Goal: Task Accomplishment & Management: Manage account settings

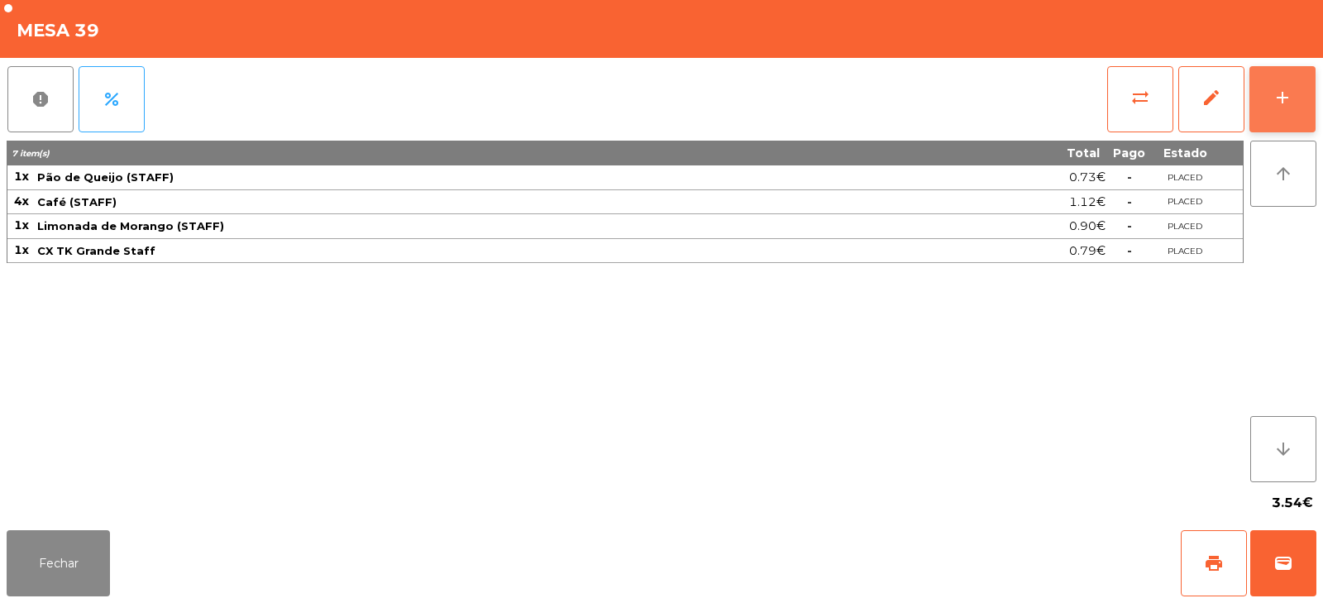
click at [1287, 92] on div "add" at bounding box center [1283, 98] width 20 height 20
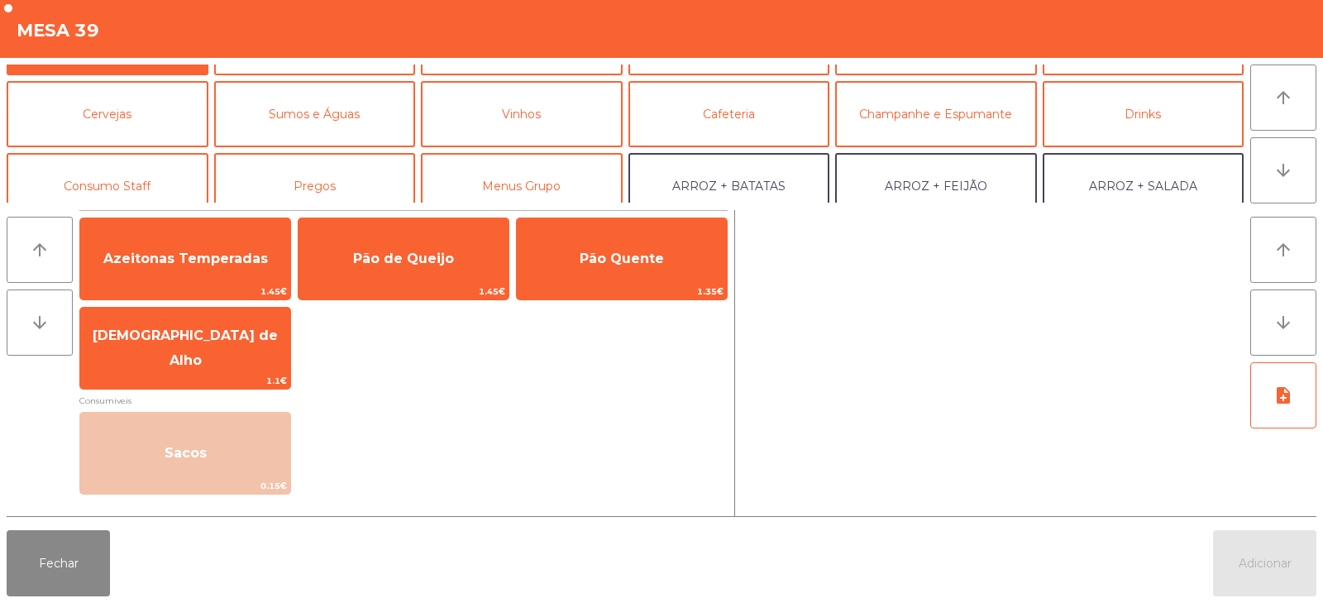
scroll to position [60, 0]
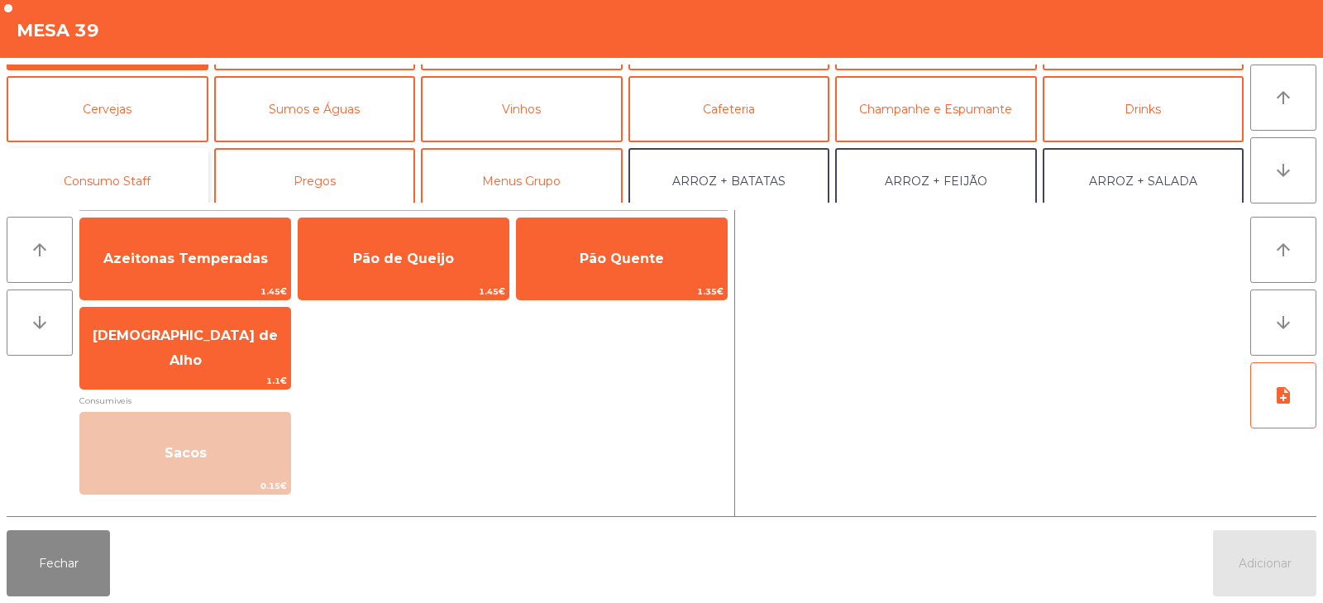
click at [136, 184] on button "Consumo Staff" at bounding box center [108, 181] width 202 height 66
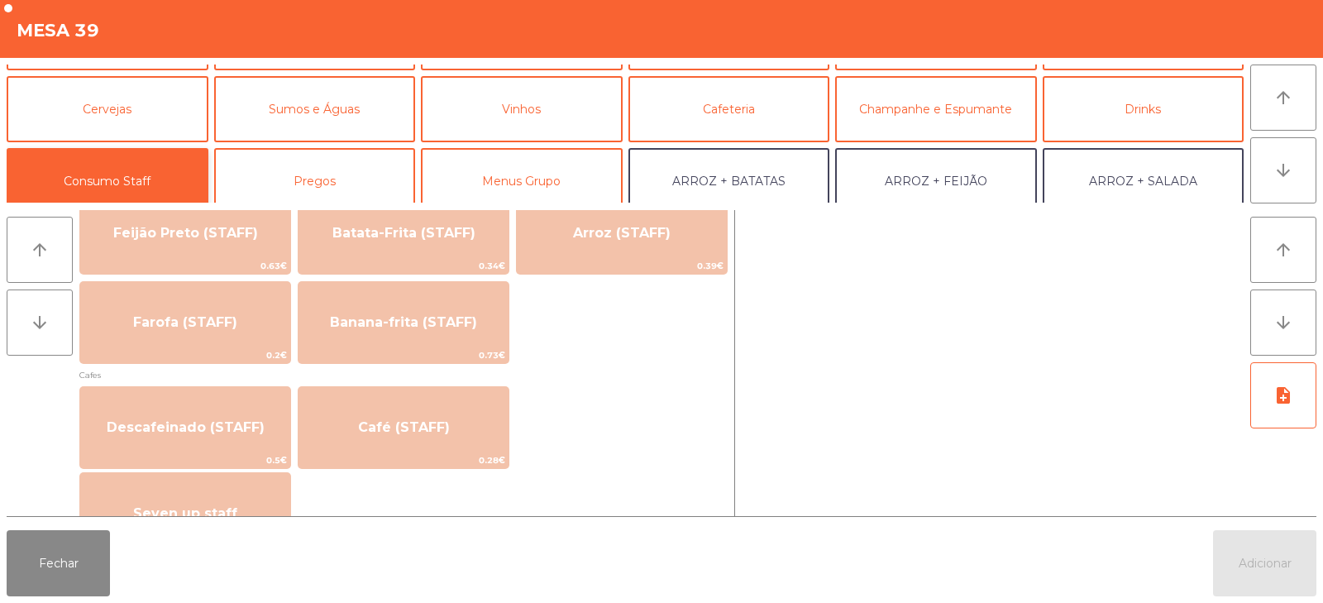
scroll to position [810, 0]
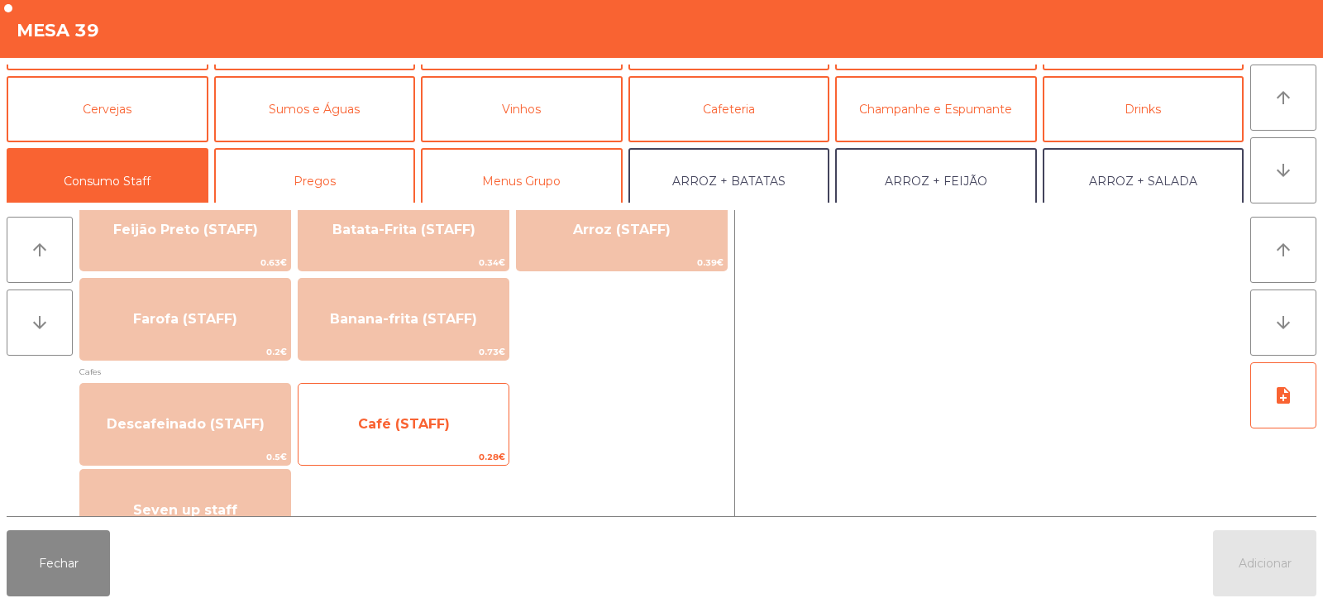
click at [407, 423] on span "Café (STAFF)" at bounding box center [404, 424] width 92 height 16
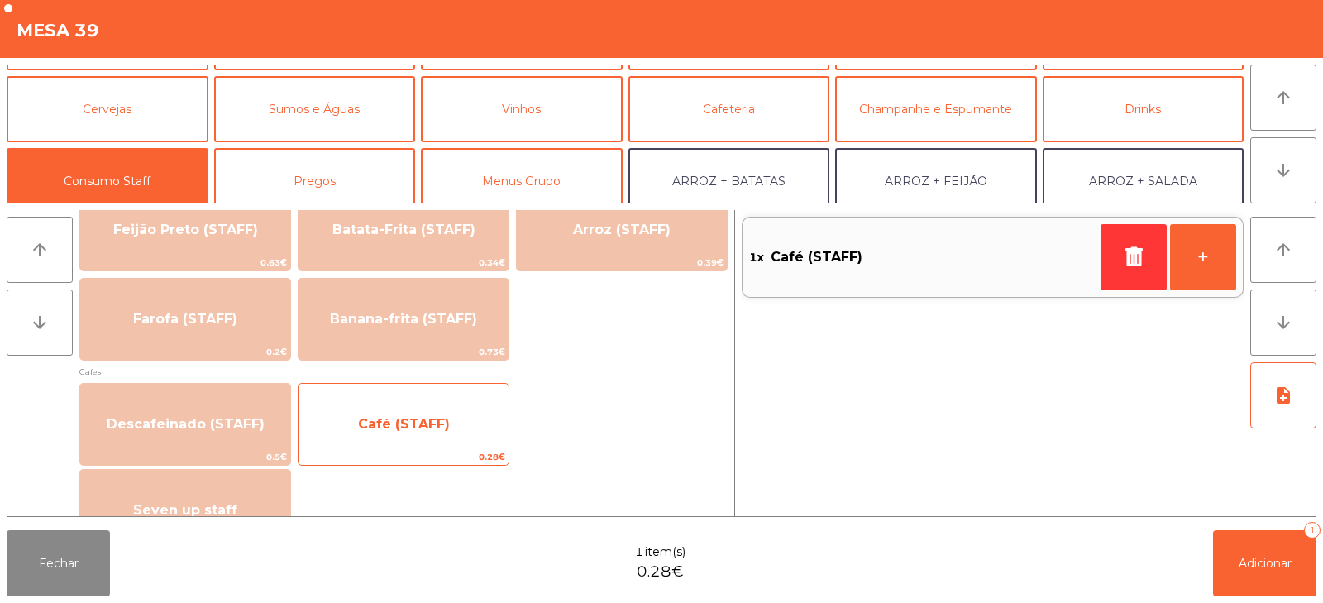
click at [410, 429] on span "Café (STAFF)" at bounding box center [404, 424] width 92 height 16
click at [407, 419] on span "Café (STAFF)" at bounding box center [404, 424] width 92 height 16
click at [412, 404] on span "Café (STAFF)" at bounding box center [404, 424] width 210 height 45
click at [414, 438] on span "Café (STAFF)" at bounding box center [404, 424] width 210 height 45
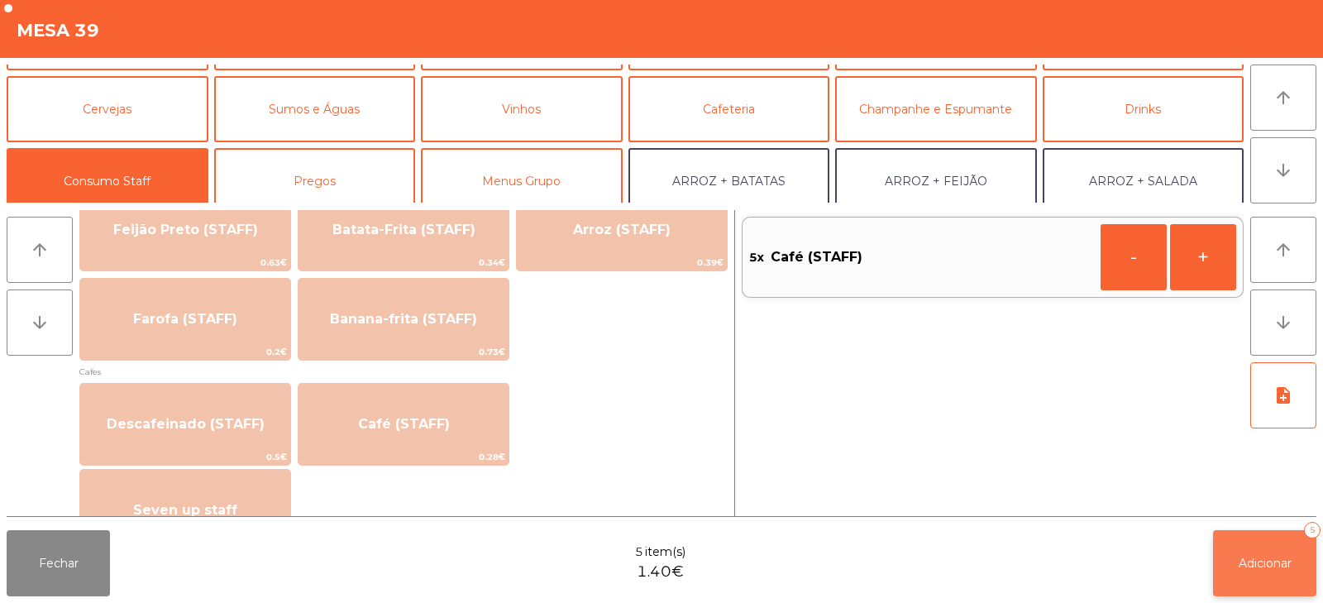
click at [1251, 579] on button "Adicionar 5" at bounding box center [1264, 563] width 103 height 66
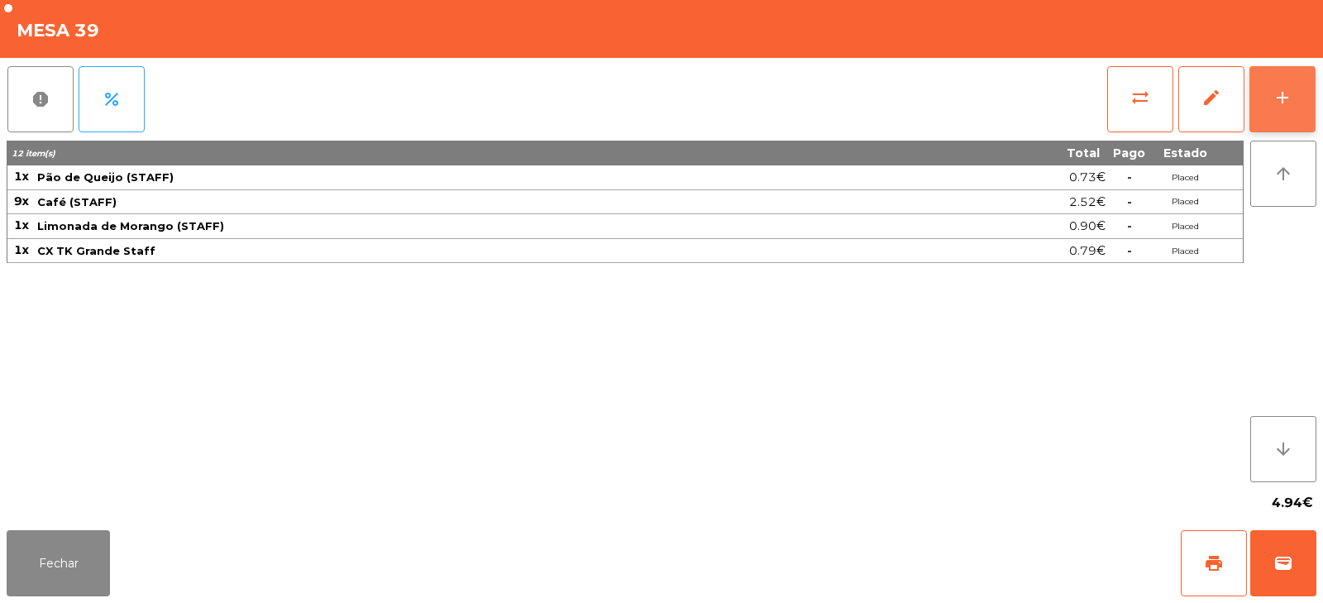
click at [1311, 84] on button "add" at bounding box center [1283, 99] width 66 height 66
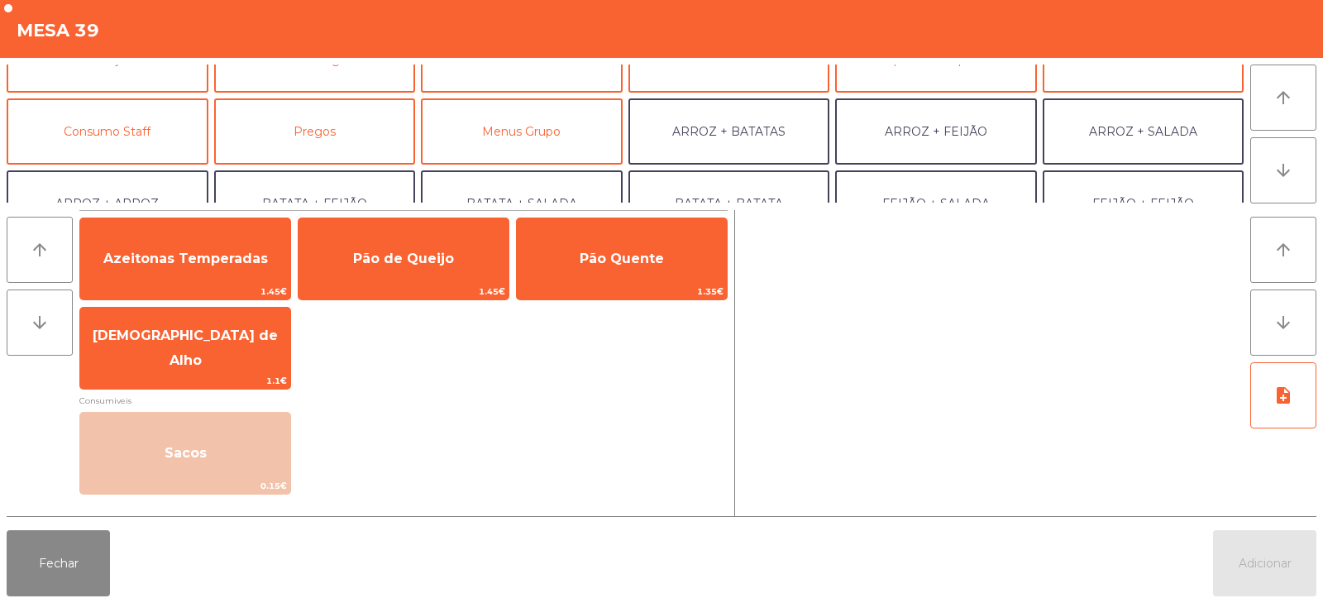
scroll to position [111, 0]
click at [119, 132] on button "Consumo Staff" at bounding box center [108, 131] width 202 height 66
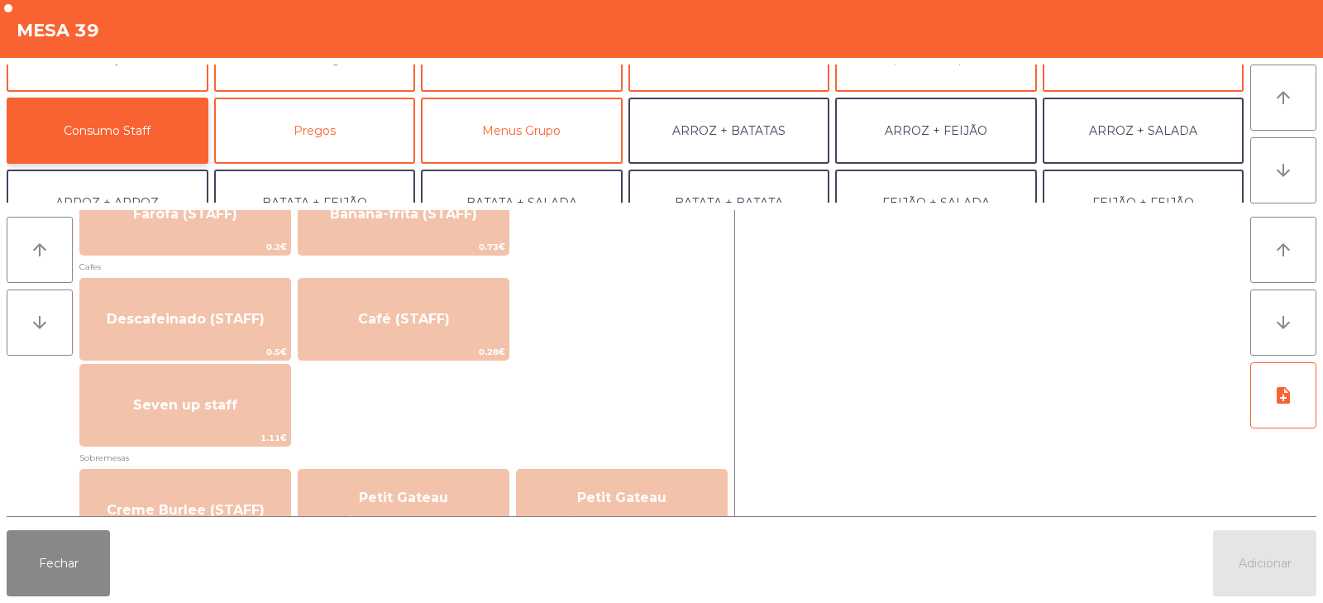
scroll to position [914, 0]
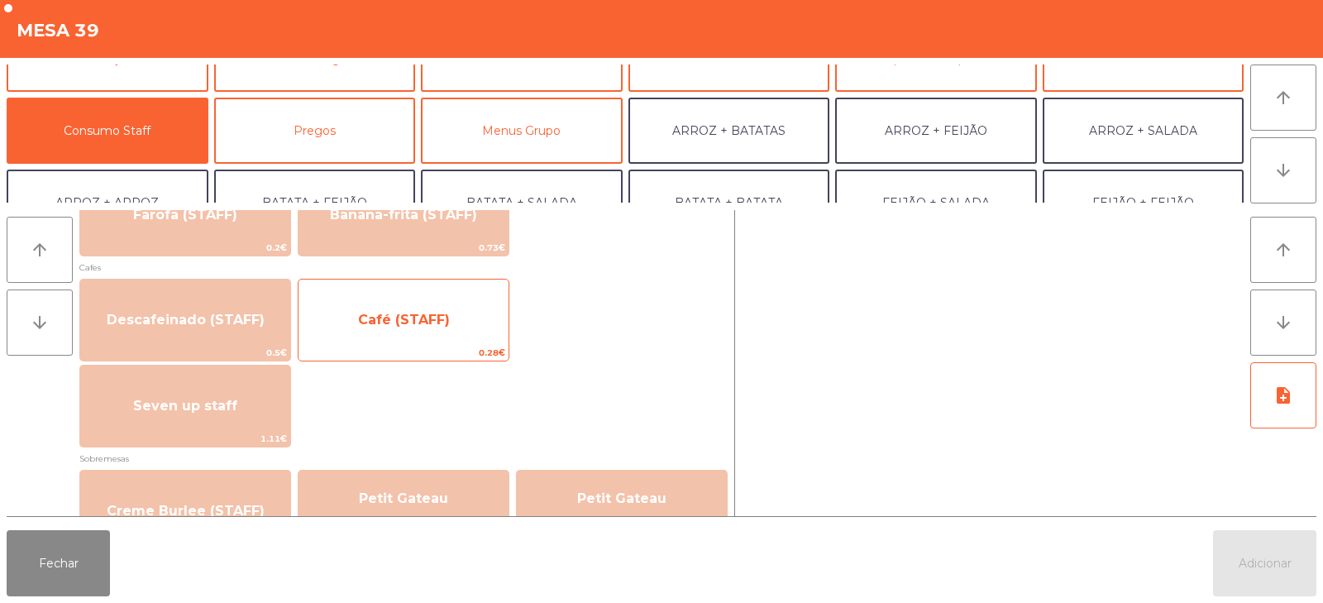
click at [412, 335] on span "Café (STAFF)" at bounding box center [404, 320] width 210 height 45
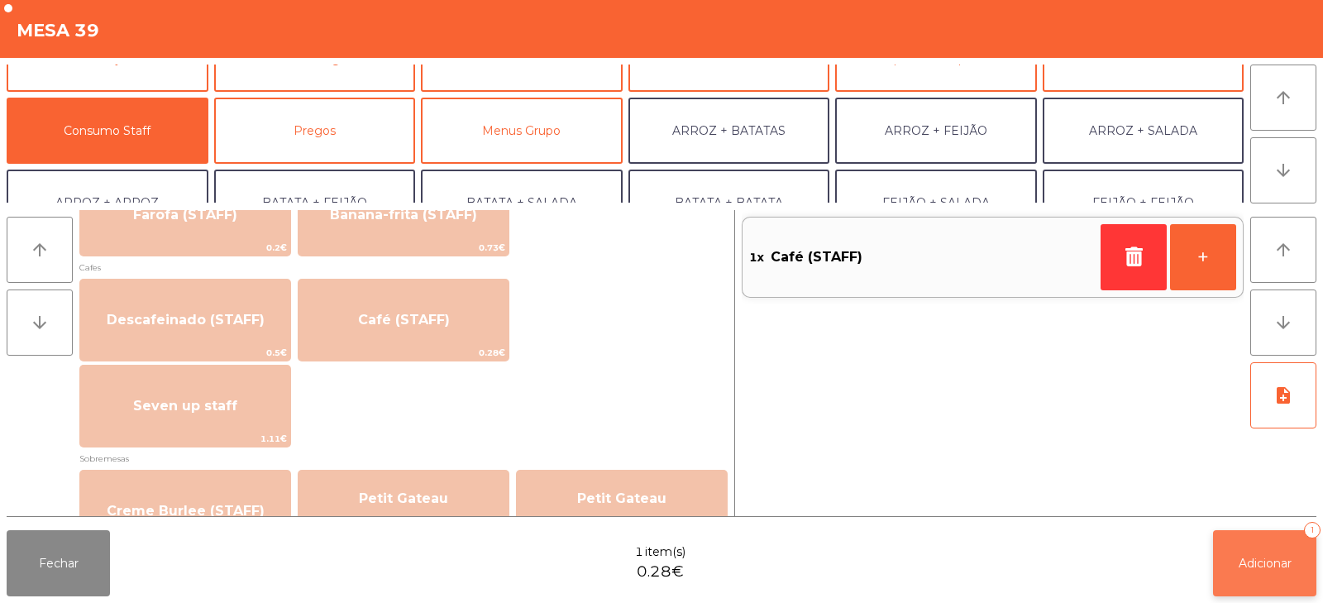
click at [1274, 562] on span "Adicionar" at bounding box center [1265, 563] width 53 height 15
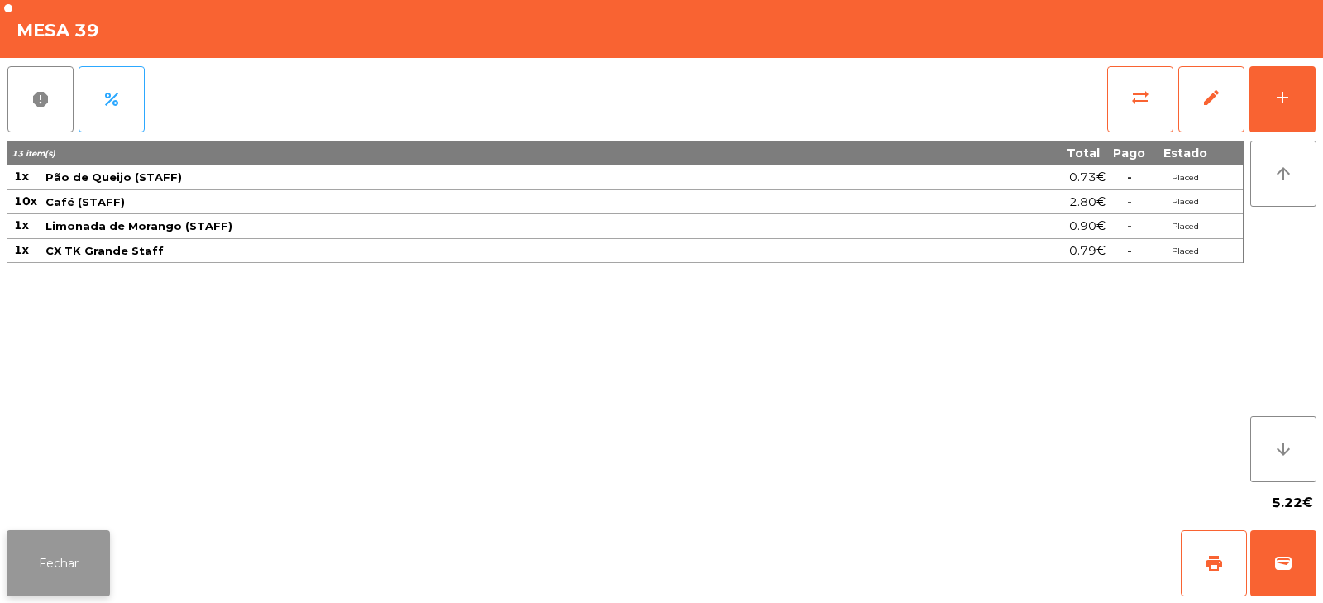
click at [62, 565] on button "Fechar" at bounding box center [58, 563] width 103 height 66
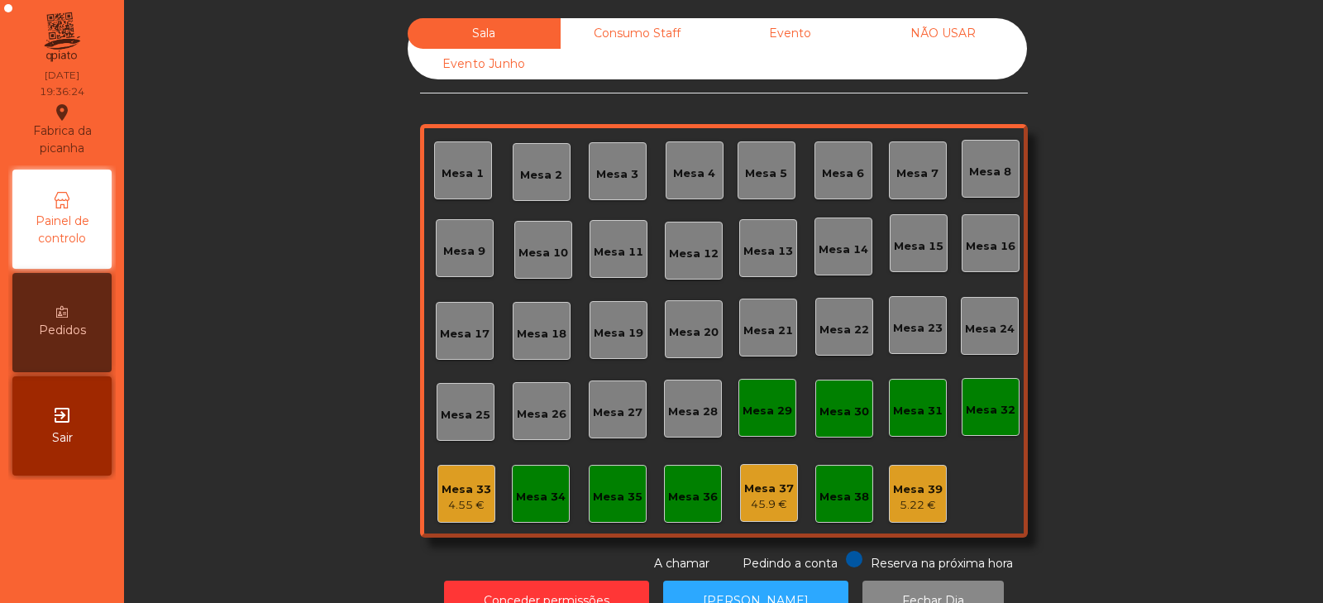
click at [815, 186] on div "Mesa 6" at bounding box center [844, 170] width 58 height 58
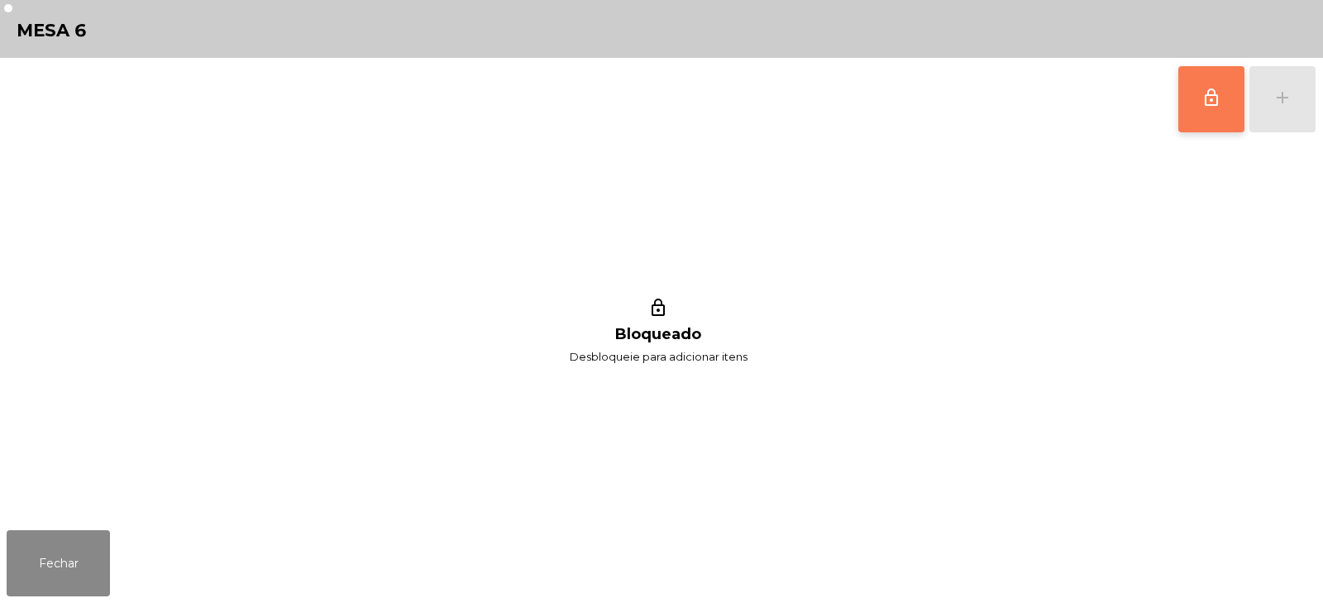
click at [1189, 110] on button "lock_outline" at bounding box center [1212, 99] width 66 height 66
click at [1299, 90] on button "add" at bounding box center [1283, 99] width 66 height 66
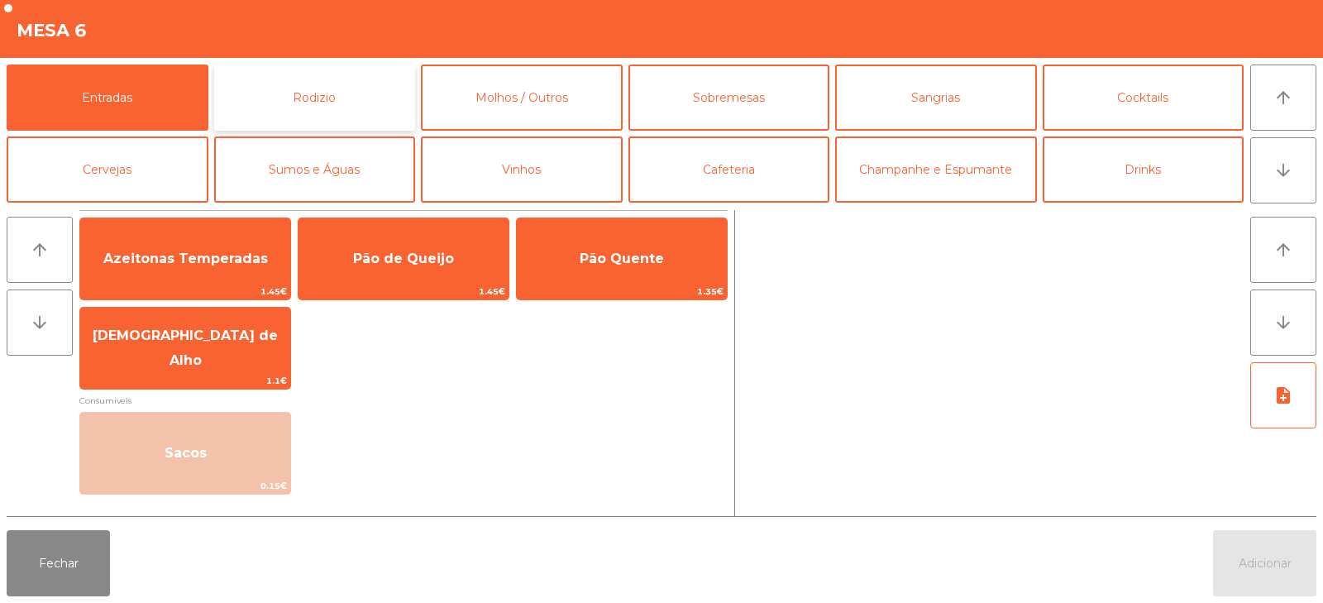
click at [323, 93] on button "Rodizio" at bounding box center [315, 98] width 202 height 66
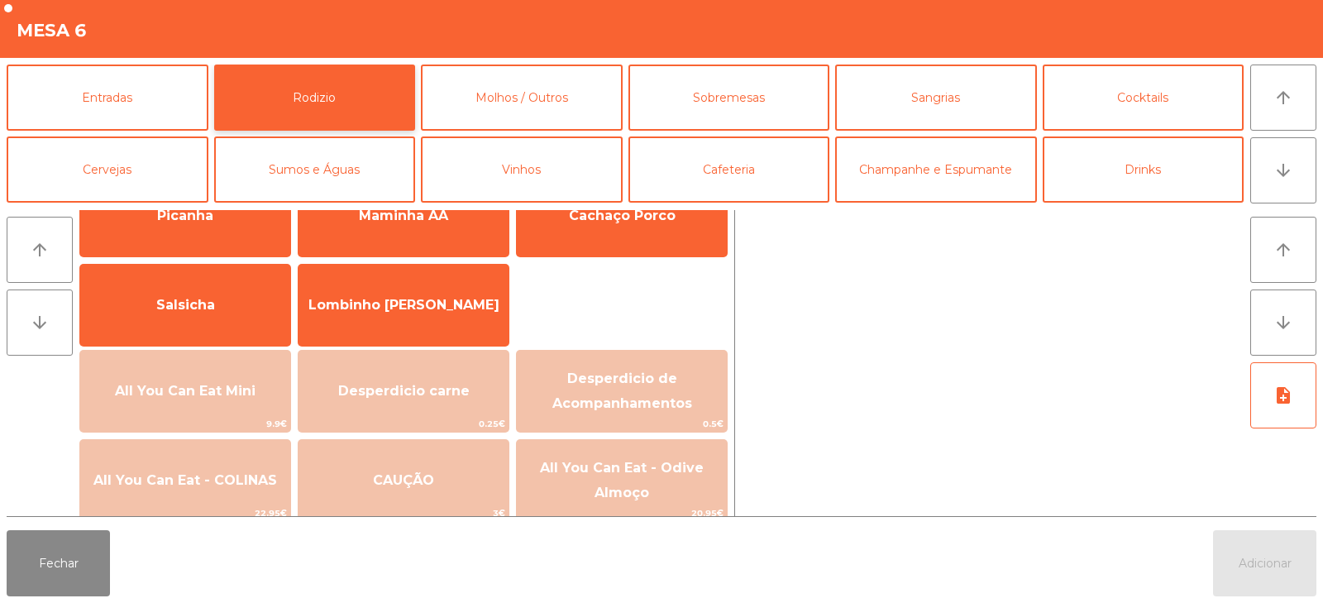
scroll to position [76, 0]
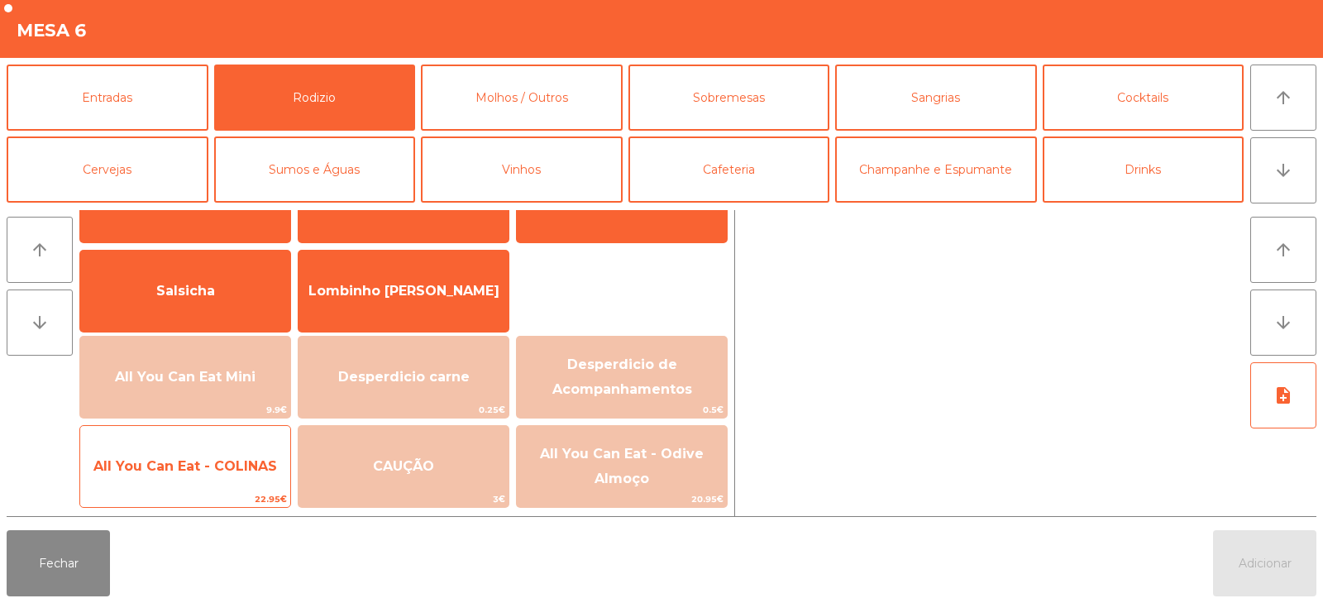
click at [227, 473] on span "All You Can Eat - COLINAS" at bounding box center [185, 466] width 184 height 16
click at [222, 471] on span "All You Can Eat - COLINAS" at bounding box center [185, 466] width 184 height 16
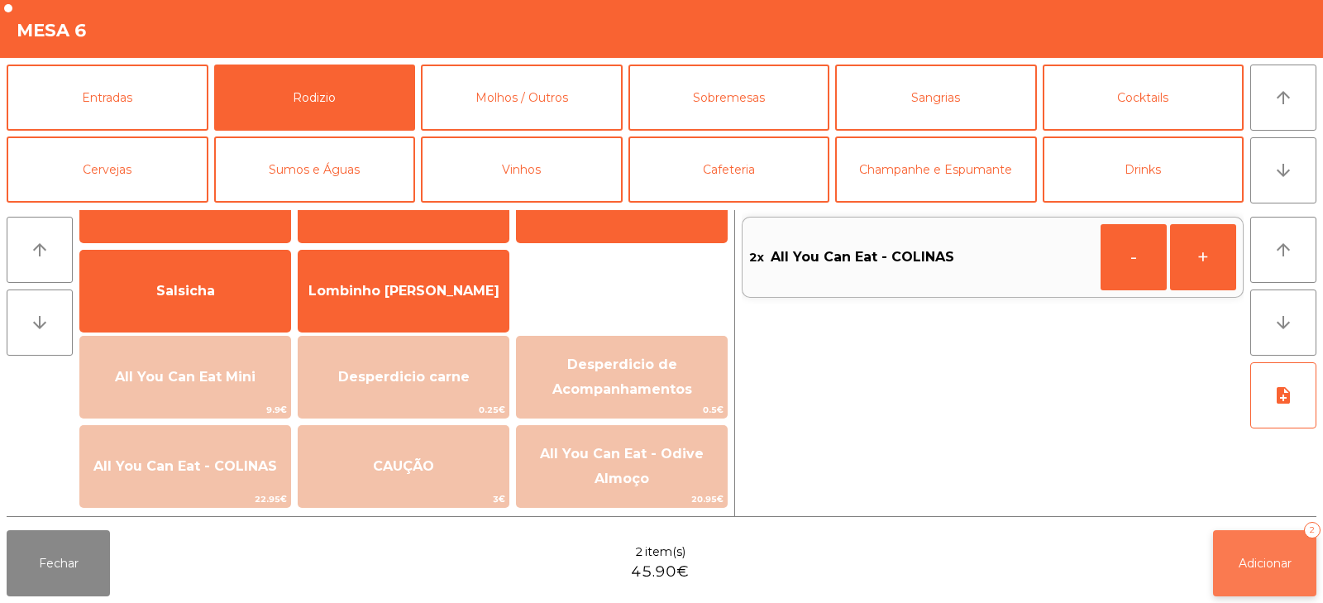
click at [1295, 543] on button "Adicionar 2" at bounding box center [1264, 563] width 103 height 66
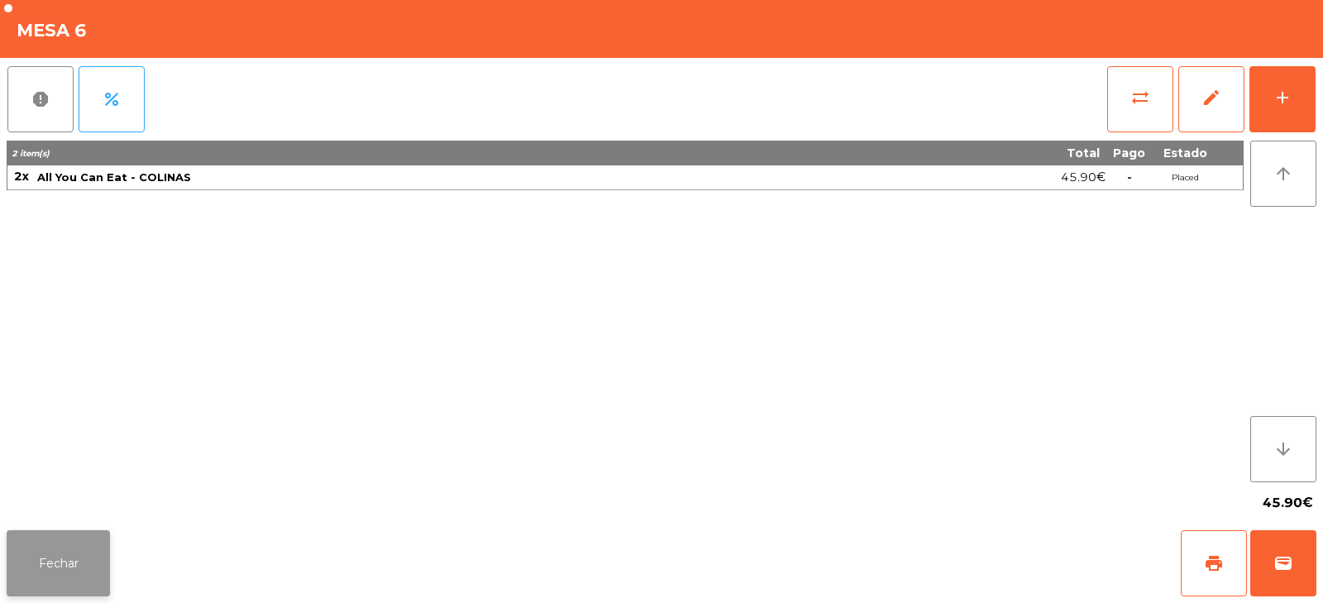
click at [46, 562] on button "Fechar" at bounding box center [58, 563] width 103 height 66
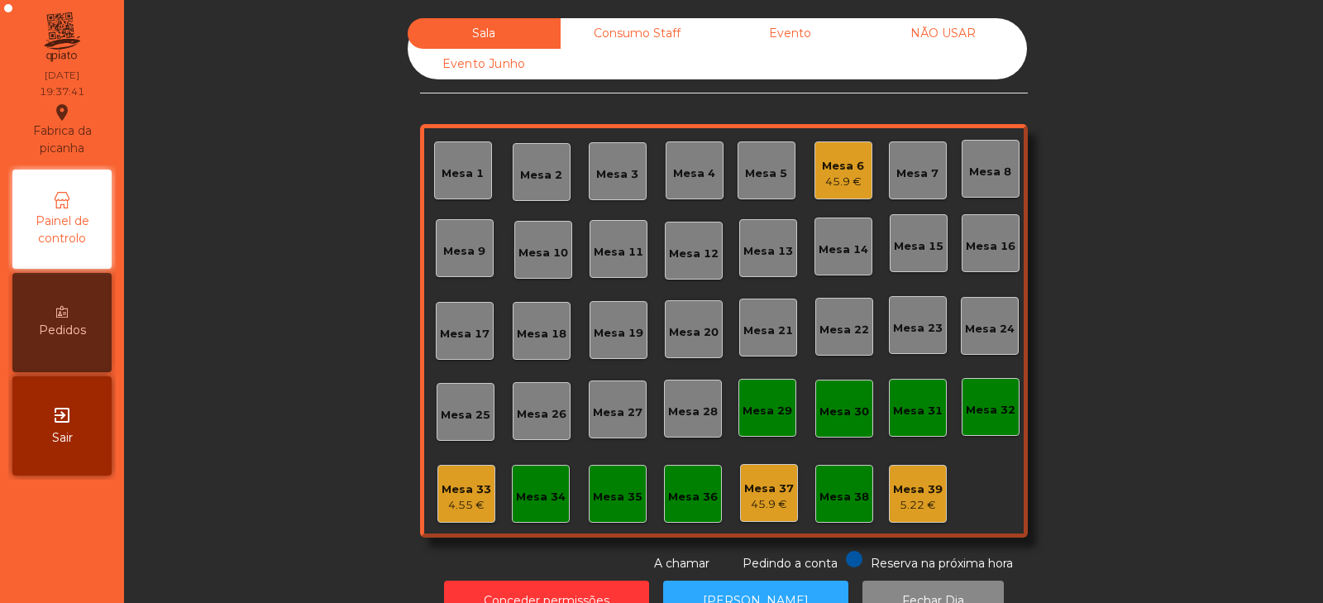
scroll to position [49, 0]
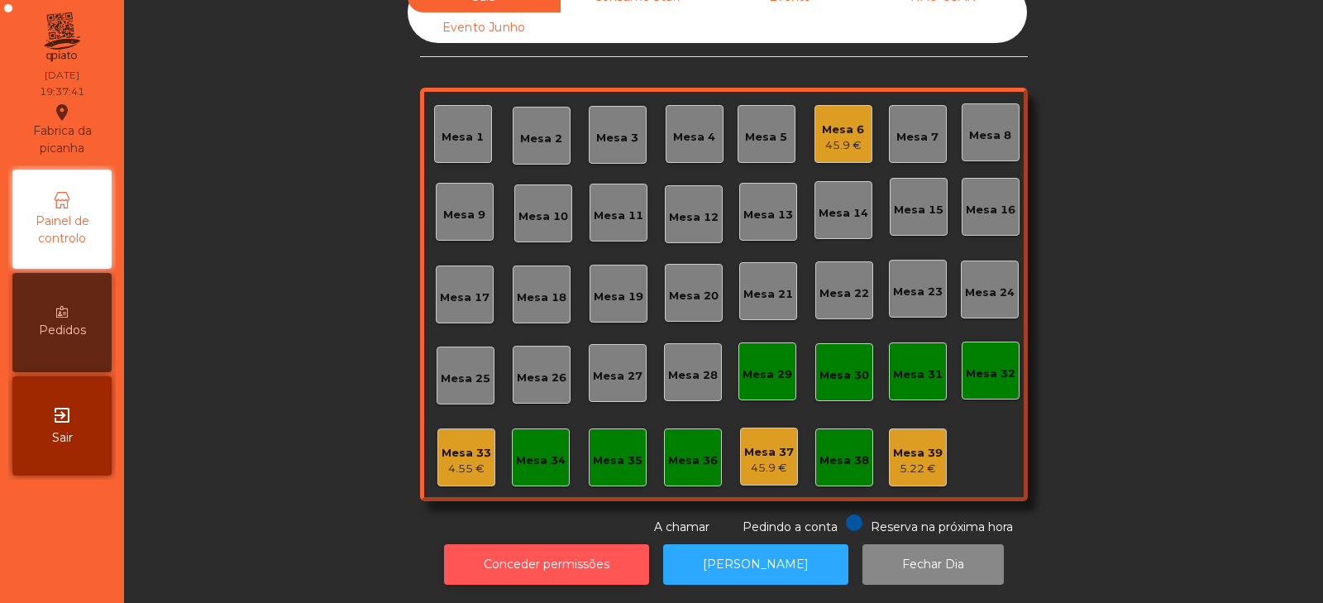
click at [527, 558] on button "Conceder permissões" at bounding box center [546, 564] width 205 height 41
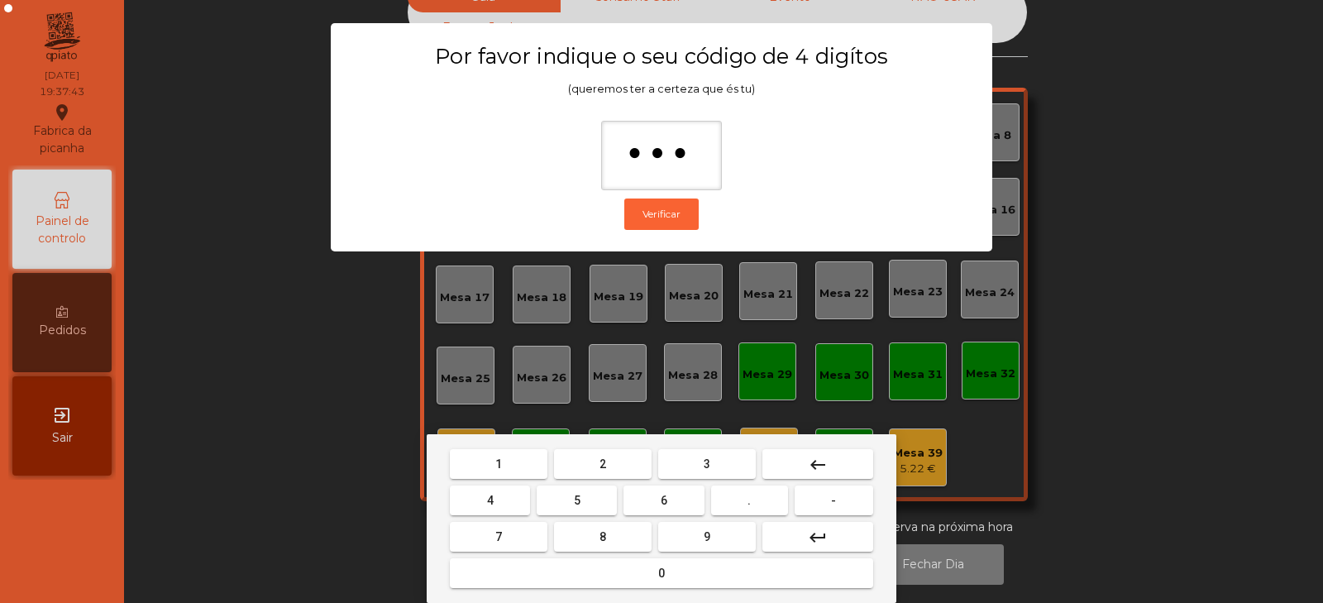
type input "****"
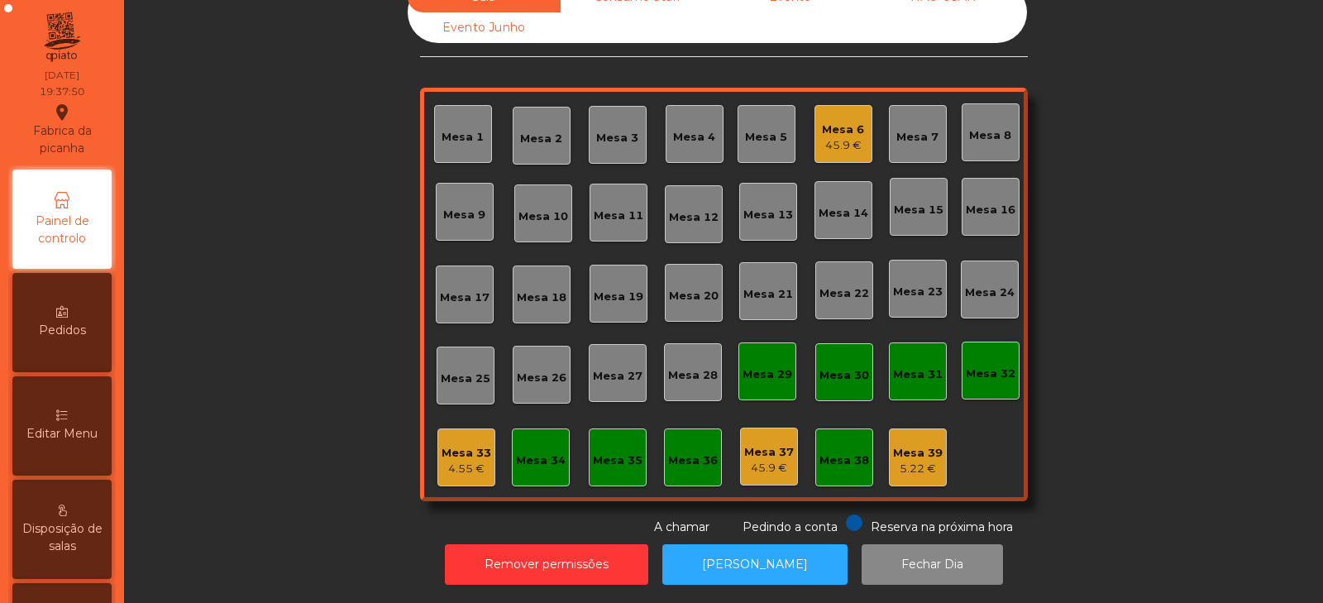
click at [84, 441] on span "Editar Menu" at bounding box center [61, 433] width 71 height 17
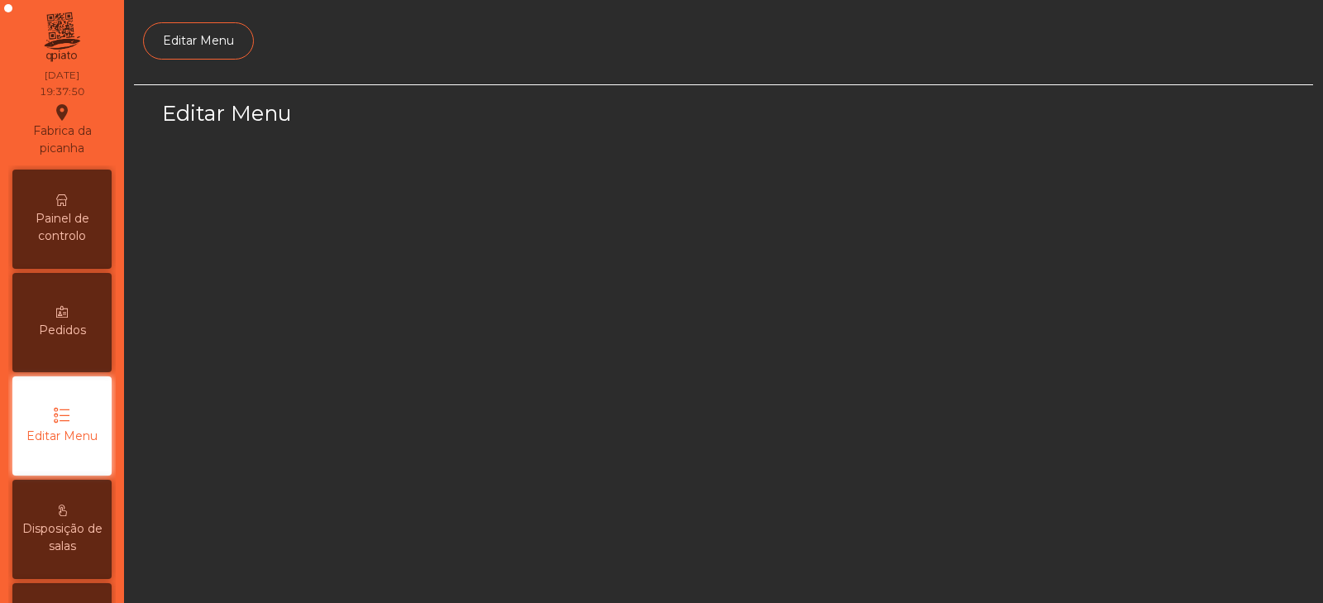
scroll to position [125, 0]
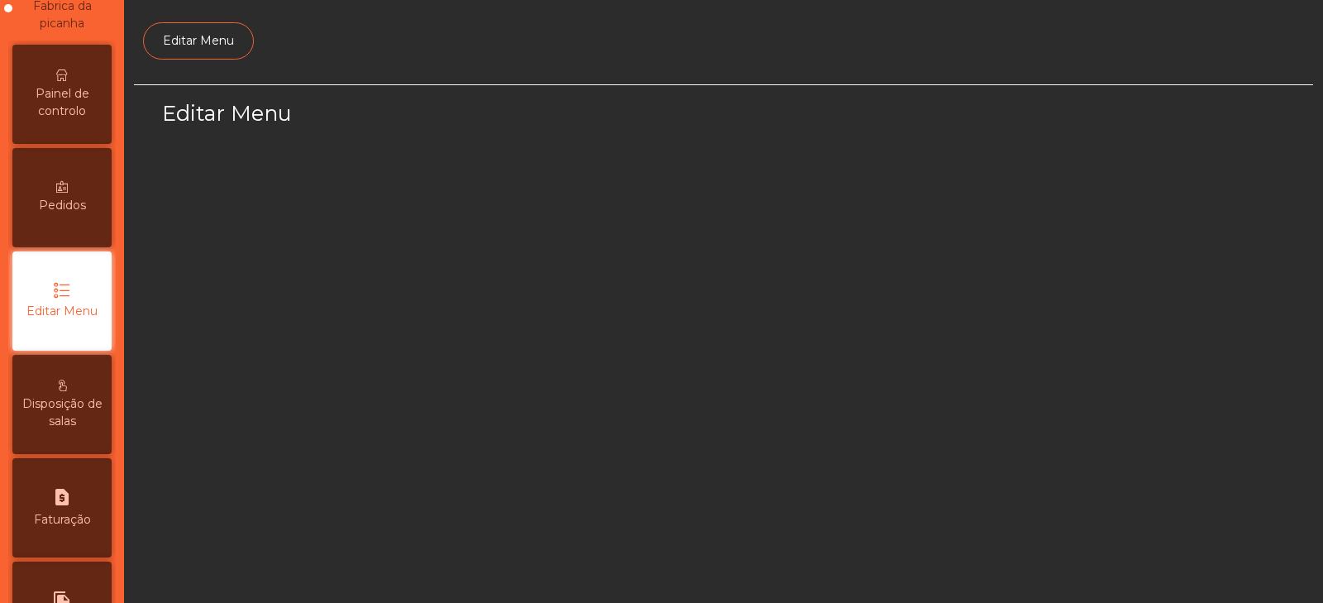
select select "*"
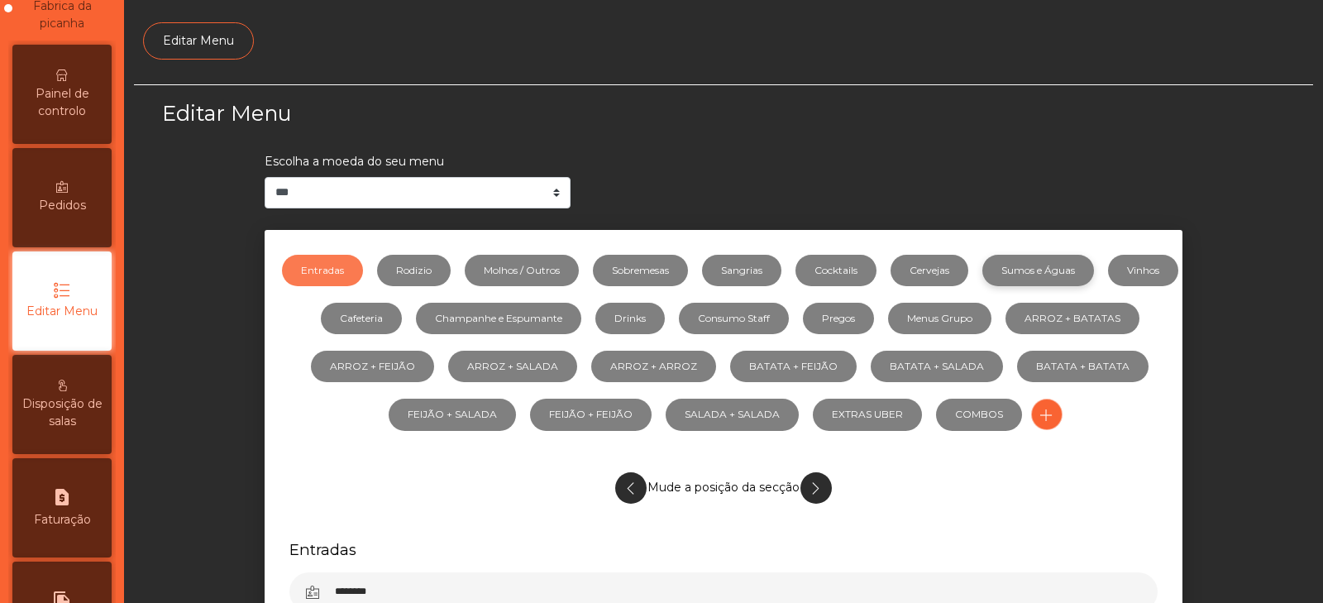
click at [1069, 257] on link "Sumos e Águas" at bounding box center [1039, 270] width 112 height 31
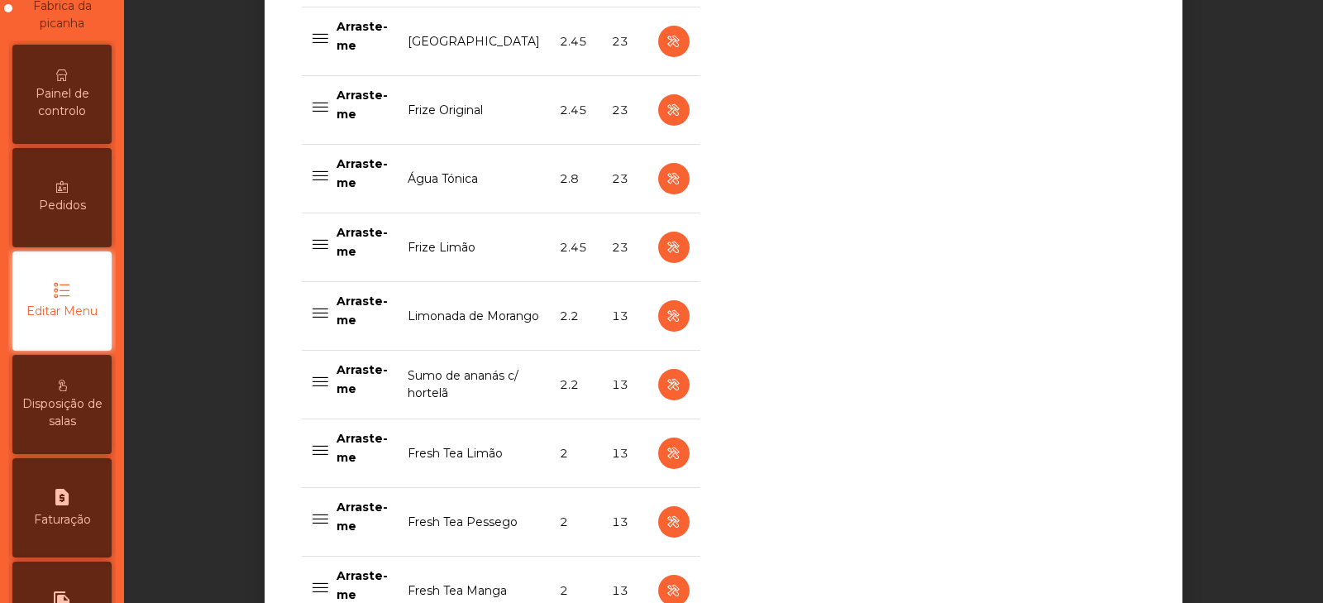
scroll to position [1720, 0]
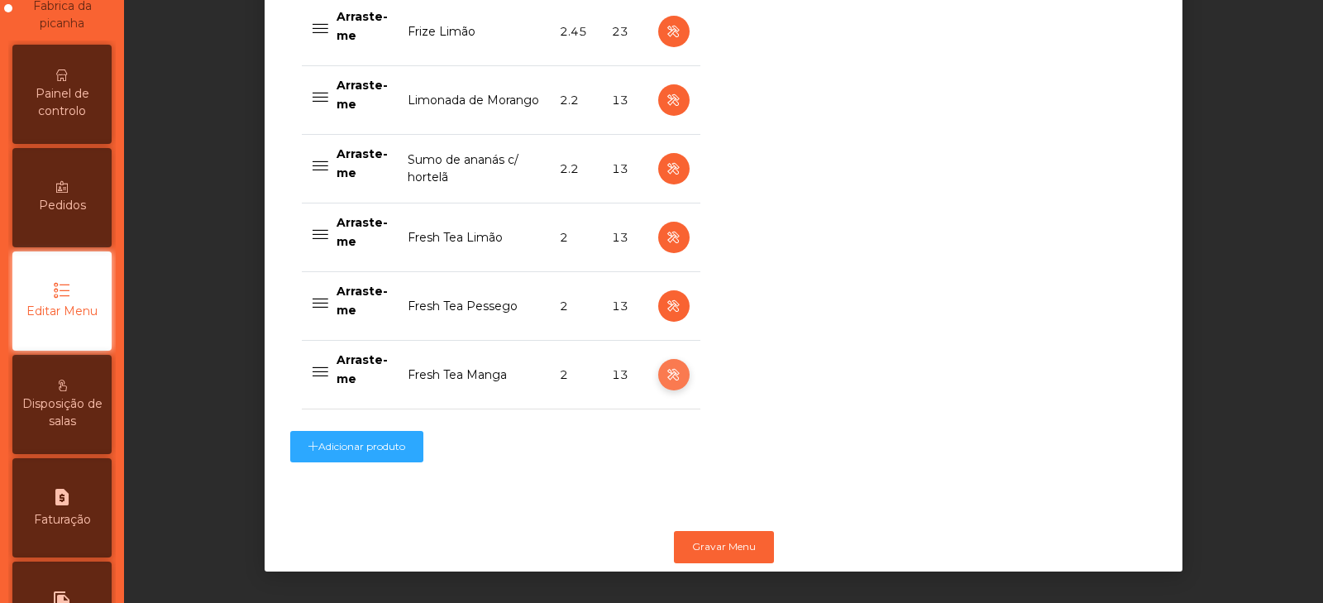
click at [664, 365] on icon "button" at bounding box center [673, 375] width 19 height 21
select select "***"
select select "**"
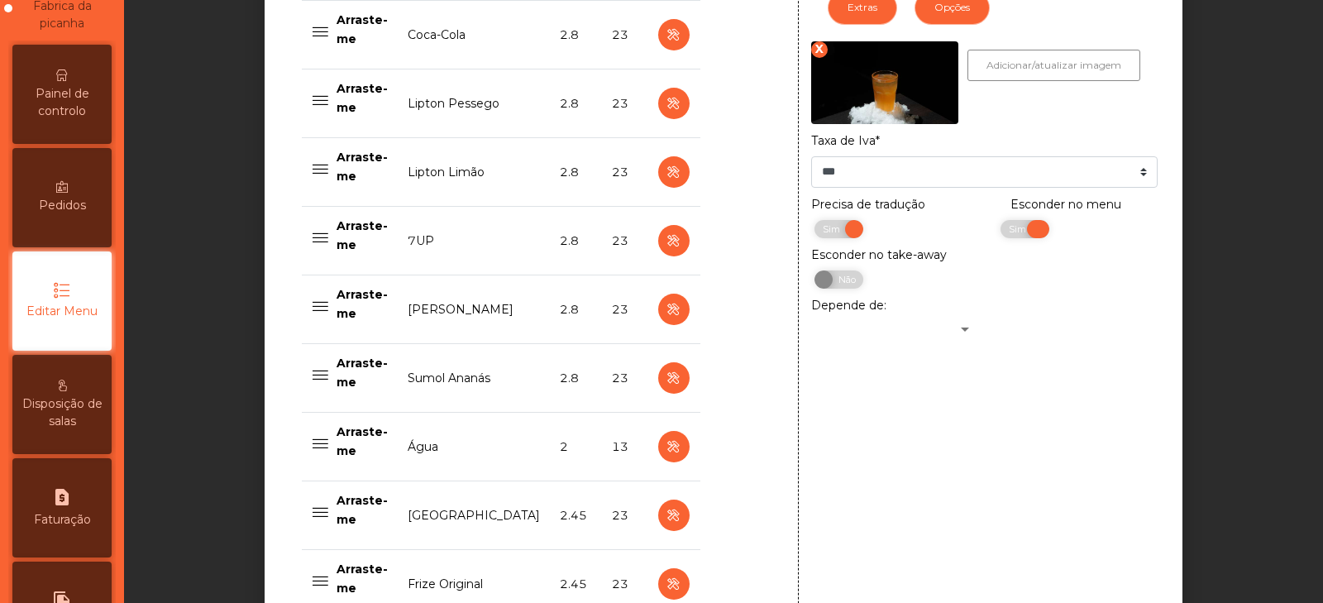
click at [1017, 237] on span "Sim" at bounding box center [1019, 229] width 41 height 18
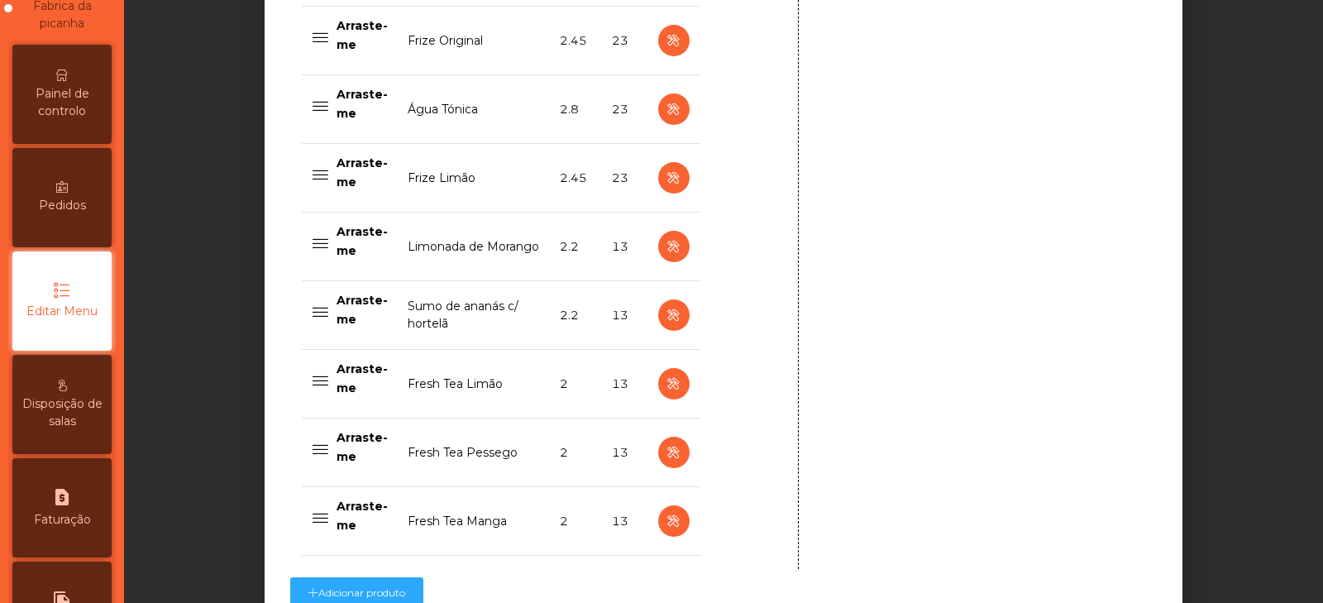
scroll to position [1630, 0]
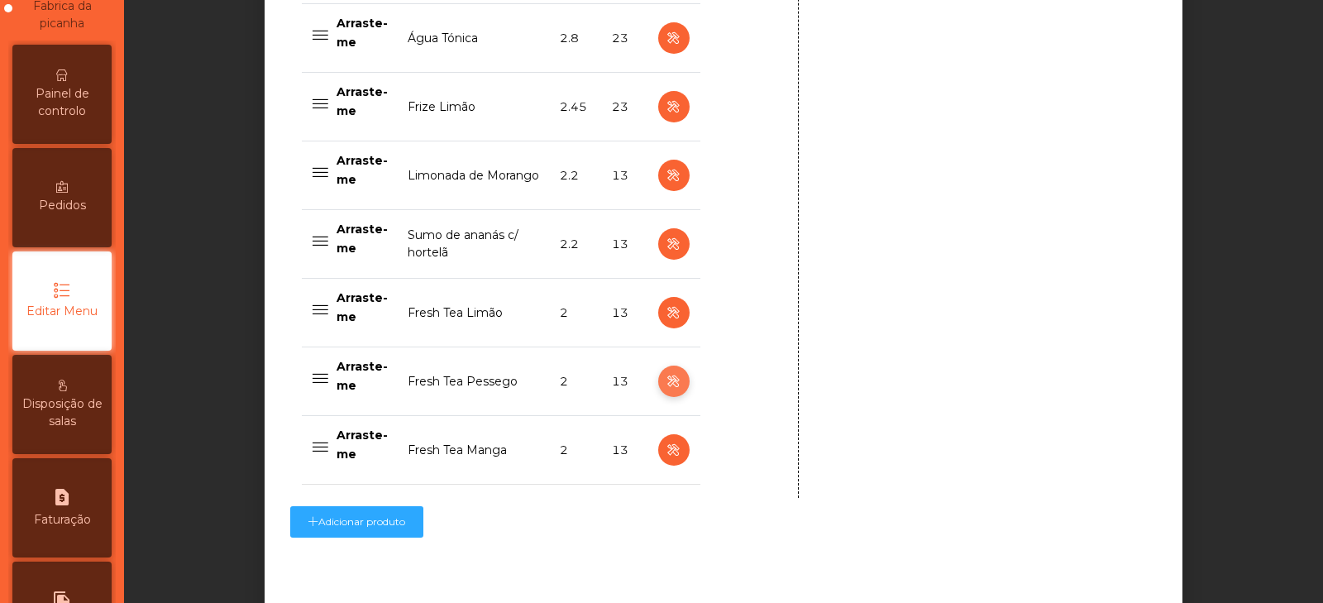
click at [665, 383] on icon "button" at bounding box center [673, 381] width 19 height 21
type input "**********"
select select "***"
select select "**"
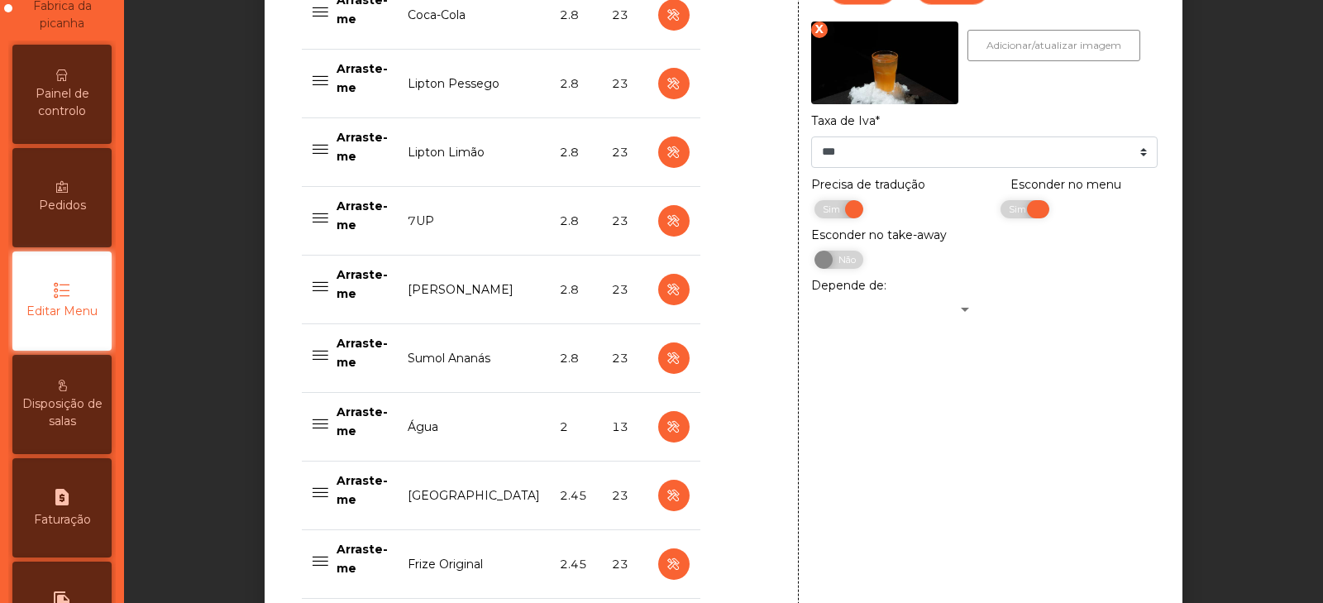
click at [999, 210] on span "Sim" at bounding box center [1019, 209] width 41 height 18
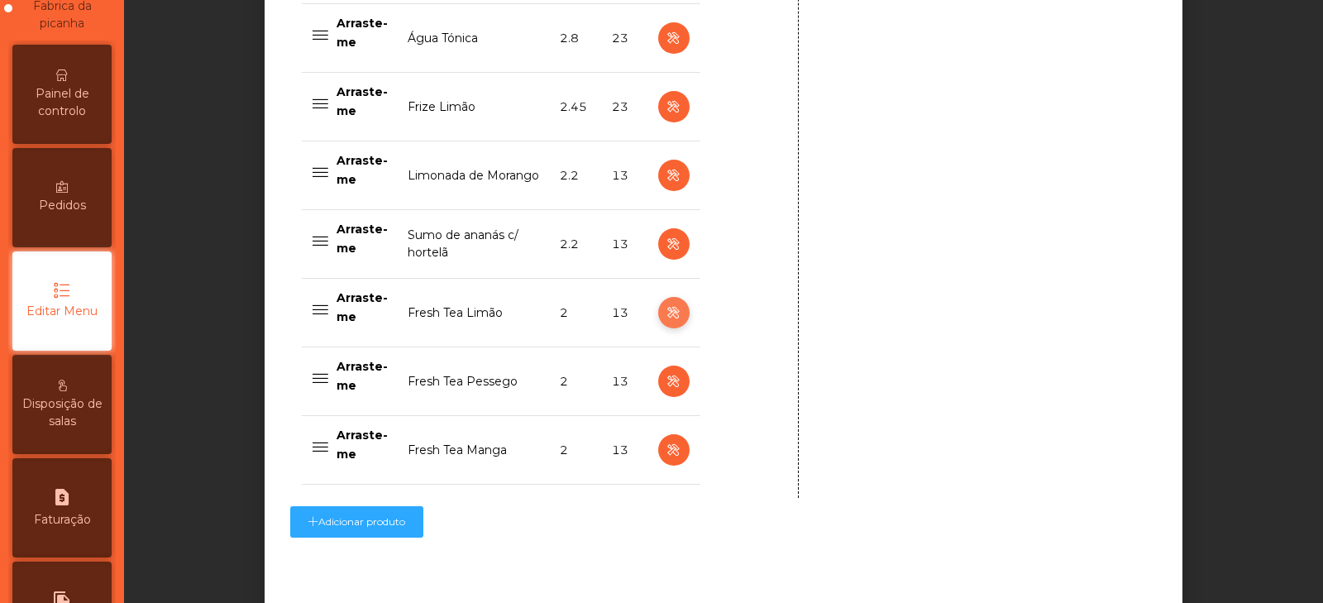
click at [666, 315] on icon "button" at bounding box center [673, 313] width 19 height 21
type input "**********"
select select "***"
select select "**"
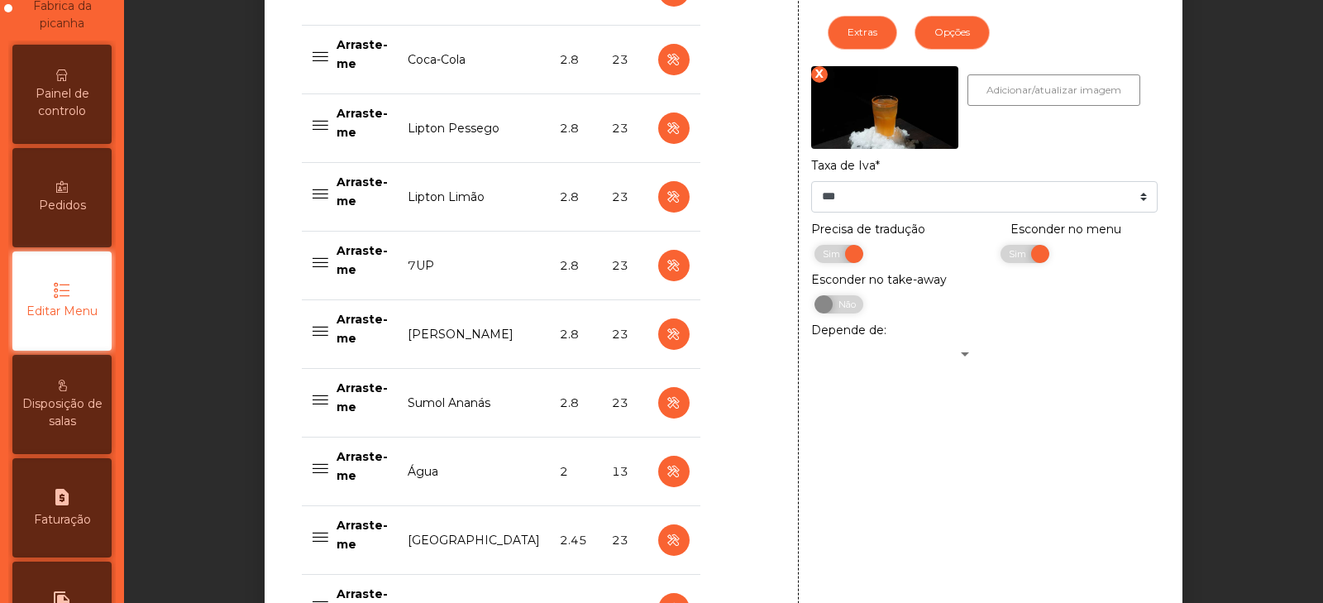
scroll to position [977, 0]
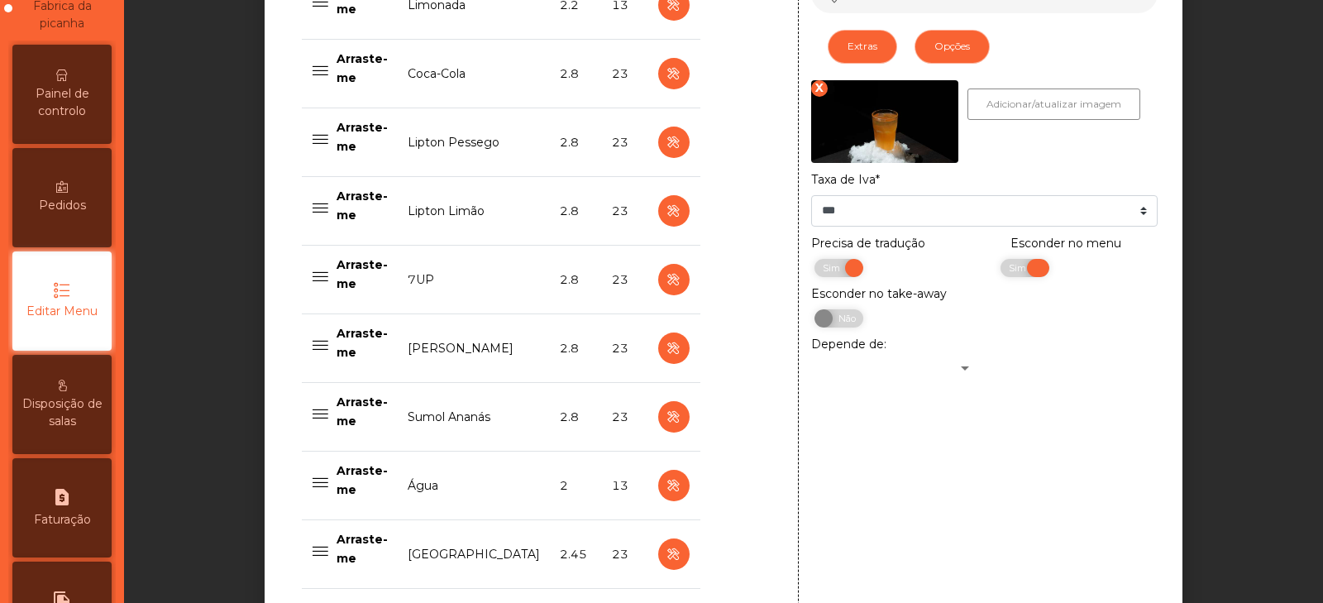
click at [999, 277] on span "Sim" at bounding box center [1019, 268] width 41 height 18
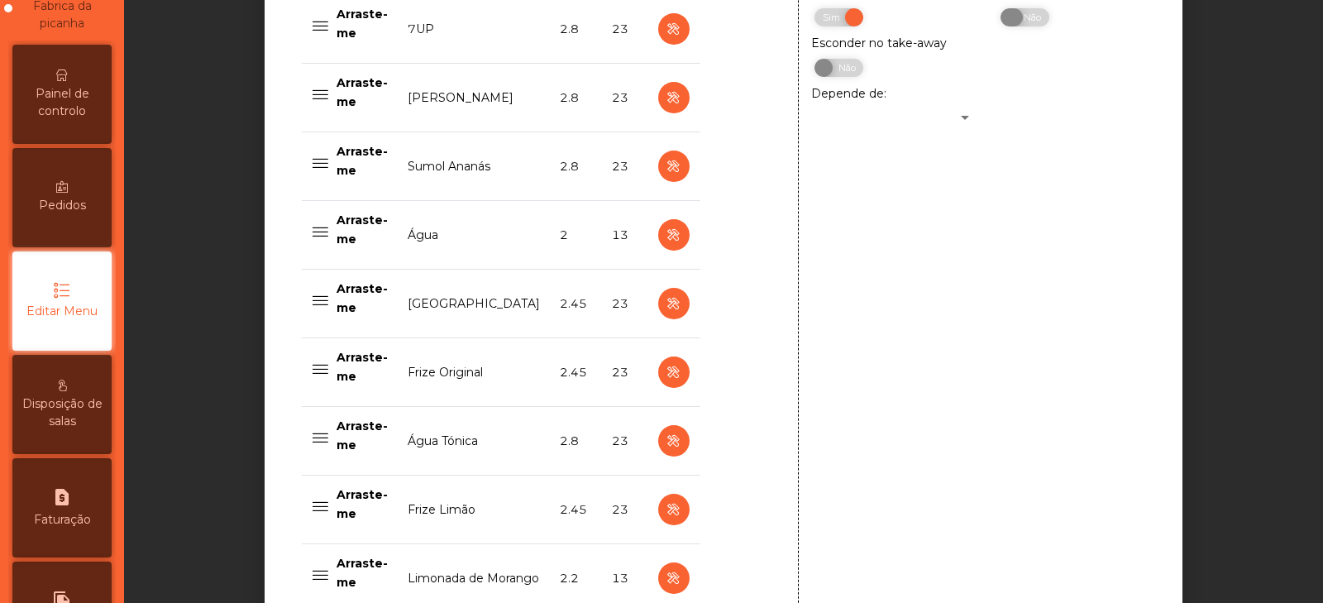
scroll to position [1720, 0]
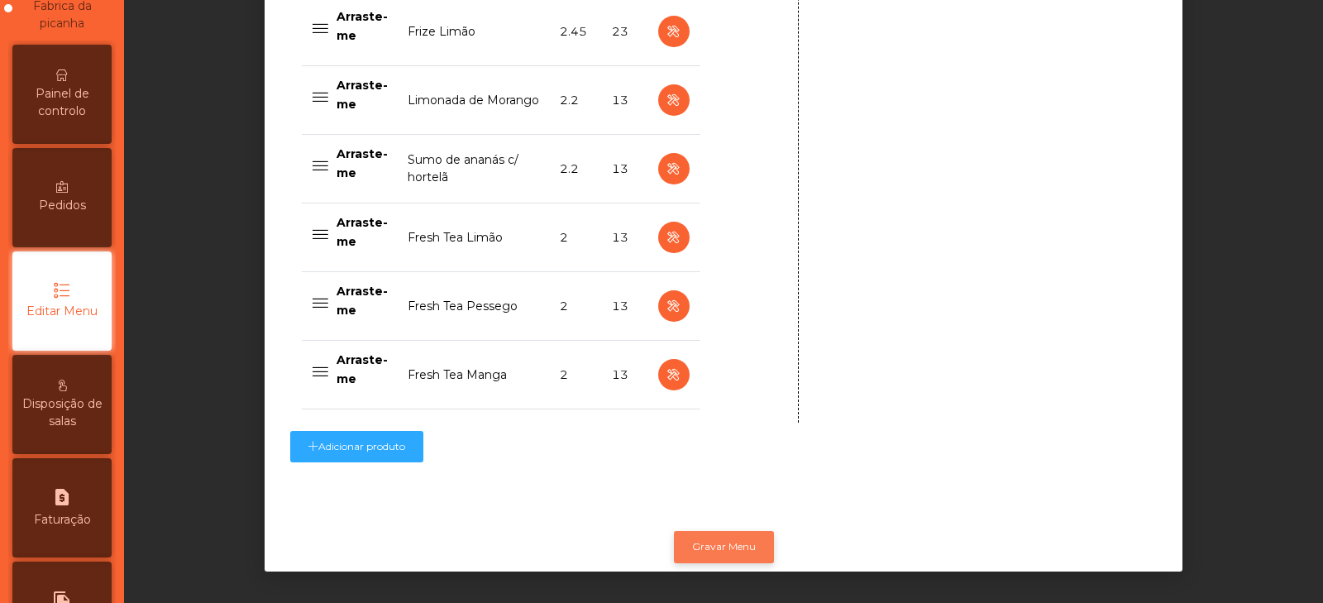
click at [725, 537] on button "Gravar Menu" at bounding box center [724, 546] width 100 height 31
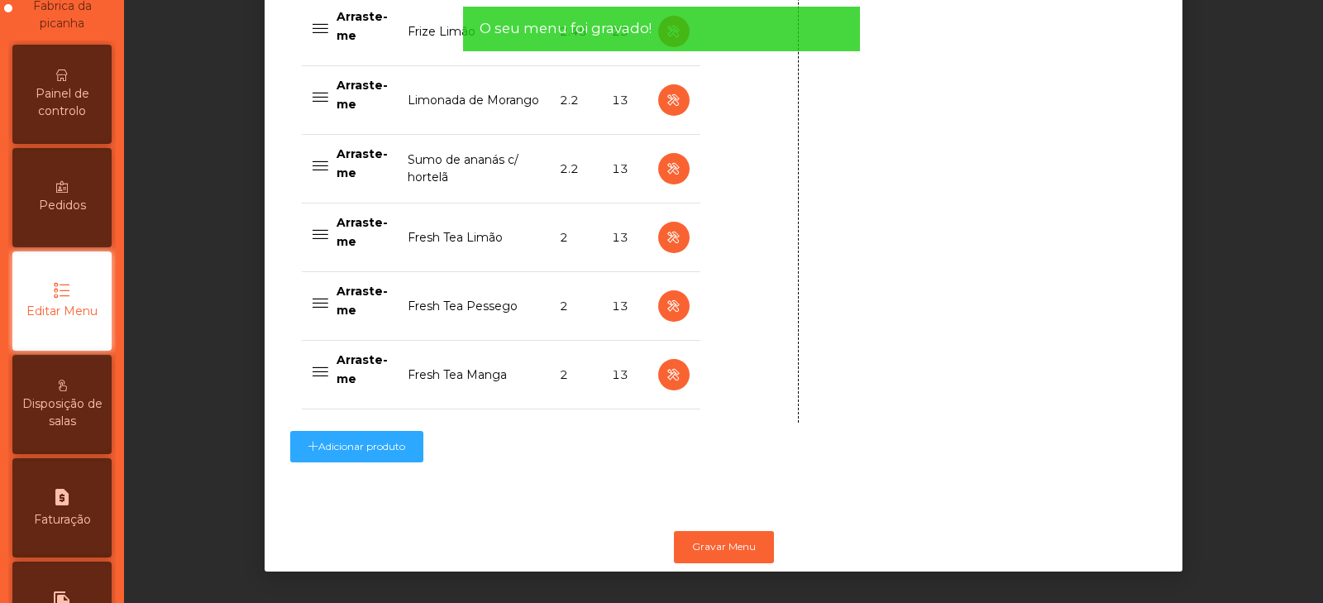
click at [75, 93] on span "Painel de controlo" at bounding box center [62, 102] width 91 height 35
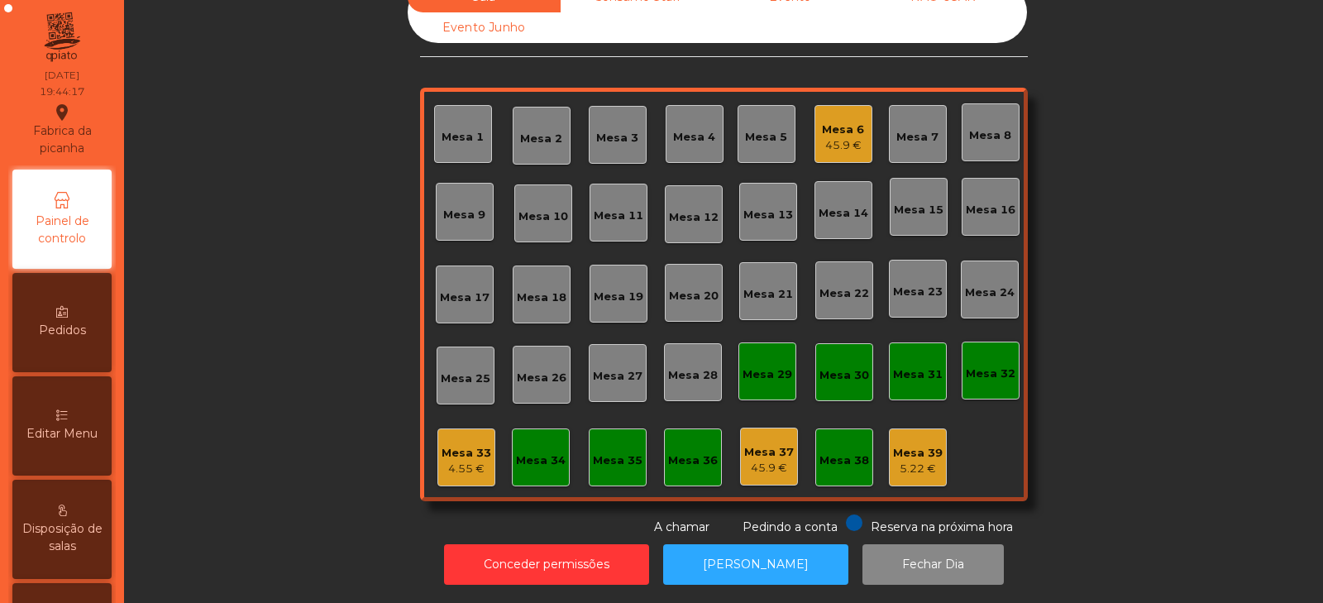
click at [987, 130] on div "Mesa 8" at bounding box center [990, 135] width 42 height 17
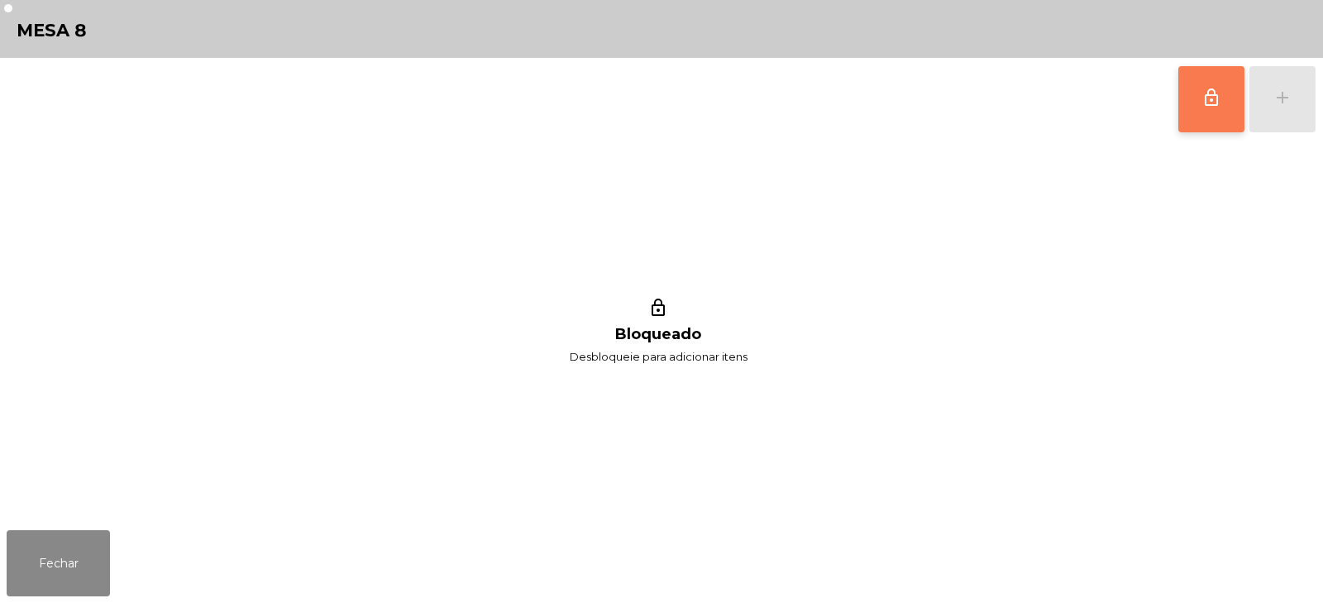
click at [1212, 106] on span "lock_outline" at bounding box center [1212, 98] width 20 height 20
click at [1287, 118] on button "add" at bounding box center [1283, 99] width 66 height 66
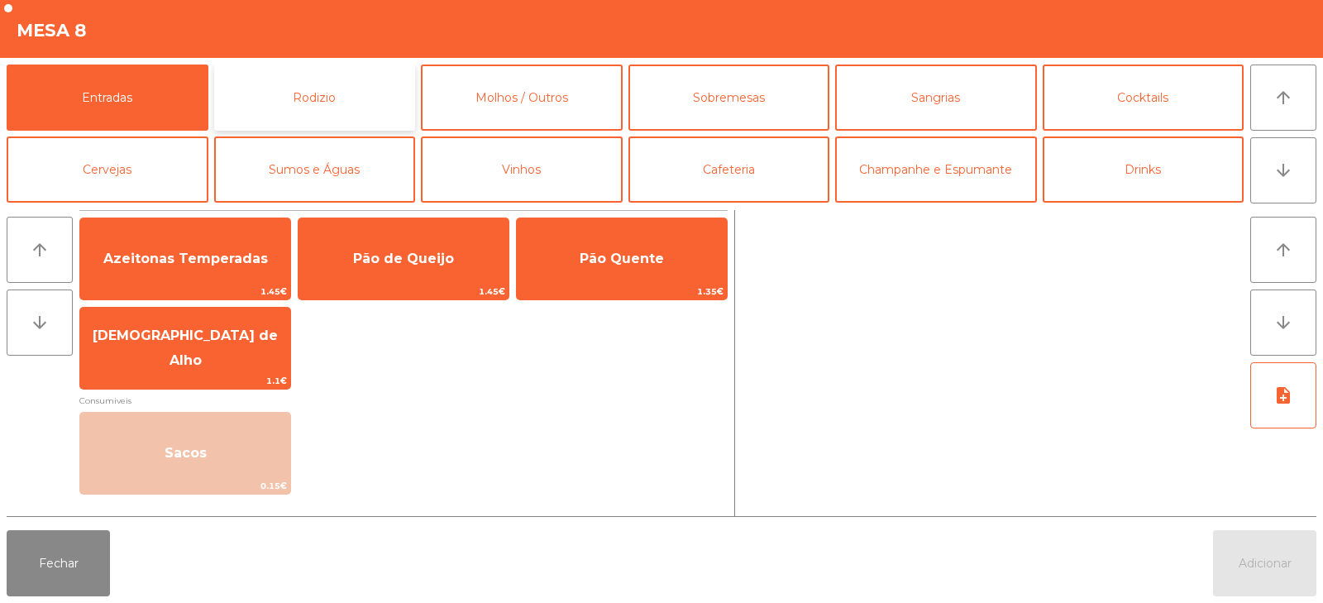
click at [333, 114] on button "Rodizio" at bounding box center [315, 98] width 202 height 66
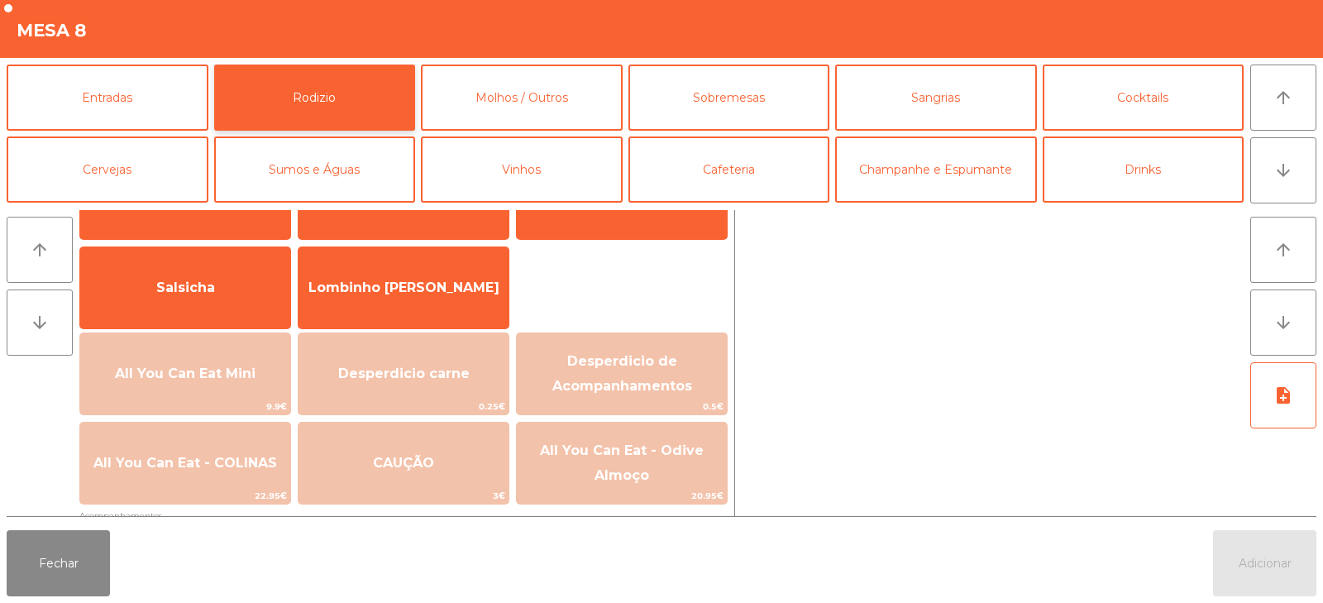
scroll to position [115, 0]
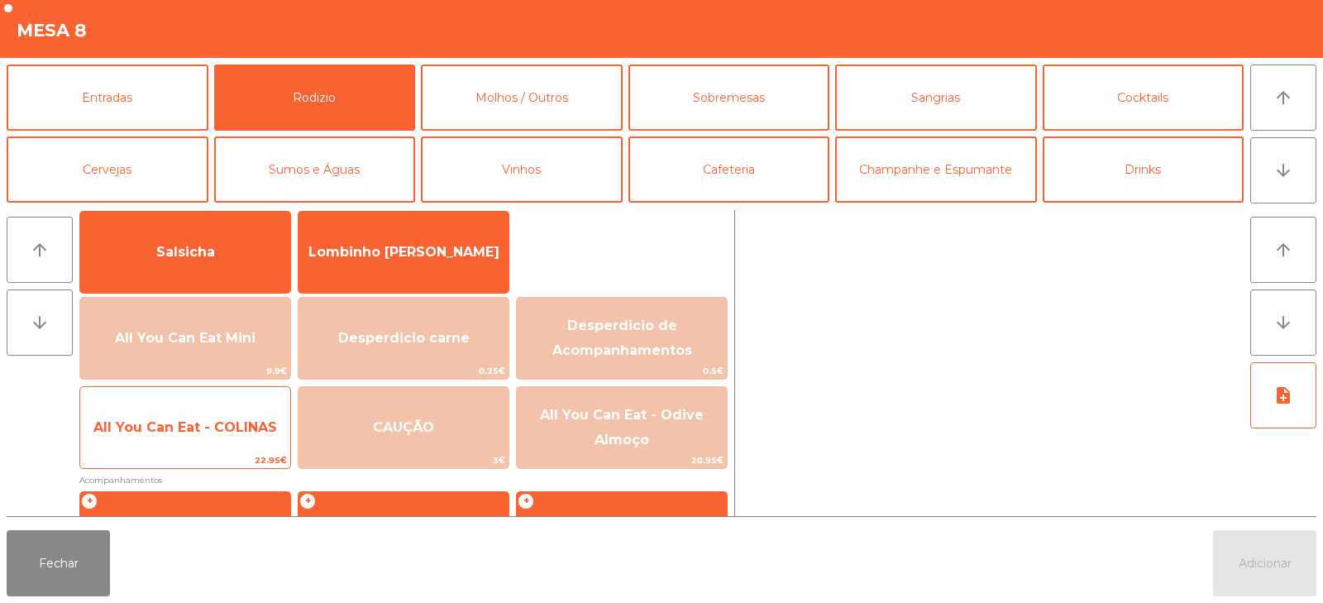
click at [246, 428] on span "All You Can Eat - COLINAS" at bounding box center [185, 427] width 184 height 16
click at [245, 440] on span "All You Can Eat - COLINAS" at bounding box center [185, 427] width 210 height 45
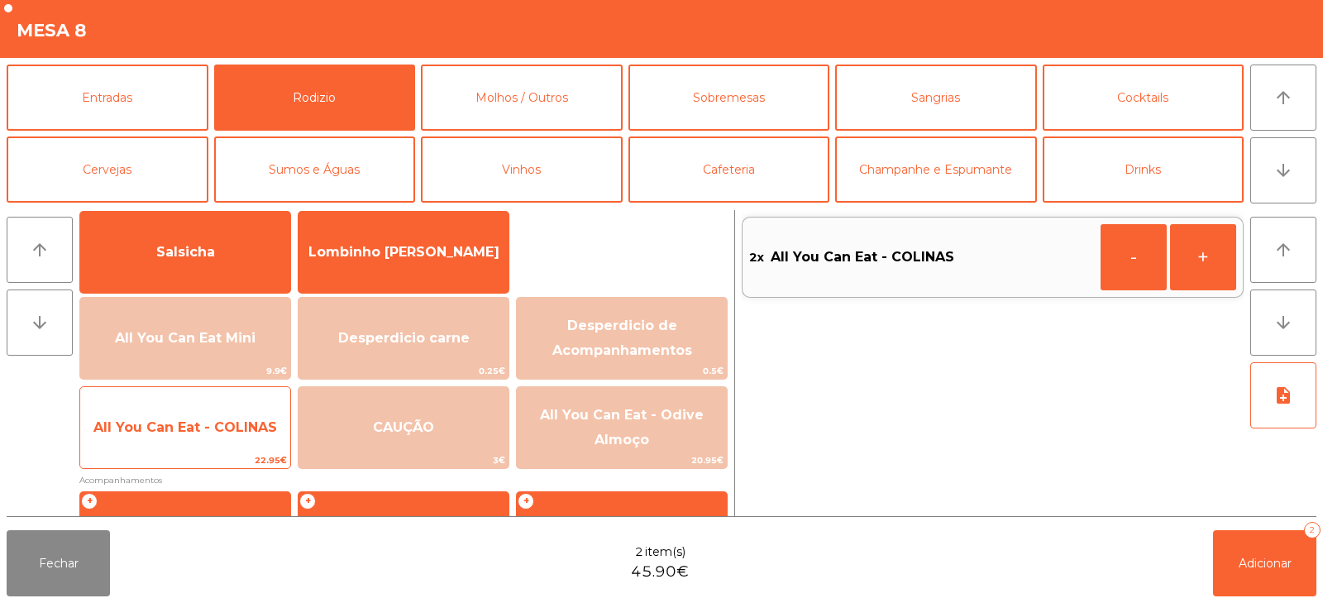
click at [237, 434] on span "All You Can Eat - COLINAS" at bounding box center [185, 427] width 184 height 16
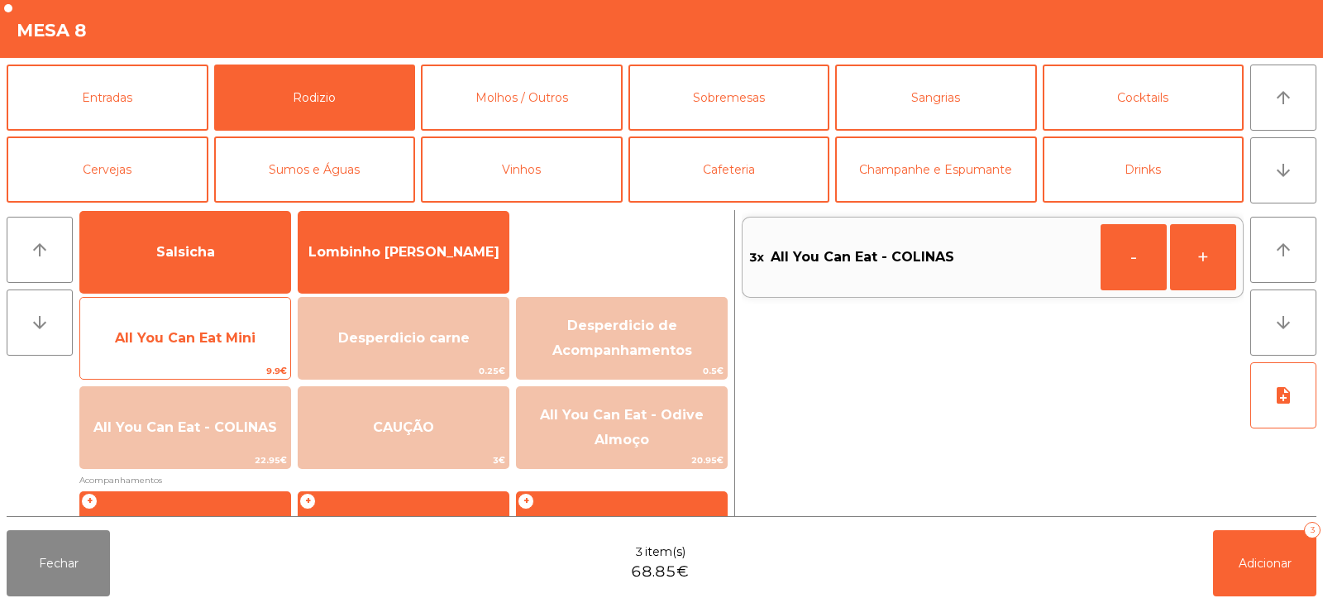
click at [212, 337] on span "All You Can Eat Mini" at bounding box center [185, 338] width 141 height 16
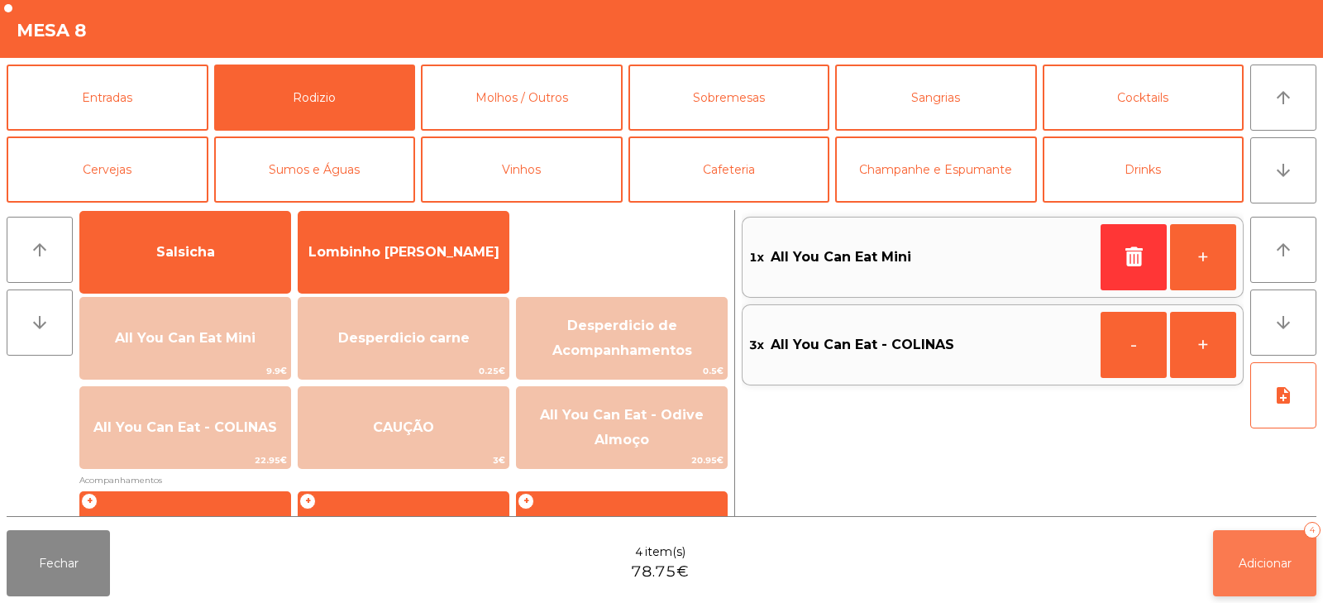
click at [1261, 557] on span "Adicionar" at bounding box center [1265, 563] width 53 height 15
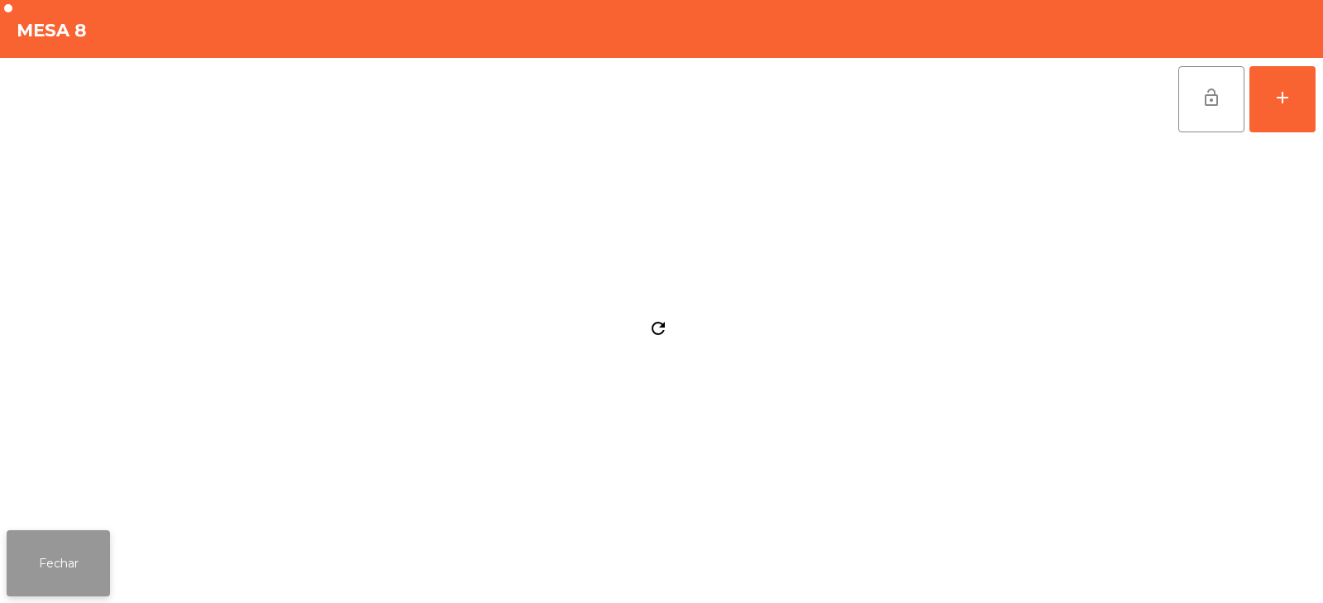
click at [77, 568] on button "Fechar" at bounding box center [58, 563] width 103 height 66
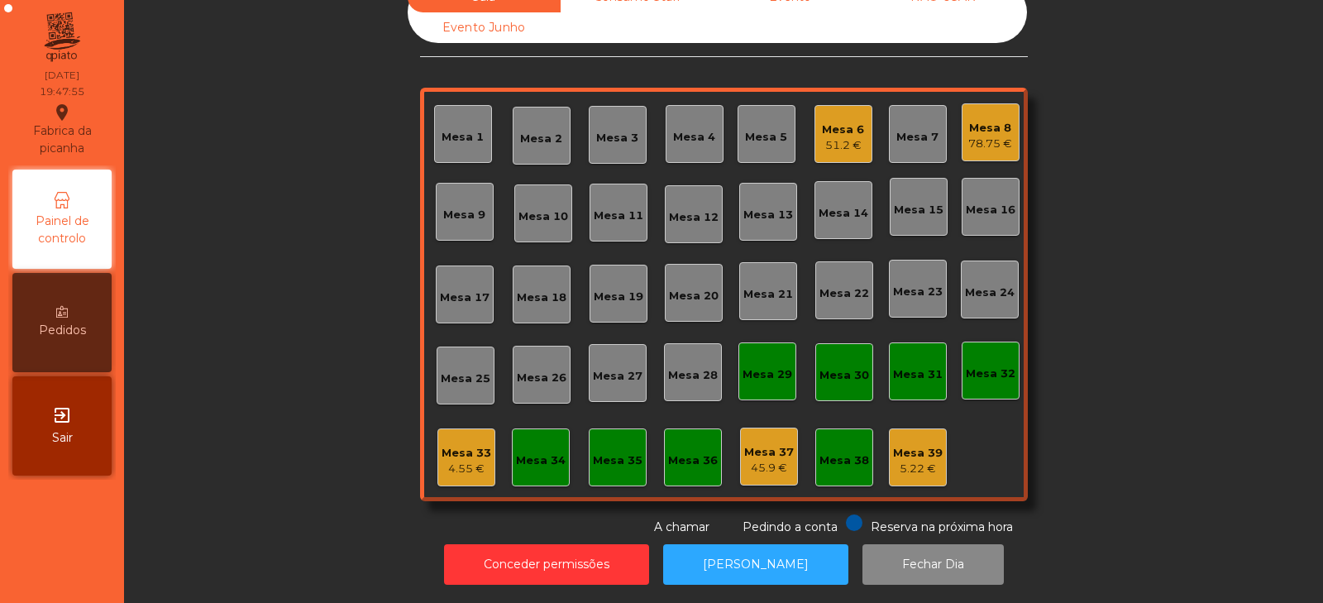
click at [691, 281] on div "Mesa 20" at bounding box center [694, 292] width 50 height 23
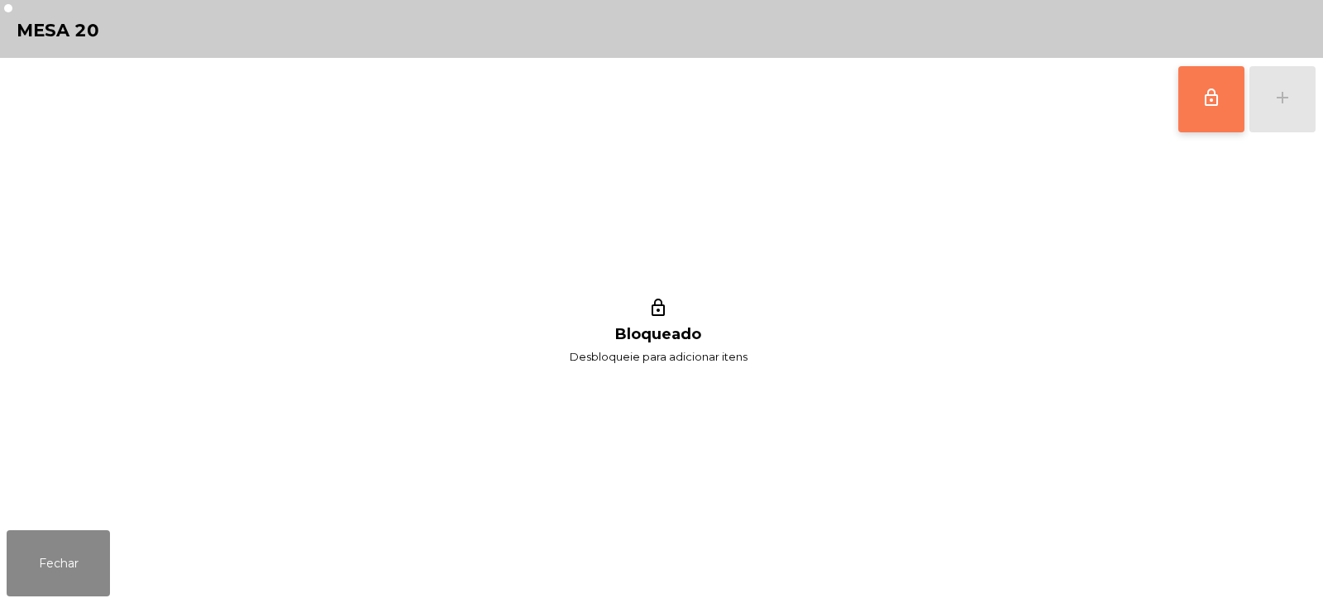
click at [1204, 79] on button "lock_outline" at bounding box center [1212, 99] width 66 height 66
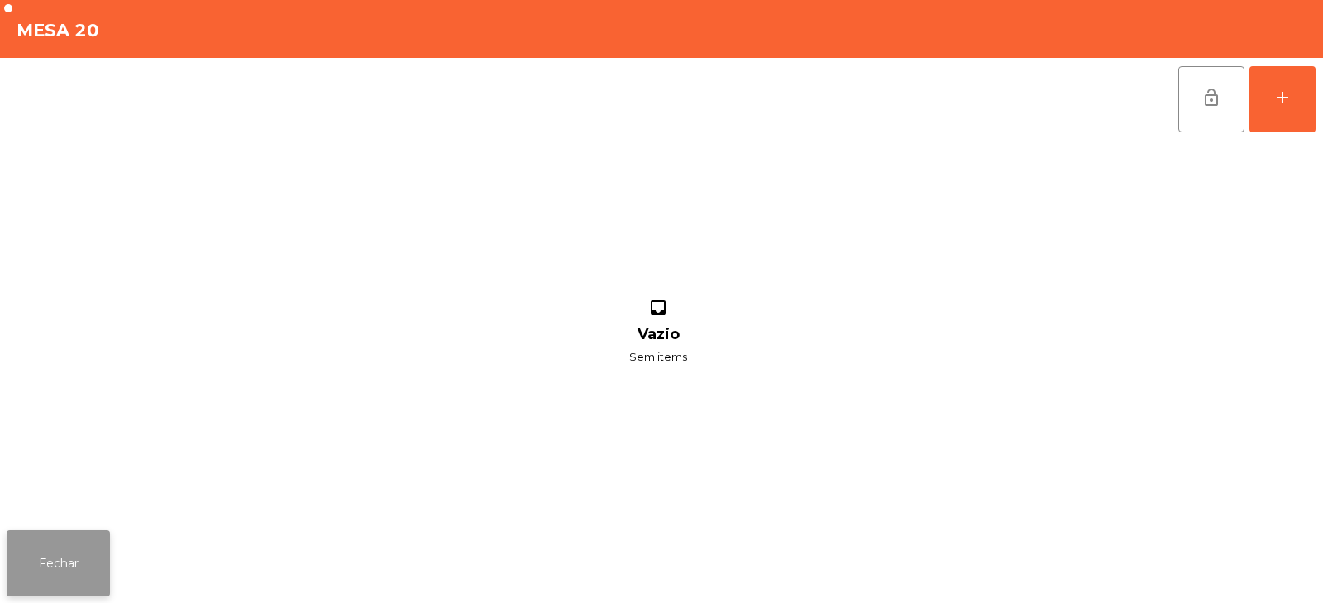
click at [36, 562] on button "Fechar" at bounding box center [58, 563] width 103 height 66
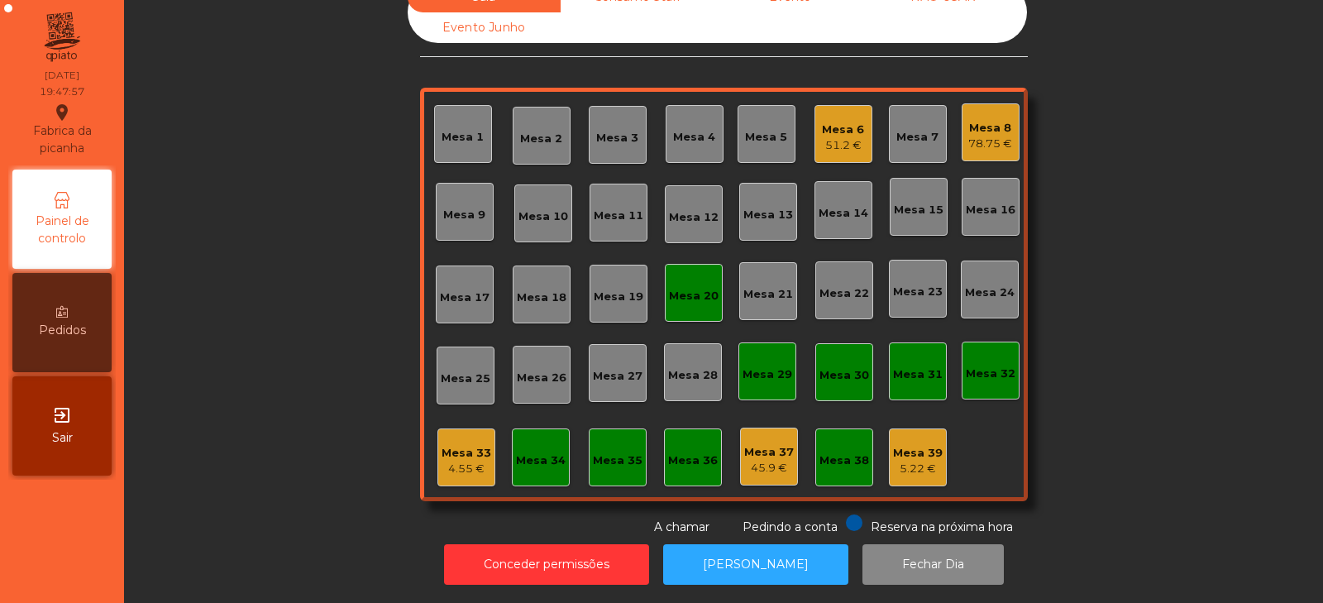
click at [969, 136] on div "78.75 €" at bounding box center [991, 144] width 44 height 17
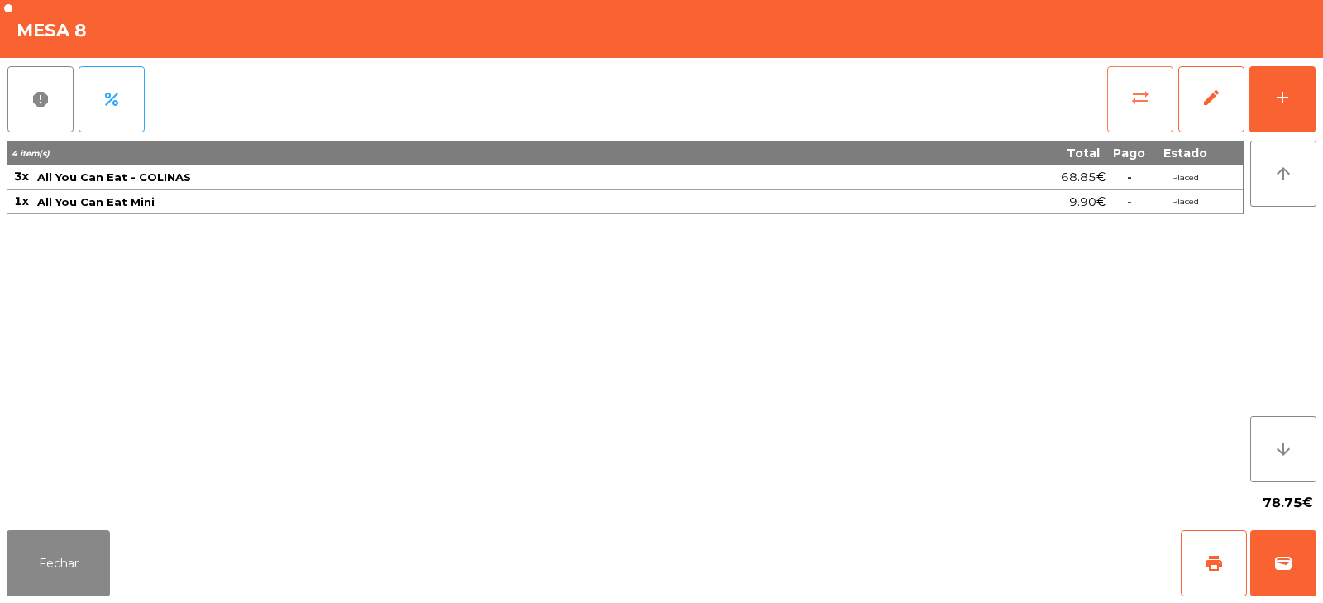
click at [1173, 103] on button "sync_alt" at bounding box center [1140, 99] width 66 height 66
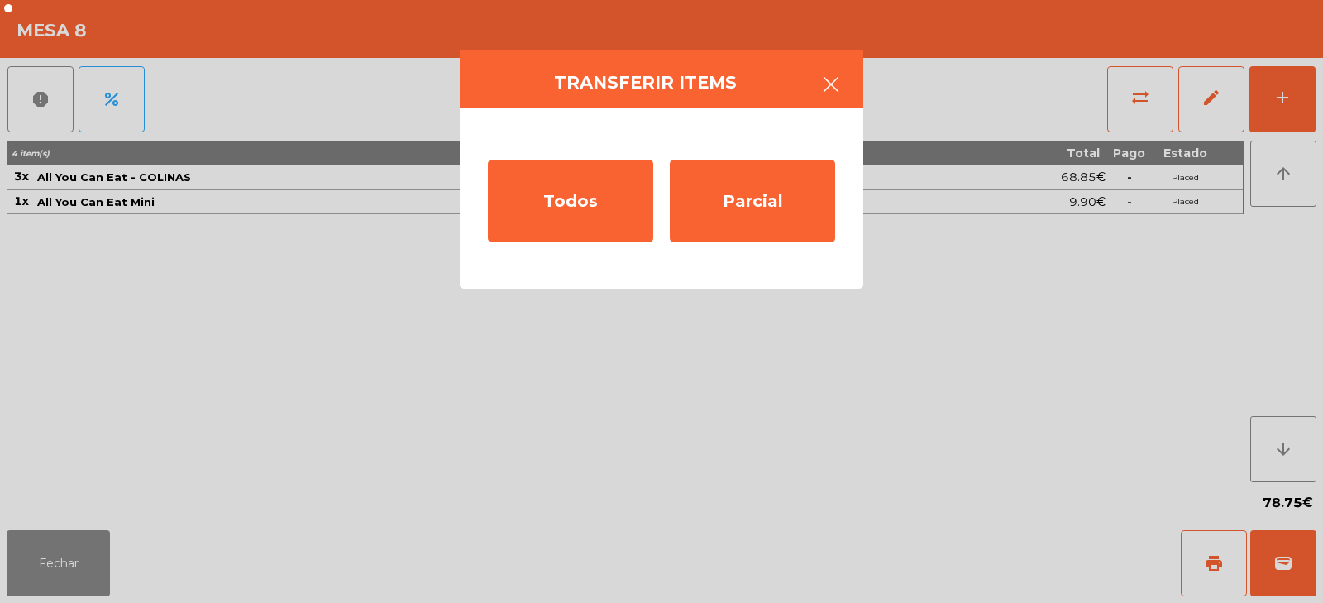
click at [826, 74] on icon "button" at bounding box center [831, 84] width 20 height 20
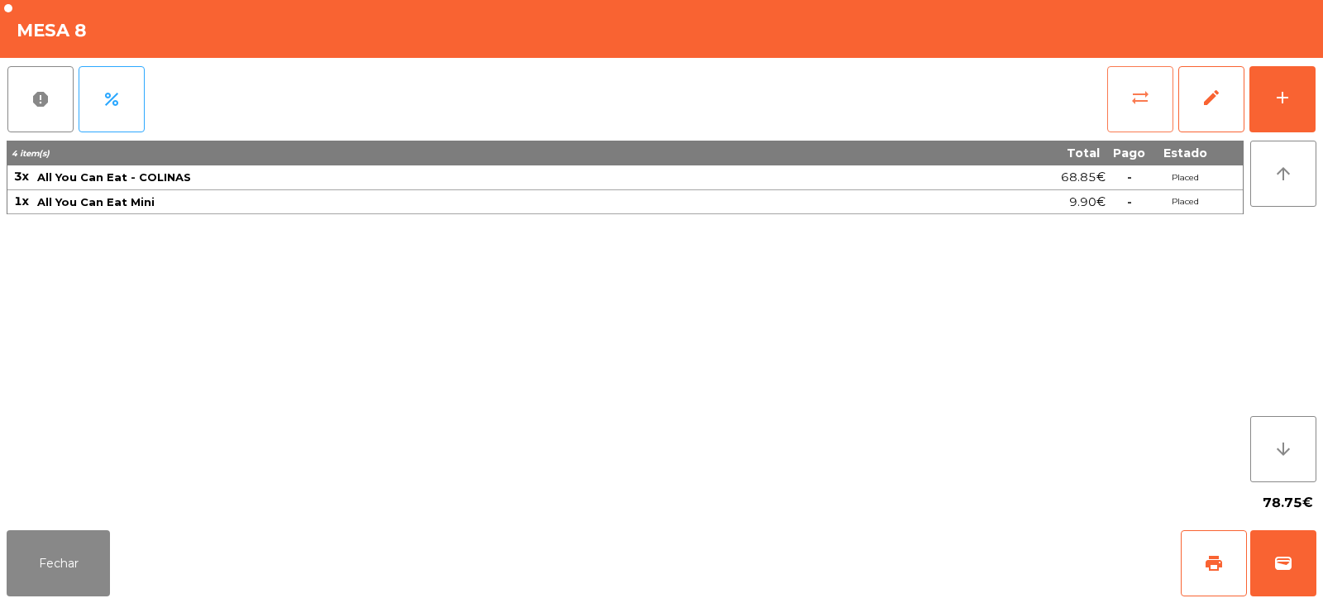
click at [1149, 102] on span "sync_alt" at bounding box center [1141, 98] width 20 height 20
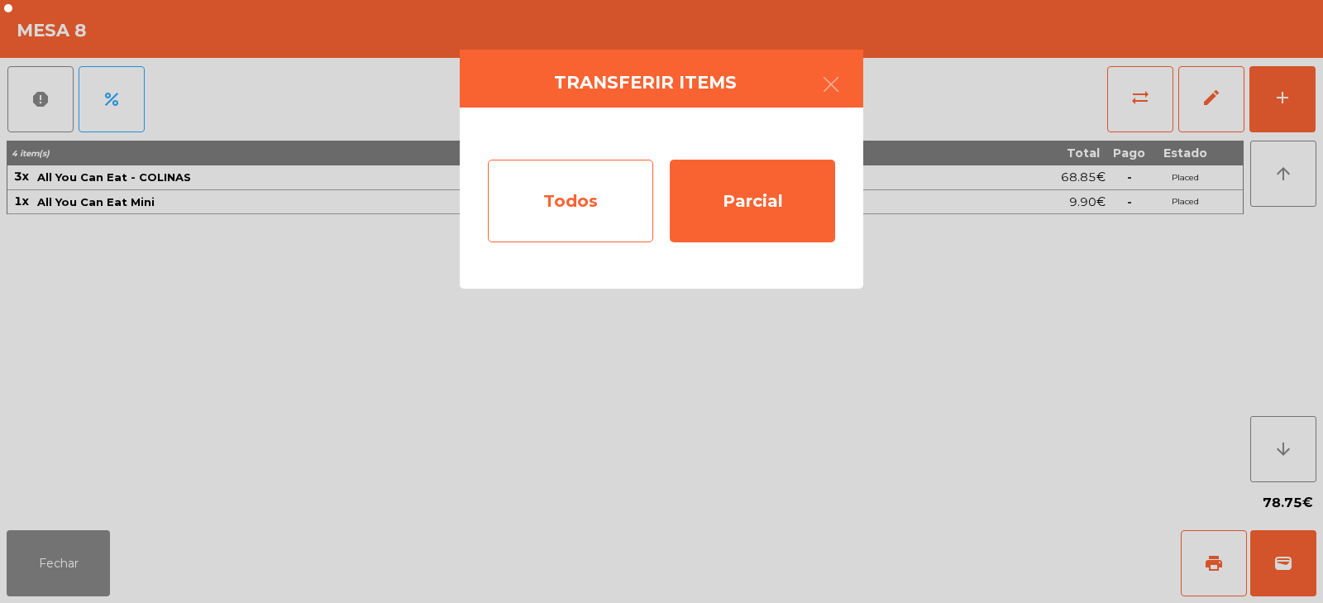
click at [621, 196] on div "Todos" at bounding box center [570, 201] width 165 height 83
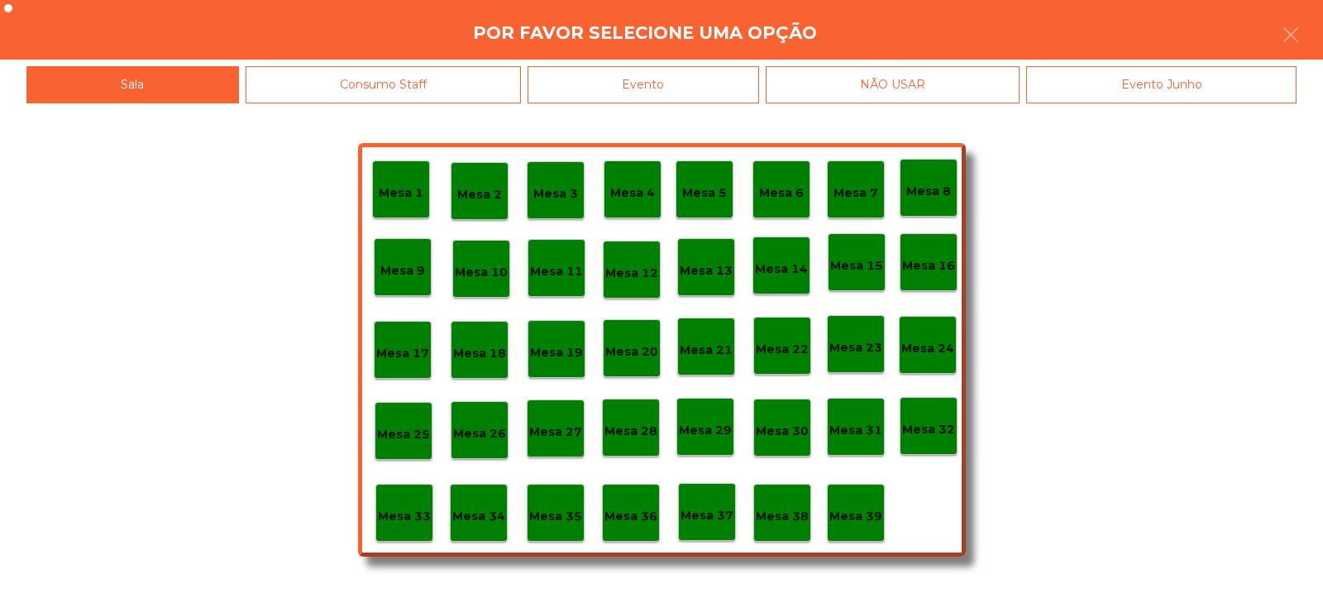
click at [636, 357] on p "Mesa 20" at bounding box center [631, 351] width 53 height 19
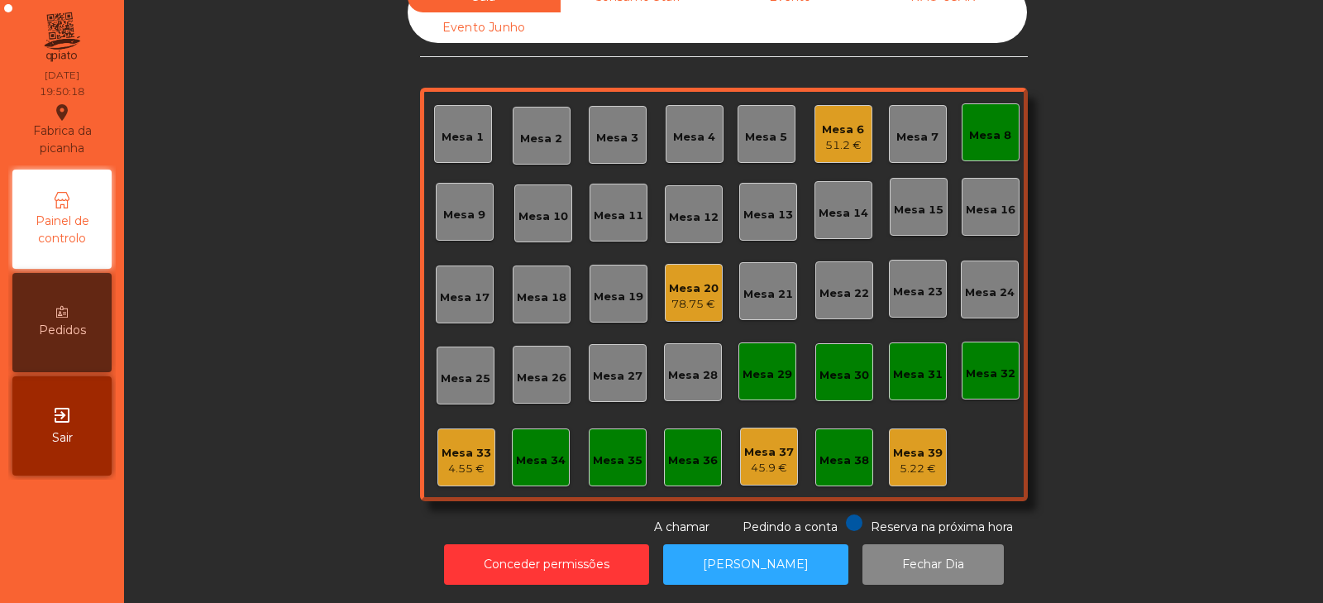
click at [976, 121] on div "Mesa 8" at bounding box center [990, 132] width 42 height 23
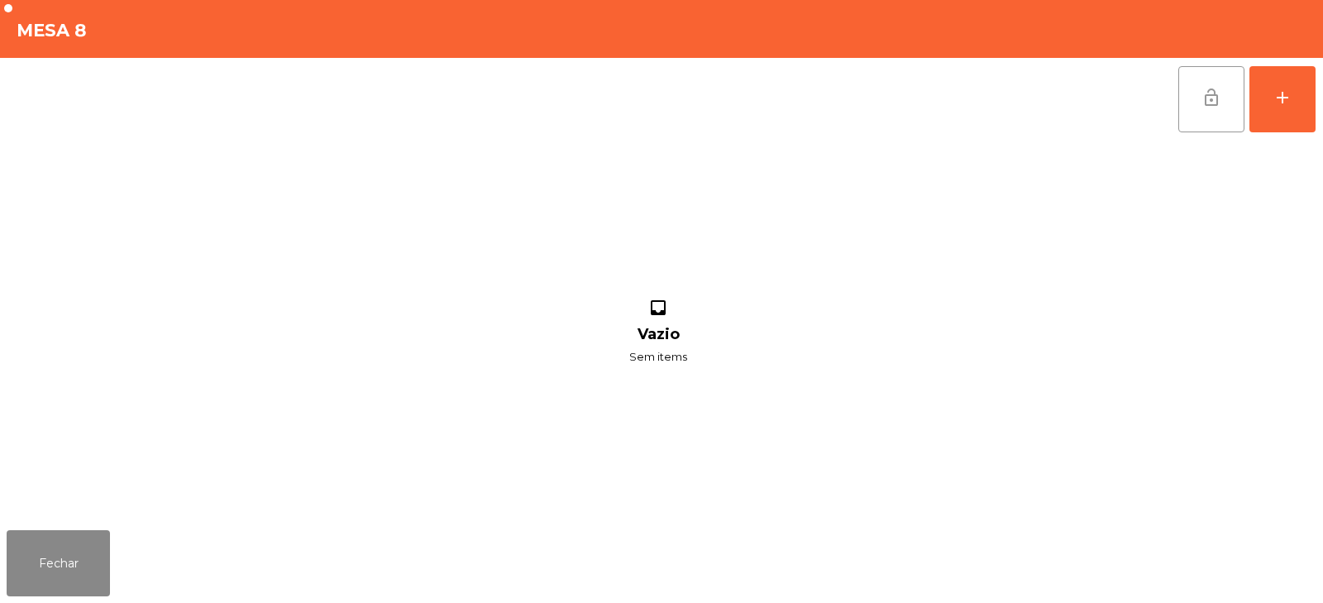
click at [1214, 111] on button "lock_open" at bounding box center [1212, 99] width 66 height 66
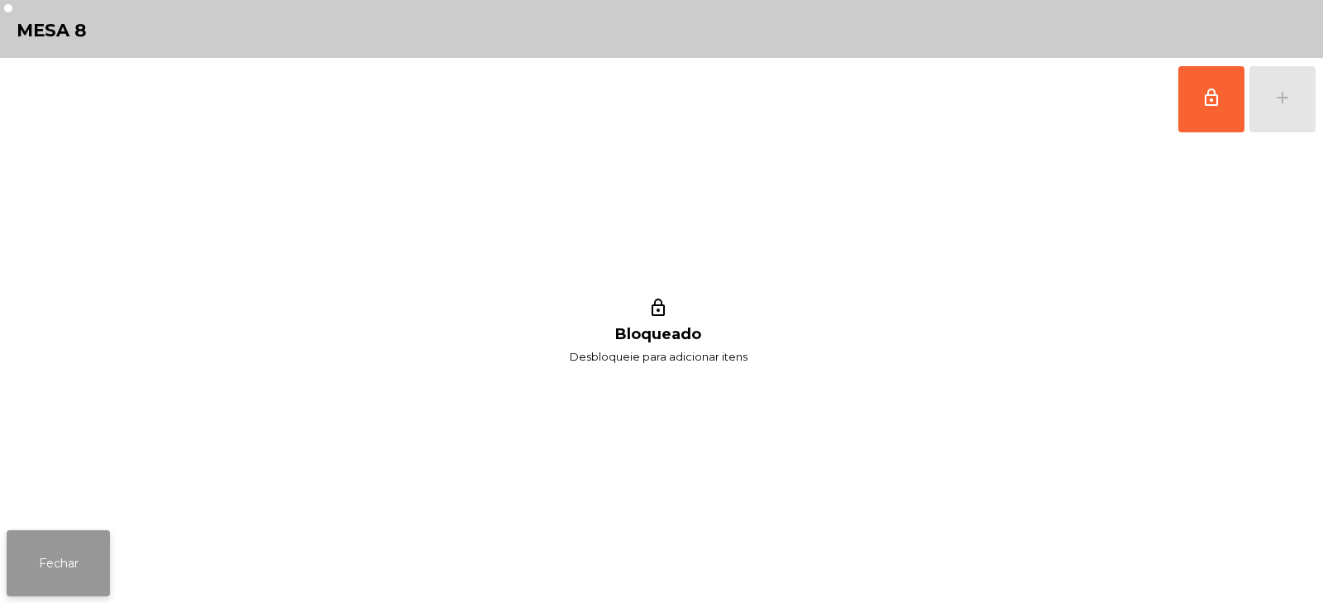
click at [78, 558] on button "Fechar" at bounding box center [58, 563] width 103 height 66
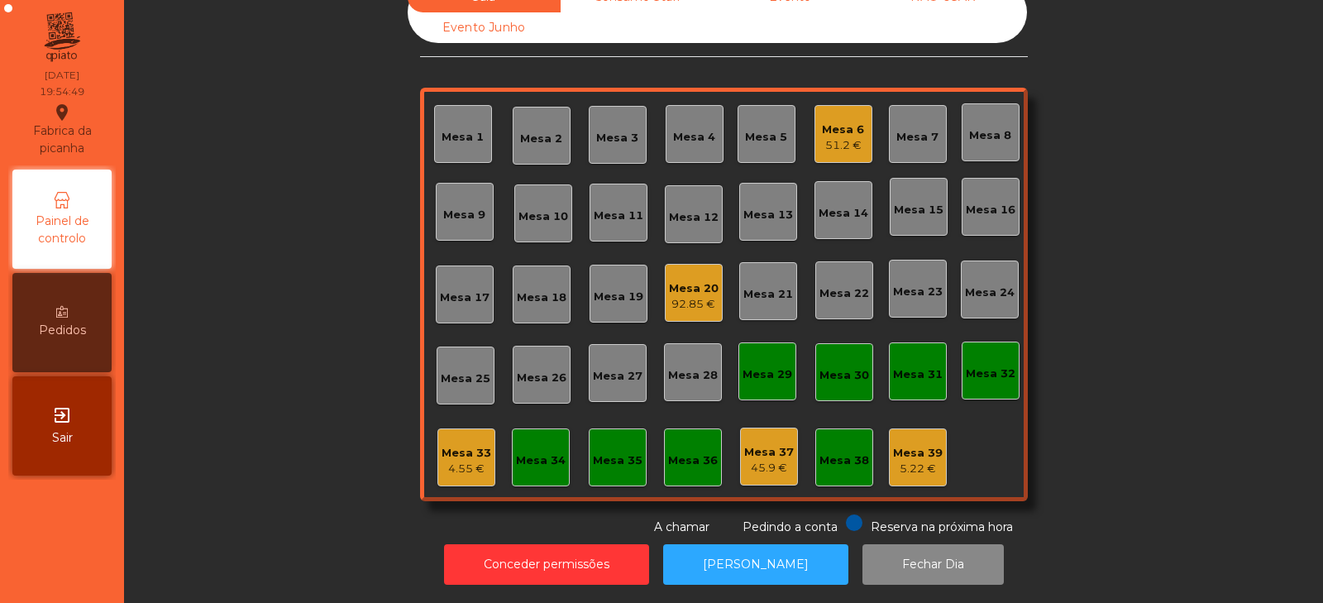
click at [962, 143] on div "Mesa 8" at bounding box center [991, 132] width 58 height 58
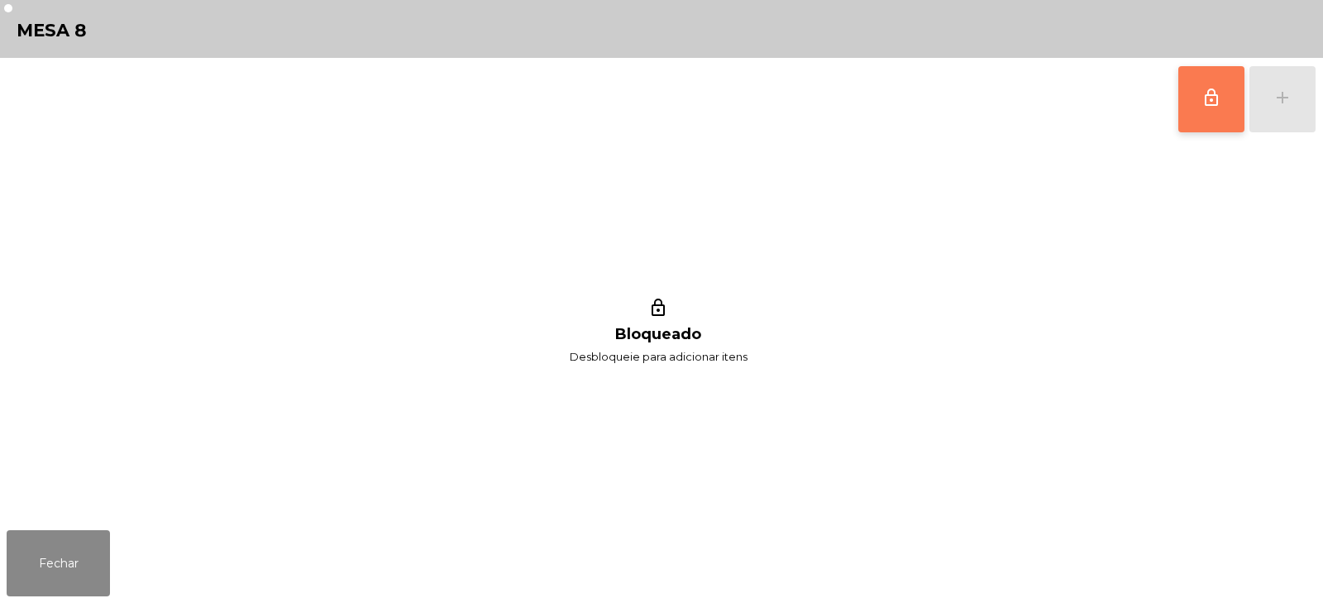
click at [1184, 107] on button "lock_outline" at bounding box center [1212, 99] width 66 height 66
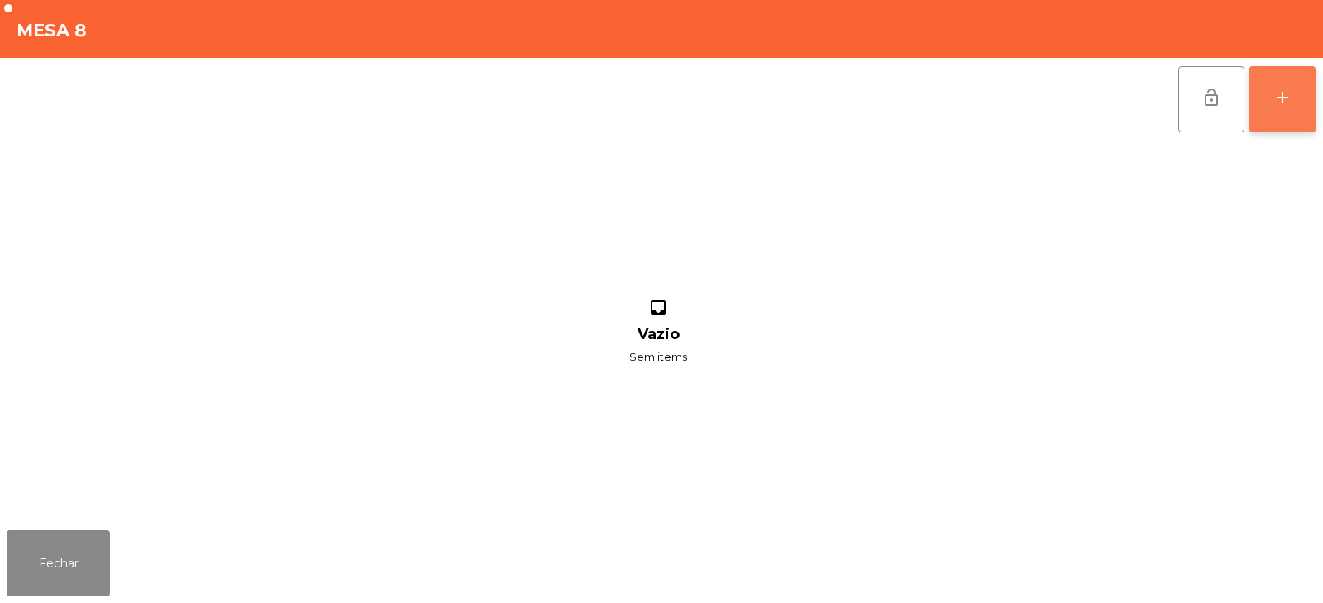
click at [1284, 94] on div "add" at bounding box center [1283, 98] width 20 height 20
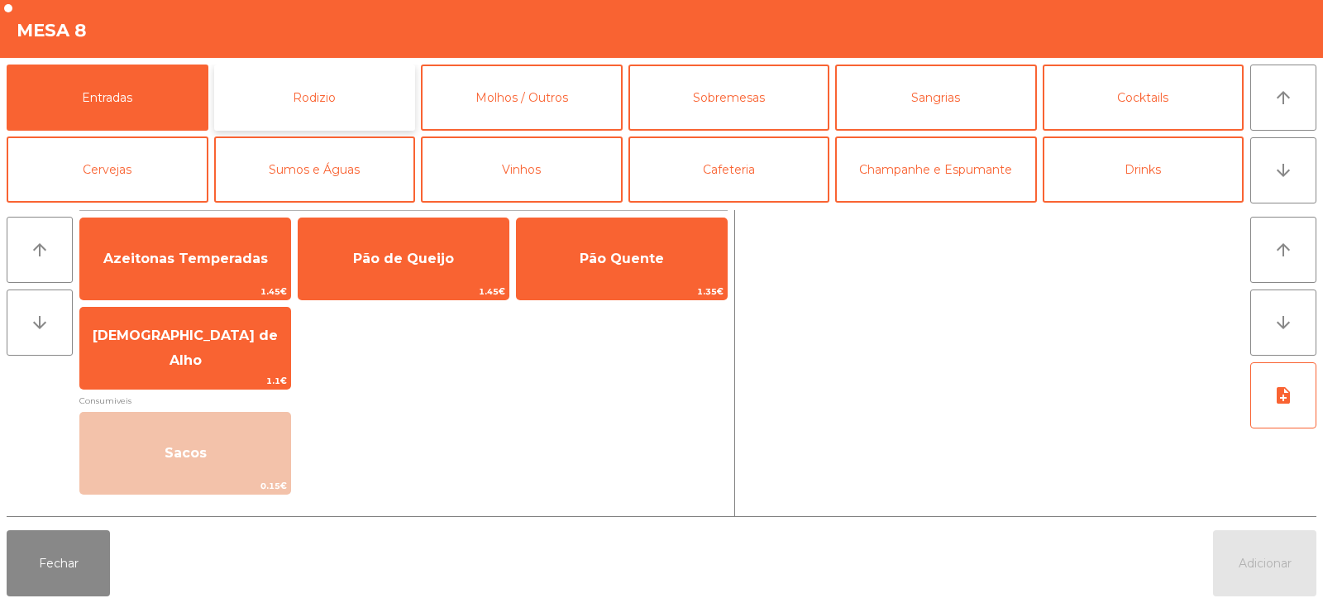
click at [316, 93] on button "Rodizio" at bounding box center [315, 98] width 202 height 66
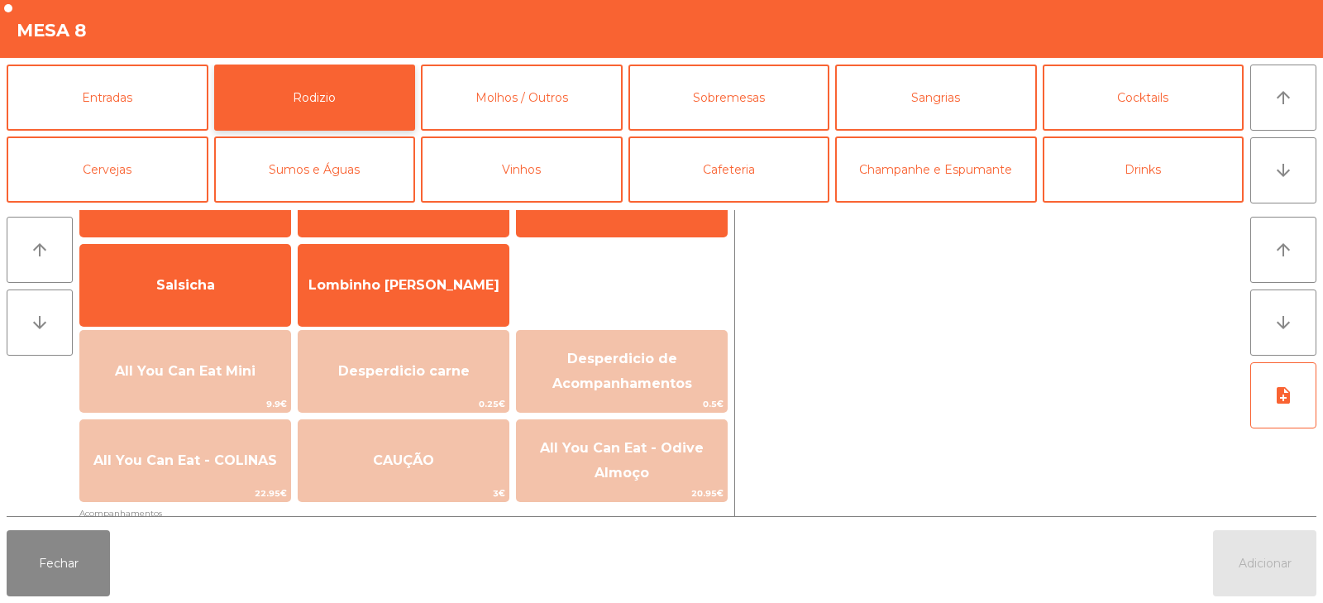
scroll to position [102, 0]
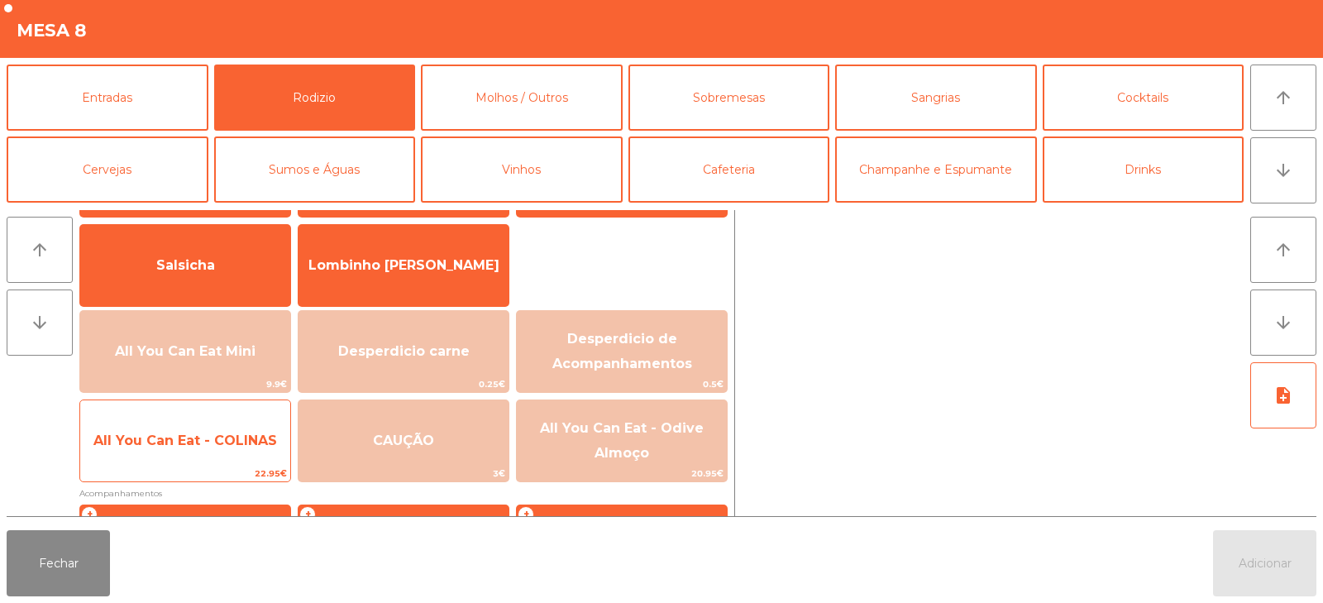
click at [225, 466] on span "22.95€" at bounding box center [185, 474] width 210 height 16
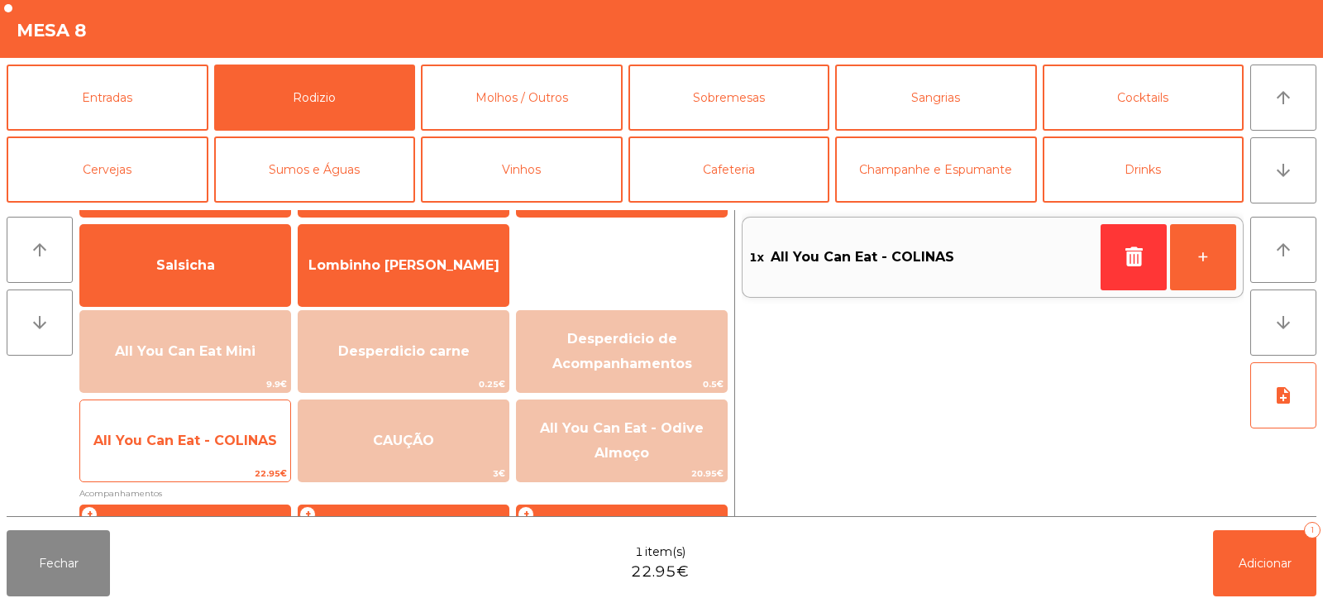
click at [237, 454] on span "All You Can Eat - COLINAS" at bounding box center [185, 441] width 210 height 45
click at [240, 453] on span "All You Can Eat - COLINAS" at bounding box center [185, 441] width 210 height 45
click at [233, 444] on span "All You Can Eat - COLINAS" at bounding box center [185, 441] width 184 height 16
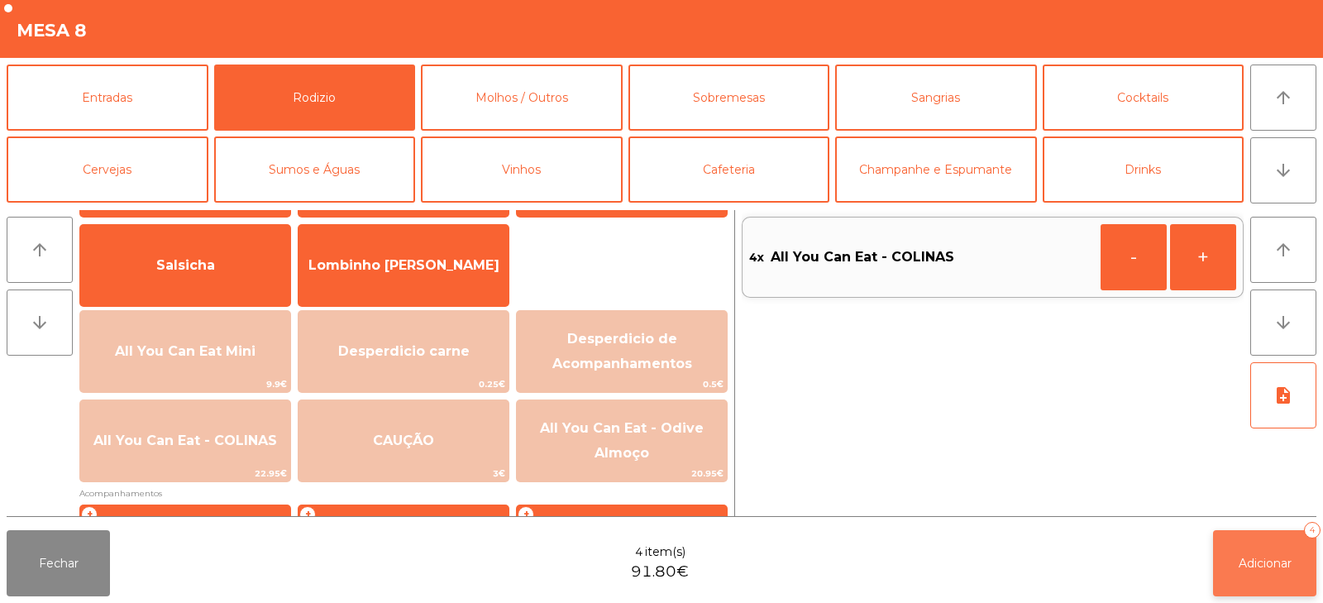
click at [1235, 551] on button "Adicionar 4" at bounding box center [1264, 563] width 103 height 66
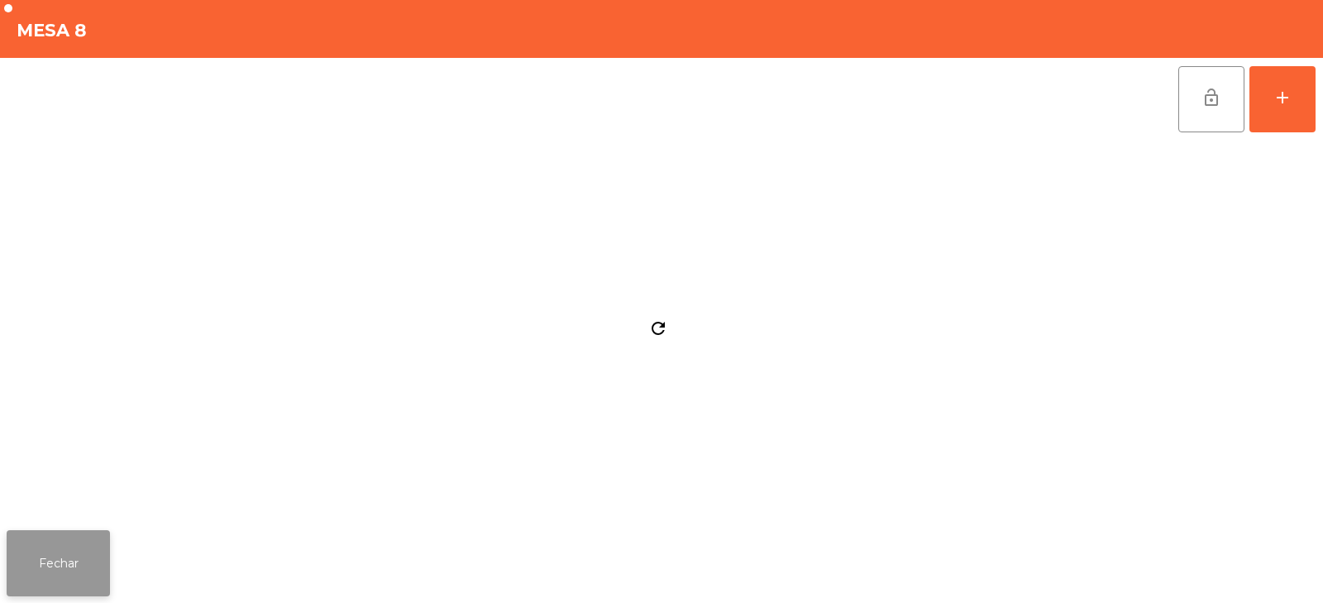
click at [89, 580] on button "Fechar" at bounding box center [58, 563] width 103 height 66
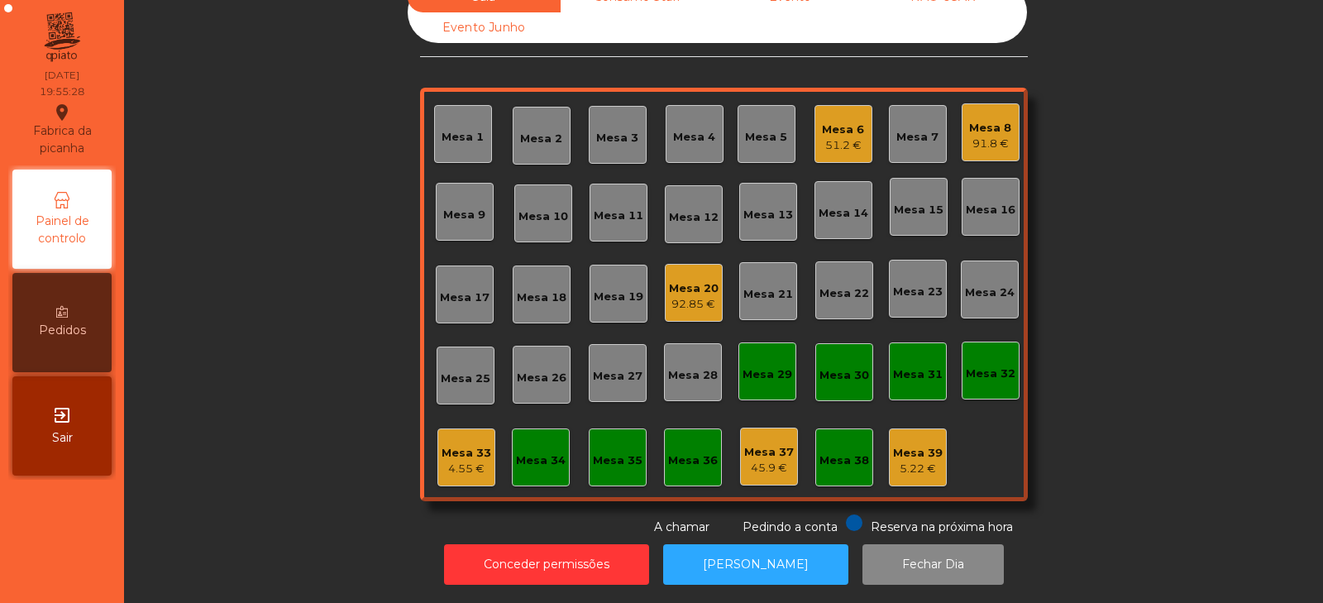
click at [993, 136] on div "91.8 €" at bounding box center [990, 144] width 42 height 17
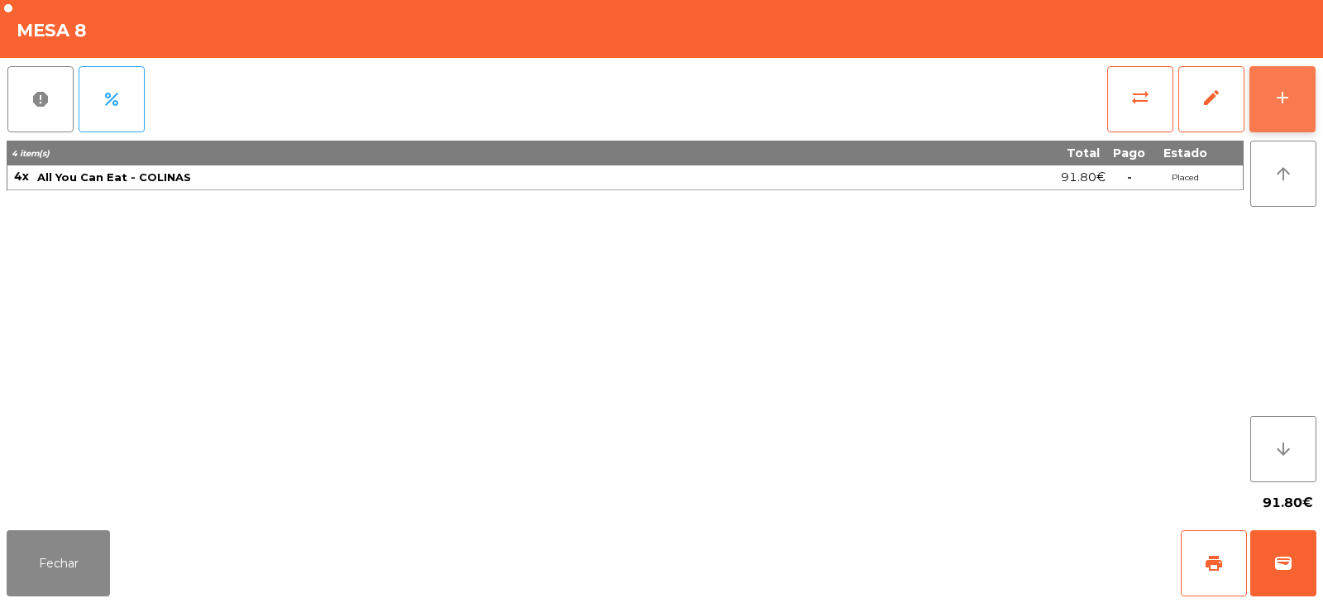
click at [1286, 97] on div "add" at bounding box center [1283, 98] width 20 height 20
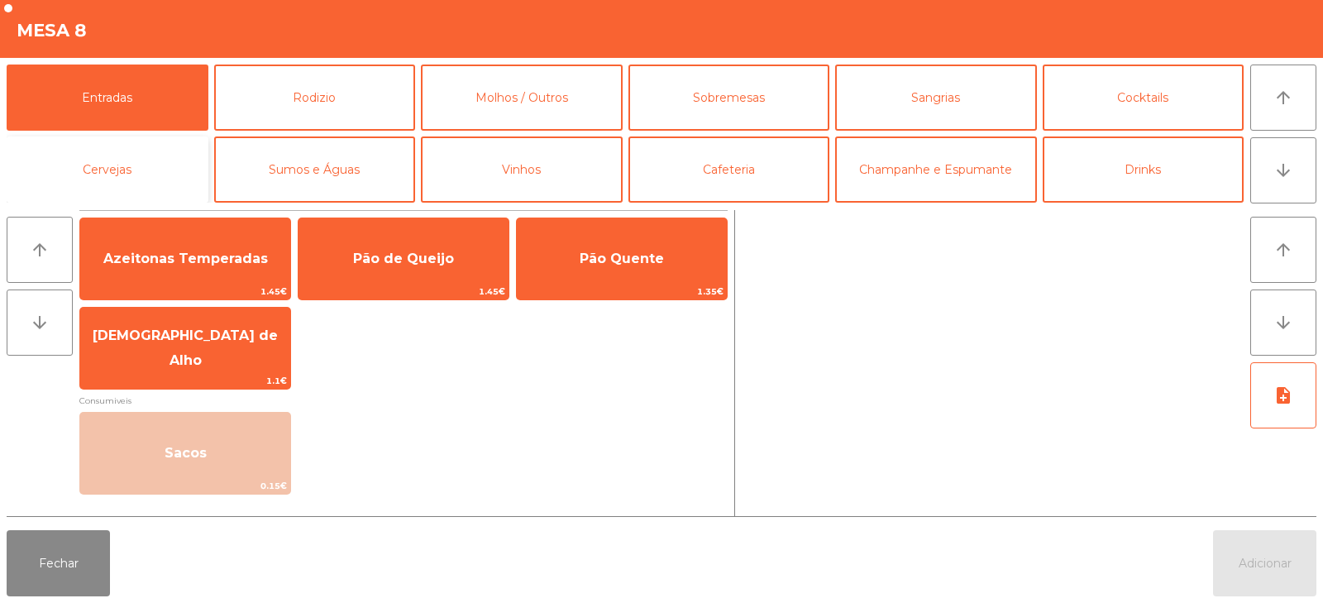
click at [130, 167] on button "Cervejas" at bounding box center [108, 169] width 202 height 66
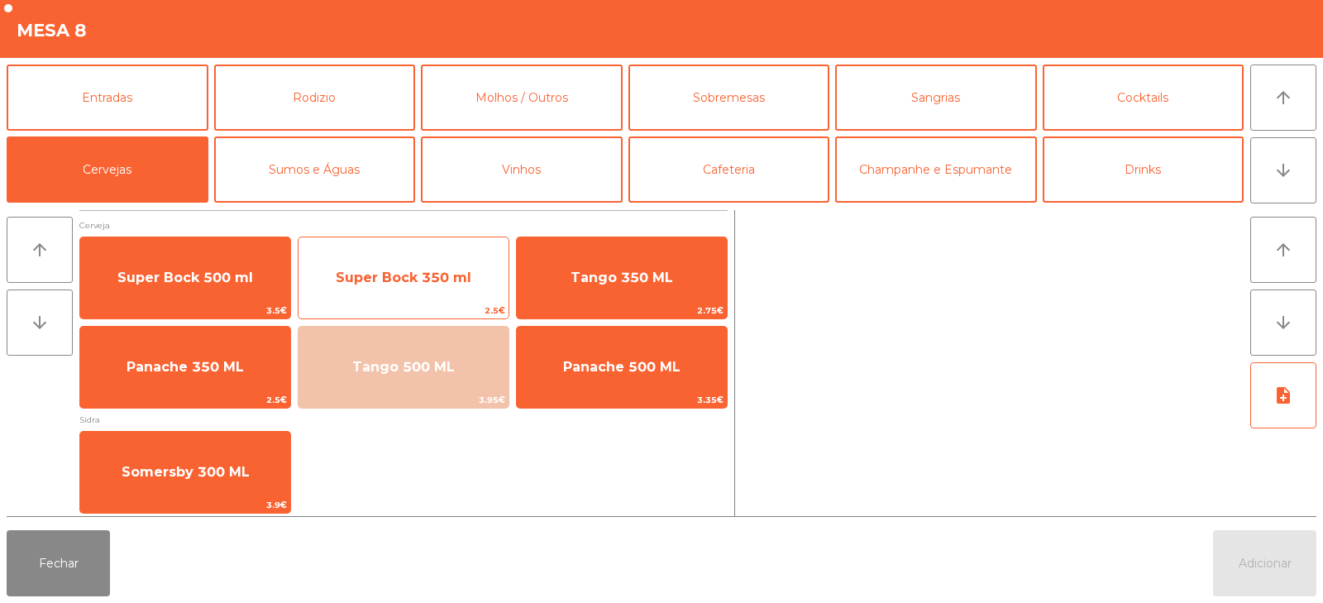
click at [371, 279] on span "Super Bock 350 ml" at bounding box center [404, 278] width 136 height 16
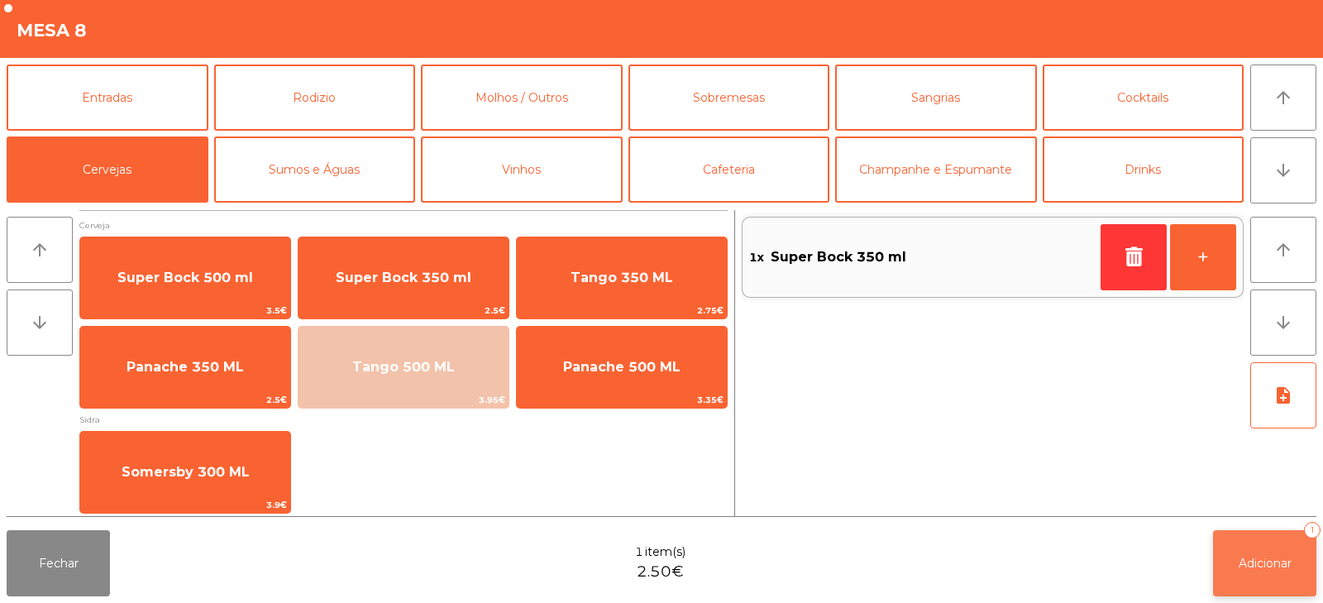
click at [1263, 573] on button "Adicionar 1" at bounding box center [1264, 563] width 103 height 66
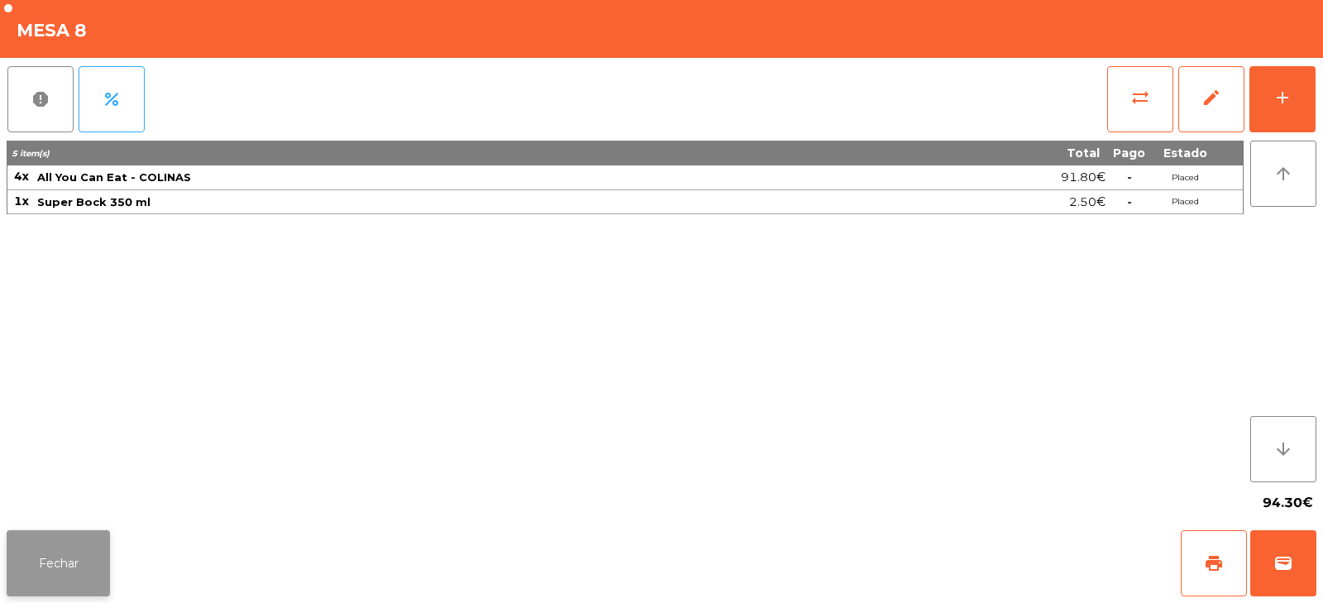
click at [48, 553] on button "Fechar" at bounding box center [58, 563] width 103 height 66
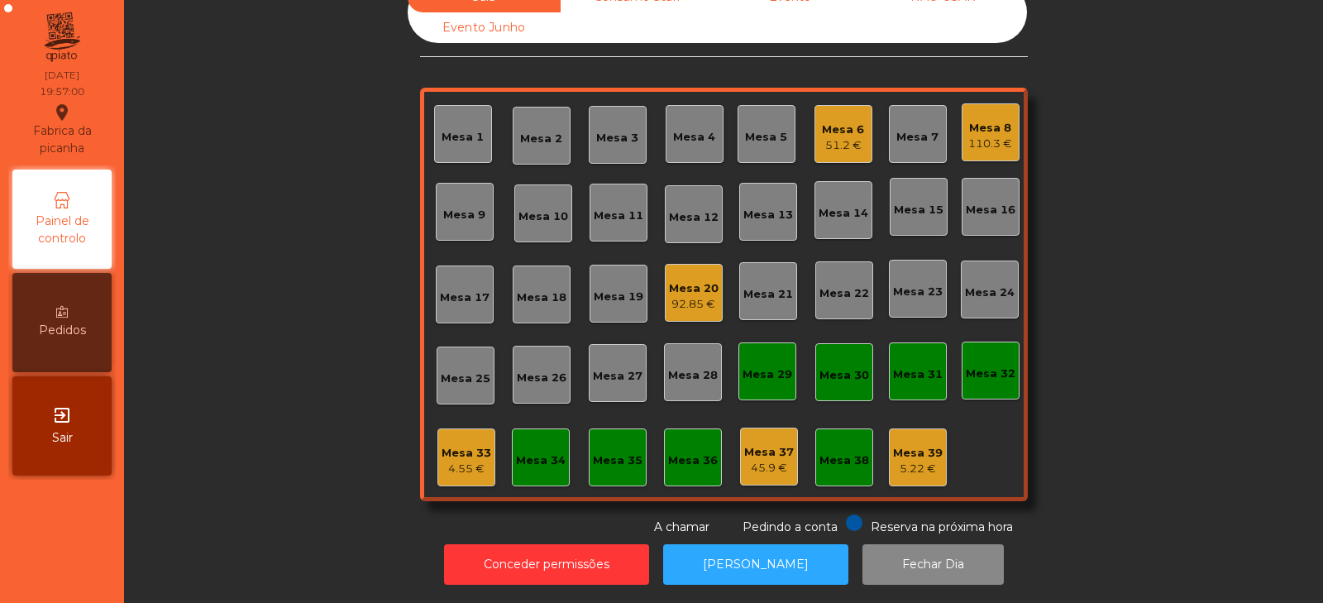
click at [830, 214] on div "Mesa 14" at bounding box center [844, 210] width 58 height 58
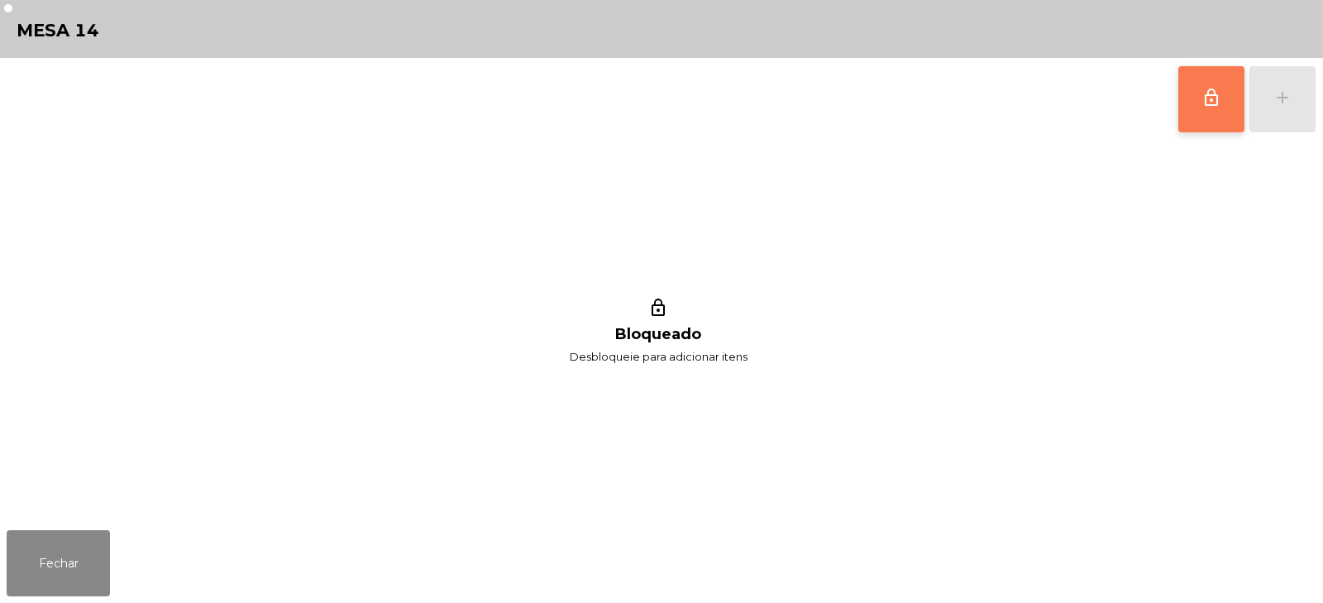
click at [1217, 99] on span "lock_outline" at bounding box center [1212, 98] width 20 height 20
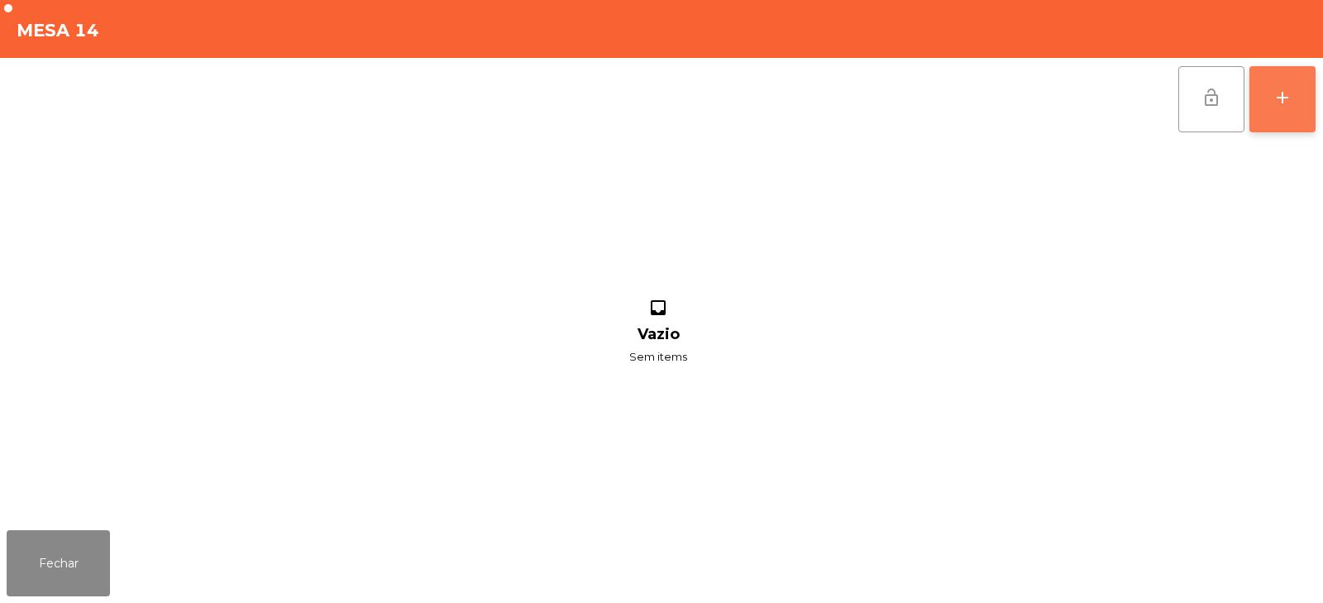
click at [1273, 97] on div "add" at bounding box center [1283, 98] width 20 height 20
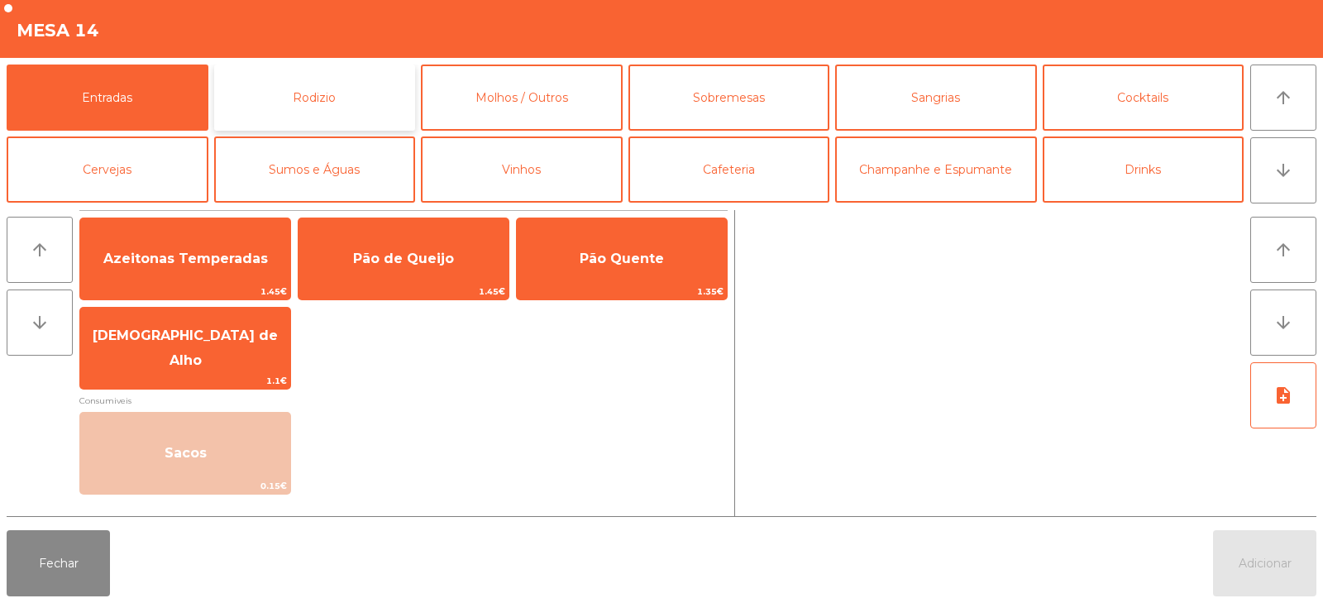
click at [275, 109] on button "Rodizio" at bounding box center [315, 98] width 202 height 66
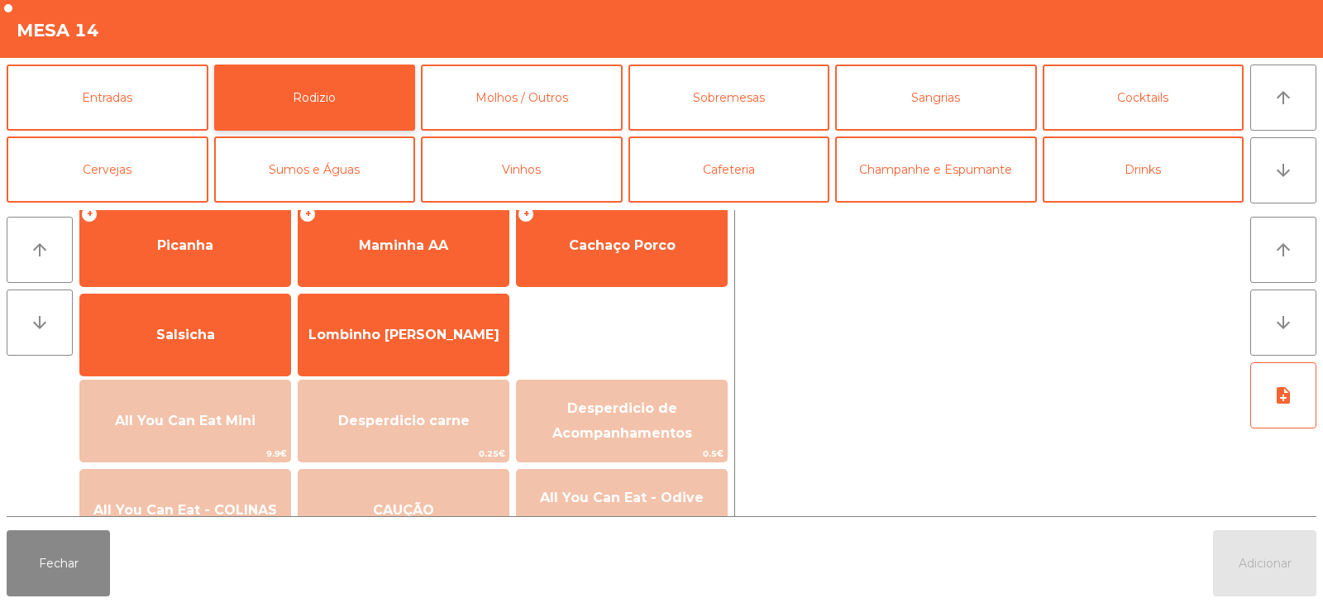
scroll to position [41, 0]
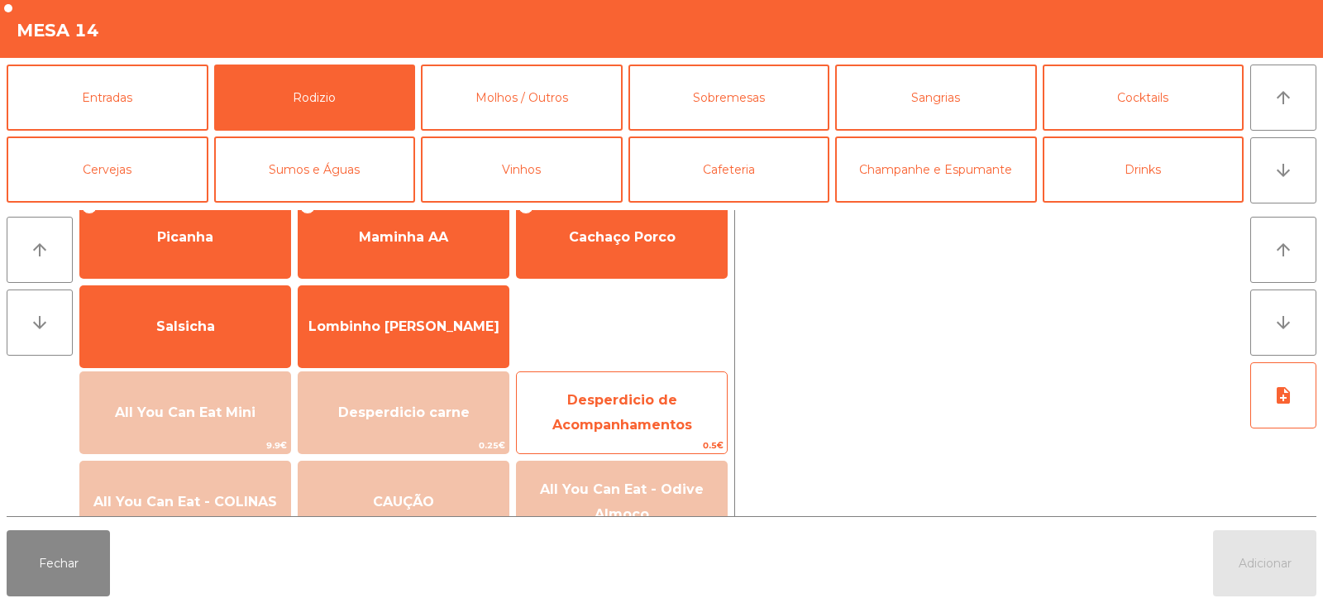
click at [616, 409] on span "Desperdicio de Acompanhamentos" at bounding box center [622, 413] width 210 height 70
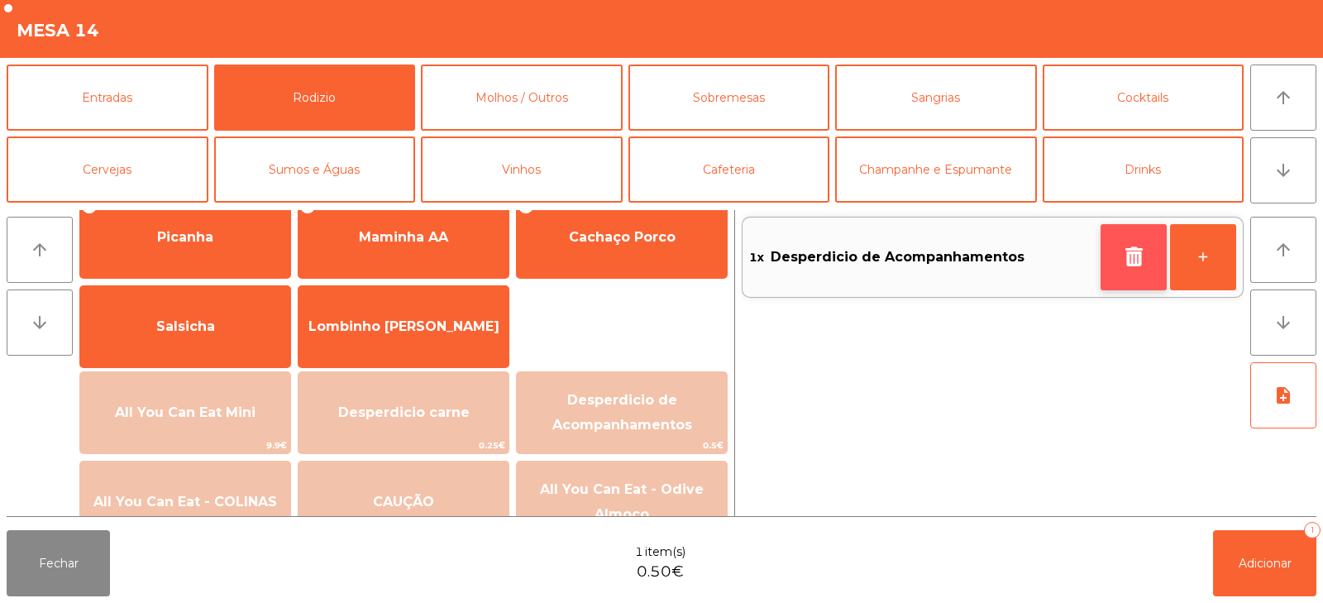
click at [1128, 285] on button "button" at bounding box center [1134, 257] width 66 height 66
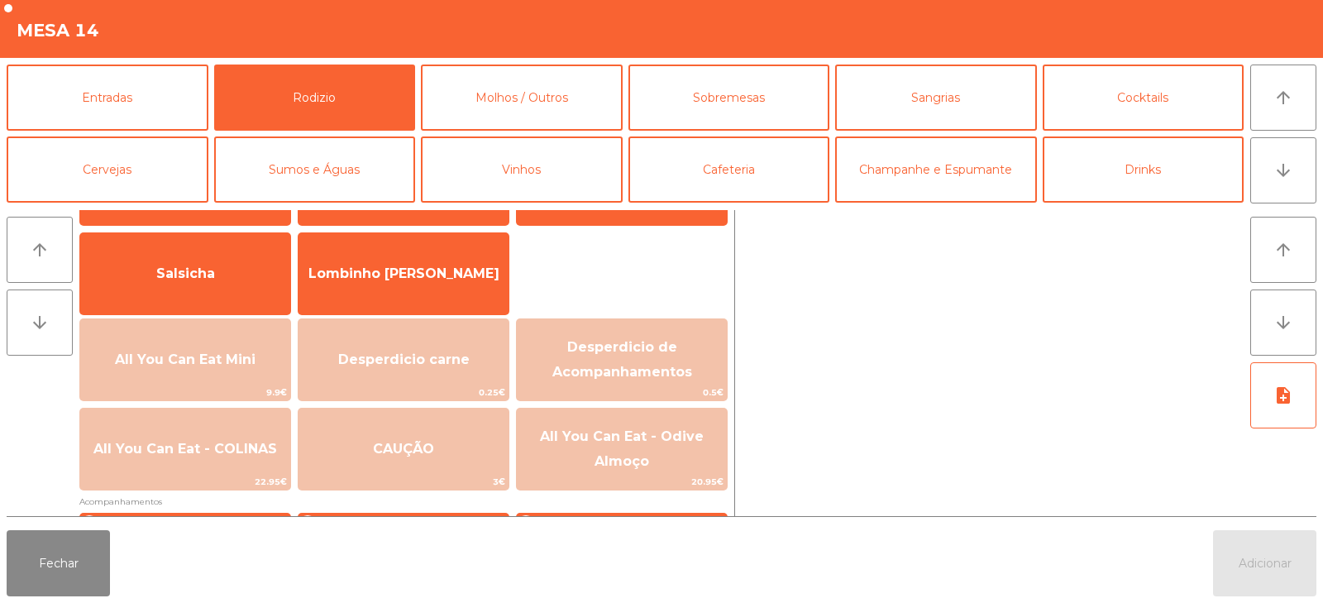
scroll to position [93, 0]
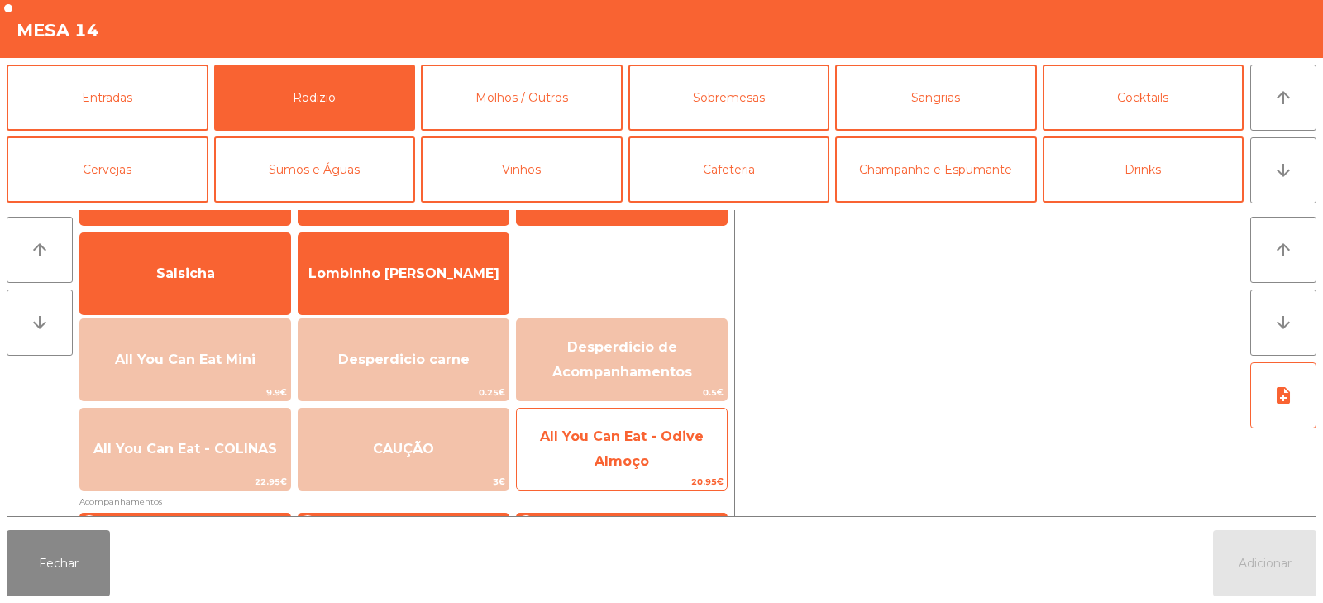
click at [637, 457] on span "All You Can Eat - Odive Almoço" at bounding box center [622, 448] width 164 height 41
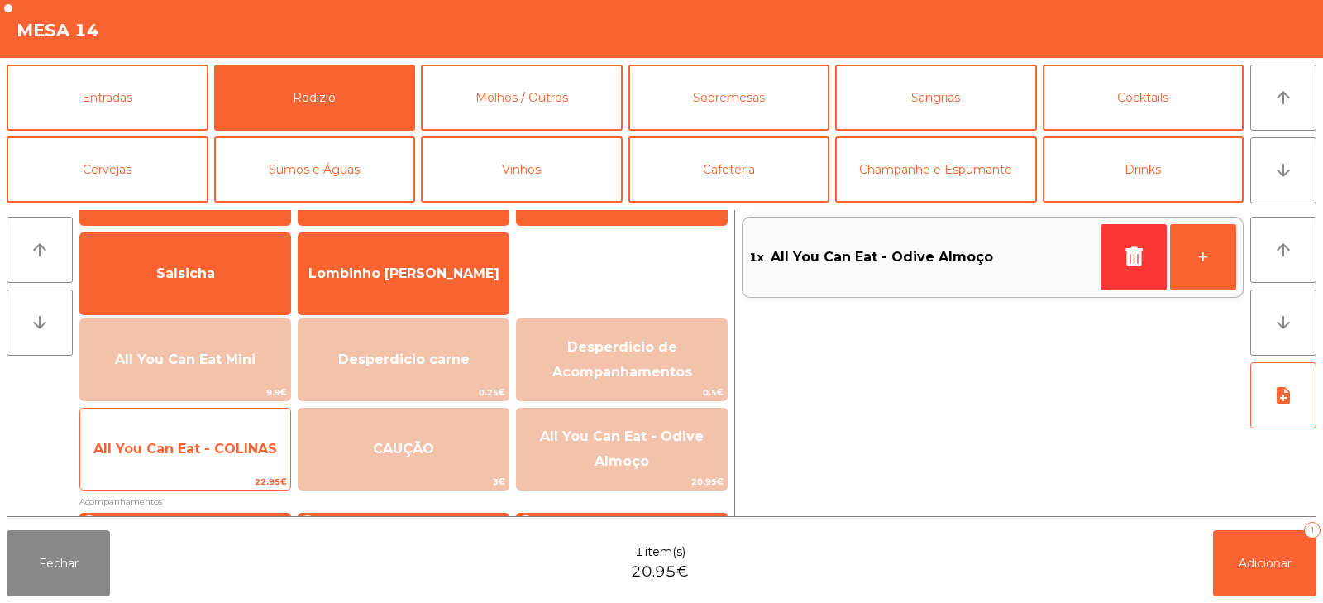
click at [162, 457] on span "All You Can Eat - COLINAS" at bounding box center [185, 449] width 210 height 45
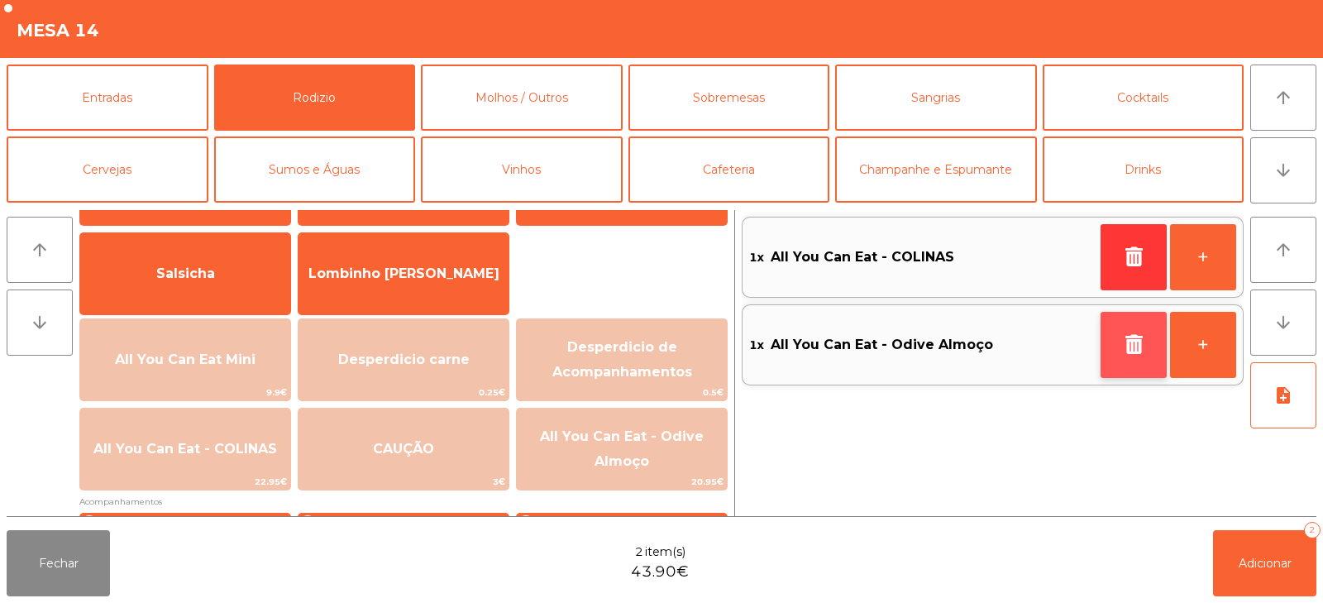
click at [1132, 347] on icon "button" at bounding box center [1134, 344] width 25 height 20
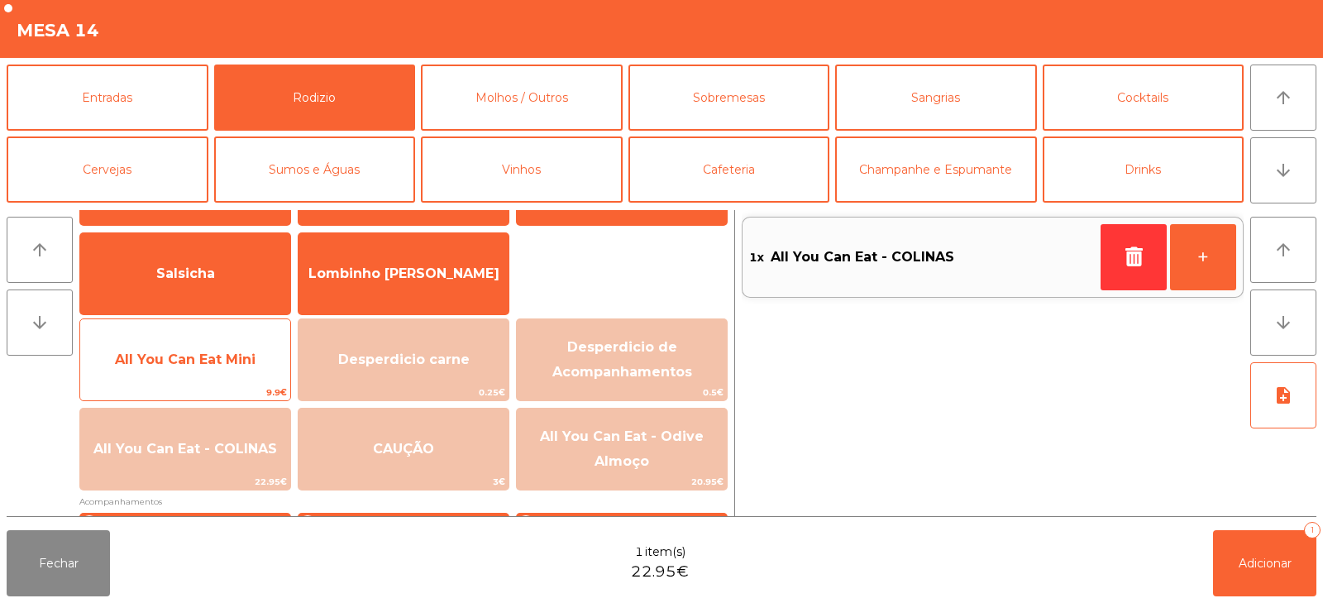
click at [194, 380] on span "All You Can Eat Mini" at bounding box center [185, 359] width 210 height 45
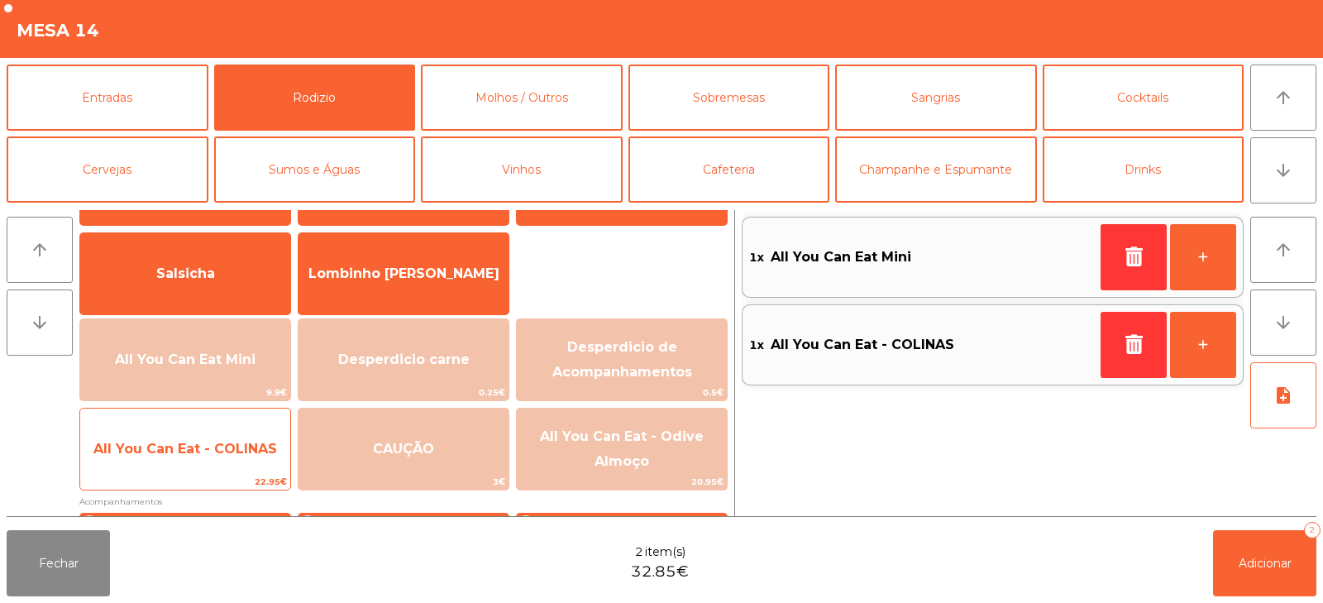
click at [200, 452] on span "All You Can Eat - COLINAS" at bounding box center [185, 449] width 184 height 16
click at [204, 457] on span "All You Can Eat - COLINAS" at bounding box center [185, 449] width 210 height 45
click at [211, 449] on span "All You Can Eat - COLINAS" at bounding box center [185, 449] width 184 height 16
click at [221, 447] on span "All You Can Eat - COLINAS" at bounding box center [185, 449] width 184 height 16
click at [217, 451] on span "All You Can Eat - COLINAS" at bounding box center [185, 449] width 184 height 16
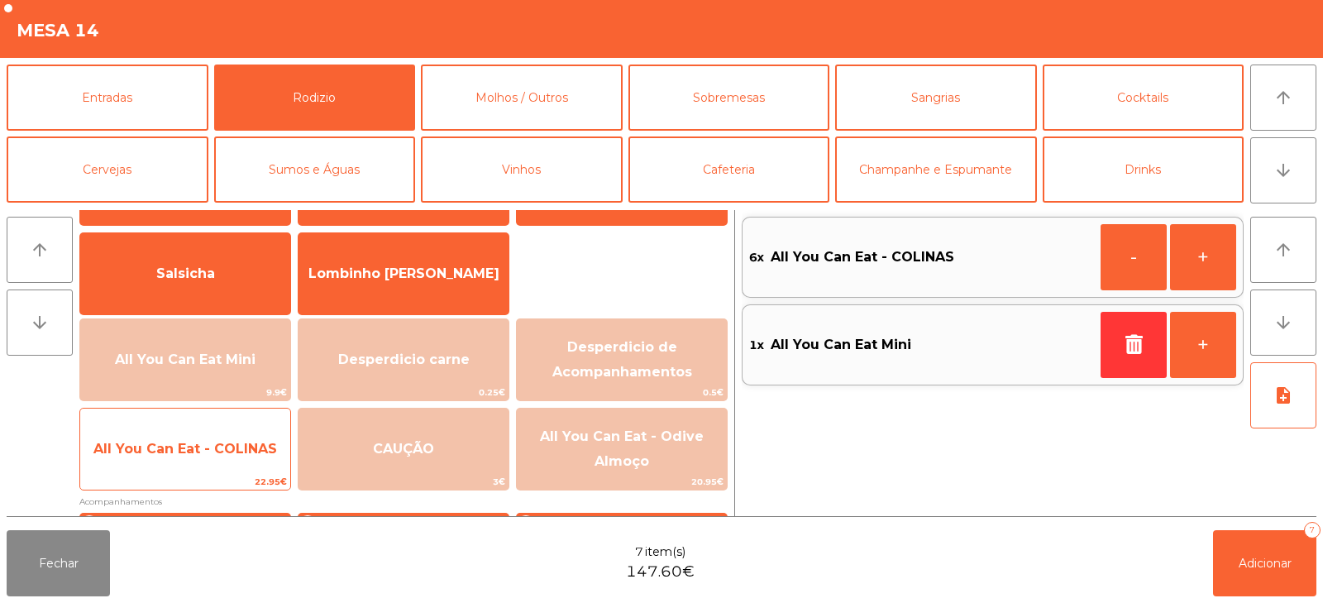
click at [212, 445] on span "All You Can Eat - COLINAS" at bounding box center [185, 449] width 184 height 16
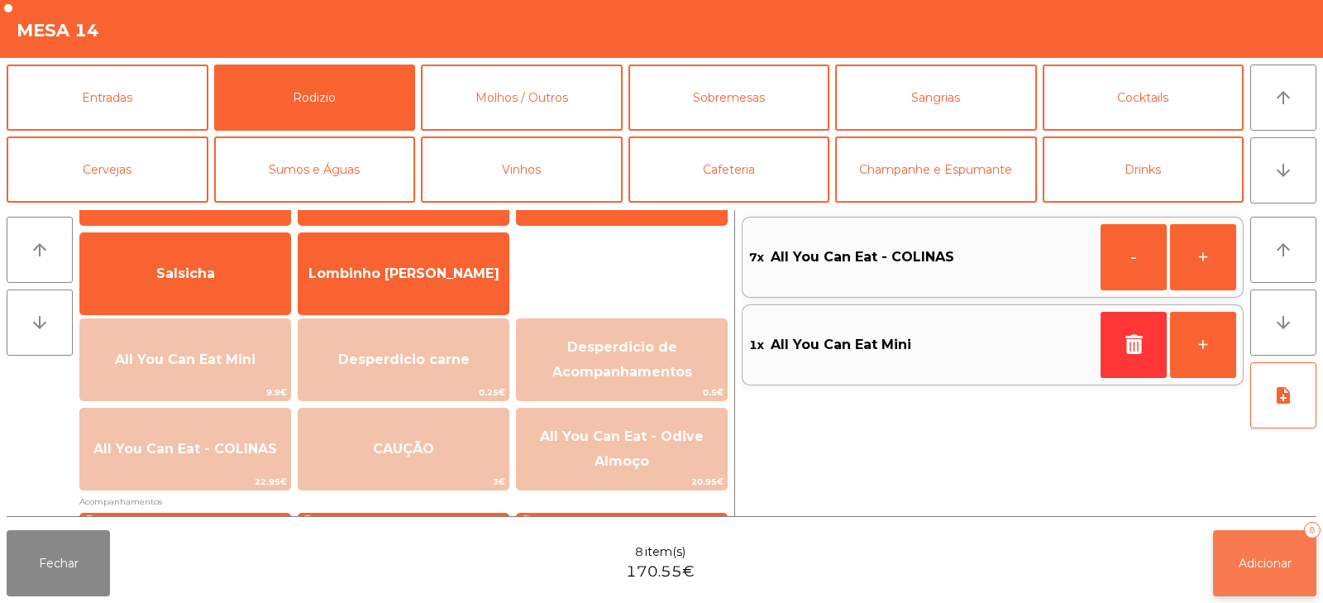
click at [1224, 554] on button "Adicionar 8" at bounding box center [1264, 563] width 103 height 66
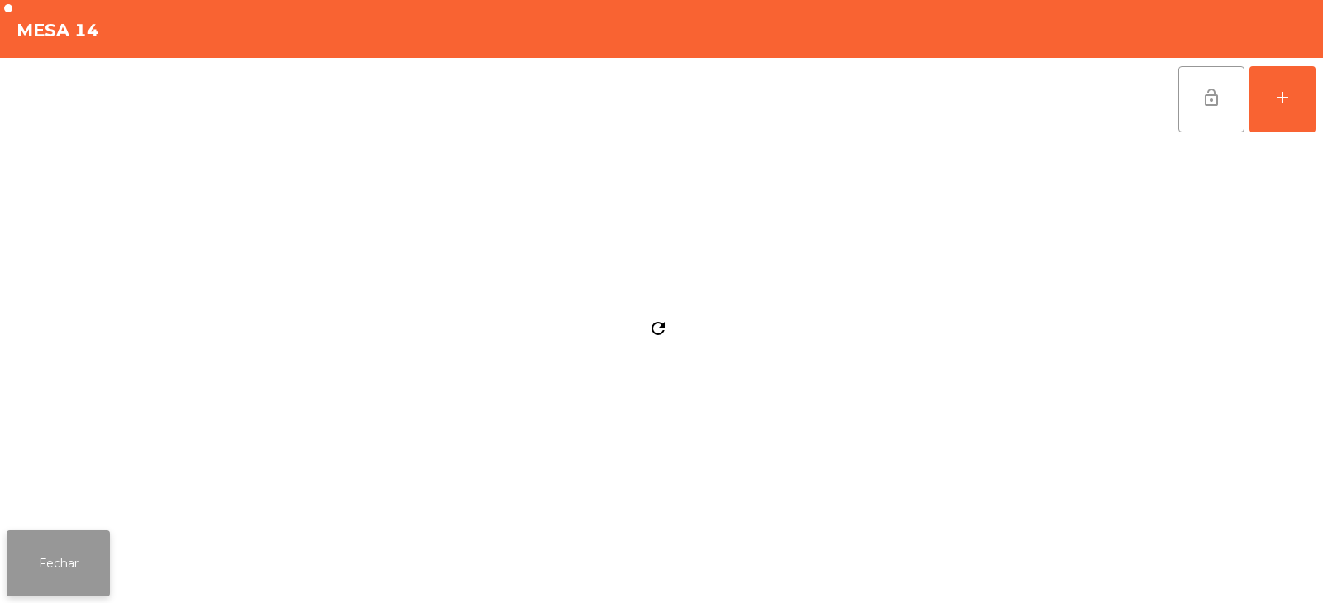
click at [84, 571] on button "Fechar" at bounding box center [58, 563] width 103 height 66
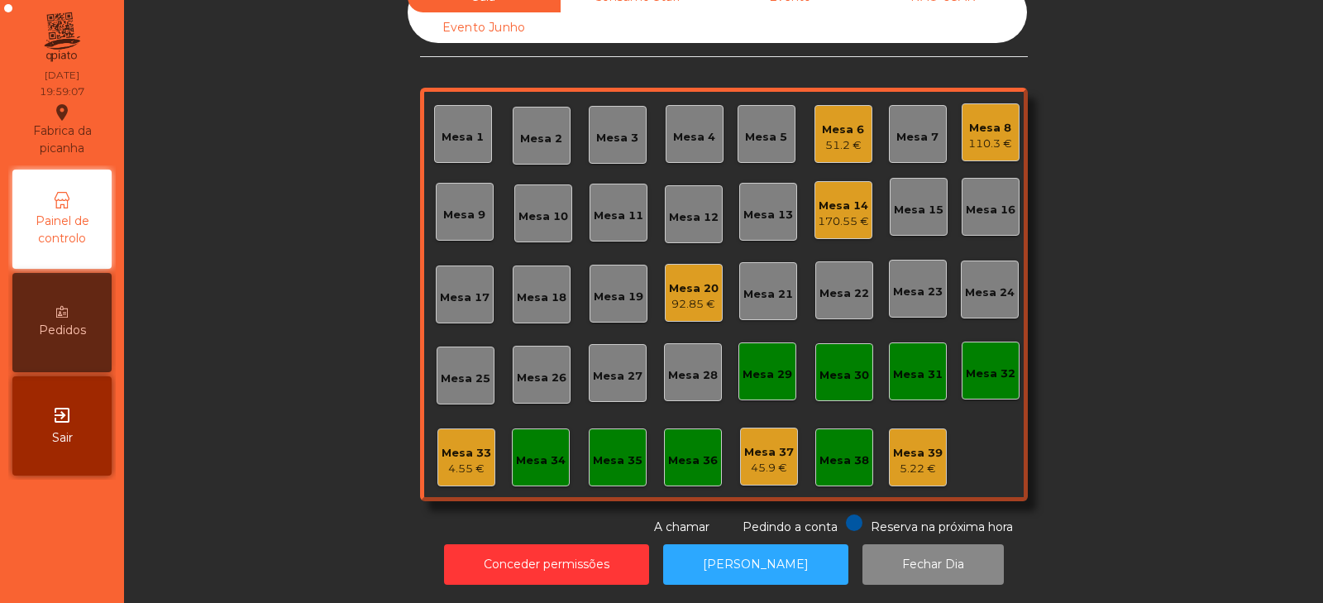
click at [755, 294] on div "Mesa 21" at bounding box center [768, 291] width 58 height 58
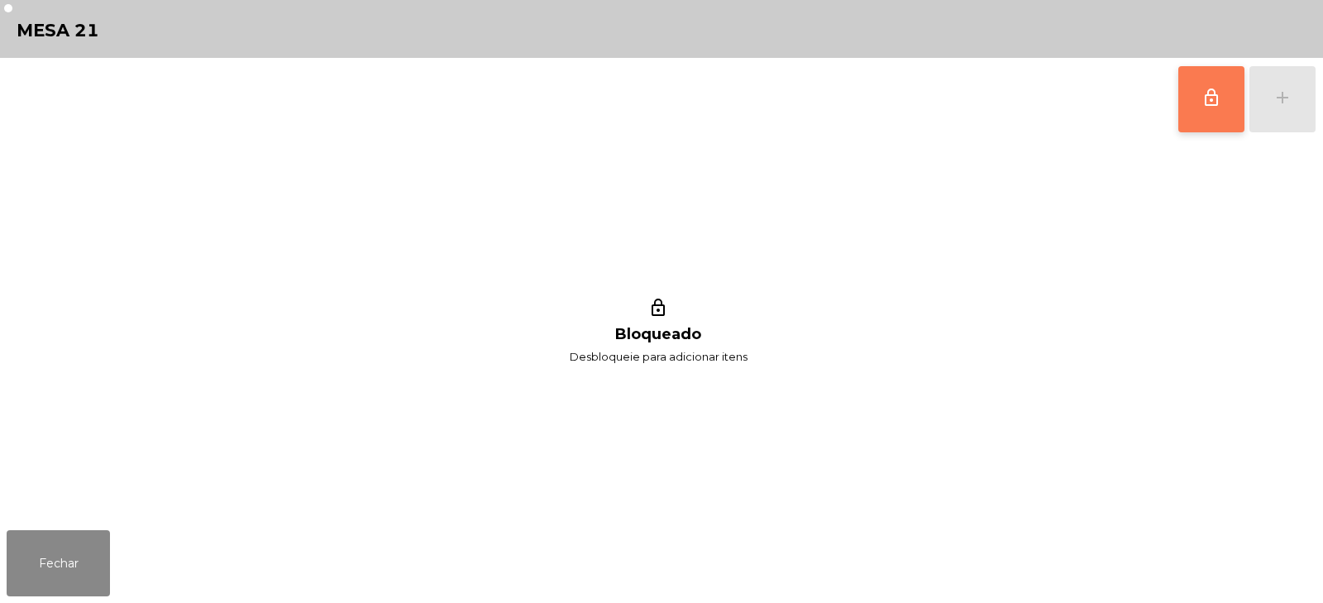
click at [1214, 107] on span "lock_outline" at bounding box center [1212, 98] width 20 height 20
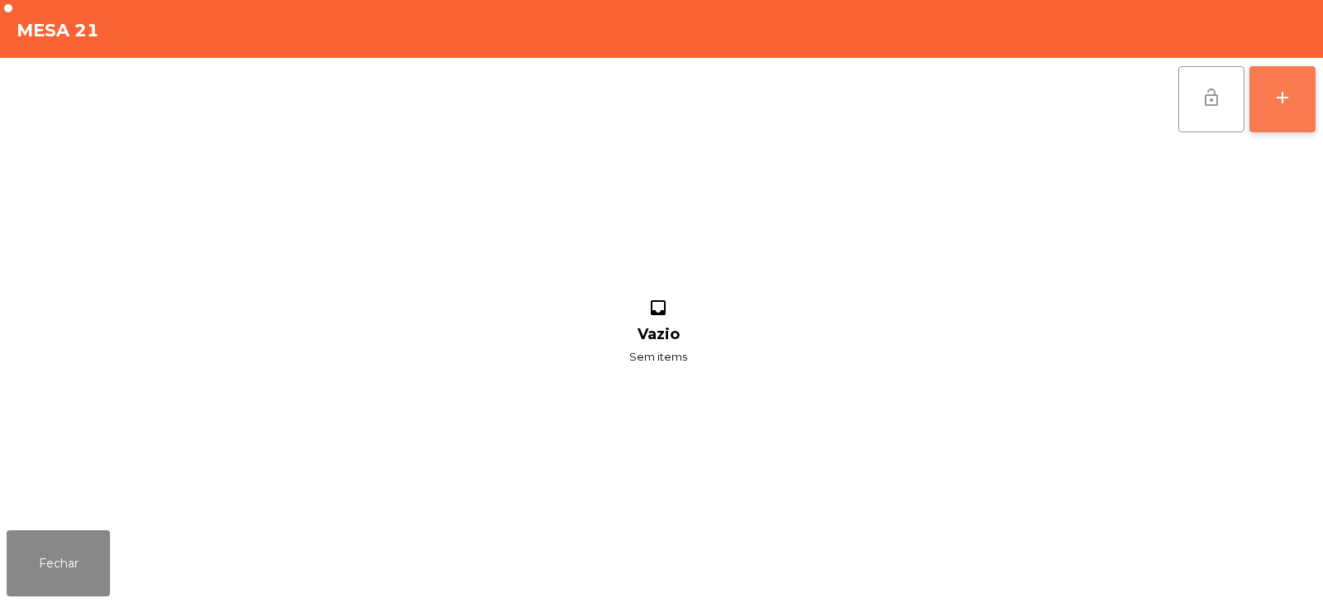
click at [1285, 100] on div "add" at bounding box center [1283, 98] width 20 height 20
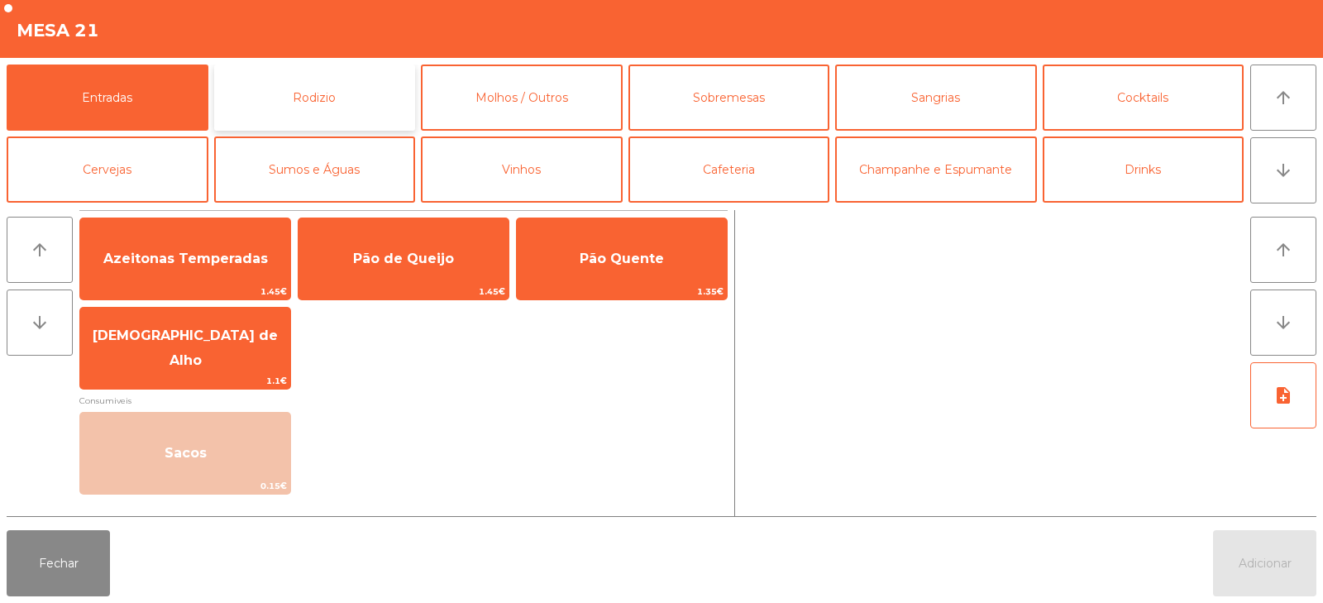
click at [276, 84] on button "Rodizio" at bounding box center [315, 98] width 202 height 66
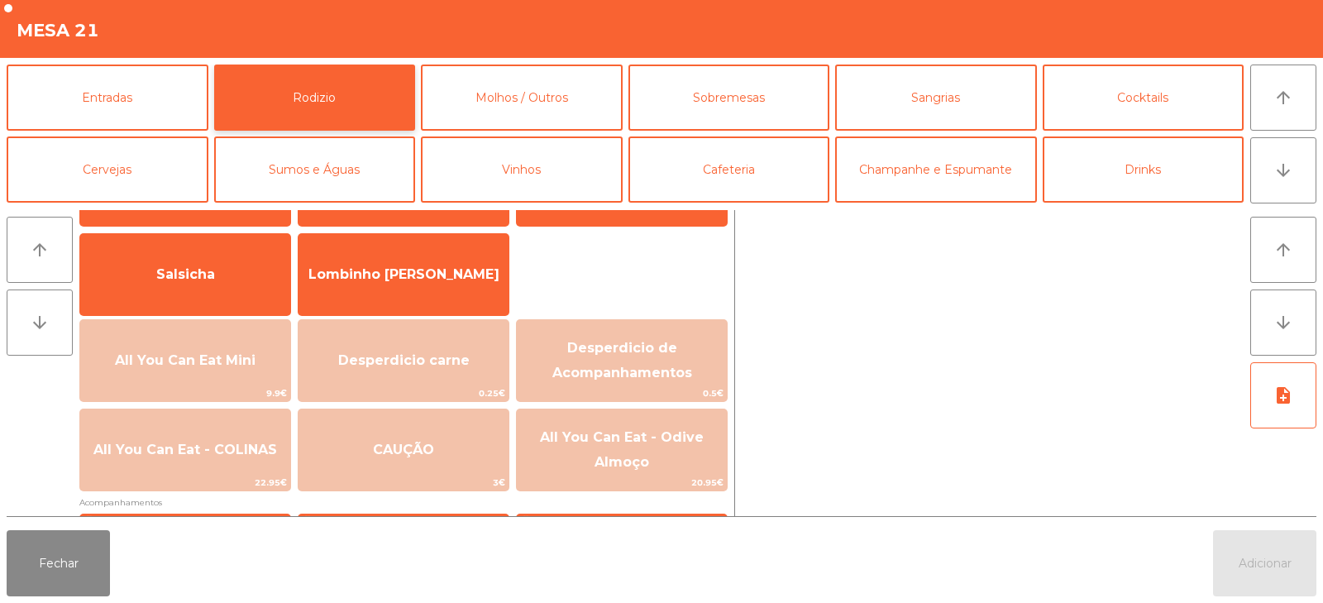
scroll to position [98, 0]
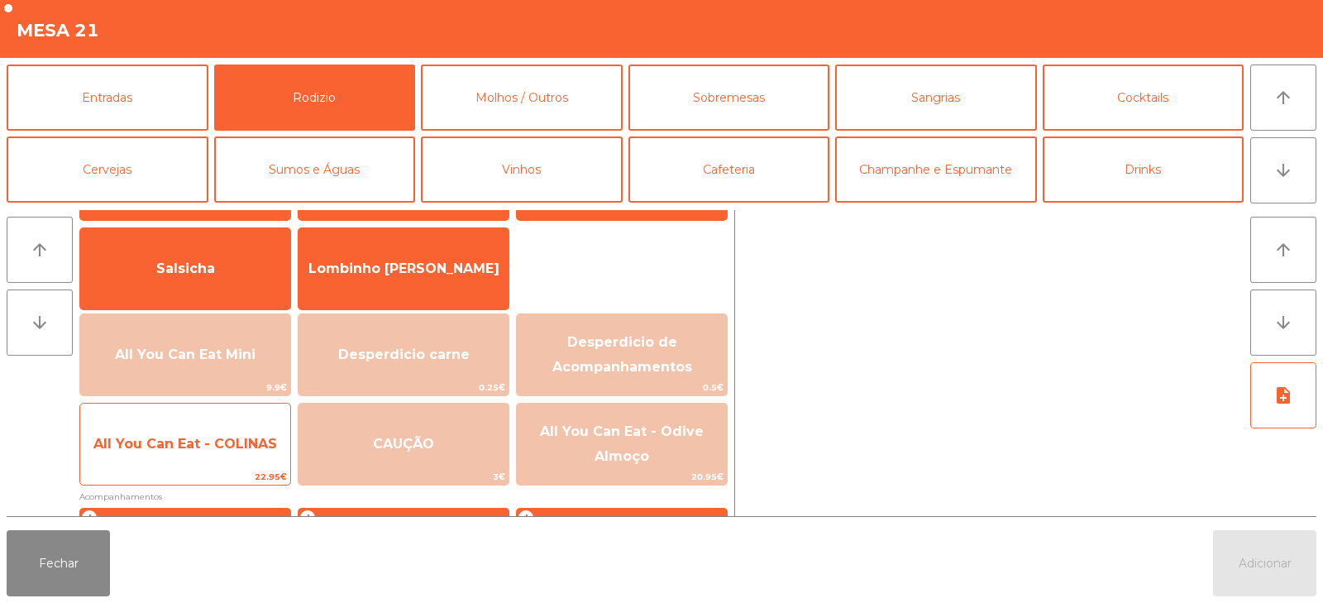
click at [261, 449] on span "All You Can Eat - COLINAS" at bounding box center [185, 444] width 184 height 16
click at [260, 448] on span "All You Can Eat - COLINAS" at bounding box center [185, 444] width 184 height 16
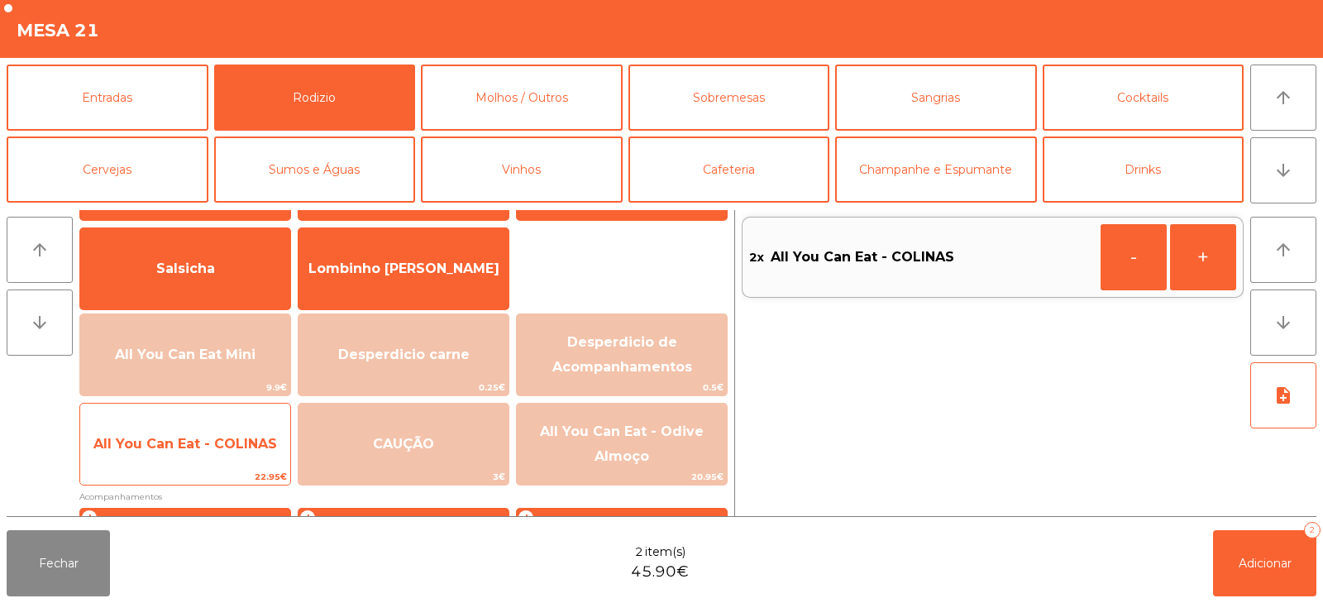
click at [258, 456] on span "All You Can Eat - COLINAS" at bounding box center [185, 444] width 210 height 45
click at [252, 456] on span "All You Can Eat - COLINAS" at bounding box center [185, 444] width 210 height 45
click at [248, 452] on span "All You Can Eat - COLINAS" at bounding box center [185, 444] width 210 height 45
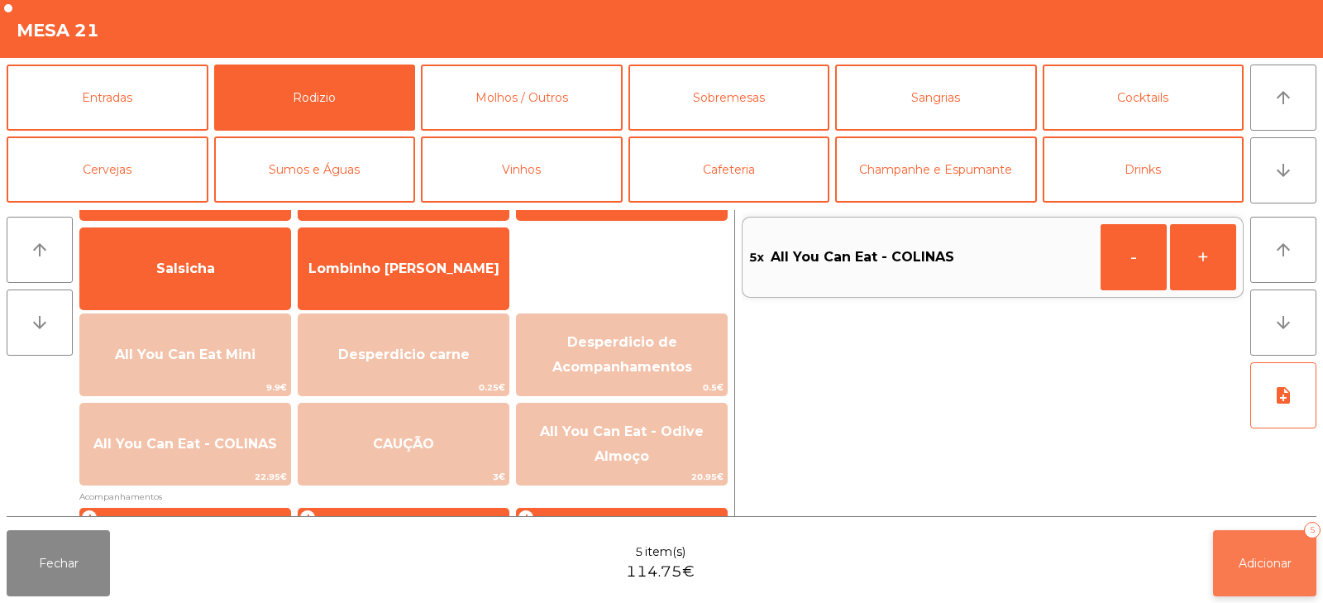
click at [1280, 543] on button "Adicionar 5" at bounding box center [1264, 563] width 103 height 66
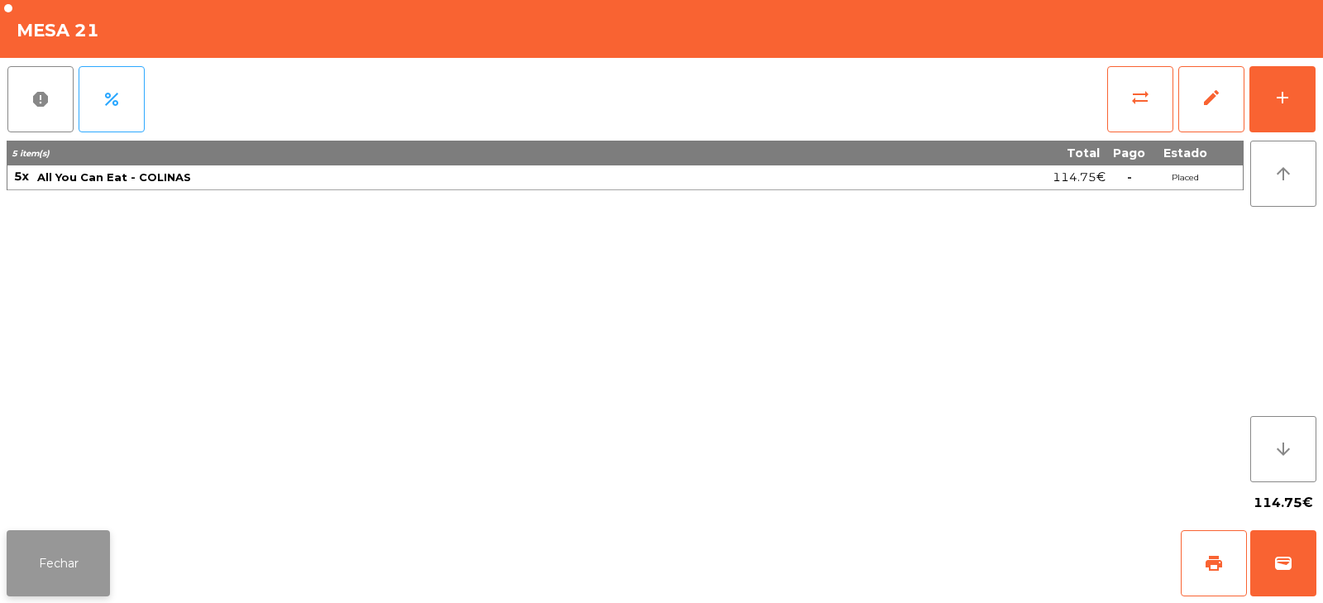
click at [56, 530] on button "Fechar" at bounding box center [58, 563] width 103 height 66
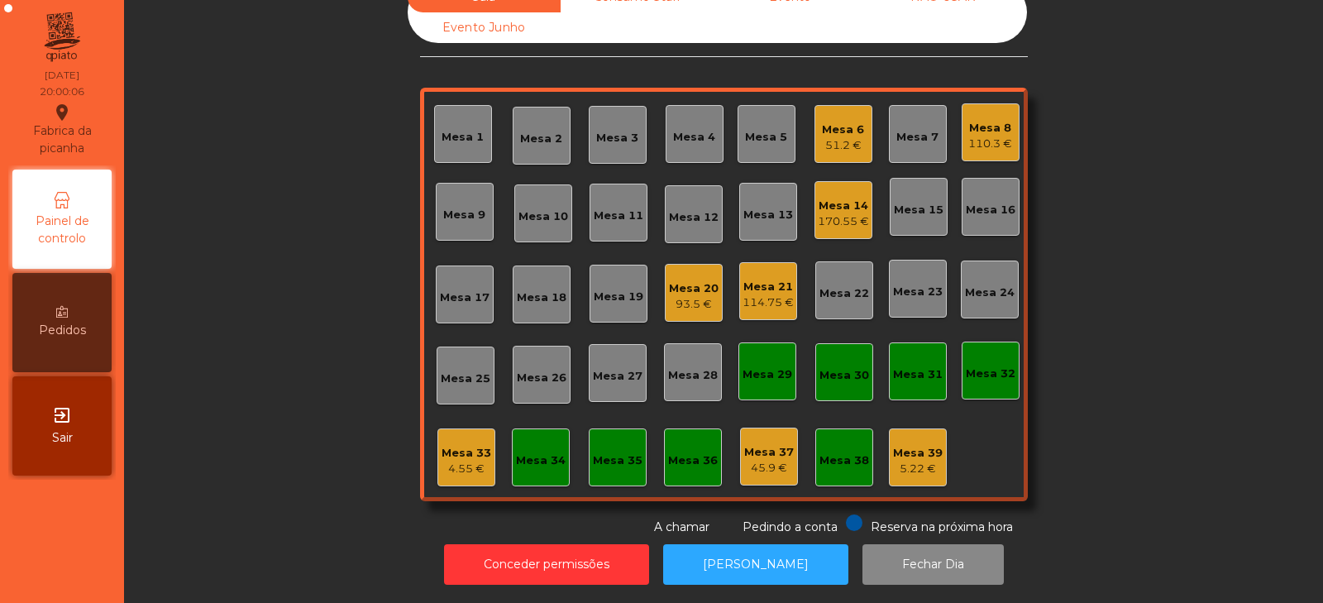
click at [615, 452] on div "Mesa 35" at bounding box center [618, 460] width 50 height 17
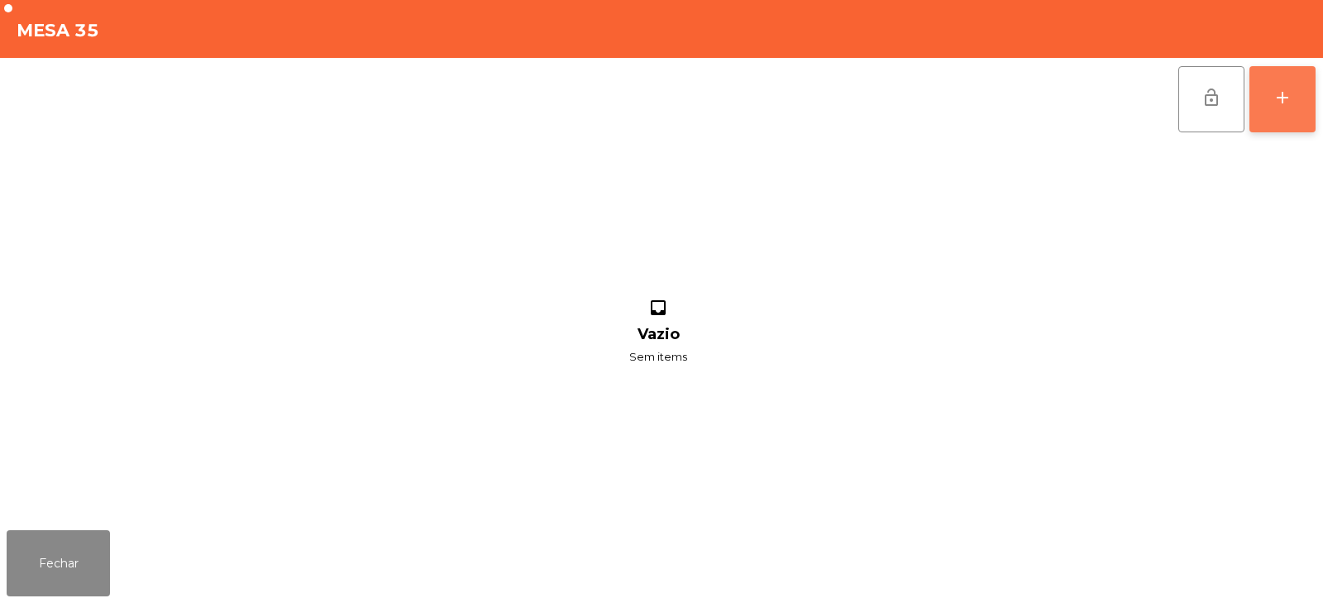
click at [1275, 93] on div "add" at bounding box center [1283, 98] width 20 height 20
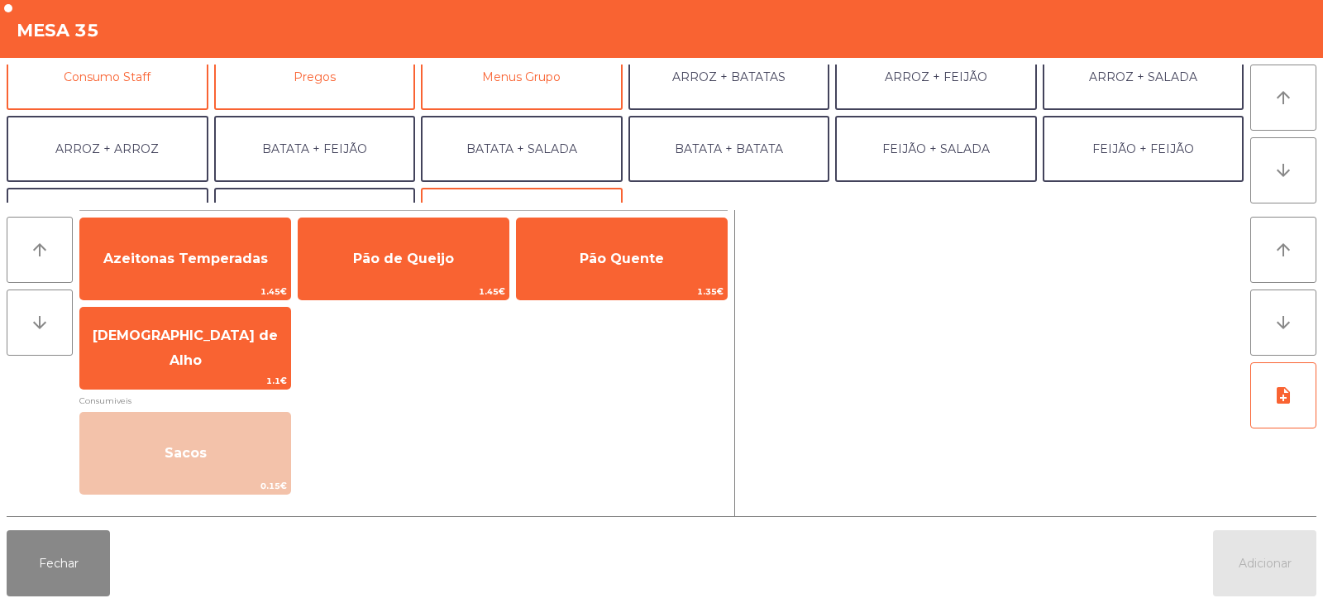
scroll to position [166, 0]
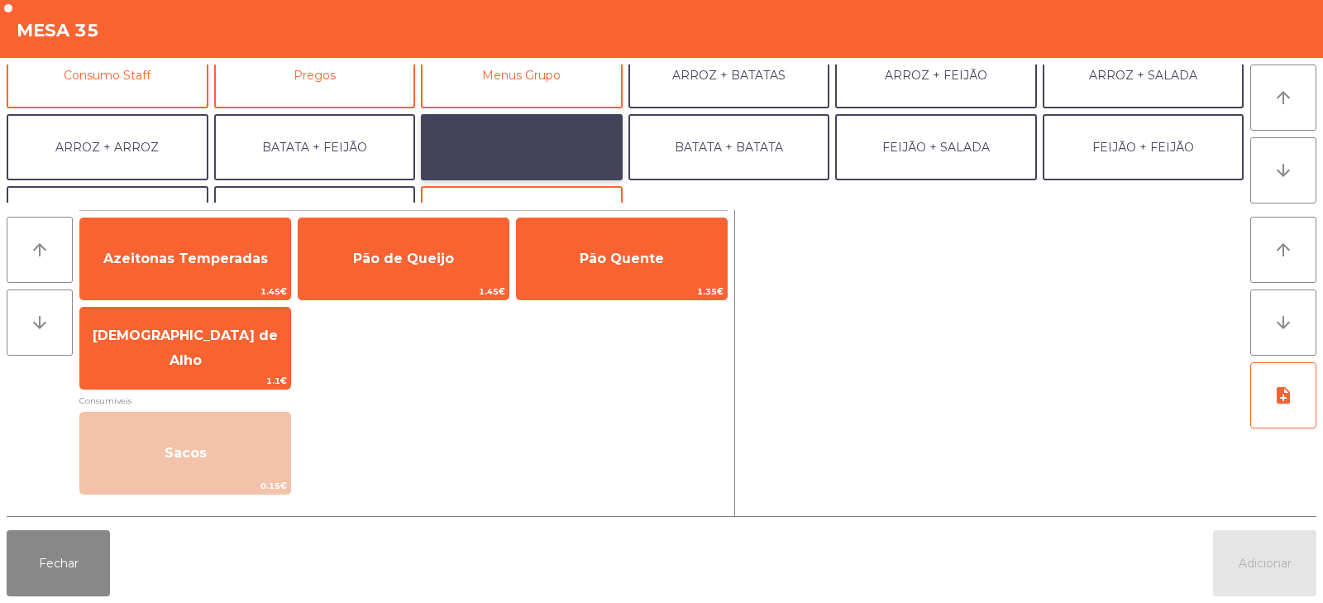
click at [571, 151] on button "BATATA + SALADA" at bounding box center [522, 147] width 202 height 66
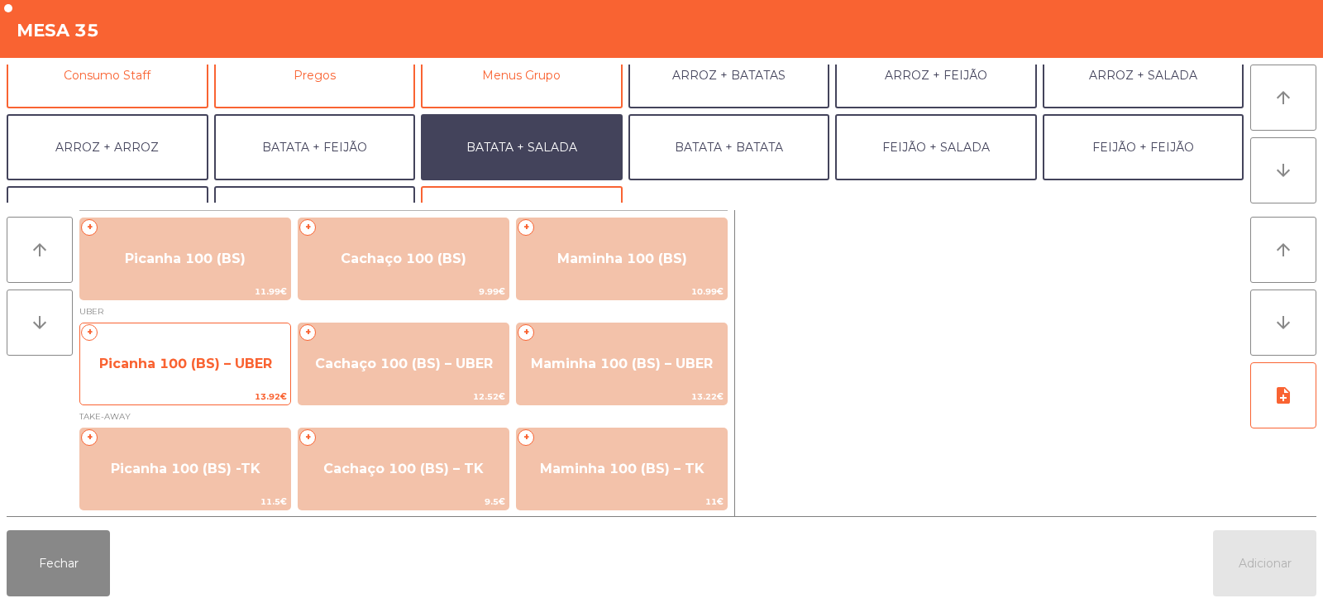
click at [199, 395] on span "13.92€" at bounding box center [185, 397] width 210 height 16
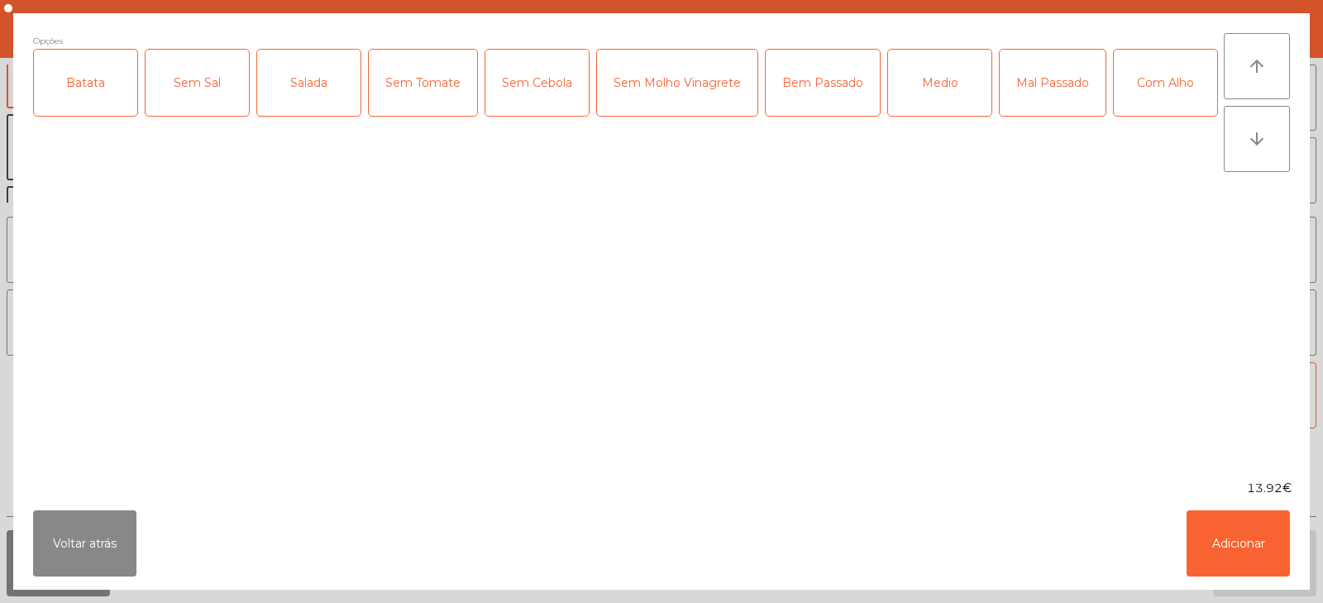
click at [113, 86] on div "Batata" at bounding box center [85, 83] width 103 height 66
click at [309, 89] on div "Salada" at bounding box center [308, 83] width 103 height 66
click at [914, 86] on div "Medio" at bounding box center [939, 83] width 103 height 66
click at [1224, 520] on button "Adicionar" at bounding box center [1238, 543] width 103 height 66
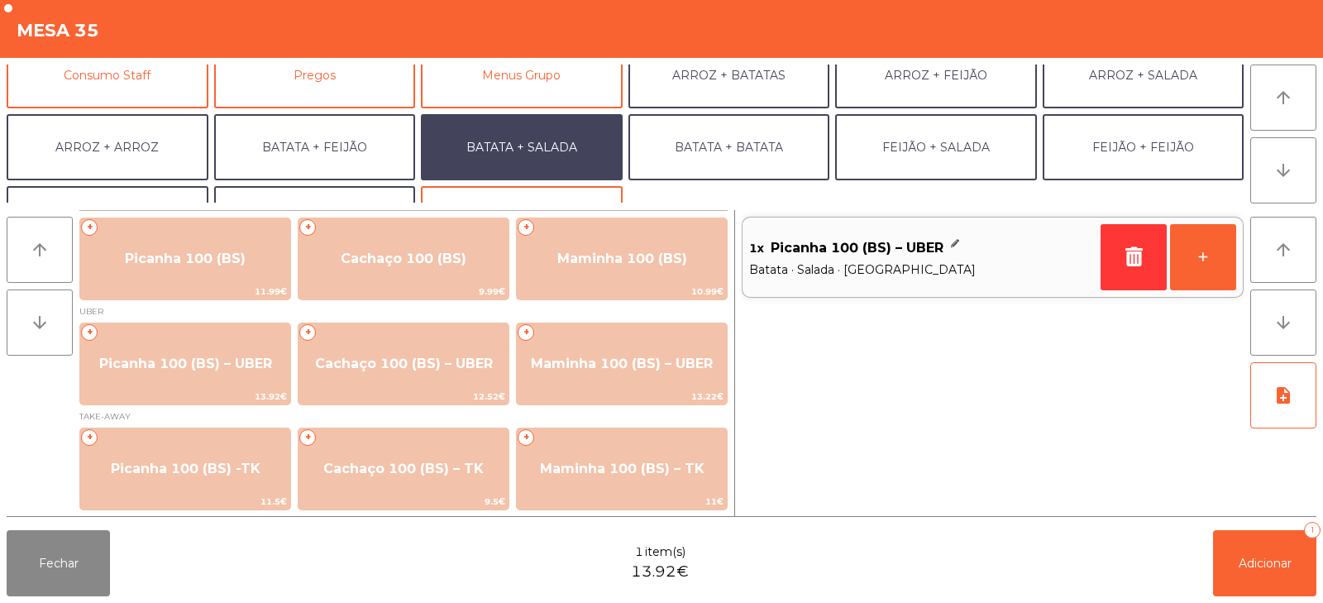
scroll to position [216, 0]
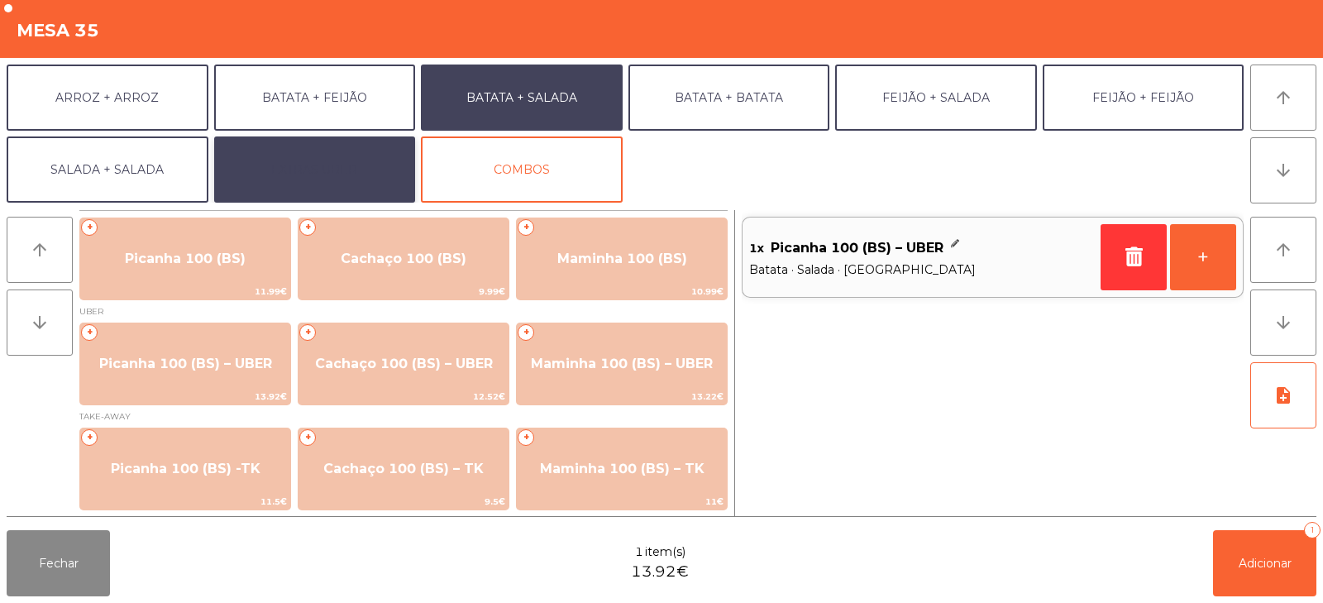
click at [318, 174] on button "EXTRAS UBER" at bounding box center [315, 169] width 202 height 66
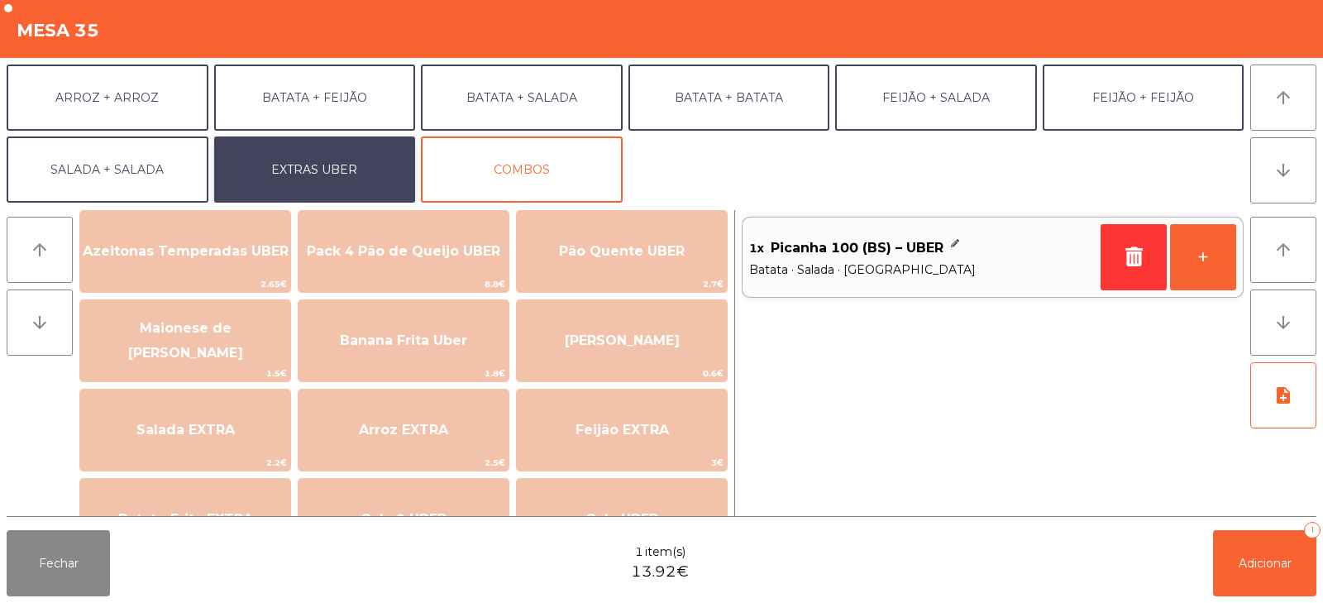
scroll to position [51, 0]
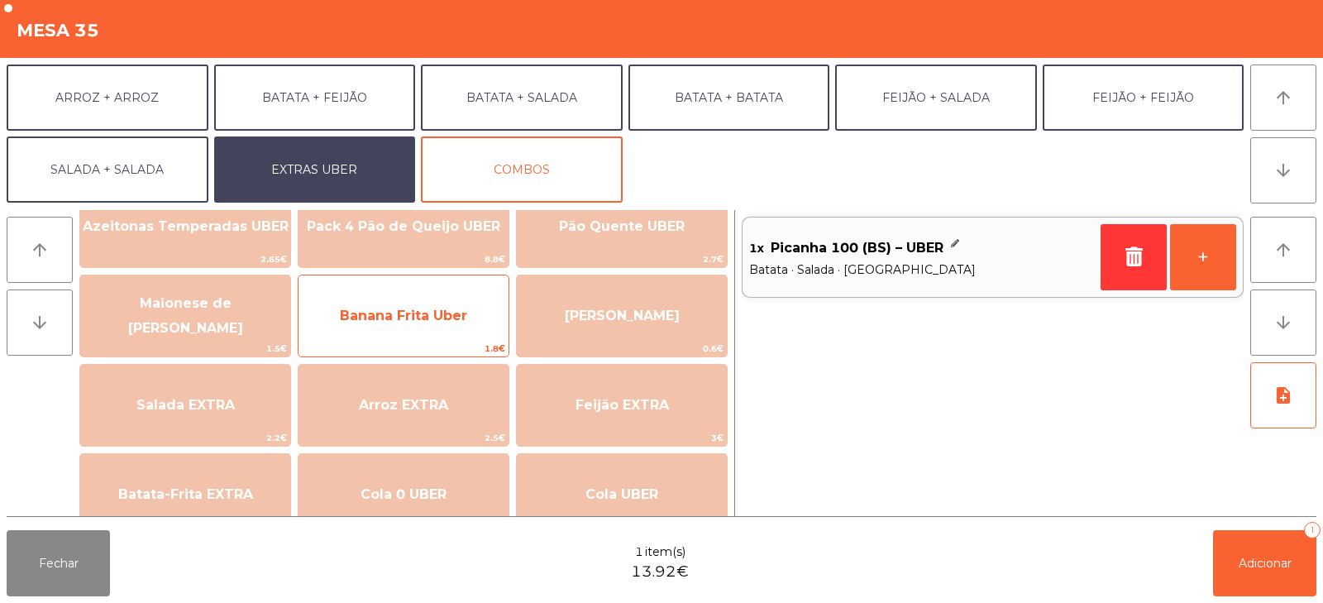
click at [382, 312] on span "Banana Frita Uber" at bounding box center [403, 316] width 127 height 16
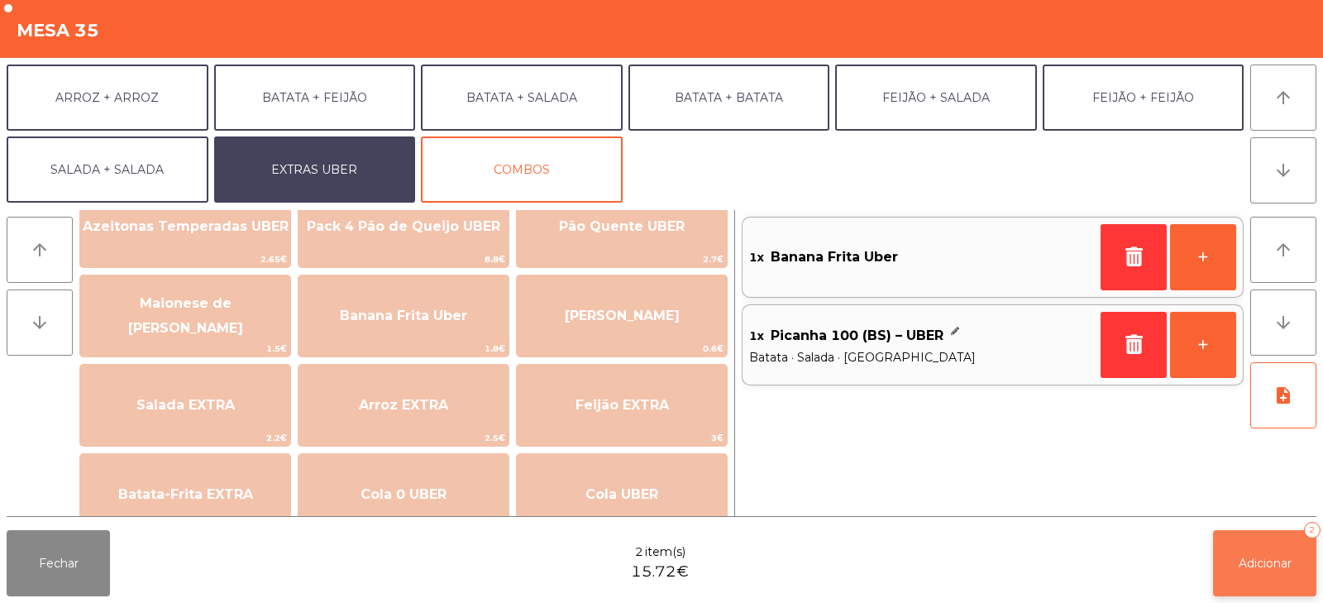
click at [1255, 546] on button "Adicionar 2" at bounding box center [1264, 563] width 103 height 66
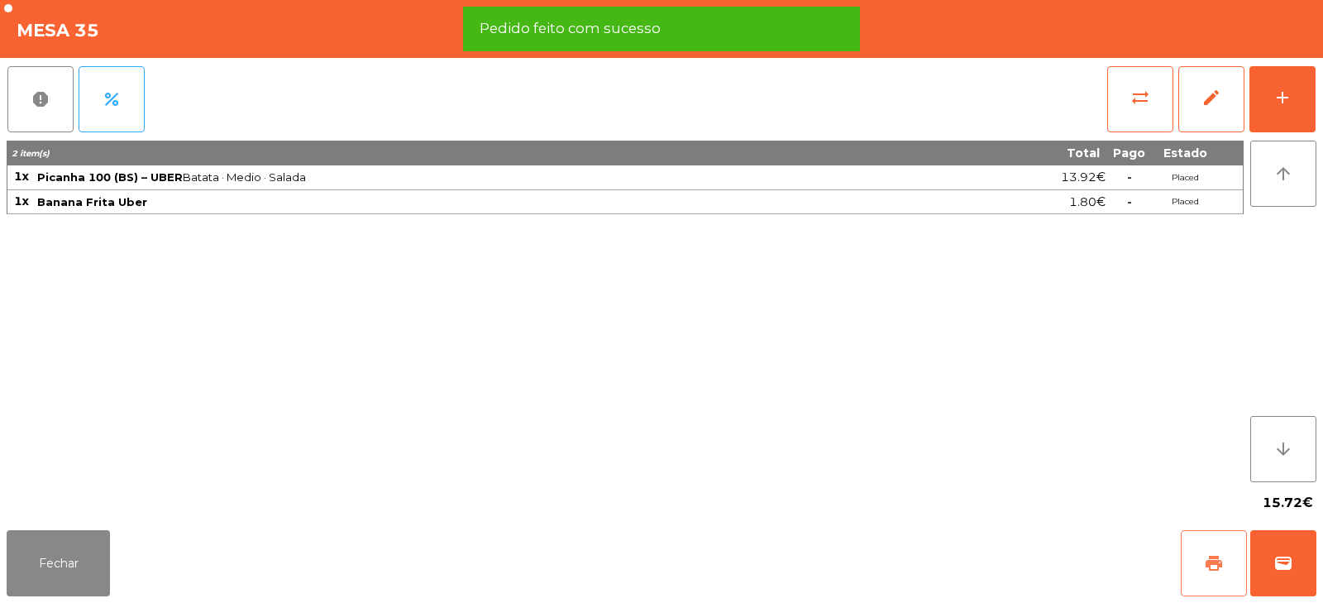
click at [1215, 559] on span "print" at bounding box center [1214, 563] width 20 height 20
click at [1299, 563] on button "wallet" at bounding box center [1284, 563] width 66 height 66
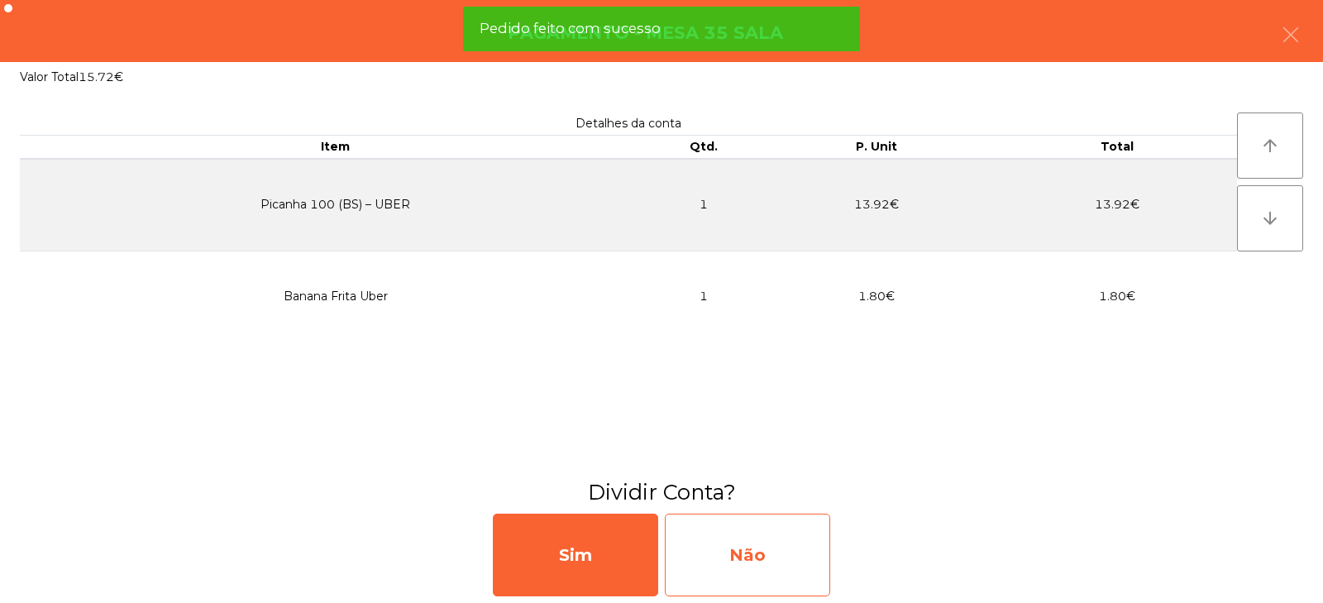
click at [754, 551] on div "Não" at bounding box center [747, 555] width 165 height 83
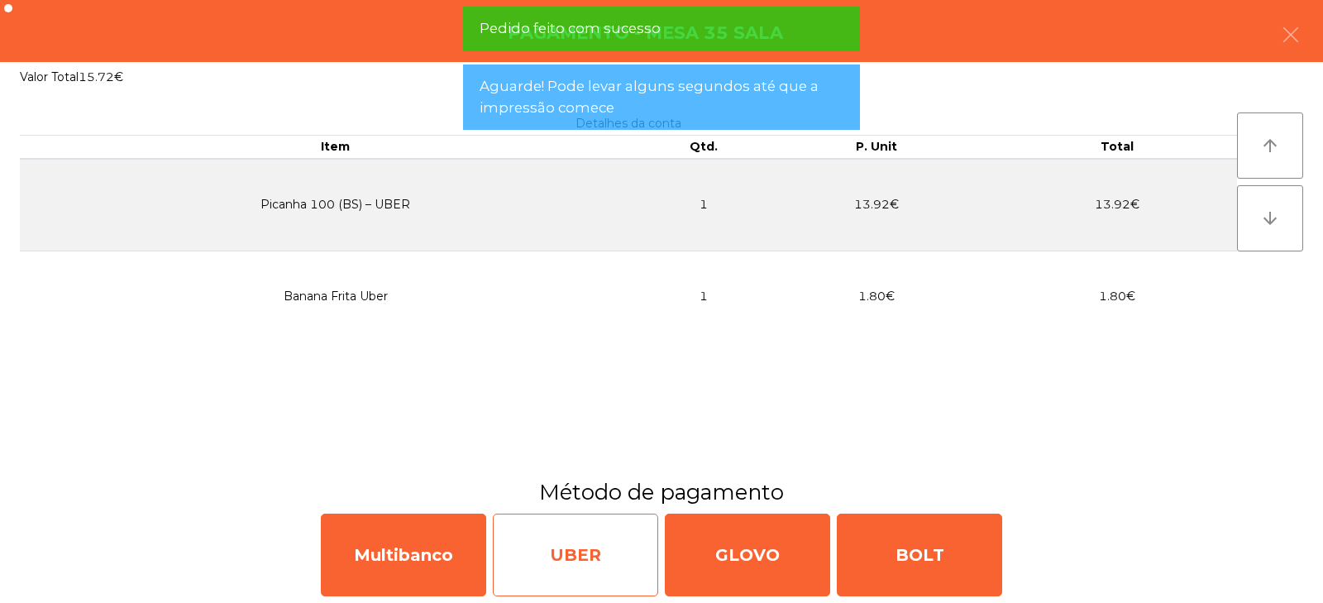
click at [567, 569] on div "UBER" at bounding box center [575, 555] width 165 height 83
select select "**"
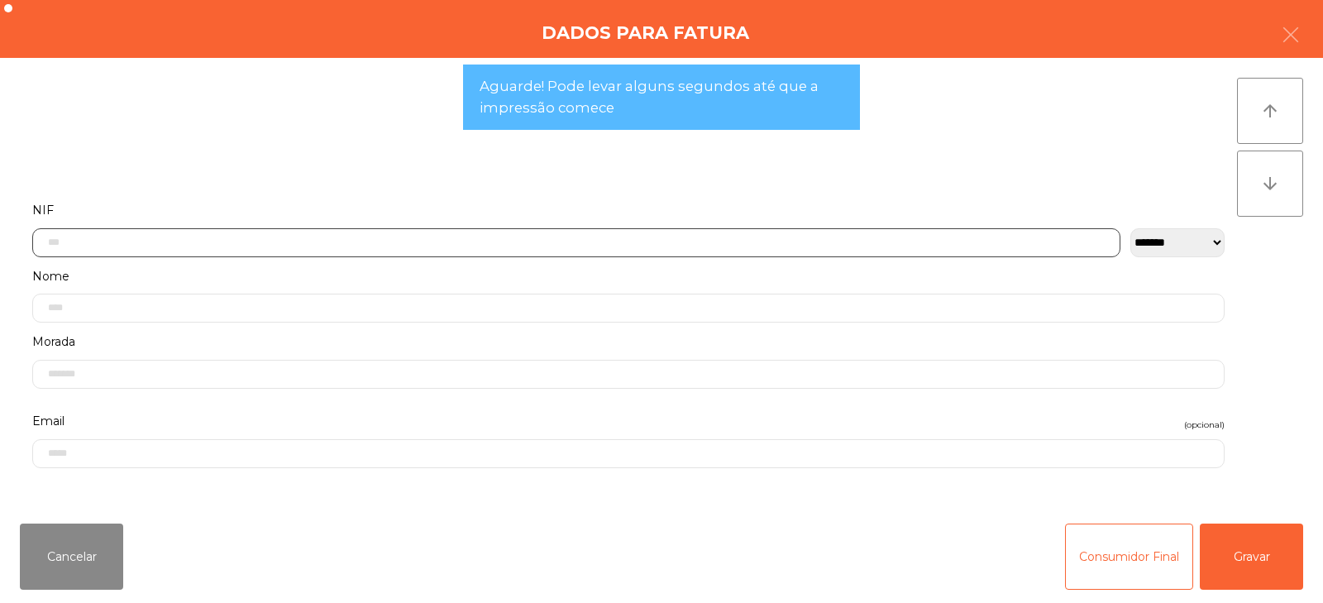
click at [307, 242] on input "text" at bounding box center [576, 242] width 1088 height 29
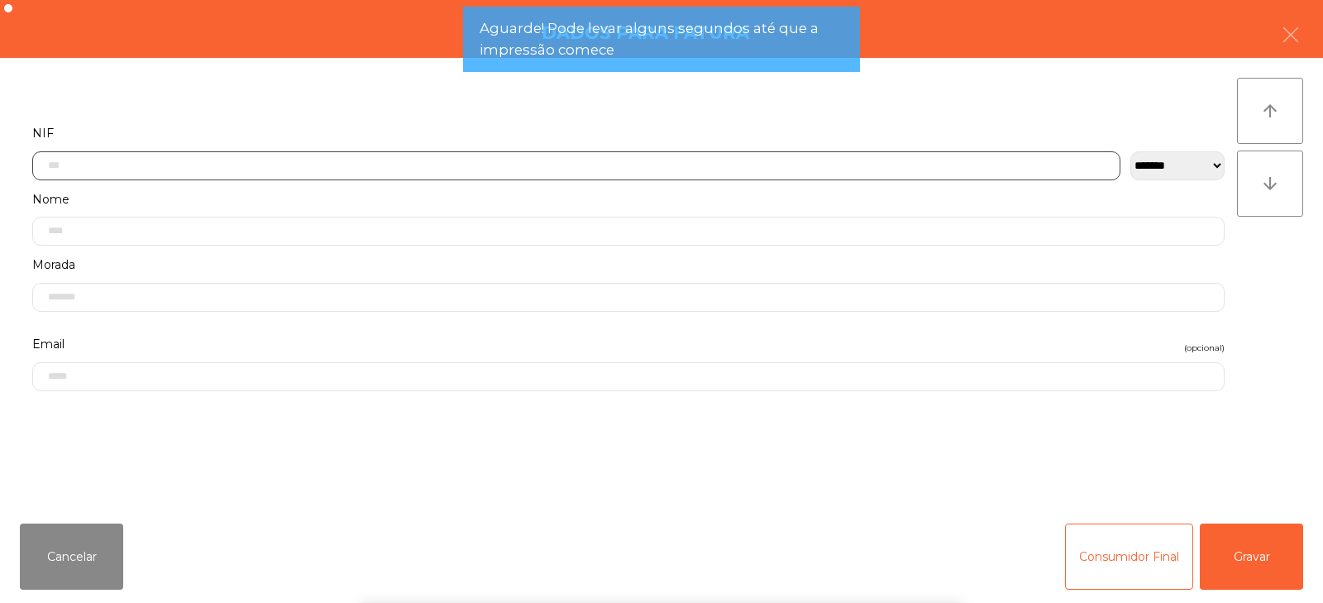
scroll to position [121, 0]
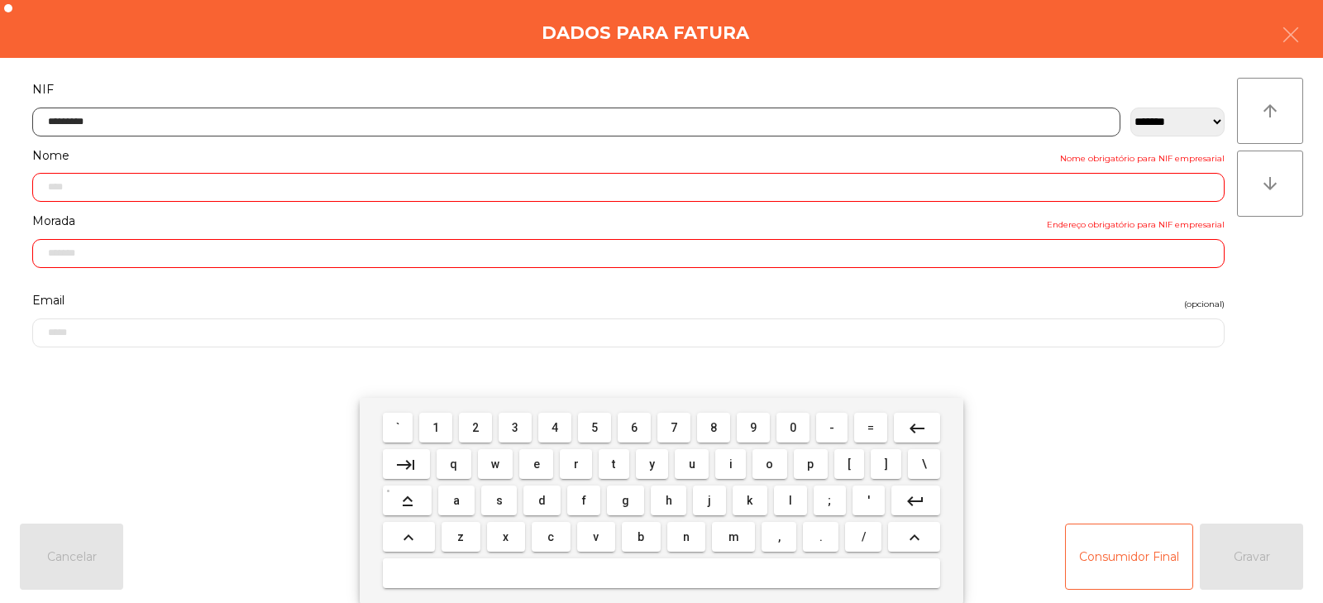
type input "*********"
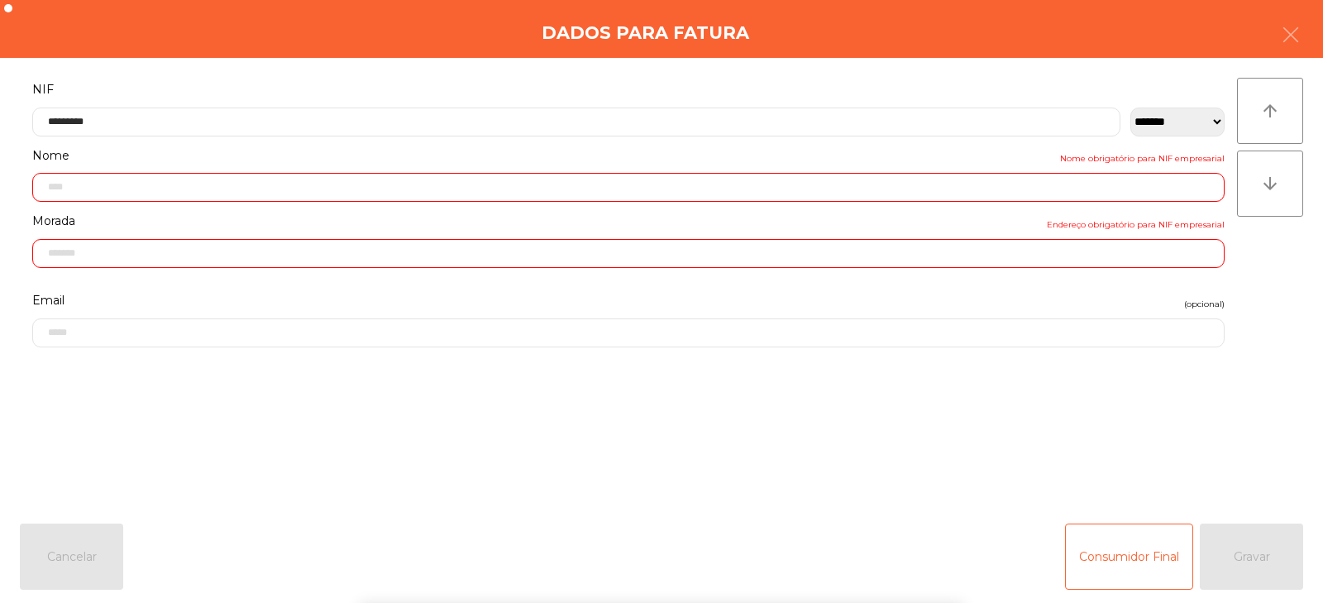
click at [1247, 560] on div "` 1 2 3 4 5 6 7 8 9 0 - = keyboard_backspace keyboard_tab q w e r t y u i o p […" at bounding box center [661, 500] width 1323 height 205
type input "**********"
click at [1254, 551] on button "Gravar" at bounding box center [1251, 557] width 103 height 66
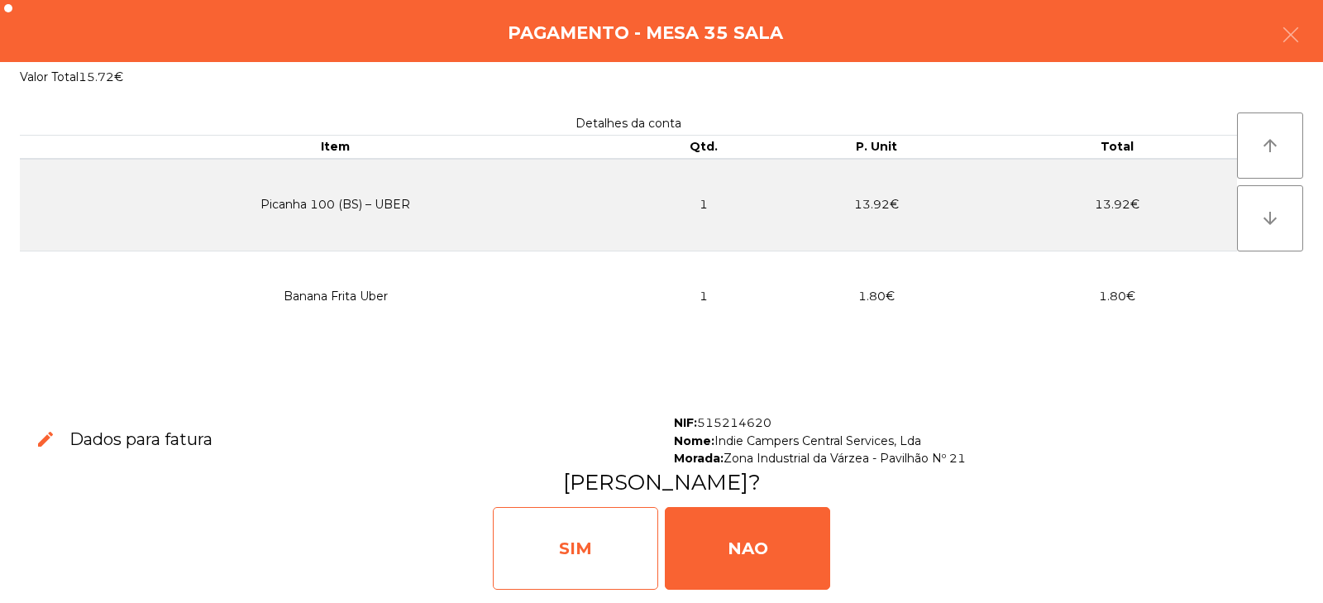
click at [610, 550] on div "SIM" at bounding box center [575, 548] width 165 height 83
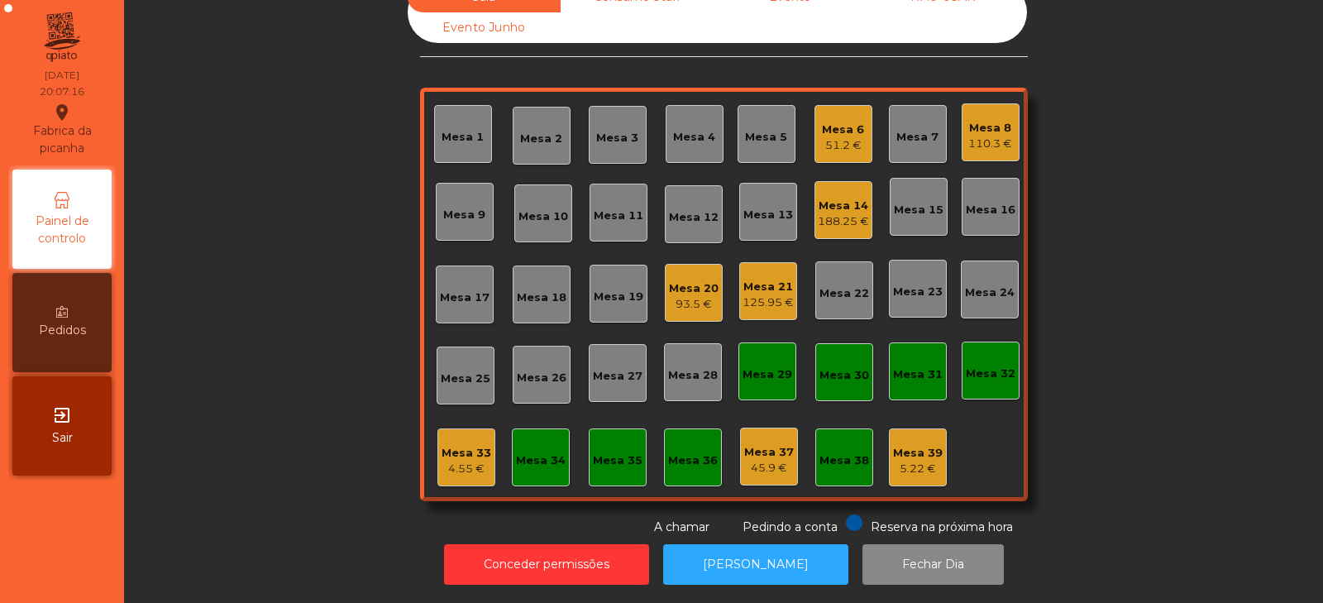
click at [980, 381] on div "Mesa 32" at bounding box center [991, 371] width 58 height 58
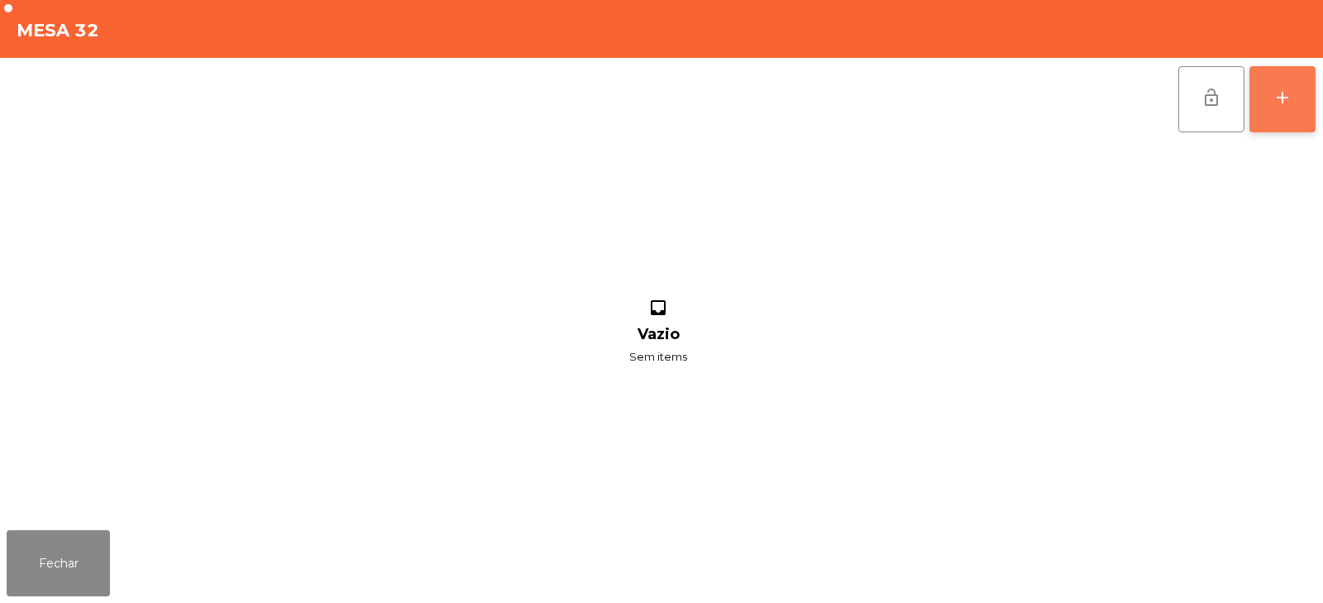
click at [1304, 98] on button "add" at bounding box center [1283, 99] width 66 height 66
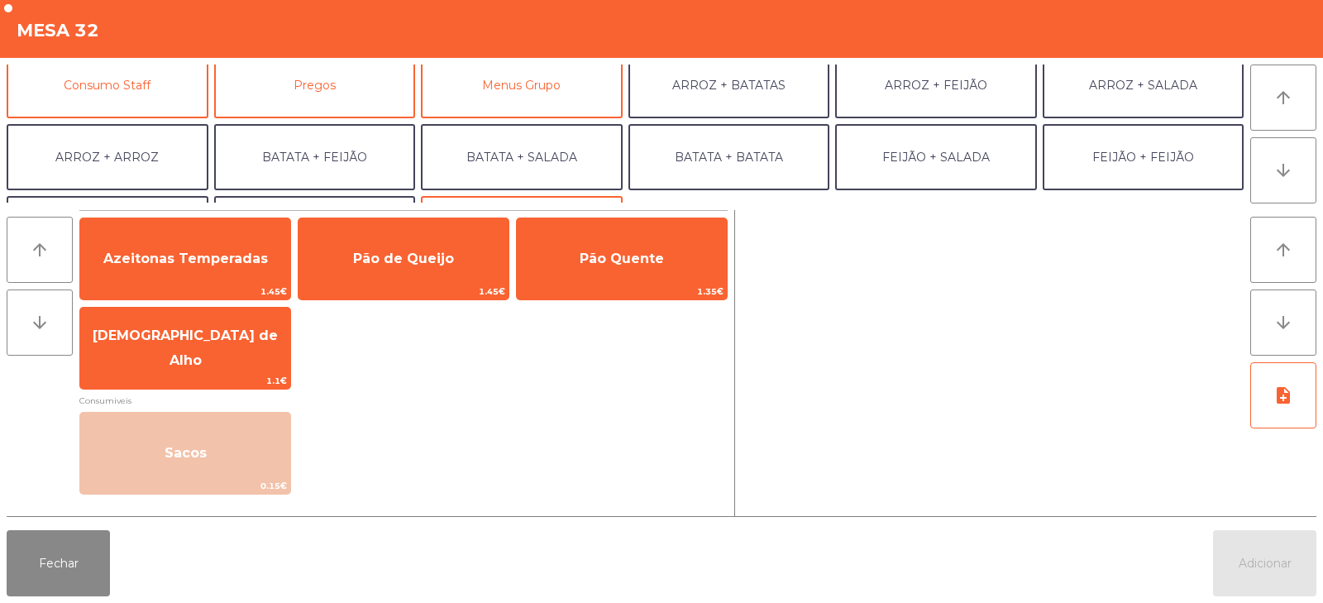
scroll to position [141, 0]
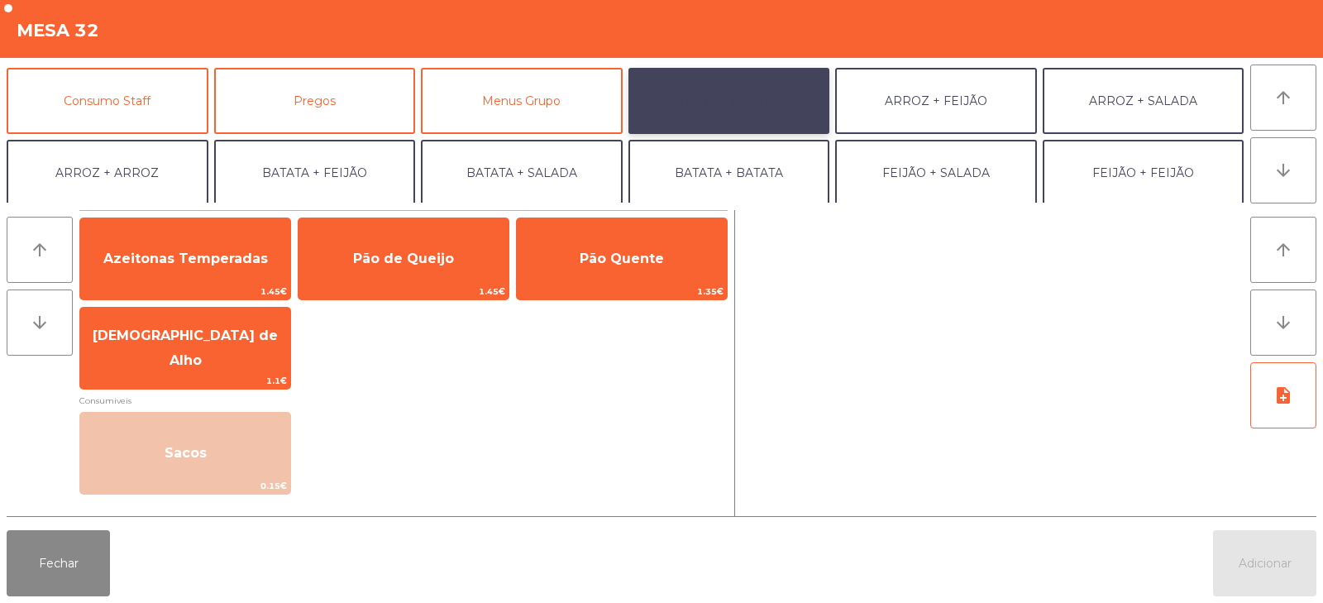
click at [753, 84] on button "ARROZ + BATATAS" at bounding box center [730, 101] width 202 height 66
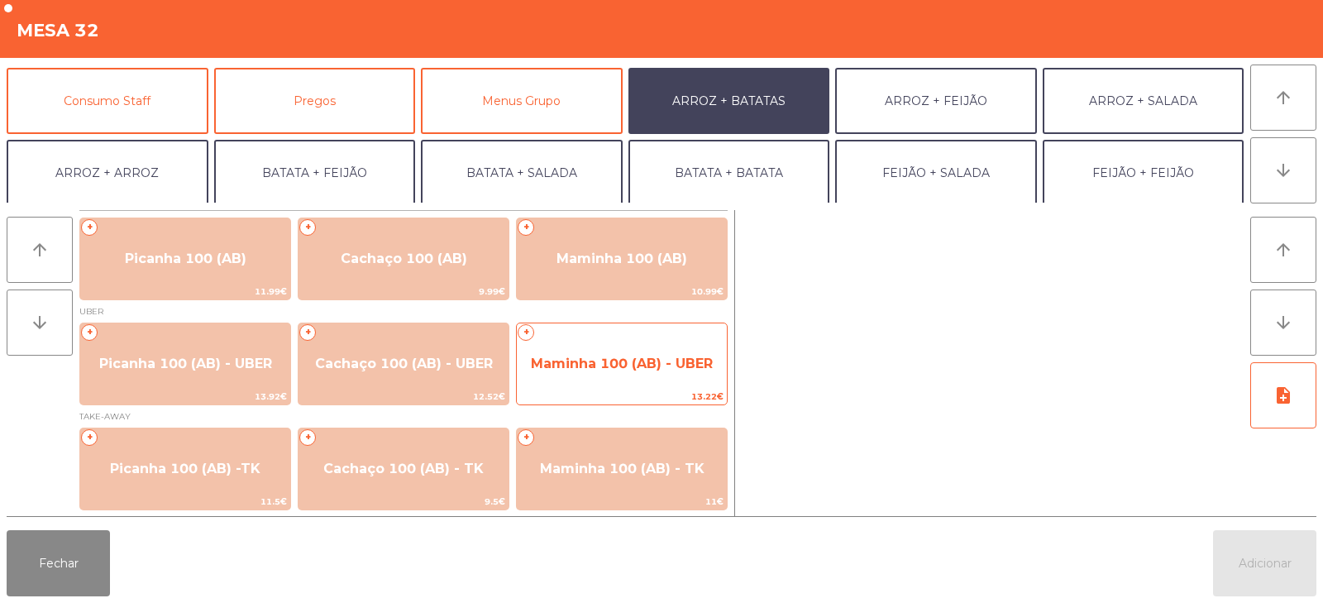
click at [610, 366] on span "Maminha 100 (AB) - UBER" at bounding box center [622, 364] width 182 height 16
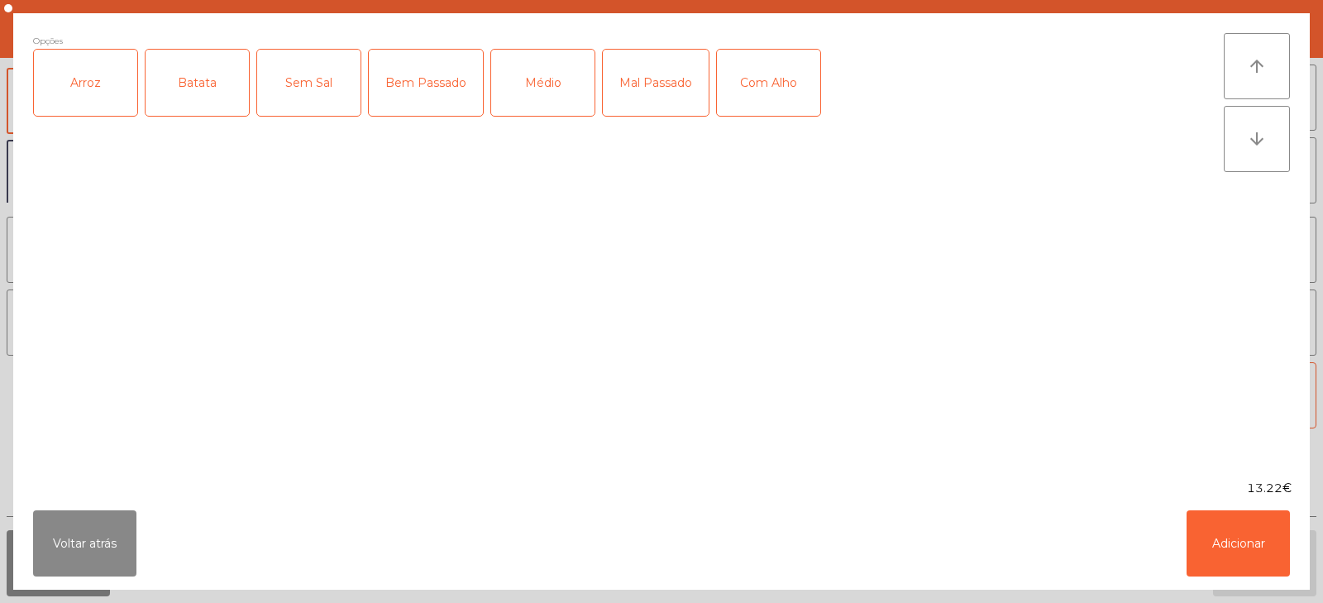
click at [96, 82] on div "Arroz" at bounding box center [85, 83] width 103 height 66
click at [199, 87] on div "Batata" at bounding box center [197, 83] width 103 height 66
click at [542, 87] on div "Médio" at bounding box center [542, 83] width 103 height 66
click at [1241, 553] on button "Adicionar" at bounding box center [1238, 543] width 103 height 66
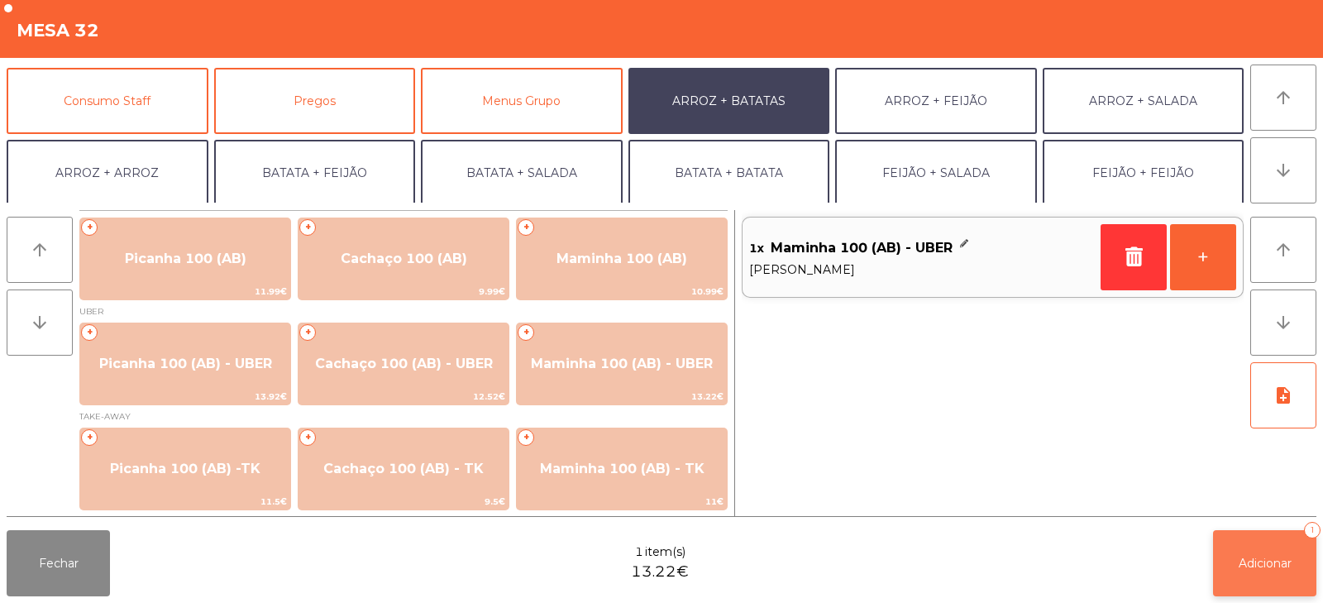
click at [1270, 568] on span "Adicionar" at bounding box center [1265, 563] width 53 height 15
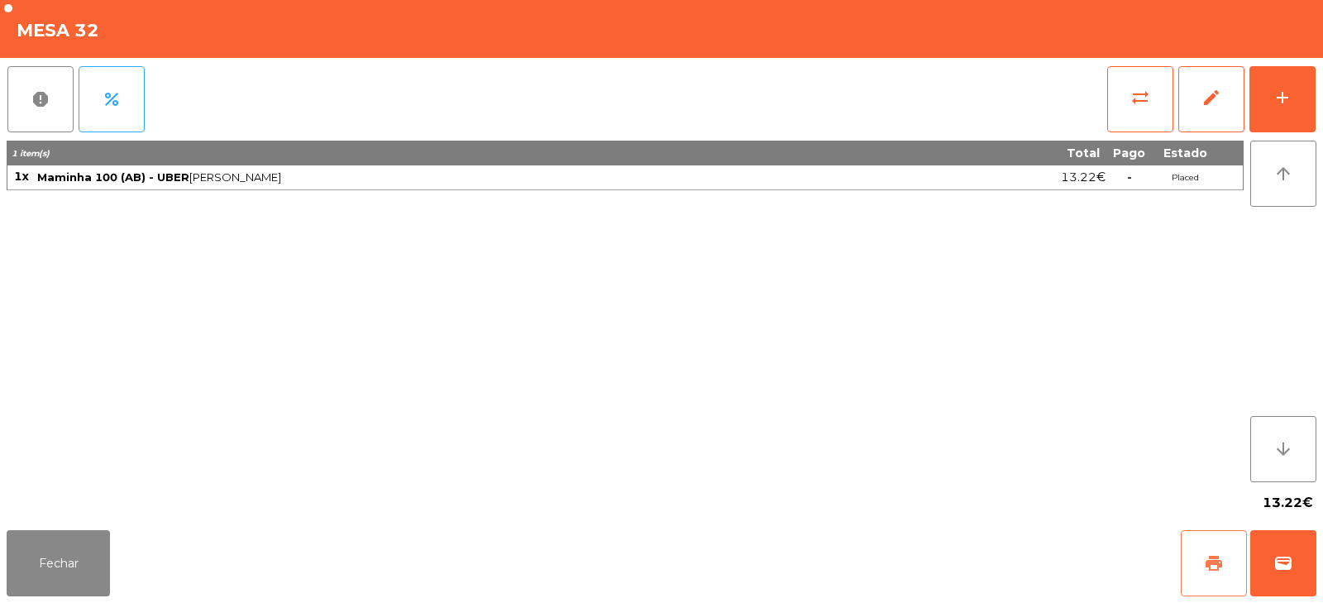
click at [1219, 570] on span "print" at bounding box center [1214, 563] width 20 height 20
click at [1278, 553] on button "wallet" at bounding box center [1284, 563] width 66 height 66
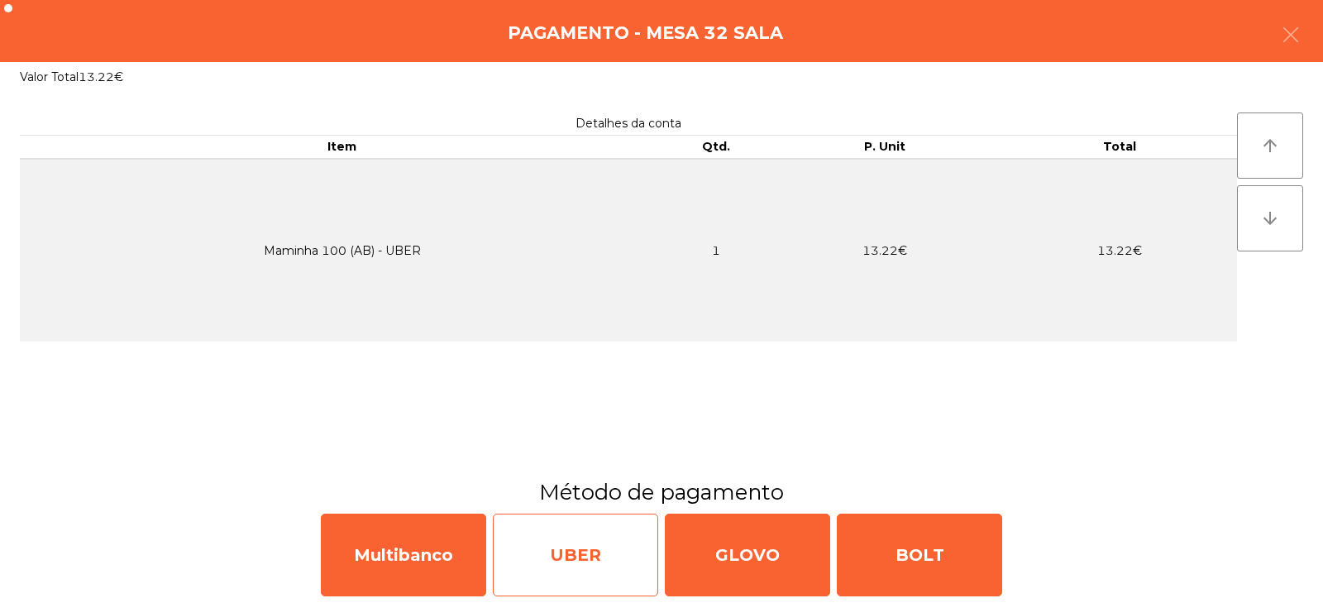
click at [583, 561] on div "UBER" at bounding box center [575, 555] width 165 height 83
select select "**"
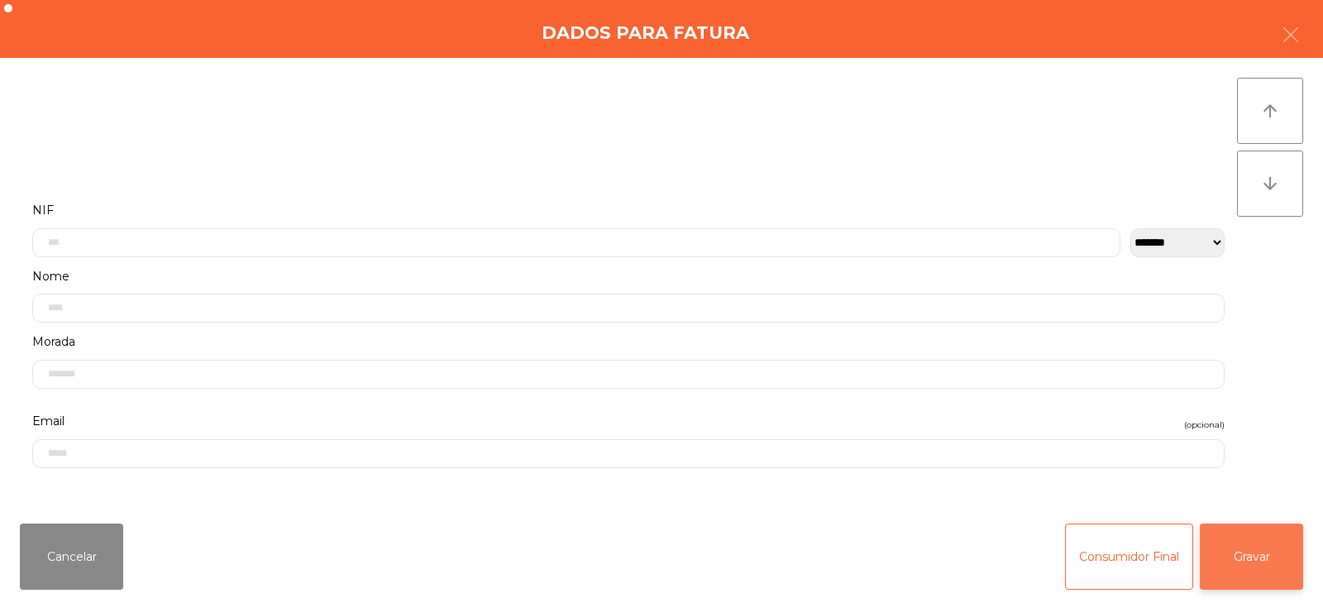
click at [1237, 535] on button "Gravar" at bounding box center [1251, 557] width 103 height 66
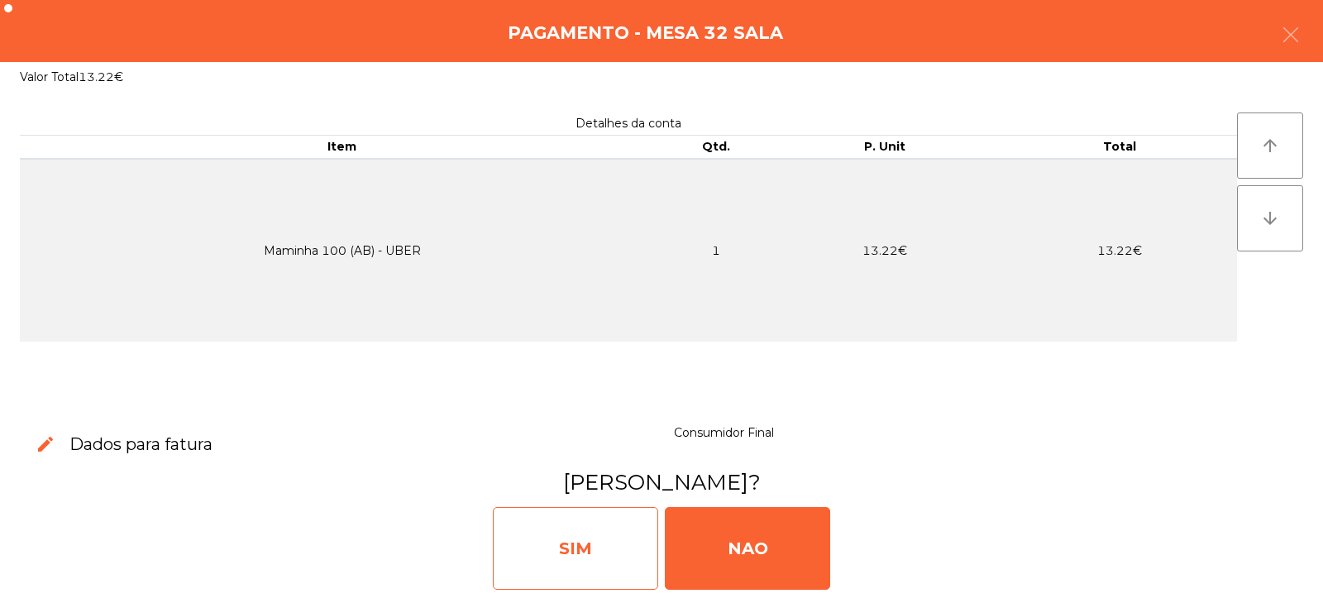
click at [562, 533] on div "SIM" at bounding box center [575, 548] width 165 height 83
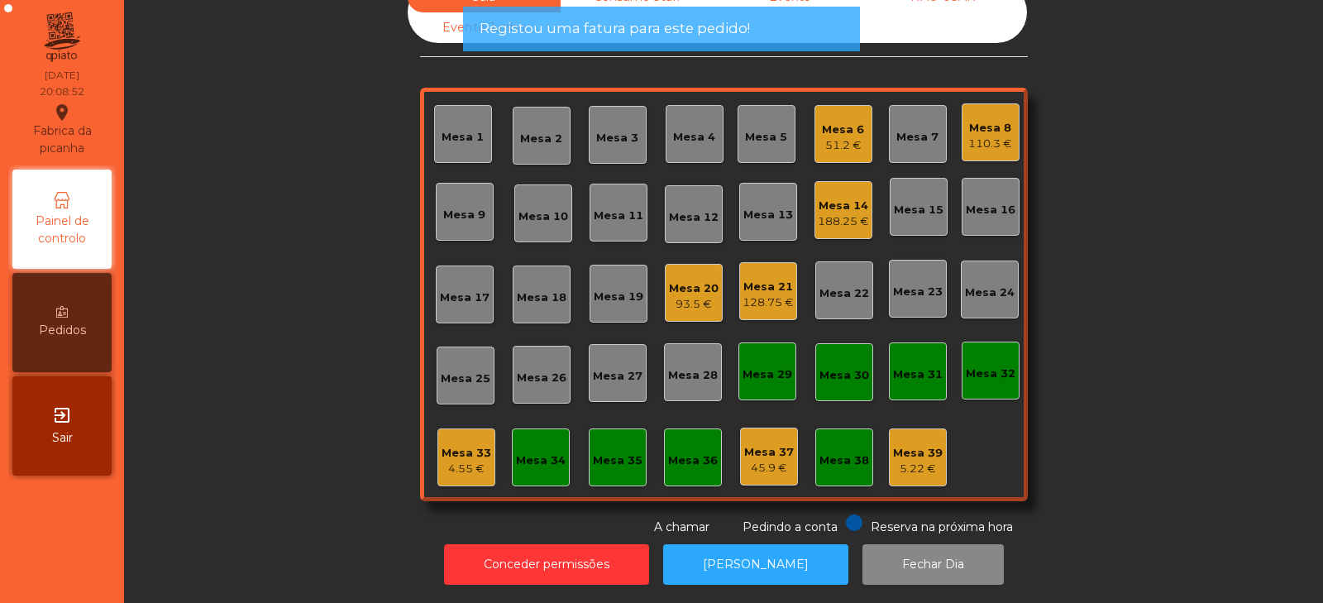
click at [545, 452] on div "Mesa 34" at bounding box center [541, 460] width 50 height 17
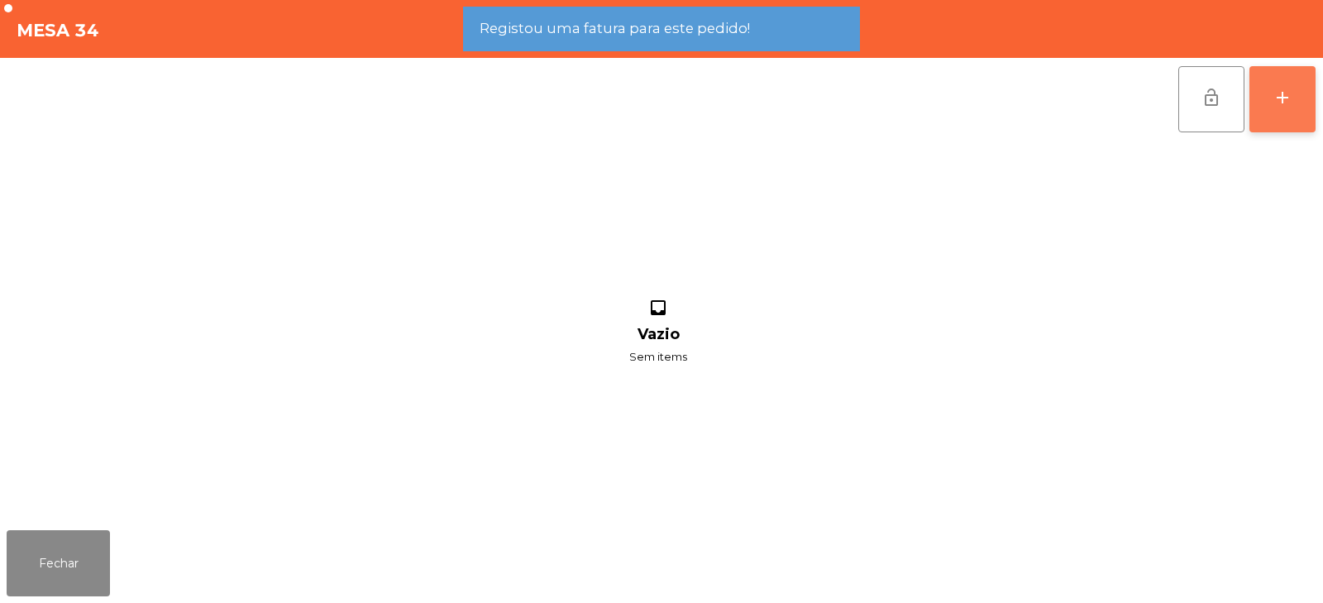
click at [1285, 104] on div "add" at bounding box center [1283, 98] width 20 height 20
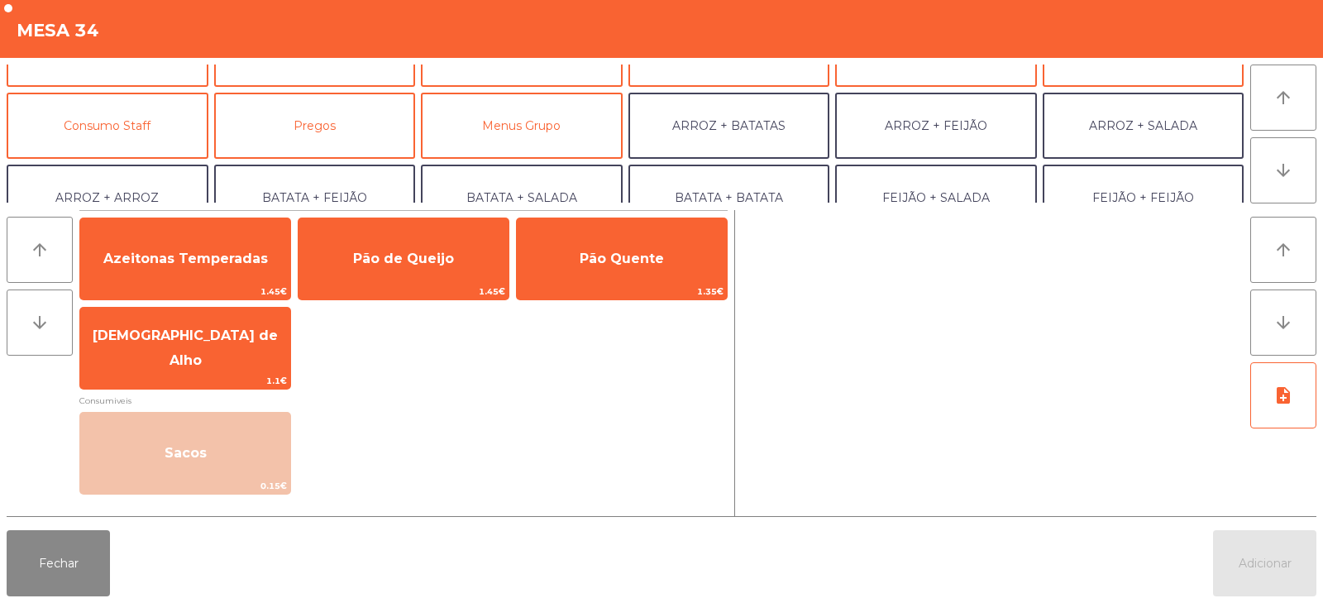
scroll to position [118, 0]
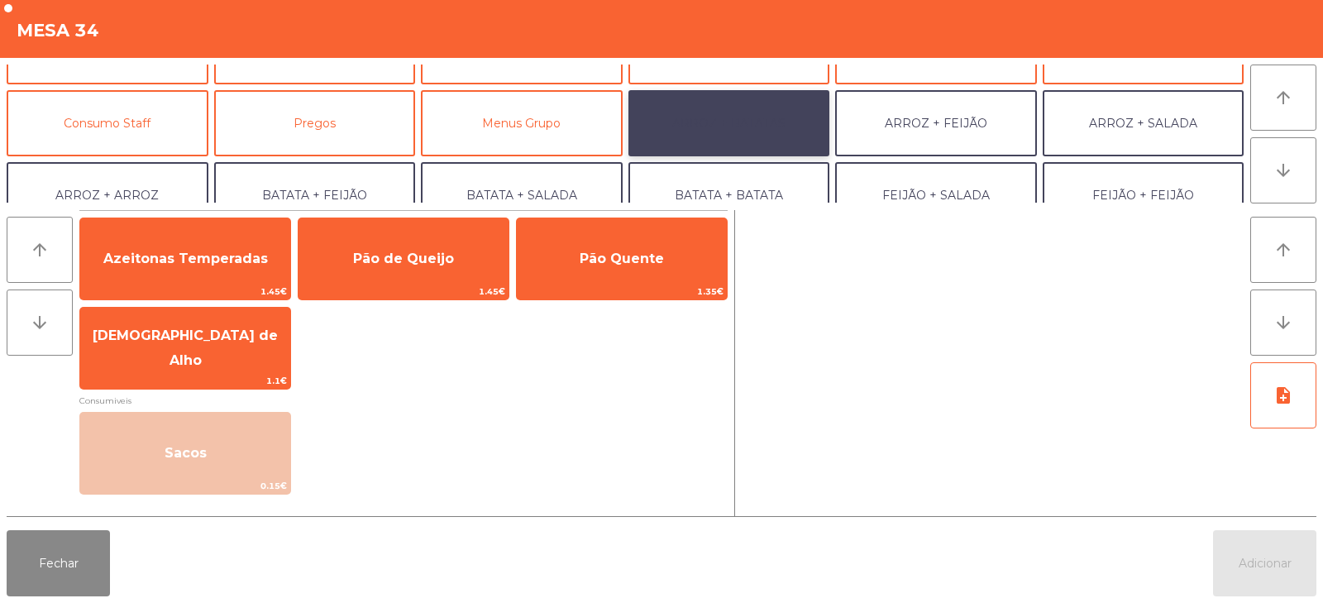
click at [755, 129] on button "ARROZ + BATATAS" at bounding box center [730, 123] width 202 height 66
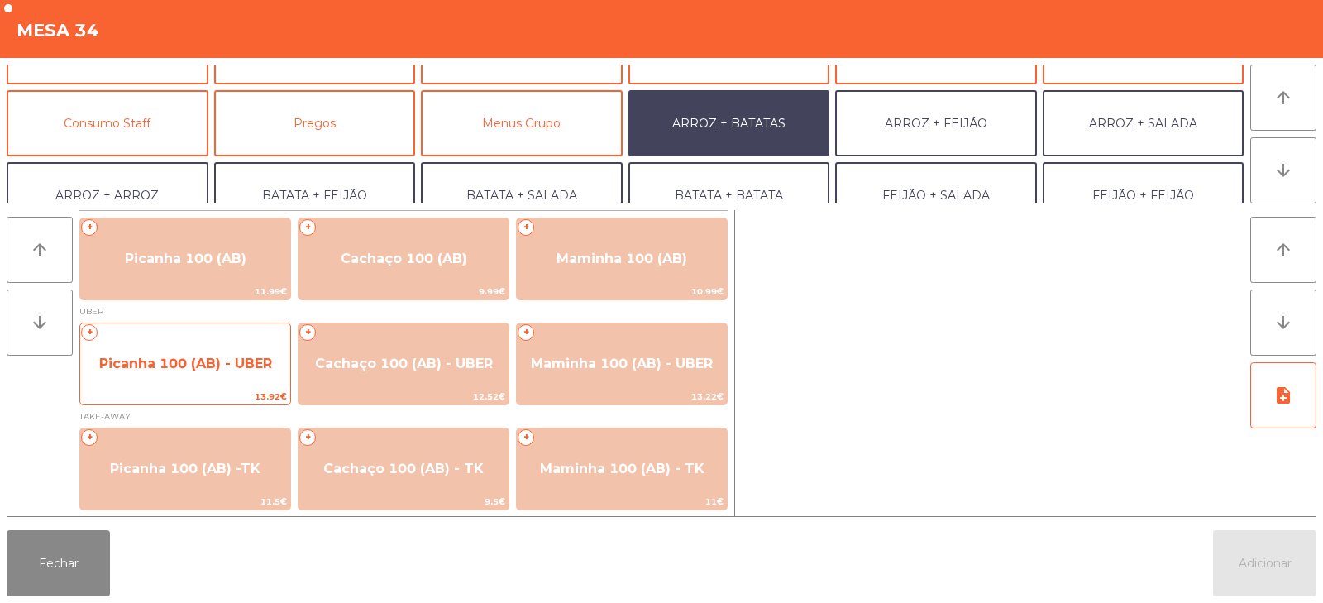
click at [176, 385] on span "Picanha 100 (AB) - UBER" at bounding box center [185, 364] width 210 height 45
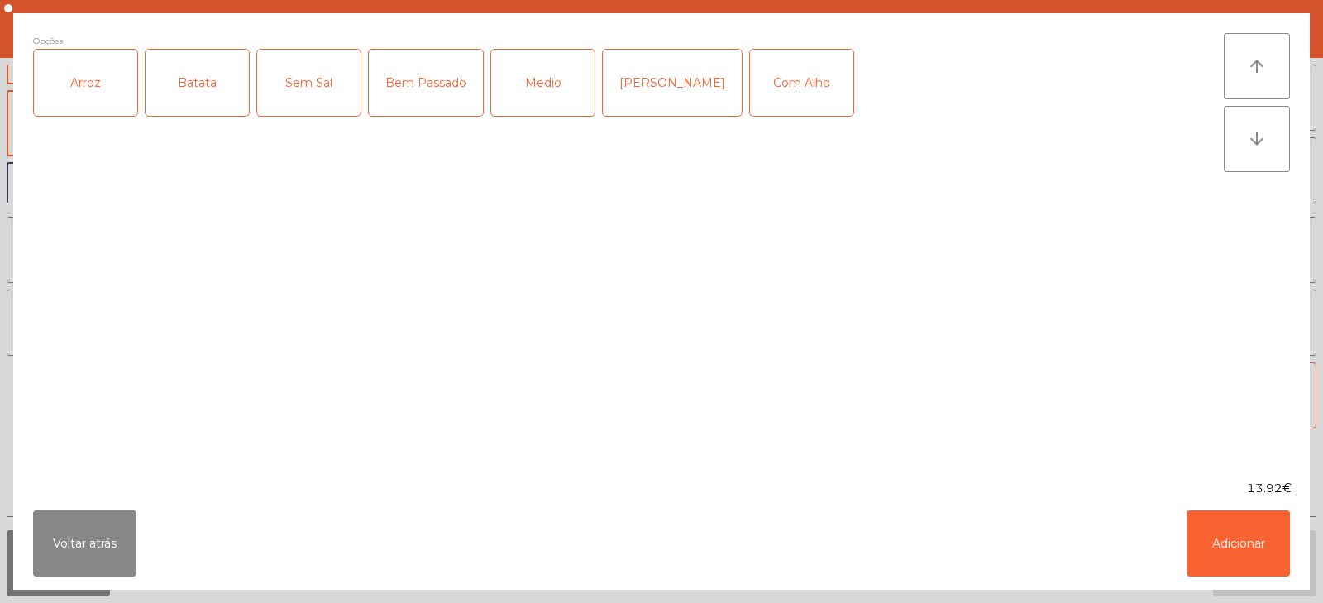
click at [91, 112] on div "Arroz" at bounding box center [85, 83] width 103 height 66
click at [195, 116] on label "Batata" at bounding box center [197, 83] width 105 height 68
click at [534, 94] on div "Medio" at bounding box center [542, 83] width 103 height 66
click at [1241, 560] on button "Adicionar" at bounding box center [1238, 543] width 103 height 66
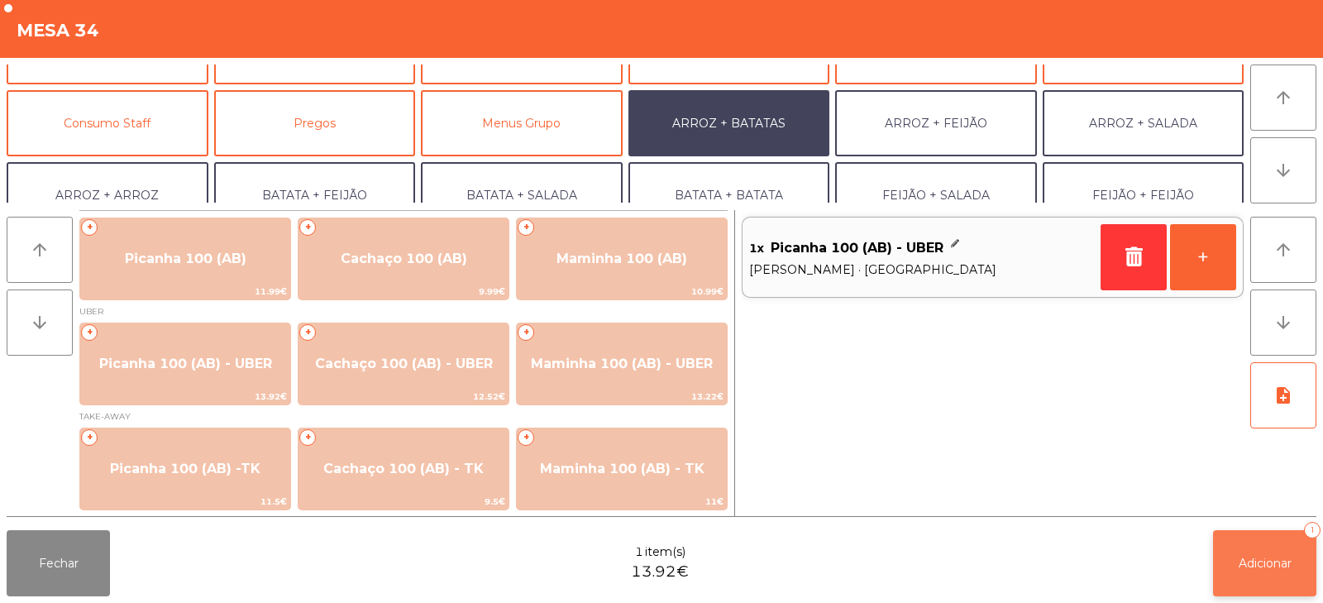
click at [1273, 577] on button "Adicionar 1" at bounding box center [1264, 563] width 103 height 66
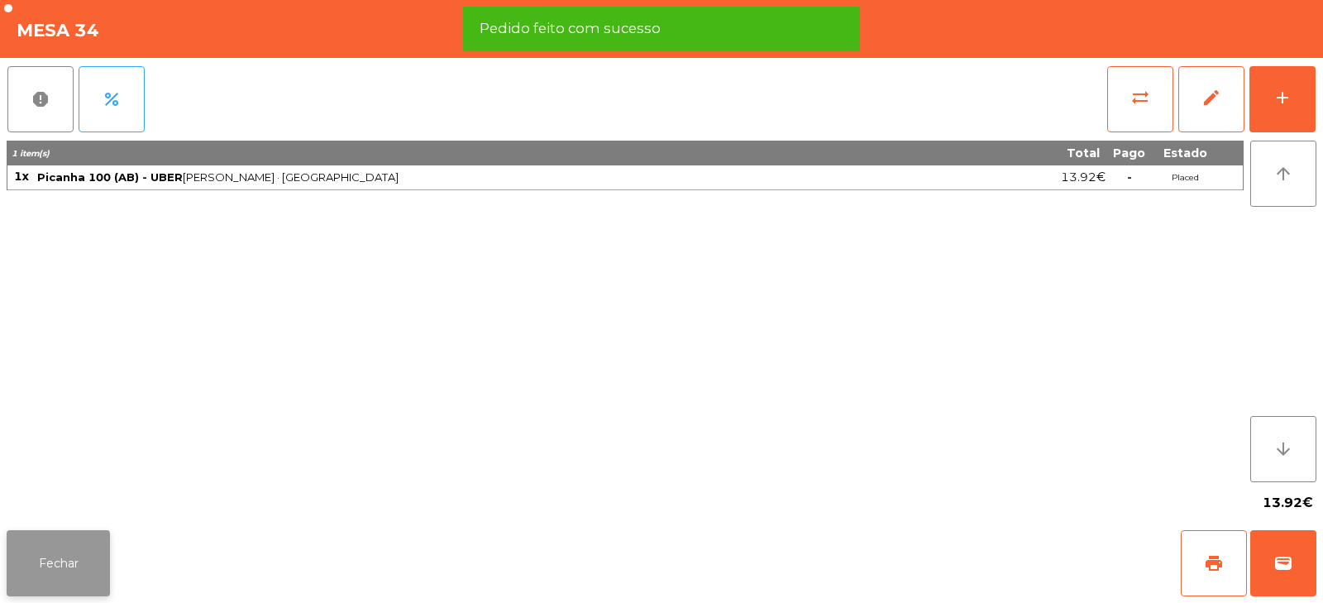
click at [79, 569] on button "Fechar" at bounding box center [58, 563] width 103 height 66
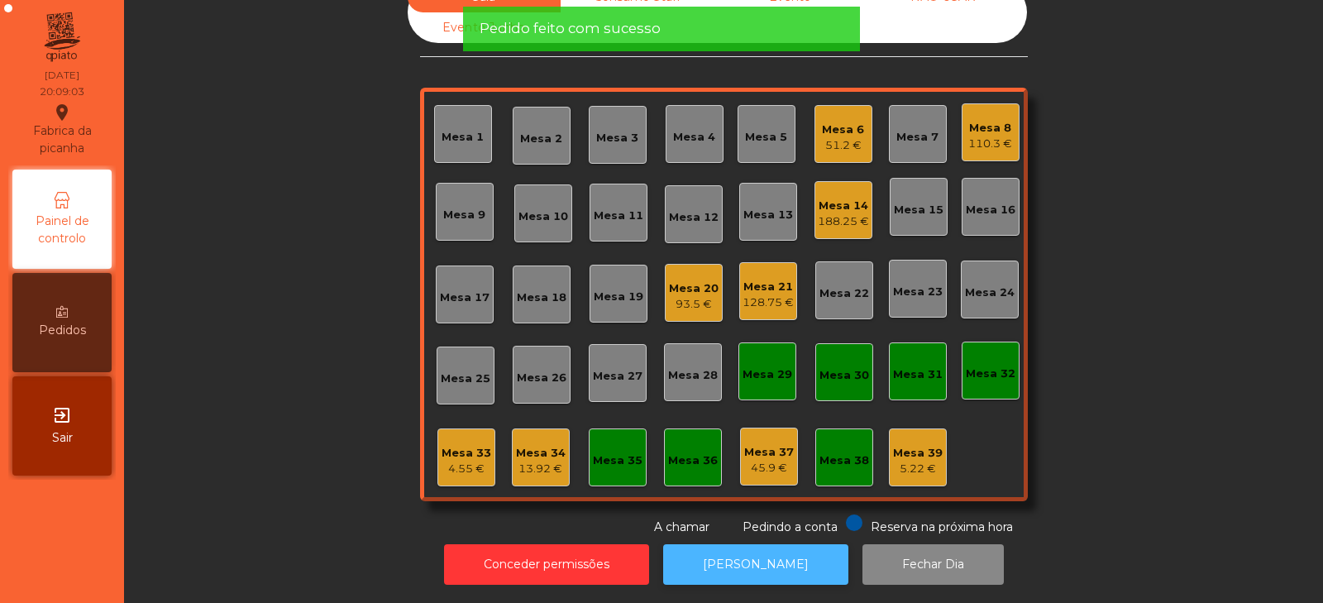
click at [682, 544] on button "[PERSON_NAME]" at bounding box center [755, 564] width 185 height 41
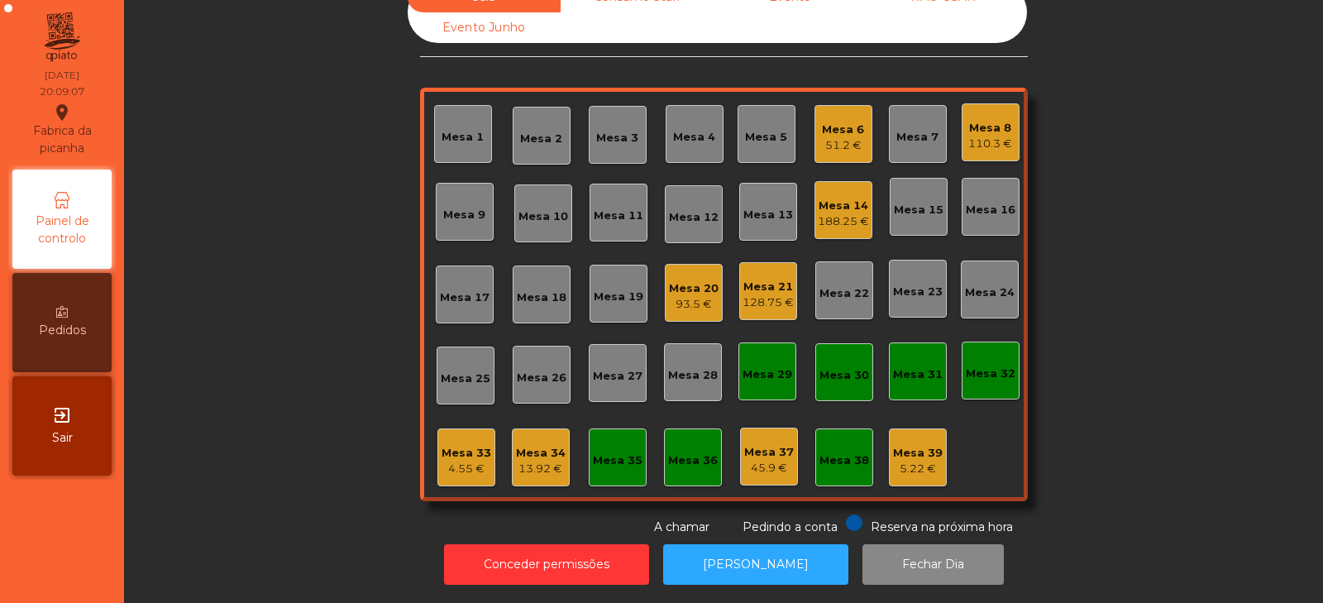
click at [545, 461] on div "13.92 €" at bounding box center [541, 469] width 50 height 17
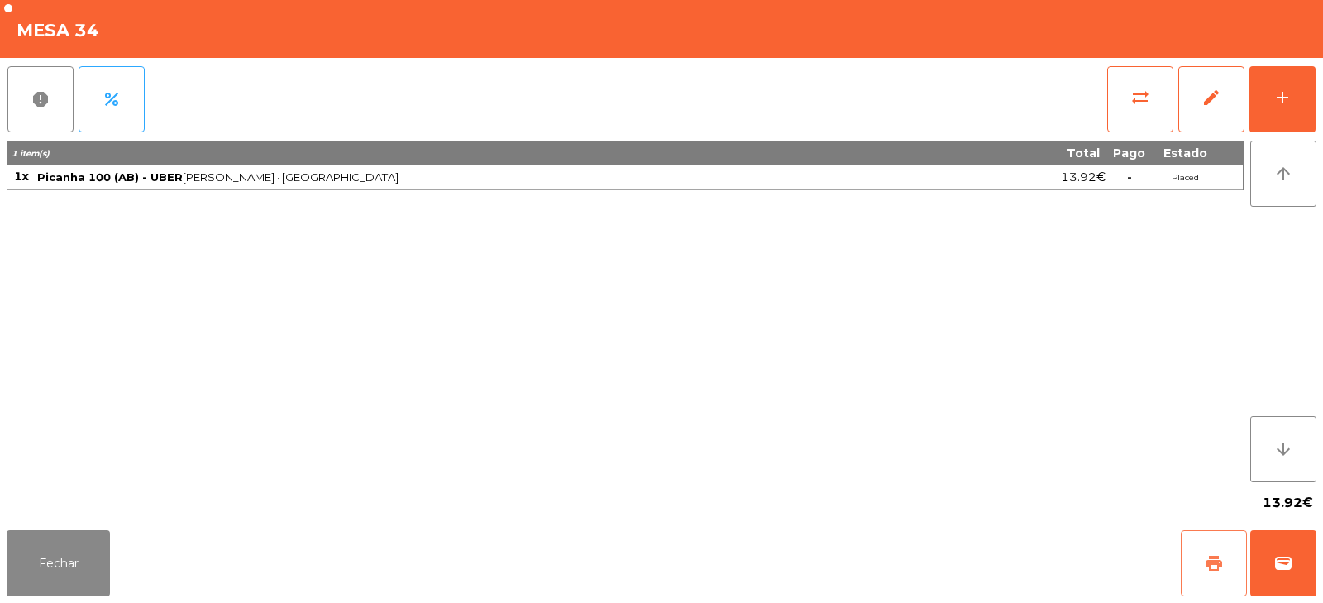
click at [1218, 555] on span "print" at bounding box center [1214, 563] width 20 height 20
click at [1290, 567] on span "wallet" at bounding box center [1284, 563] width 20 height 20
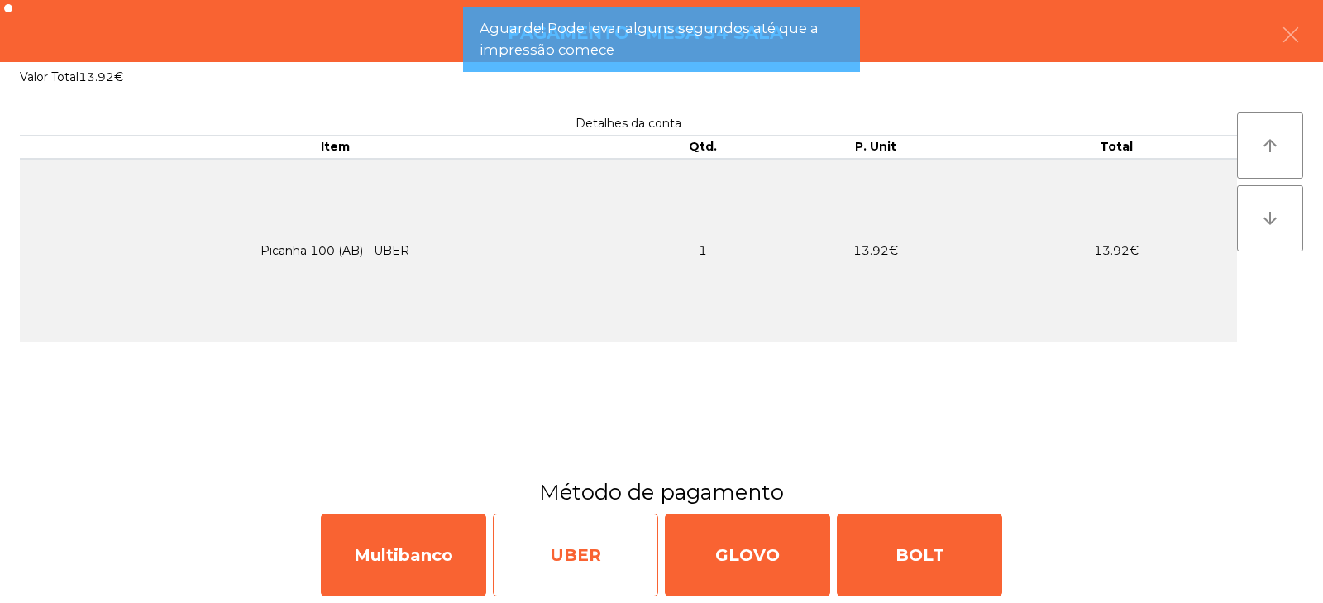
click at [608, 568] on div "UBER" at bounding box center [575, 555] width 165 height 83
select select "**"
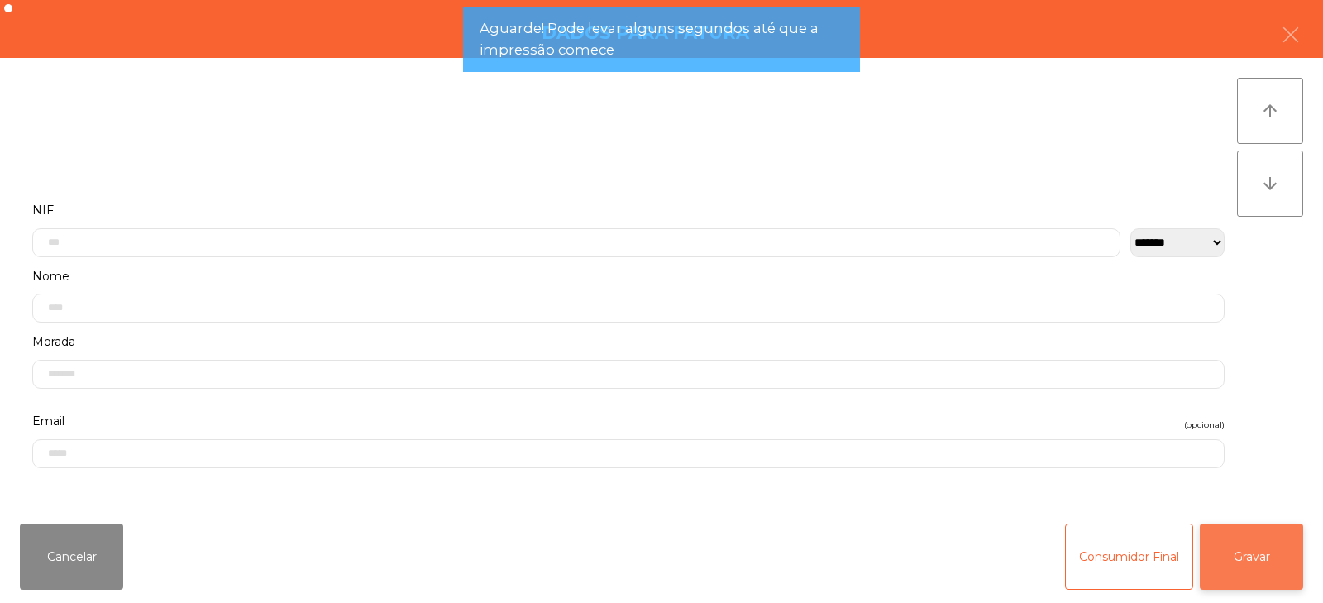
click at [1242, 547] on button "Gravar" at bounding box center [1251, 557] width 103 height 66
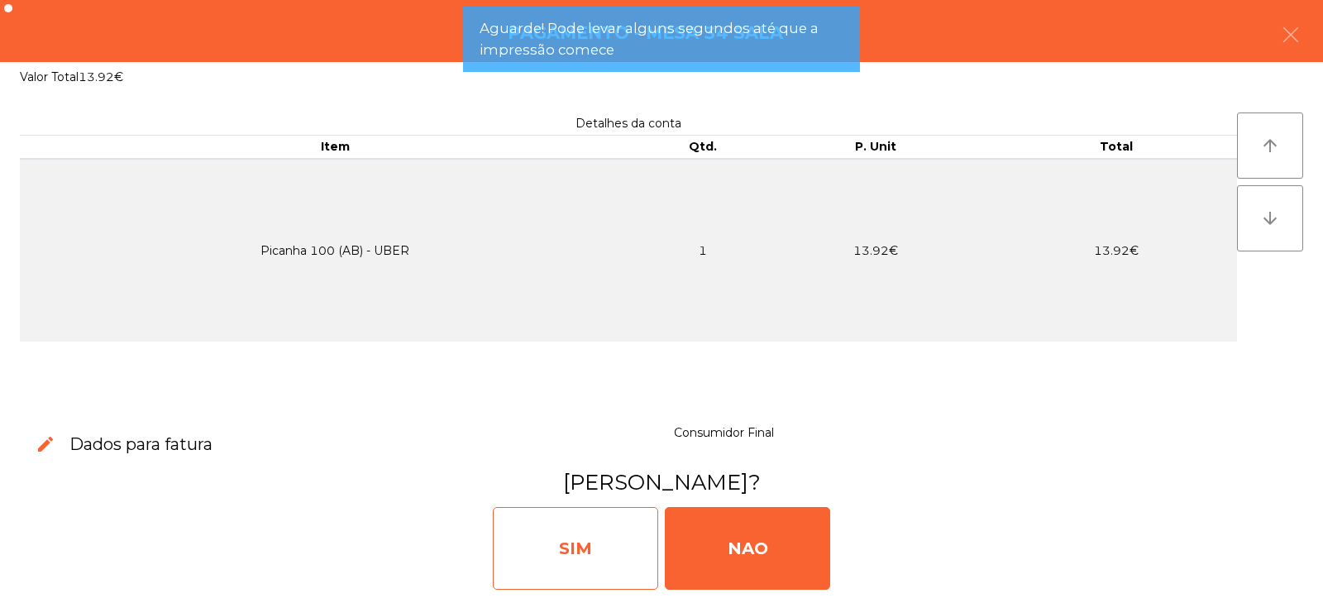
click at [614, 559] on div "SIM" at bounding box center [575, 548] width 165 height 83
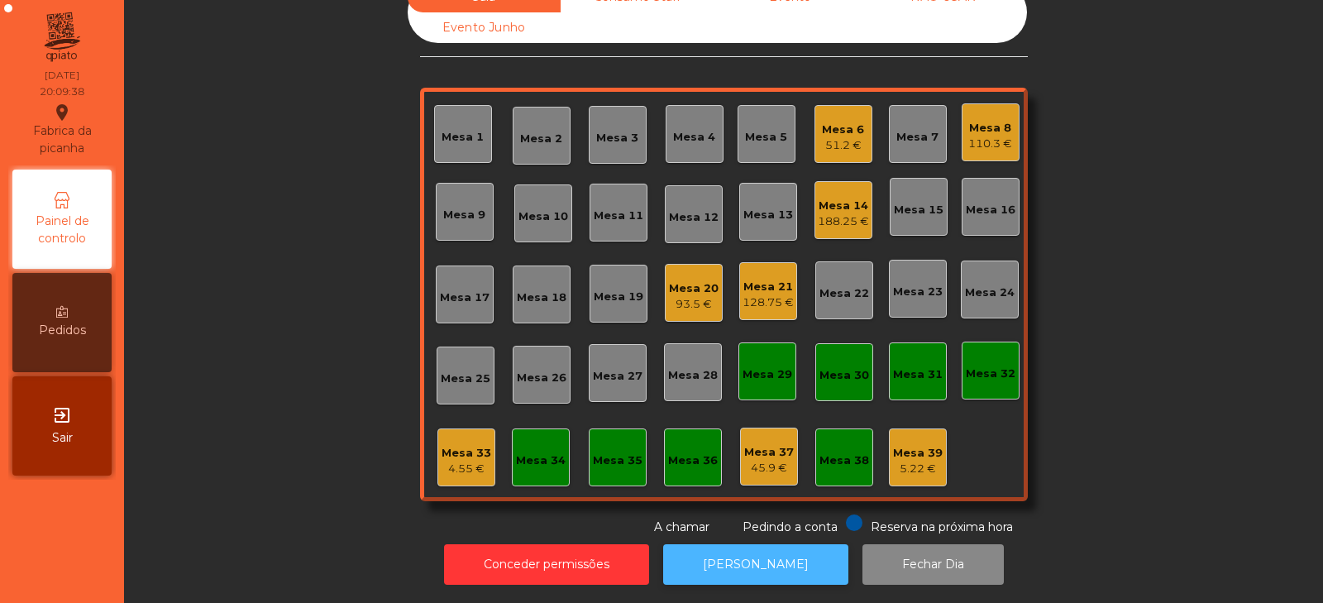
click at [776, 544] on button "[PERSON_NAME]" at bounding box center [755, 564] width 185 height 41
click at [520, 452] on div "Mesa 34" at bounding box center [541, 460] width 50 height 17
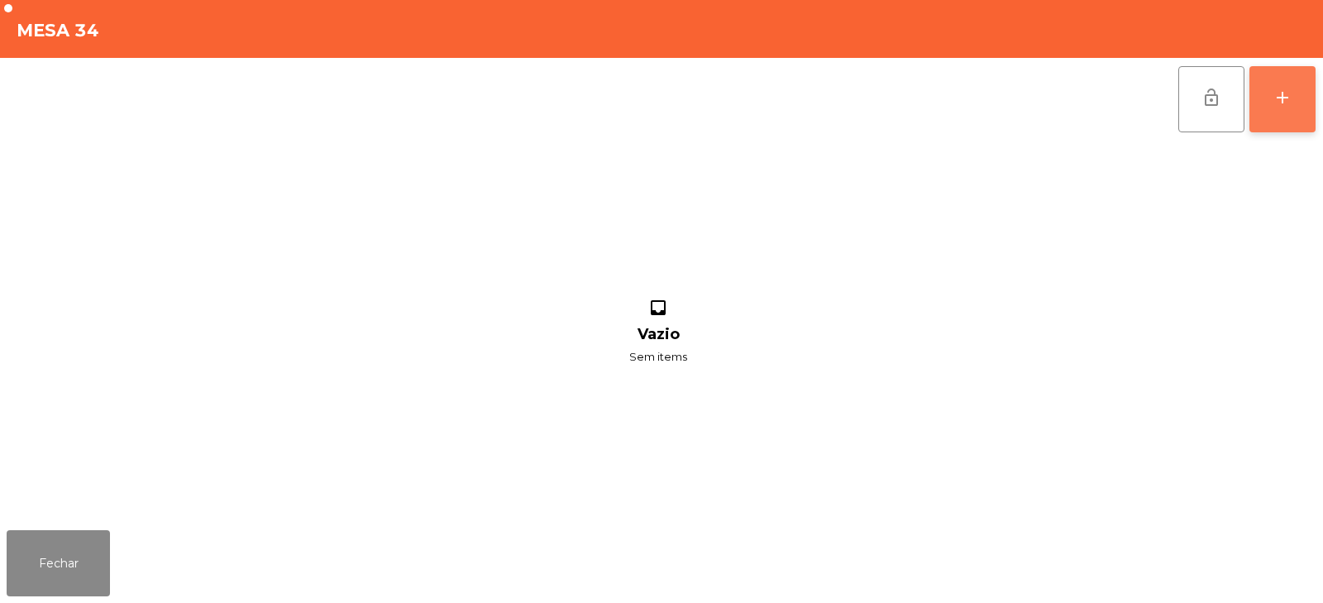
click at [1289, 122] on button "add" at bounding box center [1283, 99] width 66 height 66
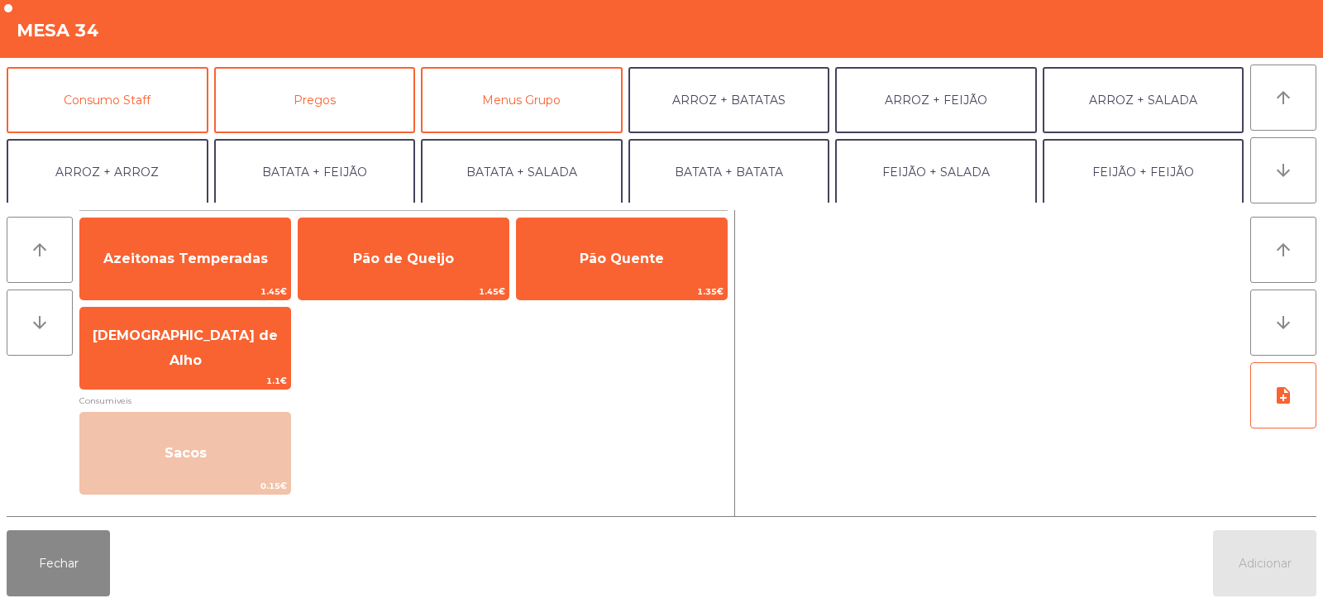
scroll to position [146, 0]
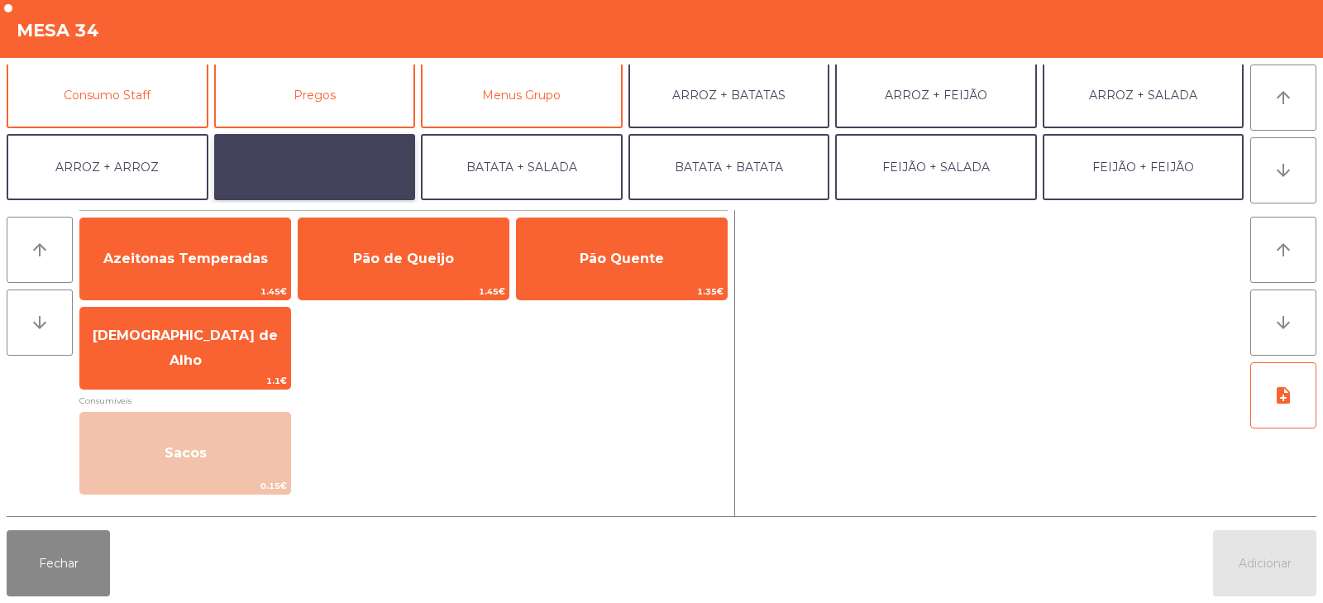
click at [317, 189] on button "BATATA + FEIJÃO" at bounding box center [315, 167] width 202 height 66
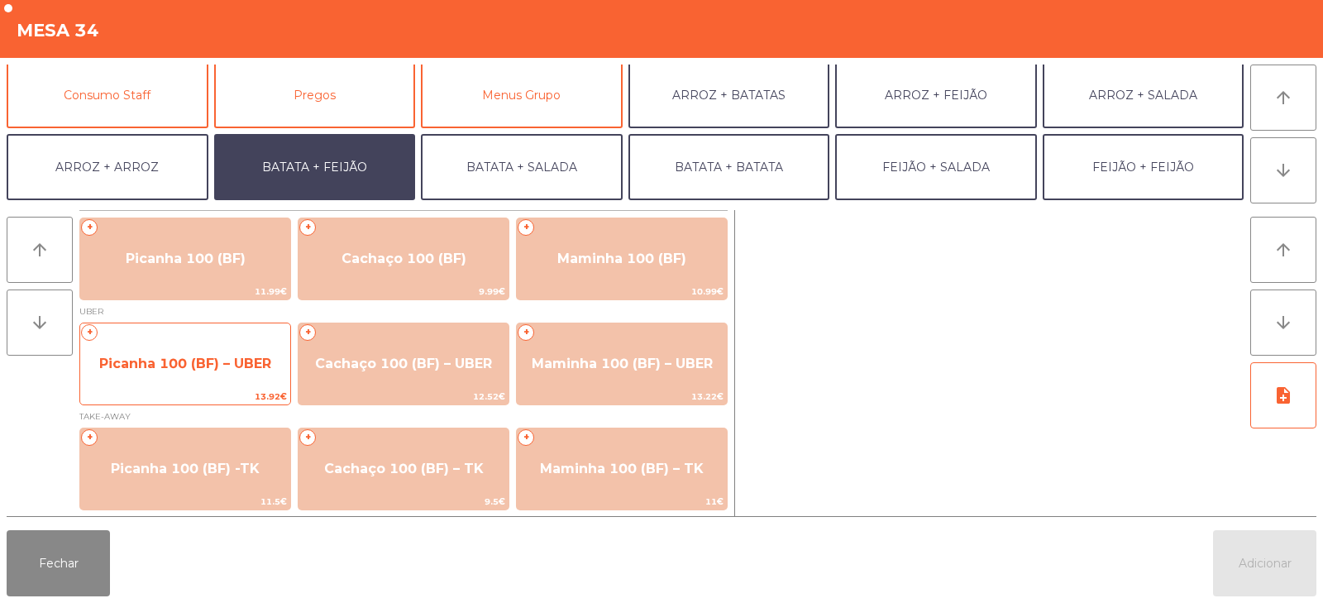
click at [225, 367] on span "Picanha 100 (BF) – UBER" at bounding box center [185, 364] width 172 height 16
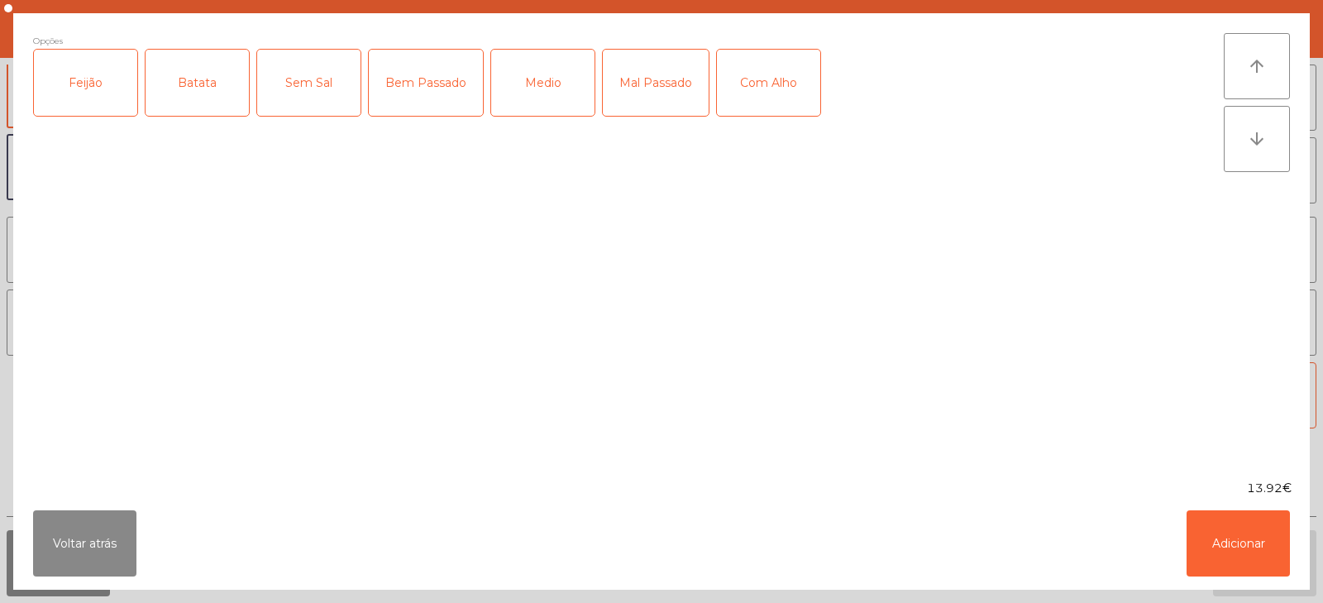
click at [106, 76] on div "Feijão" at bounding box center [85, 83] width 103 height 66
click at [189, 93] on div "Batata" at bounding box center [197, 83] width 103 height 66
click at [119, 548] on button "Voltar atrás" at bounding box center [84, 543] width 103 height 66
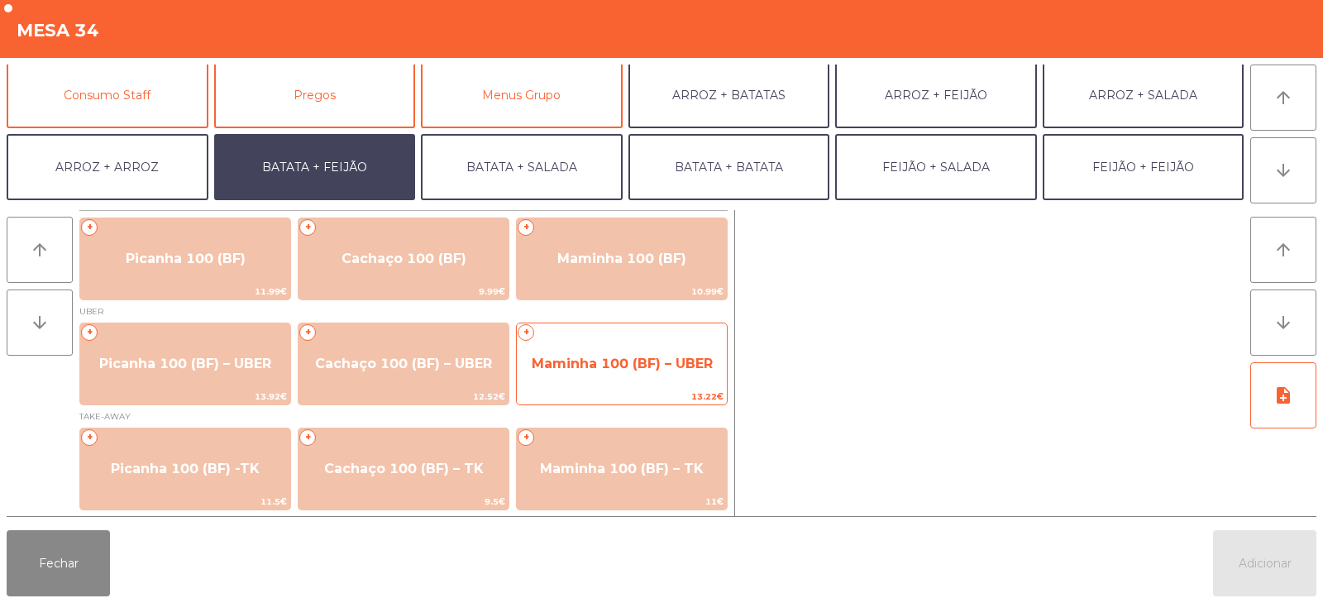
click at [599, 378] on span "Maminha 100 (BF) – UBER" at bounding box center [622, 364] width 210 height 45
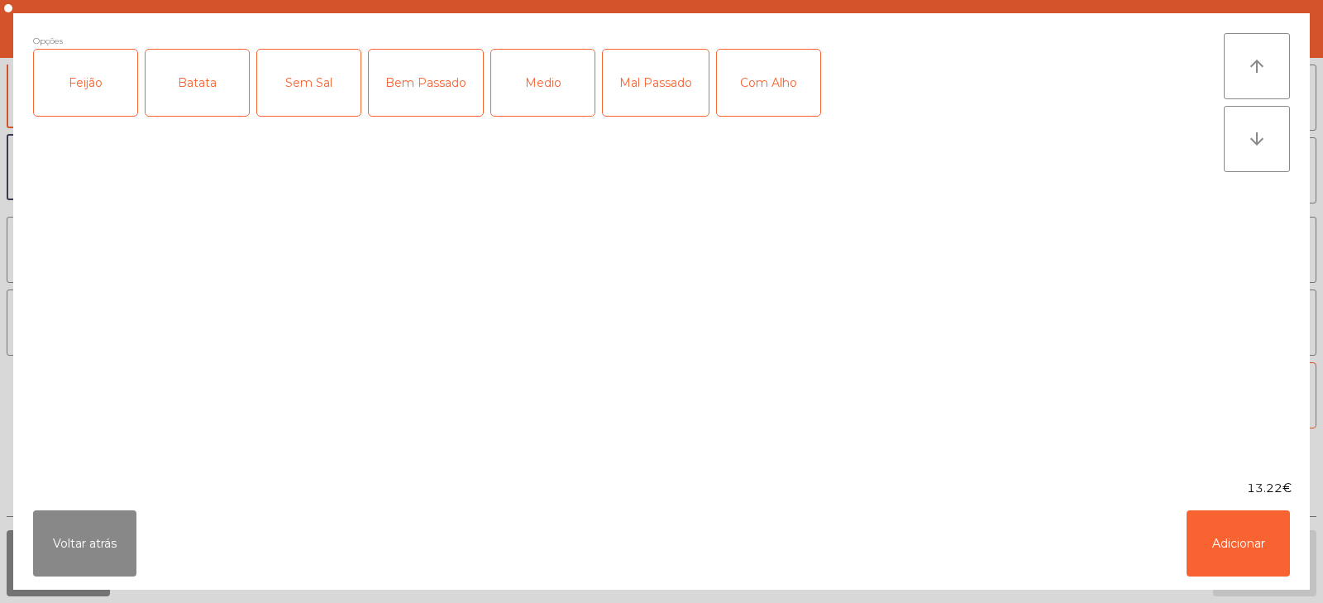
click at [111, 89] on div "Feijão" at bounding box center [85, 83] width 103 height 66
click at [198, 87] on div "Batata" at bounding box center [197, 83] width 103 height 66
click at [533, 85] on div "Medio" at bounding box center [542, 83] width 103 height 66
click at [777, 94] on div "Com Alho" at bounding box center [768, 83] width 103 height 66
click at [1218, 533] on button "Adicionar" at bounding box center [1238, 543] width 103 height 66
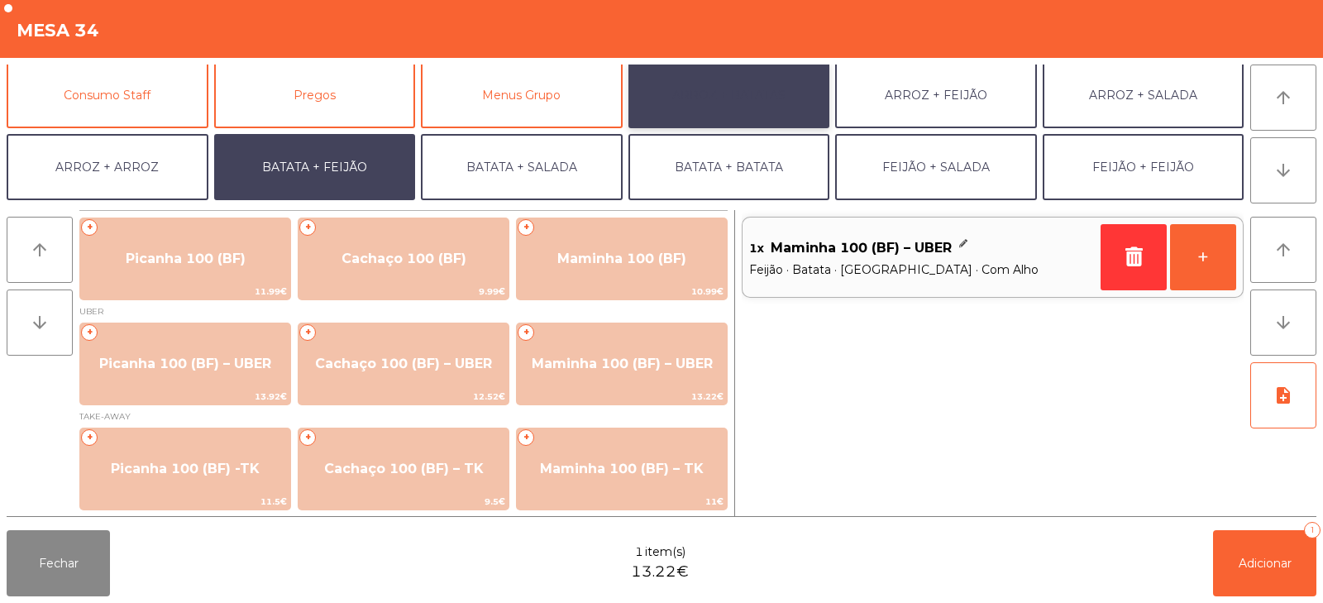
click at [775, 86] on button "ARROZ + BATATAS" at bounding box center [730, 95] width 202 height 66
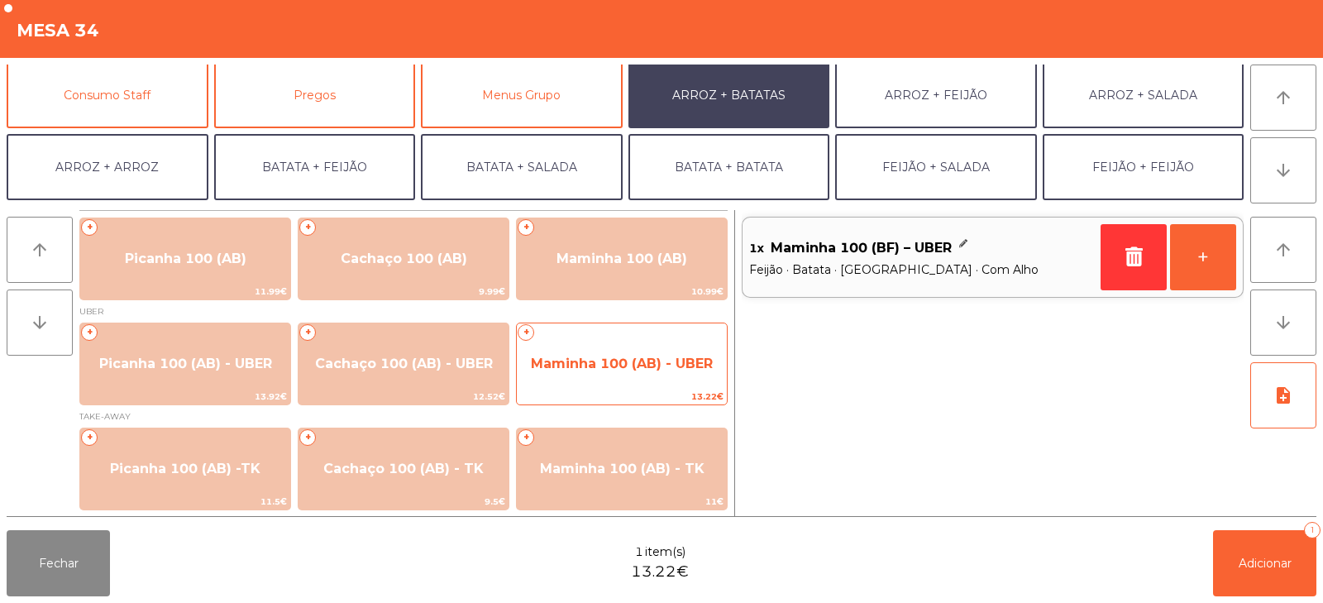
click at [623, 372] on span "Maminha 100 (AB) - UBER" at bounding box center [622, 364] width 210 height 45
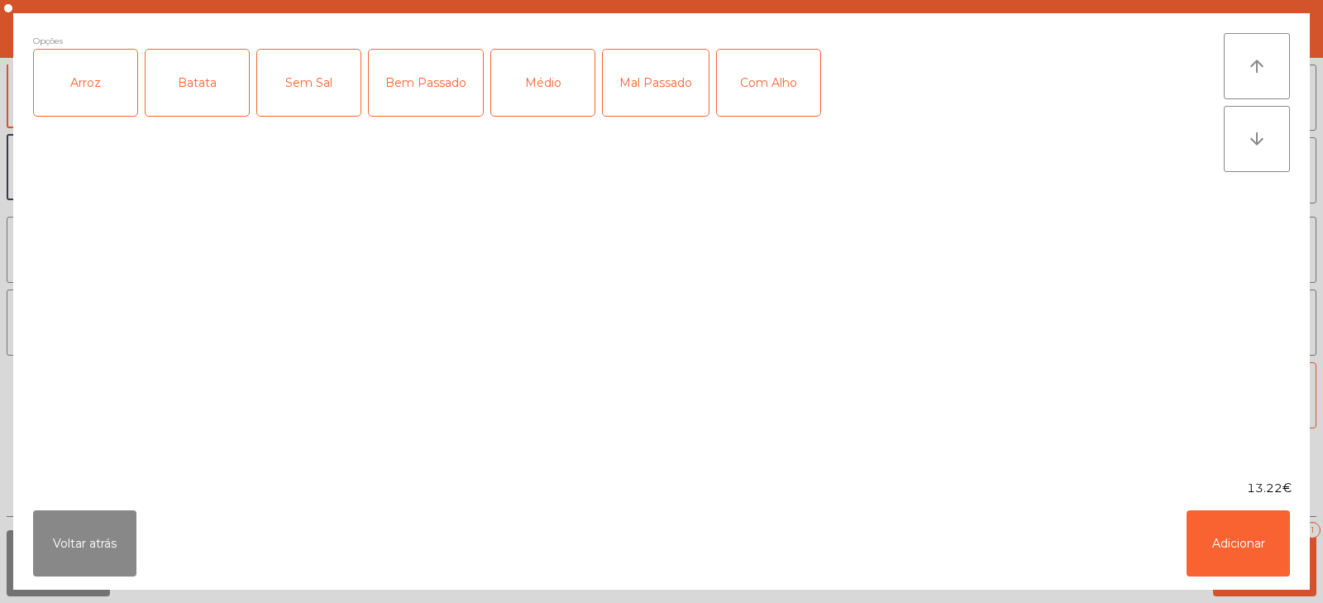
click at [102, 80] on div "Arroz" at bounding box center [85, 83] width 103 height 66
click at [211, 75] on div "Batata" at bounding box center [197, 83] width 103 height 66
click at [554, 105] on div "Médio" at bounding box center [542, 83] width 103 height 66
click at [737, 99] on div "Com Alho" at bounding box center [768, 83] width 103 height 66
click at [1191, 525] on button "Adicionar" at bounding box center [1238, 543] width 103 height 66
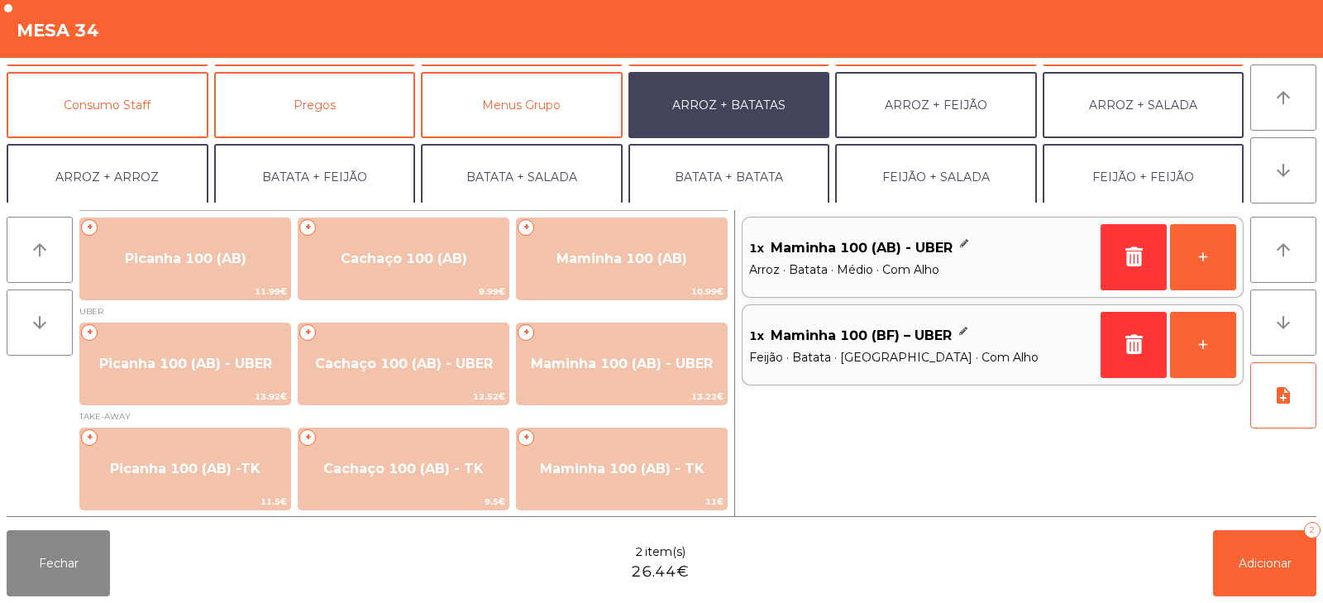
scroll to position [132, 0]
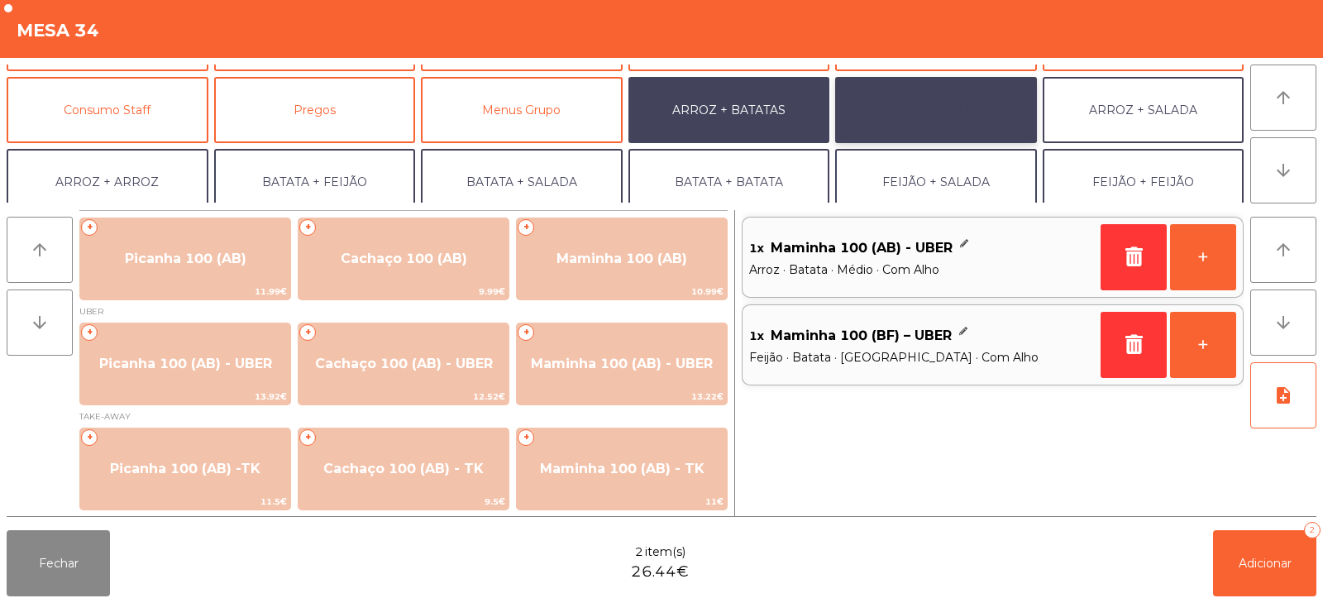
click at [909, 125] on button "ARROZ + FEIJÃO" at bounding box center [936, 110] width 202 height 66
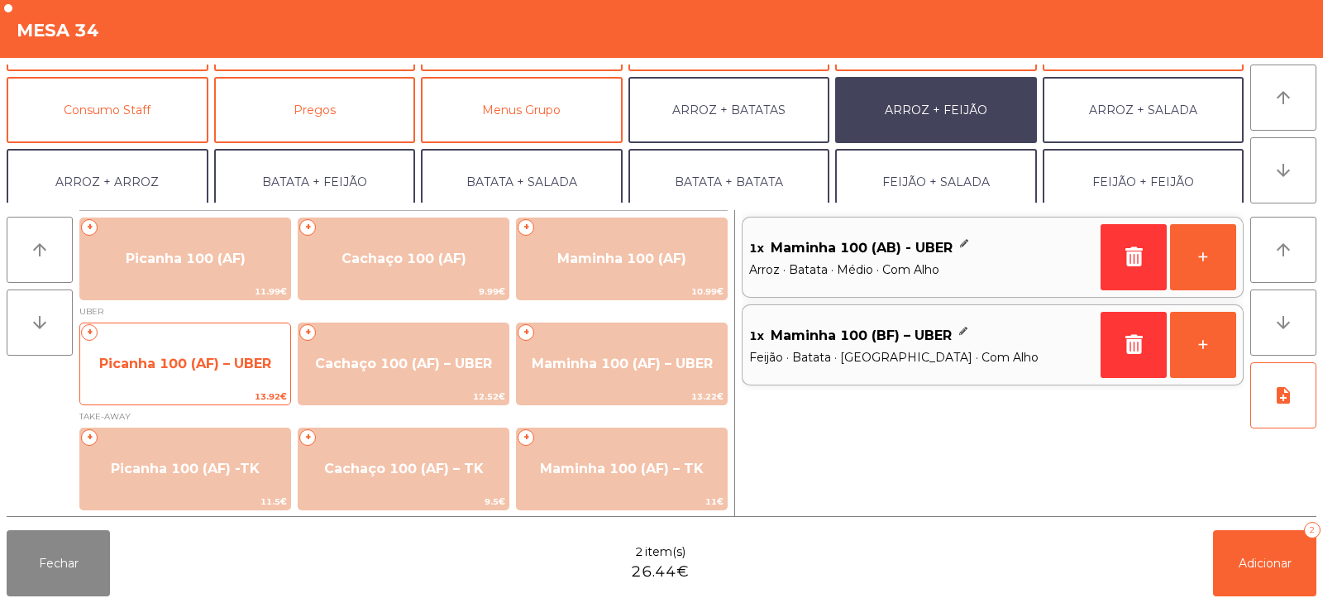
click at [232, 353] on span "Picanha 100 (AF) – UBER" at bounding box center [185, 364] width 210 height 45
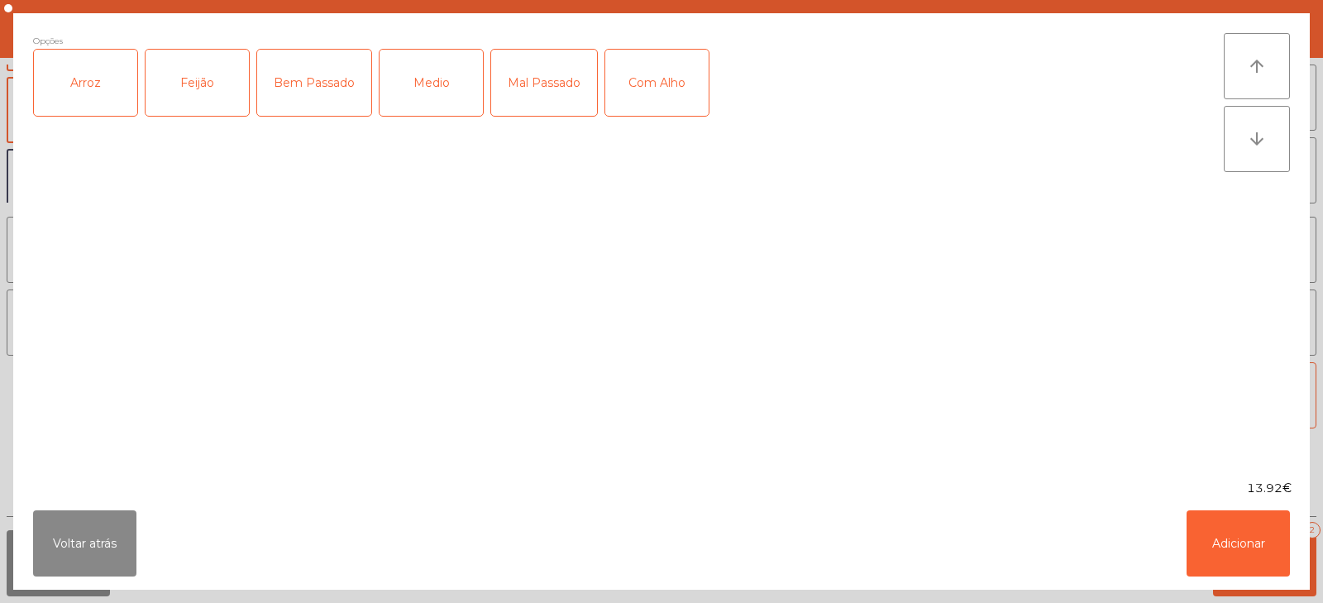
click at [104, 91] on div "Arroz" at bounding box center [85, 83] width 103 height 66
click at [210, 87] on div "Feijão" at bounding box center [197, 83] width 103 height 66
click at [532, 101] on div "Mal Passado" at bounding box center [544, 83] width 106 height 66
click at [553, 89] on div "Mal Passado" at bounding box center [544, 83] width 106 height 66
click at [409, 98] on div "Medio" at bounding box center [431, 83] width 103 height 66
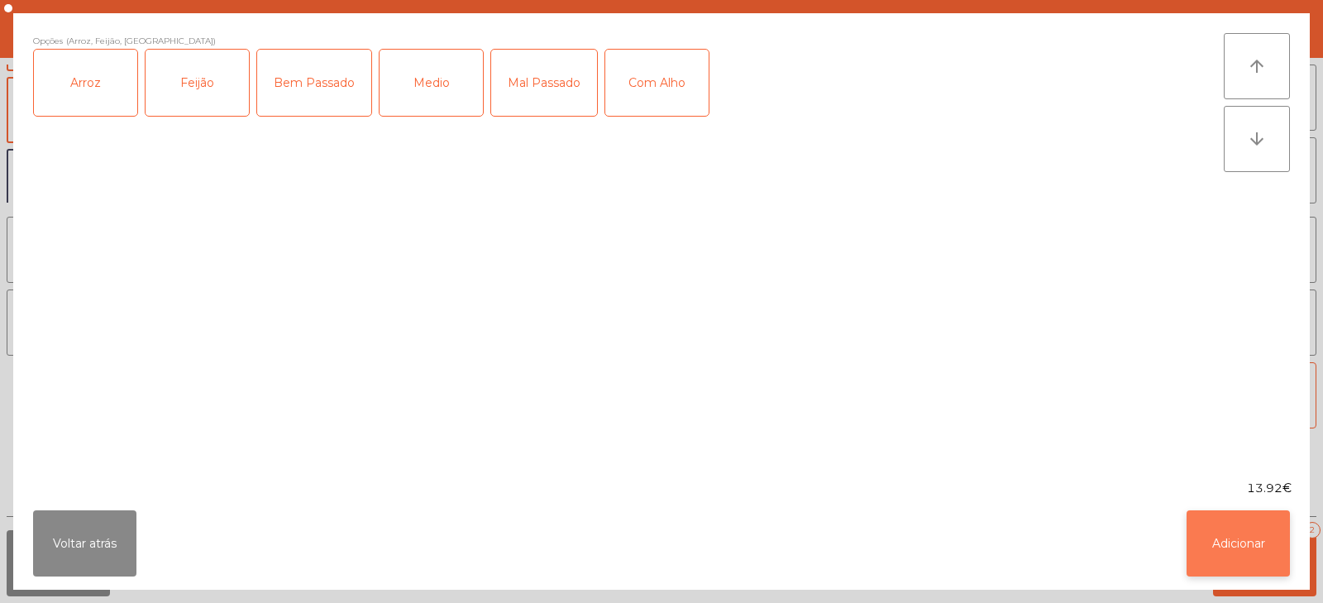
click at [1240, 522] on button "Adicionar" at bounding box center [1238, 543] width 103 height 66
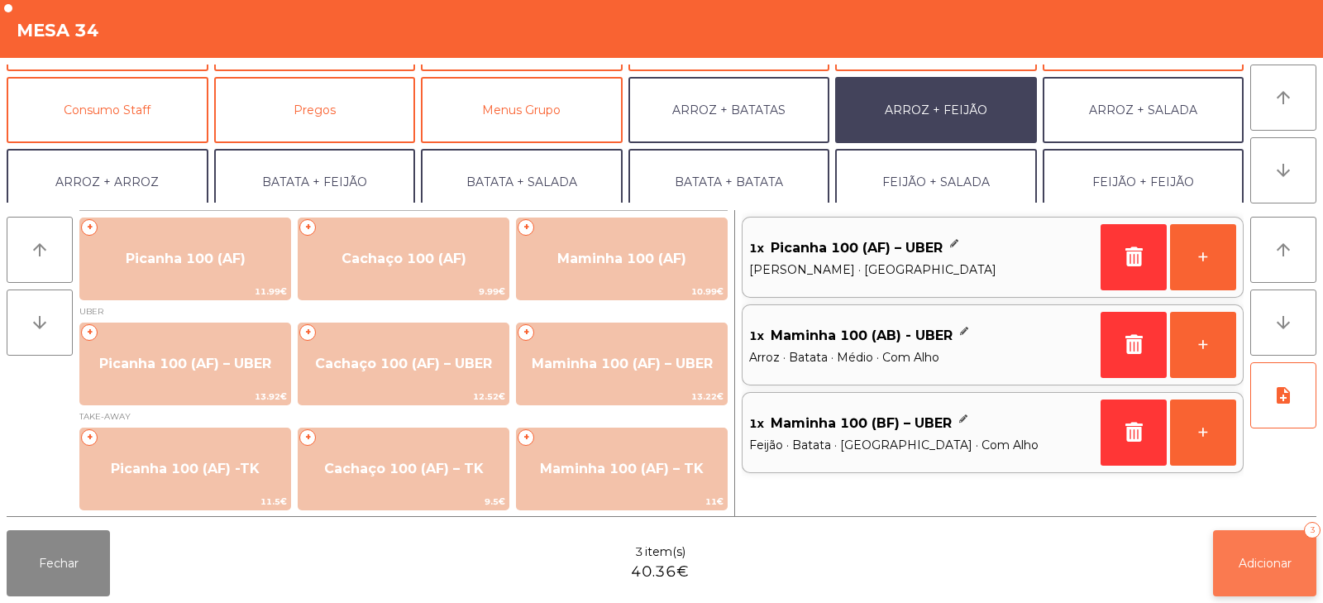
click at [1259, 574] on button "Adicionar 3" at bounding box center [1264, 563] width 103 height 66
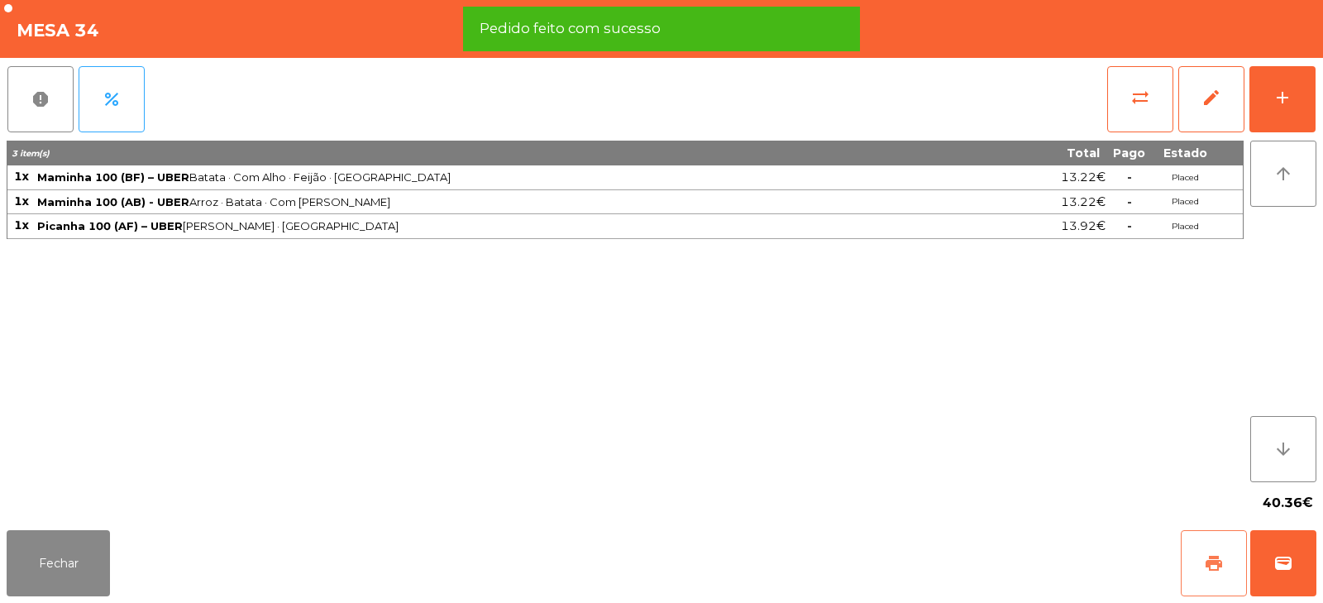
click at [1205, 572] on span "print" at bounding box center [1214, 563] width 20 height 20
click at [1279, 568] on span "wallet" at bounding box center [1284, 563] width 20 height 20
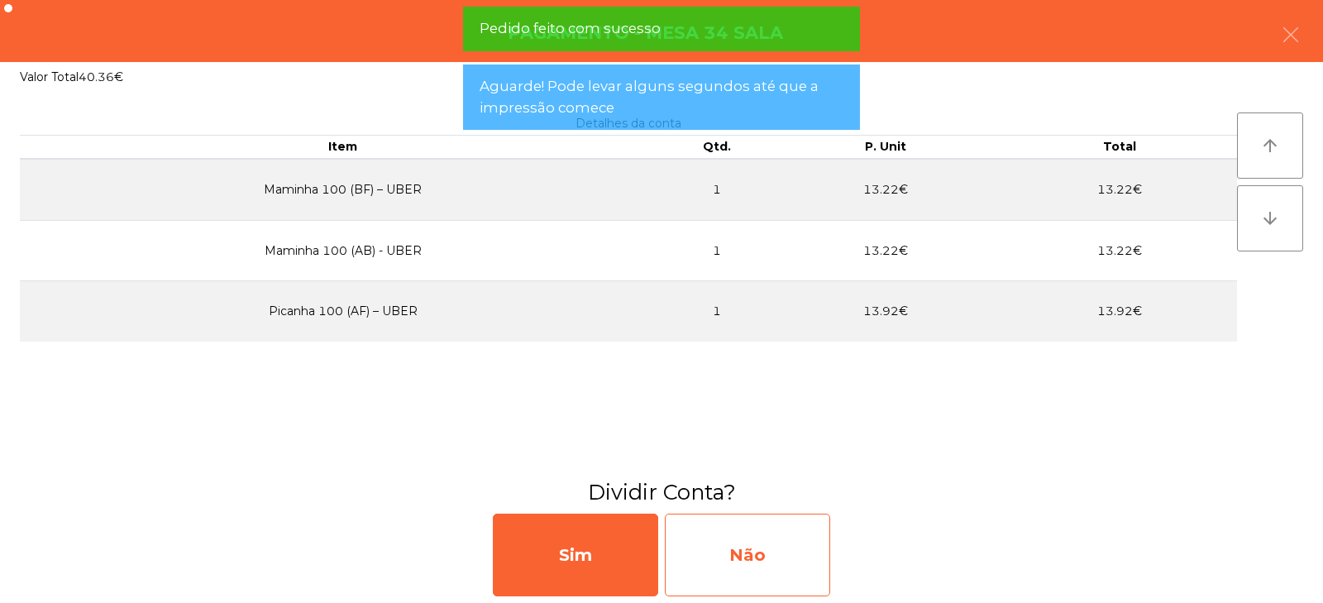
click at [744, 557] on div "Não" at bounding box center [747, 555] width 165 height 83
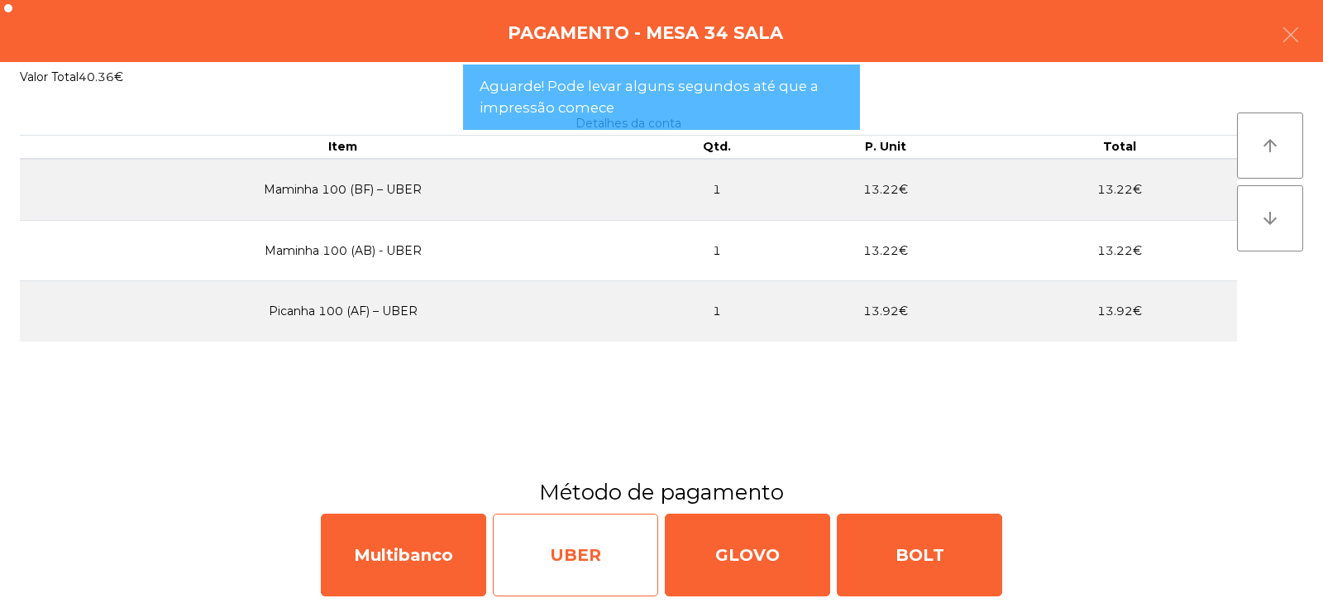
click at [587, 557] on div "UBER" at bounding box center [575, 555] width 165 height 83
select select "**"
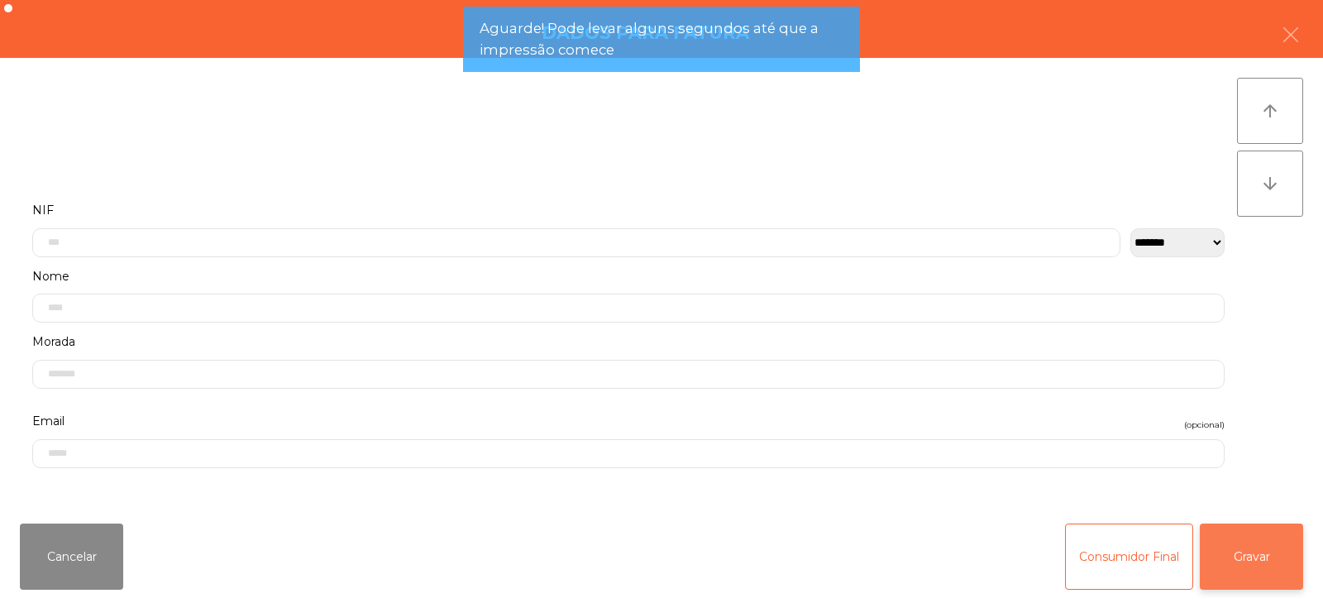
click at [1283, 557] on button "Gravar" at bounding box center [1251, 557] width 103 height 66
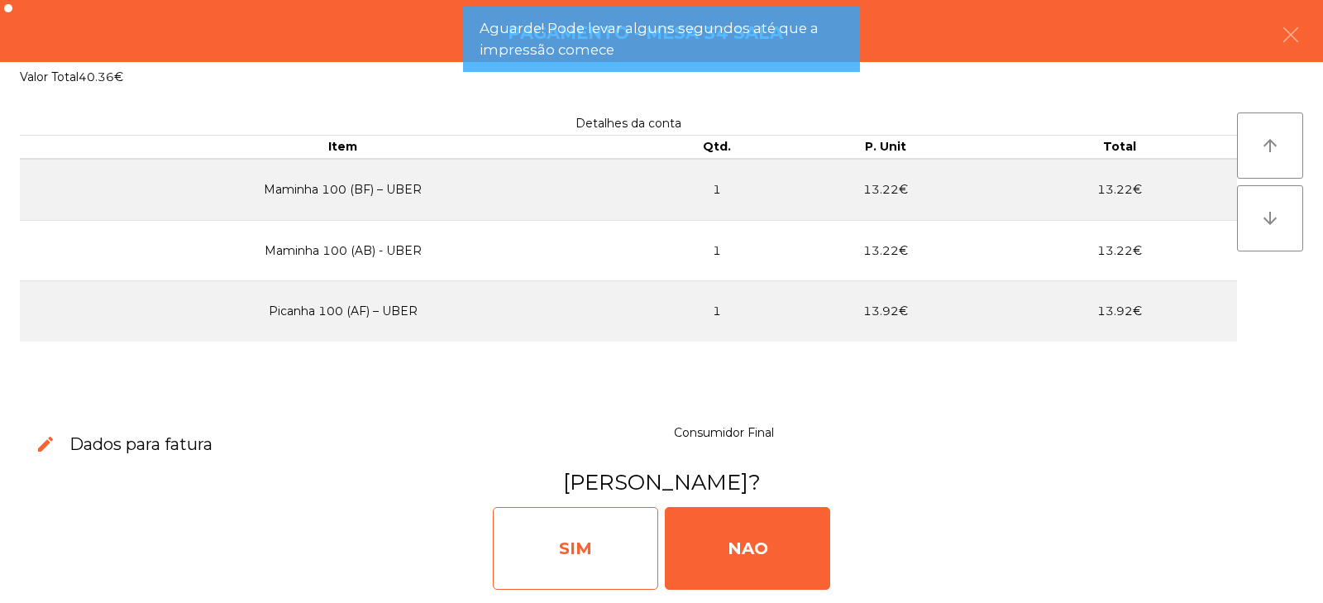
click at [600, 572] on div "SIM" at bounding box center [575, 548] width 165 height 83
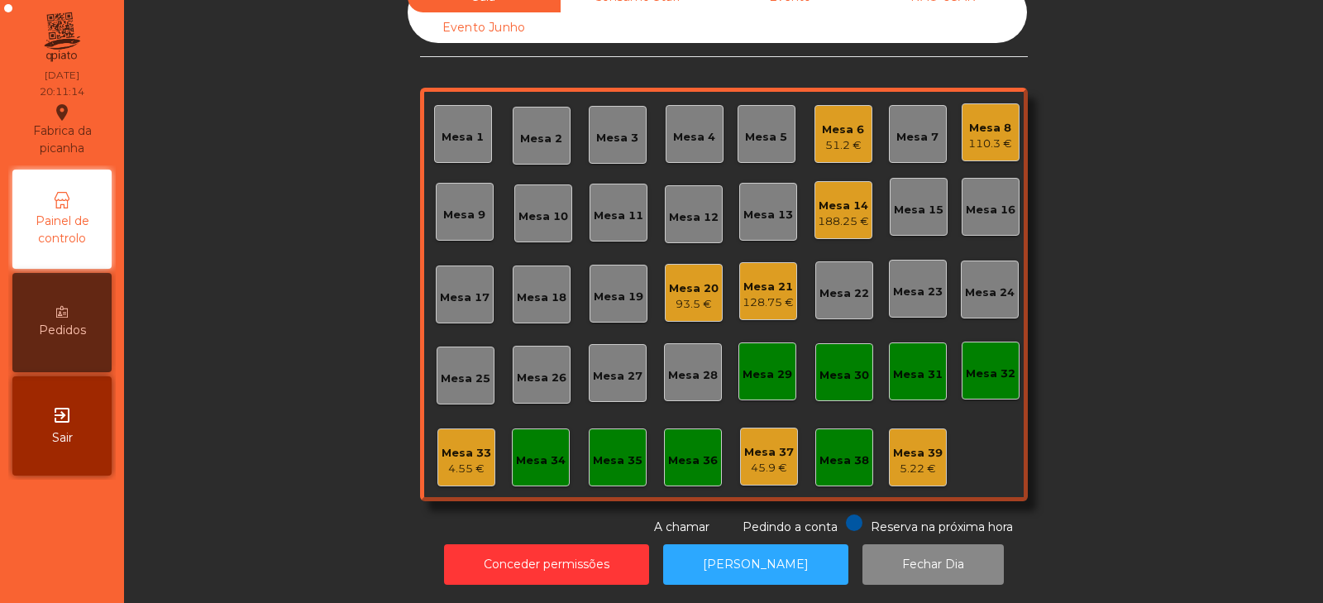
click at [538, 457] on div "Mesa 34" at bounding box center [541, 457] width 58 height 58
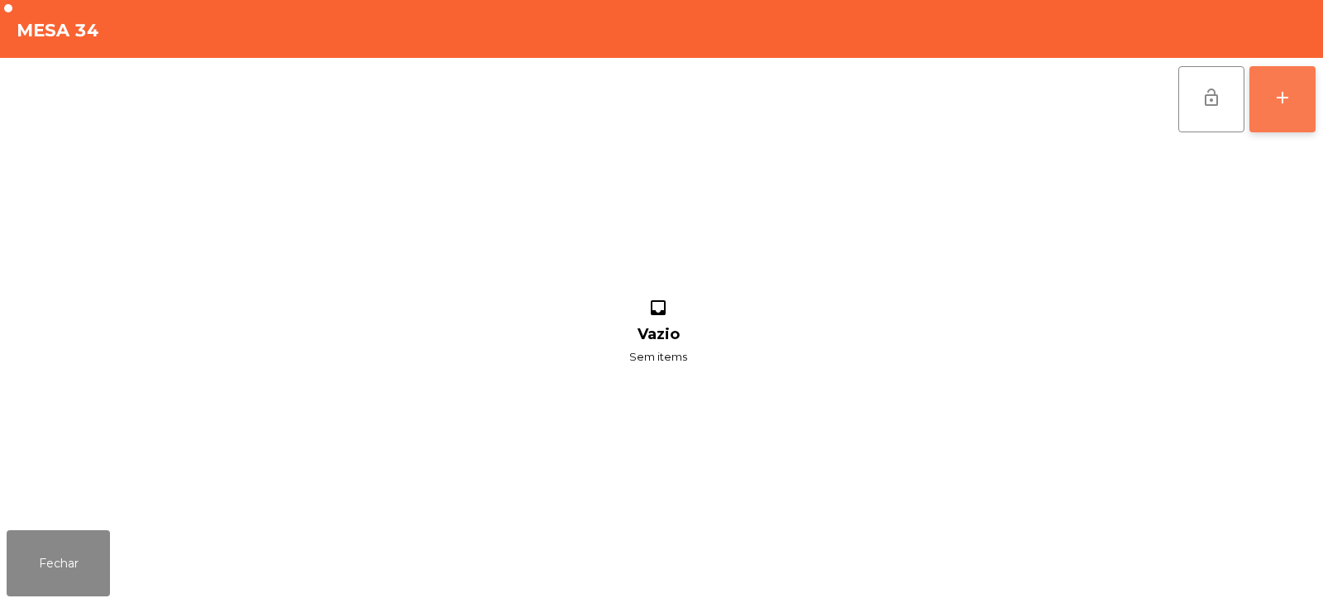
click at [1279, 86] on button "add" at bounding box center [1283, 99] width 66 height 66
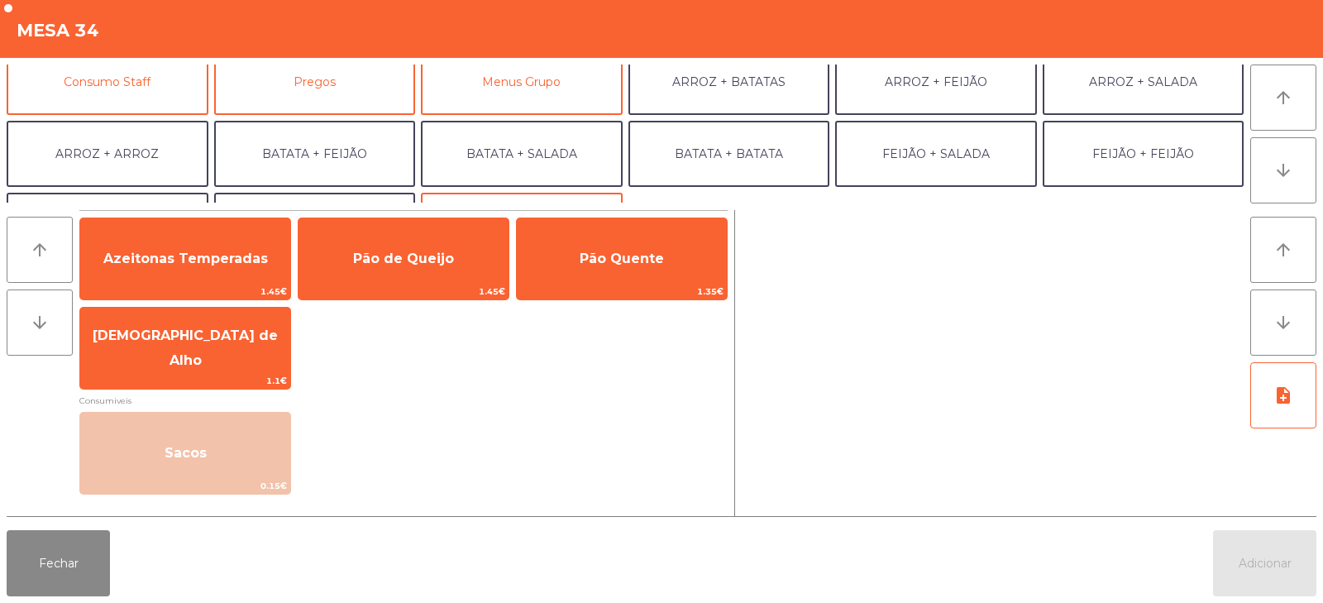
scroll to position [166, 0]
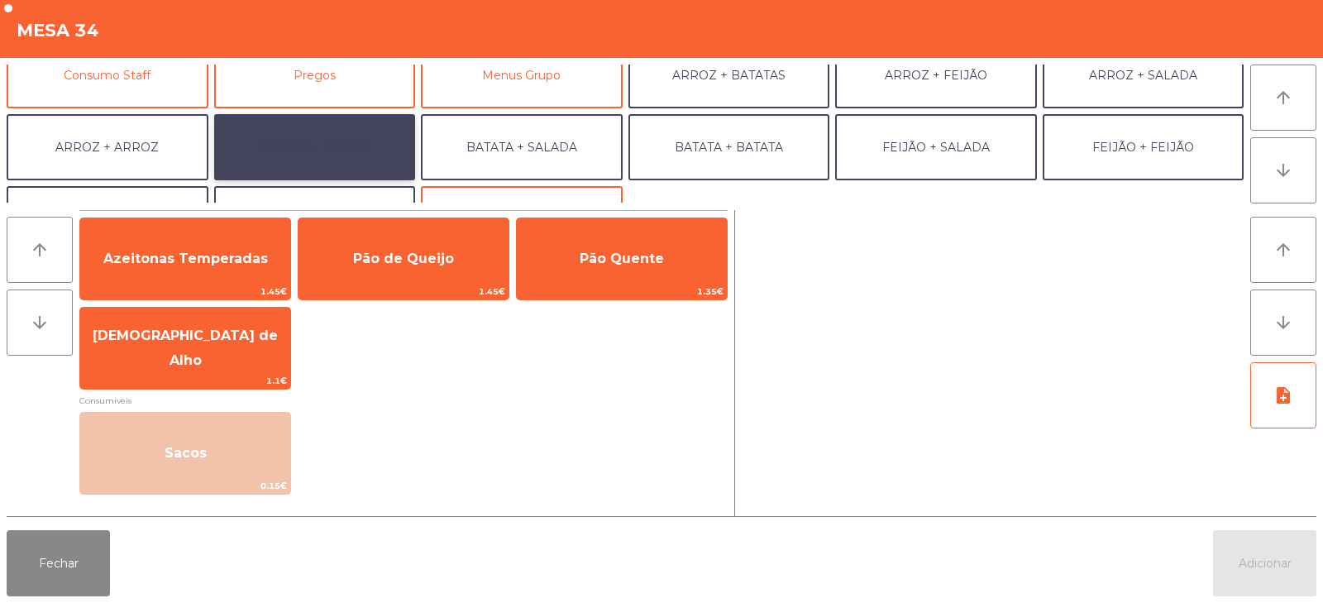
click at [361, 146] on button "BATATA + FEIJÃO" at bounding box center [315, 147] width 202 height 66
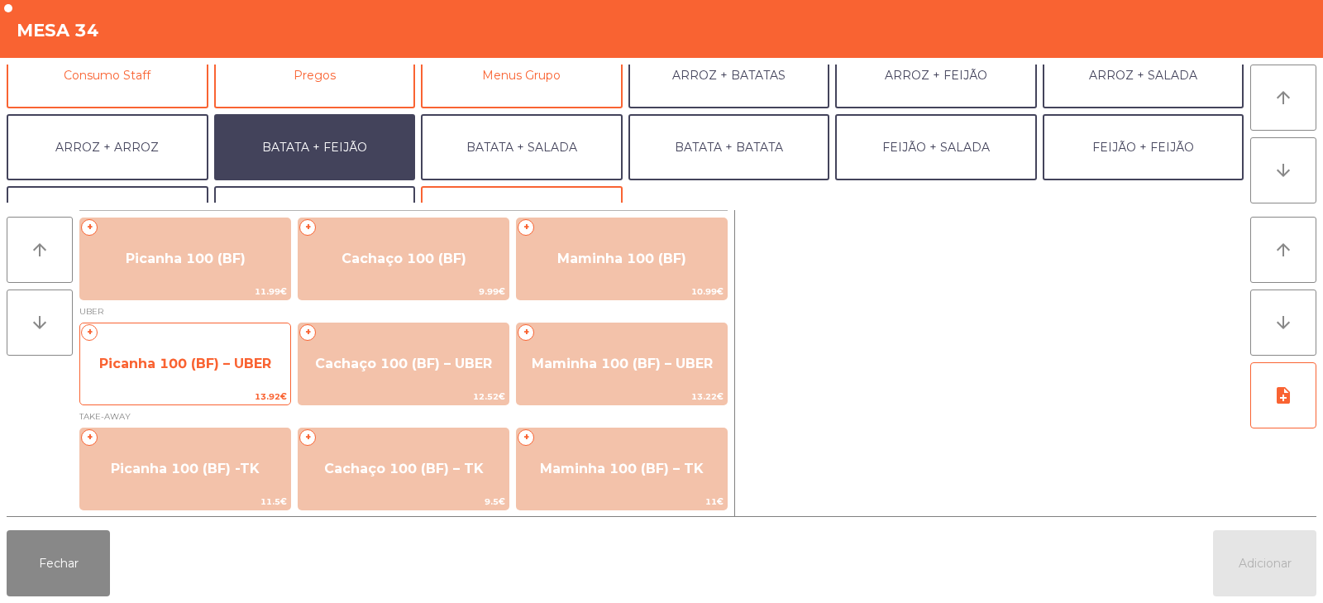
click at [199, 363] on span "Picanha 100 (BF) – UBER" at bounding box center [185, 364] width 172 height 16
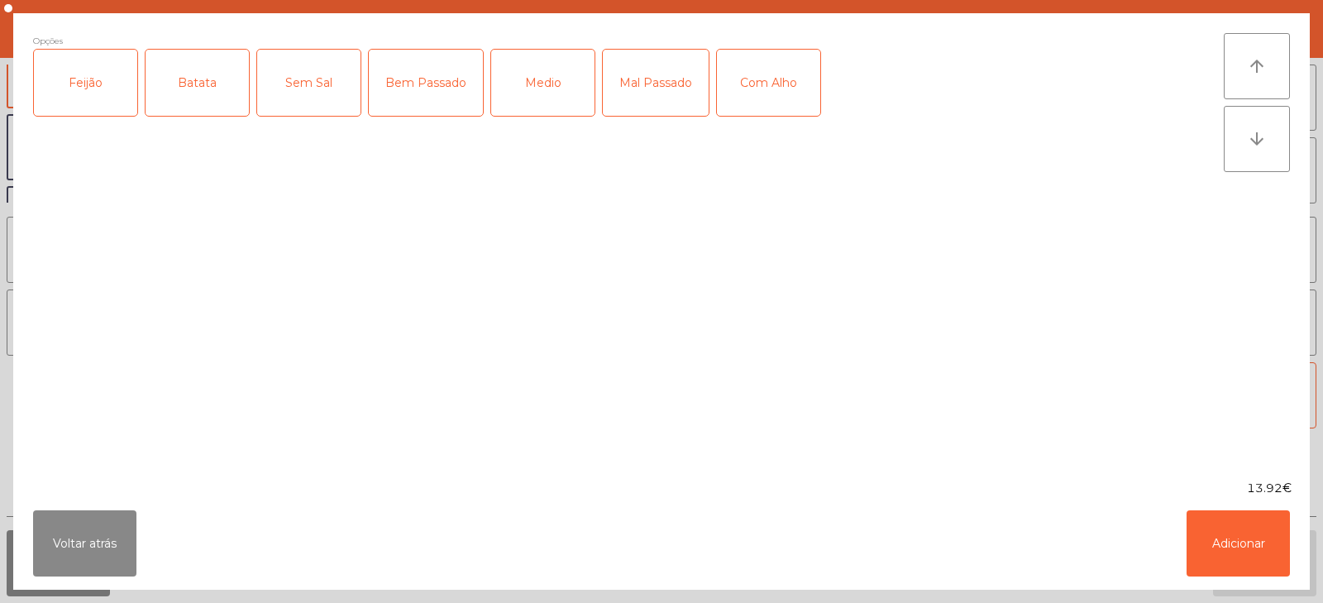
click at [97, 108] on div "Feijão" at bounding box center [85, 83] width 103 height 66
click at [203, 105] on div "Batata" at bounding box center [197, 83] width 103 height 66
click at [528, 91] on div "Medio" at bounding box center [542, 83] width 103 height 66
click at [759, 92] on div "Com Alho" at bounding box center [768, 83] width 103 height 66
click at [1211, 540] on button "Adicionar" at bounding box center [1238, 543] width 103 height 66
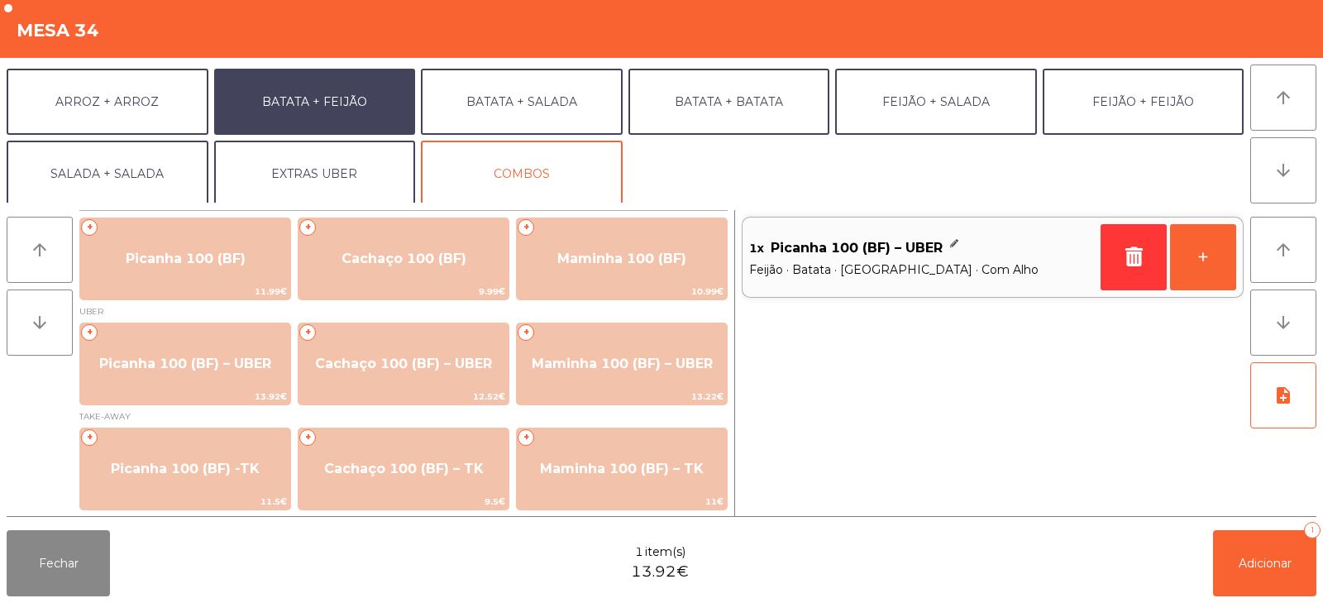
scroll to position [216, 0]
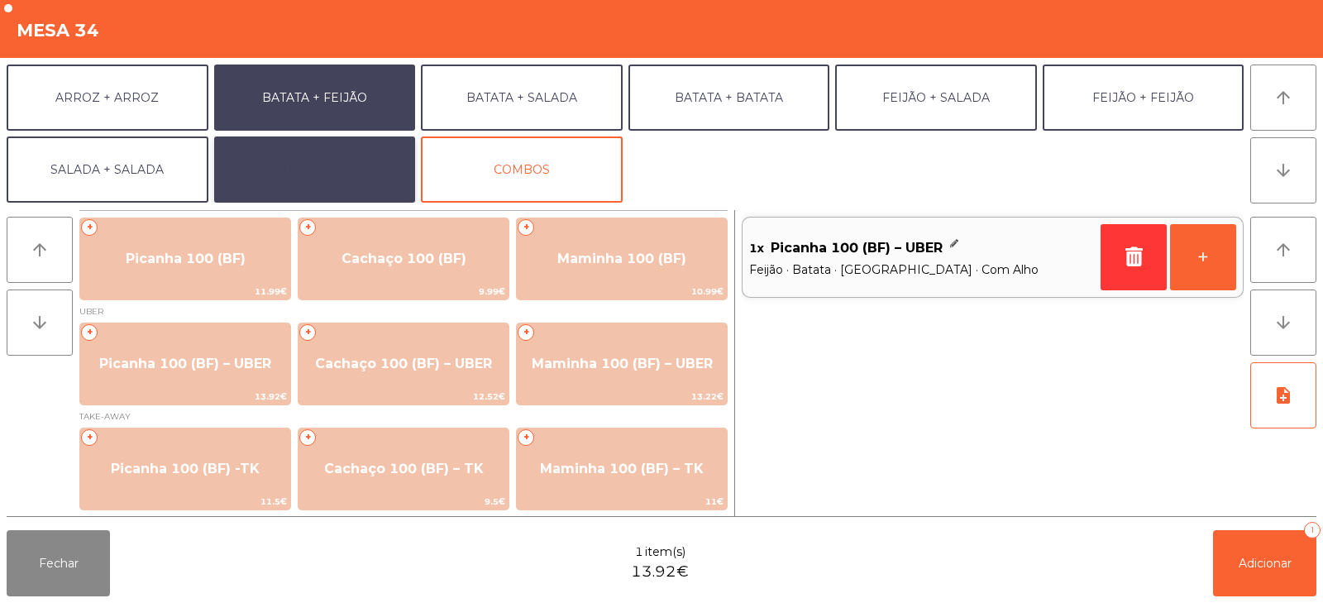
click at [336, 166] on button "EXTRAS UBER" at bounding box center [315, 169] width 202 height 66
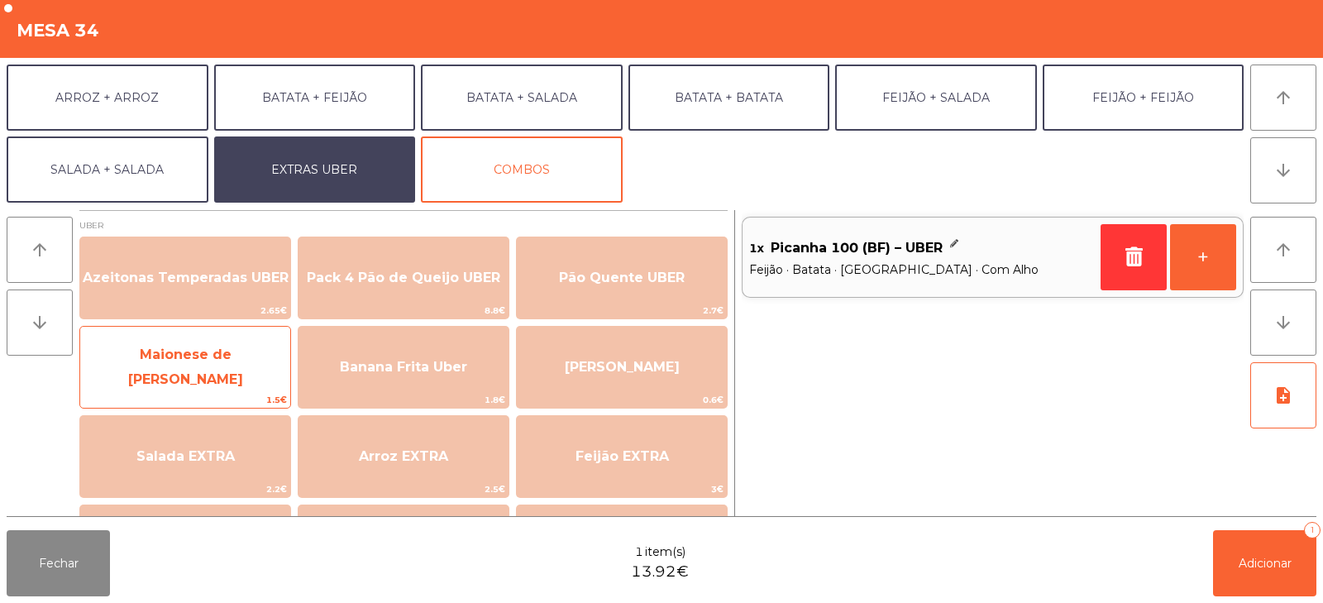
click at [213, 378] on span "Maionese de [PERSON_NAME]" at bounding box center [185, 367] width 210 height 70
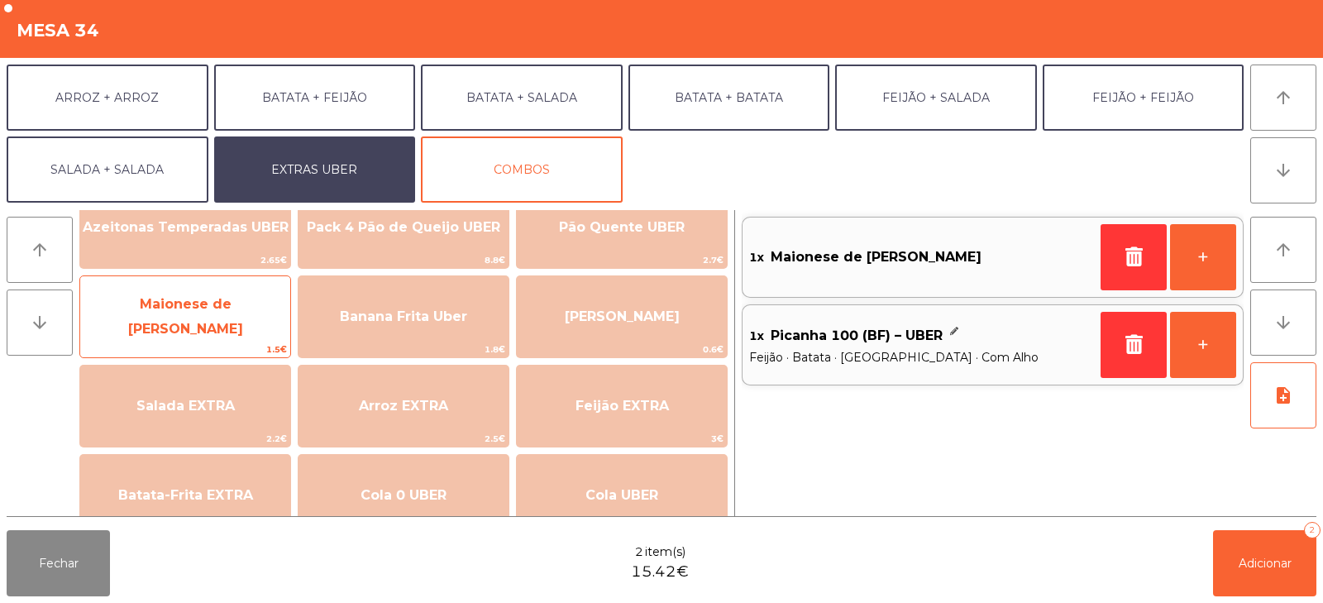
scroll to position [60, 0]
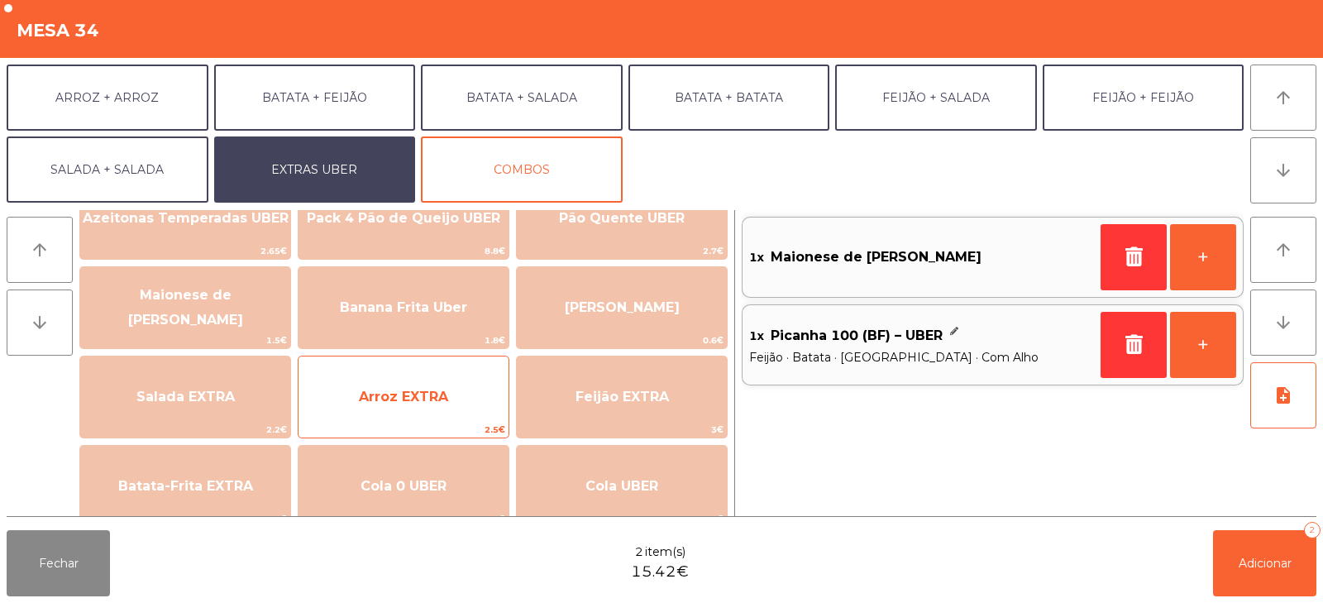
click at [452, 408] on span "Arroz EXTRA" at bounding box center [404, 397] width 210 height 45
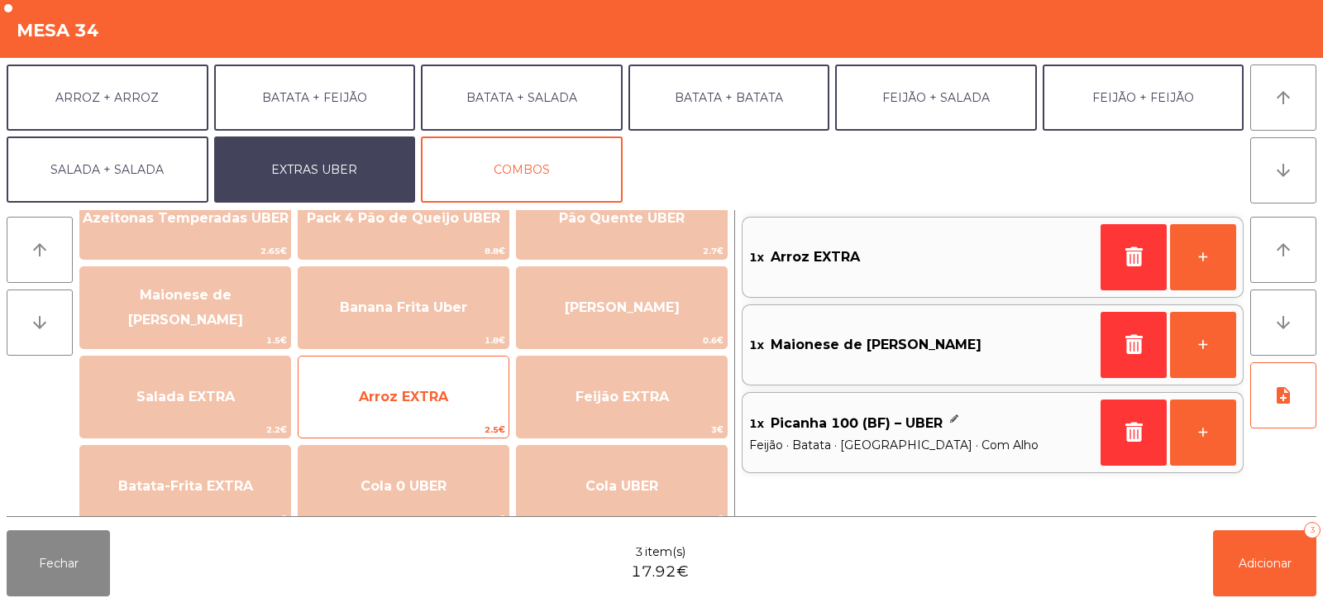
scroll to position [85, 0]
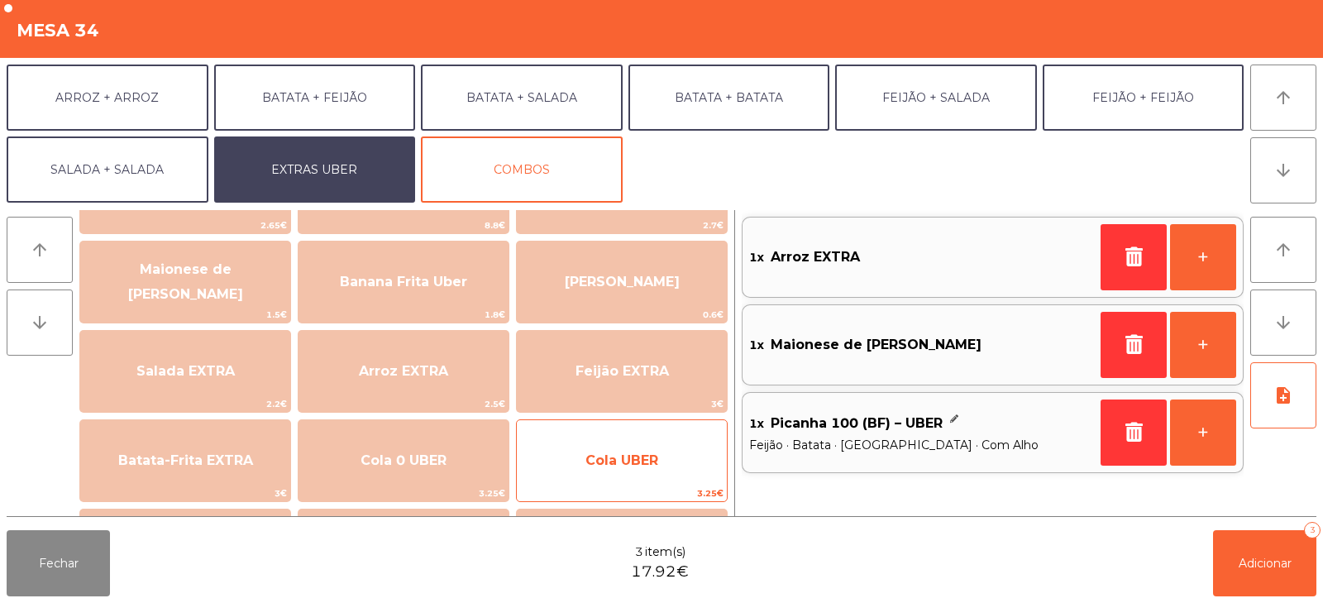
click at [554, 455] on span "Cola UBER" at bounding box center [622, 460] width 210 height 45
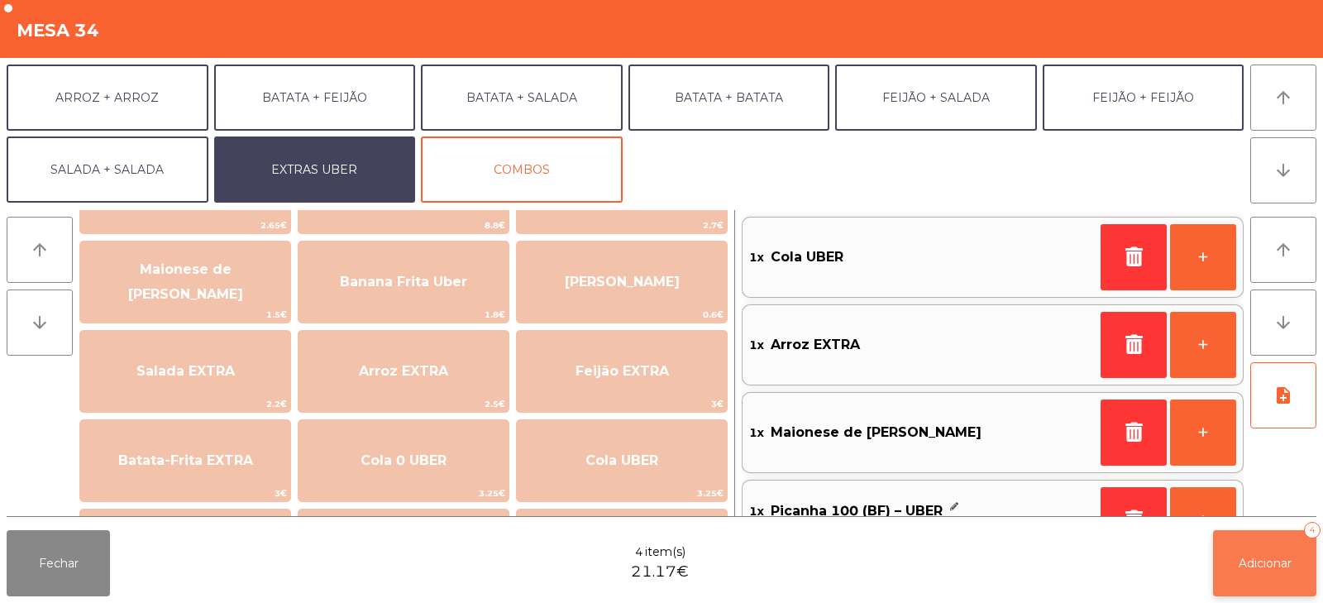
click at [1265, 570] on span "Adicionar" at bounding box center [1265, 563] width 53 height 15
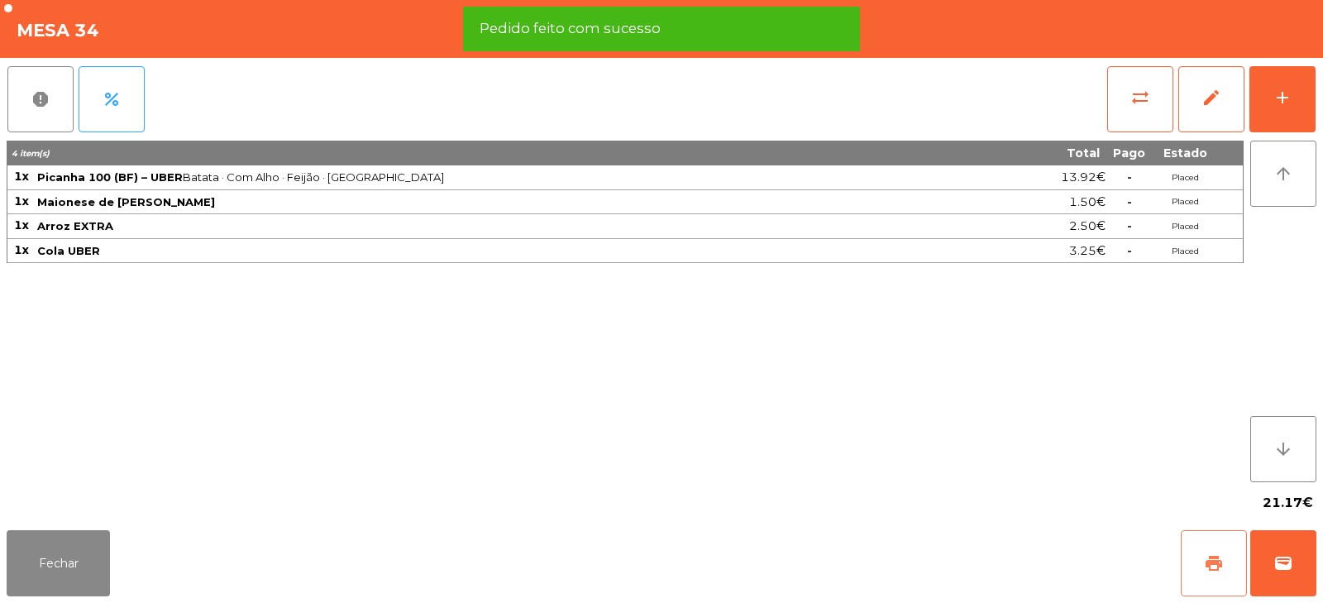
click at [1216, 567] on span "print" at bounding box center [1214, 563] width 20 height 20
click at [1297, 567] on button "wallet" at bounding box center [1284, 563] width 66 height 66
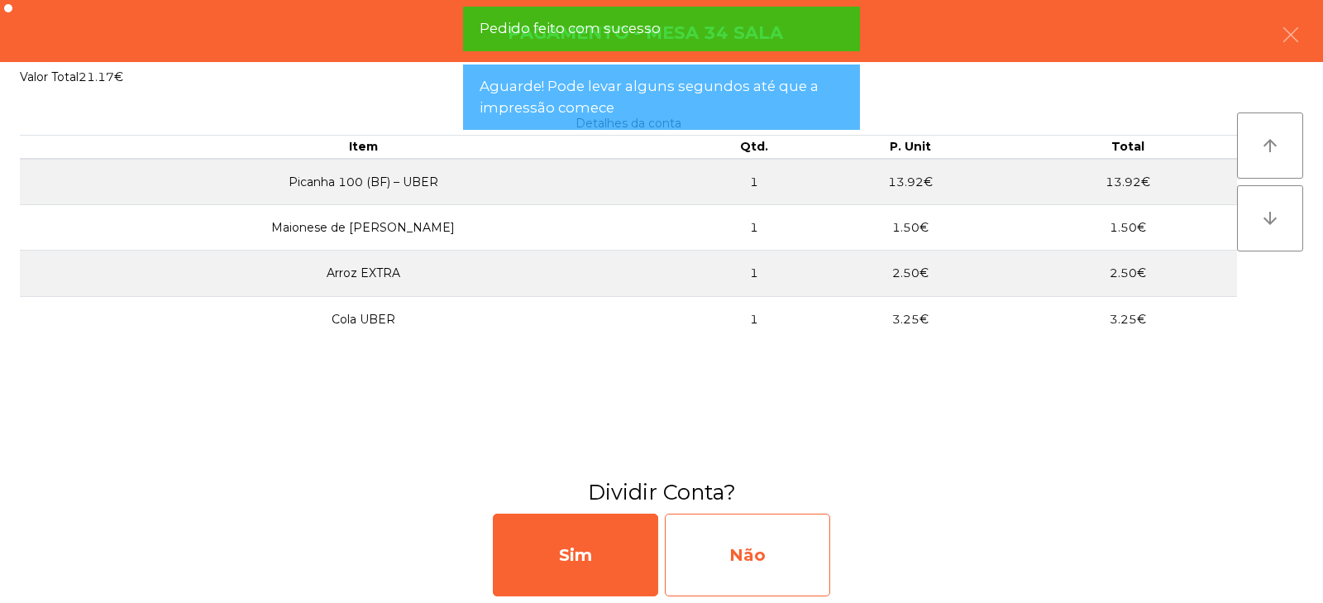
click at [725, 567] on div "Não" at bounding box center [747, 555] width 165 height 83
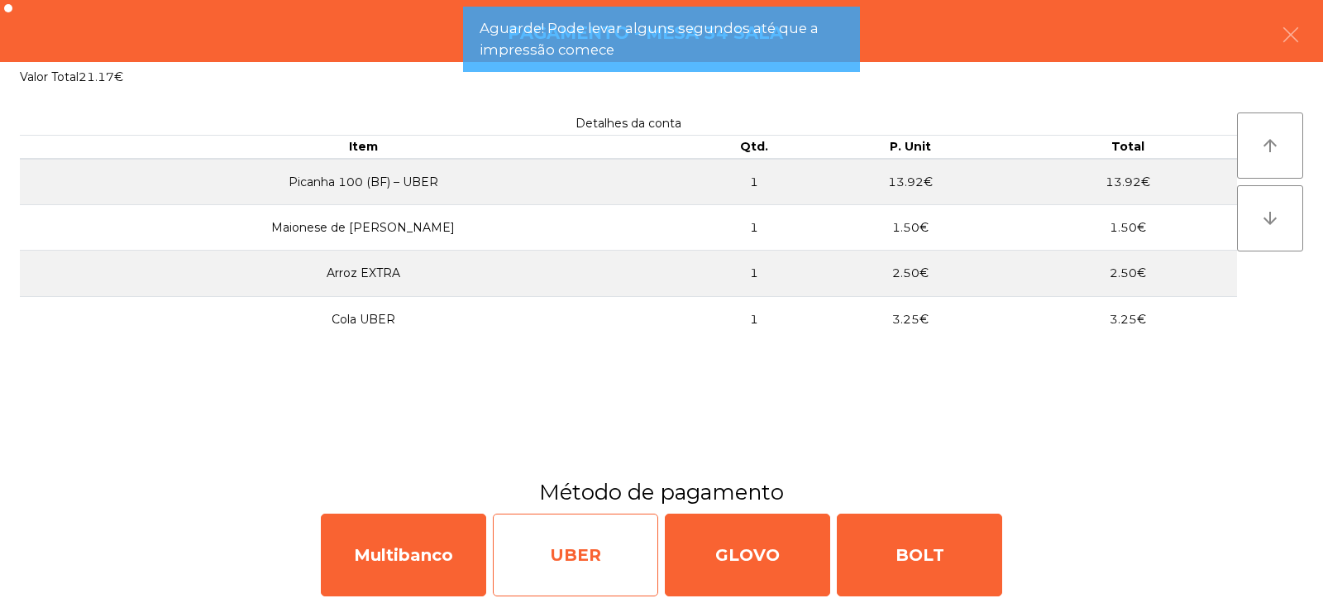
click at [570, 572] on div "UBER" at bounding box center [575, 555] width 165 height 83
select select "**"
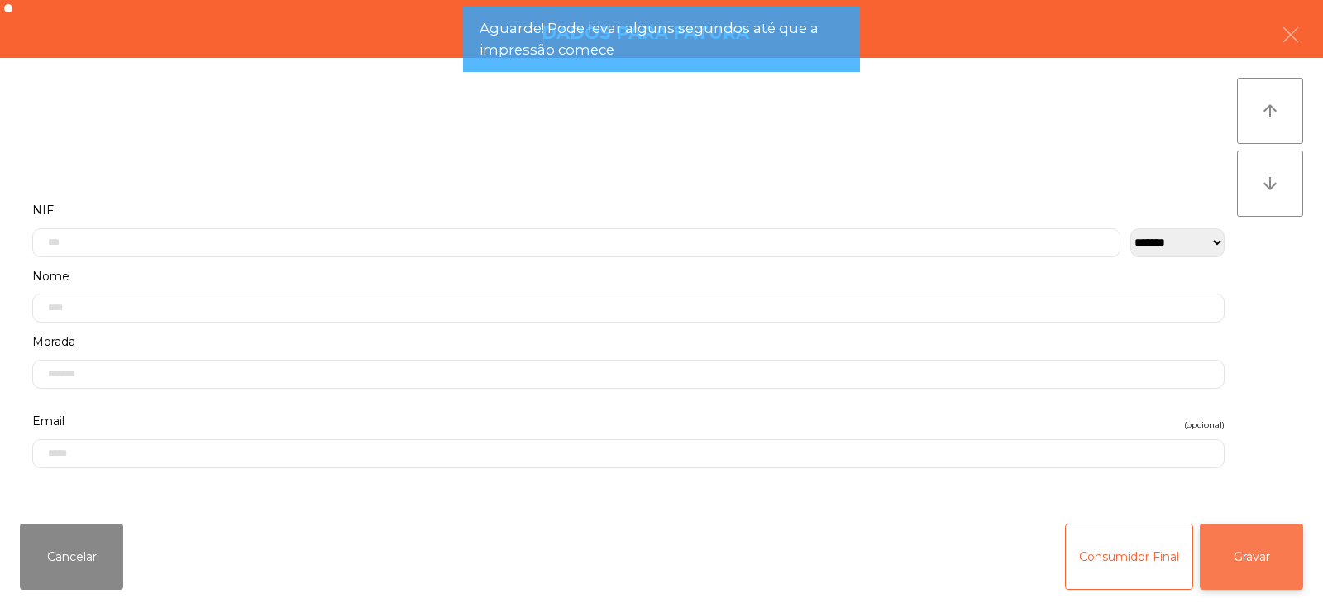
click at [1257, 551] on button "Gravar" at bounding box center [1251, 557] width 103 height 66
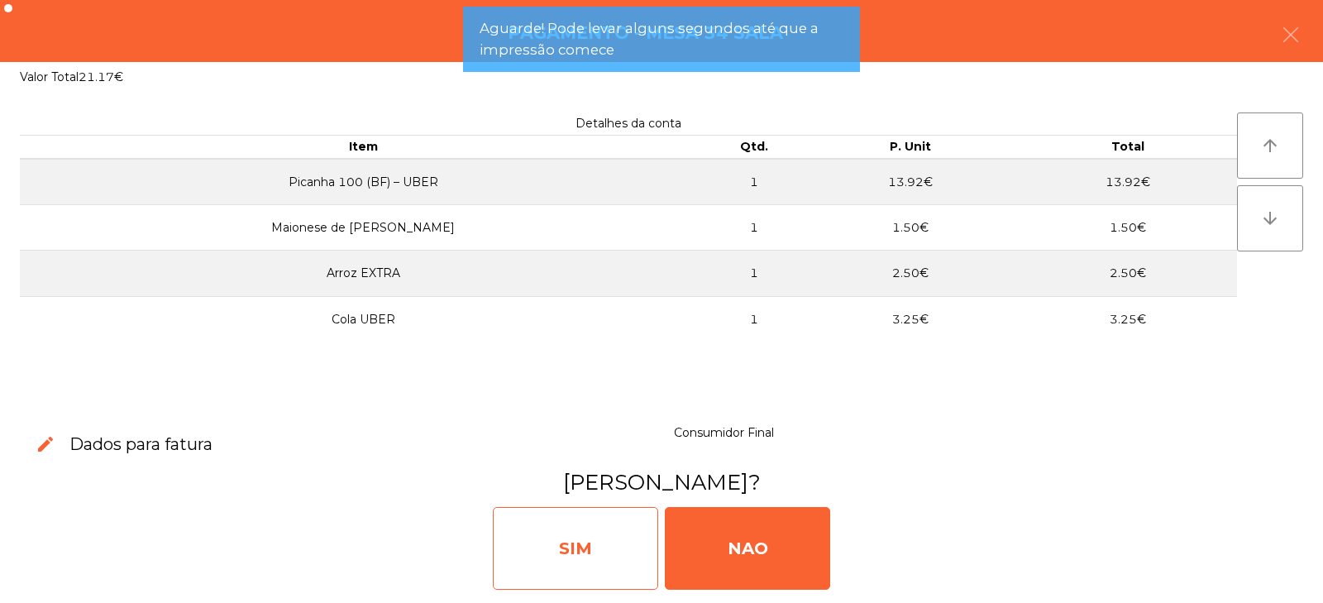
click at [529, 544] on div "SIM" at bounding box center [575, 548] width 165 height 83
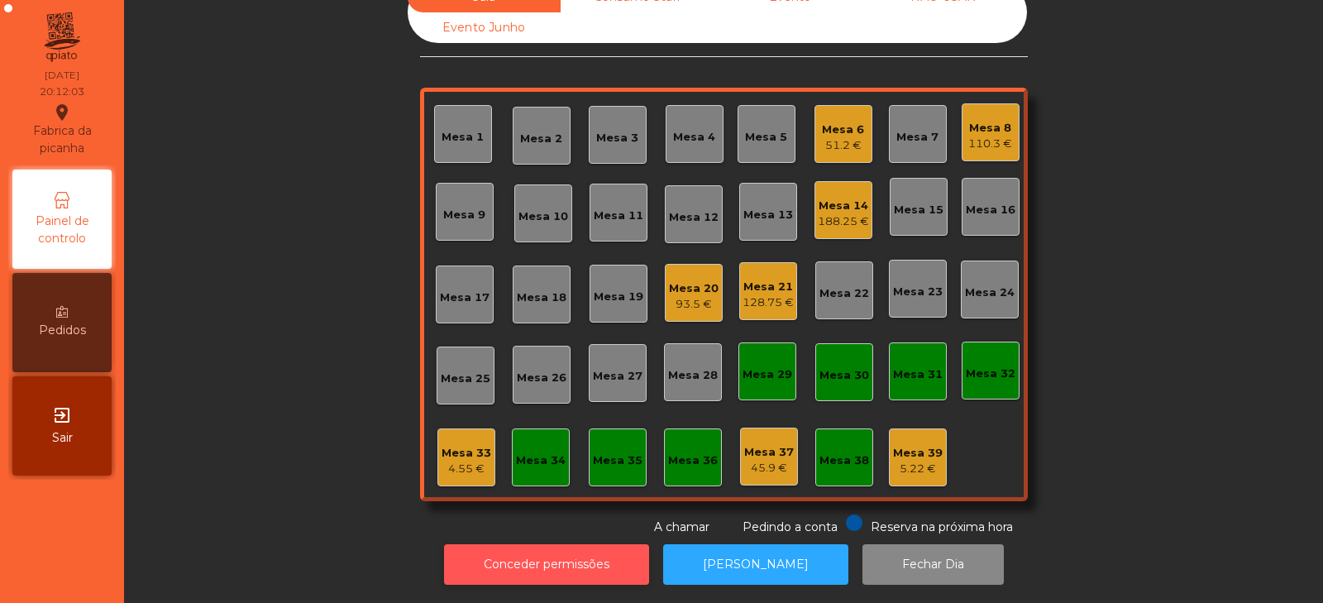
click at [599, 558] on button "Conceder permissões" at bounding box center [546, 564] width 205 height 41
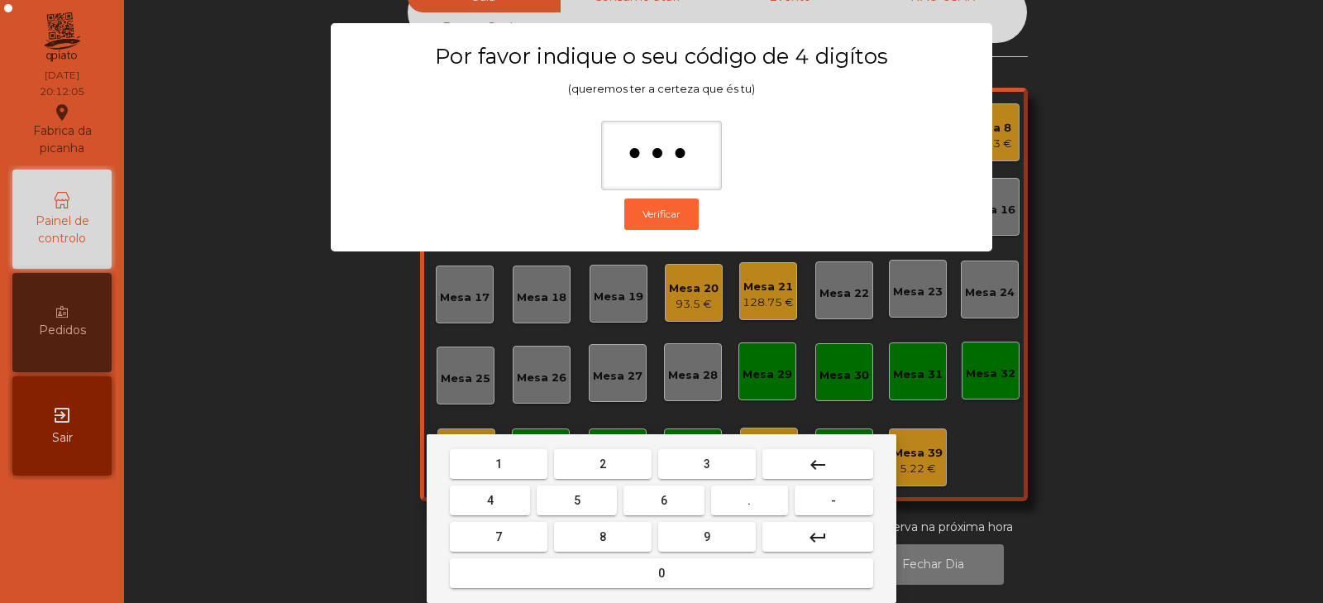
type input "****"
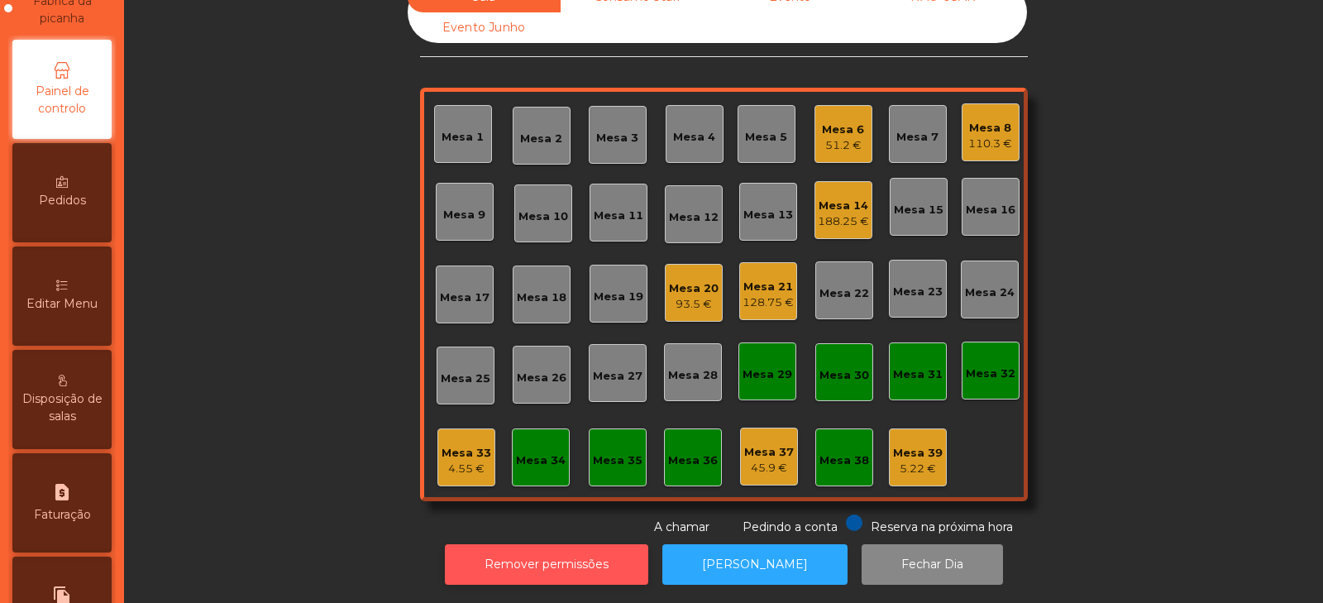
scroll to position [155, 0]
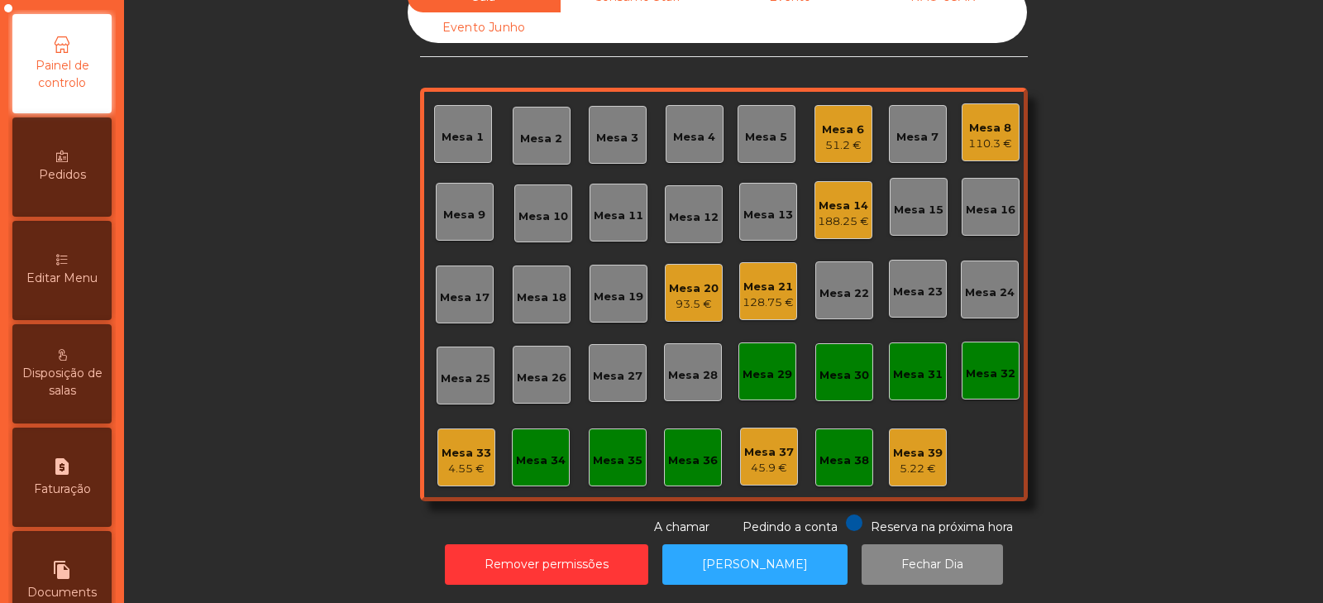
click at [68, 473] on icon "request_page" at bounding box center [62, 467] width 20 height 20
select select "*"
select select "****"
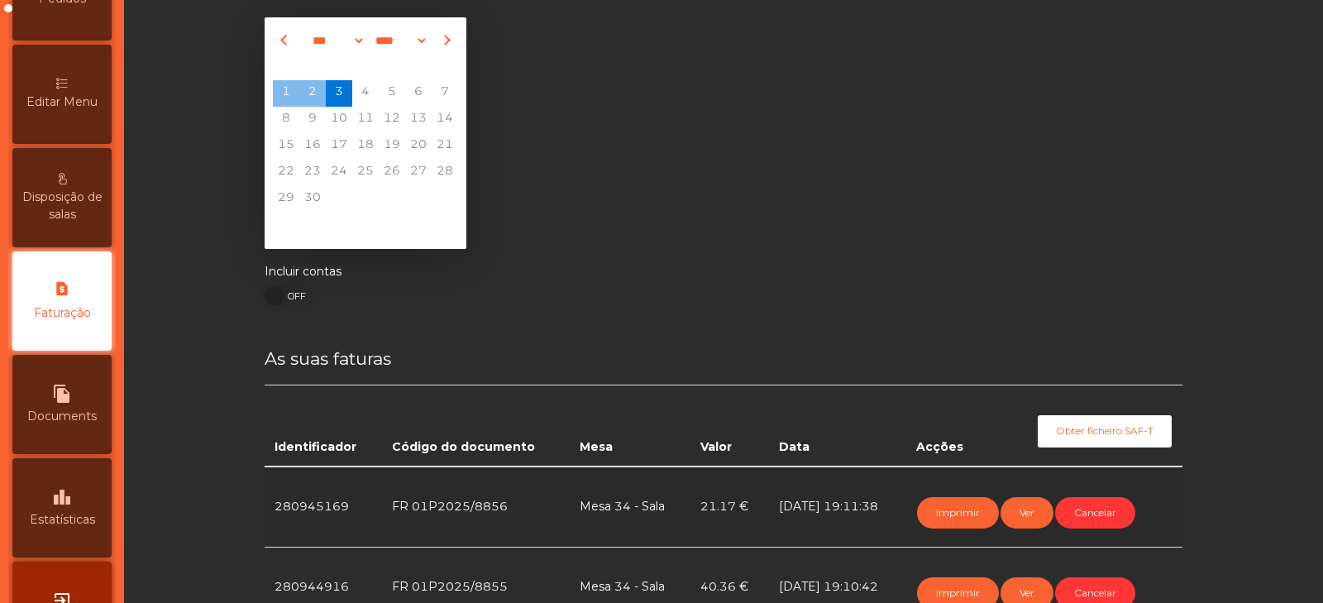
scroll to position [49, 0]
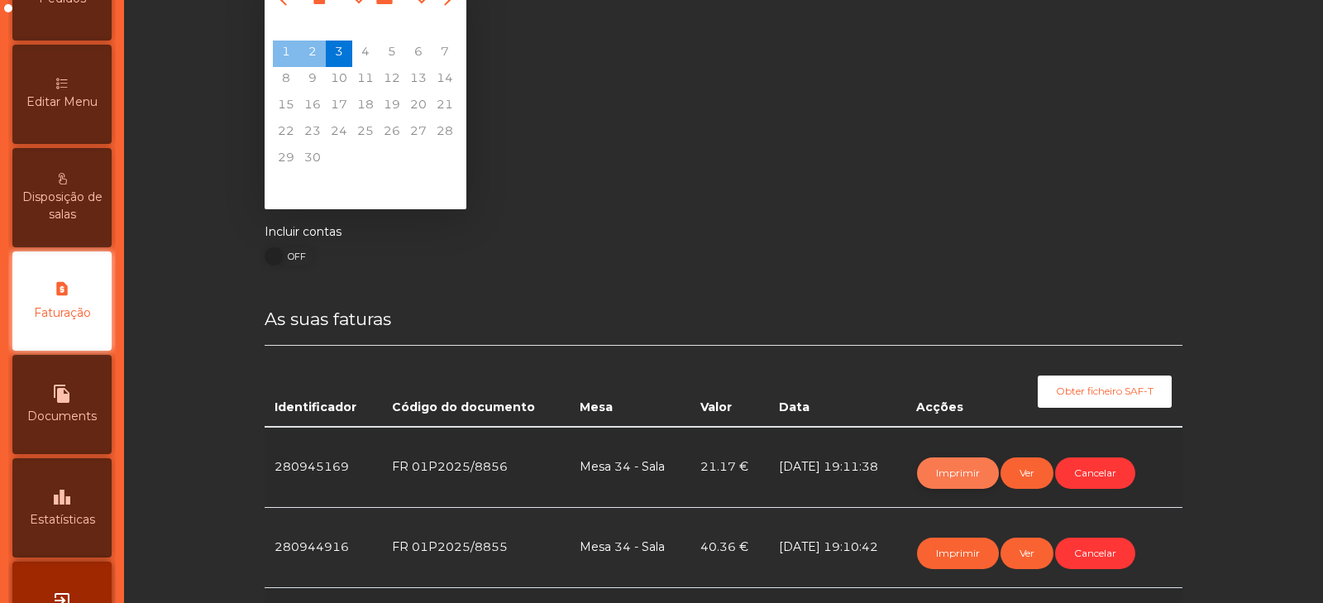
click at [950, 476] on button "Imprimir" at bounding box center [958, 472] width 82 height 31
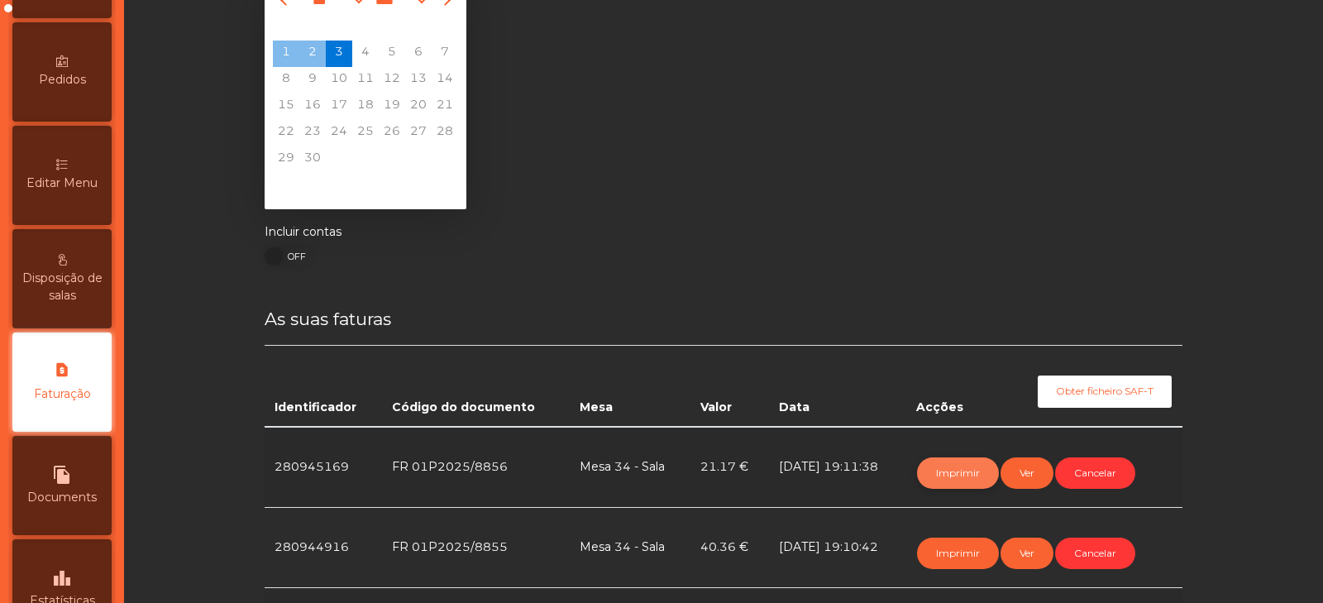
scroll to position [0, 0]
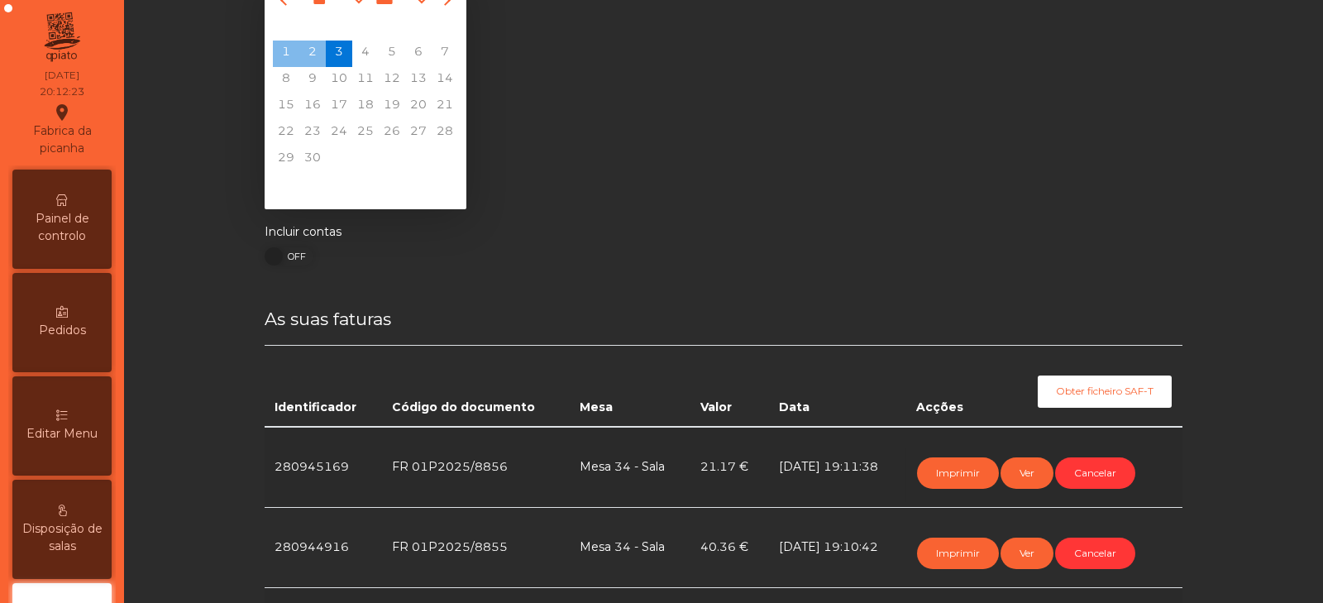
click at [86, 220] on span "Painel de controlo" at bounding box center [62, 227] width 91 height 35
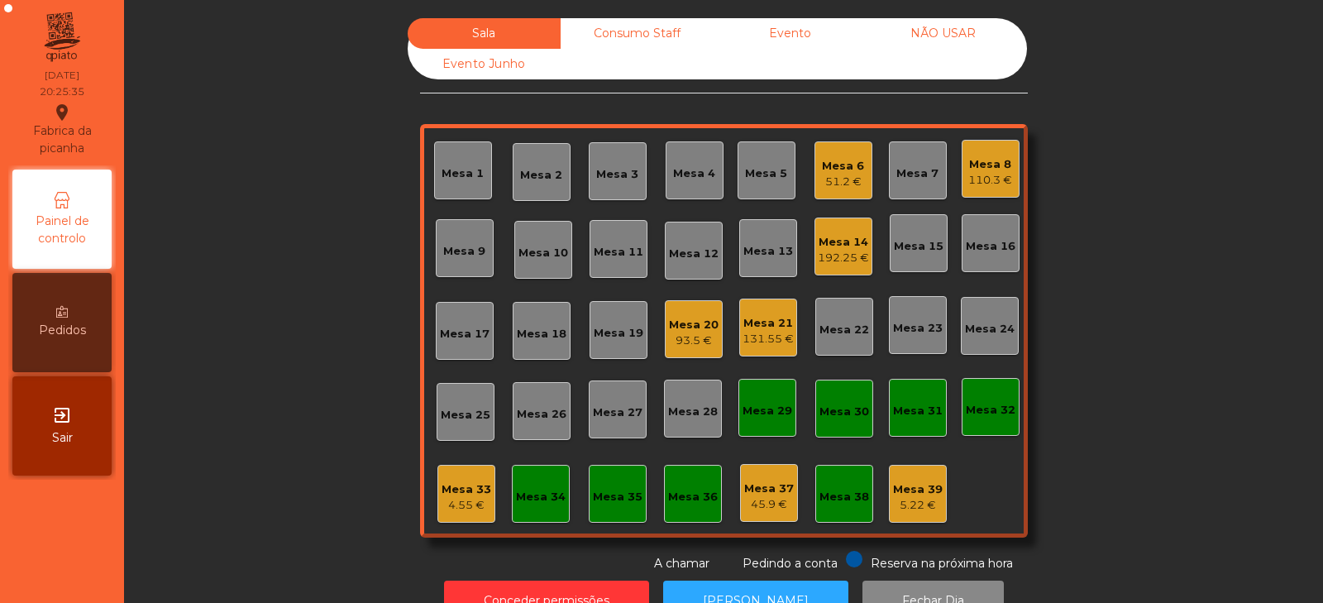
click at [682, 177] on div "Mesa 4" at bounding box center [694, 173] width 42 height 17
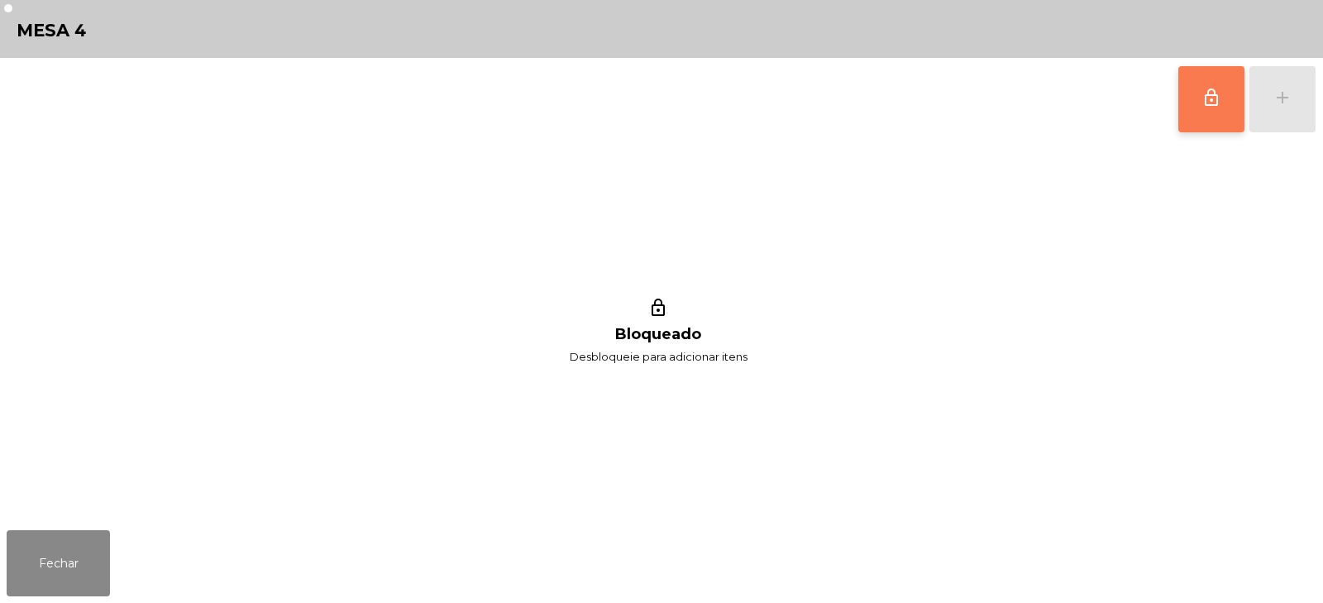
click at [1218, 114] on button "lock_outline" at bounding box center [1212, 99] width 66 height 66
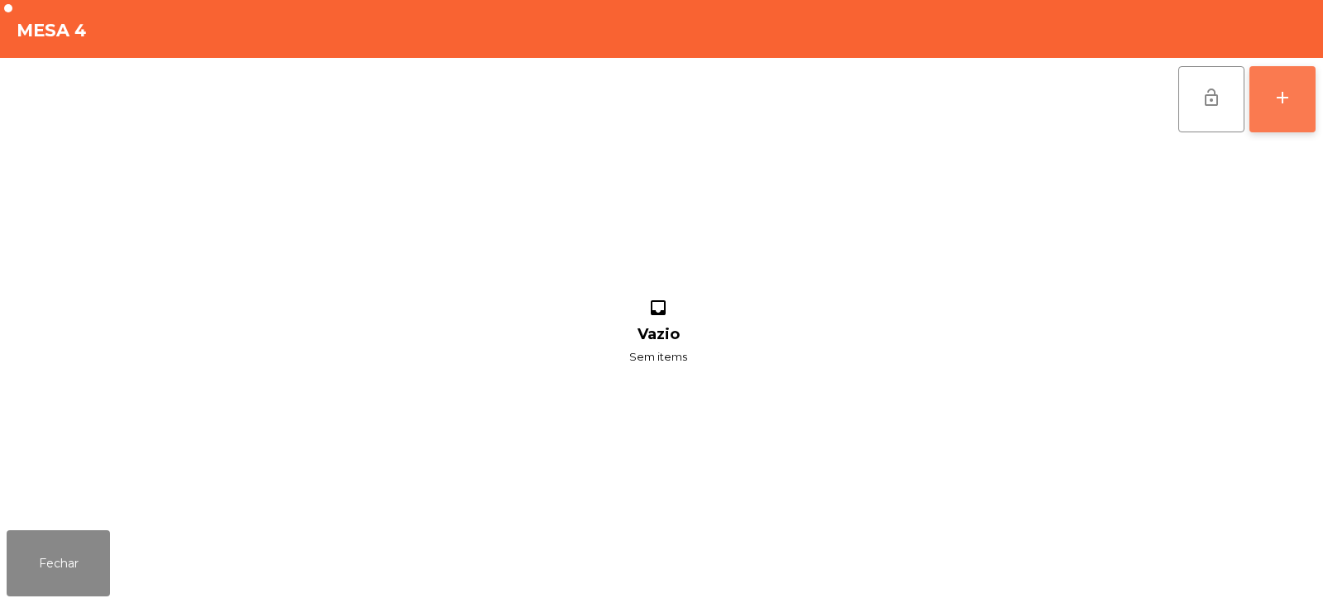
click at [1280, 109] on button "add" at bounding box center [1283, 99] width 66 height 66
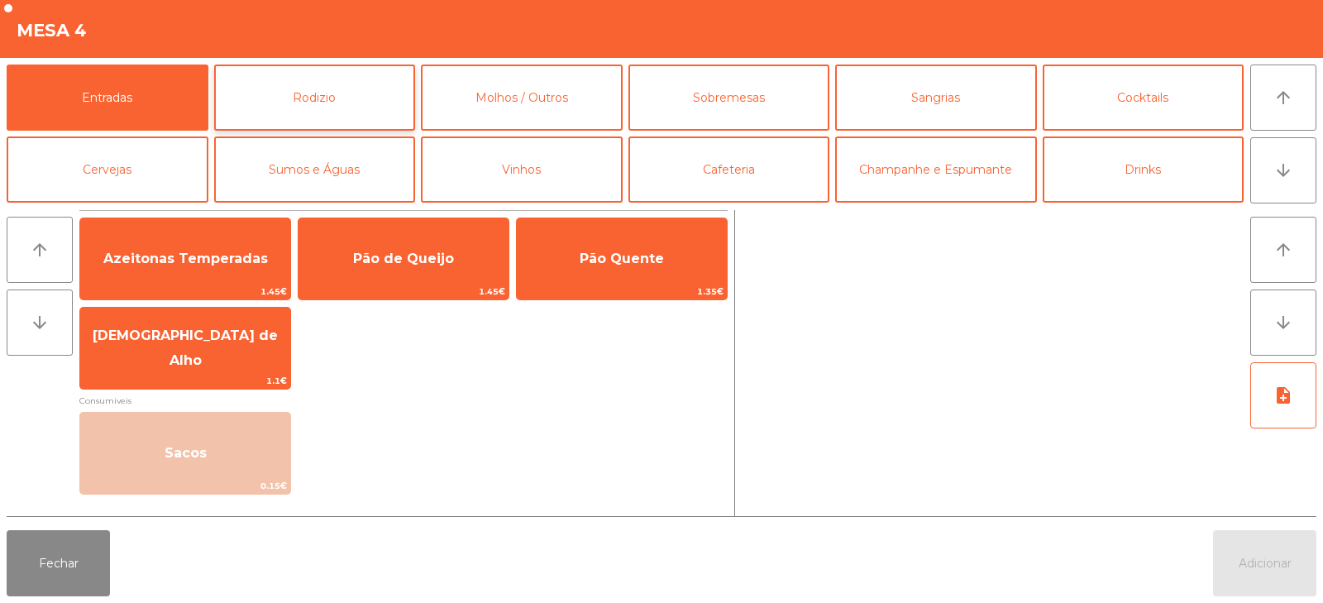
click at [347, 104] on button "Rodizio" at bounding box center [315, 98] width 202 height 66
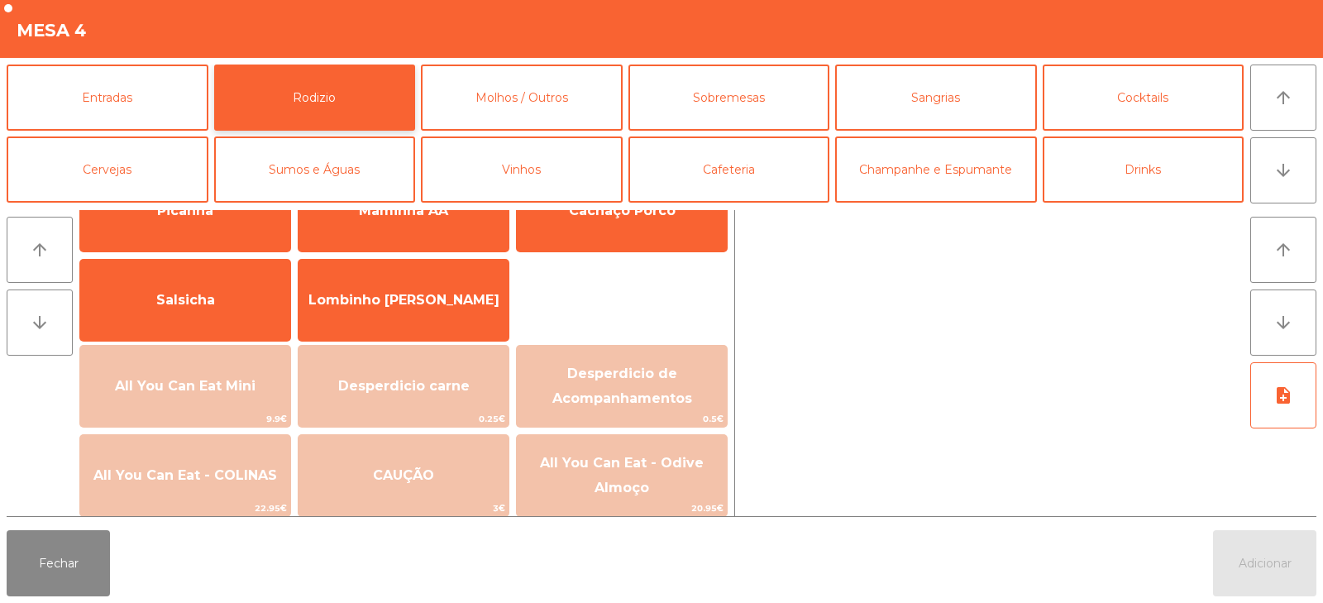
scroll to position [94, 0]
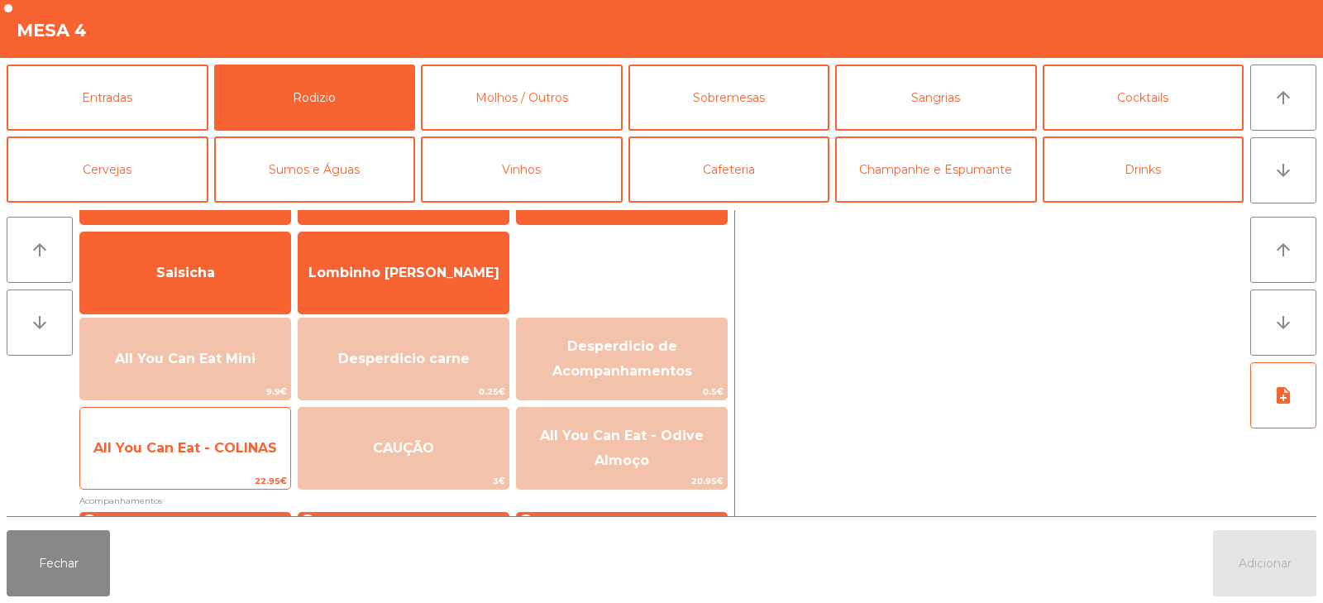
click at [226, 469] on span "All You Can Eat - COLINAS" at bounding box center [185, 448] width 210 height 45
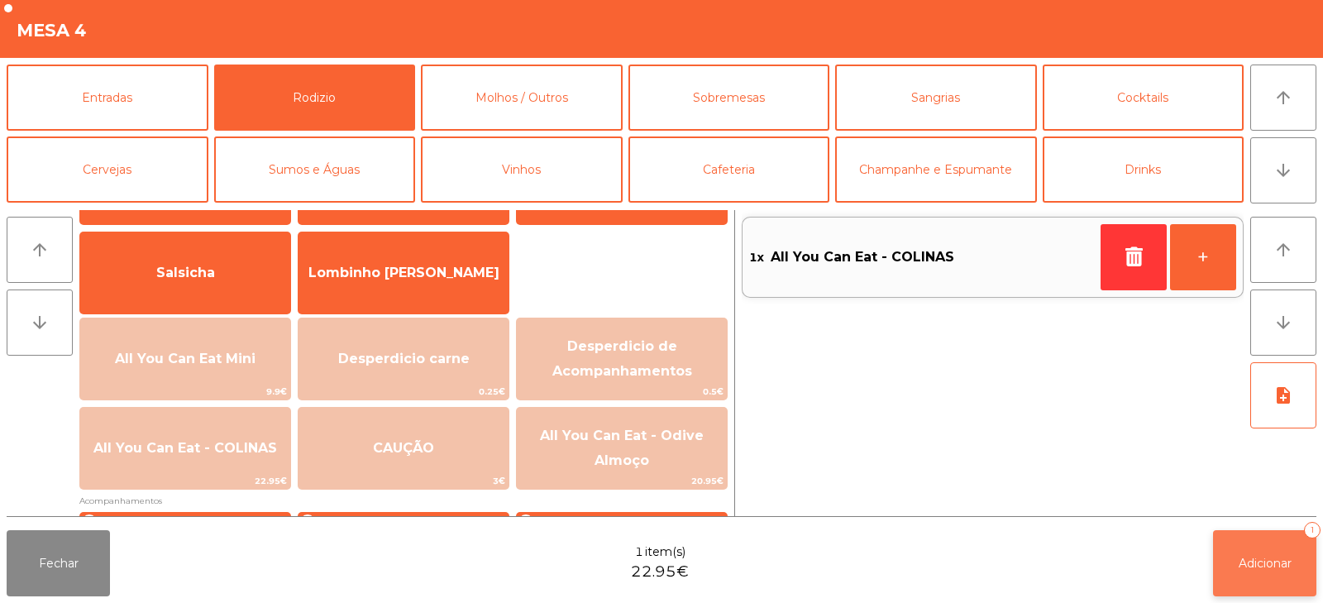
click at [1213, 553] on button "Adicionar 1" at bounding box center [1264, 563] width 103 height 66
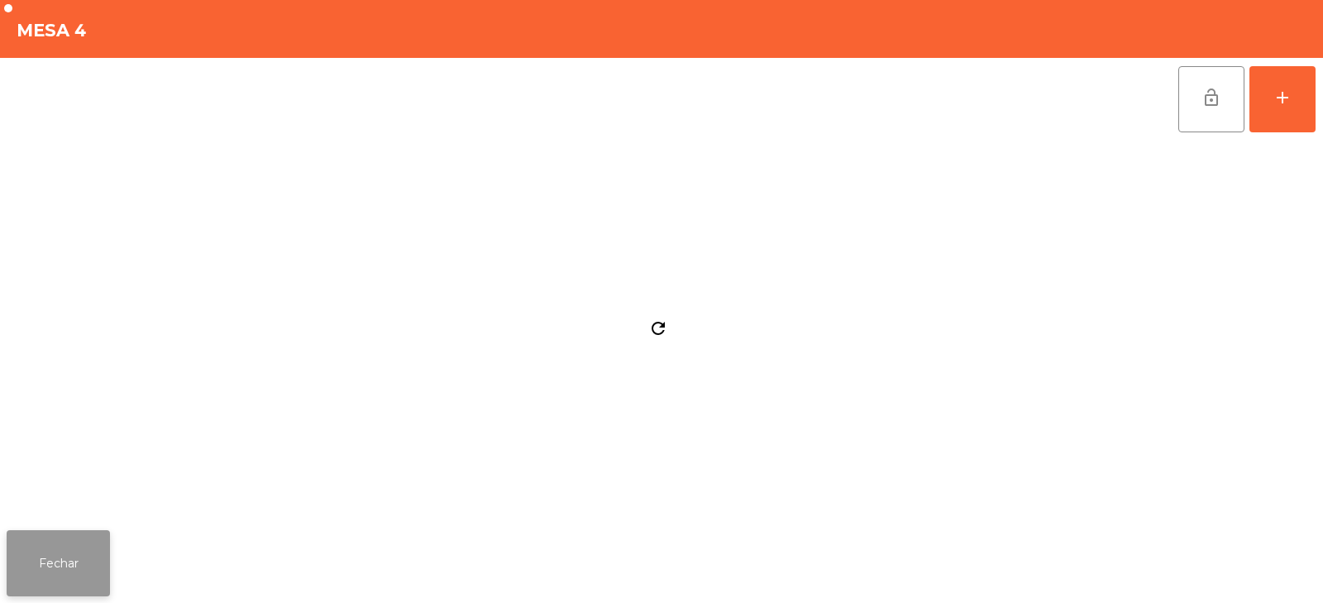
click at [86, 571] on button "Fechar" at bounding box center [58, 563] width 103 height 66
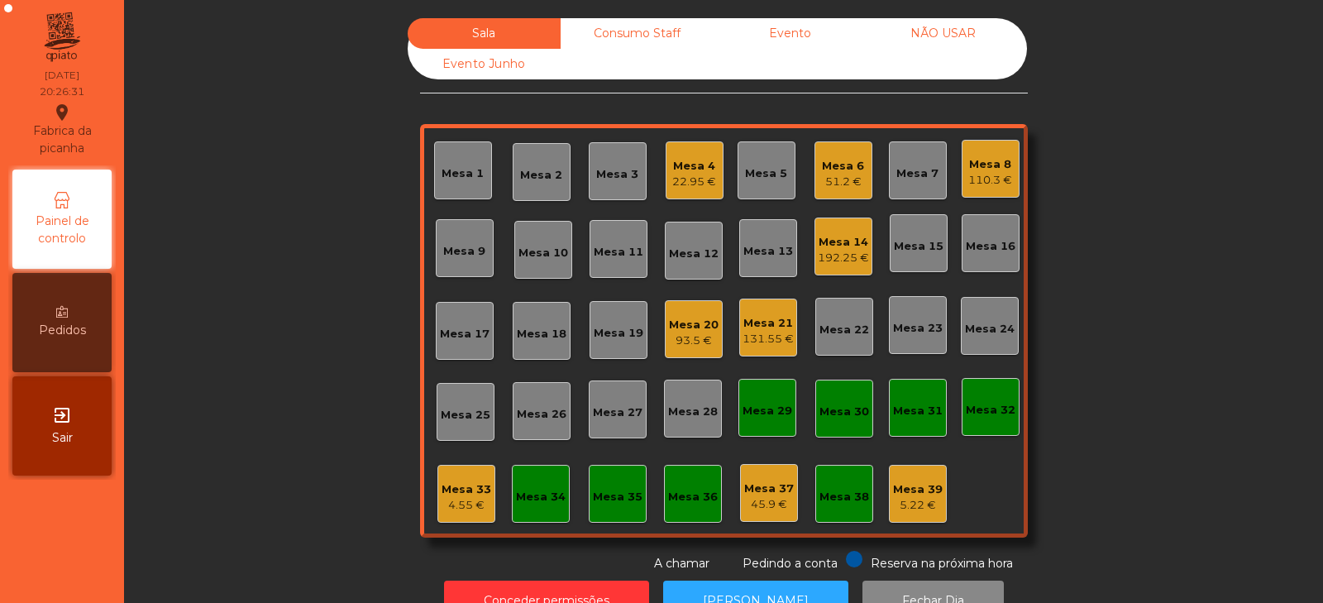
click at [615, 335] on div "Mesa 19" at bounding box center [619, 333] width 50 height 17
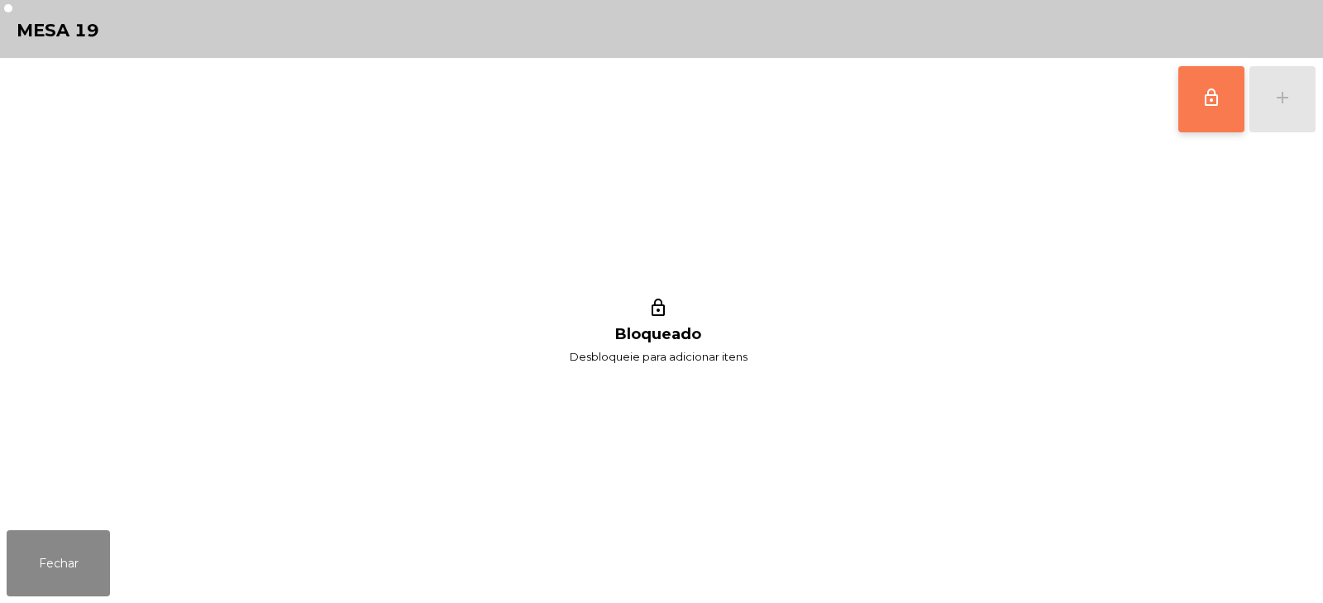
click at [1211, 74] on button "lock_outline" at bounding box center [1212, 99] width 66 height 66
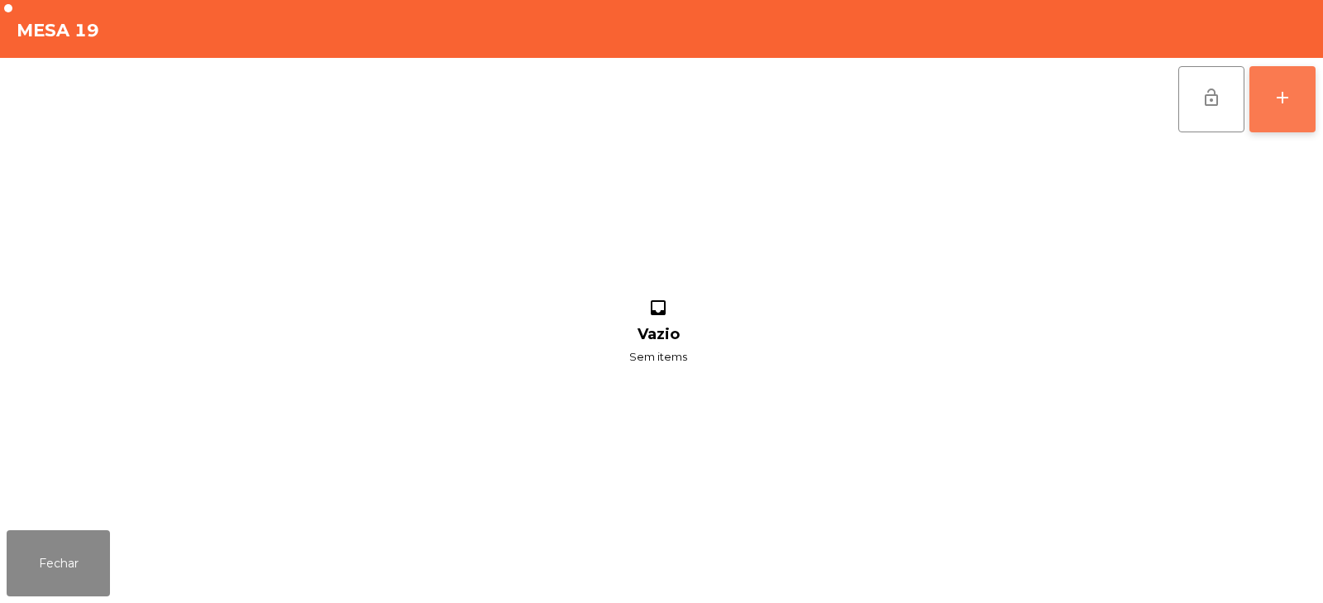
click at [1303, 95] on button "add" at bounding box center [1283, 99] width 66 height 66
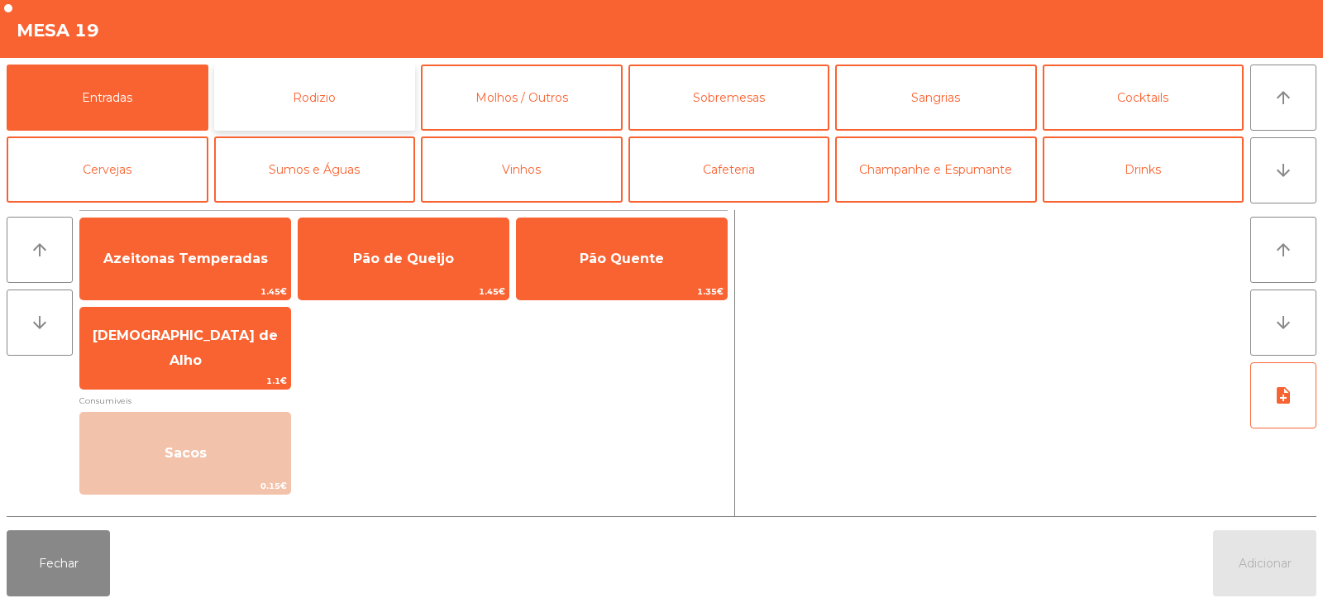
click at [295, 85] on button "Rodizio" at bounding box center [315, 98] width 202 height 66
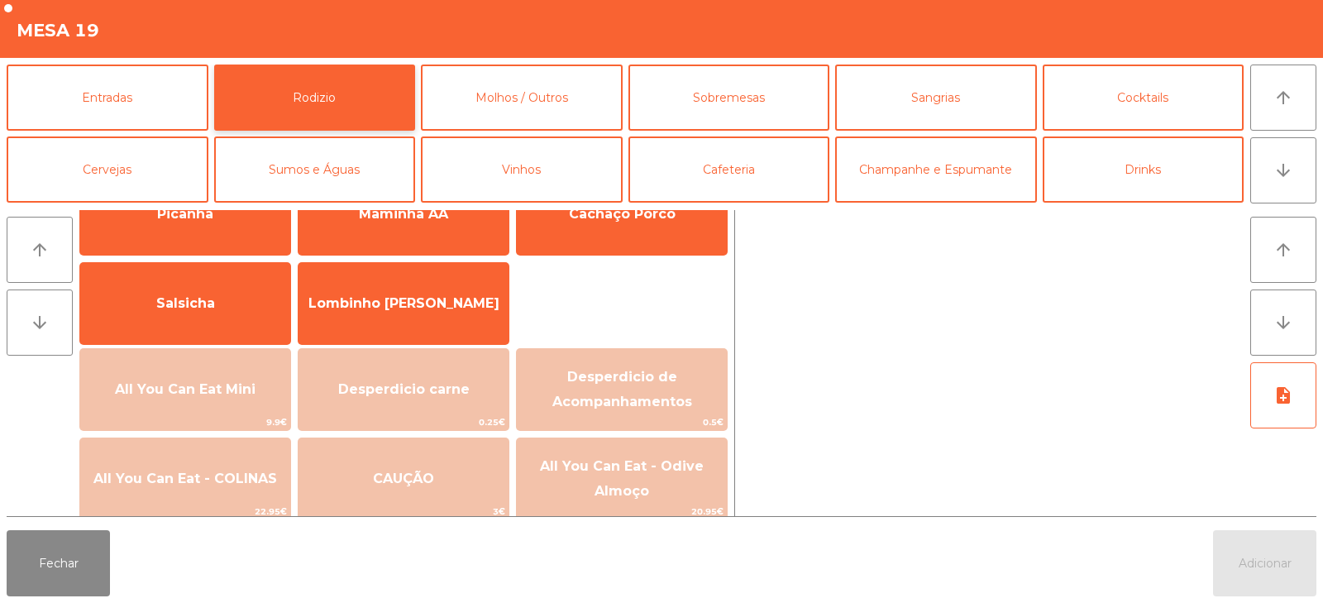
scroll to position [77, 0]
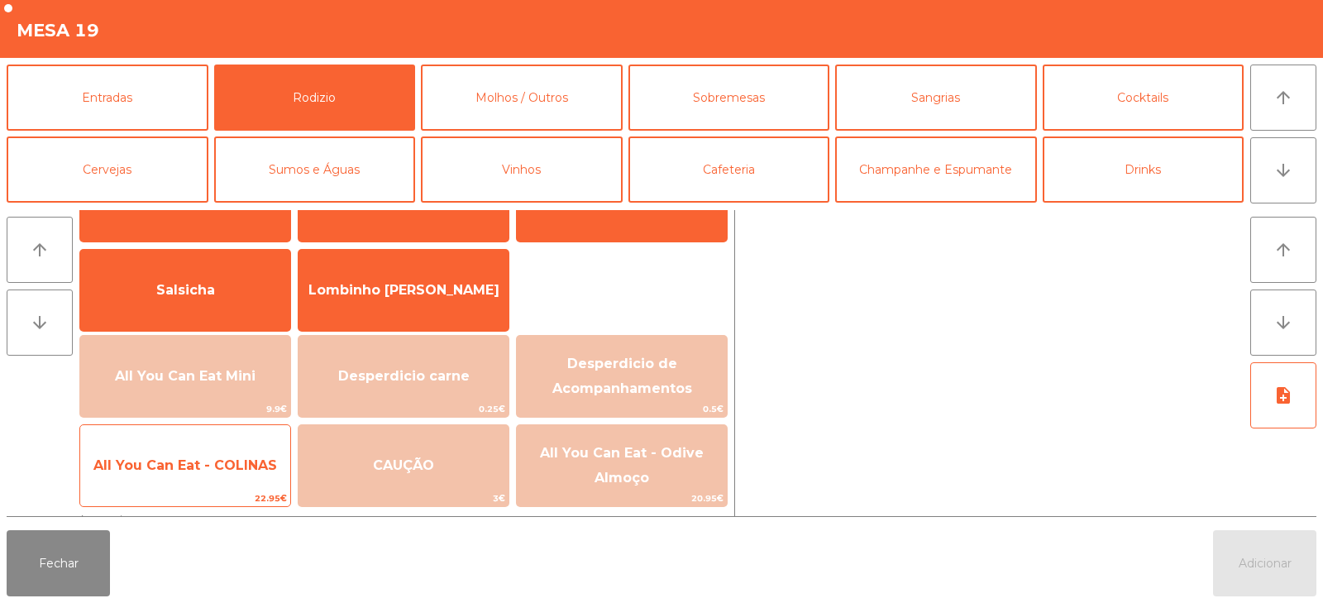
click at [237, 474] on span "All You Can Eat - COLINAS" at bounding box center [185, 465] width 210 height 45
click at [232, 479] on span "All You Can Eat - COLINAS" at bounding box center [185, 465] width 210 height 45
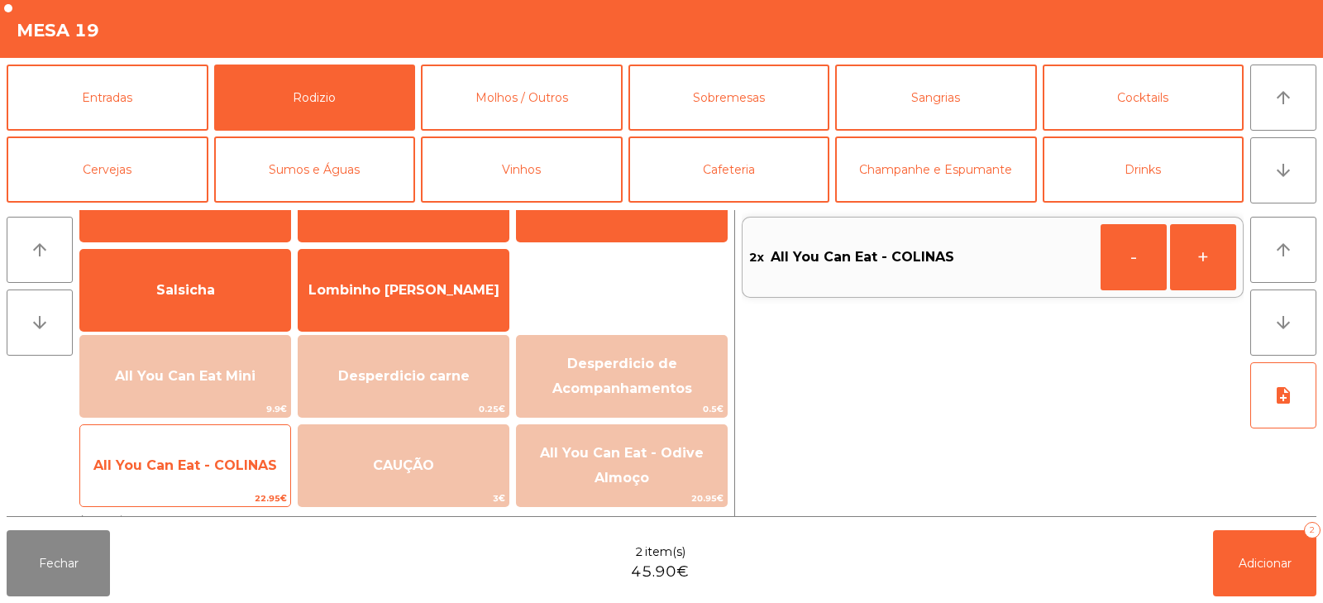
click at [233, 473] on span "All You Can Eat - COLINAS" at bounding box center [185, 465] width 210 height 45
click at [240, 474] on span "All You Can Eat - COLINAS" at bounding box center [185, 465] width 210 height 45
click at [241, 462] on span "All You Can Eat - COLINAS" at bounding box center [185, 465] width 184 height 16
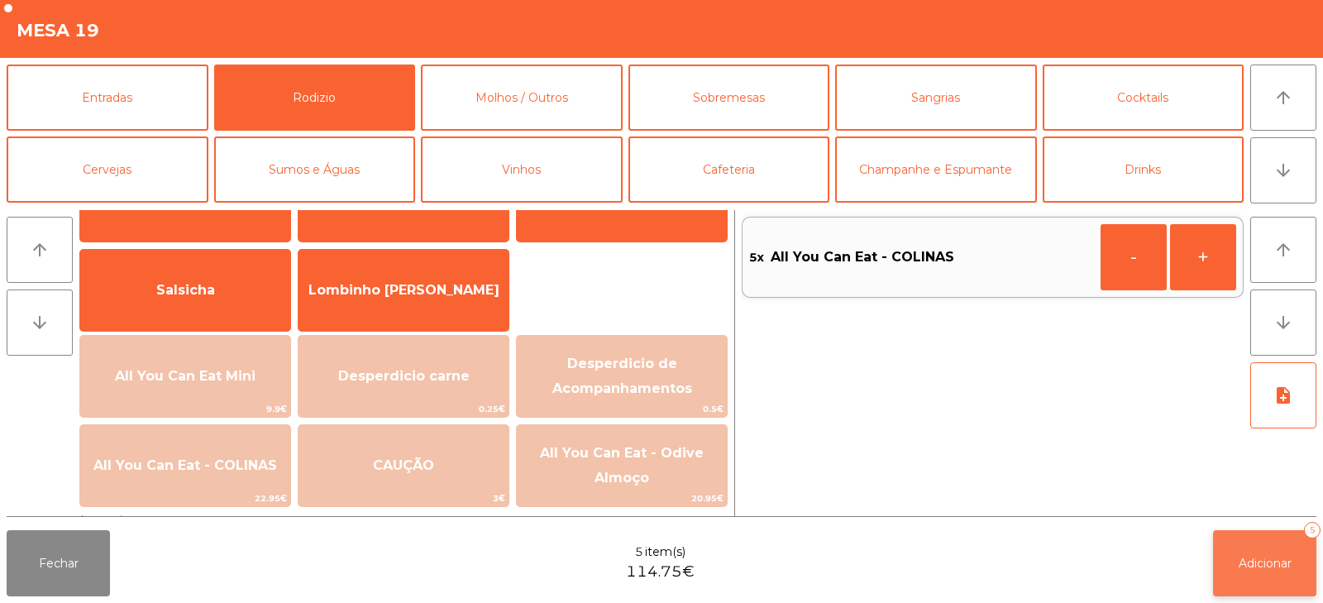
click at [1256, 562] on span "Adicionar" at bounding box center [1265, 563] width 53 height 15
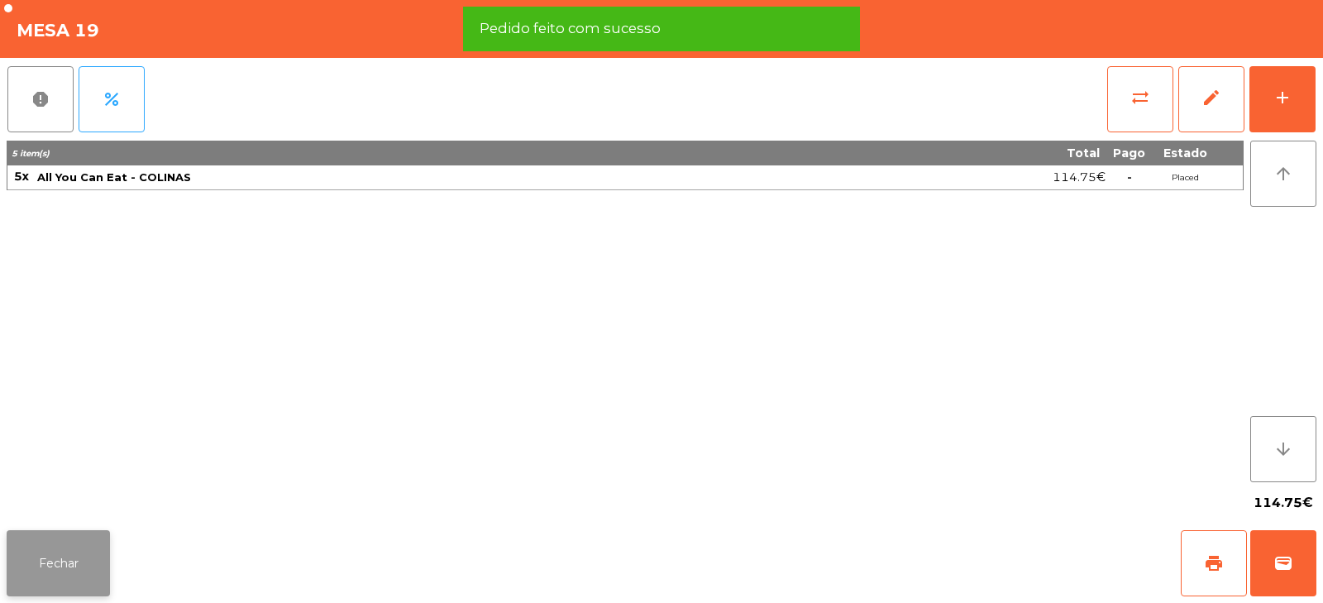
click at [80, 554] on button "Fechar" at bounding box center [58, 563] width 103 height 66
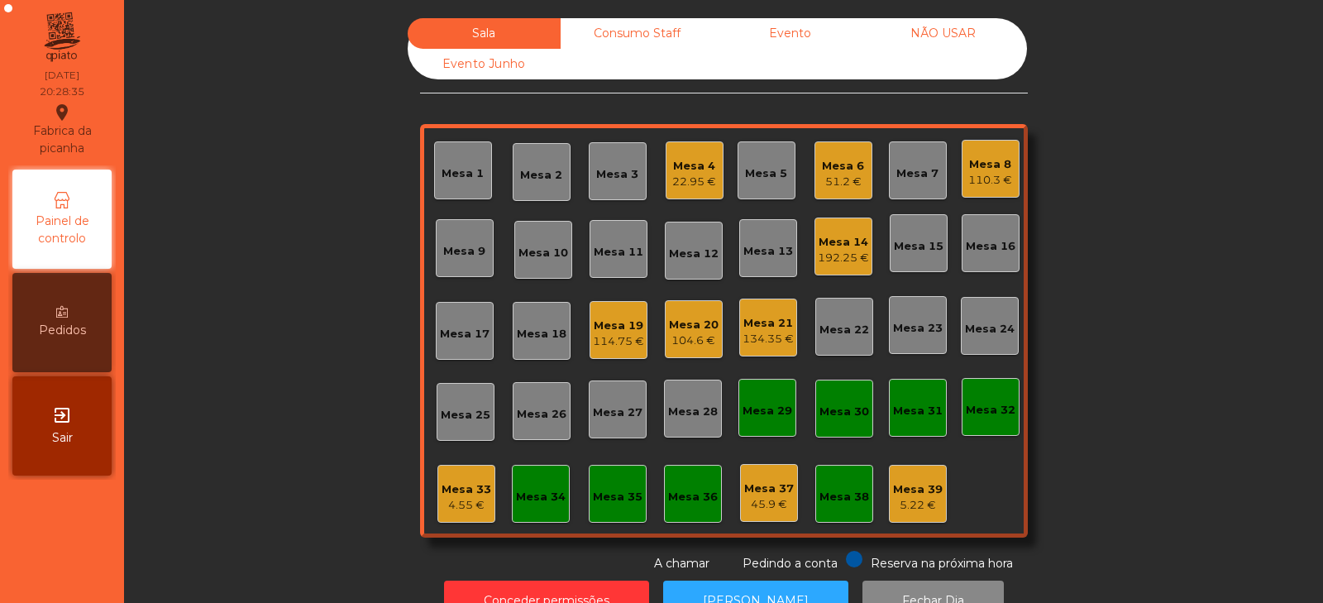
click at [464, 259] on div "Mesa 9" at bounding box center [464, 251] width 42 height 17
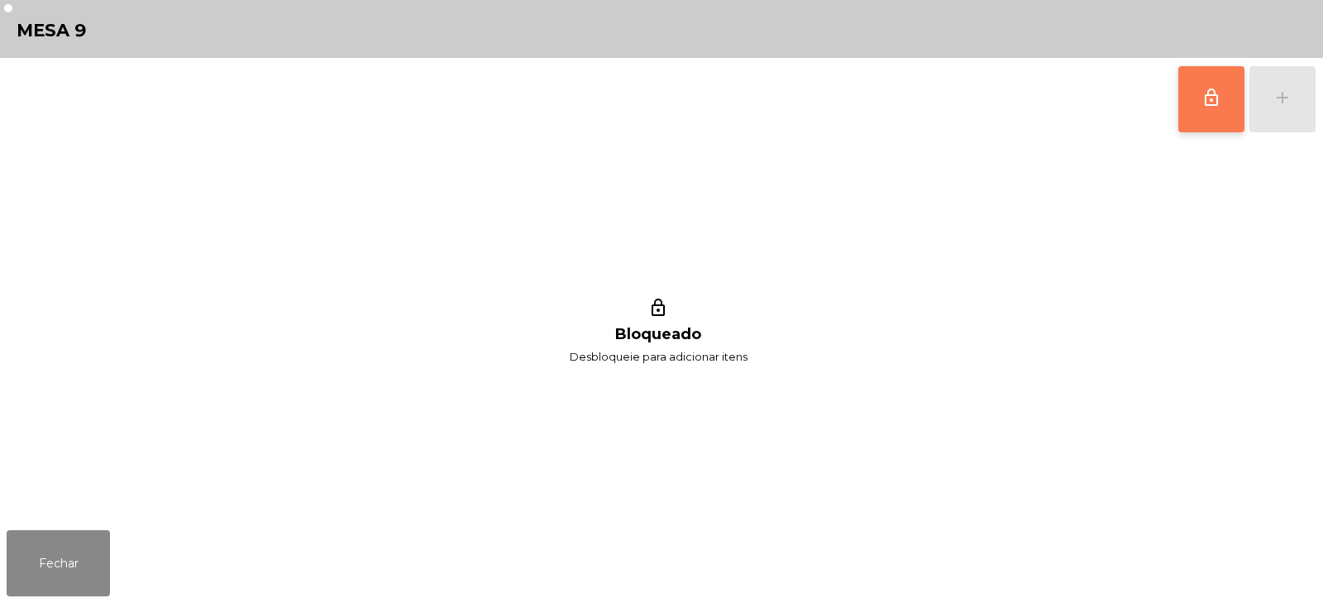
click at [1201, 105] on button "lock_outline" at bounding box center [1212, 99] width 66 height 66
click at [1279, 104] on div "add" at bounding box center [1283, 98] width 20 height 20
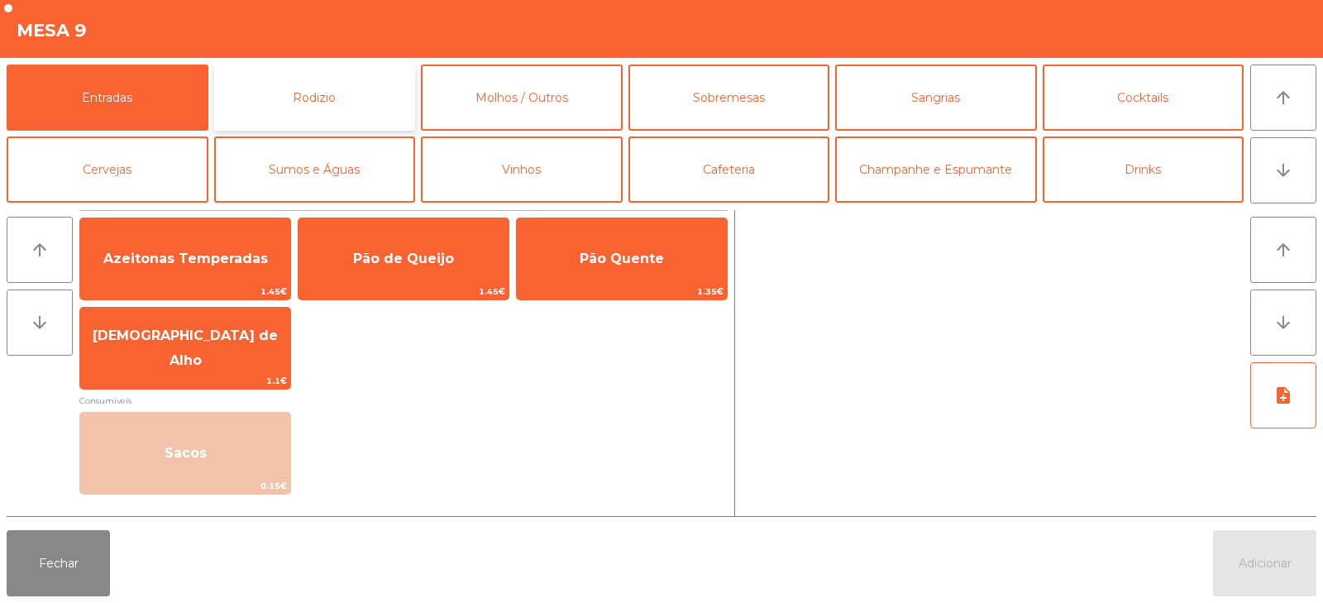
click at [315, 102] on button "Rodizio" at bounding box center [315, 98] width 202 height 66
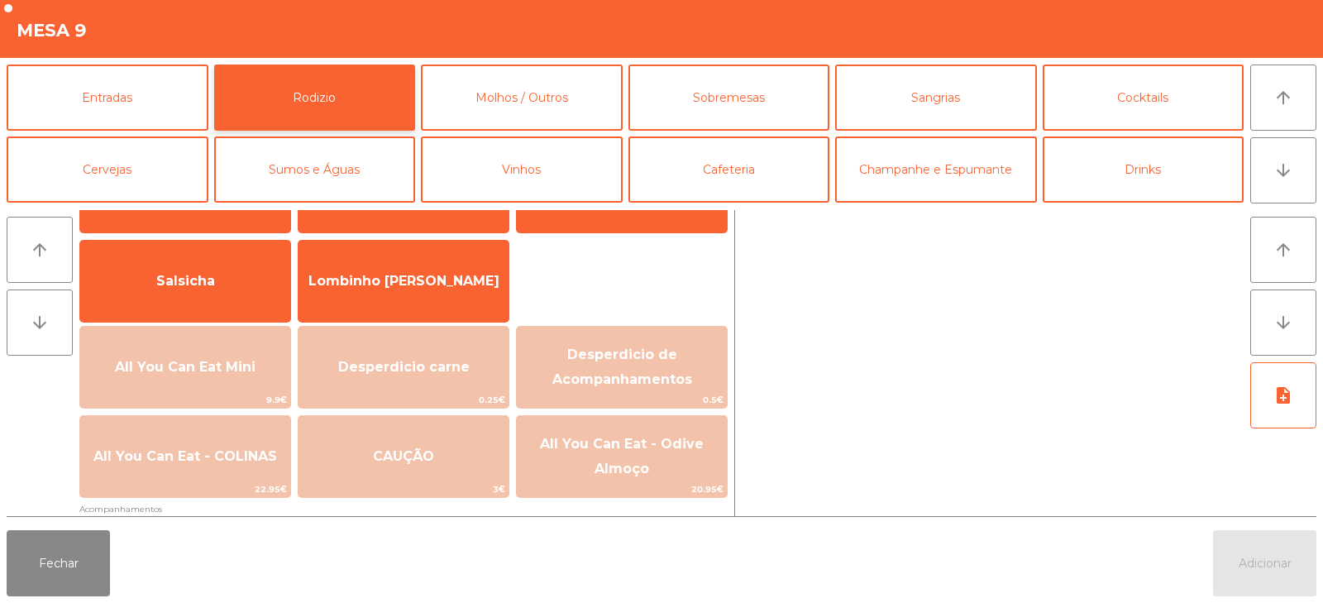
scroll to position [88, 0]
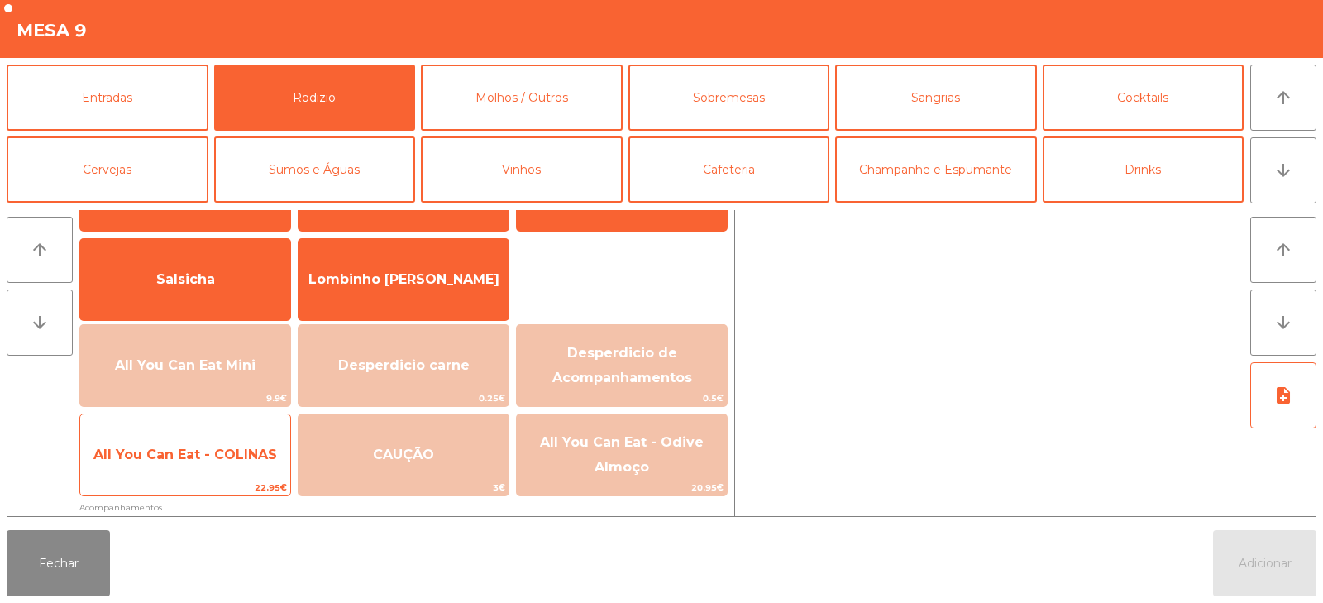
click at [228, 450] on span "All You Can Eat - COLINAS" at bounding box center [185, 455] width 184 height 16
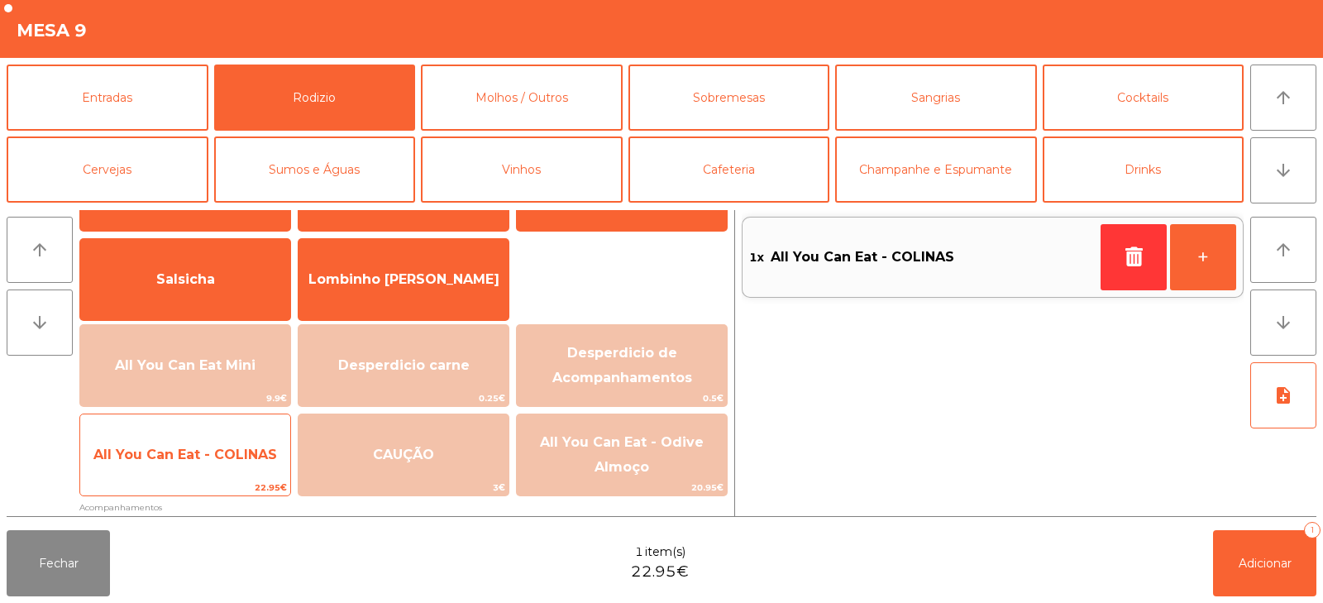
click at [233, 461] on span "All You Can Eat - COLINAS" at bounding box center [185, 455] width 184 height 16
click at [251, 440] on span "All You Can Eat - COLINAS" at bounding box center [185, 455] width 210 height 45
click at [264, 441] on span "All You Can Eat - COLINAS" at bounding box center [185, 455] width 210 height 45
click at [267, 445] on span "All You Can Eat - COLINAS" at bounding box center [185, 455] width 210 height 45
click at [280, 451] on span "All You Can Eat - COLINAS" at bounding box center [185, 455] width 210 height 45
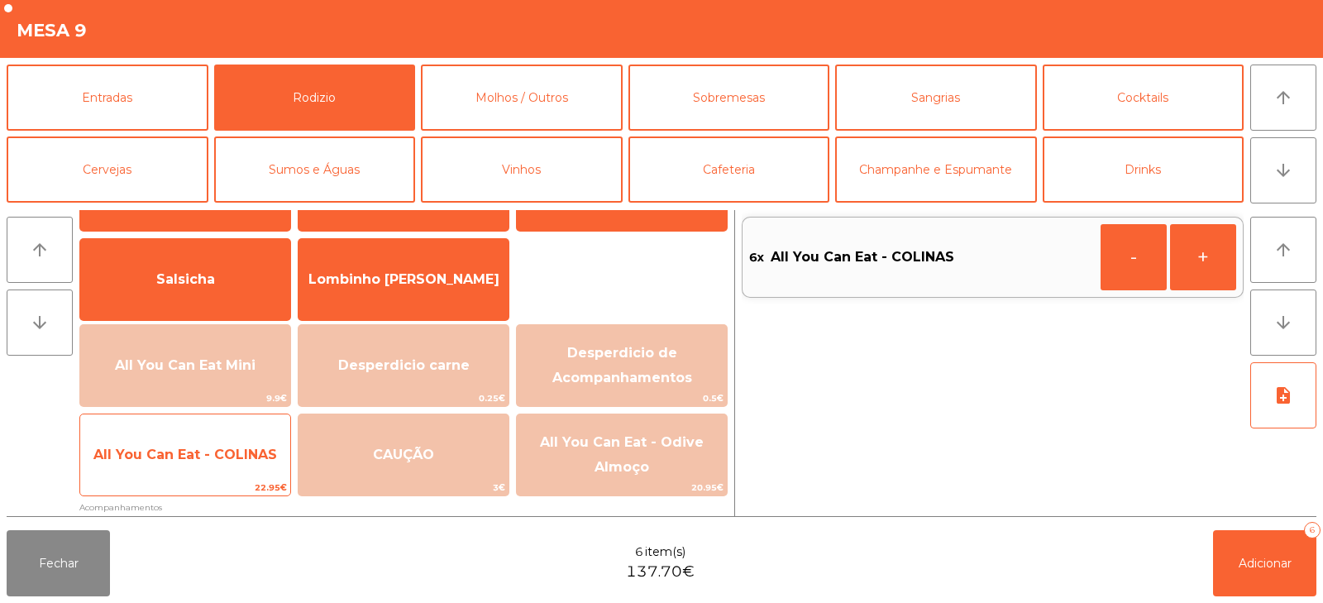
click at [285, 450] on span "All You Can Eat - COLINAS" at bounding box center [185, 455] width 210 height 45
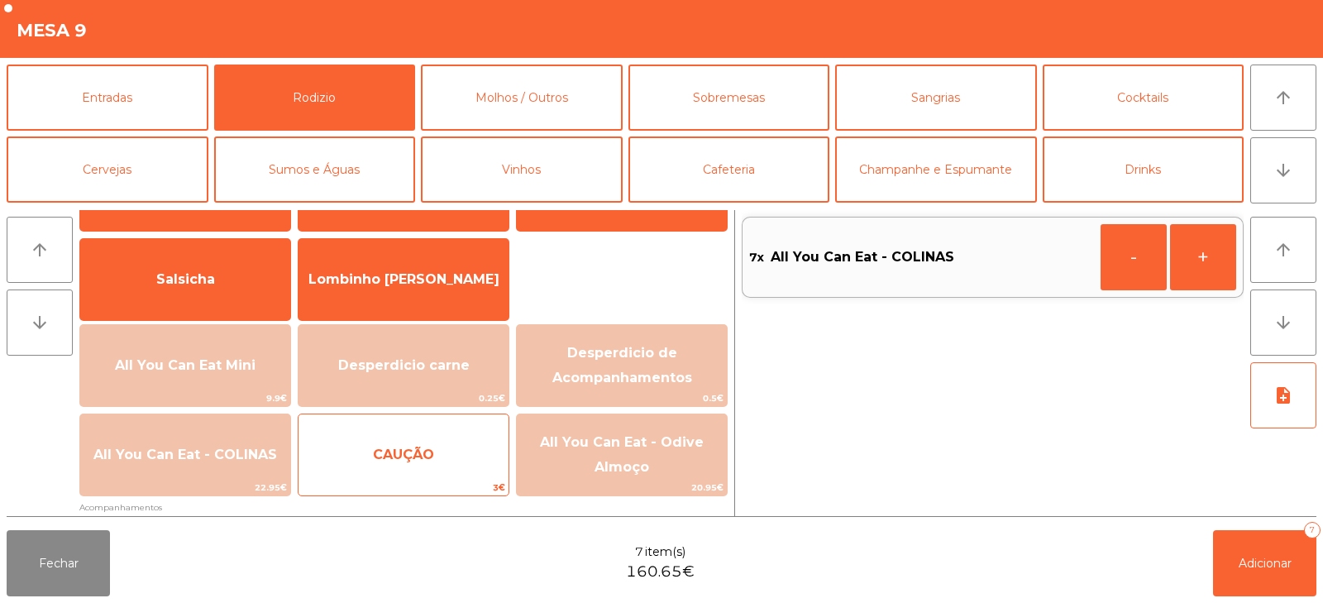
click at [303, 443] on span "CAUÇÃO" at bounding box center [404, 455] width 210 height 45
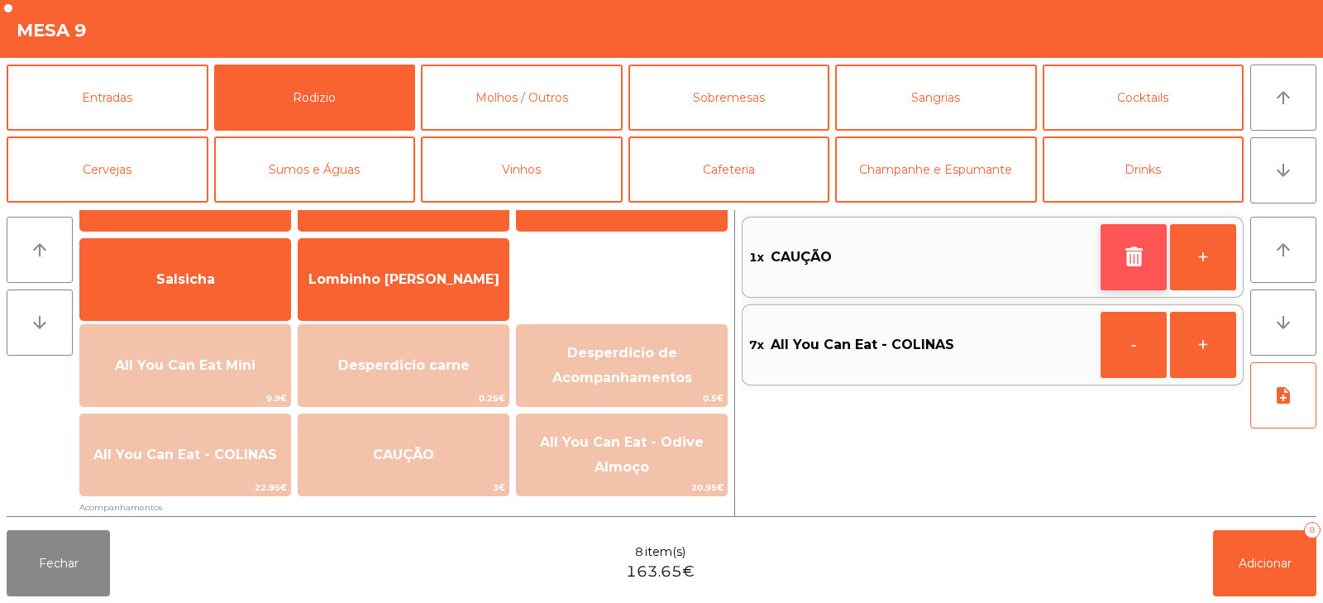
click at [1106, 256] on button "button" at bounding box center [1134, 257] width 66 height 66
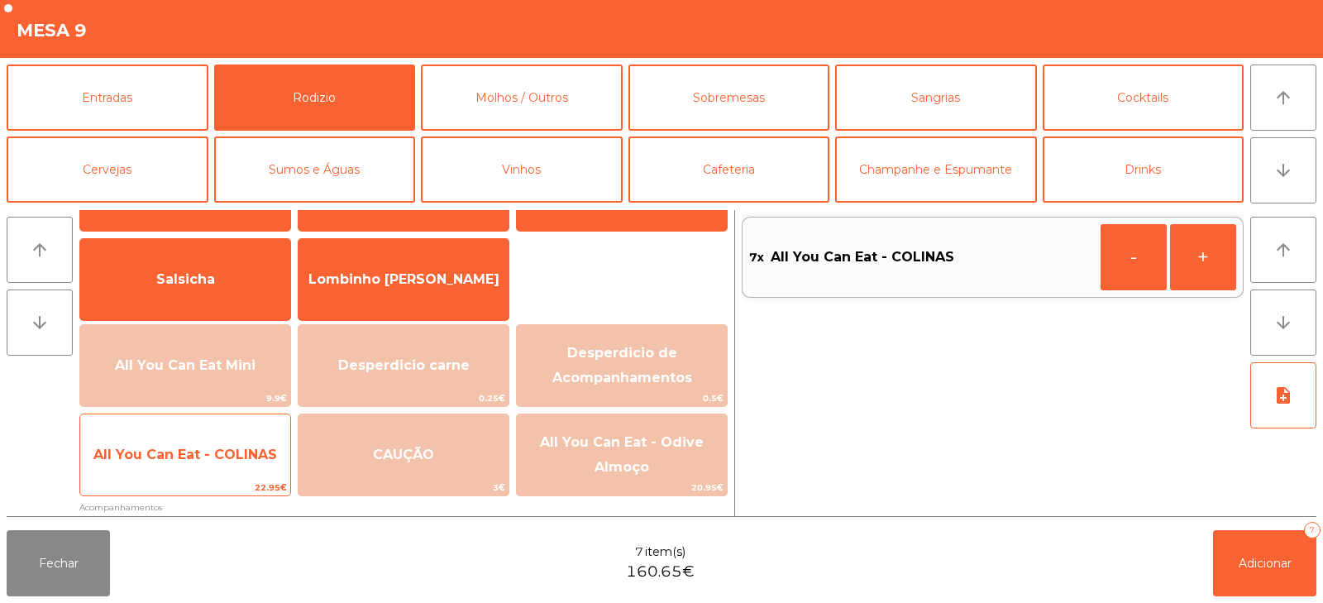
click at [208, 433] on span "All You Can Eat - COLINAS" at bounding box center [185, 455] width 210 height 45
click at [245, 428] on div "All You Can Eat - COLINAS 22.95€" at bounding box center [185, 455] width 212 height 83
click at [239, 464] on span "All You Can Eat - COLINAS" at bounding box center [185, 455] width 210 height 45
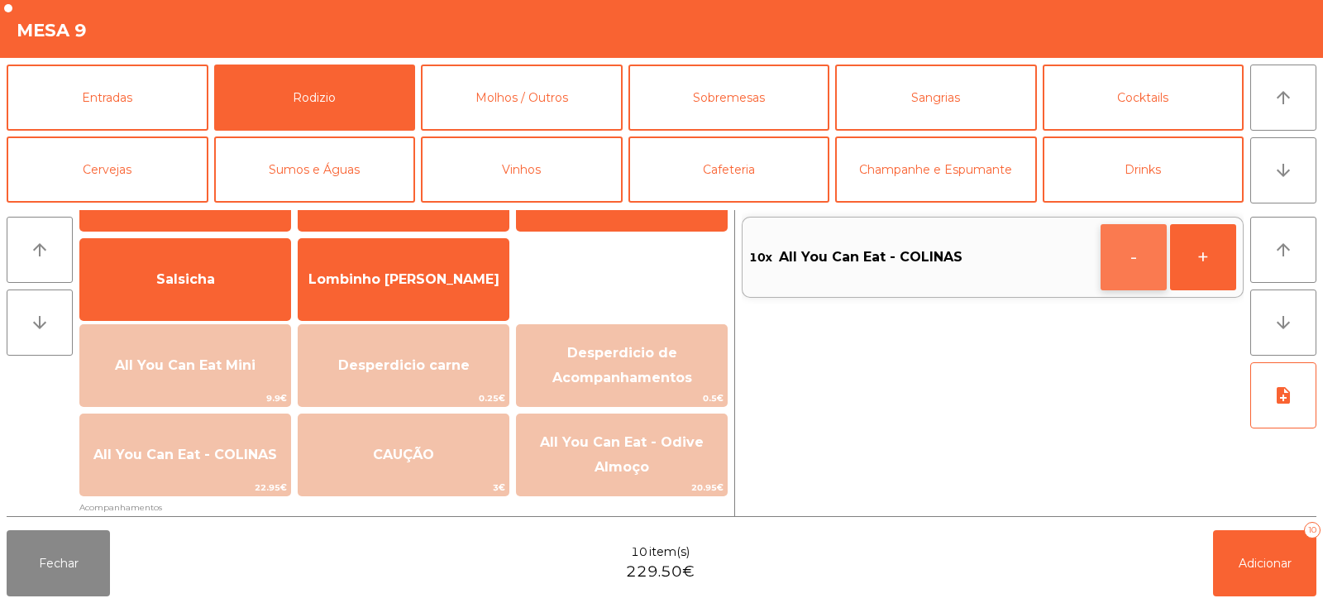
click at [1146, 260] on button "-" at bounding box center [1134, 257] width 66 height 66
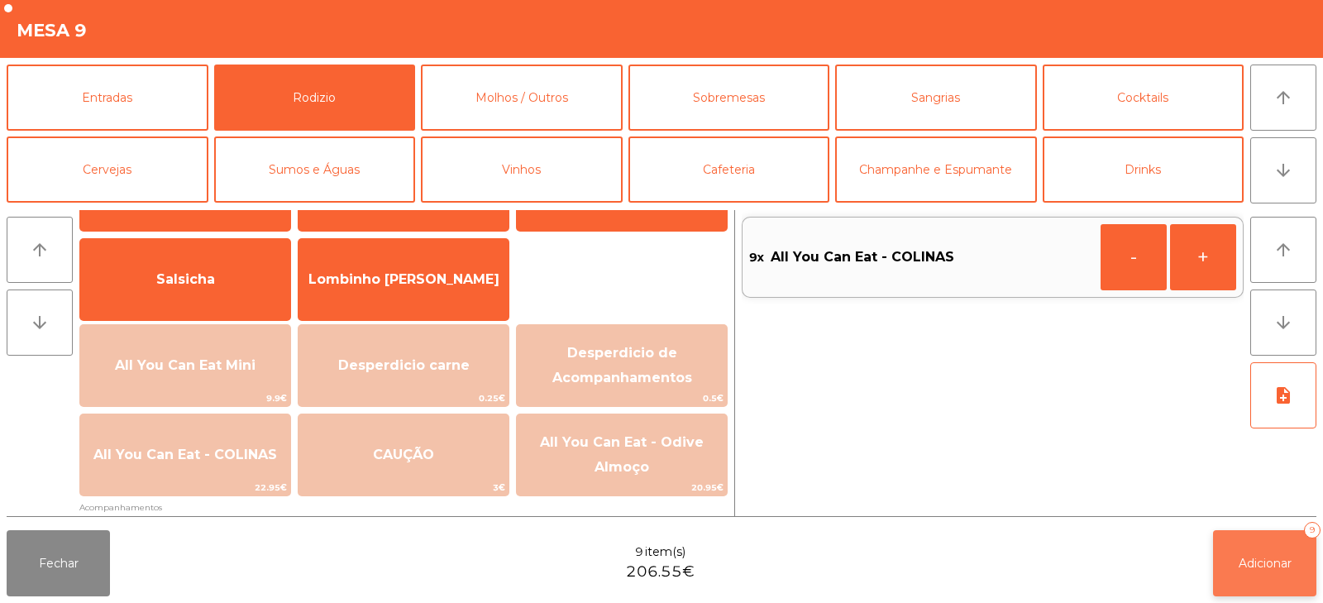
click at [1259, 553] on button "Adicionar 9" at bounding box center [1264, 563] width 103 height 66
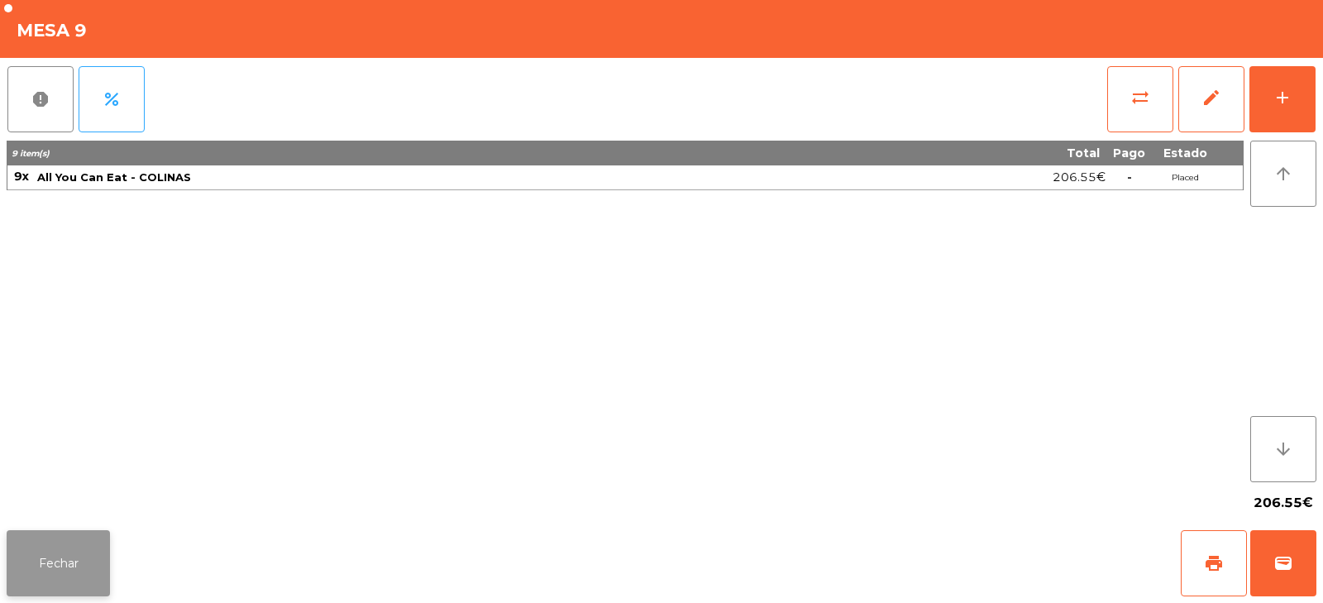
click at [64, 557] on button "Fechar" at bounding box center [58, 563] width 103 height 66
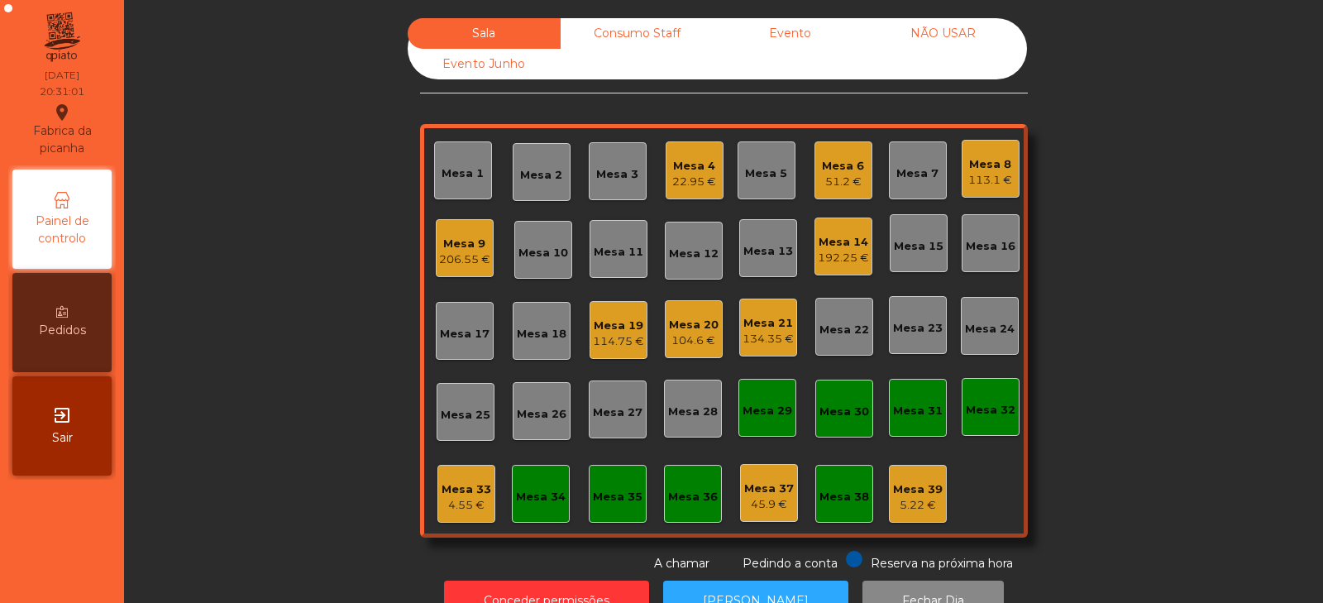
click at [686, 171] on div "Mesa 4" at bounding box center [694, 166] width 44 height 17
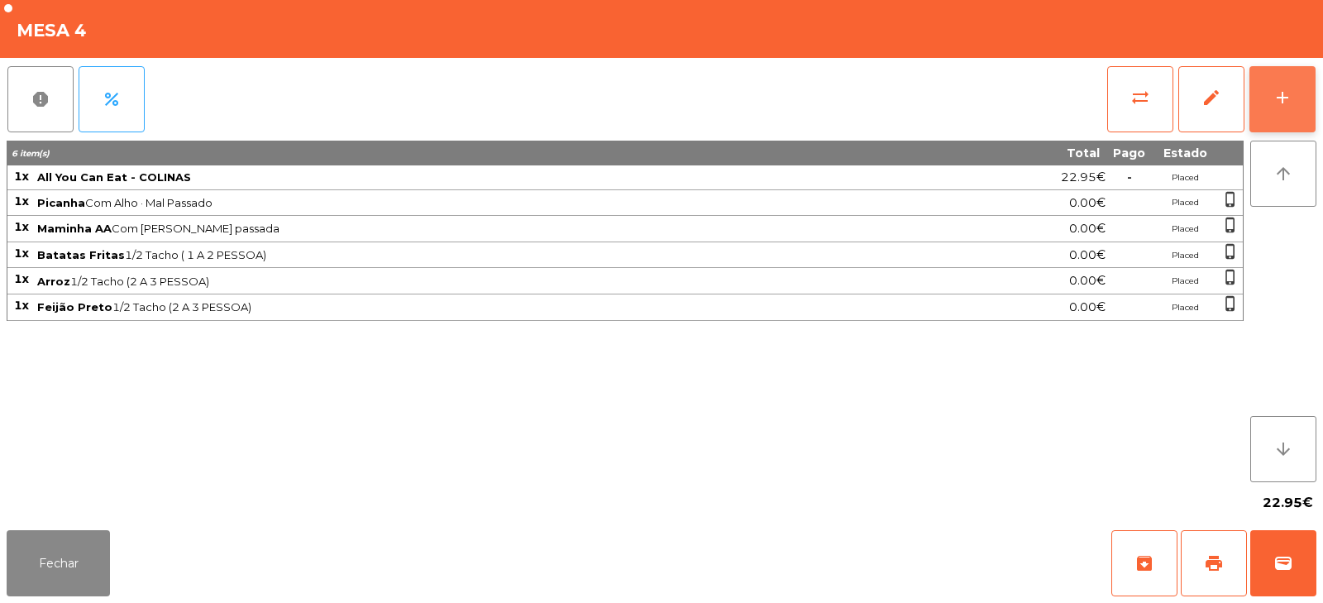
click at [1271, 103] on button "add" at bounding box center [1283, 99] width 66 height 66
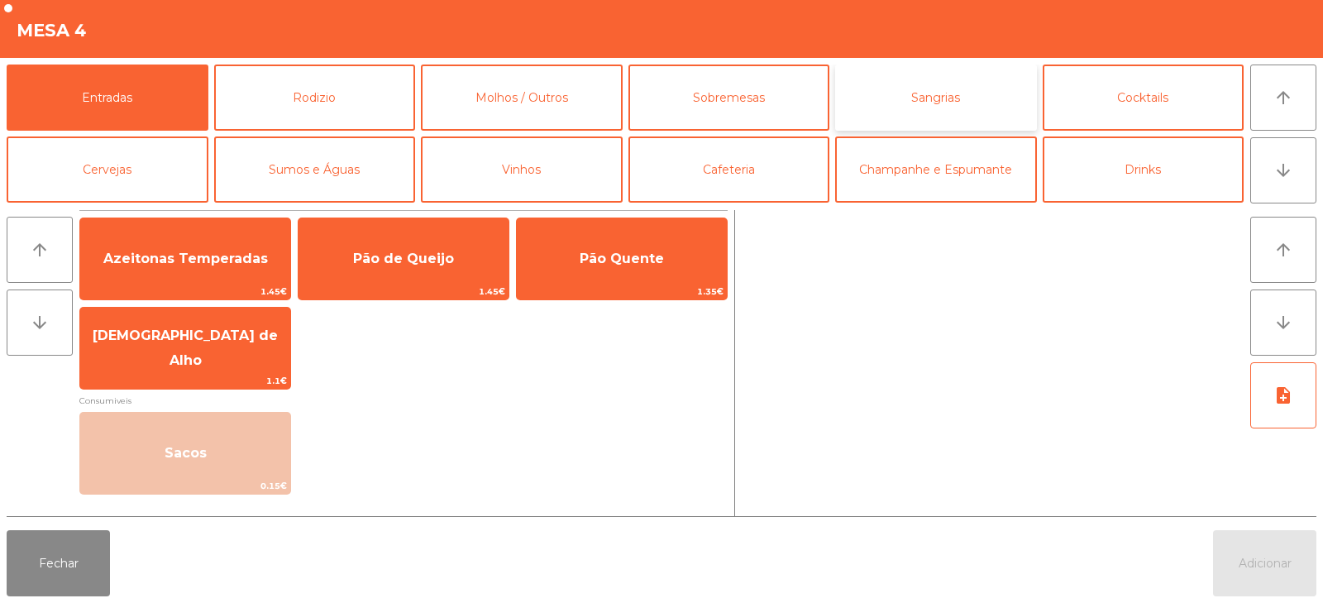
click at [925, 102] on button "Sangrias" at bounding box center [936, 98] width 202 height 66
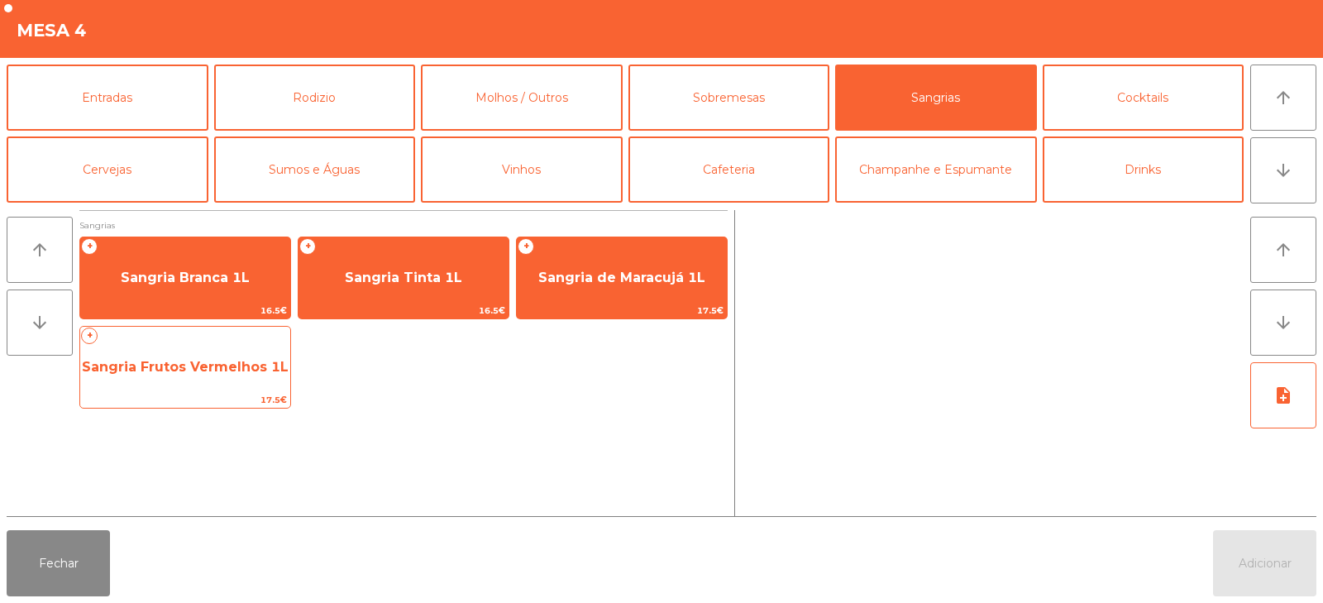
click at [218, 367] on span "Sangria Frutos Vermelhos 1L" at bounding box center [185, 367] width 207 height 16
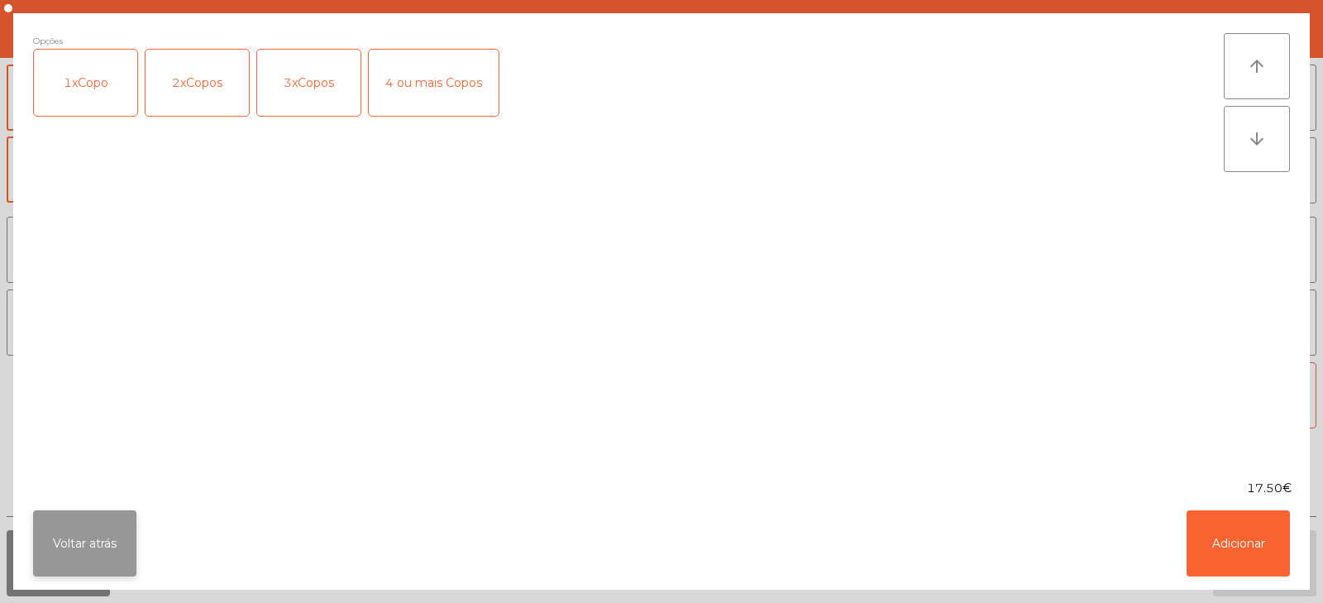
click at [87, 536] on button "Voltar atrás" at bounding box center [84, 543] width 103 height 66
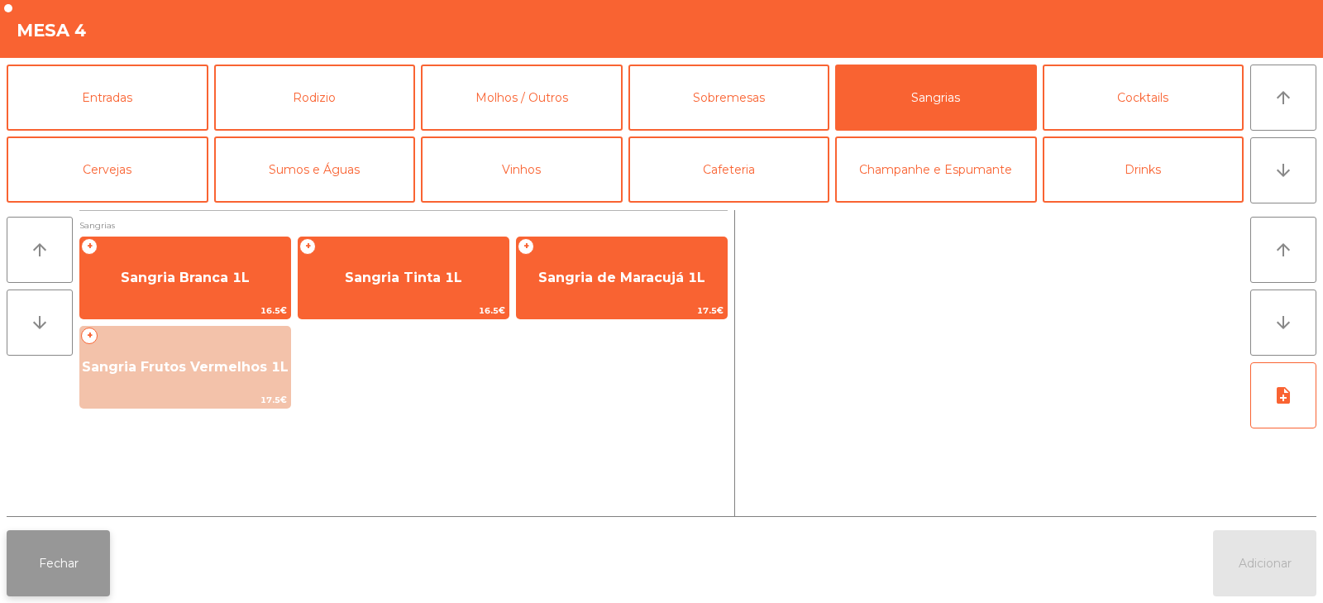
click at [93, 558] on button "Fechar" at bounding box center [58, 563] width 103 height 66
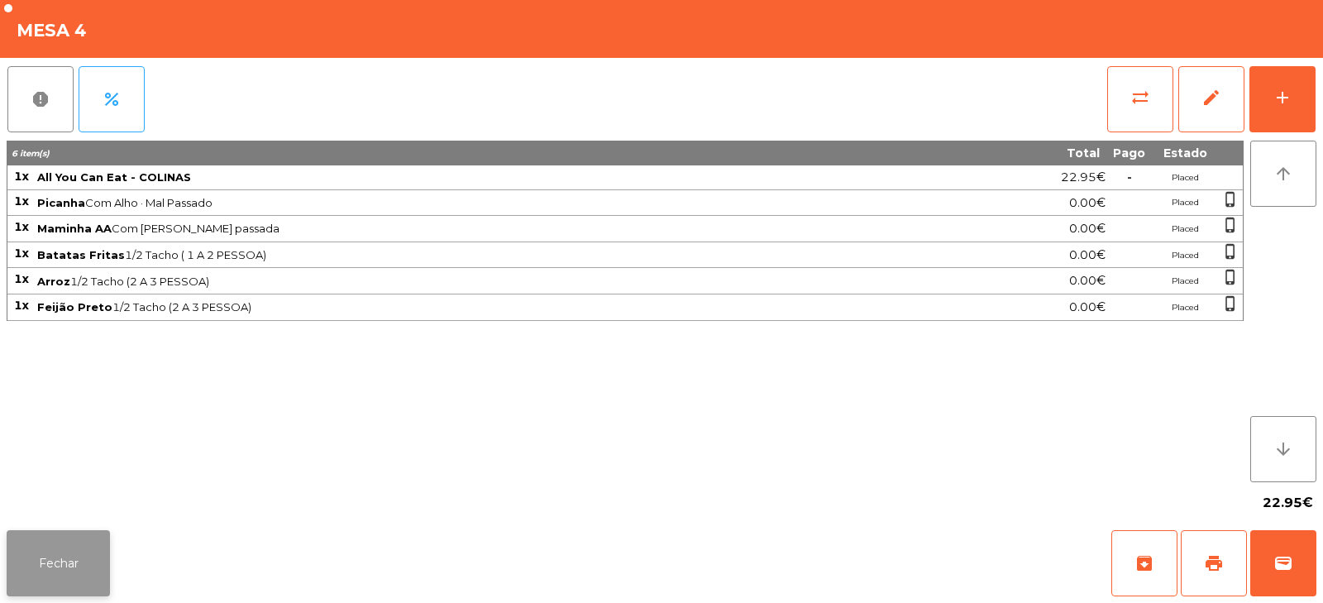
click at [93, 557] on button "Fechar" at bounding box center [58, 563] width 103 height 66
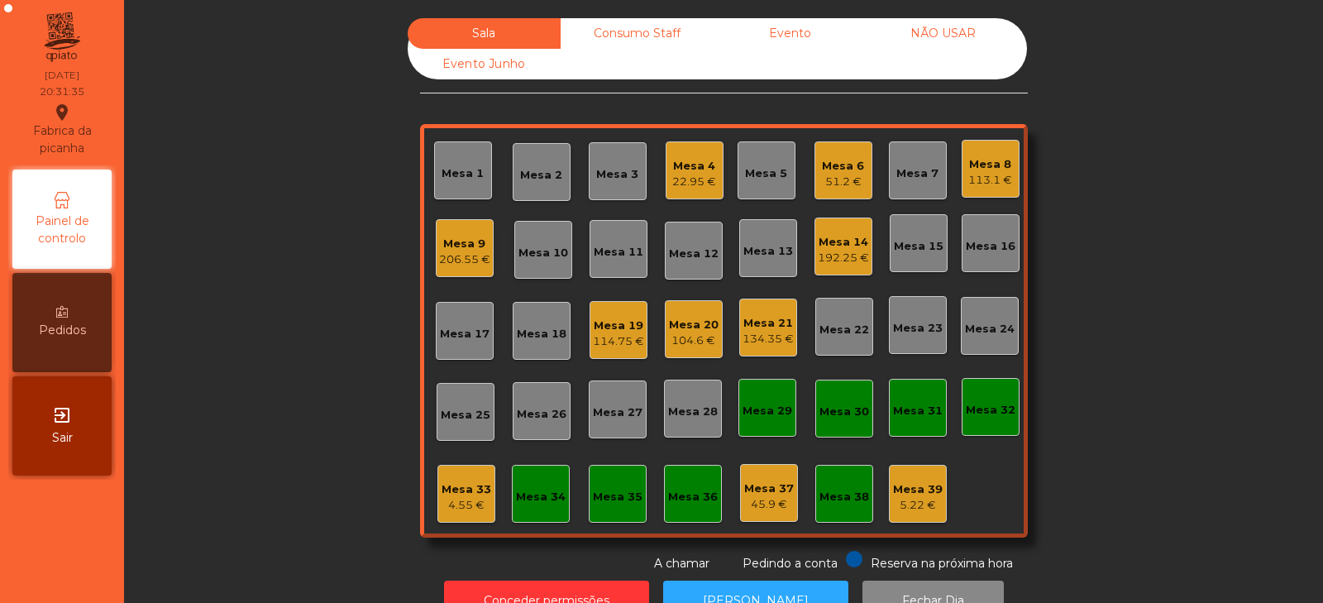
scroll to position [49, 0]
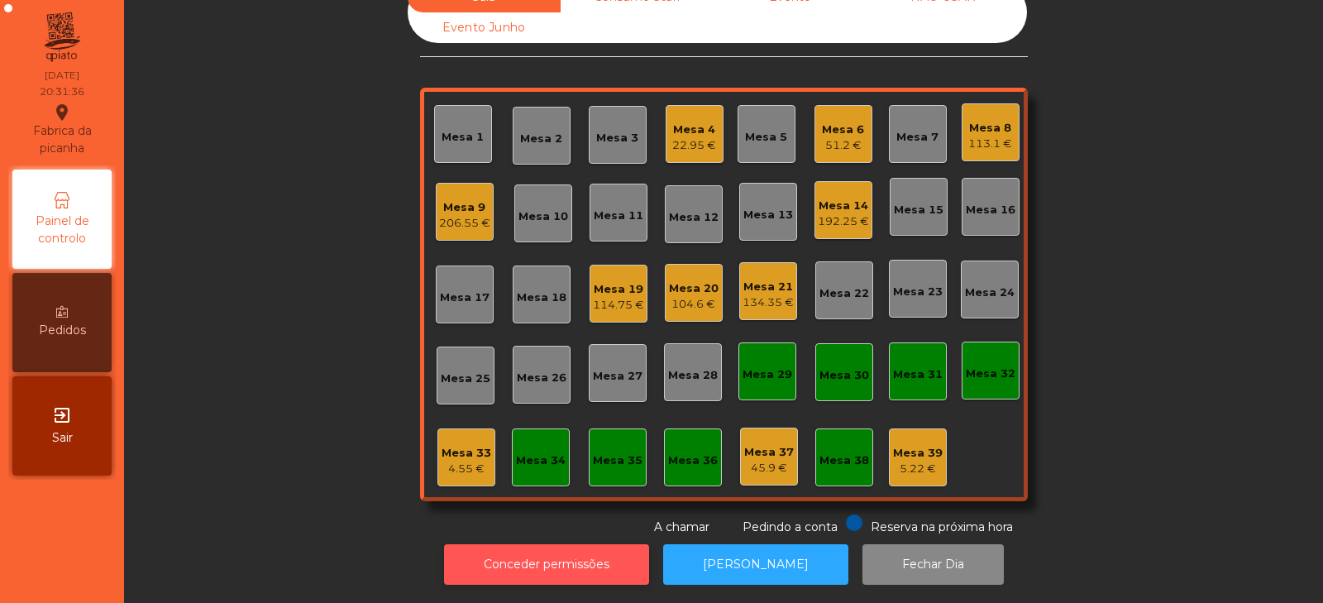
click at [601, 549] on button "Conceder permissões" at bounding box center [546, 564] width 205 height 41
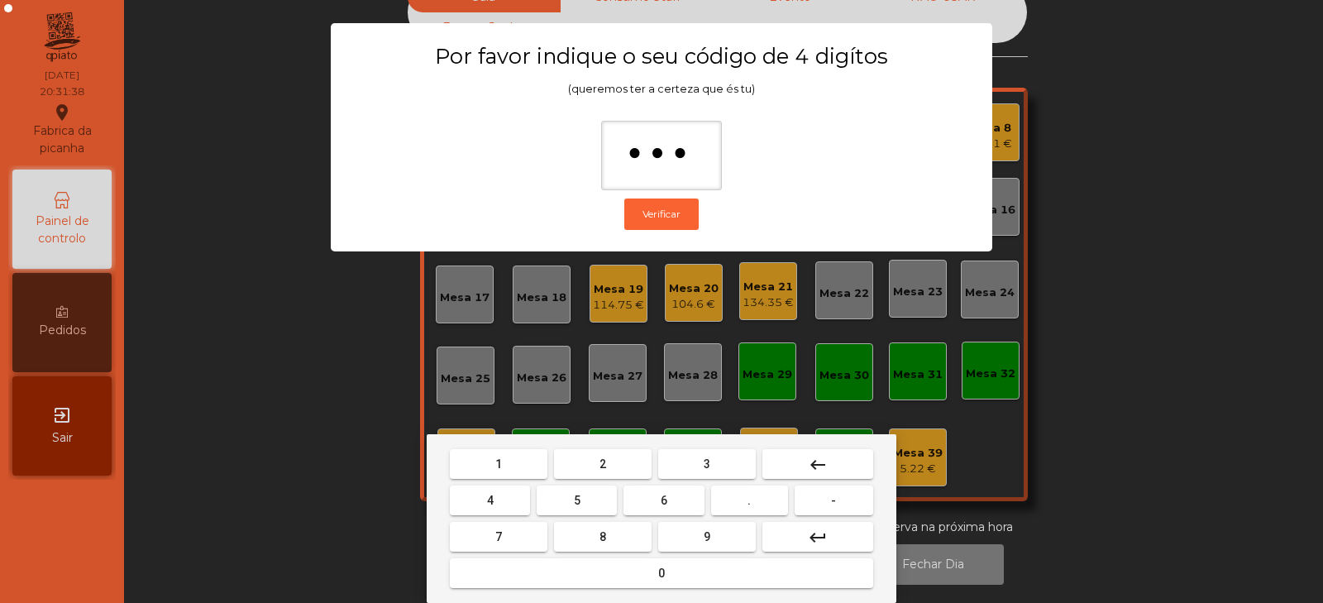
type input "****"
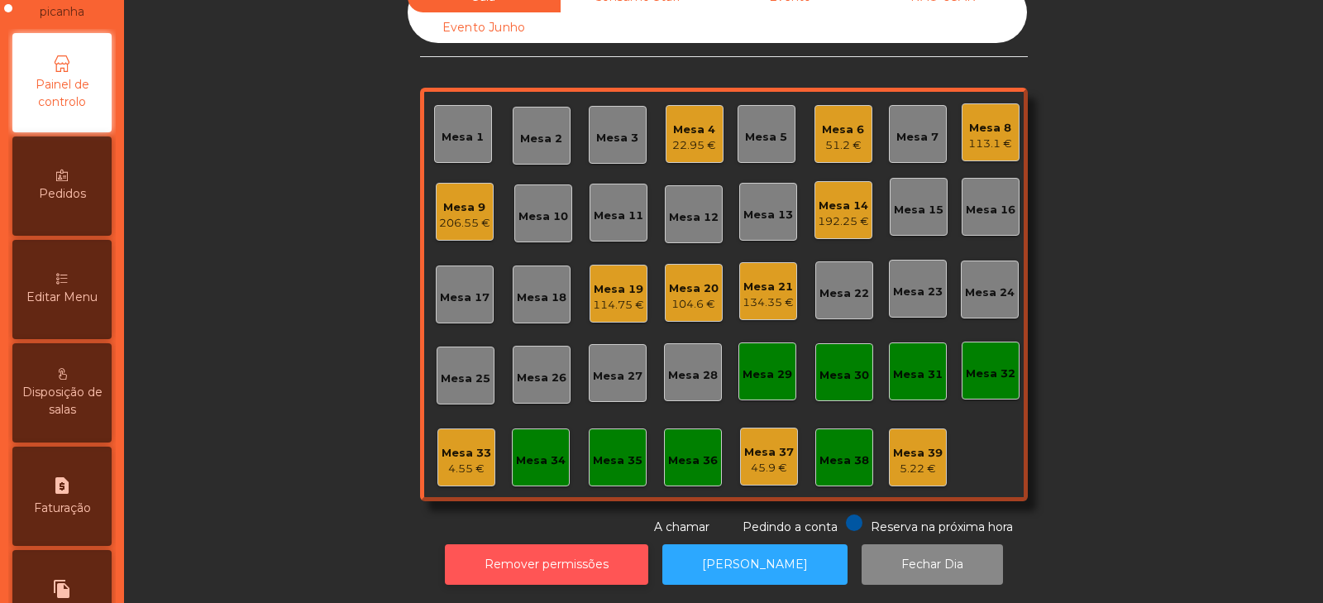
scroll to position [88, 0]
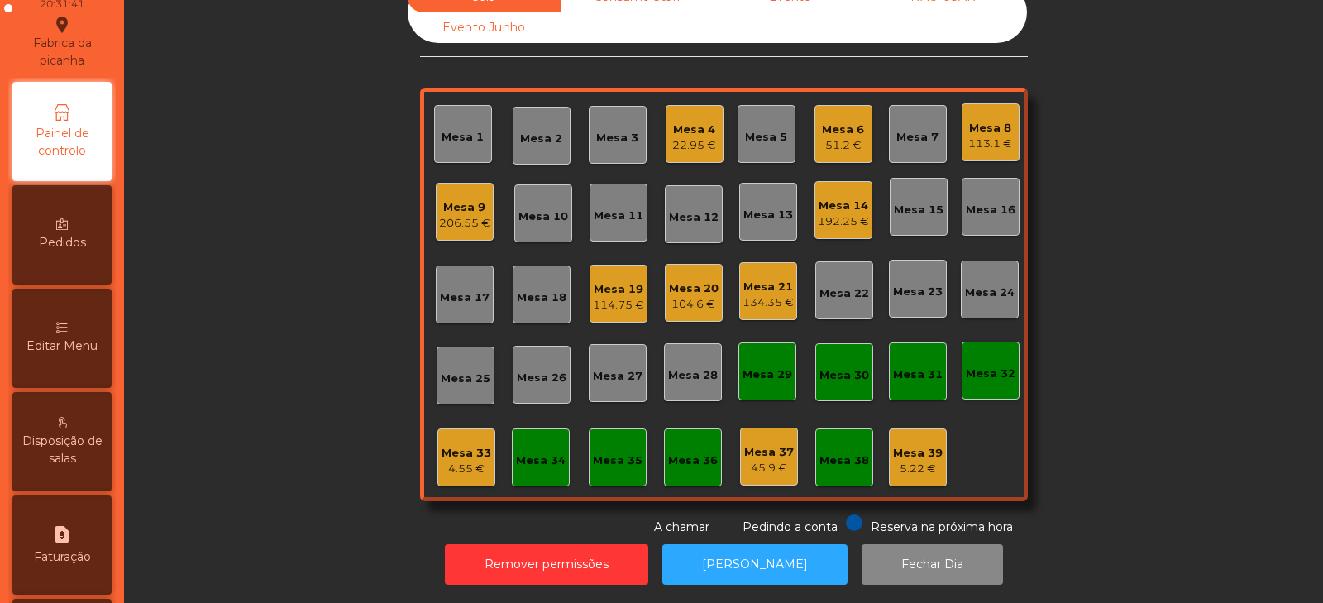
click at [78, 337] on span "Editar Menu" at bounding box center [61, 345] width 71 height 17
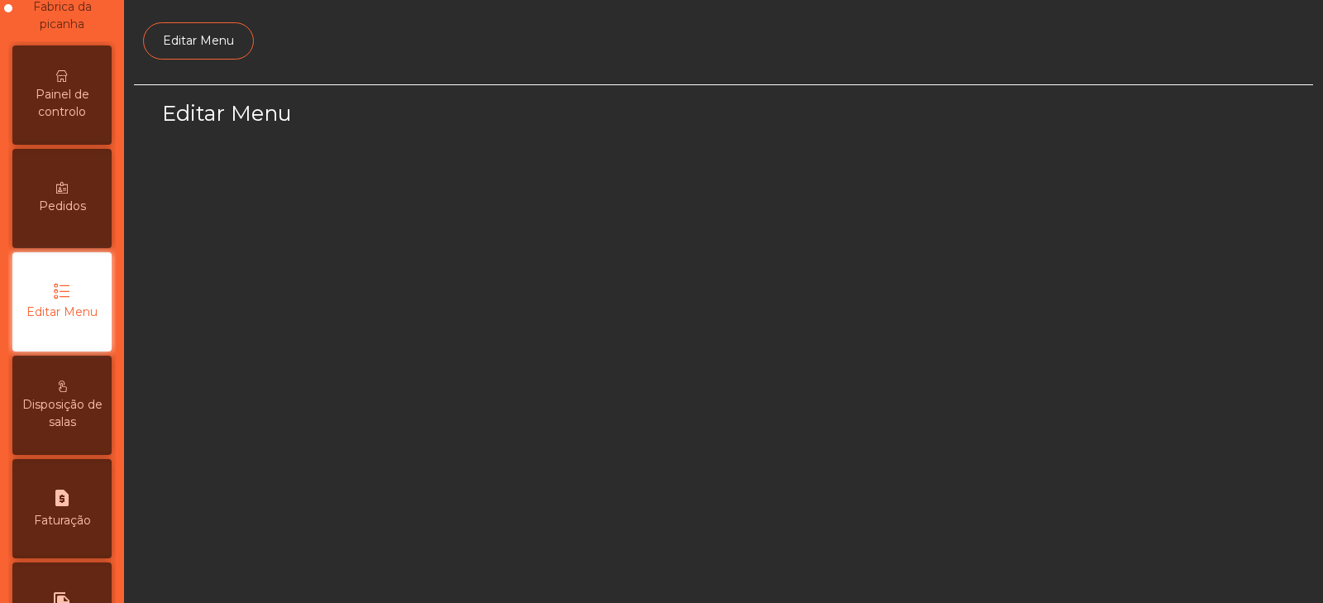
scroll to position [125, 0]
select select "*"
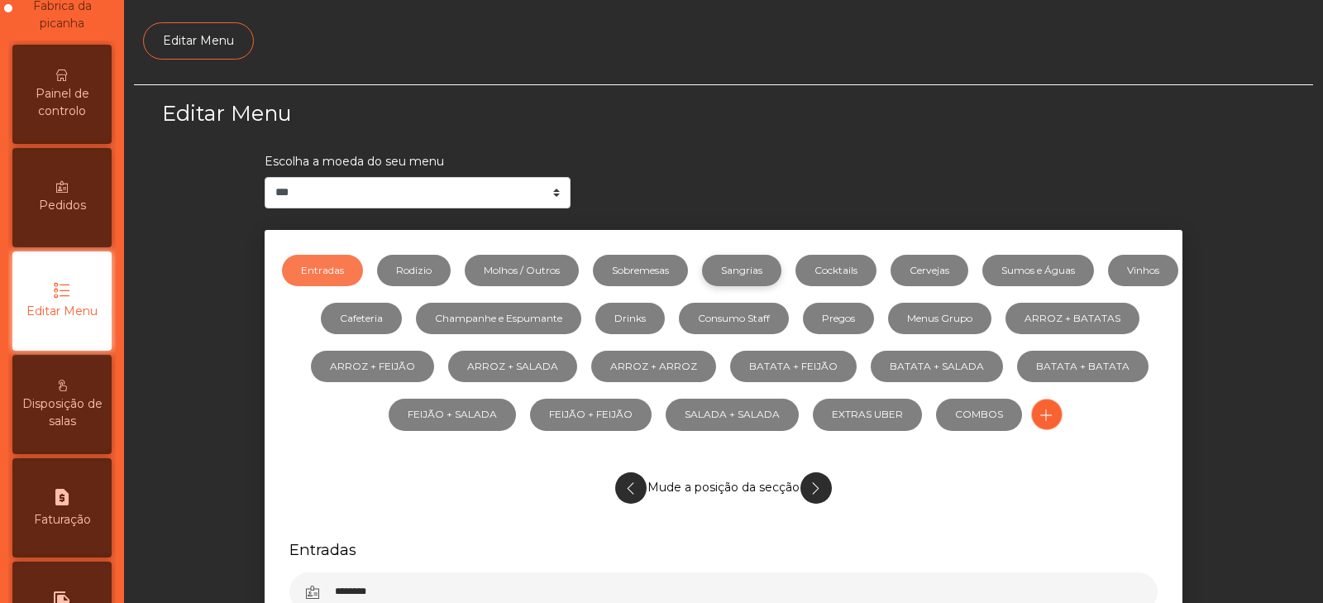
click at [773, 265] on link "Sangrias" at bounding box center [741, 270] width 79 height 31
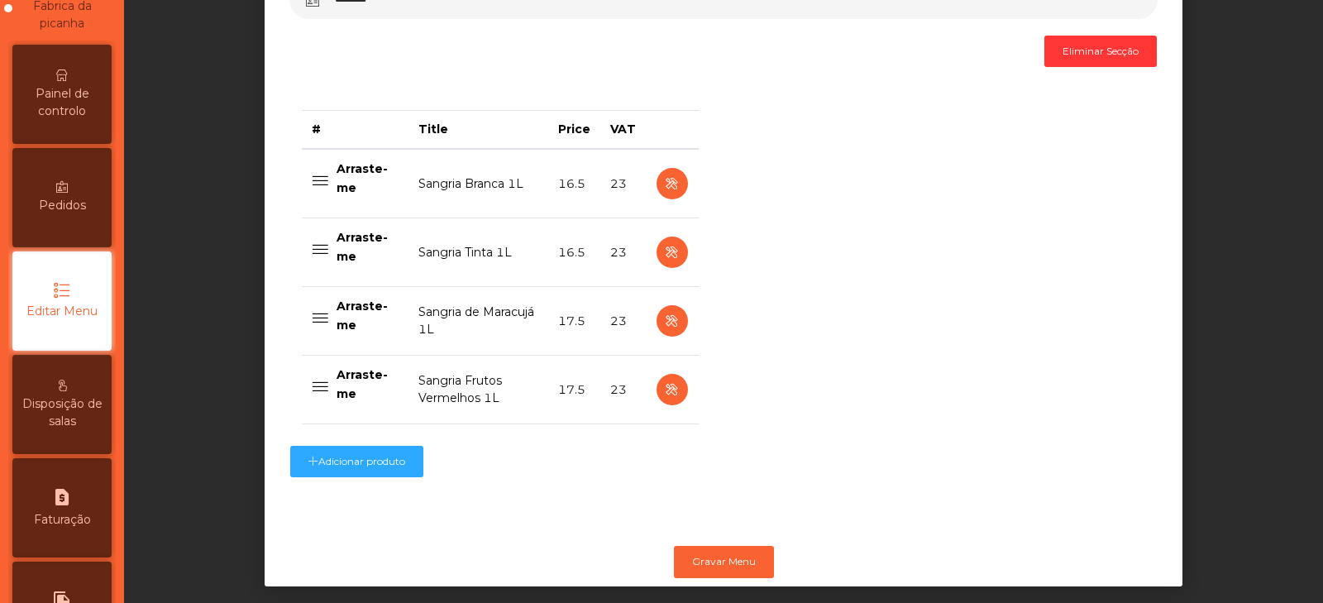
scroll to position [575, 0]
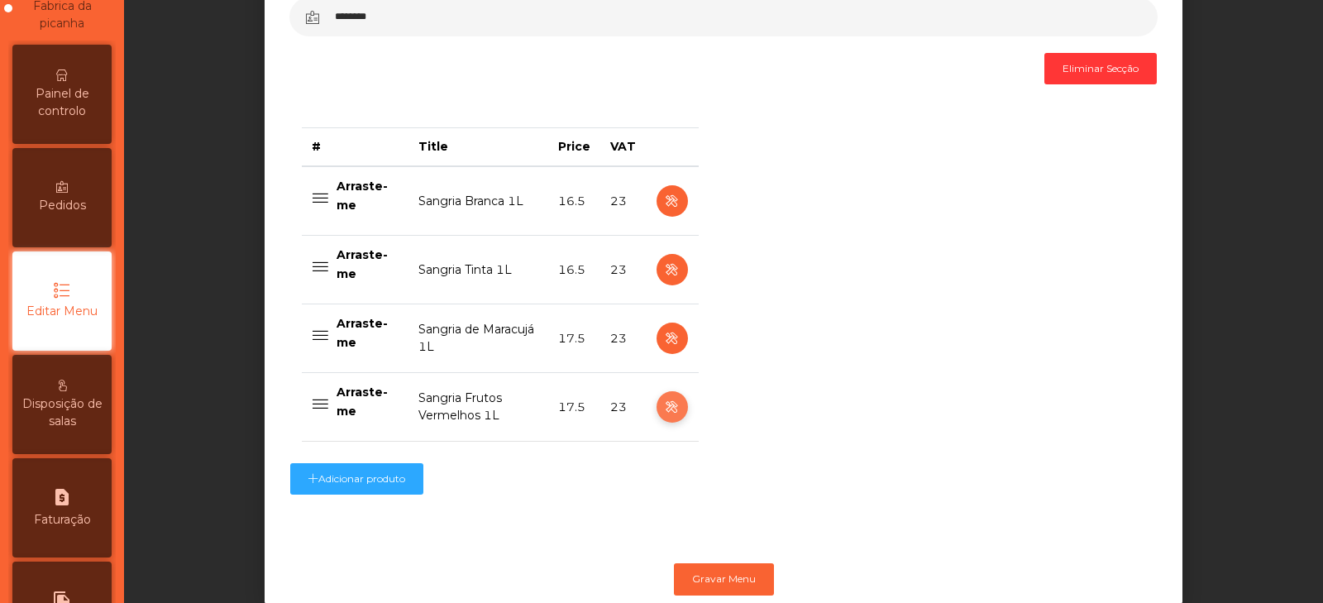
click at [666, 409] on icon "button" at bounding box center [672, 407] width 19 height 21
select select "***"
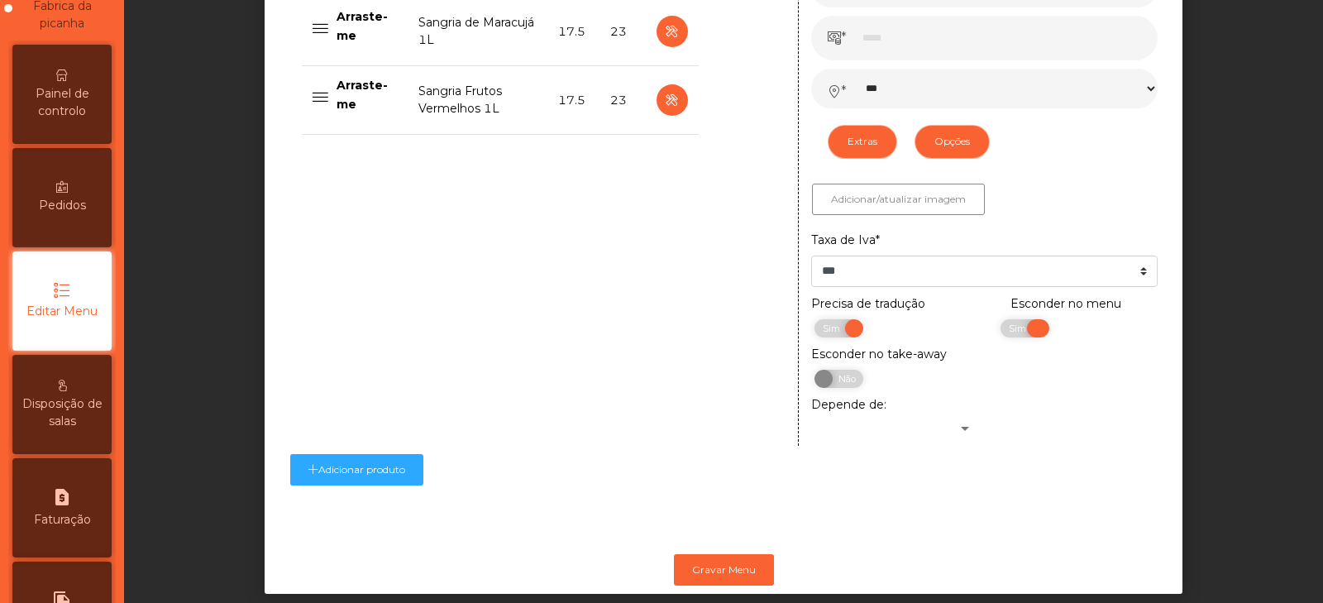
click at [1002, 332] on span "Sim" at bounding box center [1019, 328] width 41 height 18
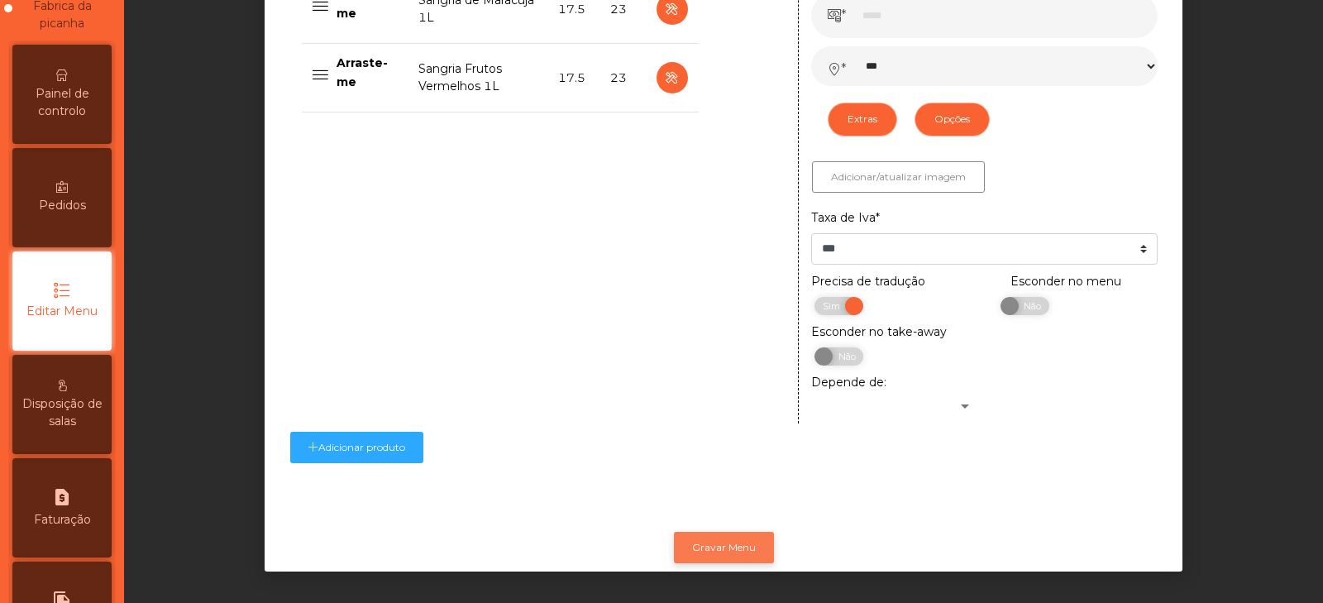
click at [740, 532] on button "Gravar Menu" at bounding box center [724, 547] width 100 height 31
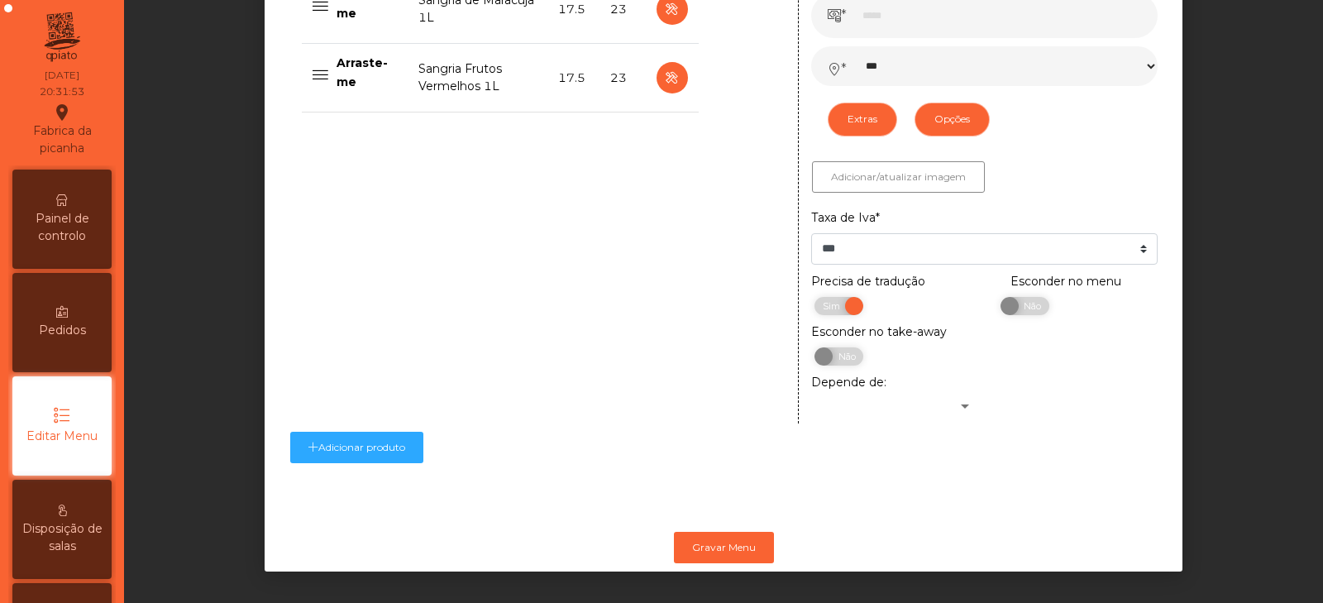
click at [88, 221] on span "Painel de controlo" at bounding box center [62, 227] width 91 height 35
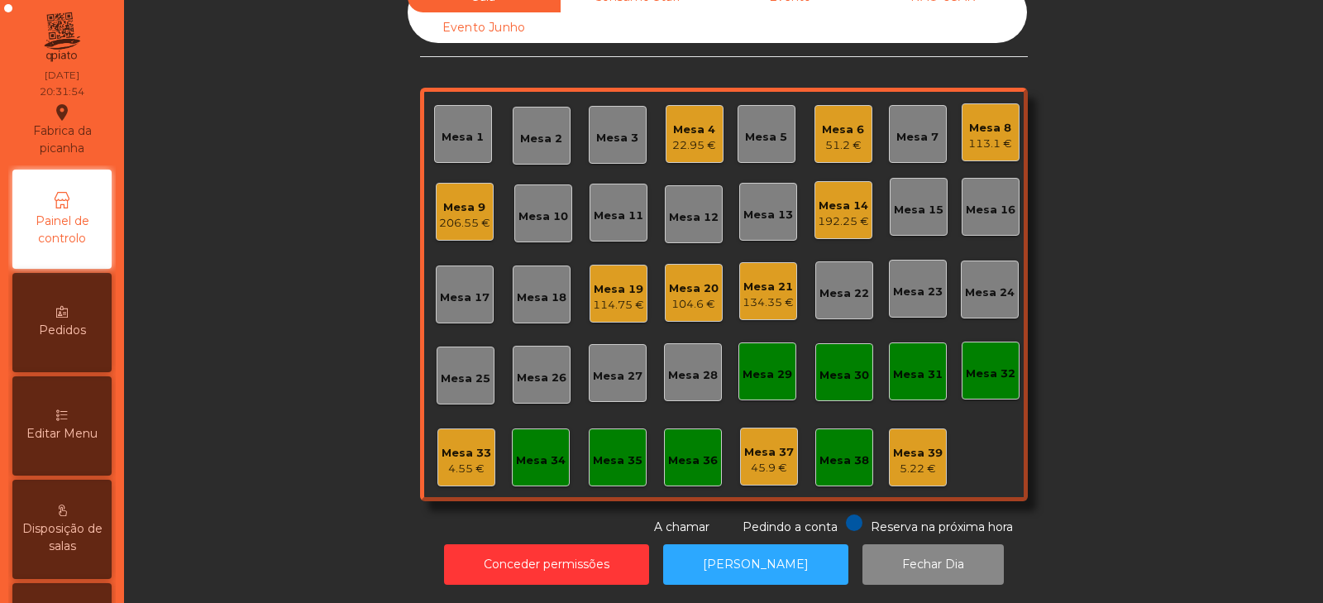
scroll to position [49, 0]
click at [691, 137] on div "22.95 €" at bounding box center [694, 145] width 44 height 17
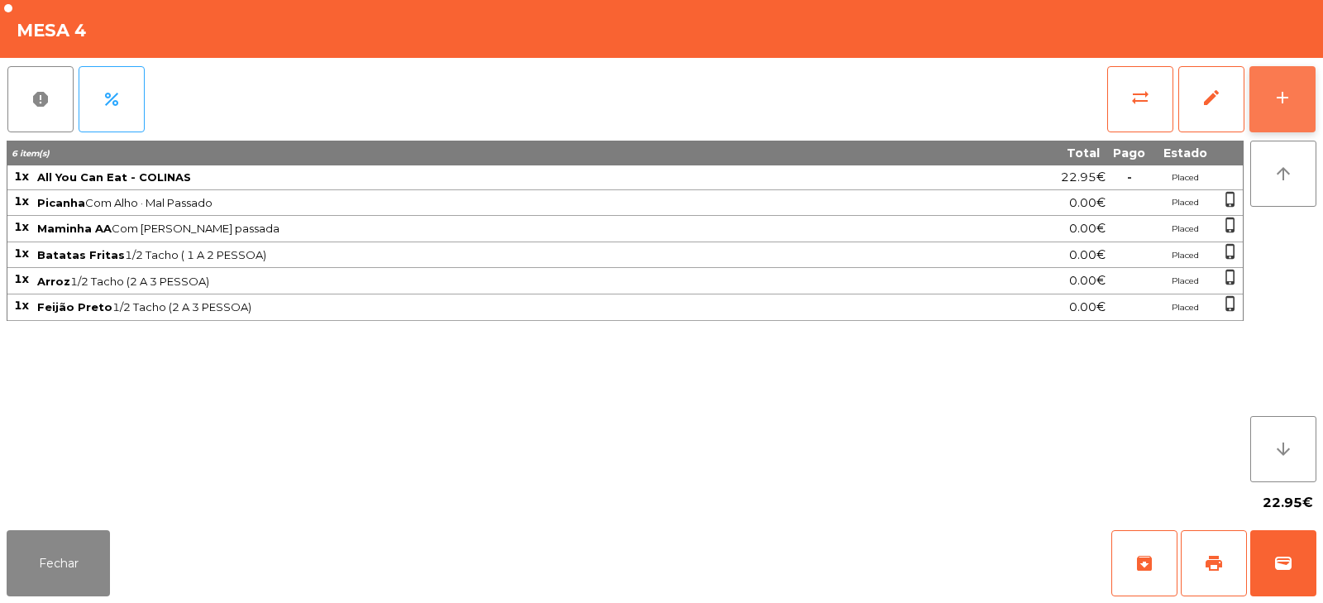
click at [1261, 105] on button "add" at bounding box center [1283, 99] width 66 height 66
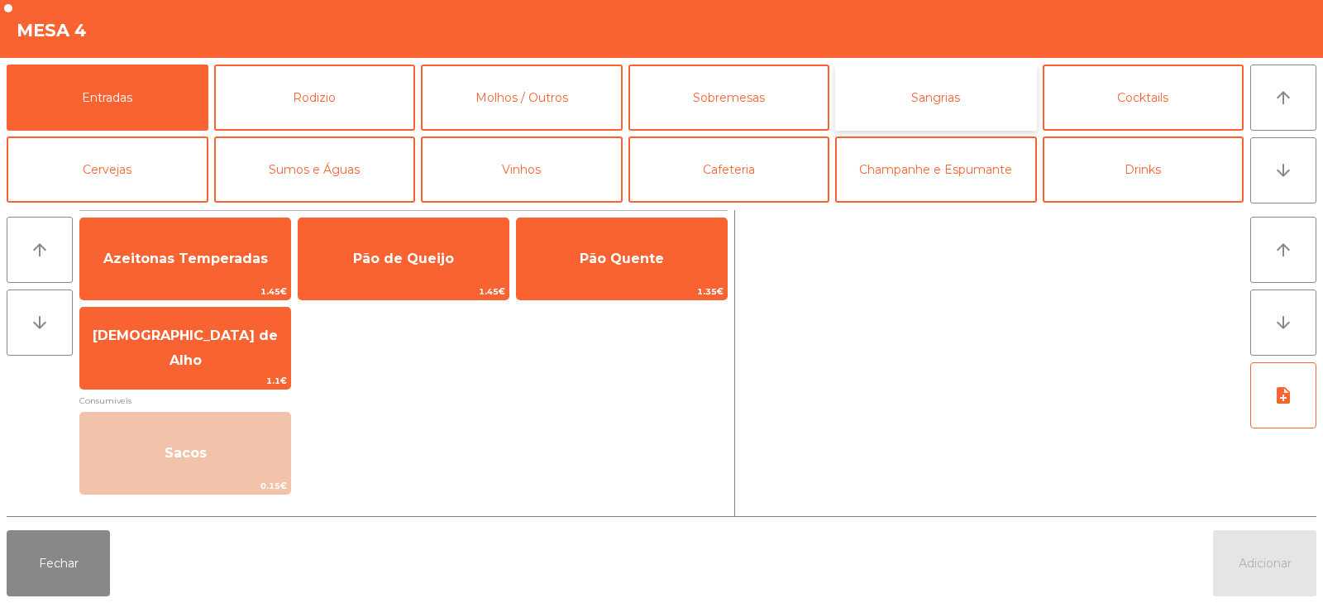
click at [884, 90] on button "Sangrias" at bounding box center [936, 98] width 202 height 66
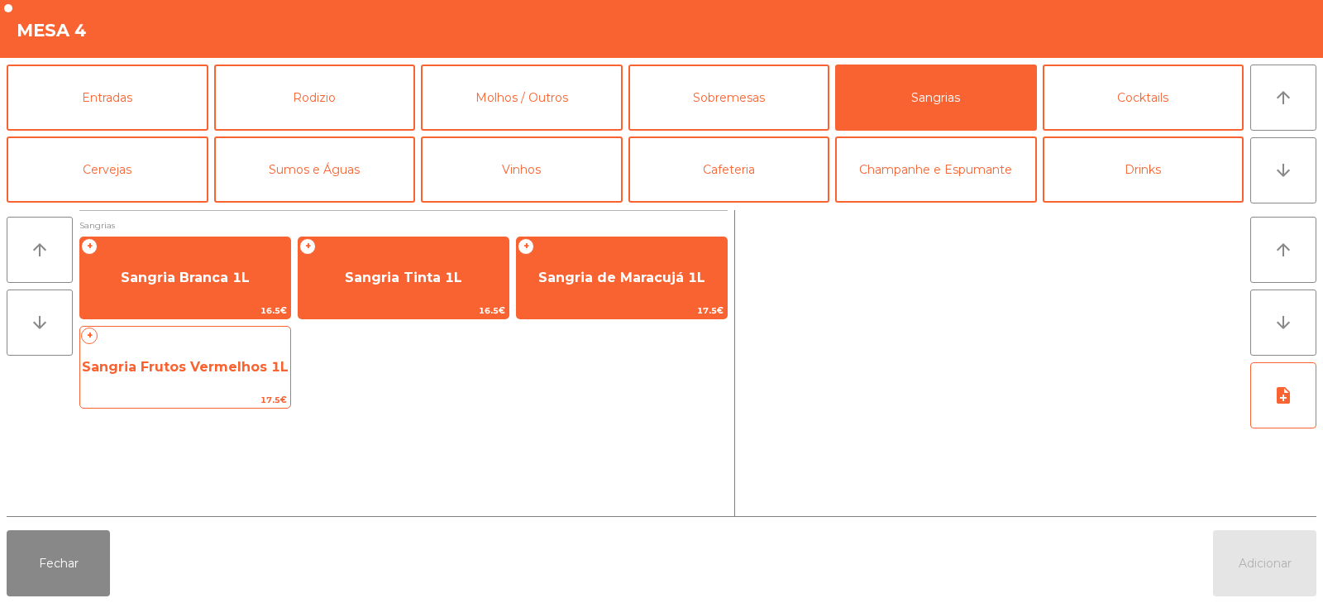
click at [233, 361] on span "Sangria Frutos Vermelhos 1L" at bounding box center [185, 367] width 207 height 16
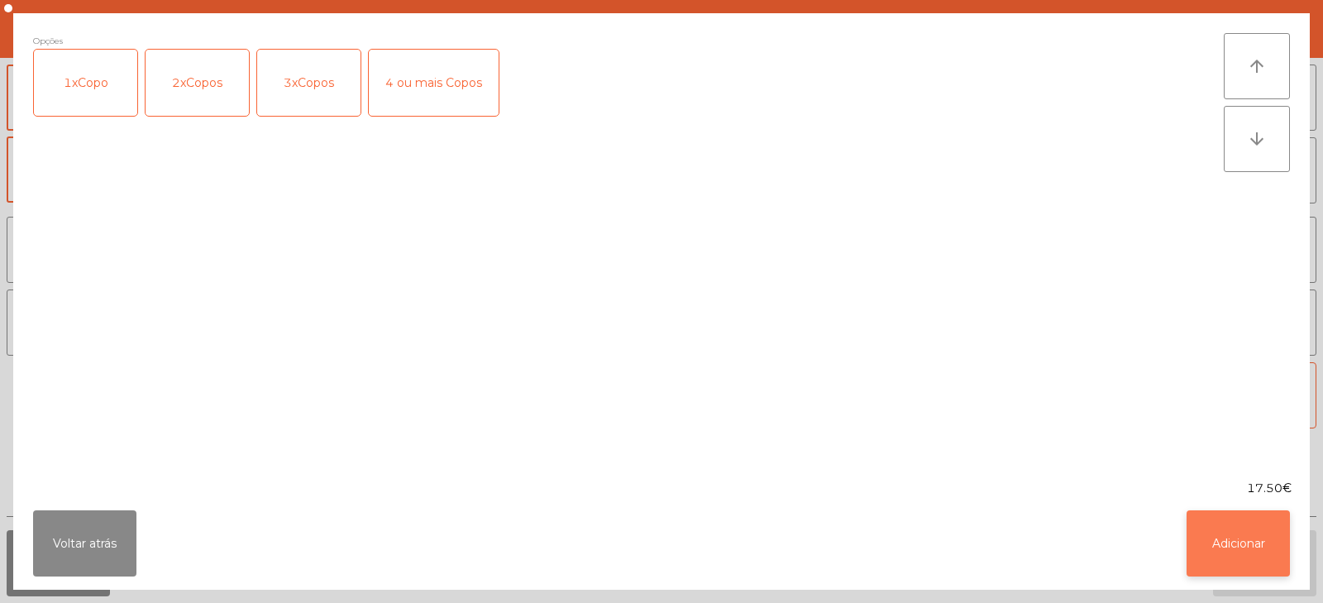
click at [1237, 533] on button "Adicionar" at bounding box center [1238, 543] width 103 height 66
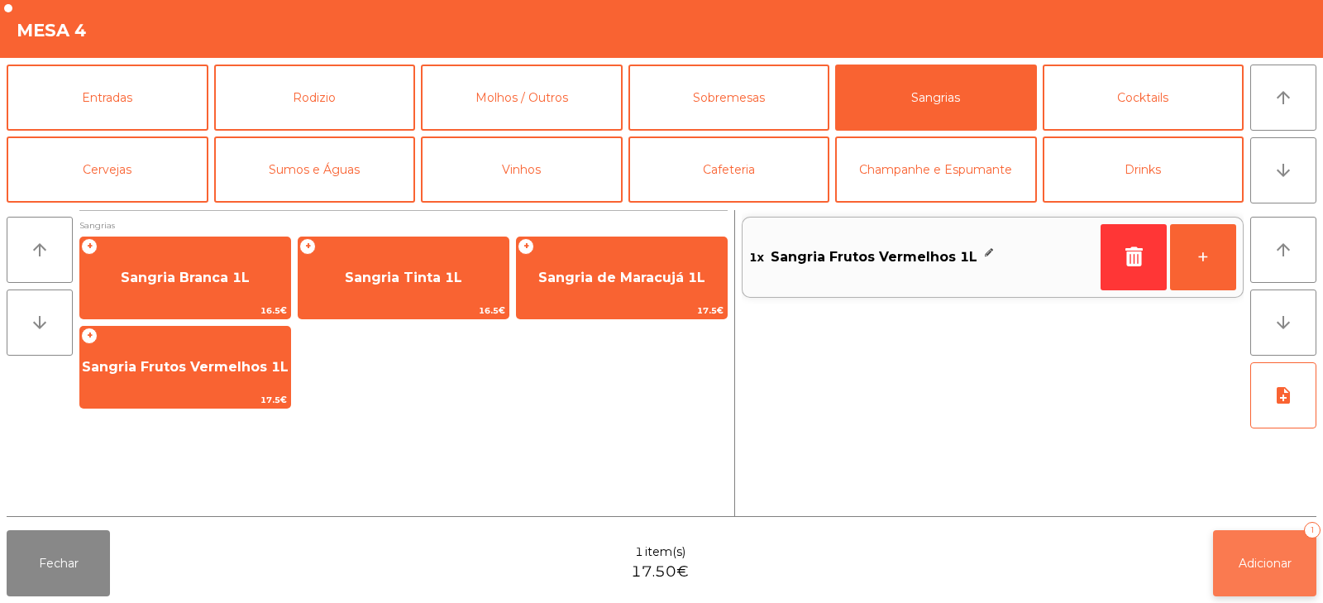
click at [1250, 560] on span "Adicionar" at bounding box center [1265, 563] width 53 height 15
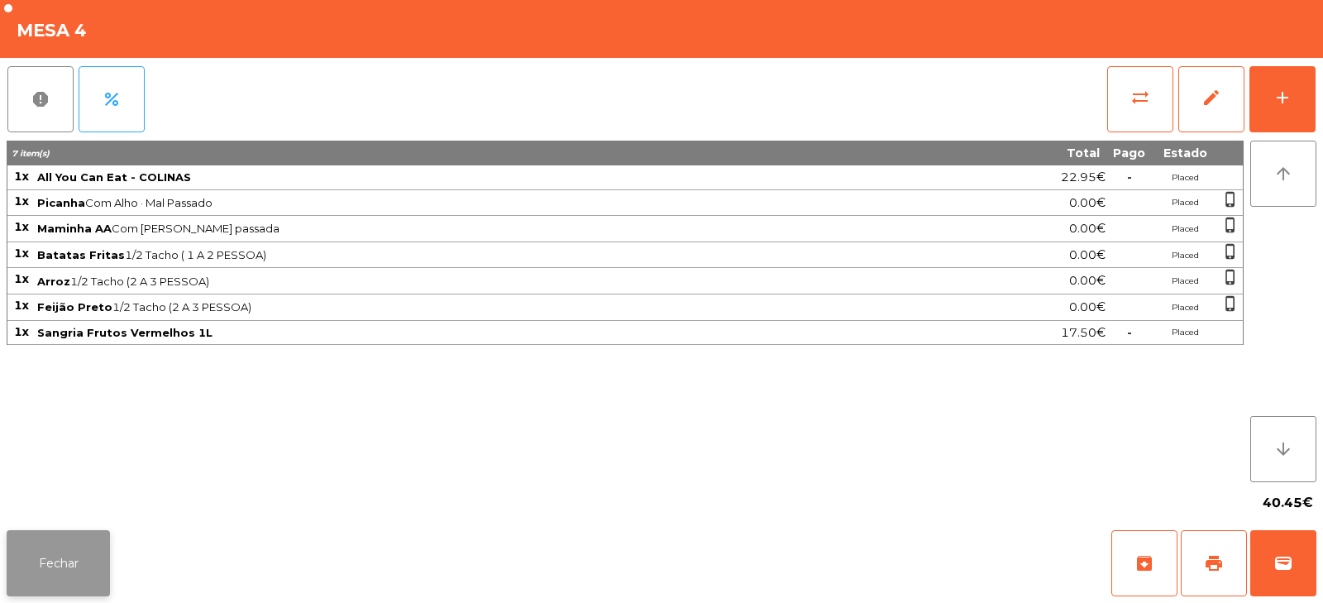
click at [83, 542] on button "Fechar" at bounding box center [58, 563] width 103 height 66
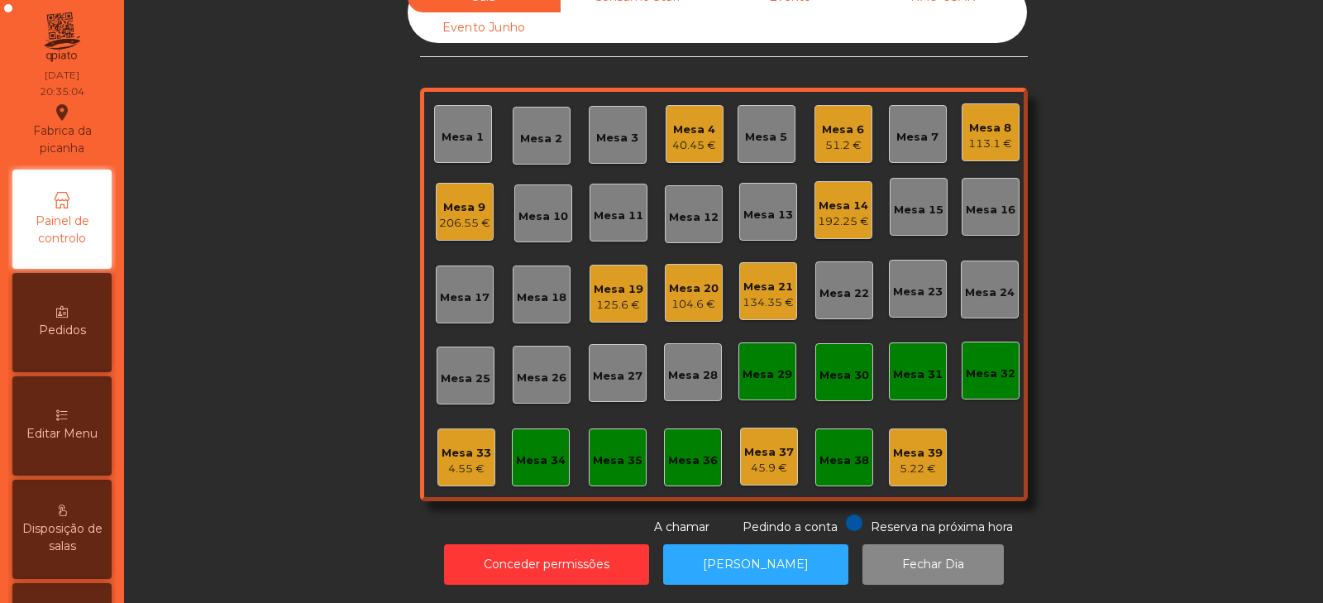
click at [773, 122] on div "Mesa 5" at bounding box center [766, 133] width 42 height 23
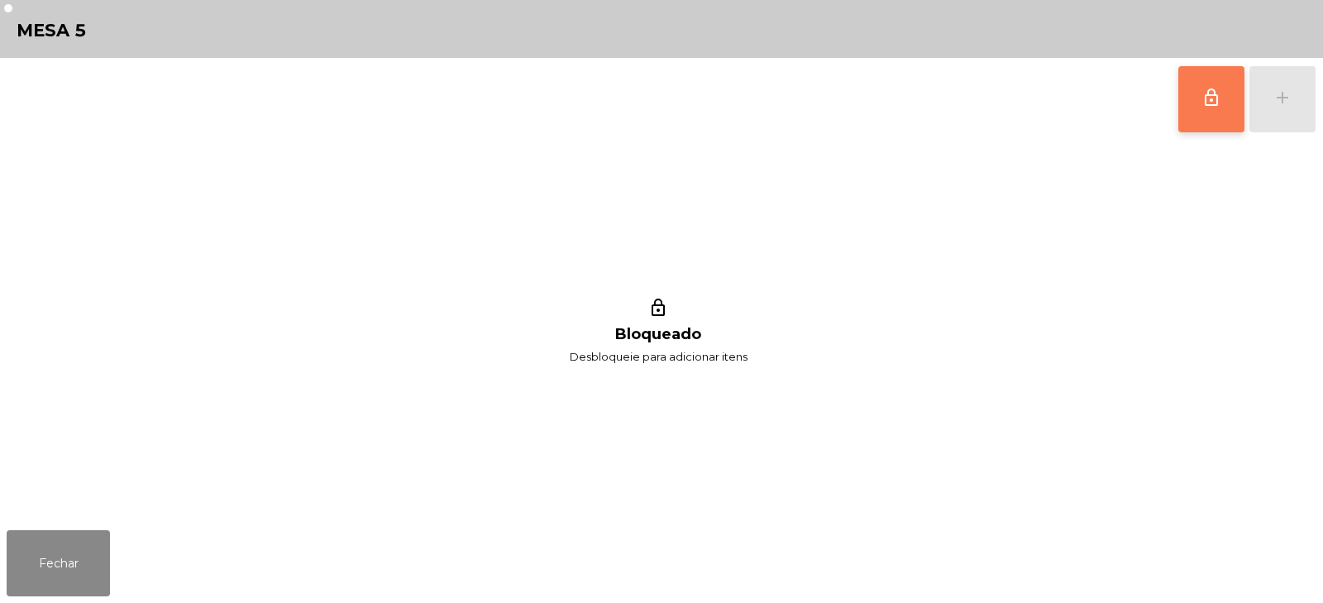
click at [1203, 94] on span "lock_outline" at bounding box center [1212, 98] width 20 height 20
click at [1281, 102] on div "add" at bounding box center [1283, 98] width 20 height 20
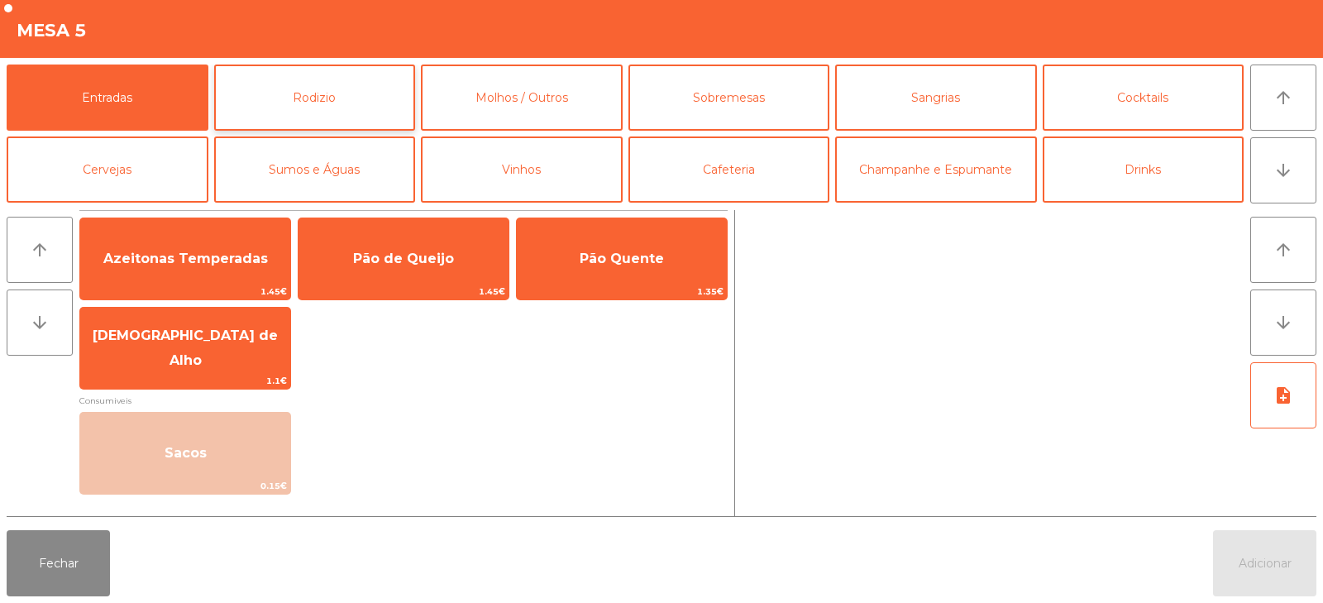
click at [288, 100] on button "Rodizio" at bounding box center [315, 98] width 202 height 66
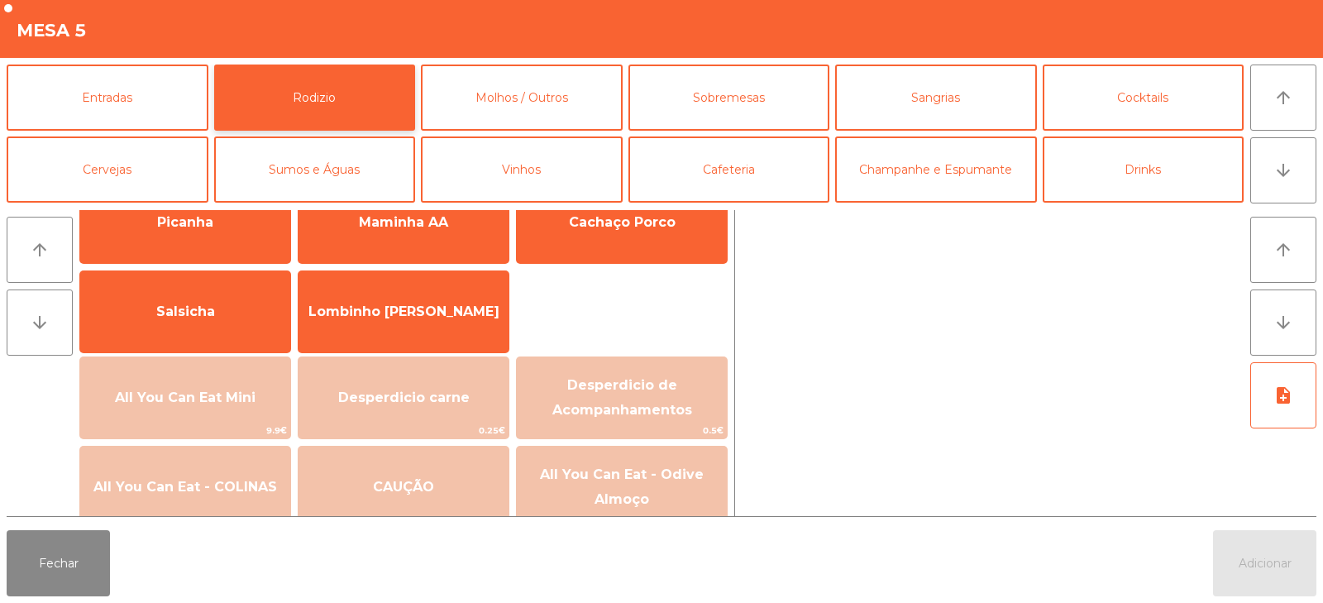
scroll to position [79, 0]
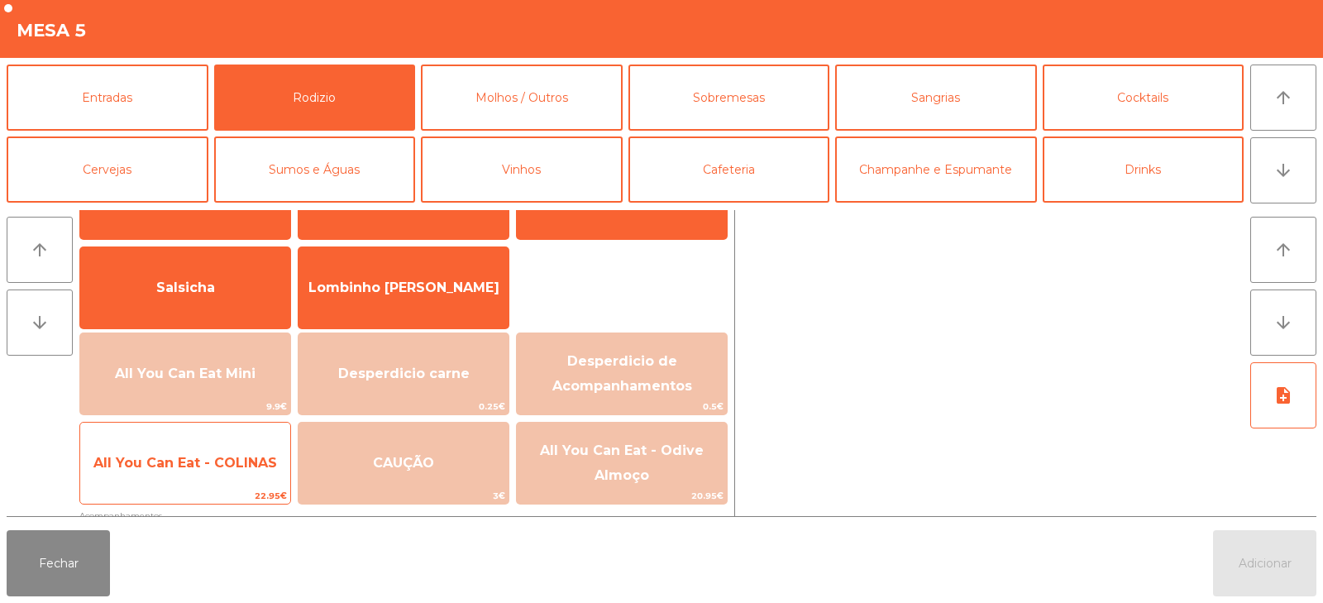
click at [219, 500] on span "22.95€" at bounding box center [185, 496] width 210 height 16
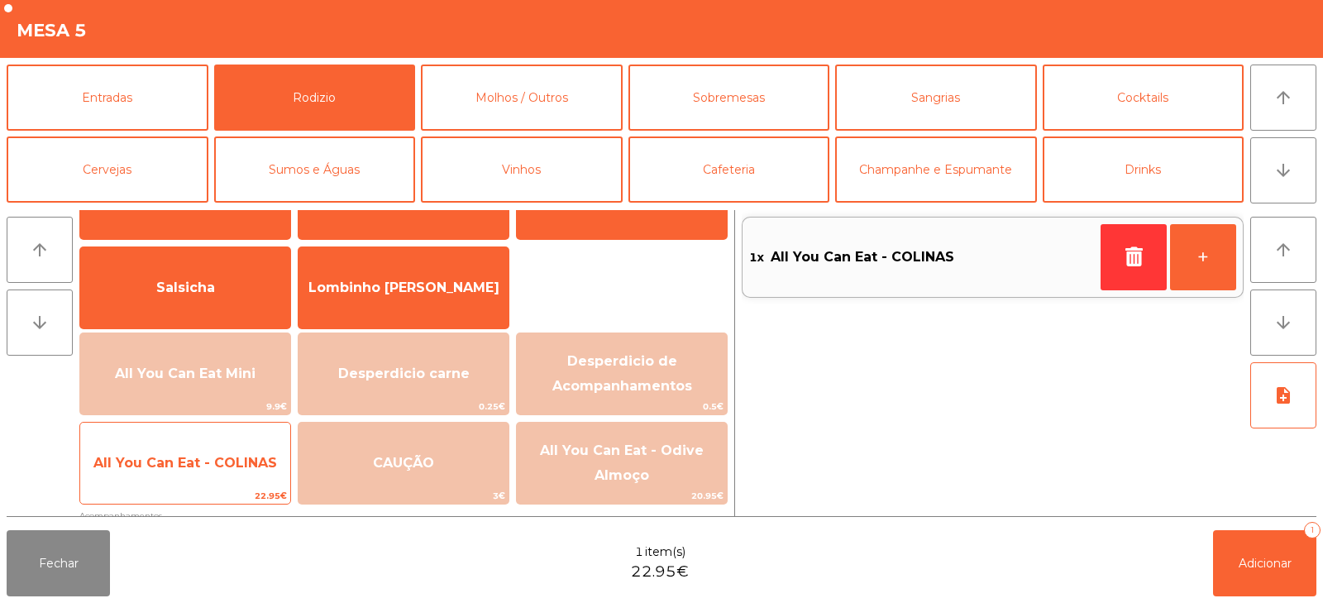
click at [214, 490] on span "22.95€" at bounding box center [185, 496] width 210 height 16
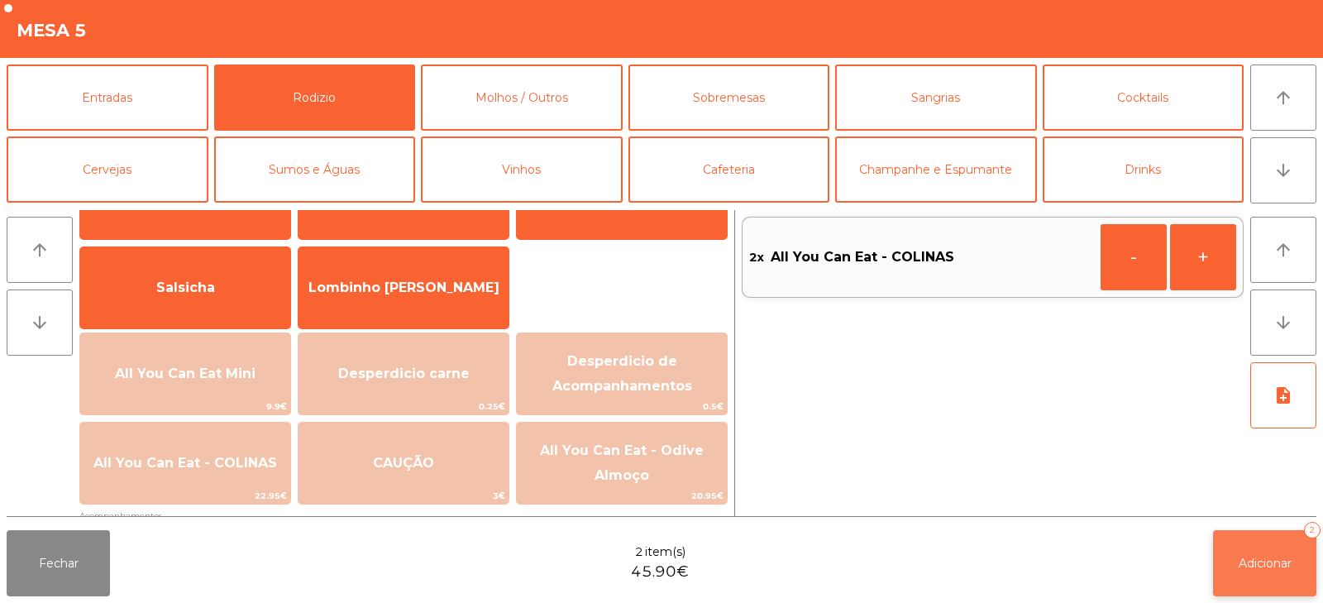
click at [1250, 561] on span "Adicionar" at bounding box center [1265, 563] width 53 height 15
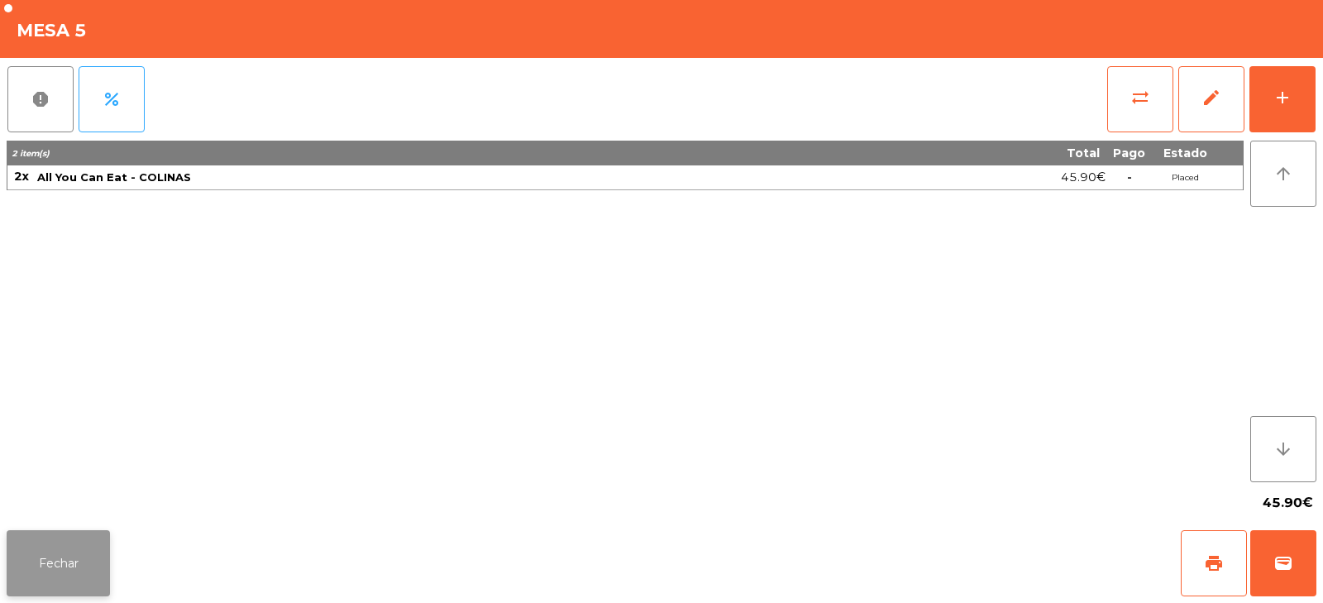
click at [88, 531] on button "Fechar" at bounding box center [58, 563] width 103 height 66
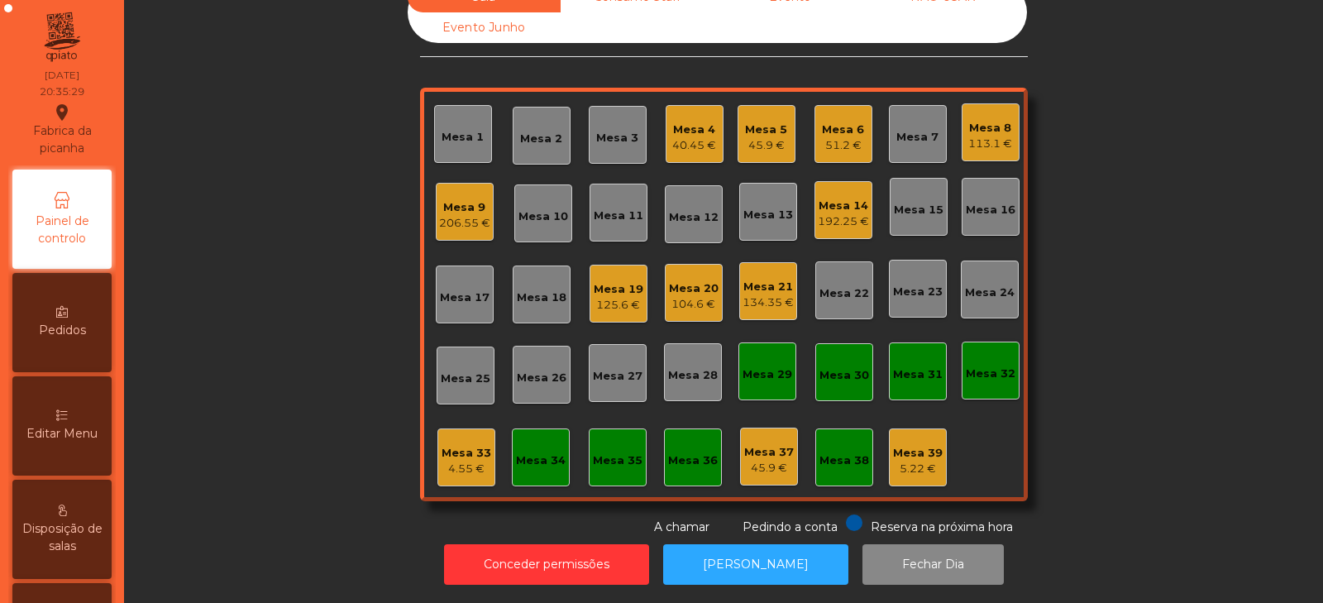
click at [522, 139] on div "Mesa 2" at bounding box center [542, 136] width 58 height 58
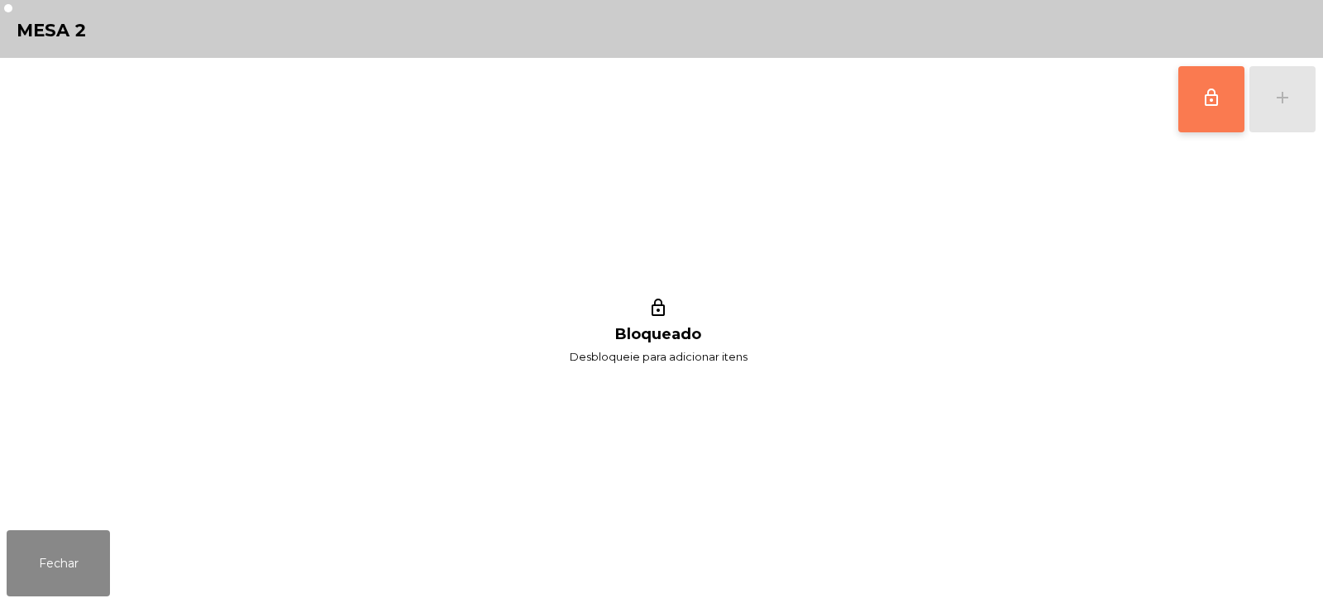
click at [1230, 93] on button "lock_outline" at bounding box center [1212, 99] width 66 height 66
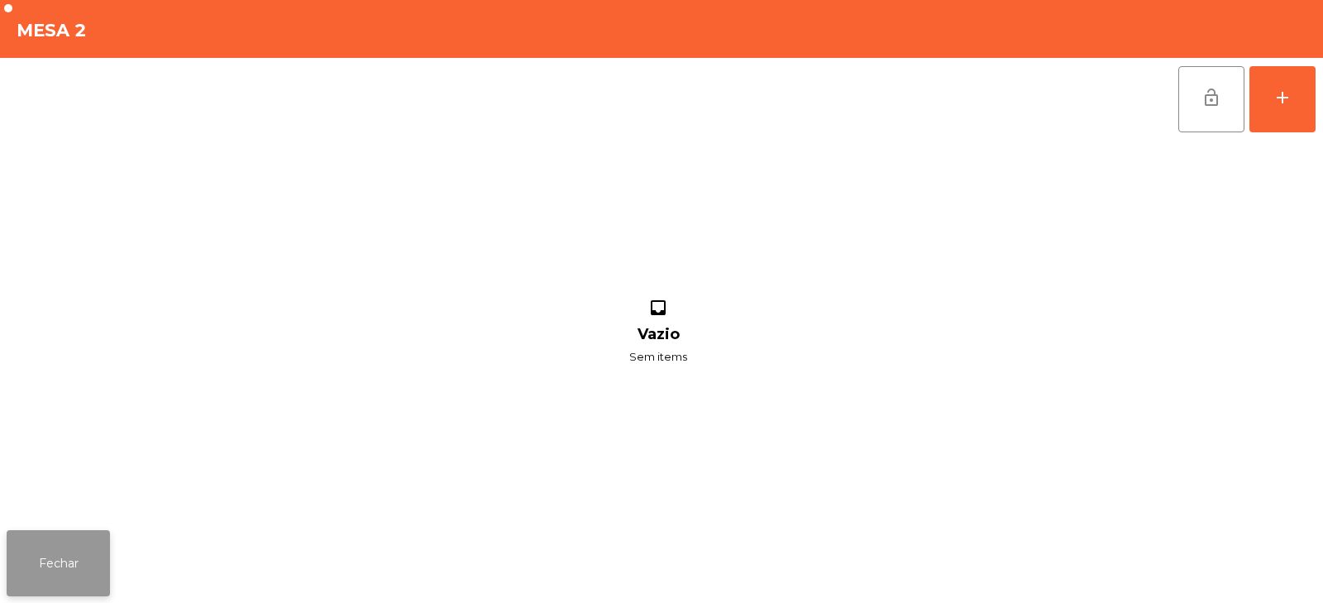
click at [79, 571] on button "Fechar" at bounding box center [58, 563] width 103 height 66
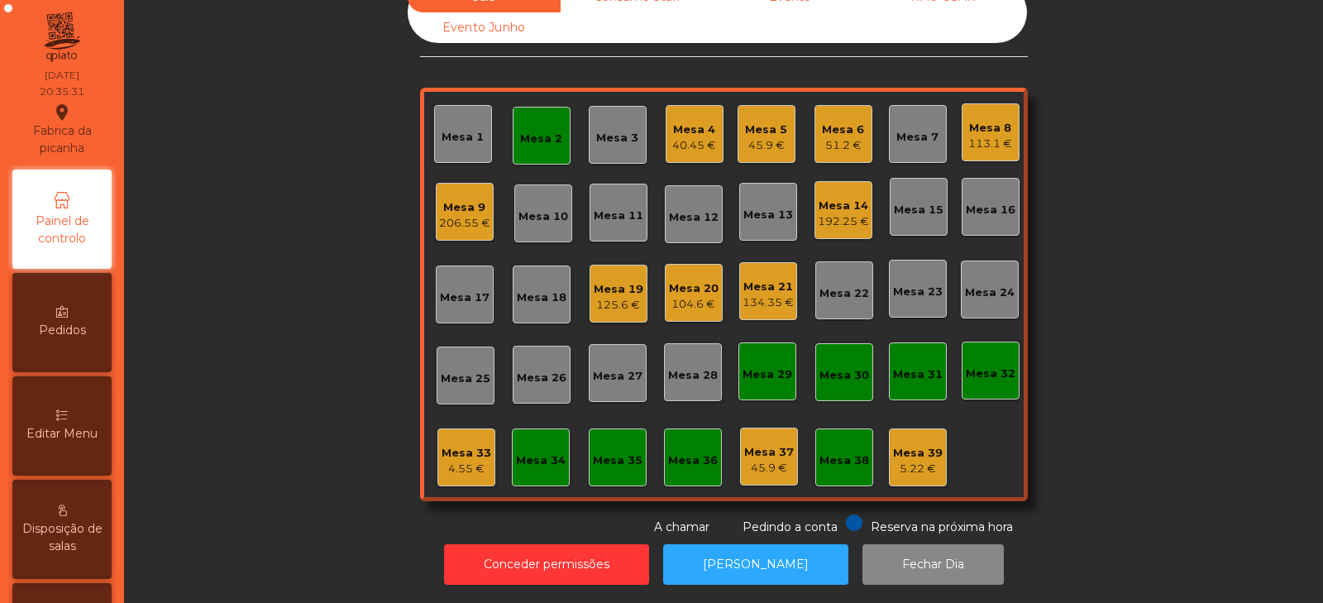
click at [765, 137] on div "45.9 €" at bounding box center [766, 145] width 42 height 17
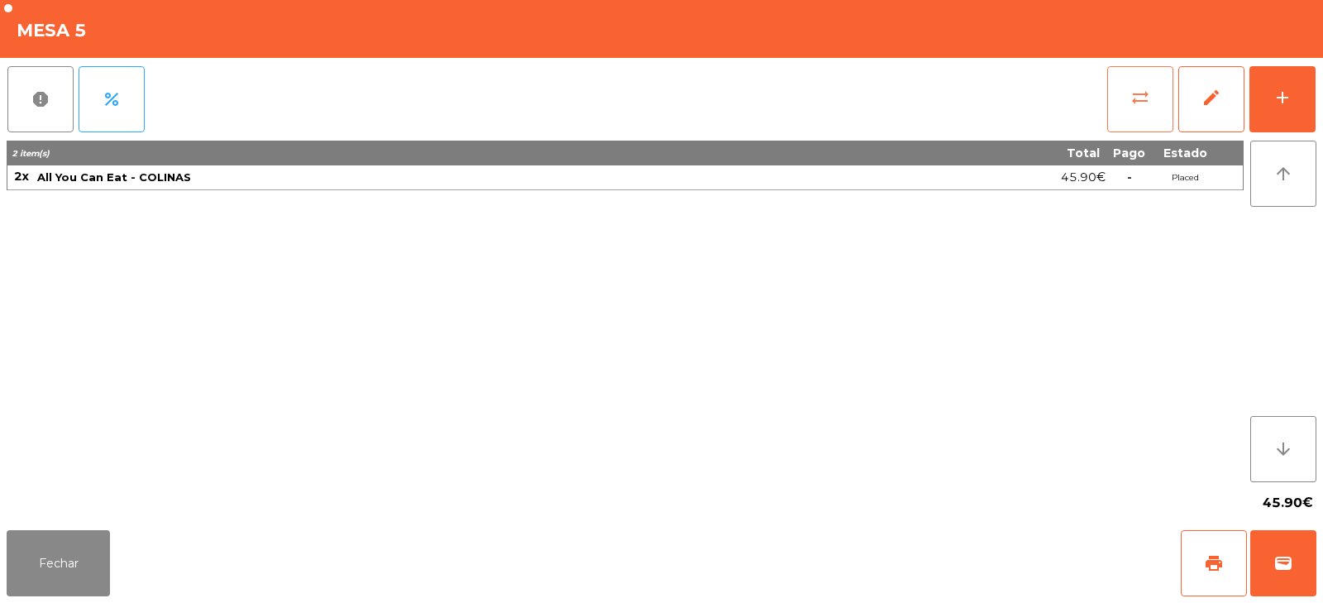
click at [1120, 92] on button "sync_alt" at bounding box center [1140, 99] width 66 height 66
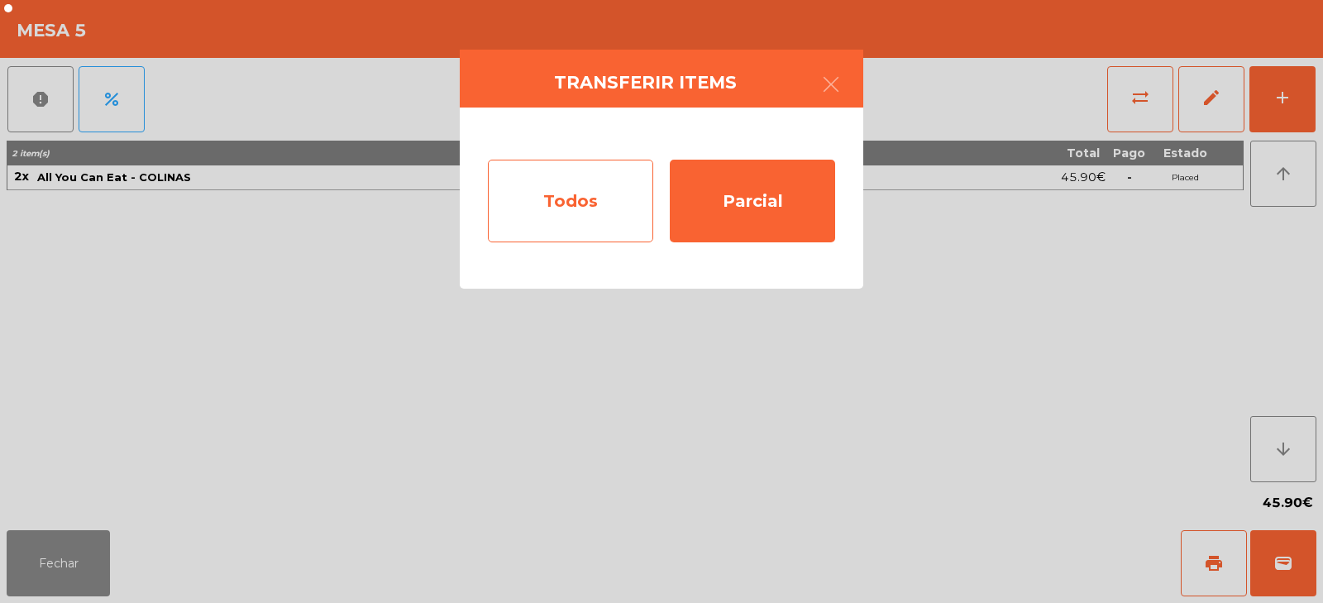
click at [586, 181] on div "Todos" at bounding box center [570, 201] width 165 height 83
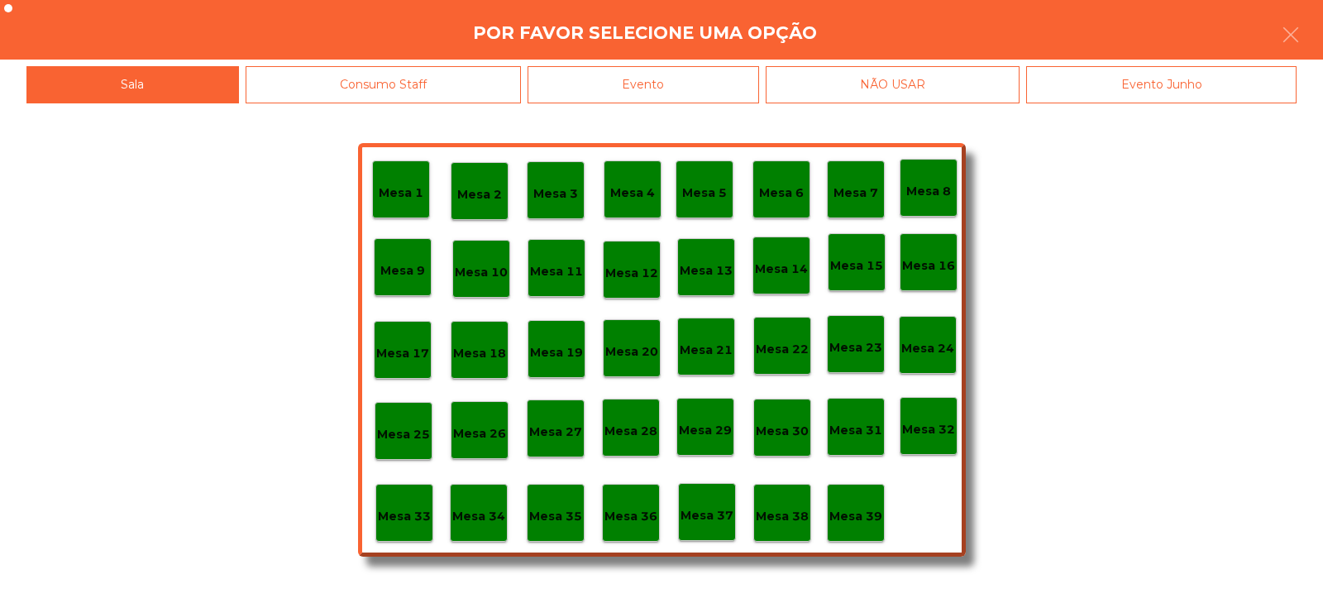
click at [472, 191] on p "Mesa 2" at bounding box center [479, 194] width 45 height 19
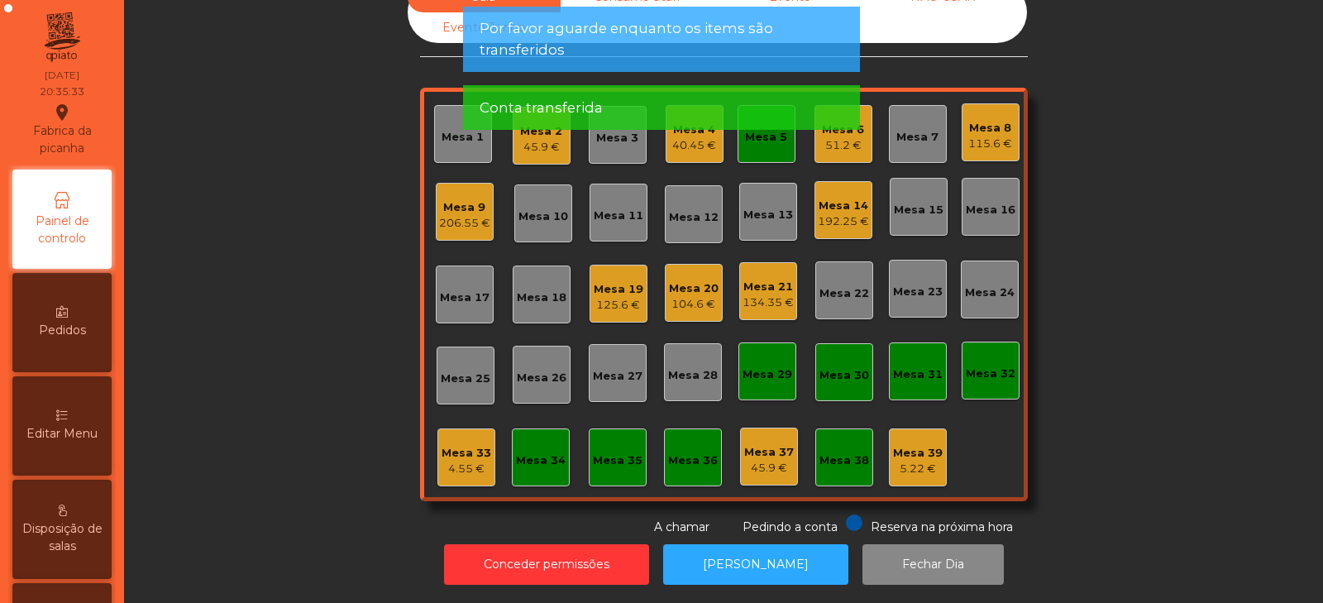
click at [752, 146] on div "Mesa 5" at bounding box center [767, 134] width 58 height 58
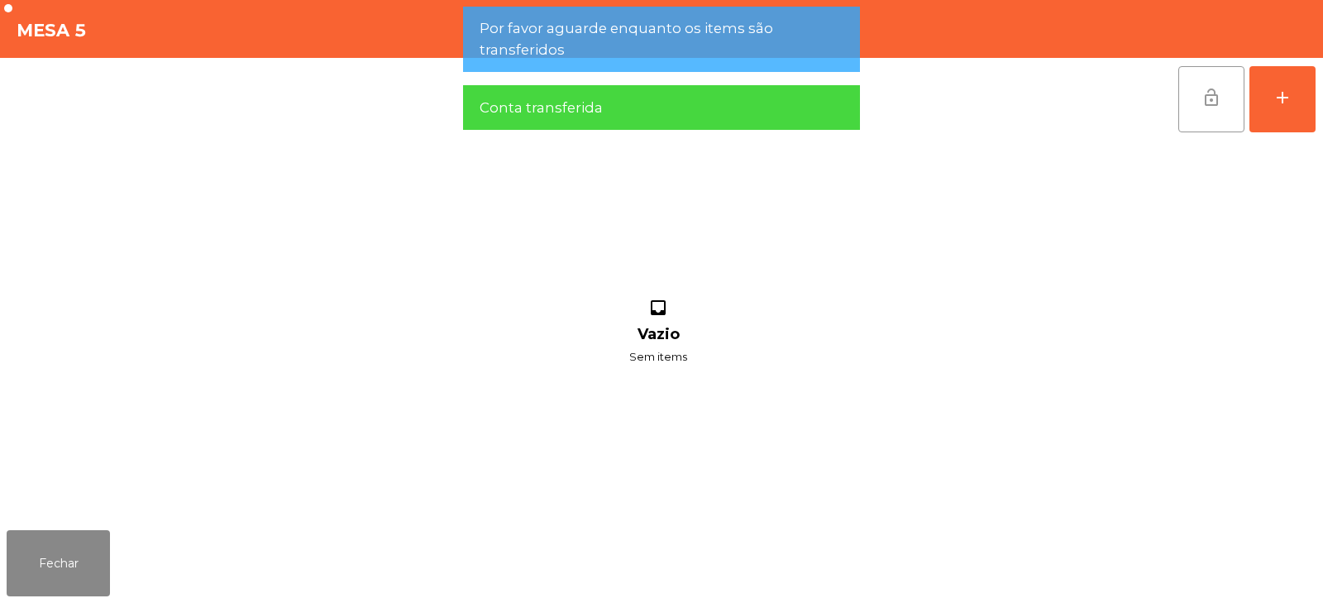
click at [1215, 89] on span "lock_open" at bounding box center [1212, 98] width 20 height 20
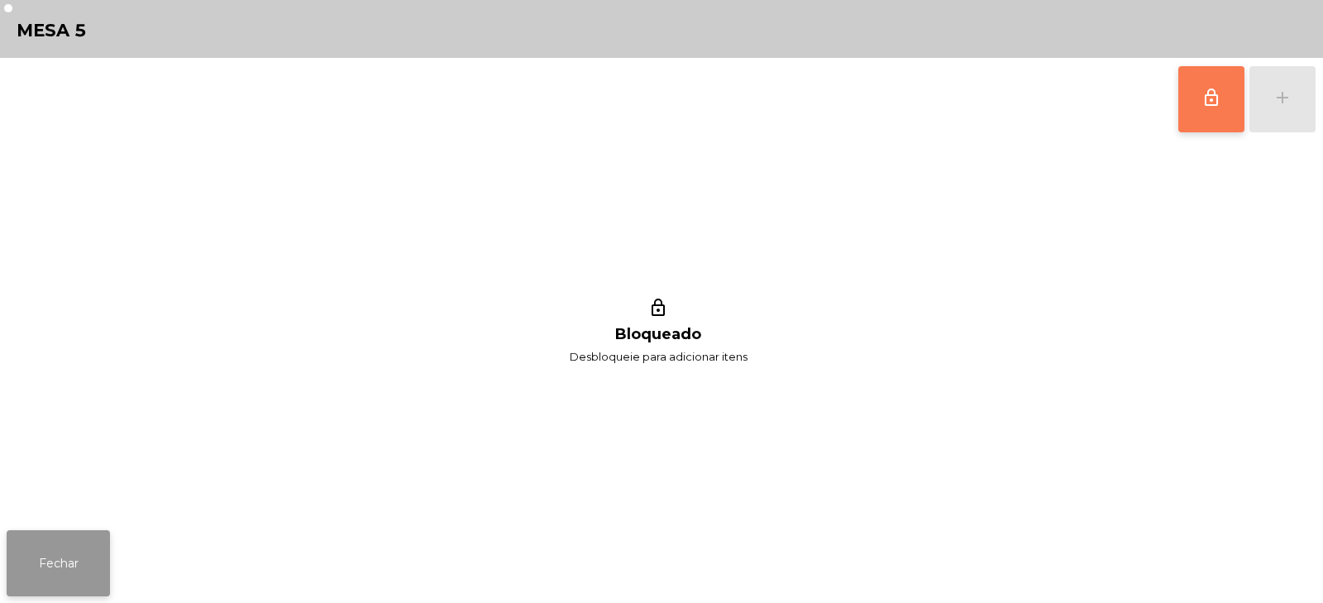
click at [89, 553] on button "Fechar" at bounding box center [58, 563] width 103 height 66
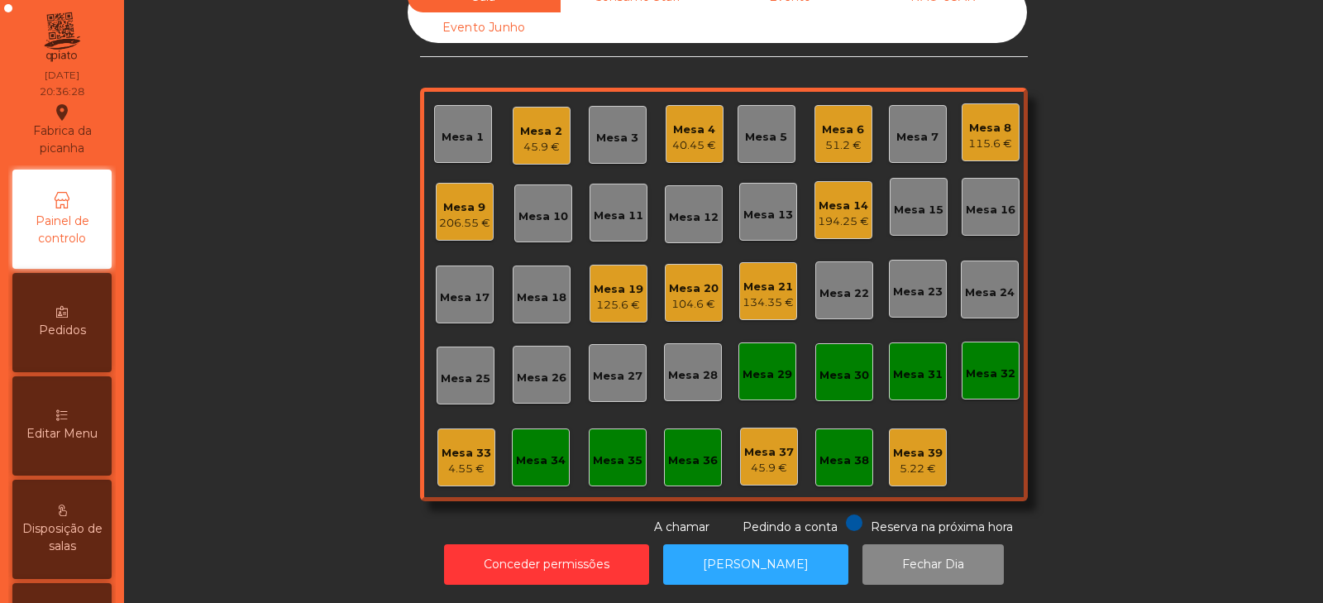
click at [912, 129] on div "Mesa 7" at bounding box center [918, 137] width 42 height 17
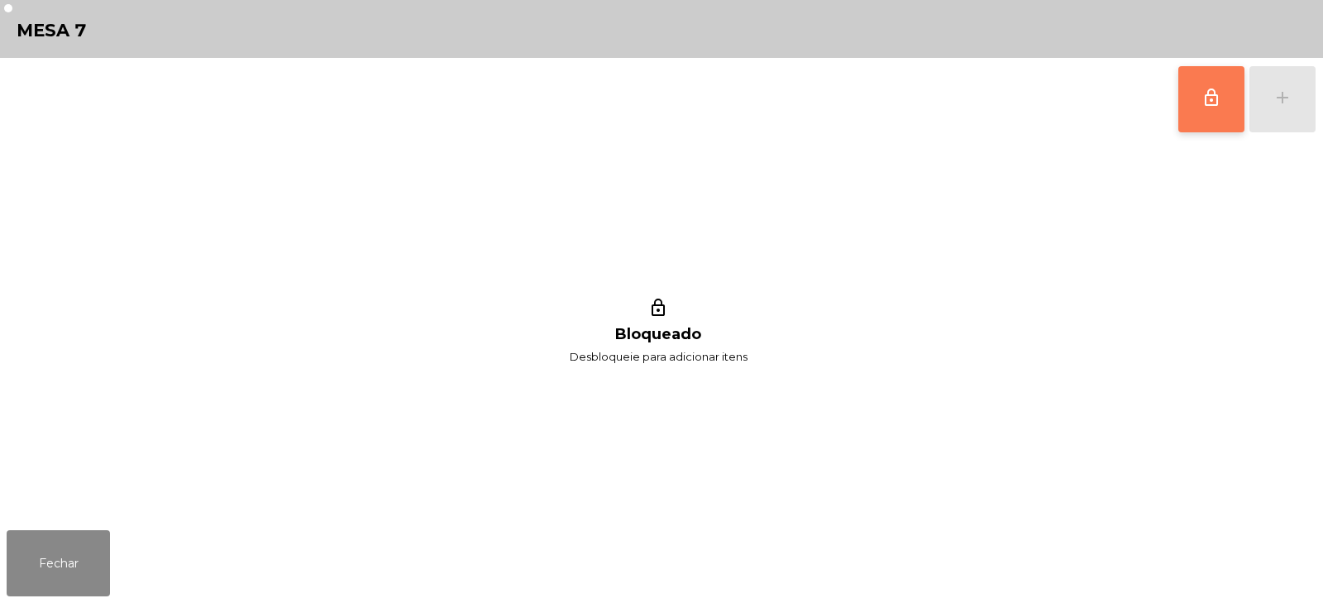
click at [1189, 97] on button "lock_outline" at bounding box center [1212, 99] width 66 height 66
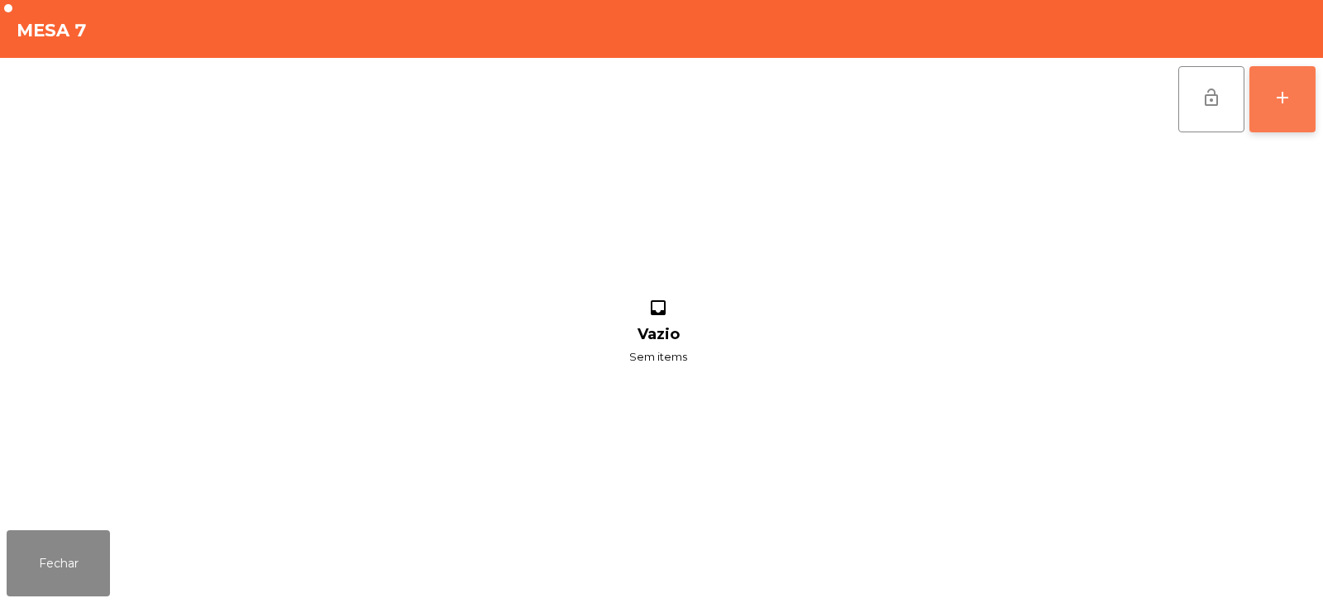
click at [1276, 115] on button "add" at bounding box center [1283, 99] width 66 height 66
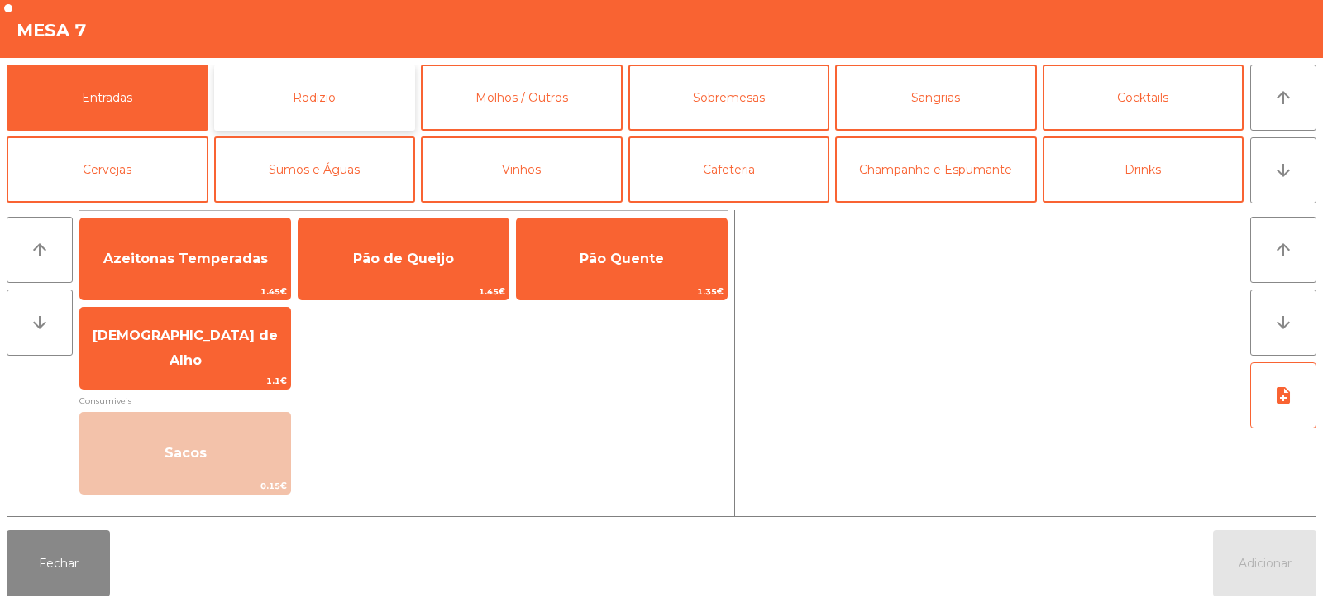
click at [299, 98] on button "Rodizio" at bounding box center [315, 98] width 202 height 66
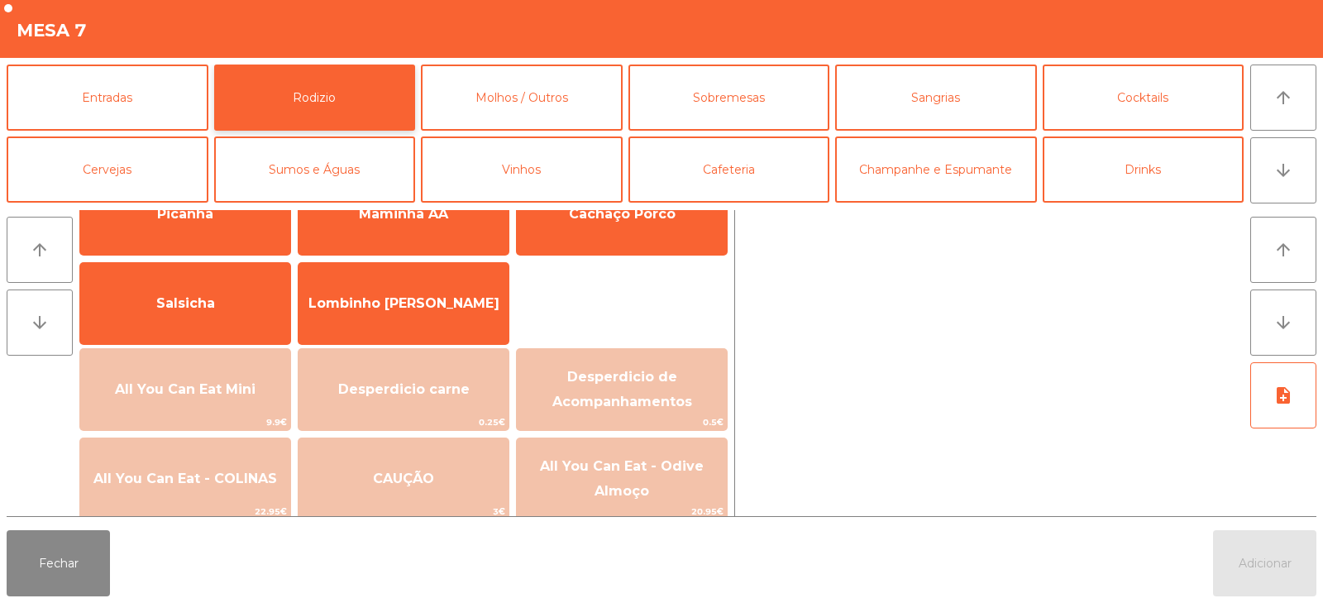
scroll to position [73, 0]
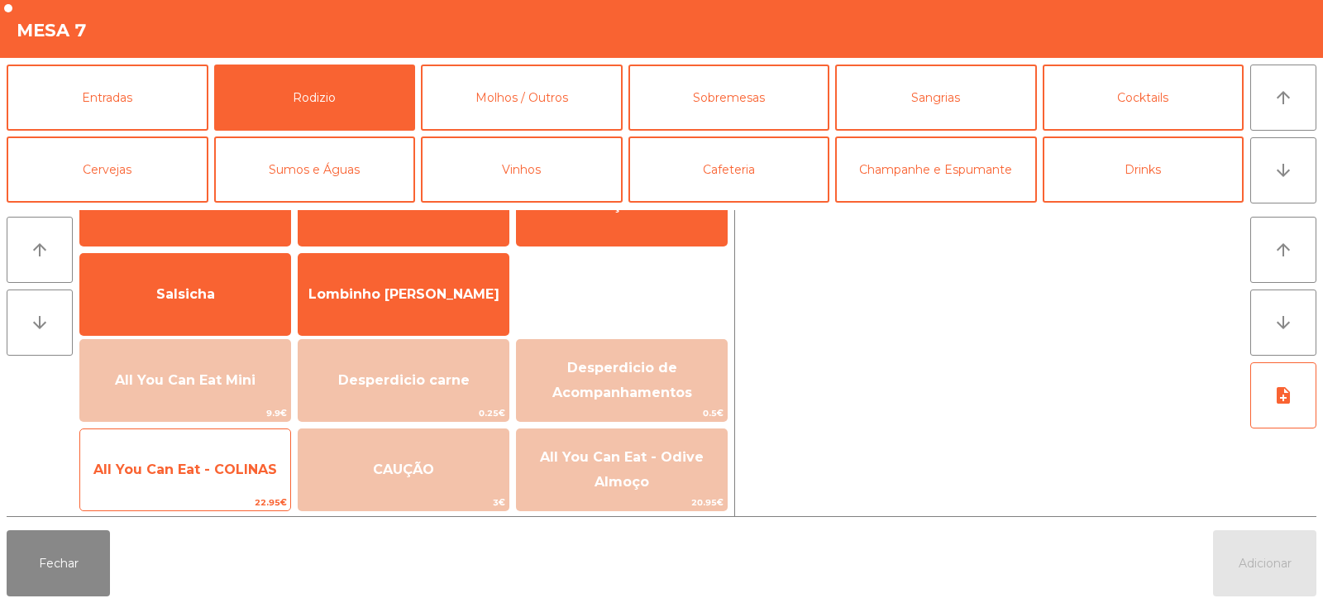
click at [218, 483] on span "All You Can Eat - COLINAS" at bounding box center [185, 469] width 210 height 45
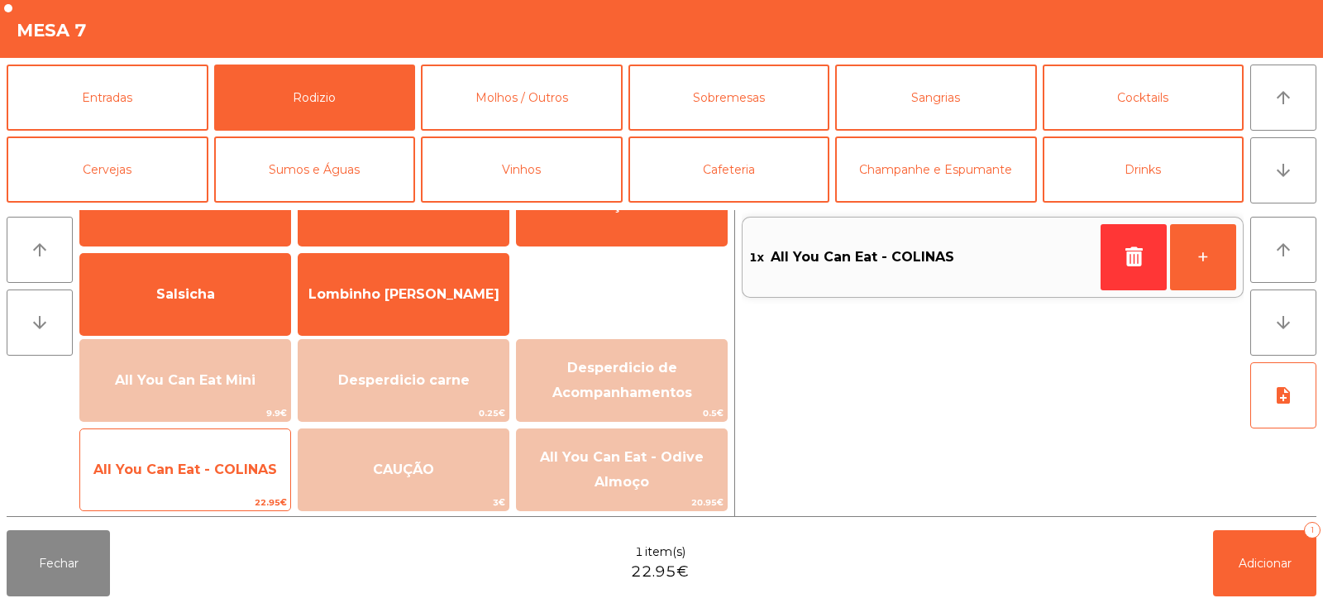
click at [216, 490] on span "All You Can Eat - COLINAS" at bounding box center [185, 469] width 210 height 45
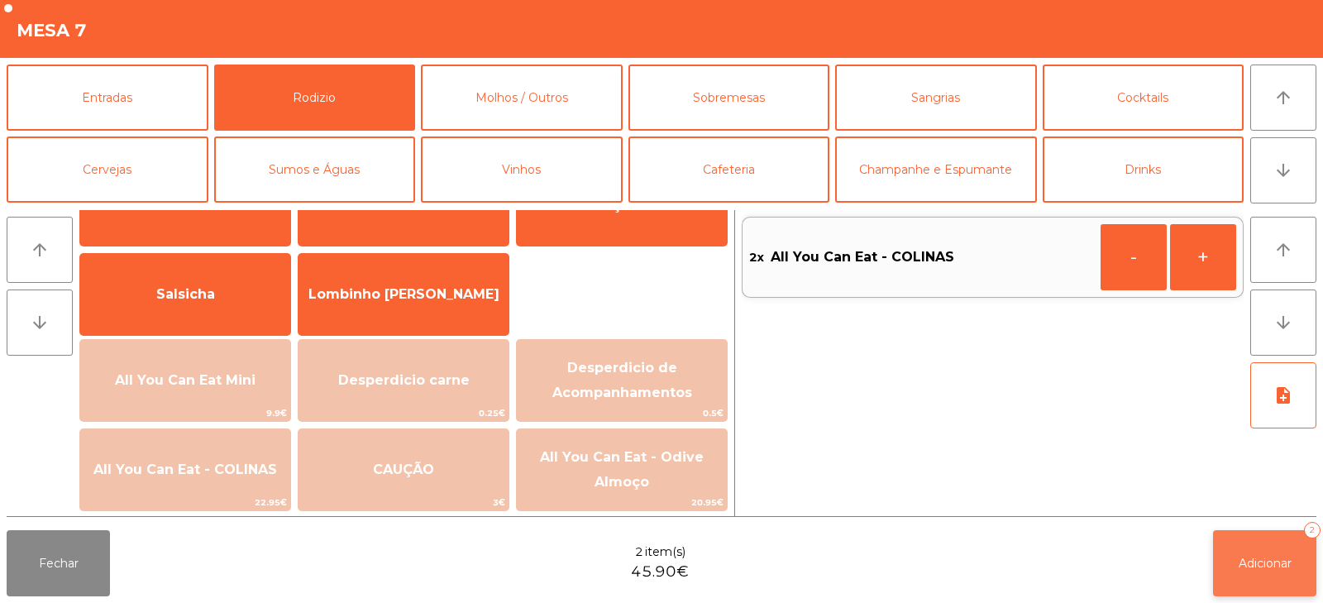
click at [1261, 533] on button "Adicionar 2" at bounding box center [1264, 563] width 103 height 66
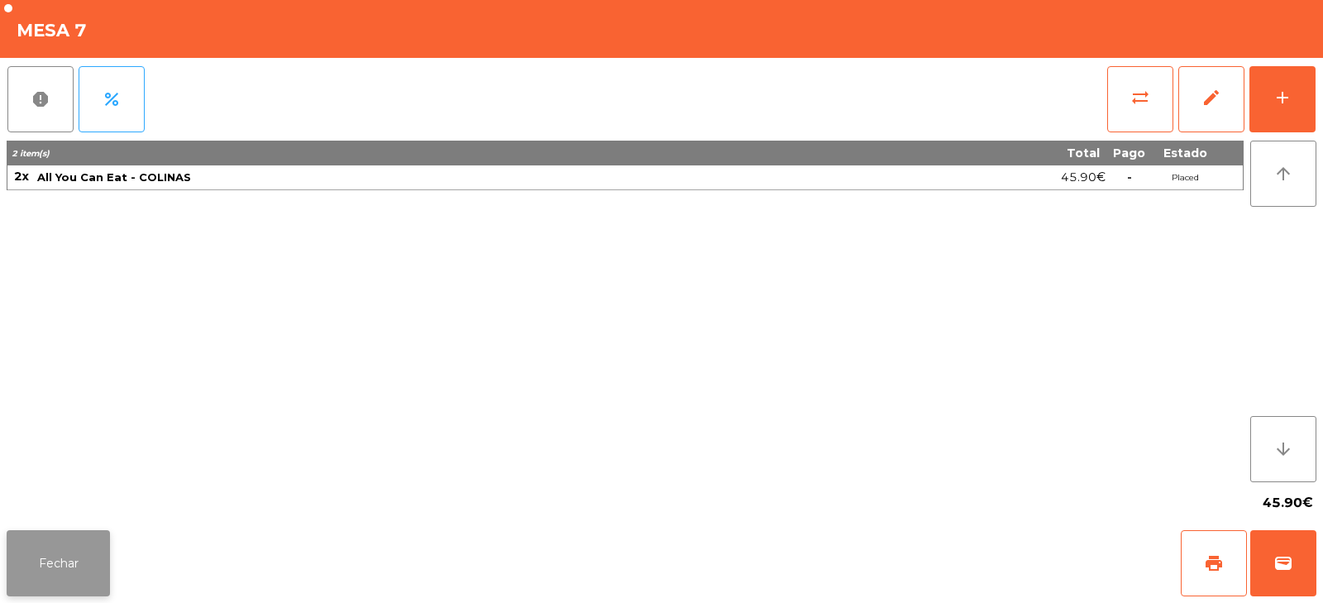
click at [54, 548] on button "Fechar" at bounding box center [58, 563] width 103 height 66
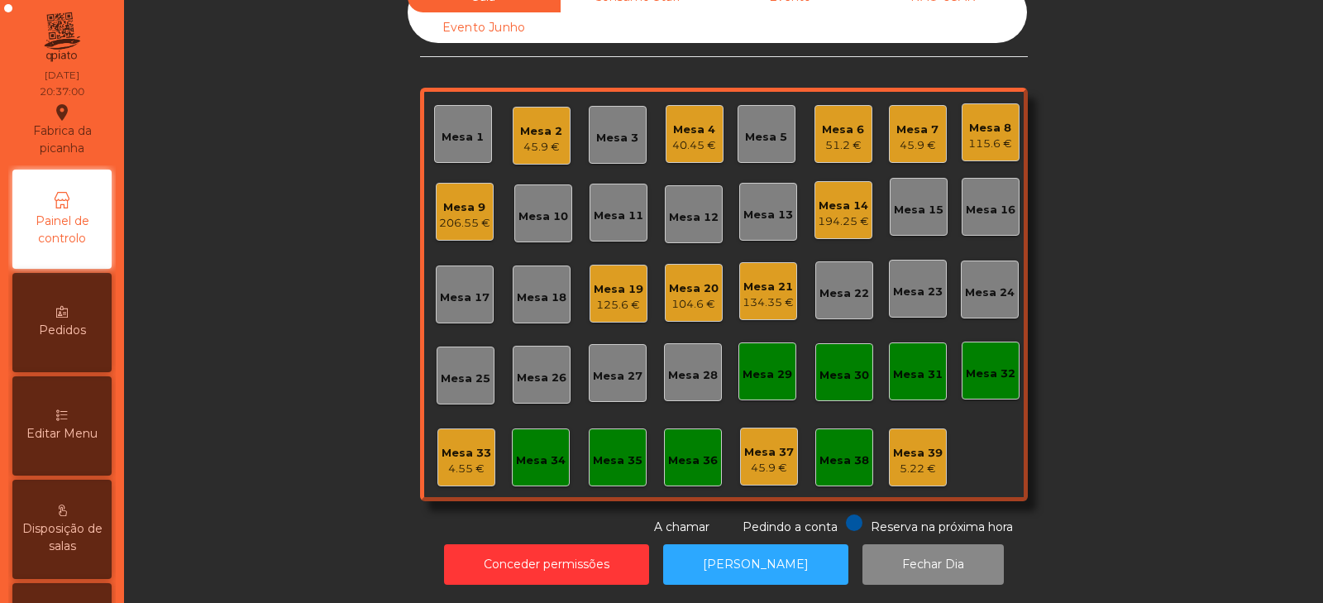
click at [997, 285] on div "Mesa 24" at bounding box center [990, 293] width 50 height 17
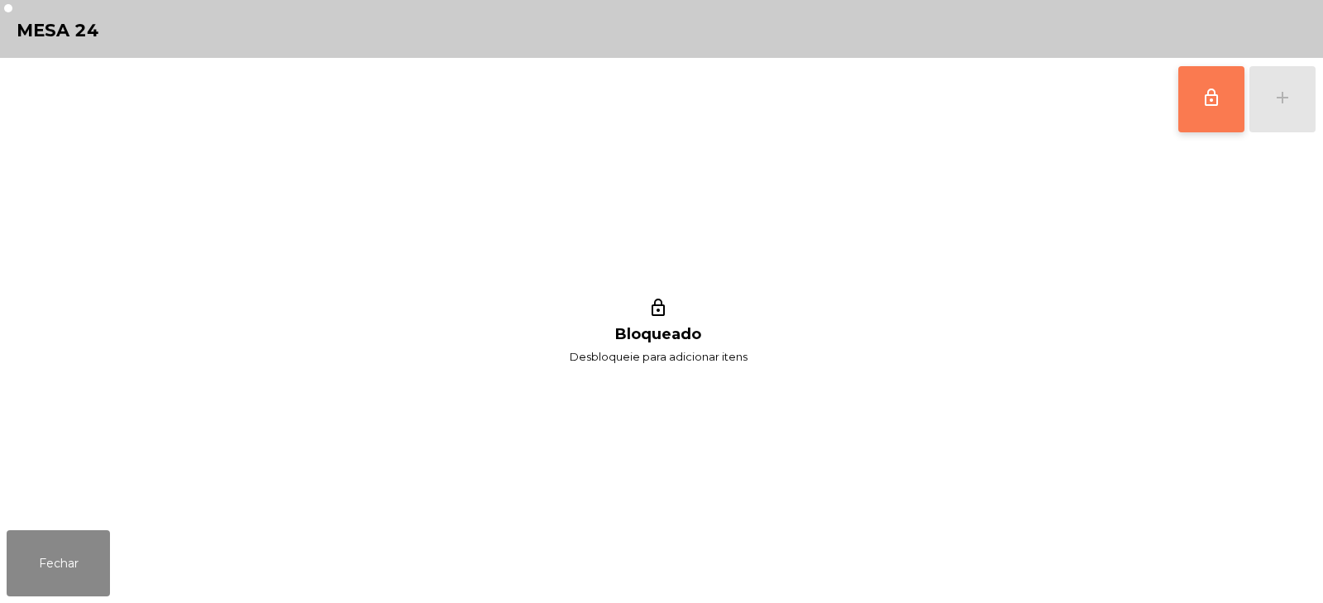
click at [1198, 108] on button "lock_outline" at bounding box center [1212, 99] width 66 height 66
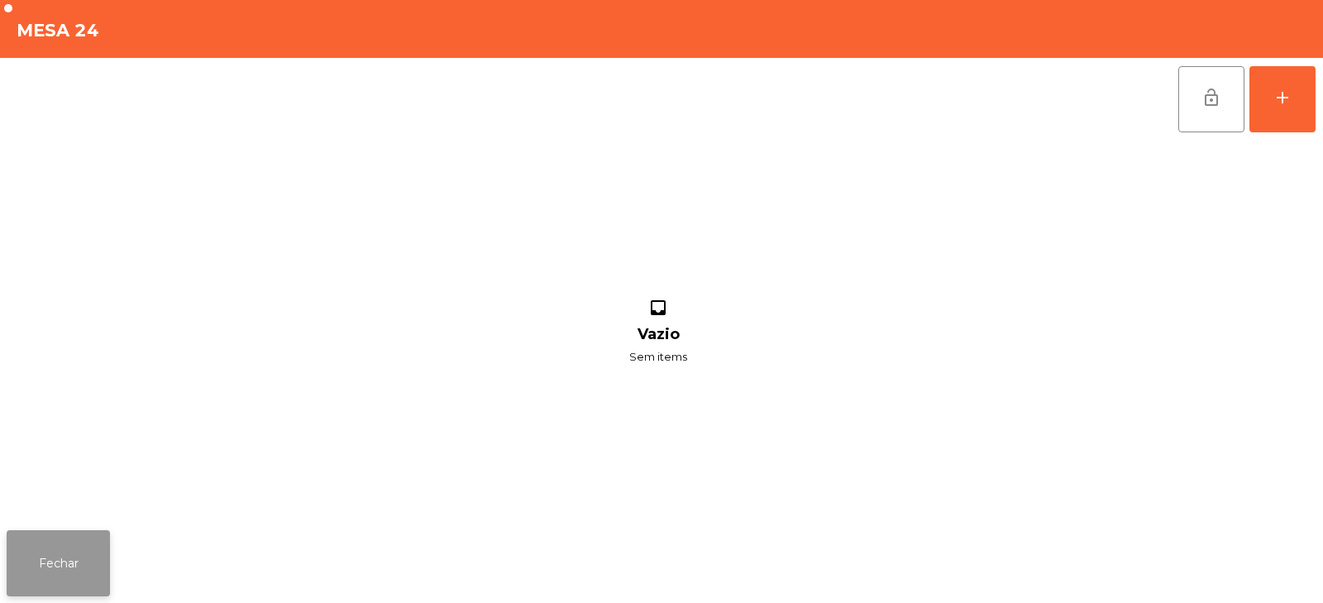
click at [75, 574] on button "Fechar" at bounding box center [58, 563] width 103 height 66
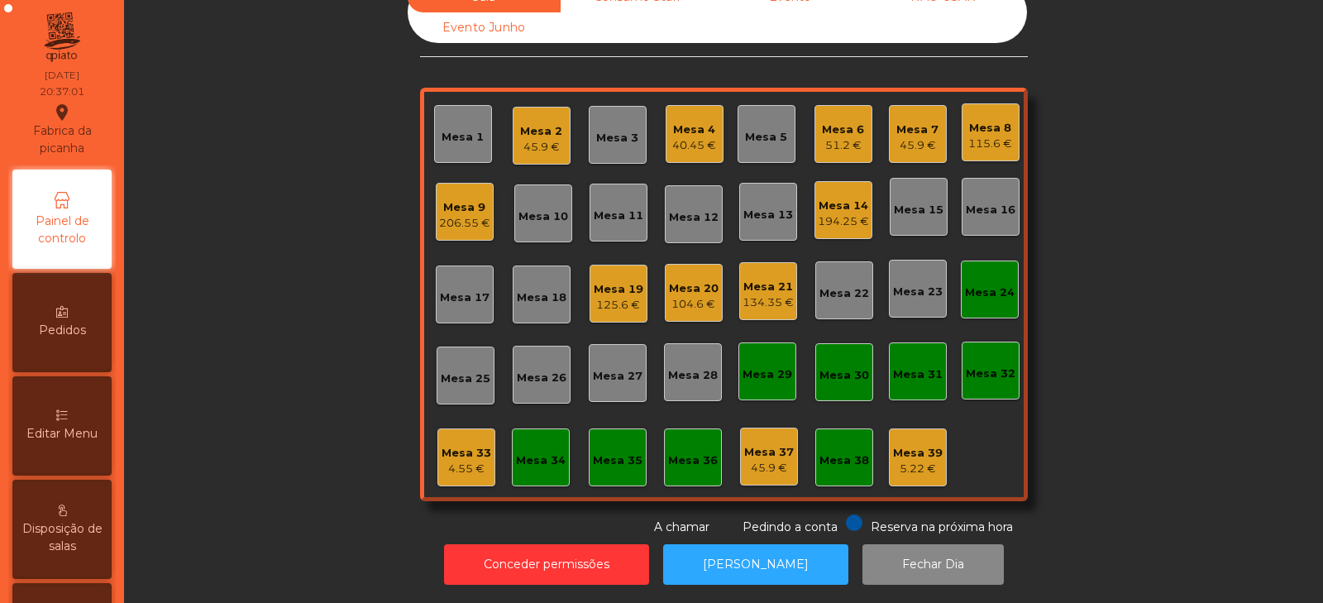
click at [911, 122] on div "Mesa 7" at bounding box center [918, 130] width 42 height 17
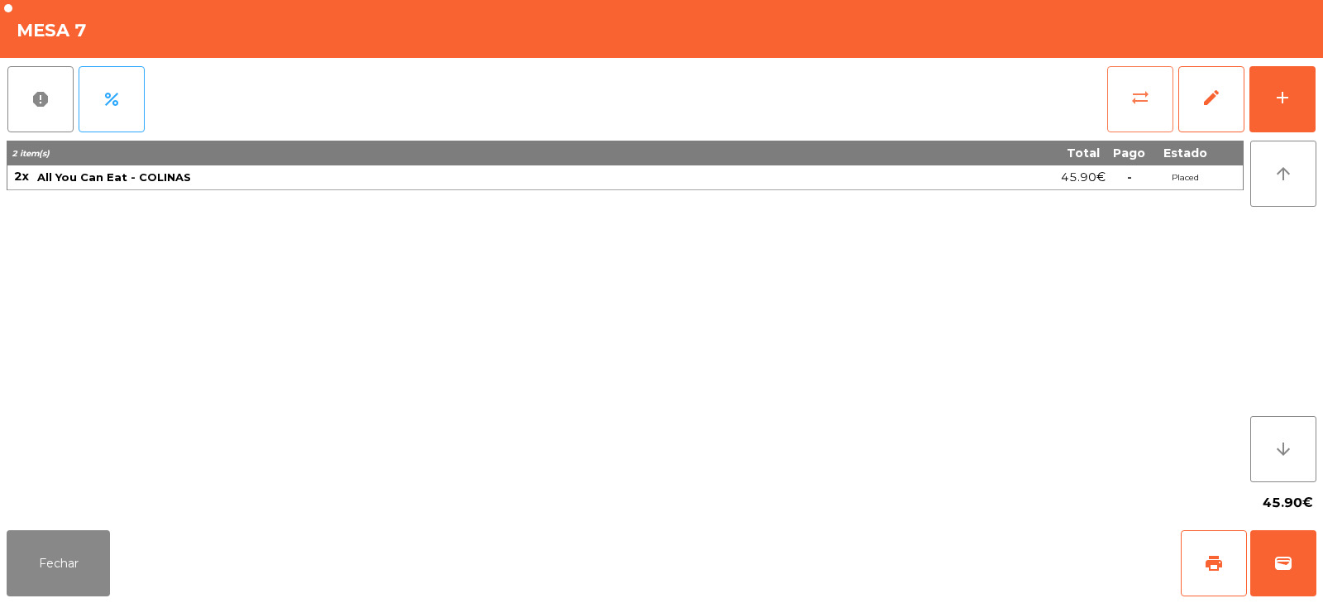
click at [1131, 117] on button "sync_alt" at bounding box center [1140, 99] width 66 height 66
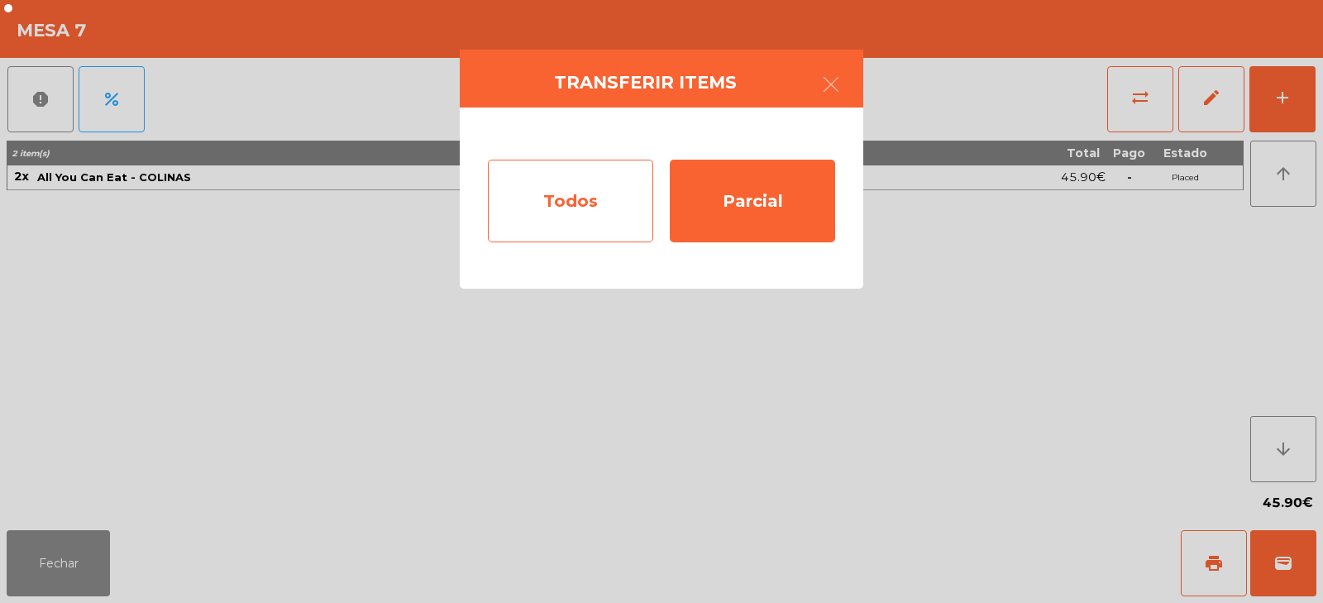
click at [585, 213] on div "Todos" at bounding box center [570, 201] width 165 height 83
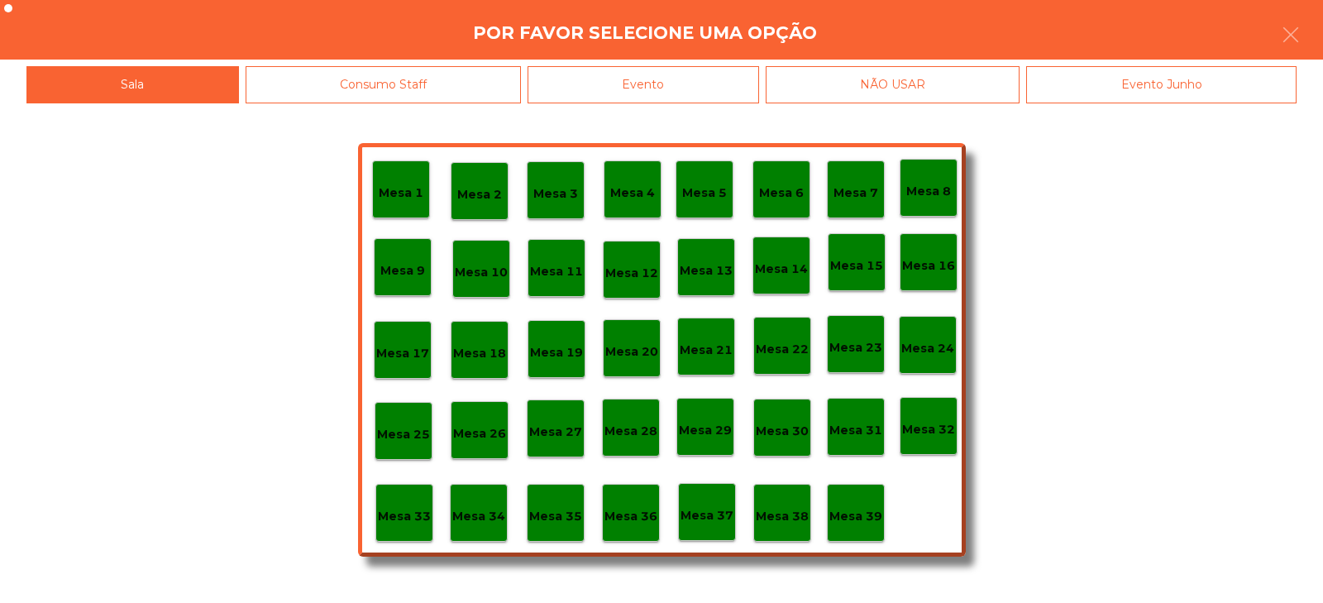
click at [924, 356] on p "Mesa 24" at bounding box center [928, 348] width 53 height 19
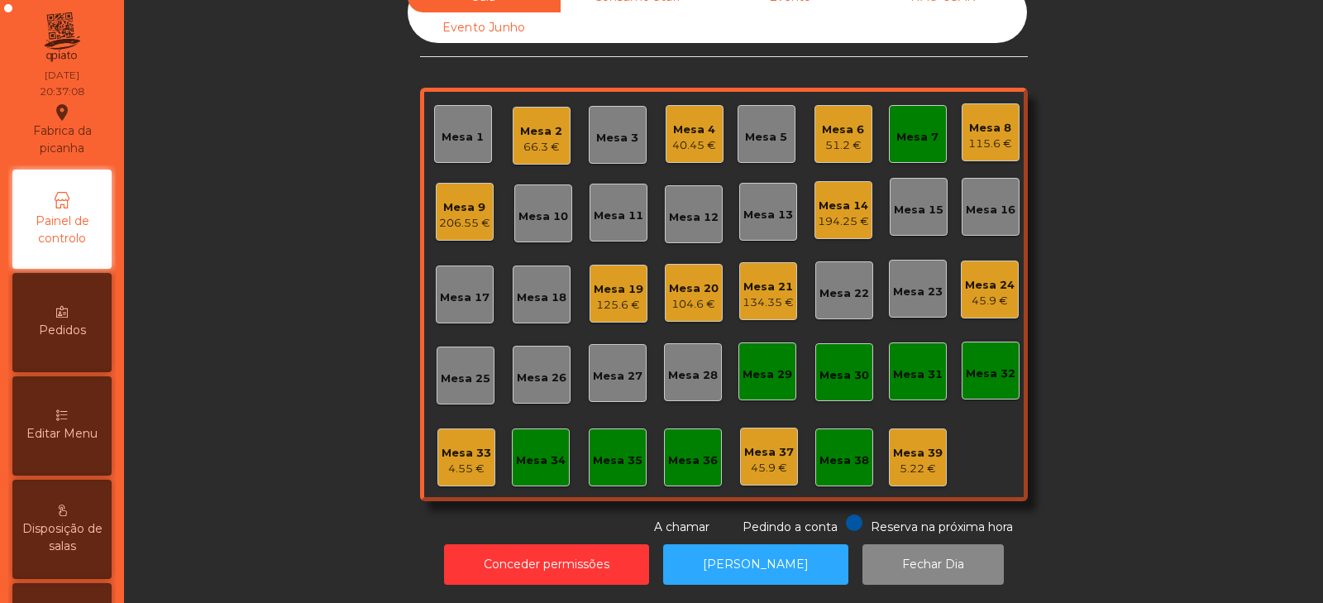
scroll to position [0, 0]
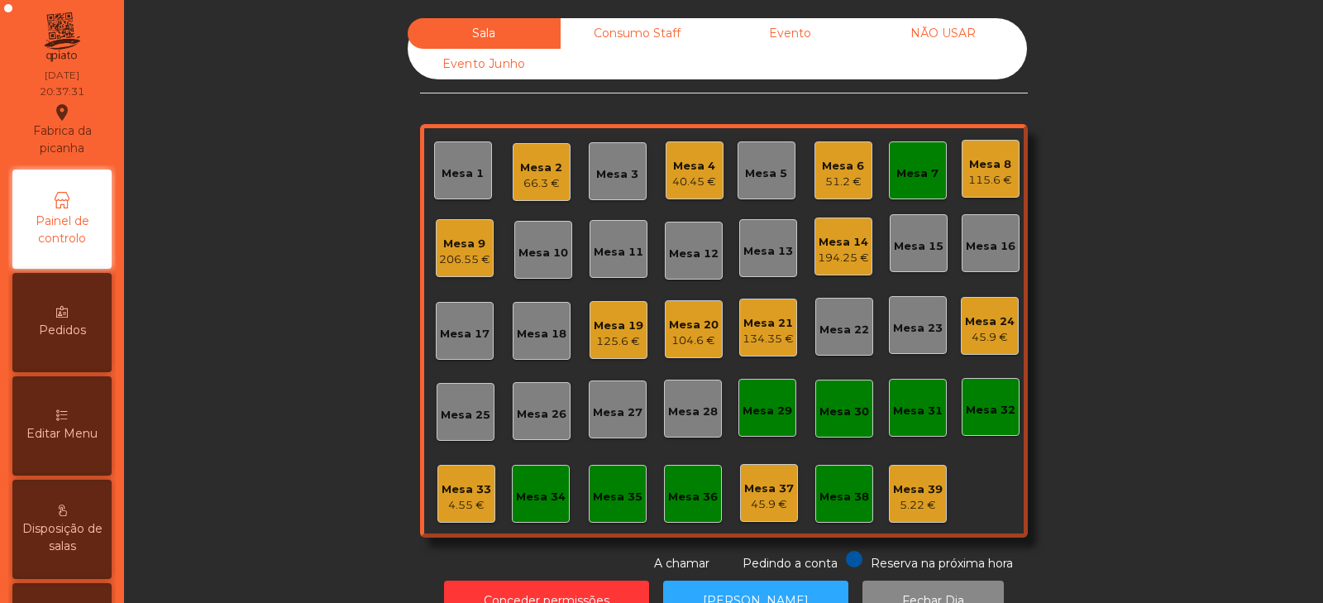
click at [532, 501] on div "Mesa 34" at bounding box center [541, 497] width 50 height 17
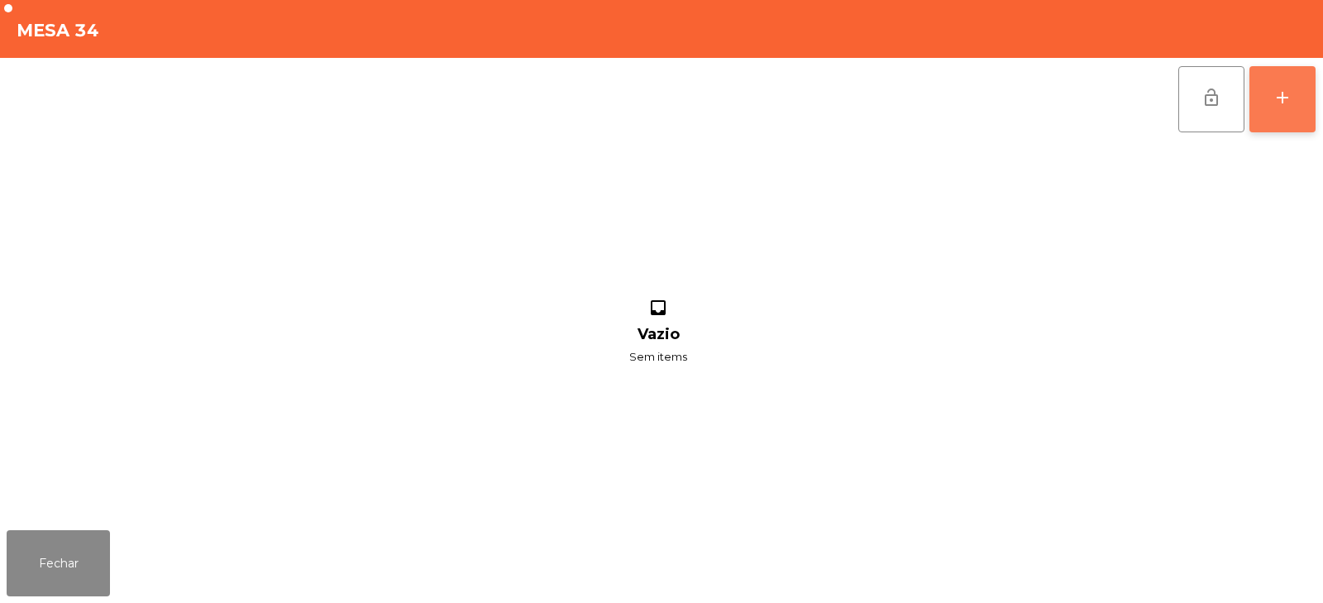
click at [1295, 127] on button "add" at bounding box center [1283, 99] width 66 height 66
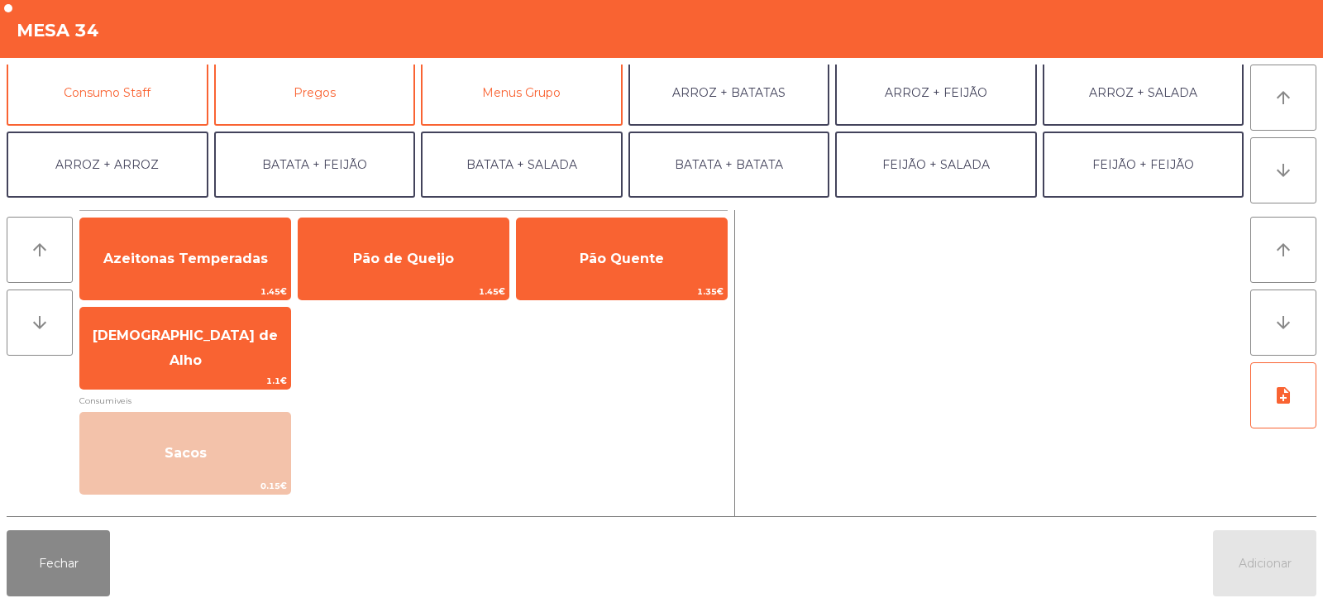
scroll to position [156, 0]
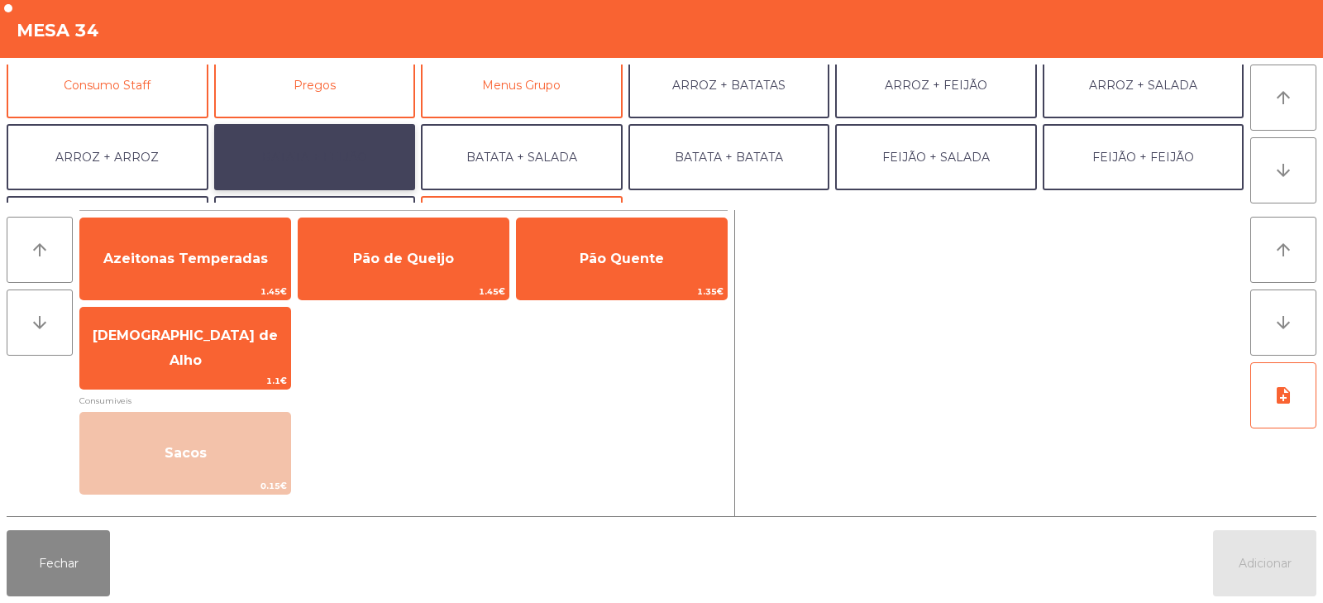
click at [334, 157] on button "BATATA + FEIJÃO" at bounding box center [315, 157] width 202 height 66
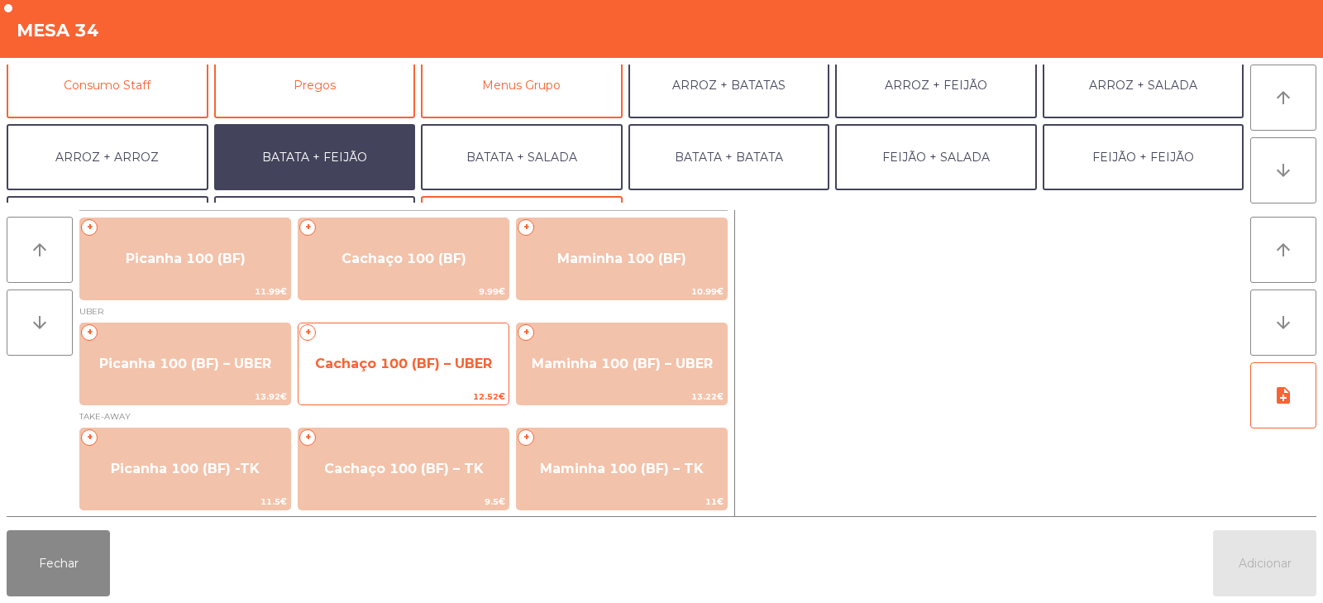
click at [446, 367] on span "Cachaço 100 (BF) – UBER" at bounding box center [403, 364] width 177 height 16
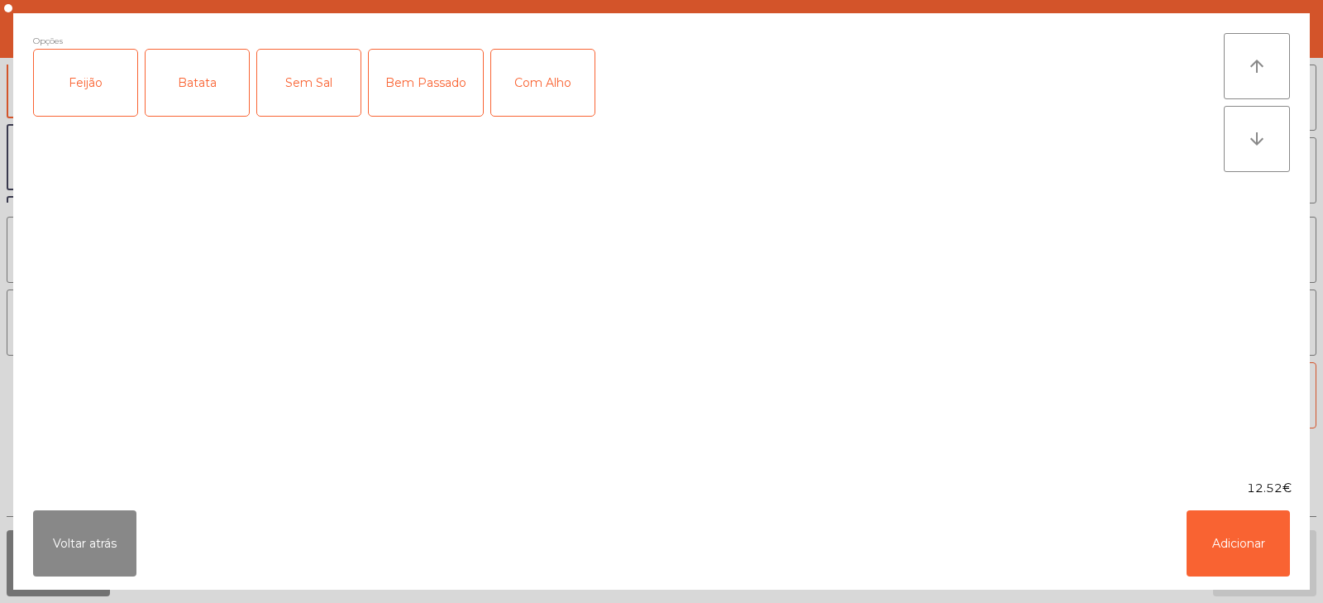
click at [98, 70] on div "Feijão" at bounding box center [85, 83] width 103 height 66
click at [212, 101] on div "Batata" at bounding box center [197, 83] width 103 height 66
click at [1194, 531] on button "Adicionar" at bounding box center [1238, 543] width 103 height 66
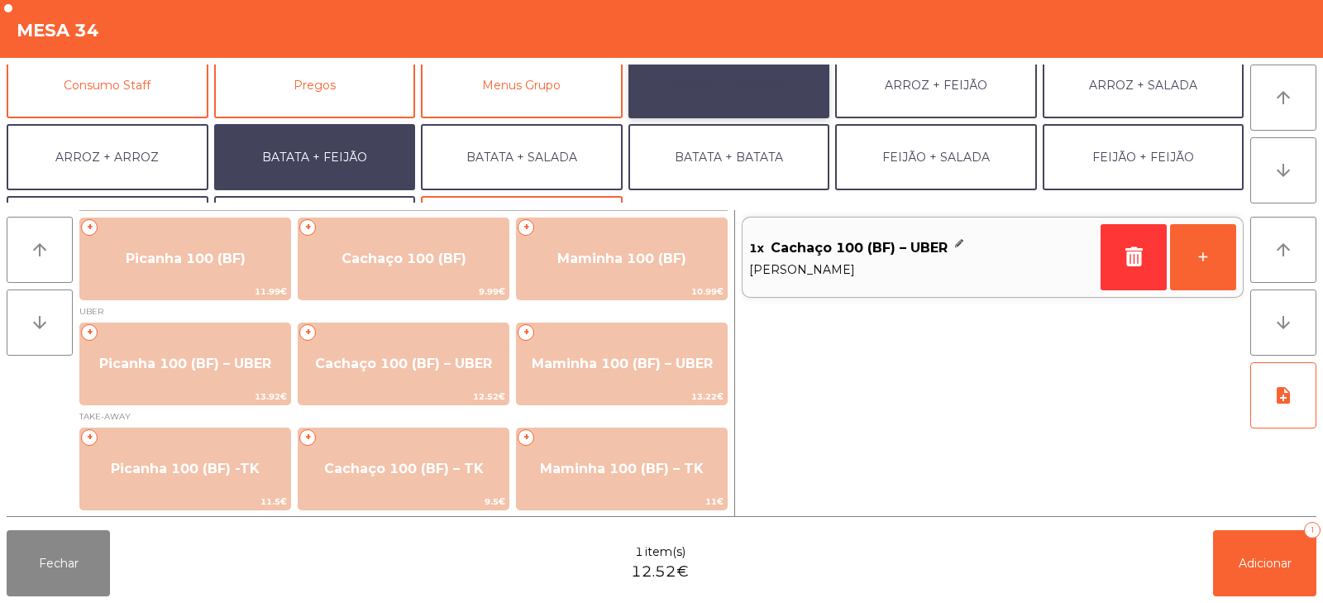
click at [731, 94] on button "ARROZ + BATATAS" at bounding box center [730, 85] width 202 height 66
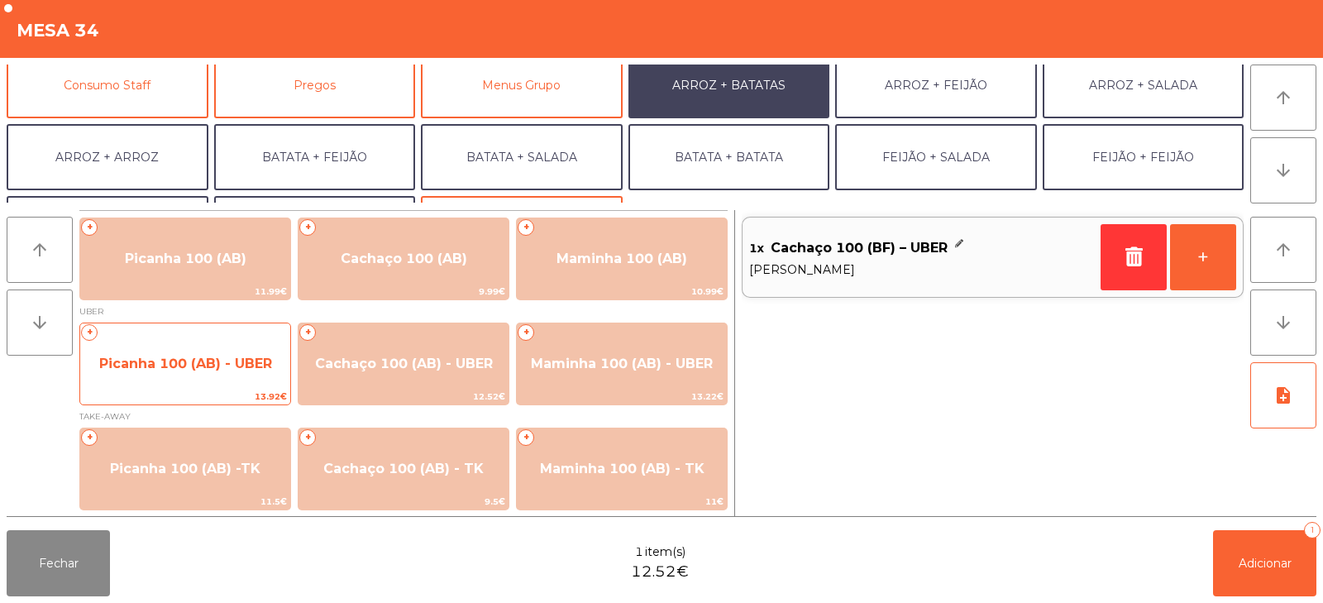
click at [224, 364] on span "Picanha 100 (AB) - UBER" at bounding box center [185, 364] width 173 height 16
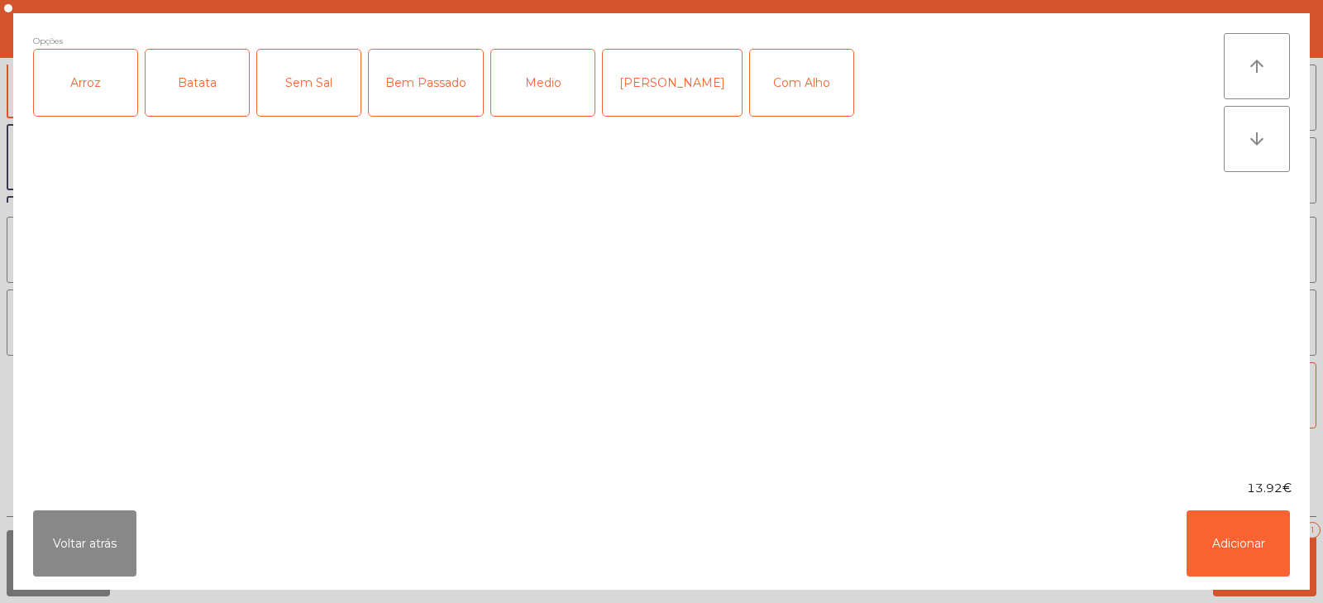
click at [86, 100] on div "Arroz" at bounding box center [85, 83] width 103 height 66
click at [189, 103] on div "Batata" at bounding box center [197, 83] width 103 height 66
click at [427, 110] on div "Bem Passado" at bounding box center [426, 83] width 114 height 66
click at [1215, 548] on button "Adicionar" at bounding box center [1238, 543] width 103 height 66
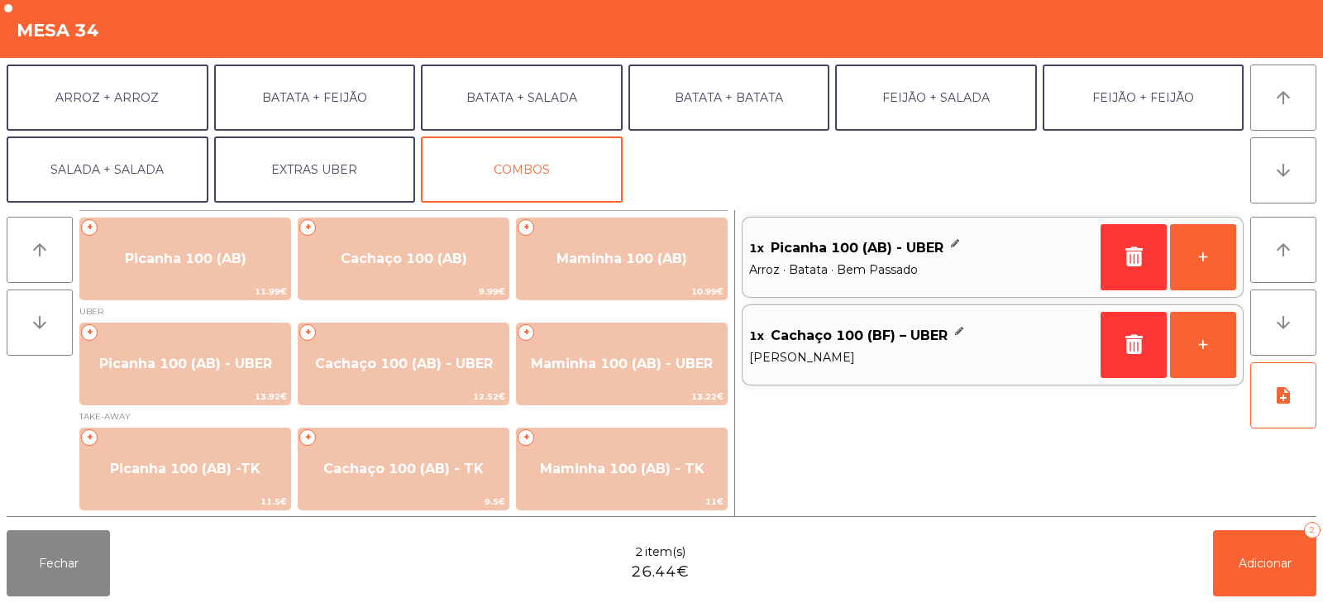
scroll to position [216, 0]
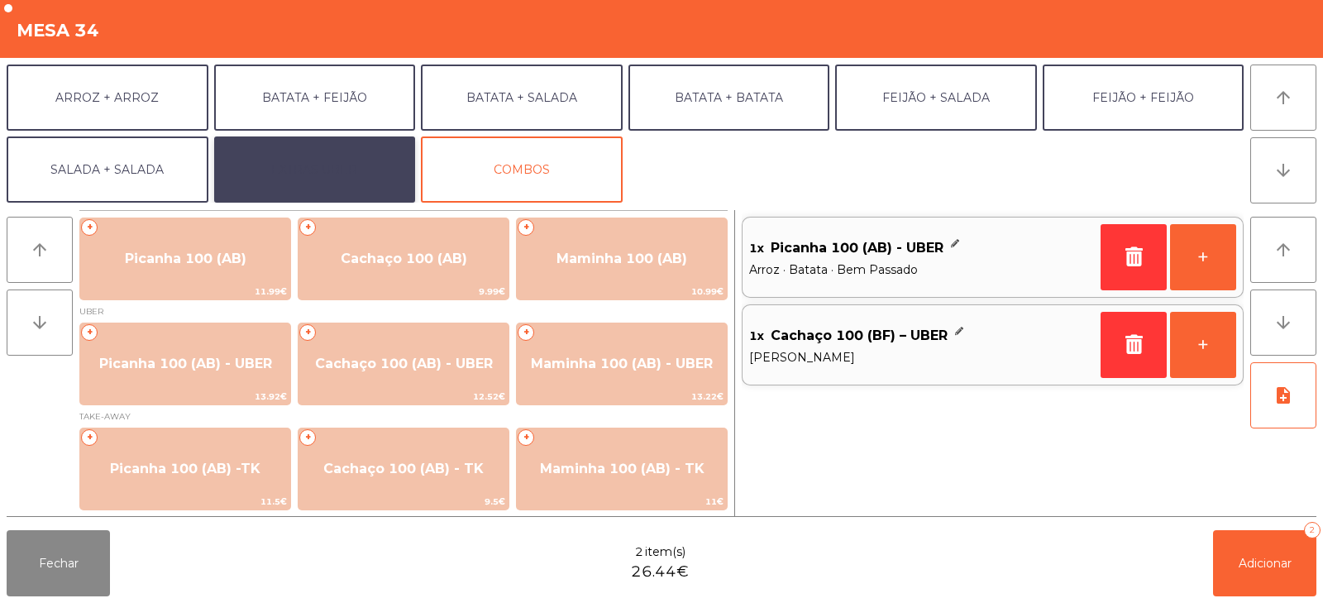
click at [323, 175] on button "EXTRAS UBER" at bounding box center [315, 169] width 202 height 66
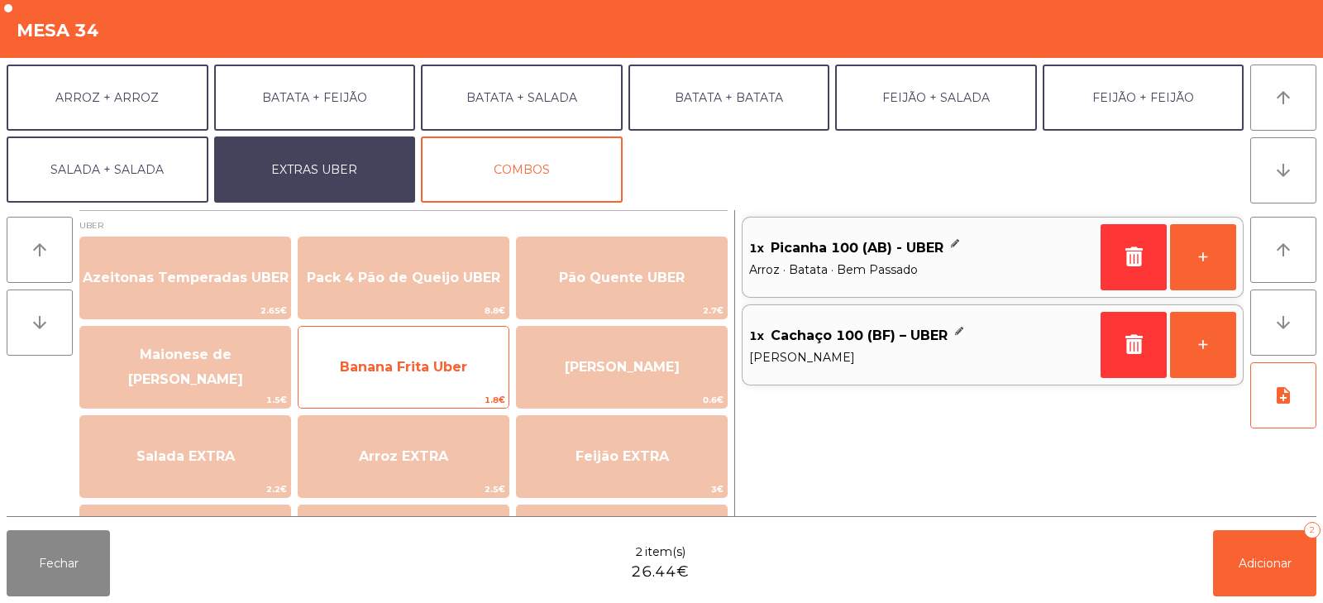
click at [396, 361] on span "Banana Frita Uber" at bounding box center [403, 367] width 127 height 16
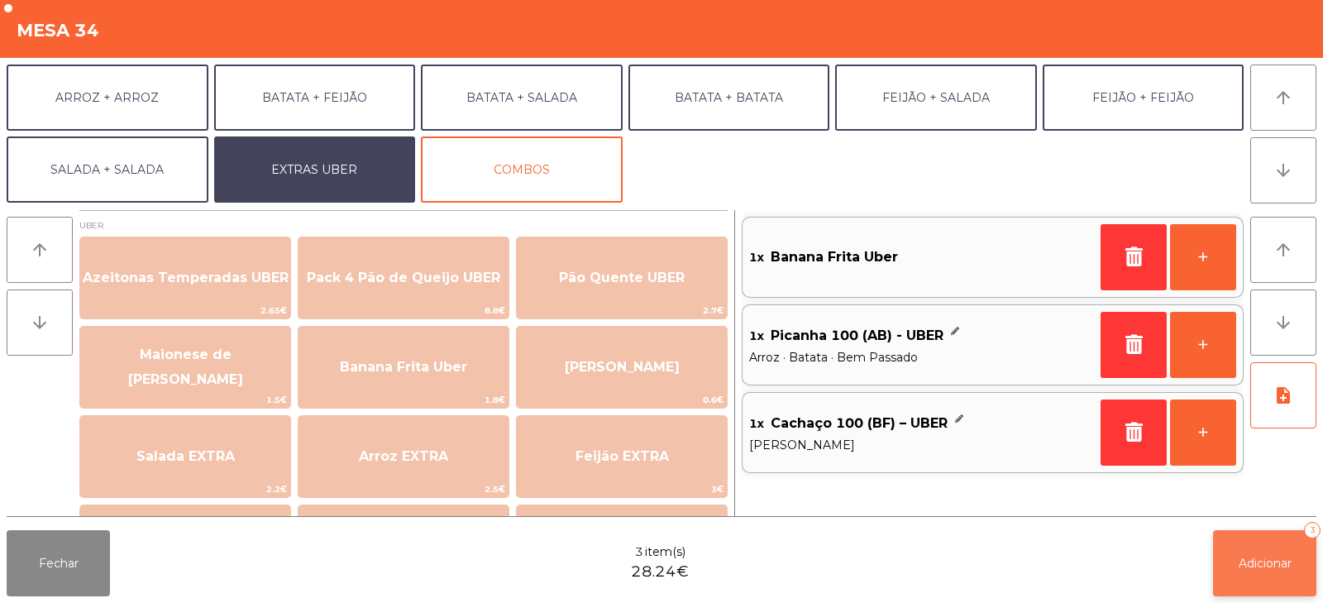
click at [1254, 550] on button "Adicionar 3" at bounding box center [1264, 563] width 103 height 66
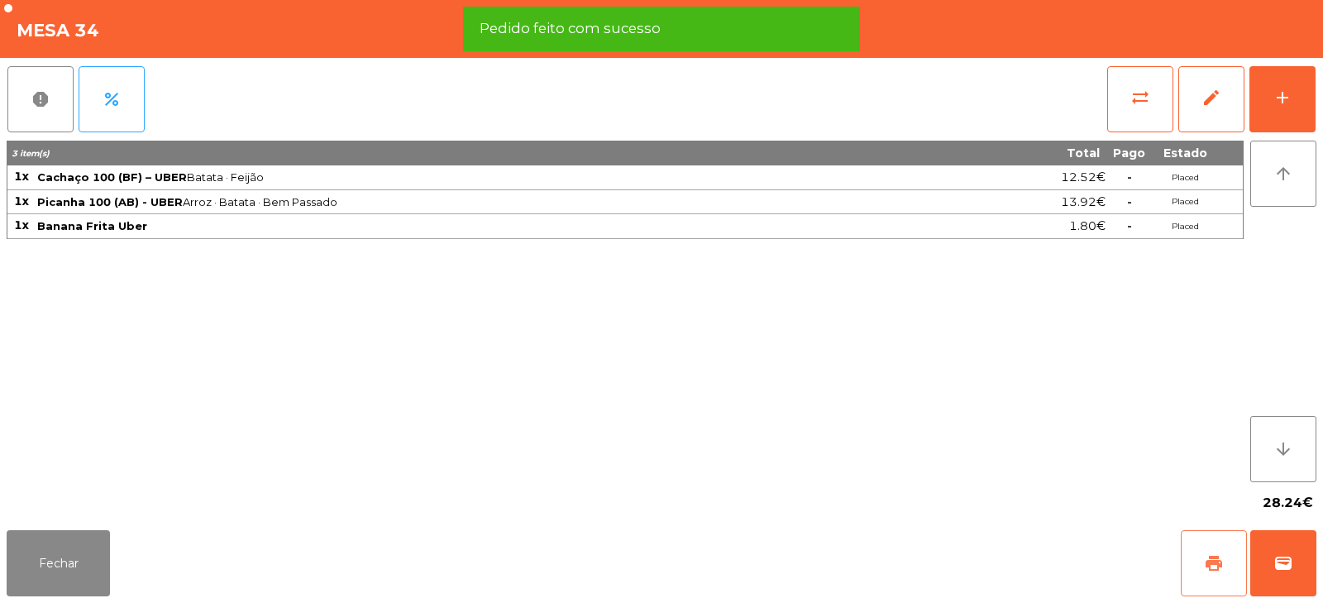
click at [1220, 572] on span "print" at bounding box center [1214, 563] width 20 height 20
click at [1289, 567] on span "wallet" at bounding box center [1284, 563] width 20 height 20
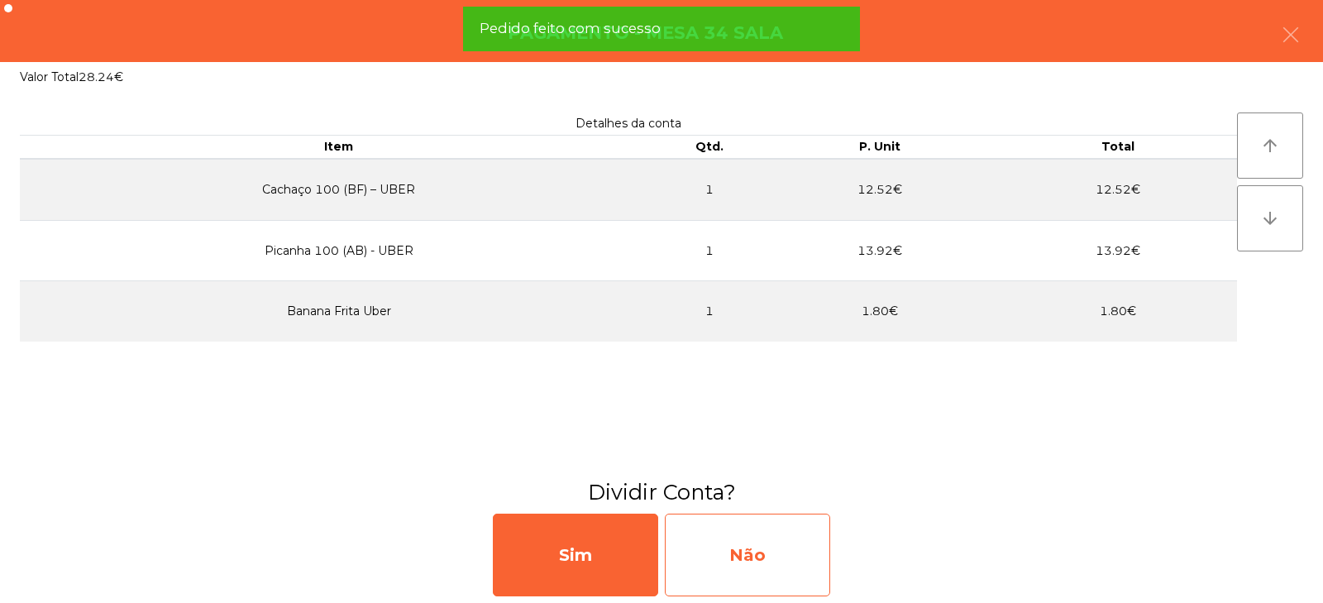
click at [775, 548] on div "Não" at bounding box center [747, 555] width 165 height 83
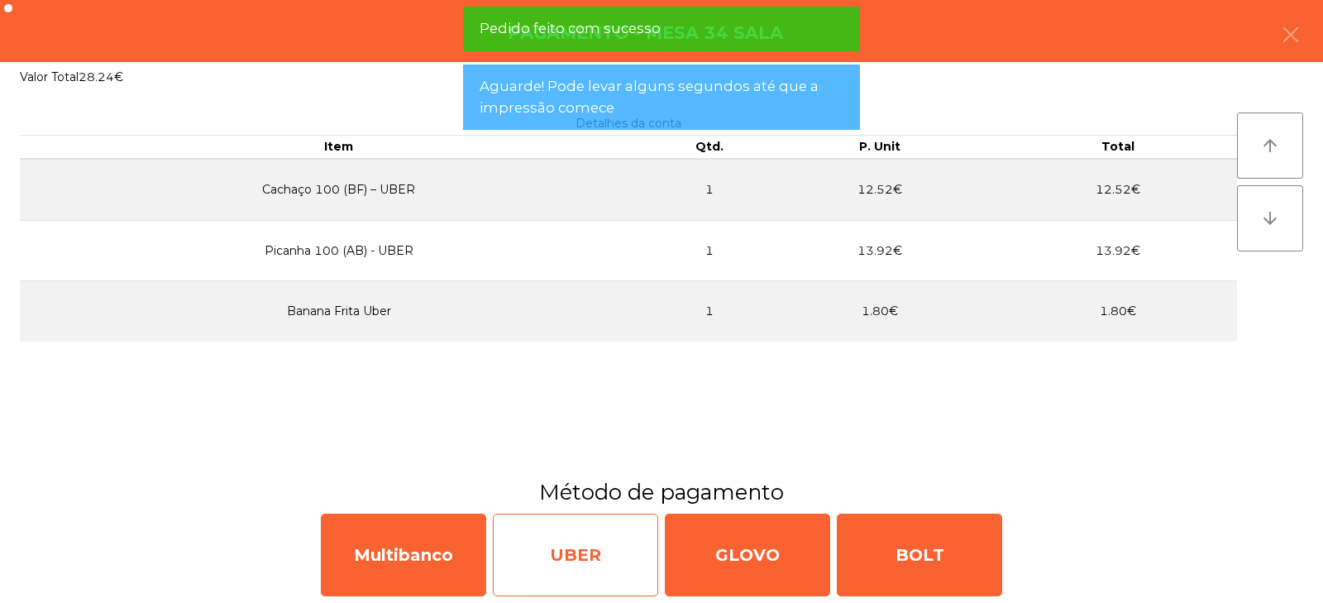
click at [575, 552] on div "UBER" at bounding box center [575, 555] width 165 height 83
select select "**"
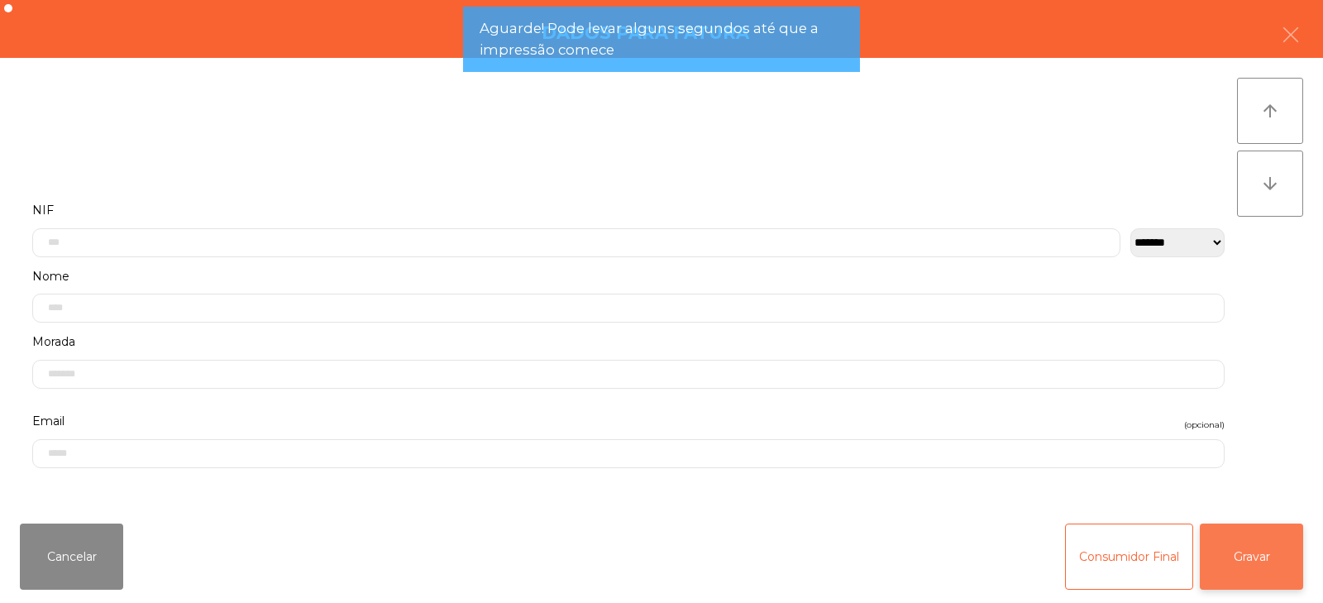
click at [1289, 549] on button "Gravar" at bounding box center [1251, 557] width 103 height 66
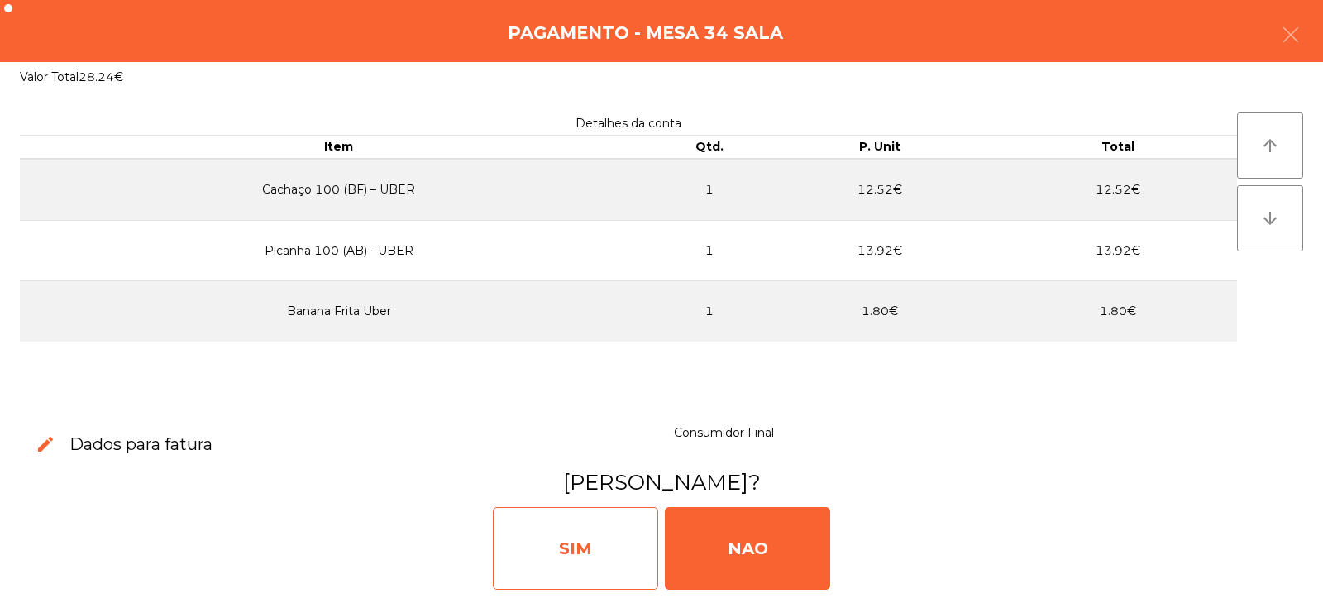
click at [558, 565] on div "SIM" at bounding box center [575, 548] width 165 height 83
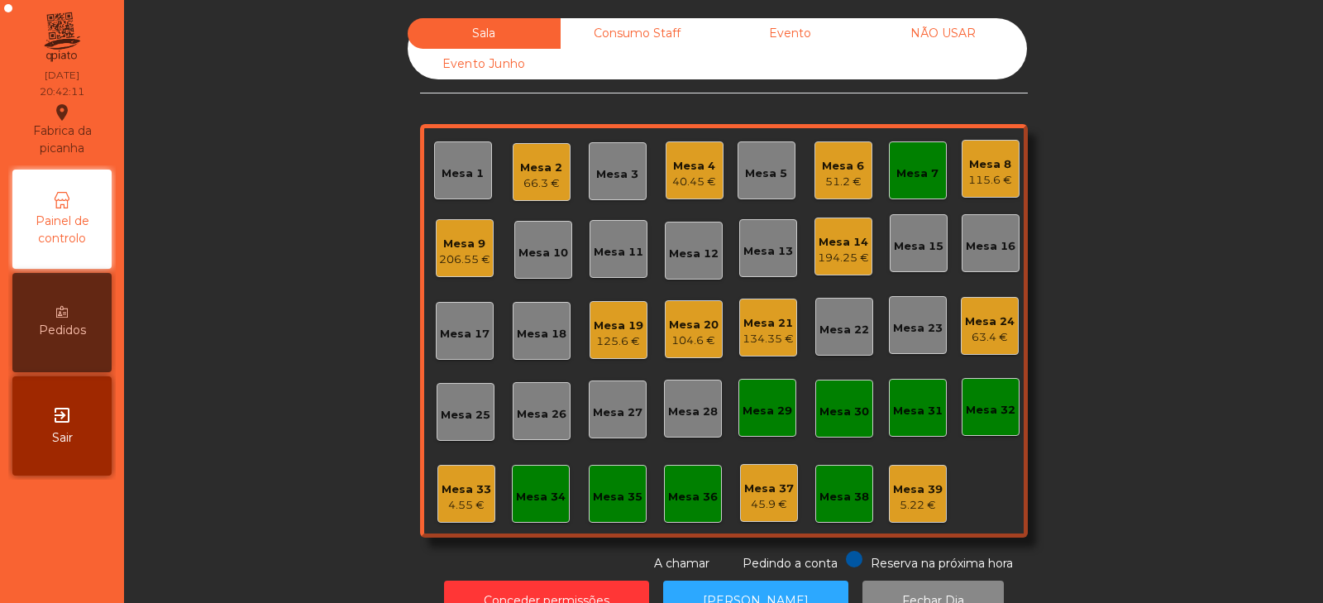
click at [546, 501] on div "Mesa 34" at bounding box center [541, 497] width 50 height 17
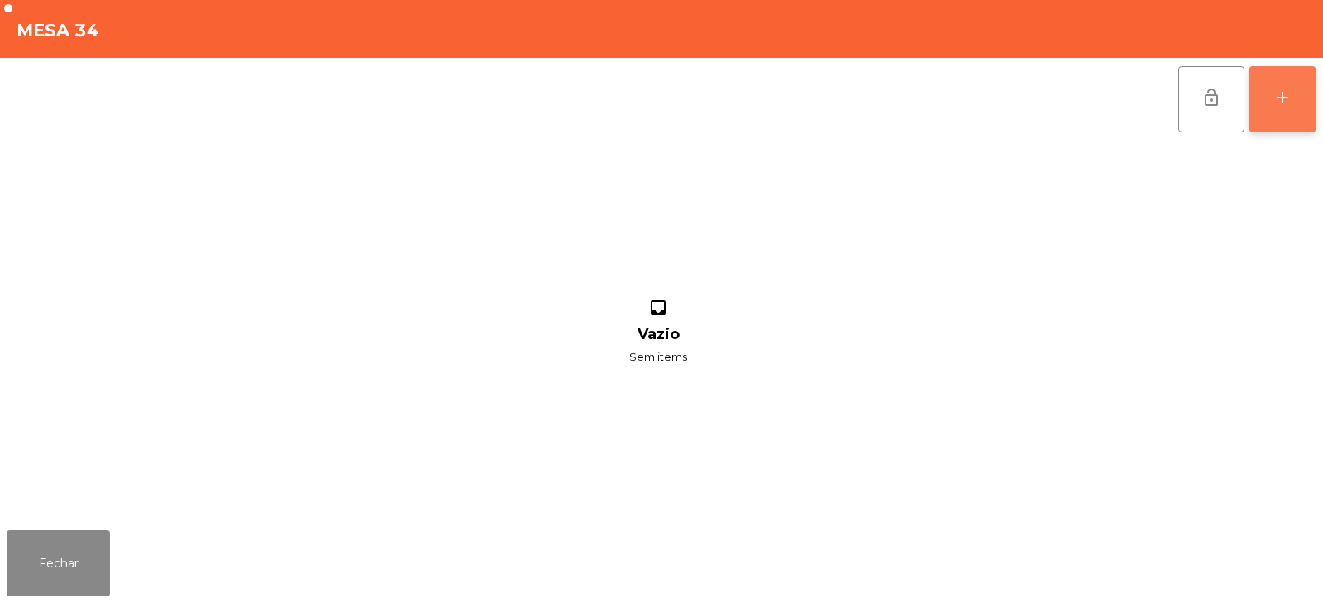
click at [1297, 95] on button "add" at bounding box center [1283, 99] width 66 height 66
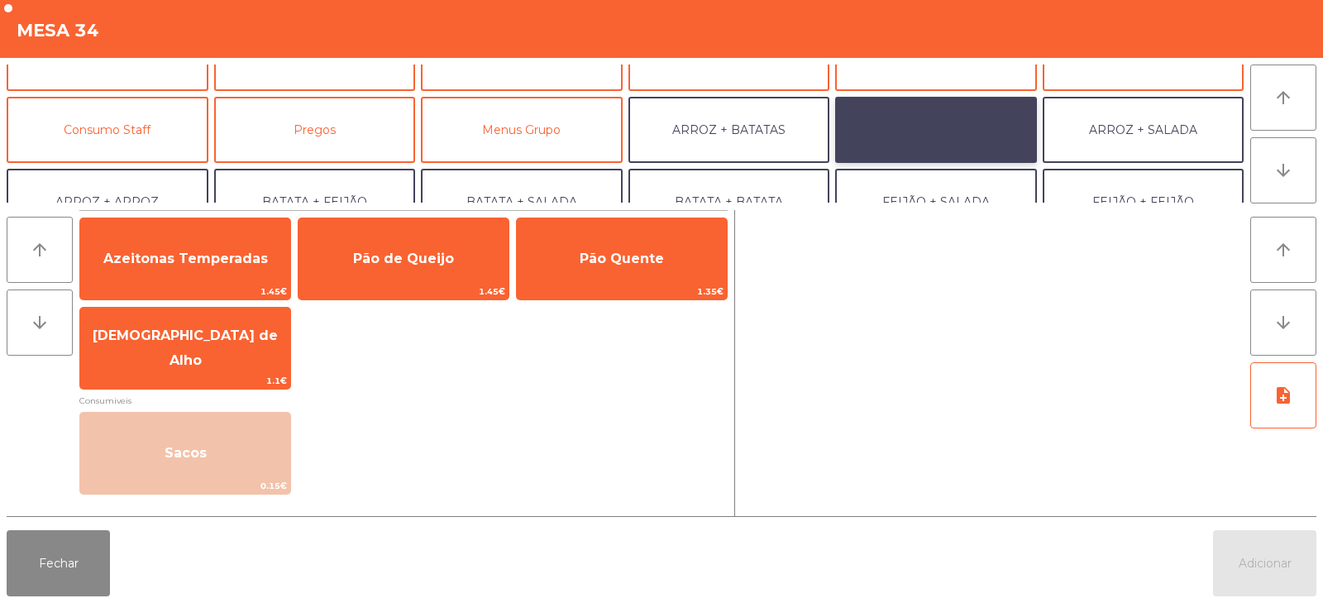
click at [964, 125] on button "ARROZ + FEIJÃO" at bounding box center [936, 130] width 202 height 66
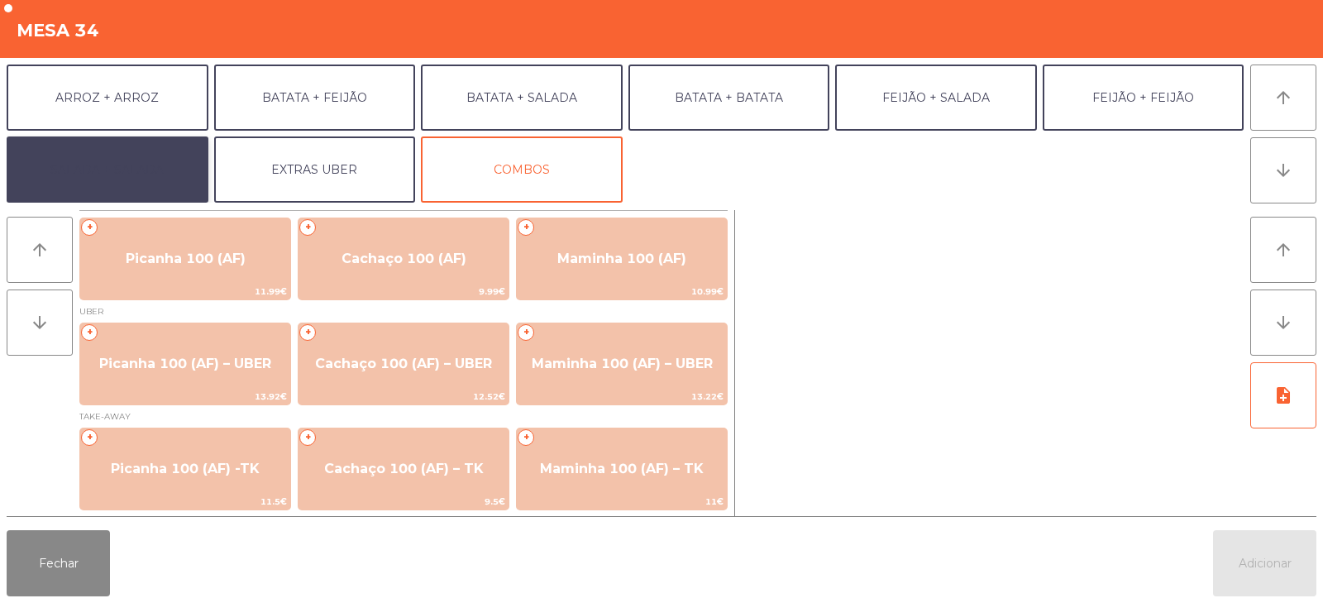
click at [167, 166] on button "SALADA + SALADA" at bounding box center [108, 169] width 202 height 66
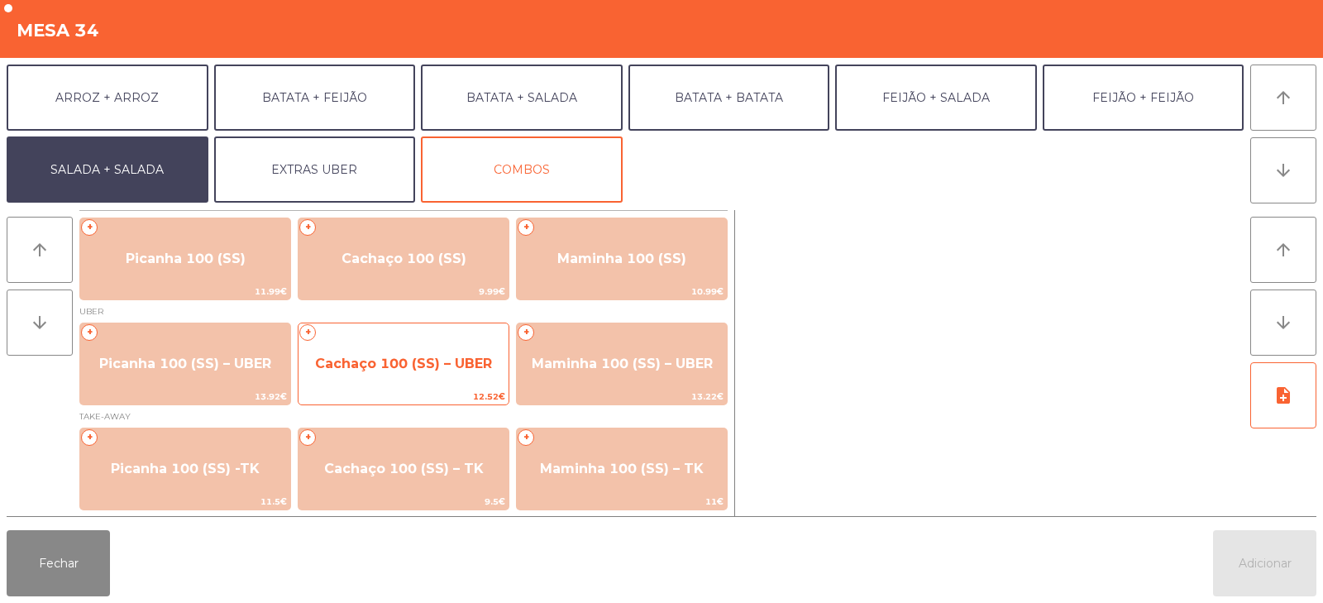
click at [396, 380] on span "Cachaço 100 (SS) – UBER" at bounding box center [404, 364] width 210 height 45
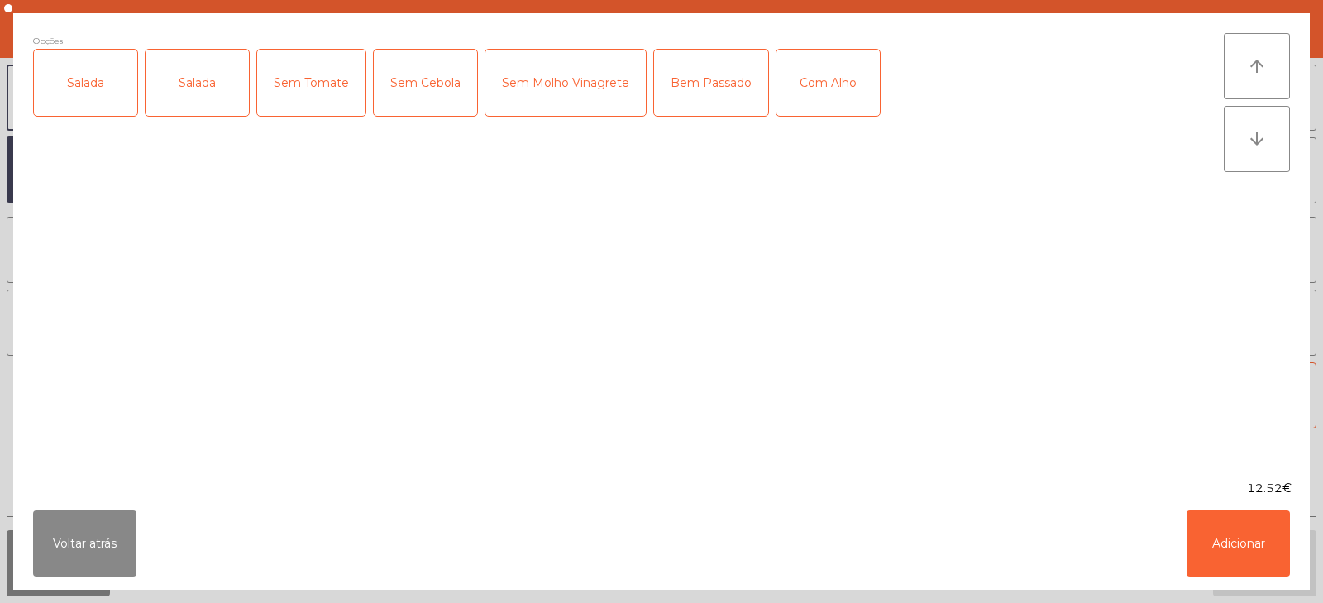
click at [93, 89] on div "Salada" at bounding box center [85, 83] width 103 height 66
click at [189, 91] on div "Salada" at bounding box center [197, 83] width 103 height 66
click at [201, 82] on div "Salada" at bounding box center [197, 83] width 103 height 66
click at [1245, 548] on button "Adicionar" at bounding box center [1238, 543] width 103 height 66
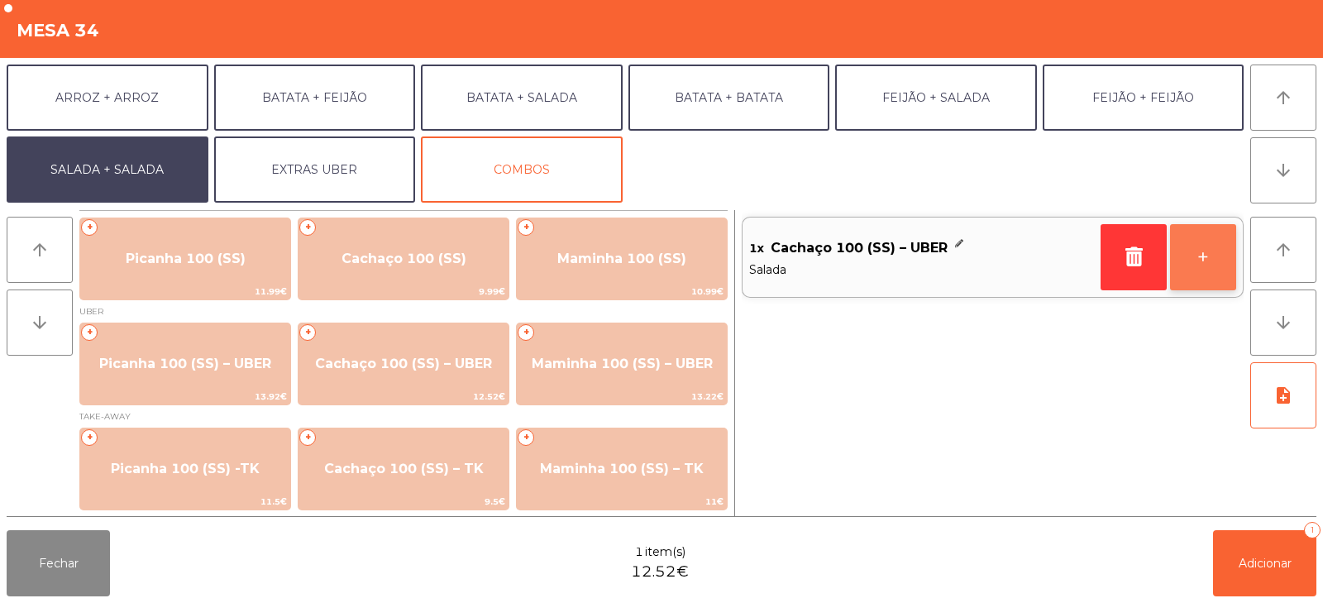
click at [1225, 249] on button "+" at bounding box center [1203, 257] width 66 height 66
click at [1219, 253] on button "+" at bounding box center [1203, 257] width 66 height 66
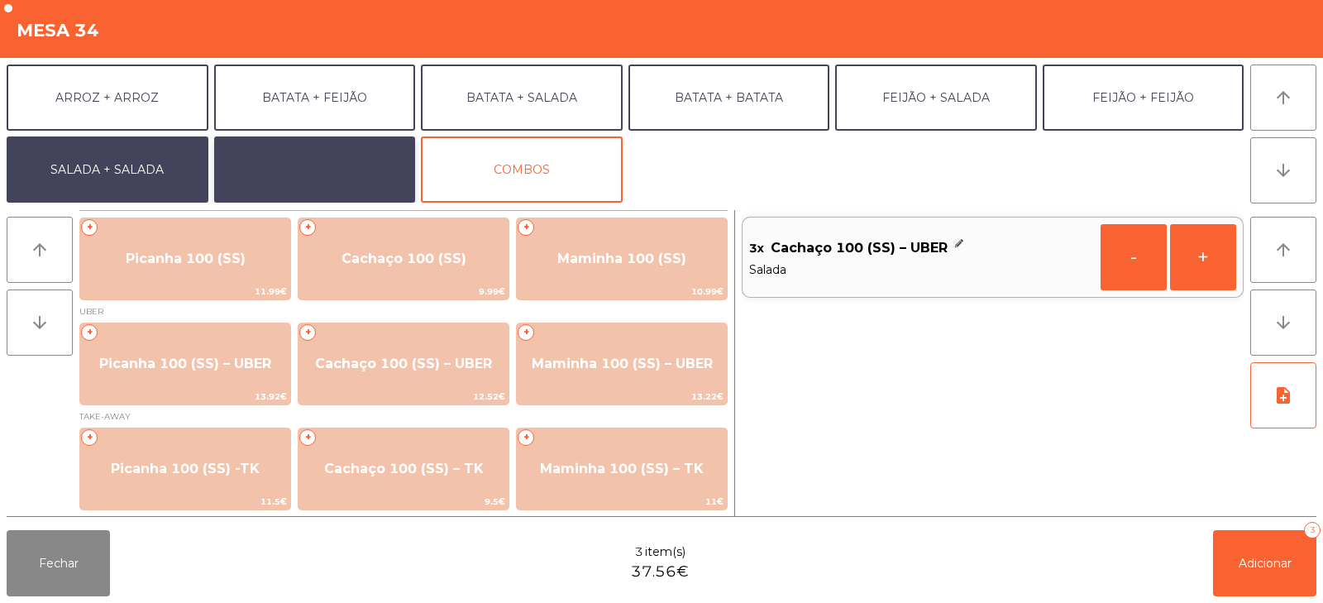
click at [325, 188] on button "EXTRAS UBER" at bounding box center [315, 169] width 202 height 66
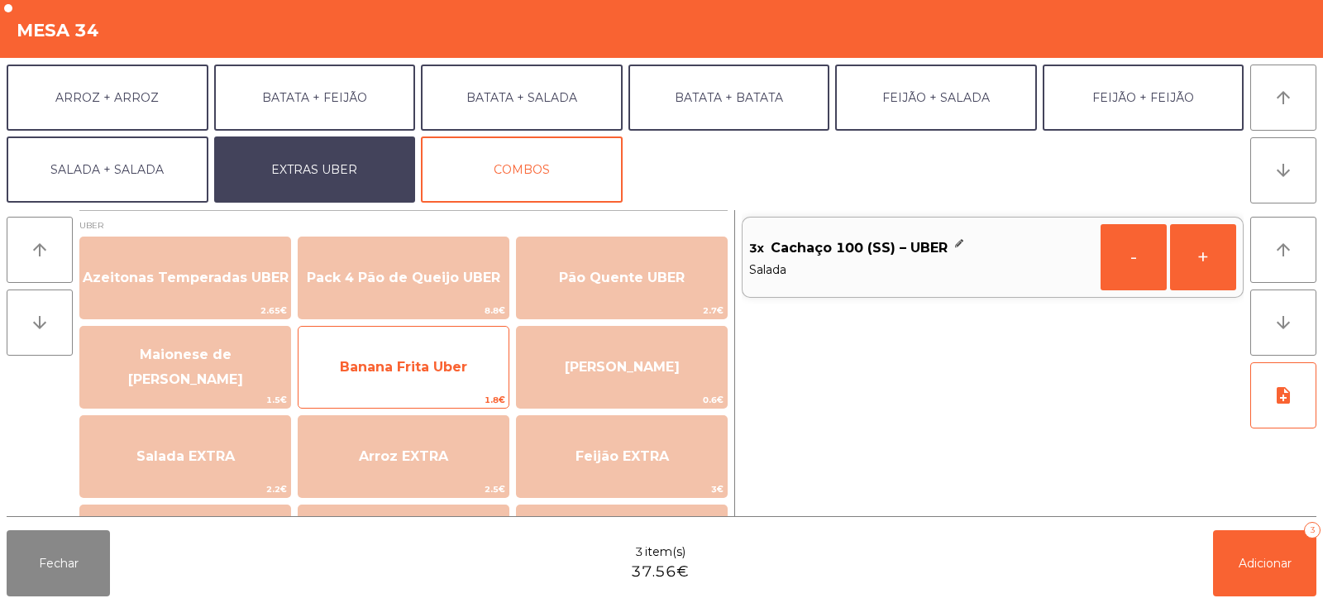
click at [428, 371] on span "Banana Frita Uber" at bounding box center [403, 367] width 127 height 16
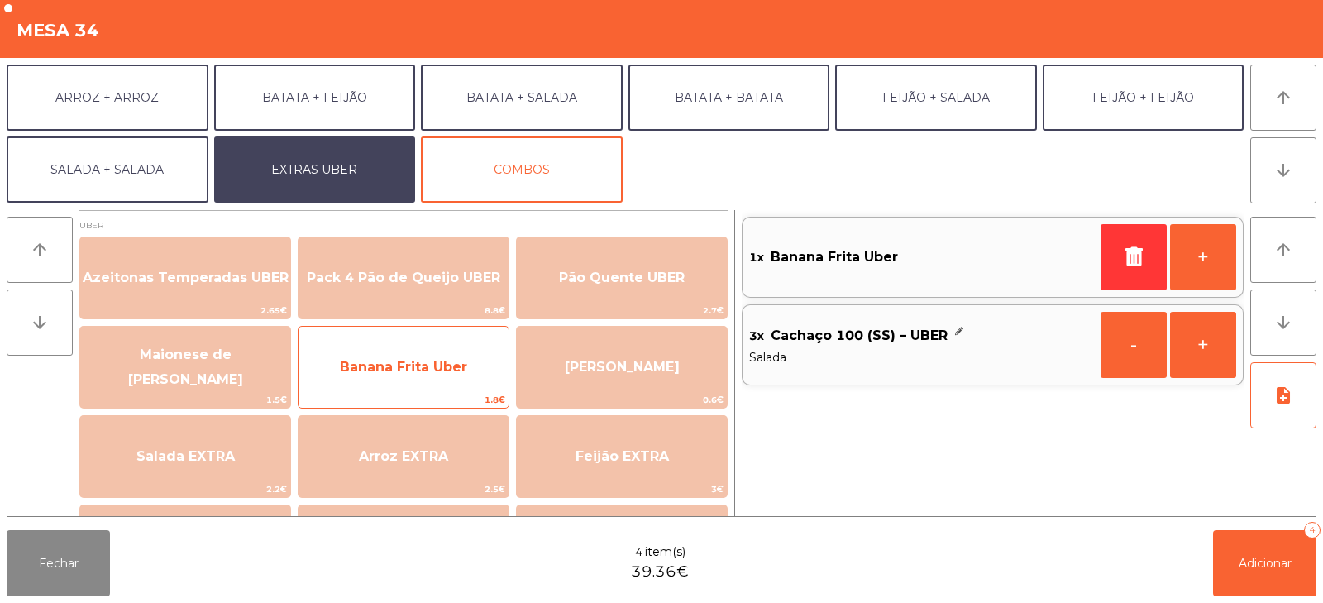
click at [450, 366] on span "Banana Frita Uber" at bounding box center [403, 367] width 127 height 16
click at [434, 359] on span "Banana Frita Uber" at bounding box center [403, 367] width 127 height 16
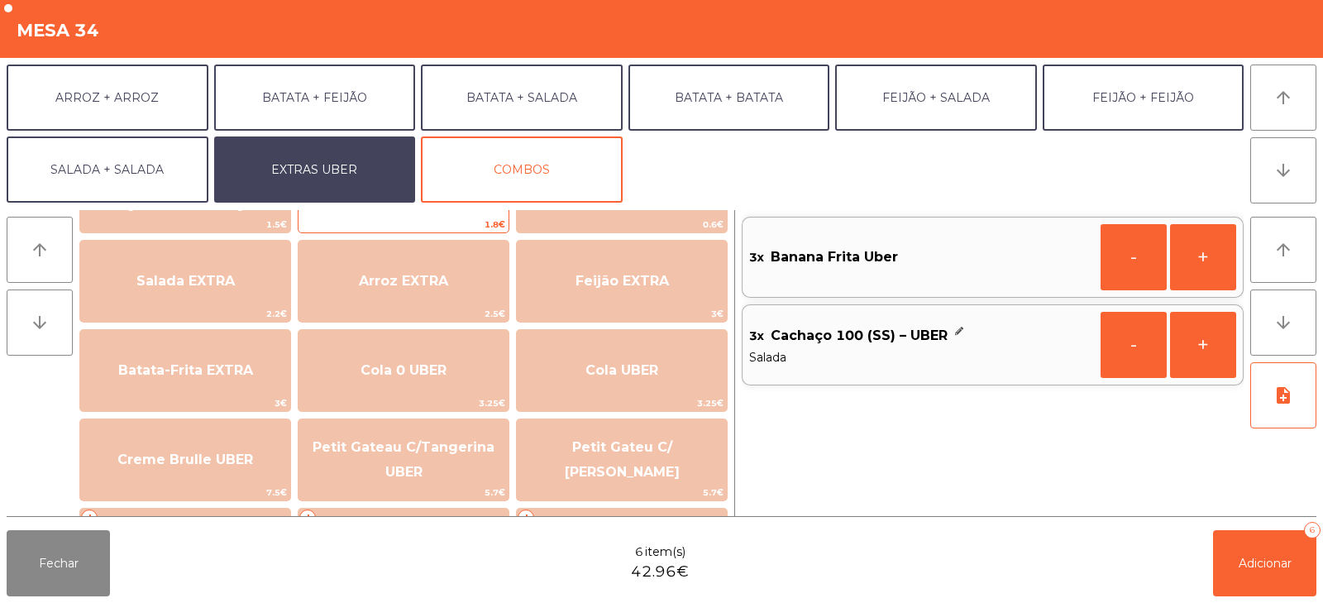
scroll to position [173, 0]
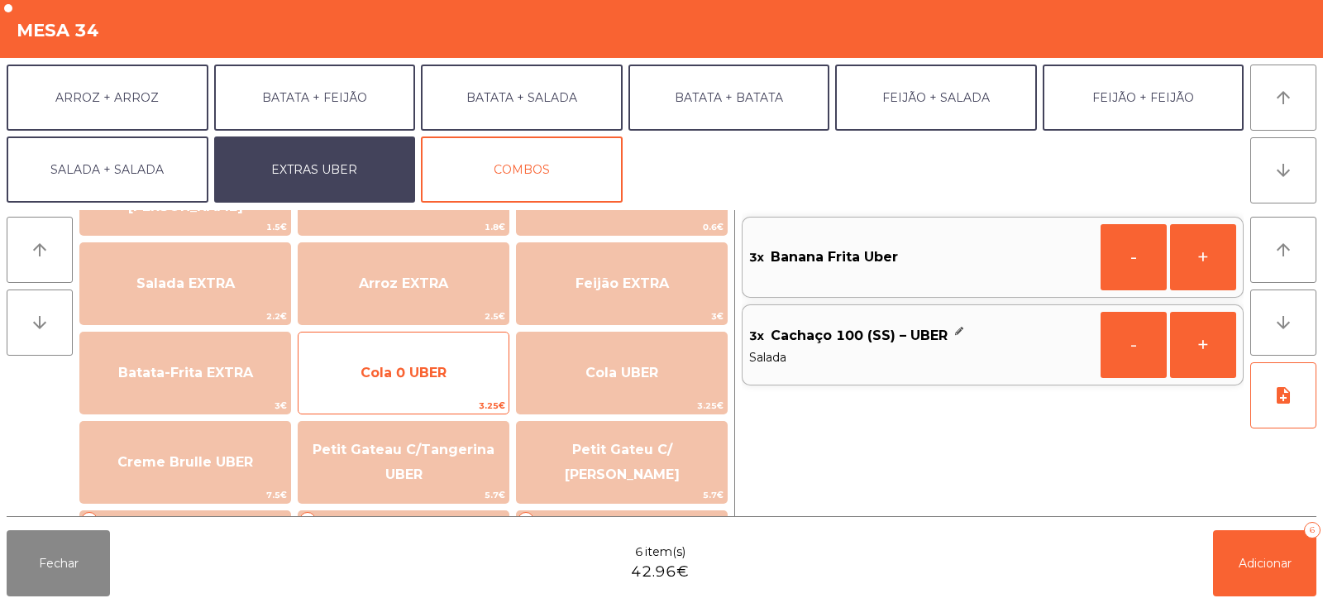
click at [461, 392] on span "Cola 0 UBER" at bounding box center [404, 373] width 210 height 45
click at [466, 396] on div "Cola 0 UBER 3.25€" at bounding box center [404, 373] width 212 height 83
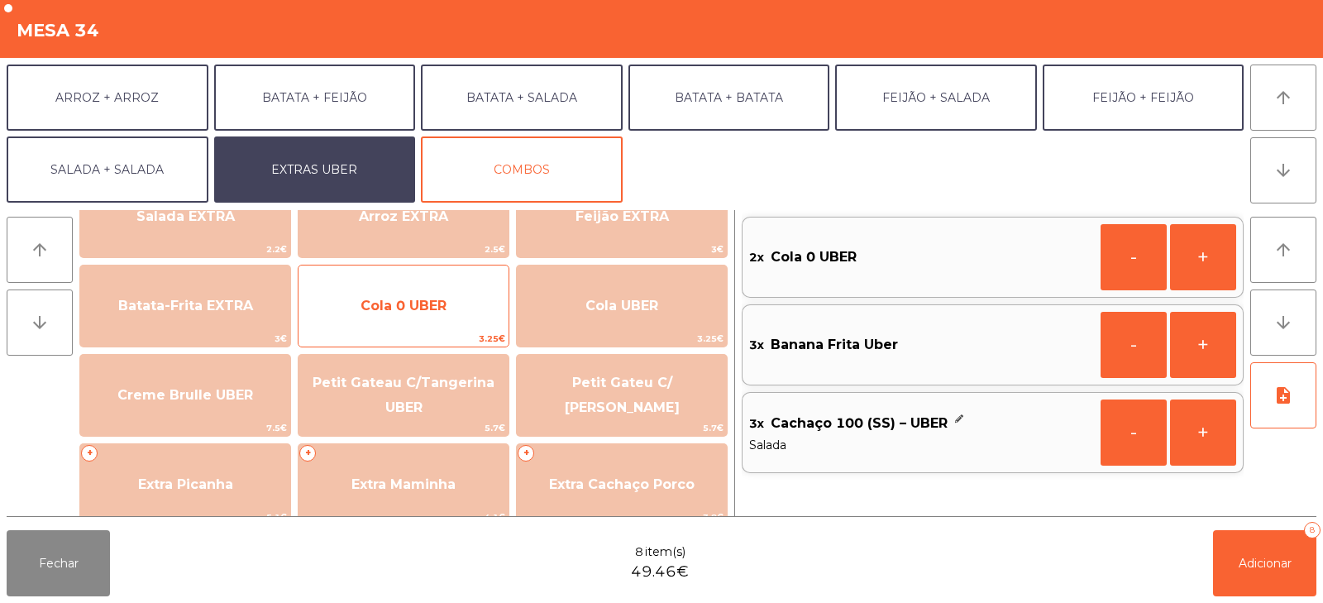
scroll to position [275, 0]
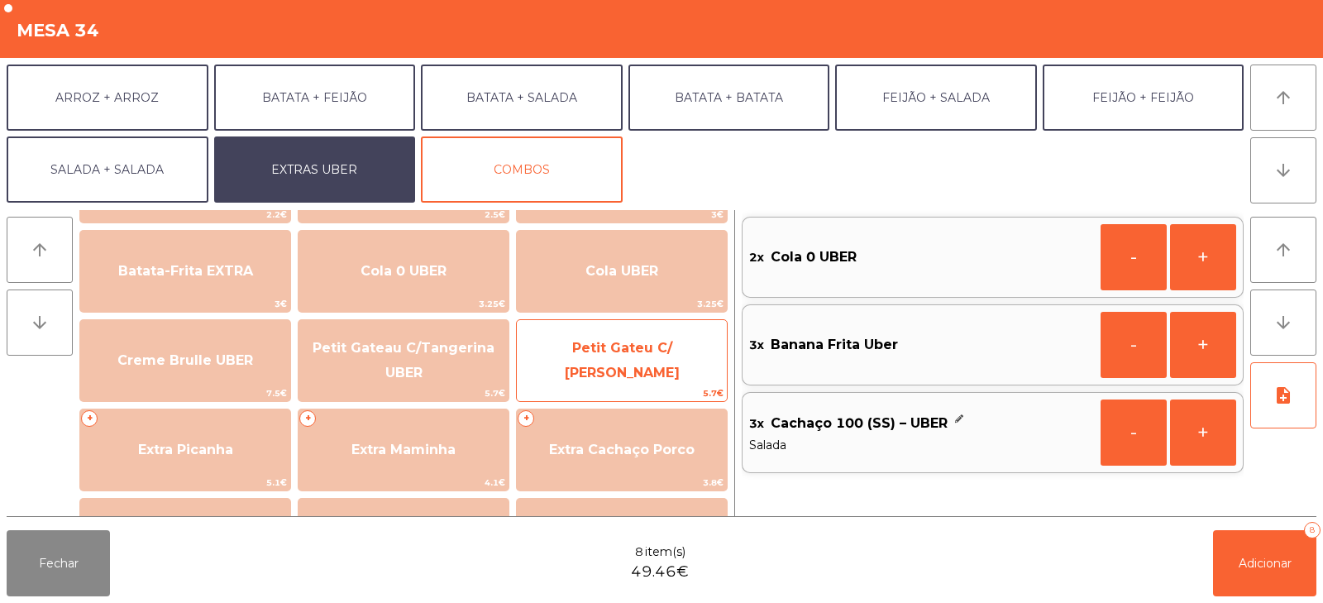
click at [598, 374] on span "Petit Gateu C/ [PERSON_NAME]" at bounding box center [622, 361] width 210 height 70
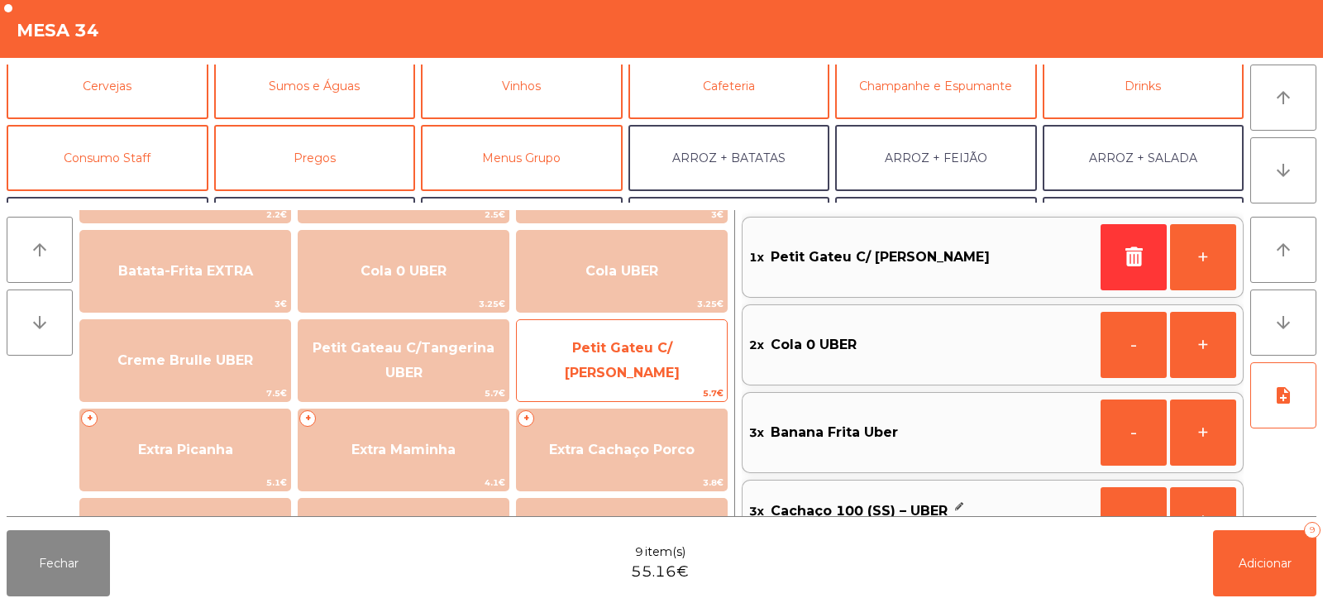
scroll to position [83, 0]
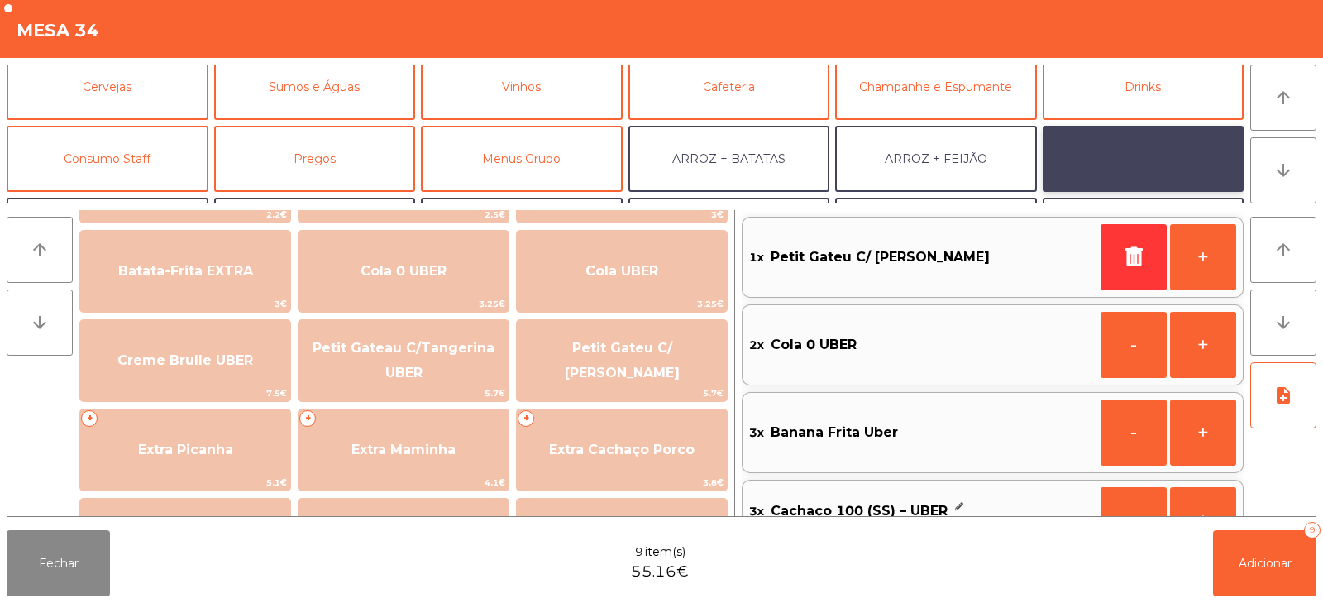
click at [1124, 152] on button "ARROZ + SALADA" at bounding box center [1144, 159] width 202 height 66
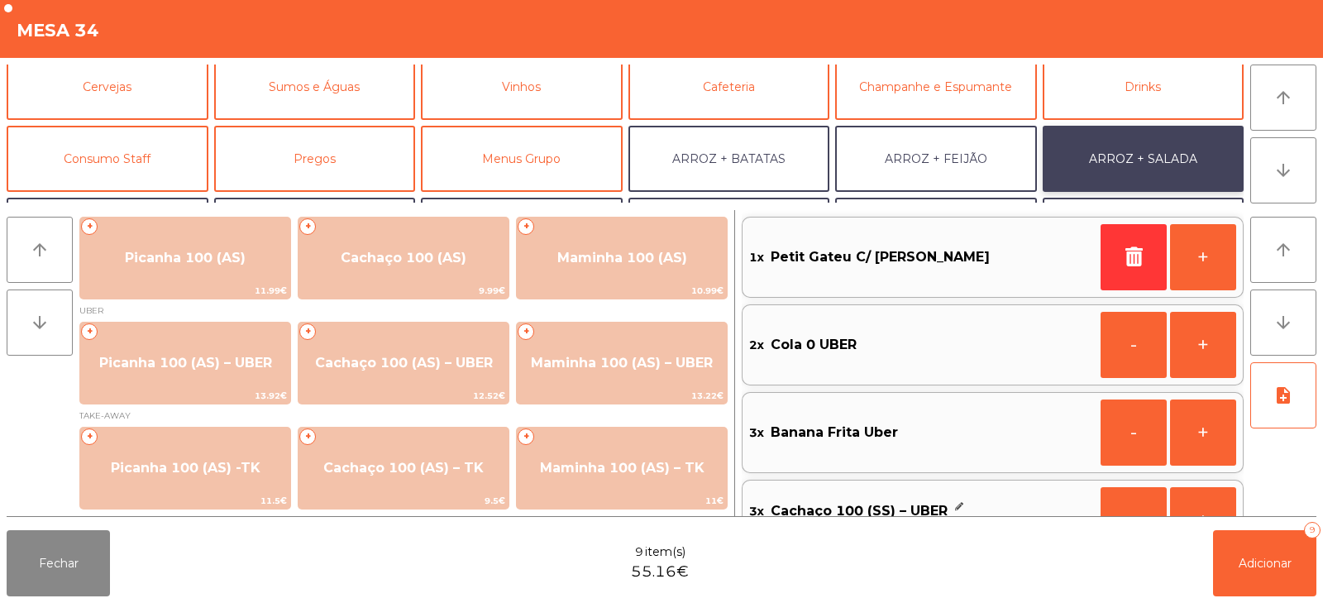
scroll to position [1, 0]
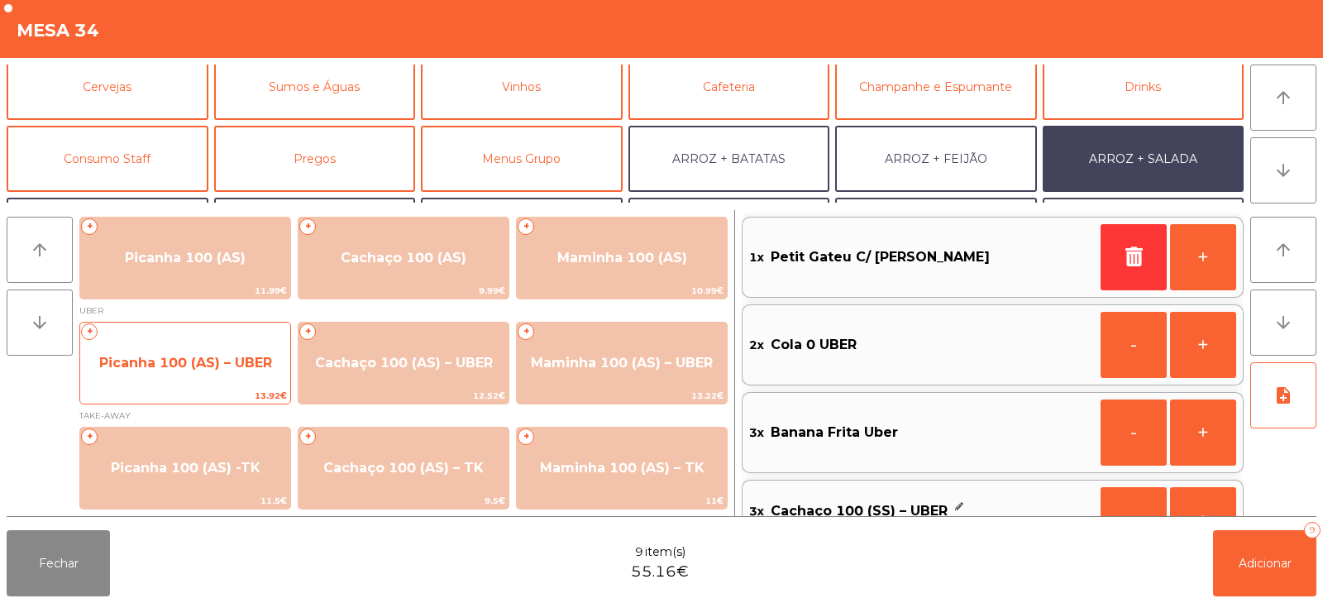
click at [206, 376] on span "Picanha 100 (AS) – UBER" at bounding box center [185, 363] width 210 height 45
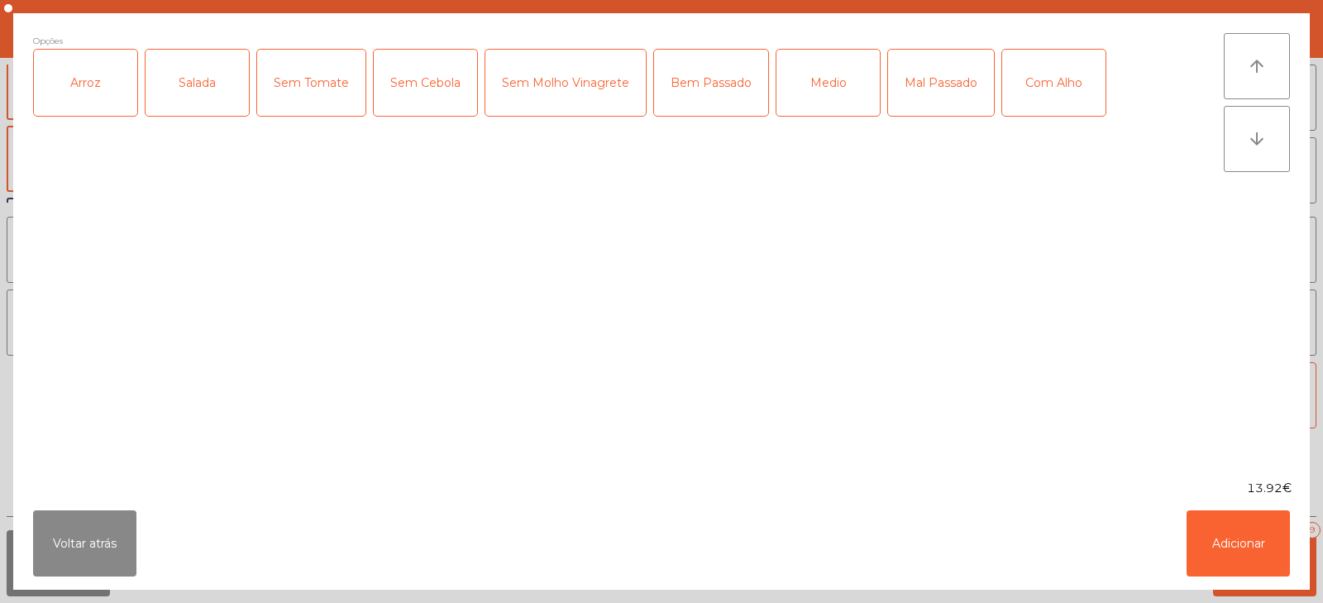
click at [101, 86] on div "Arroz" at bounding box center [85, 83] width 103 height 66
click at [188, 94] on div "Salada" at bounding box center [197, 83] width 103 height 66
click at [688, 94] on div "Bem Passado" at bounding box center [711, 83] width 114 height 66
click at [1199, 536] on button "Adicionar" at bounding box center [1238, 543] width 103 height 66
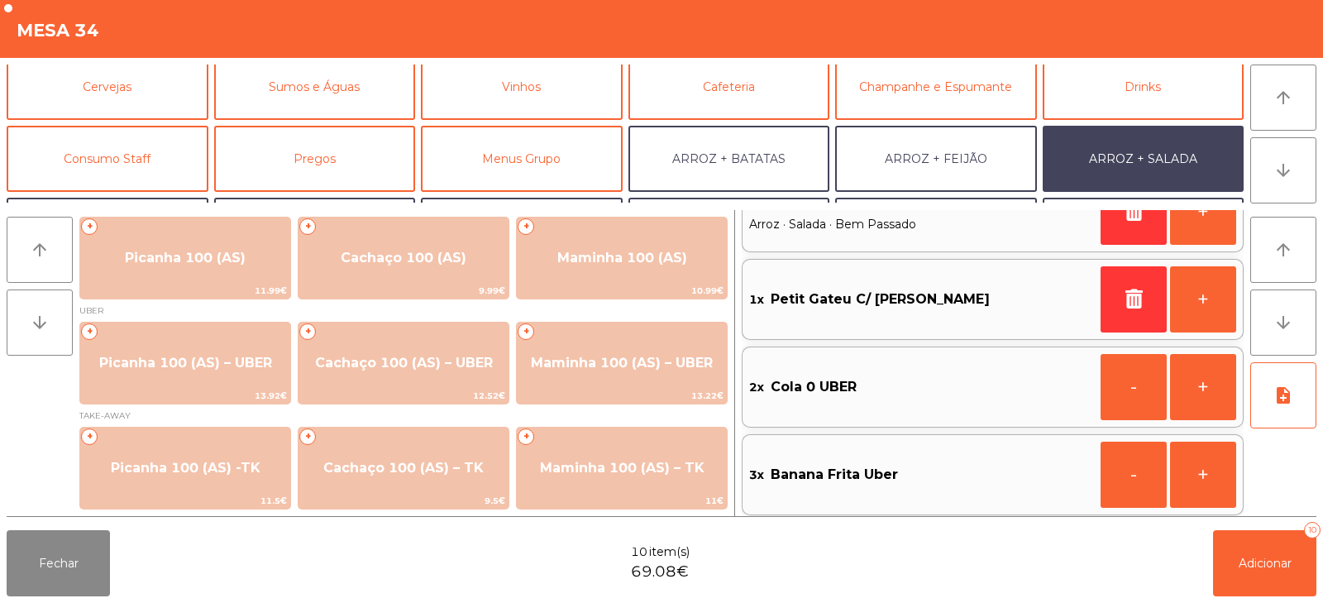
scroll to position [0, 0]
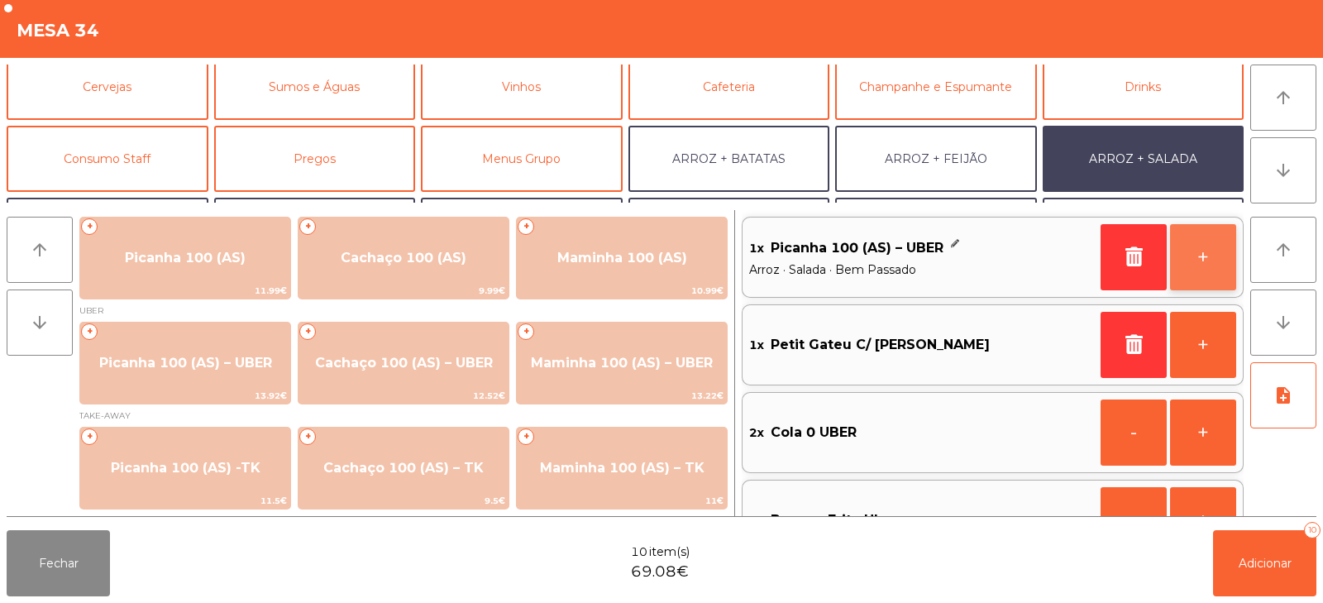
click at [1211, 260] on button "+" at bounding box center [1203, 257] width 66 height 66
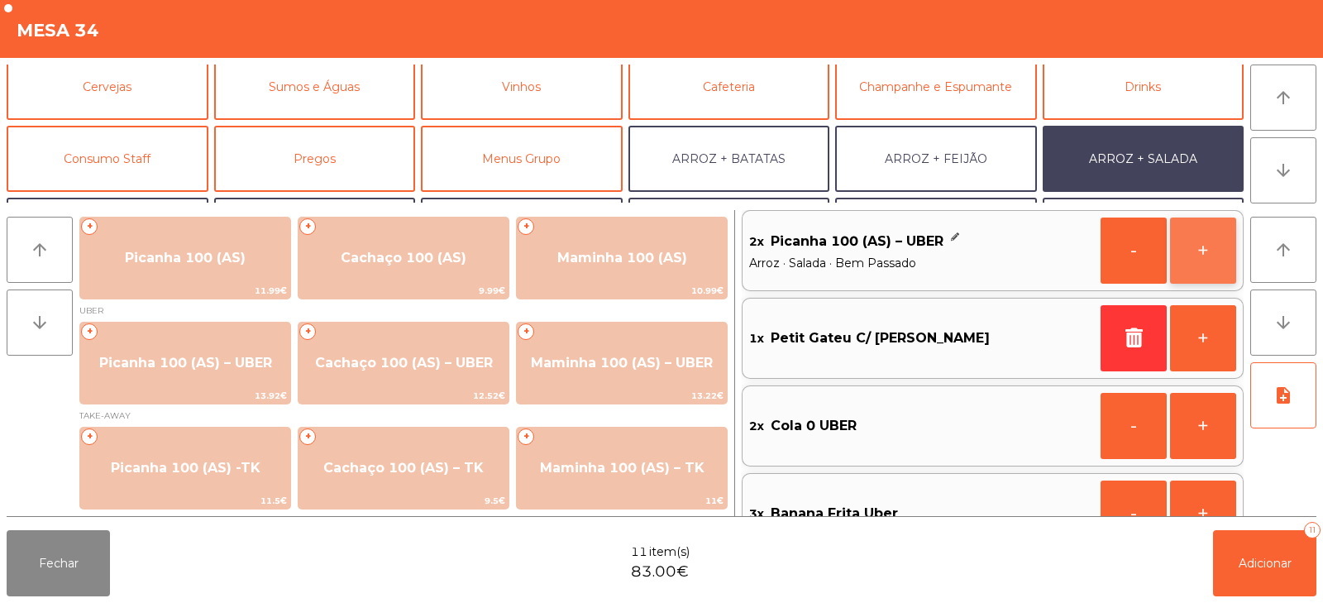
click at [1202, 253] on button "+" at bounding box center [1203, 251] width 66 height 66
click at [1208, 262] on button "+" at bounding box center [1203, 251] width 66 height 66
click at [1204, 259] on button "+" at bounding box center [1203, 251] width 66 height 66
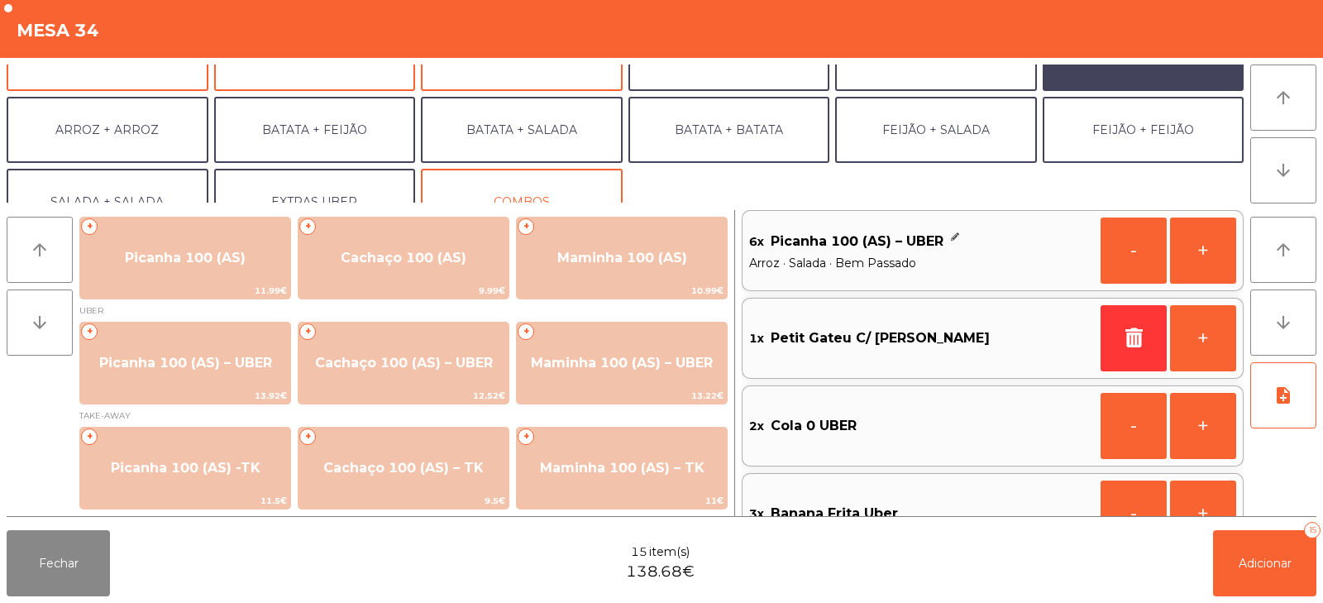
scroll to position [216, 0]
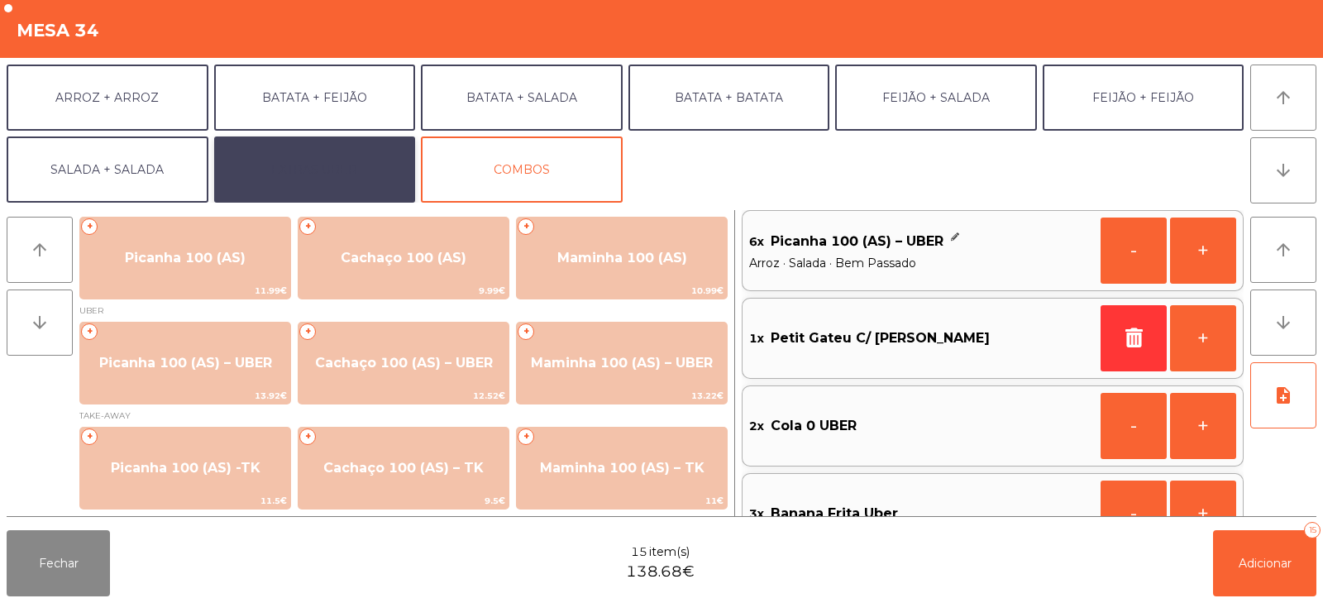
click at [342, 178] on button "EXTRAS UBER" at bounding box center [315, 169] width 202 height 66
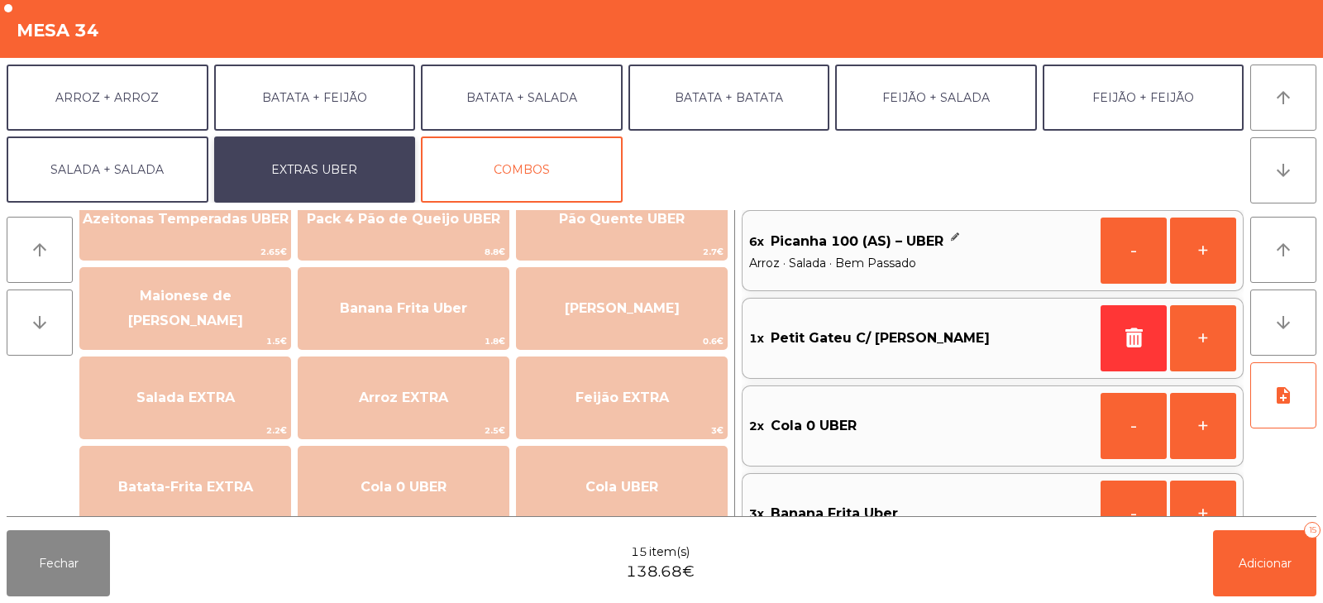
scroll to position [51, 0]
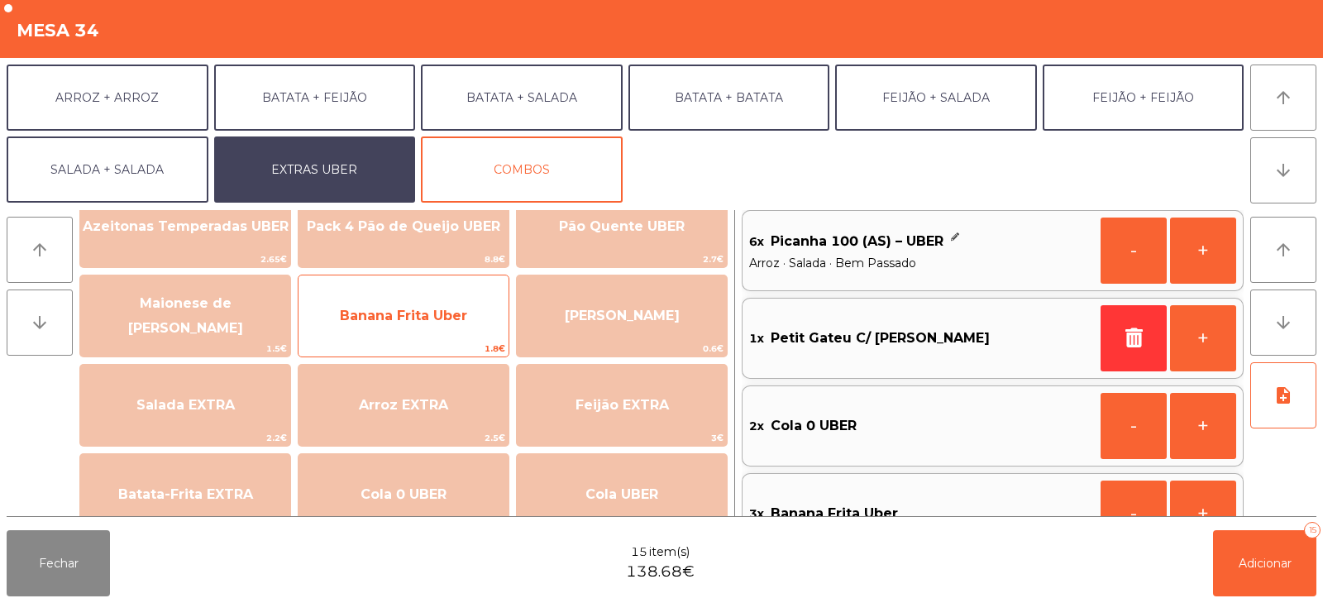
click at [440, 327] on span "Banana Frita Uber" at bounding box center [404, 316] width 210 height 45
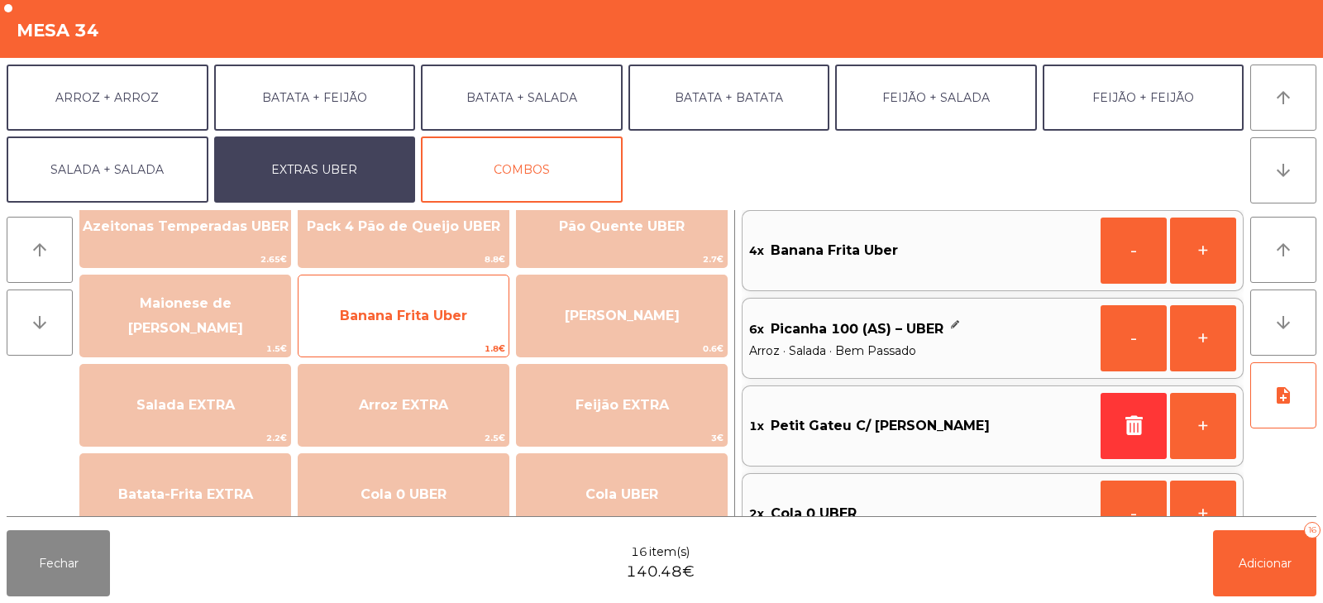
click at [462, 318] on span "Banana Frita Uber" at bounding box center [403, 316] width 127 height 16
click at [450, 327] on span "Banana Frita Uber" at bounding box center [404, 316] width 210 height 45
click at [451, 324] on span "Banana Frita Uber" at bounding box center [404, 316] width 210 height 45
click at [446, 323] on span "Banana Frita Uber" at bounding box center [403, 316] width 127 height 16
click at [449, 314] on span "Banana Frita Uber" at bounding box center [403, 316] width 127 height 16
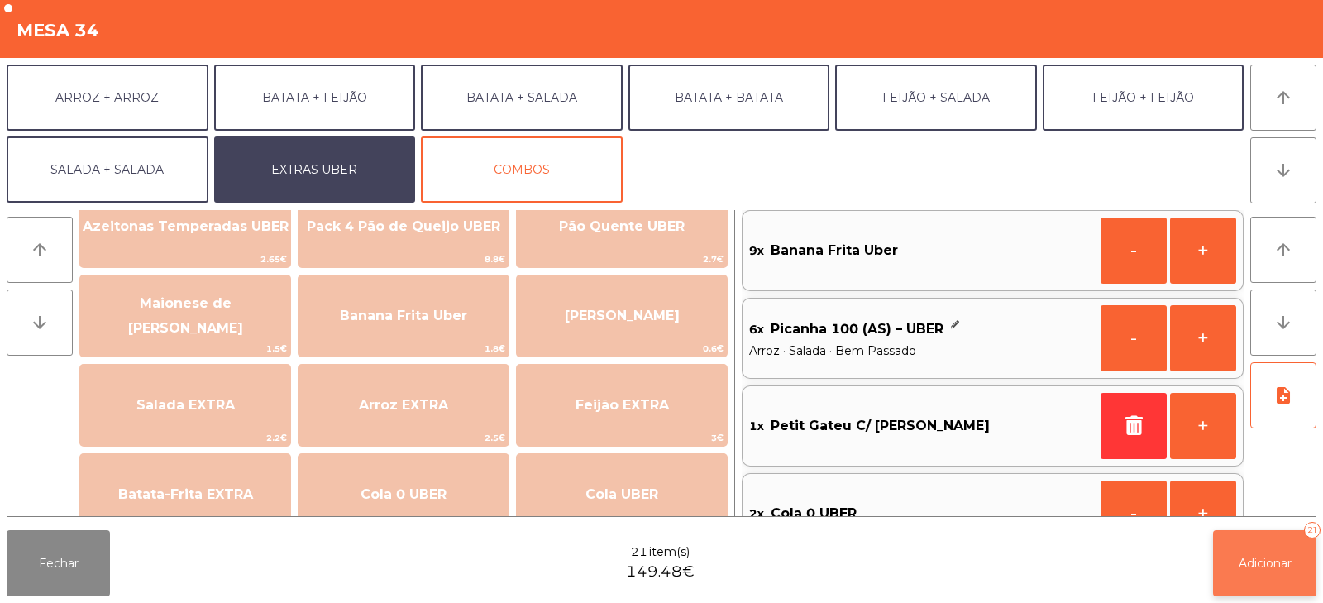
click at [1282, 575] on button "Adicionar 21" at bounding box center [1264, 563] width 103 height 66
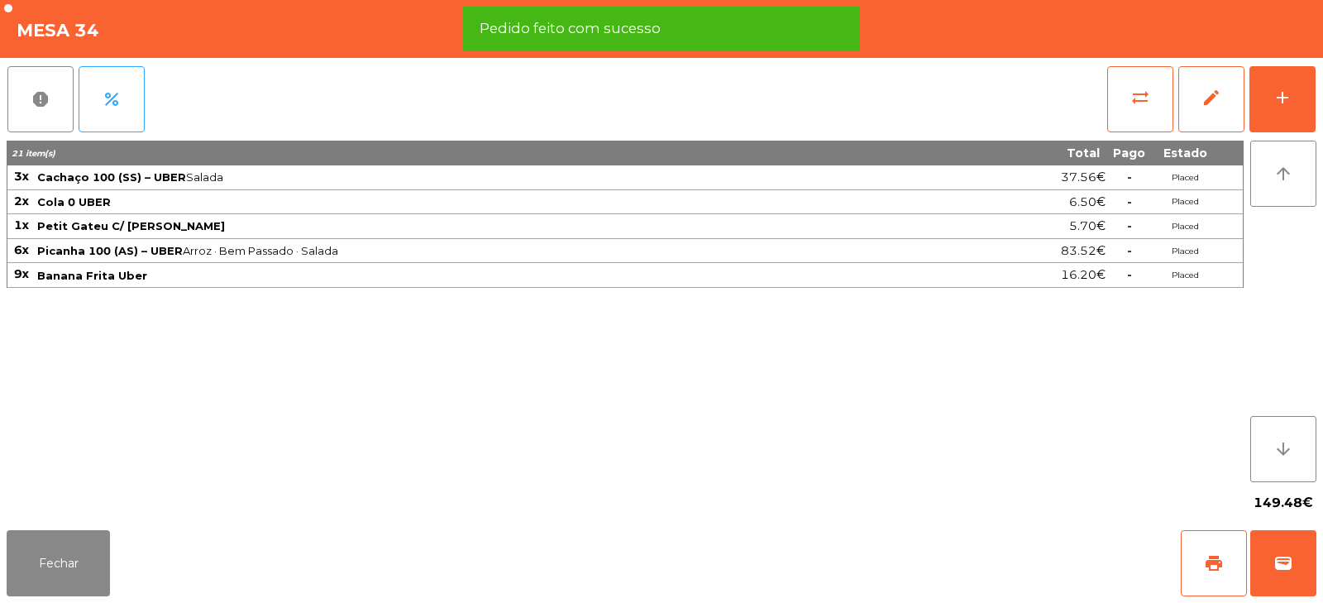
click at [685, 396] on div "21 item(s) Total Pago Estado 3x Cachaço 100 (SS) – UBER Salada 37.56€ - Placed …" at bounding box center [625, 312] width 1237 height 342
click at [56, 560] on button "Fechar" at bounding box center [58, 563] width 103 height 66
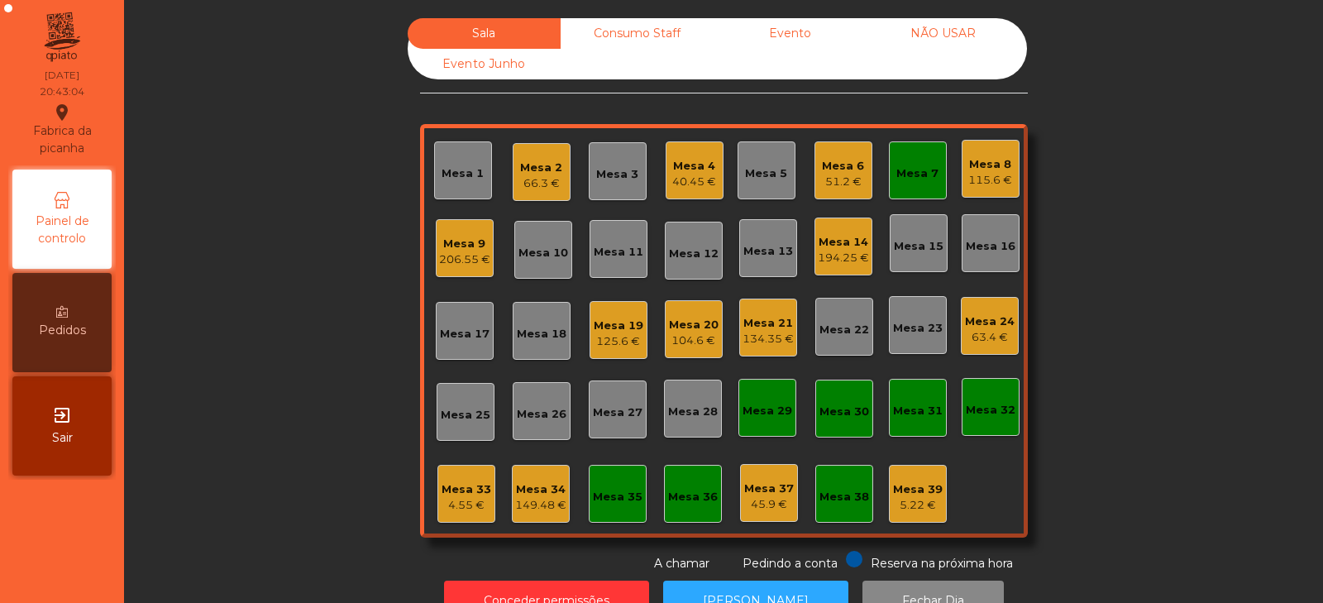
click at [755, 342] on div "134.35 €" at bounding box center [768, 339] width 51 height 17
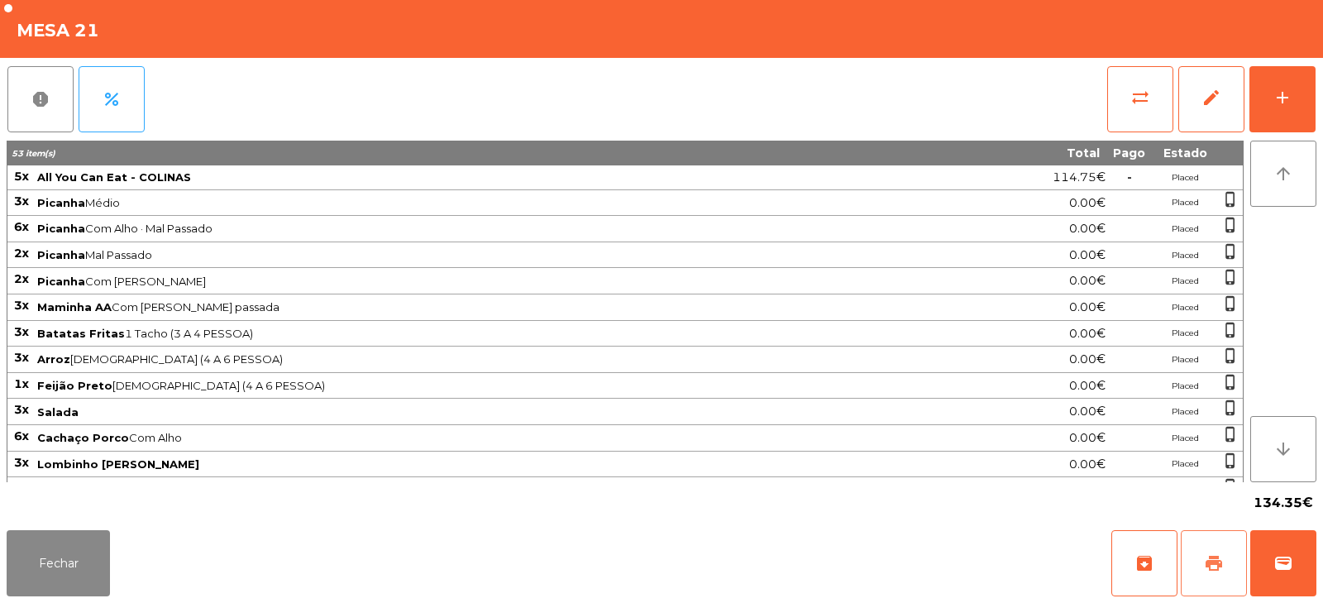
click at [1213, 559] on span "print" at bounding box center [1214, 563] width 20 height 20
click at [1114, 102] on button "sync_alt" at bounding box center [1140, 99] width 66 height 66
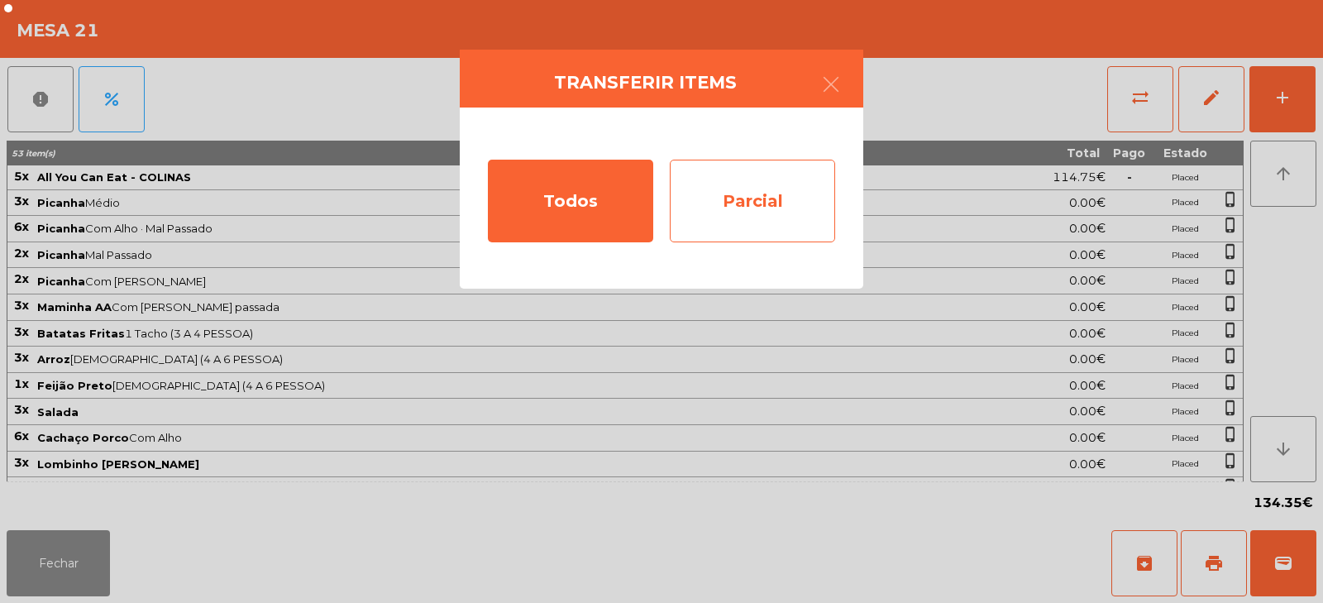
click at [745, 192] on div "Parcial" at bounding box center [752, 201] width 165 height 83
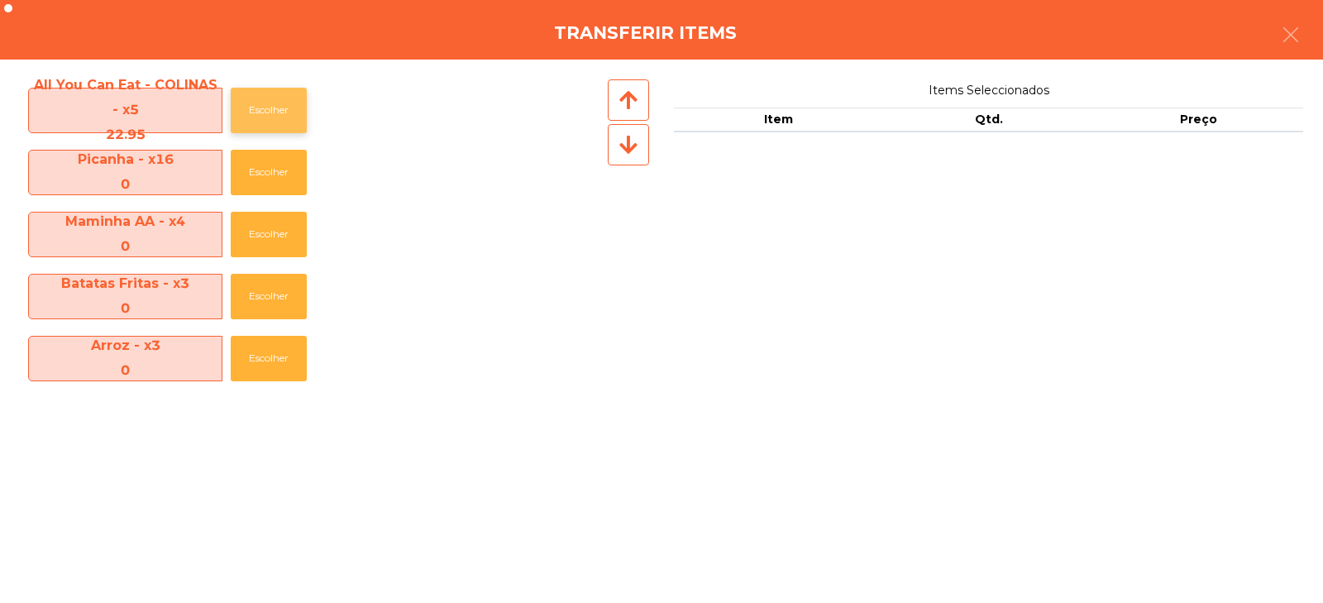
click at [278, 104] on button "Escolher" at bounding box center [269, 110] width 76 height 45
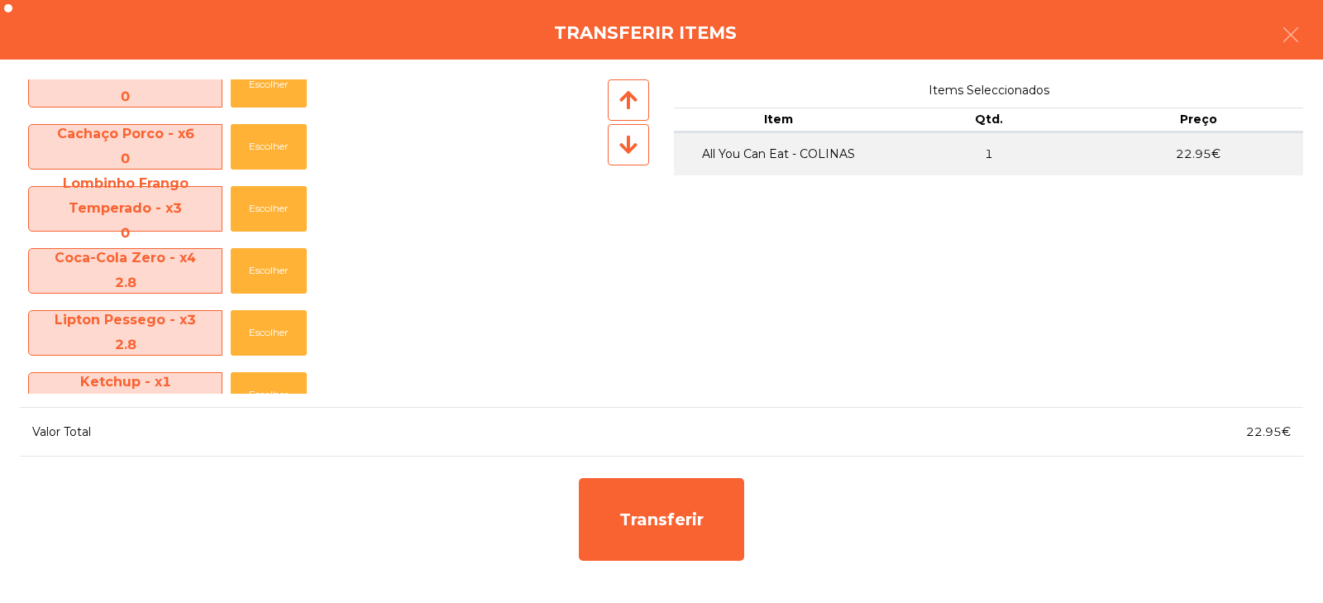
scroll to position [395, 0]
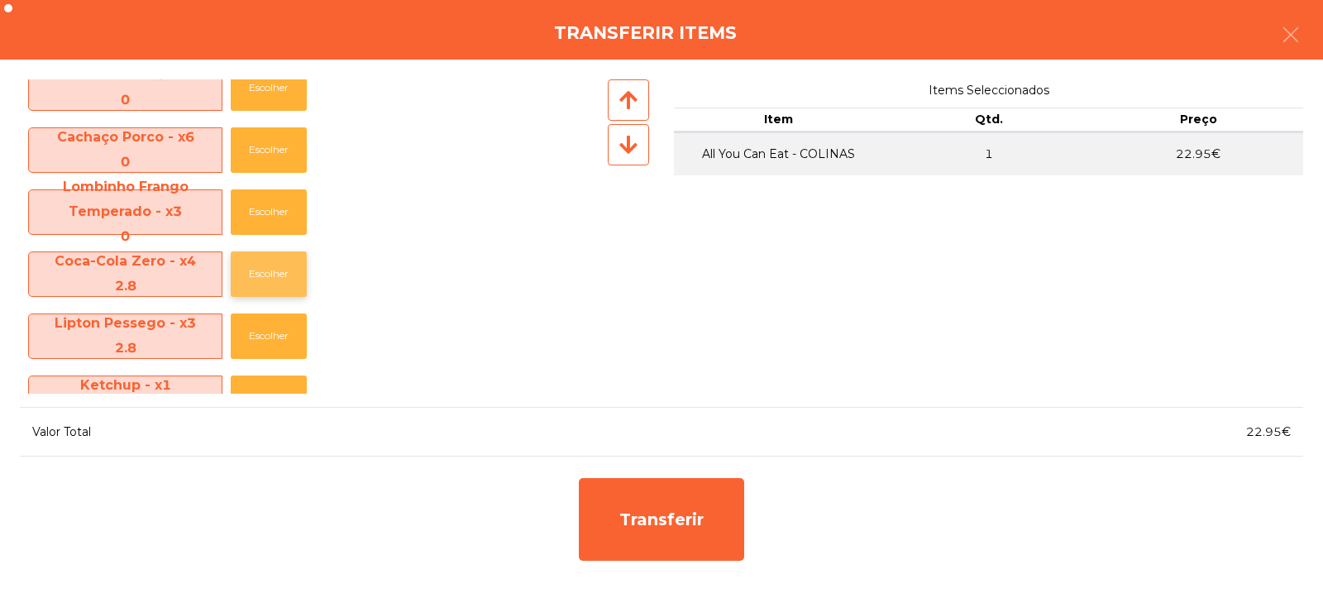
click at [266, 276] on button "Escolher" at bounding box center [269, 273] width 76 height 45
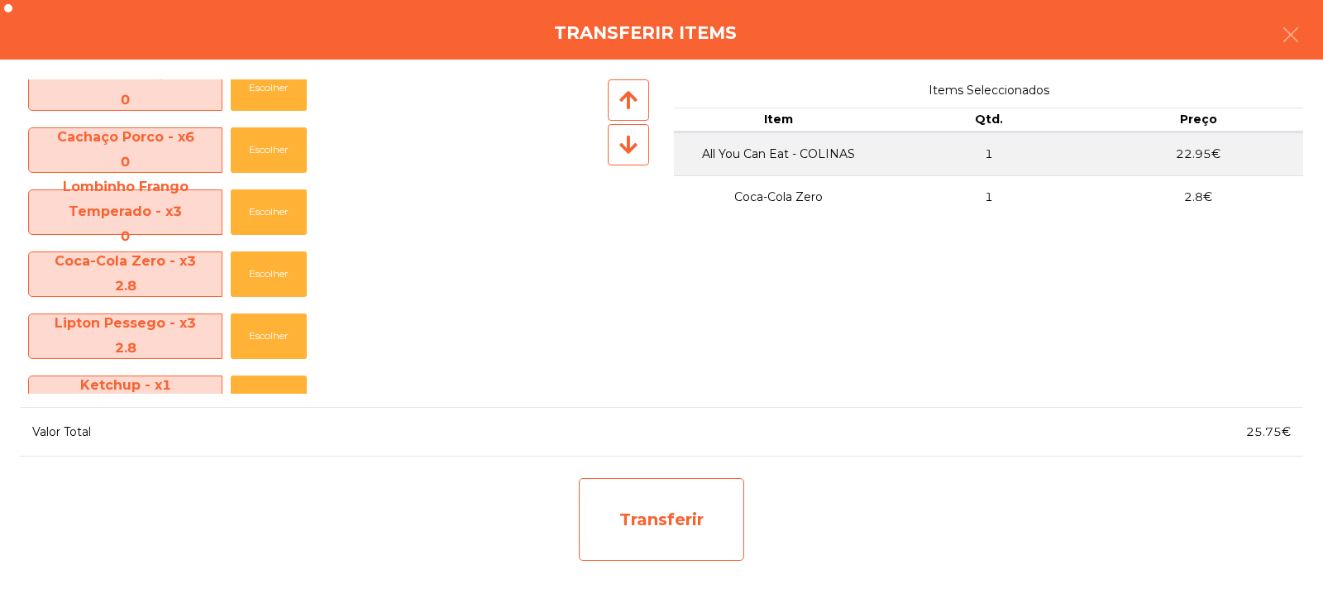
click at [696, 524] on div "Transferir" at bounding box center [661, 519] width 165 height 83
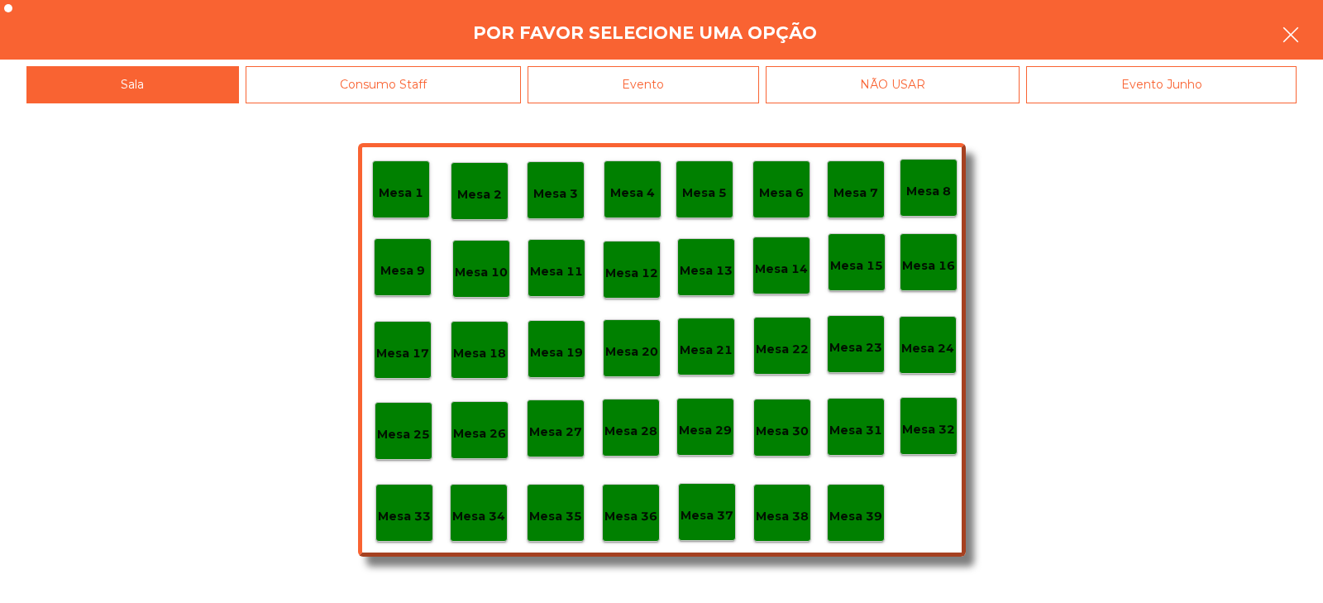
click at [1284, 27] on icon "button" at bounding box center [1291, 35] width 20 height 20
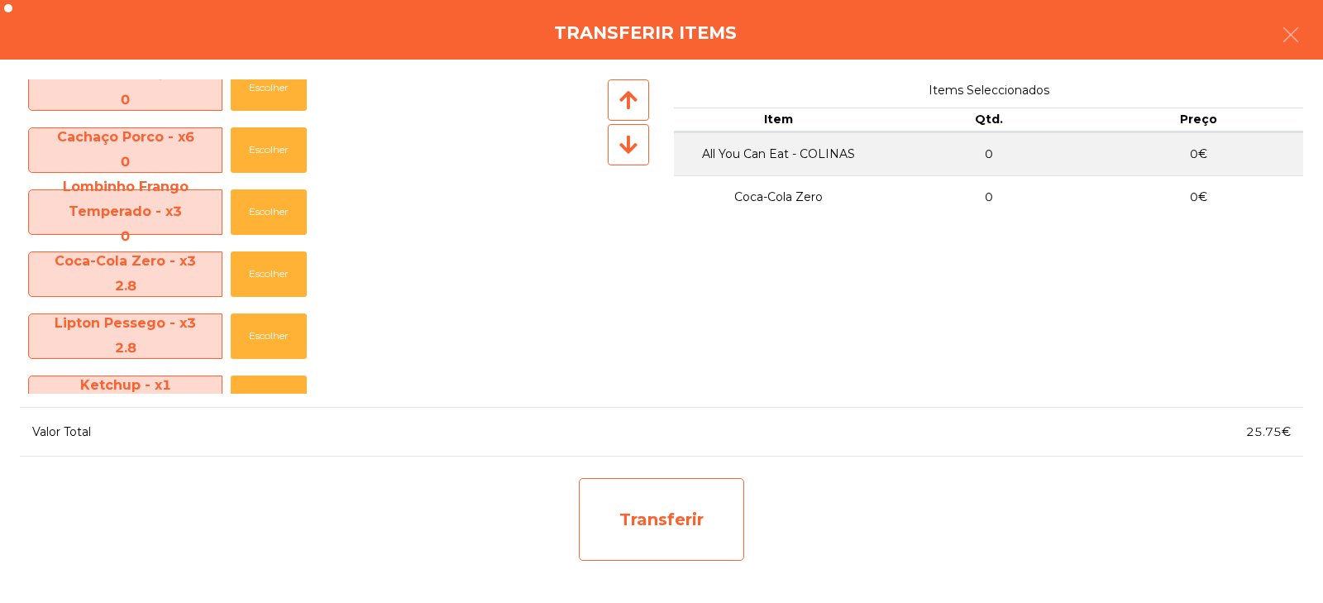
click at [680, 529] on div "Transferir" at bounding box center [661, 519] width 165 height 83
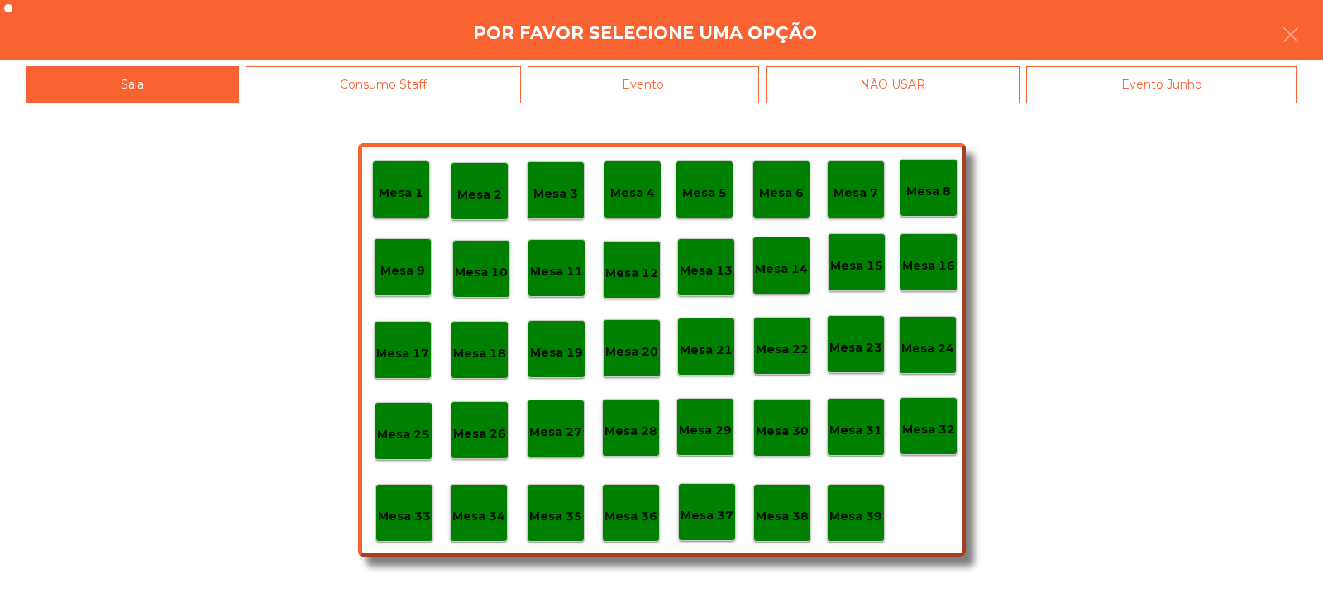
click at [548, 525] on p "Mesa 35" at bounding box center [555, 516] width 53 height 19
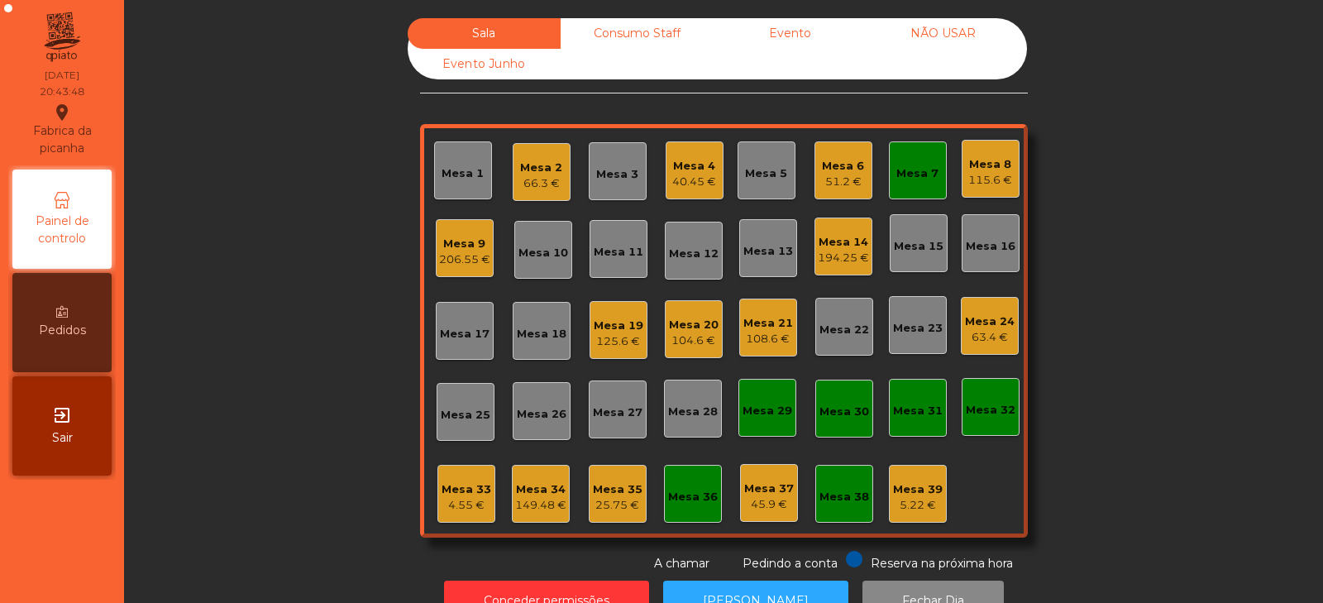
click at [749, 340] on div "108.6 €" at bounding box center [769, 339] width 50 height 17
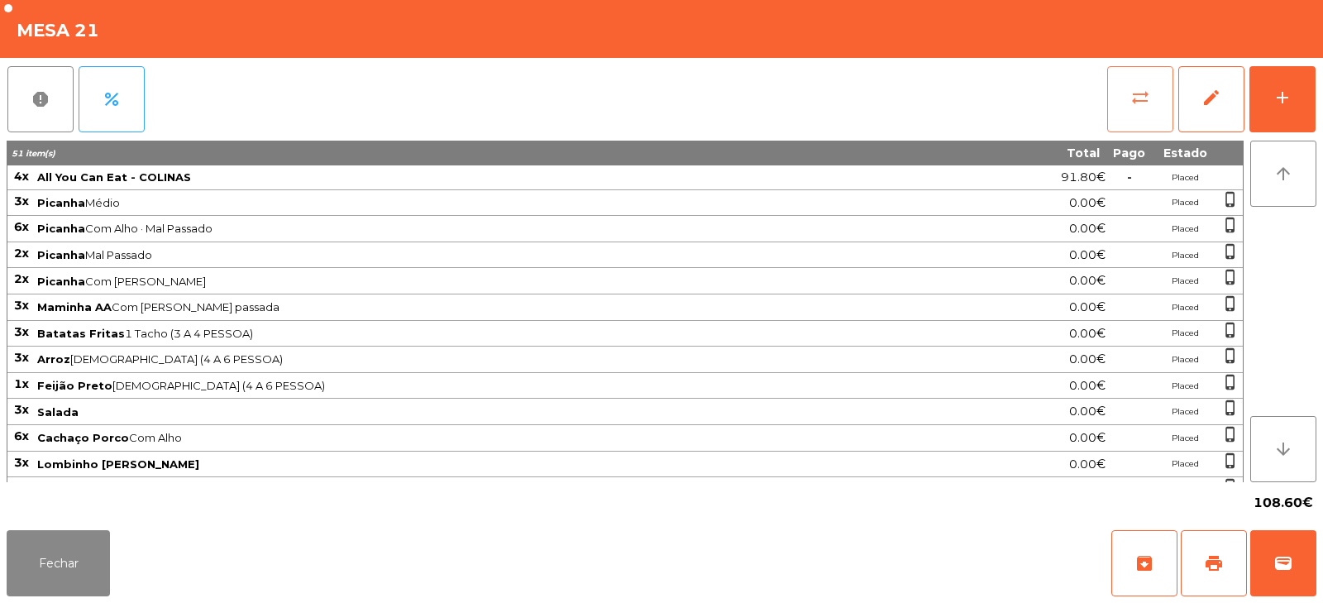
click at [1124, 83] on button "sync_alt" at bounding box center [1140, 99] width 66 height 66
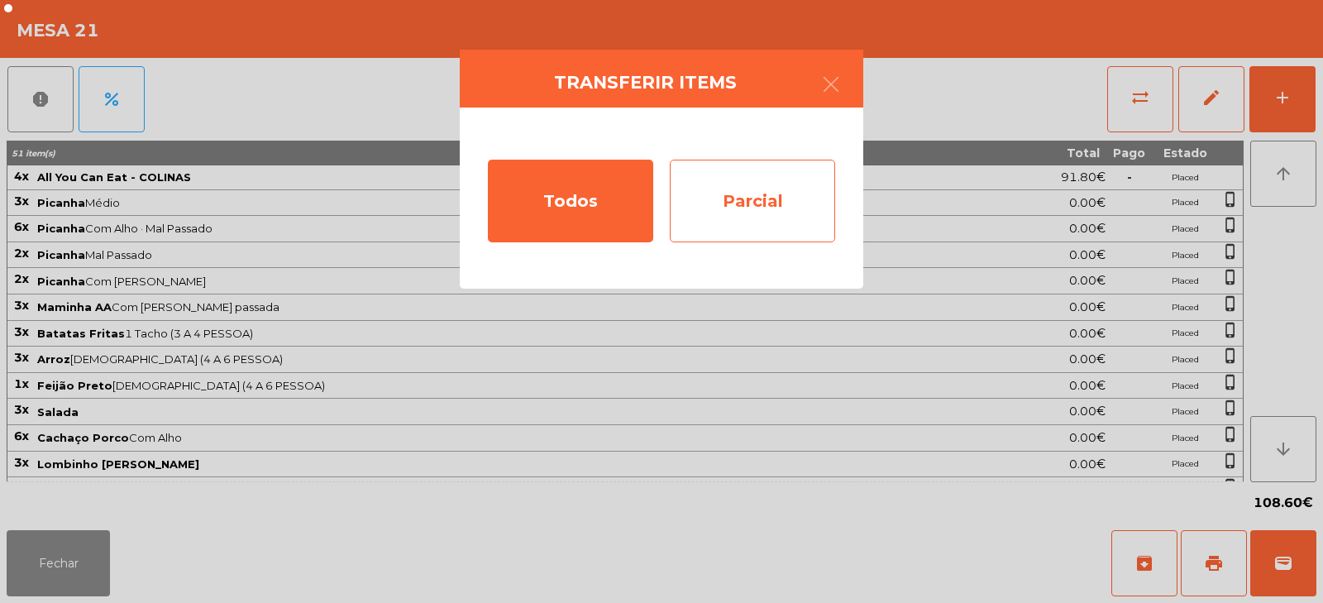
click at [749, 207] on div "Parcial" at bounding box center [752, 201] width 165 height 83
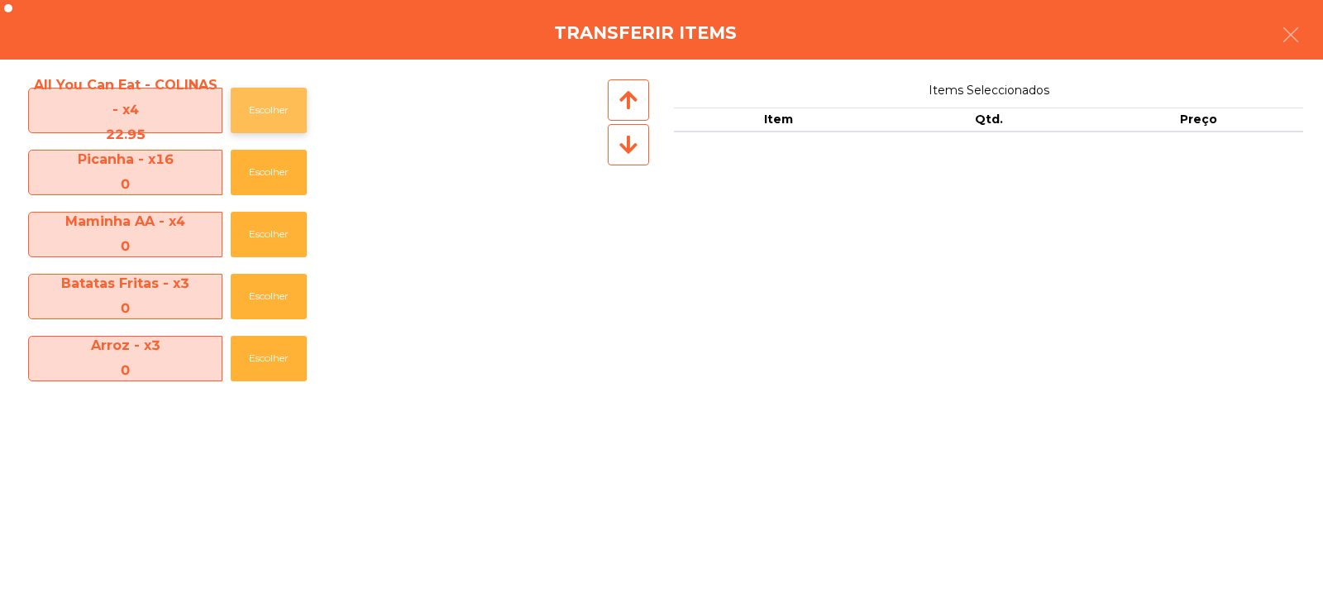
click at [269, 106] on button "Escolher" at bounding box center [269, 110] width 76 height 45
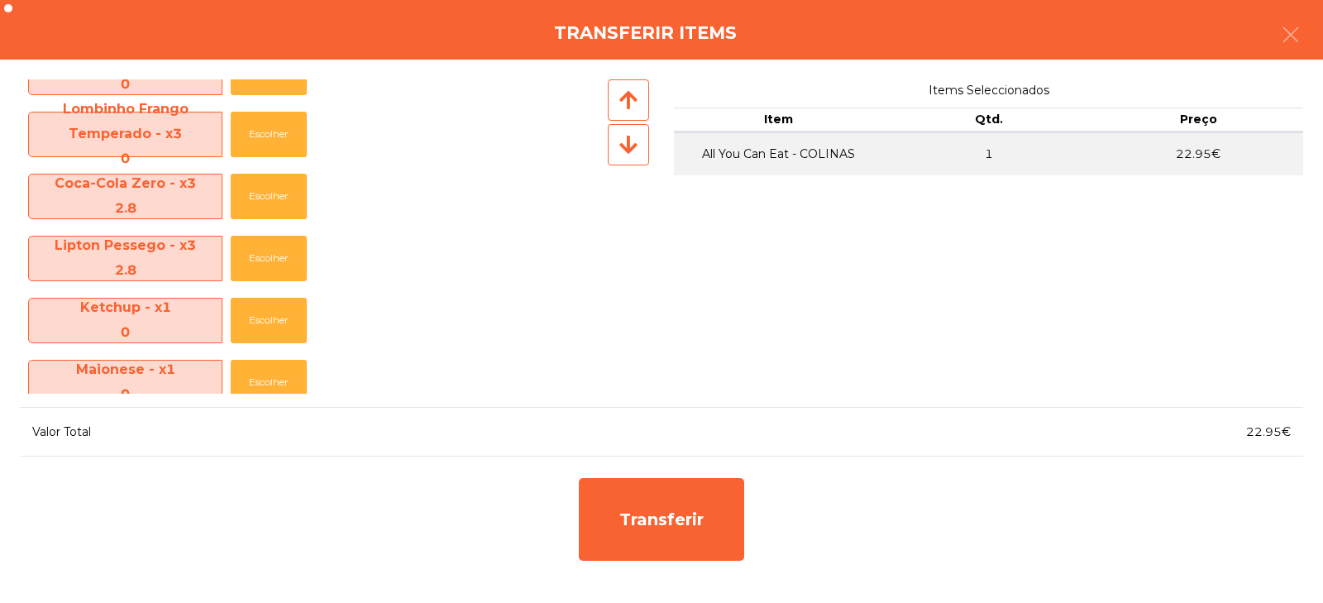
scroll to position [483, 0]
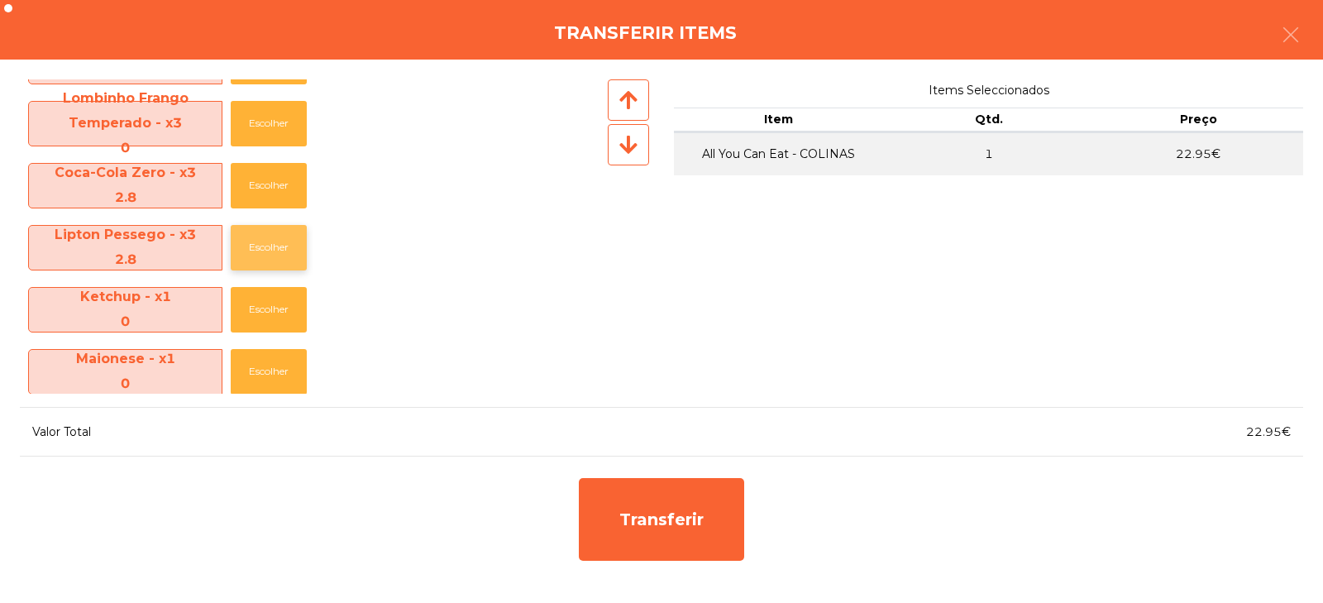
click at [247, 255] on button "Escolher" at bounding box center [269, 247] width 76 height 45
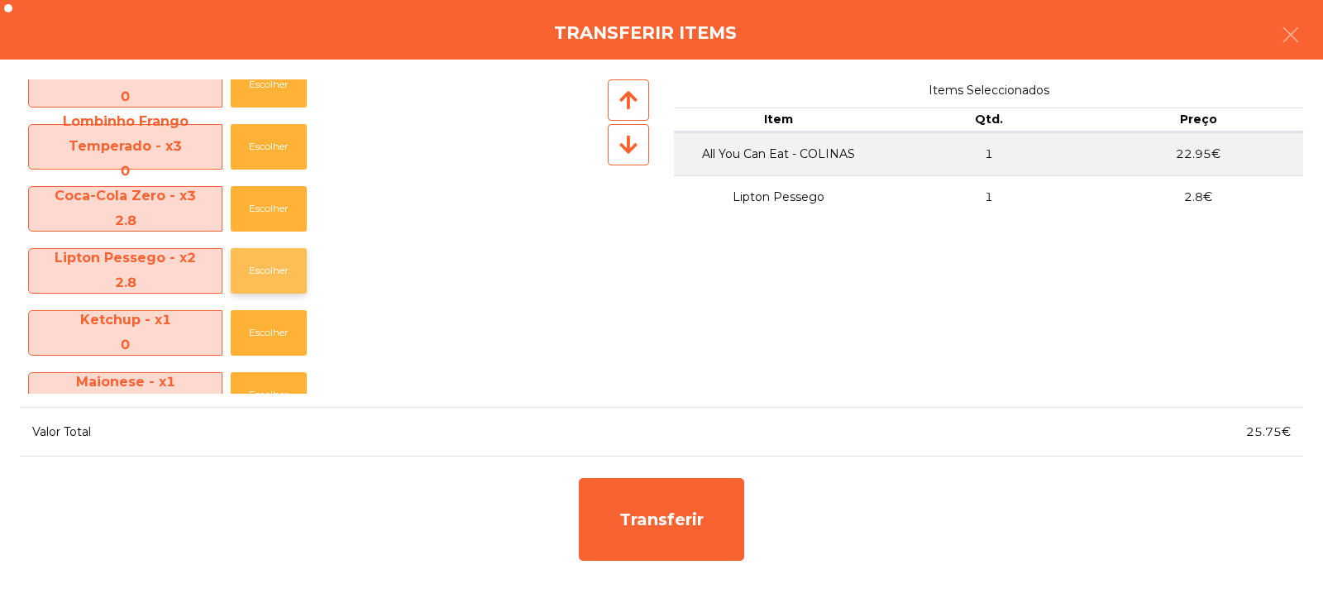
scroll to position [457, 0]
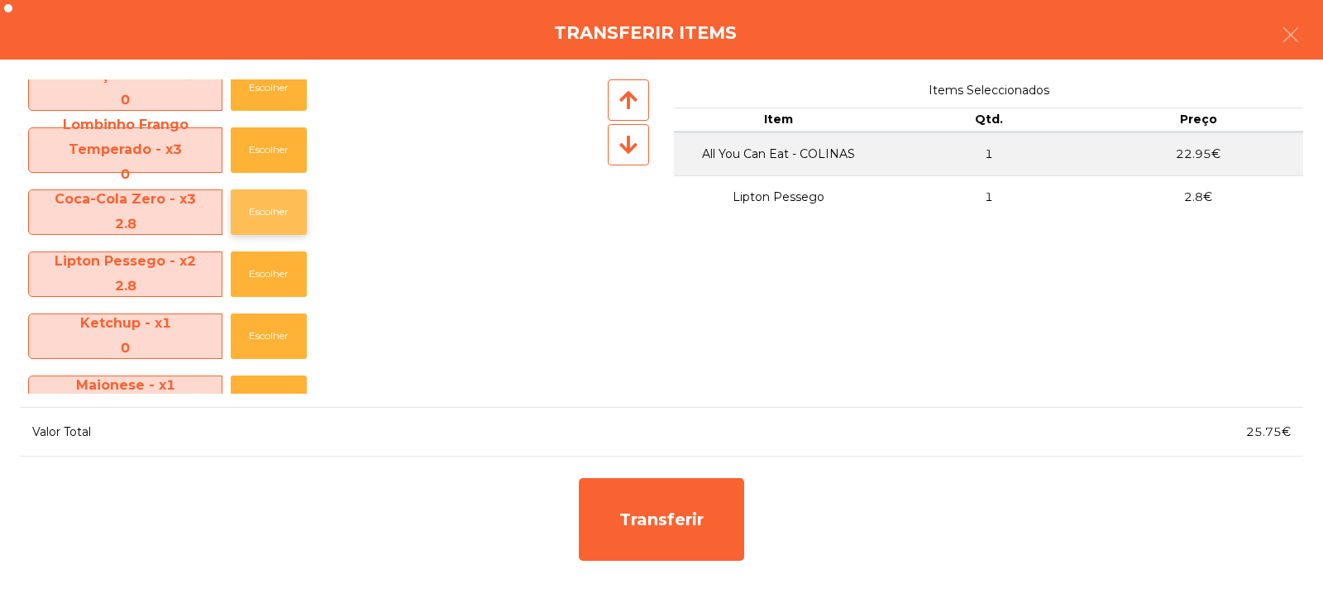
click at [276, 212] on button "Escolher" at bounding box center [269, 211] width 76 height 45
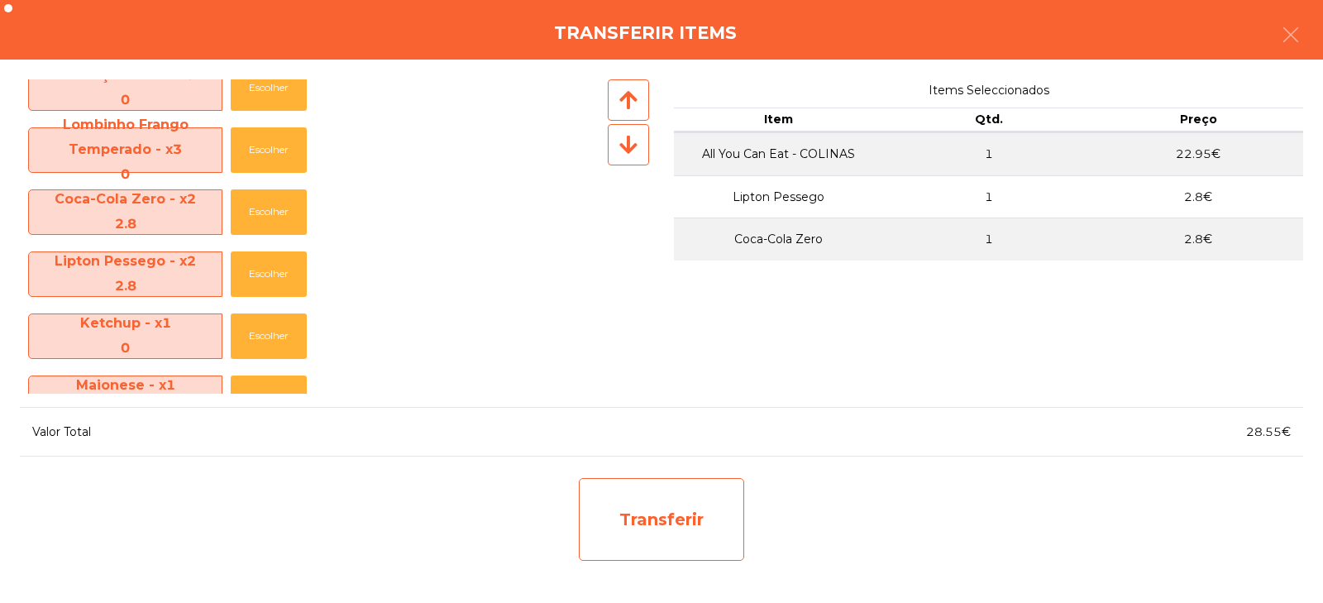
click at [678, 503] on div "Transferir" at bounding box center [661, 519] width 165 height 83
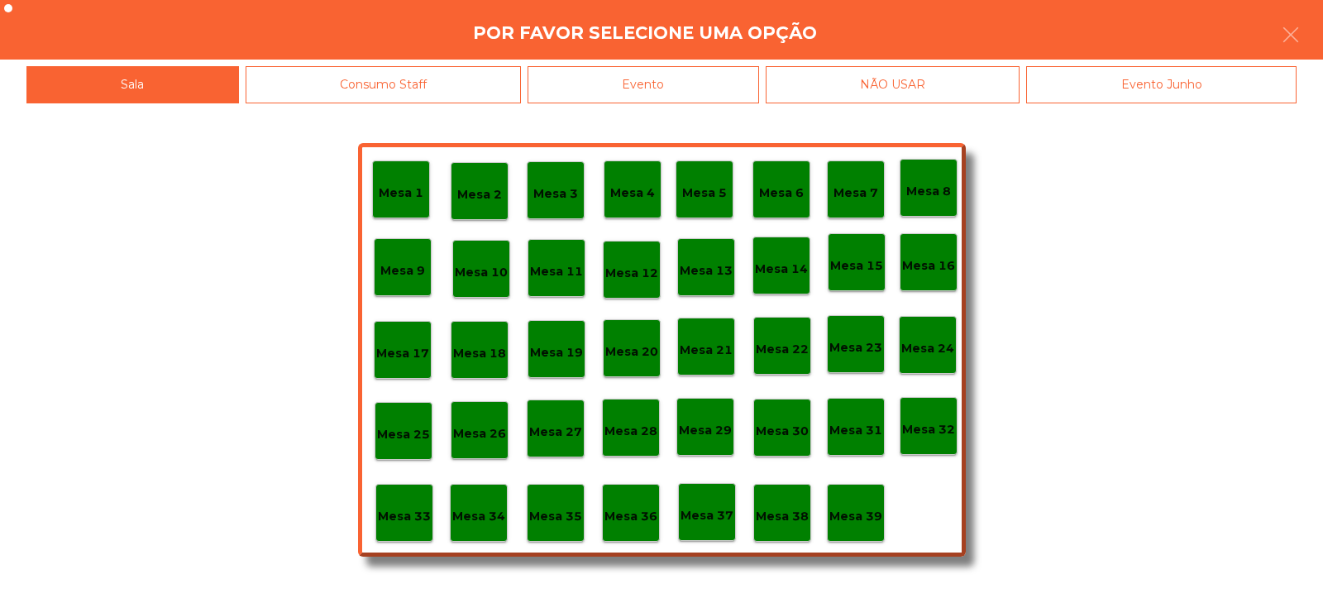
click at [557, 533] on div "Mesa 35" at bounding box center [556, 513] width 58 height 58
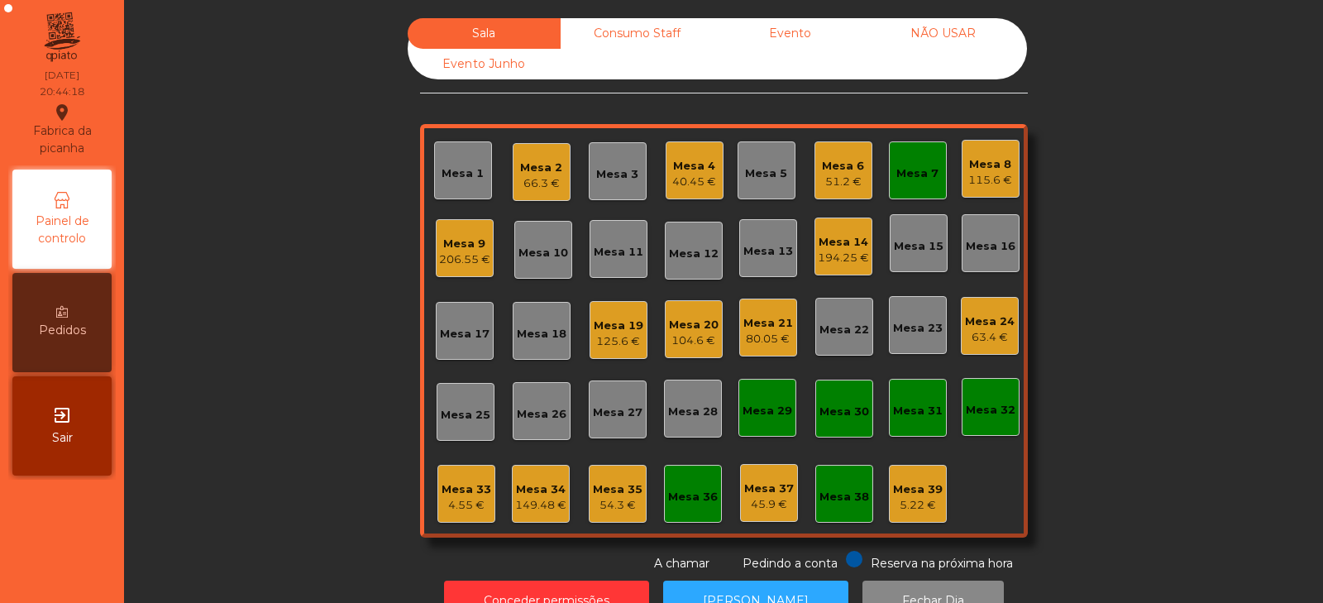
click at [767, 339] on div "80.05 €" at bounding box center [769, 339] width 50 height 17
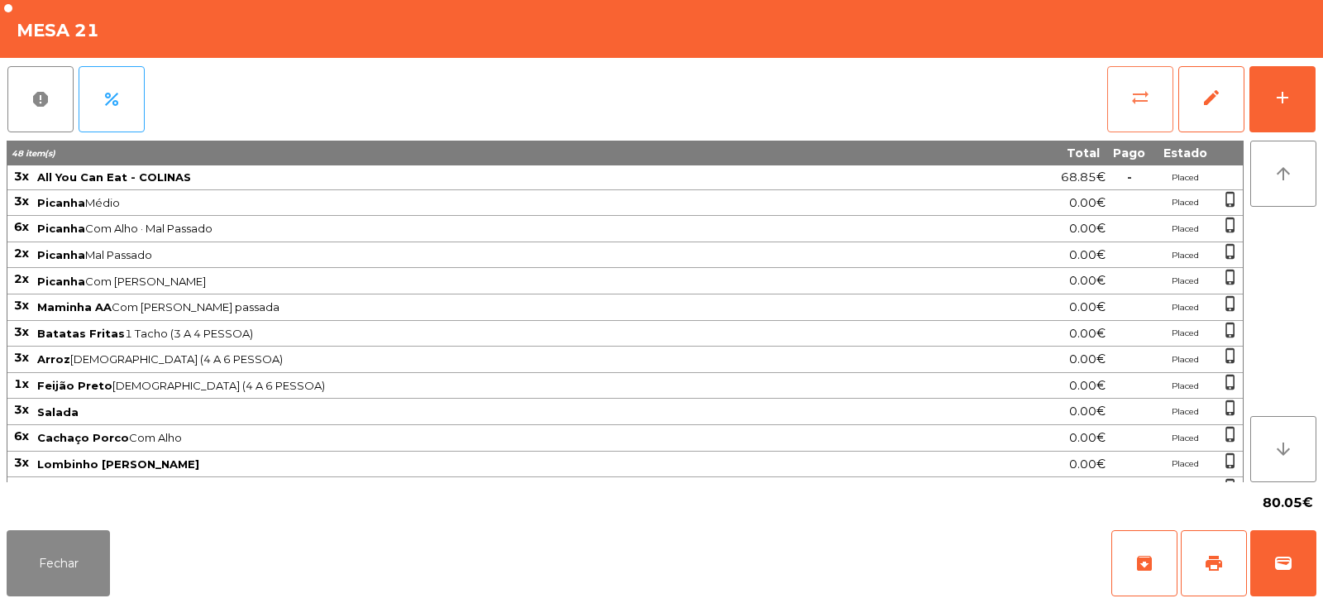
click at [1109, 116] on button "sync_alt" at bounding box center [1140, 99] width 66 height 66
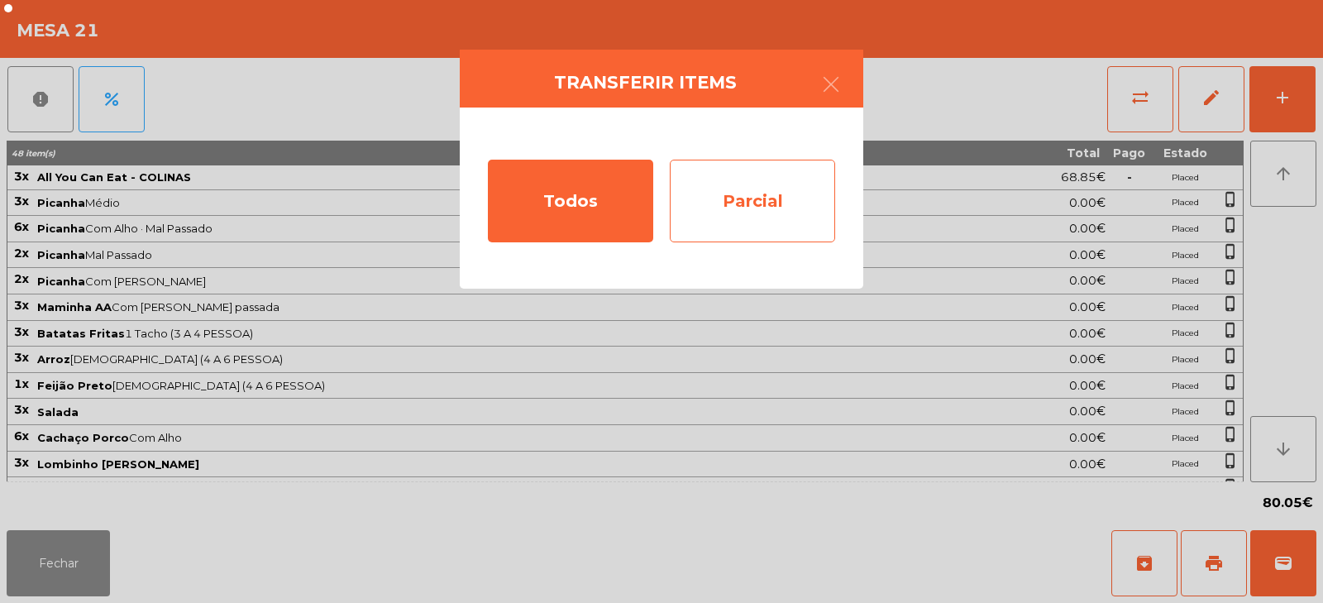
click at [786, 216] on div "Parcial" at bounding box center [752, 201] width 165 height 83
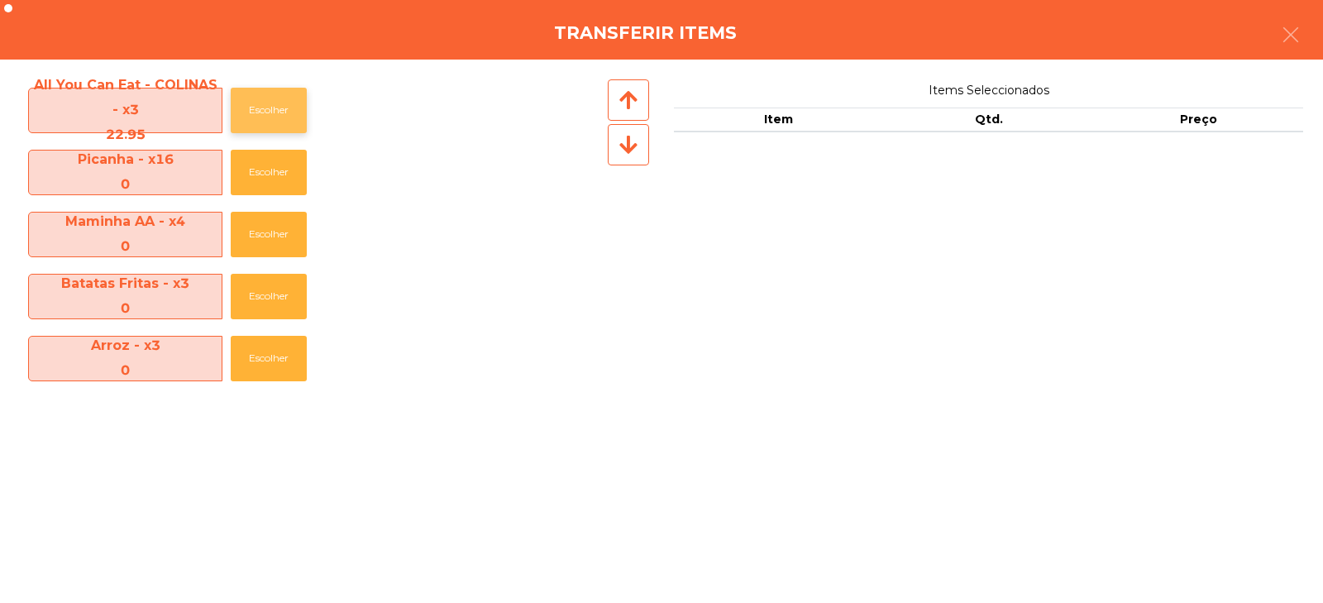
click at [258, 117] on button "Escolher" at bounding box center [269, 110] width 76 height 45
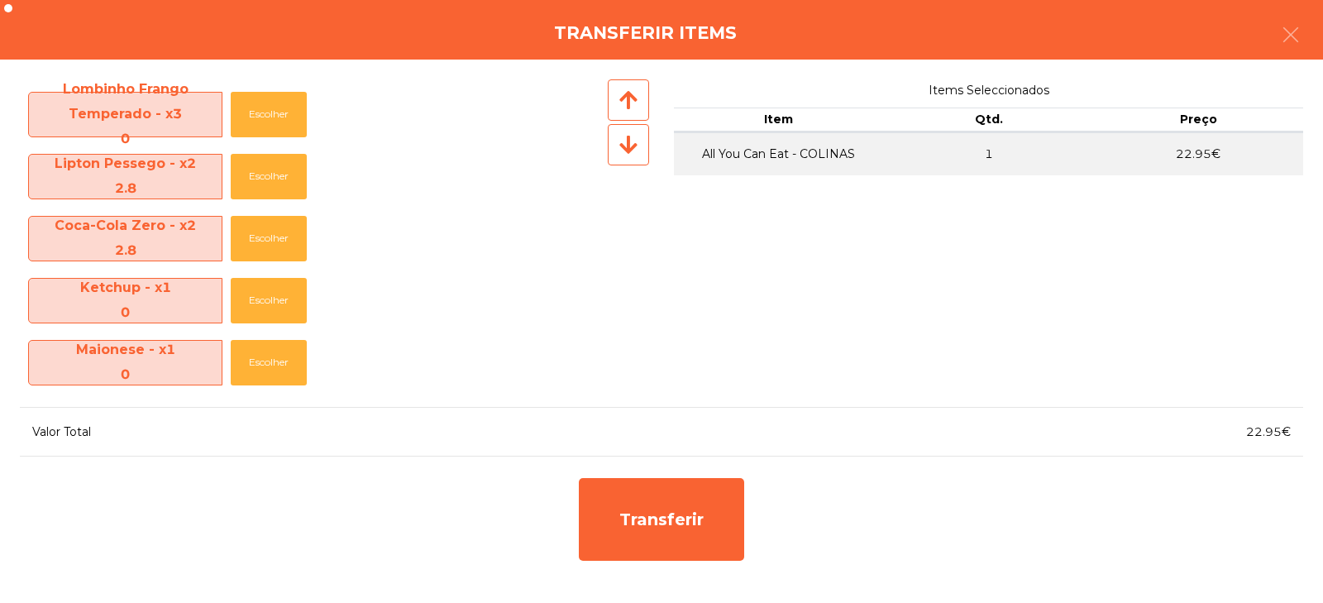
scroll to position [490, 0]
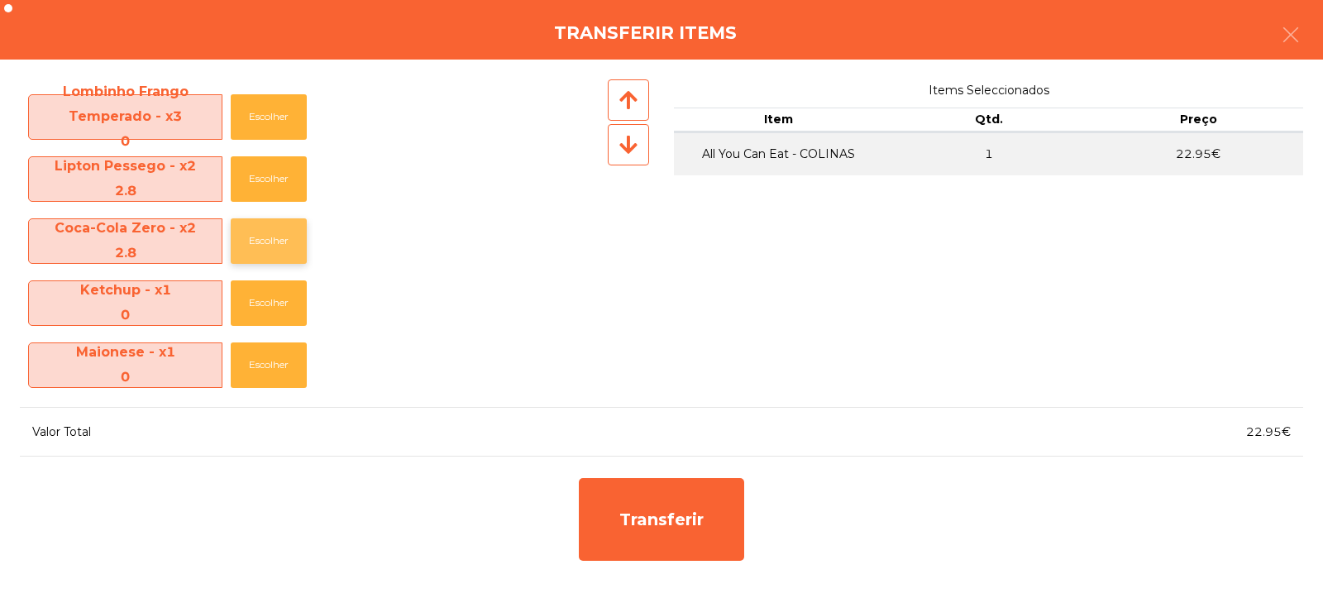
click at [259, 232] on button "Escolher" at bounding box center [269, 240] width 76 height 45
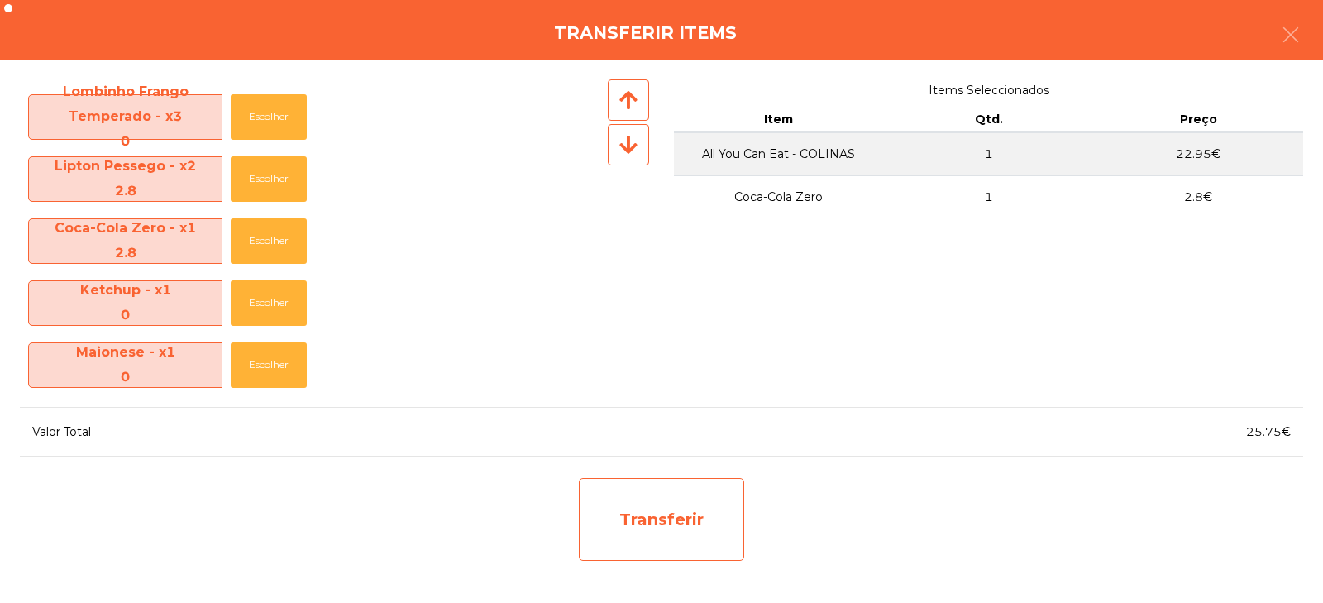
click at [645, 518] on div "Transferir" at bounding box center [661, 519] width 165 height 83
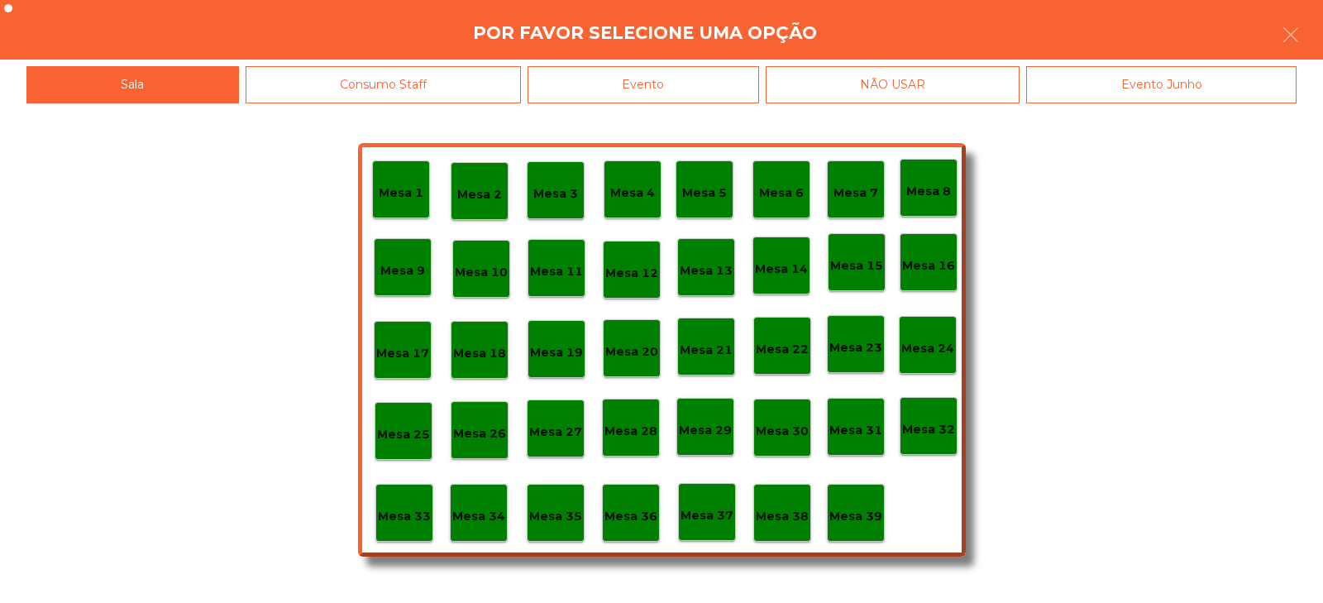
click at [564, 529] on div "Mesa 35" at bounding box center [556, 513] width 58 height 58
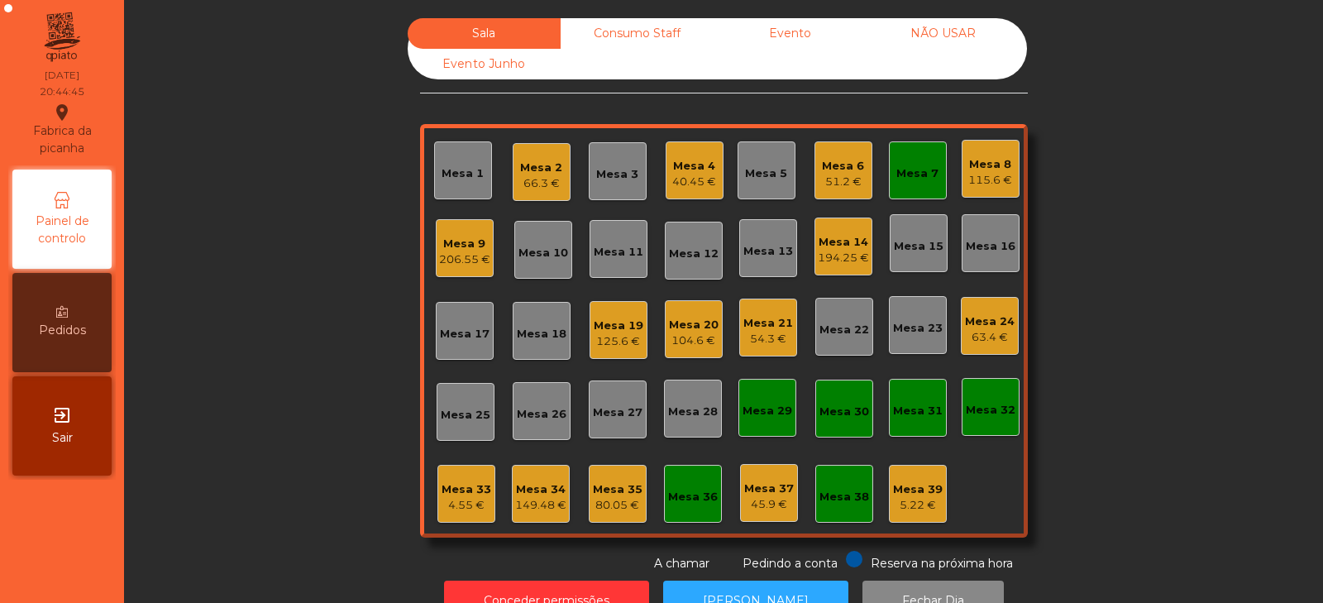
click at [764, 324] on div "Mesa 21" at bounding box center [769, 323] width 50 height 17
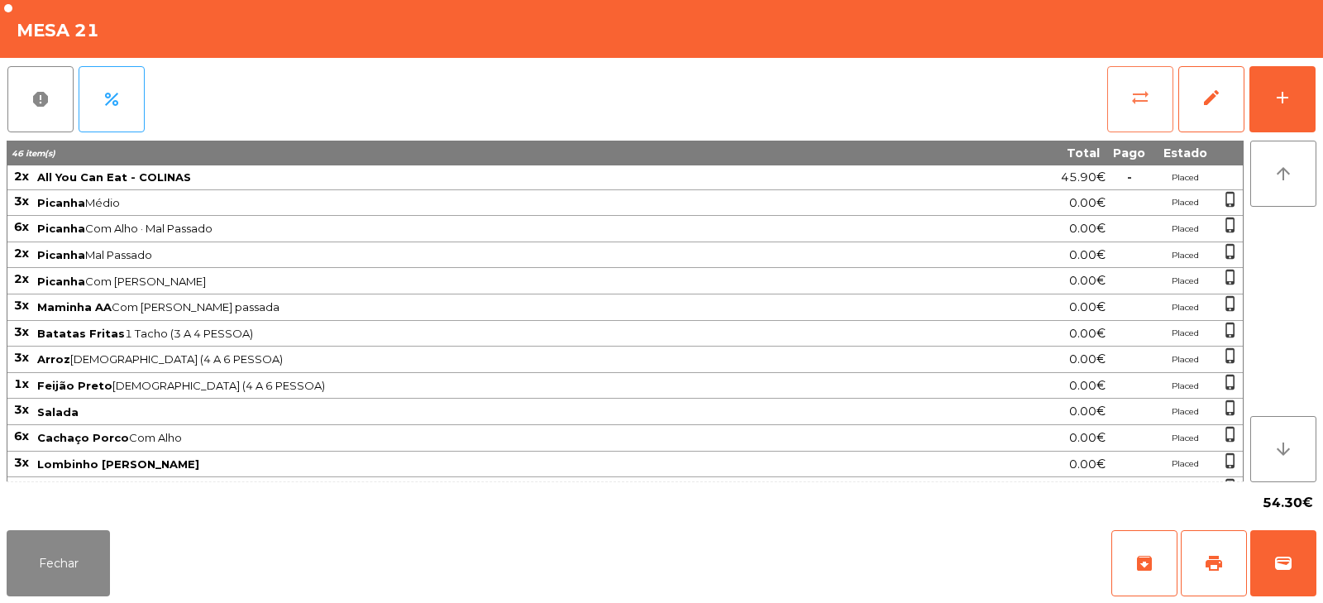
click at [1132, 103] on span "sync_alt" at bounding box center [1141, 98] width 20 height 20
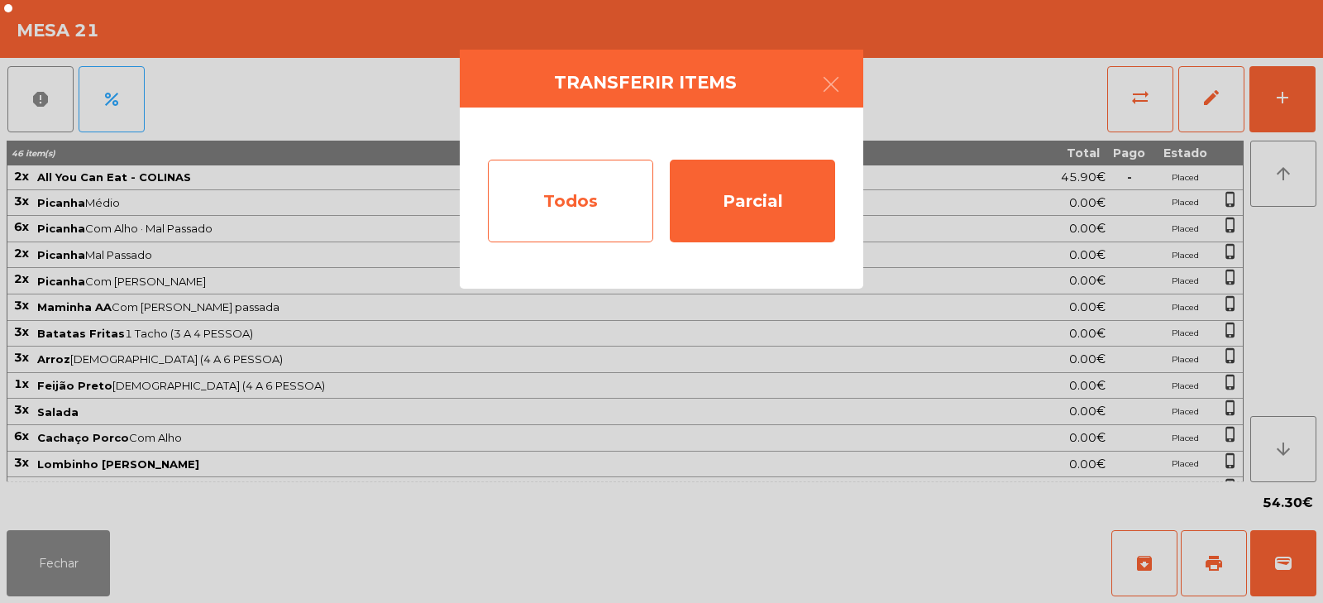
click at [533, 210] on div "Todos" at bounding box center [570, 201] width 165 height 83
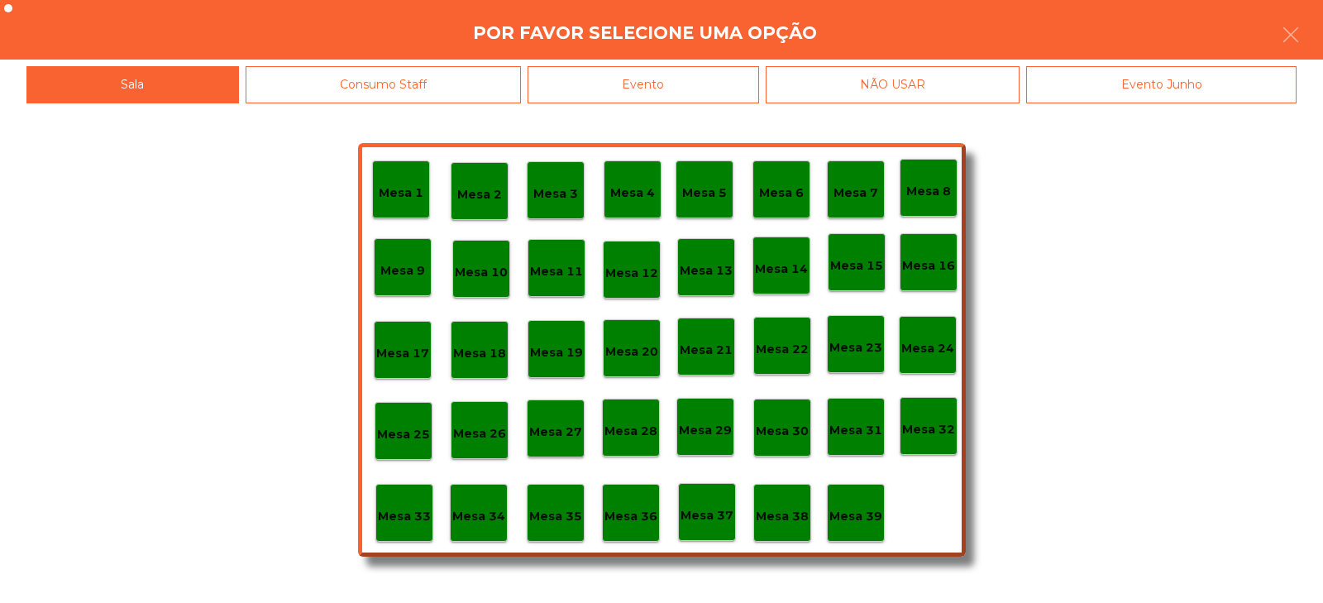
click at [570, 522] on p "Mesa 35" at bounding box center [555, 516] width 53 height 19
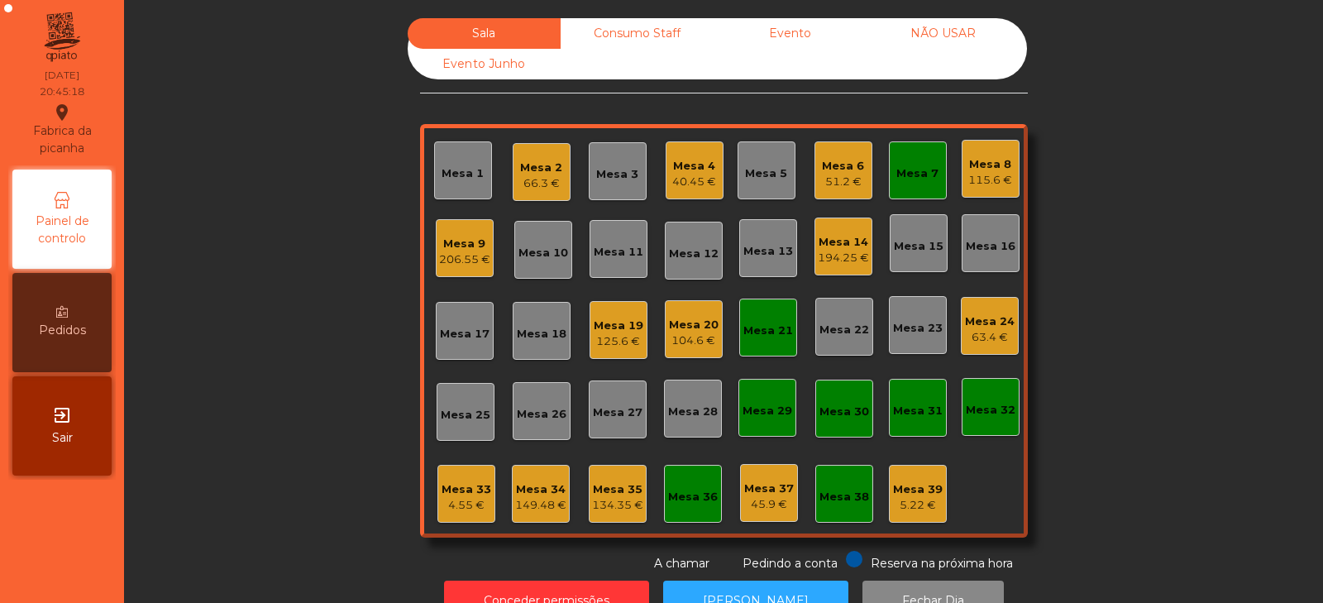
click at [681, 352] on div "Mesa 20 104.6 €" at bounding box center [694, 329] width 58 height 58
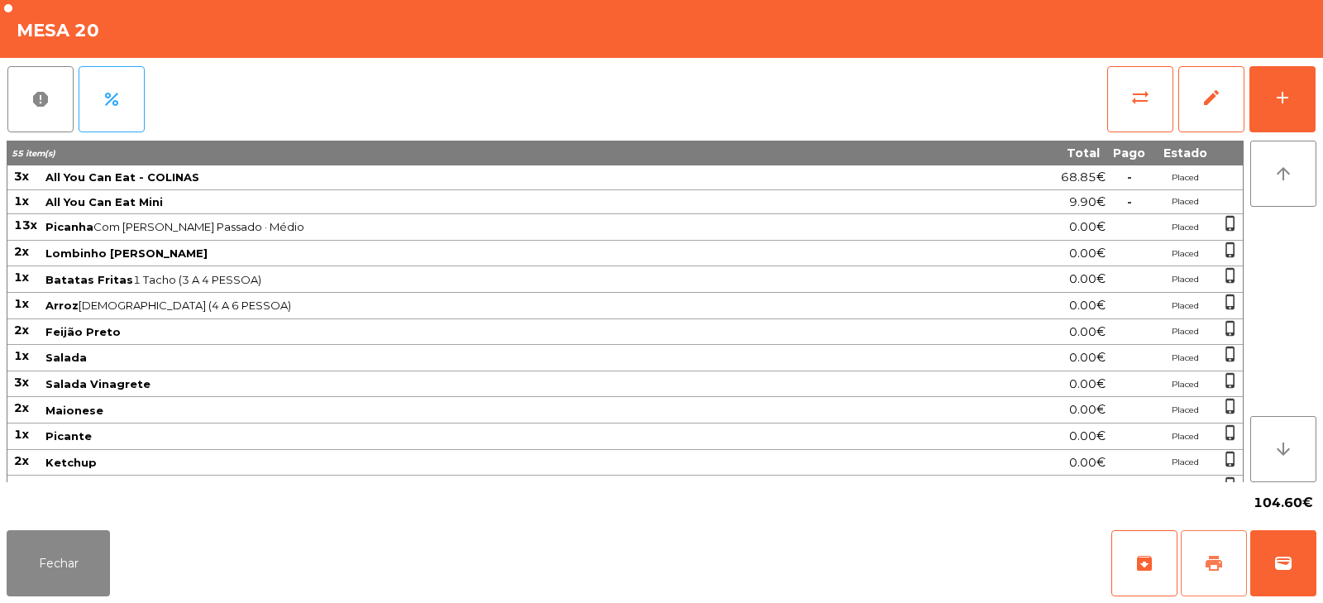
click at [1200, 554] on button "print" at bounding box center [1214, 563] width 66 height 66
click at [1222, 558] on span "print" at bounding box center [1214, 563] width 20 height 20
click at [1113, 103] on button "sync_alt" at bounding box center [1140, 99] width 66 height 66
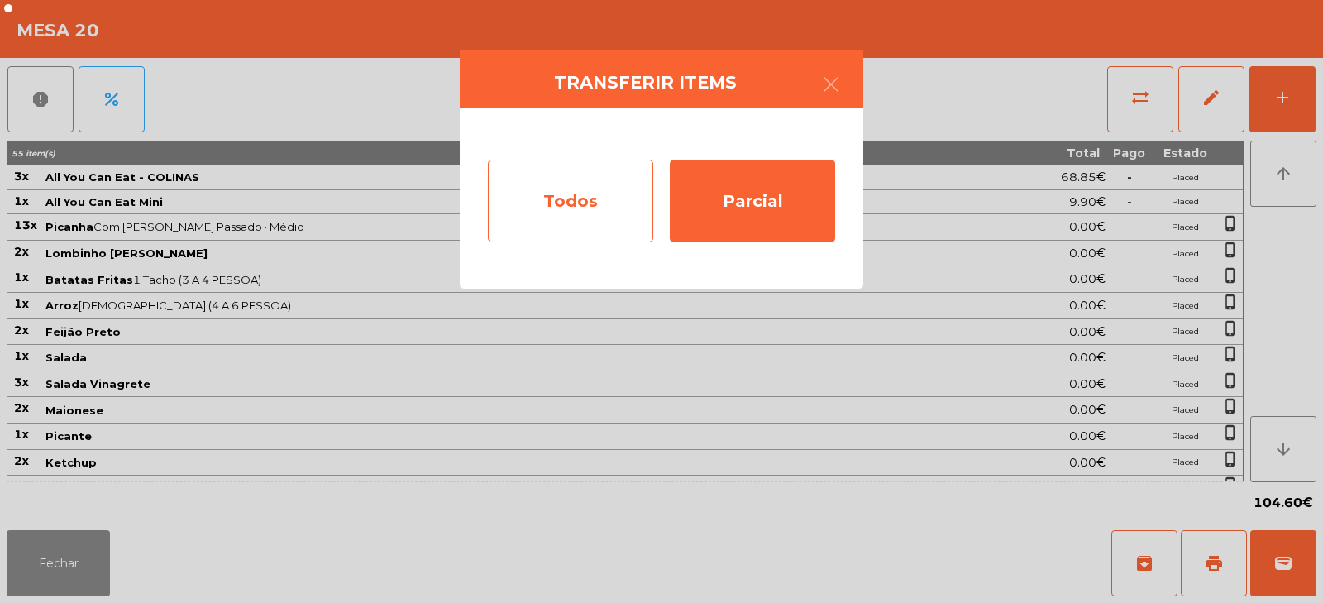
click at [564, 186] on div "Todos" at bounding box center [570, 201] width 165 height 83
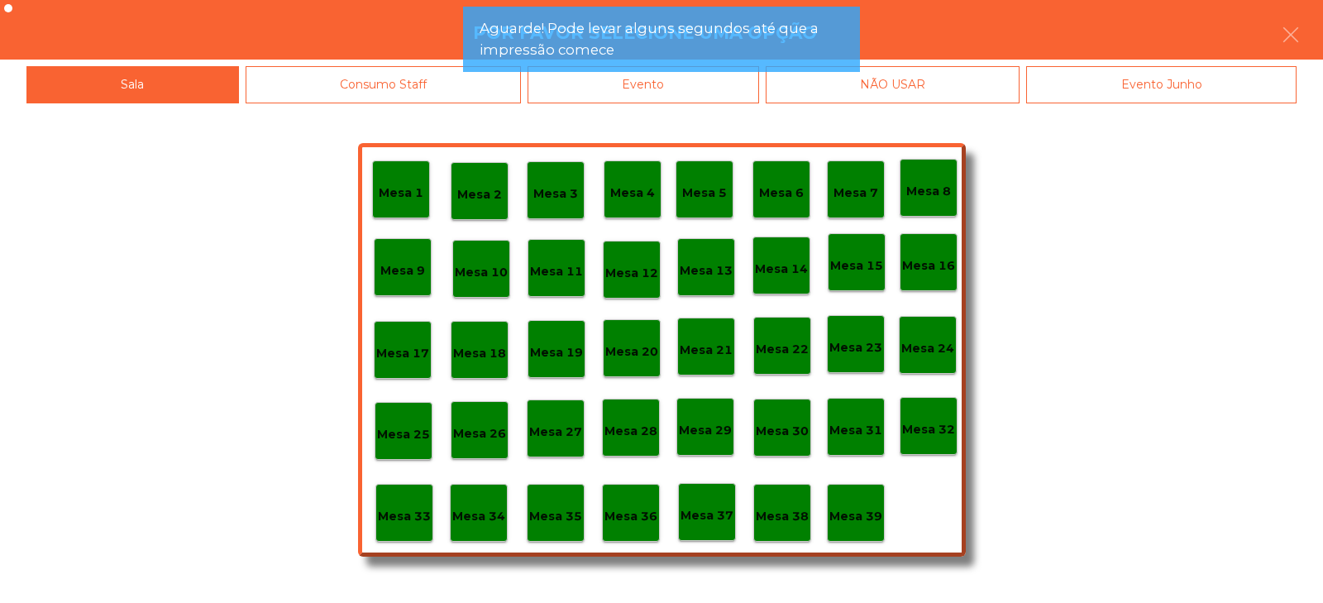
click at [667, 93] on div "Evento" at bounding box center [644, 84] width 232 height 37
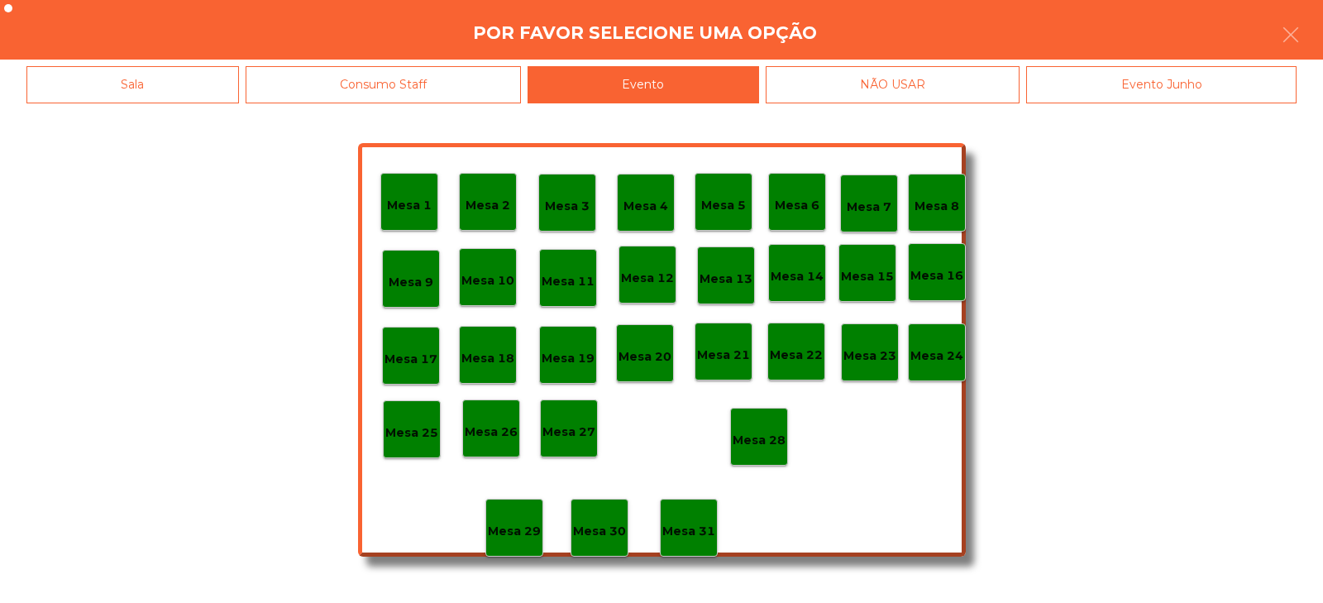
click at [757, 440] on p "Mesa 28" at bounding box center [759, 440] width 53 height 19
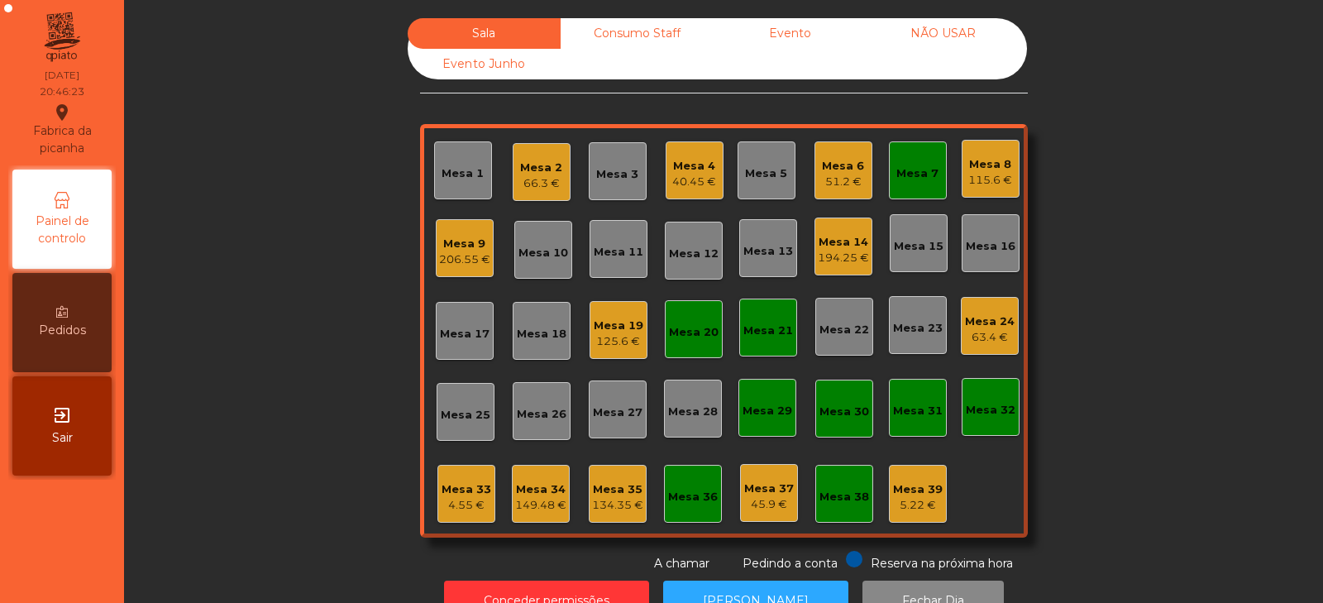
click at [451, 342] on div "Mesa 17" at bounding box center [465, 334] width 50 height 17
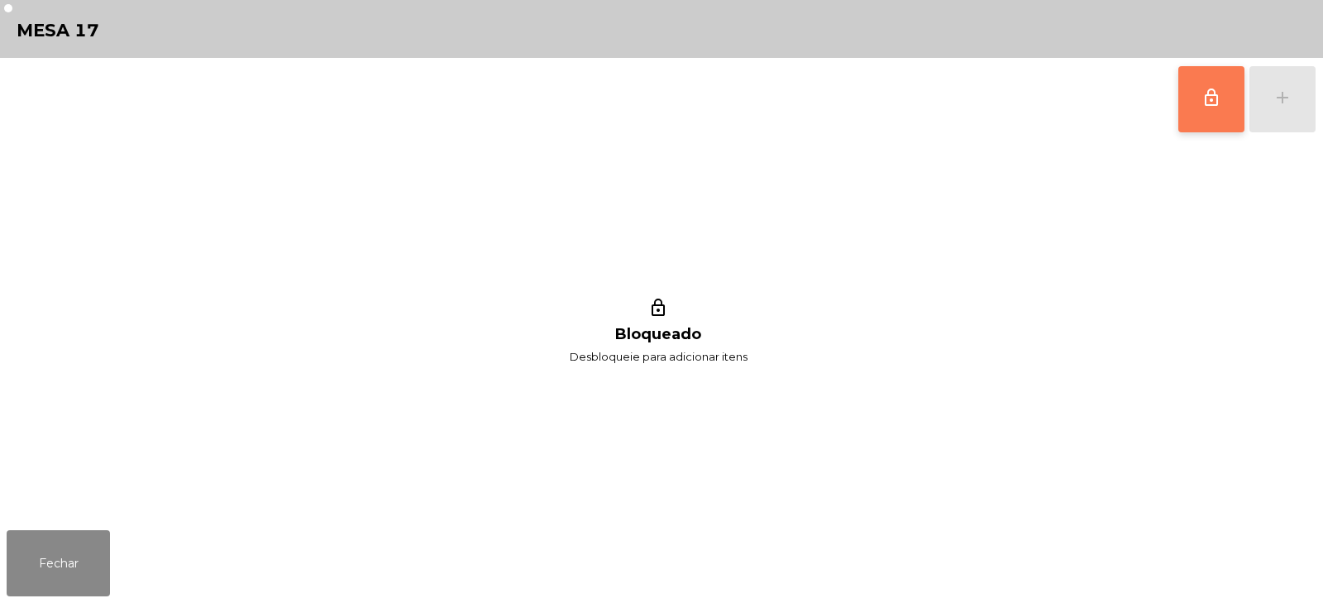
click at [1180, 108] on button "lock_outline" at bounding box center [1212, 99] width 66 height 66
click at [1281, 100] on div "add" at bounding box center [1283, 98] width 20 height 20
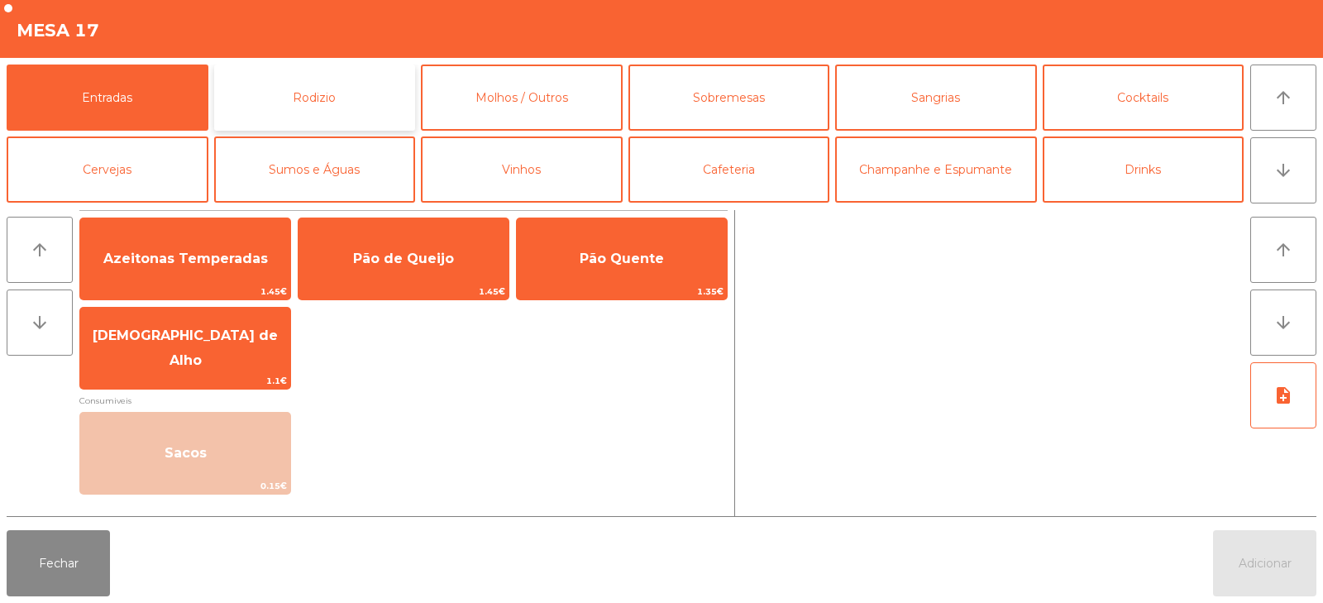
click at [335, 76] on button "Rodizio" at bounding box center [315, 98] width 202 height 66
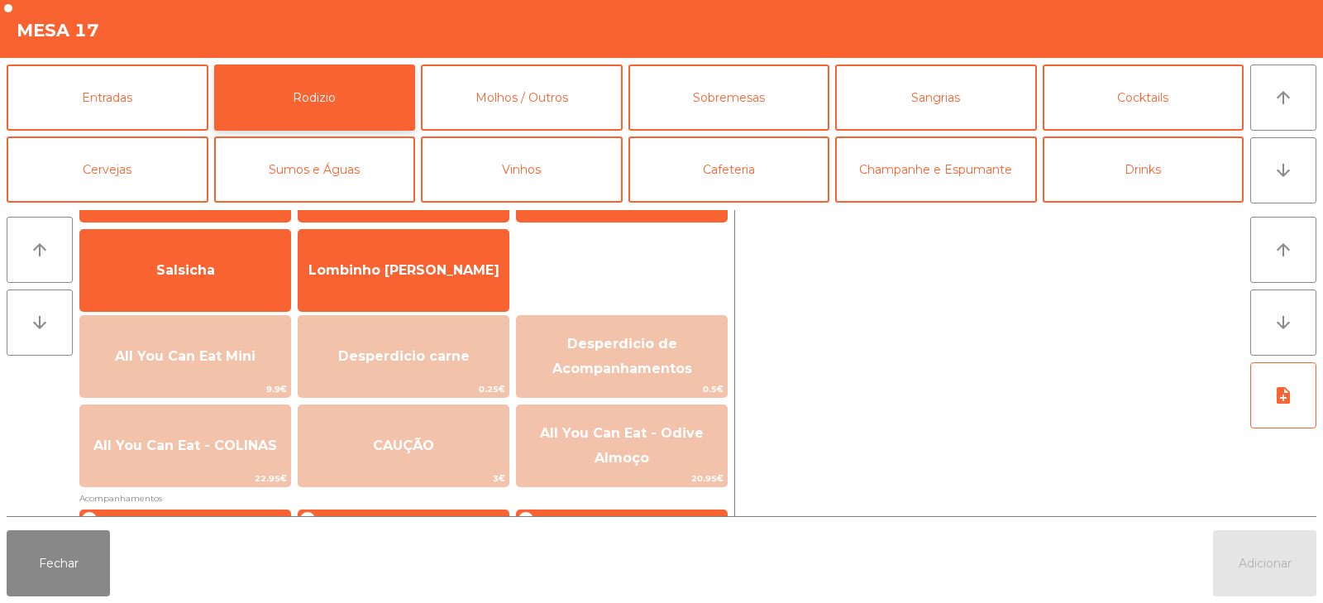
scroll to position [122, 0]
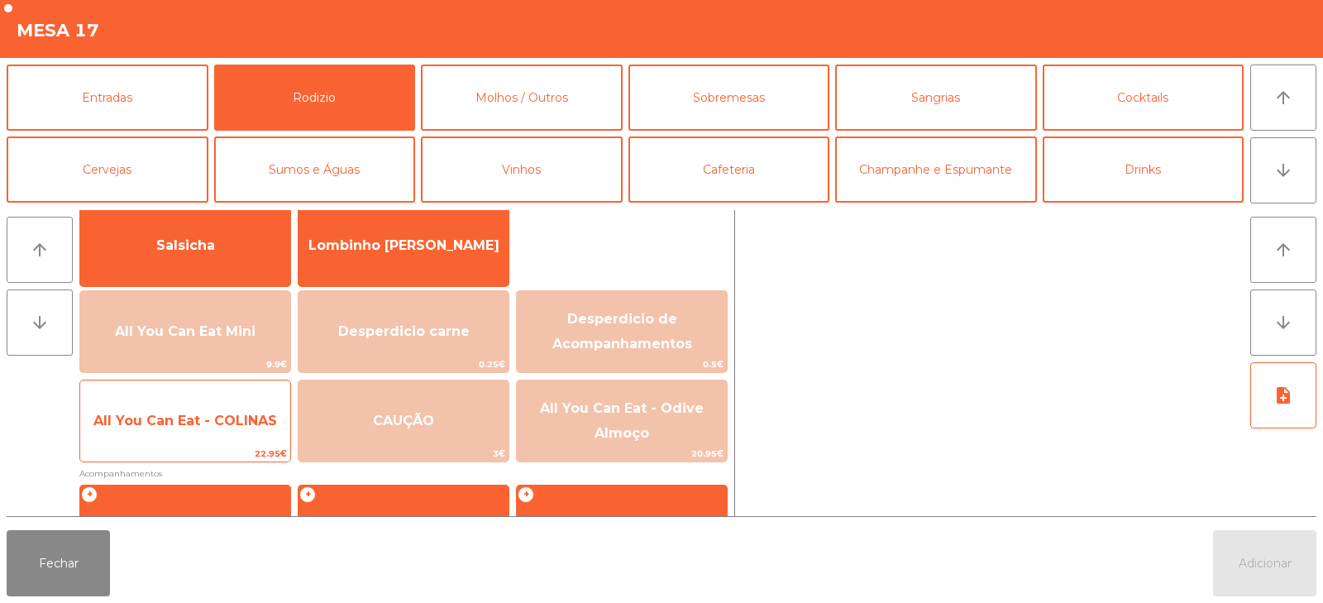
click at [234, 428] on span "All You Can Eat - COLINAS" at bounding box center [185, 421] width 184 height 16
click at [249, 421] on span "All You Can Eat - COLINAS" at bounding box center [185, 421] width 184 height 16
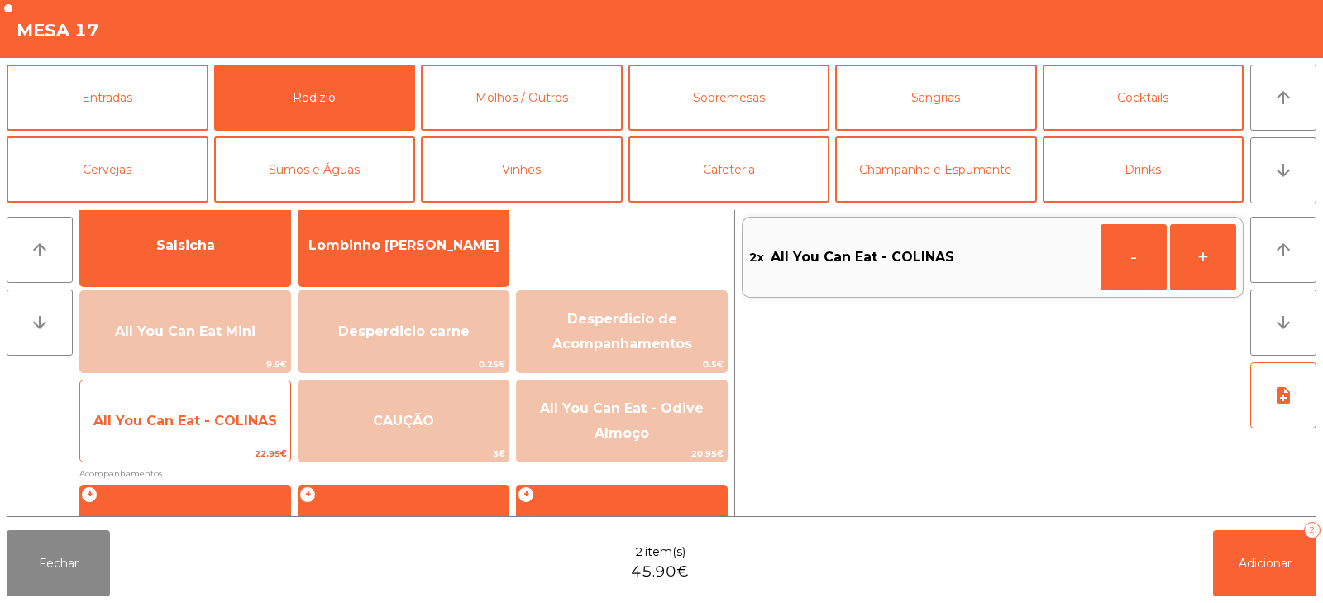
click at [247, 428] on span "All You Can Eat - COLINAS" at bounding box center [185, 421] width 210 height 45
click at [215, 428] on span "All You Can Eat - COLINAS" at bounding box center [185, 421] width 210 height 45
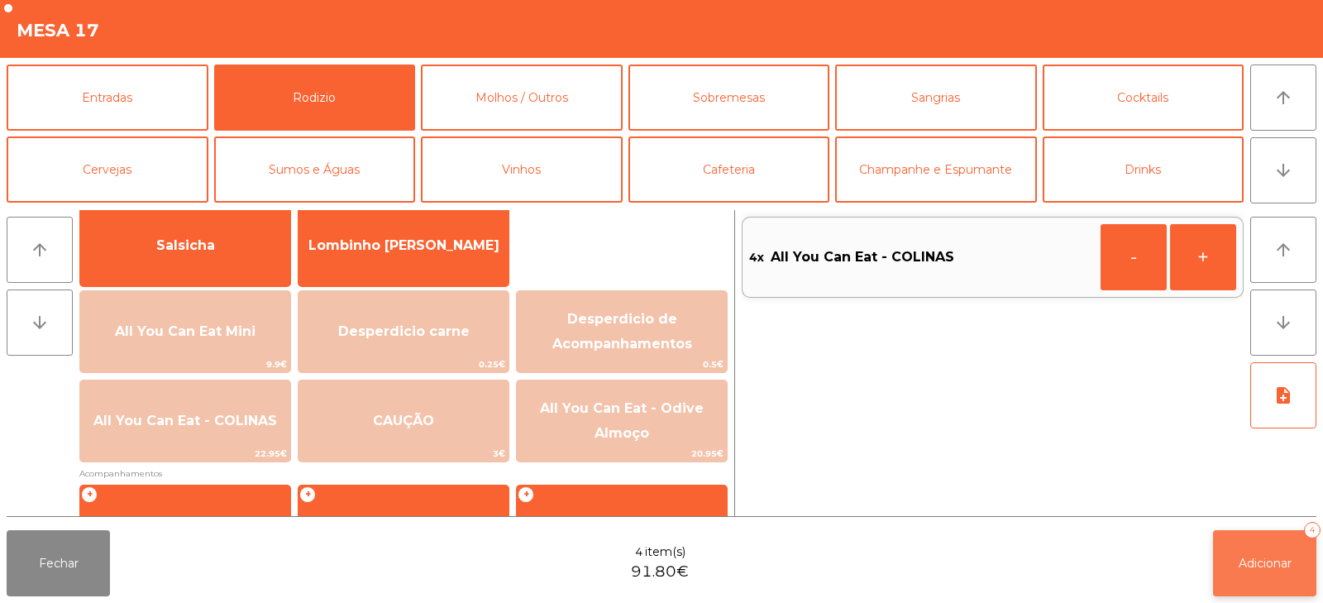
click at [1257, 558] on span "Adicionar" at bounding box center [1265, 563] width 53 height 15
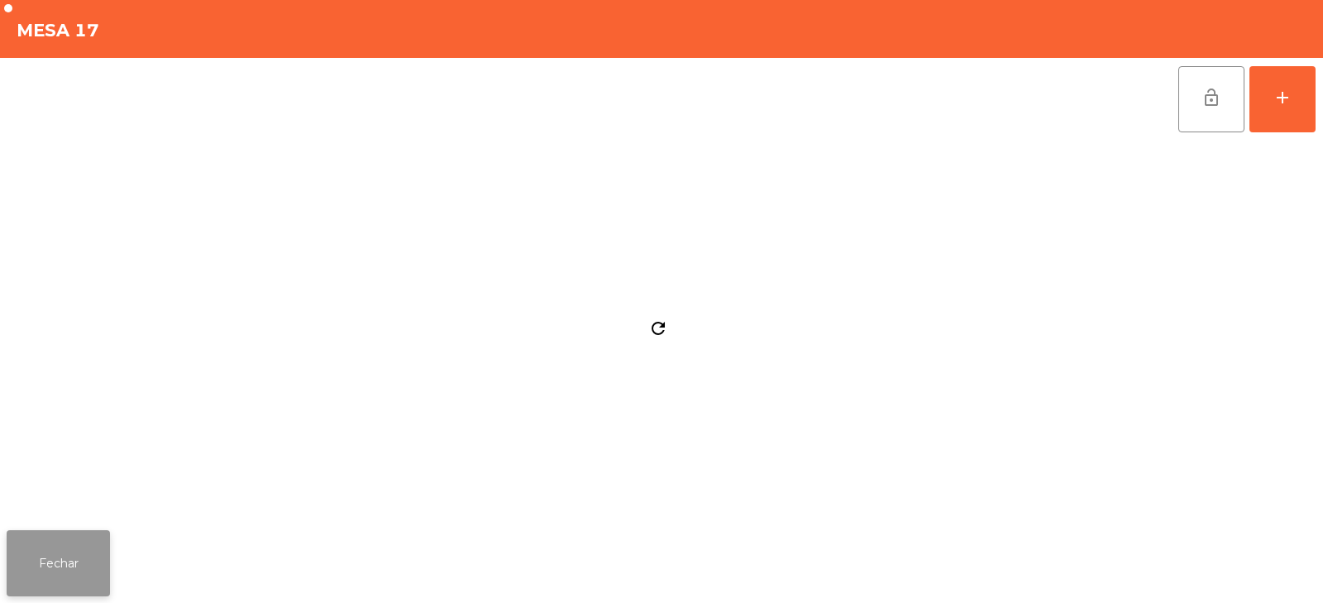
click at [52, 558] on button "Fechar" at bounding box center [58, 563] width 103 height 66
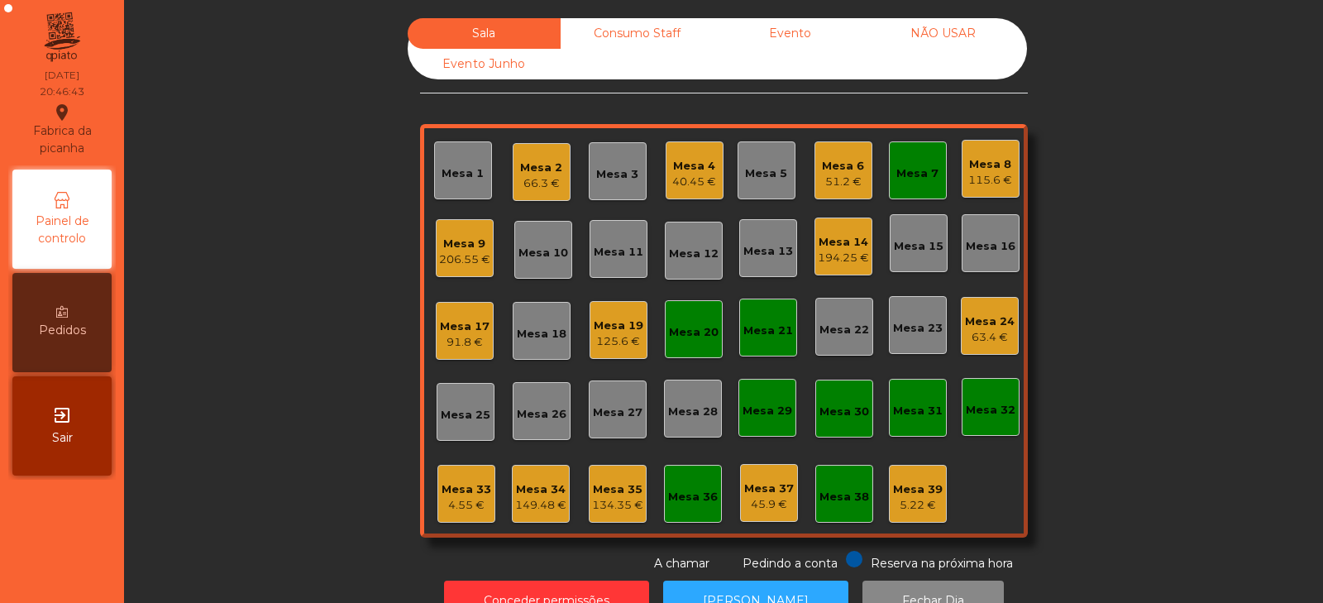
click at [536, 480] on div "Mesa 34 149.48 €" at bounding box center [540, 494] width 51 height 39
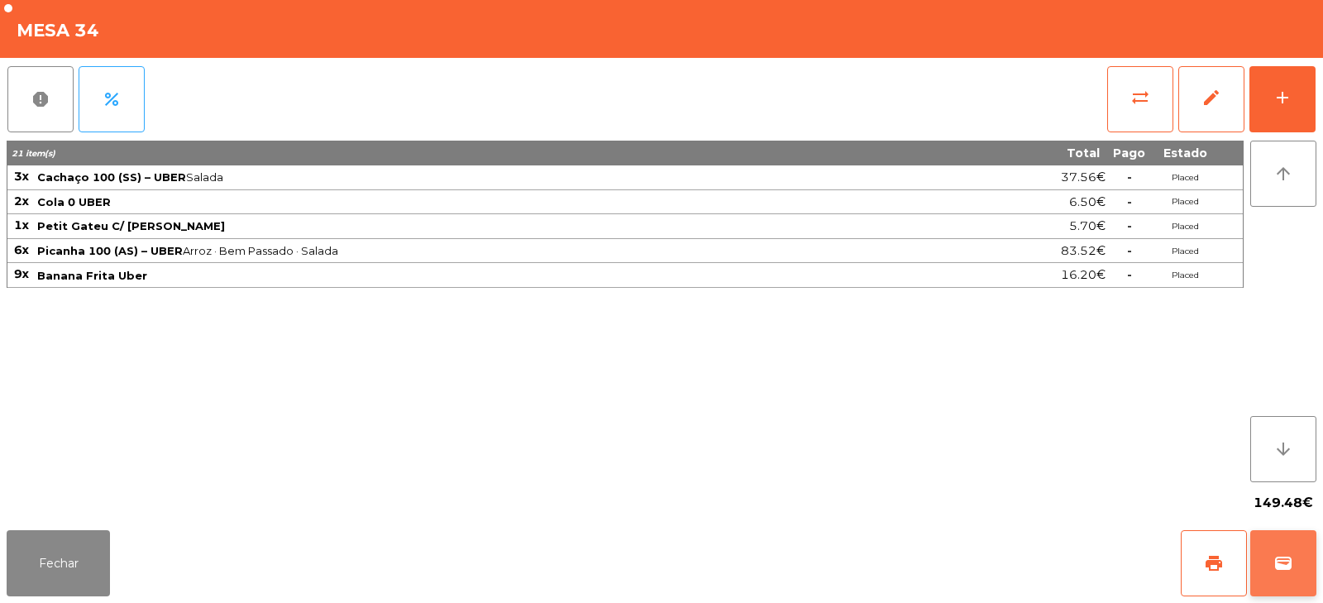
click at [1290, 563] on span "wallet" at bounding box center [1284, 563] width 20 height 20
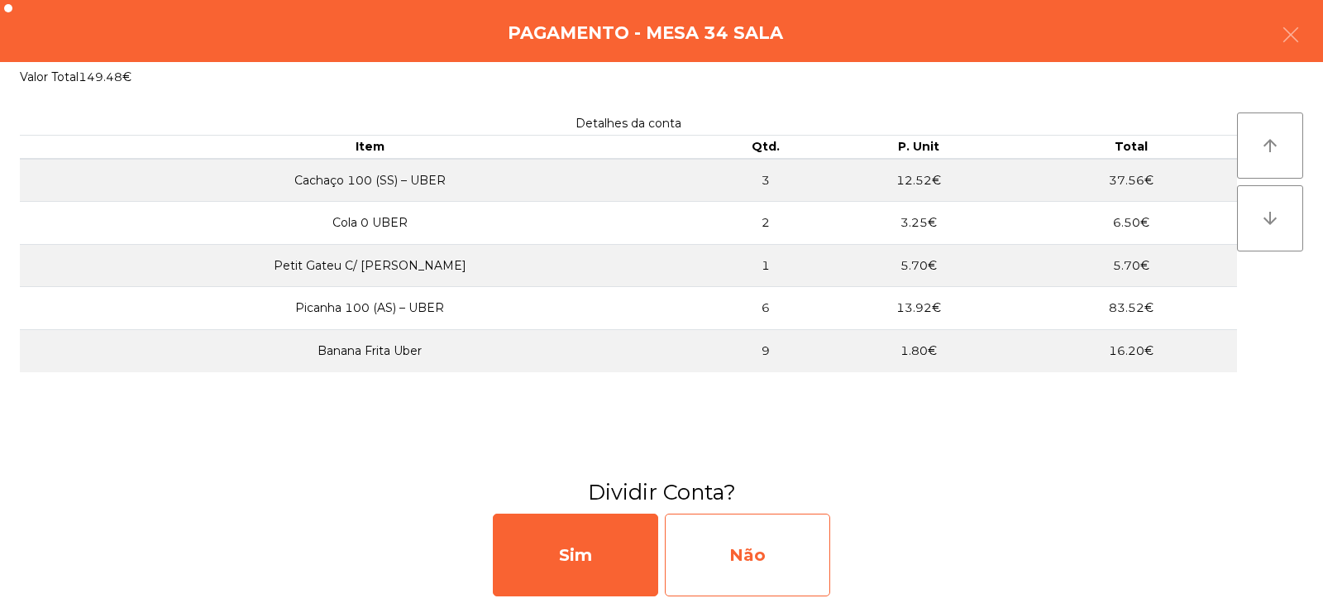
click at [756, 524] on div "Não" at bounding box center [747, 555] width 165 height 83
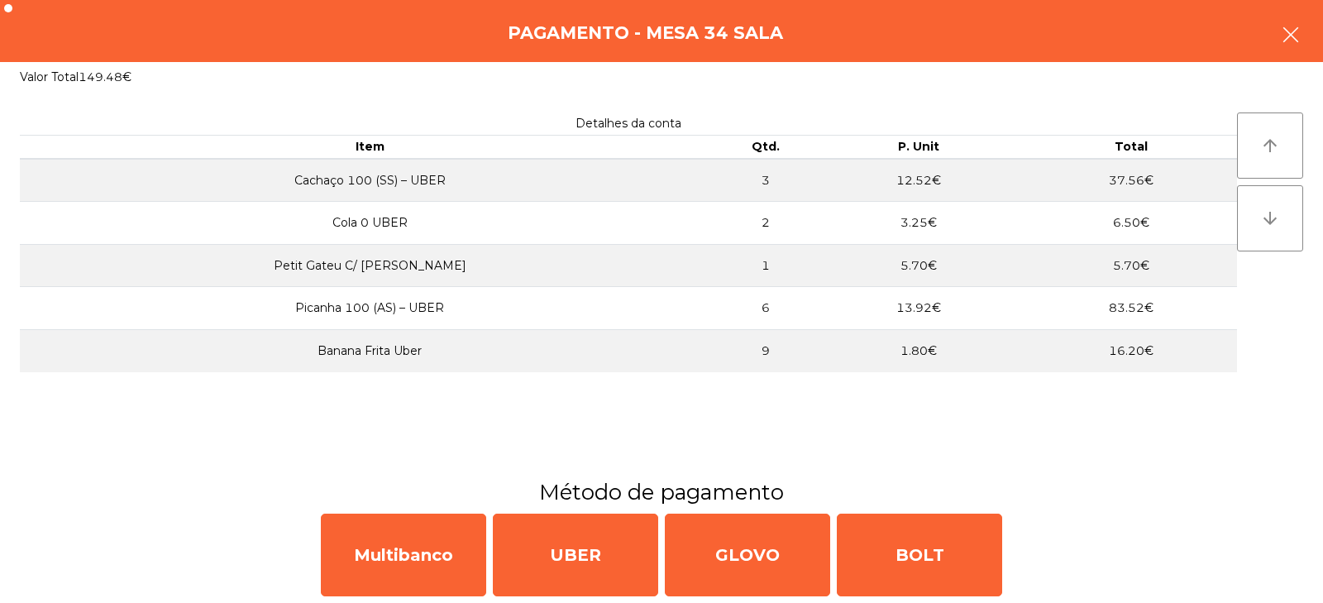
click at [1284, 22] on button "button" at bounding box center [1291, 37] width 46 height 50
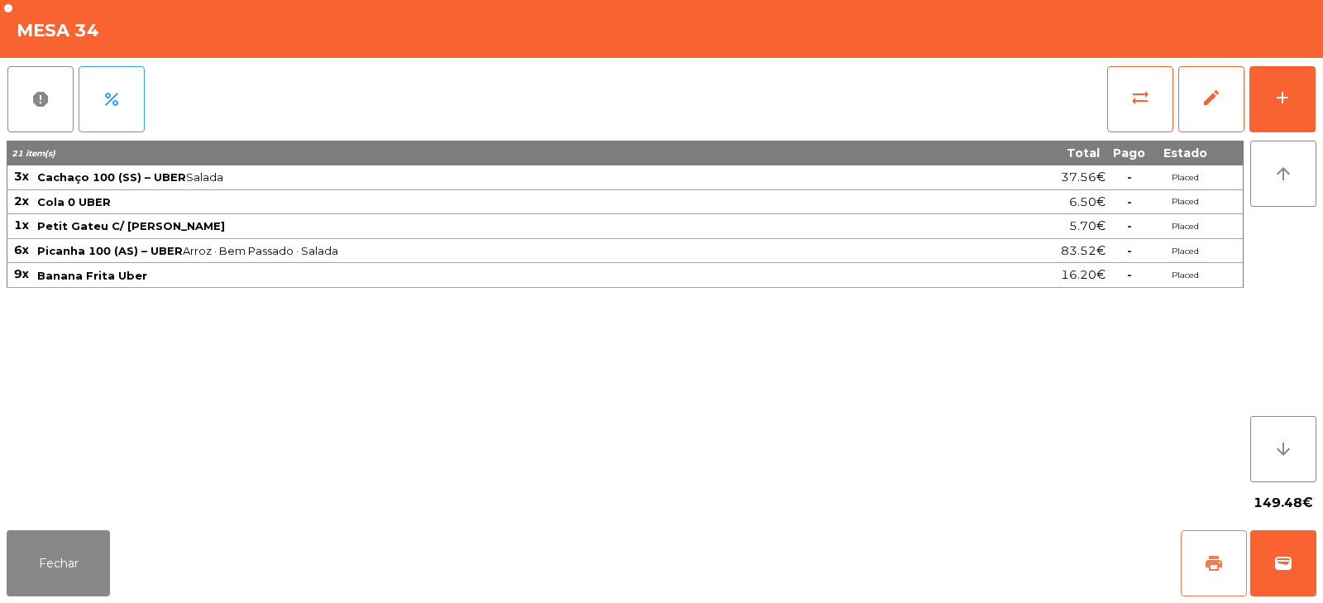
click at [1202, 566] on button "print" at bounding box center [1214, 563] width 66 height 66
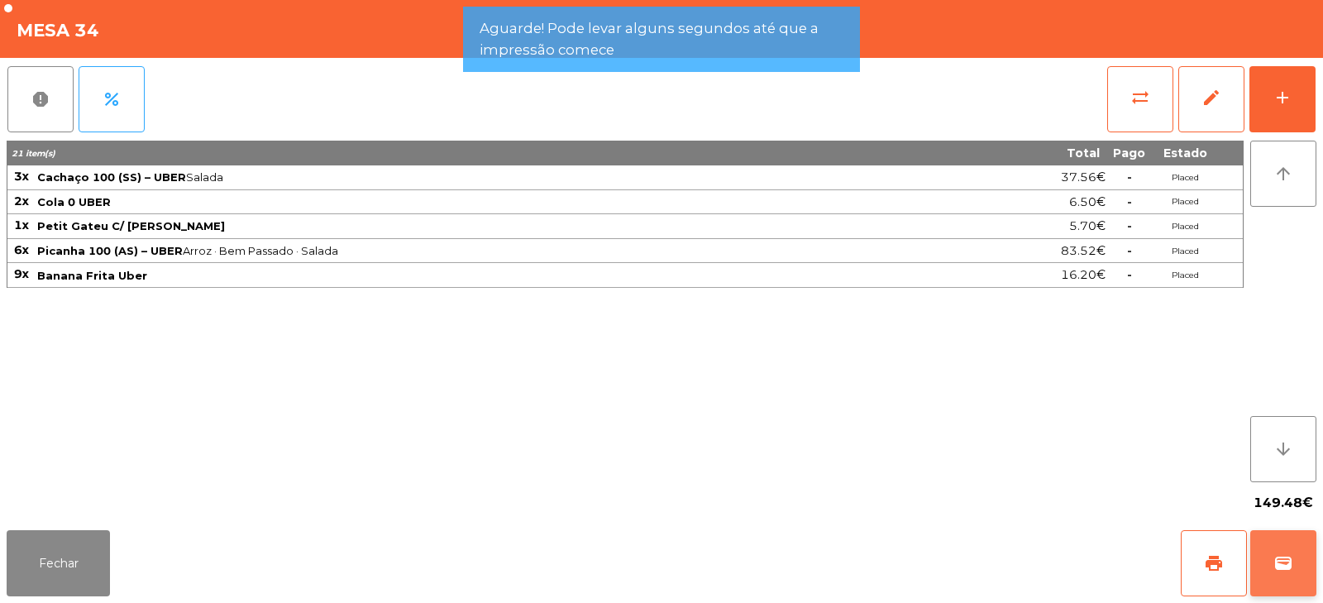
click at [1293, 554] on span "wallet" at bounding box center [1284, 563] width 20 height 20
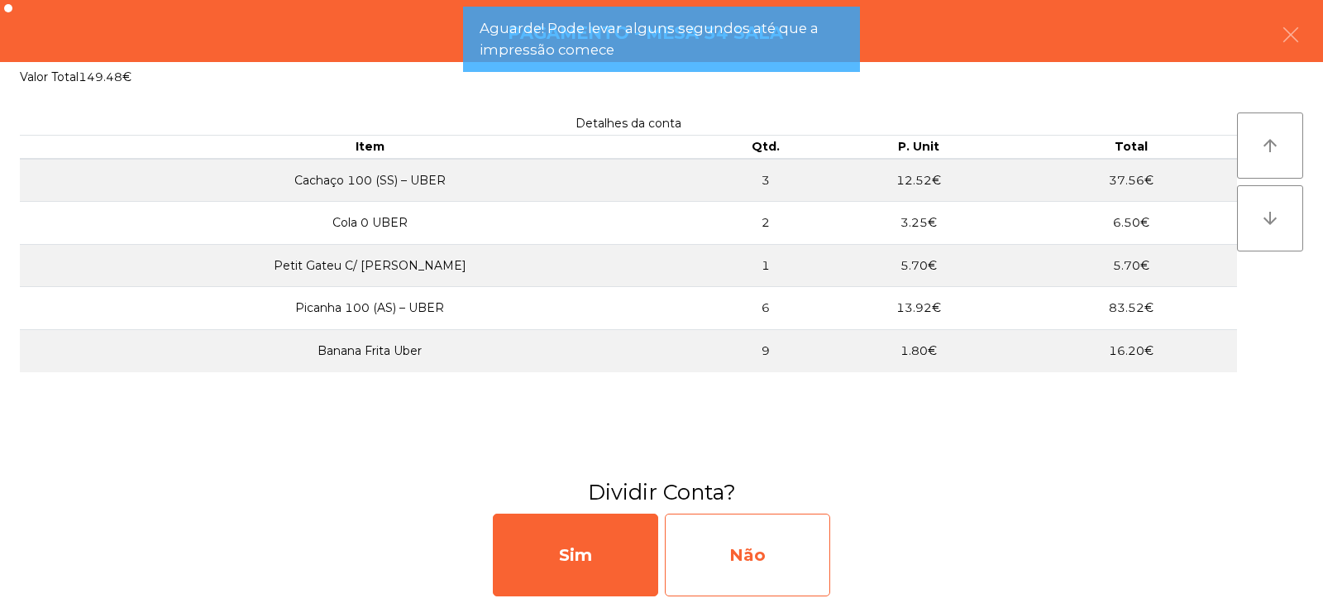
click at [715, 557] on div "Não" at bounding box center [747, 555] width 165 height 83
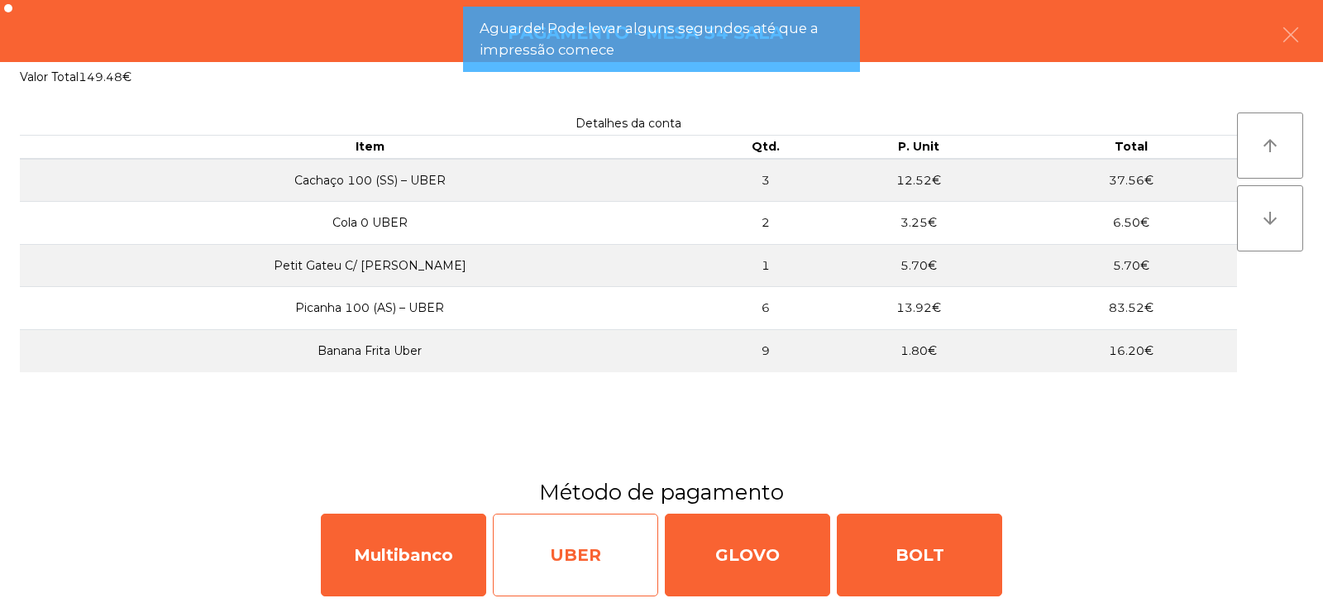
click at [586, 559] on div "UBER" at bounding box center [575, 555] width 165 height 83
select select "**"
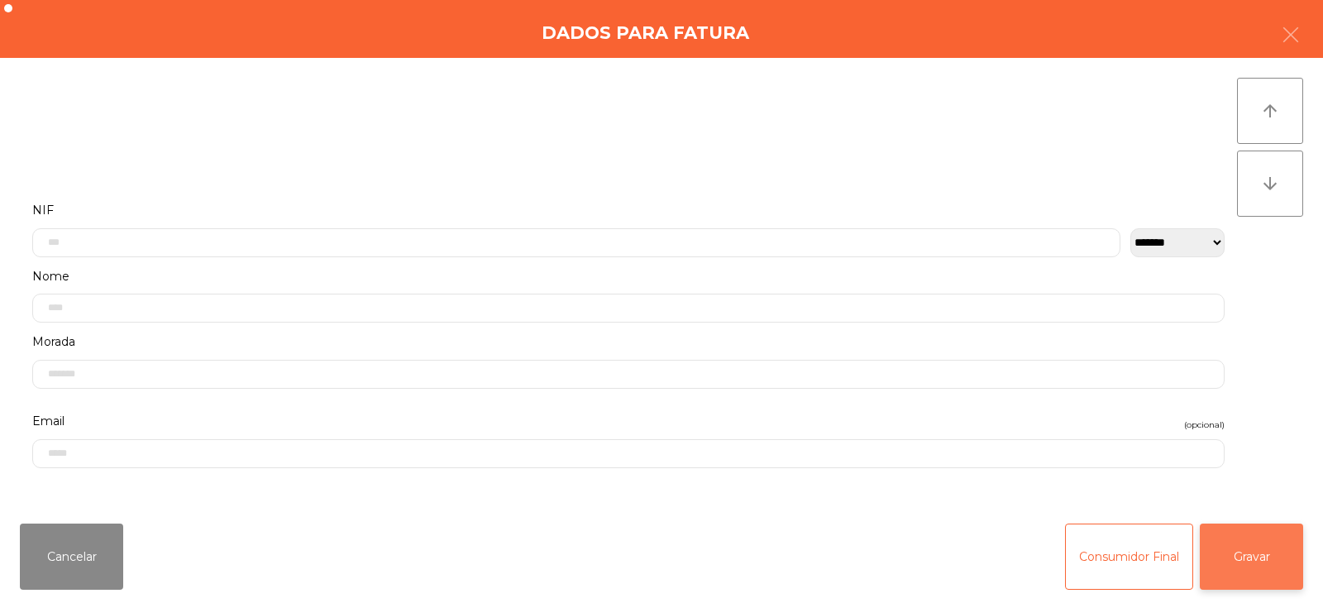
click at [1235, 549] on button "Gravar" at bounding box center [1251, 557] width 103 height 66
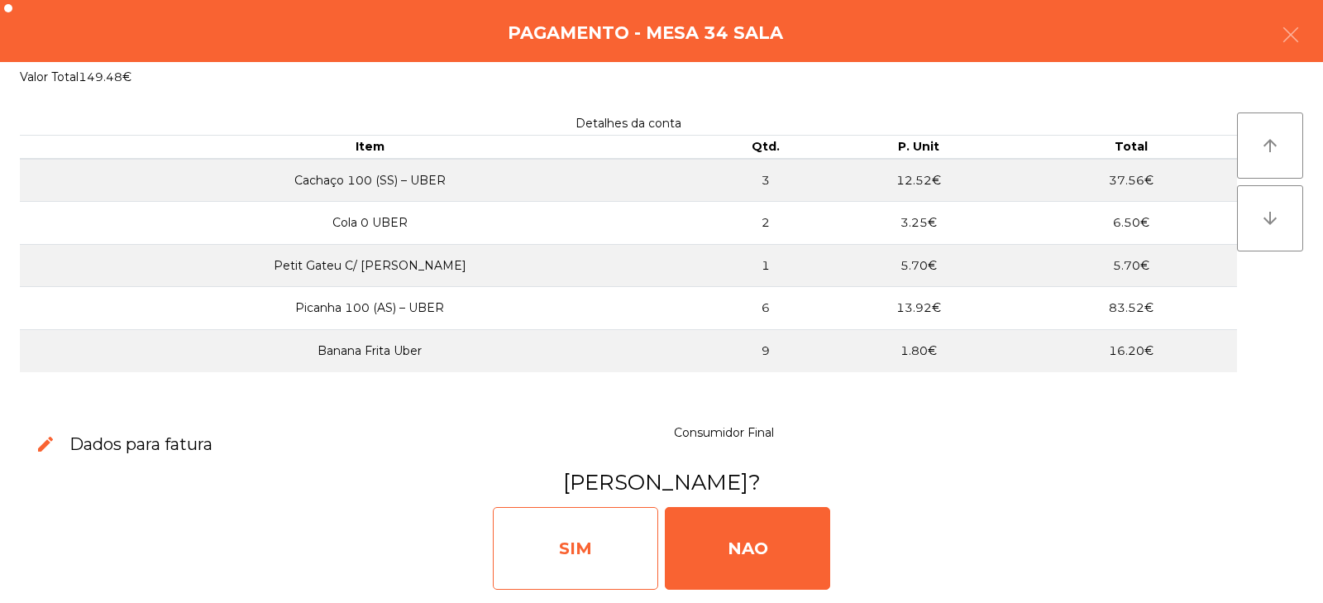
click at [568, 527] on div "SIM" at bounding box center [575, 548] width 165 height 83
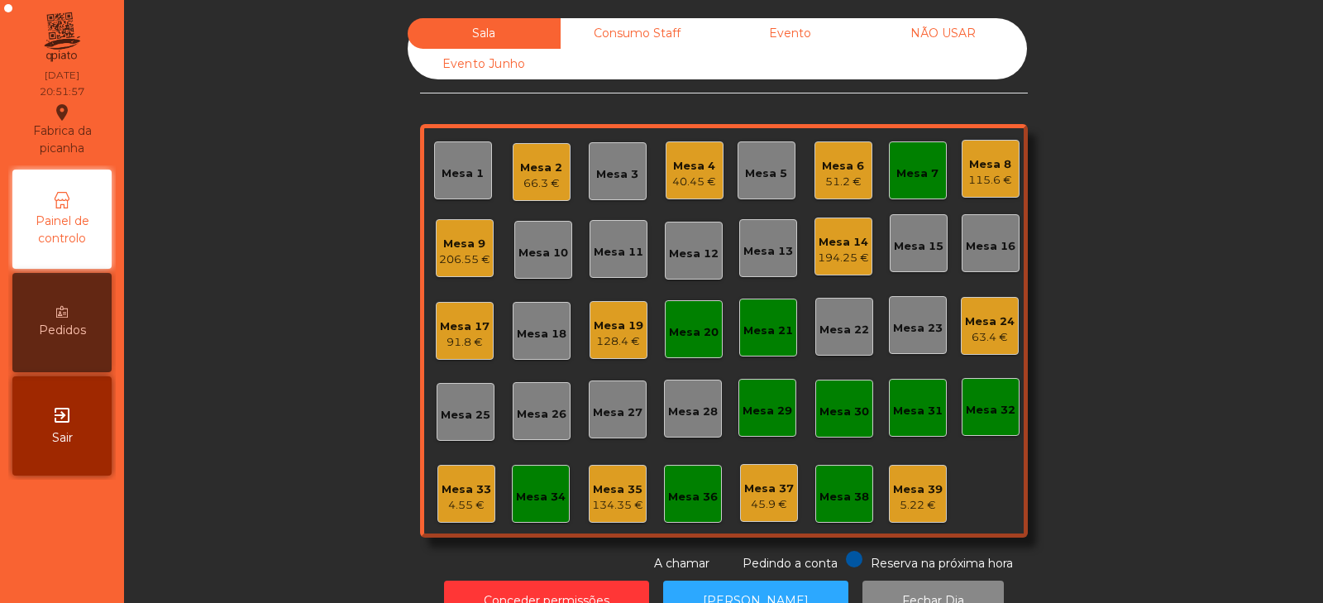
click at [762, 324] on div "Mesa 21" at bounding box center [769, 331] width 50 height 17
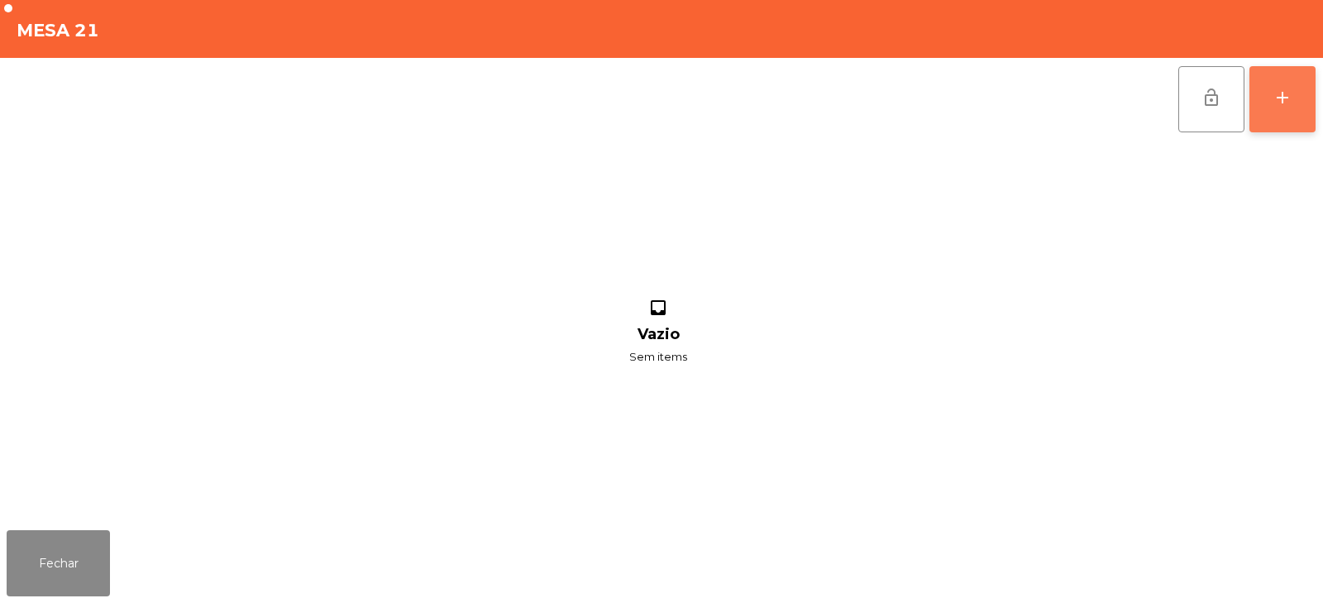
click at [1257, 118] on button "add" at bounding box center [1283, 99] width 66 height 66
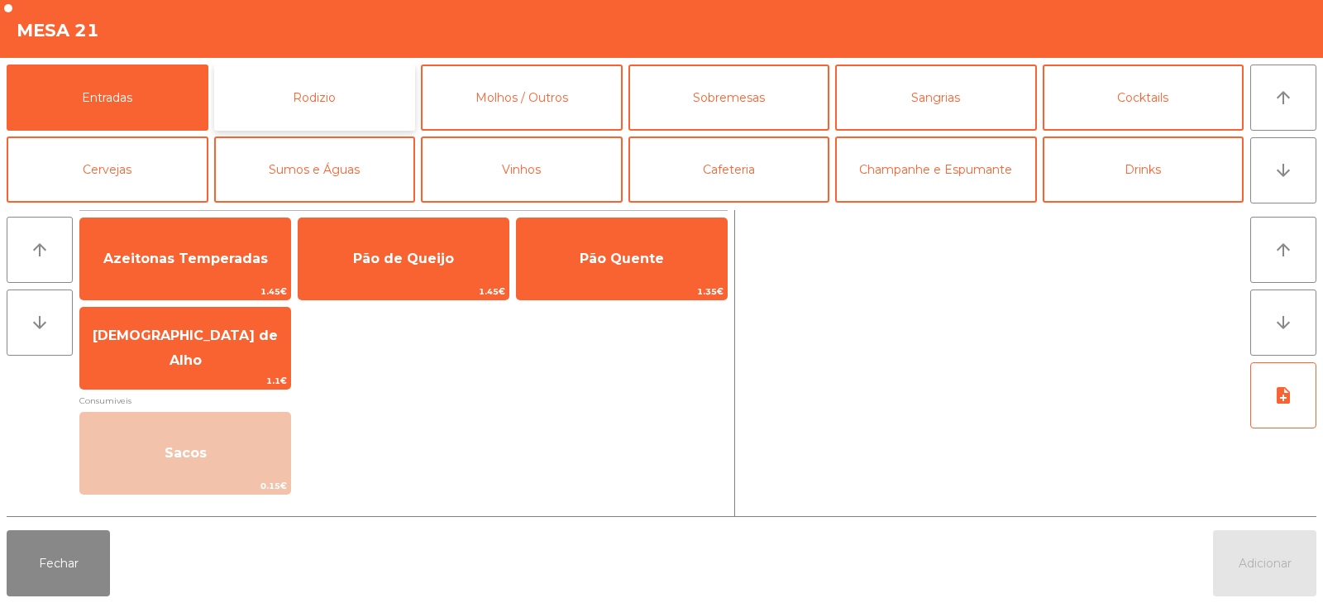
click at [336, 89] on button "Rodizio" at bounding box center [315, 98] width 202 height 66
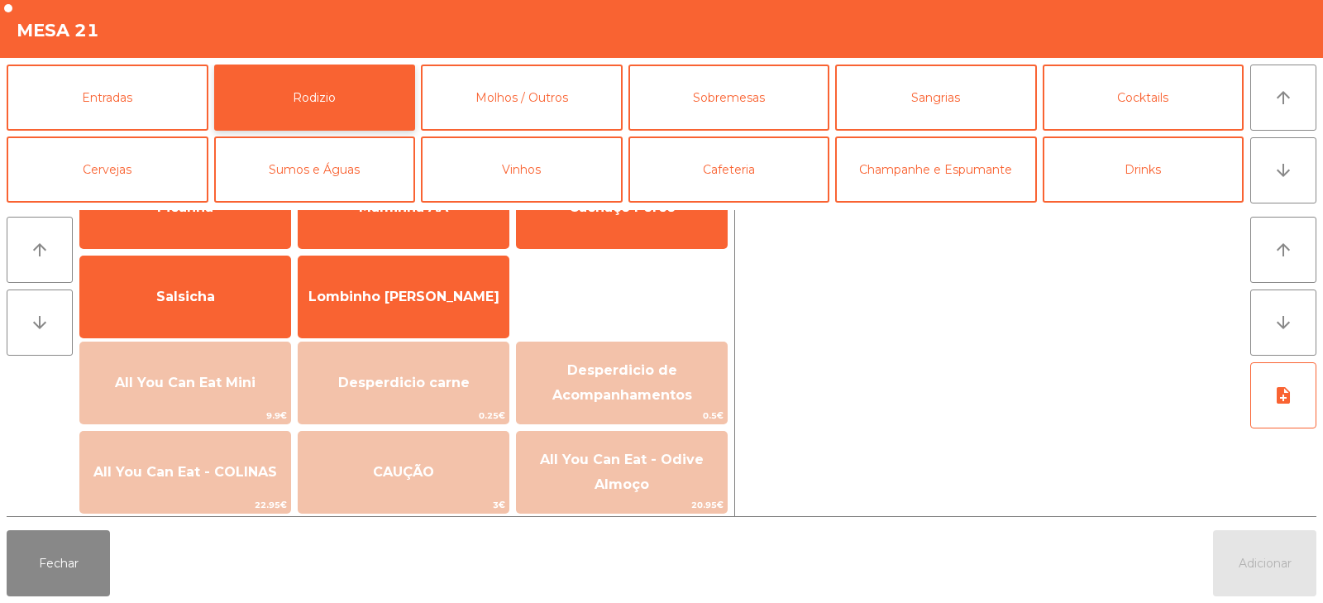
scroll to position [69, 0]
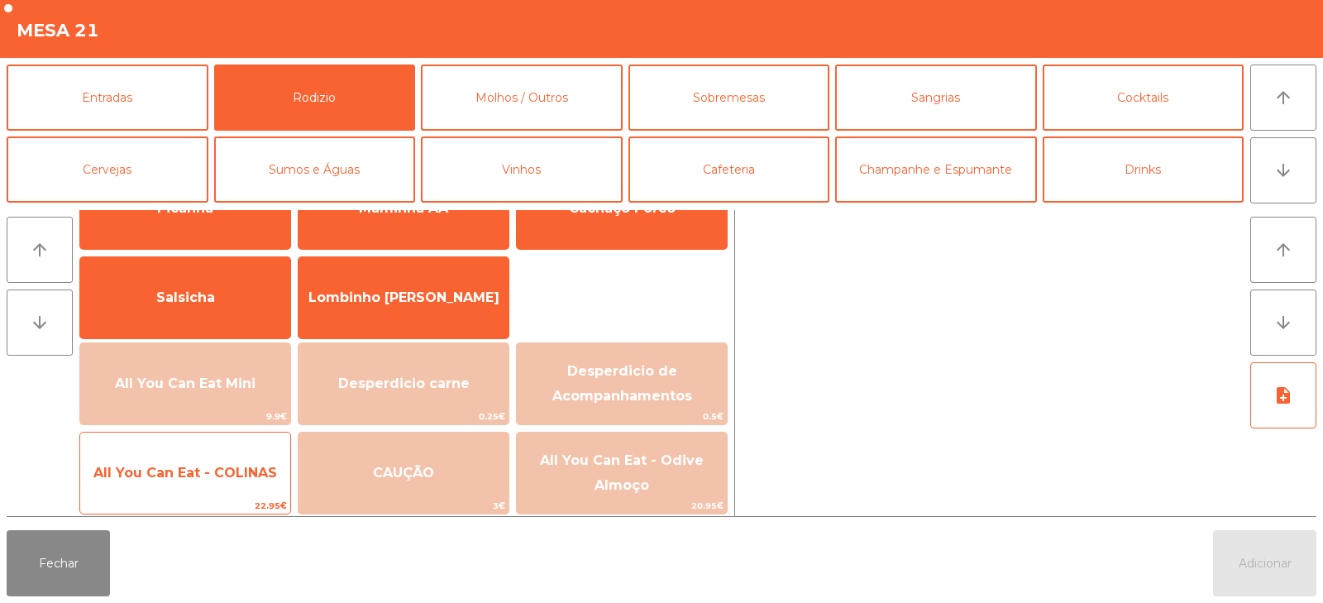
click at [207, 452] on span "All You Can Eat - COLINAS" at bounding box center [185, 473] width 210 height 45
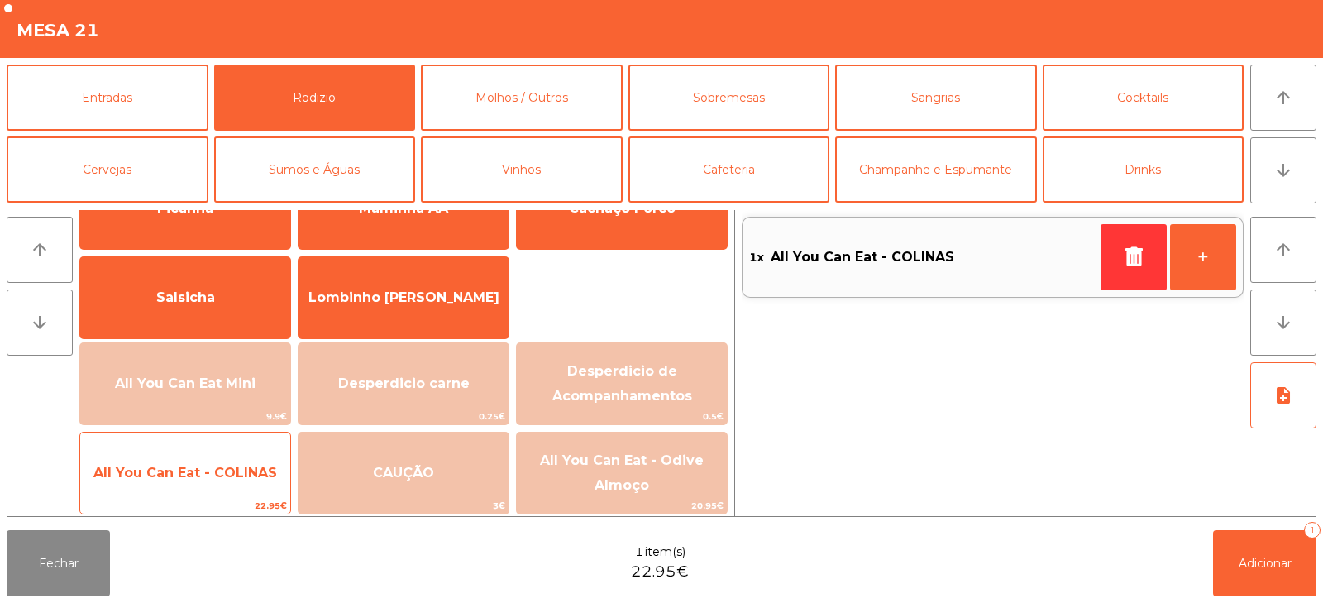
click at [212, 462] on span "All You Can Eat - COLINAS" at bounding box center [185, 473] width 210 height 45
click at [224, 466] on span "All You Can Eat - COLINAS" at bounding box center [185, 473] width 184 height 16
click at [209, 465] on span "All You Can Eat - COLINAS" at bounding box center [185, 473] width 184 height 16
click at [239, 485] on span "All You Can Eat - COLINAS" at bounding box center [185, 473] width 210 height 45
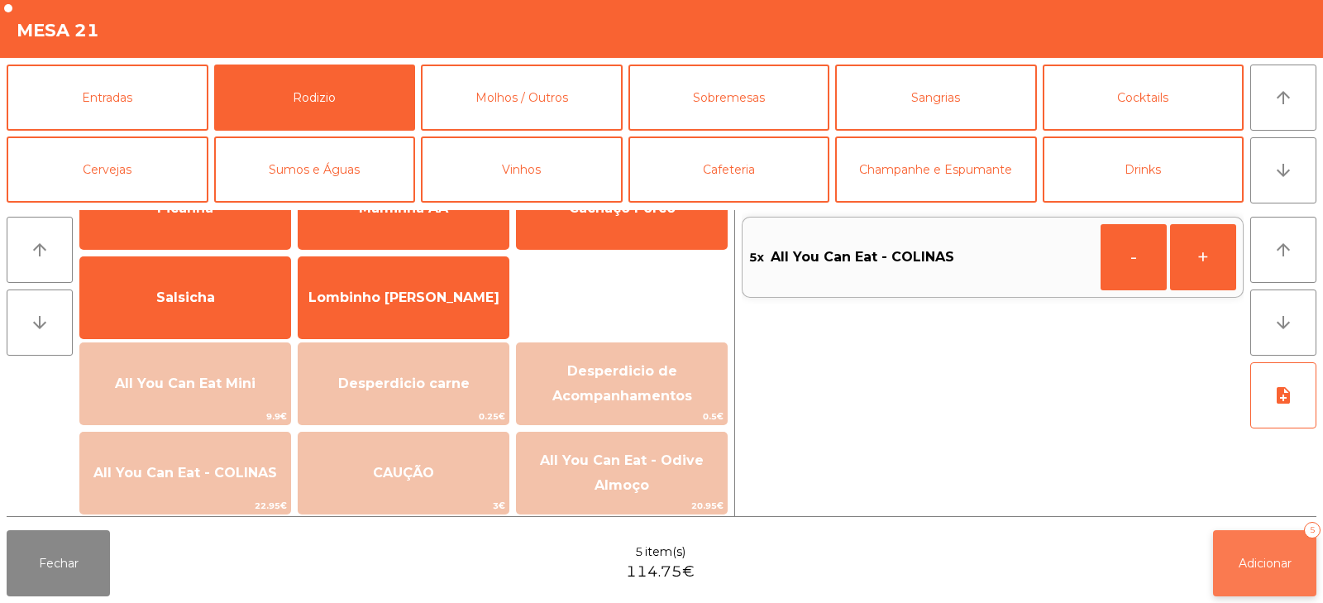
click at [1231, 547] on button "Adicionar 5" at bounding box center [1264, 563] width 103 height 66
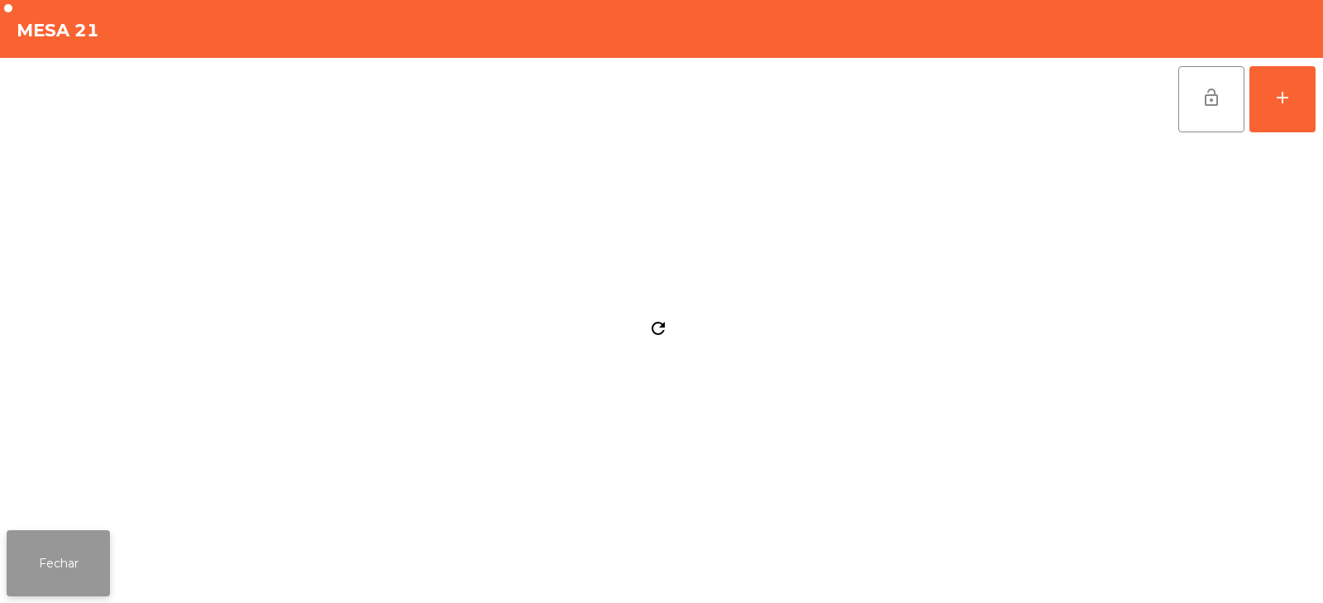
click at [83, 536] on button "Fechar" at bounding box center [58, 563] width 103 height 66
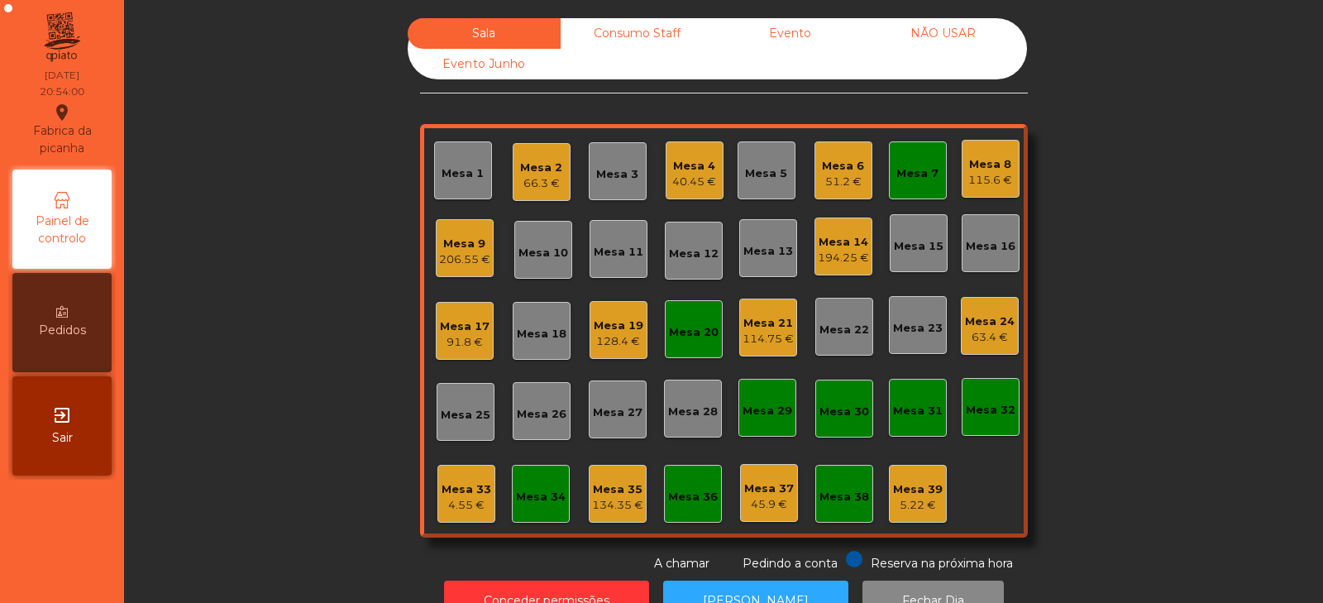
click at [921, 170] on div "Mesa 7" at bounding box center [918, 173] width 42 height 17
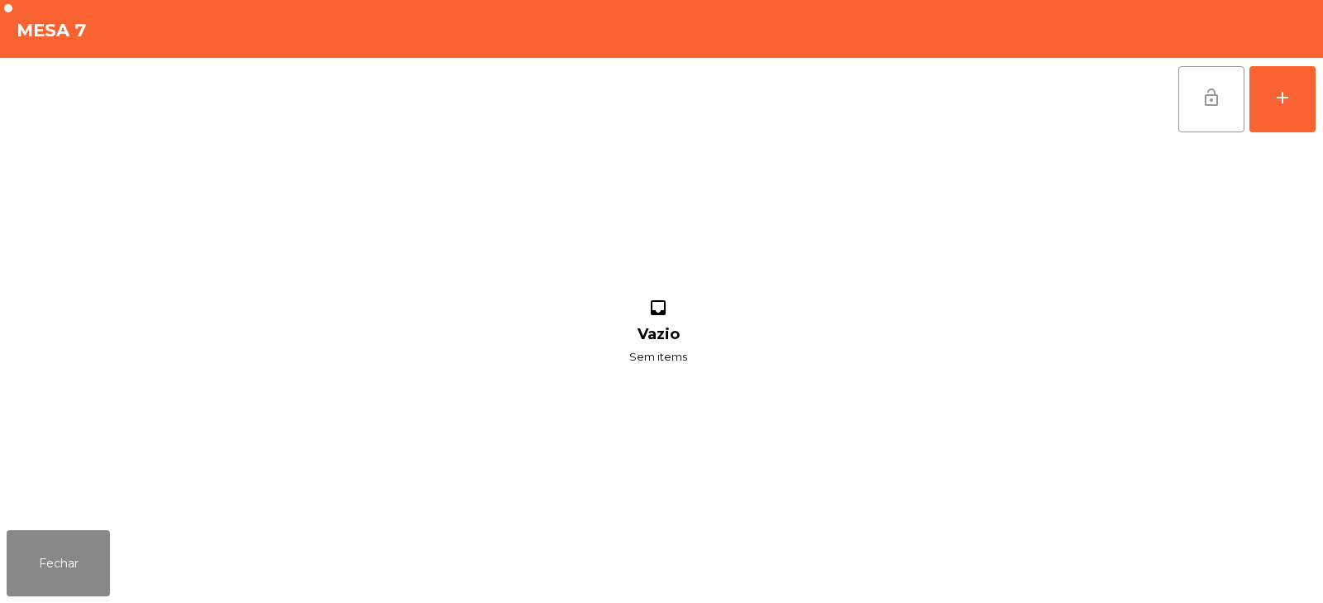
click at [1196, 85] on button "lock_open" at bounding box center [1212, 99] width 66 height 66
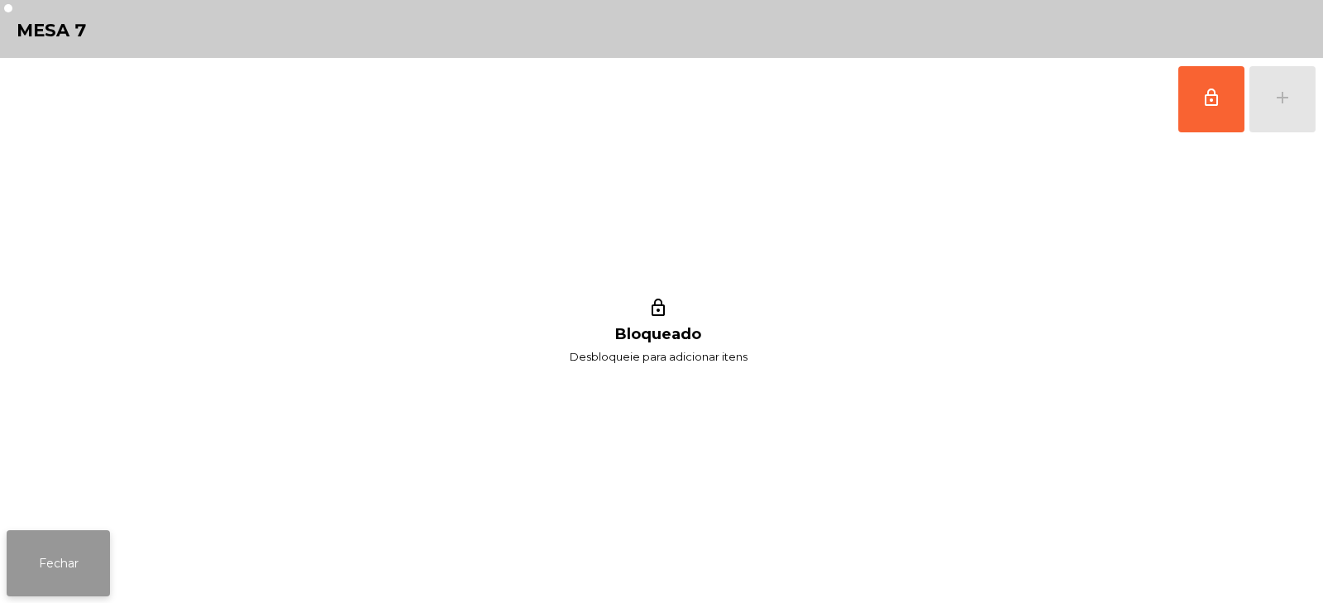
click at [85, 581] on button "Fechar" at bounding box center [58, 563] width 103 height 66
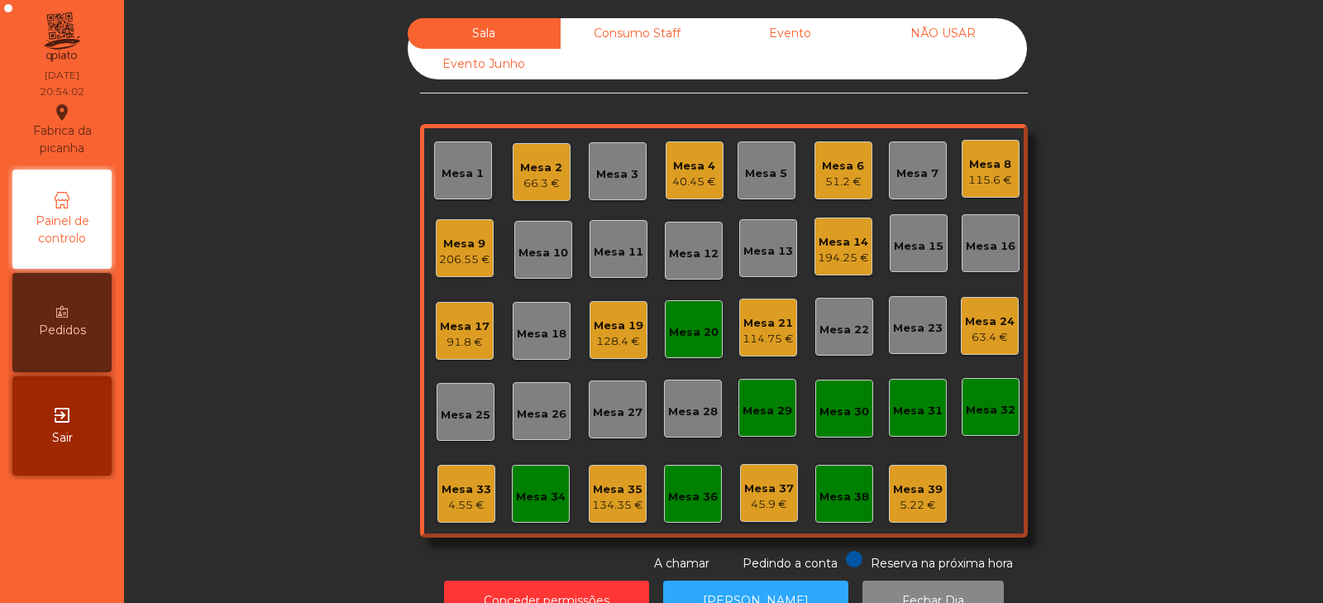
click at [682, 335] on div "Mesa 20" at bounding box center [694, 332] width 50 height 17
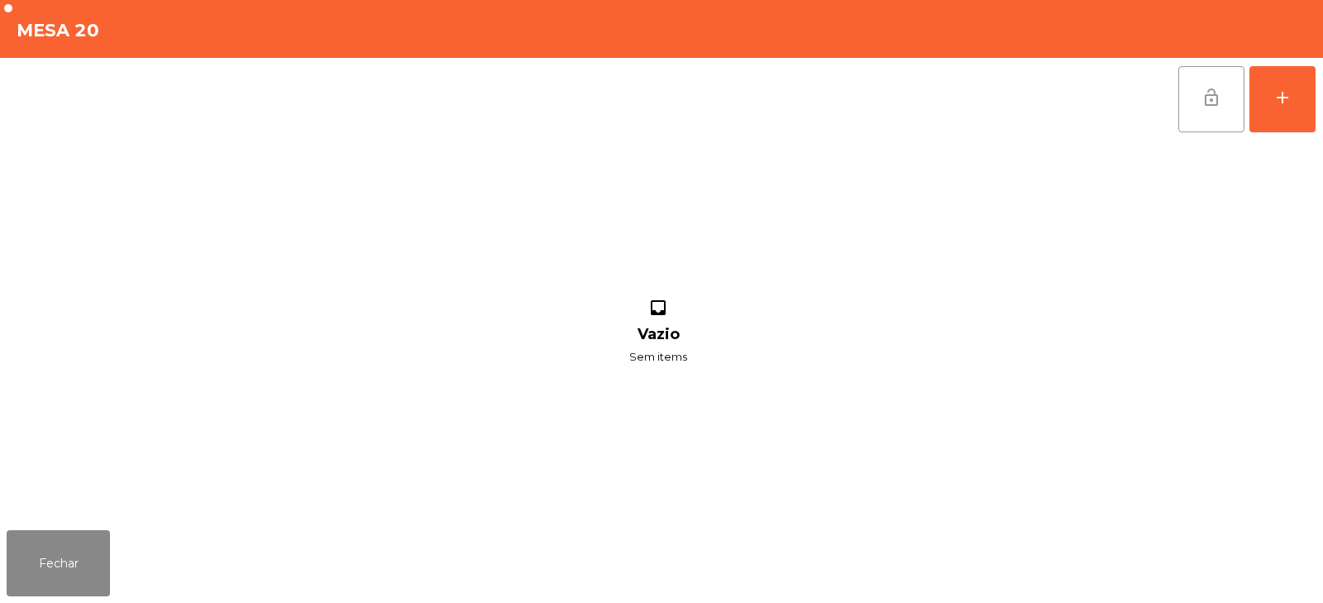
click at [1216, 84] on button "lock_open" at bounding box center [1212, 99] width 66 height 66
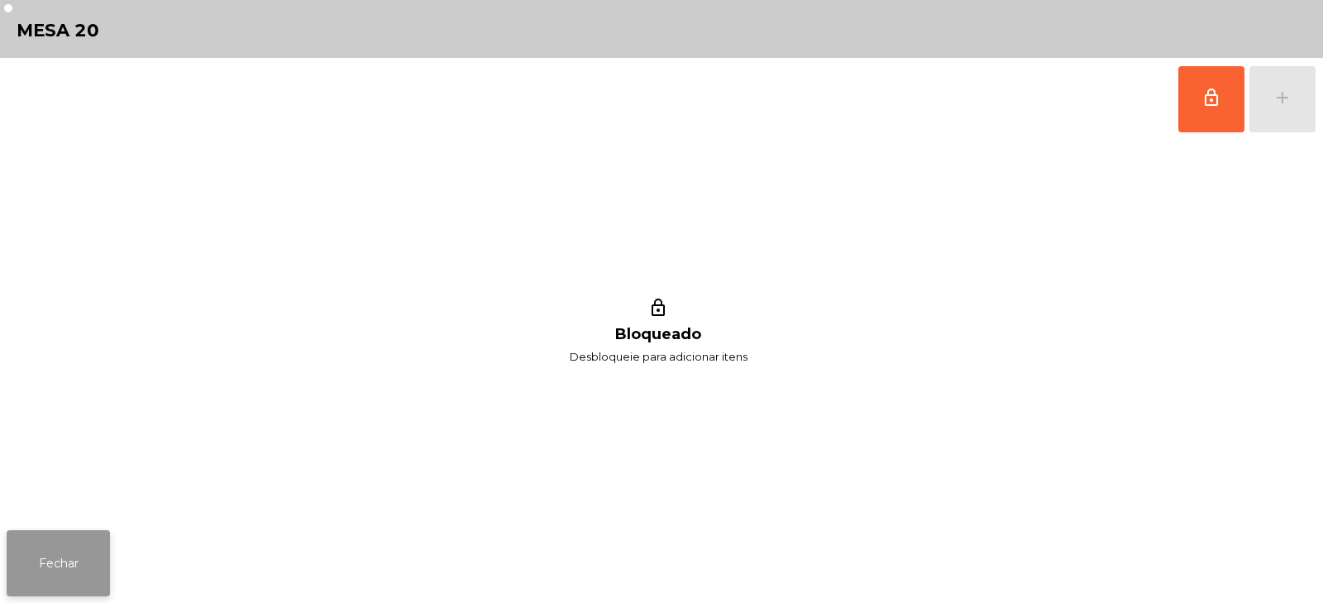
click at [56, 562] on button "Fechar" at bounding box center [58, 563] width 103 height 66
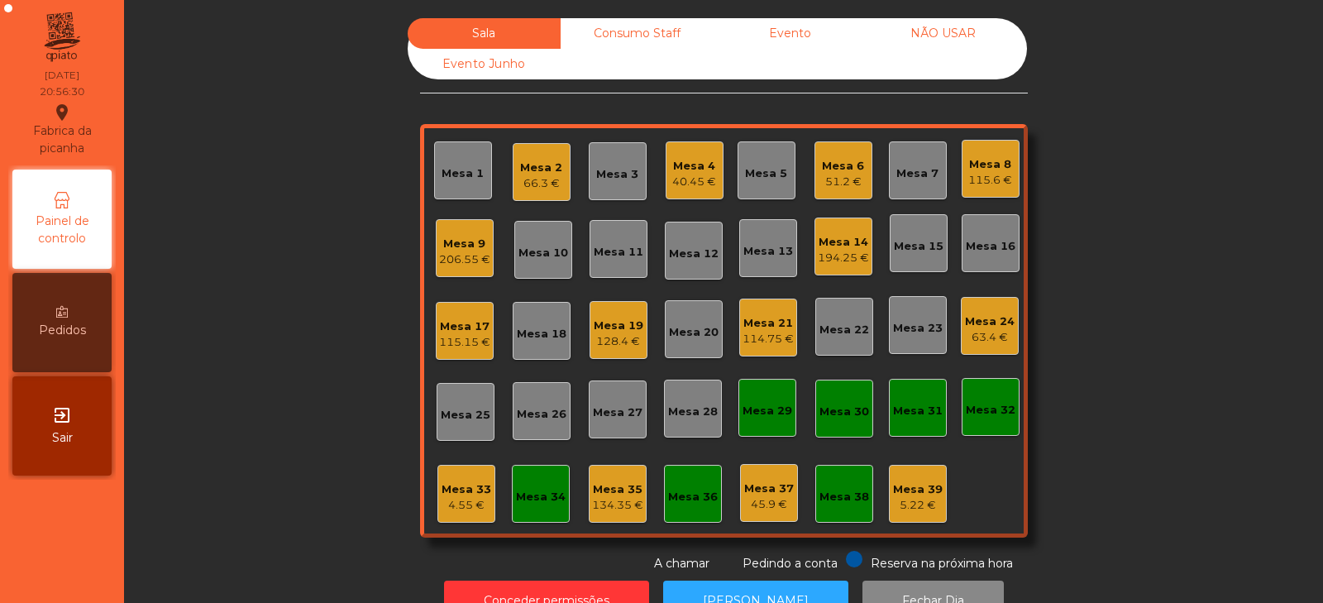
click at [760, 329] on div "Mesa 21" at bounding box center [768, 323] width 51 height 17
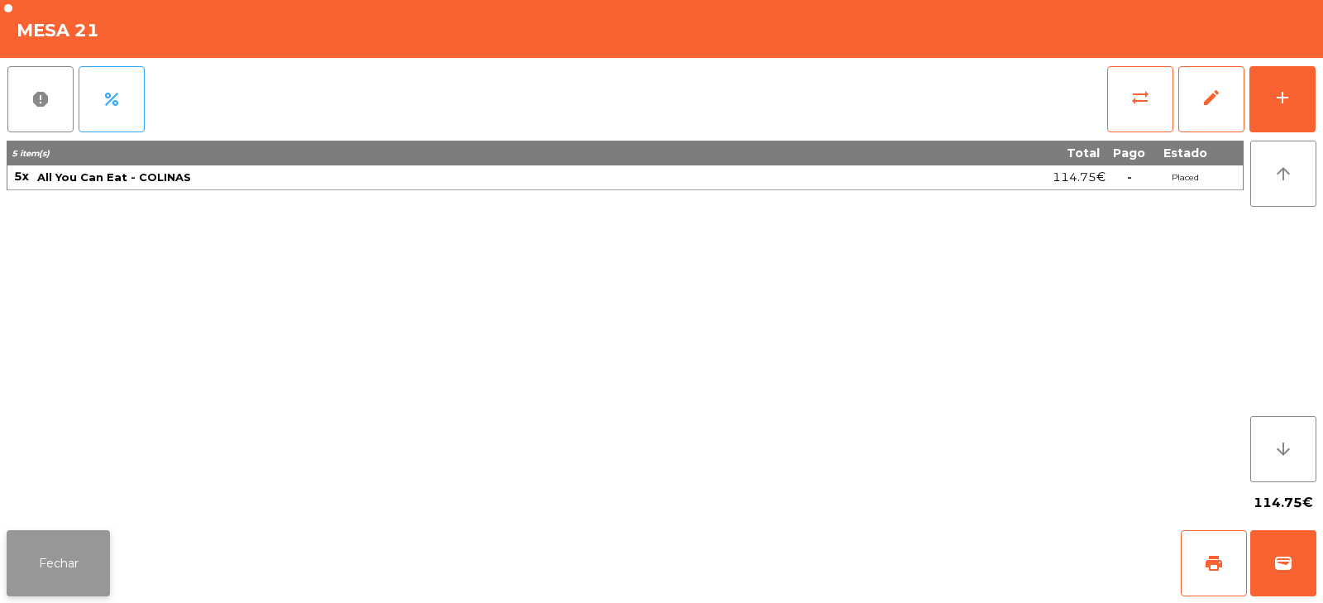
click at [79, 586] on button "Fechar" at bounding box center [58, 563] width 103 height 66
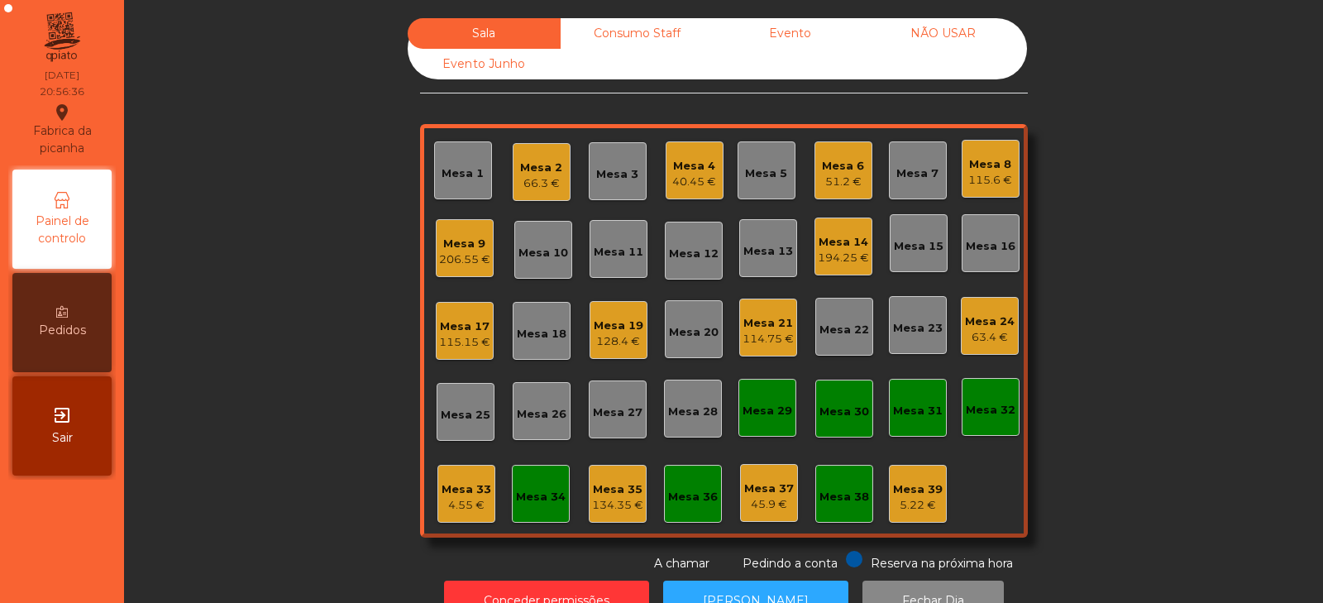
click at [686, 333] on div "Mesa 20" at bounding box center [694, 332] width 50 height 17
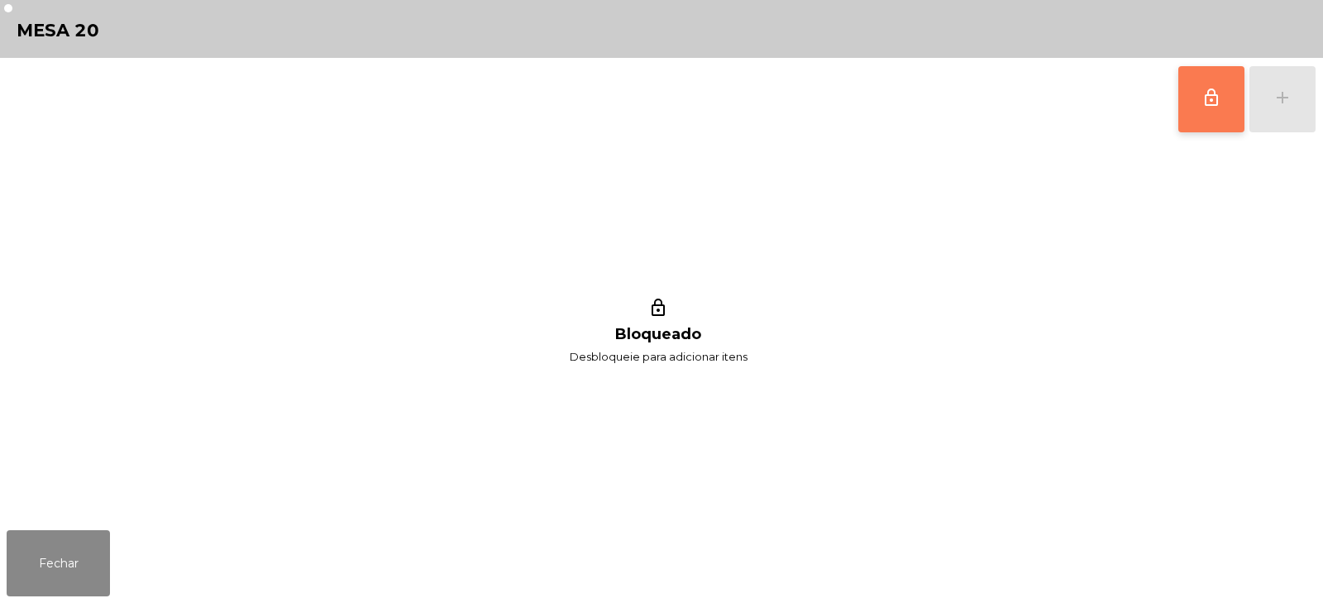
click at [1207, 98] on span "lock_outline" at bounding box center [1212, 98] width 20 height 20
click at [1289, 106] on div "lock_outline add" at bounding box center [1247, 99] width 139 height 83
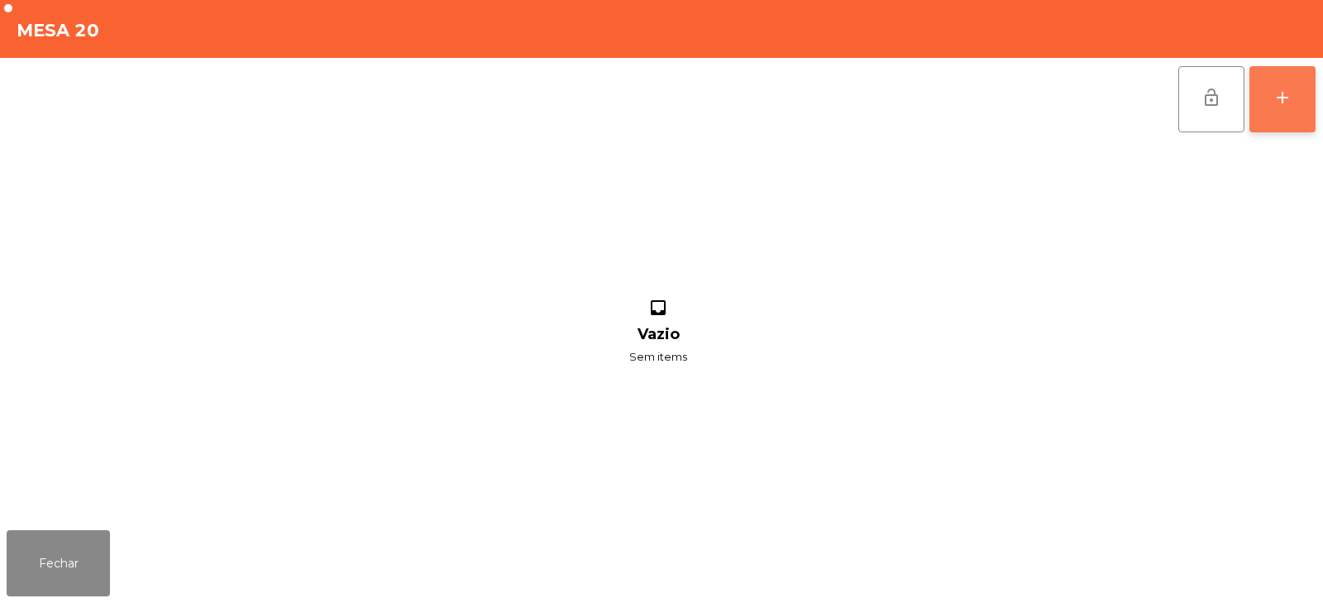
click at [1294, 107] on button "add" at bounding box center [1283, 99] width 66 height 66
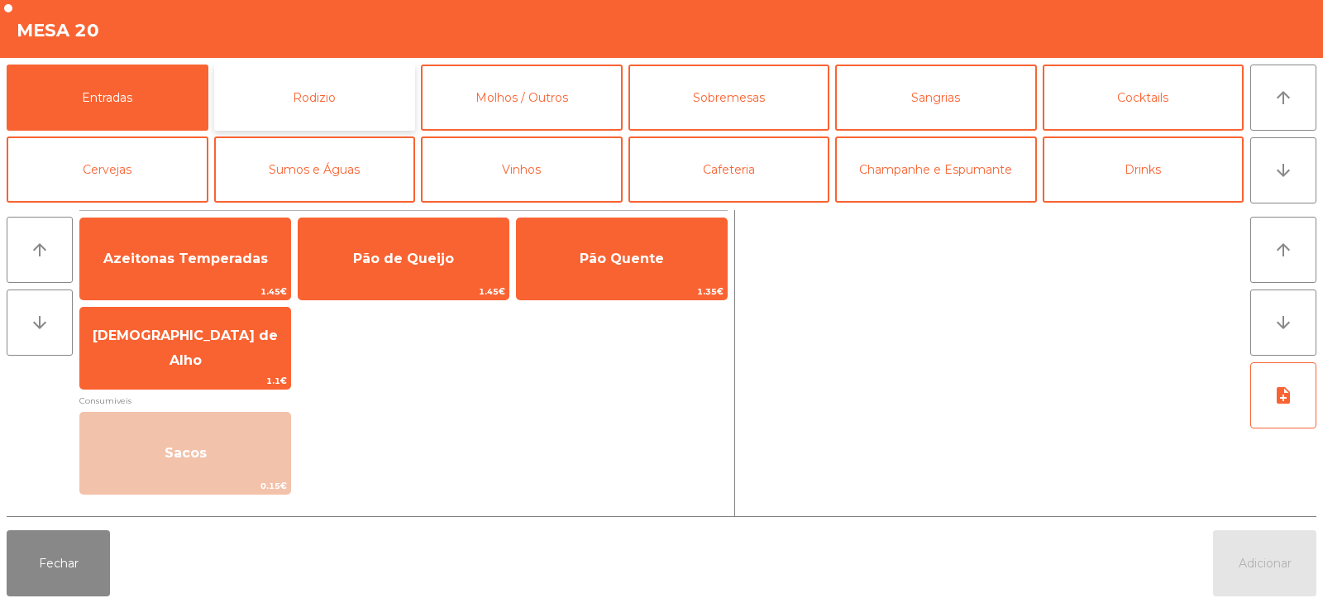
click at [324, 103] on button "Rodizio" at bounding box center [315, 98] width 202 height 66
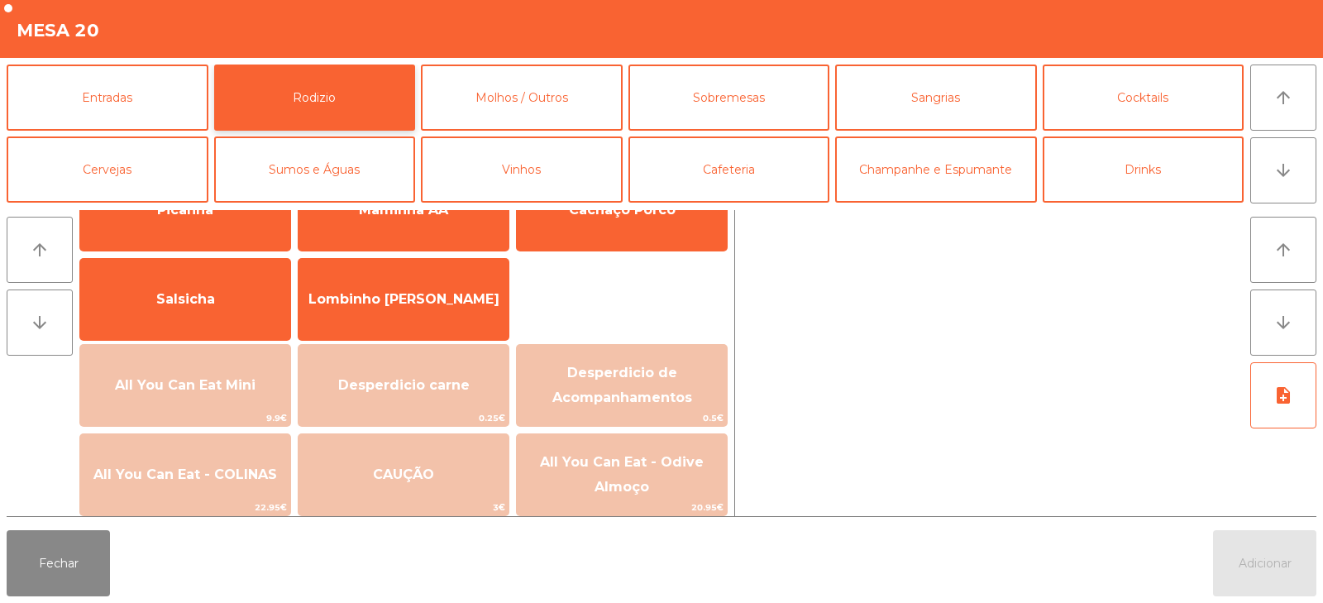
scroll to position [72, 0]
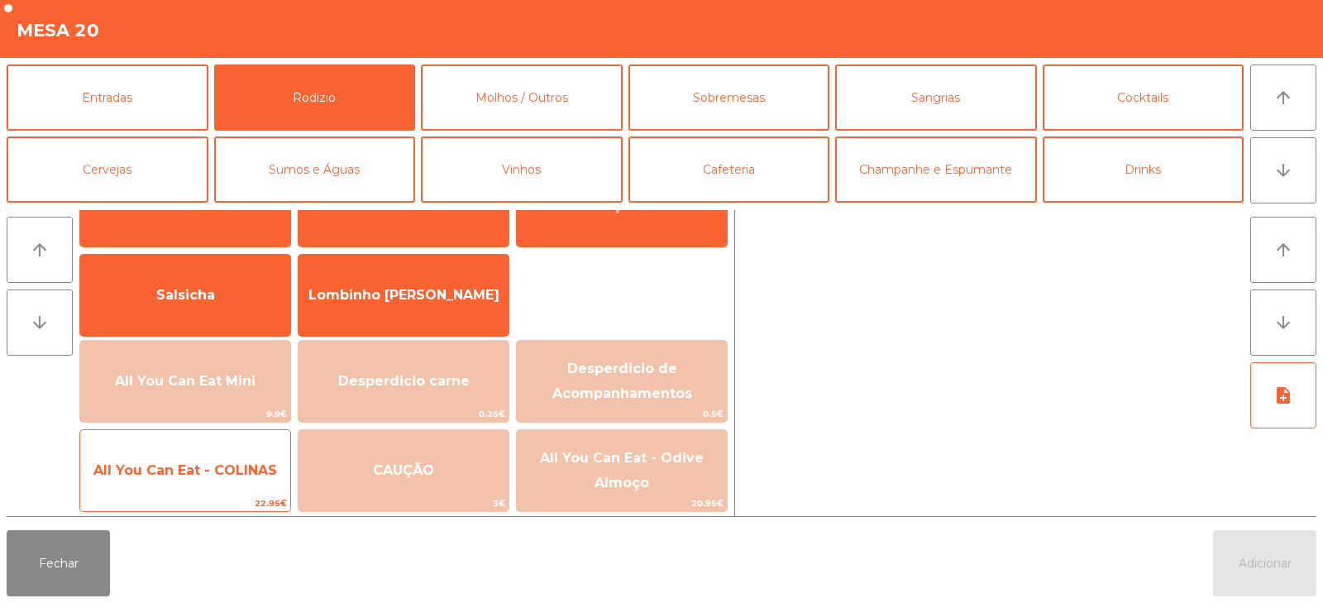
click at [226, 490] on span "All You Can Eat - COLINAS" at bounding box center [185, 470] width 210 height 45
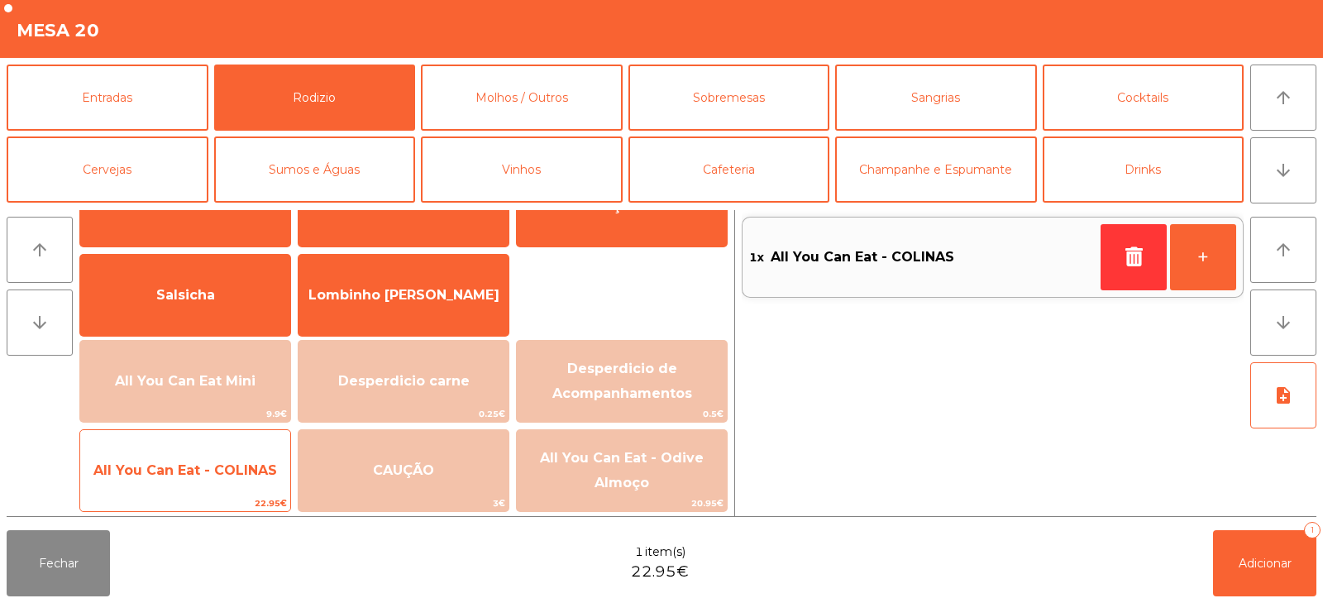
click at [228, 473] on span "All You Can Eat - COLINAS" at bounding box center [185, 470] width 184 height 16
click at [218, 489] on span "All You Can Eat - COLINAS" at bounding box center [185, 470] width 210 height 45
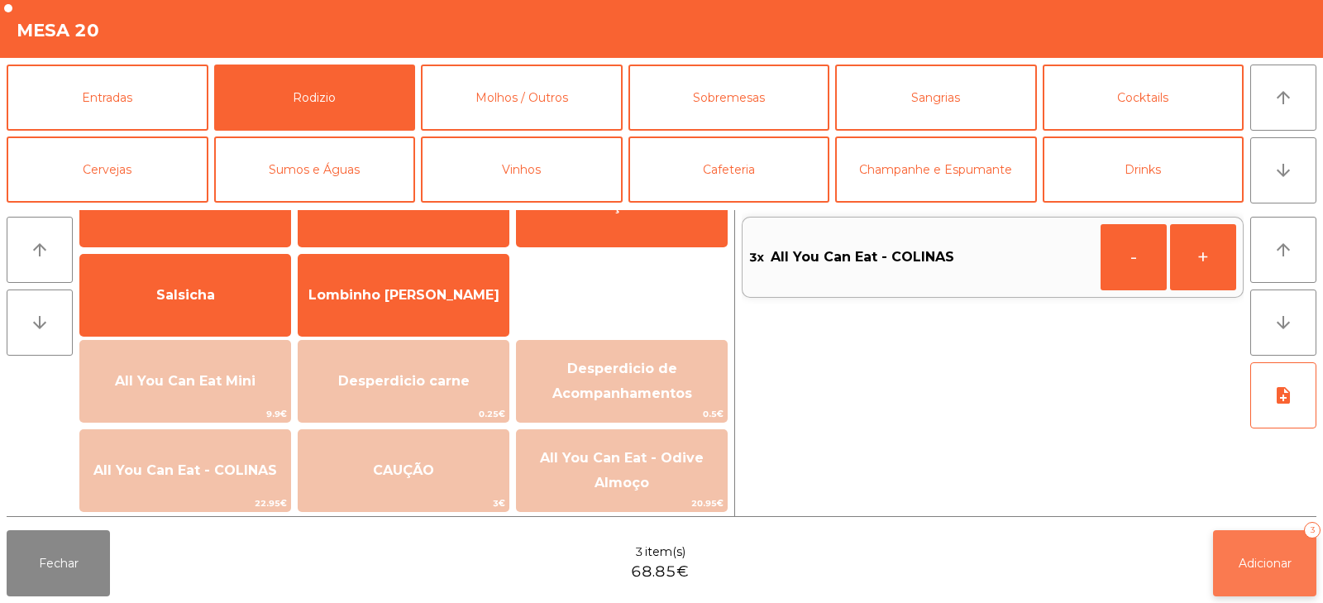
click at [1266, 540] on button "Adicionar 3" at bounding box center [1264, 563] width 103 height 66
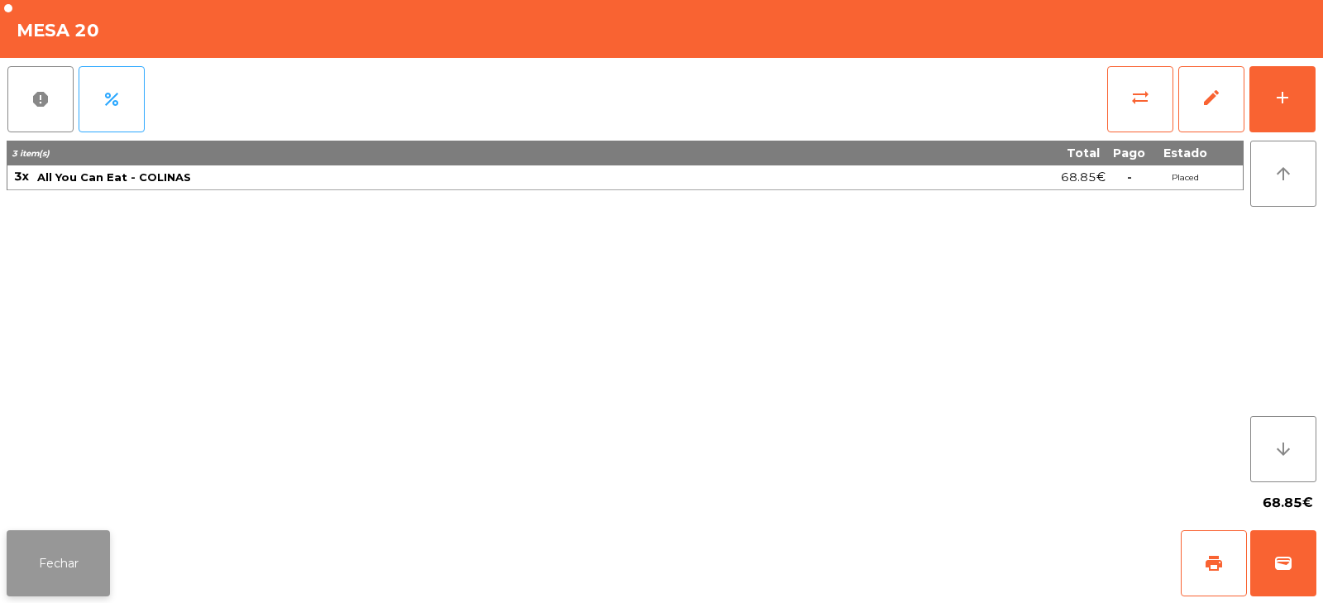
click at [68, 558] on button "Fechar" at bounding box center [58, 563] width 103 height 66
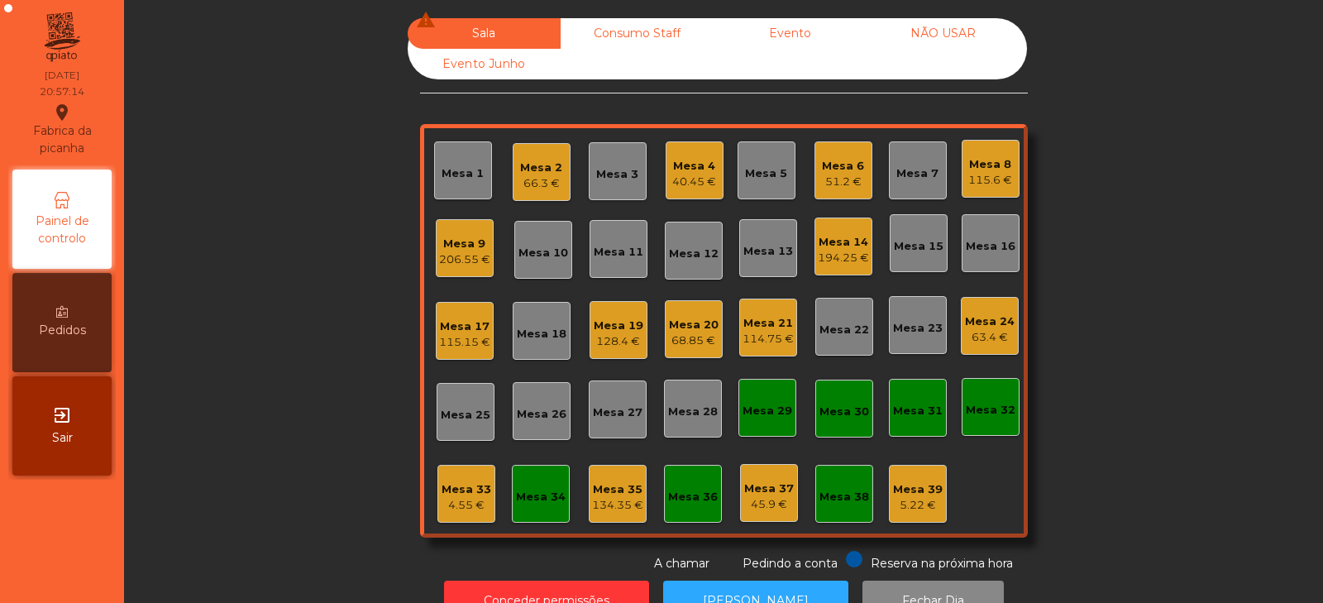
click at [833, 183] on div "51.2 €" at bounding box center [843, 182] width 42 height 17
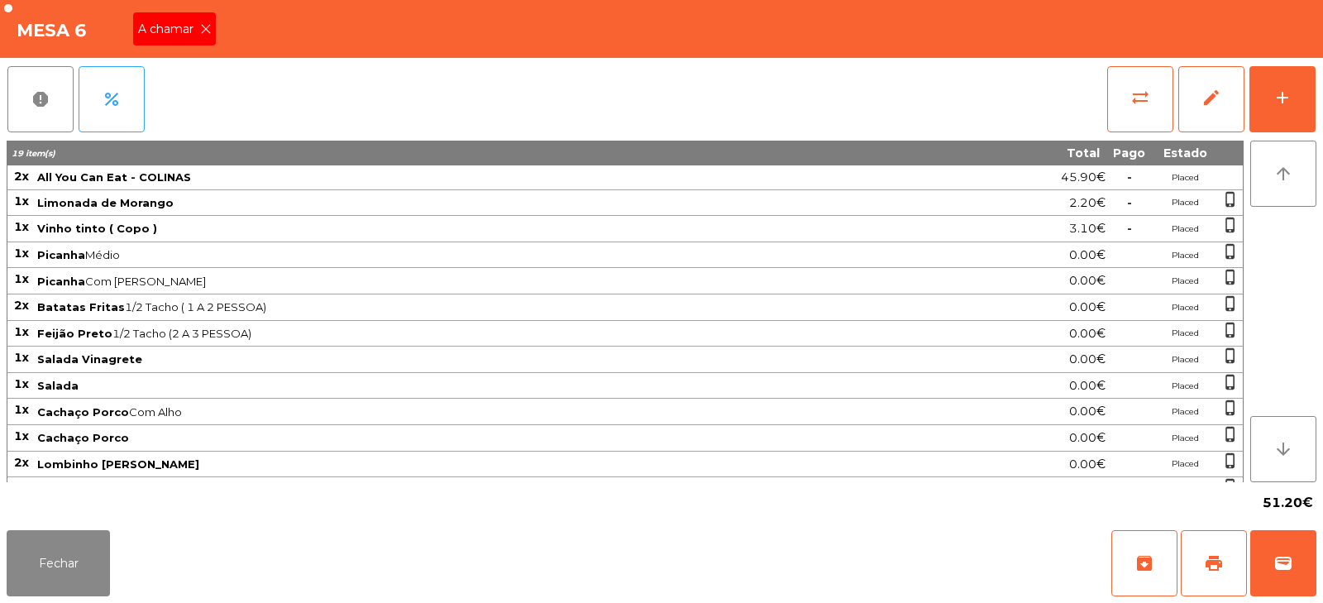
click at [180, 45] on div "A chamar" at bounding box center [174, 28] width 83 height 33
click at [69, 559] on button "Fechar" at bounding box center [58, 563] width 103 height 66
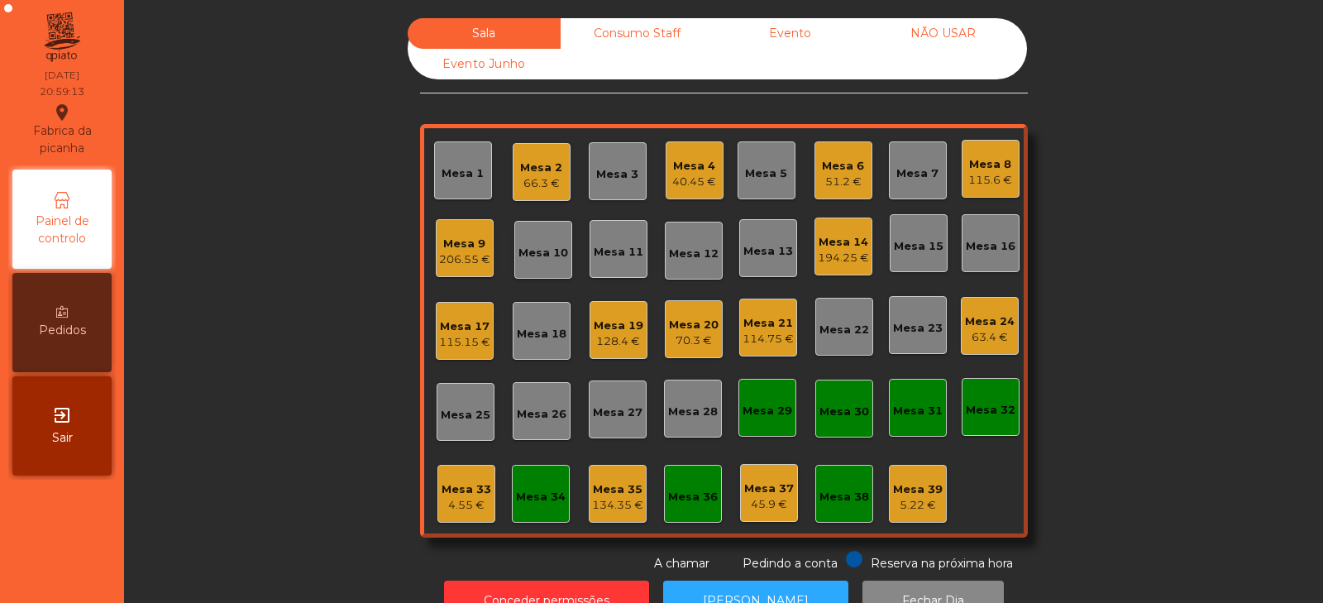
click at [455, 350] on div "115.15 €" at bounding box center [464, 342] width 51 height 17
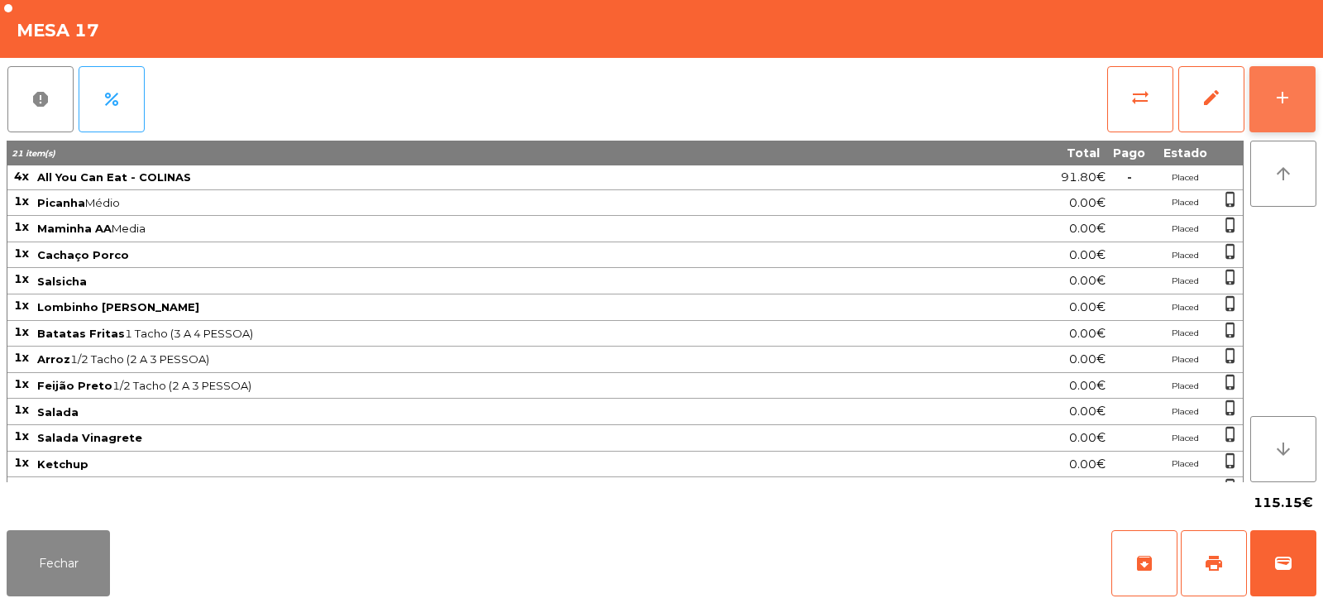
click at [1301, 89] on button "add" at bounding box center [1283, 99] width 66 height 66
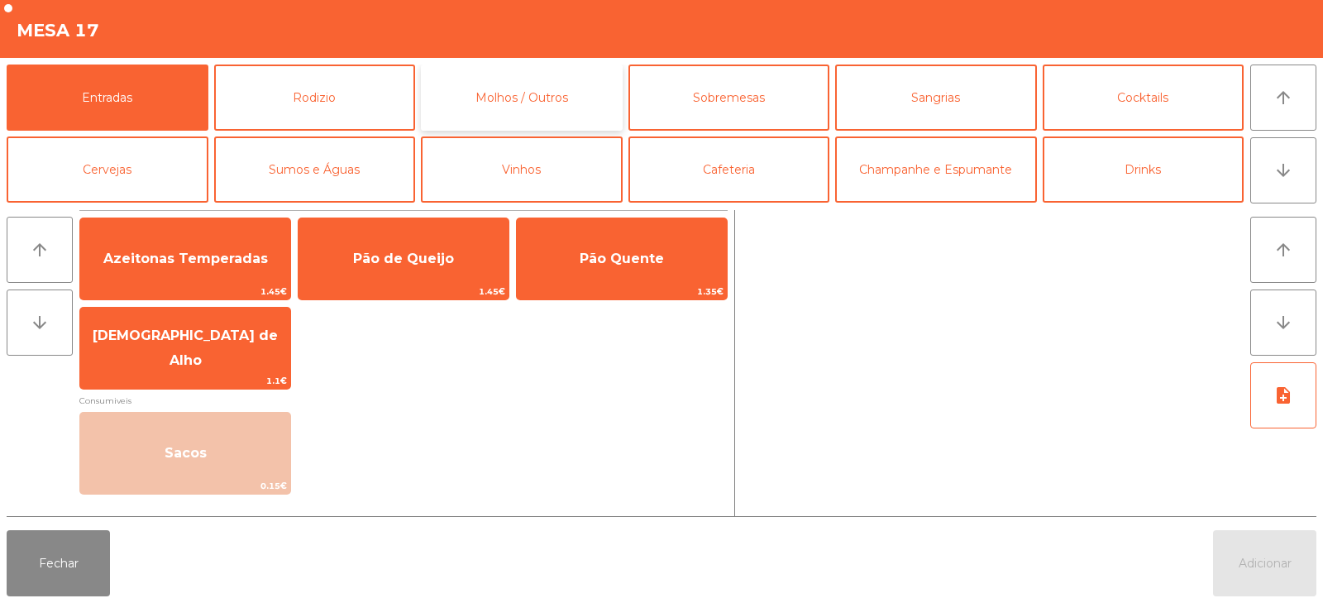
click at [528, 110] on button "Molhos / Outros" at bounding box center [522, 98] width 202 height 66
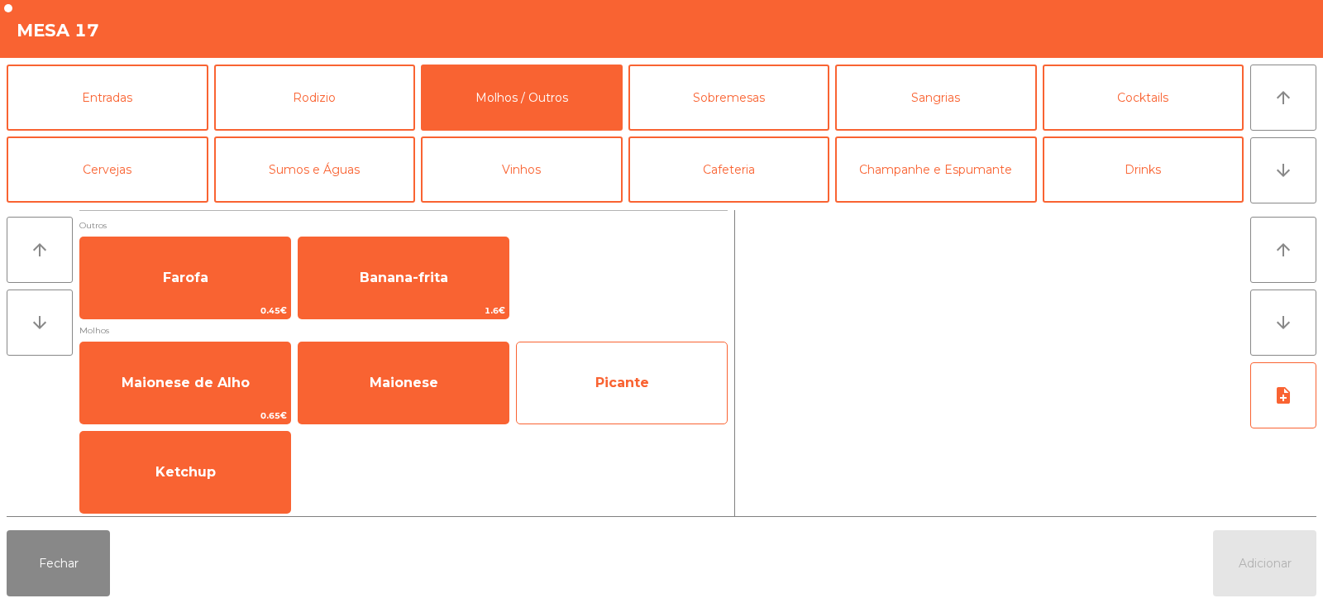
click at [610, 397] on span "Picante" at bounding box center [622, 383] width 210 height 45
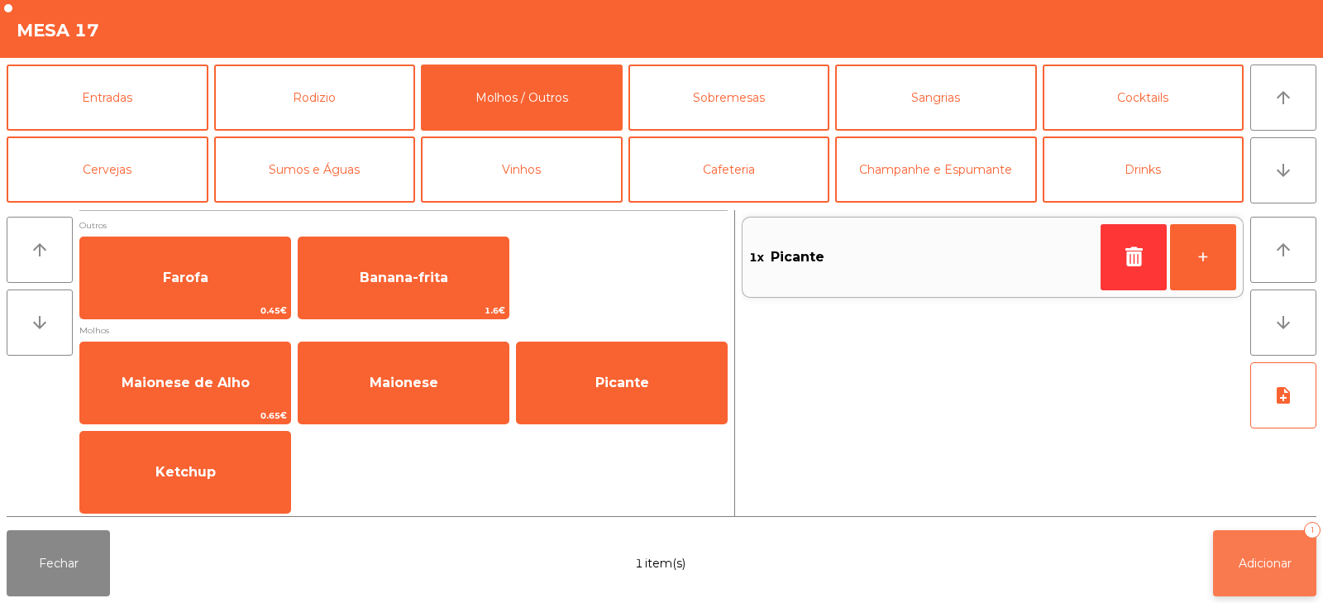
click at [1275, 572] on button "Adicionar 1" at bounding box center [1264, 563] width 103 height 66
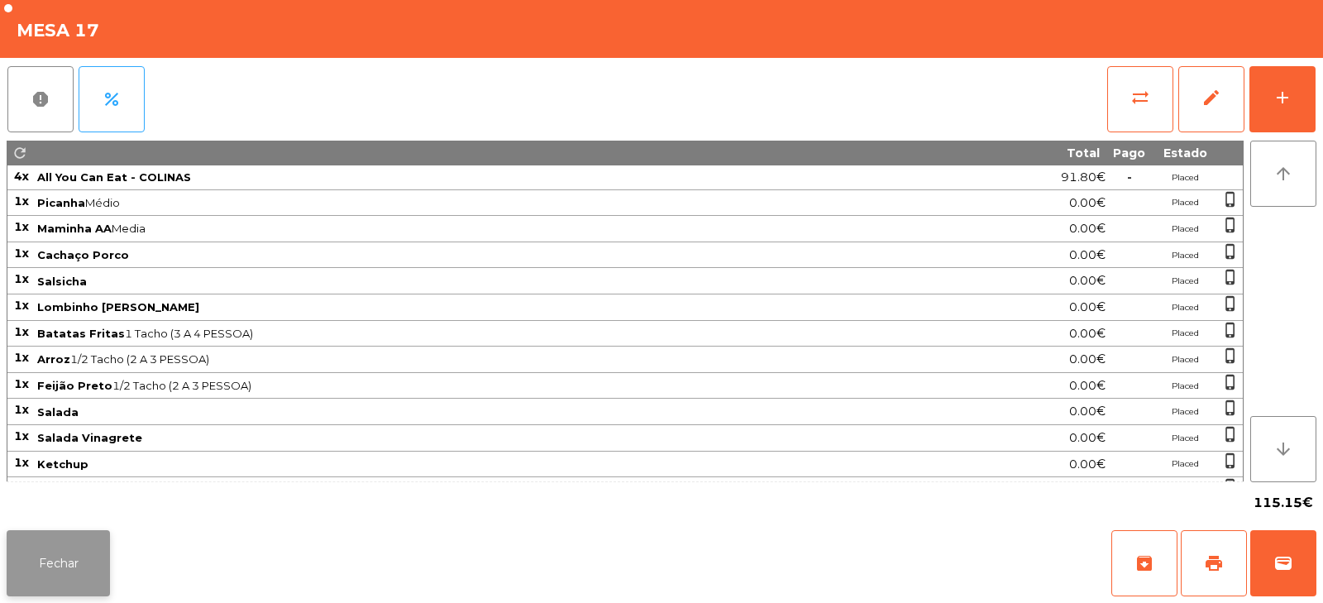
click at [89, 564] on button "Fechar" at bounding box center [58, 563] width 103 height 66
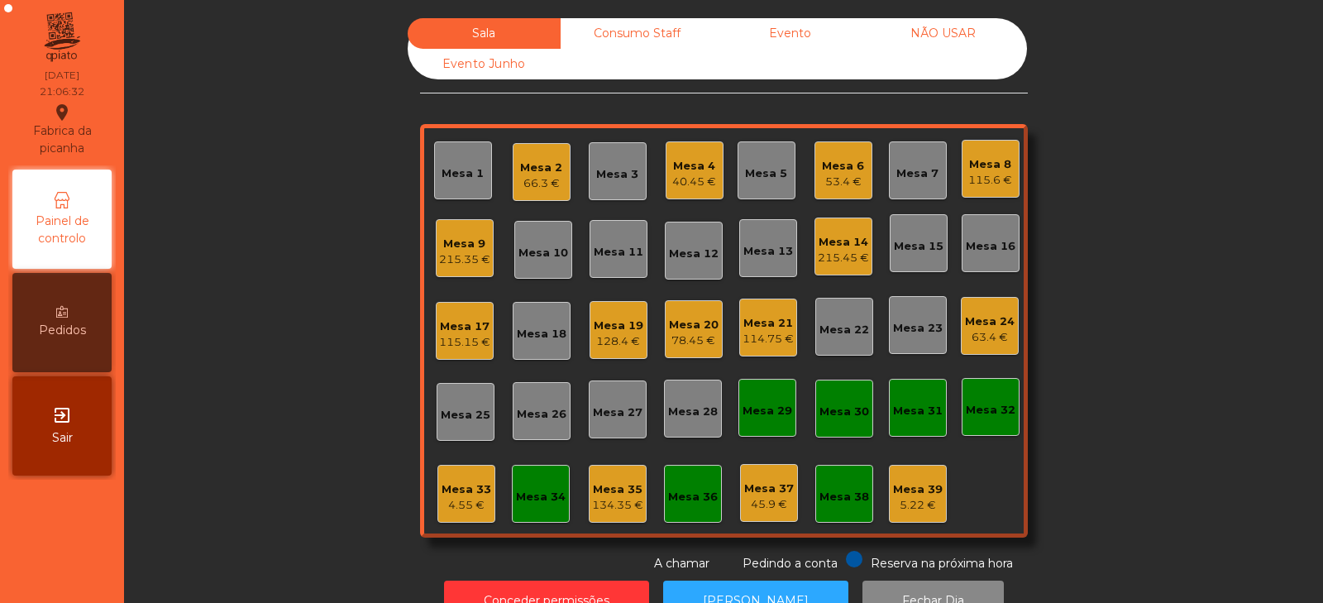
click at [899, 323] on div "Mesa 23" at bounding box center [918, 328] width 50 height 17
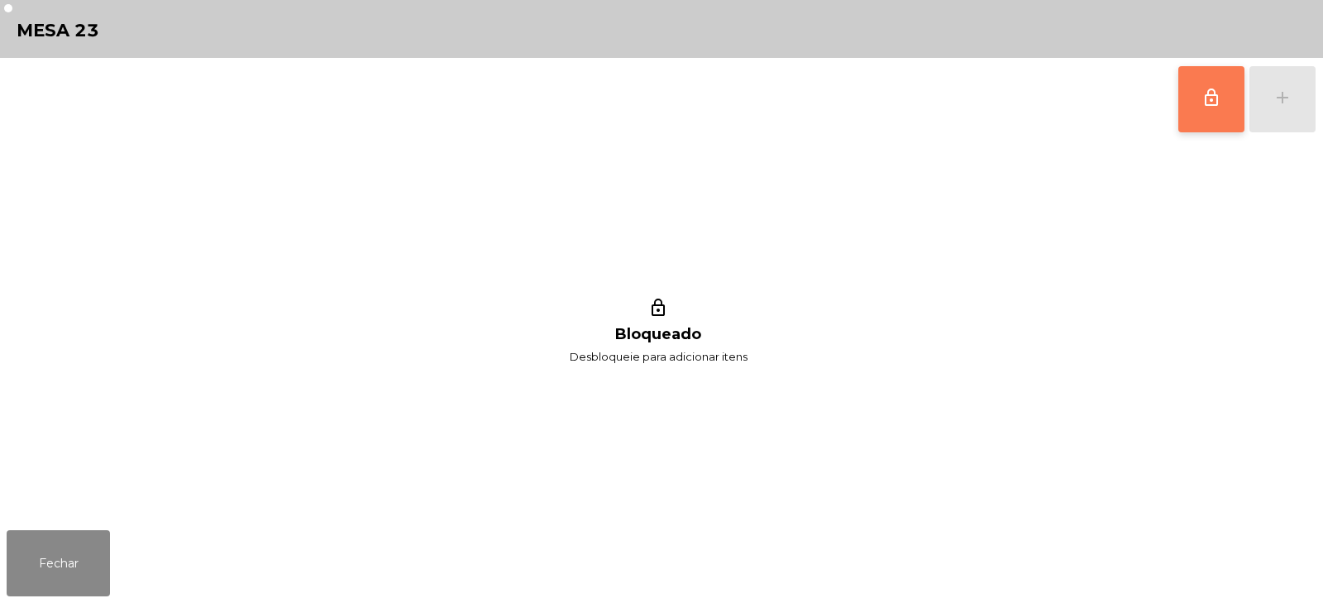
click at [1204, 98] on span "lock_outline" at bounding box center [1212, 98] width 20 height 20
click at [1283, 108] on button "add" at bounding box center [1283, 99] width 66 height 66
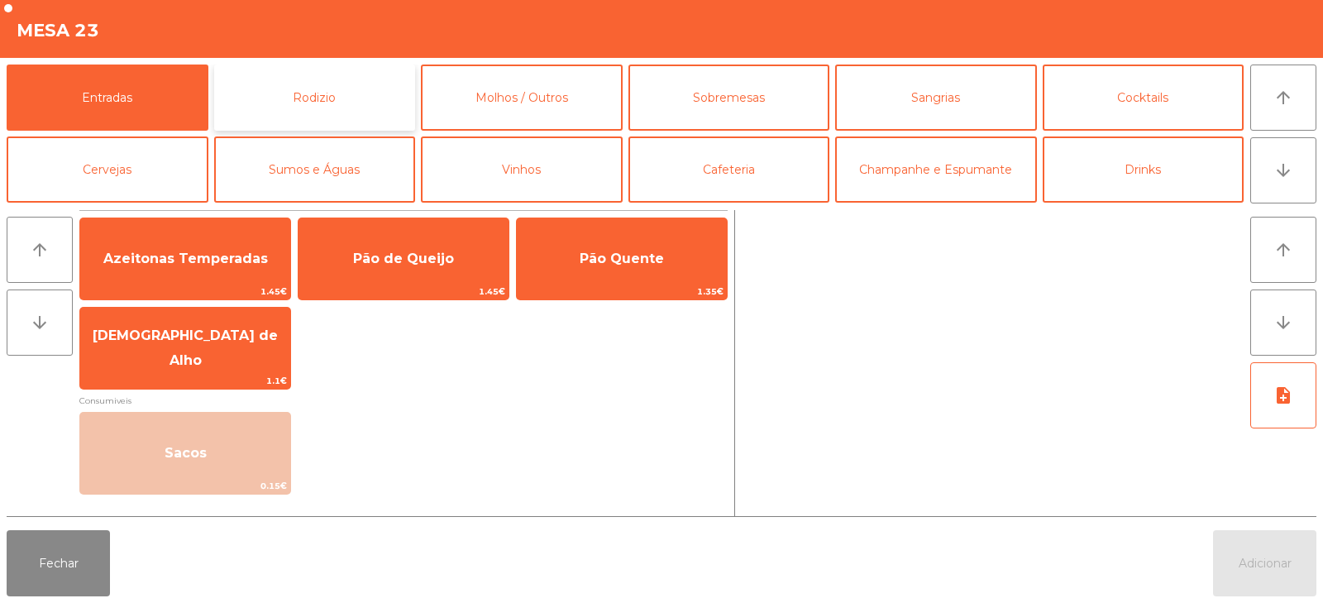
click at [353, 90] on button "Rodizio" at bounding box center [315, 98] width 202 height 66
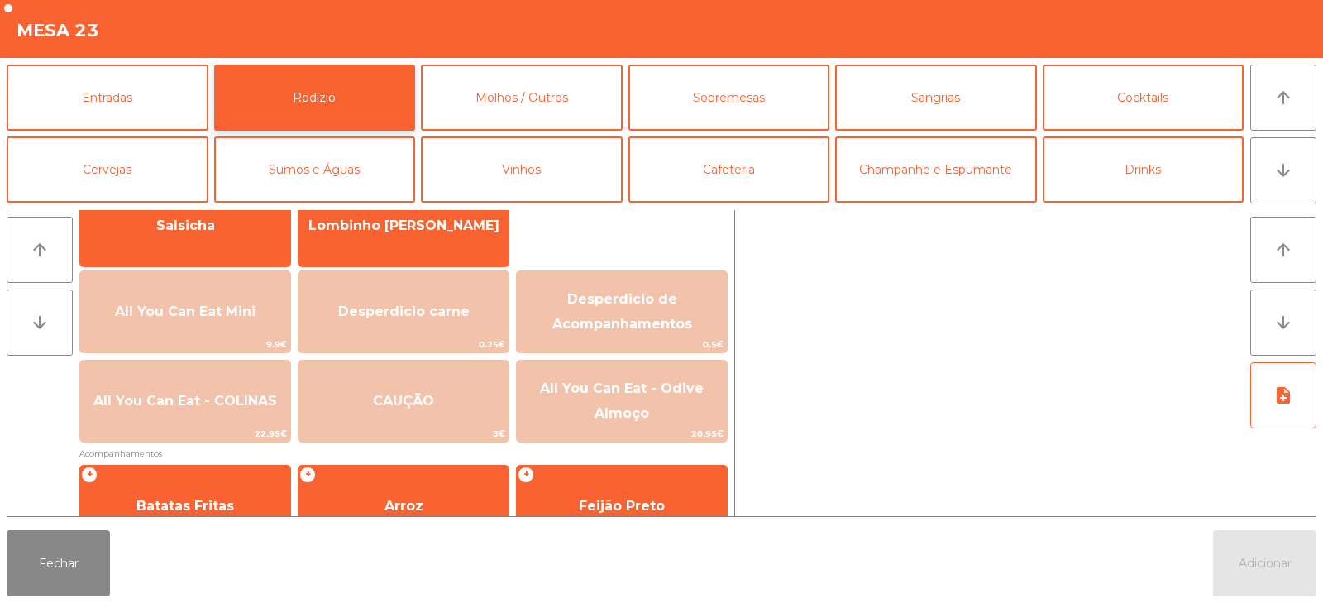
scroll to position [143, 0]
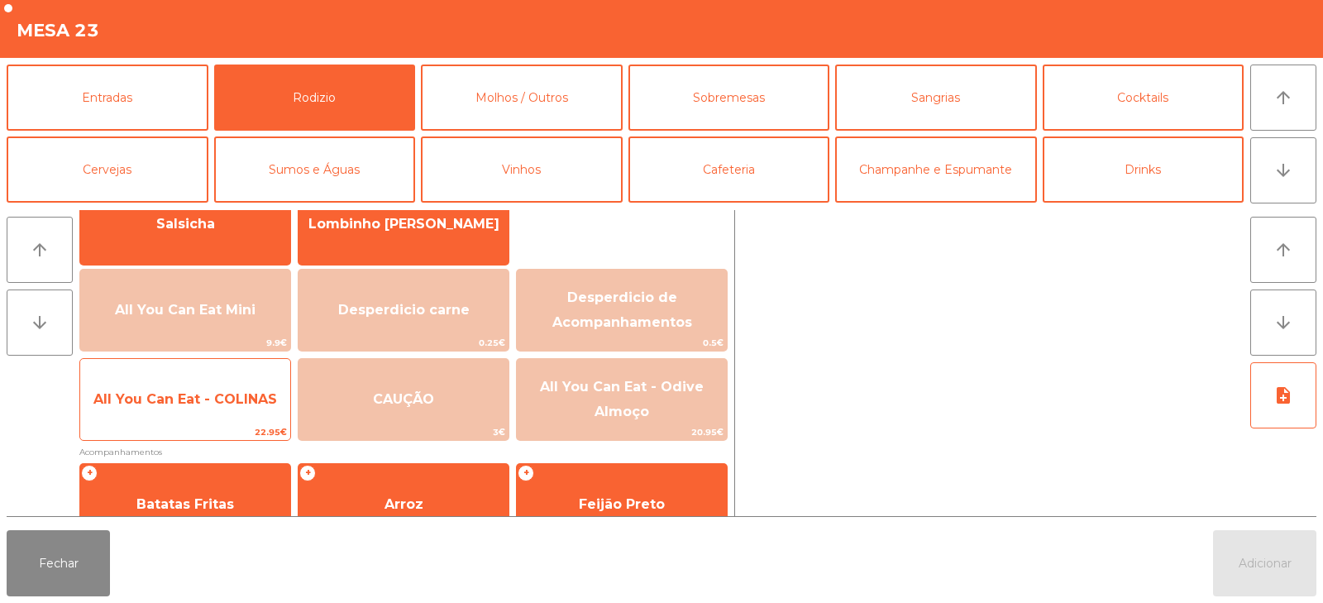
click at [223, 404] on span "All You Can Eat - COLINAS" at bounding box center [185, 399] width 184 height 16
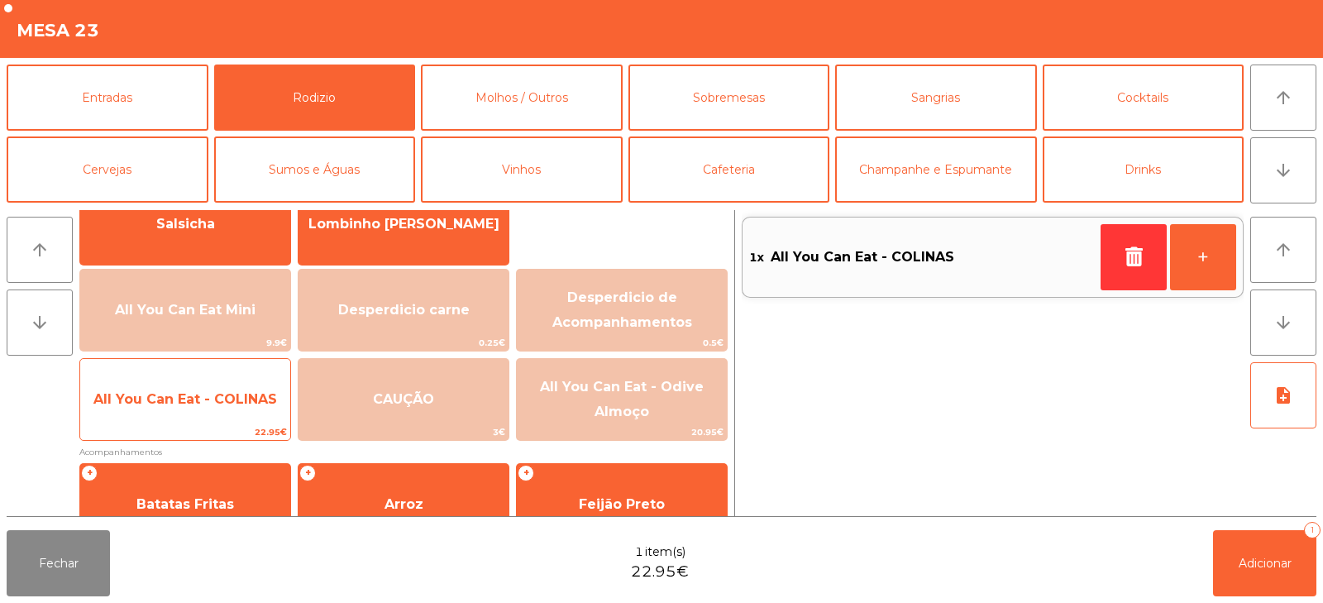
click at [231, 410] on span "All You Can Eat - COLINAS" at bounding box center [185, 399] width 210 height 45
click at [228, 409] on span "All You Can Eat - COLINAS" at bounding box center [185, 399] width 210 height 45
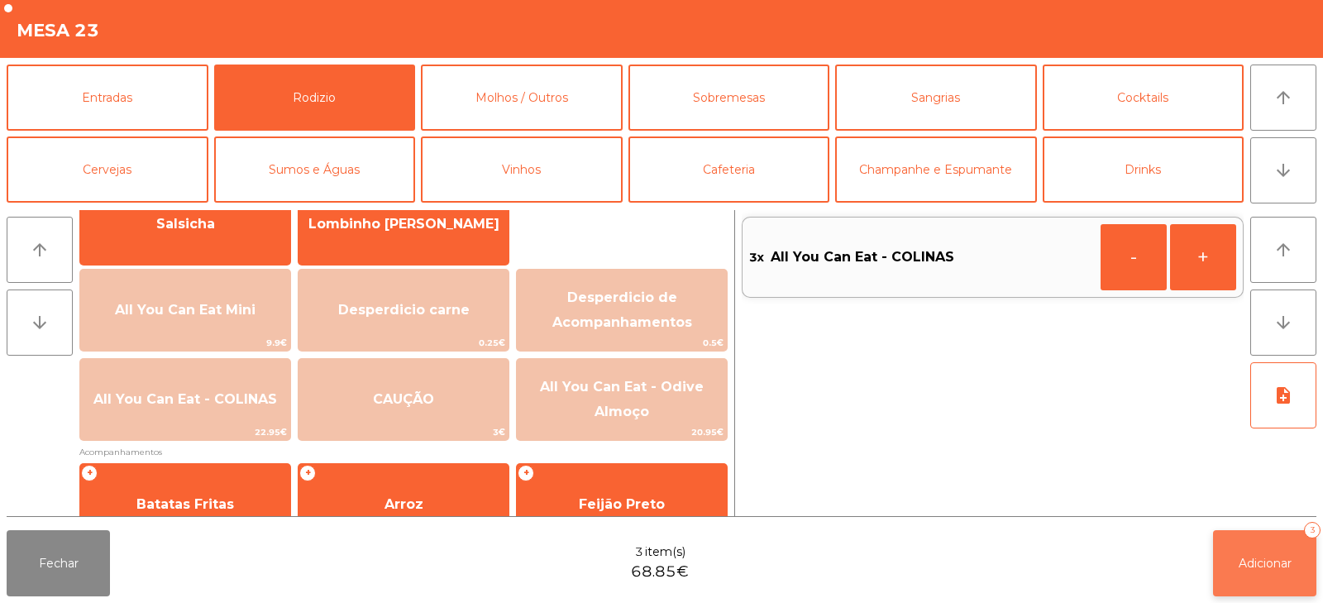
click at [1248, 561] on span "Adicionar" at bounding box center [1265, 563] width 53 height 15
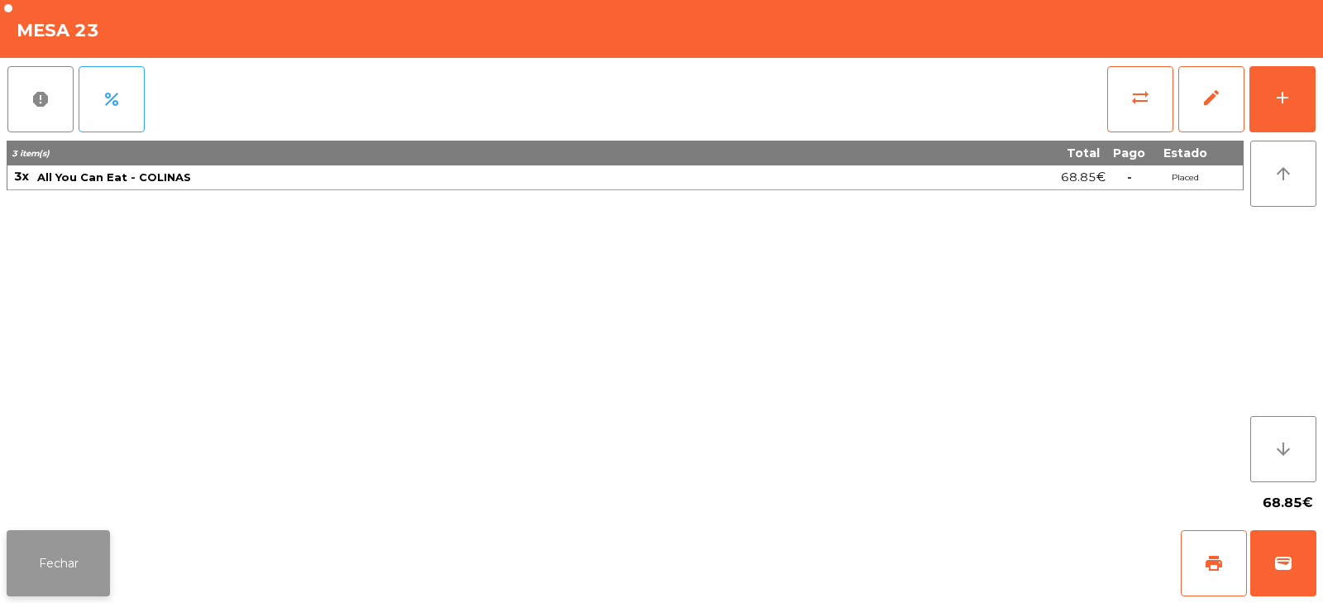
click at [57, 560] on button "Fechar" at bounding box center [58, 563] width 103 height 66
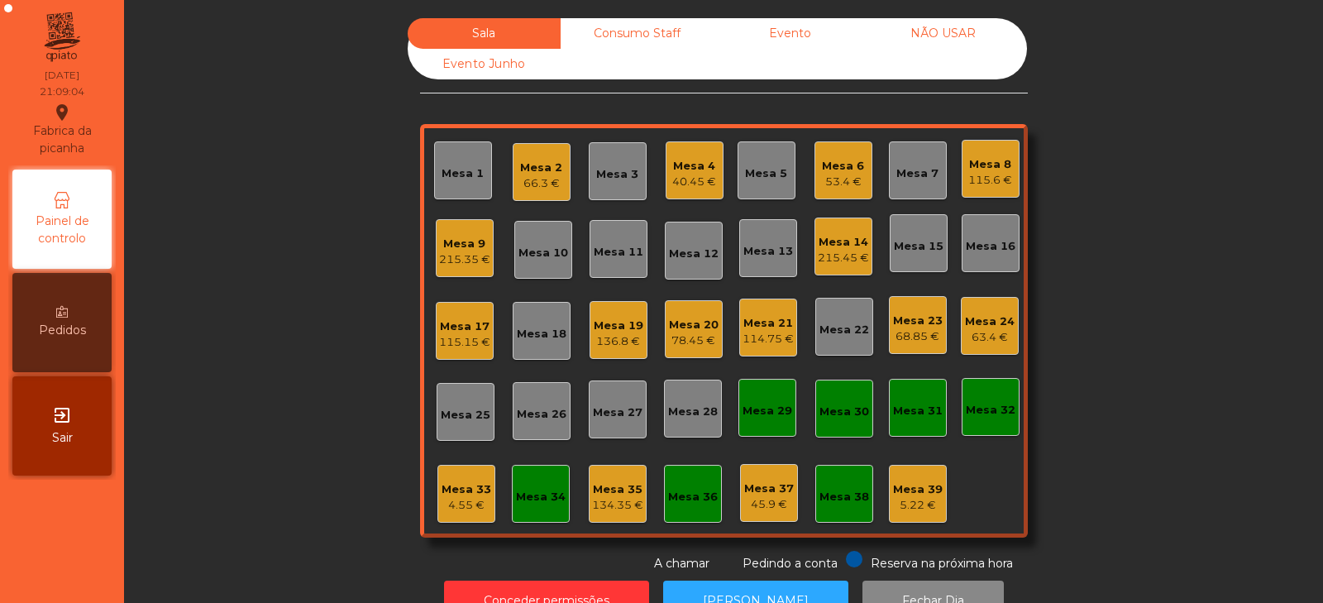
click at [926, 189] on div "Mesa 7" at bounding box center [918, 170] width 58 height 58
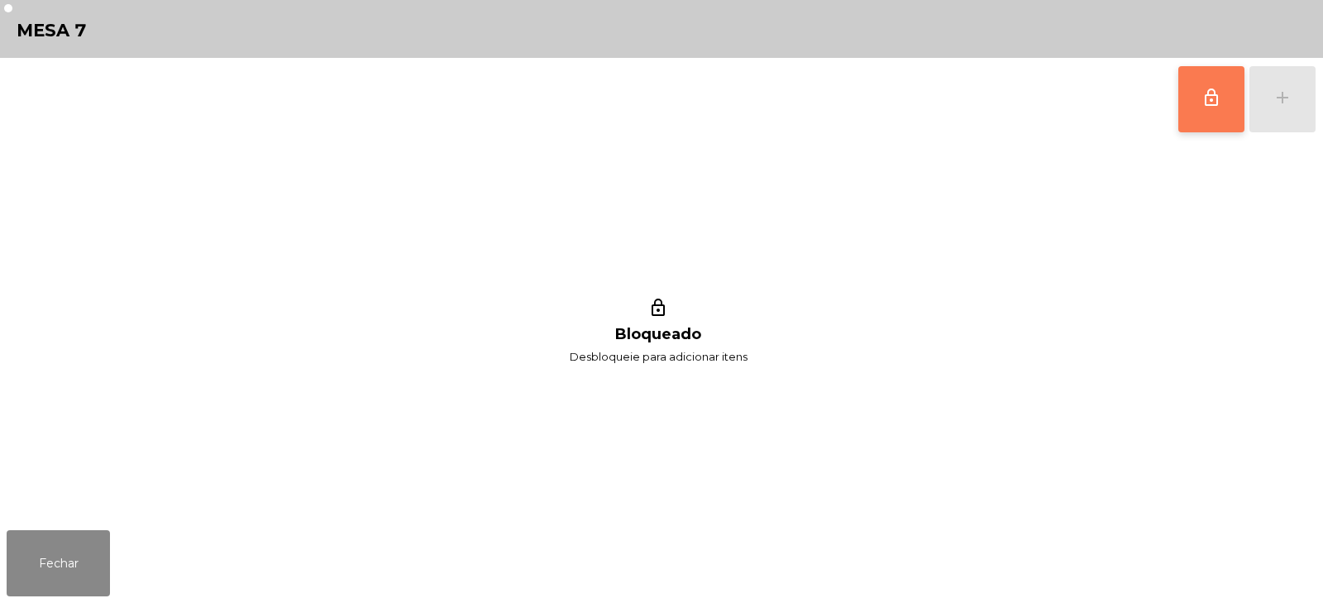
click at [1208, 115] on button "lock_outline" at bounding box center [1212, 99] width 66 height 66
click at [1286, 112] on button "add" at bounding box center [1283, 99] width 66 height 66
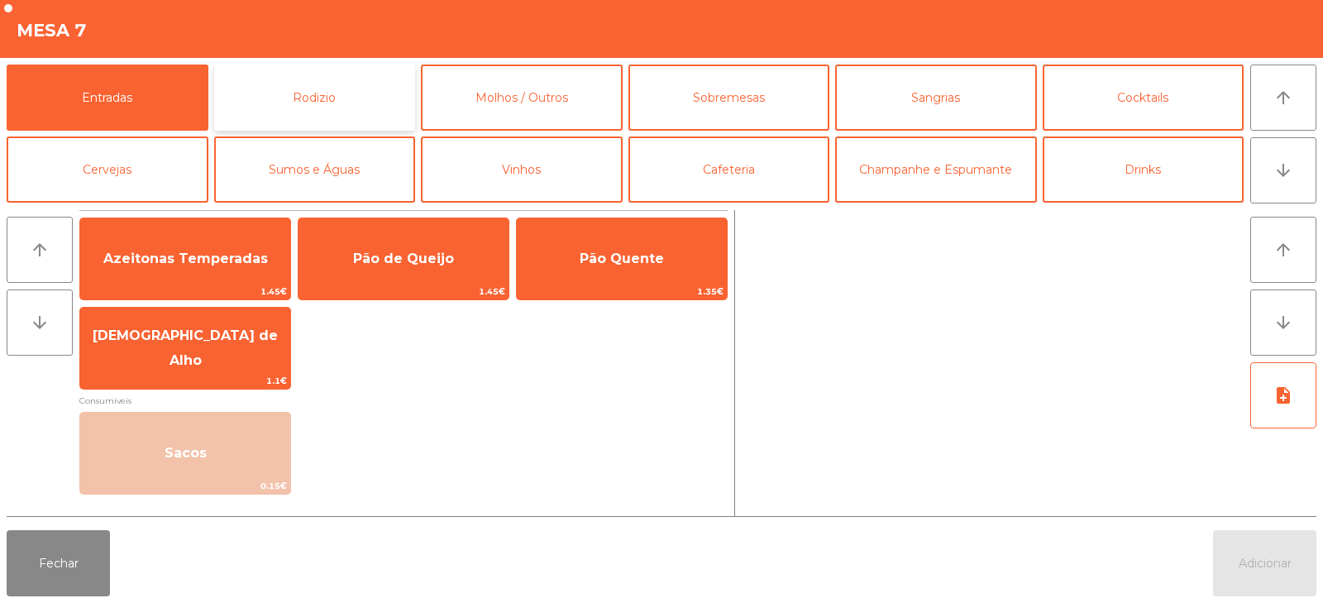
click at [313, 80] on button "Rodizio" at bounding box center [315, 98] width 202 height 66
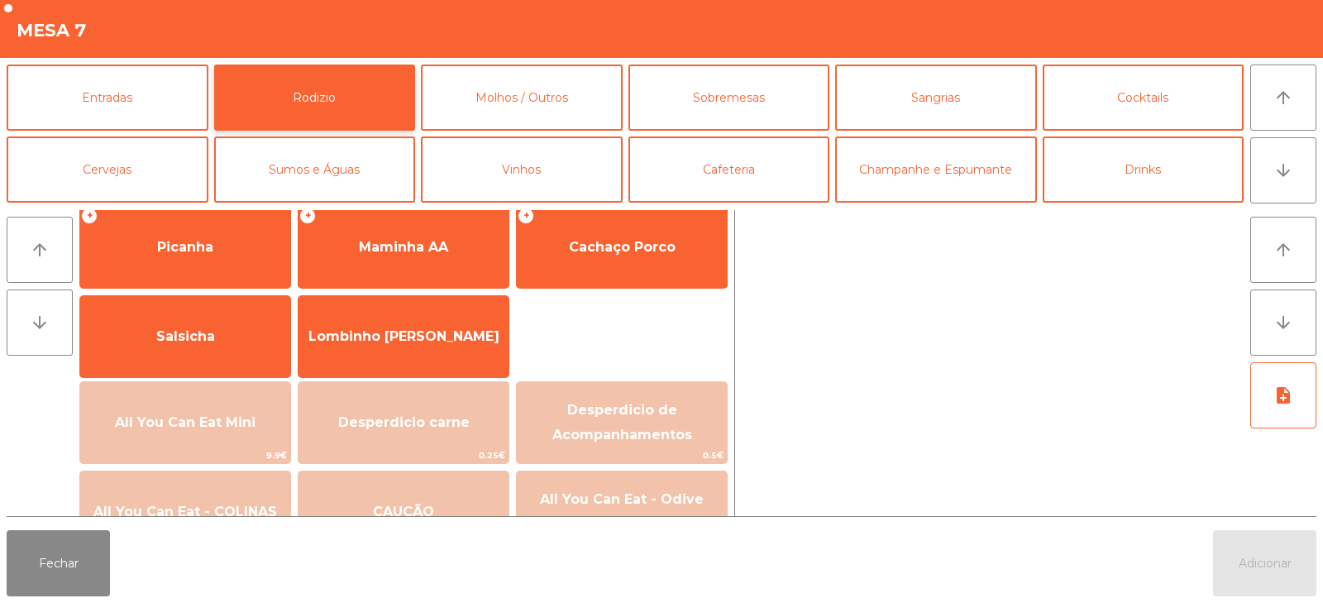
scroll to position [47, 0]
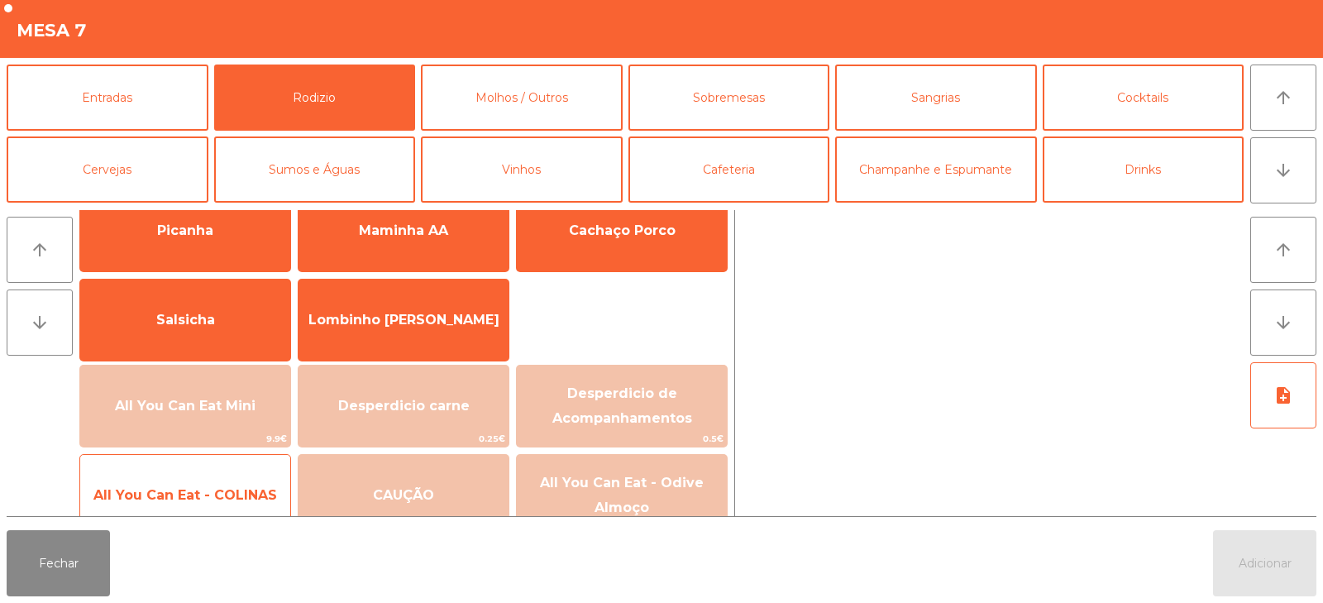
click at [230, 509] on span "All You Can Eat - COLINAS" at bounding box center [185, 495] width 210 height 45
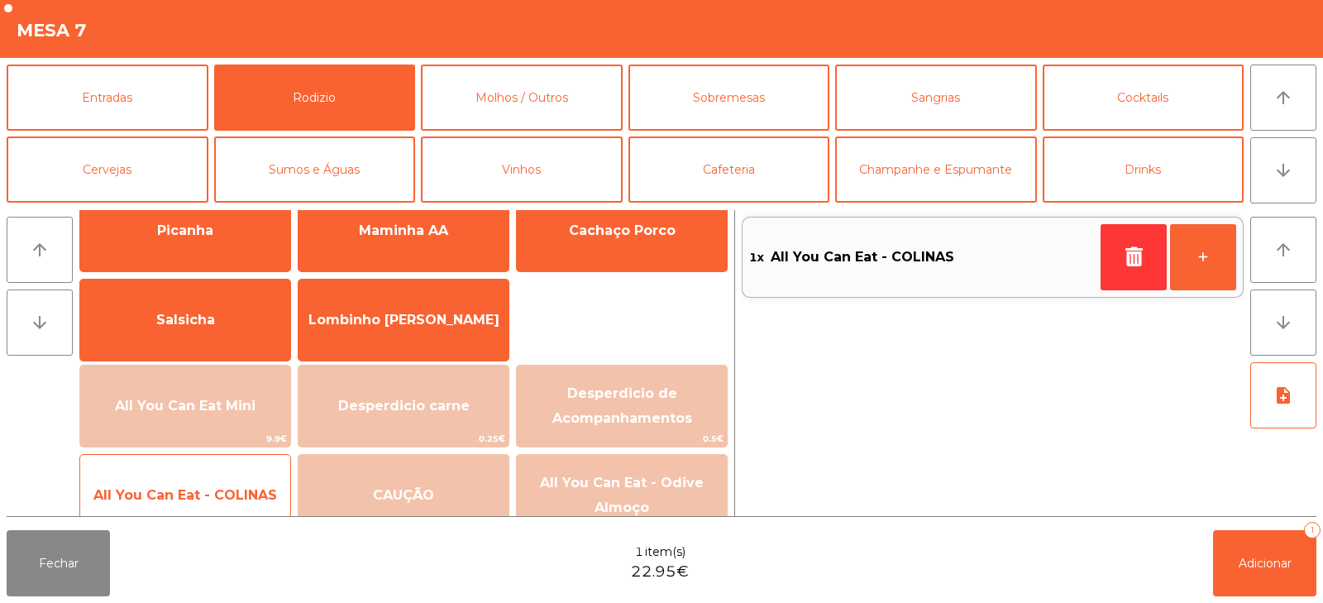
click at [232, 510] on span "All You Can Eat - COLINAS" at bounding box center [185, 495] width 210 height 45
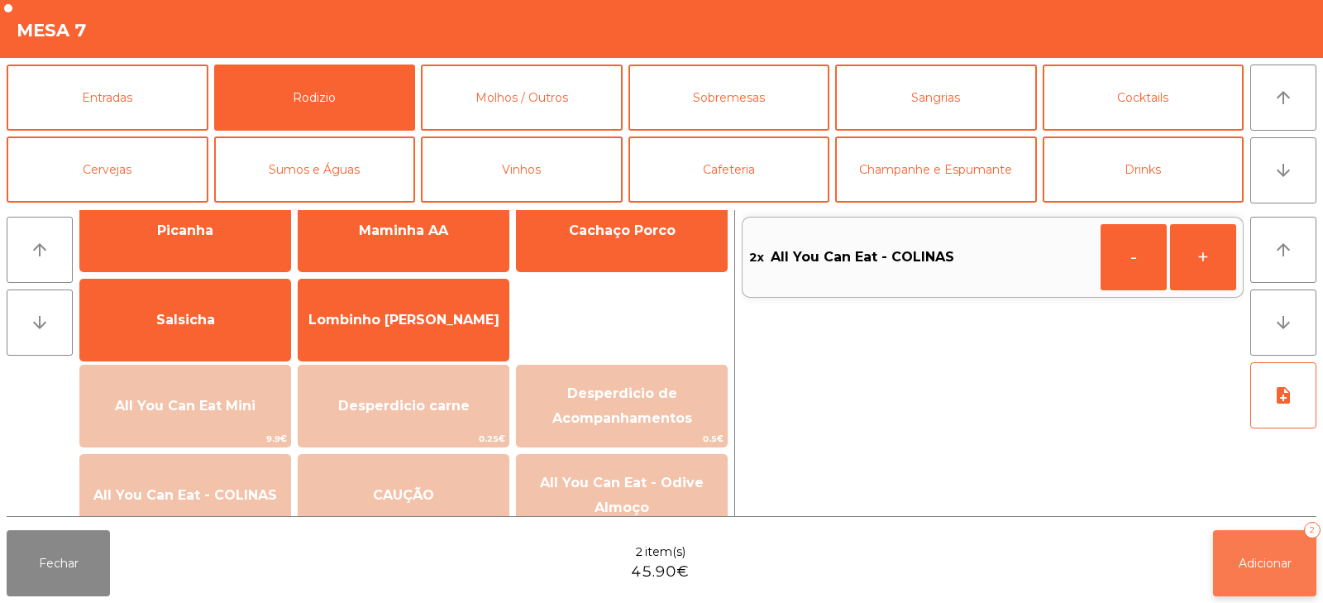
click at [1241, 550] on button "Adicionar 2" at bounding box center [1264, 563] width 103 height 66
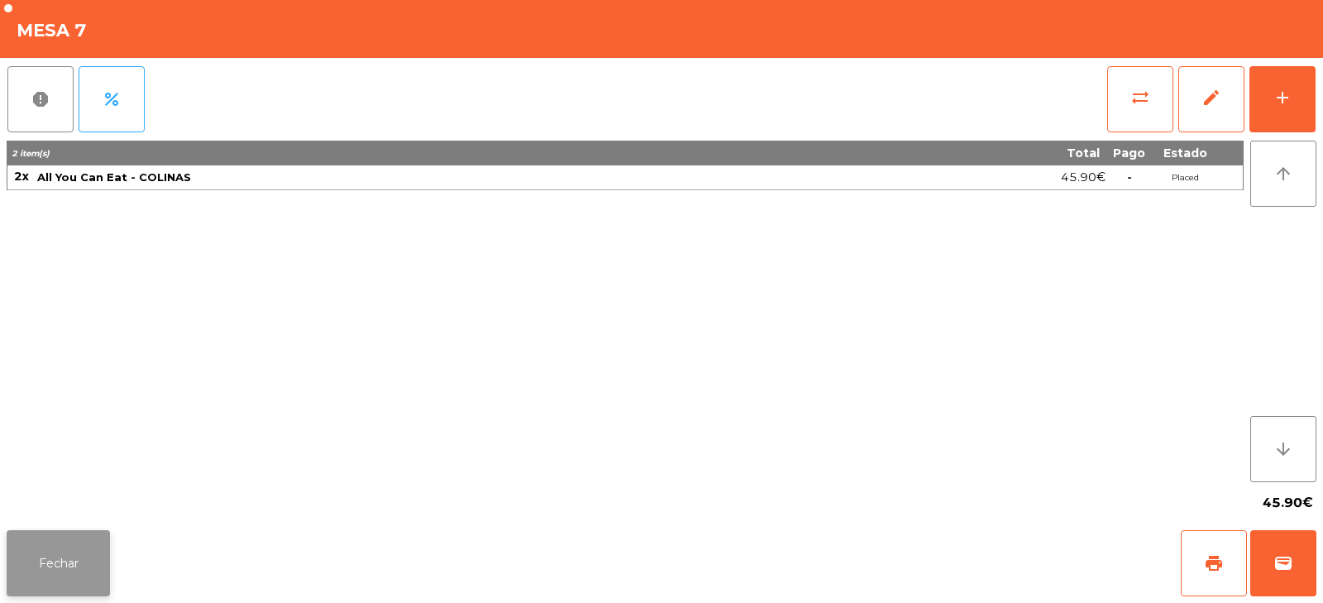
click at [87, 556] on button "Fechar" at bounding box center [58, 563] width 103 height 66
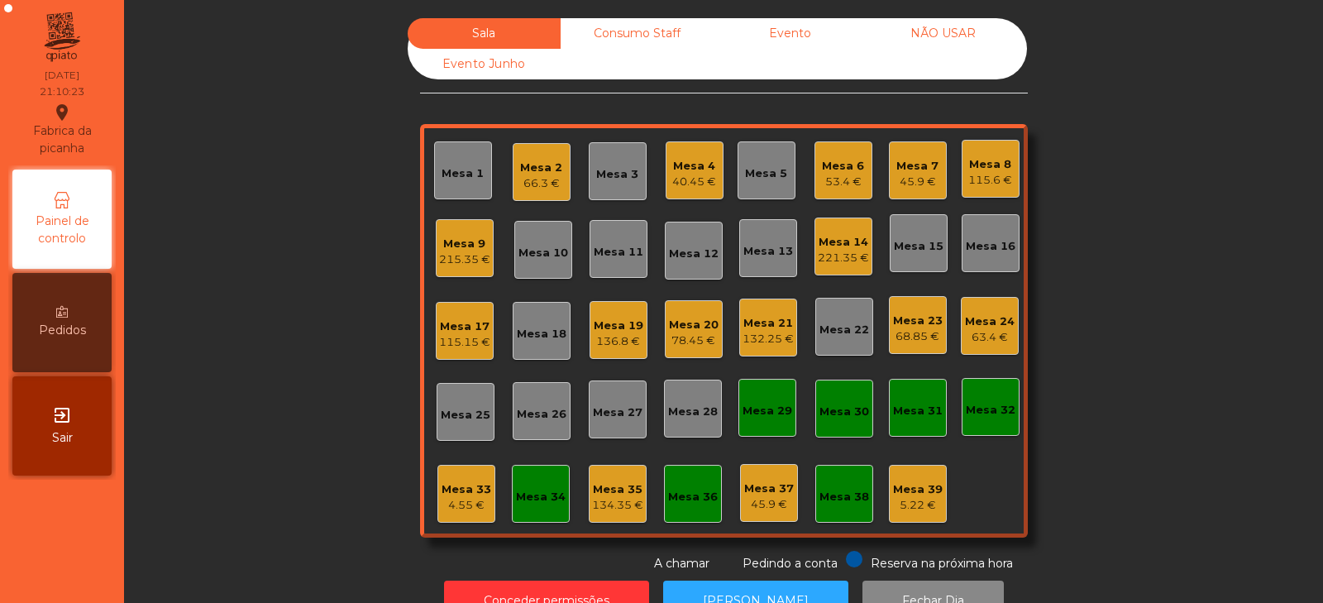
click at [614, 149] on div "Mesa 3" at bounding box center [618, 171] width 58 height 58
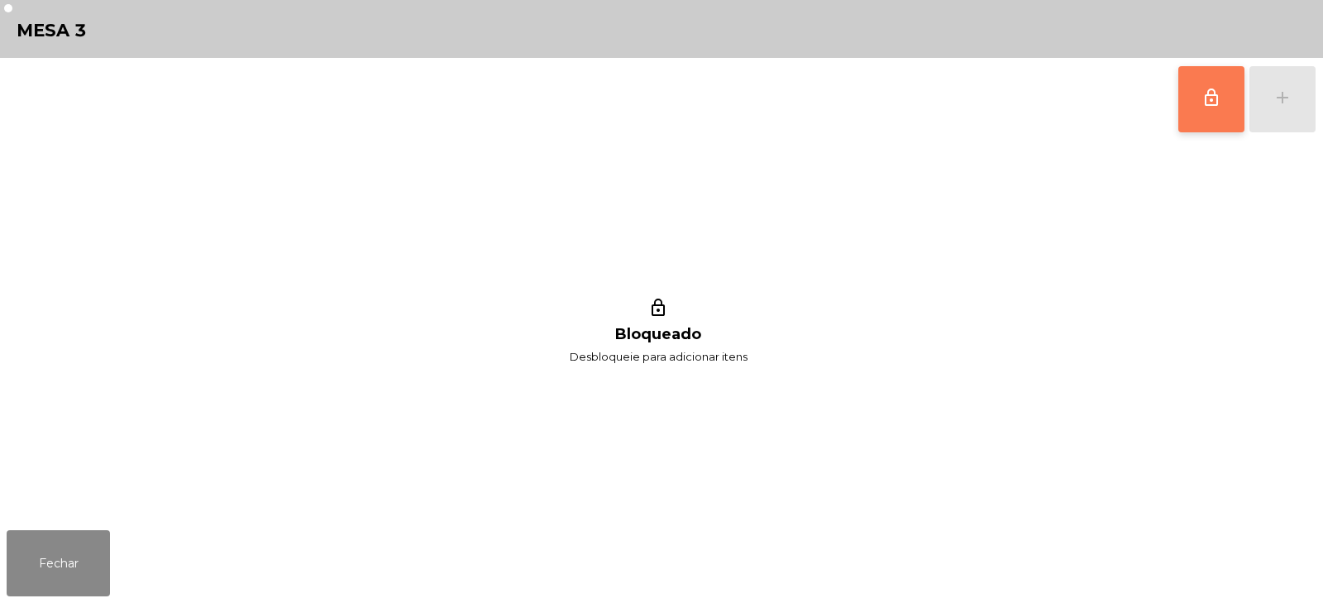
click at [1210, 122] on button "lock_outline" at bounding box center [1212, 99] width 66 height 66
click at [1293, 102] on button "add" at bounding box center [1283, 99] width 66 height 66
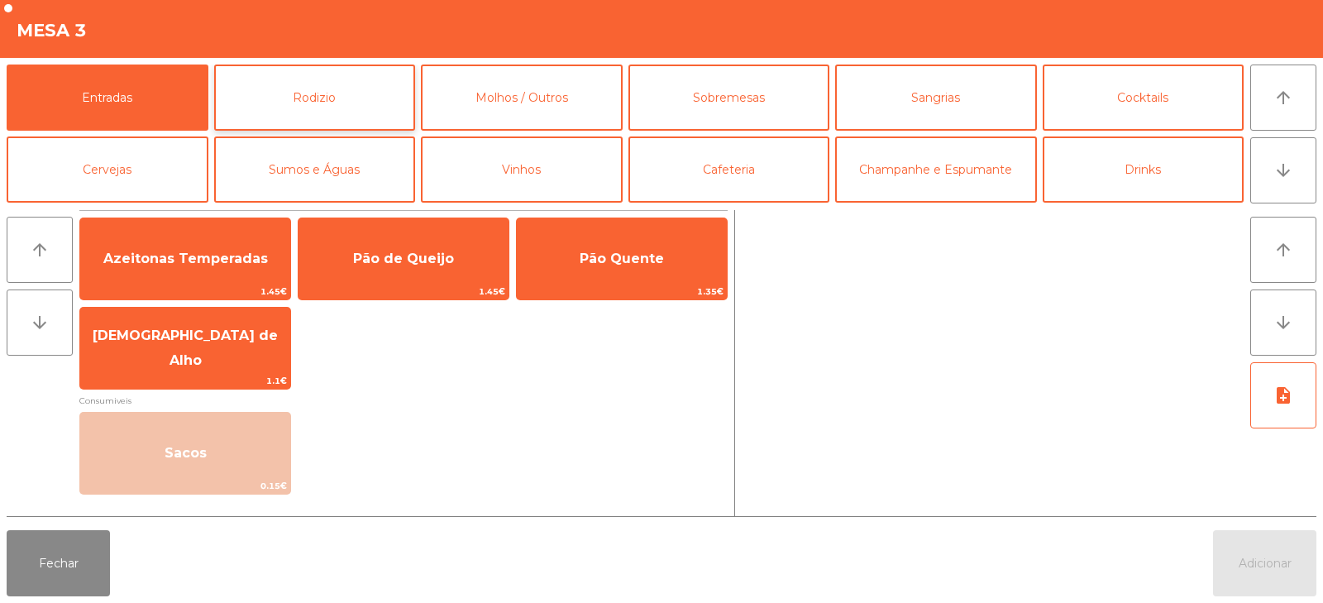
click at [371, 125] on button "Rodizio" at bounding box center [315, 98] width 202 height 66
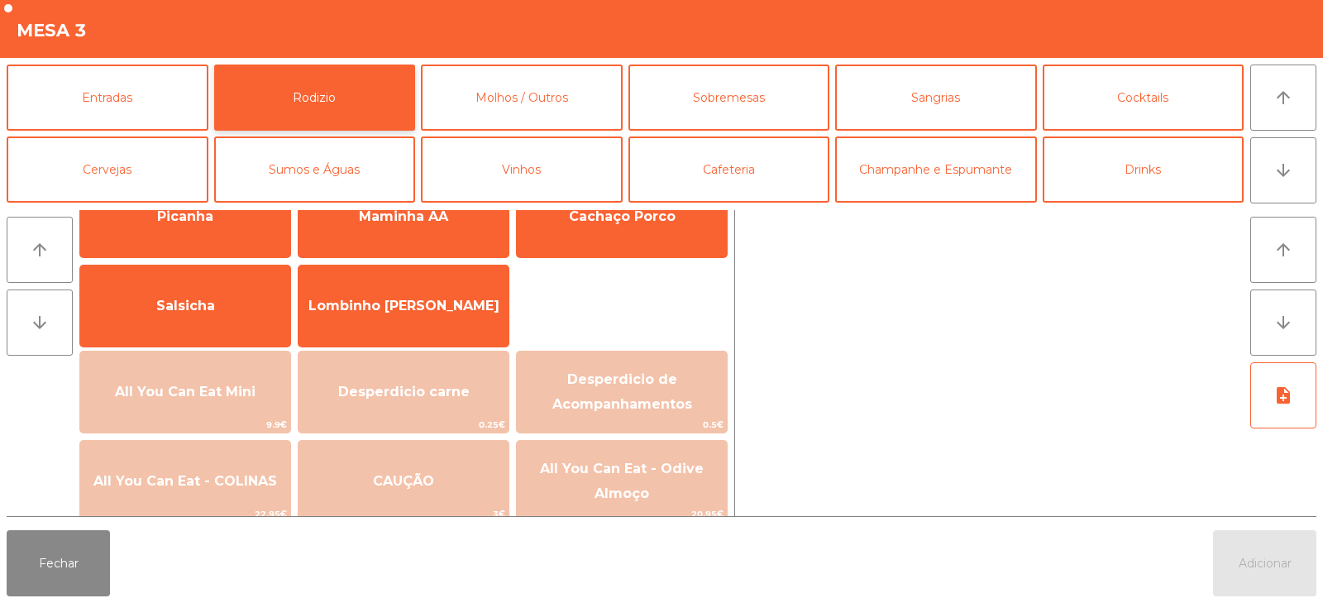
scroll to position [63, 0]
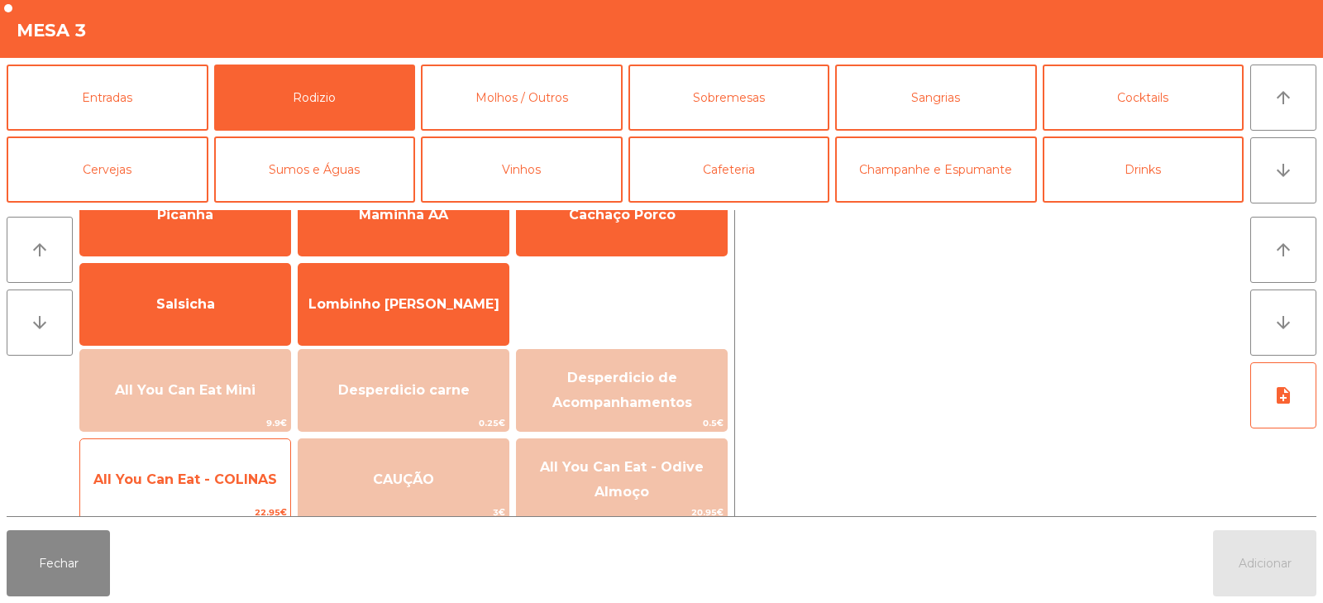
click at [207, 489] on span "All You Can Eat - COLINAS" at bounding box center [185, 479] width 210 height 45
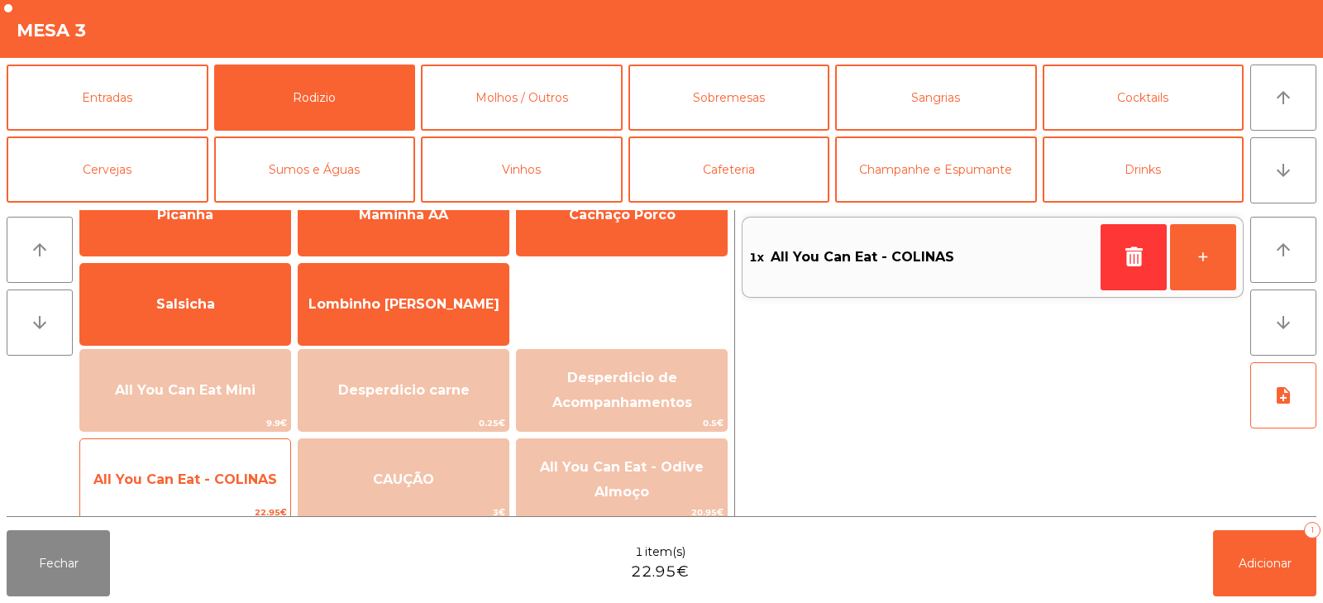
click at [207, 483] on span "All You Can Eat - COLINAS" at bounding box center [185, 479] width 184 height 16
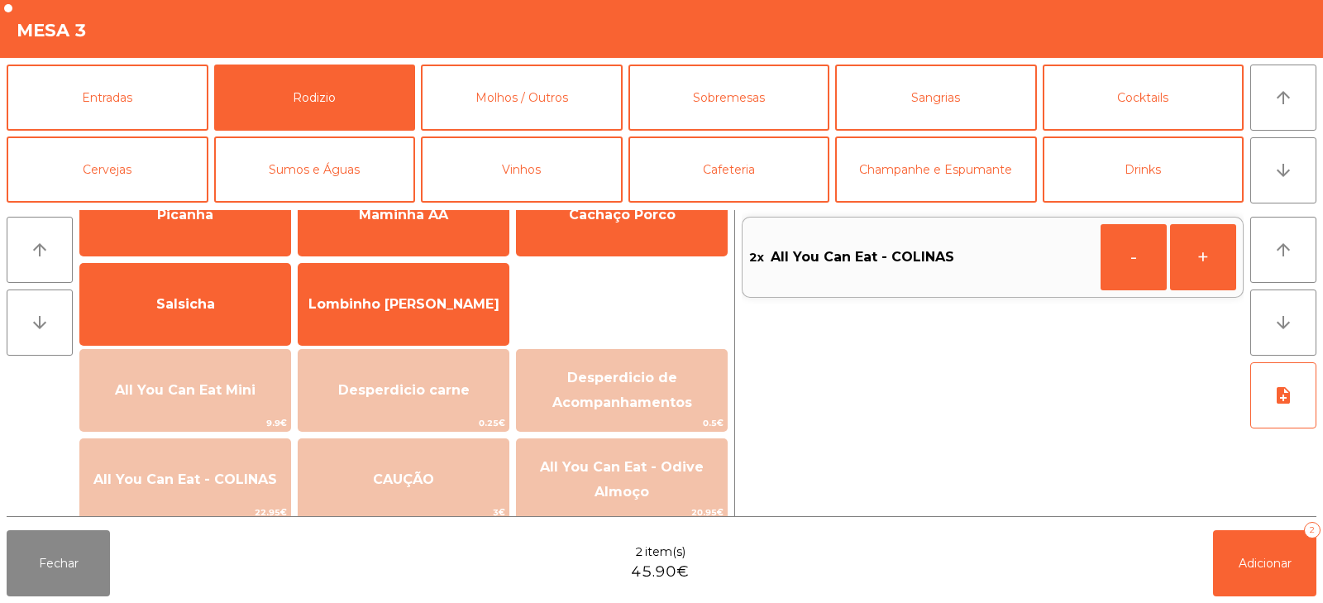
click at [1261, 517] on div "arrow_upward arrow_downward Carnes + Picanha + Maminha AA + Cachaço Porco Salsi…" at bounding box center [661, 363] width 1323 height 320
click at [1280, 577] on button "Adicionar 2" at bounding box center [1264, 563] width 103 height 66
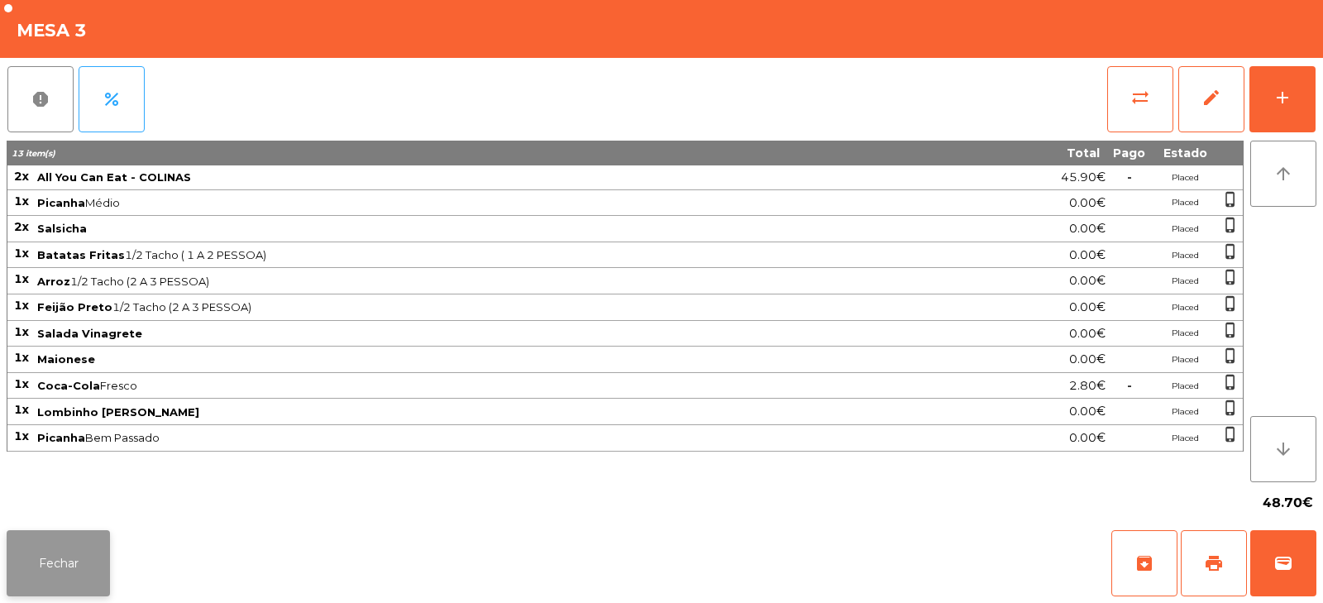
click at [84, 547] on button "Fechar" at bounding box center [58, 563] width 103 height 66
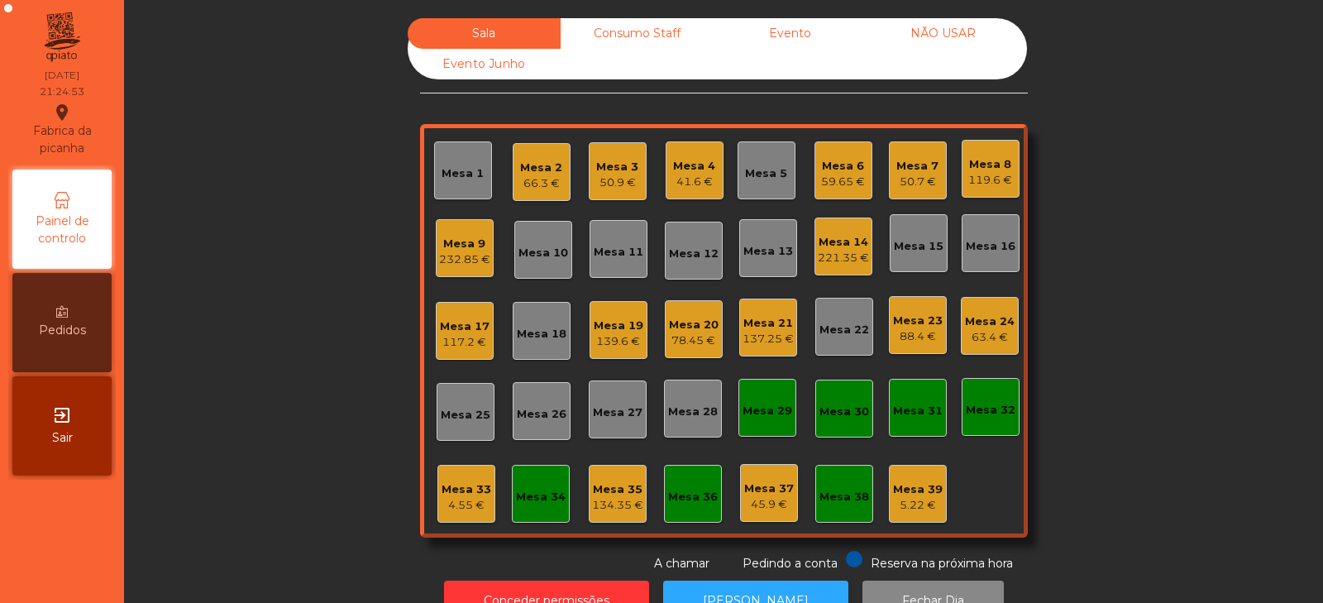
click at [833, 335] on div "Mesa 22" at bounding box center [845, 330] width 50 height 17
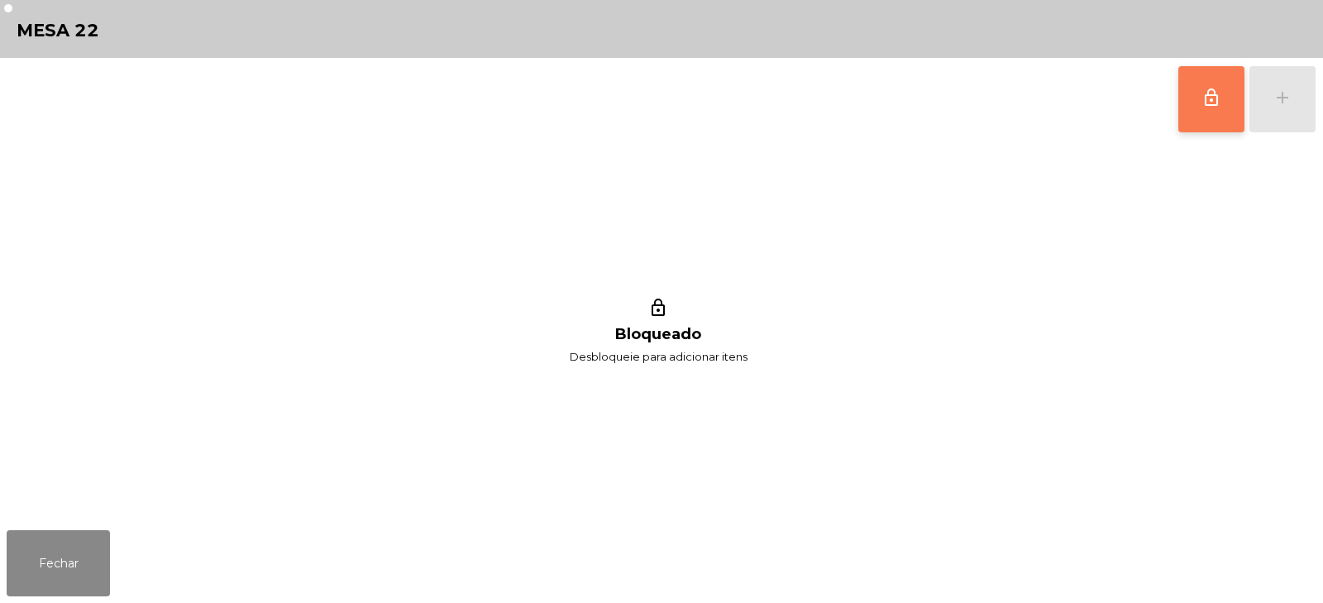
click at [1194, 113] on button "lock_outline" at bounding box center [1212, 99] width 66 height 66
click at [1282, 118] on button "add" at bounding box center [1283, 99] width 66 height 66
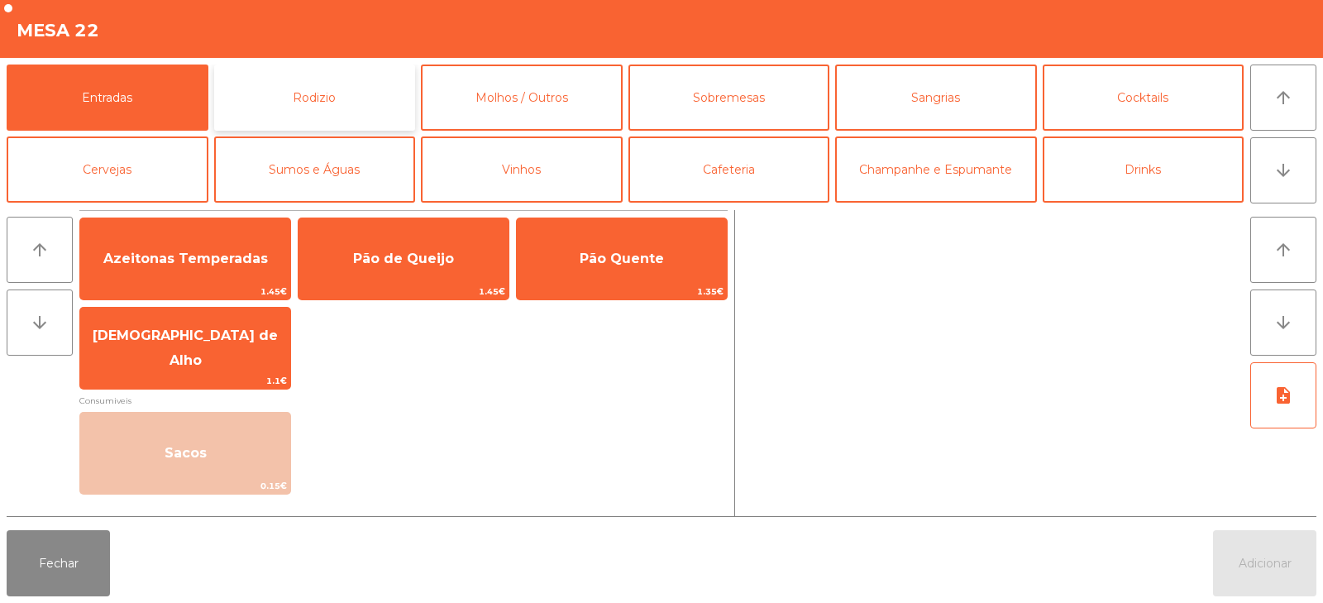
click at [314, 94] on button "Rodizio" at bounding box center [315, 98] width 202 height 66
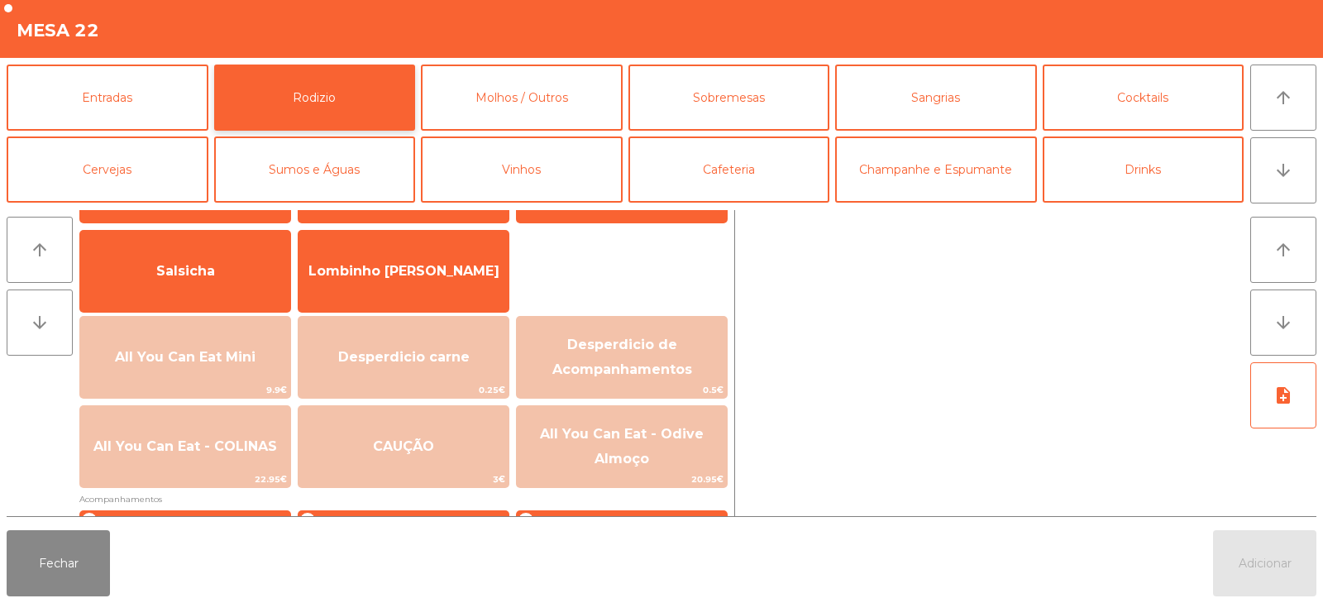
scroll to position [122, 0]
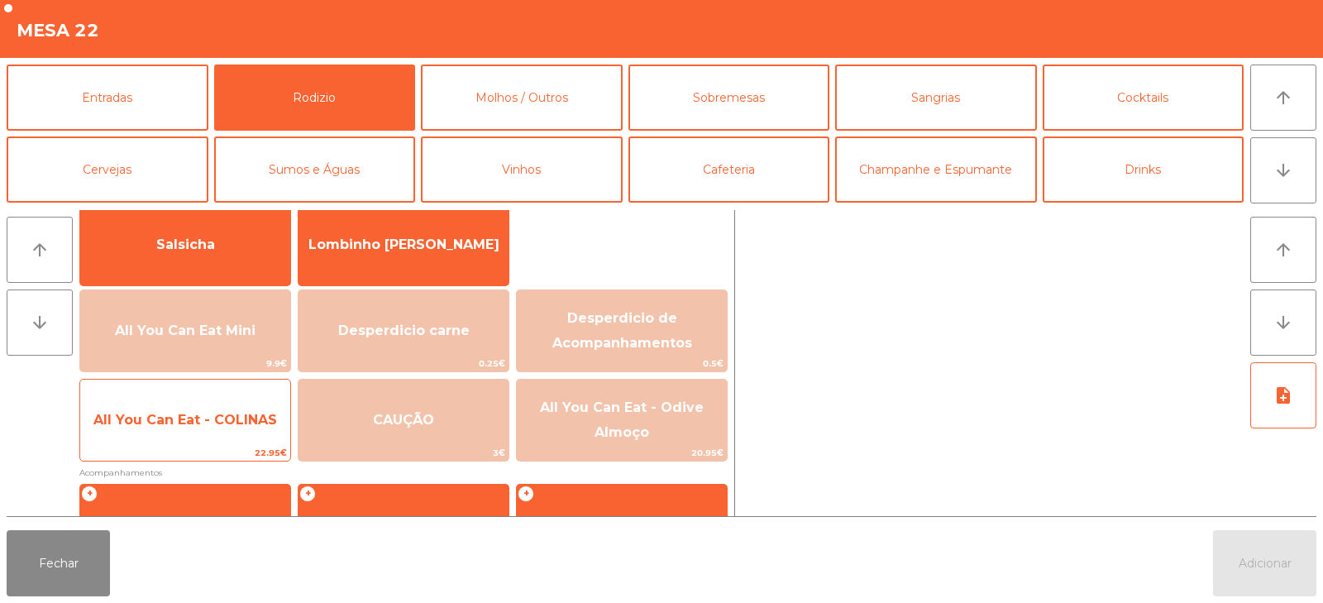
click at [218, 433] on span "All You Can Eat - COLINAS" at bounding box center [185, 420] width 210 height 45
click at [218, 438] on span "All You Can Eat - COLINAS" at bounding box center [185, 420] width 210 height 45
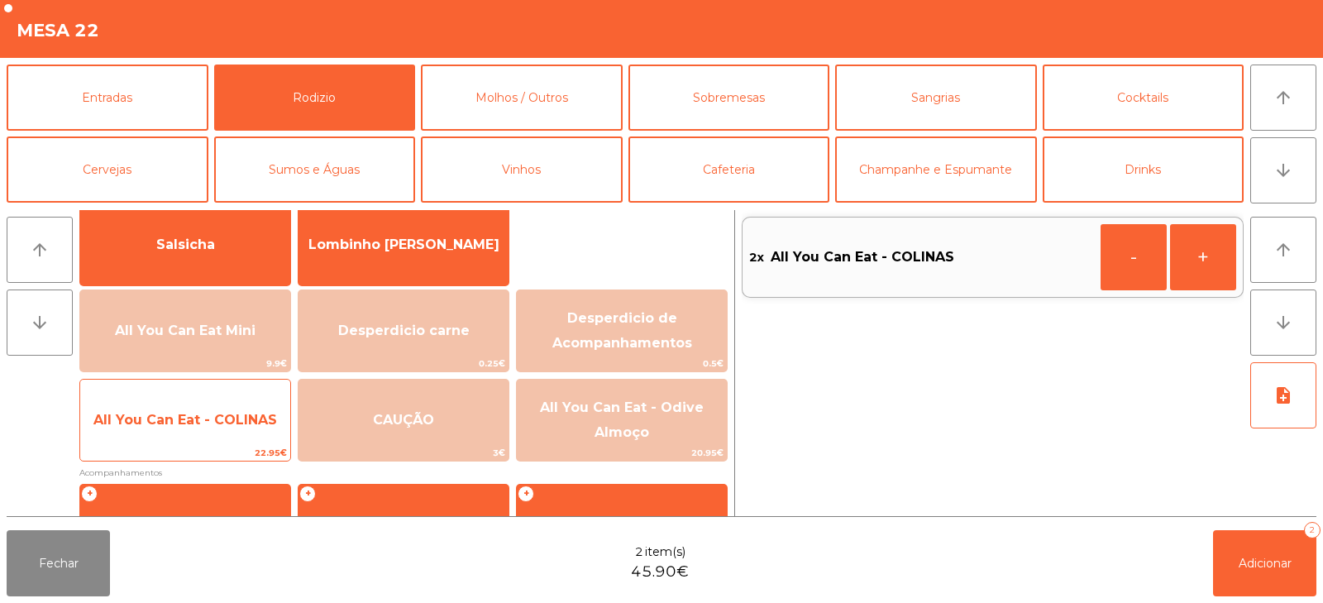
click at [185, 430] on span "All You Can Eat - COLINAS" at bounding box center [185, 420] width 210 height 45
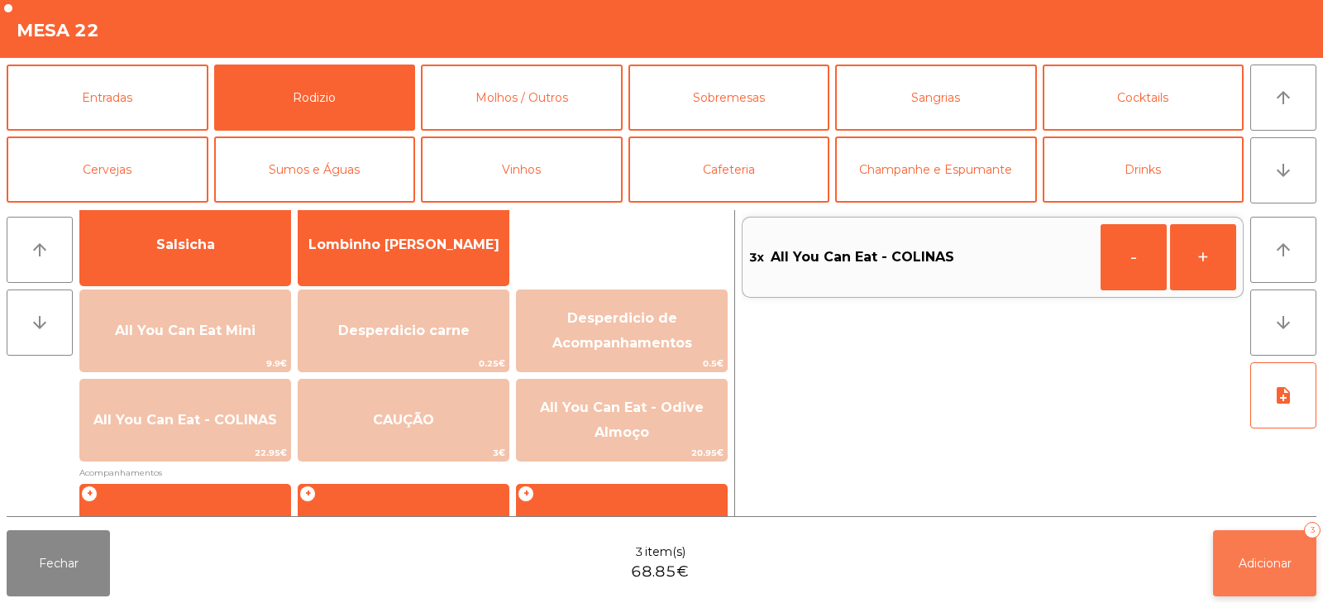
click at [1277, 565] on span "Adicionar" at bounding box center [1265, 563] width 53 height 15
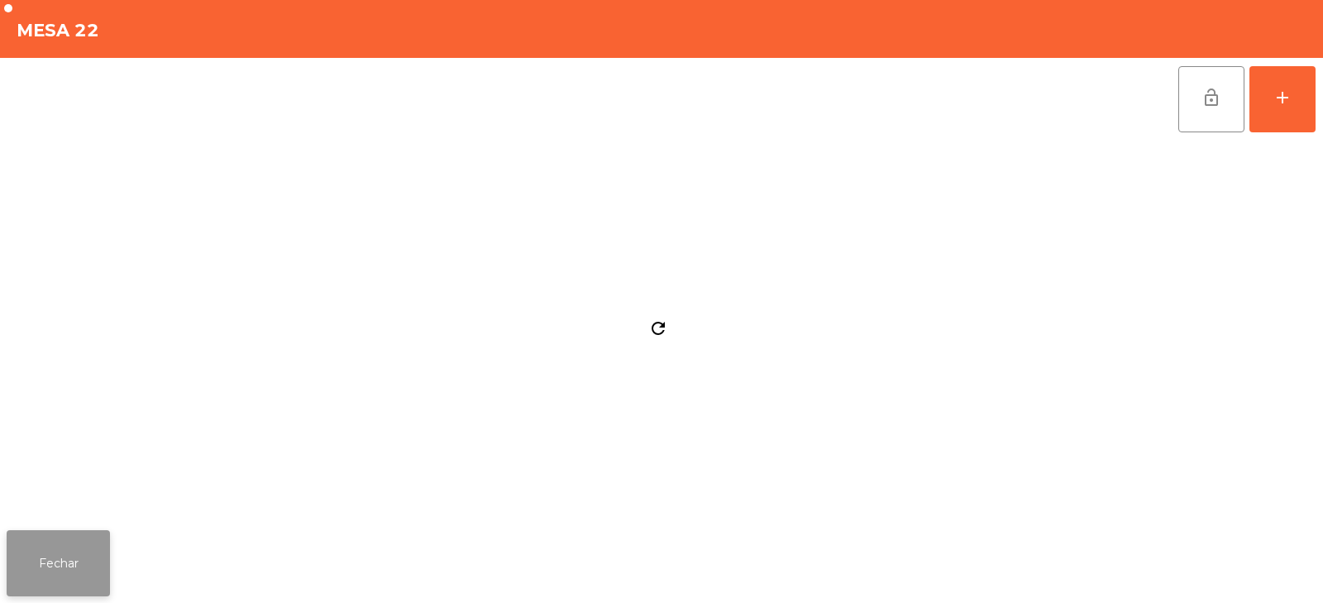
click at [19, 555] on button "Fechar" at bounding box center [58, 563] width 103 height 66
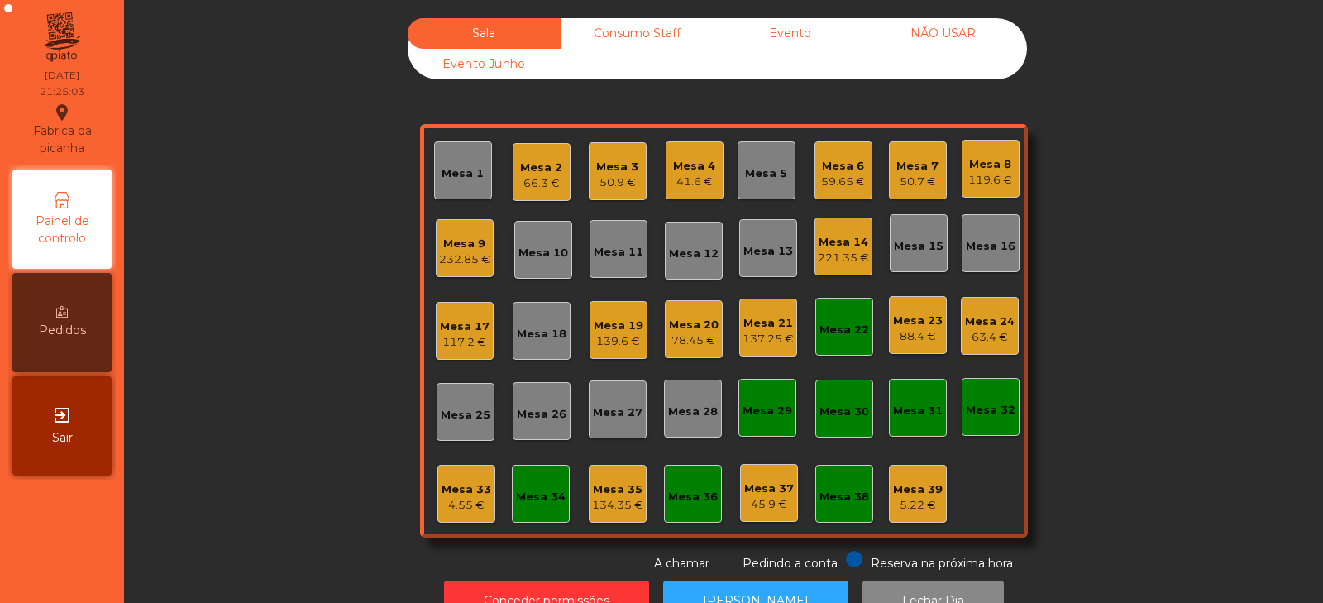
click at [440, 240] on div "Mesa 9" at bounding box center [464, 244] width 51 height 17
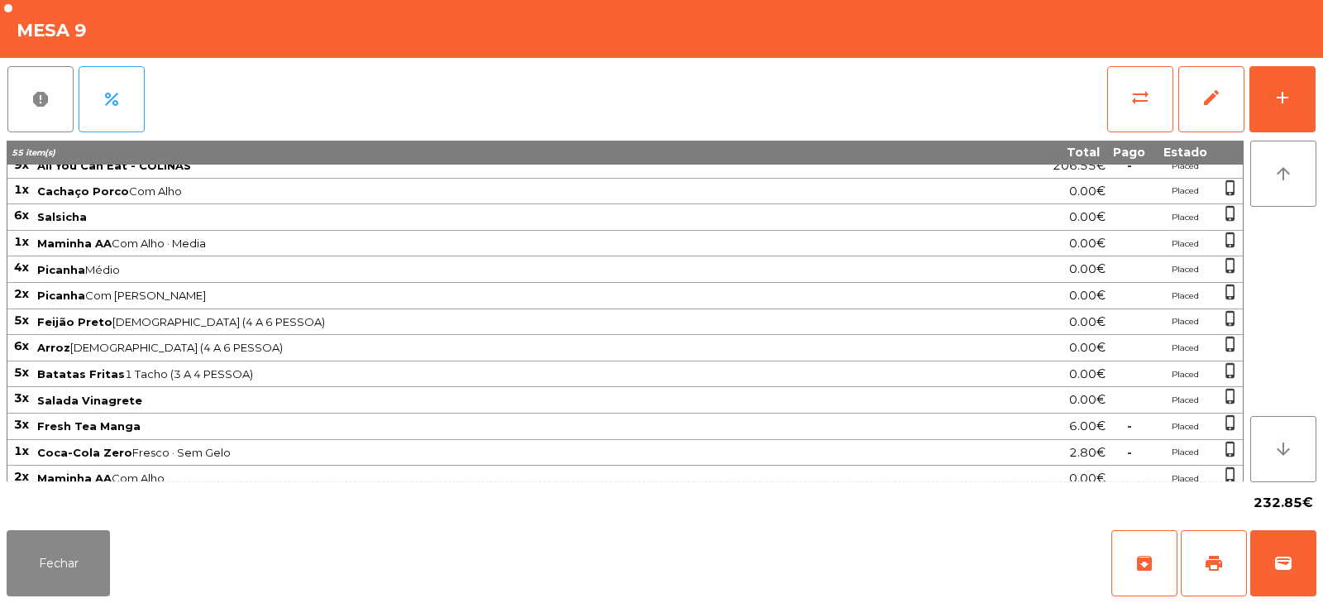
scroll to position [0, 0]
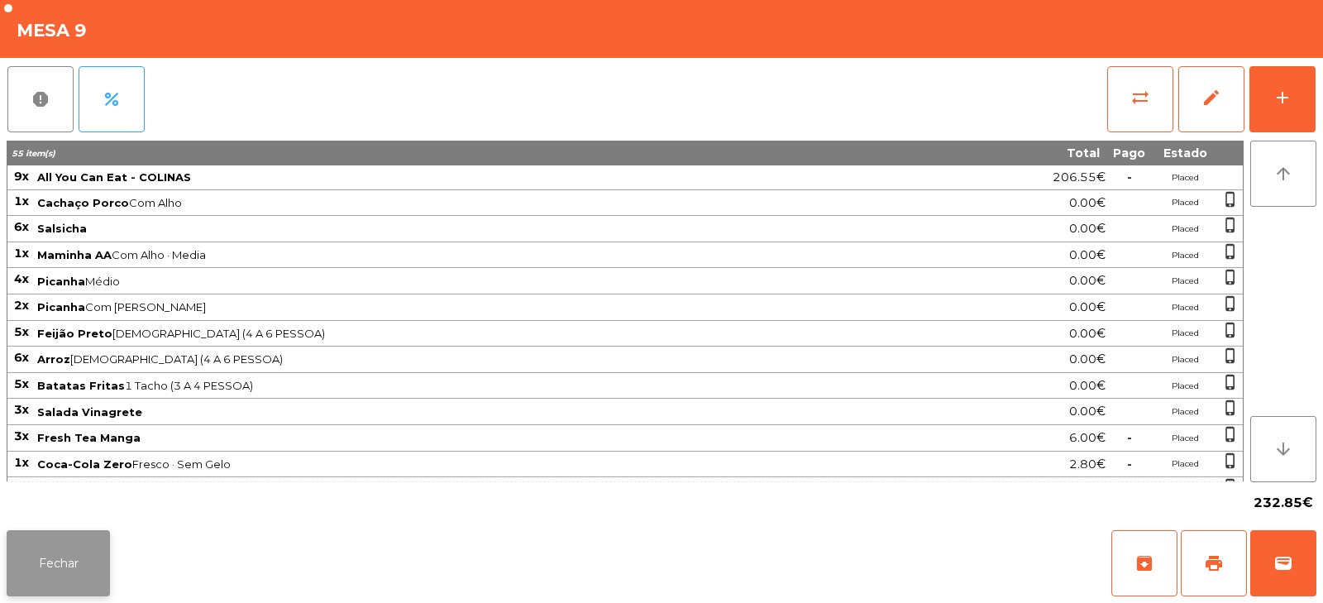
click at [76, 569] on button "Fechar" at bounding box center [58, 563] width 103 height 66
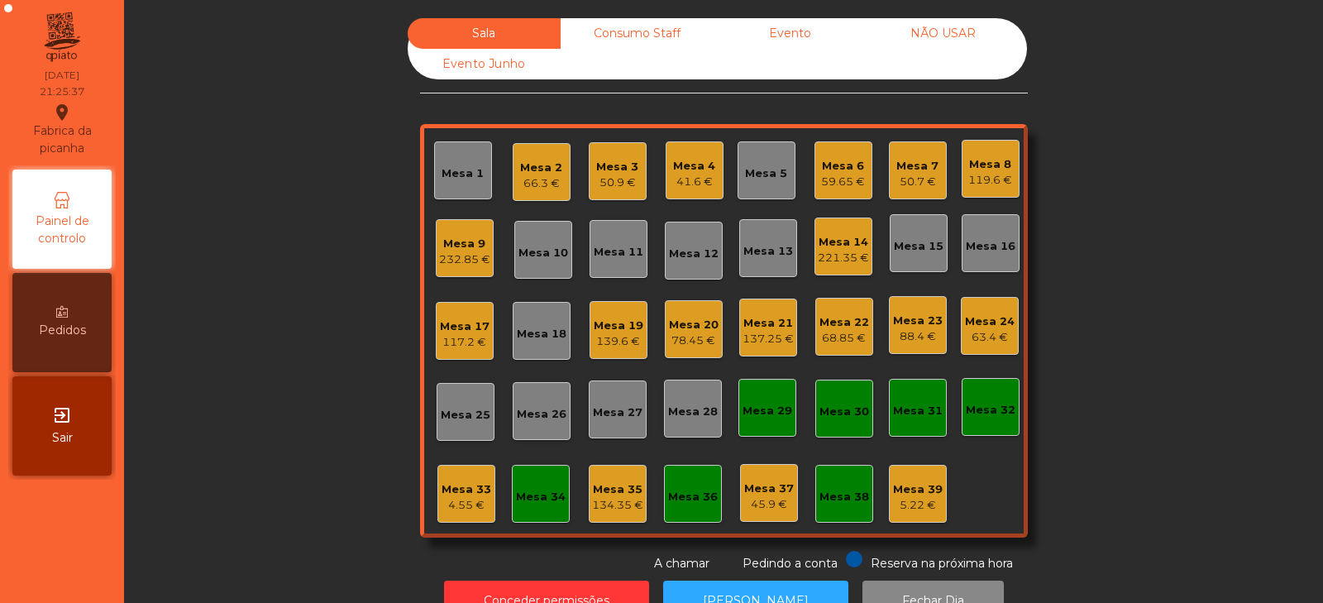
click at [709, 177] on div "Mesa 4 41.6 €" at bounding box center [695, 170] width 58 height 58
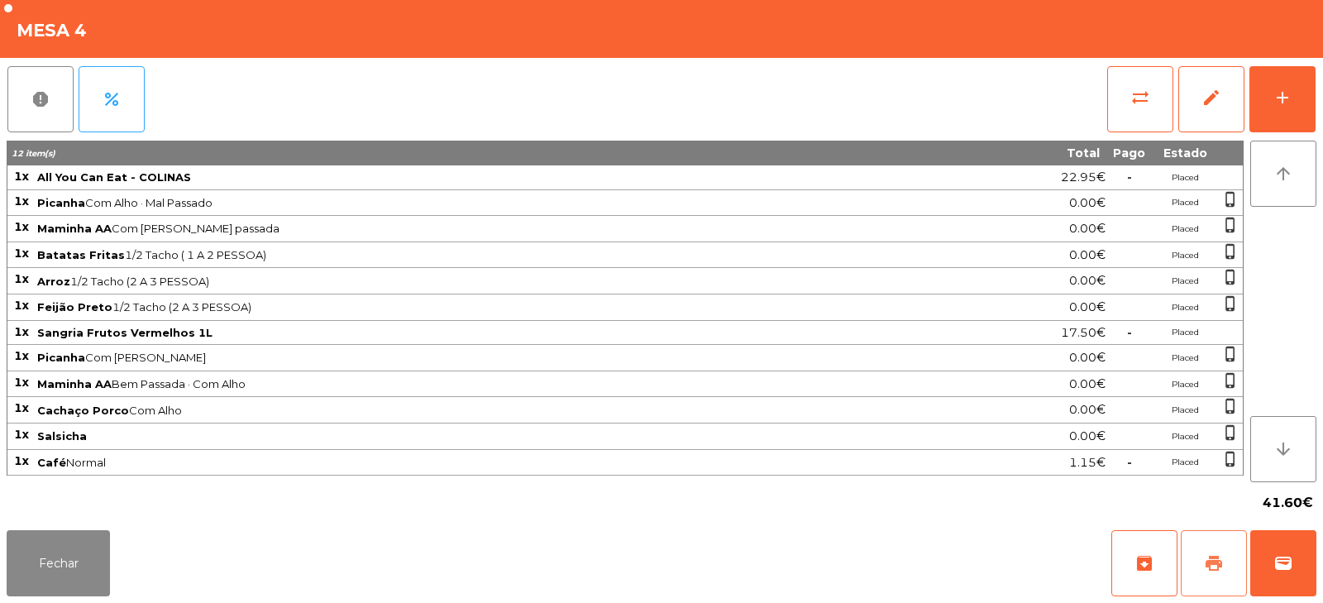
click at [1208, 575] on button "print" at bounding box center [1214, 563] width 66 height 66
click at [1212, 561] on span "print" at bounding box center [1214, 563] width 20 height 20
click at [1146, 104] on span "sync_alt" at bounding box center [1141, 98] width 20 height 20
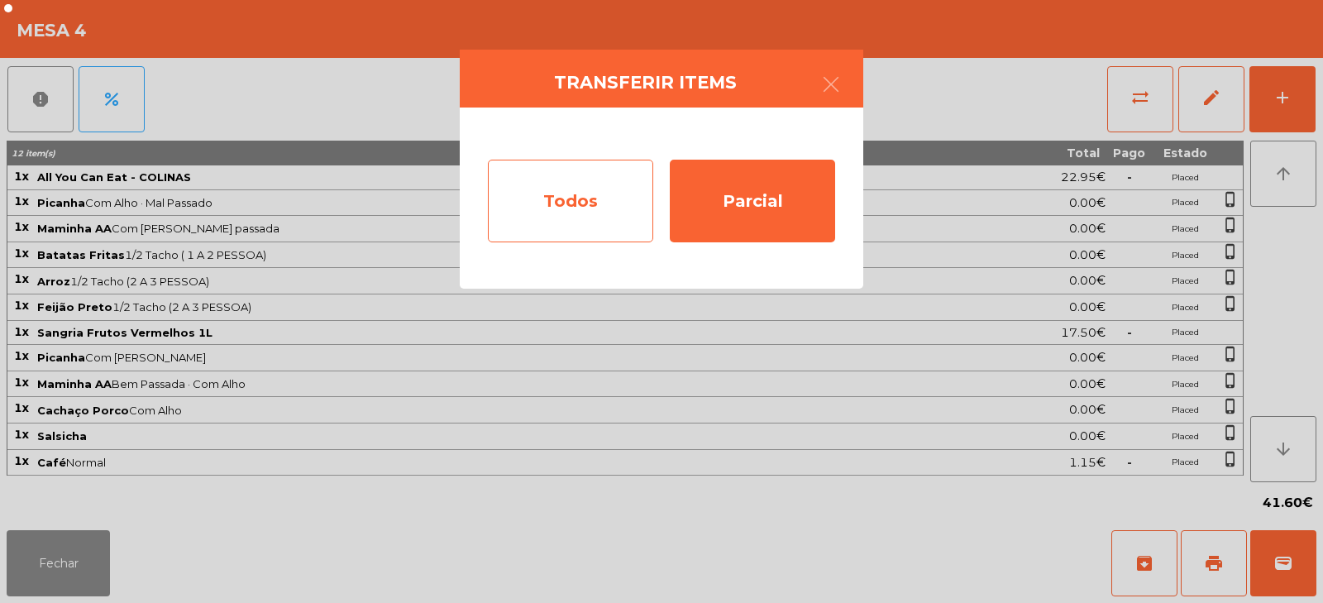
click at [602, 219] on div "Todos" at bounding box center [570, 201] width 165 height 83
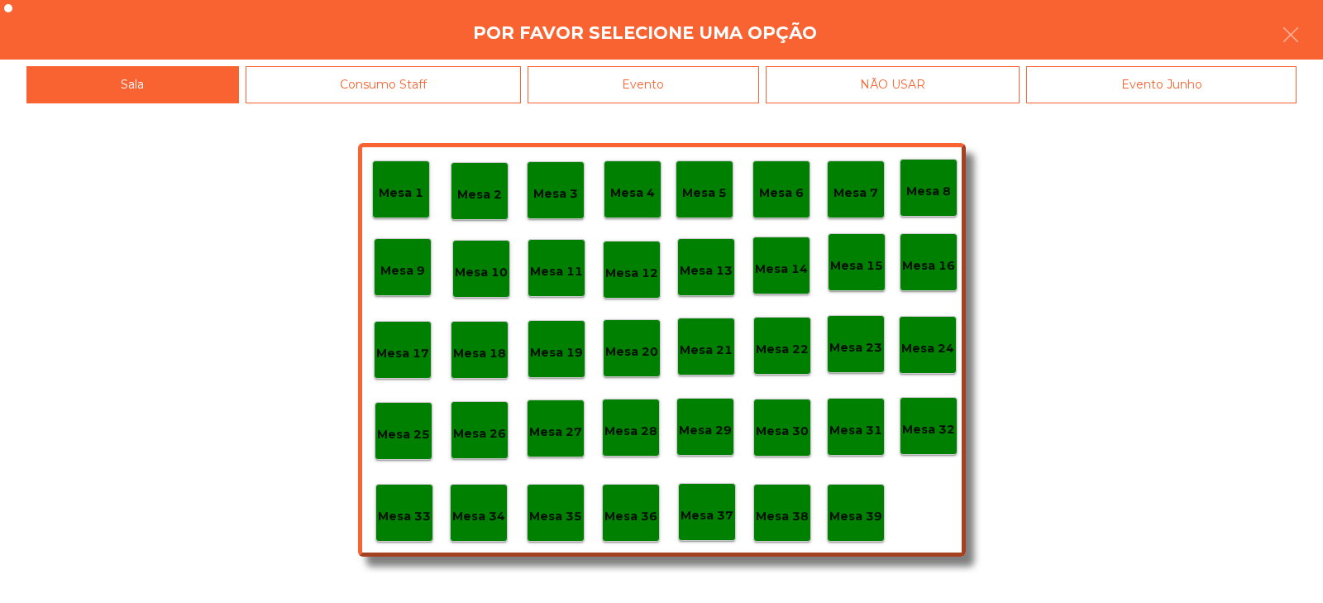
click at [623, 98] on div "Evento" at bounding box center [644, 84] width 232 height 37
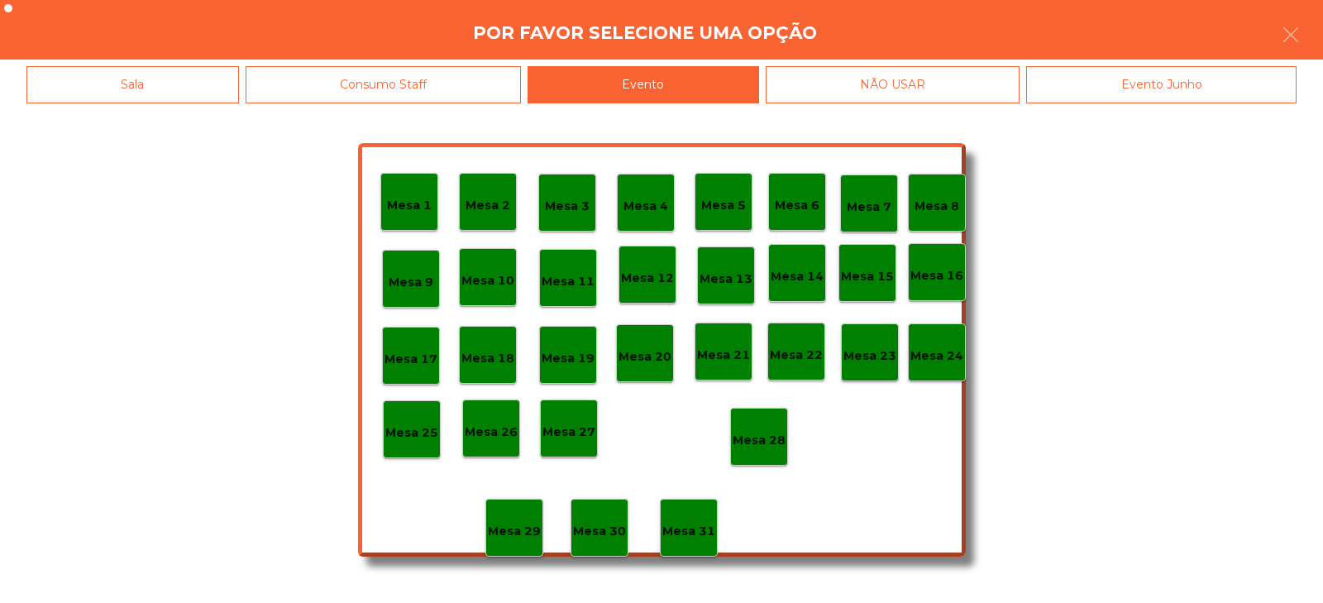
click at [768, 439] on p "Mesa 28" at bounding box center [759, 440] width 53 height 19
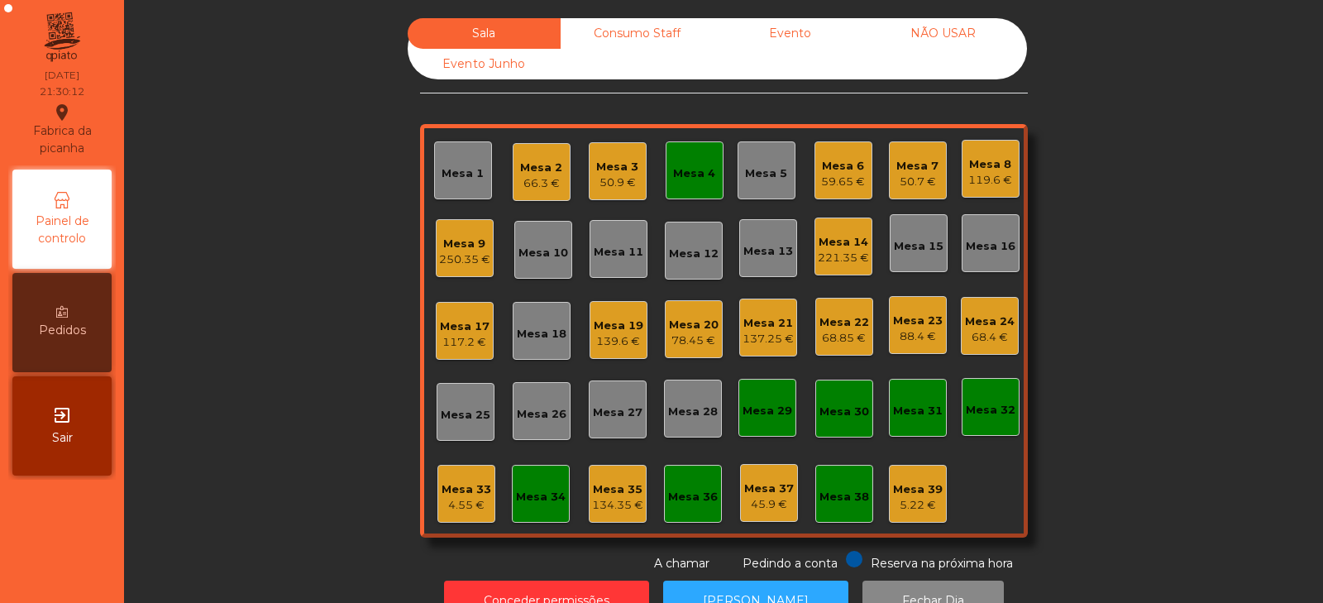
click at [893, 505] on div "5.22 €" at bounding box center [918, 505] width 50 height 17
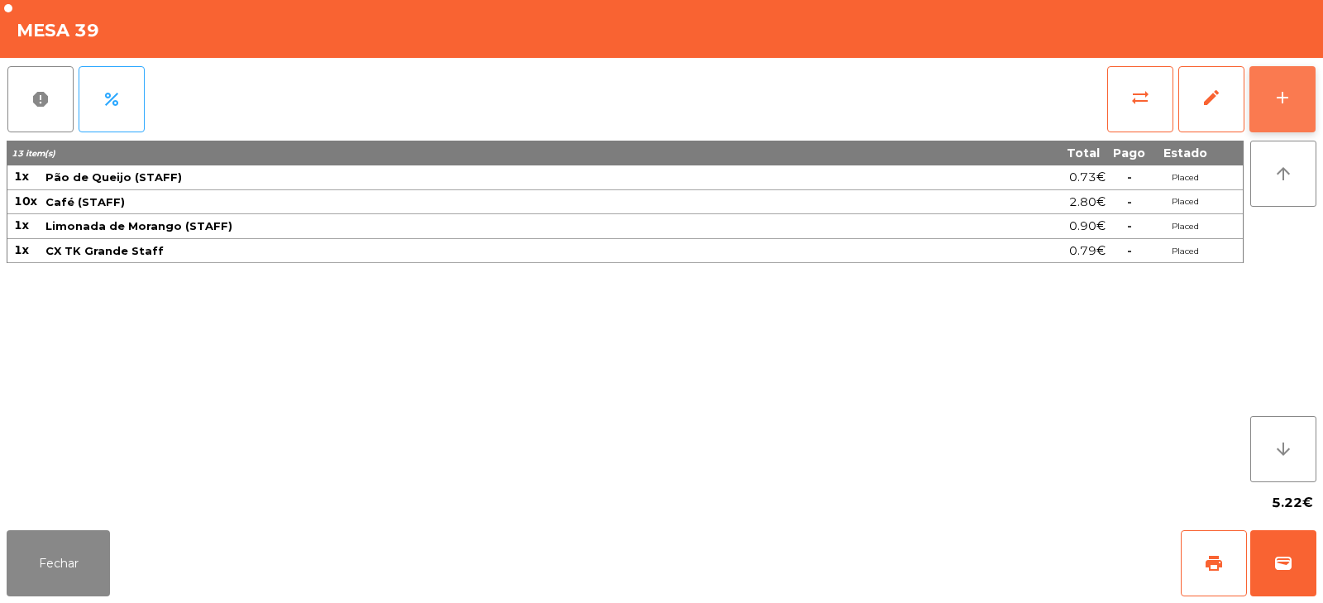
click at [1289, 103] on div "add" at bounding box center [1283, 98] width 20 height 20
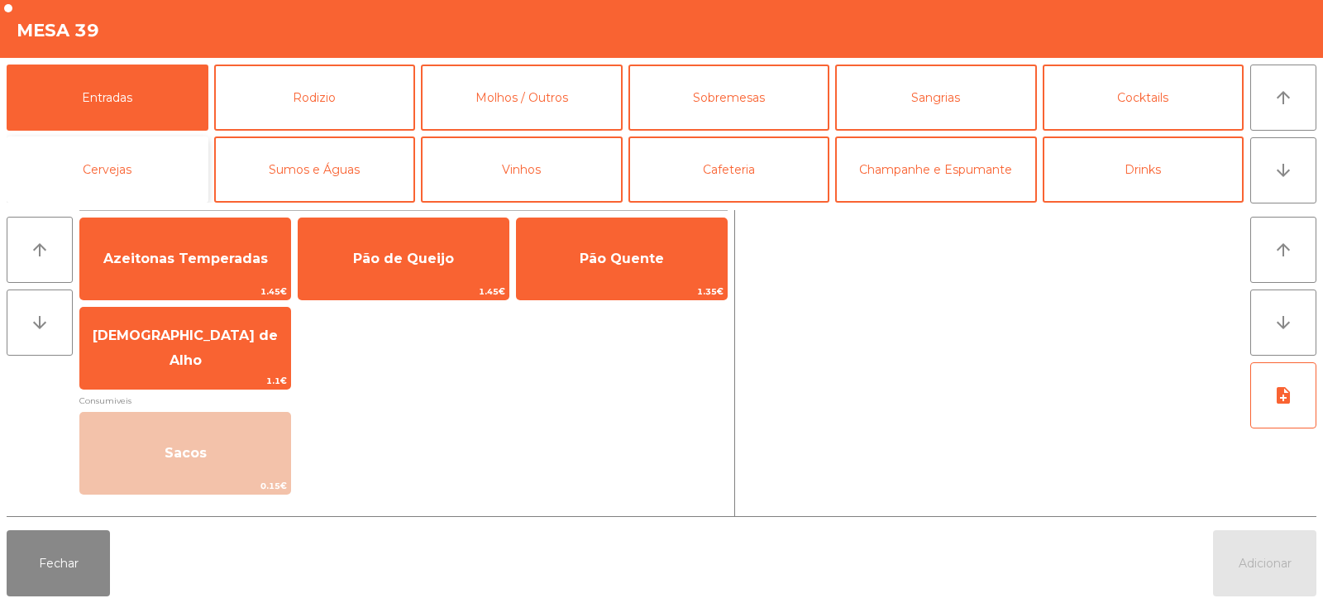
click at [112, 139] on button "Cervejas" at bounding box center [108, 169] width 202 height 66
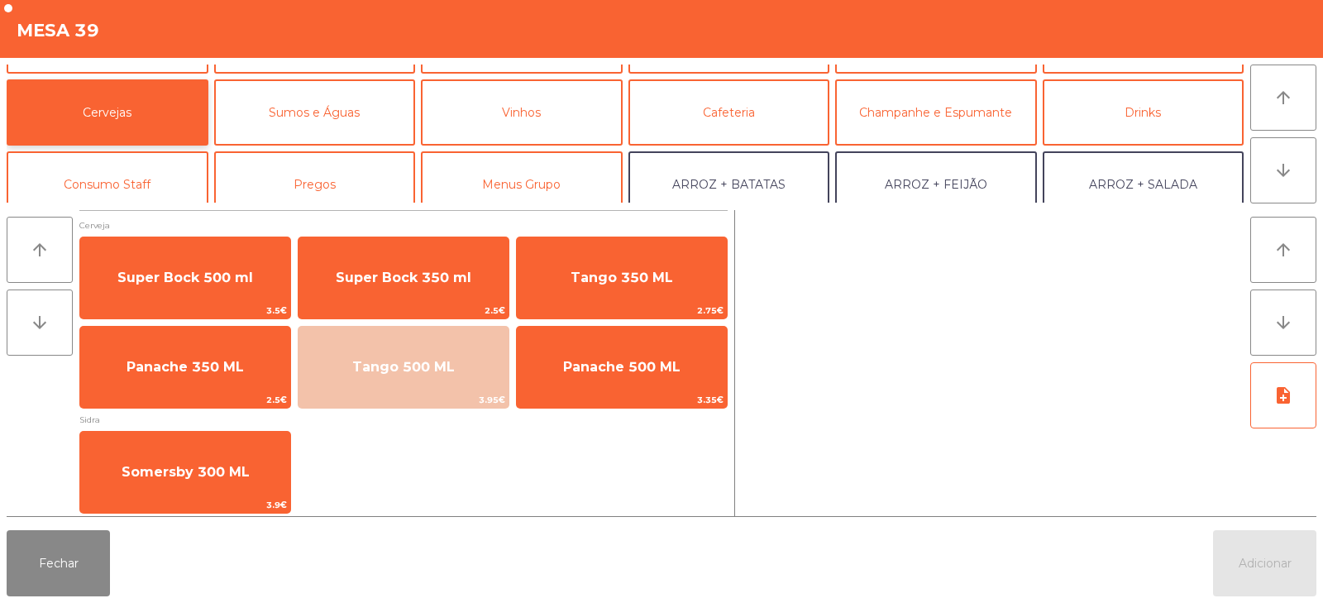
scroll to position [96, 0]
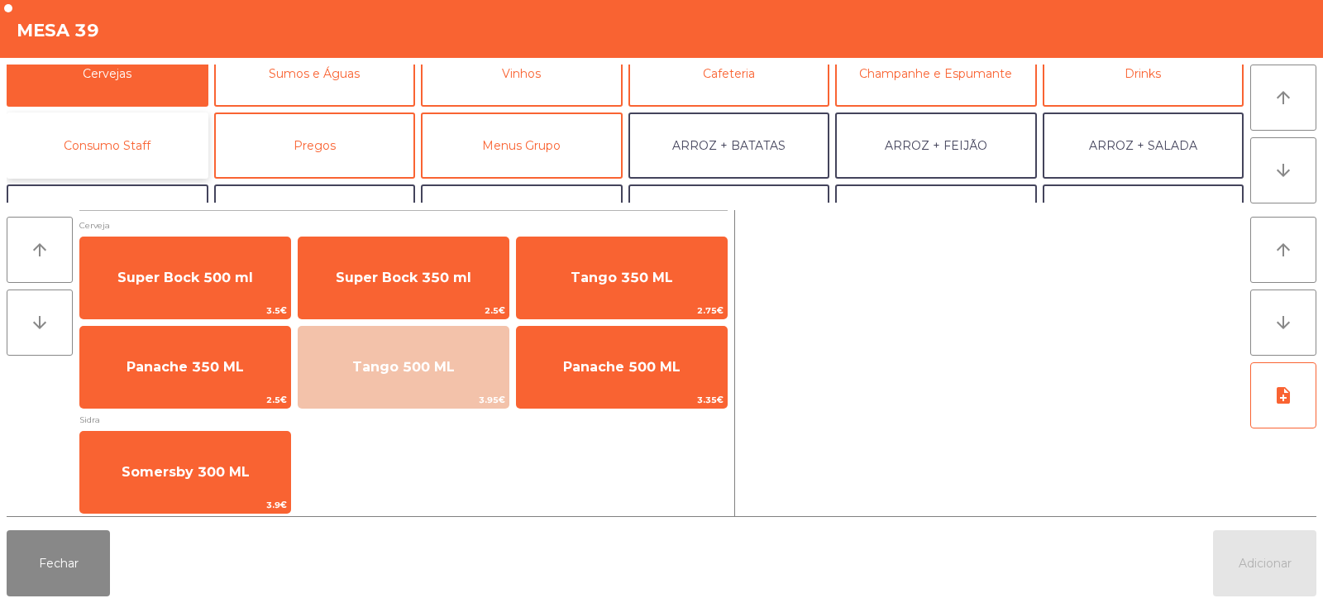
click at [117, 120] on button "Consumo Staff" at bounding box center [108, 145] width 202 height 66
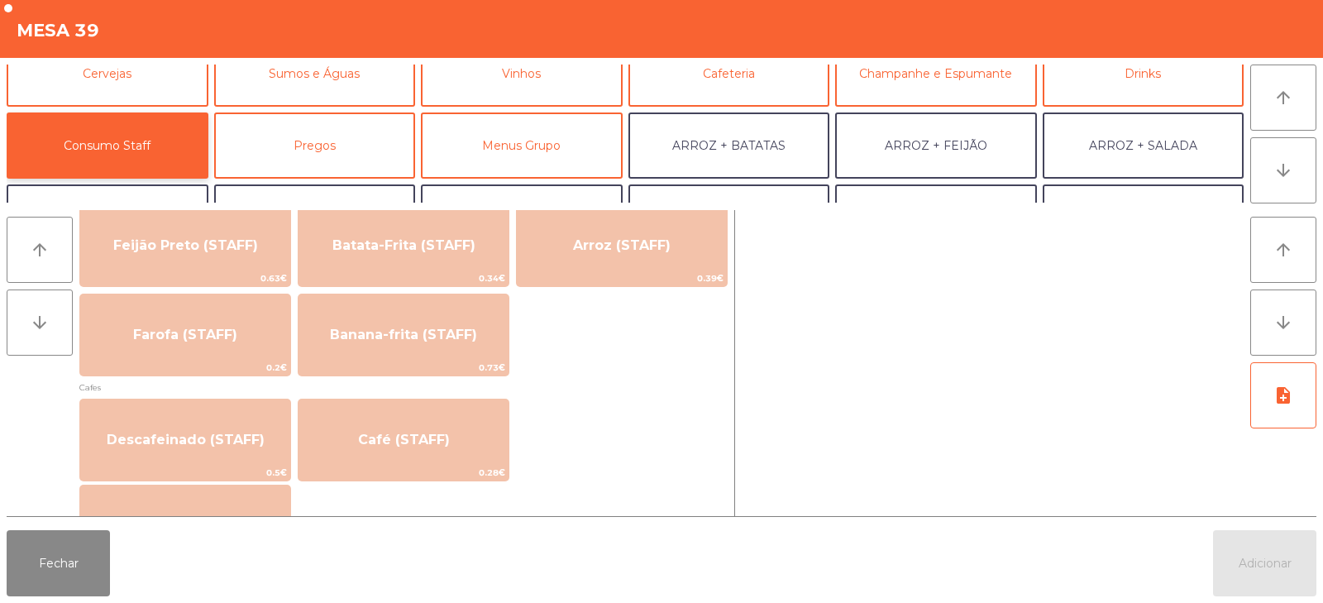
scroll to position [795, 0]
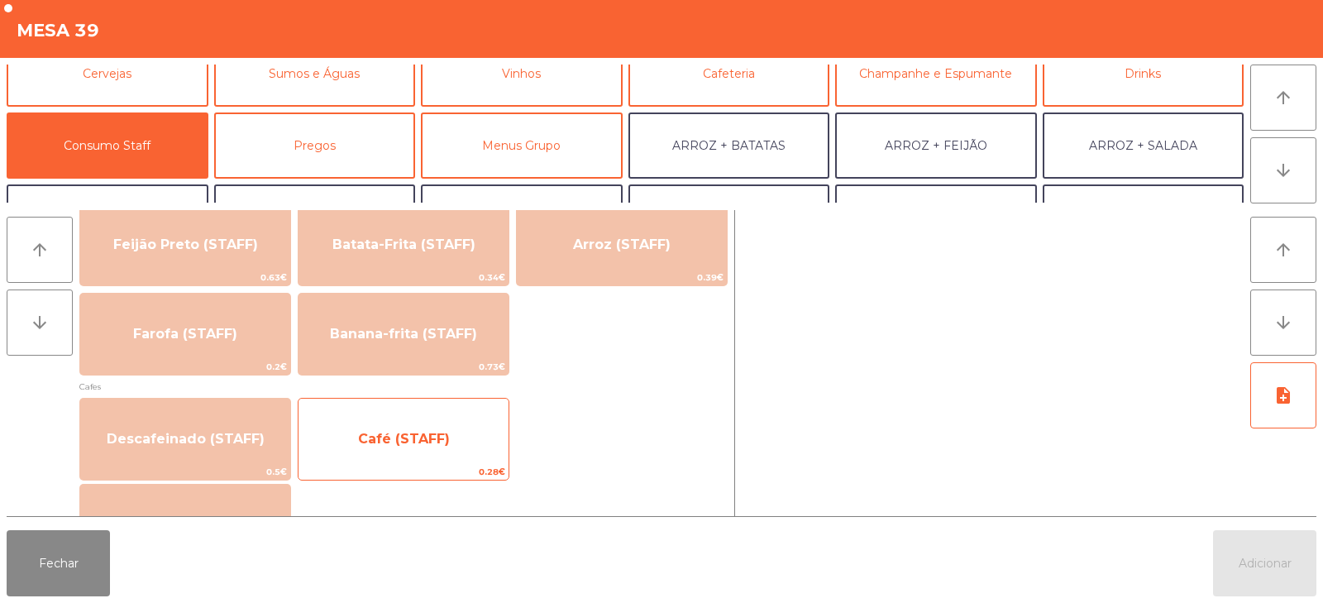
click at [428, 455] on span "Café (STAFF)" at bounding box center [404, 439] width 210 height 45
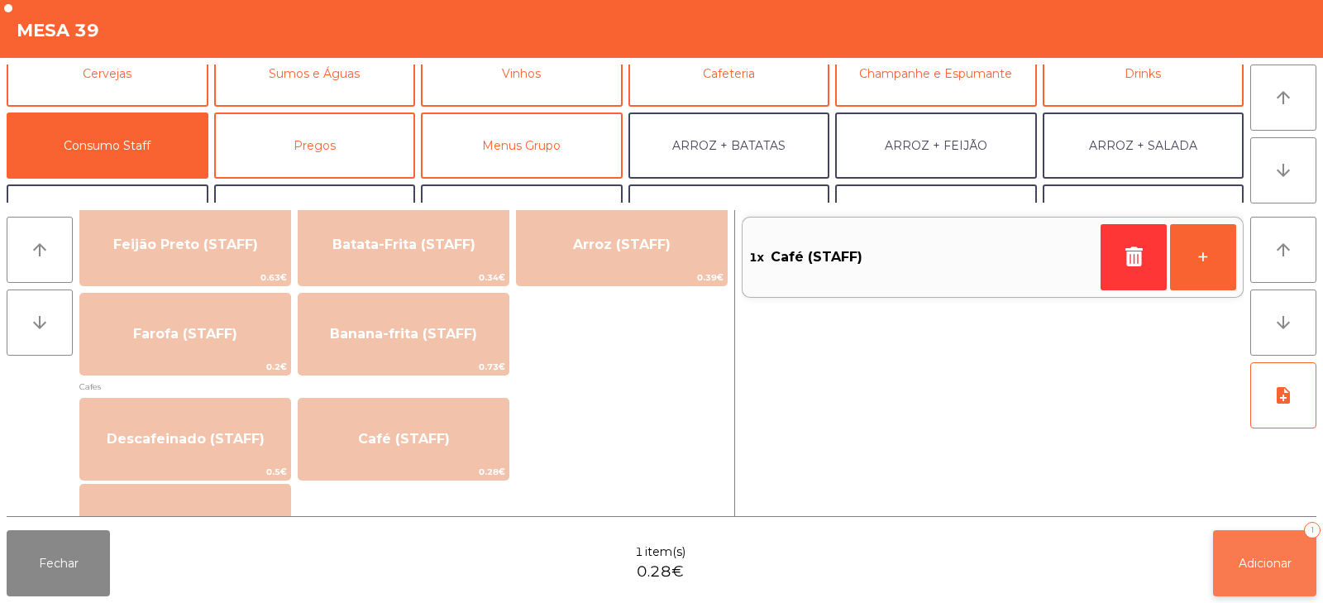
click at [1241, 581] on button "Adicionar 1" at bounding box center [1264, 563] width 103 height 66
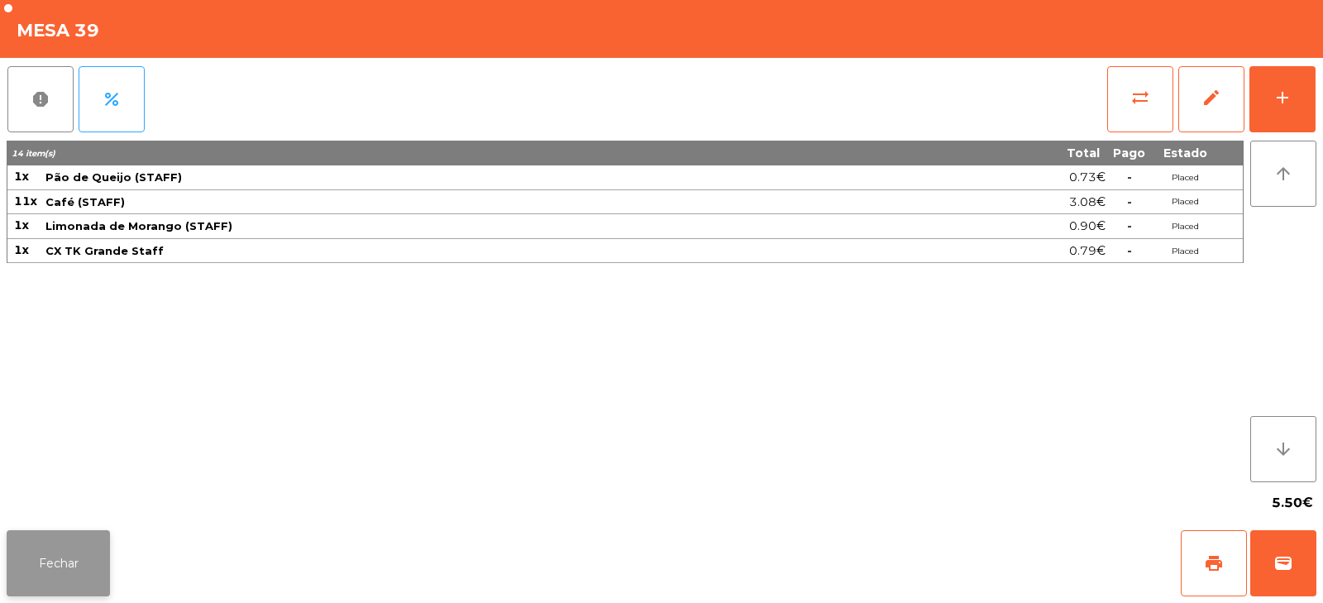
click at [58, 553] on button "Fechar" at bounding box center [58, 563] width 103 height 66
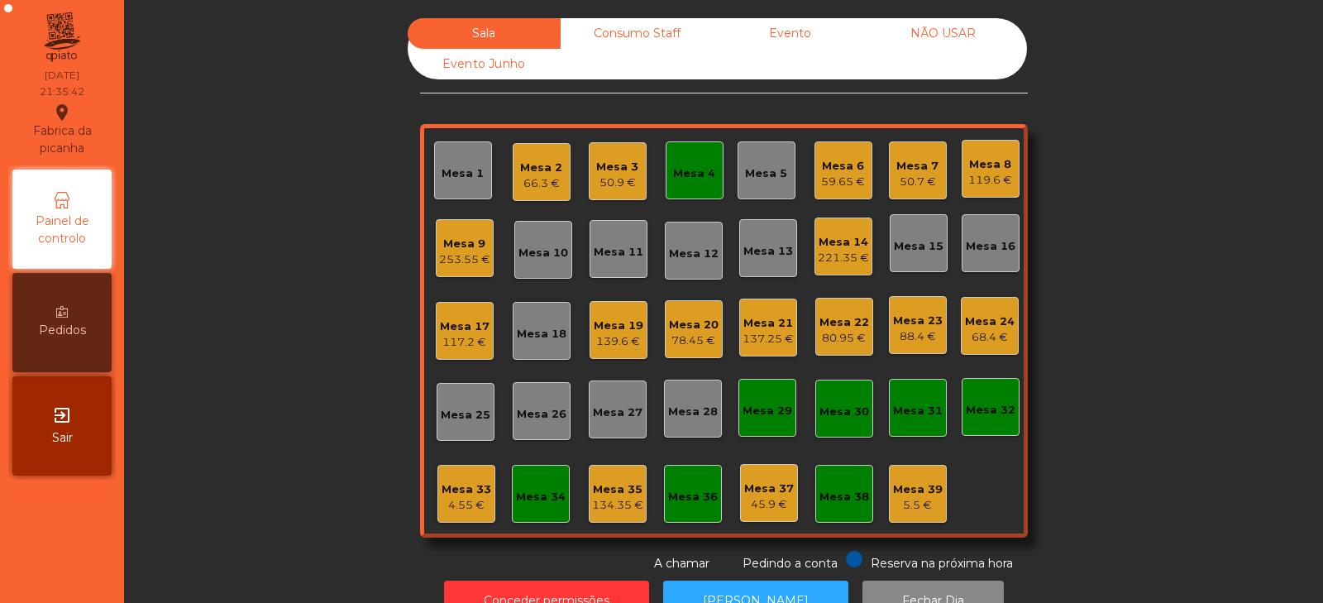
click at [993, 423] on div "Mesa 32" at bounding box center [991, 407] width 58 height 58
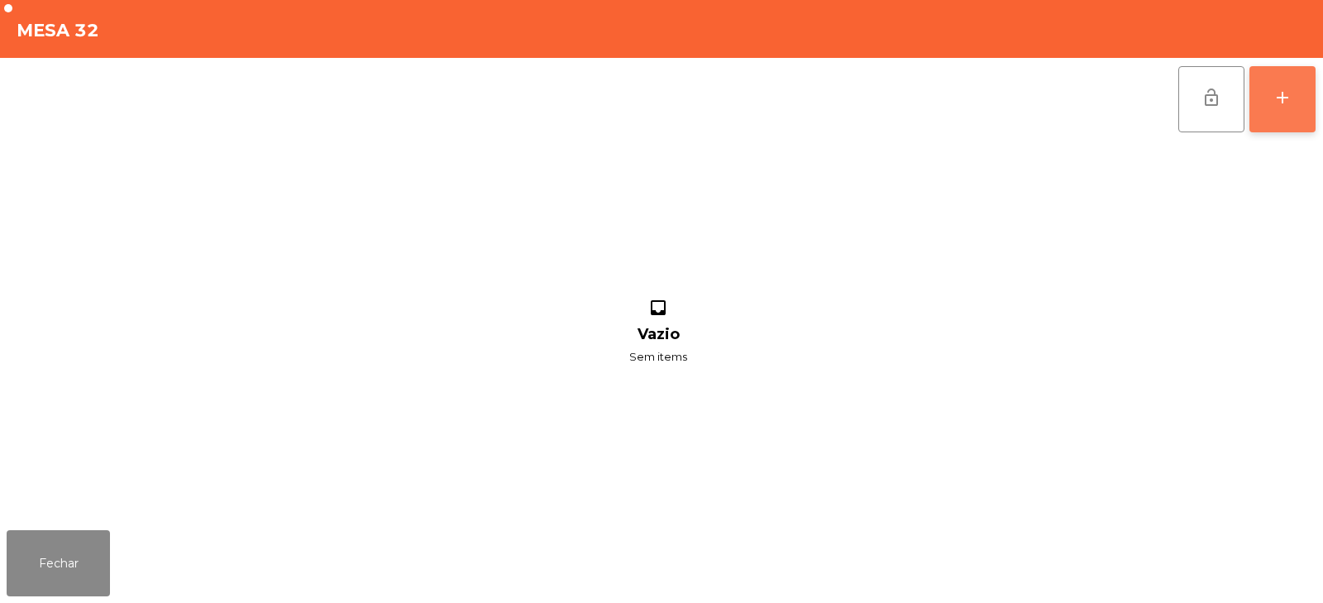
click at [1277, 110] on button "add" at bounding box center [1283, 99] width 66 height 66
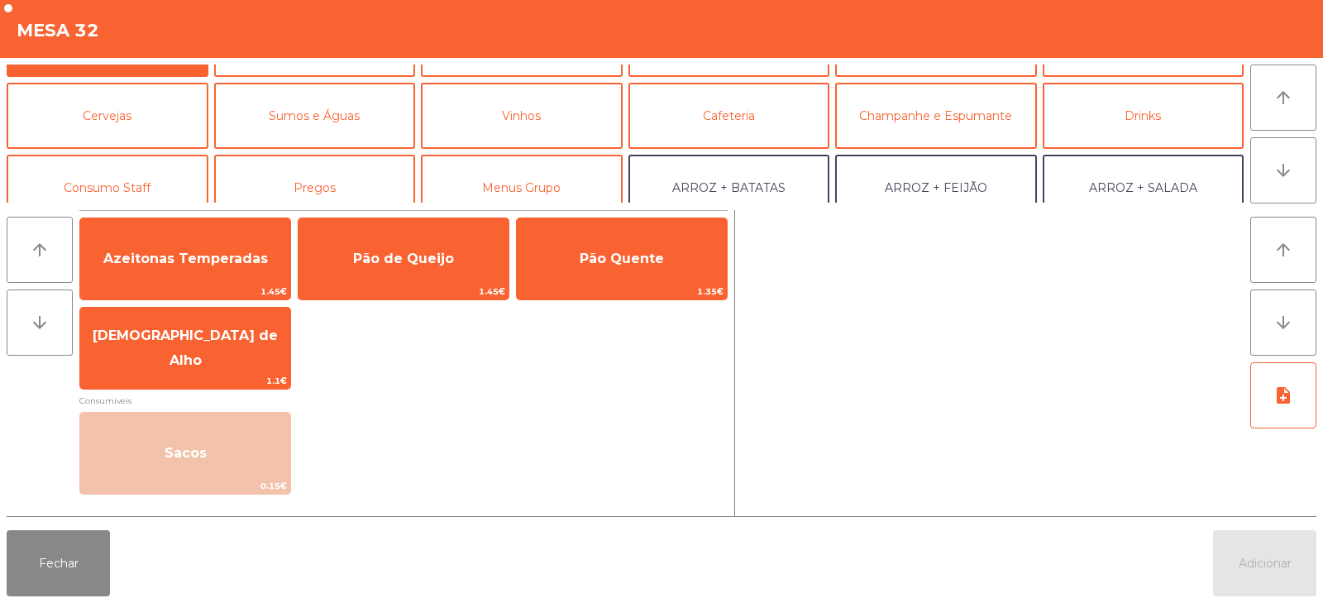
scroll to position [66, 0]
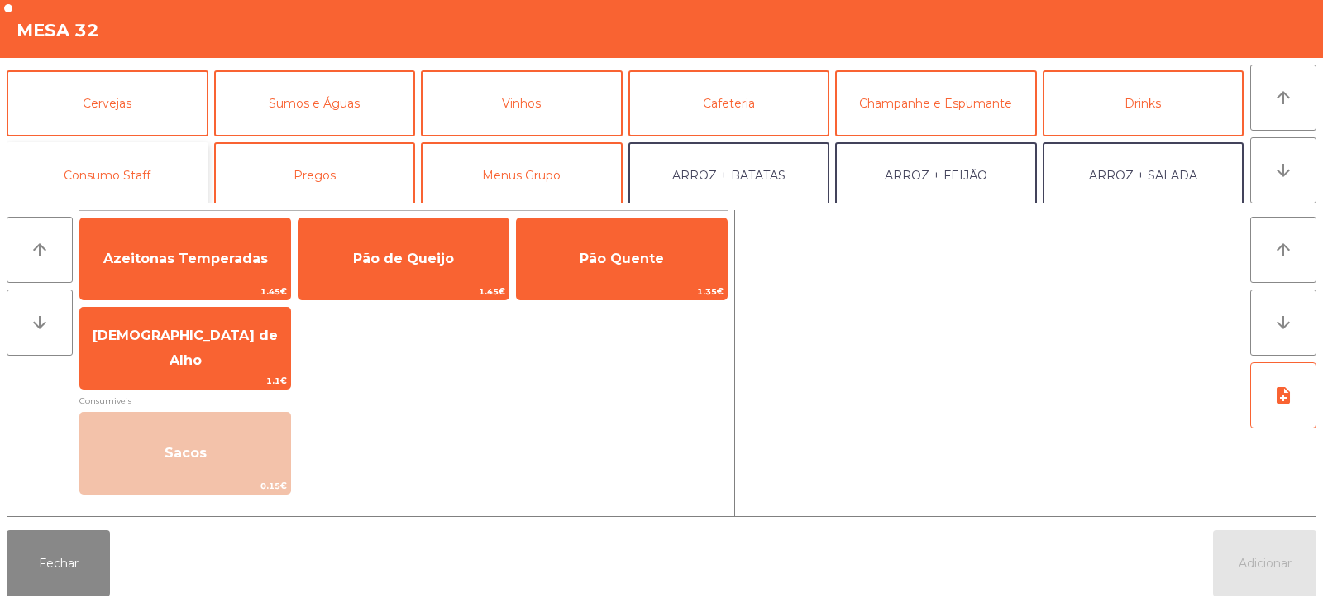
click at [146, 147] on button "Consumo Staff" at bounding box center [108, 175] width 202 height 66
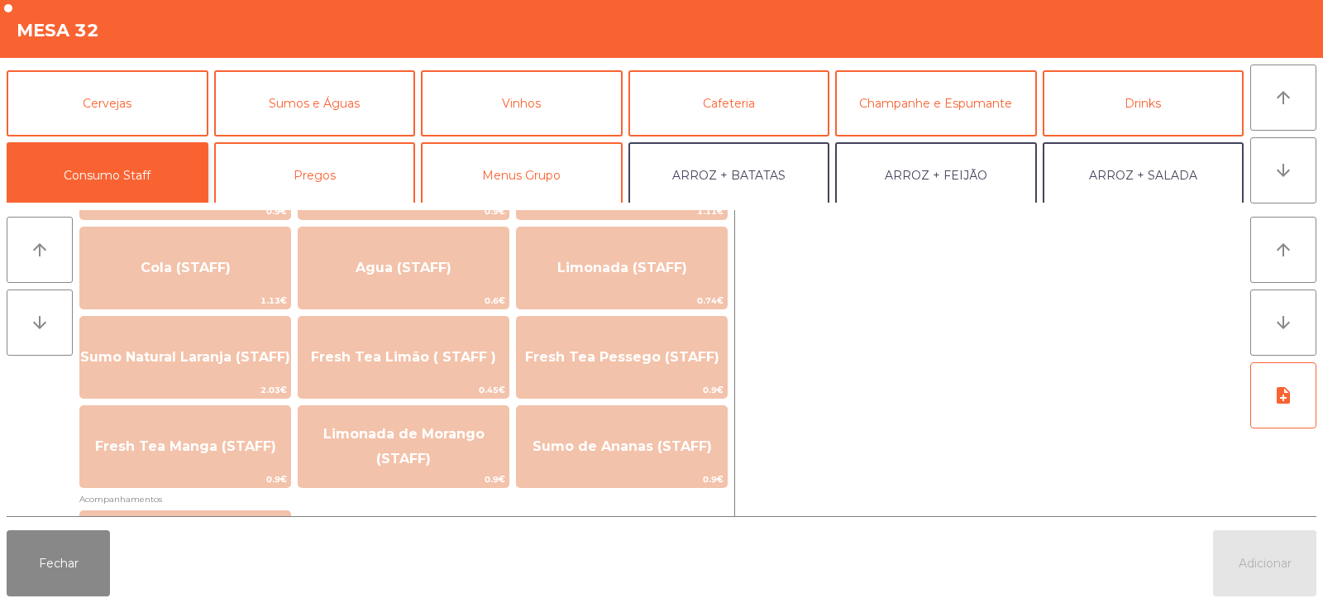
scroll to position [385, 0]
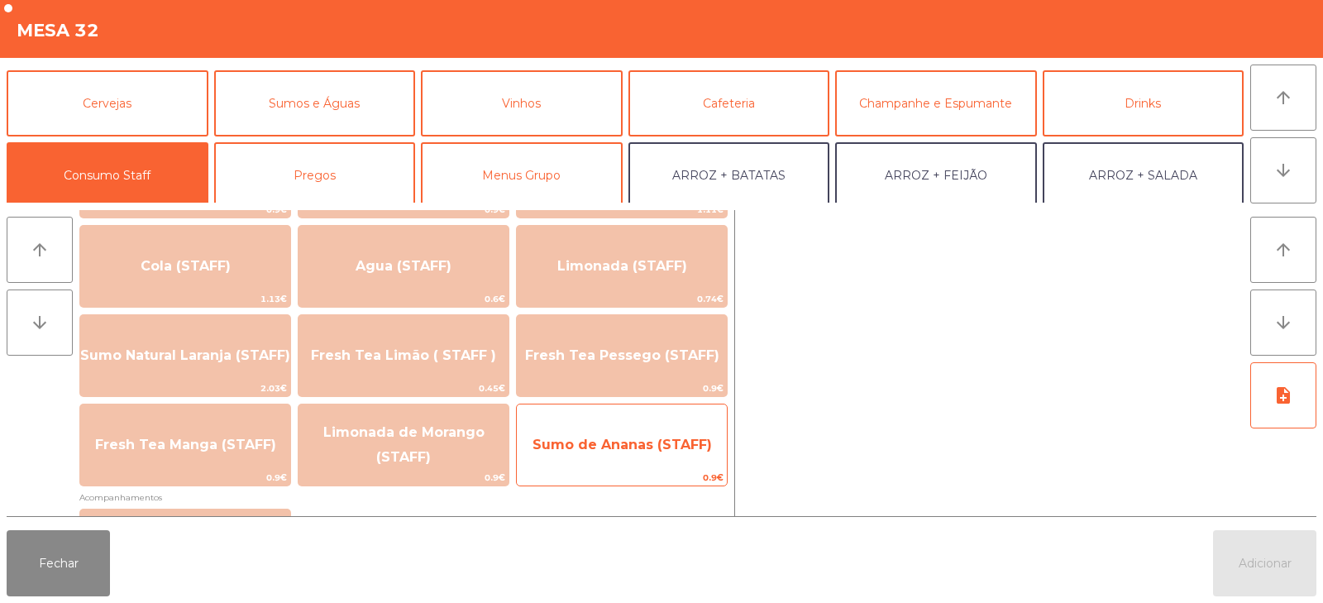
click at [660, 442] on span "Sumo de Ananas (STAFF)" at bounding box center [622, 445] width 179 height 16
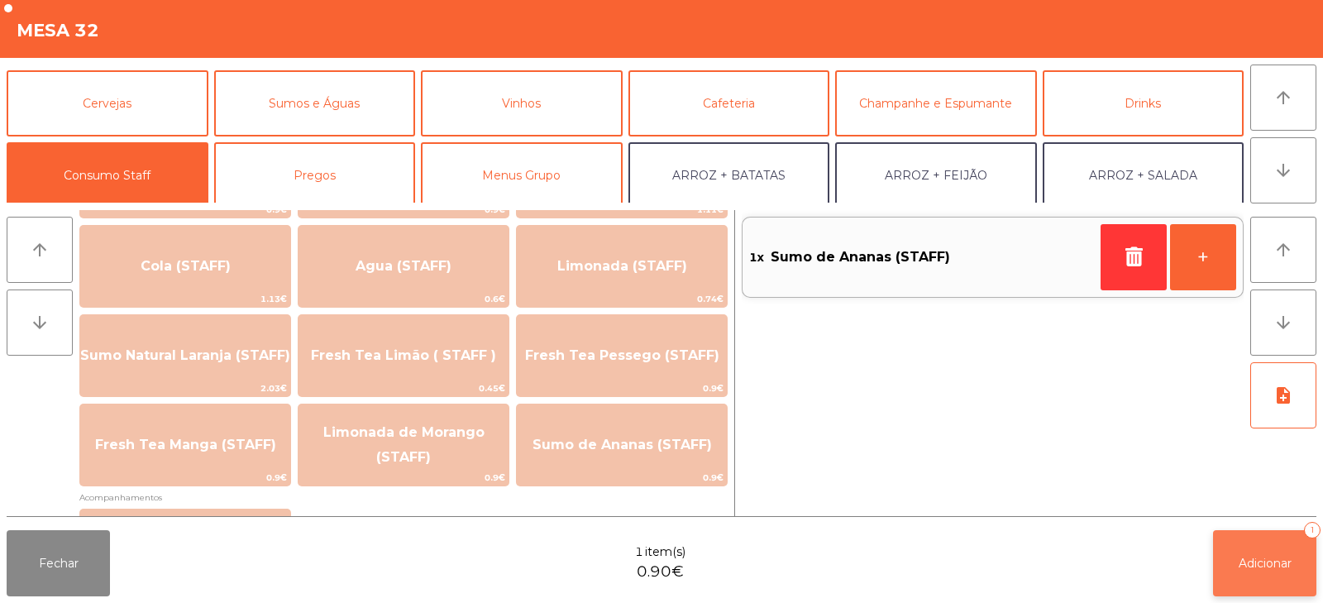
click at [1251, 562] on span "Adicionar" at bounding box center [1265, 563] width 53 height 15
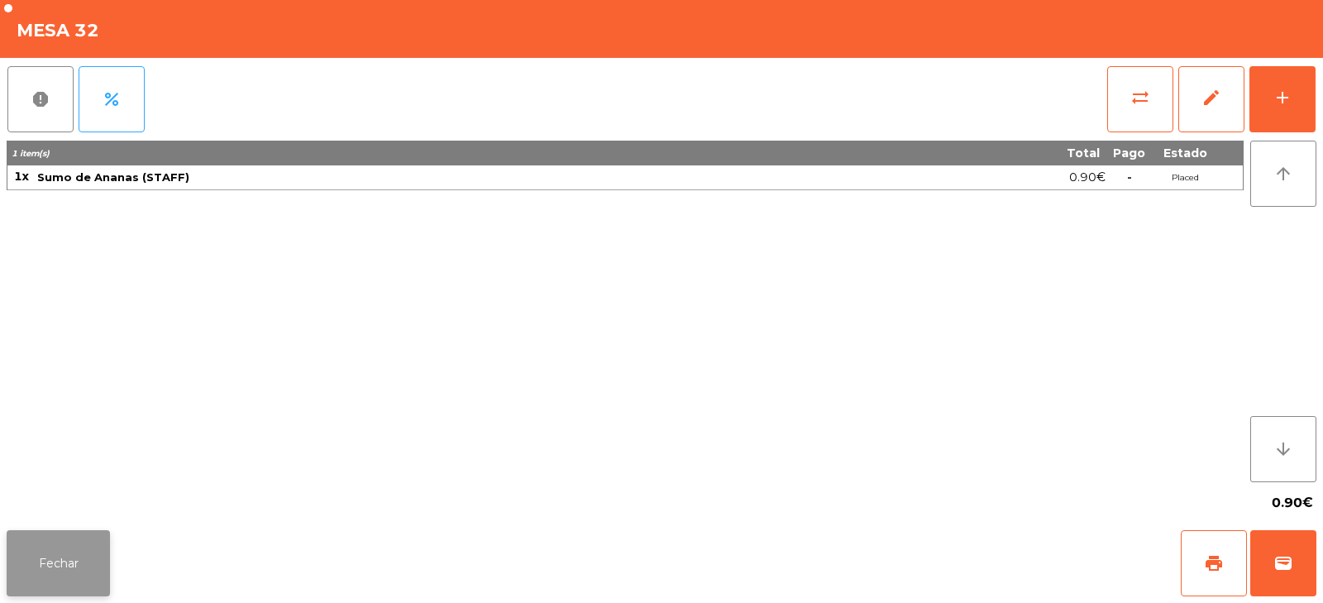
click at [70, 562] on button "Fechar" at bounding box center [58, 563] width 103 height 66
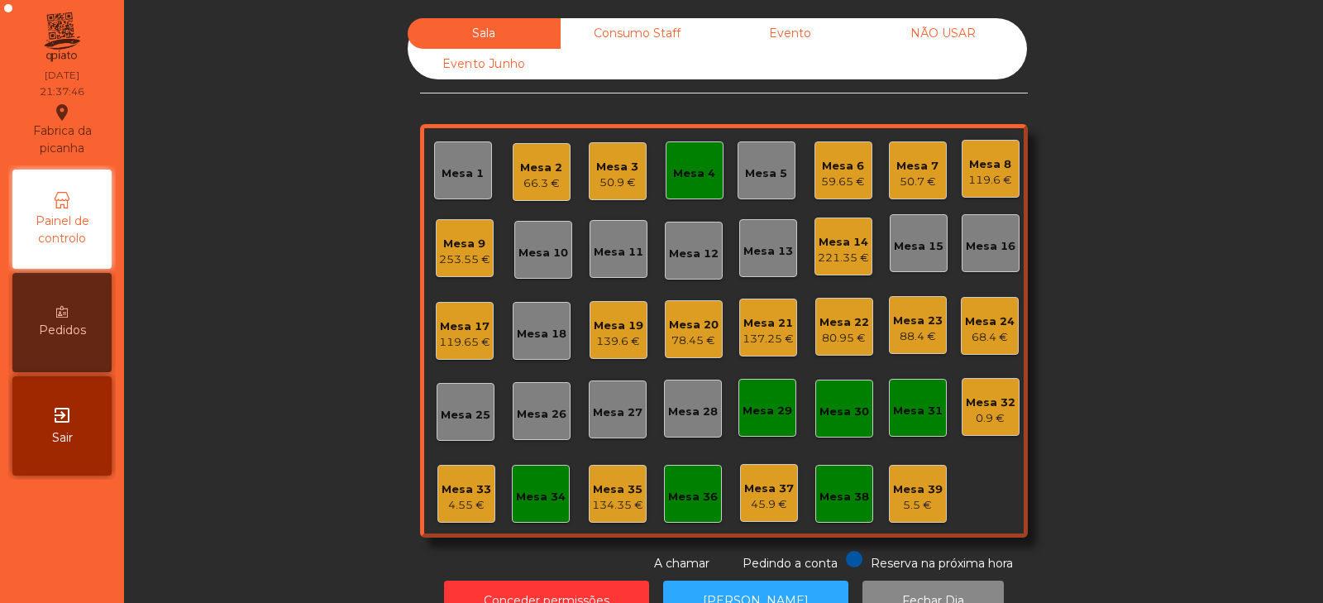
click at [826, 175] on div "59.65 €" at bounding box center [843, 182] width 44 height 17
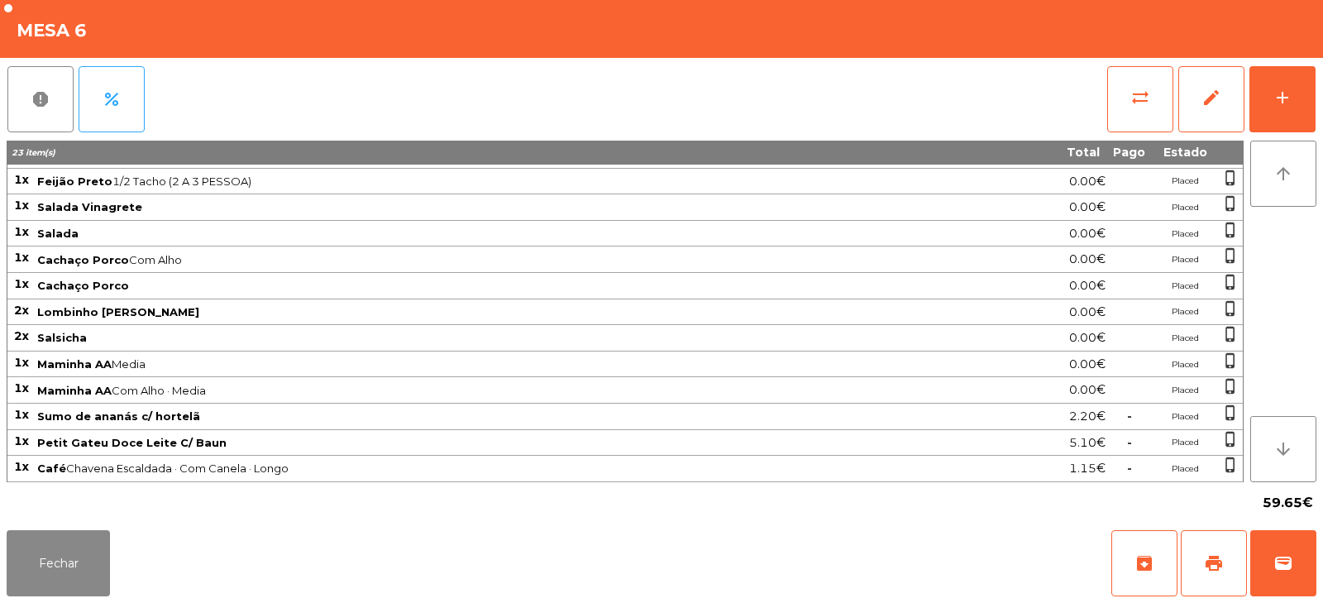
click at [682, 311] on span "Lombinho [PERSON_NAME]" at bounding box center [488, 311] width 903 height 13
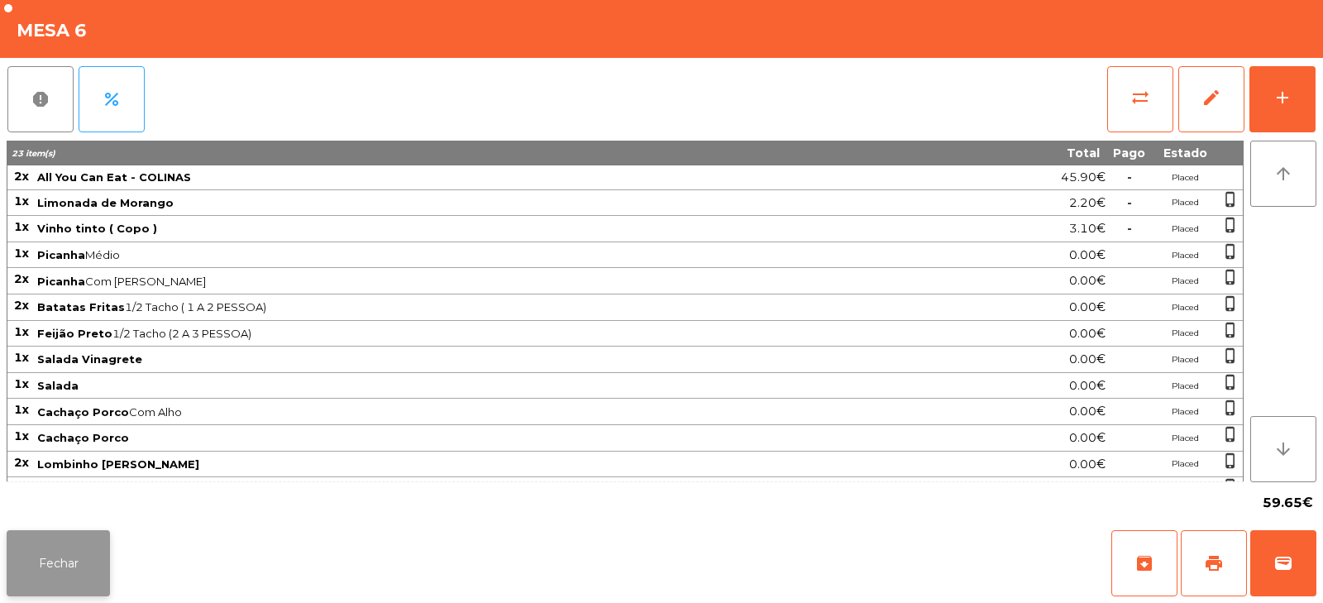
click at [89, 558] on button "Fechar" at bounding box center [58, 563] width 103 height 66
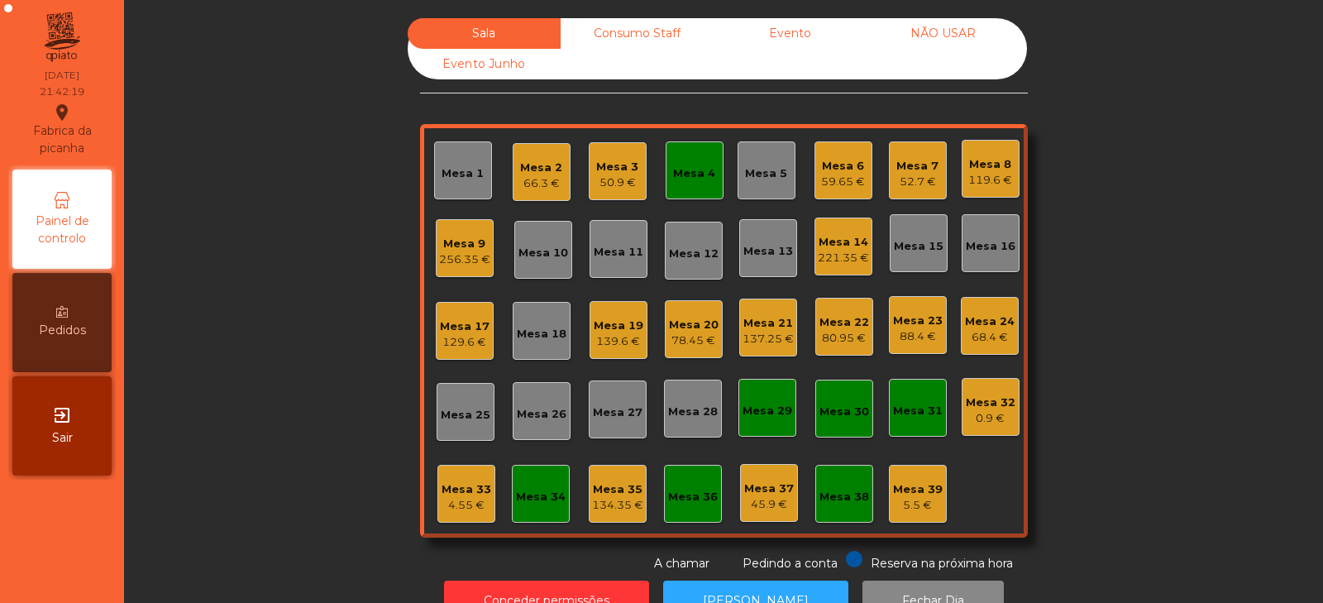
click at [842, 175] on div "59.65 €" at bounding box center [843, 182] width 44 height 17
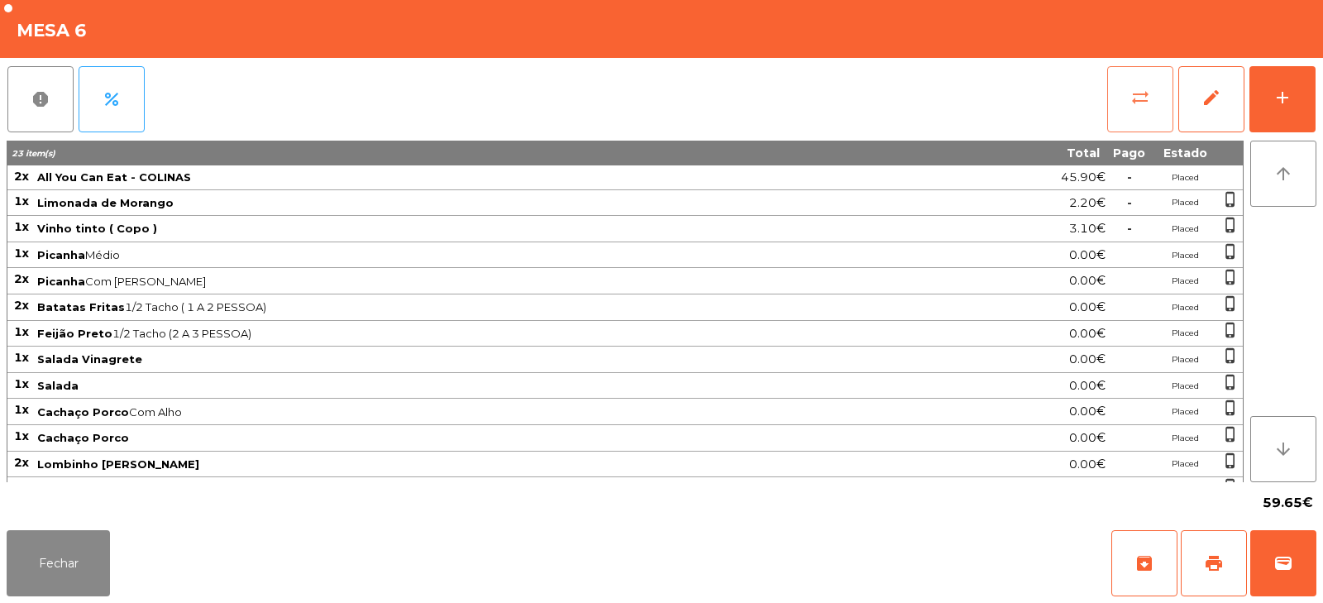
click at [1141, 109] on button "sync_alt" at bounding box center [1140, 99] width 66 height 66
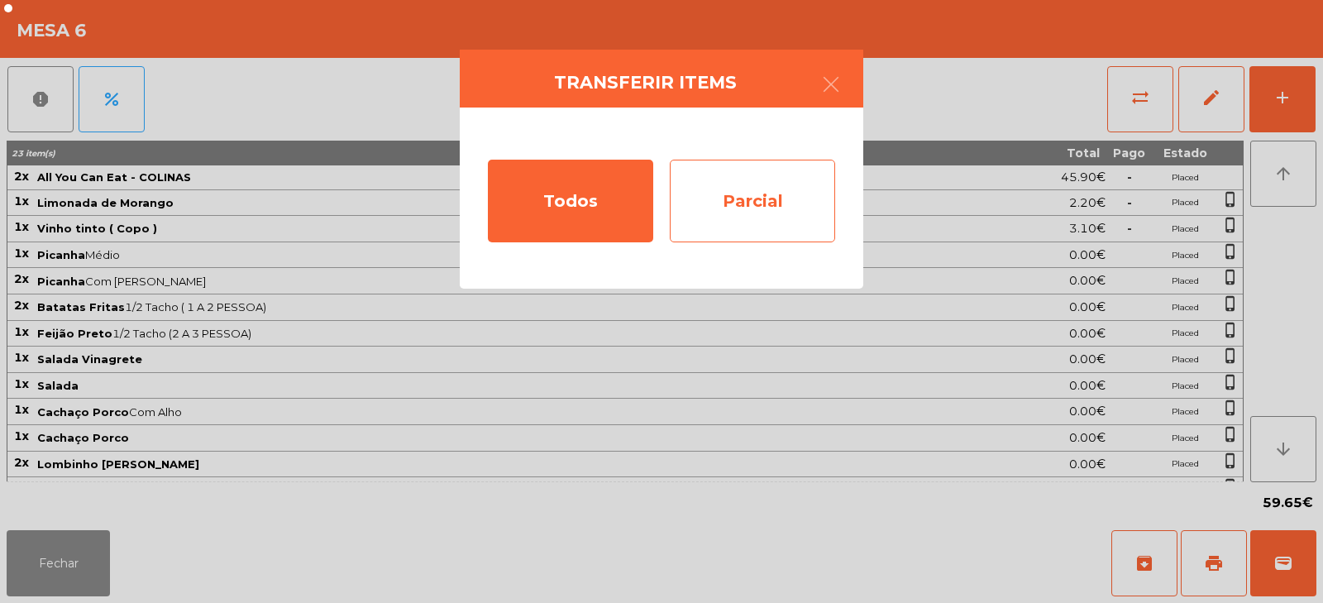
click at [795, 201] on div "Parcial" at bounding box center [752, 201] width 165 height 83
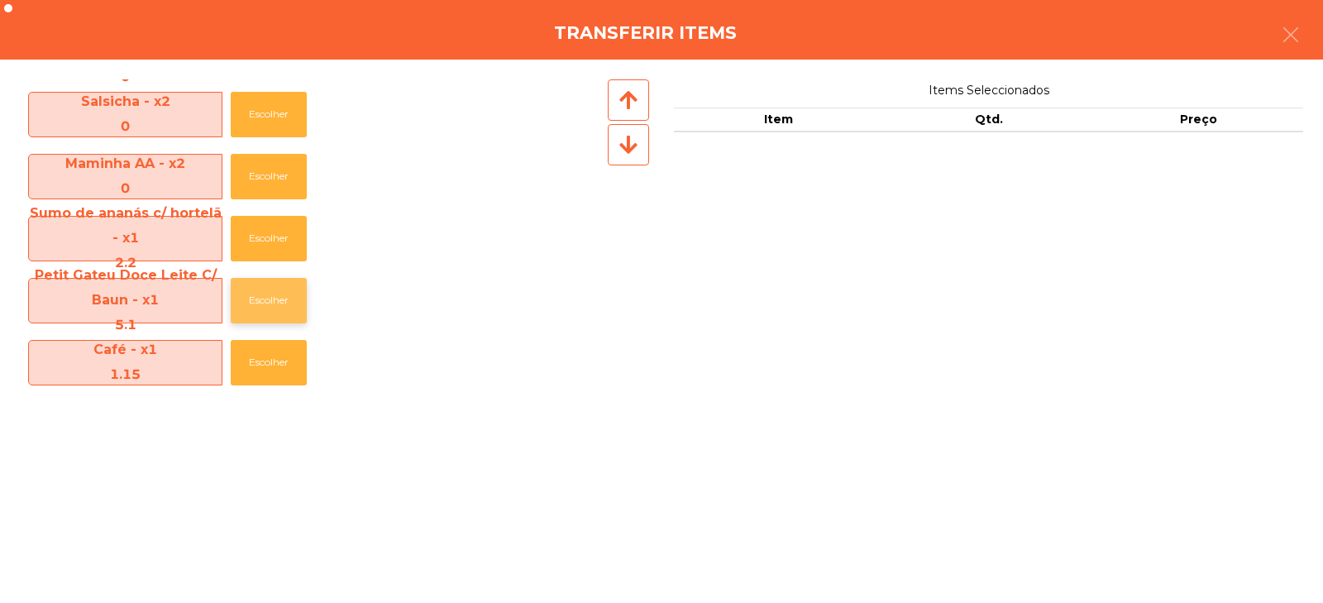
click at [271, 299] on button "Escolher" at bounding box center [269, 300] width 76 height 45
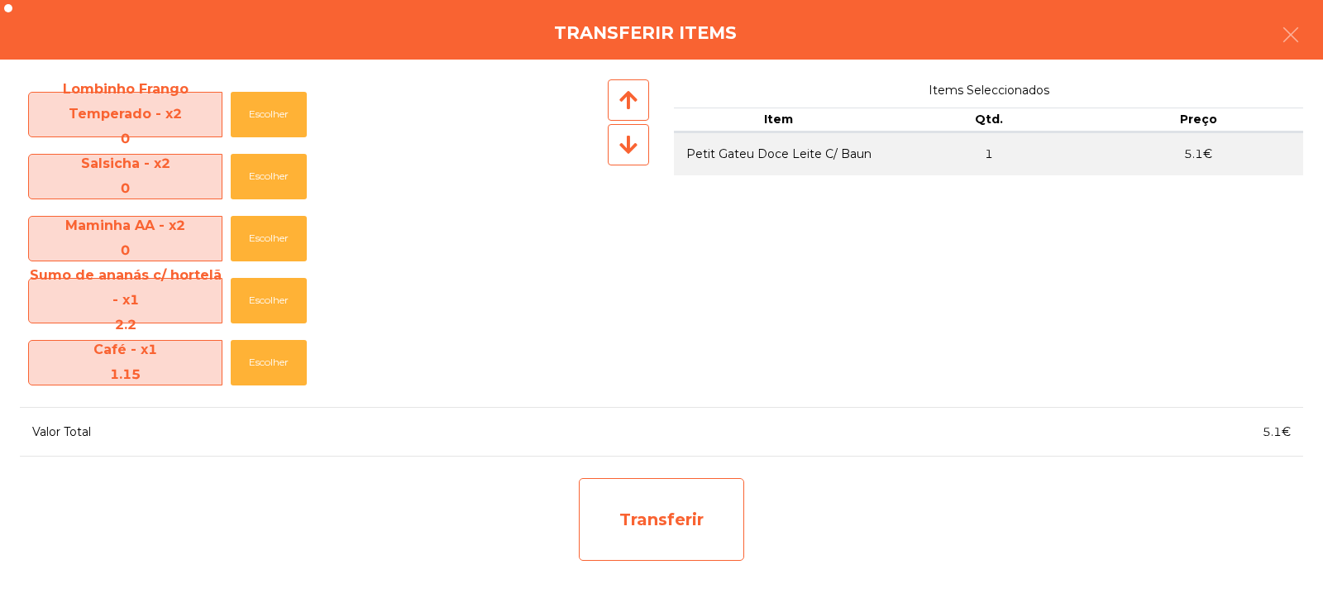
click at [612, 513] on div "Transferir" at bounding box center [661, 519] width 165 height 83
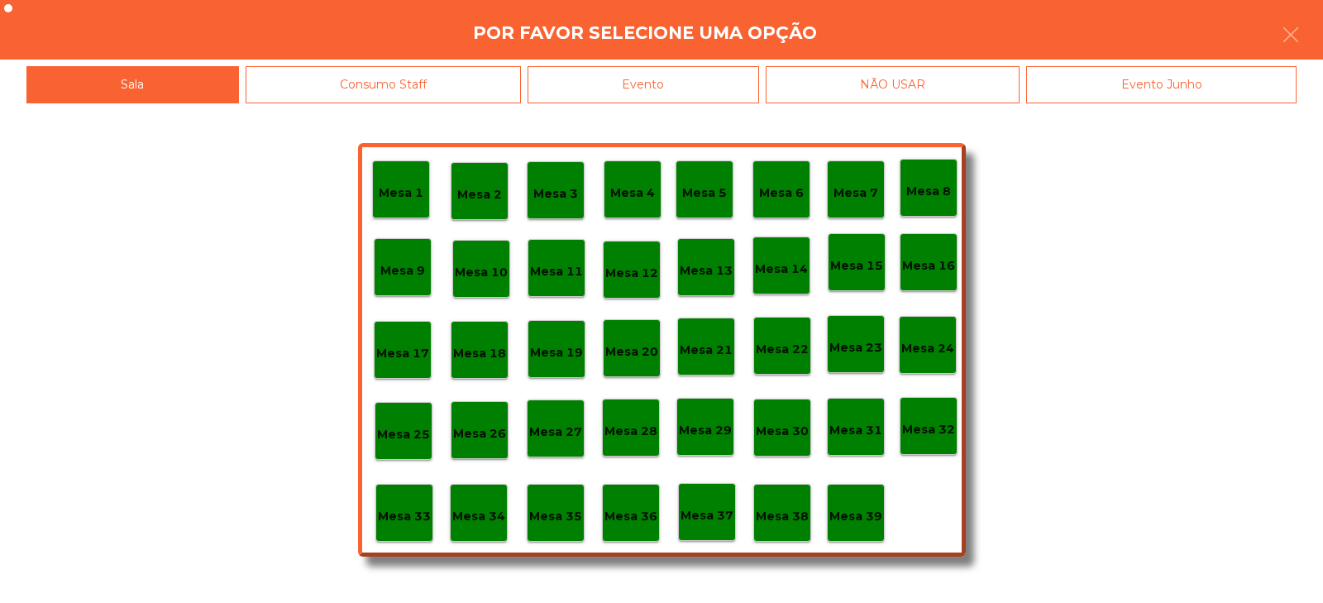
click at [844, 507] on p "Mesa 39" at bounding box center [856, 516] width 53 height 19
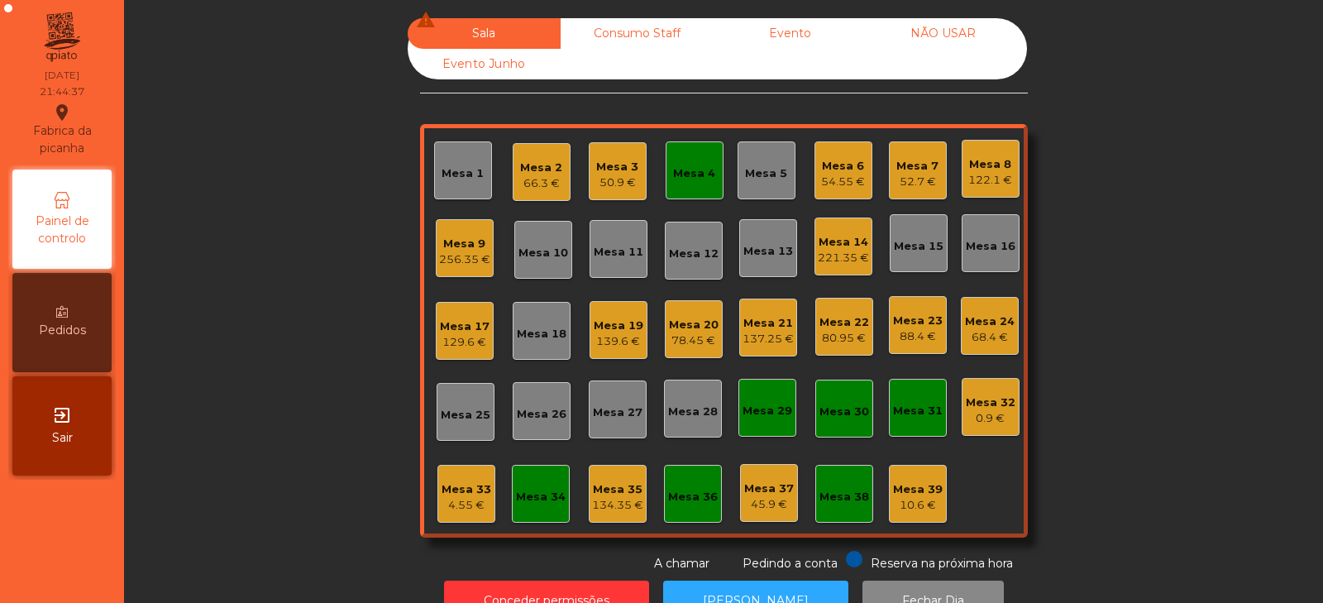
click at [845, 266] on div "Mesa 14 221.35 €" at bounding box center [844, 247] width 58 height 58
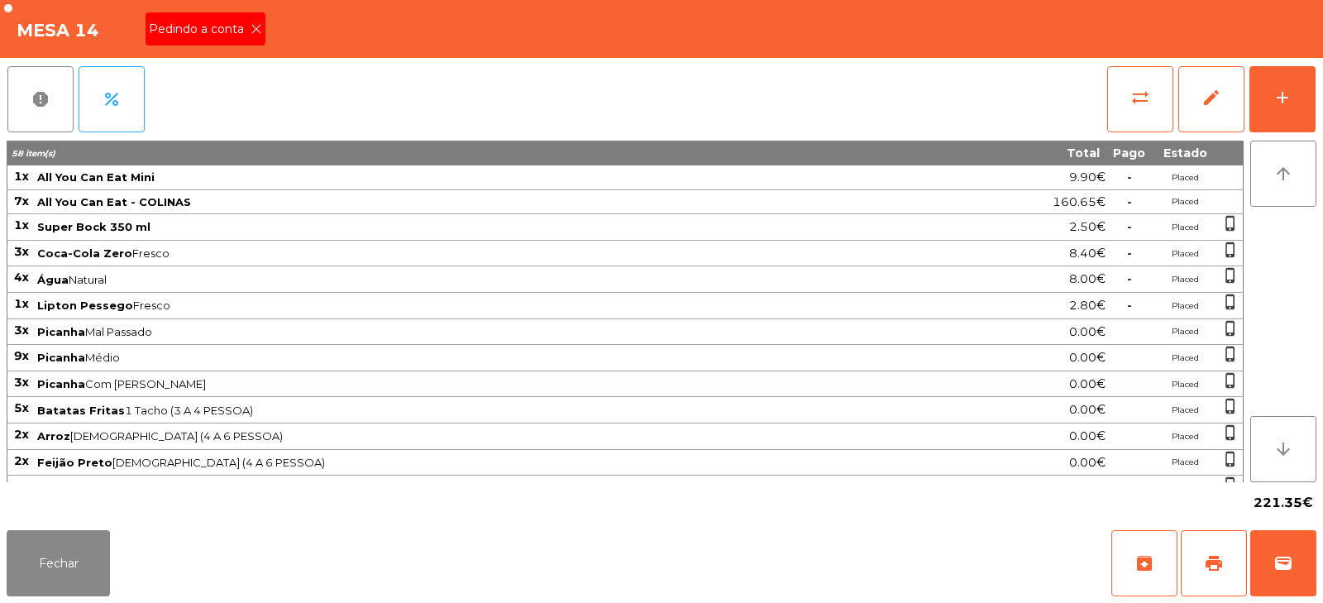
click at [227, 21] on span "Pedindo a conta" at bounding box center [200, 29] width 102 height 17
click at [1207, 555] on span "print" at bounding box center [1214, 563] width 20 height 20
click at [1217, 550] on button "print" at bounding box center [1214, 563] width 66 height 66
click at [1290, 557] on span "wallet" at bounding box center [1284, 563] width 20 height 20
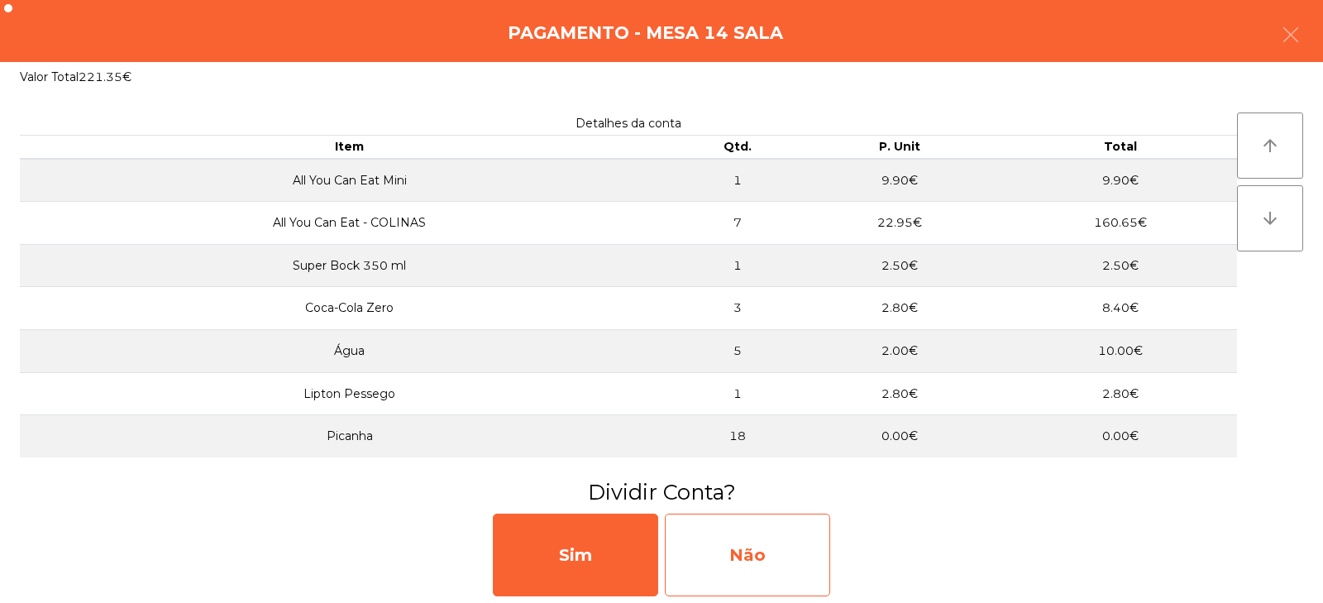
click at [784, 546] on div "Não" at bounding box center [747, 555] width 165 height 83
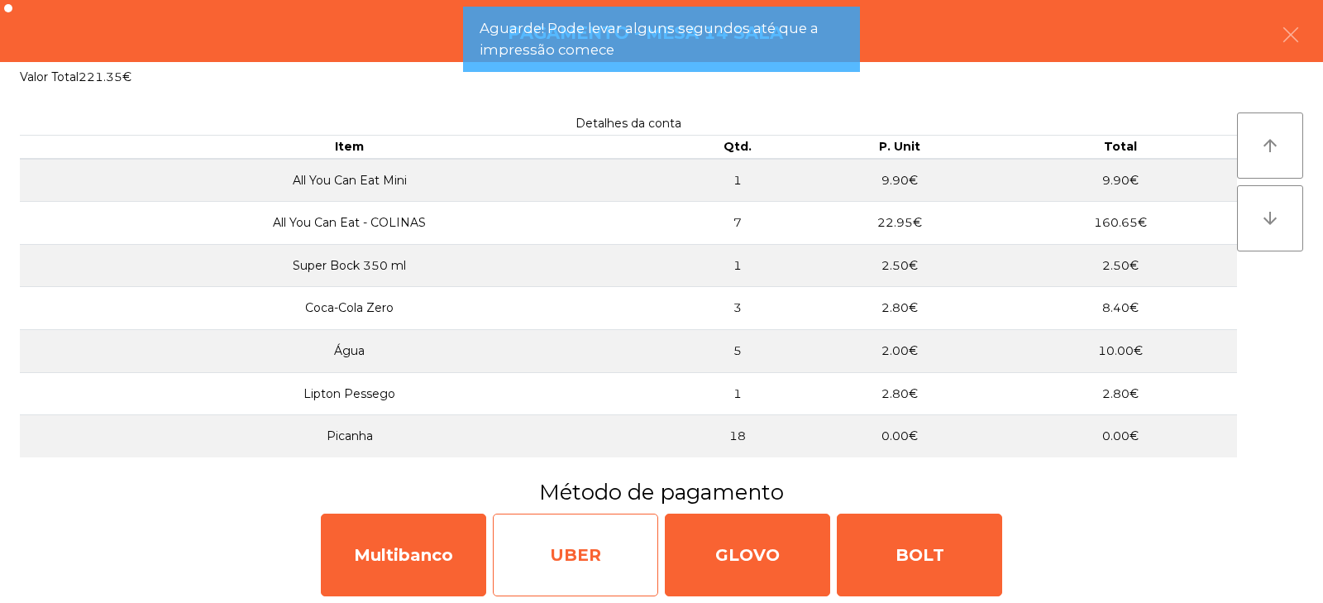
click at [576, 538] on div "UBER" at bounding box center [575, 555] width 165 height 83
select select "**"
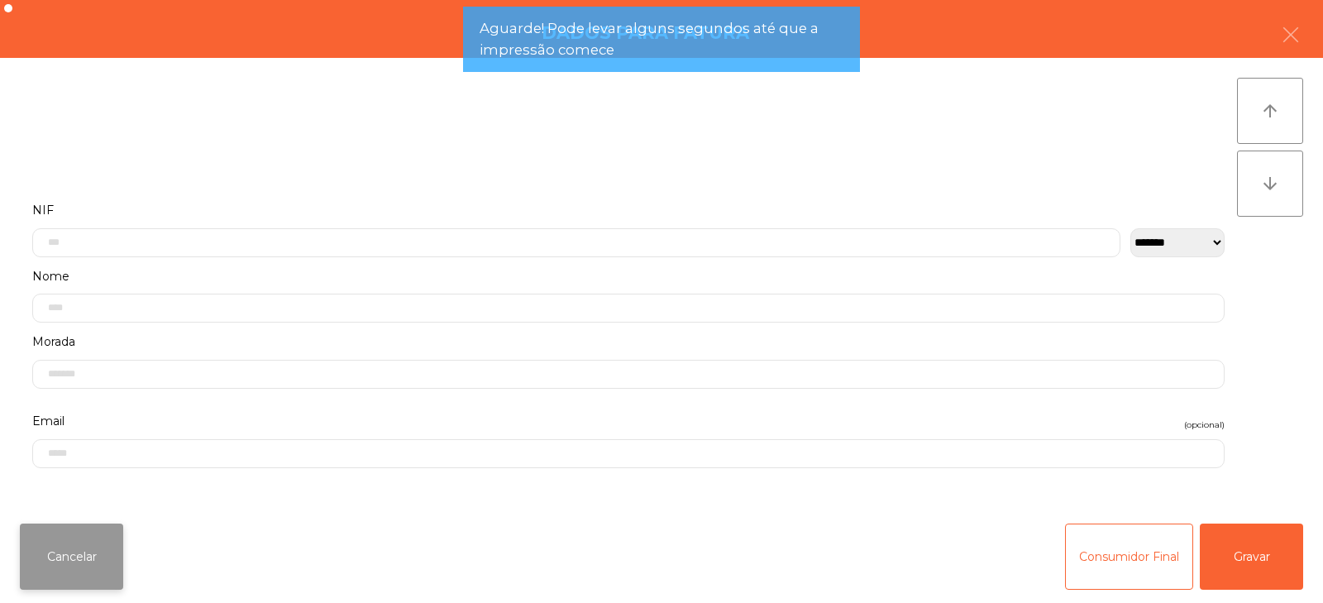
click at [79, 553] on button "Cancelar" at bounding box center [71, 557] width 103 height 66
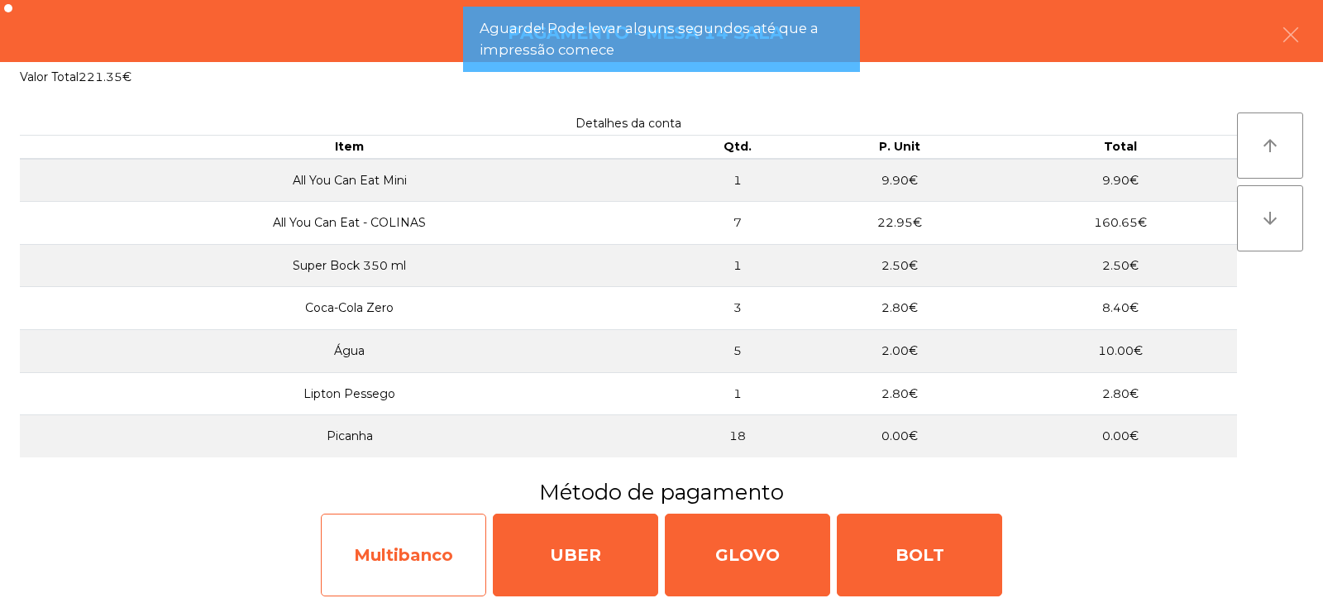
click at [442, 549] on div "Multibanco" at bounding box center [403, 555] width 165 height 83
select select "**"
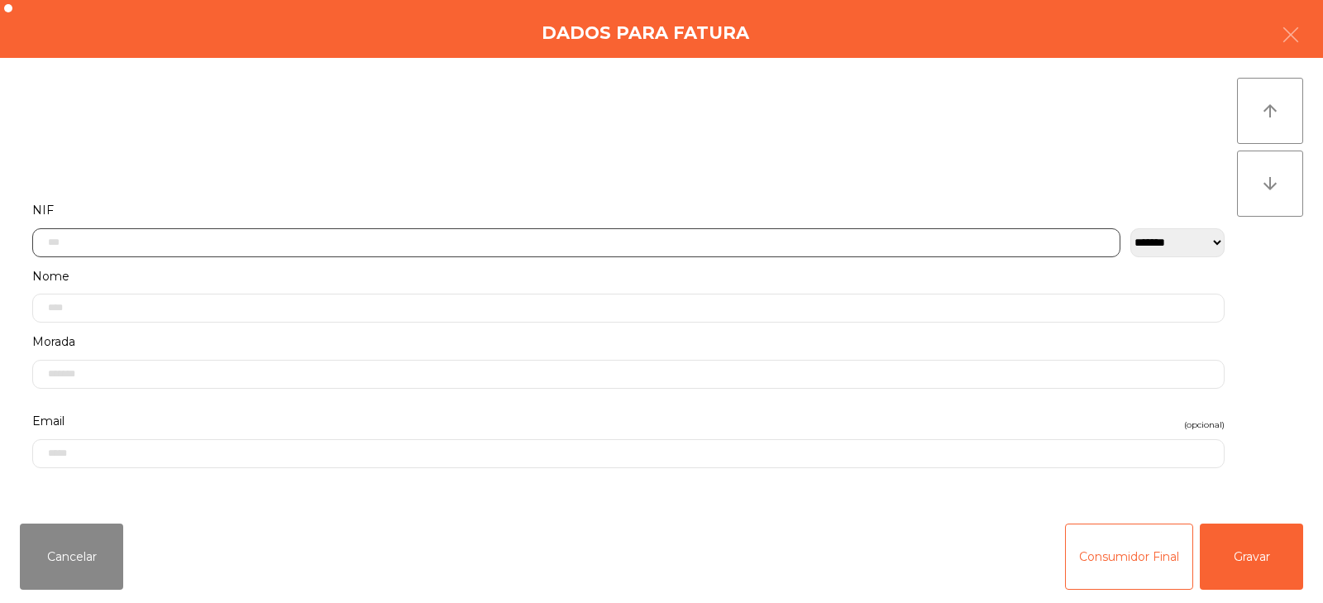
click at [538, 236] on input "text" at bounding box center [576, 242] width 1088 height 29
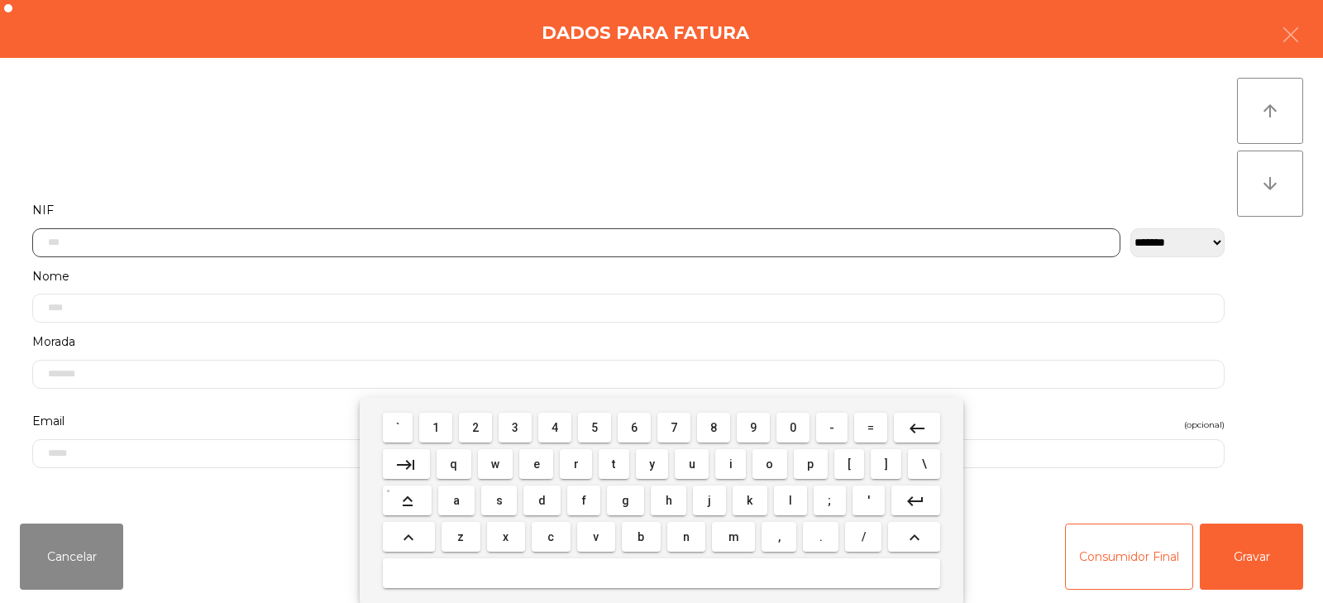
scroll to position [121, 0]
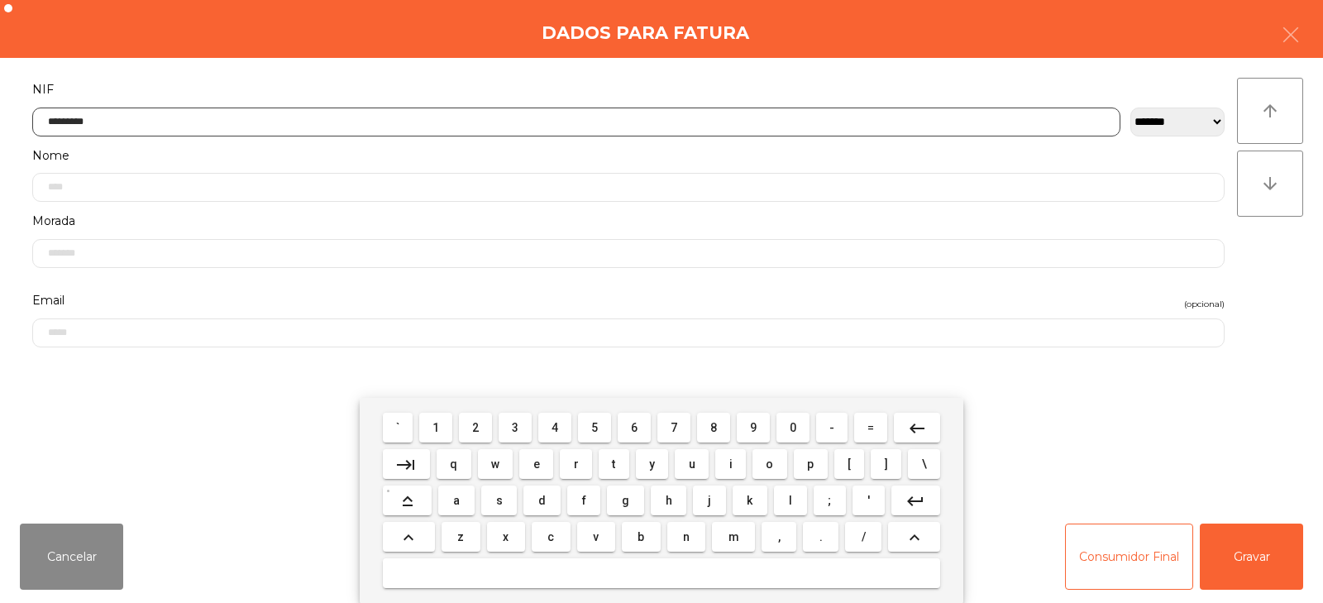
type input "*********"
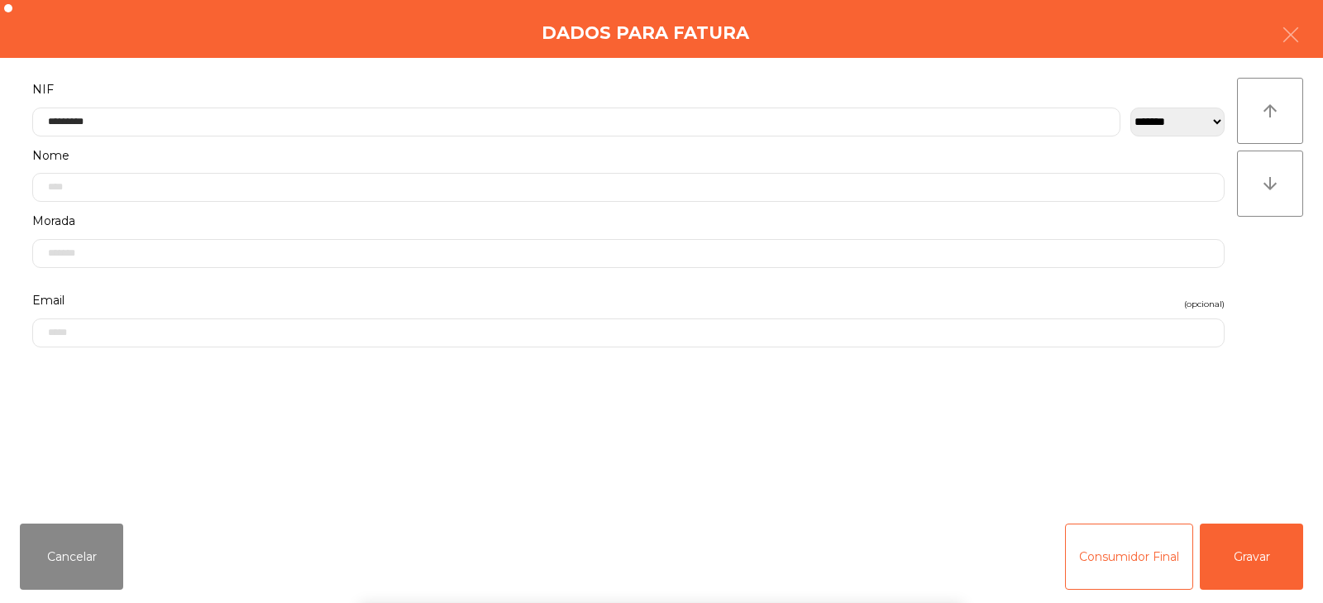
click at [1260, 554] on div "` 1 2 3 4 5 6 7 8 9 0 - = keyboard_backspace keyboard_tab q w e r t y u i o p […" at bounding box center [661, 500] width 1323 height 205
click at [1284, 555] on button "Gravar" at bounding box center [1251, 557] width 103 height 66
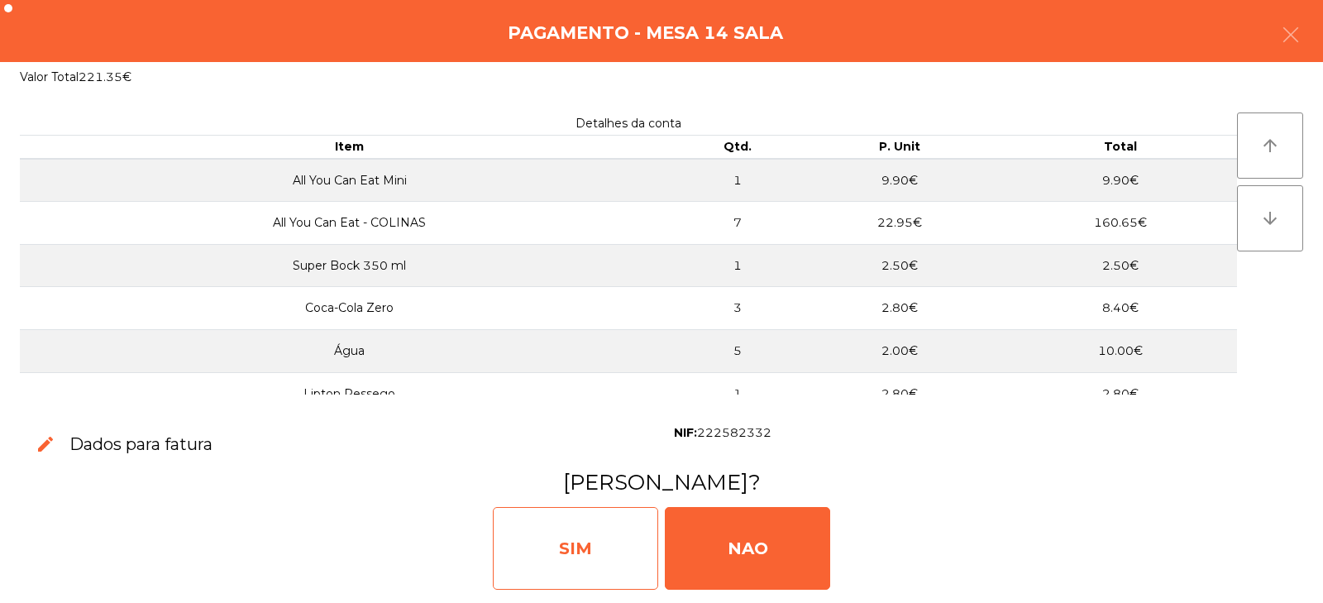
click at [557, 509] on div "SIM" at bounding box center [575, 548] width 165 height 83
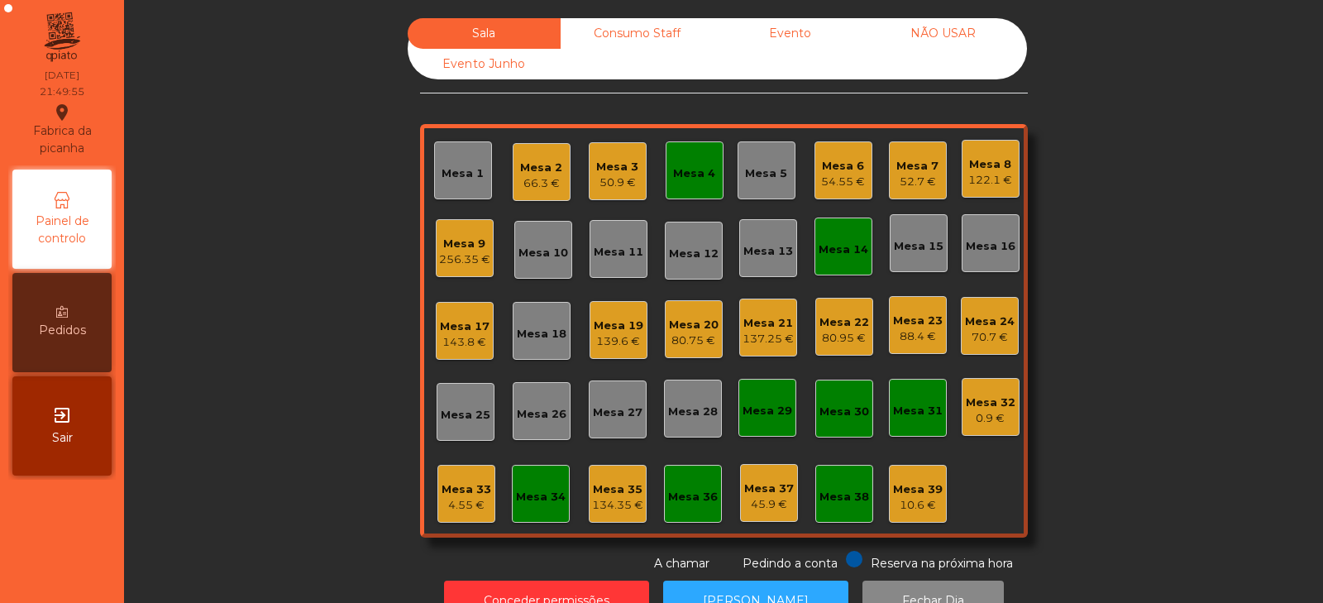
click at [838, 261] on div "Mesa 14" at bounding box center [844, 247] width 58 height 58
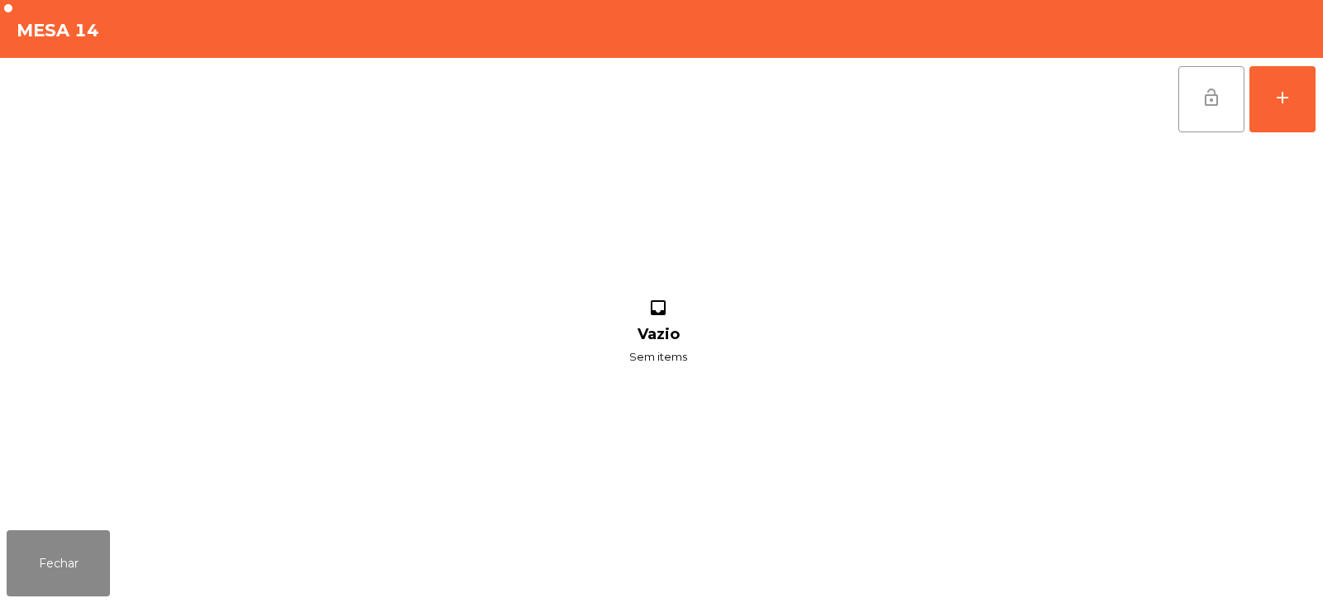
click at [1201, 89] on button "lock_open" at bounding box center [1212, 99] width 66 height 66
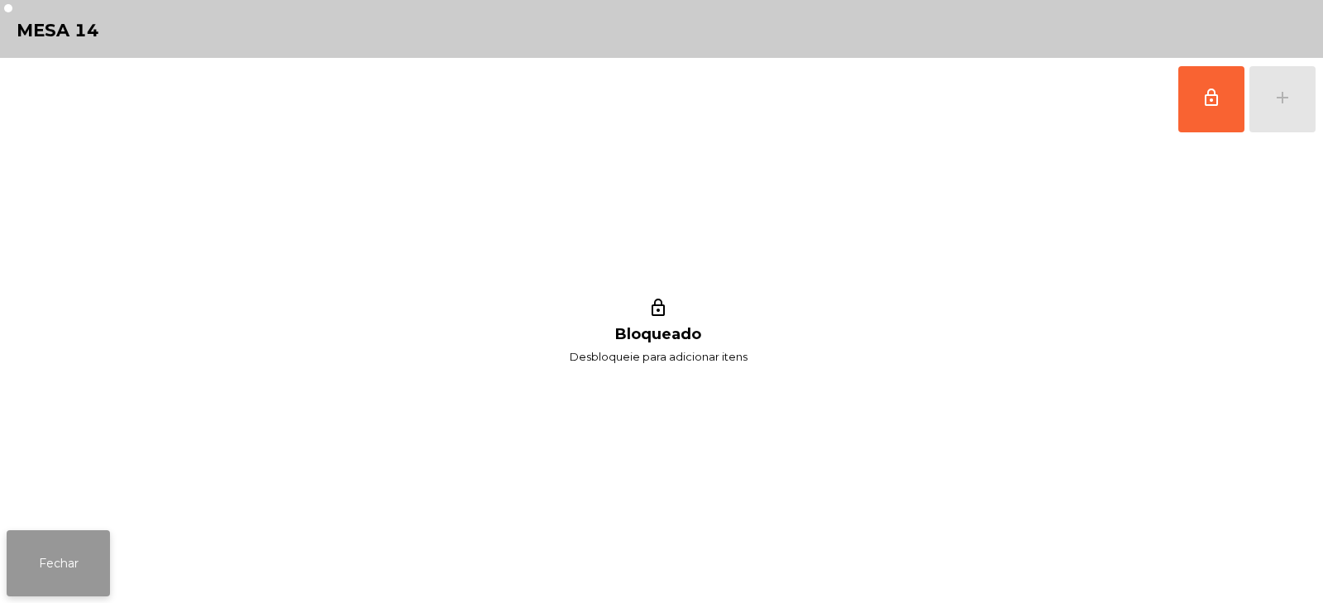
click at [69, 562] on button "Fechar" at bounding box center [58, 563] width 103 height 66
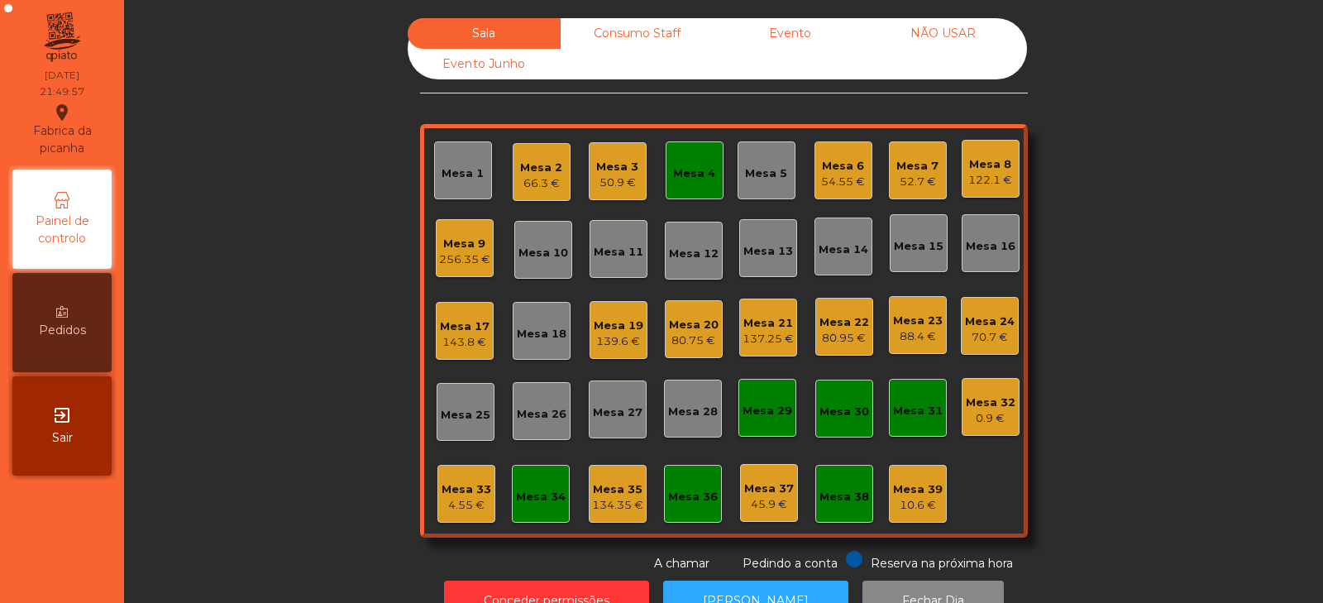
click at [700, 171] on div "Mesa 4" at bounding box center [694, 173] width 42 height 17
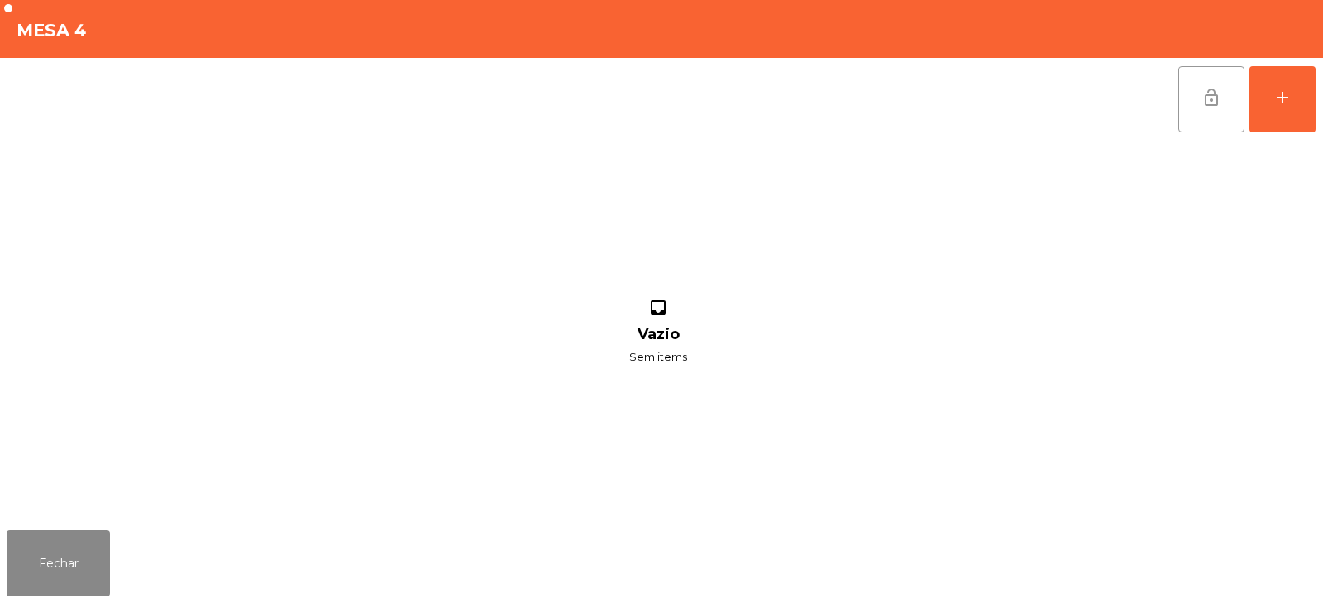
click at [1214, 90] on span "lock_open" at bounding box center [1212, 98] width 20 height 20
click at [73, 552] on button "Fechar" at bounding box center [58, 563] width 103 height 66
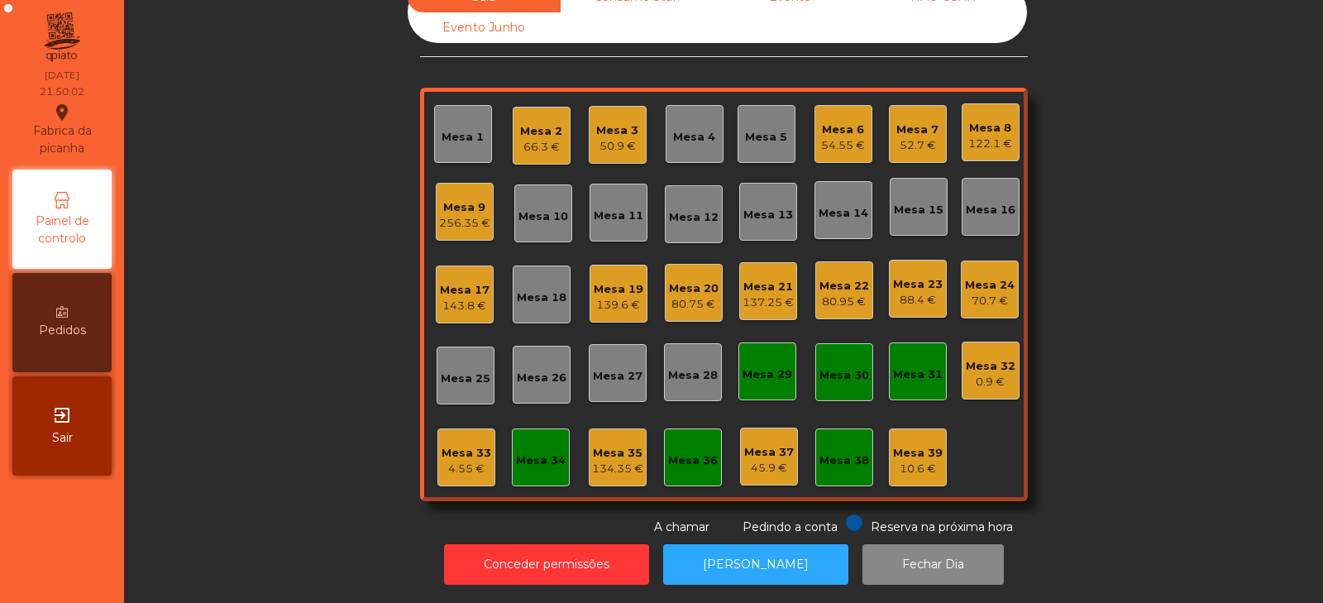
scroll to position [0, 0]
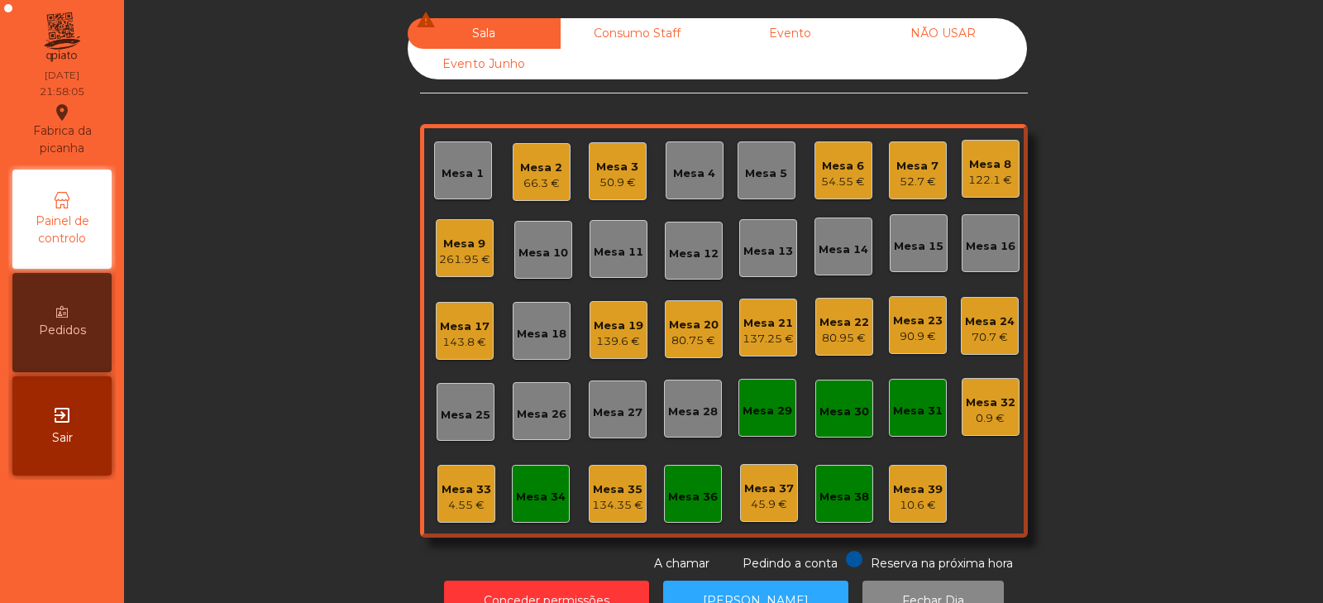
click at [848, 165] on div "Mesa 6" at bounding box center [843, 166] width 44 height 17
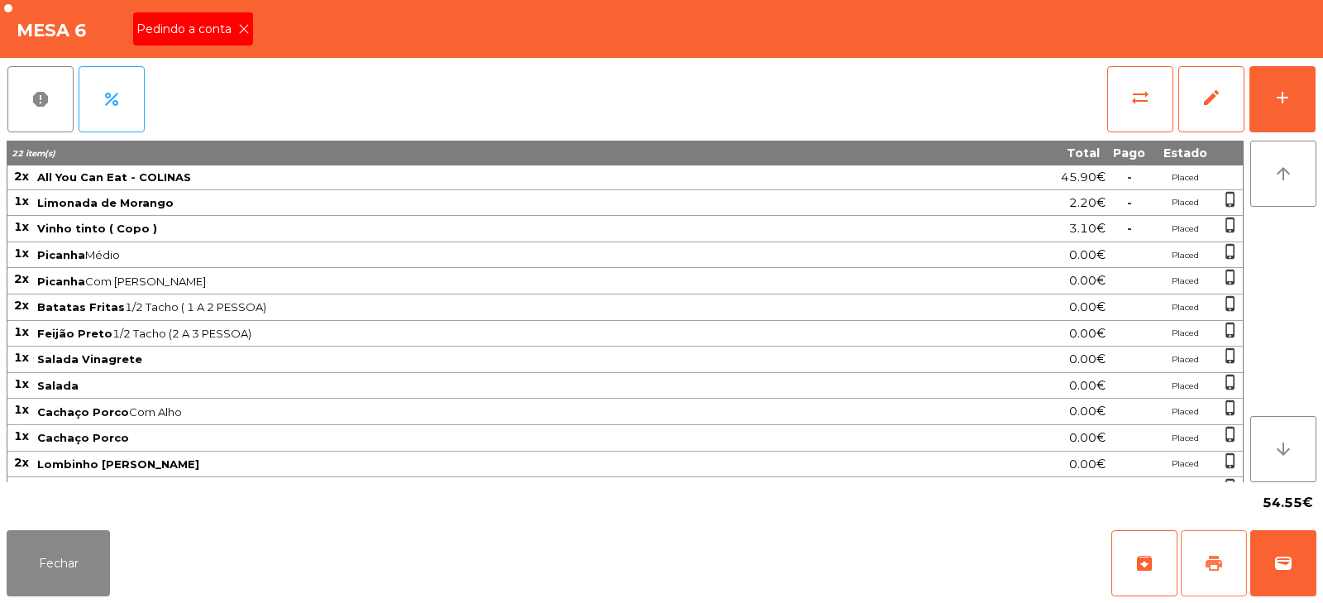
click at [1213, 553] on span "print" at bounding box center [1214, 563] width 20 height 20
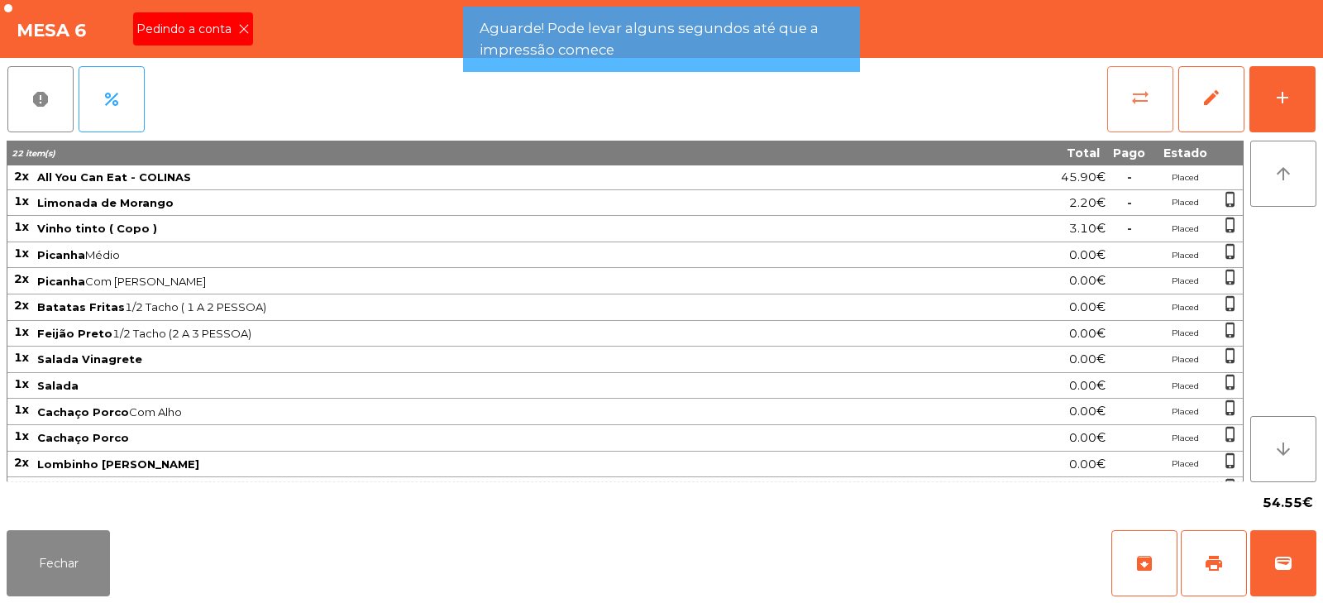
click at [1134, 88] on span "sync_alt" at bounding box center [1141, 98] width 20 height 20
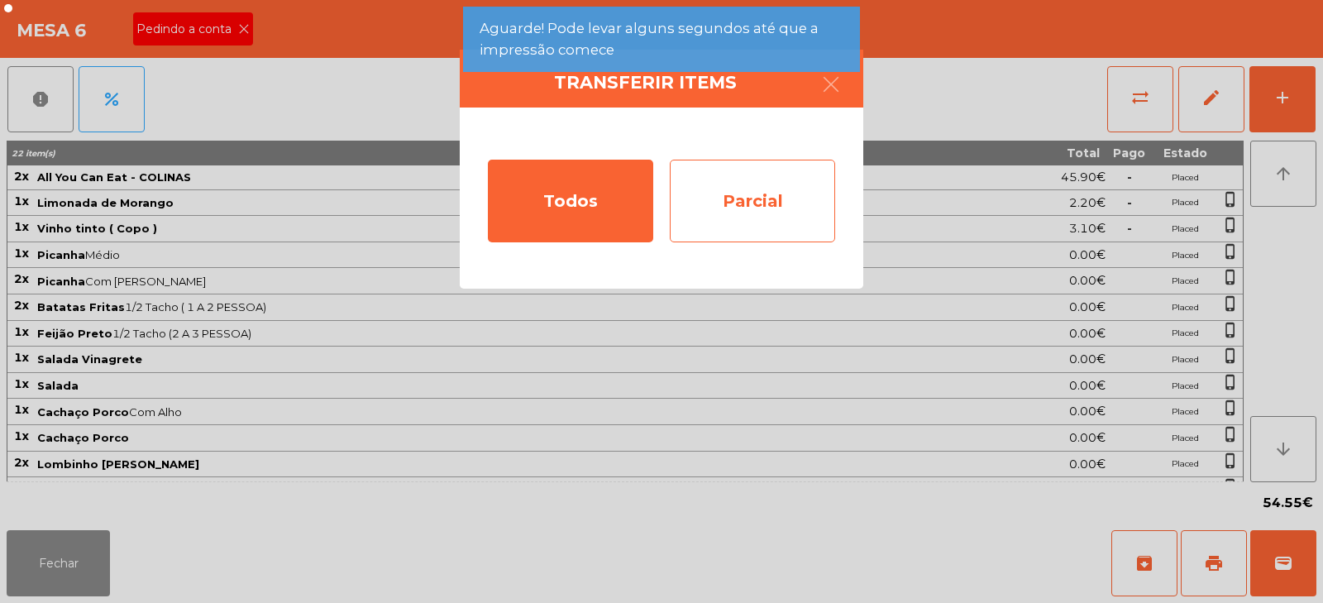
click at [763, 193] on div "Parcial" at bounding box center [752, 201] width 165 height 83
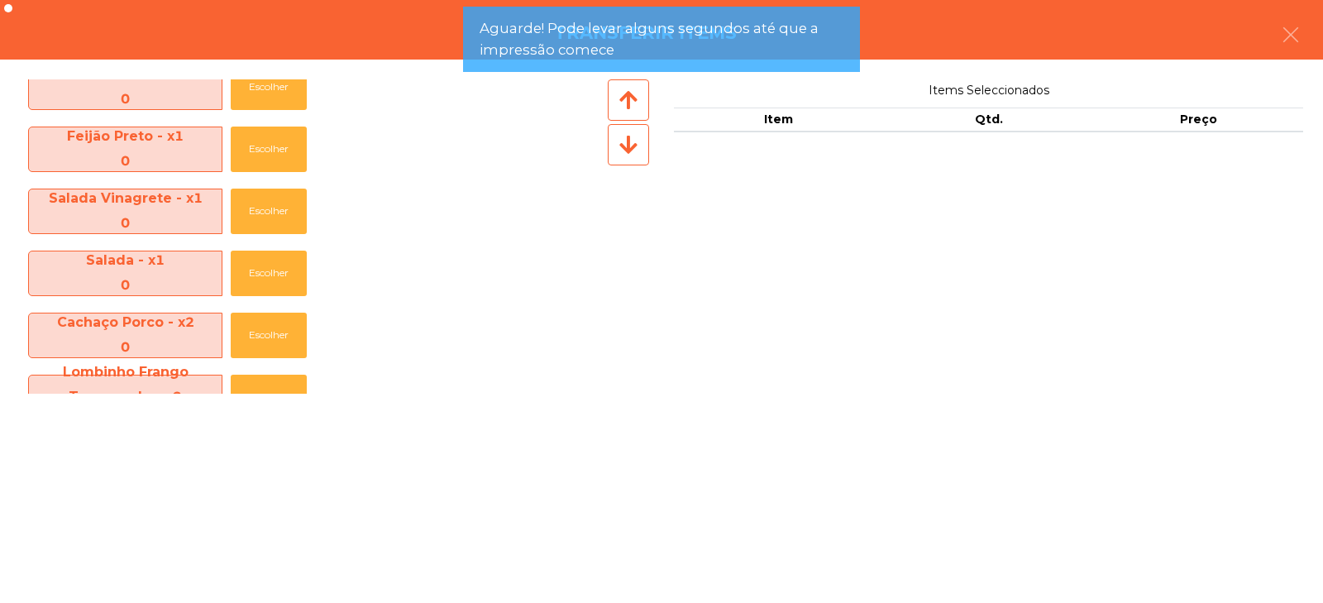
scroll to position [554, 0]
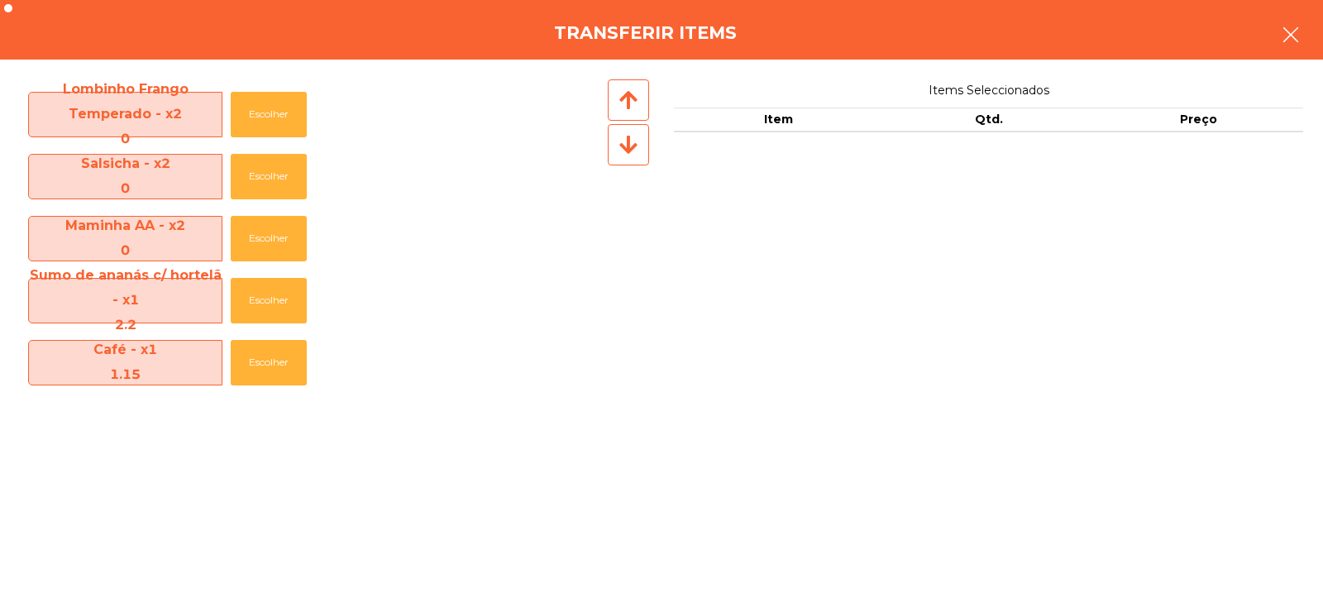
click at [1287, 47] on button "button" at bounding box center [1291, 37] width 46 height 50
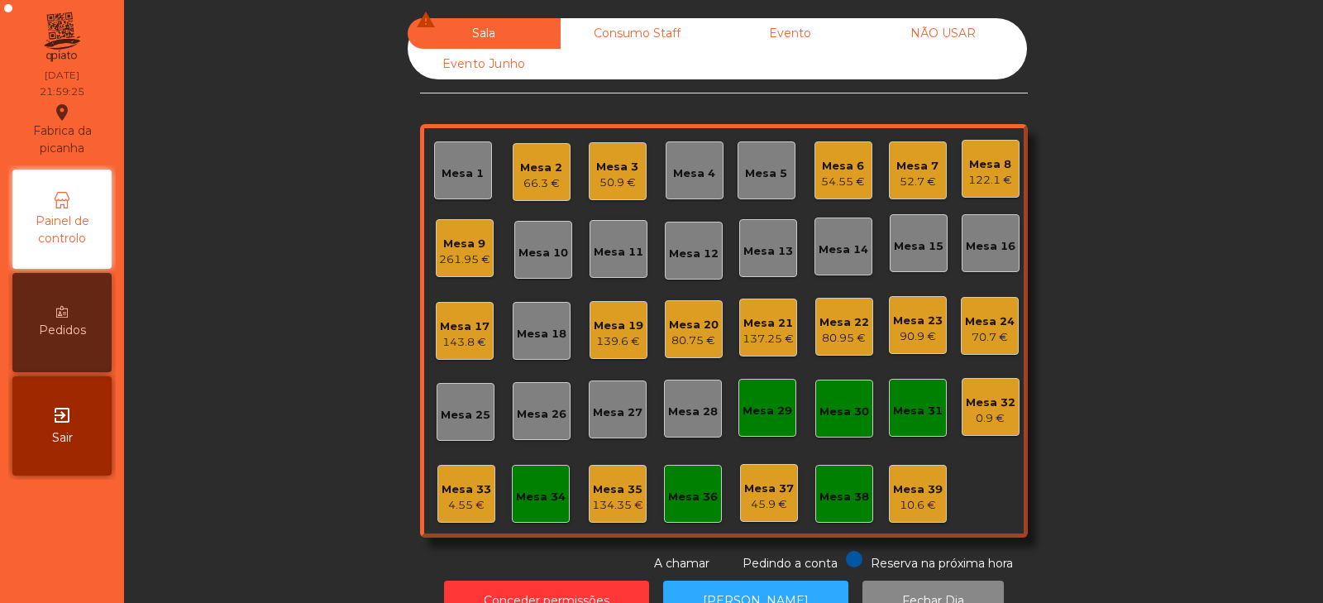
click at [815, 177] on div "Mesa 6 54.55 €" at bounding box center [844, 170] width 58 height 58
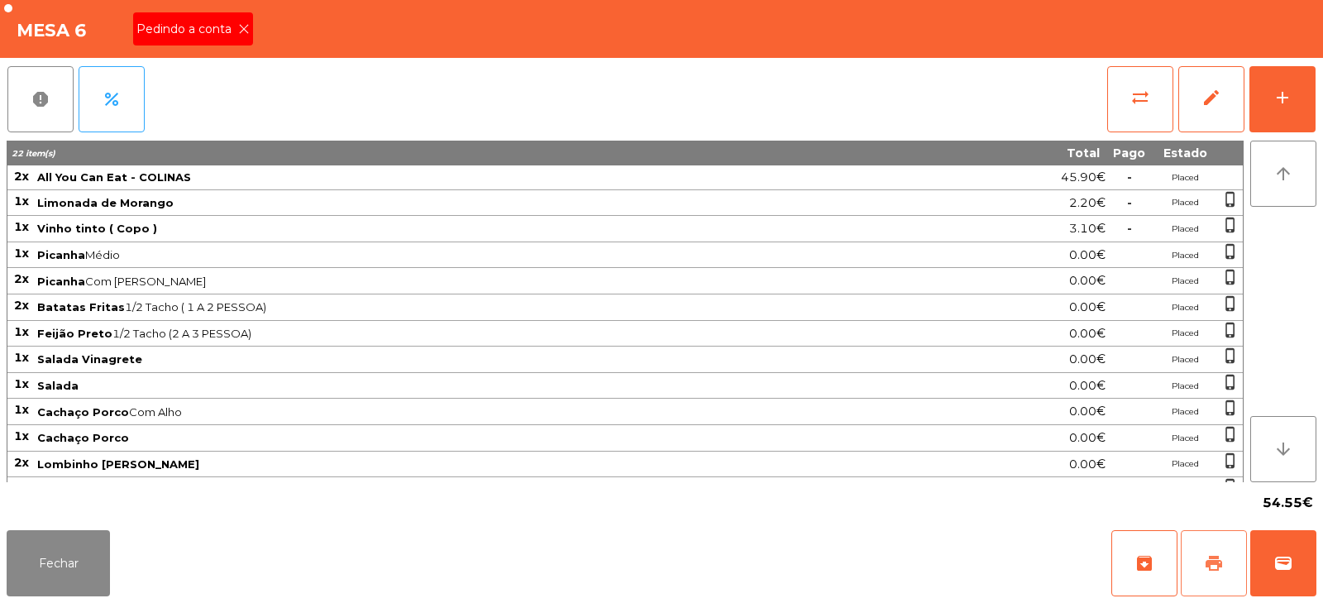
click at [1219, 562] on span "print" at bounding box center [1214, 563] width 20 height 20
click at [1303, 564] on button "wallet" at bounding box center [1284, 563] width 66 height 66
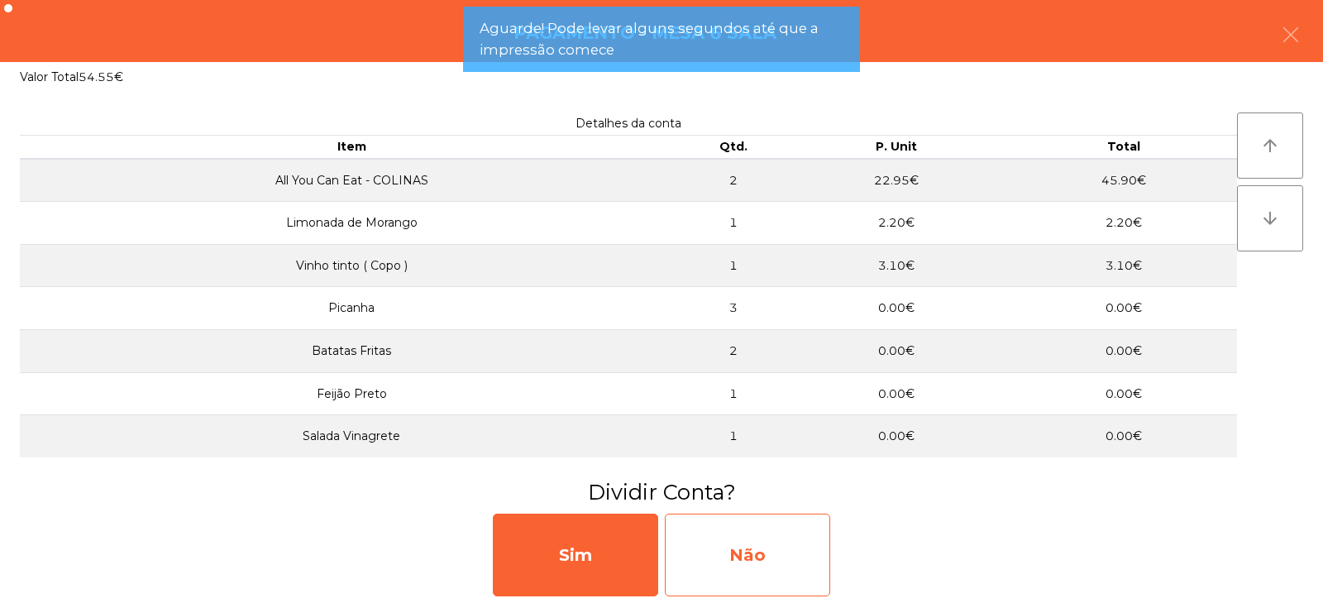
click at [761, 532] on div "Não" at bounding box center [747, 555] width 165 height 83
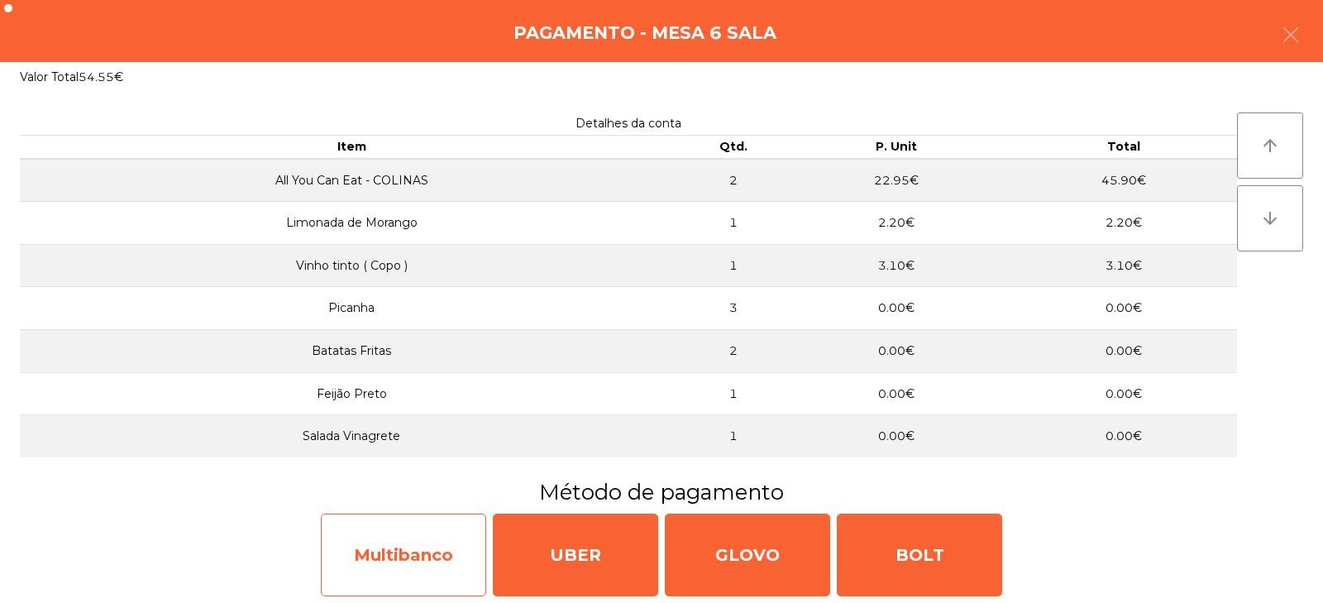
click at [408, 552] on div "Multibanco" at bounding box center [403, 555] width 165 height 83
select select "**"
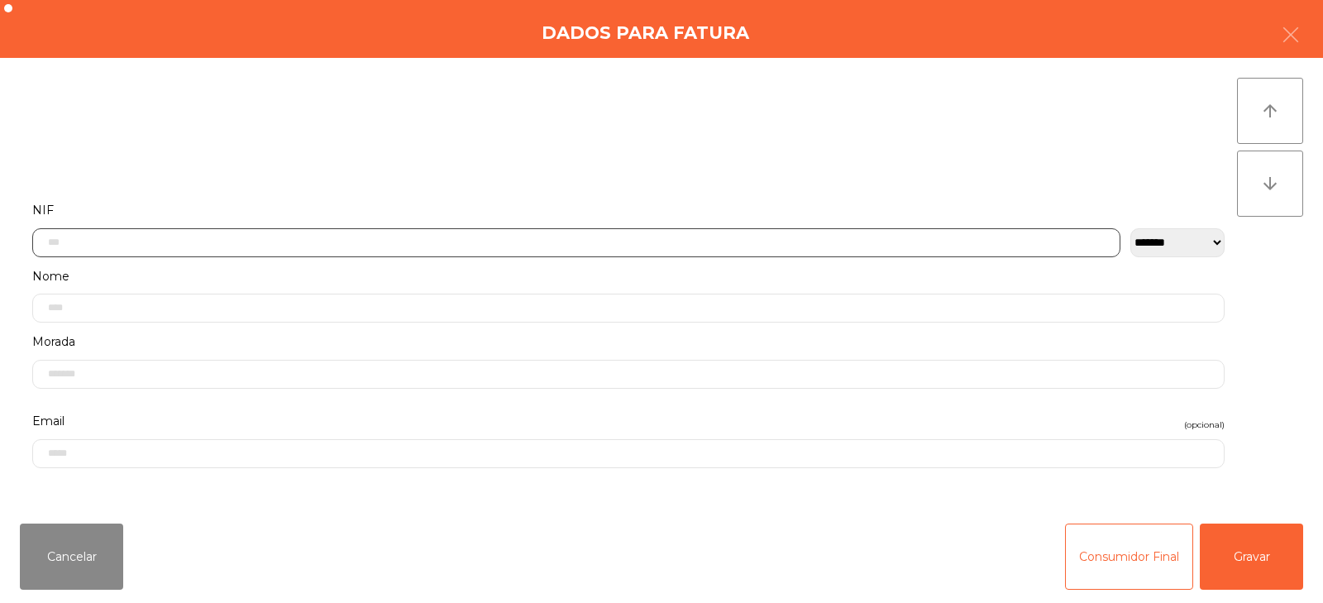
click at [365, 238] on input "text" at bounding box center [576, 242] width 1088 height 29
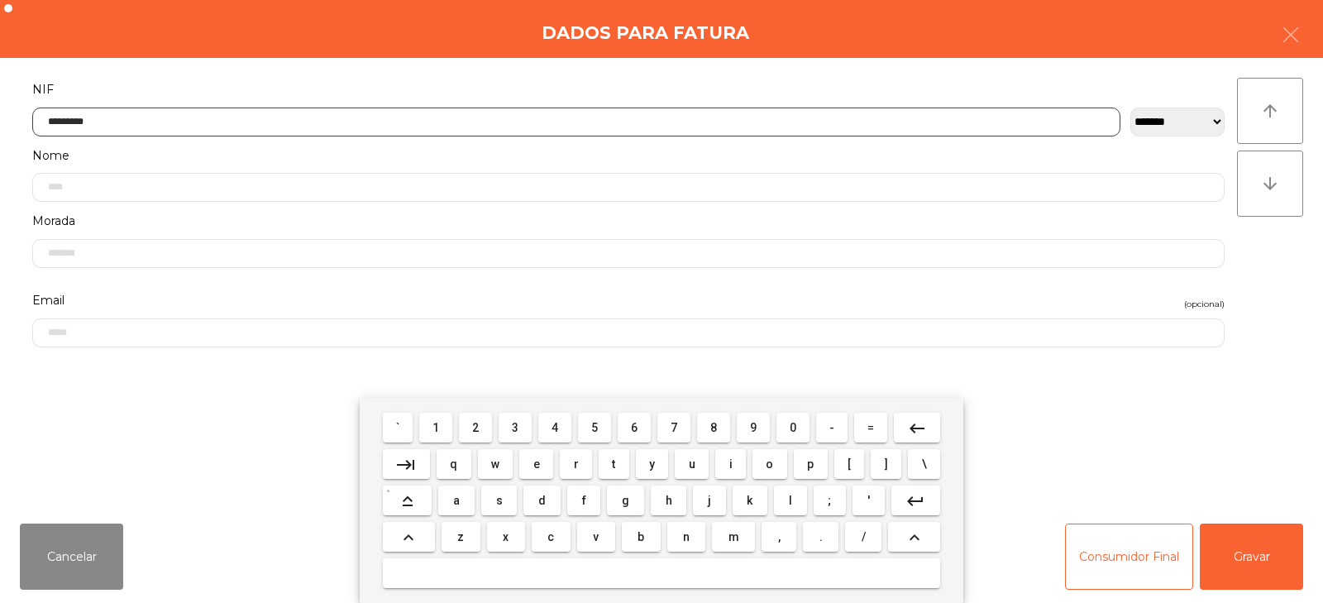
type input "*********"
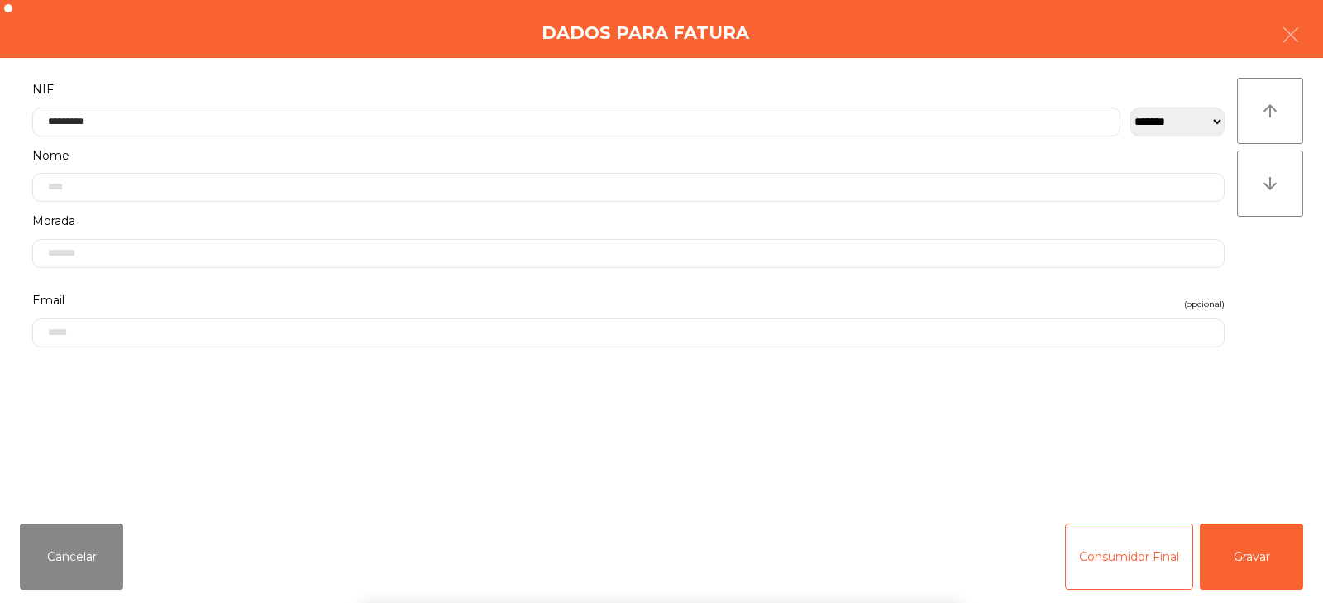
click at [1227, 524] on div "` 1 2 3 4 5 6 7 8 9 0 - = keyboard_backspace keyboard_tab q w e r t y u i o p […" at bounding box center [661, 500] width 1323 height 205
click at [1254, 540] on button "Gravar" at bounding box center [1251, 557] width 103 height 66
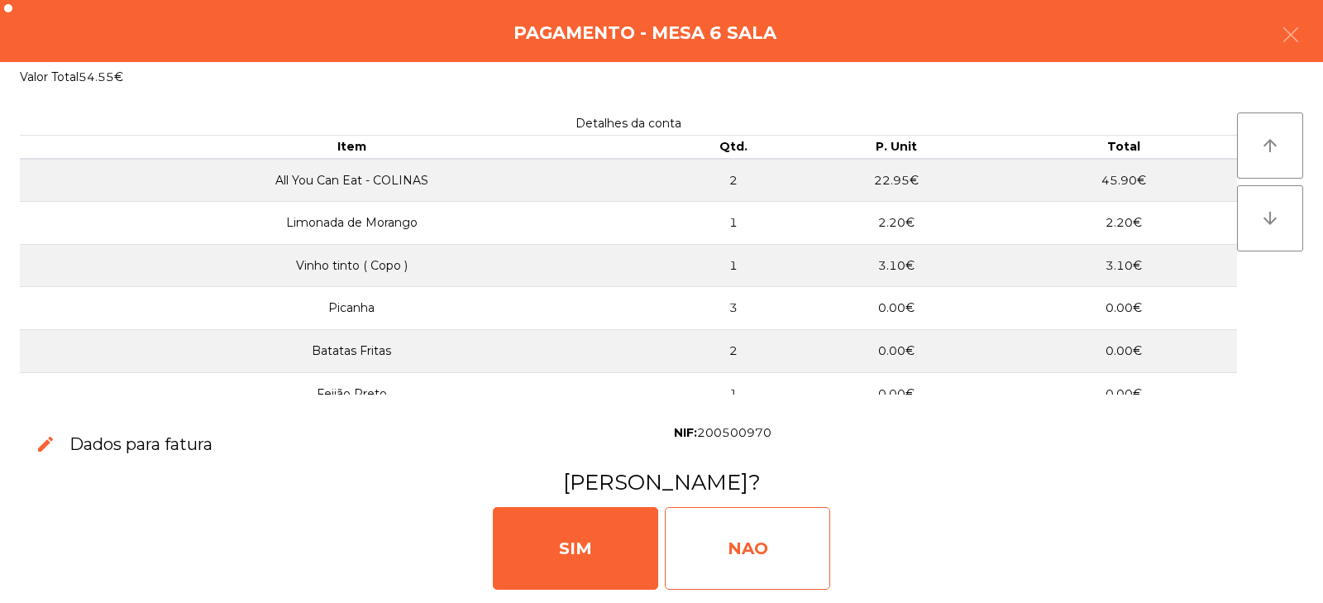
click at [740, 544] on div "NAO" at bounding box center [747, 548] width 165 height 83
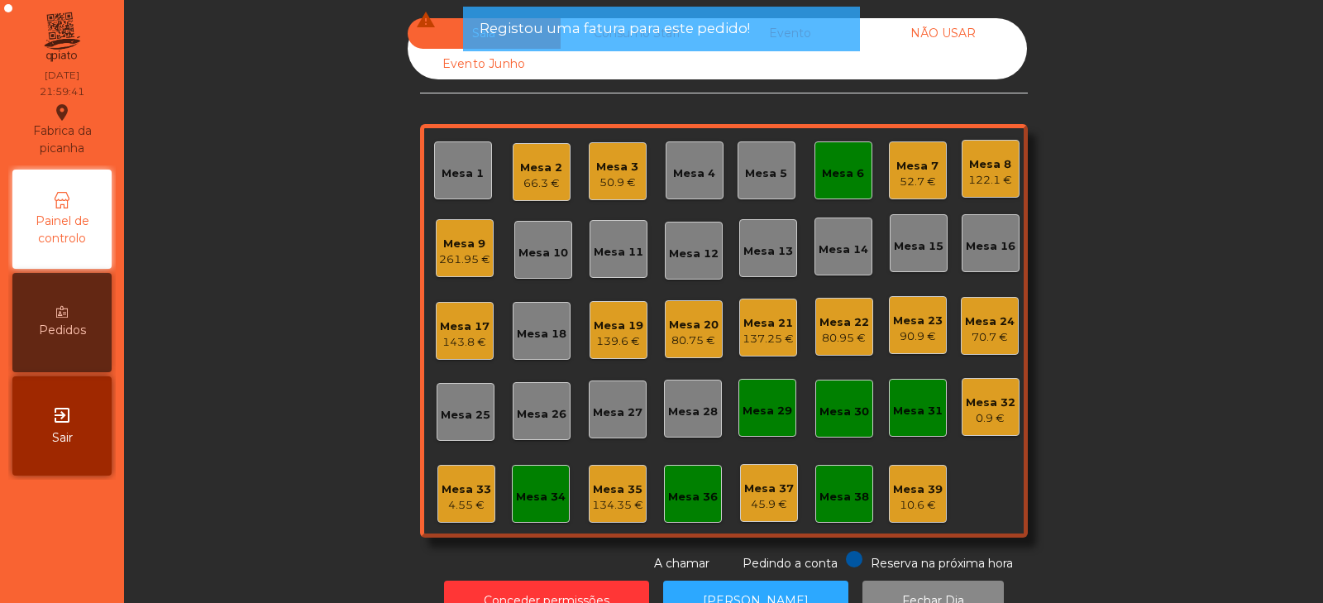
click at [611, 188] on div "50.9 €" at bounding box center [617, 183] width 42 height 17
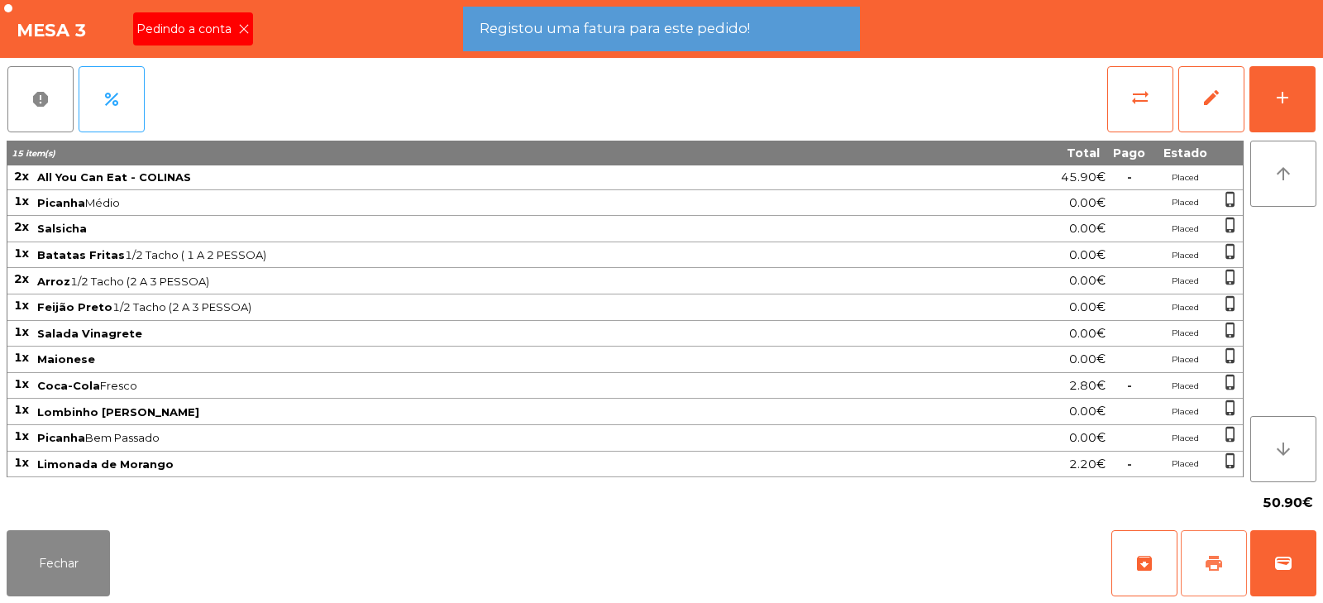
click at [1222, 557] on span "print" at bounding box center [1214, 563] width 20 height 20
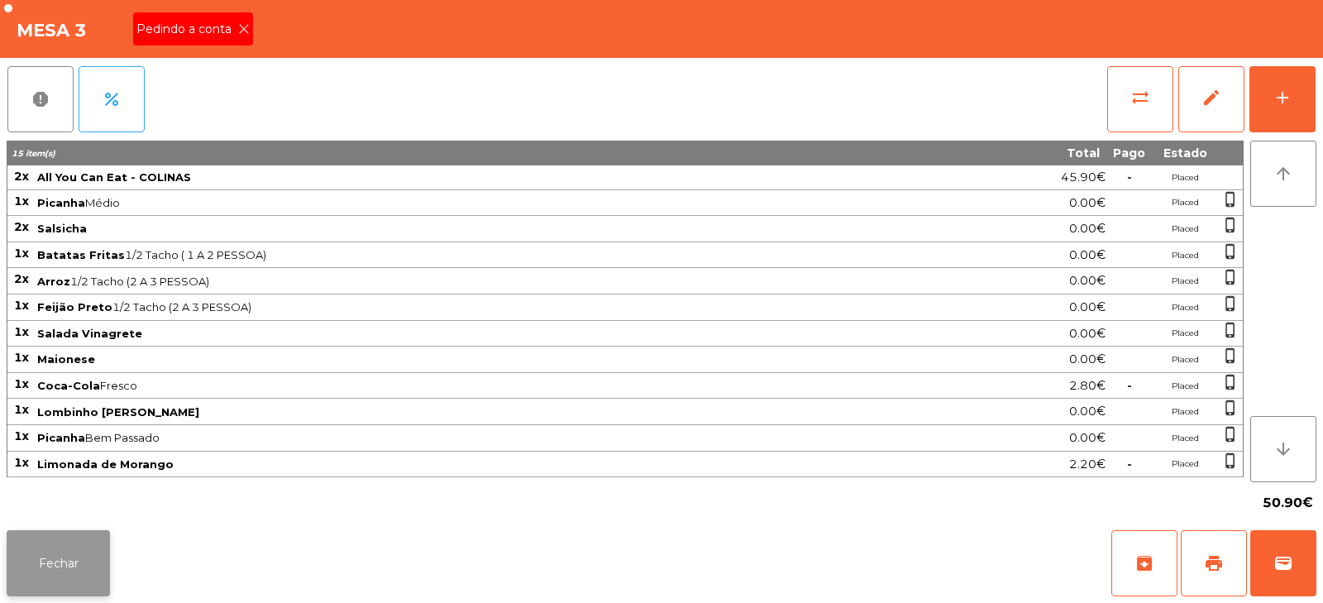
click at [89, 552] on button "Fechar" at bounding box center [58, 563] width 103 height 66
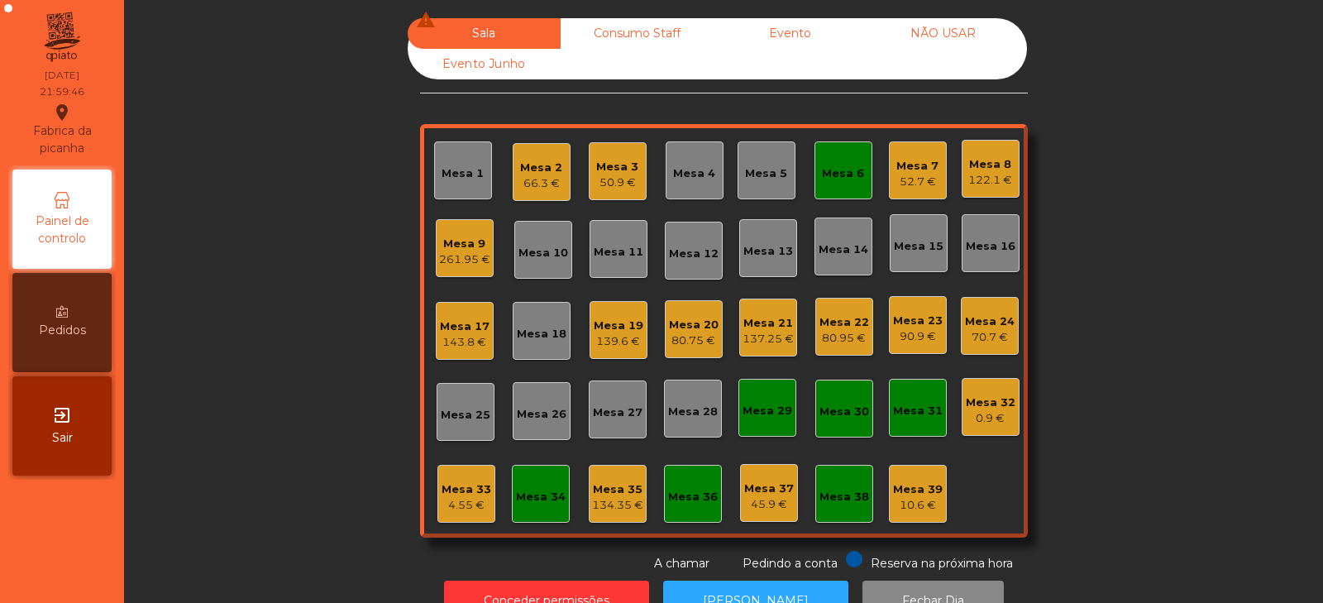
click at [855, 160] on div "Mesa 6" at bounding box center [843, 170] width 42 height 23
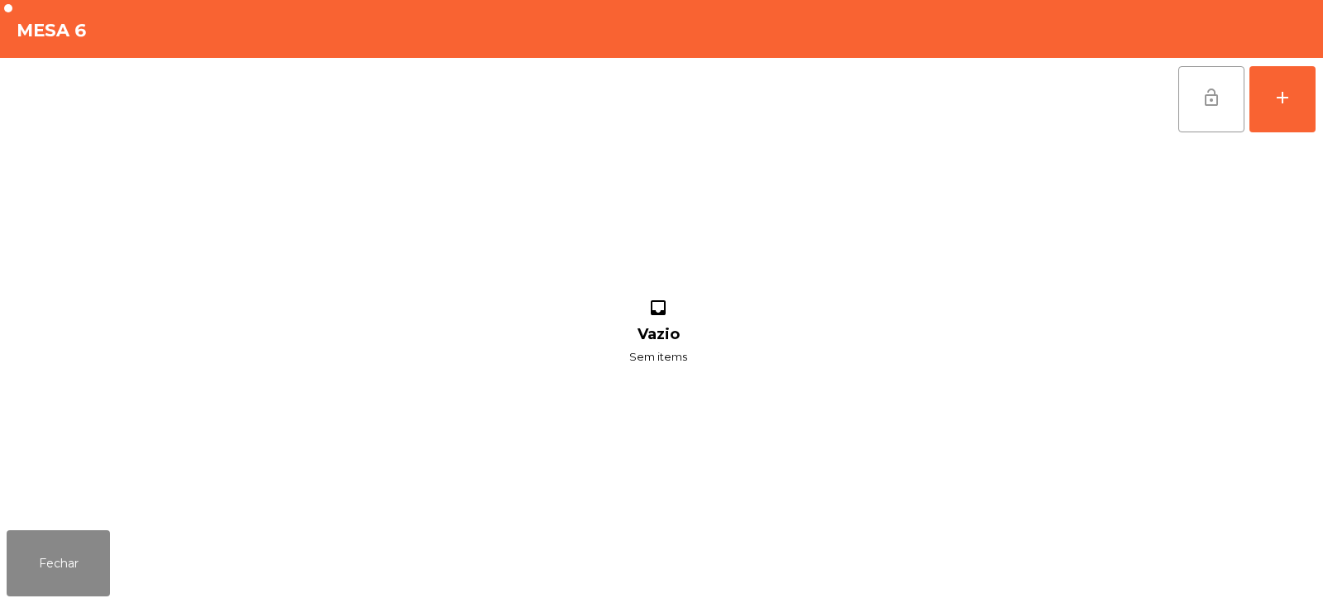
click at [1203, 106] on span "lock_open" at bounding box center [1212, 98] width 20 height 20
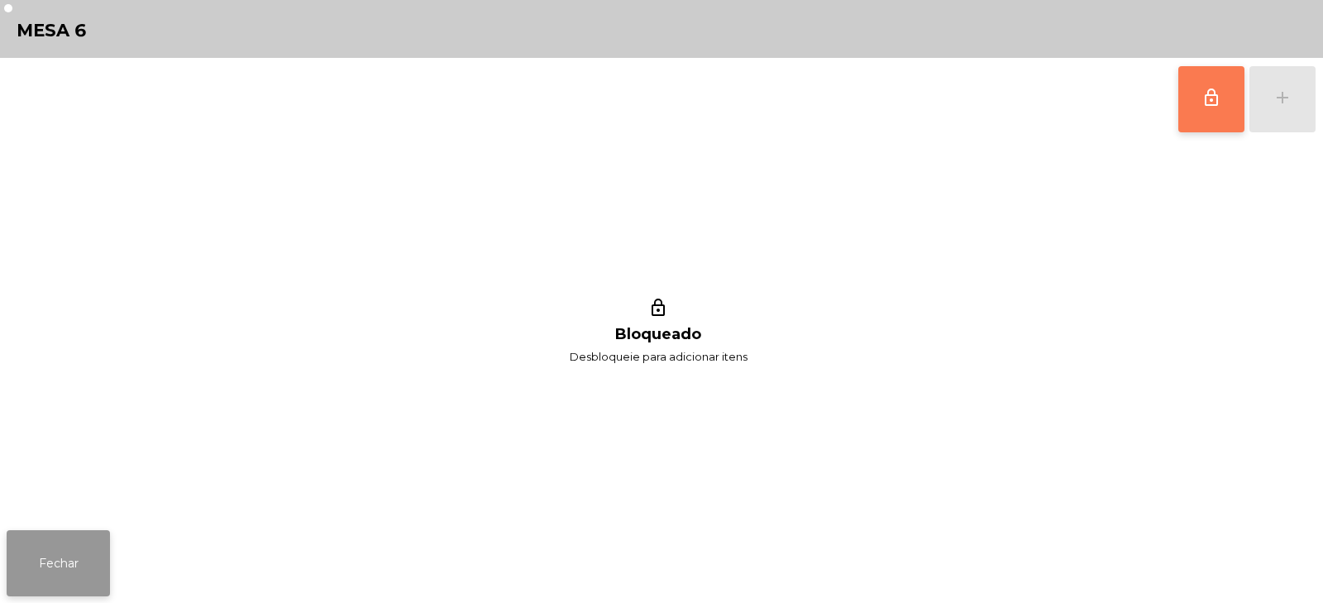
click at [99, 540] on button "Fechar" at bounding box center [58, 563] width 103 height 66
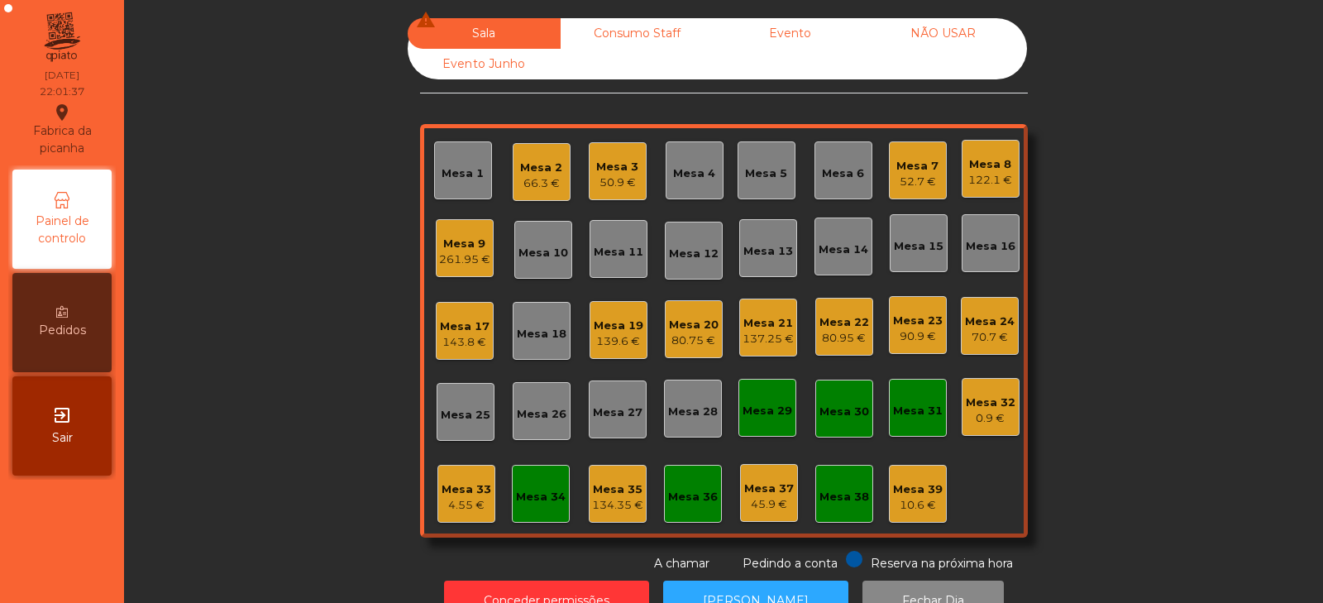
click at [610, 175] on div "50.9 €" at bounding box center [617, 183] width 42 height 17
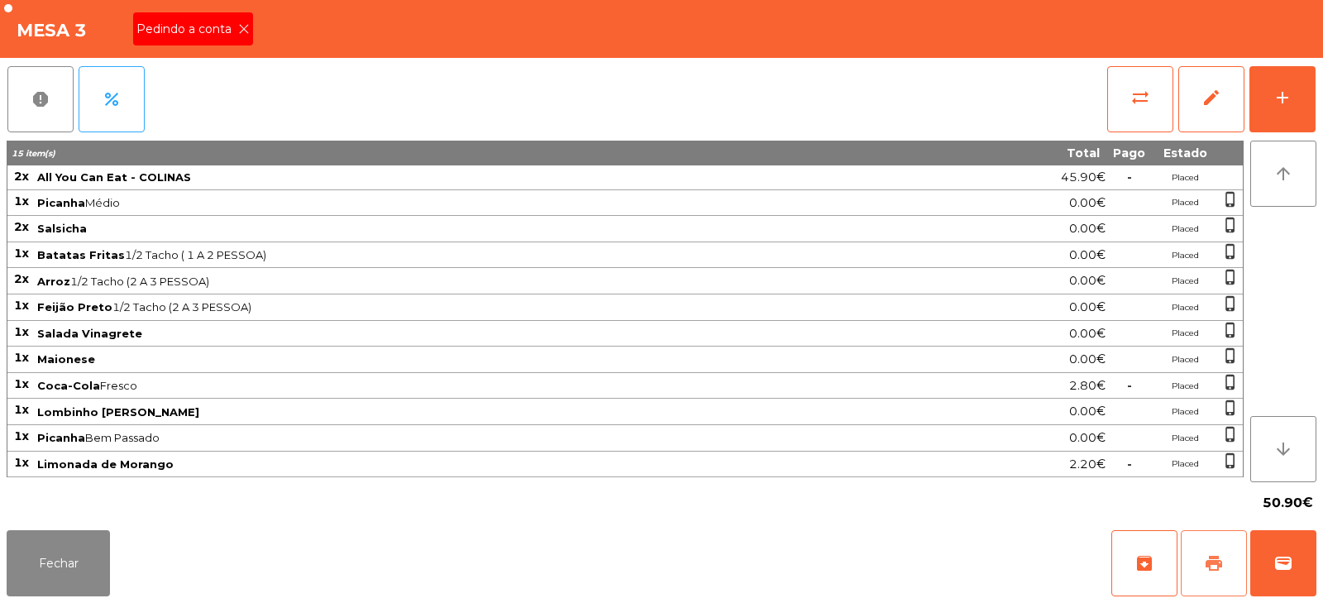
click at [1210, 557] on span "print" at bounding box center [1214, 563] width 20 height 20
click at [1118, 113] on button "sync_alt" at bounding box center [1140, 99] width 66 height 66
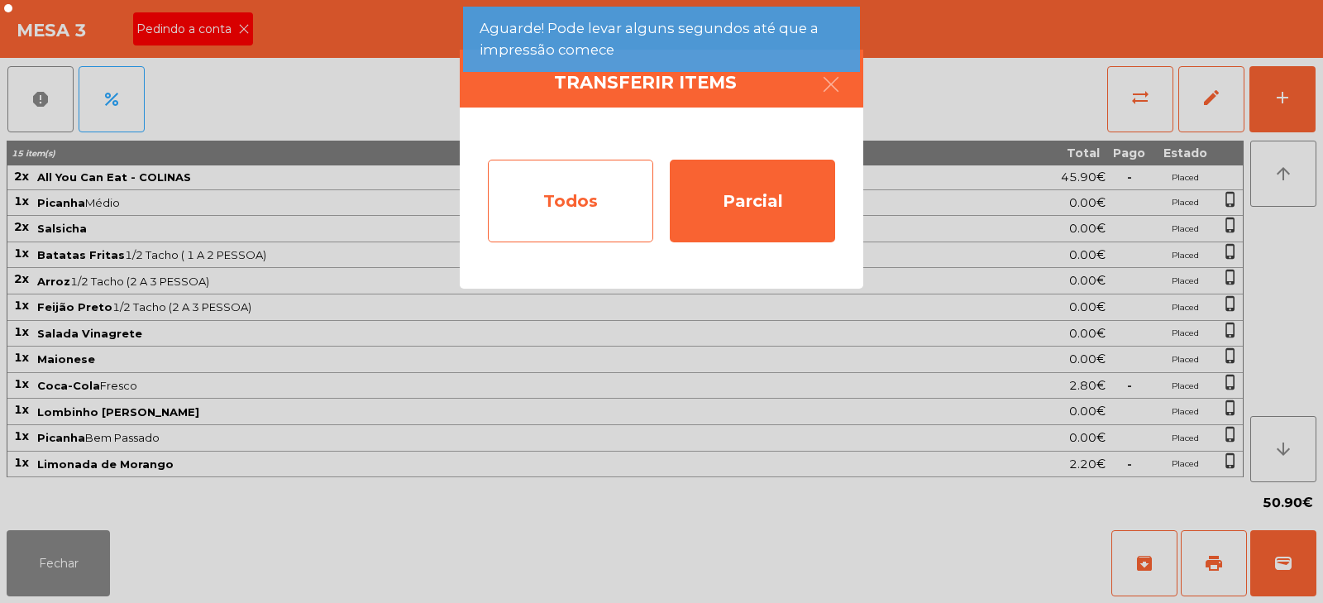
click at [562, 207] on div "Todos" at bounding box center [570, 201] width 165 height 83
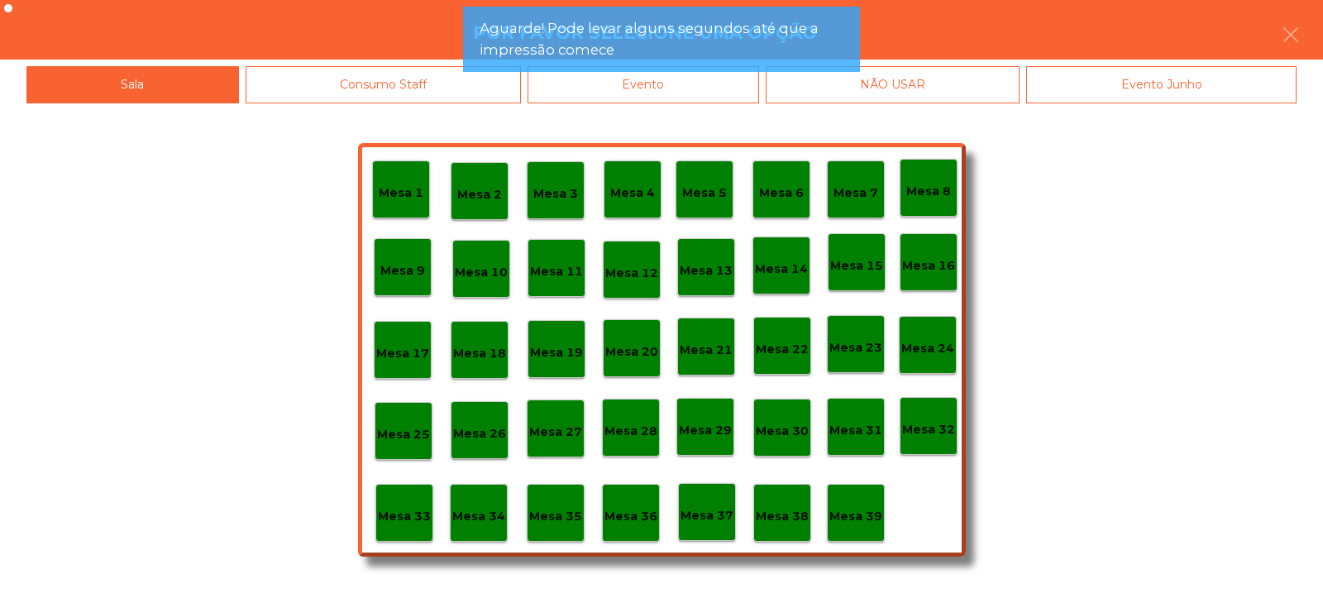
click at [663, 98] on div "Evento" at bounding box center [644, 84] width 232 height 37
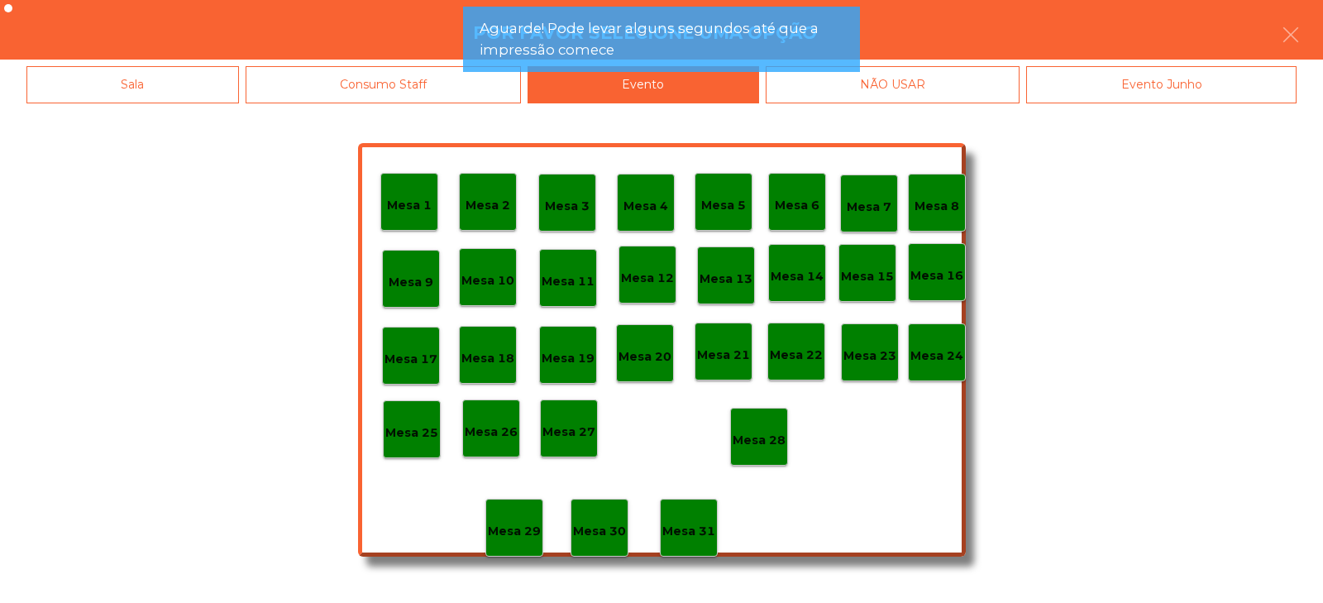
click at [763, 425] on div "Mesa 28" at bounding box center [759, 437] width 53 height 26
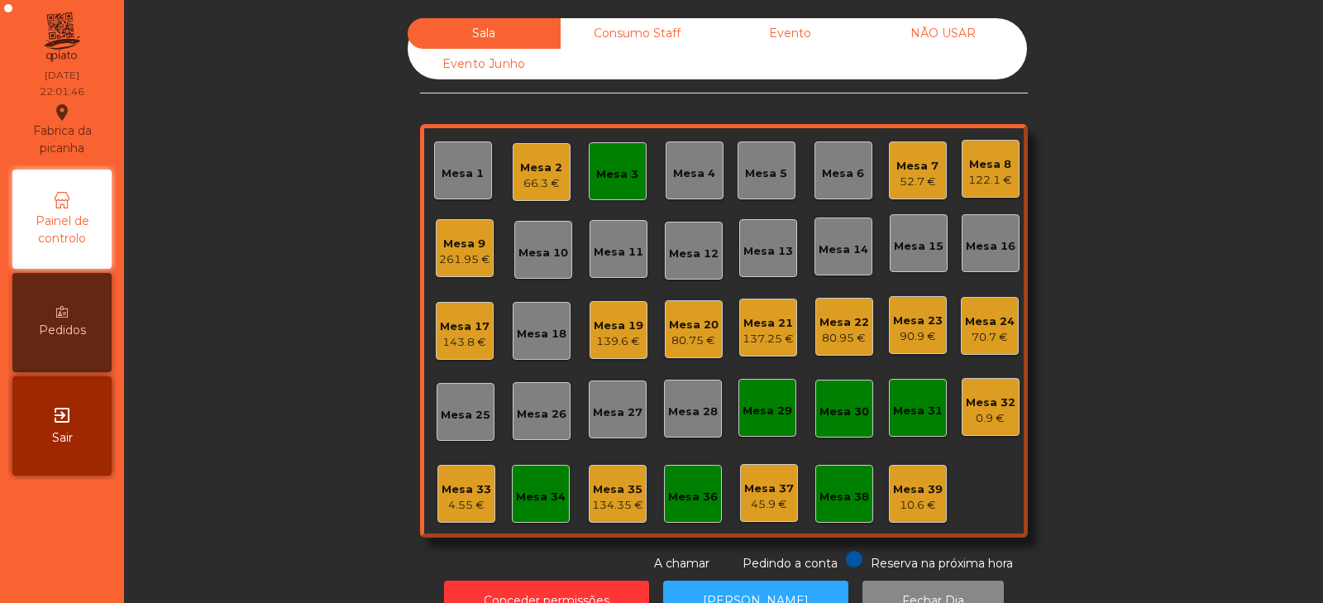
click at [607, 177] on div "Mesa 3" at bounding box center [617, 174] width 42 height 17
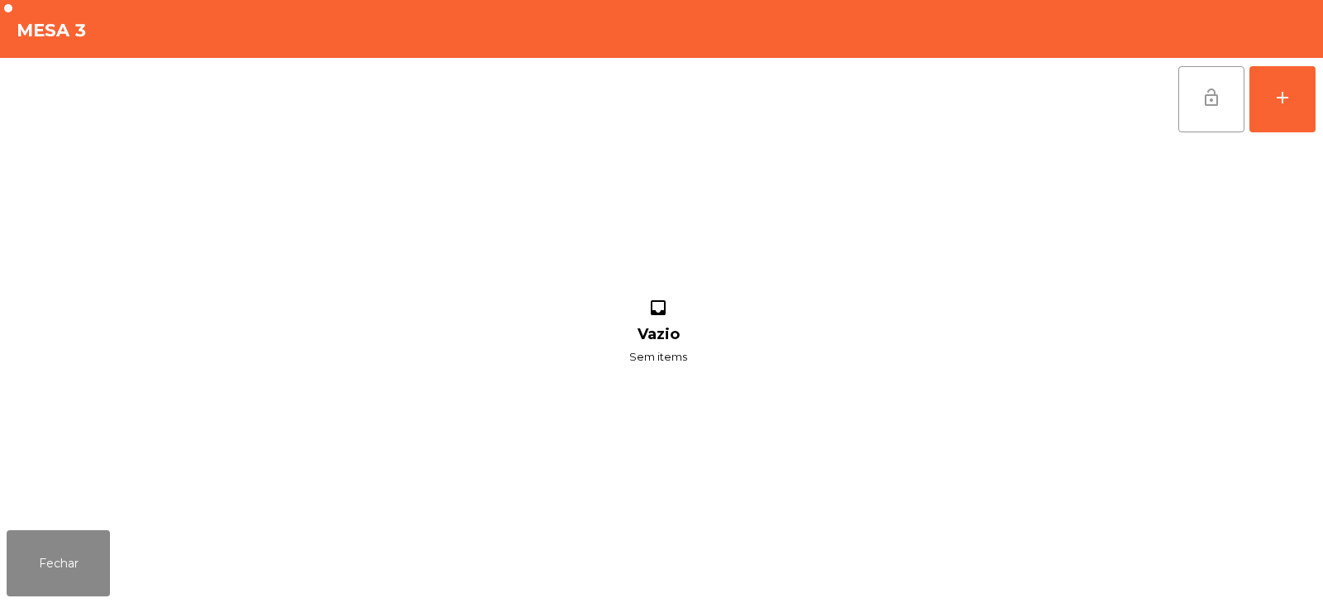
click at [1223, 82] on button "lock_open" at bounding box center [1212, 99] width 66 height 66
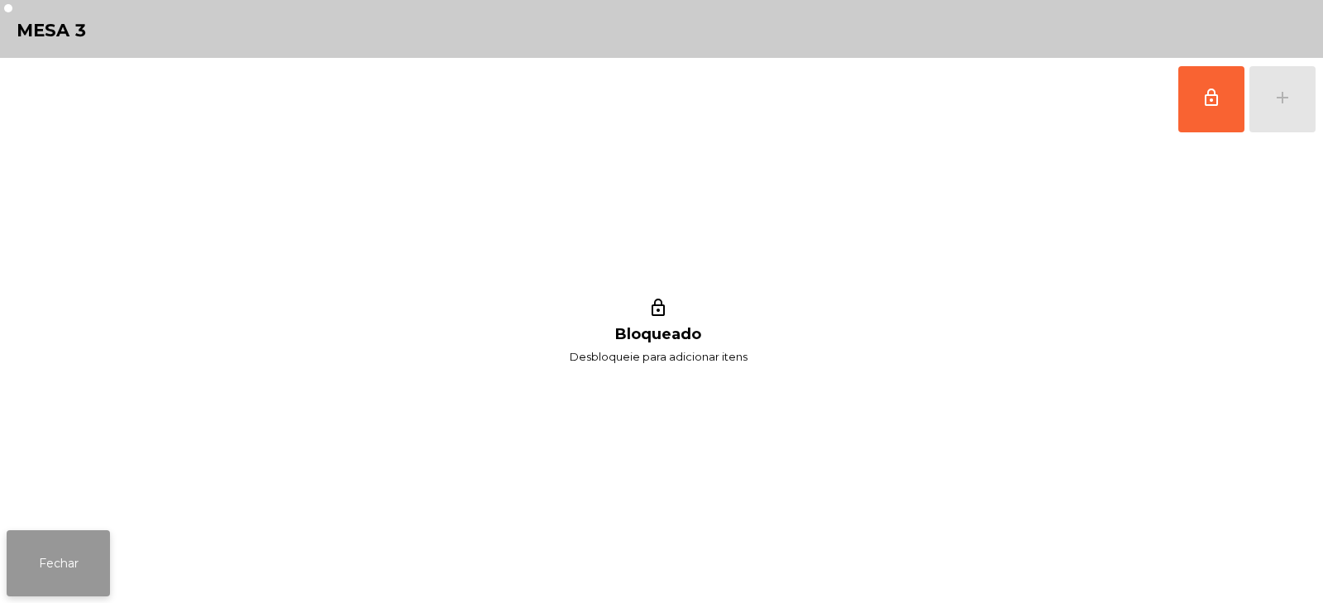
click at [71, 561] on button "Fechar" at bounding box center [58, 563] width 103 height 66
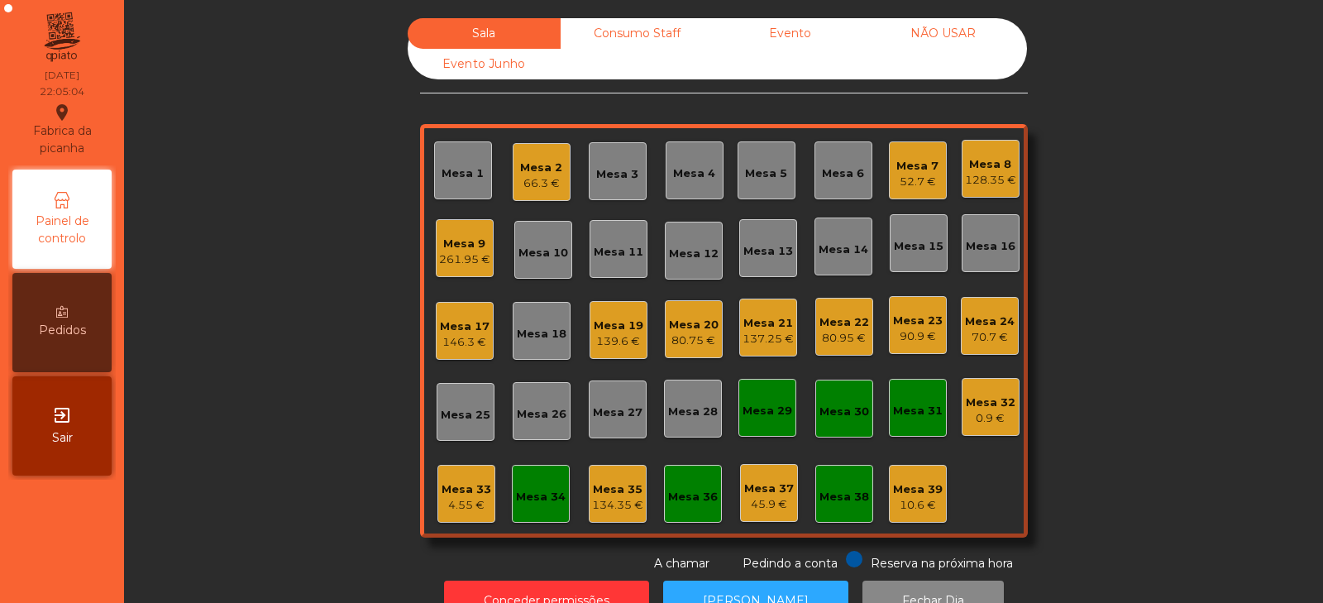
click at [675, 328] on div "Mesa 20" at bounding box center [694, 325] width 50 height 17
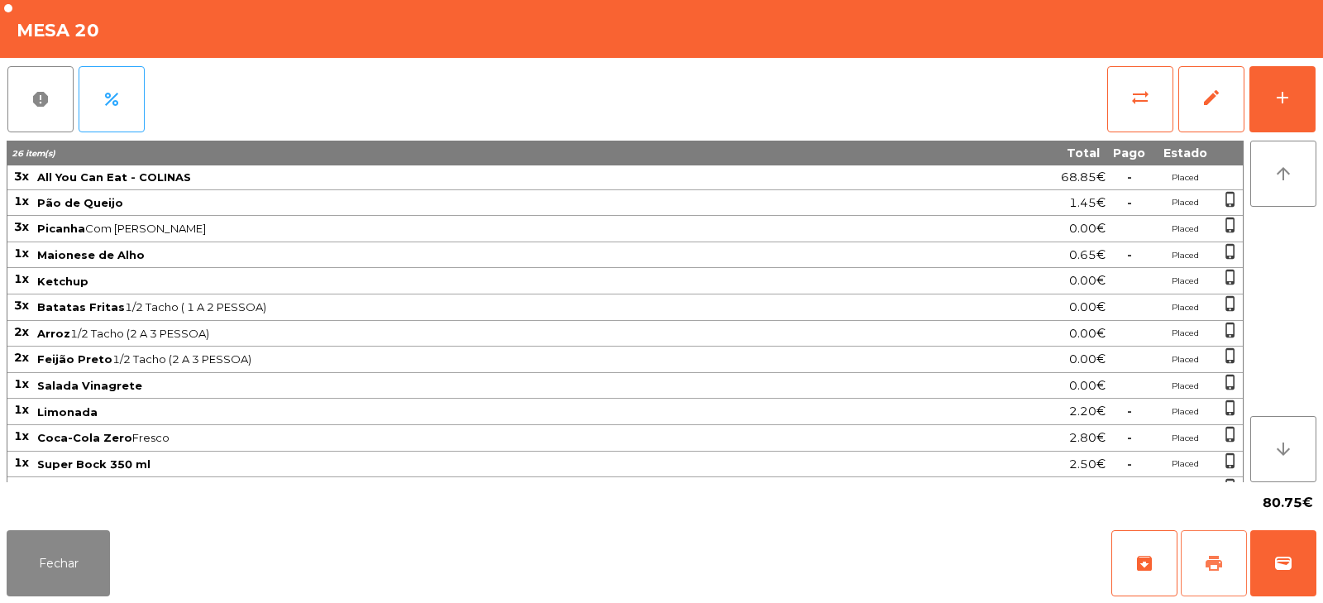
click at [1197, 563] on button "print" at bounding box center [1214, 563] width 66 height 66
click at [1204, 559] on span "print" at bounding box center [1214, 563] width 20 height 20
click at [1289, 548] on button "wallet" at bounding box center [1284, 563] width 66 height 66
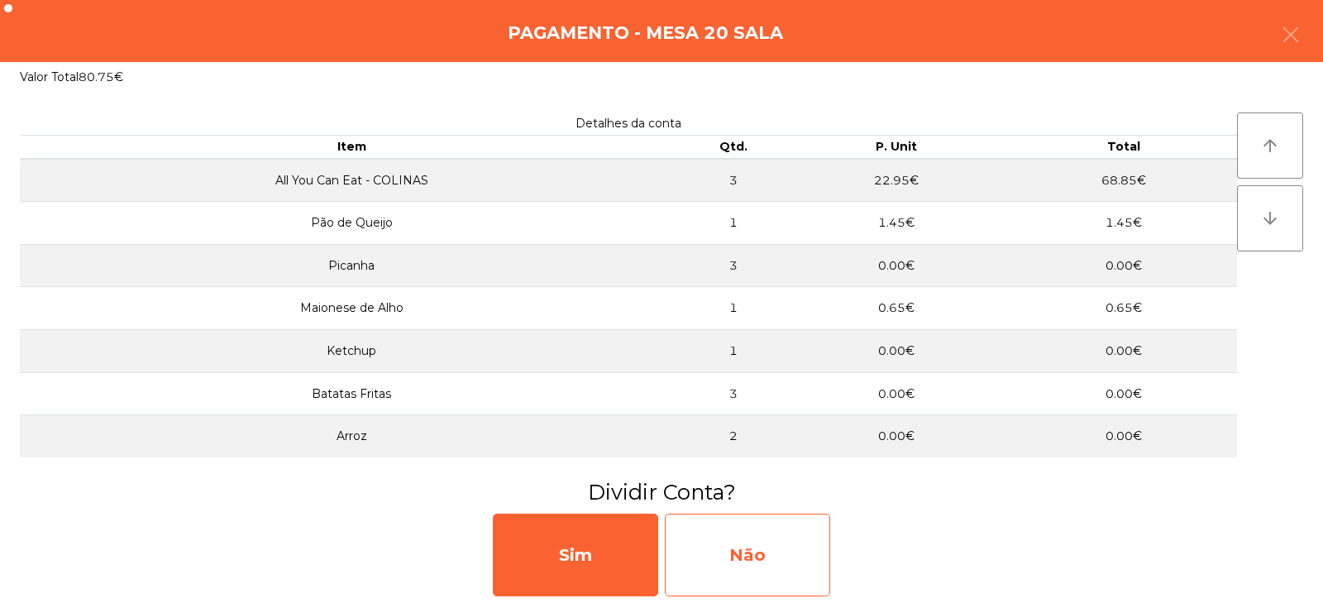
click at [775, 556] on div "Não" at bounding box center [747, 555] width 165 height 83
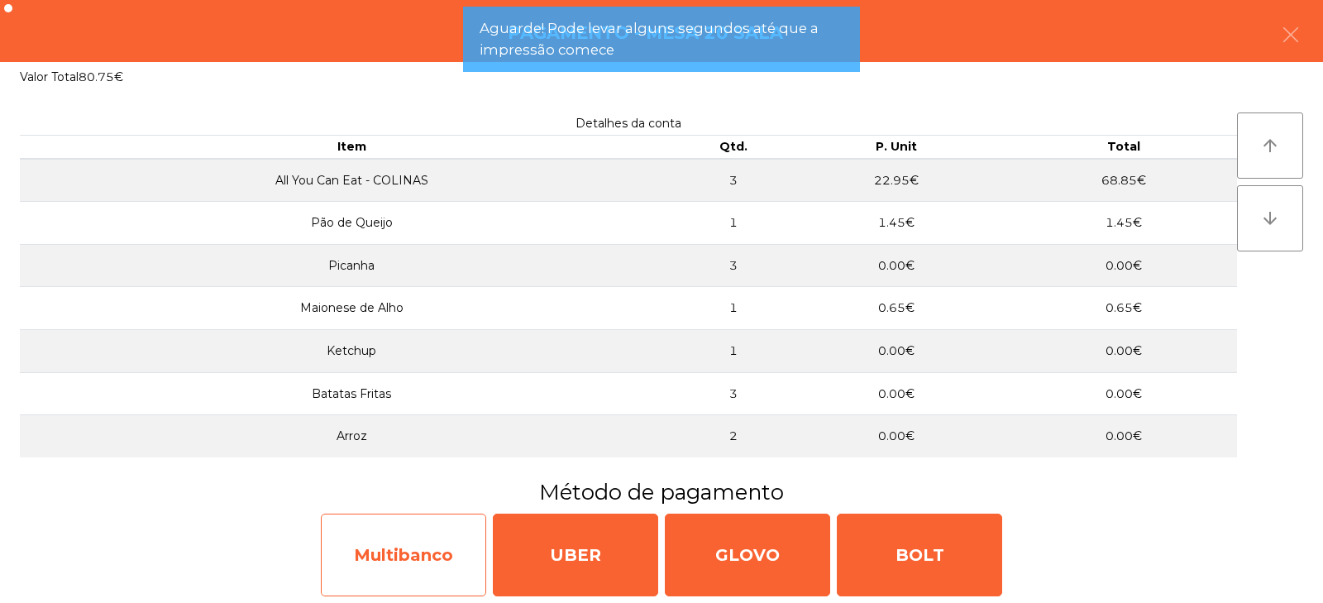
click at [402, 562] on div "Multibanco" at bounding box center [403, 555] width 165 height 83
select select "**"
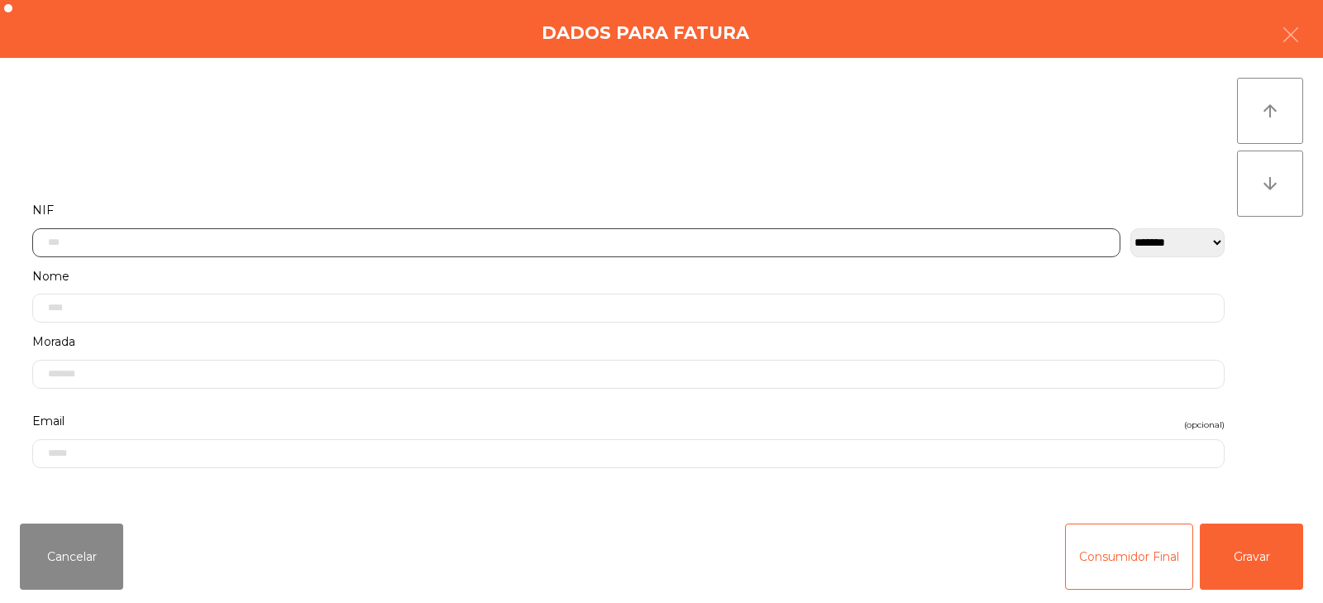
click at [263, 247] on input "text" at bounding box center [576, 242] width 1088 height 29
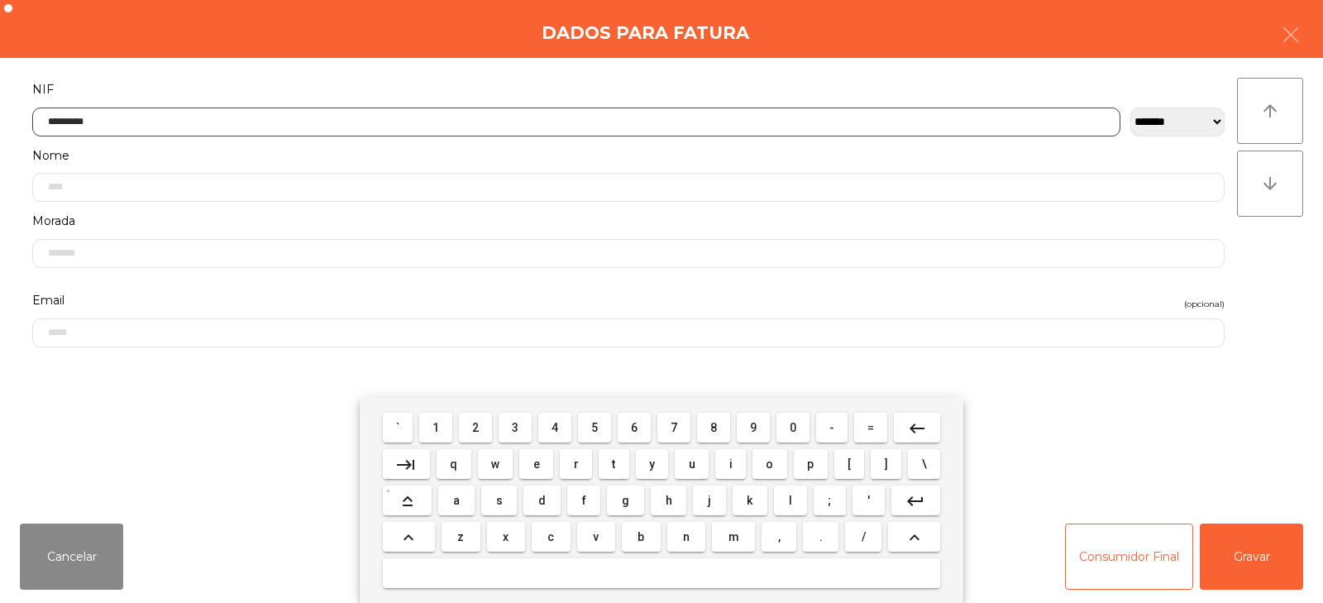
type input "*********"
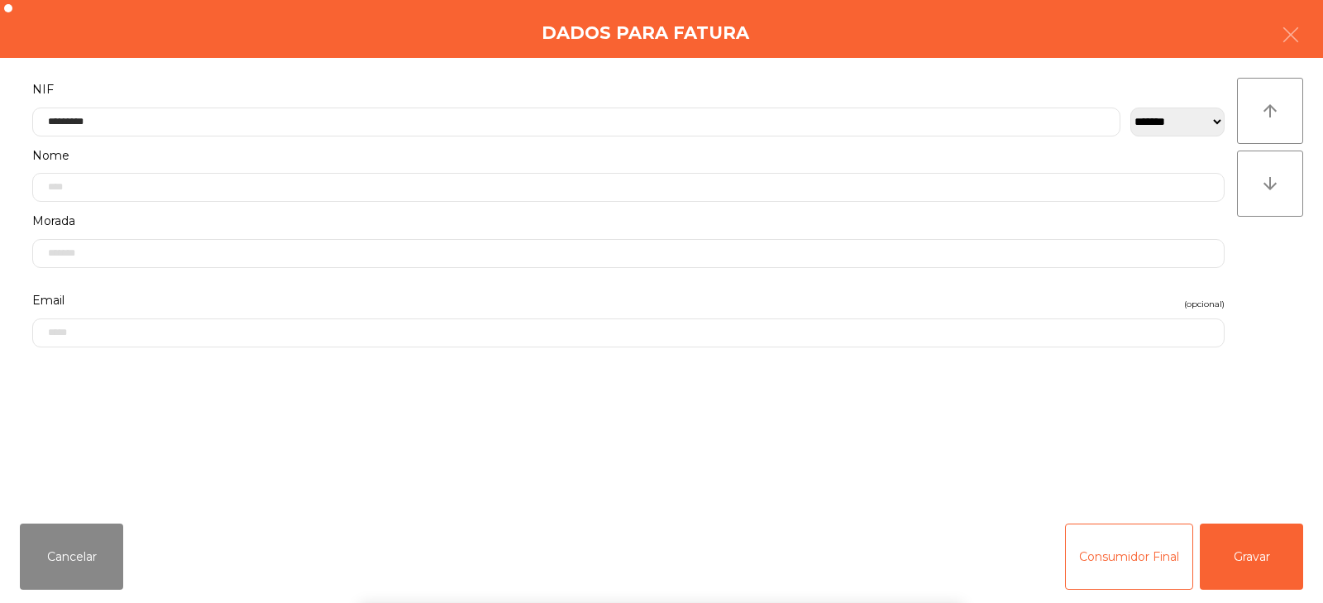
click at [1261, 542] on div "` 1 2 3 4 5 6 7 8 9 0 - = keyboard_backspace keyboard_tab q w e r t y u i o p […" at bounding box center [661, 500] width 1323 height 205
click at [1274, 536] on button "Gravar" at bounding box center [1251, 557] width 103 height 66
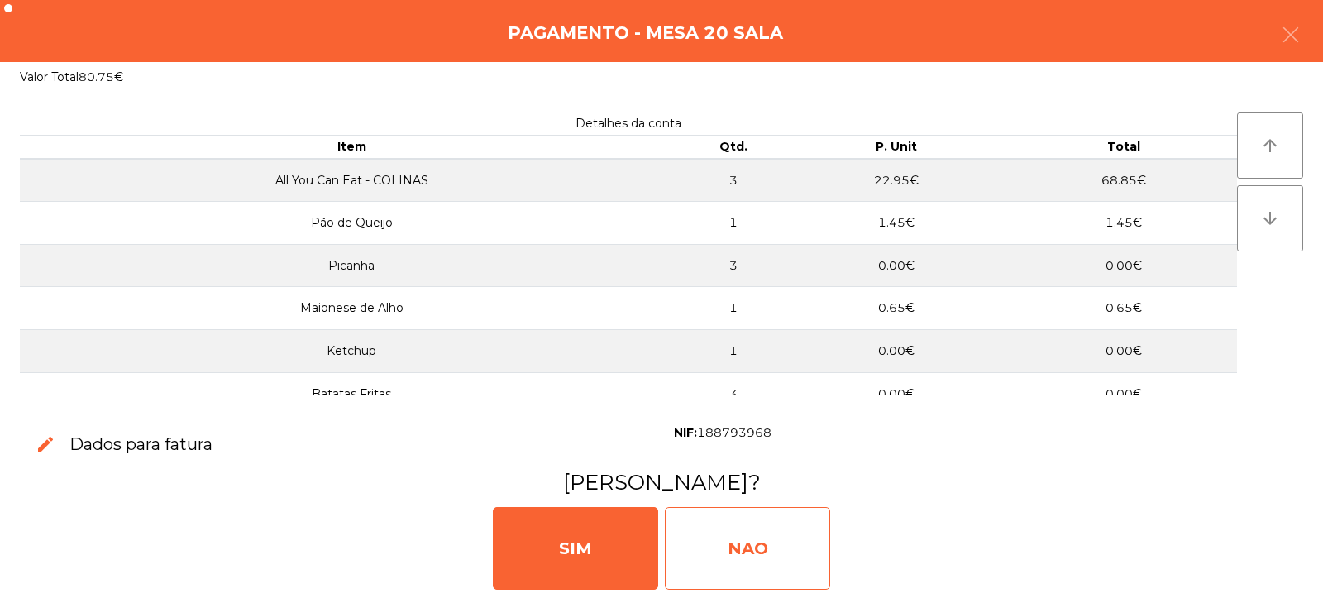
click at [744, 510] on div "NAO" at bounding box center [747, 548] width 165 height 83
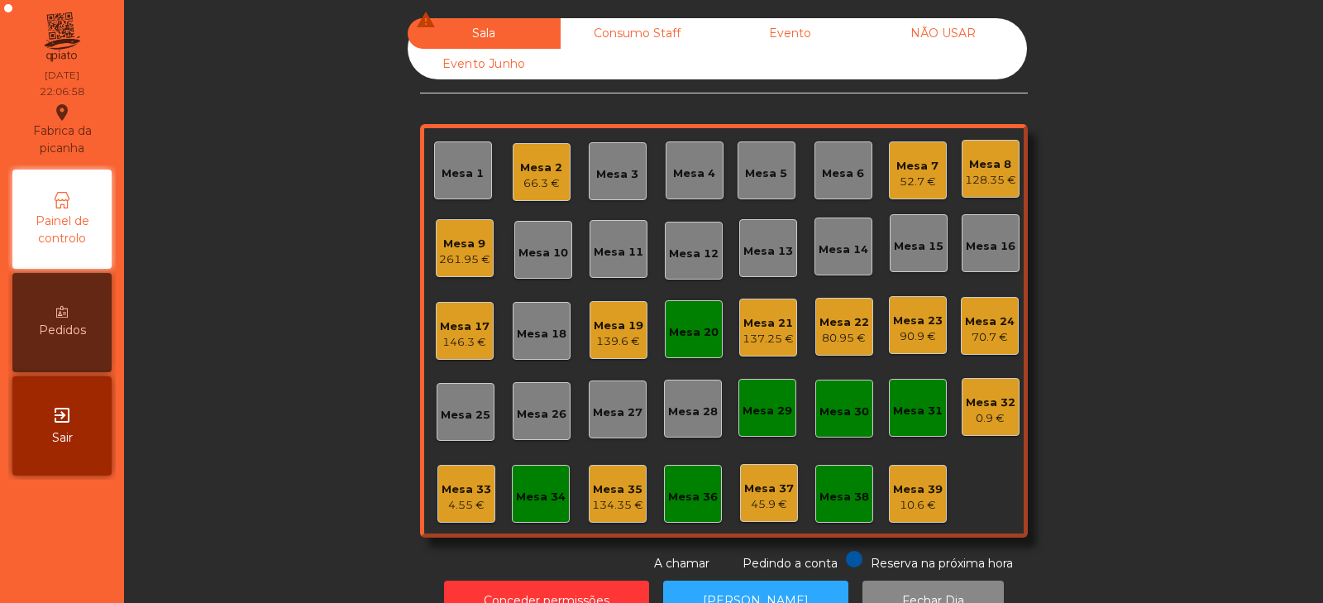
click at [897, 187] on div "52.7 €" at bounding box center [918, 182] width 42 height 17
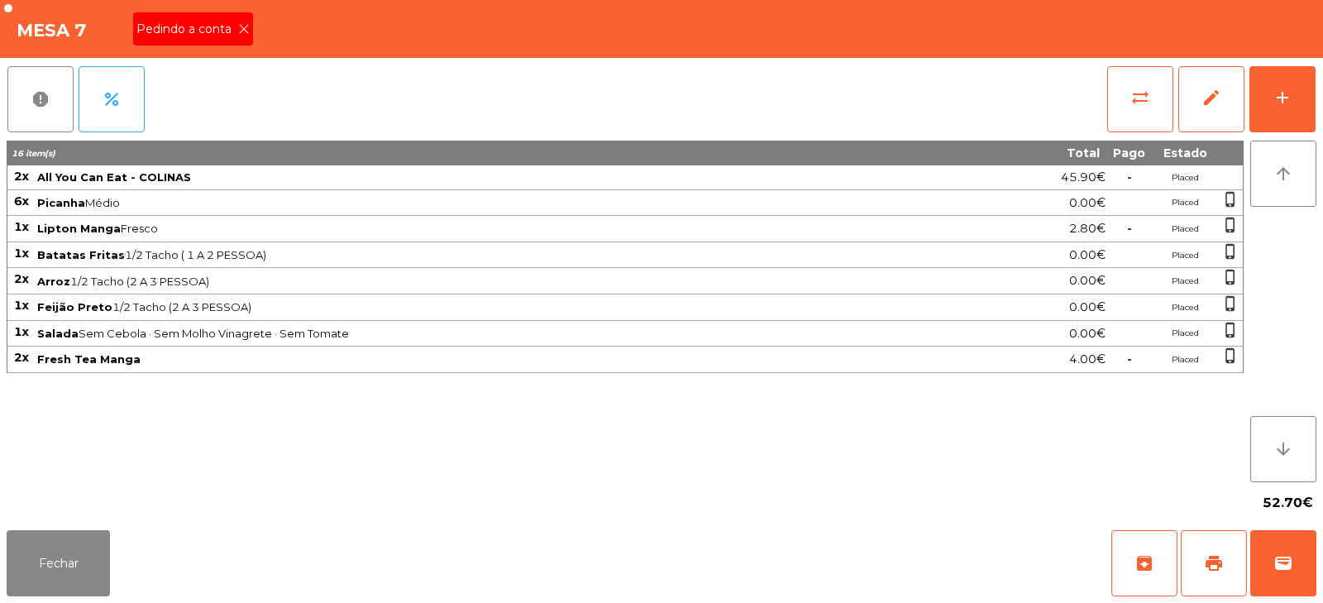
click at [221, 44] on div "Pedindo a conta" at bounding box center [193, 28] width 120 height 33
click at [1211, 552] on button "print" at bounding box center [1214, 563] width 66 height 66
click at [1217, 557] on span "print" at bounding box center [1214, 563] width 20 height 20
click at [1295, 556] on button "wallet" at bounding box center [1284, 563] width 66 height 66
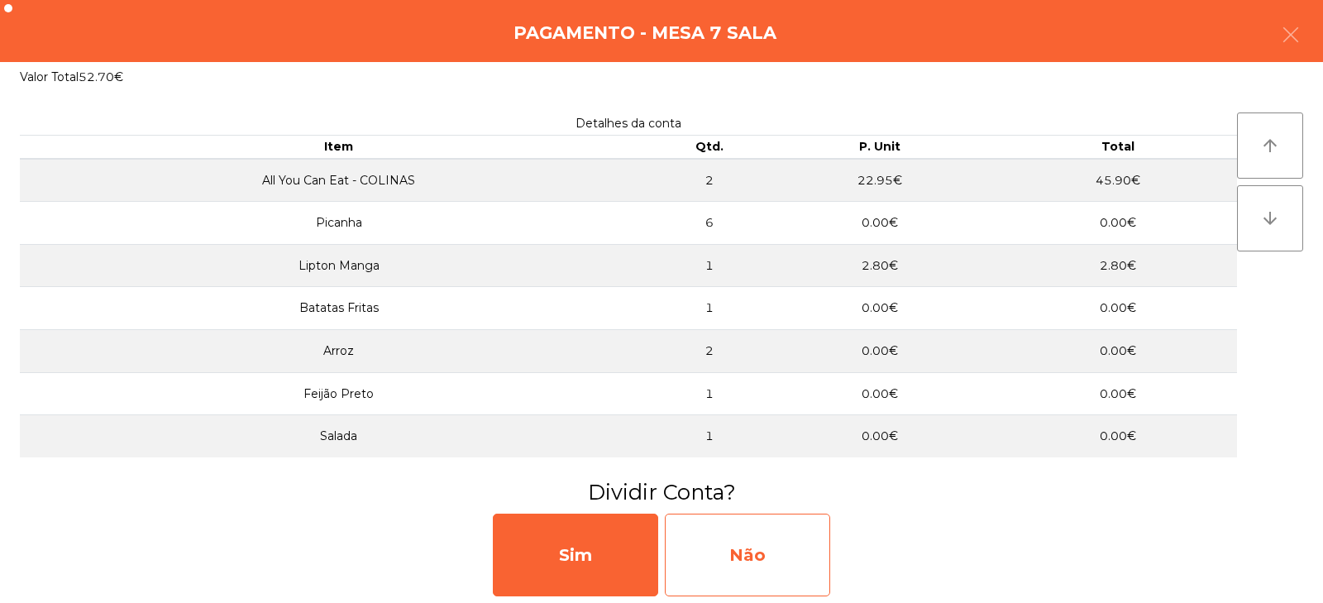
click at [765, 558] on div "Não" at bounding box center [747, 555] width 165 height 83
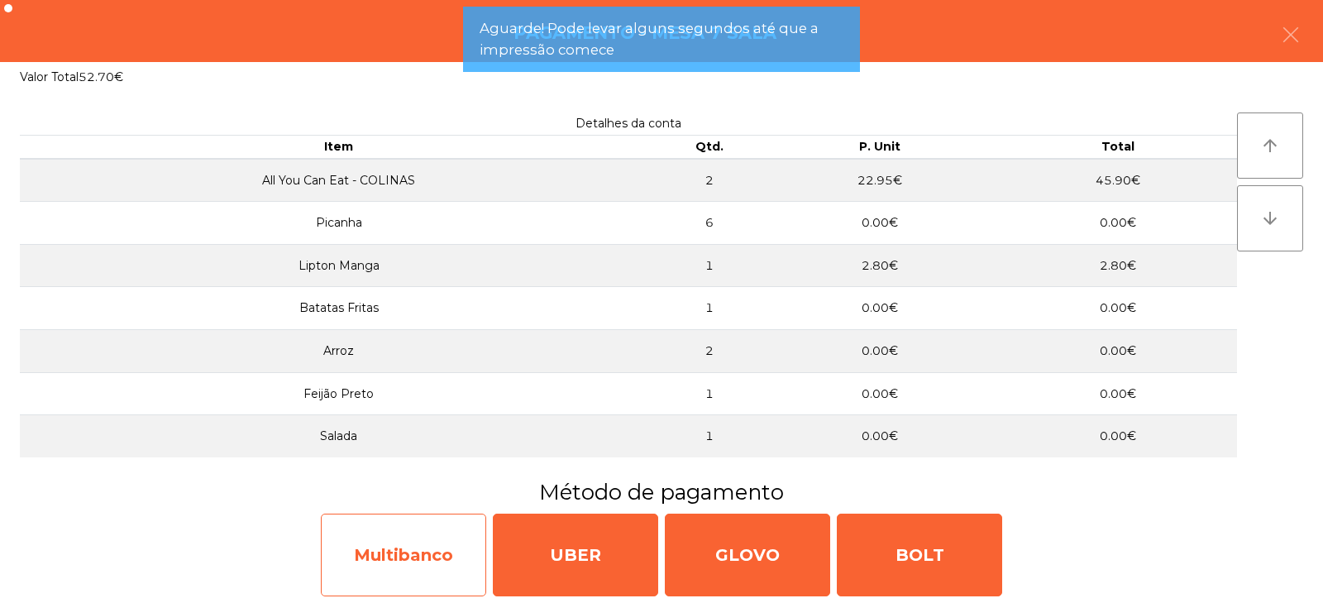
click at [403, 562] on div "Multibanco" at bounding box center [403, 555] width 165 height 83
select select "**"
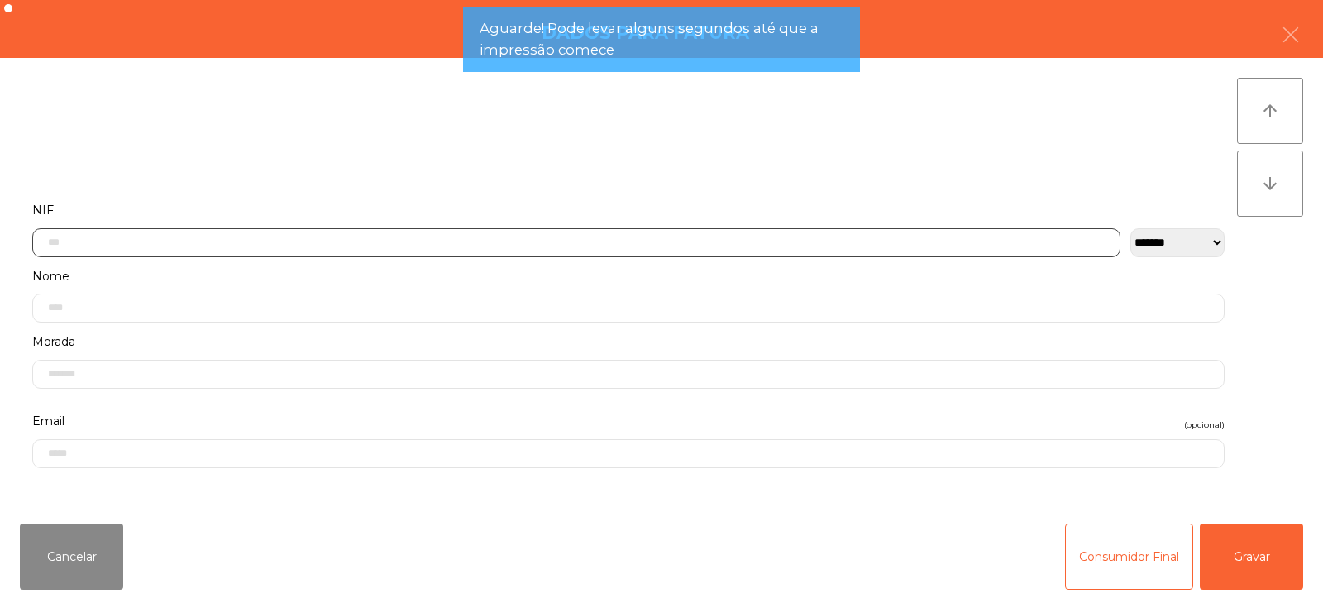
click at [430, 238] on input "text" at bounding box center [576, 242] width 1088 height 29
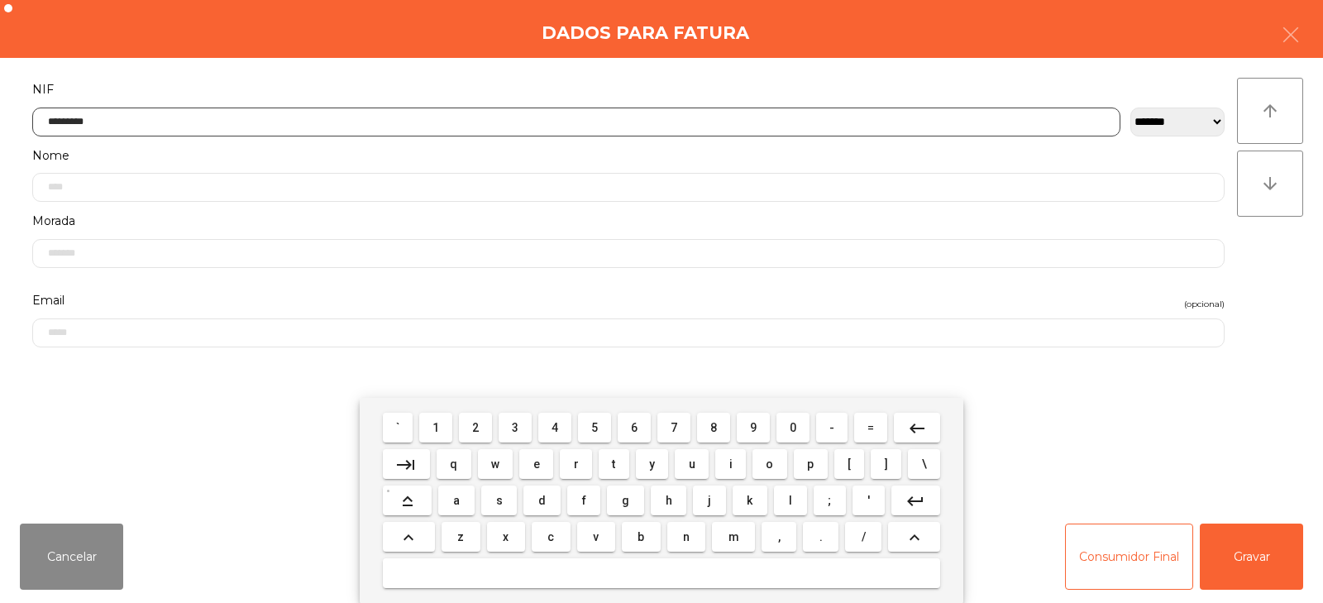
type input "*********"
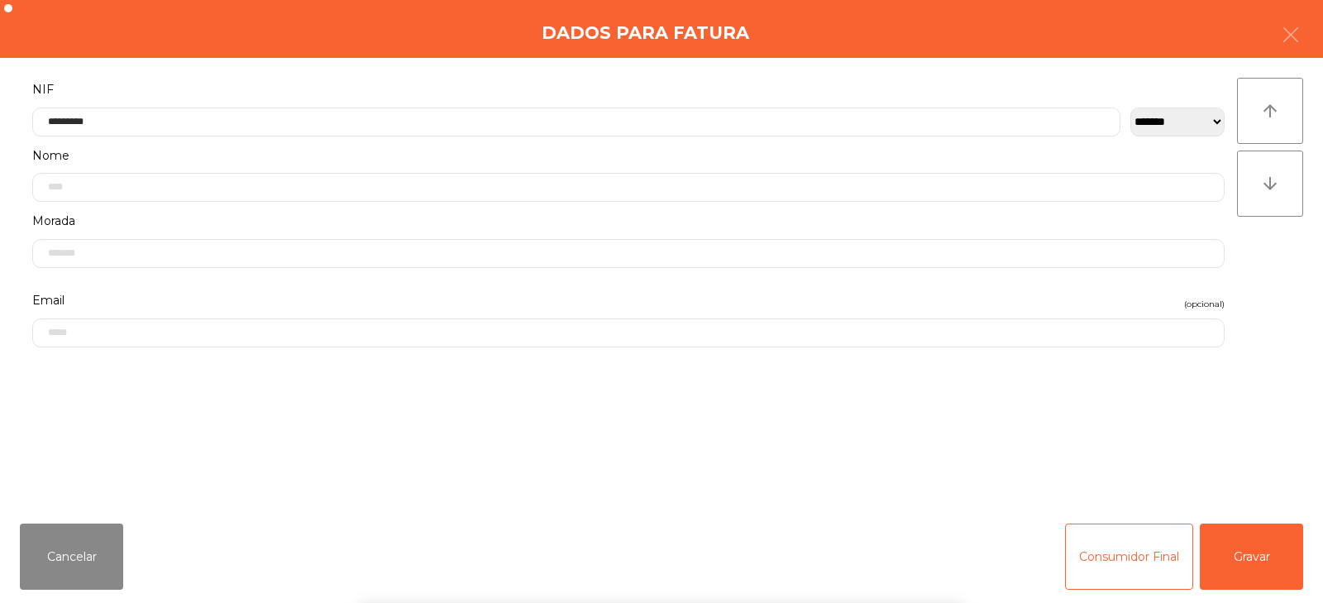
click at [1257, 541] on div "` 1 2 3 4 5 6 7 8 9 0 - = keyboard_backspace keyboard_tab q w e r t y u i o p […" at bounding box center [661, 500] width 1323 height 205
click at [1259, 548] on button "Gravar" at bounding box center [1251, 557] width 103 height 66
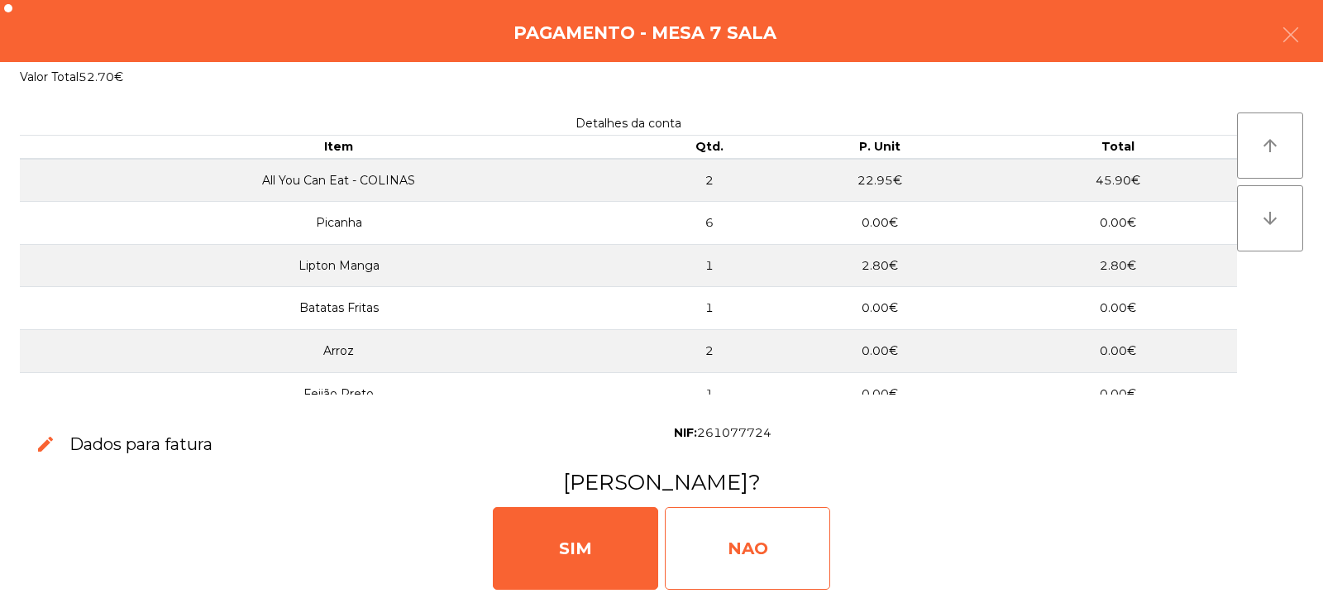
click at [726, 518] on div "NAO" at bounding box center [747, 548] width 165 height 83
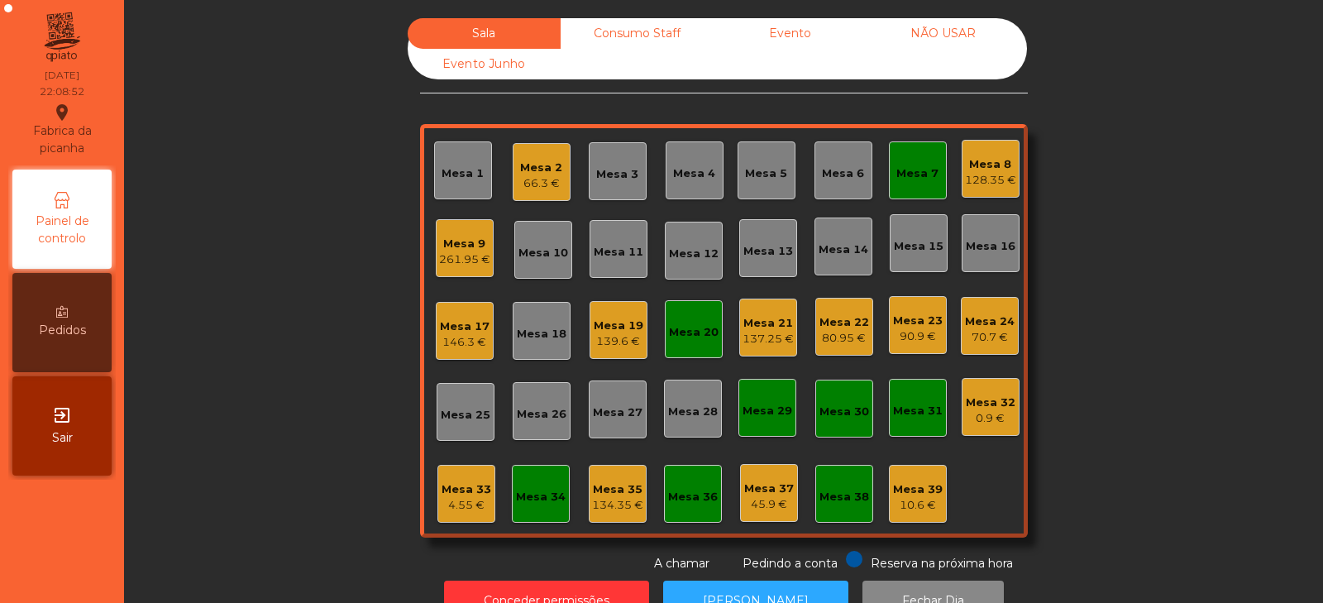
click at [630, 490] on div "Mesa 35" at bounding box center [617, 489] width 51 height 17
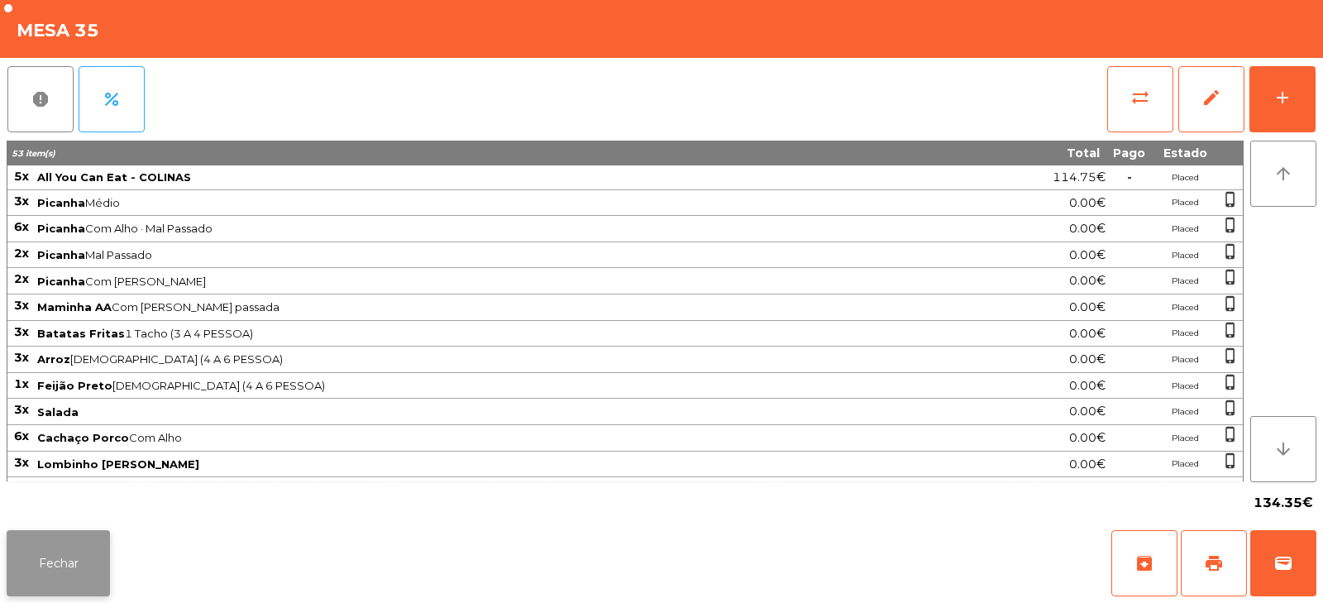
click at [36, 534] on button "Fechar" at bounding box center [58, 563] width 103 height 66
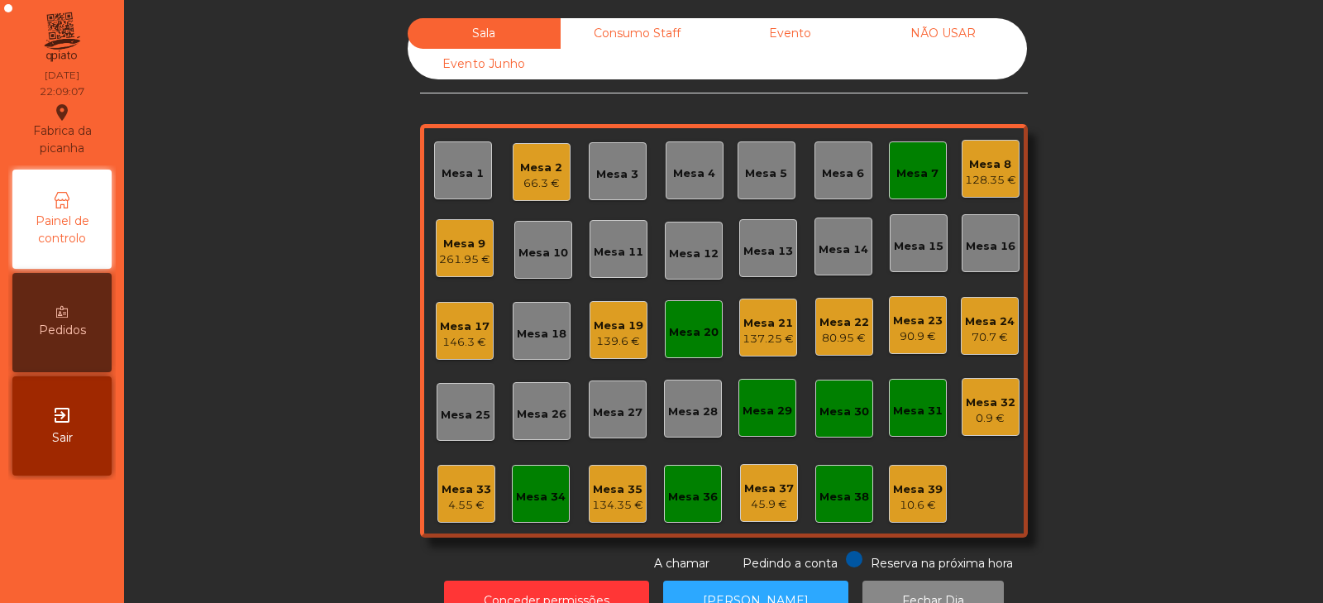
click at [738, 170] on div "Mesa 5" at bounding box center [767, 170] width 58 height 58
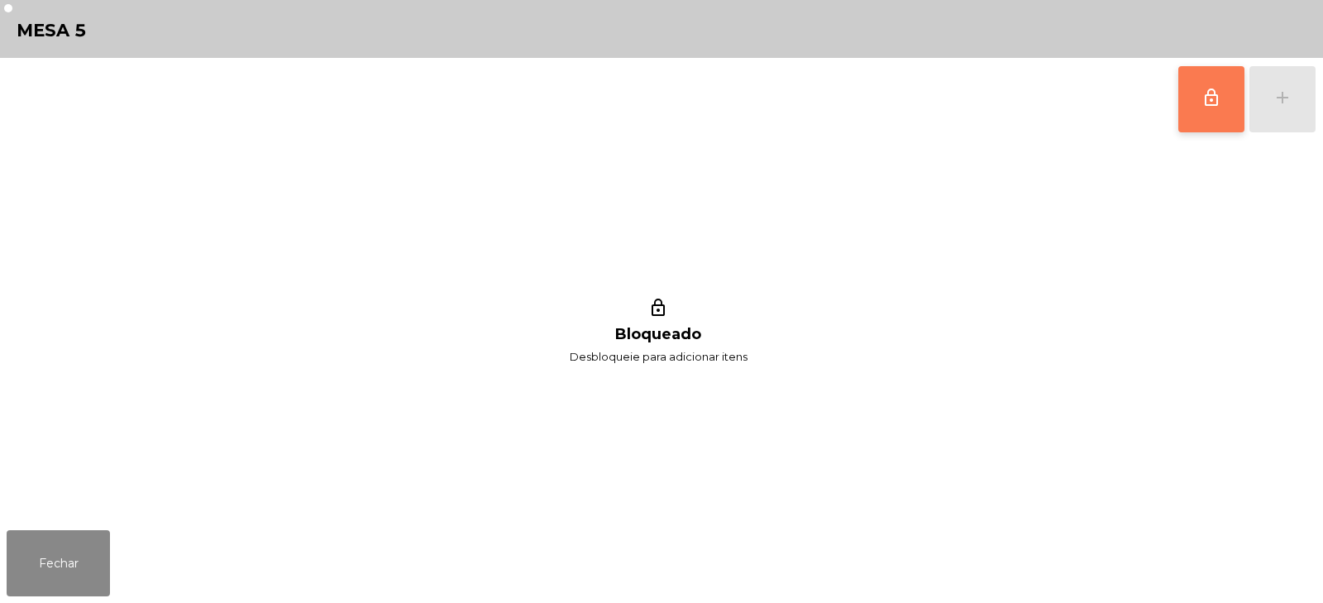
click at [1184, 104] on button "lock_outline" at bounding box center [1212, 99] width 66 height 66
click at [1288, 106] on div "add" at bounding box center [1283, 98] width 20 height 20
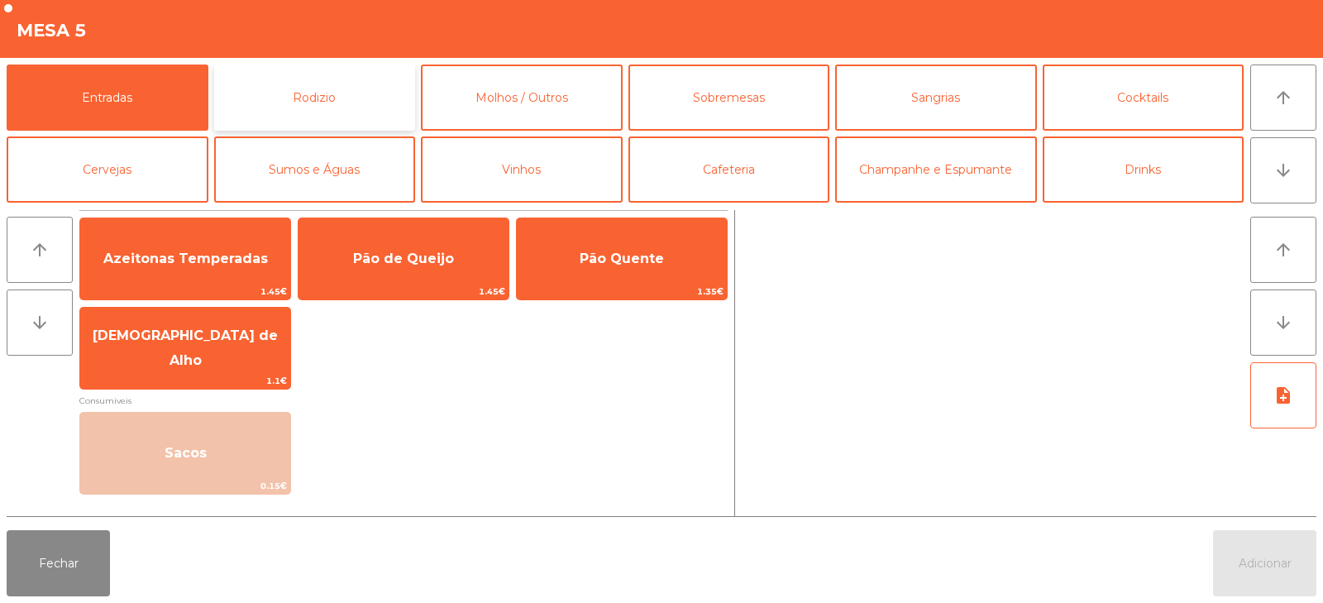
click at [267, 124] on button "Rodizio" at bounding box center [315, 98] width 202 height 66
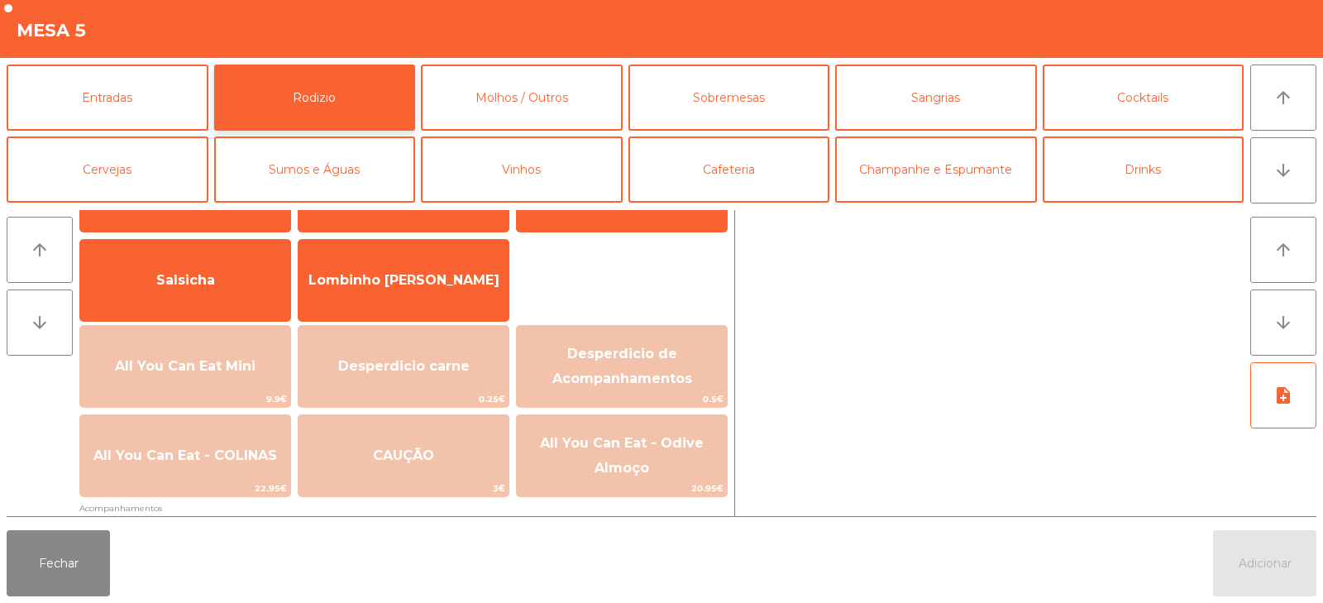
scroll to position [101, 0]
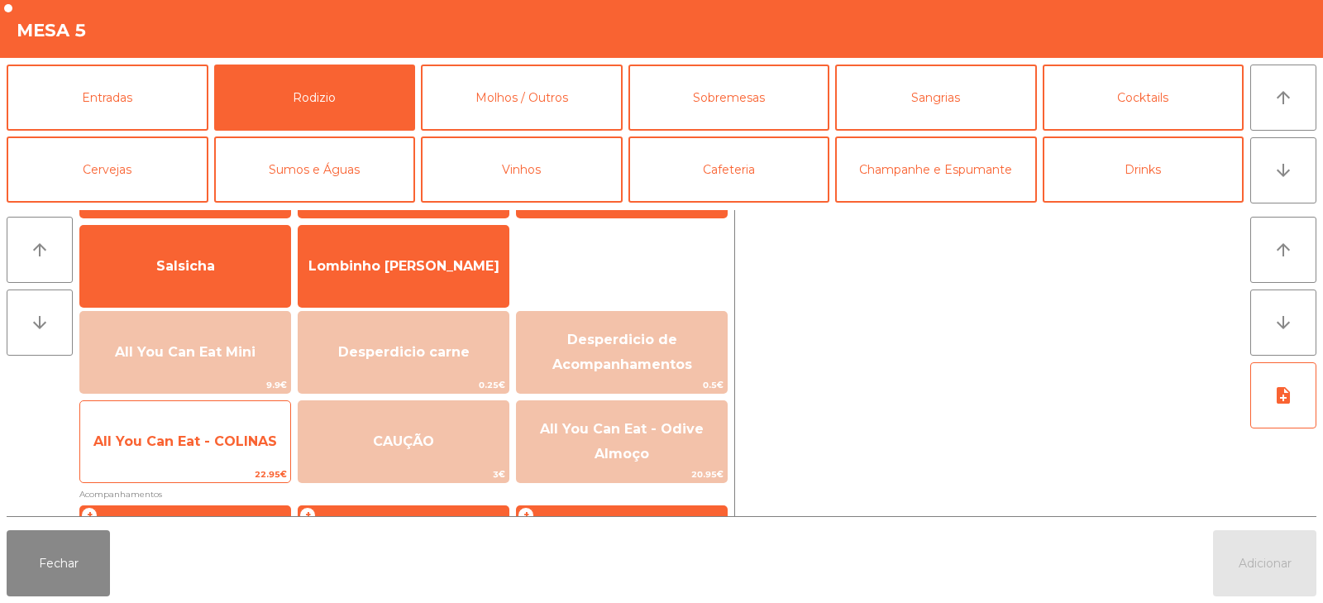
click at [240, 455] on span "All You Can Eat - COLINAS" at bounding box center [185, 441] width 210 height 45
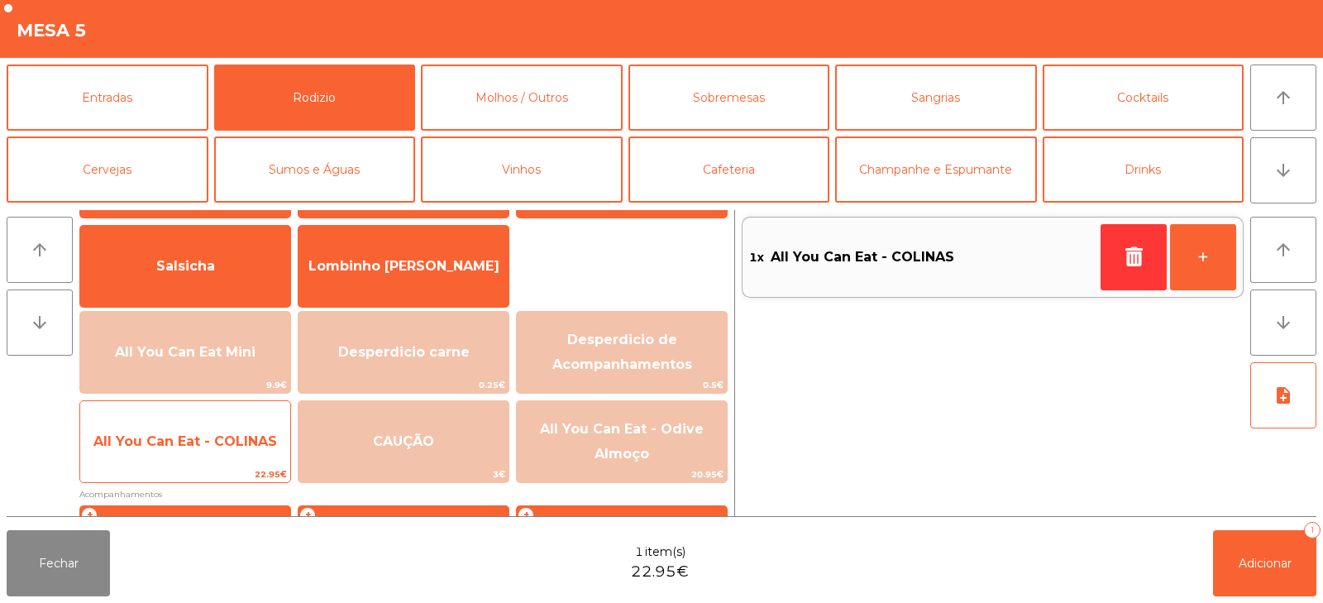
click at [246, 455] on span "All You Can Eat - COLINAS" at bounding box center [185, 441] width 210 height 45
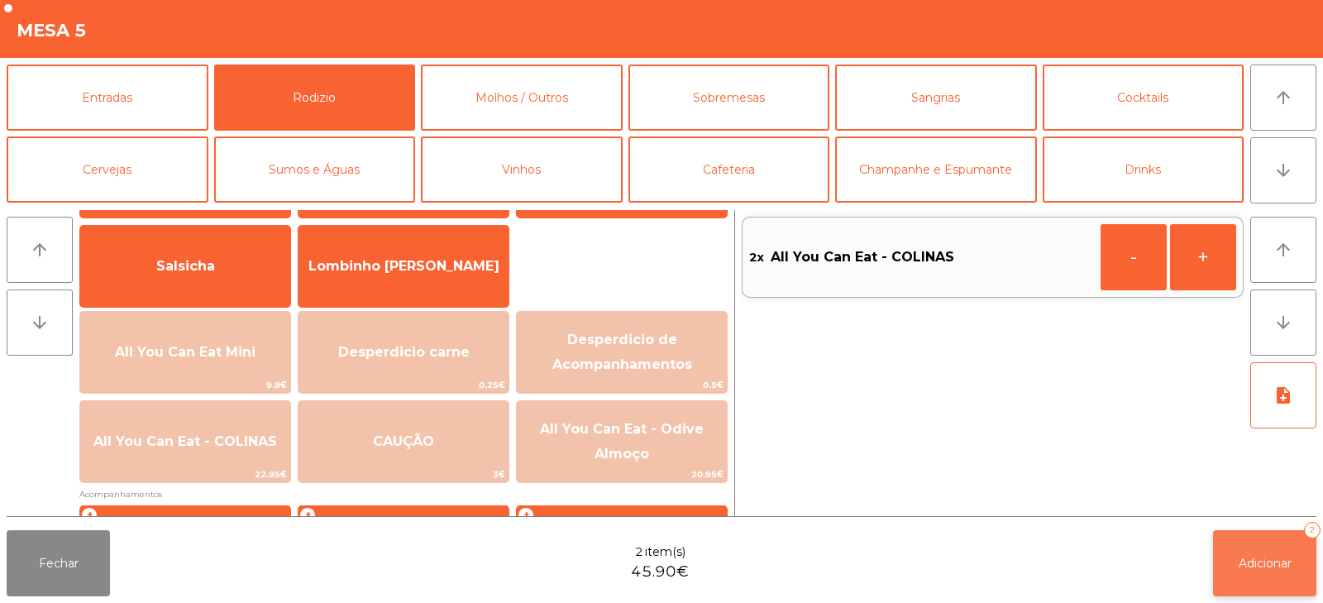
click at [1240, 533] on button "Adicionar 2" at bounding box center [1264, 563] width 103 height 66
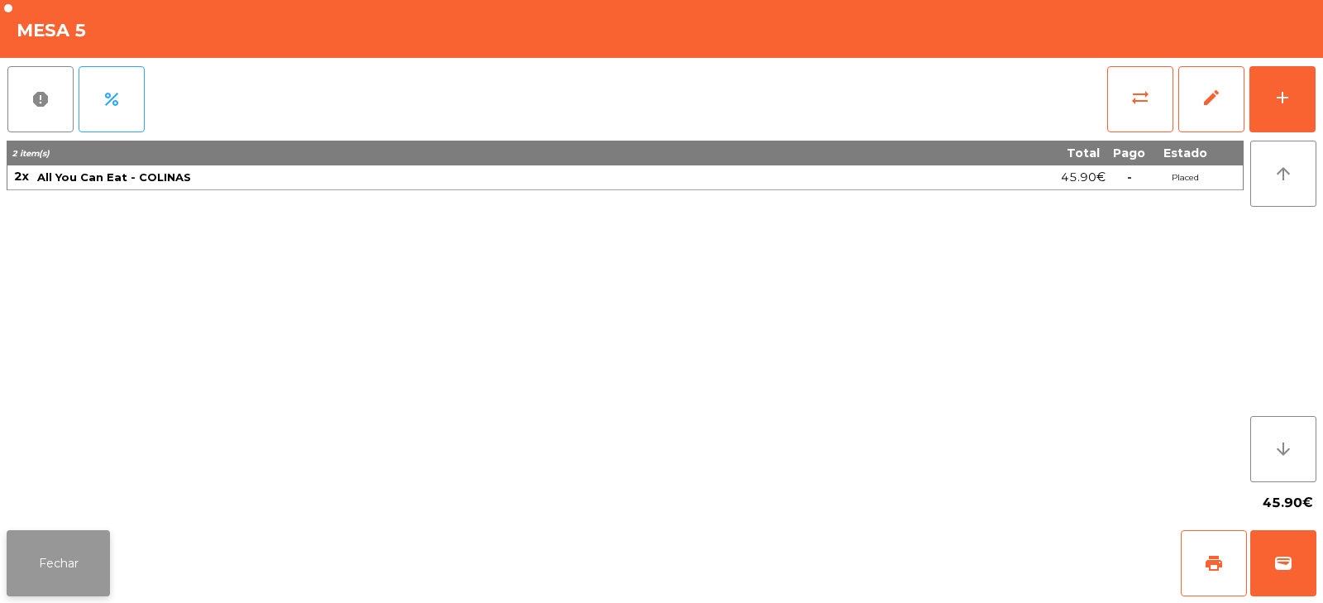
click at [68, 561] on button "Fechar" at bounding box center [58, 563] width 103 height 66
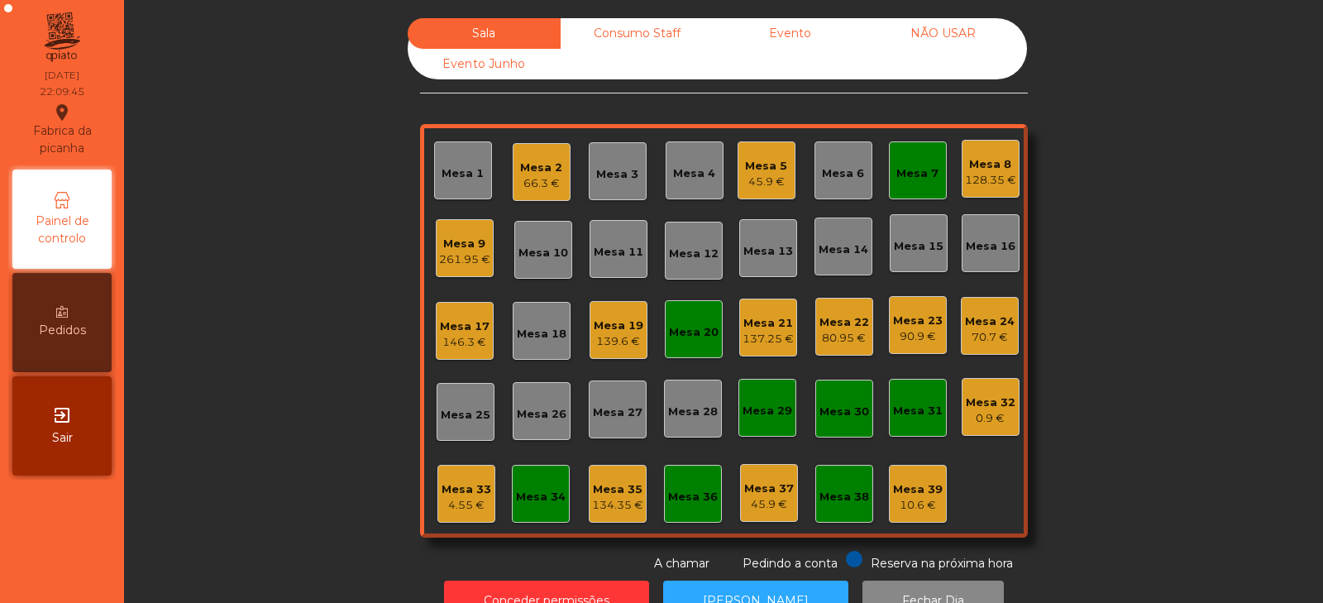
click at [913, 168] on div "Mesa 7" at bounding box center [918, 173] width 42 height 17
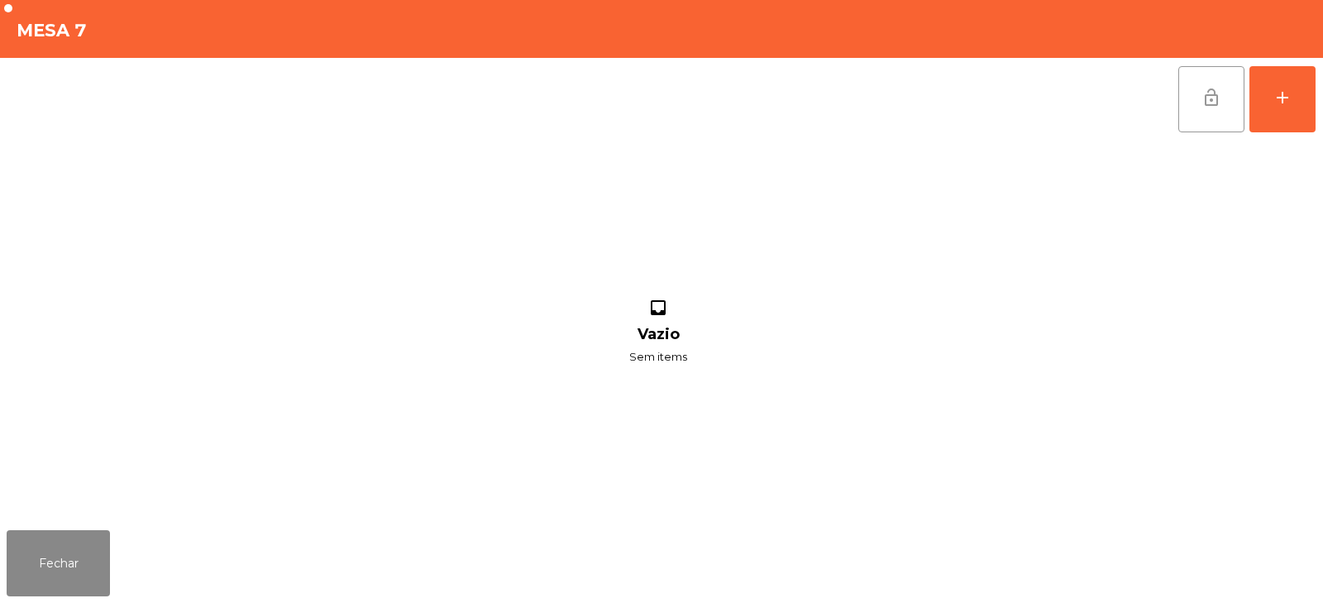
click at [1200, 89] on button "lock_open" at bounding box center [1212, 99] width 66 height 66
click at [65, 558] on button "Fechar" at bounding box center [58, 563] width 103 height 66
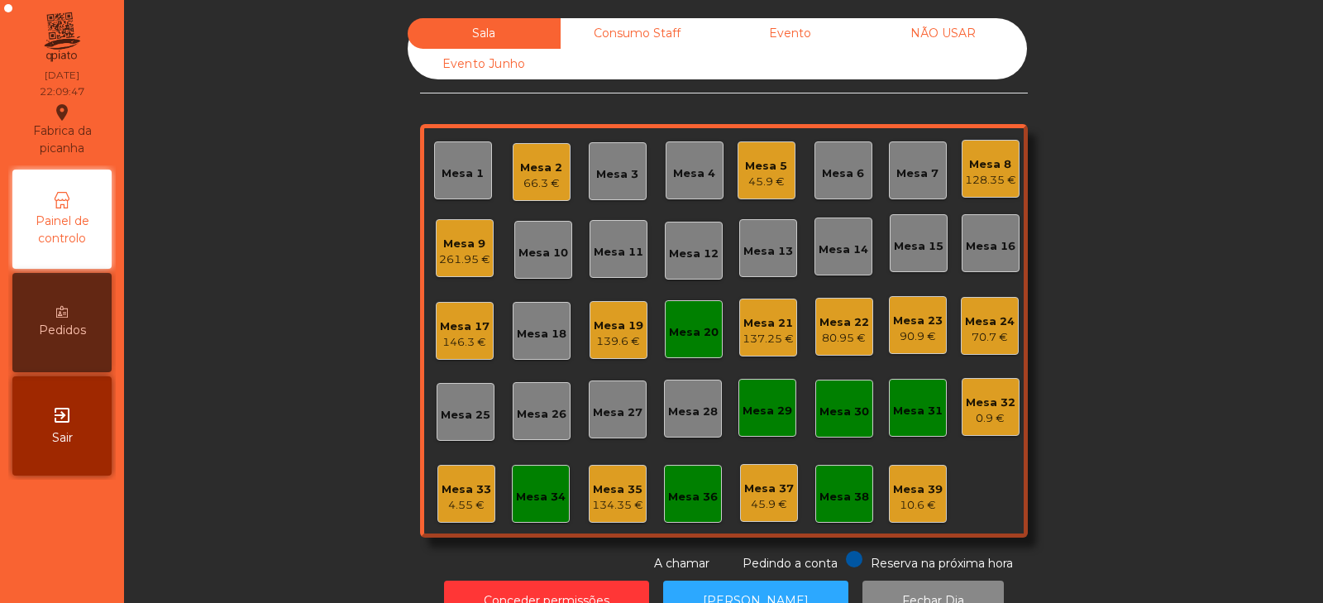
click at [679, 329] on div "Mesa 20" at bounding box center [694, 332] width 50 height 17
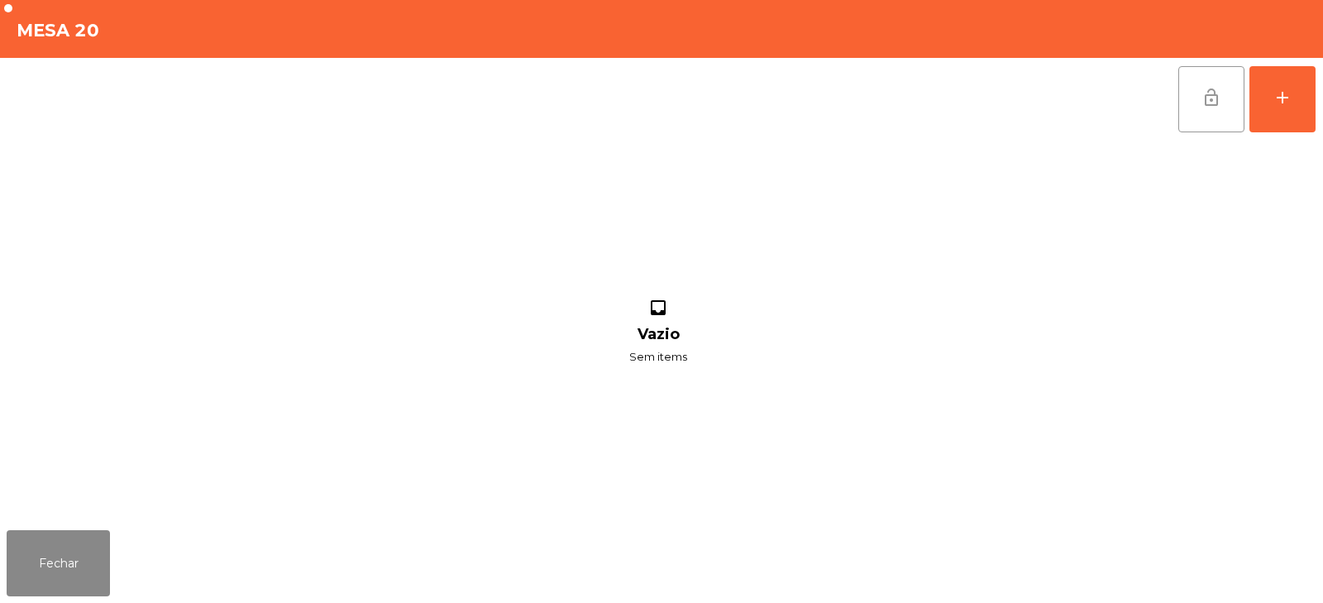
click at [1219, 98] on span "lock_open" at bounding box center [1212, 98] width 20 height 20
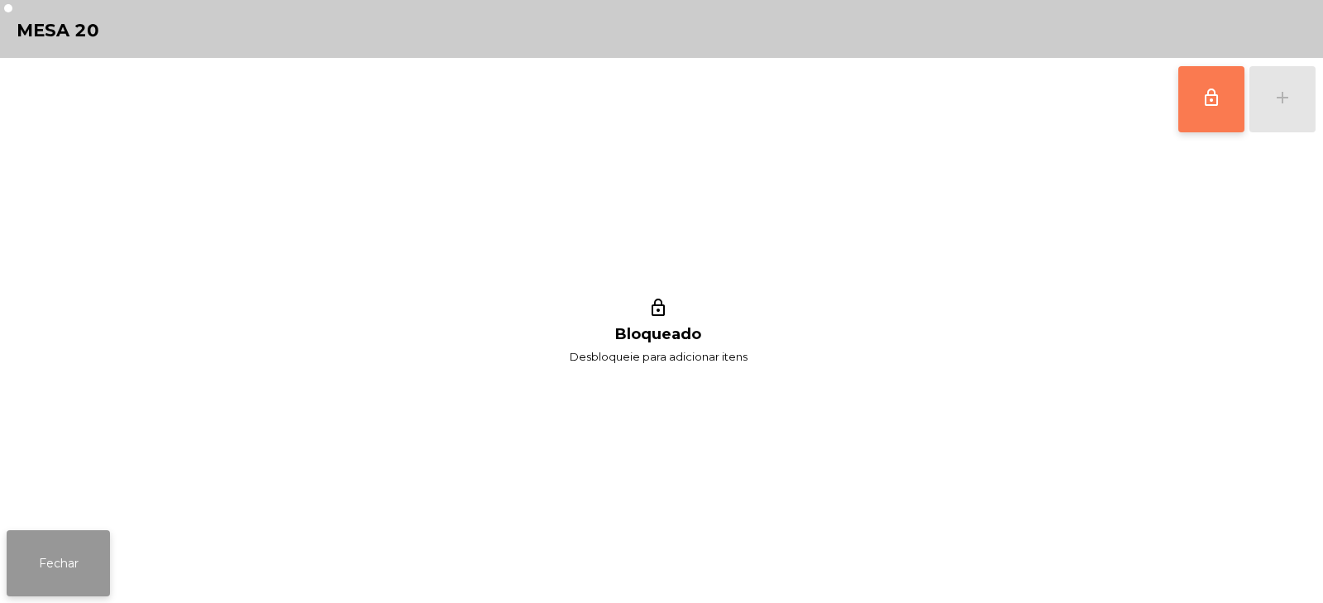
click at [93, 537] on button "Fechar" at bounding box center [58, 563] width 103 height 66
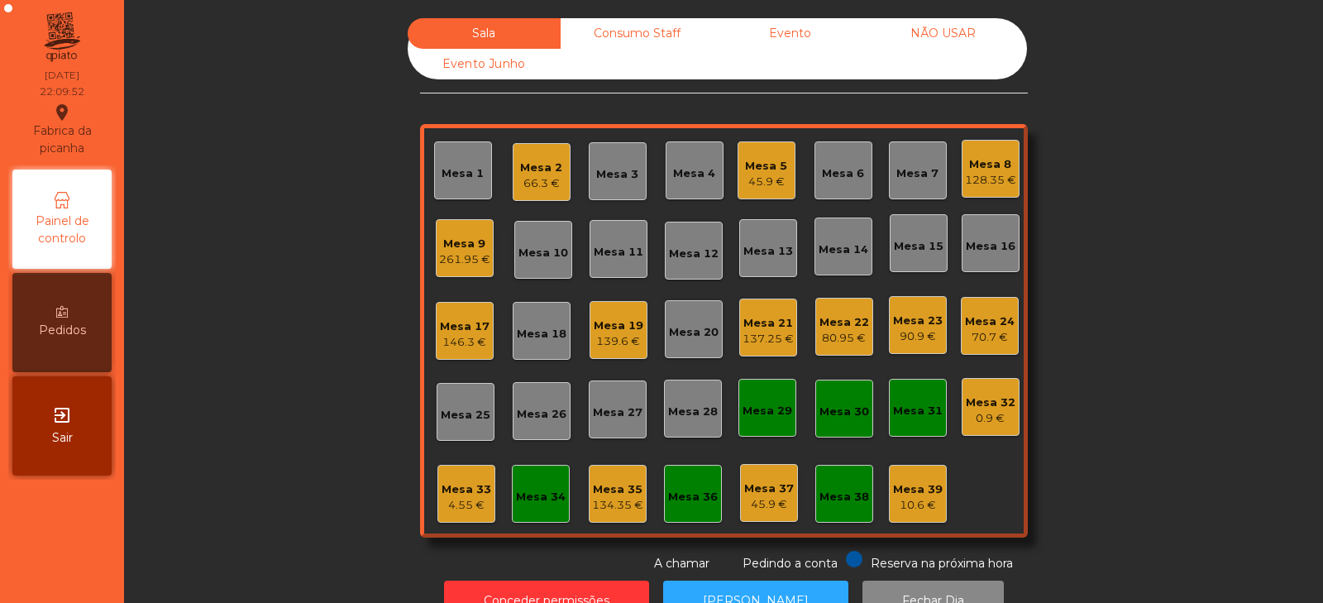
click at [592, 482] on div "Mesa 35" at bounding box center [617, 489] width 51 height 17
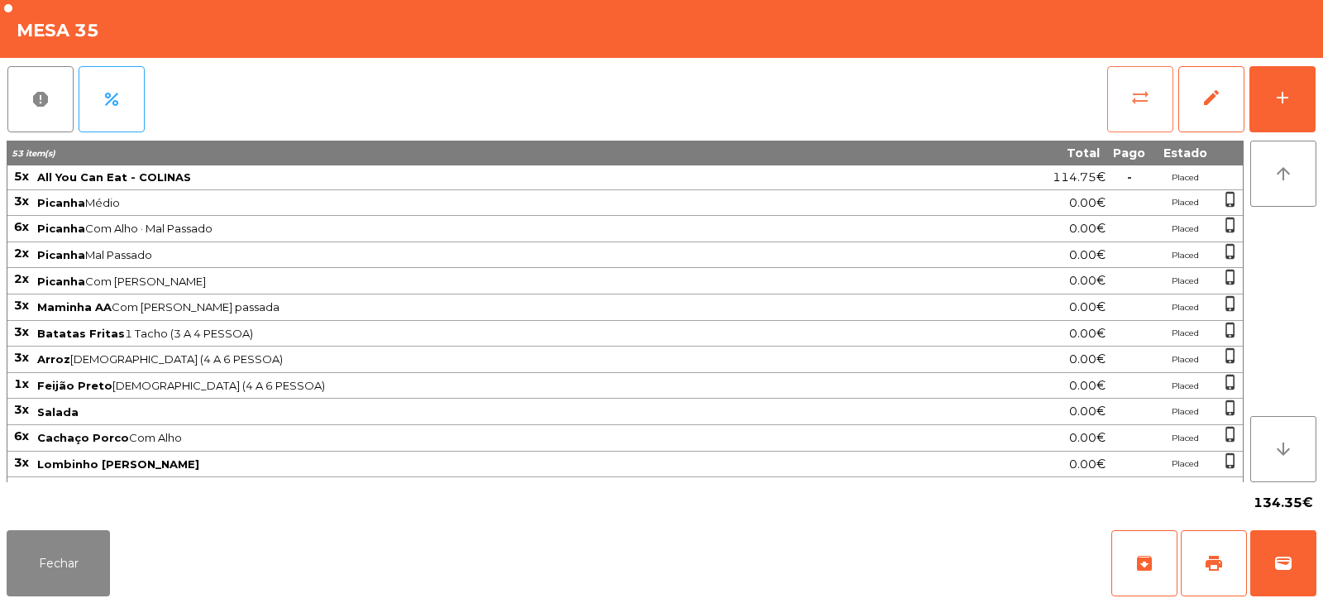
click at [1141, 98] on span "sync_alt" at bounding box center [1141, 98] width 20 height 20
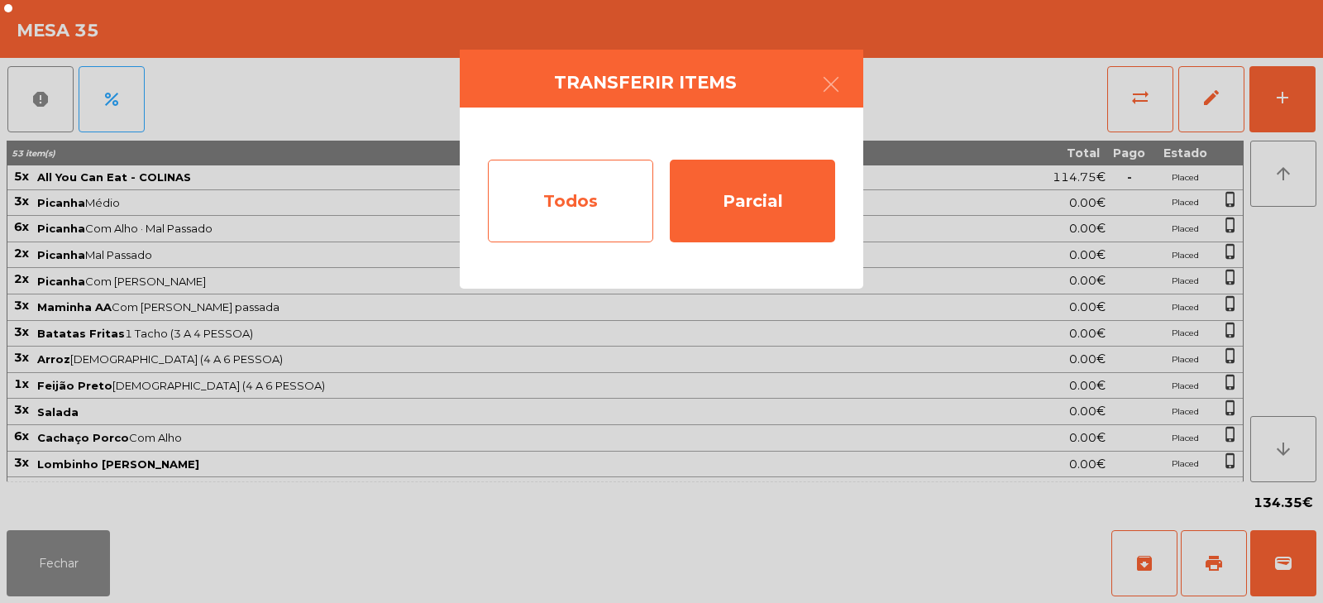
click at [579, 213] on div "Todos" at bounding box center [570, 201] width 165 height 83
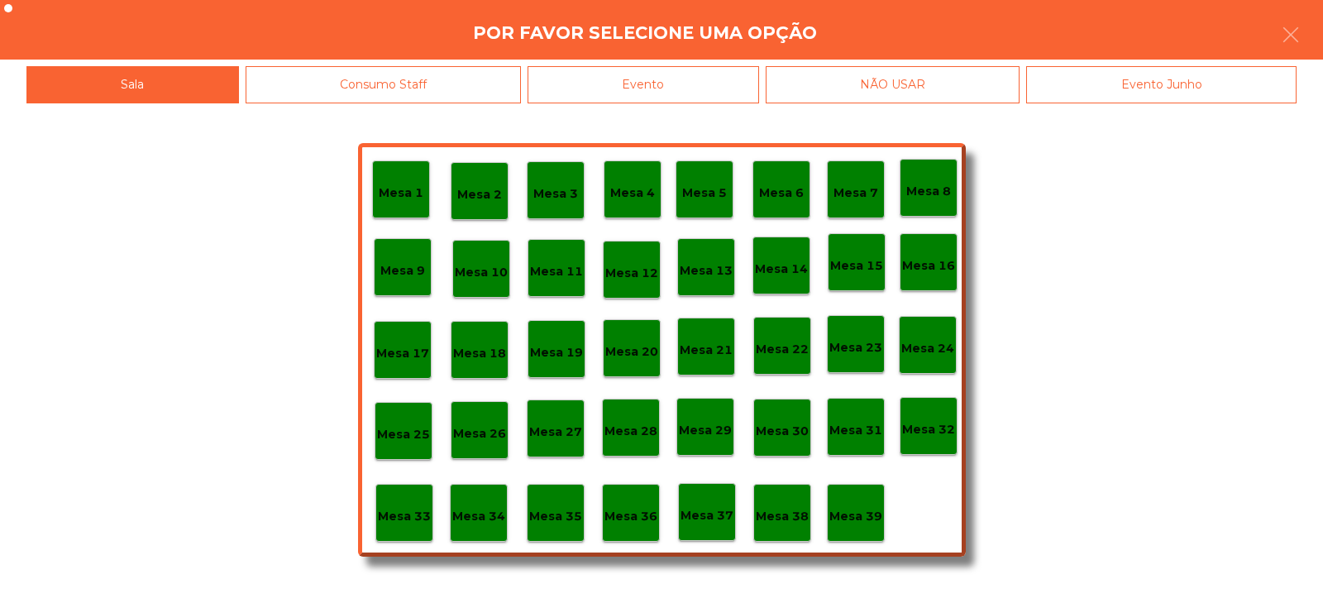
click at [678, 101] on div "Evento" at bounding box center [644, 84] width 232 height 37
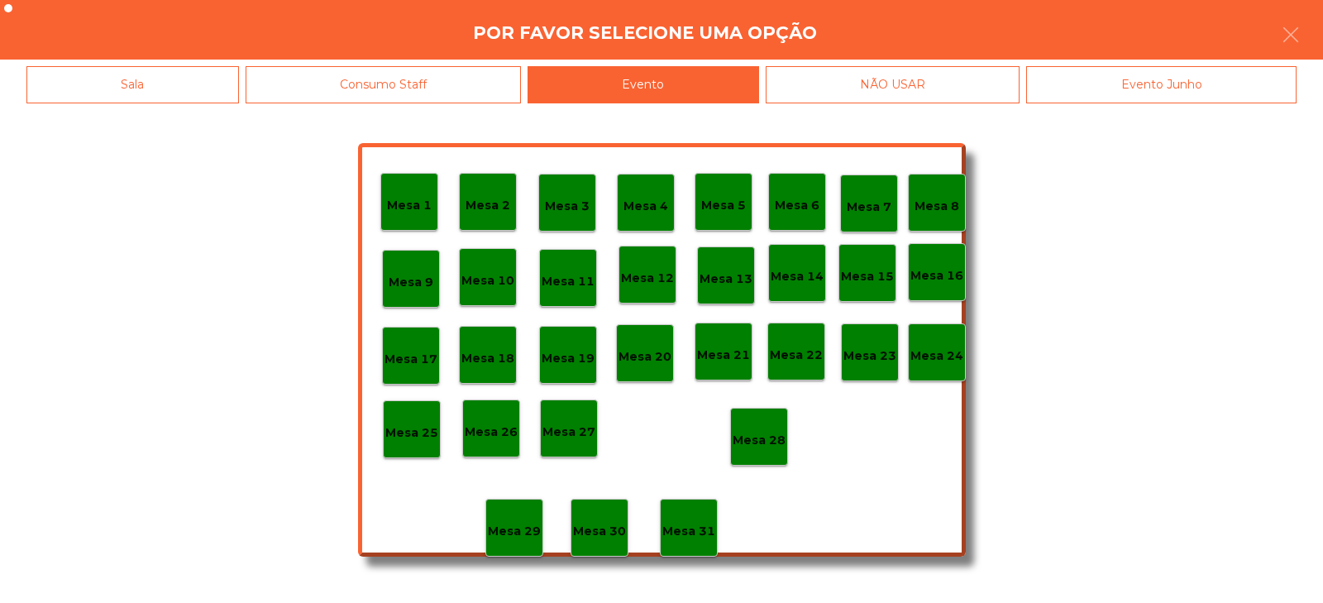
click at [765, 453] on div "Mesa 28" at bounding box center [759, 437] width 58 height 58
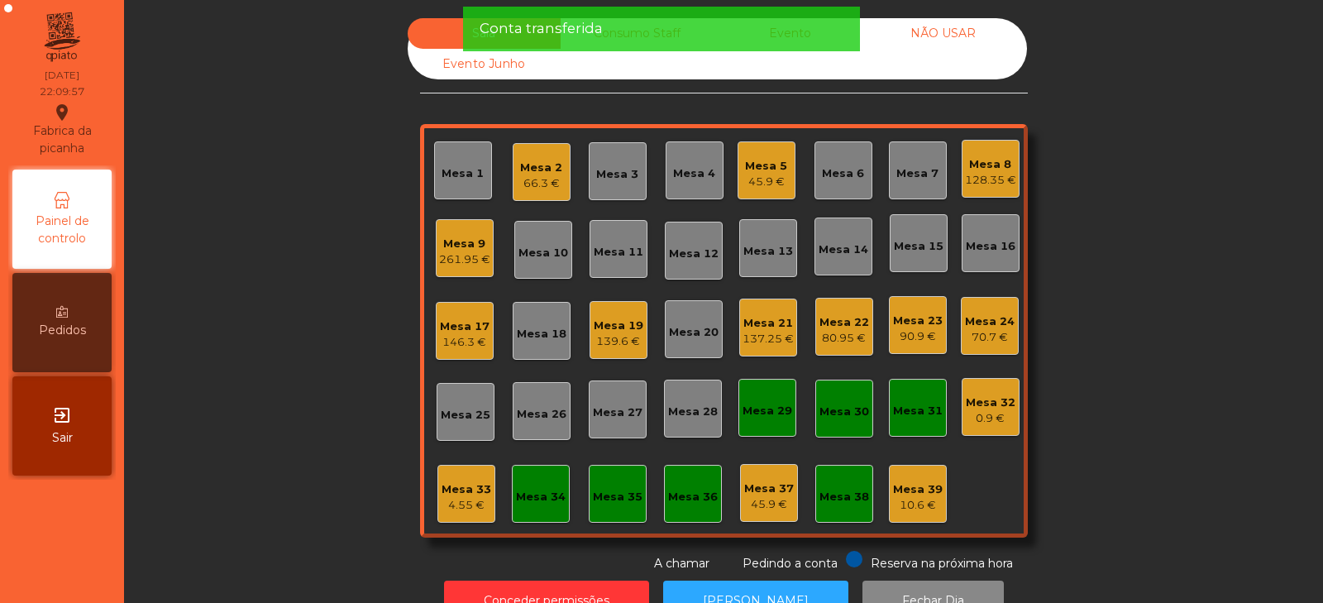
click at [455, 507] on div "4.55 €" at bounding box center [467, 505] width 50 height 17
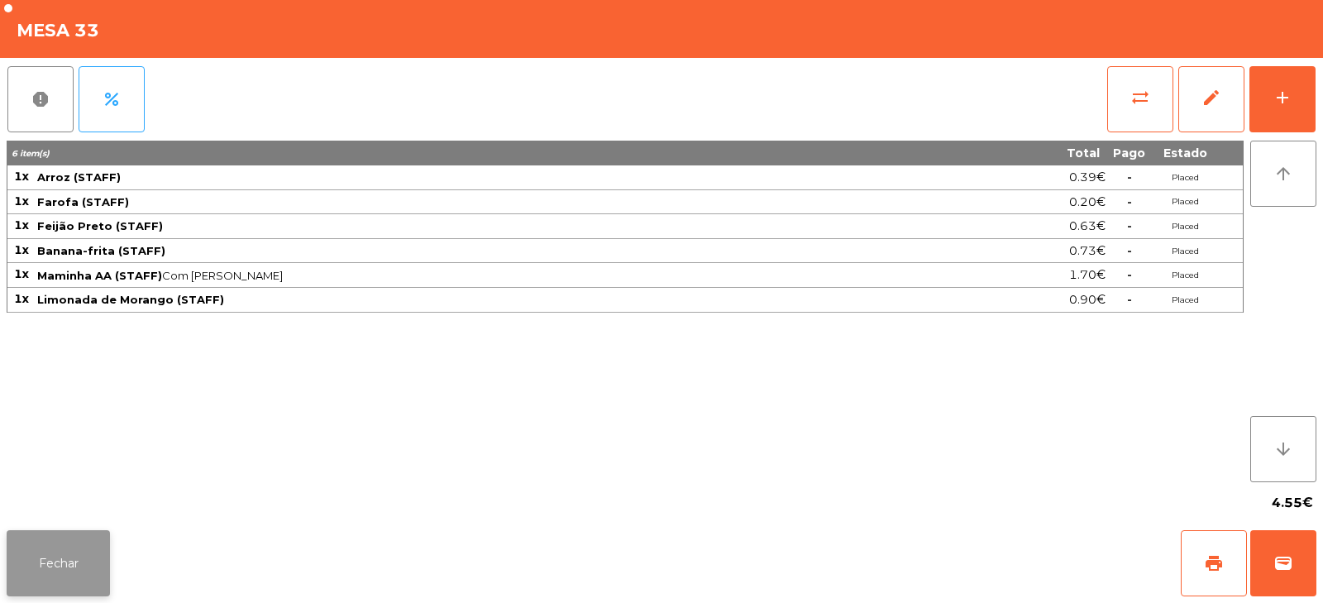
click at [79, 549] on button "Fechar" at bounding box center [58, 563] width 103 height 66
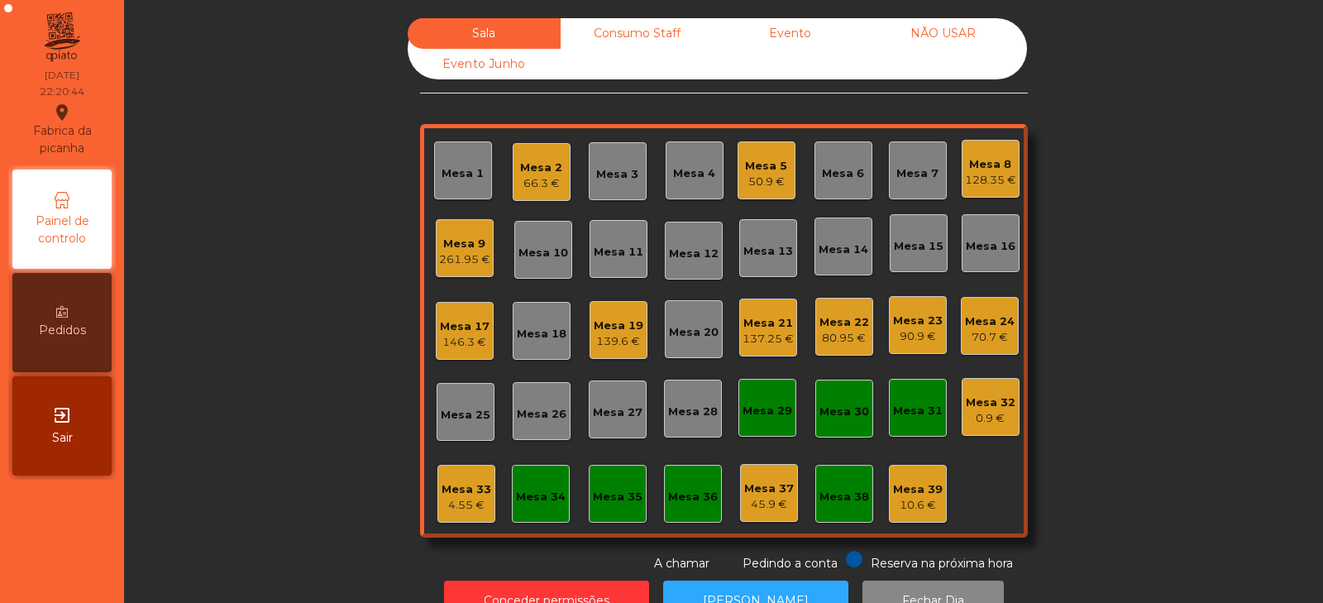
click at [608, 43] on div "Consumo Staff" at bounding box center [637, 33] width 153 height 31
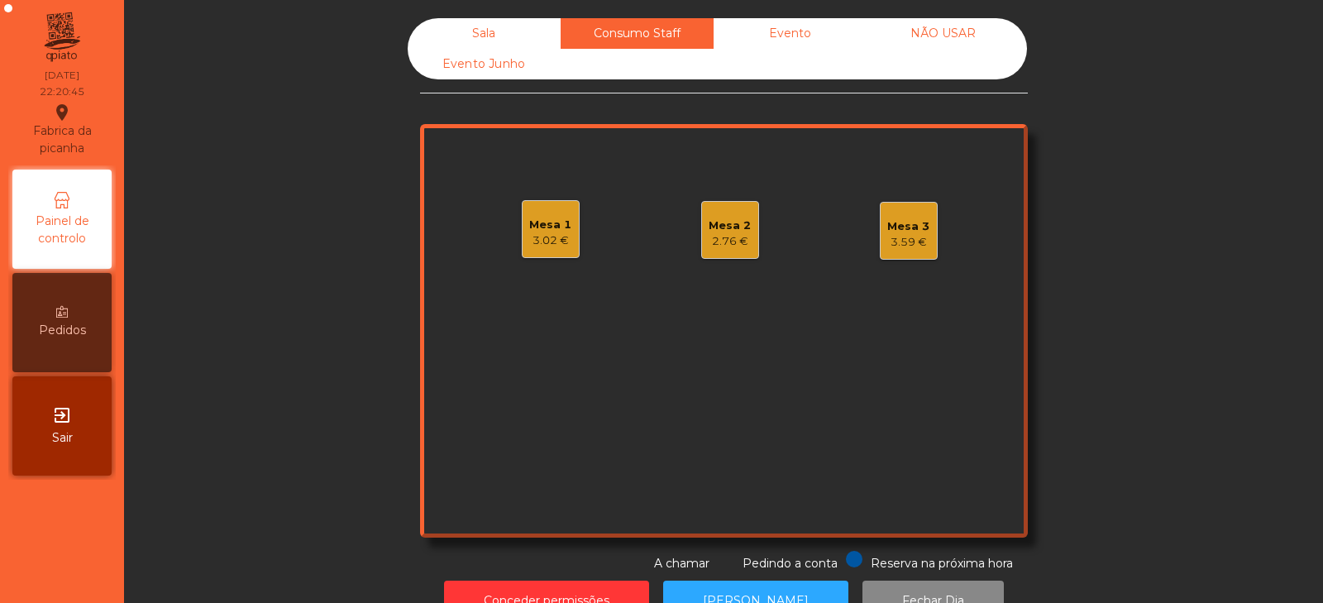
click at [531, 232] on div "Mesa 1" at bounding box center [550, 225] width 42 height 17
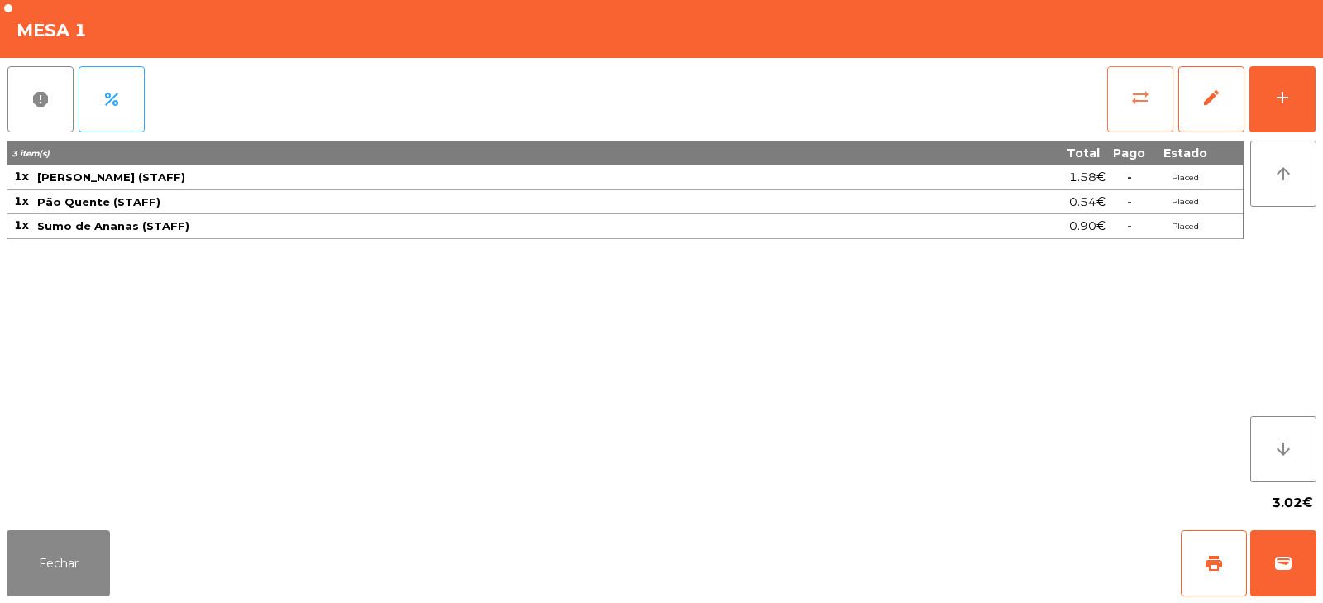
click at [1141, 100] on span "sync_alt" at bounding box center [1141, 98] width 20 height 20
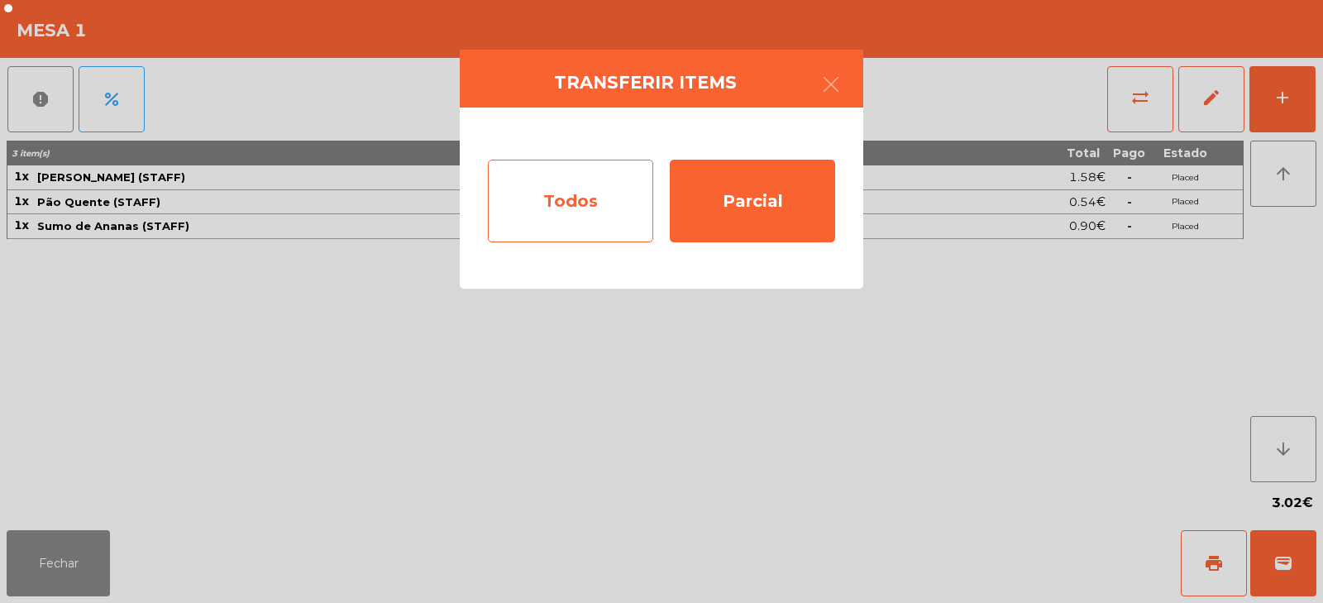
click at [559, 191] on div "Todos" at bounding box center [570, 201] width 165 height 83
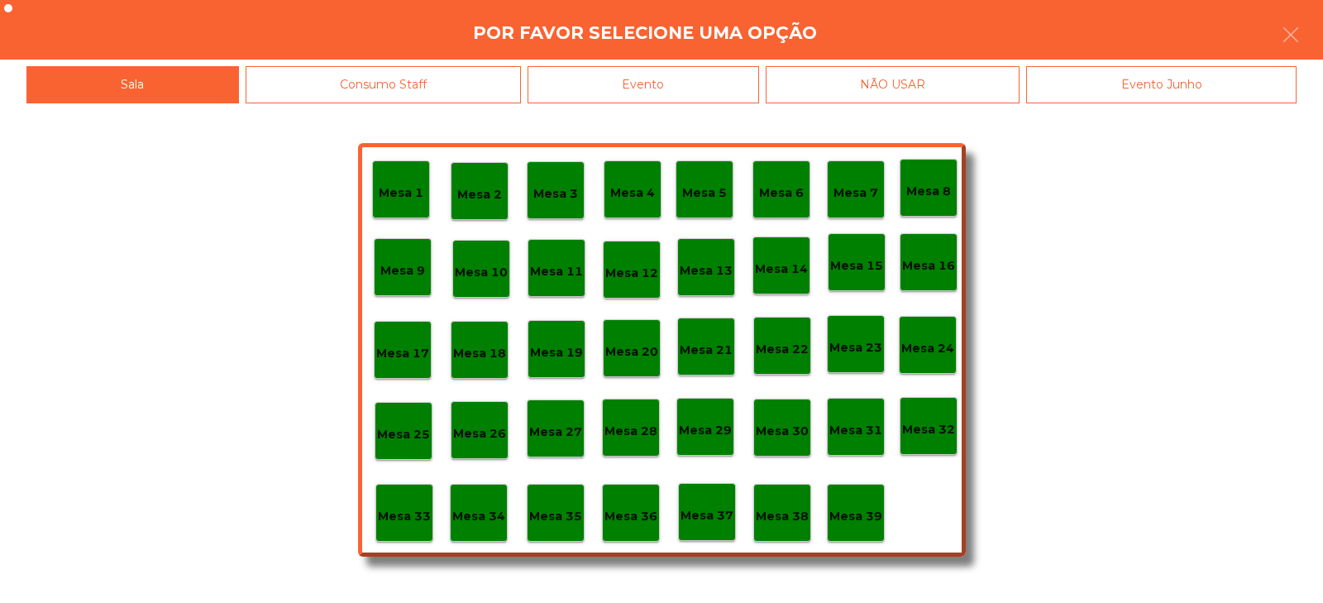
click at [854, 519] on p "Mesa 39" at bounding box center [856, 516] width 53 height 19
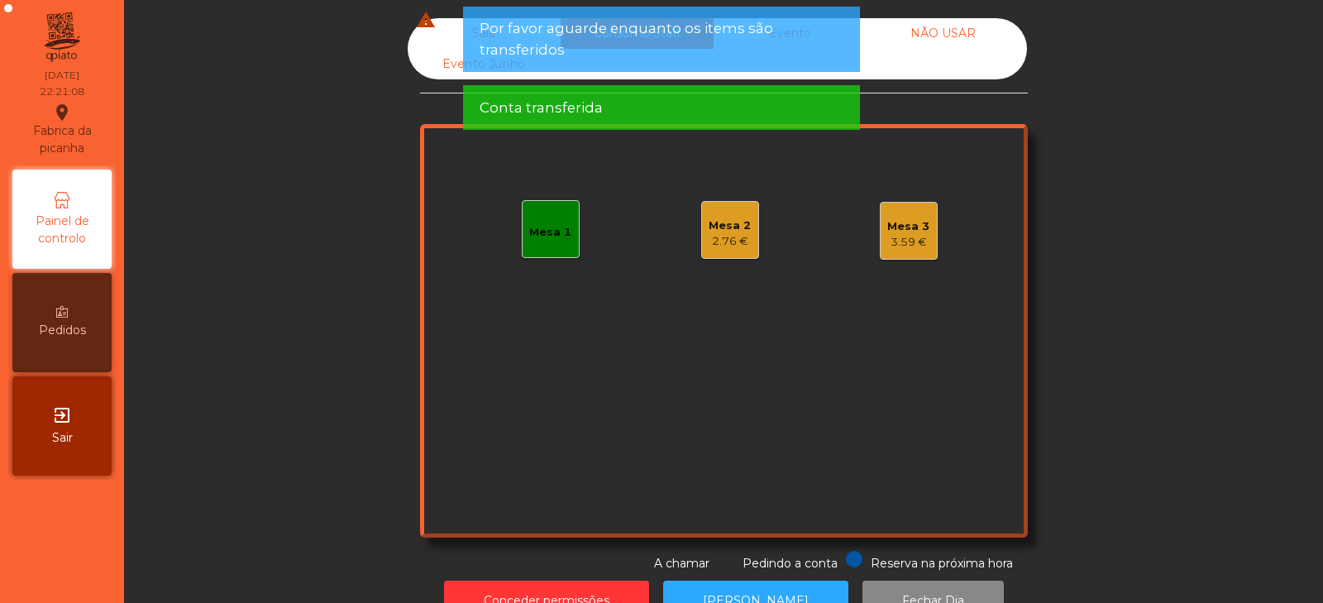
click at [536, 251] on div "Mesa 1" at bounding box center [551, 229] width 58 height 58
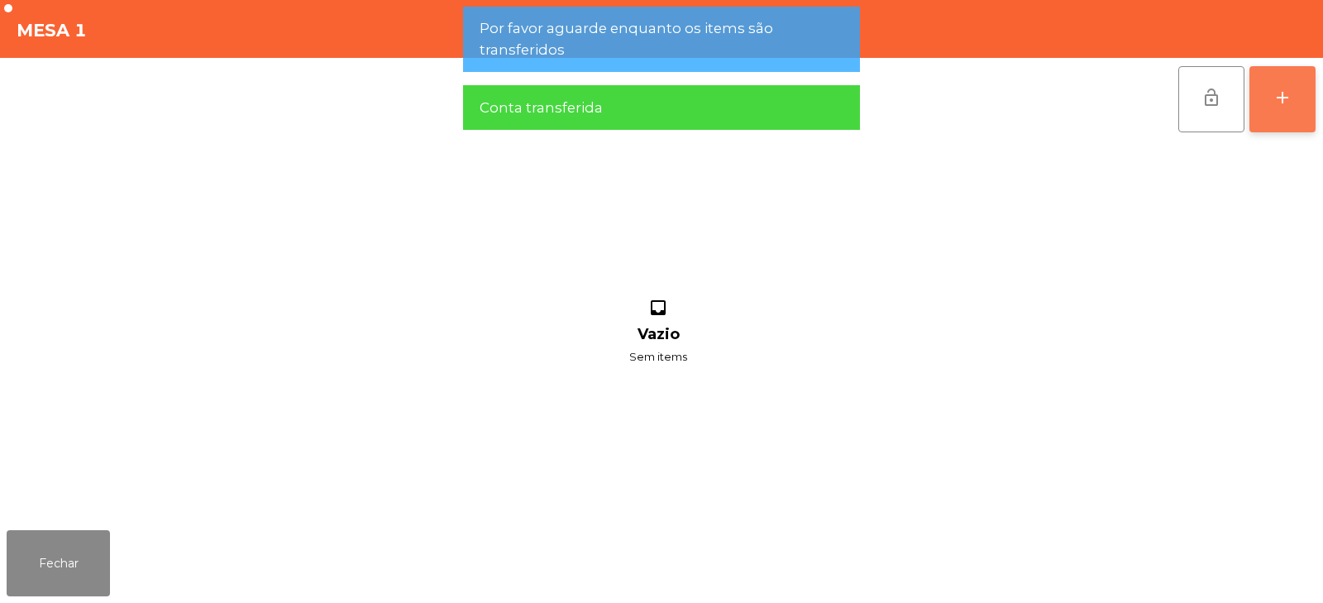
click at [1300, 99] on button "add" at bounding box center [1283, 99] width 66 height 66
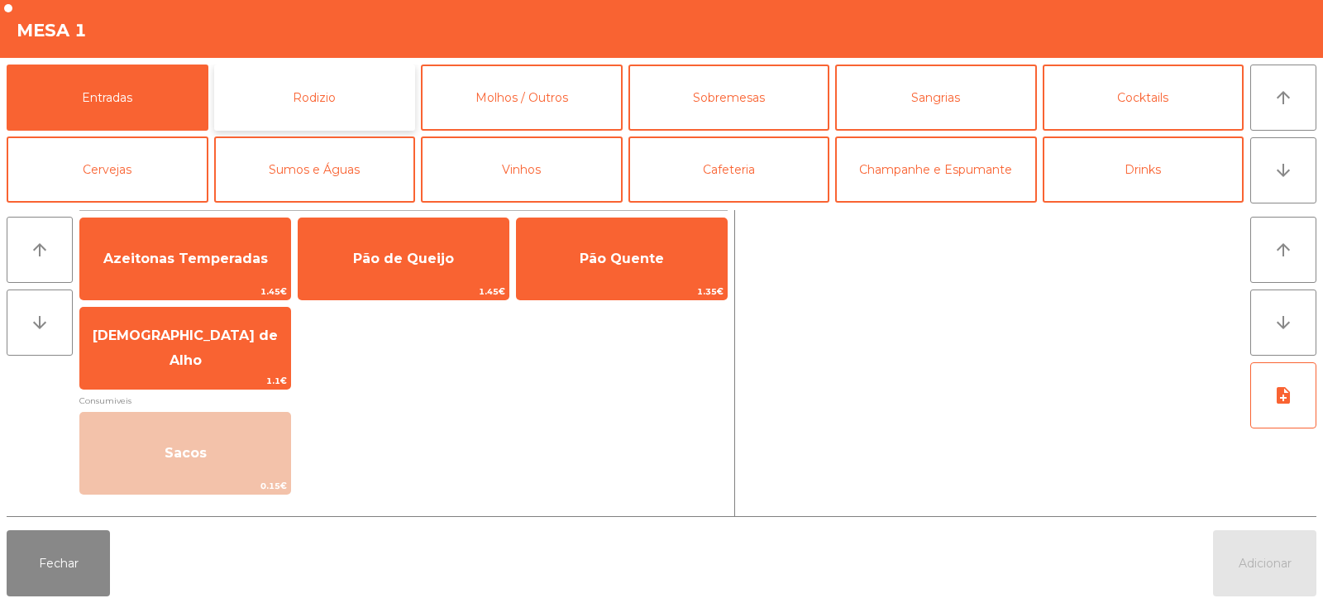
click at [326, 93] on button "Rodizio" at bounding box center [315, 98] width 202 height 66
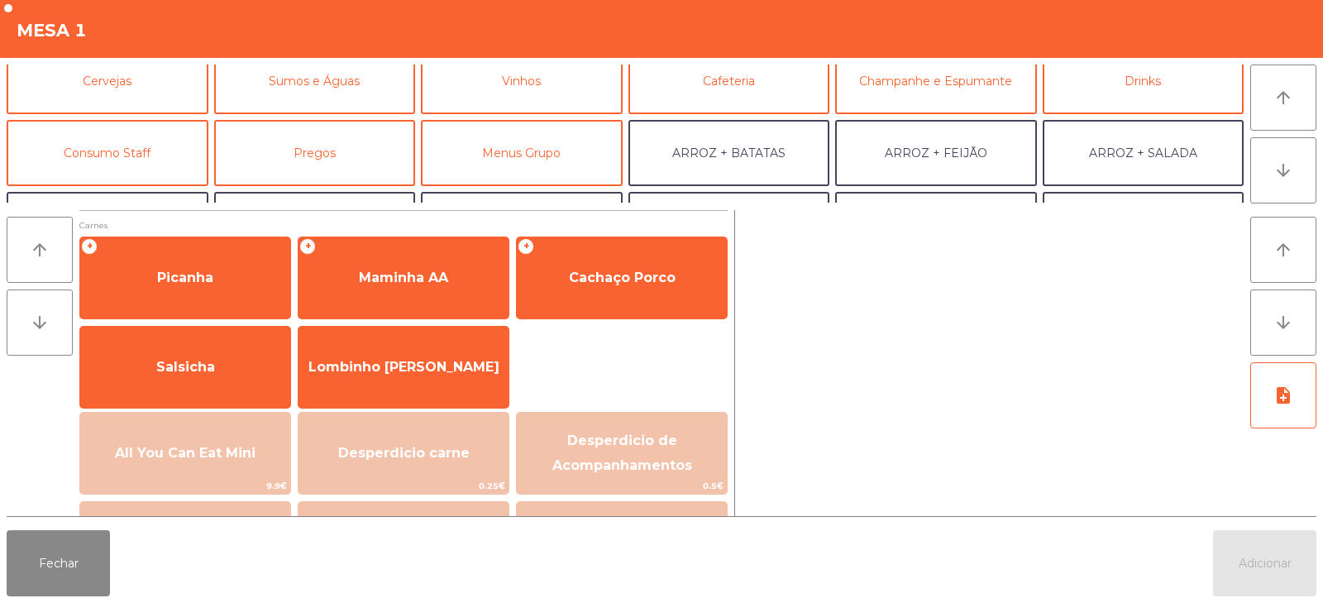
scroll to position [98, 0]
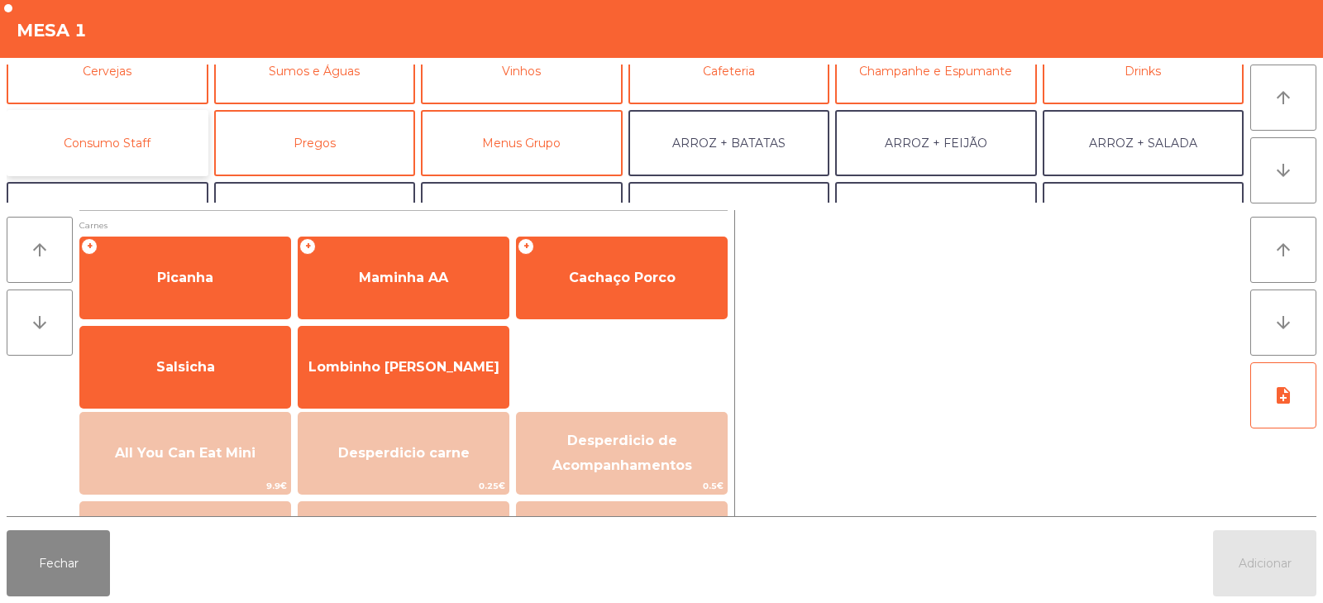
click at [133, 135] on button "Consumo Staff" at bounding box center [108, 143] width 202 height 66
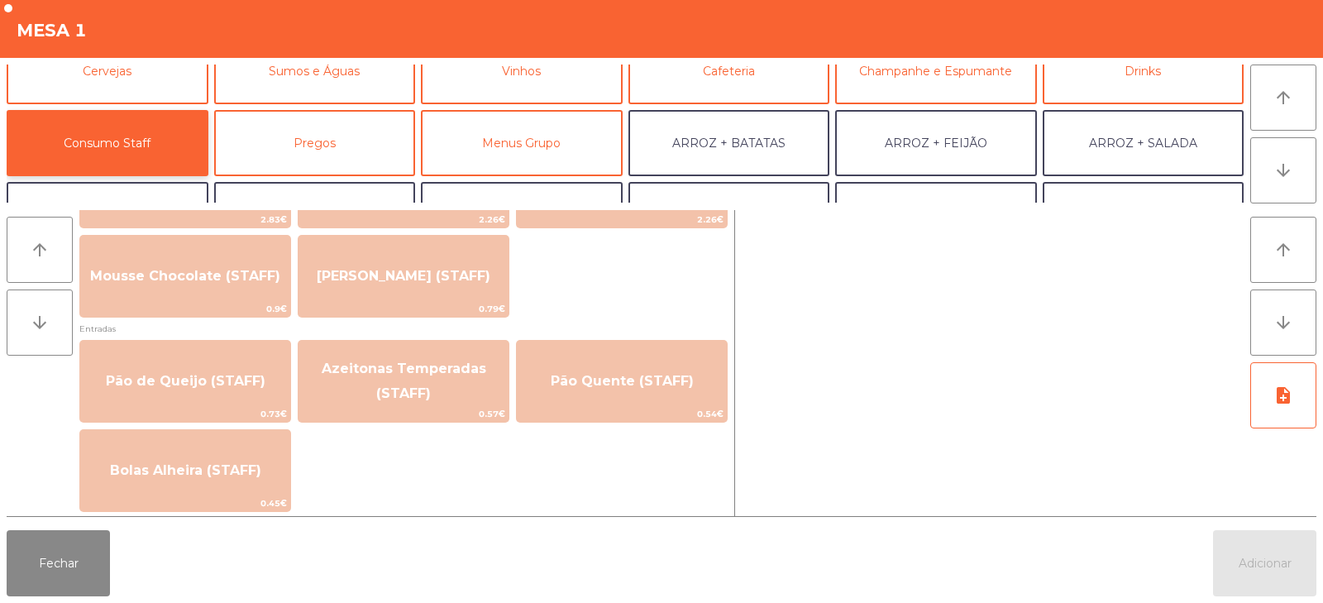
scroll to position [1250, 0]
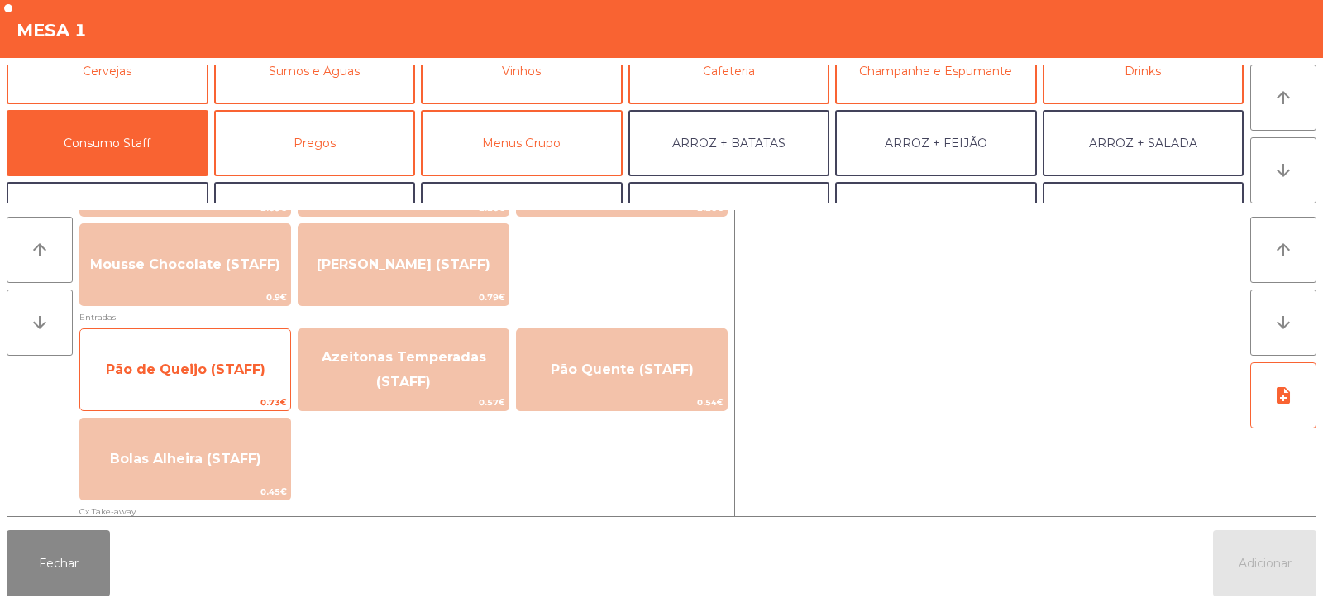
click at [192, 376] on span "Pão de Queijo (STAFF)" at bounding box center [186, 369] width 160 height 16
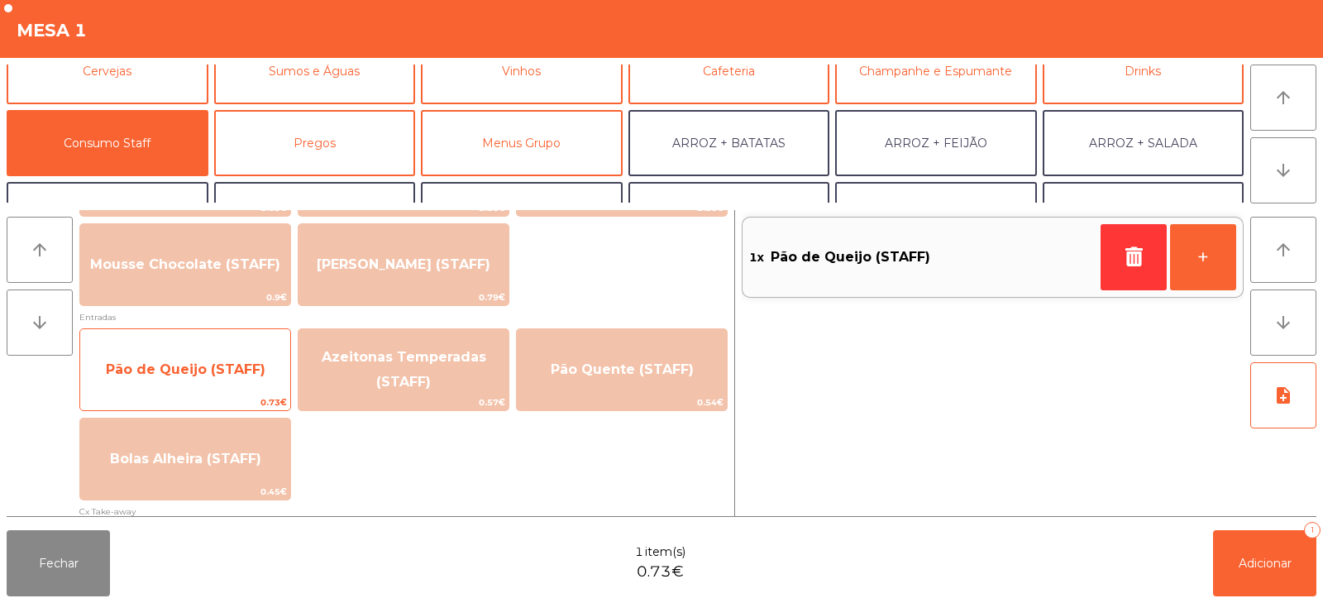
click at [177, 385] on span "Pão de Queijo (STAFF)" at bounding box center [185, 369] width 210 height 45
click at [179, 367] on span "Pão de Queijo (STAFF)" at bounding box center [186, 369] width 160 height 16
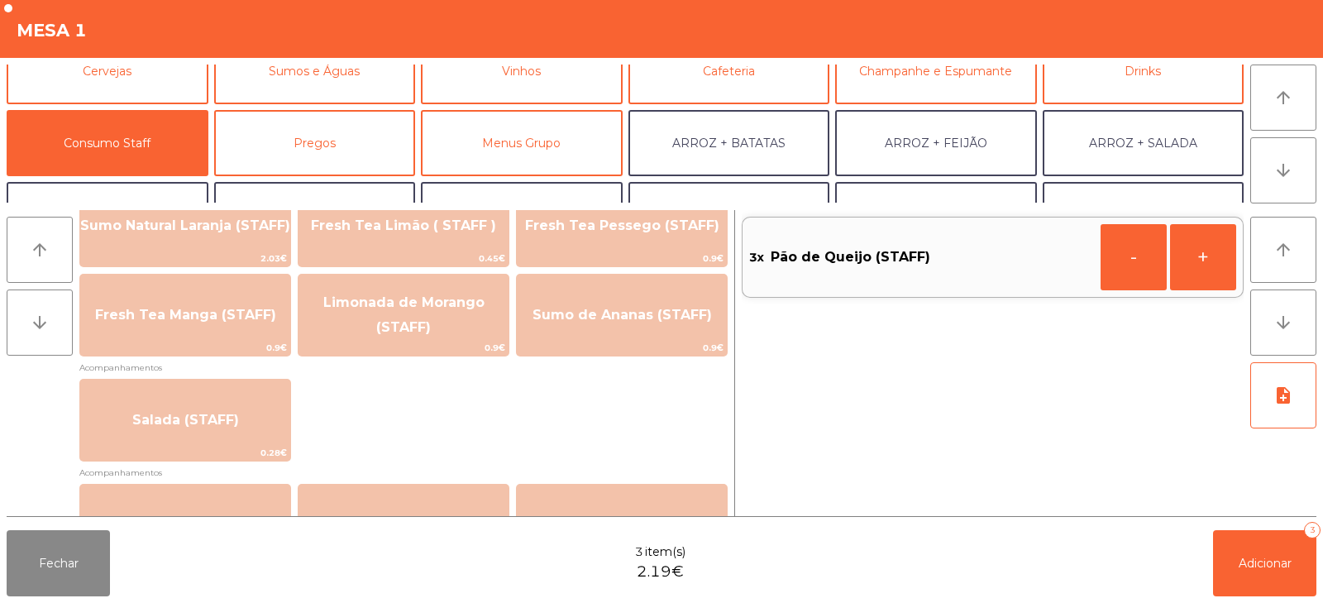
scroll to position [508, 0]
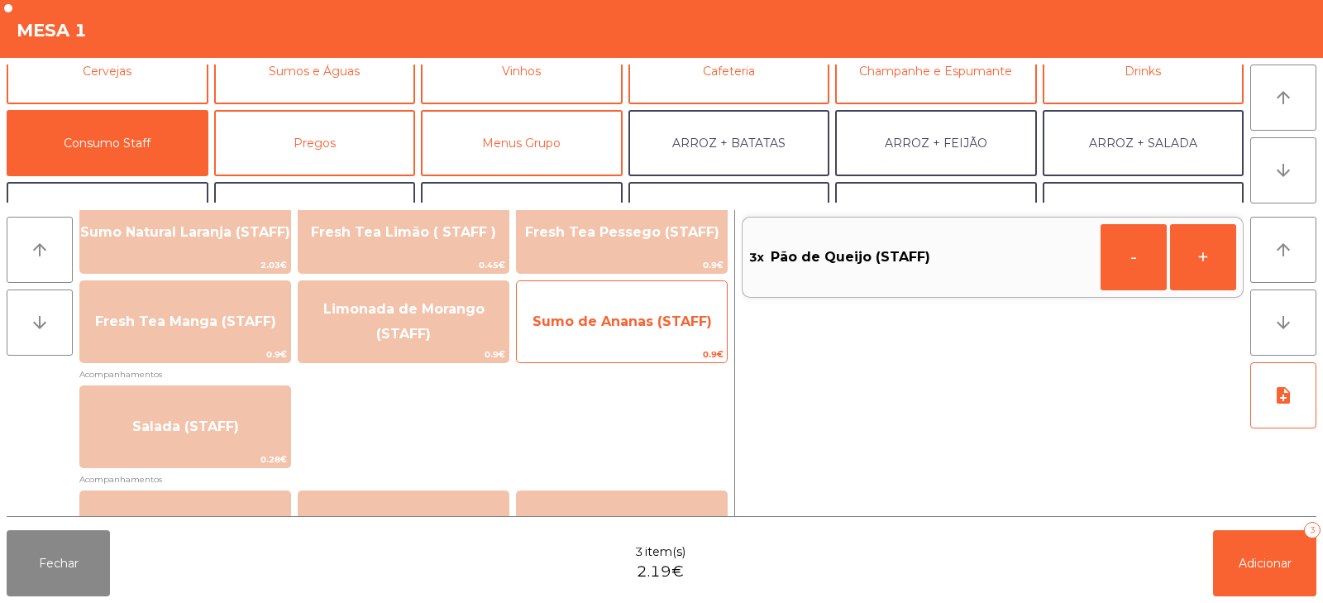
click at [631, 326] on span "Sumo de Ananas (STAFF)" at bounding box center [622, 321] width 179 height 16
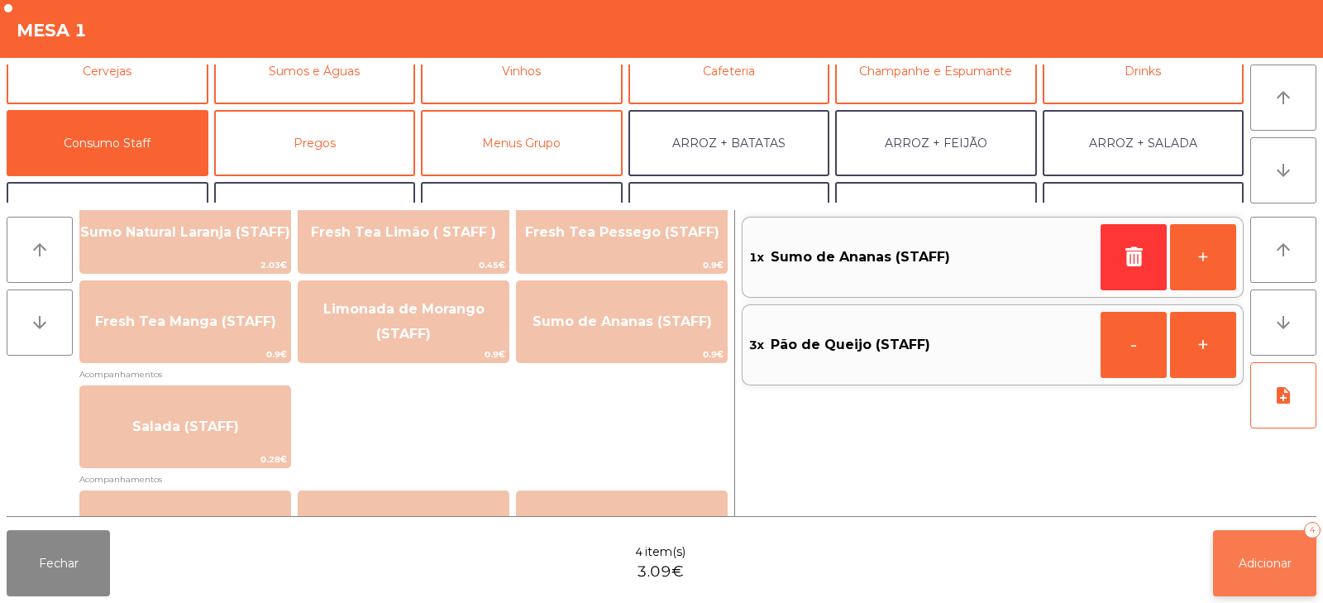
click at [1249, 573] on button "Adicionar 4" at bounding box center [1264, 563] width 103 height 66
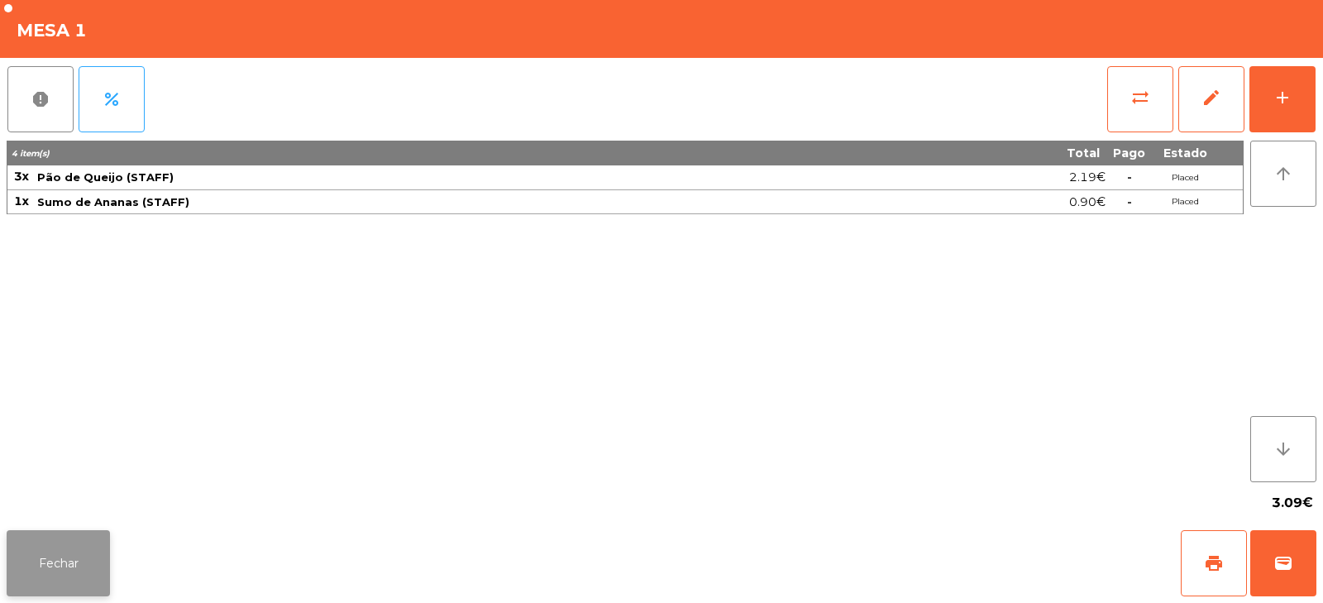
click at [65, 565] on button "Fechar" at bounding box center [58, 563] width 103 height 66
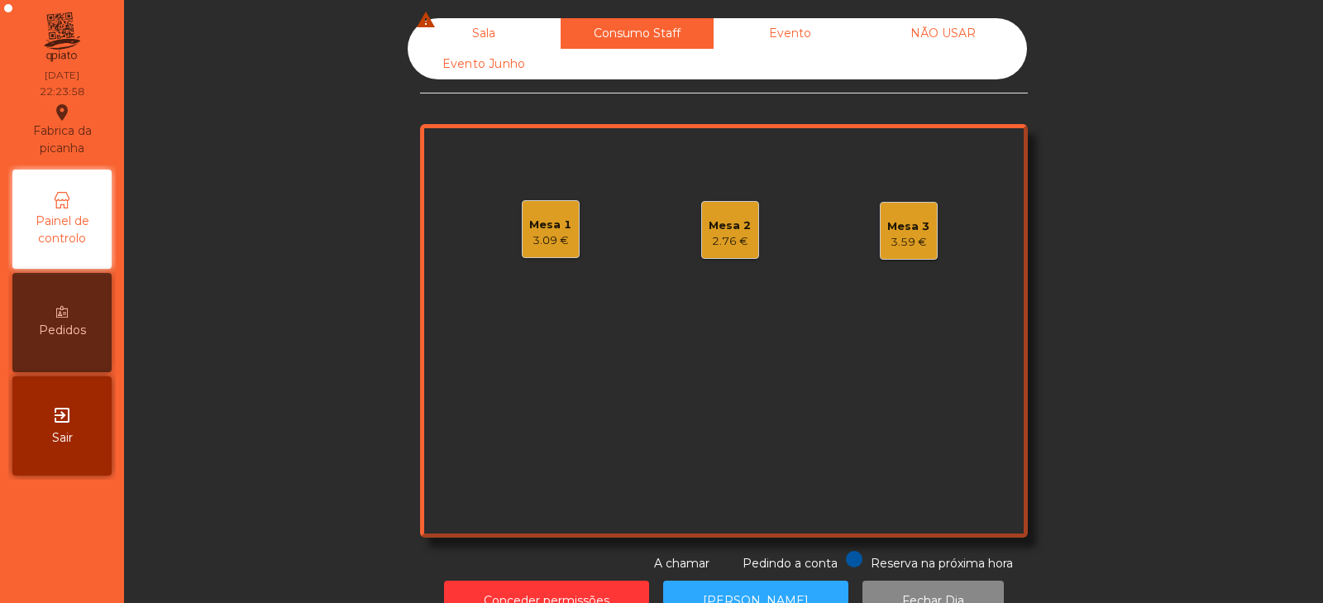
click at [481, 40] on div "Sala warning" at bounding box center [484, 33] width 153 height 31
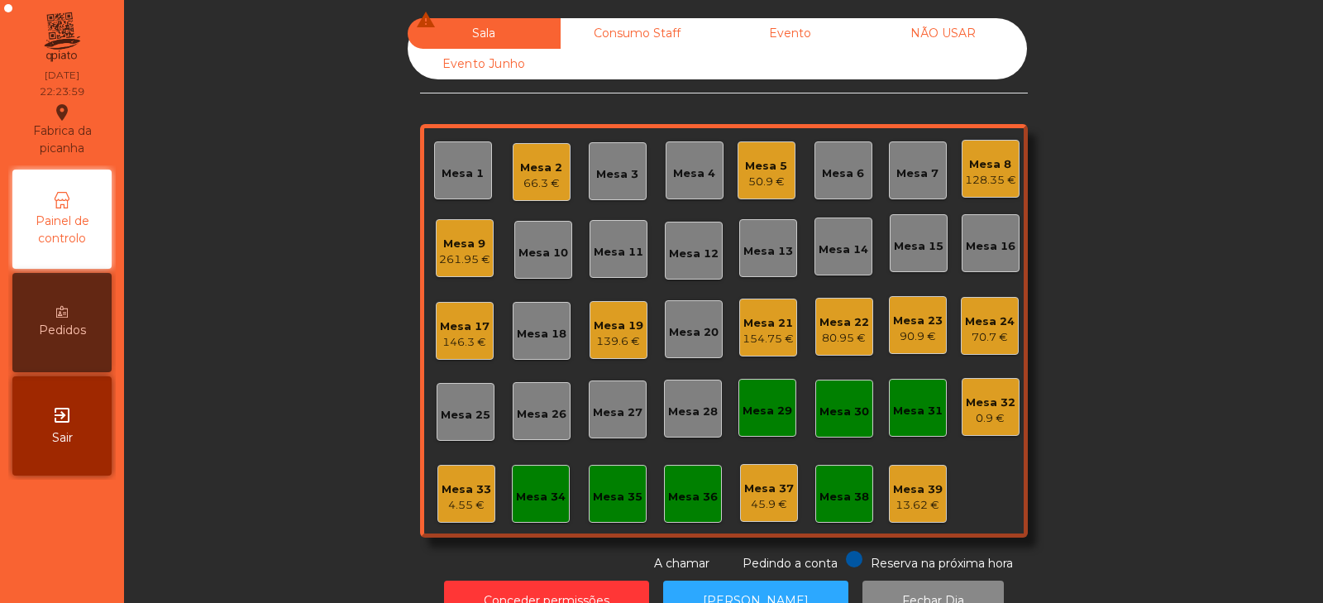
click at [986, 316] on div "Mesa 24" at bounding box center [990, 321] width 50 height 17
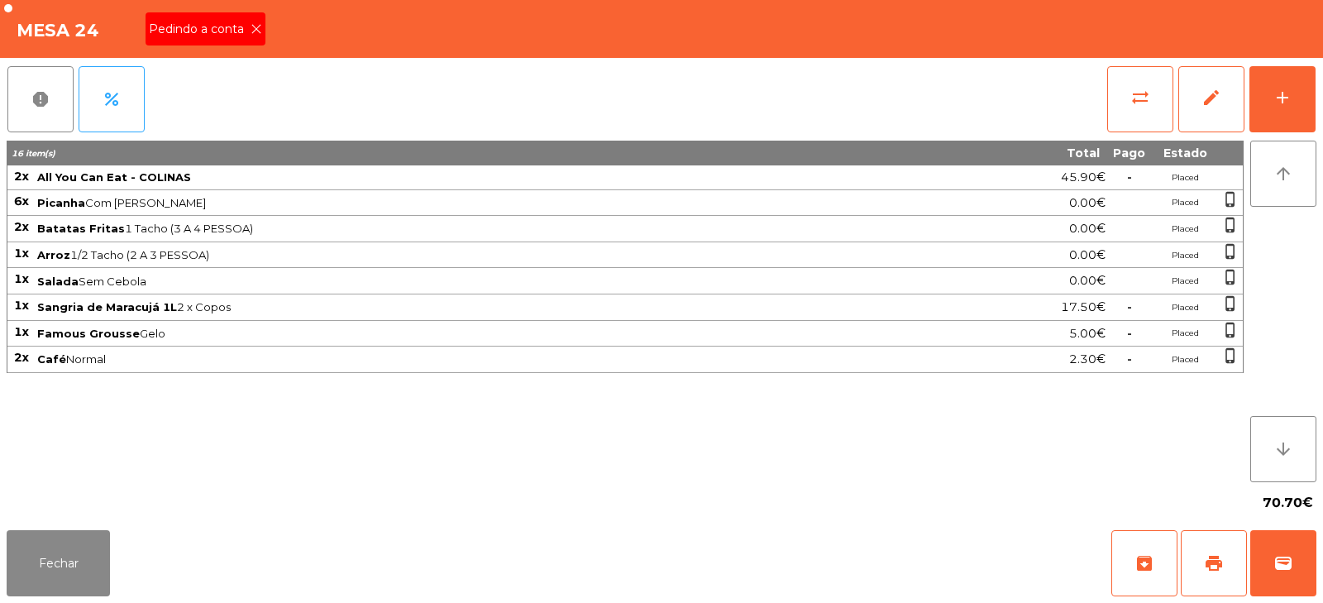
click at [242, 35] on span "Pedindo a conta" at bounding box center [200, 29] width 102 height 17
click at [1212, 558] on span "print" at bounding box center [1214, 563] width 20 height 20
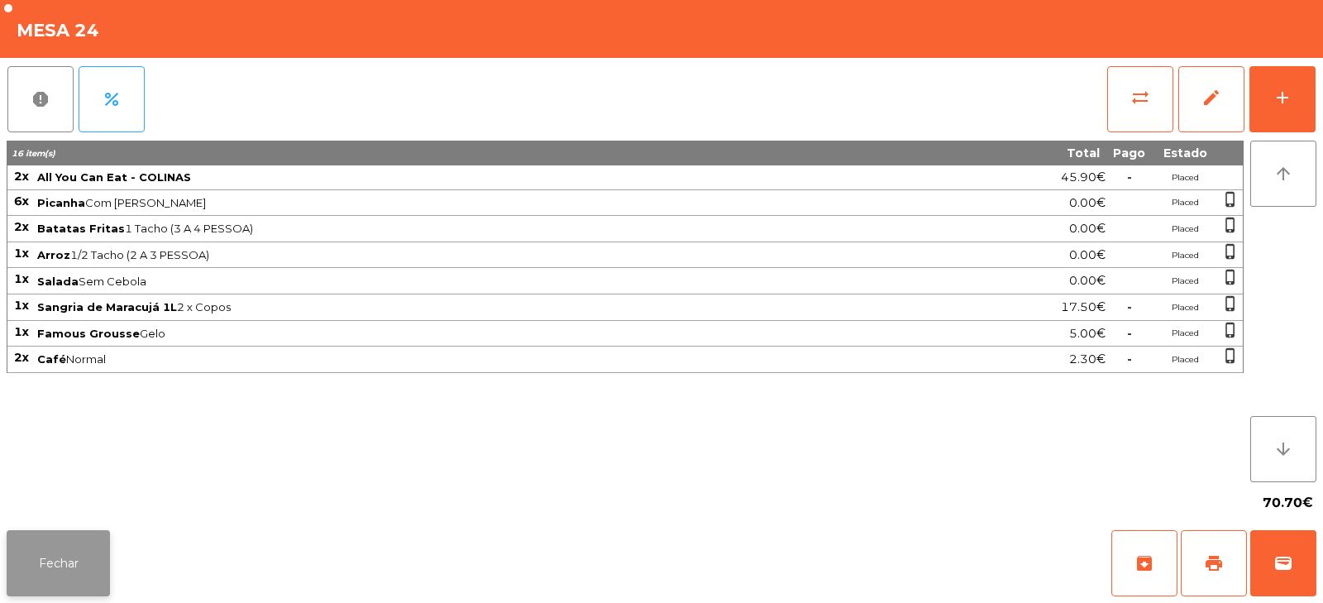
click at [58, 551] on button "Fechar" at bounding box center [58, 563] width 103 height 66
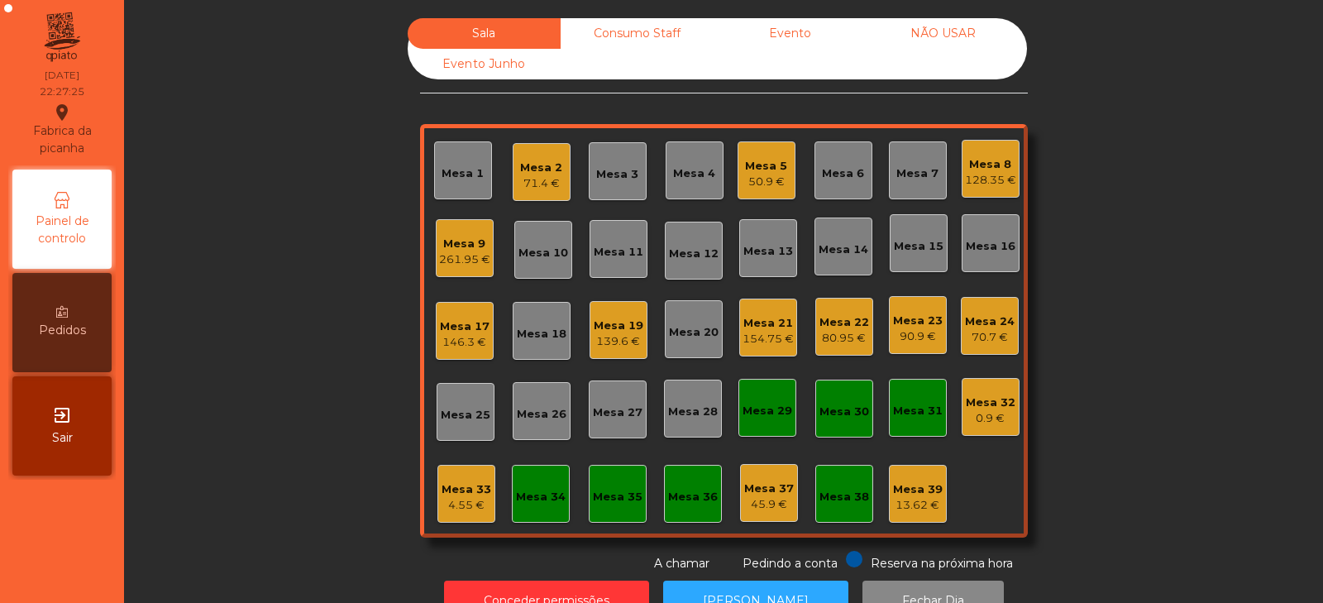
click at [923, 505] on div "13.62 €" at bounding box center [918, 505] width 50 height 17
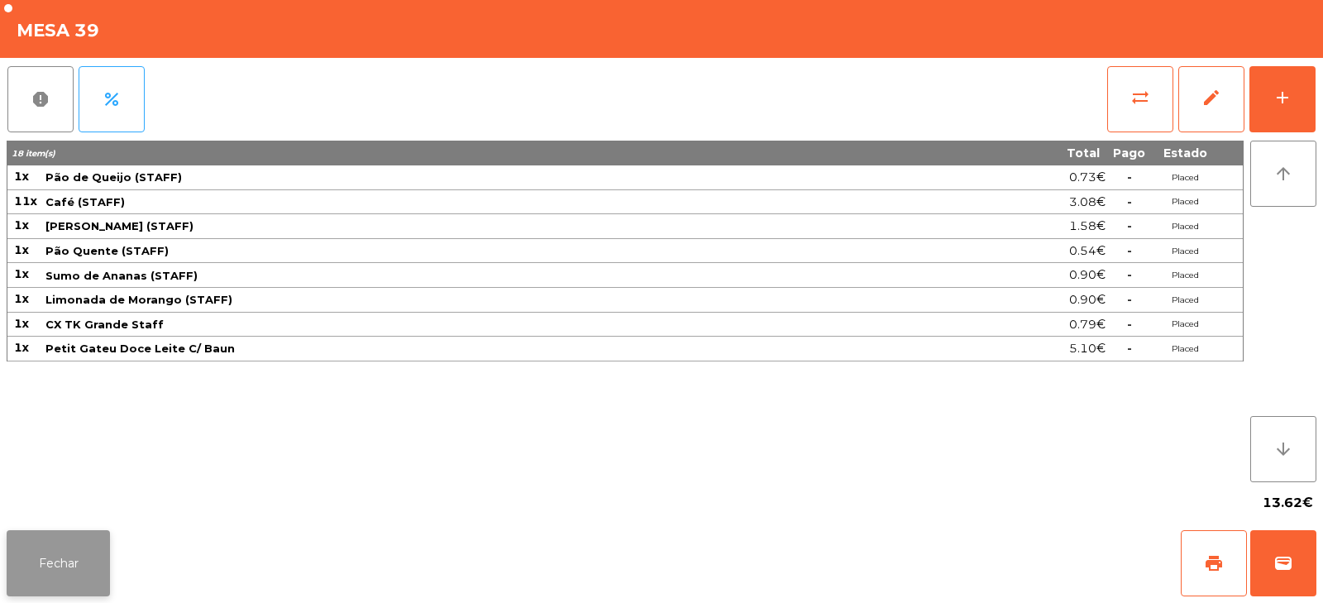
click at [81, 558] on button "Fechar" at bounding box center [58, 563] width 103 height 66
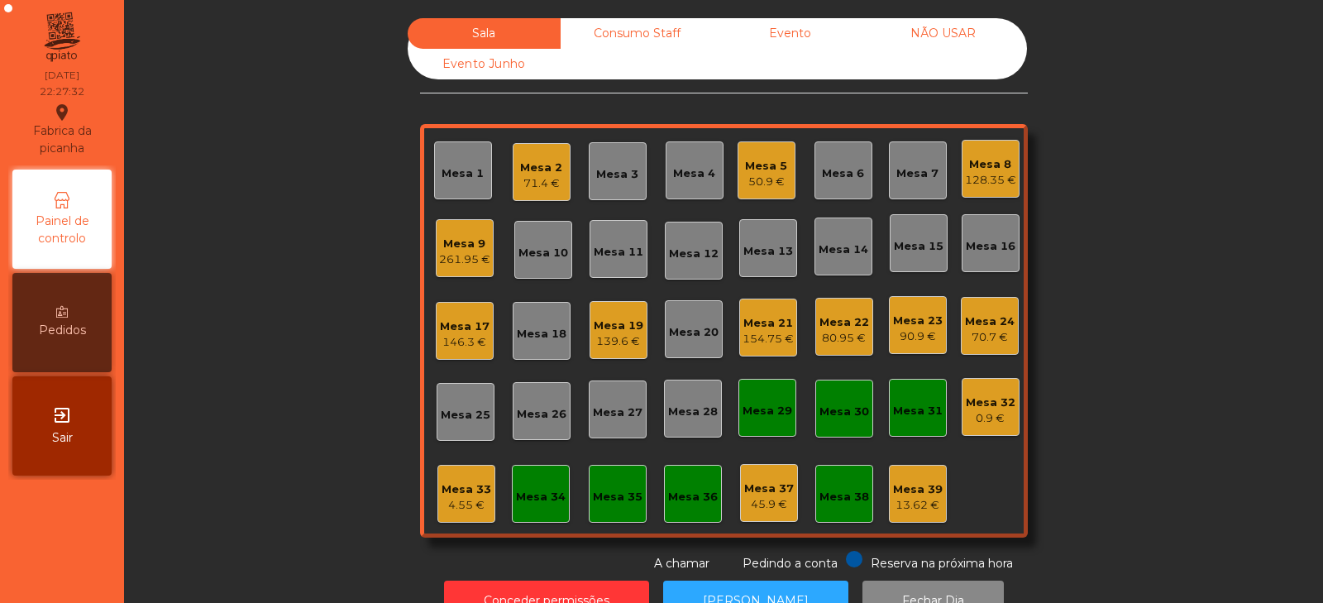
click at [976, 333] on div "70.7 €" at bounding box center [990, 337] width 50 height 17
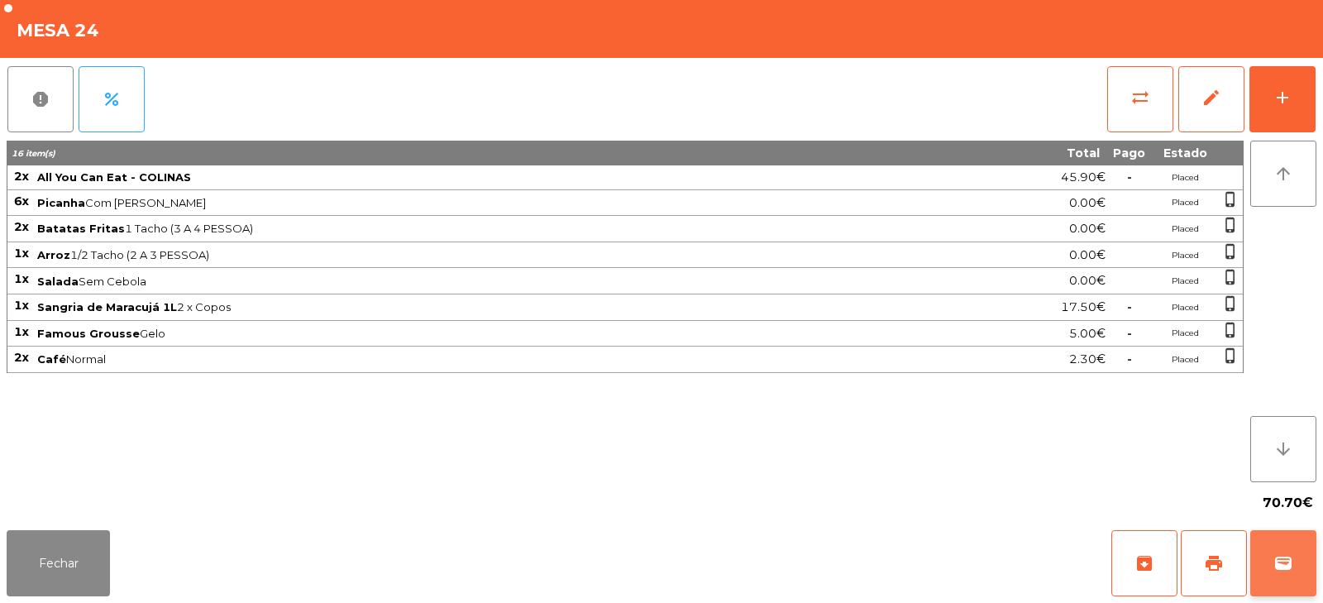
click at [1282, 560] on span "wallet" at bounding box center [1284, 563] width 20 height 20
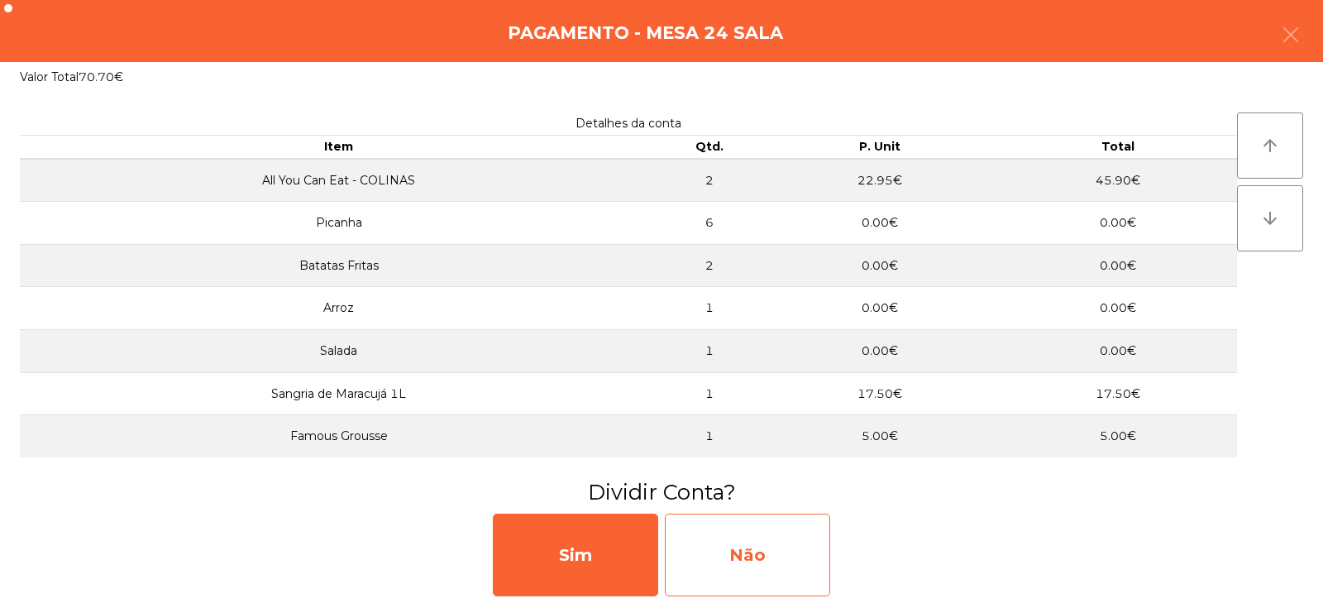
click at [723, 549] on div "Não" at bounding box center [747, 555] width 165 height 83
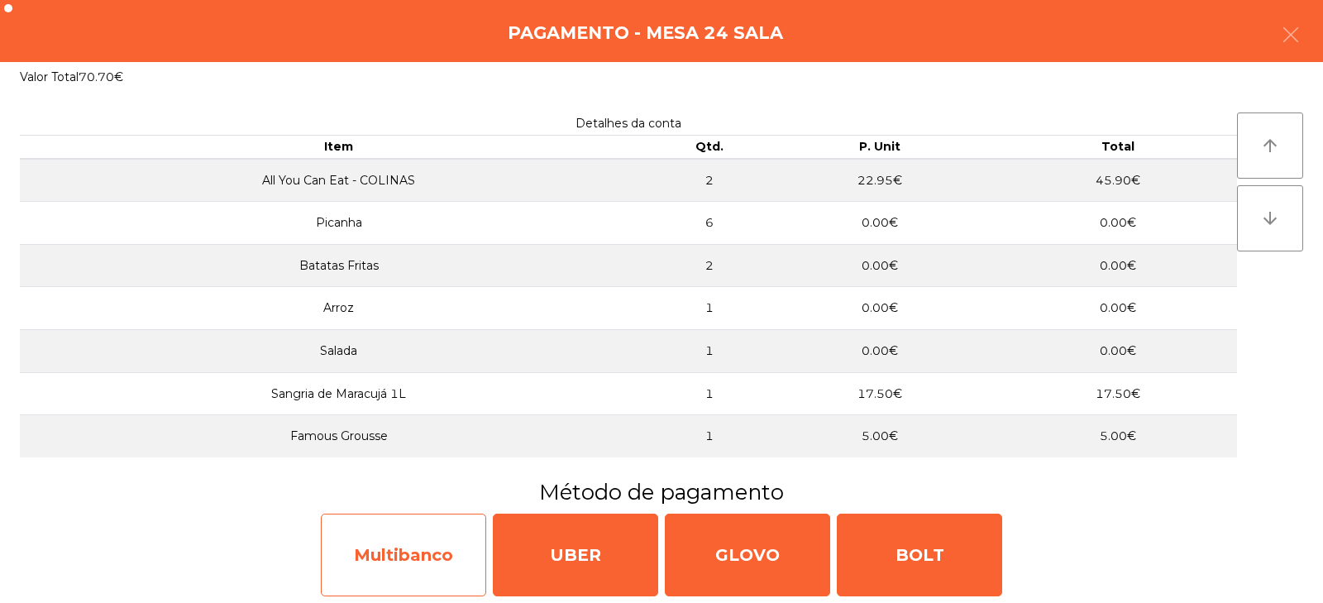
click at [416, 554] on div "Multibanco" at bounding box center [403, 555] width 165 height 83
select select "**"
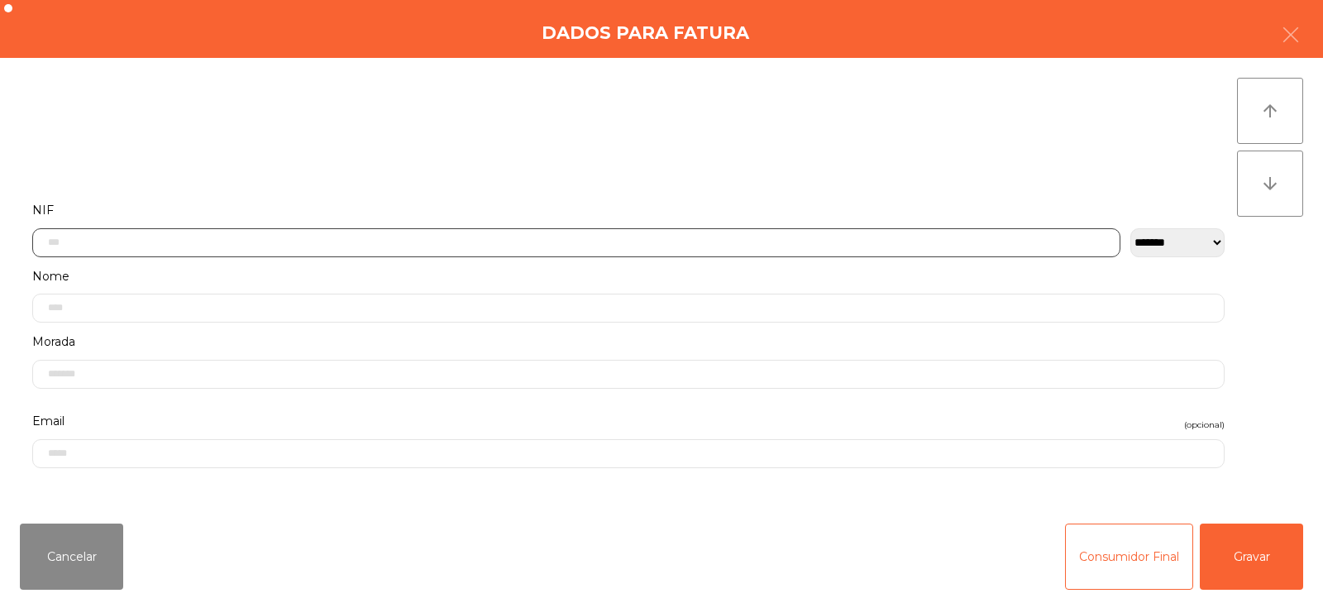
click at [143, 240] on input "text" at bounding box center [576, 242] width 1088 height 29
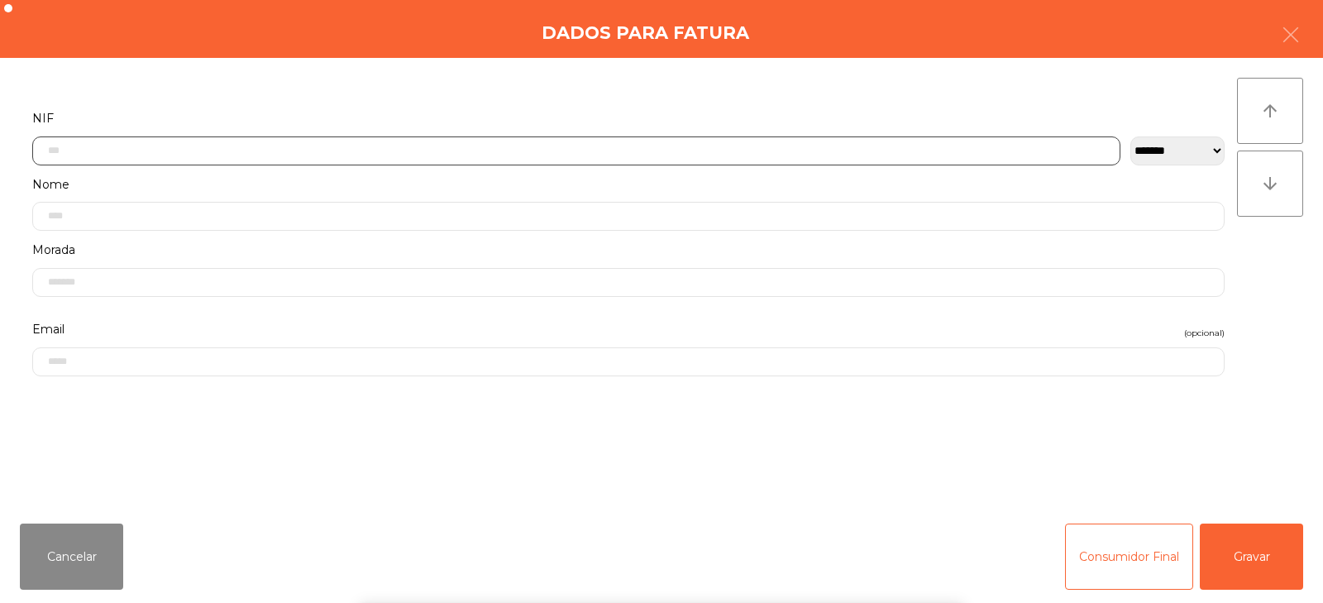
scroll to position [121, 0]
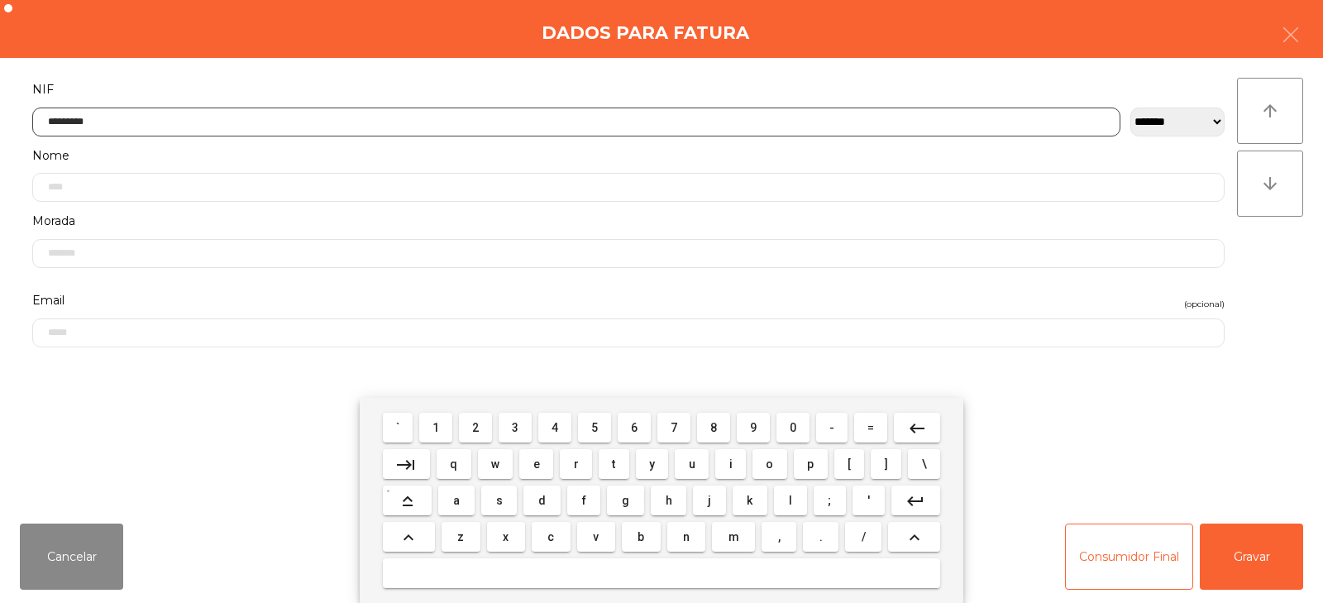
type input "*********"
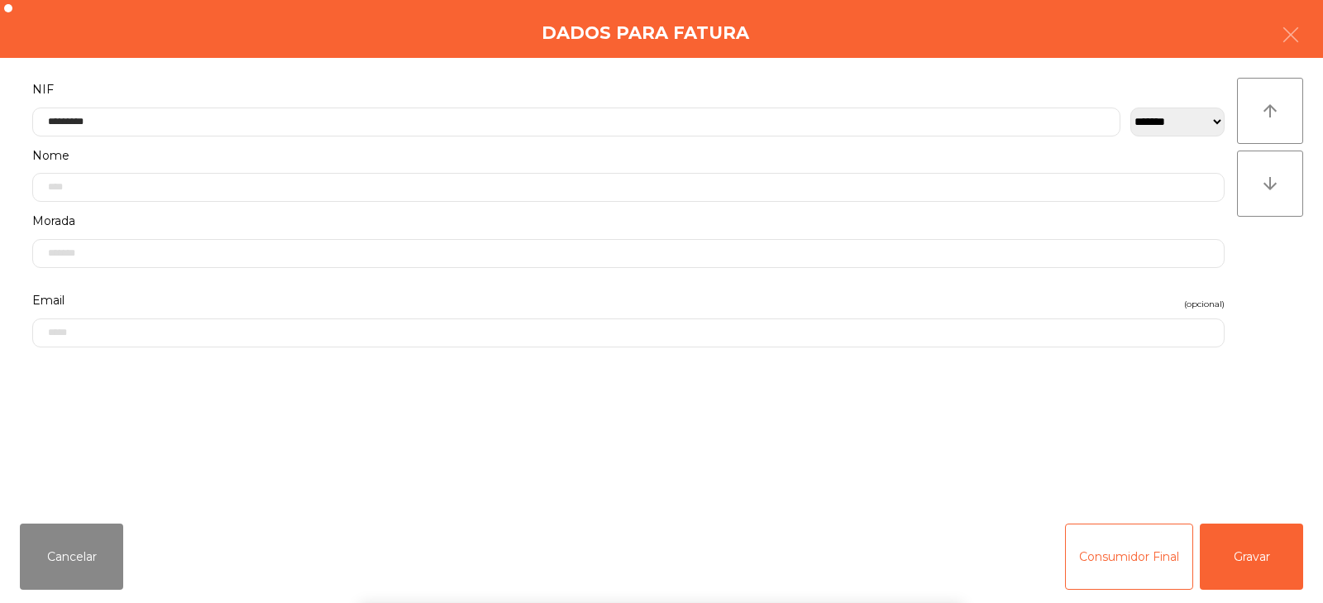
click at [1257, 303] on div "arrow_upward arrow_downward" at bounding box center [1270, 284] width 66 height 413
click at [1248, 568] on button "Gravar" at bounding box center [1251, 557] width 103 height 66
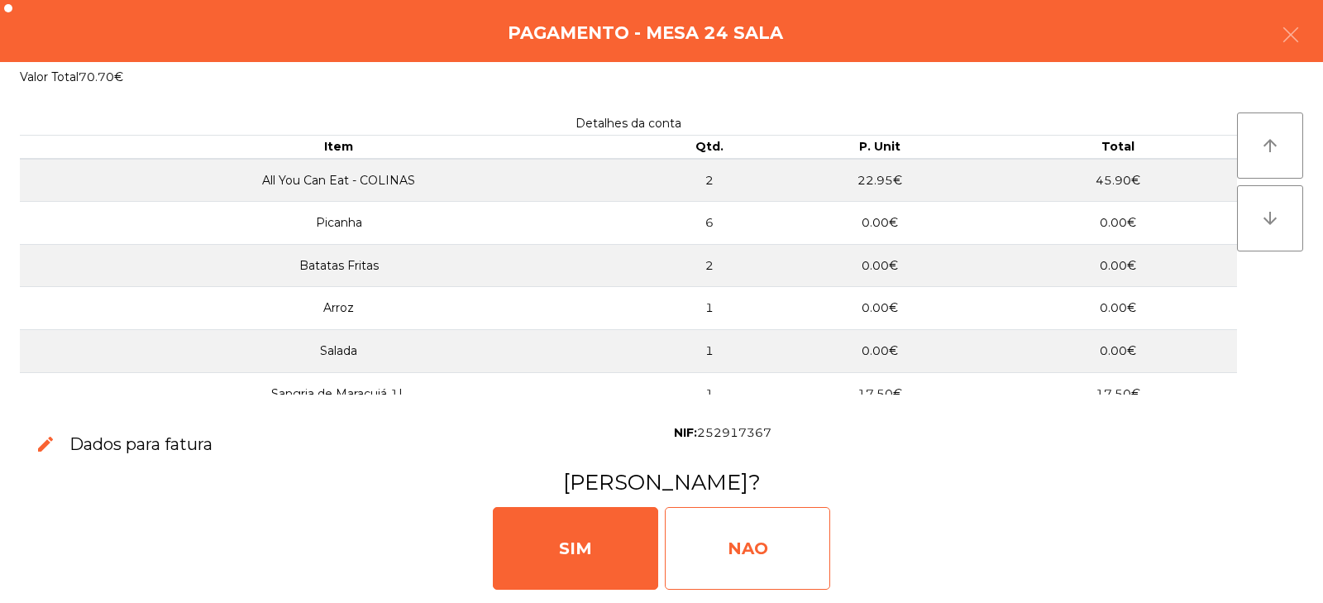
click at [768, 564] on div "NAO" at bounding box center [747, 548] width 165 height 83
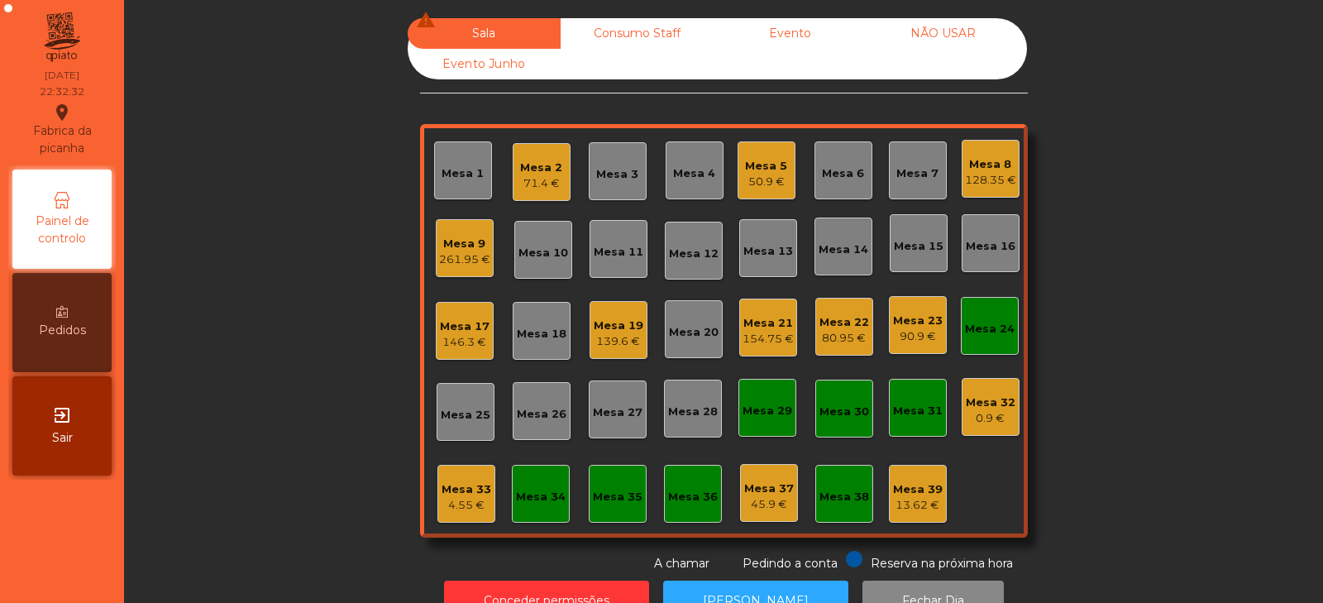
click at [440, 323] on div "Mesa 17" at bounding box center [465, 326] width 50 height 17
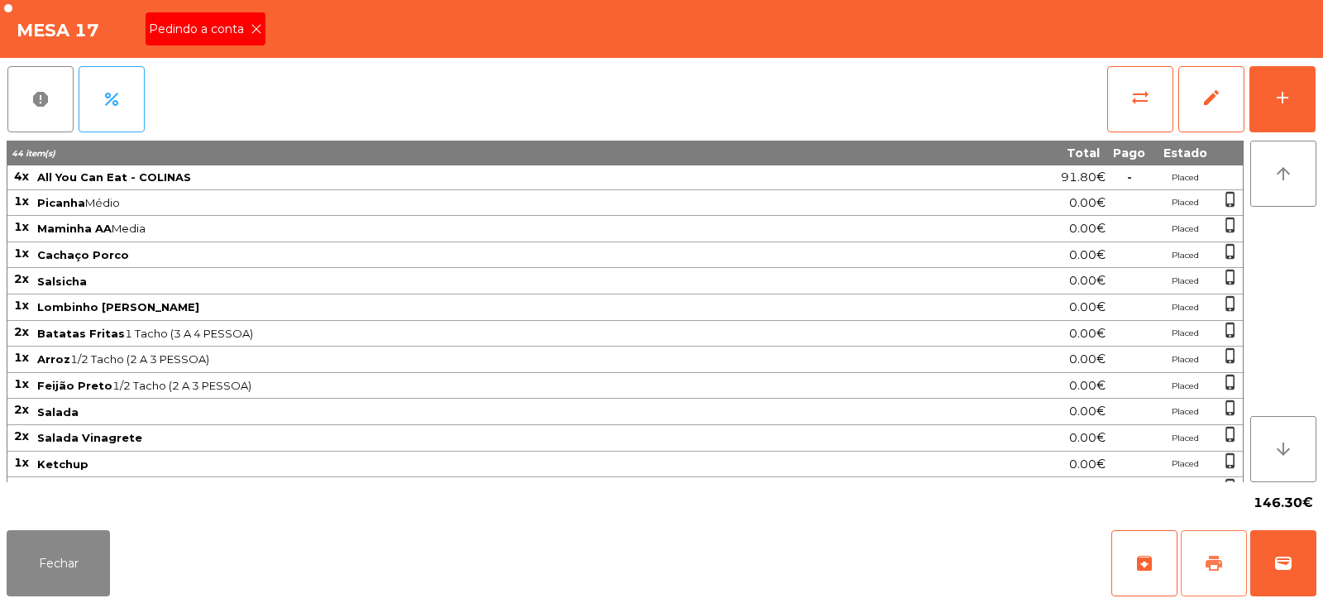
click at [1222, 559] on span "print" at bounding box center [1214, 563] width 20 height 20
click at [250, 13] on div "Pedindo a conta" at bounding box center [206, 28] width 120 height 33
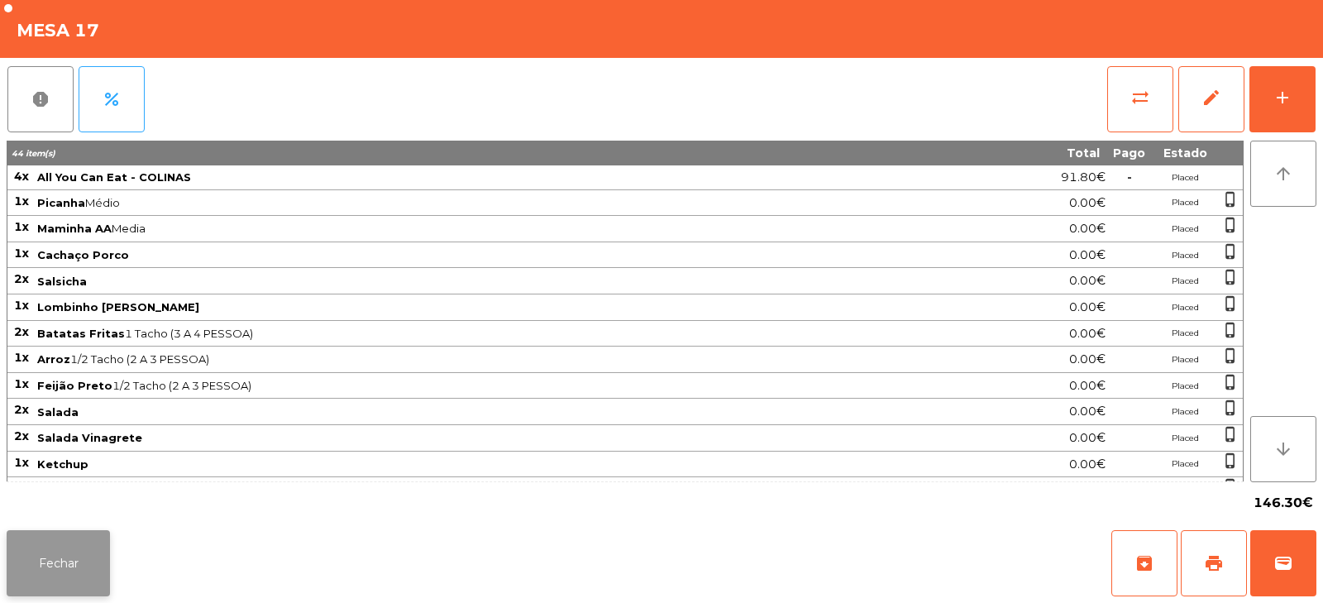
click at [77, 567] on button "Fechar" at bounding box center [58, 563] width 103 height 66
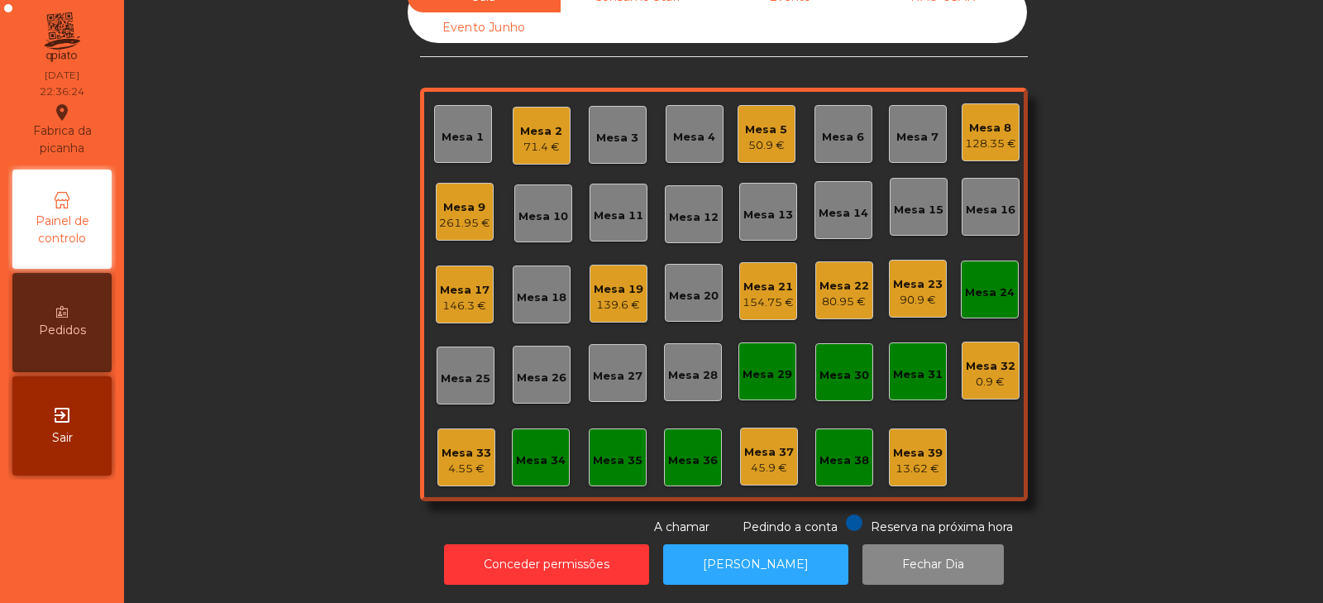
scroll to position [0, 0]
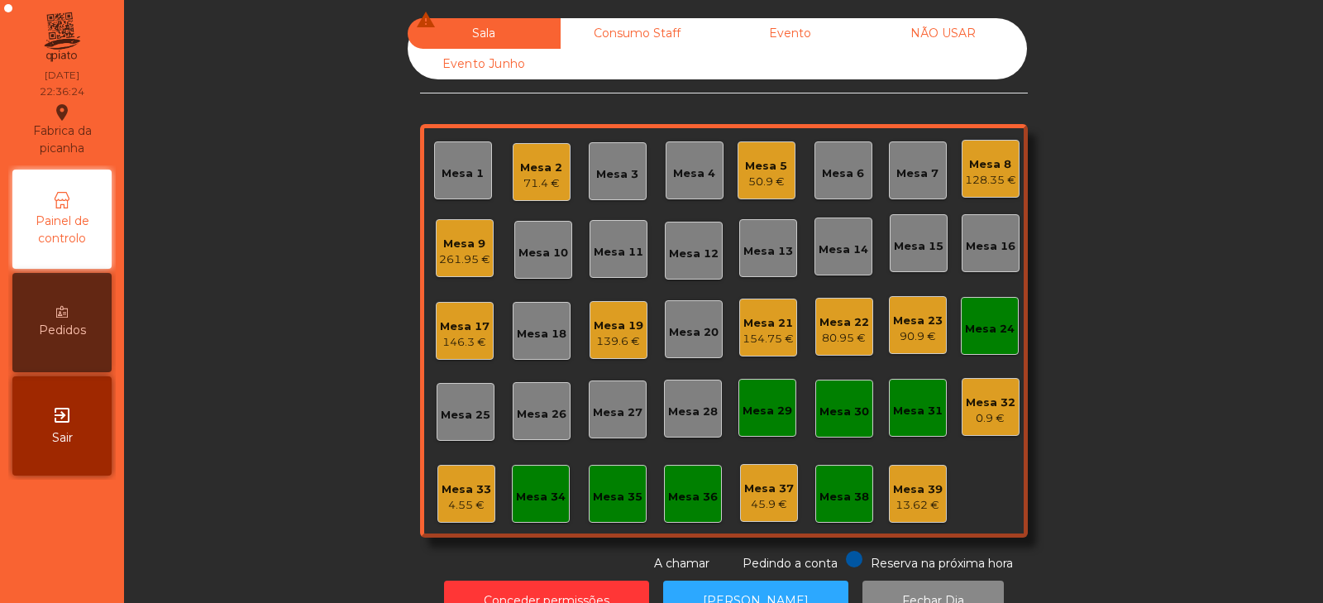
click at [974, 175] on div "128.35 €" at bounding box center [990, 180] width 51 height 17
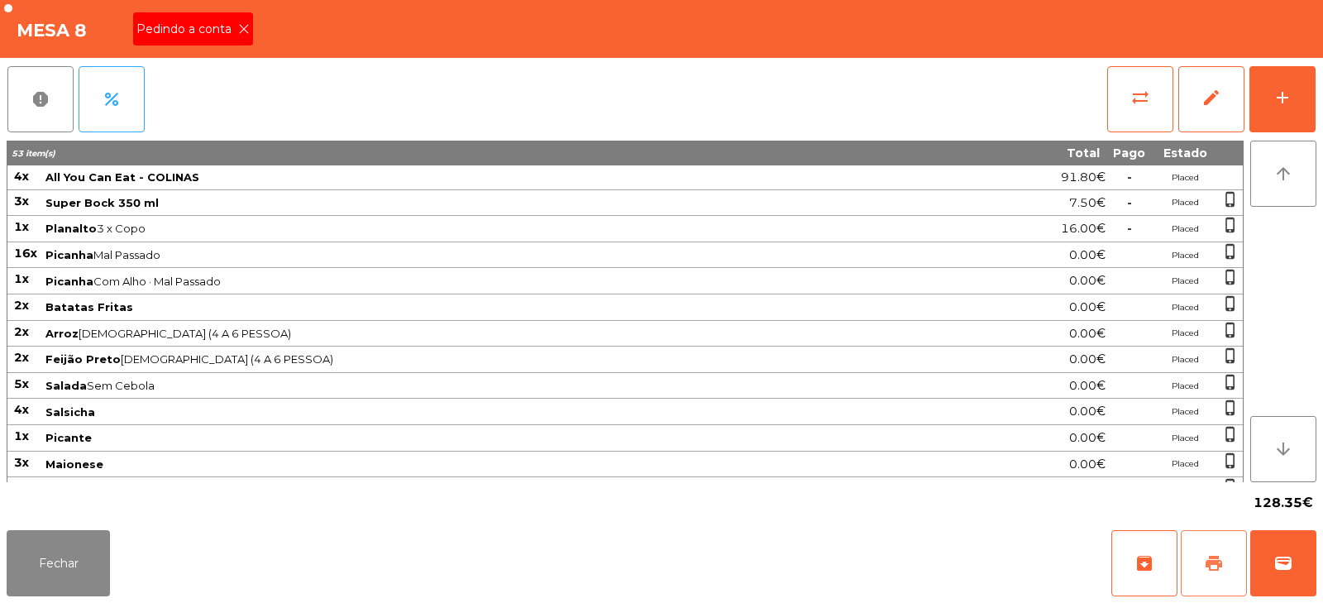
click at [1208, 567] on span "print" at bounding box center [1214, 563] width 20 height 20
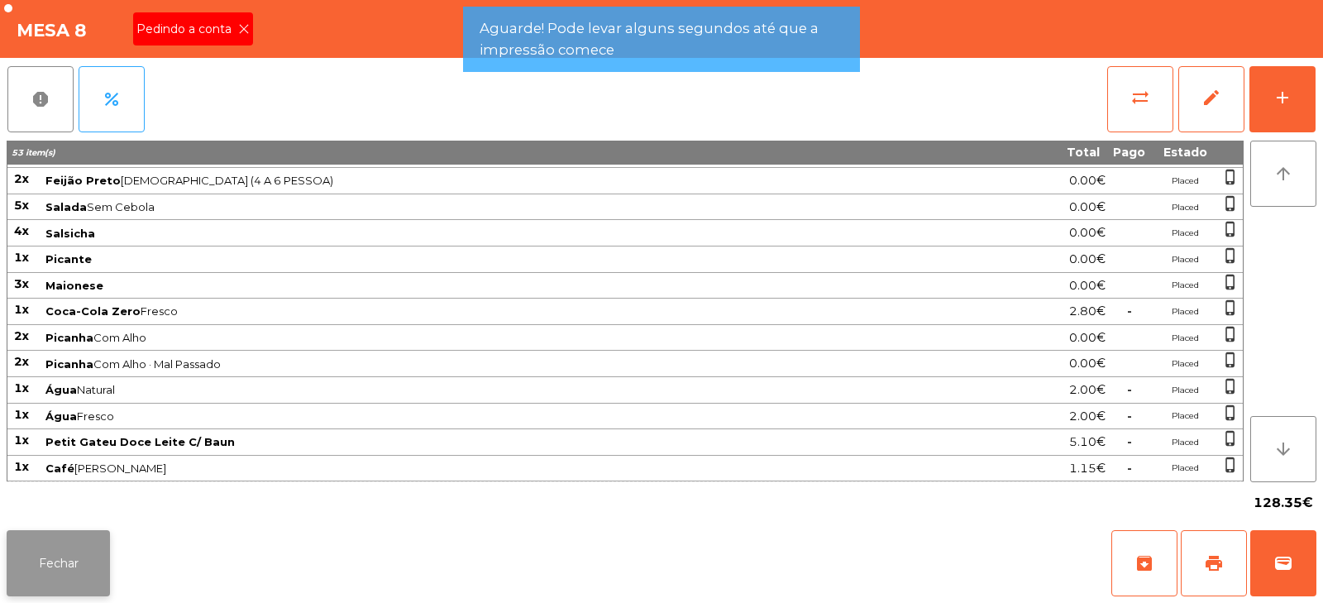
click at [82, 567] on button "Fechar" at bounding box center [58, 563] width 103 height 66
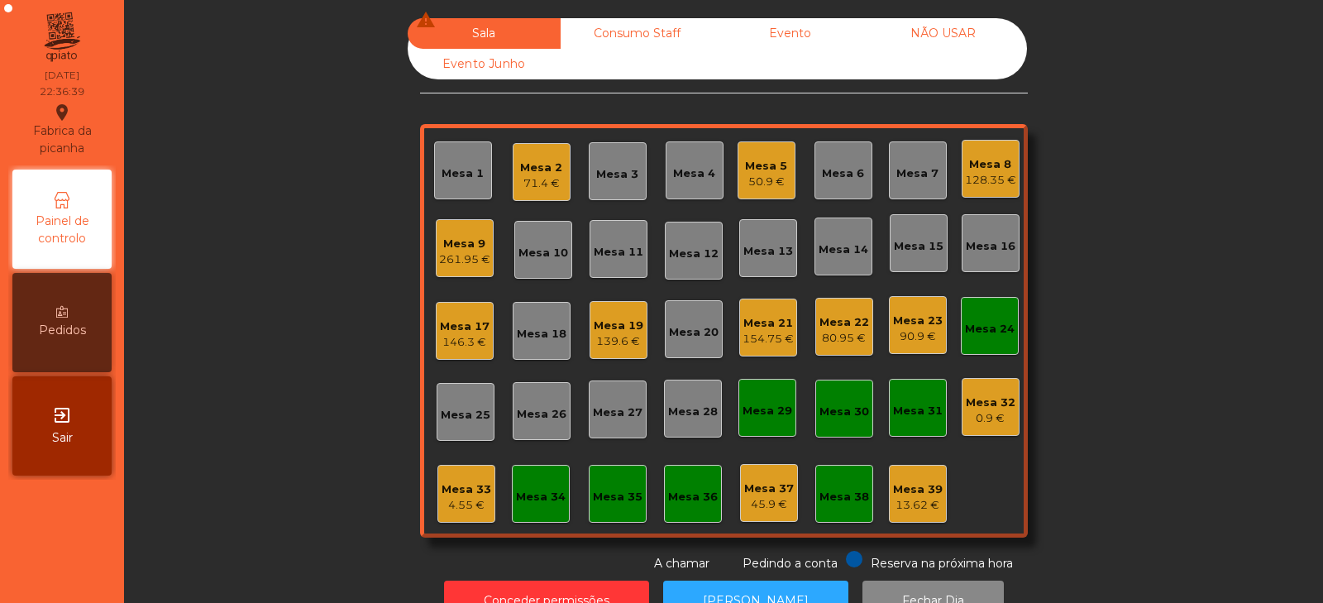
click at [997, 168] on div "Mesa 8" at bounding box center [990, 164] width 51 height 17
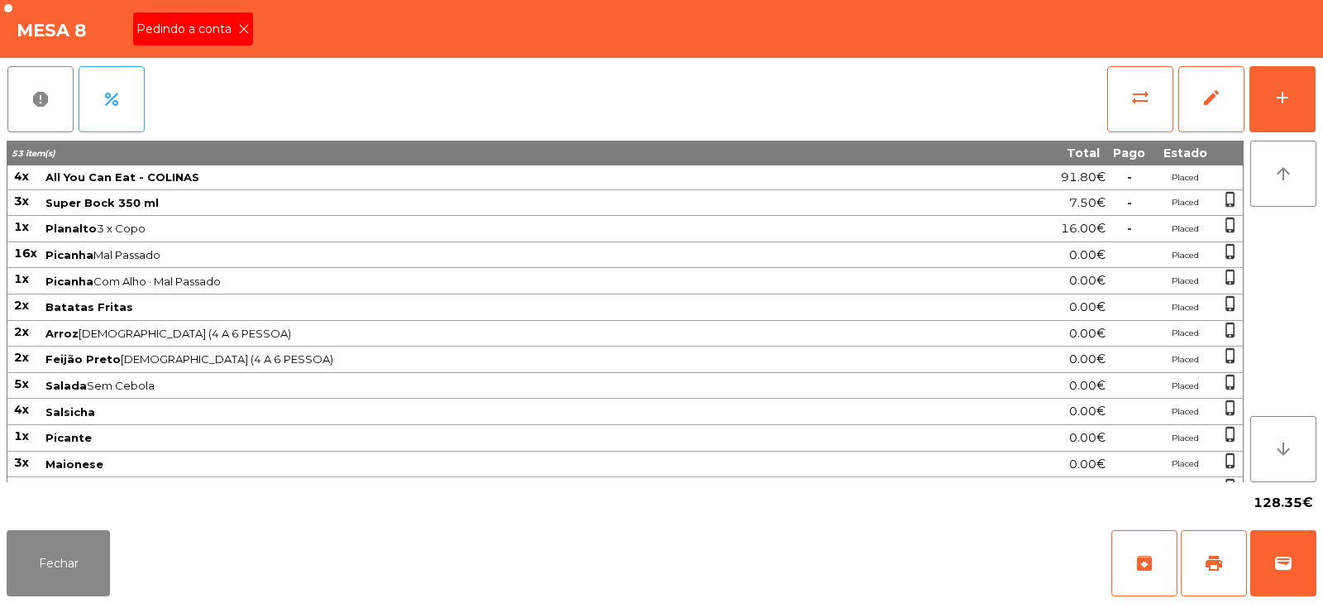
click at [242, 29] on icon at bounding box center [244, 29] width 12 height 12
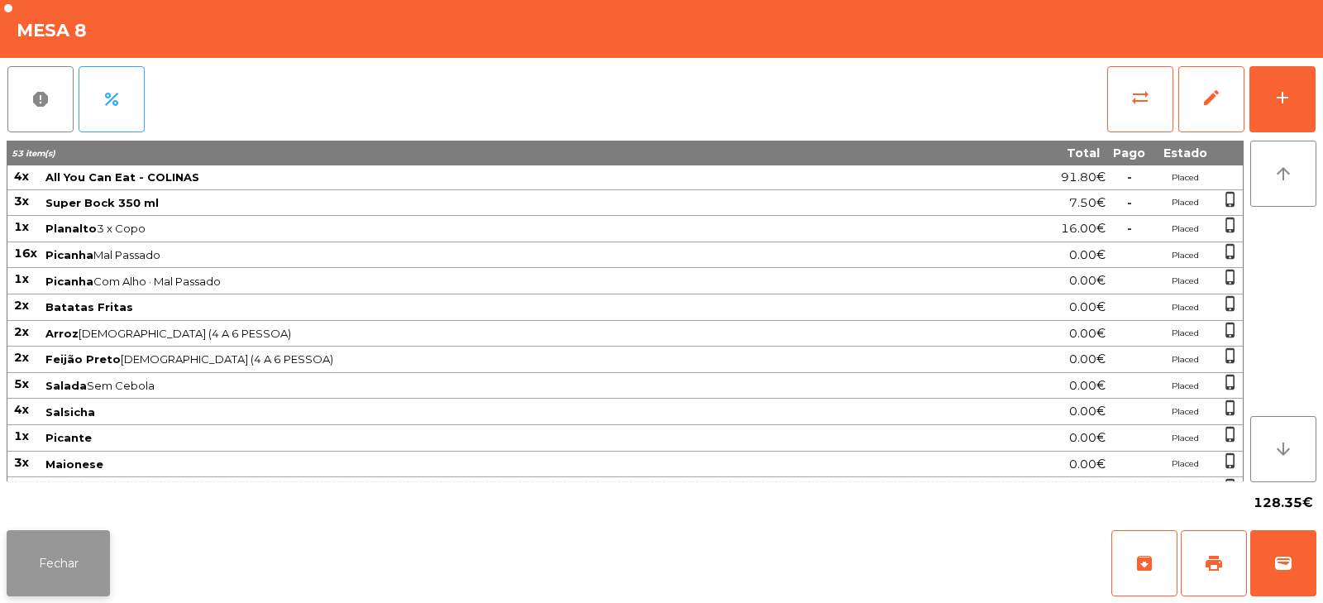
click at [74, 567] on button "Fechar" at bounding box center [58, 563] width 103 height 66
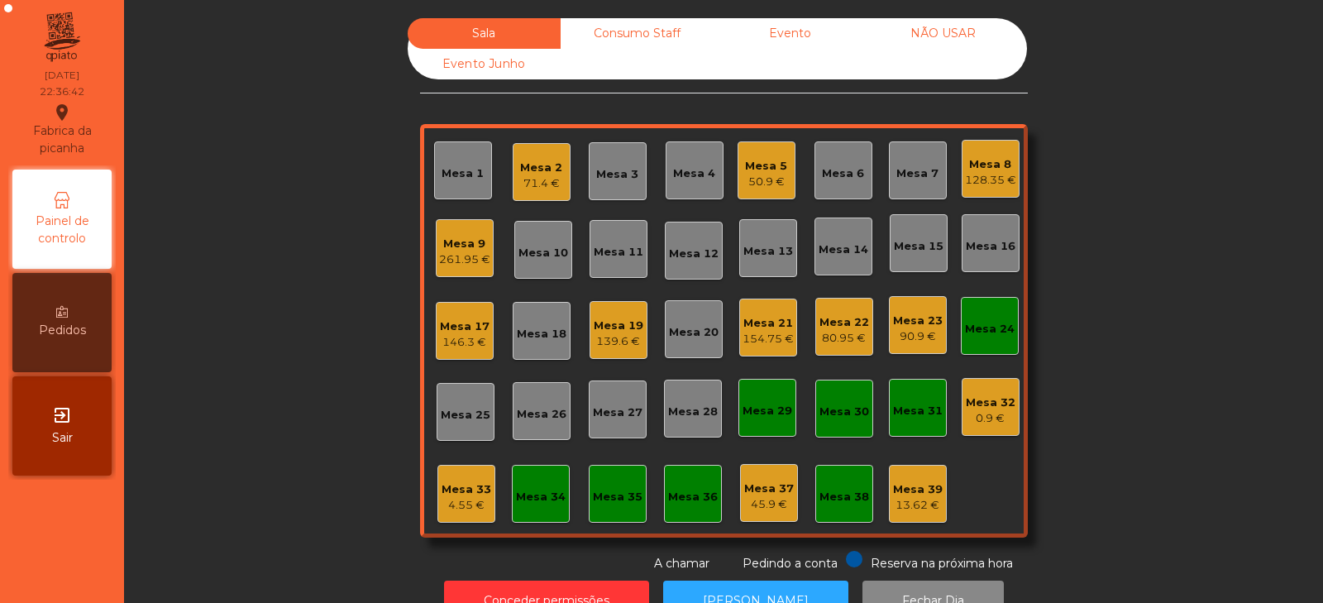
click at [607, 176] on div "Mesa 3" at bounding box center [617, 174] width 42 height 17
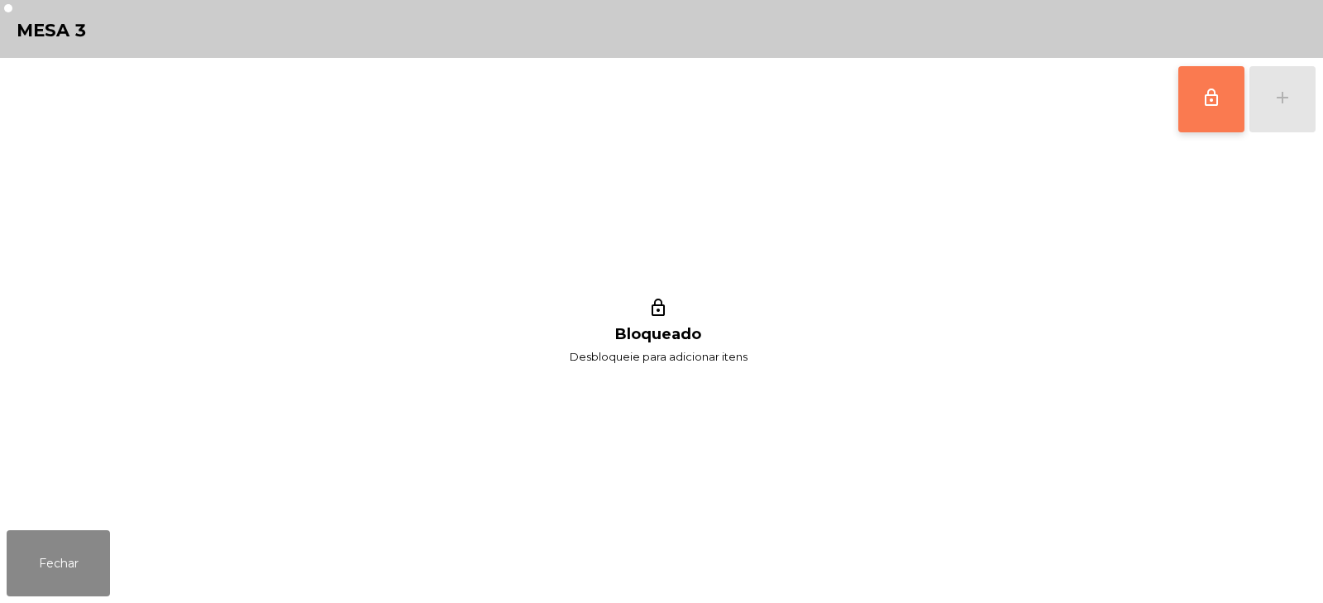
click at [1217, 102] on span "lock_outline" at bounding box center [1212, 98] width 20 height 20
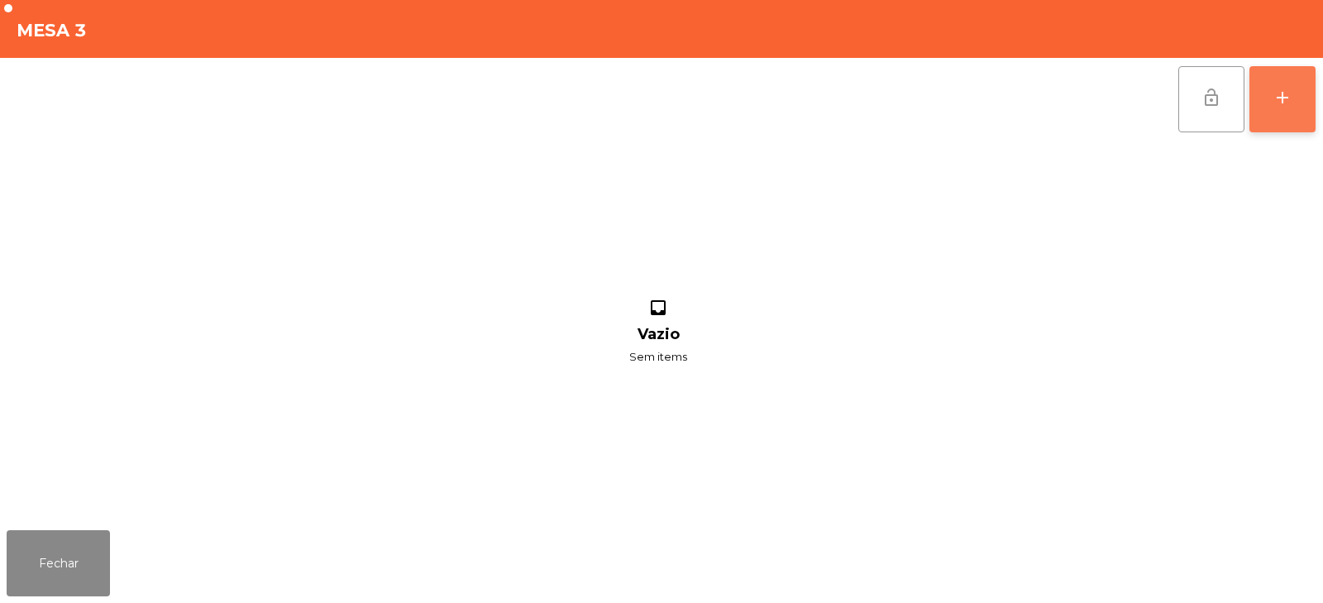
click at [1278, 107] on div "add" at bounding box center [1283, 98] width 20 height 20
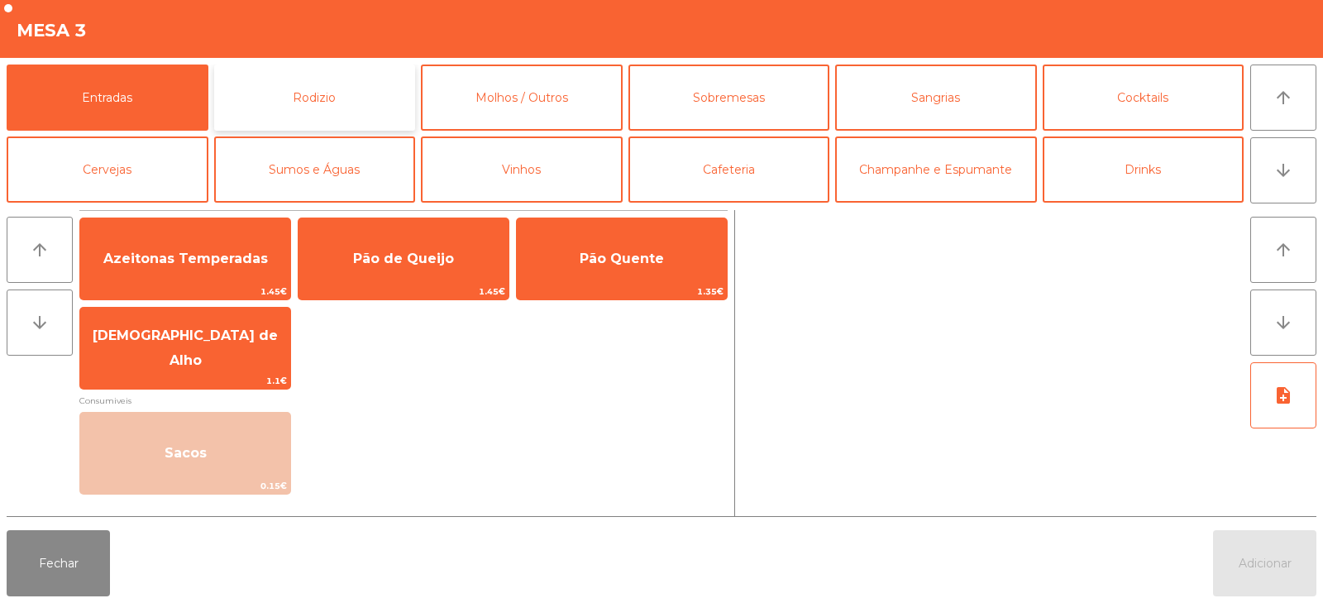
click at [295, 98] on button "Rodizio" at bounding box center [315, 98] width 202 height 66
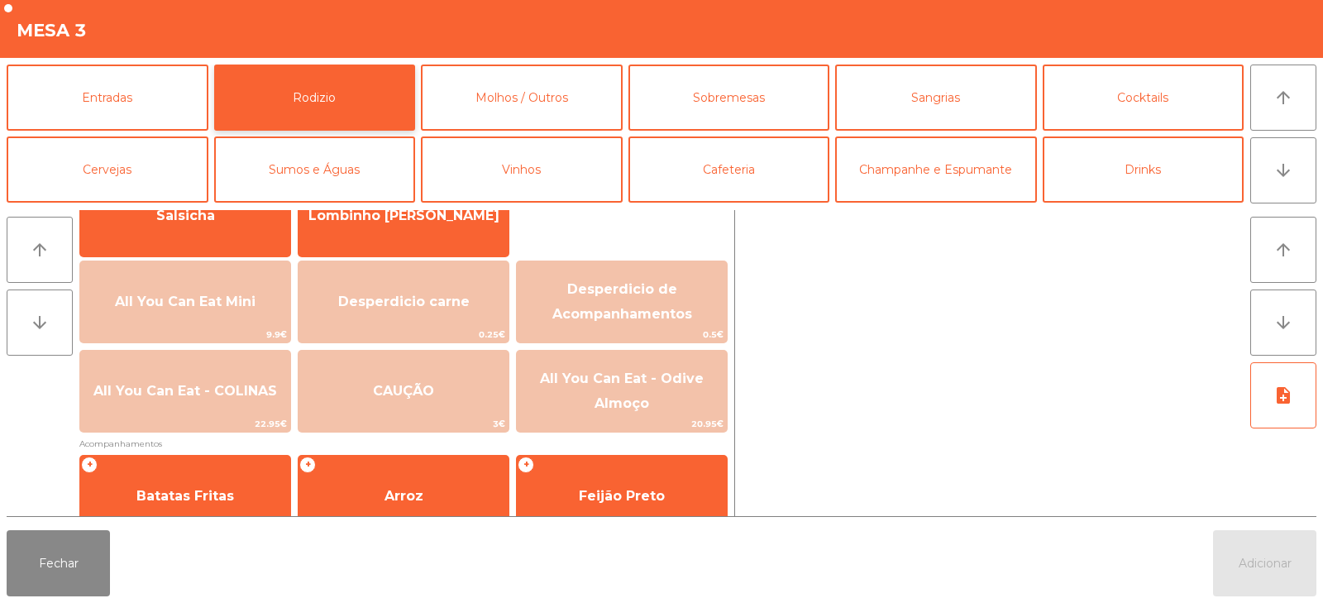
scroll to position [152, 0]
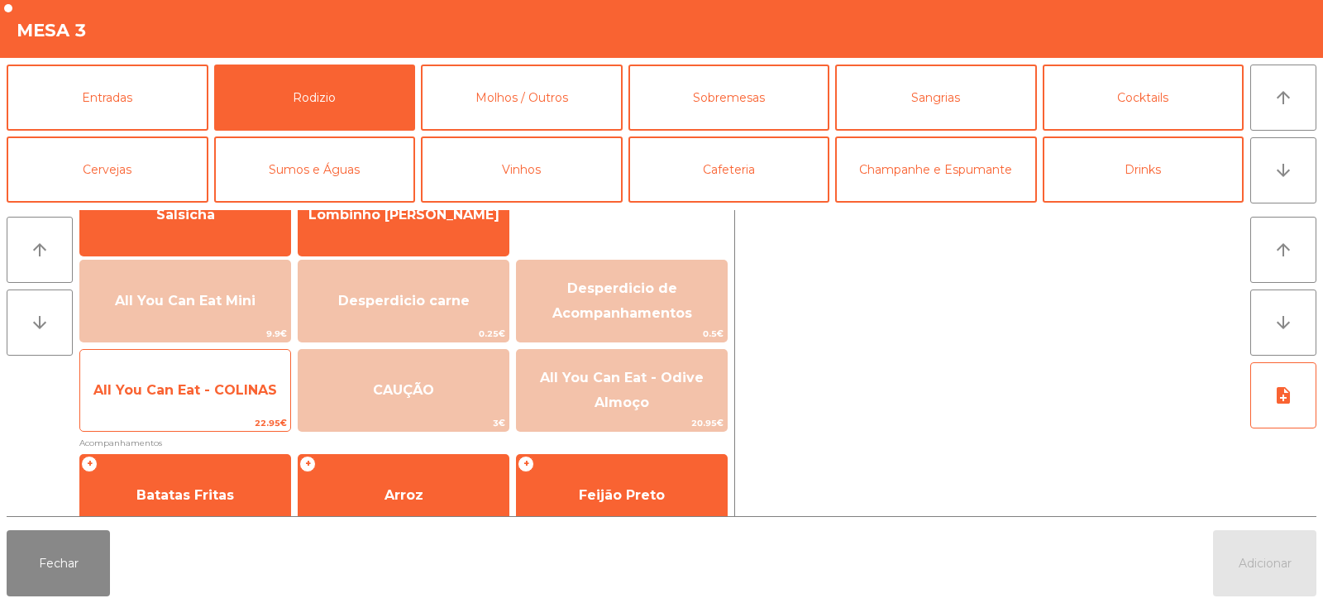
click at [232, 404] on span "All You Can Eat - COLINAS" at bounding box center [185, 390] width 210 height 45
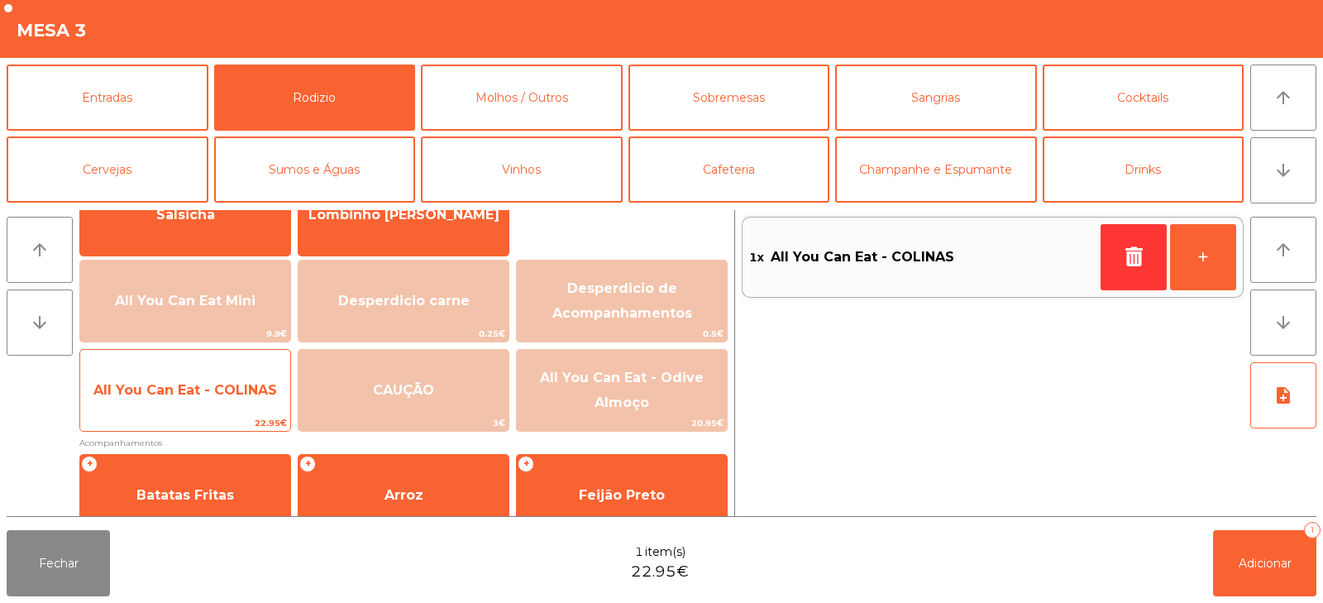
click at [230, 404] on span "All You Can Eat - COLINAS" at bounding box center [185, 390] width 210 height 45
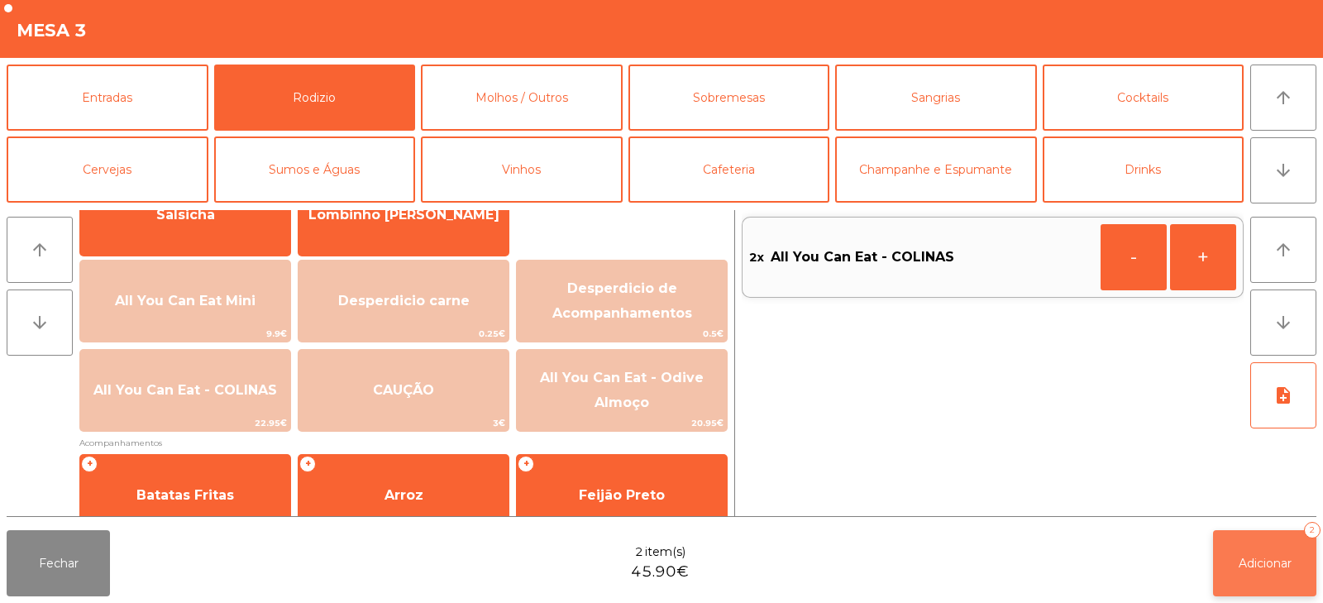
click at [1223, 551] on button "Adicionar 2" at bounding box center [1264, 563] width 103 height 66
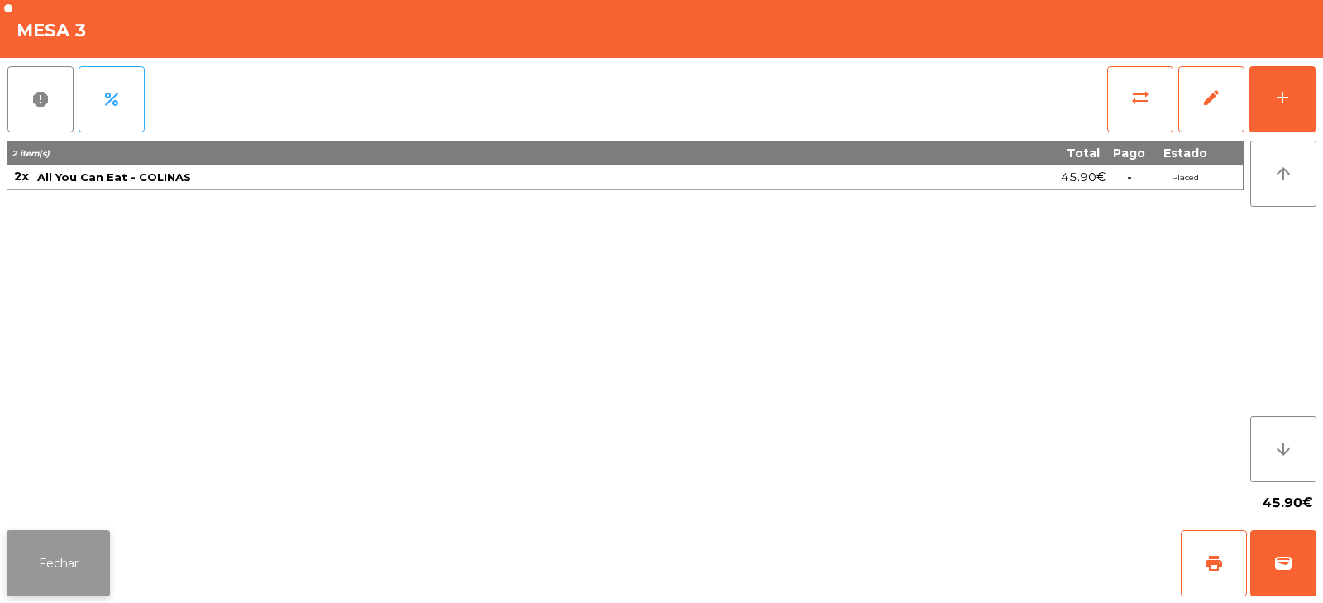
click at [71, 561] on button "Fechar" at bounding box center [58, 563] width 103 height 66
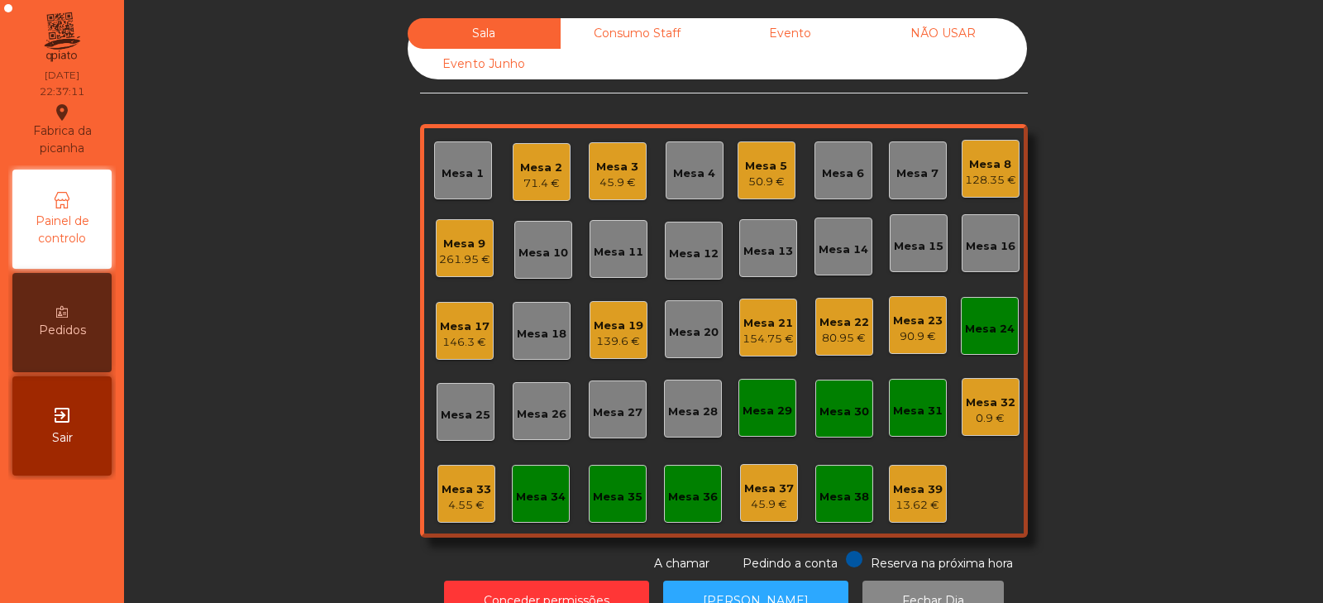
click at [988, 332] on div "Mesa 24" at bounding box center [990, 329] width 50 height 17
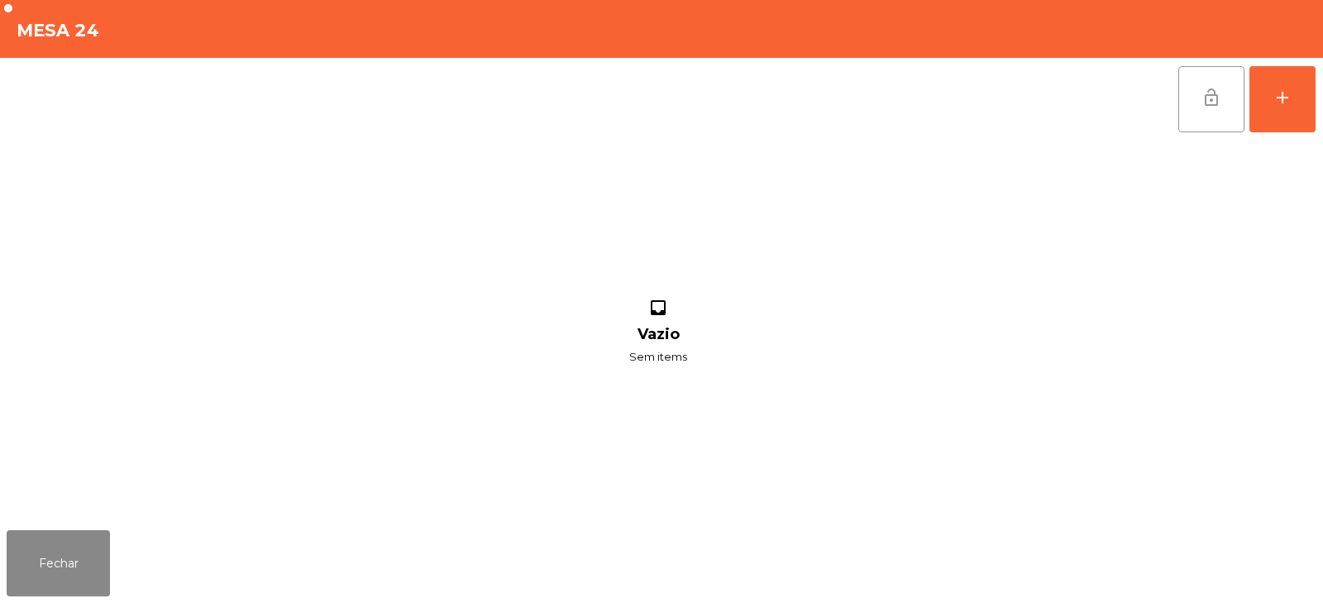
click at [1232, 95] on button "lock_open" at bounding box center [1212, 99] width 66 height 66
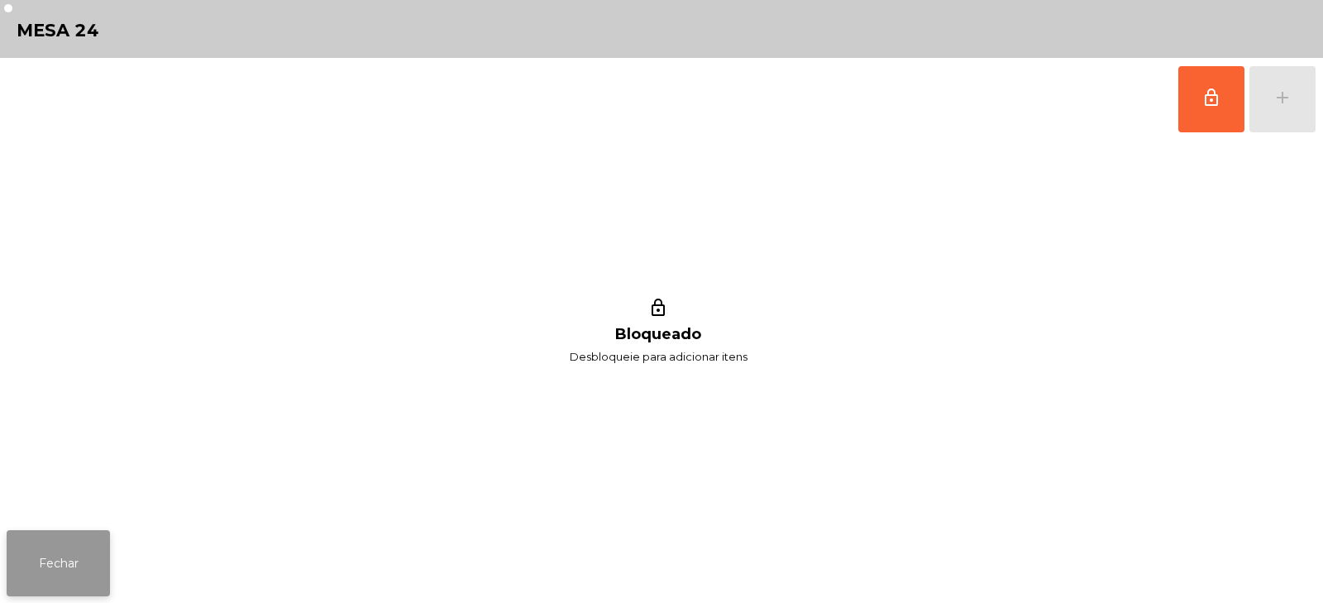
click at [76, 577] on button "Fechar" at bounding box center [58, 563] width 103 height 66
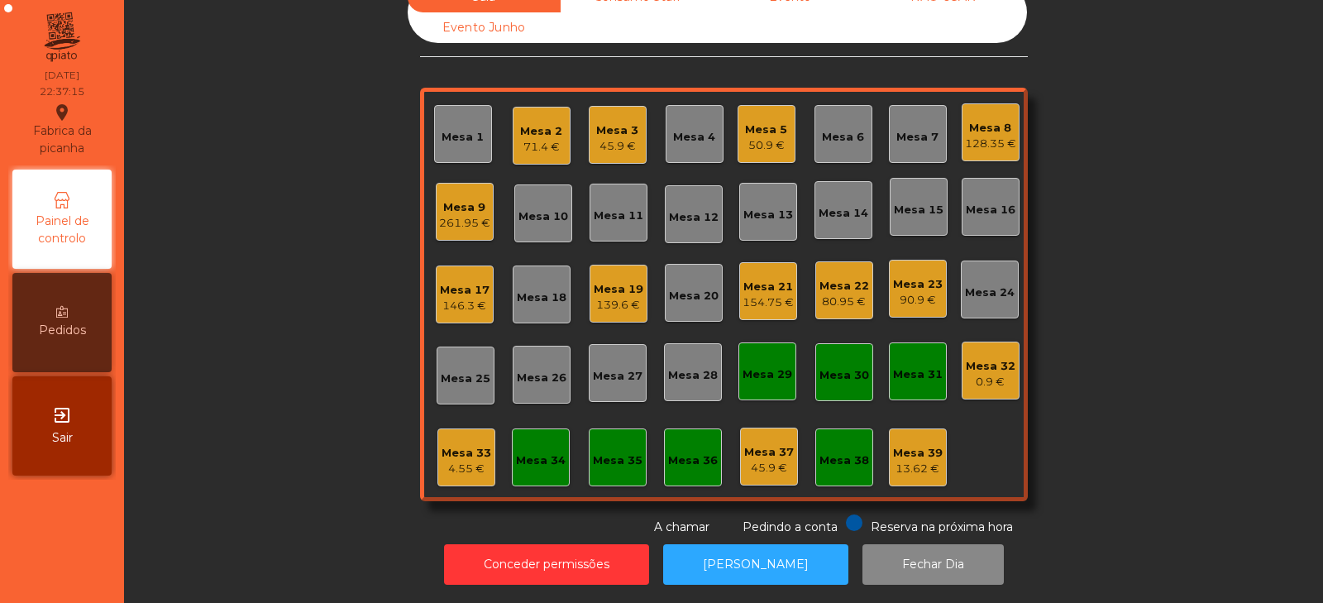
scroll to position [0, 0]
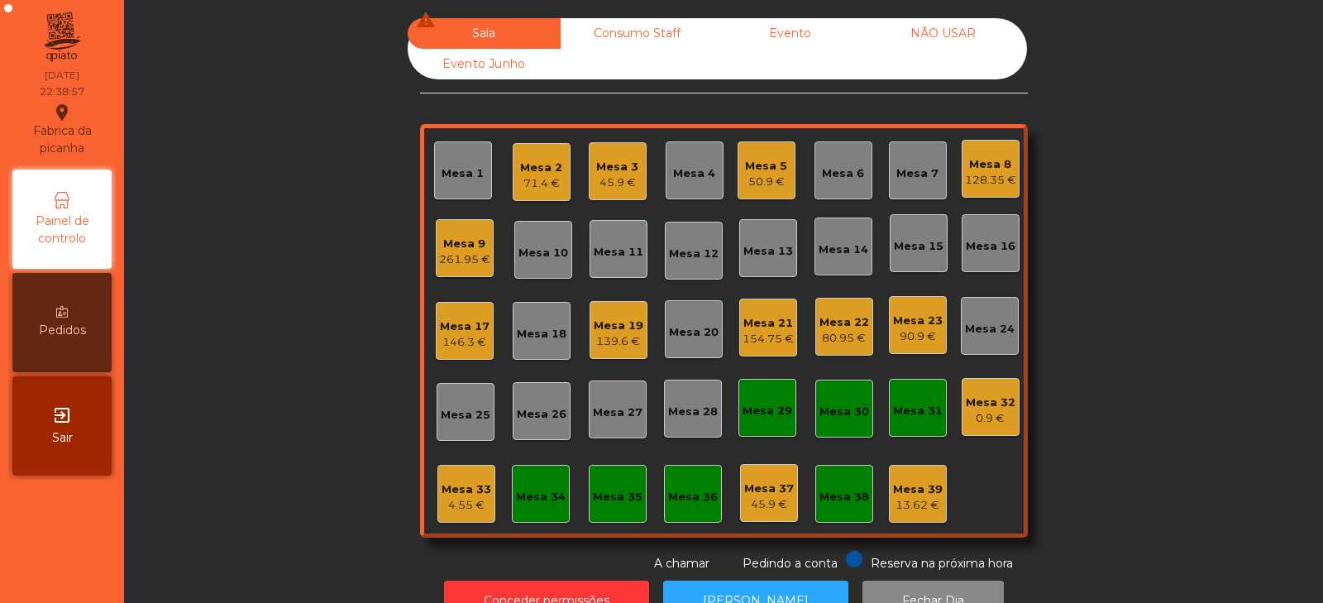
click at [996, 169] on div "Mesa 8" at bounding box center [990, 164] width 51 height 17
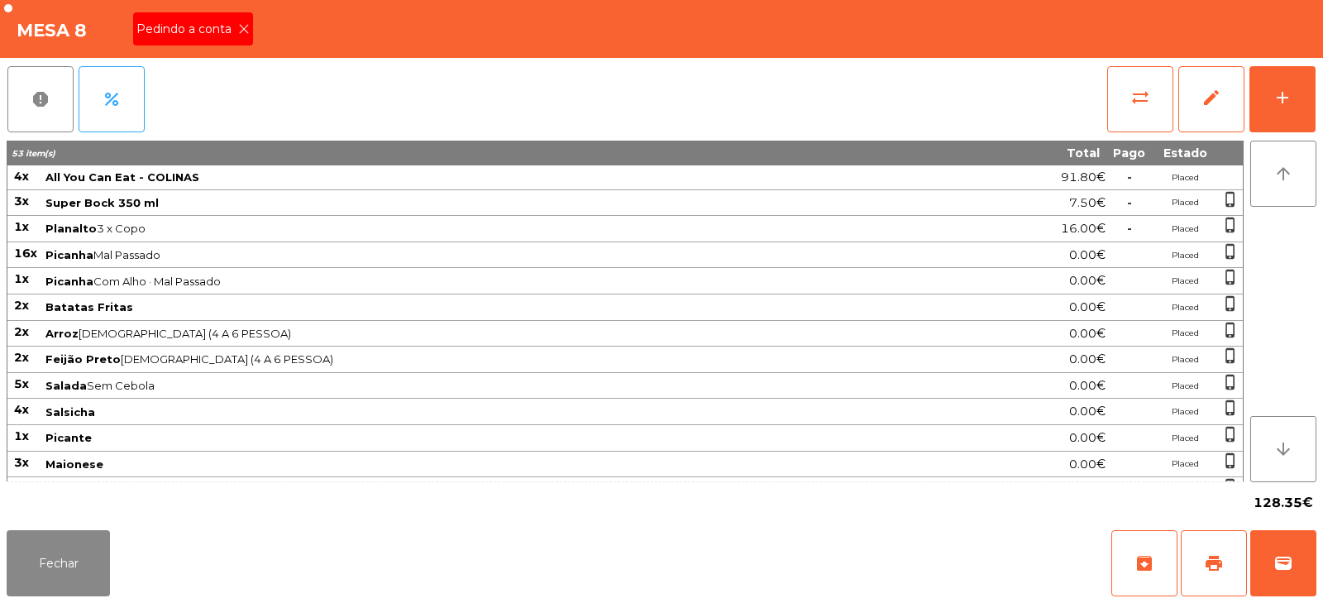
click at [238, 27] on icon at bounding box center [244, 29] width 12 height 12
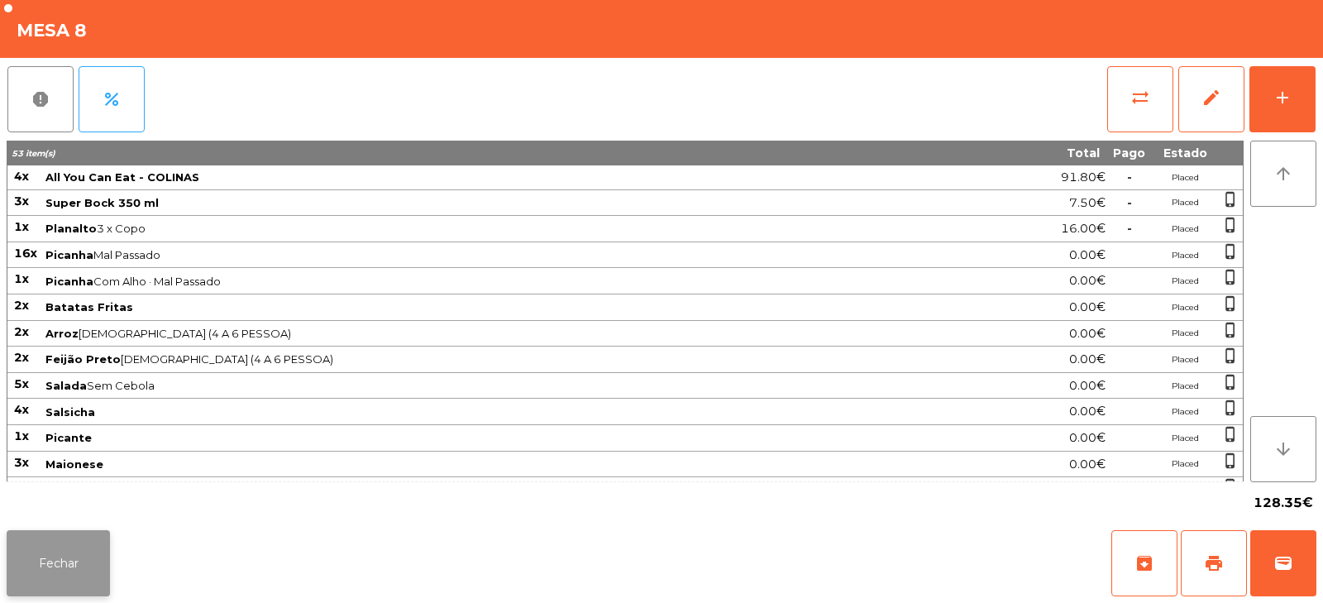
click at [59, 548] on button "Fechar" at bounding box center [58, 563] width 103 height 66
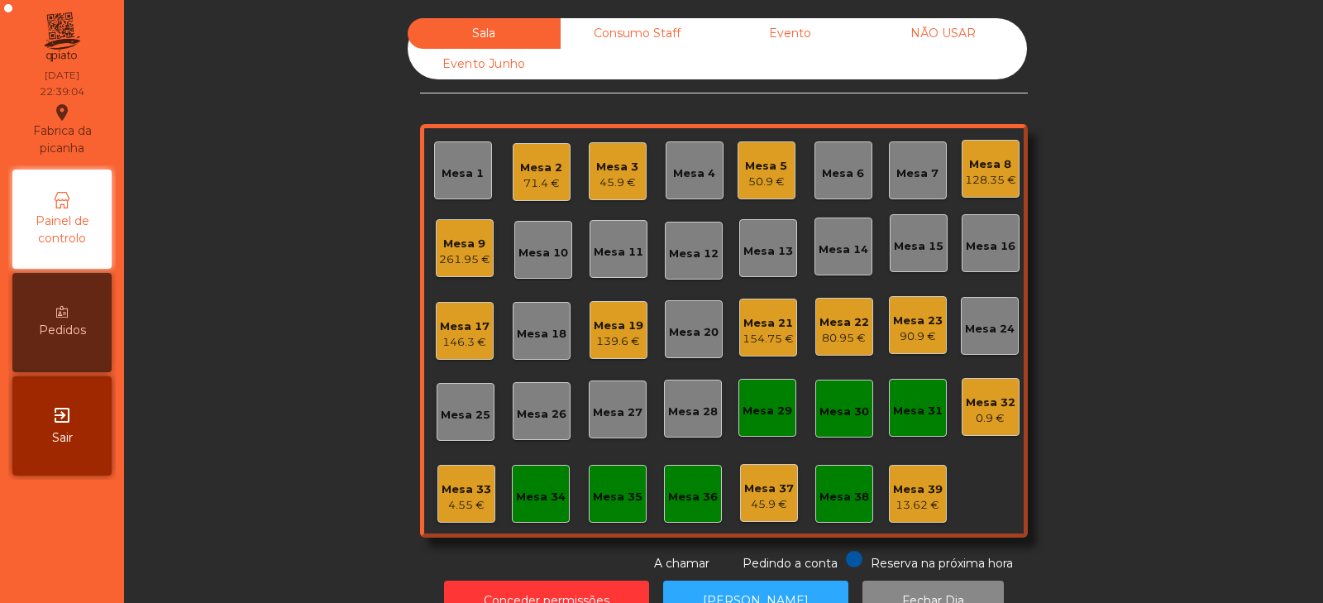
click at [452, 356] on div "Mesa 17 146.3 €" at bounding box center [465, 331] width 58 height 58
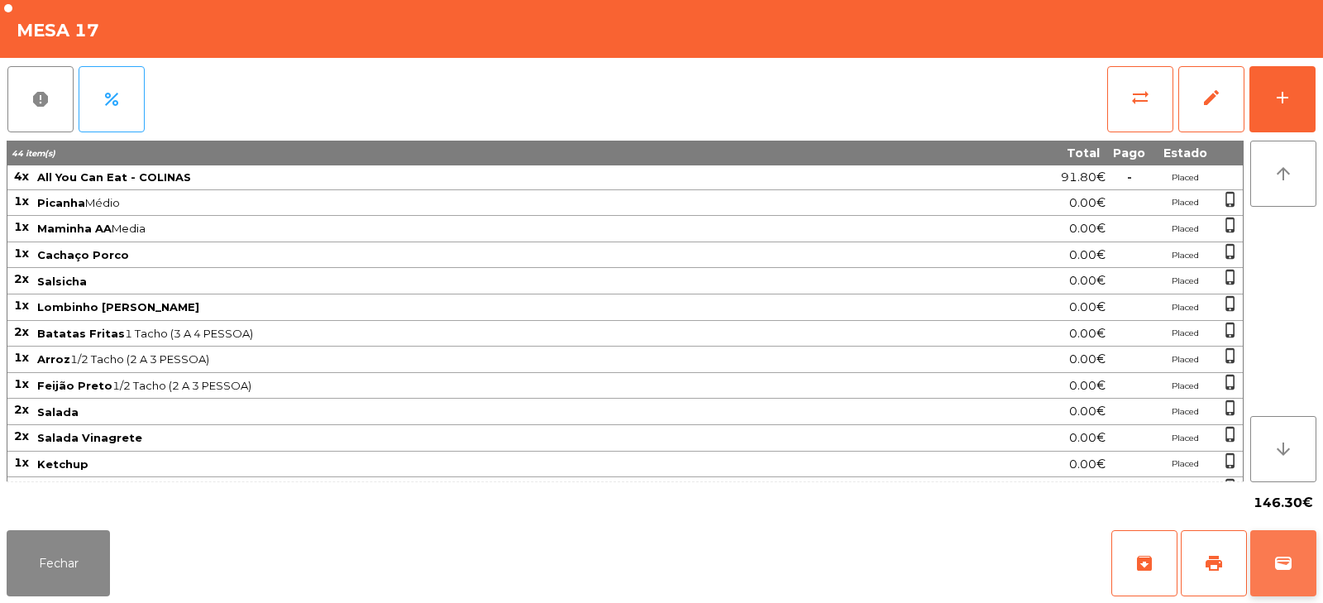
click at [1294, 560] on button "wallet" at bounding box center [1284, 563] width 66 height 66
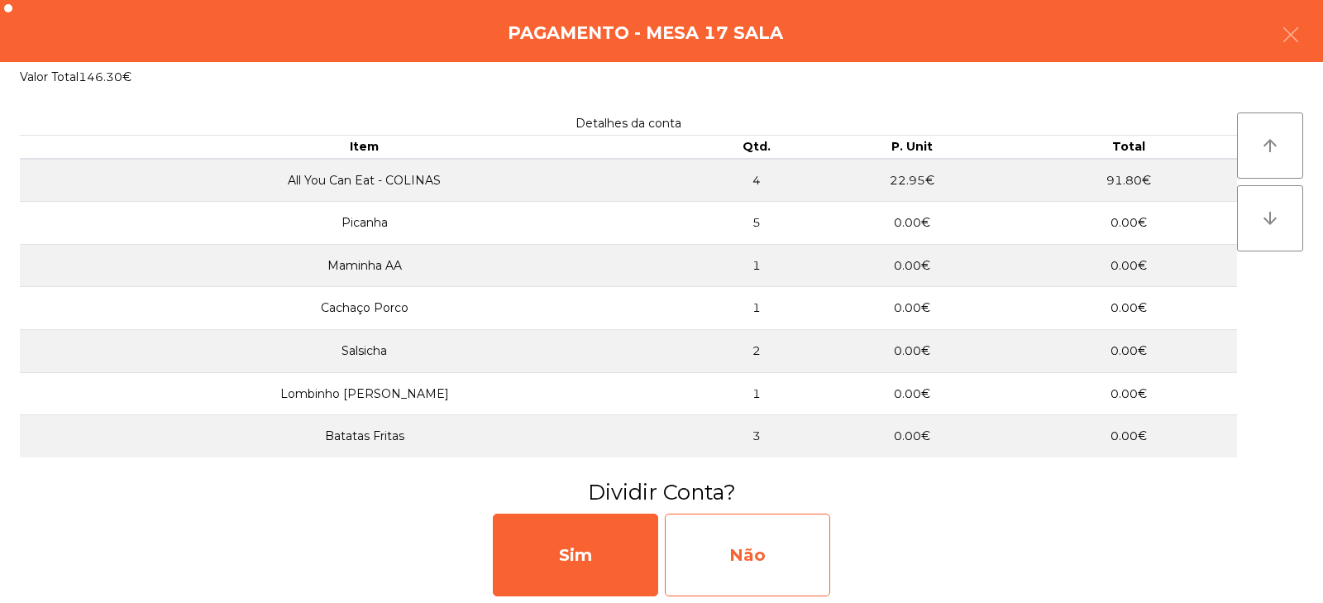
click at [768, 562] on div "Não" at bounding box center [747, 555] width 165 height 83
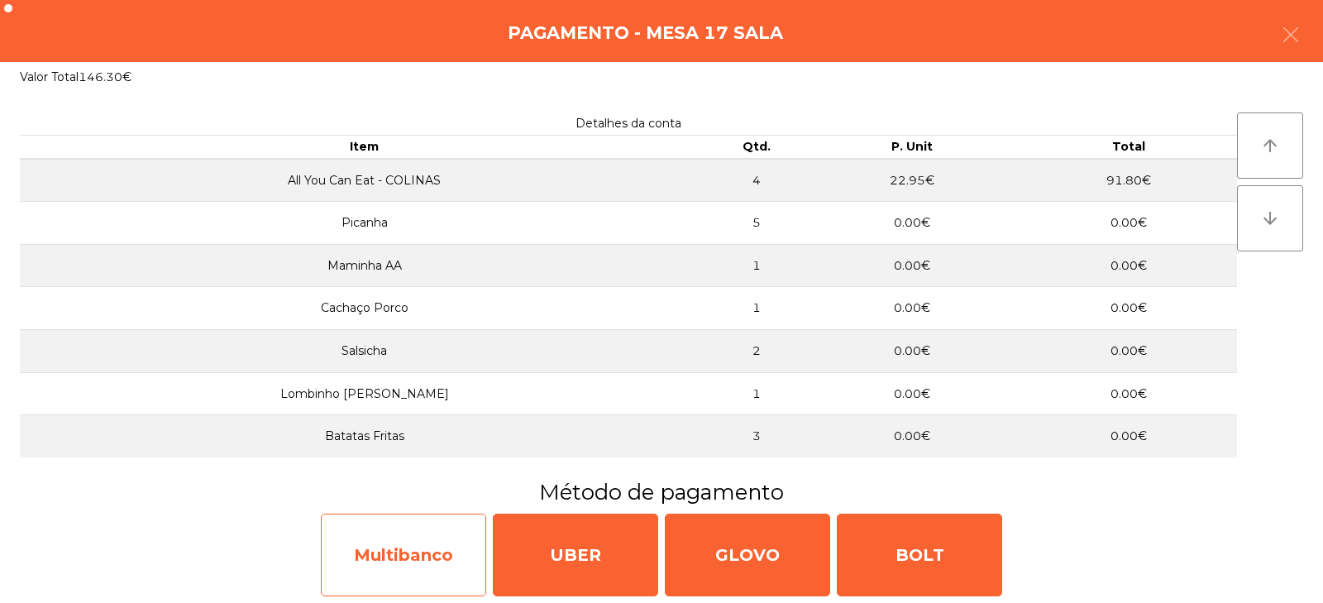
click at [408, 577] on div "Multibanco" at bounding box center [403, 555] width 165 height 83
select select "**"
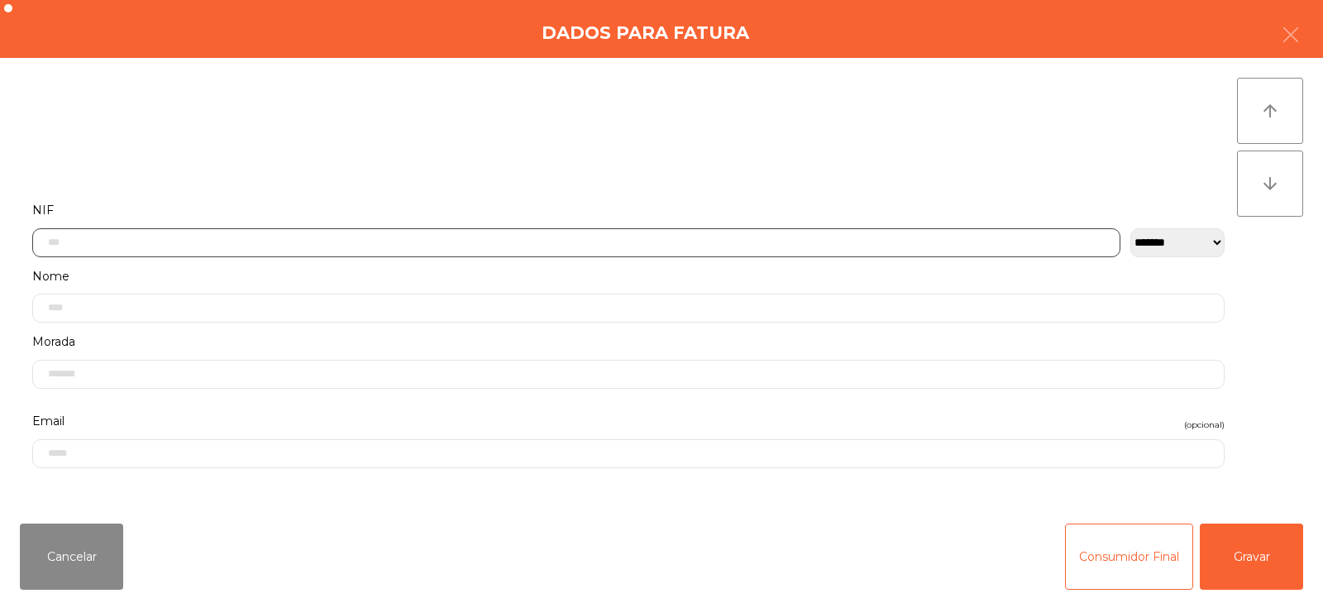
click at [486, 246] on input "text" at bounding box center [576, 242] width 1088 height 29
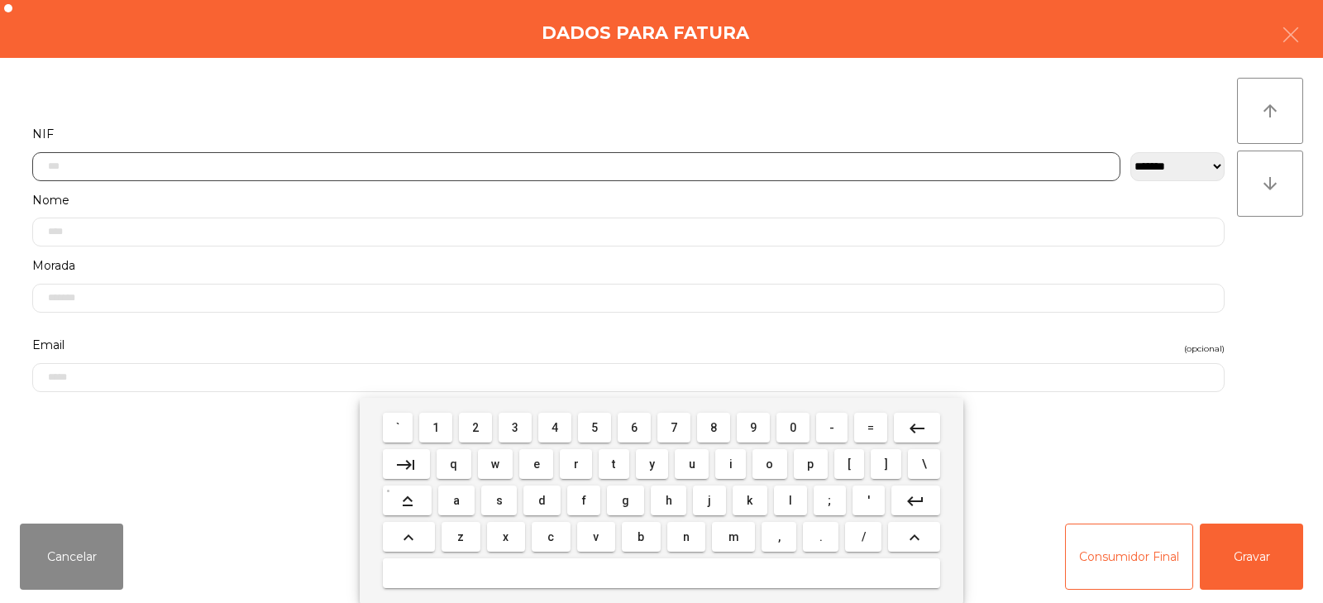
scroll to position [121, 0]
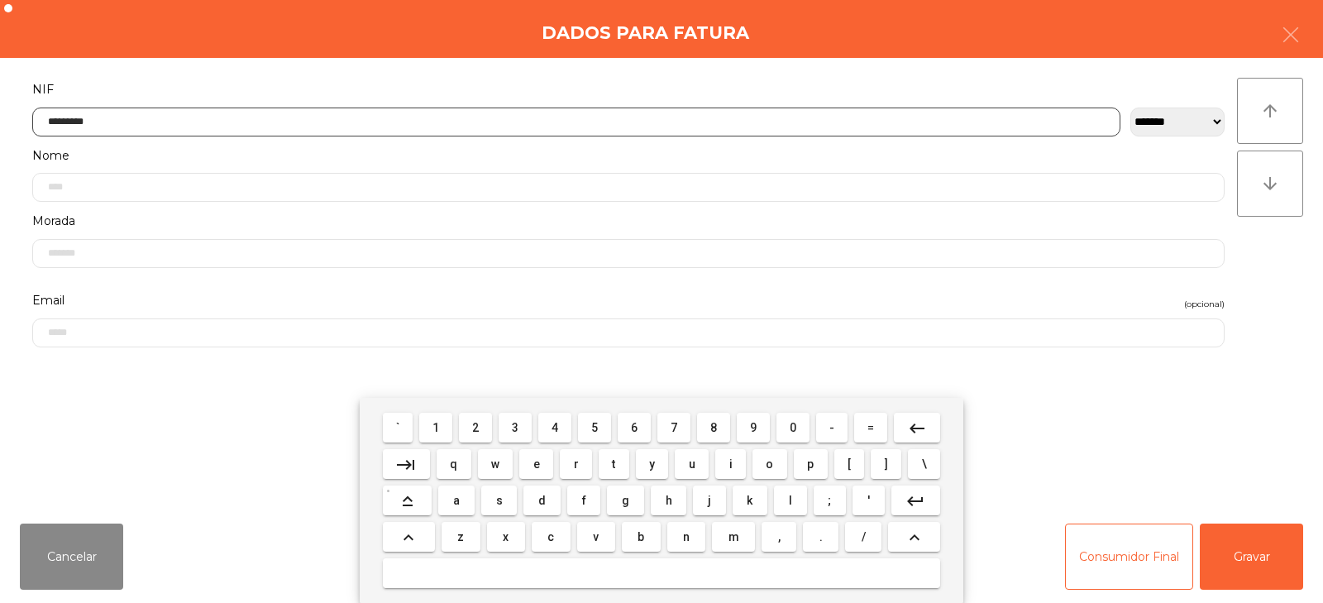
type input "*********"
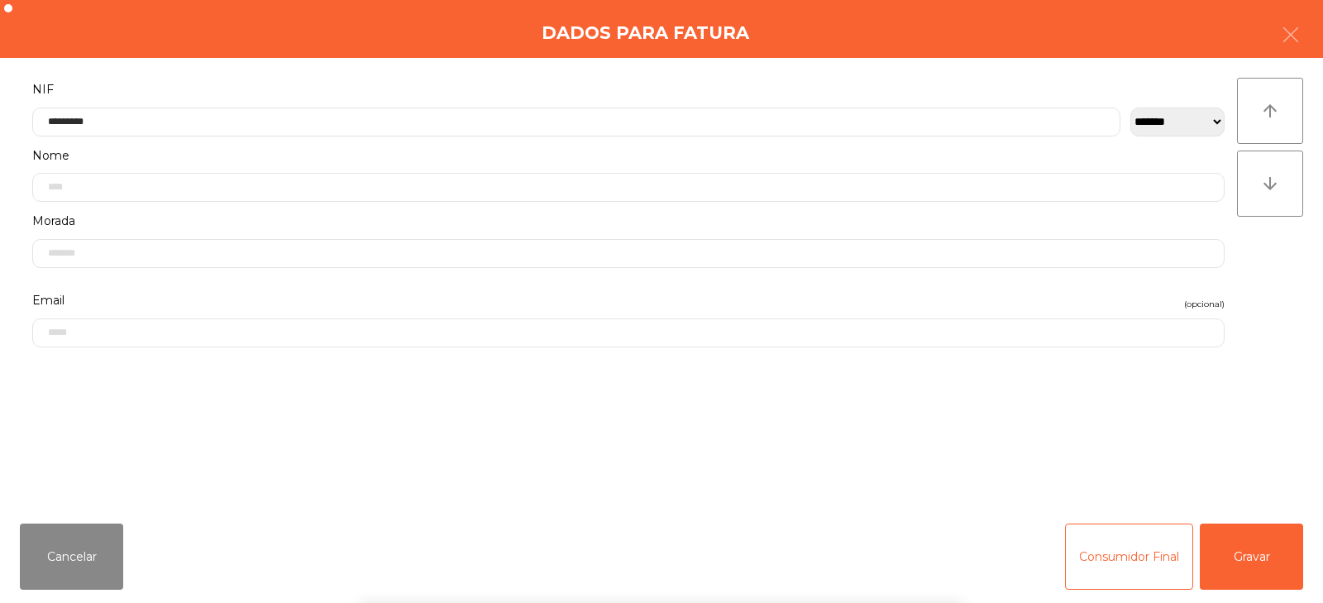
click at [1269, 280] on div "arrow_upward arrow_downward" at bounding box center [1270, 284] width 66 height 413
click at [1256, 567] on button "Gravar" at bounding box center [1251, 557] width 103 height 66
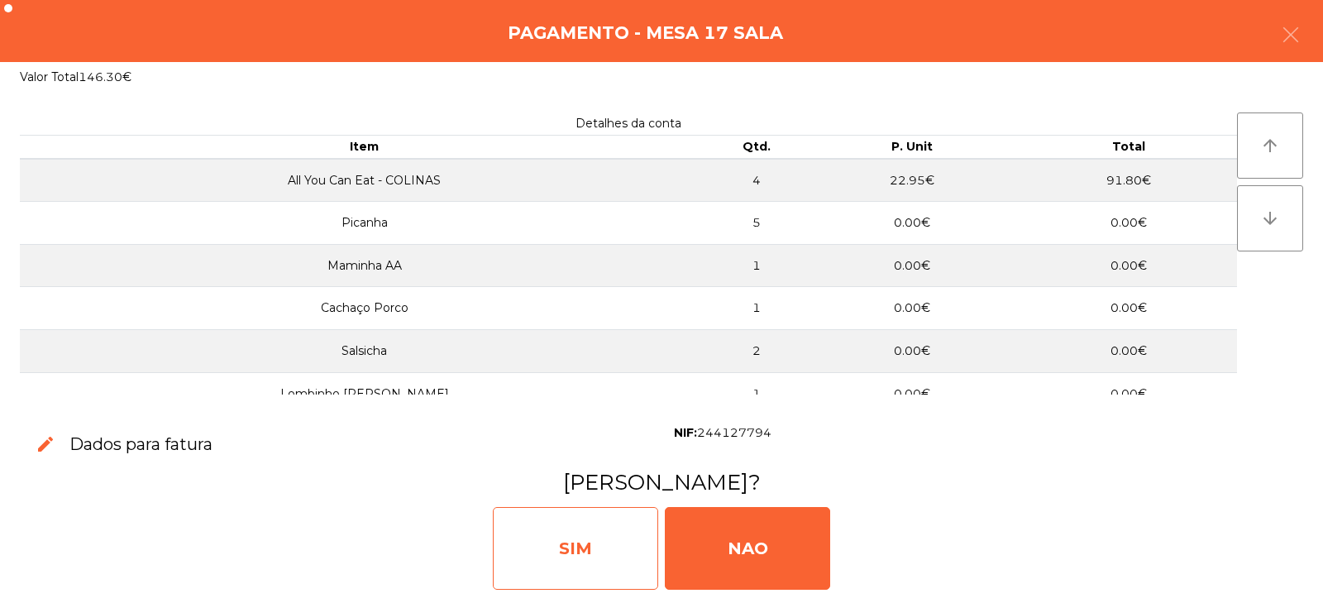
click at [558, 554] on div "SIM" at bounding box center [575, 548] width 165 height 83
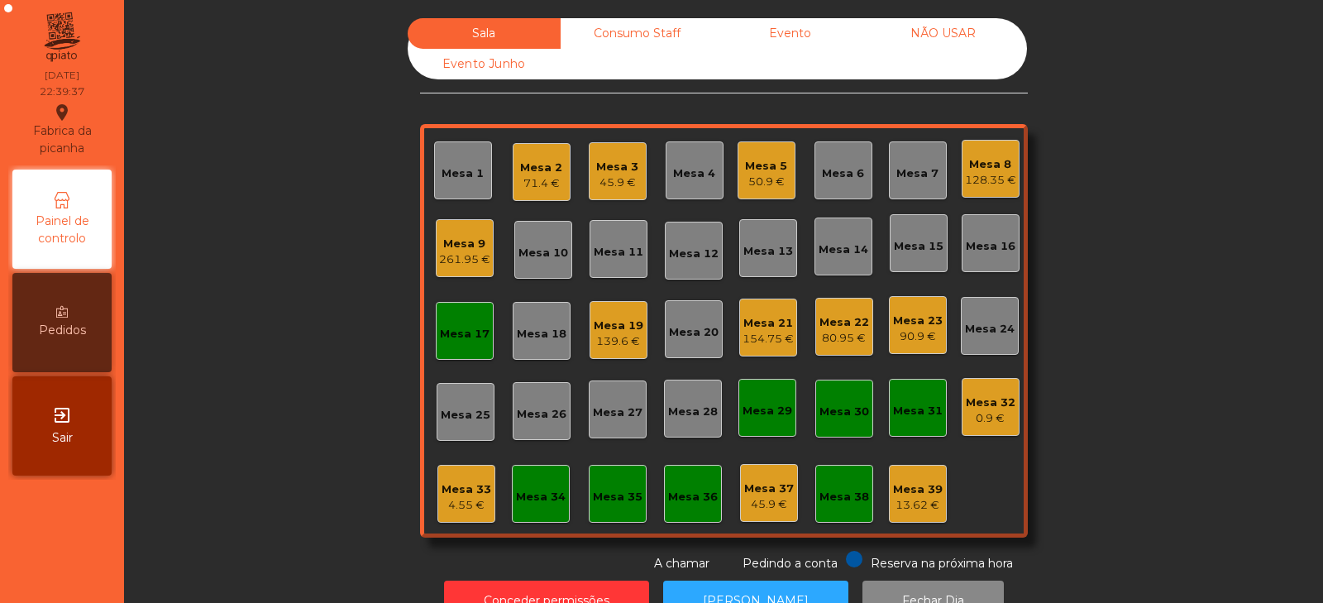
click at [994, 420] on div "0.9 €" at bounding box center [991, 418] width 50 height 17
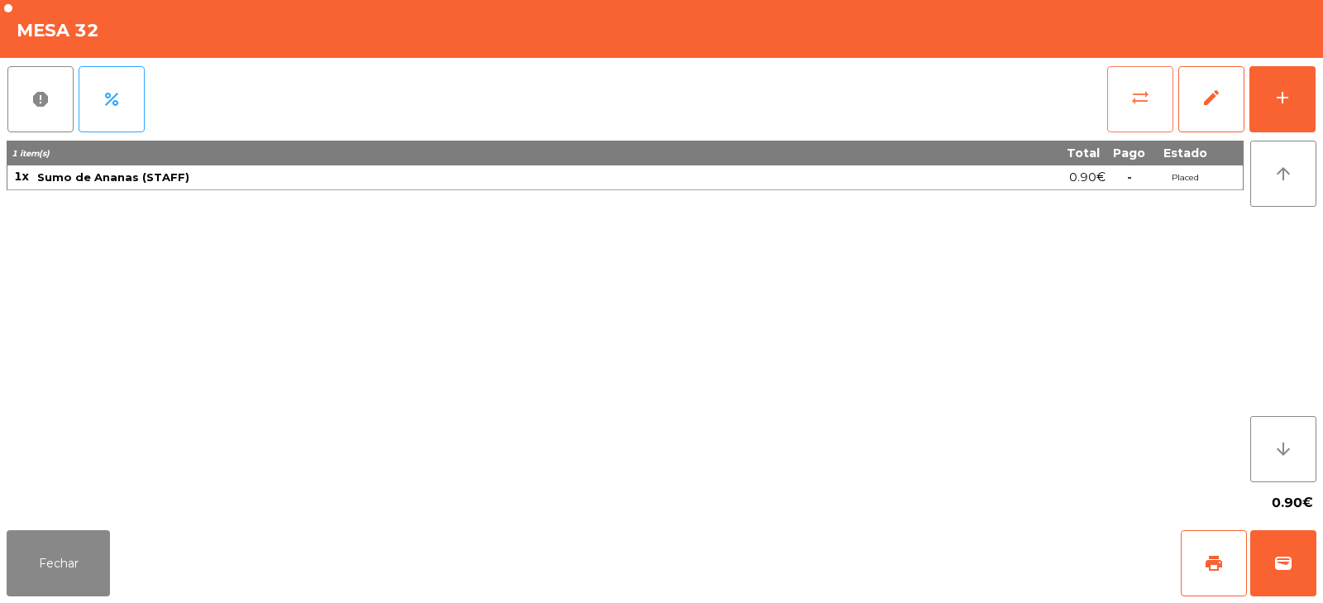
click at [1130, 94] on button "sync_alt" at bounding box center [1140, 99] width 66 height 66
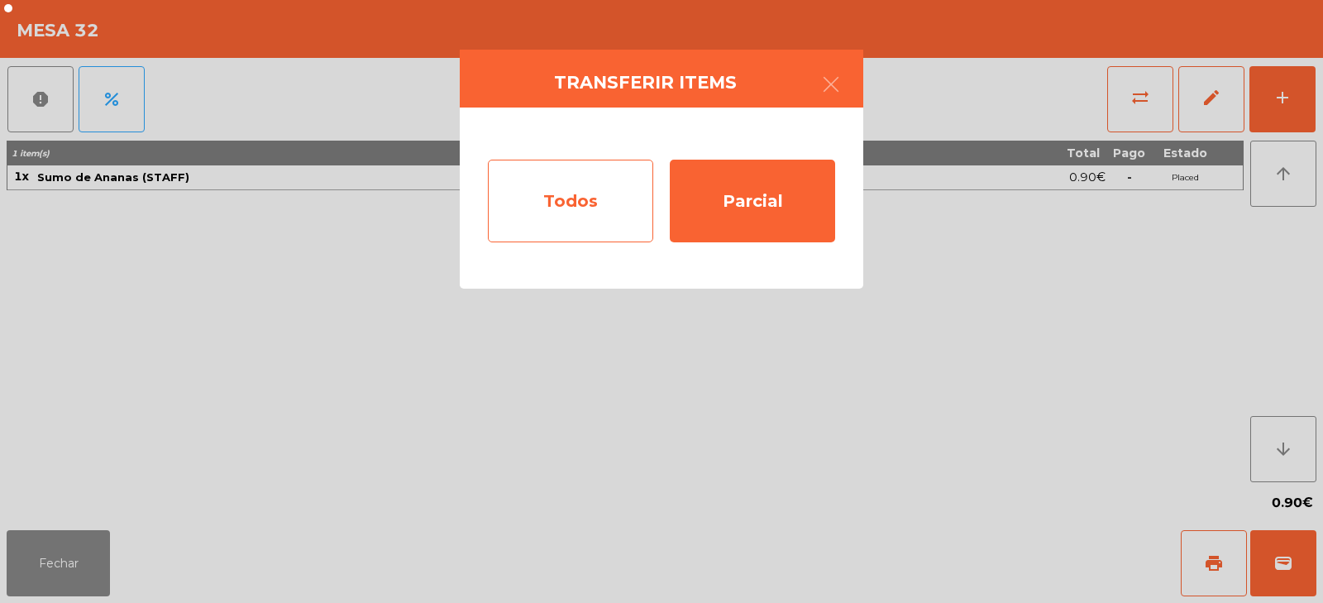
click at [602, 204] on div "Todos" at bounding box center [570, 201] width 165 height 83
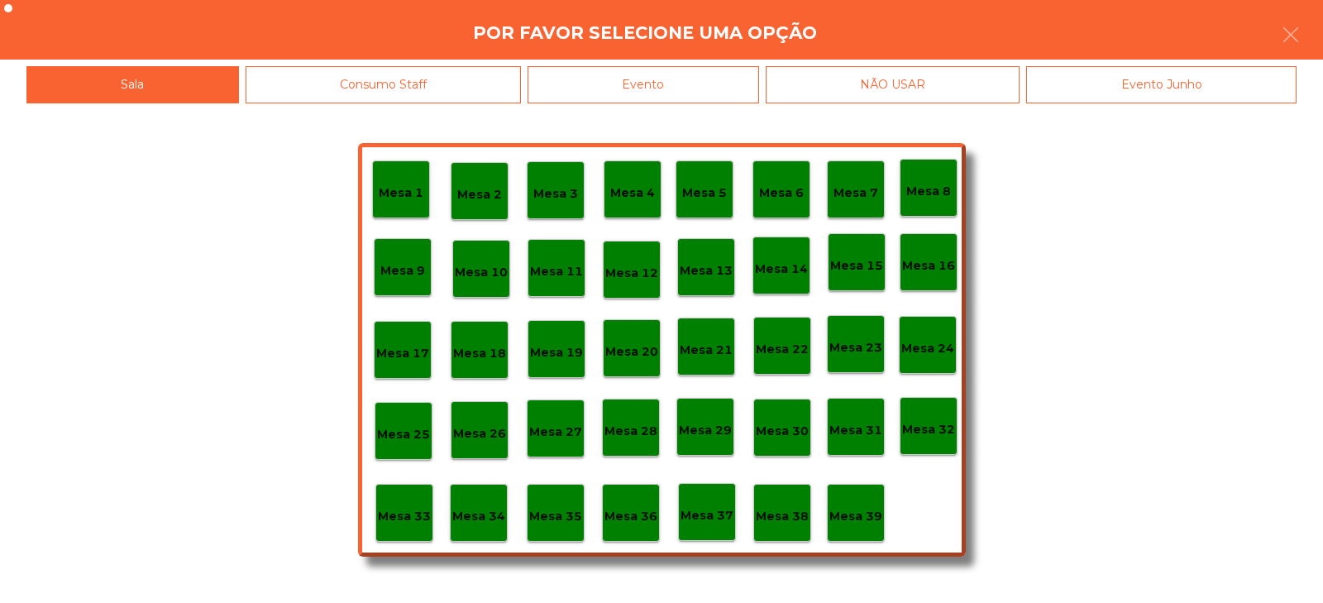
click at [864, 508] on p "Mesa 39" at bounding box center [856, 516] width 53 height 19
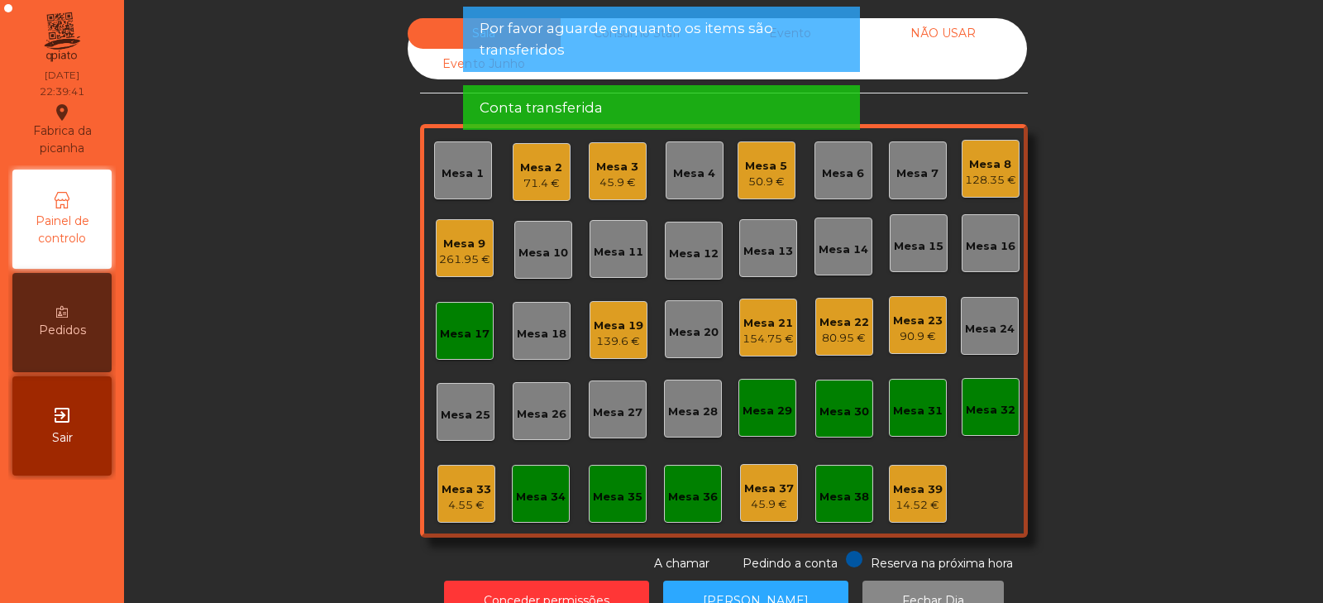
click at [460, 500] on div "4.55 €" at bounding box center [467, 505] width 50 height 17
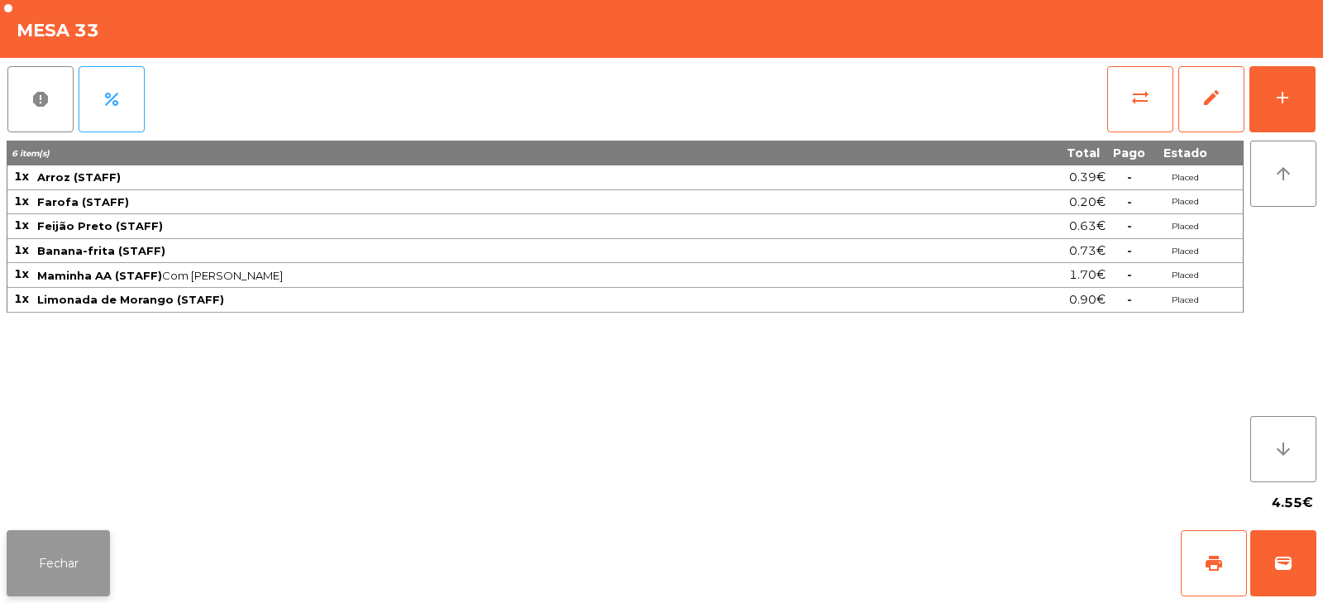
click at [80, 557] on button "Fechar" at bounding box center [58, 563] width 103 height 66
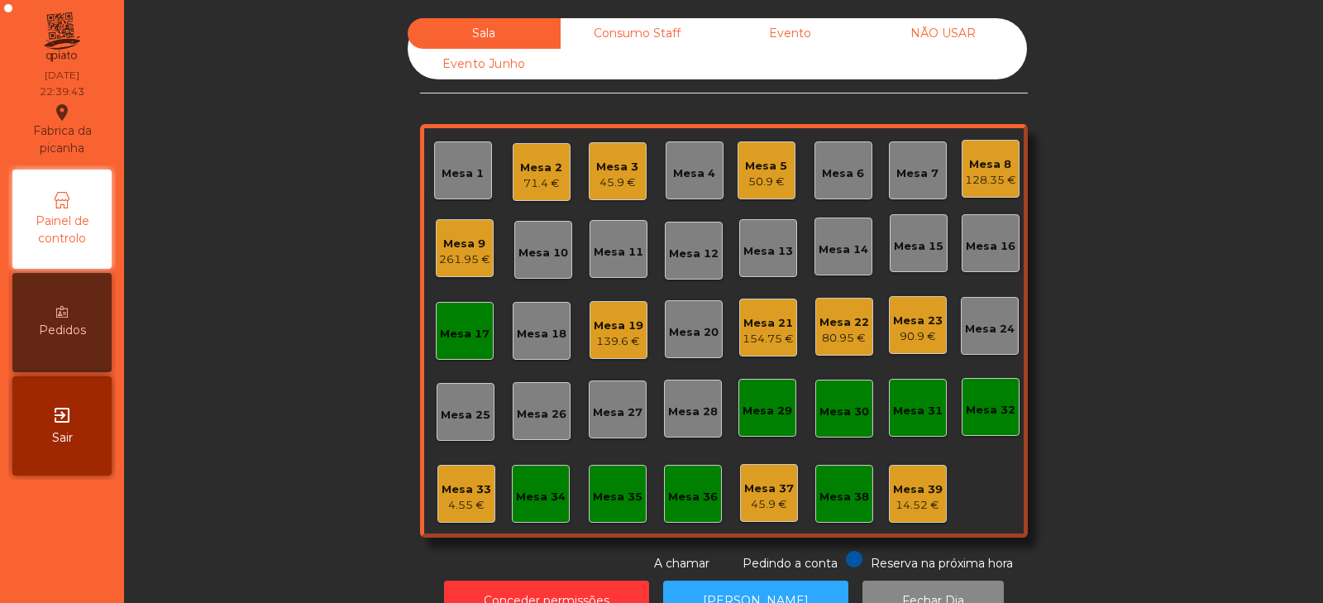
click at [998, 419] on div "Mesa 32" at bounding box center [991, 407] width 58 height 58
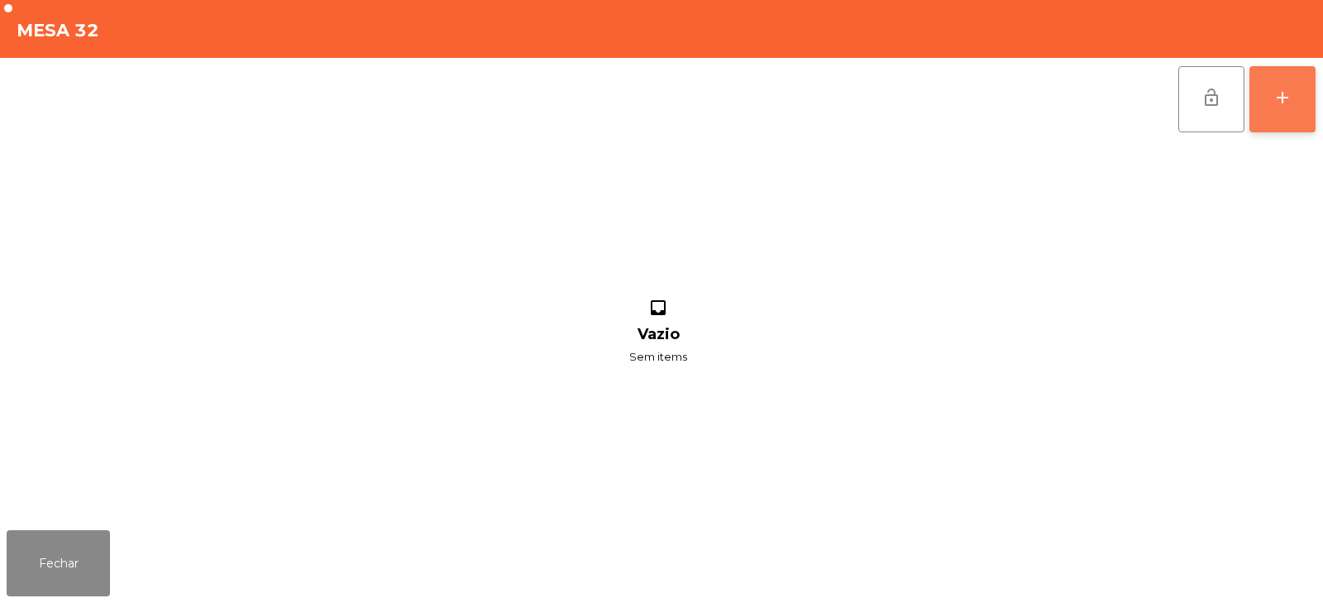
click at [1295, 96] on button "add" at bounding box center [1283, 99] width 66 height 66
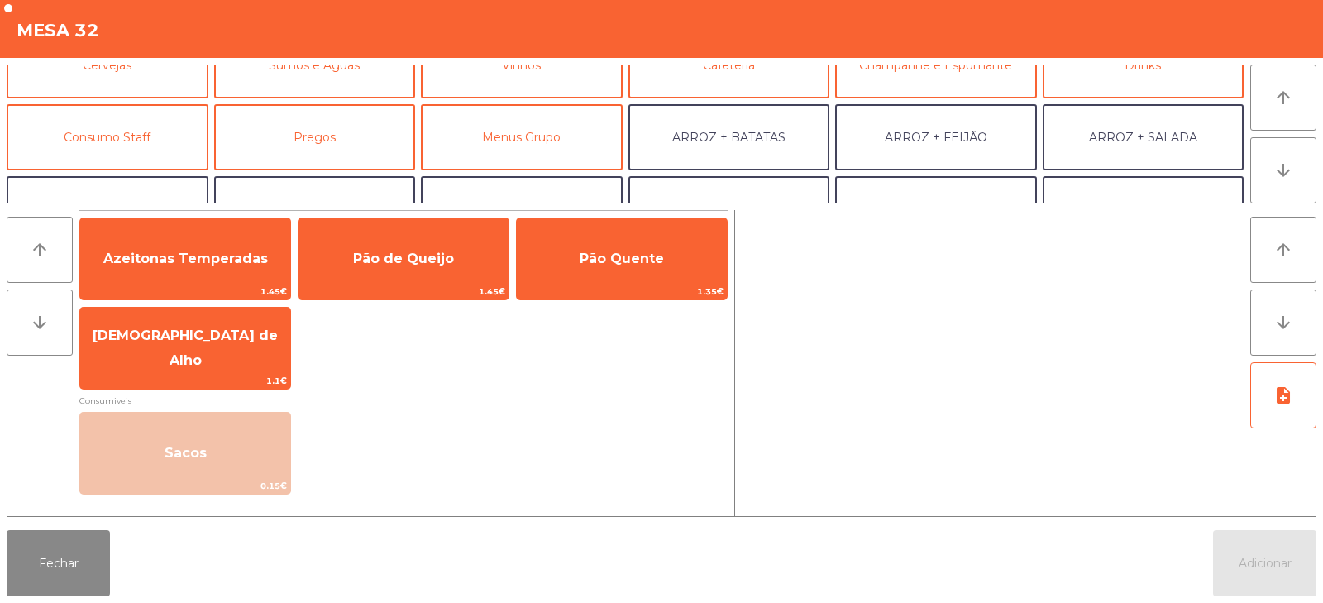
scroll to position [136, 0]
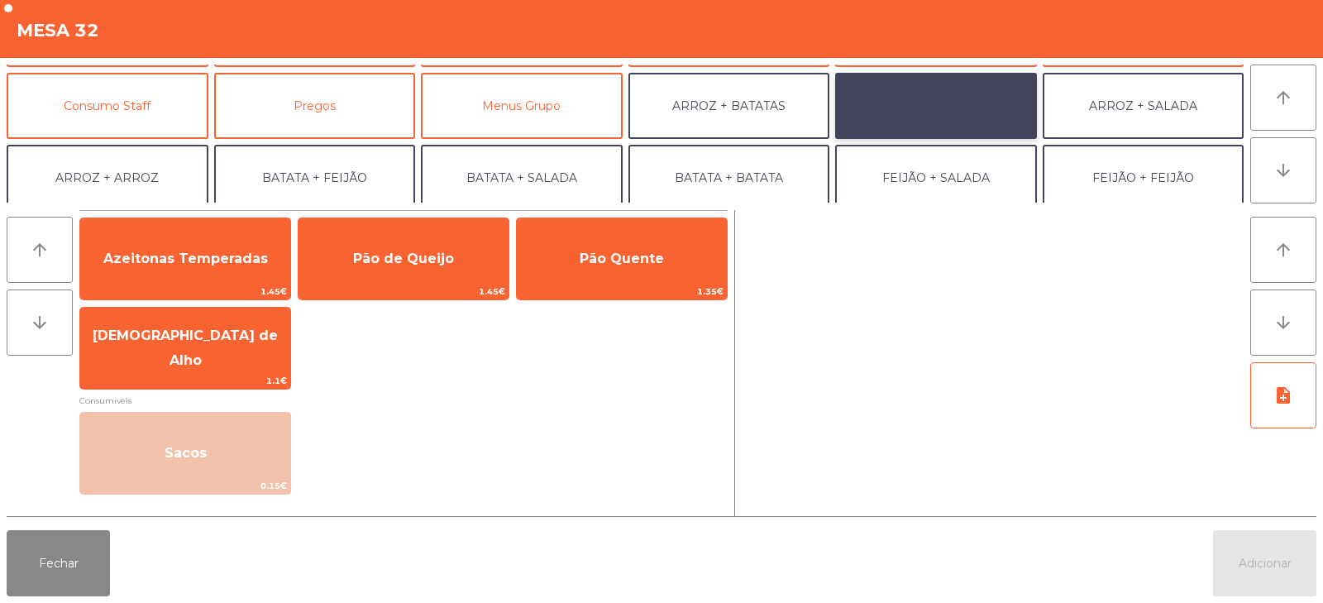
click at [907, 111] on button "ARROZ + FEIJÃO" at bounding box center [936, 106] width 202 height 66
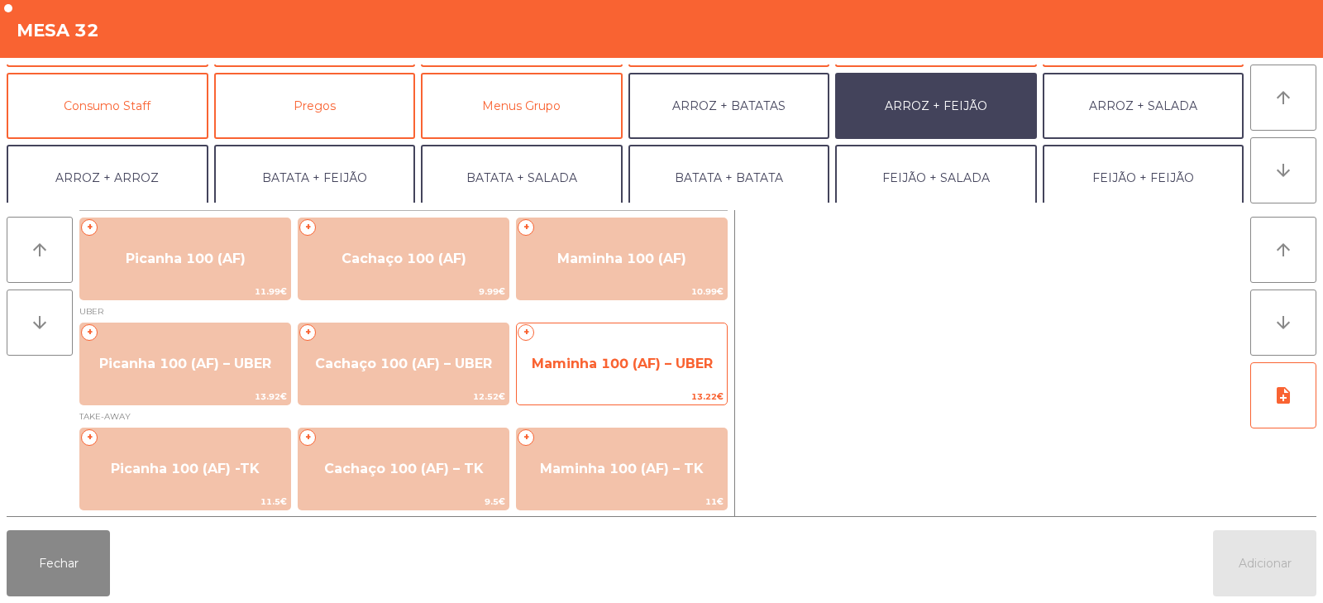
click at [626, 373] on span "Maminha 100 (AF) – UBER" at bounding box center [622, 364] width 210 height 45
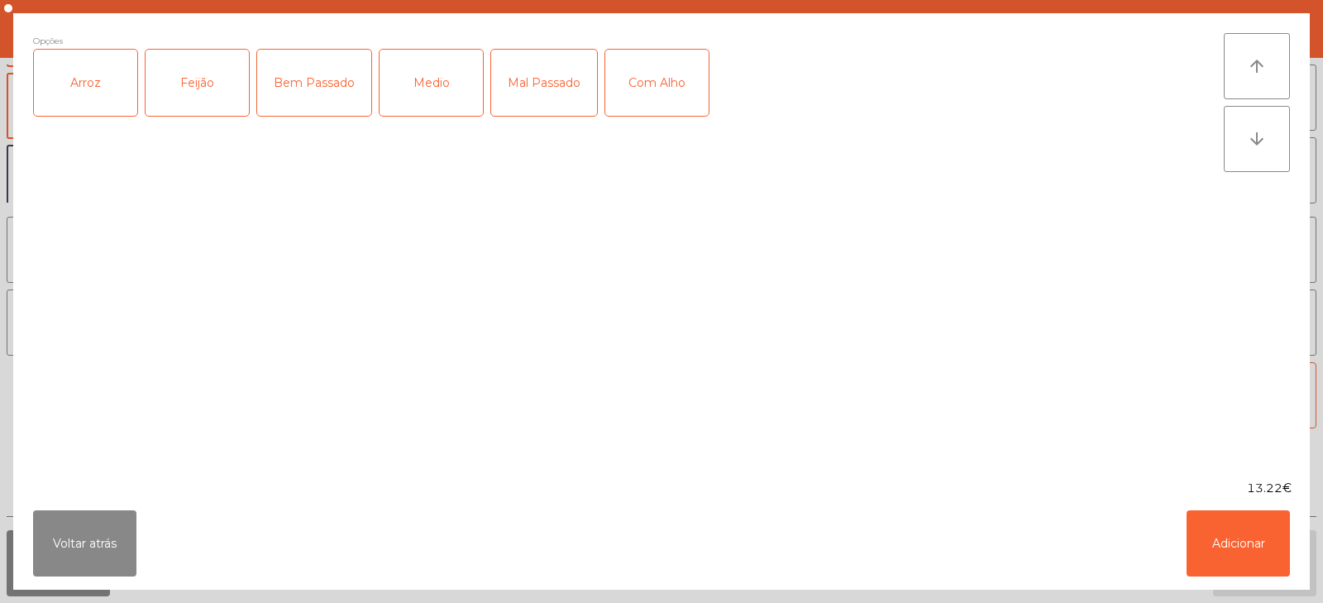
click at [96, 93] on div "Arroz" at bounding box center [85, 83] width 103 height 66
click at [185, 101] on div "Feijão" at bounding box center [197, 83] width 103 height 66
click at [314, 92] on div "Bem Passado" at bounding box center [314, 83] width 114 height 66
click at [343, 92] on div "Bem Passado" at bounding box center [314, 83] width 114 height 66
click at [529, 88] on div "Mal Passado" at bounding box center [544, 83] width 106 height 66
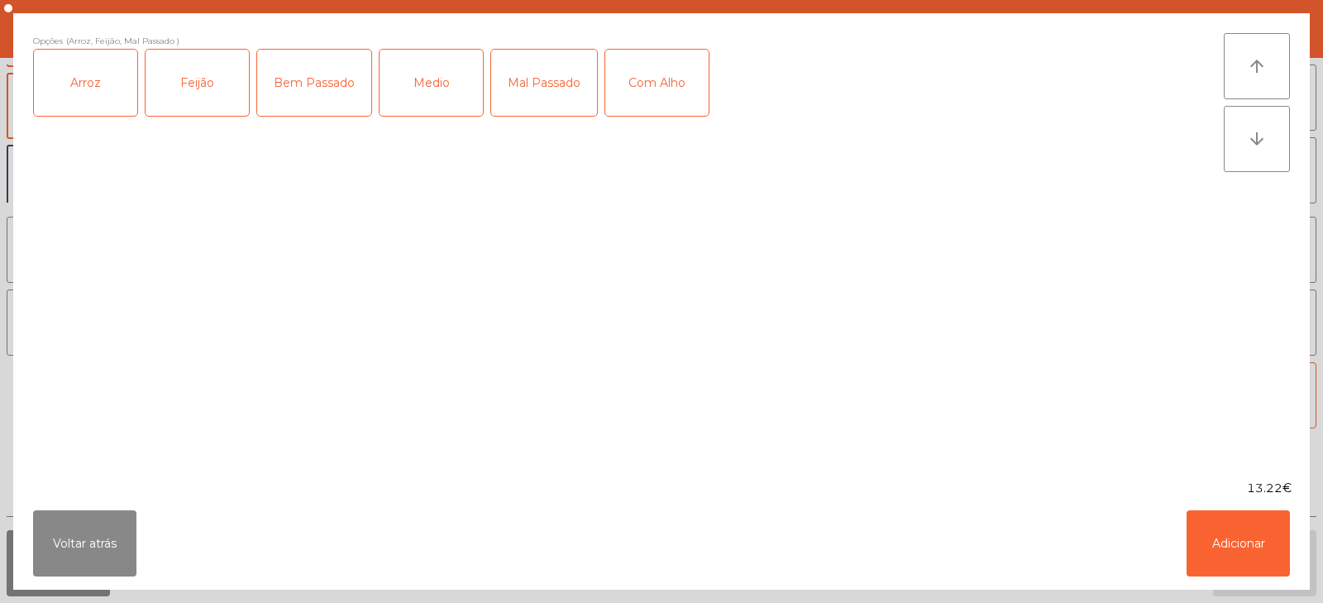
click at [639, 90] on div "Com Alho" at bounding box center [656, 83] width 103 height 66
click at [1224, 519] on button "Adicionar" at bounding box center [1238, 543] width 103 height 66
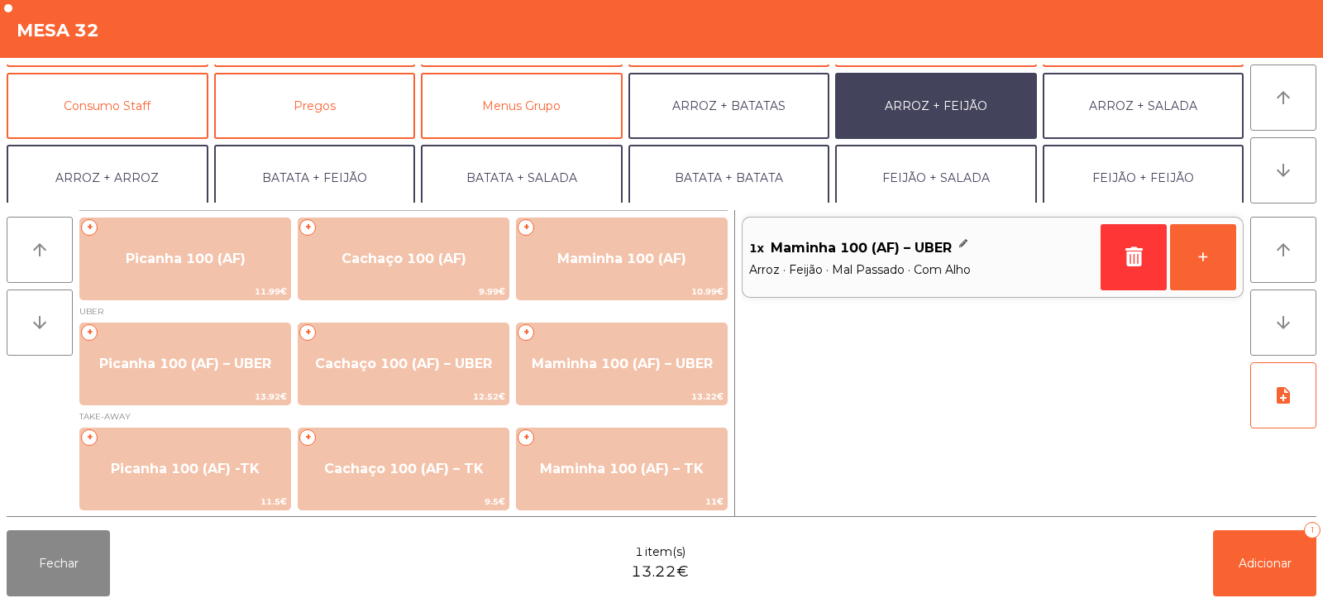
scroll to position [216, 0]
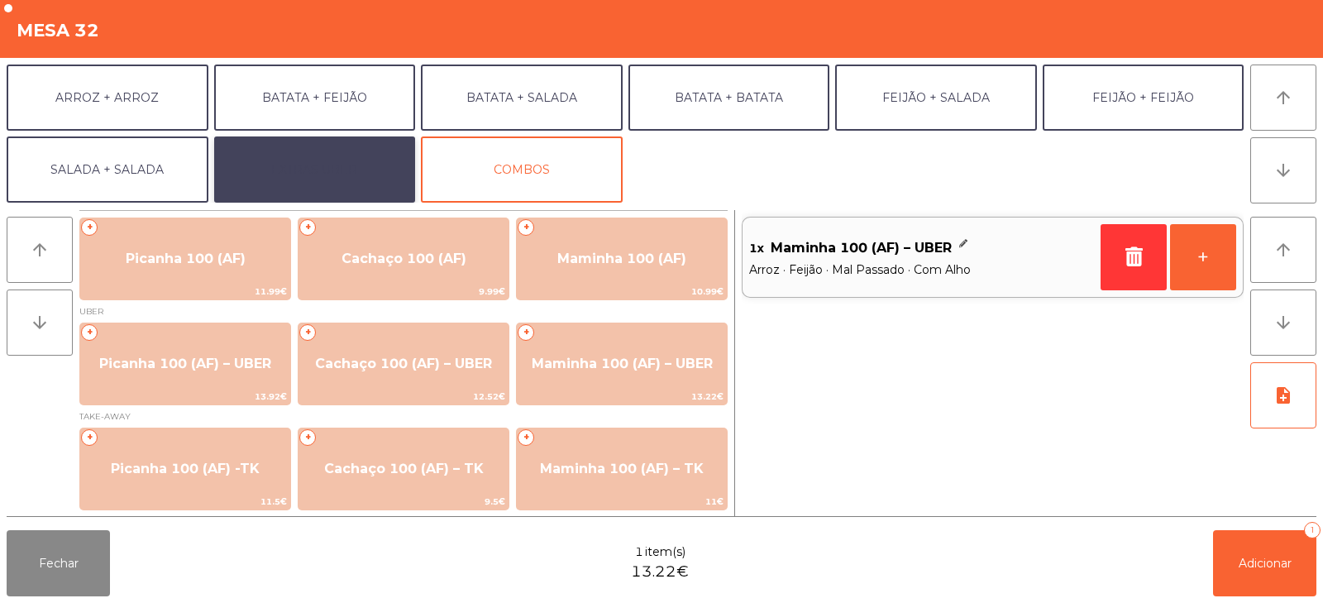
click at [362, 179] on button "EXTRAS UBER" at bounding box center [315, 169] width 202 height 66
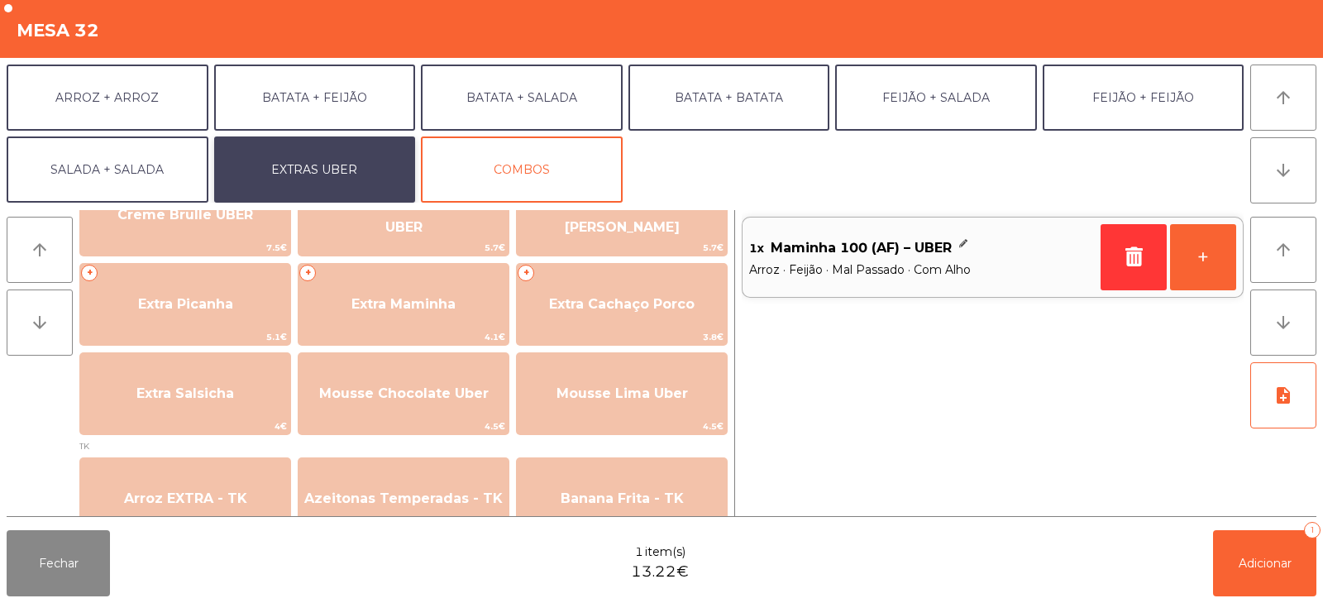
scroll to position [419, 0]
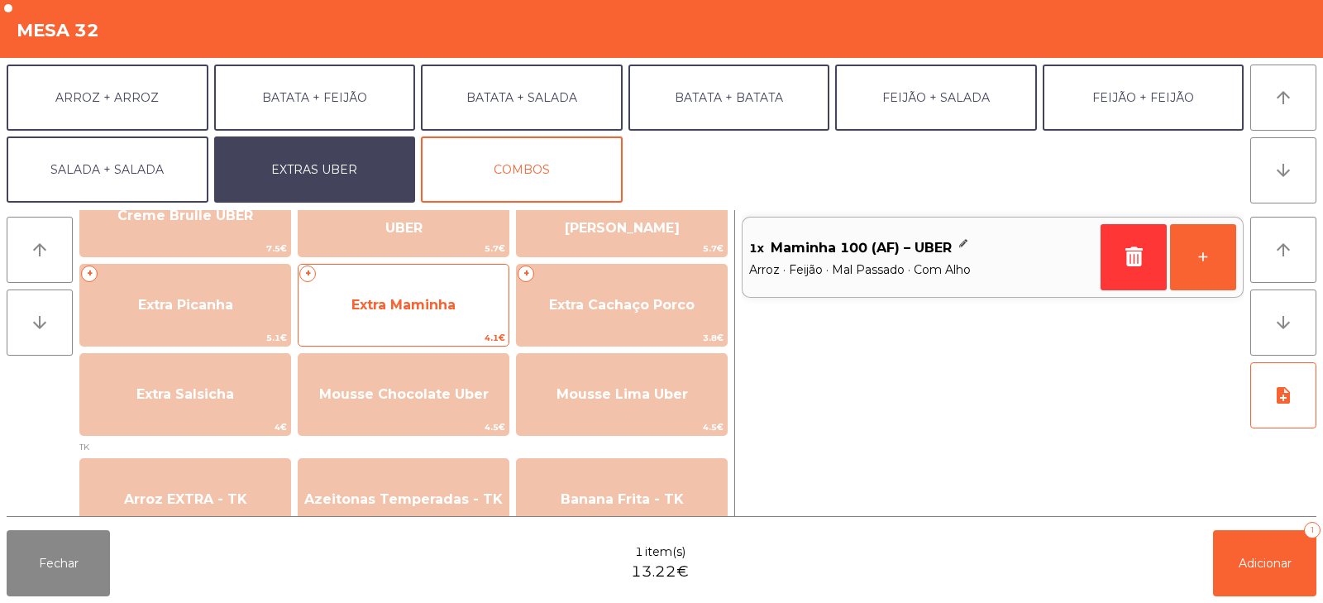
click at [467, 309] on span "Extra Maminha" at bounding box center [404, 305] width 210 height 45
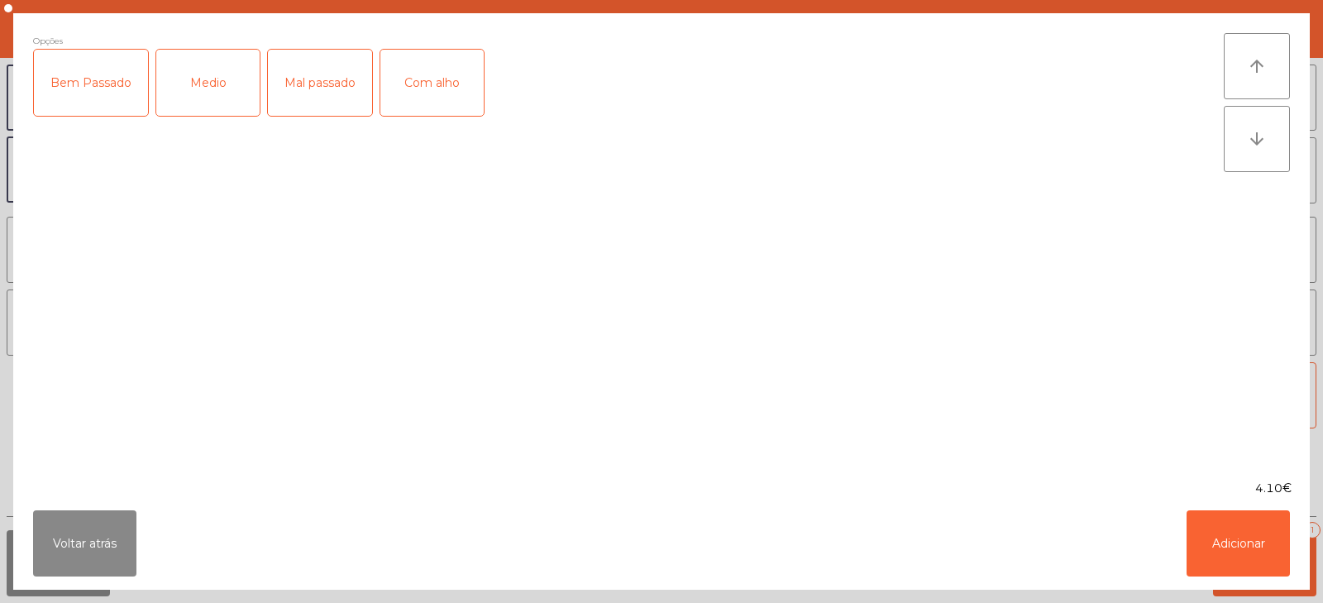
click at [340, 80] on div "Mal passado" at bounding box center [320, 83] width 104 height 66
click at [1237, 538] on button "Adicionar" at bounding box center [1238, 543] width 103 height 66
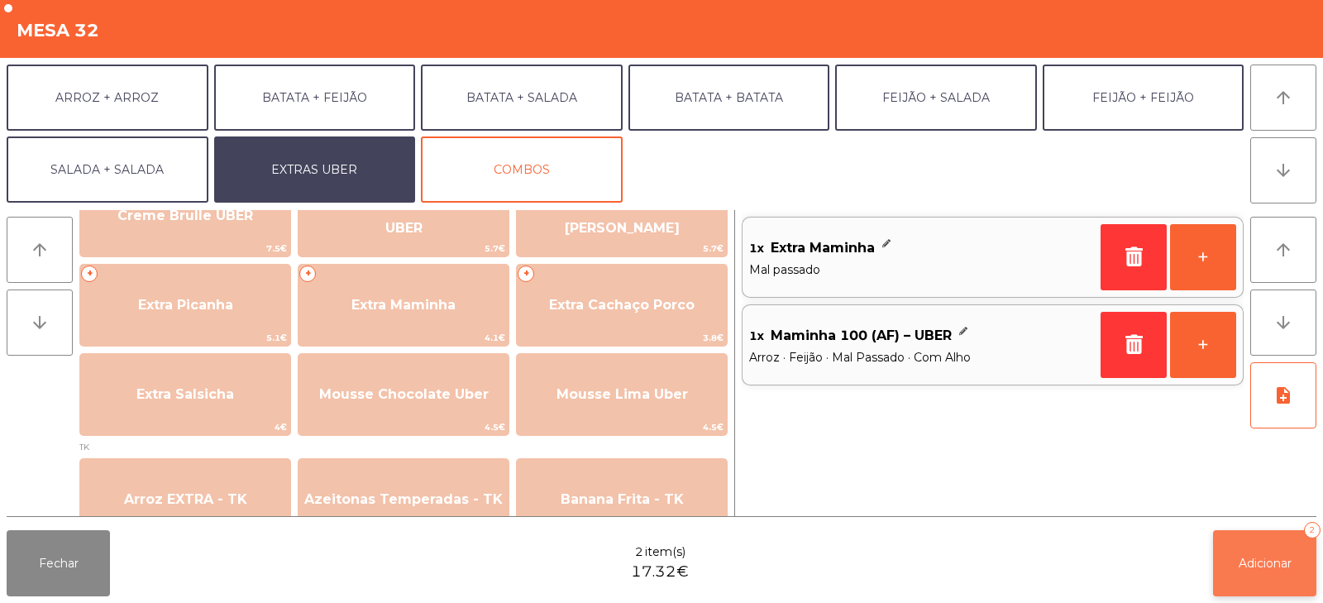
click at [1265, 566] on span "Adicionar" at bounding box center [1265, 563] width 53 height 15
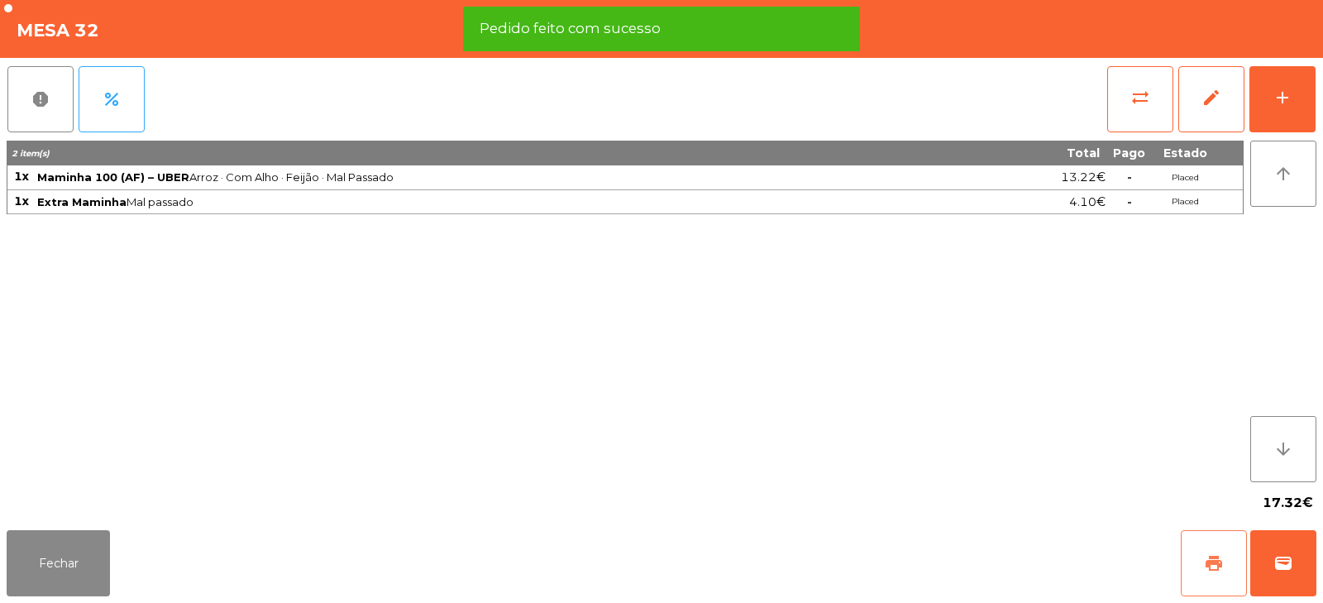
click at [1216, 553] on button "print" at bounding box center [1214, 563] width 66 height 66
click at [1282, 562] on span "wallet" at bounding box center [1284, 563] width 20 height 20
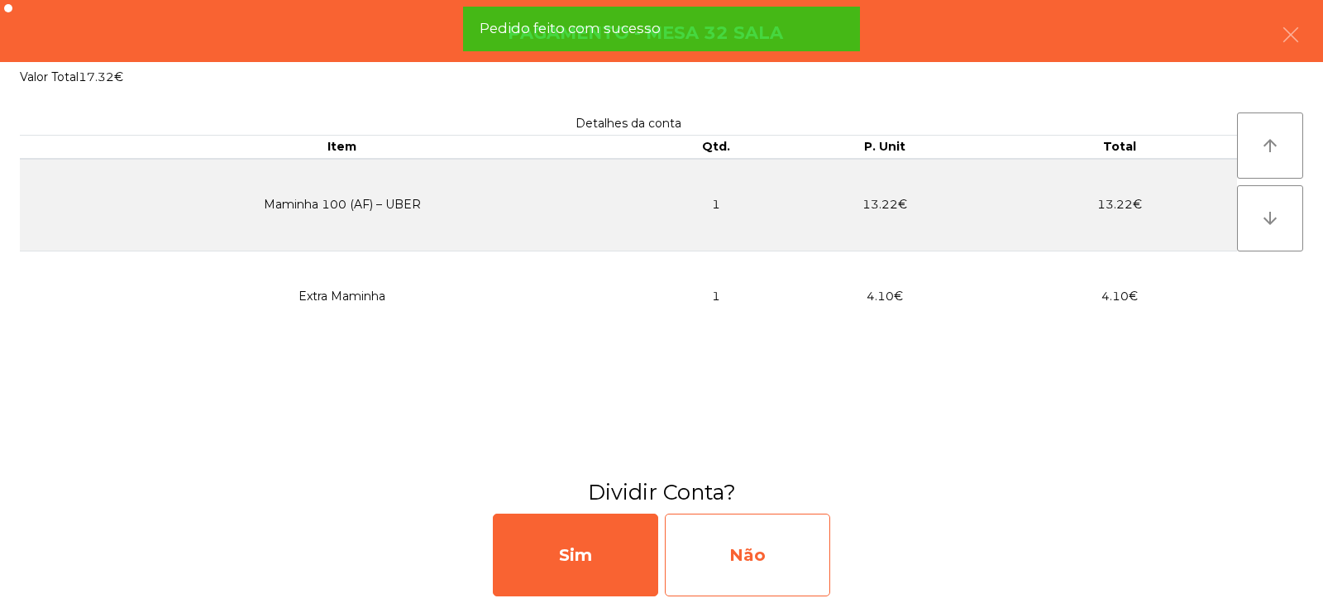
click at [773, 531] on div "Não" at bounding box center [747, 555] width 165 height 83
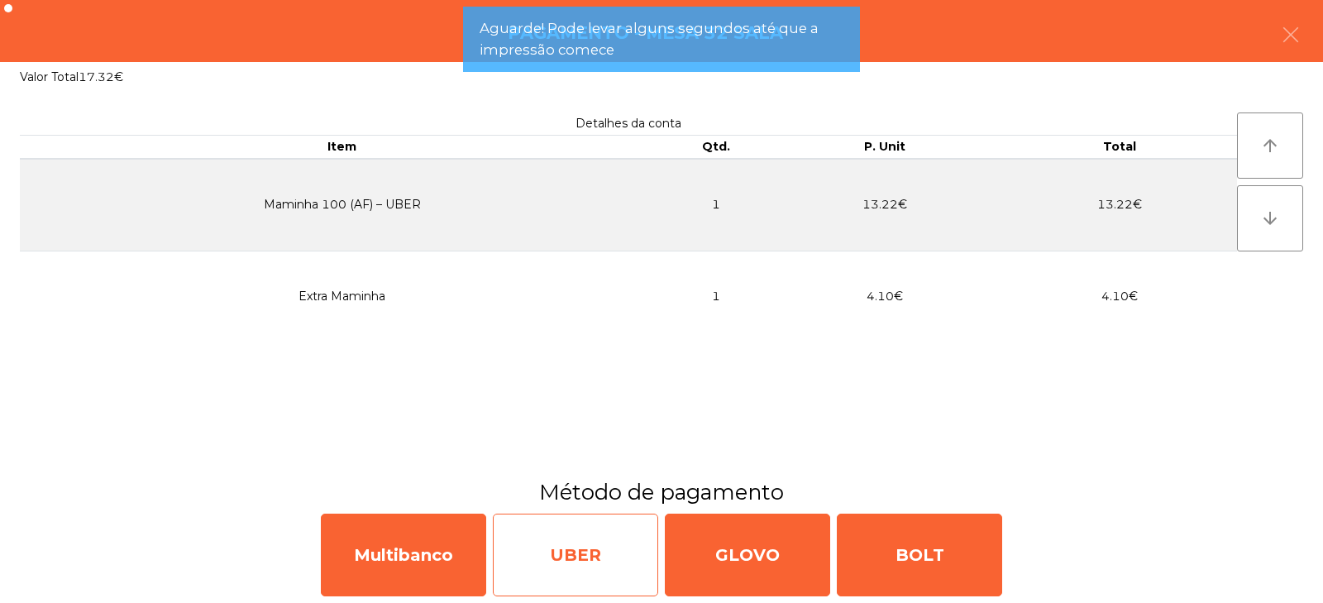
click at [583, 558] on div "UBER" at bounding box center [575, 555] width 165 height 83
select select "**"
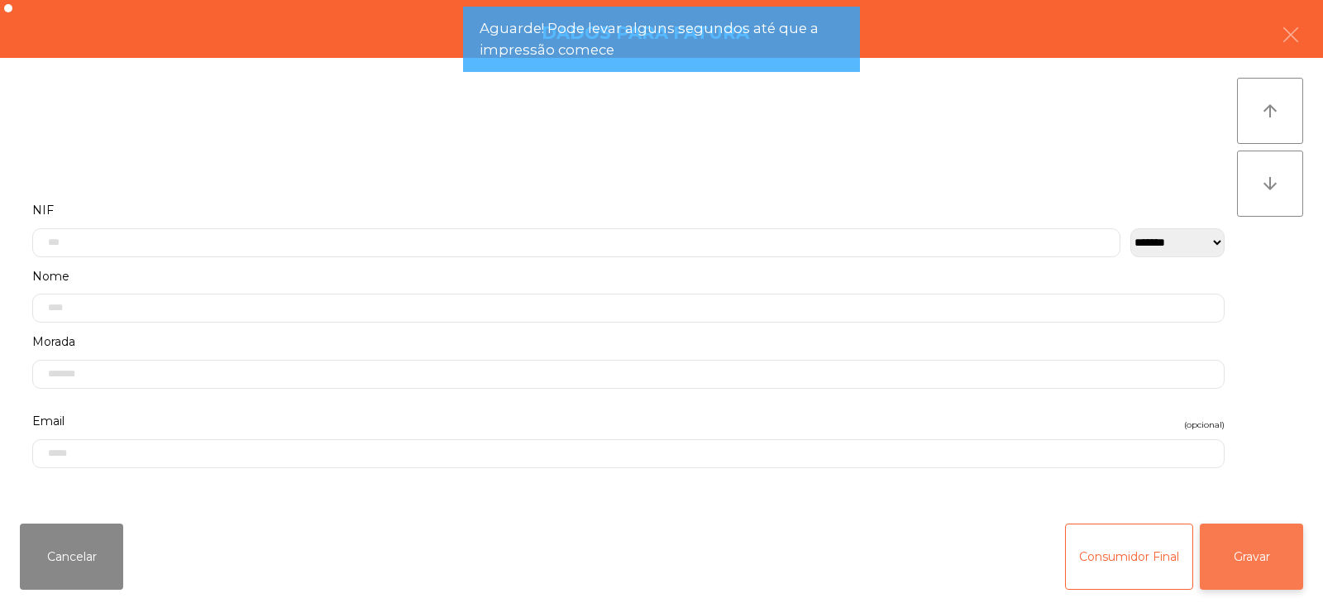
click at [1275, 568] on button "Gravar" at bounding box center [1251, 557] width 103 height 66
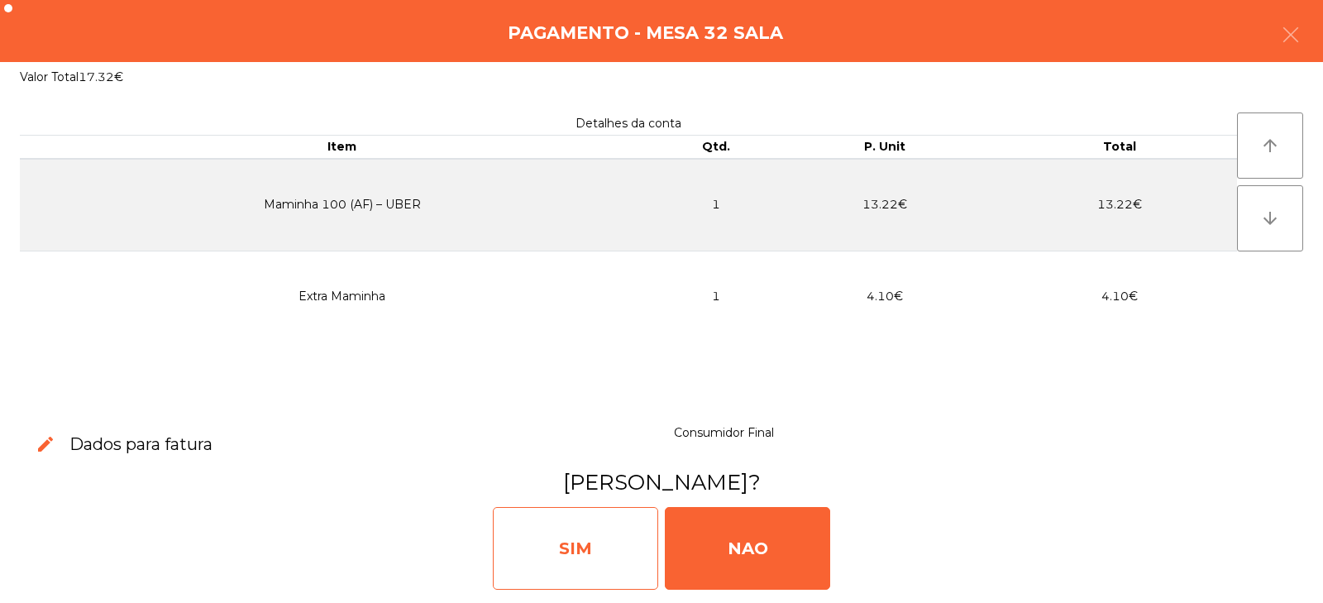
click at [615, 536] on div "SIM" at bounding box center [575, 548] width 165 height 83
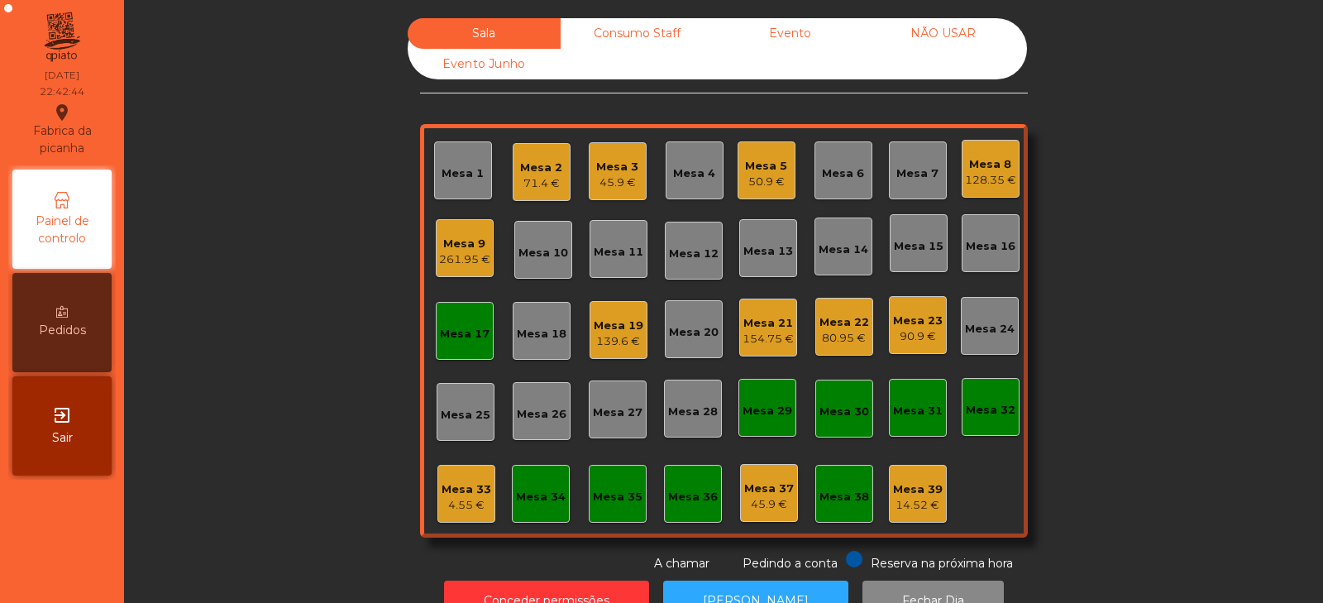
scroll to position [49, 0]
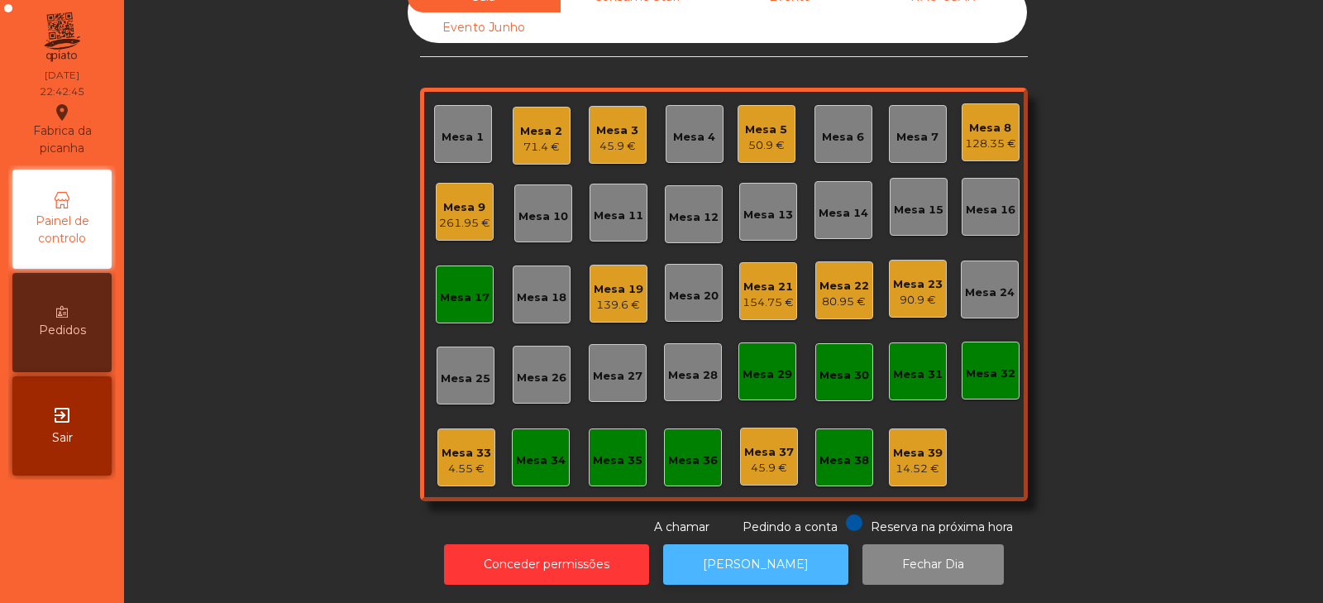
click at [720, 557] on button "[PERSON_NAME]" at bounding box center [755, 564] width 185 height 41
click at [976, 136] on div "128.35 €" at bounding box center [990, 144] width 51 height 17
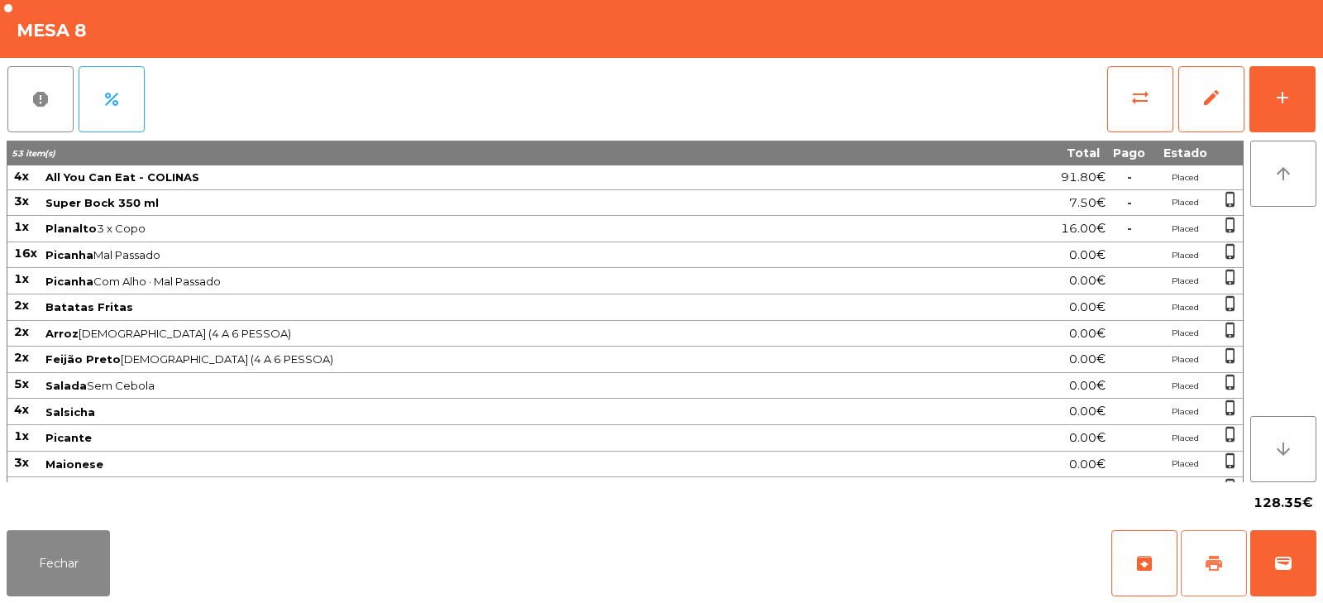
click at [1202, 552] on button "print" at bounding box center [1214, 563] width 66 height 66
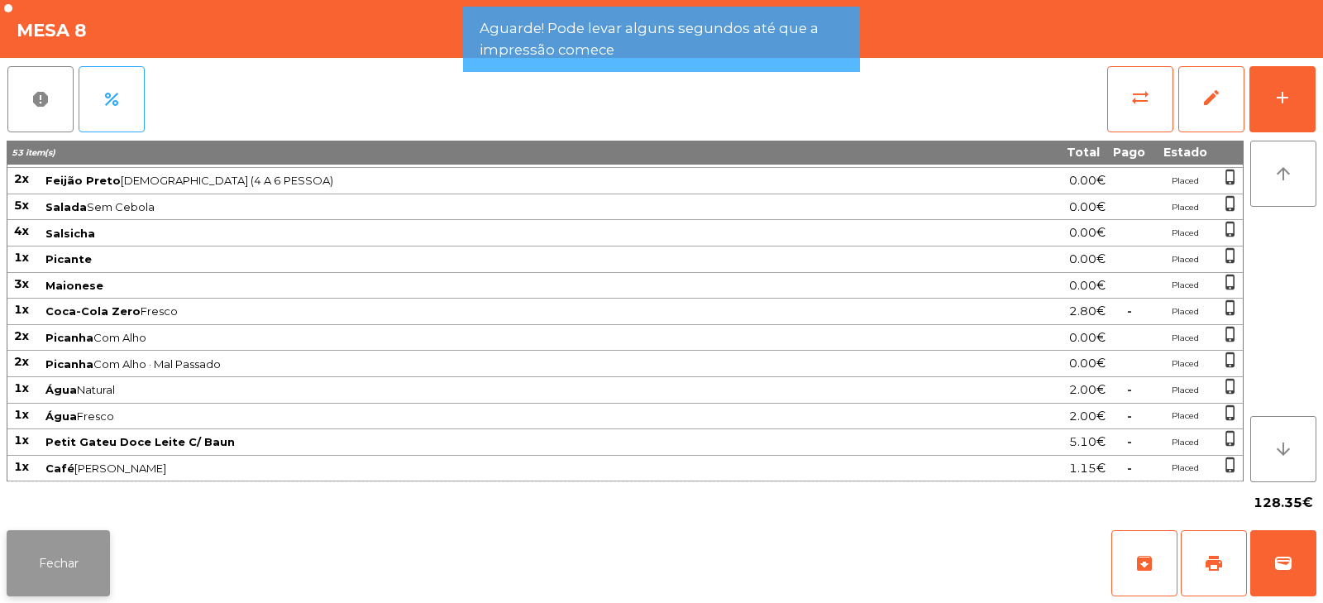
click at [56, 558] on button "Fechar" at bounding box center [58, 563] width 103 height 66
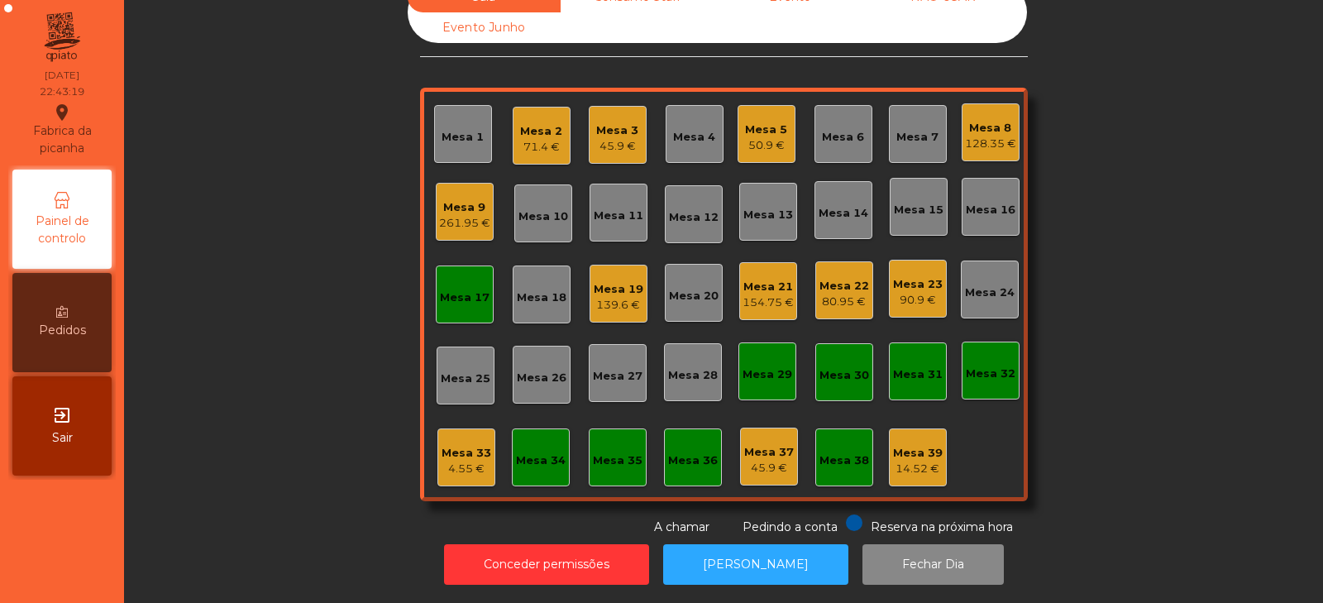
click at [449, 283] on div "Mesa 17" at bounding box center [465, 294] width 50 height 23
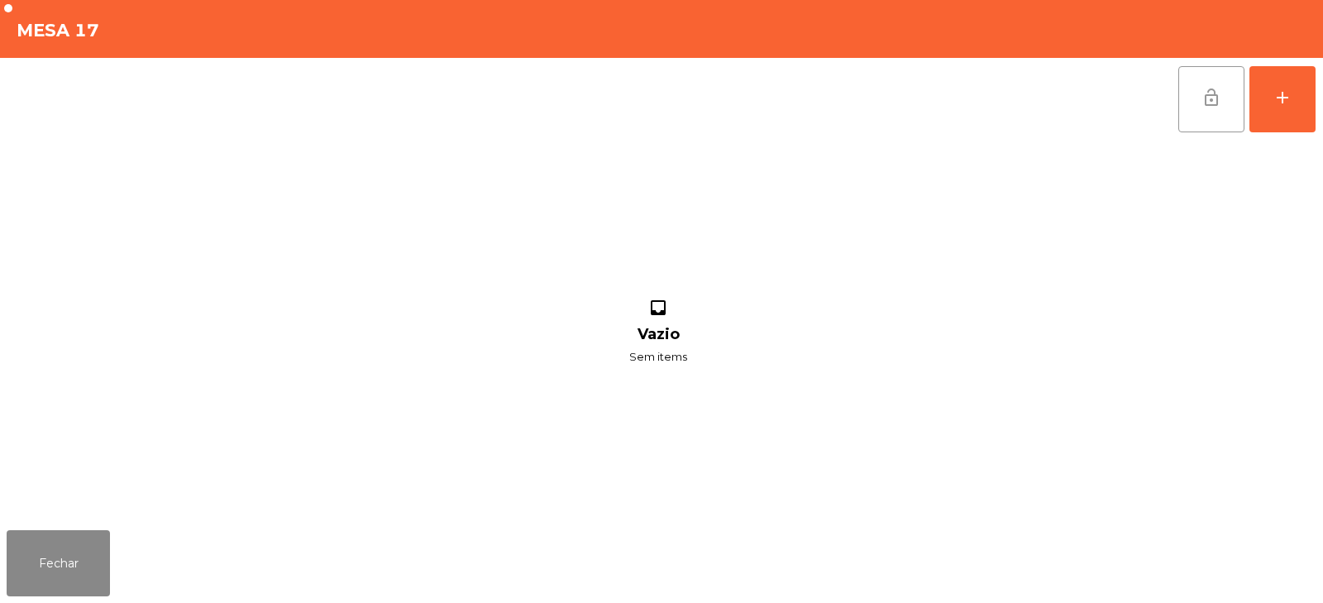
click at [1180, 103] on button "lock_open" at bounding box center [1212, 99] width 66 height 66
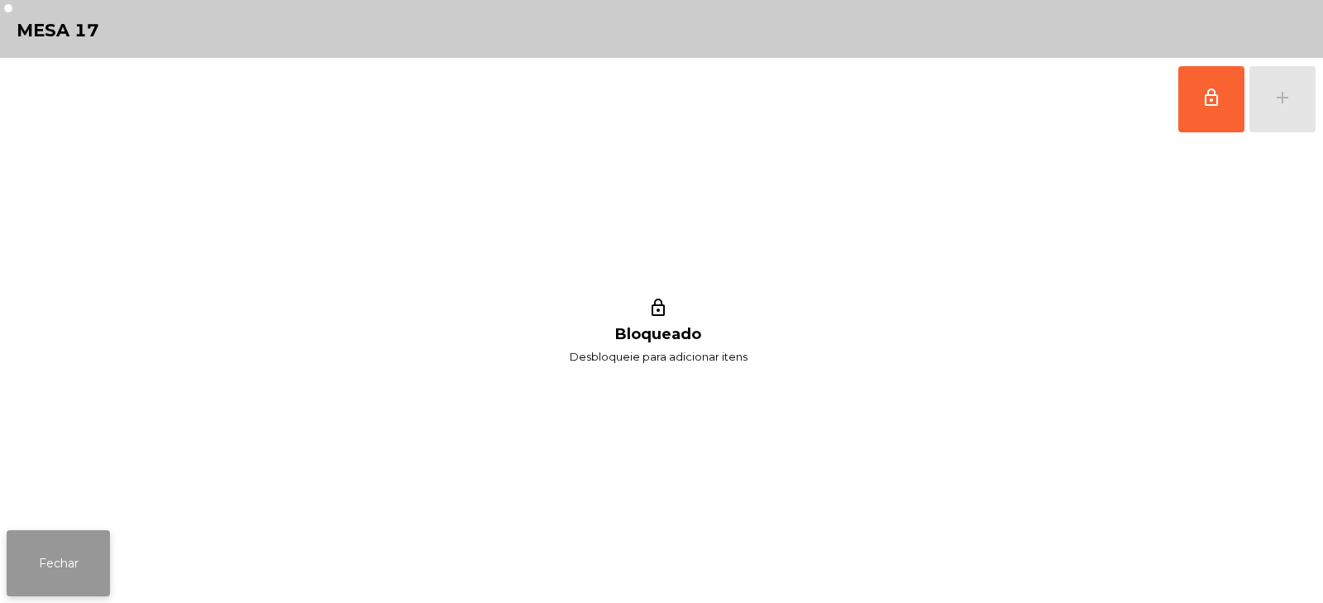
click at [69, 581] on button "Fechar" at bounding box center [58, 563] width 103 height 66
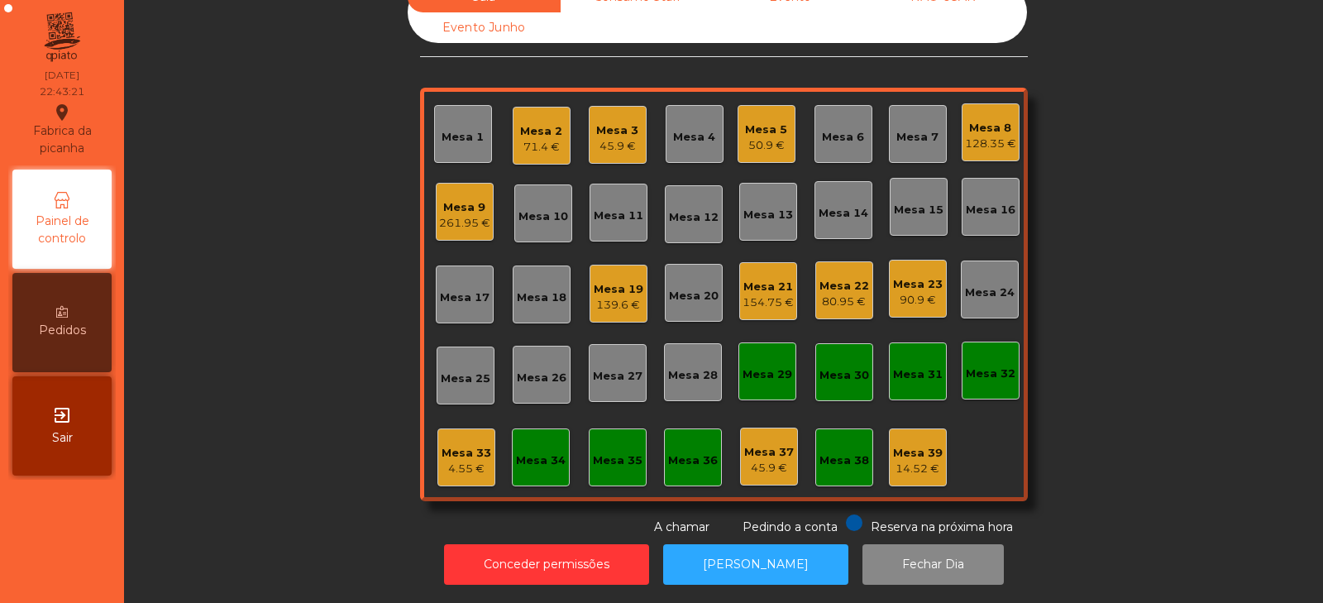
scroll to position [0, 0]
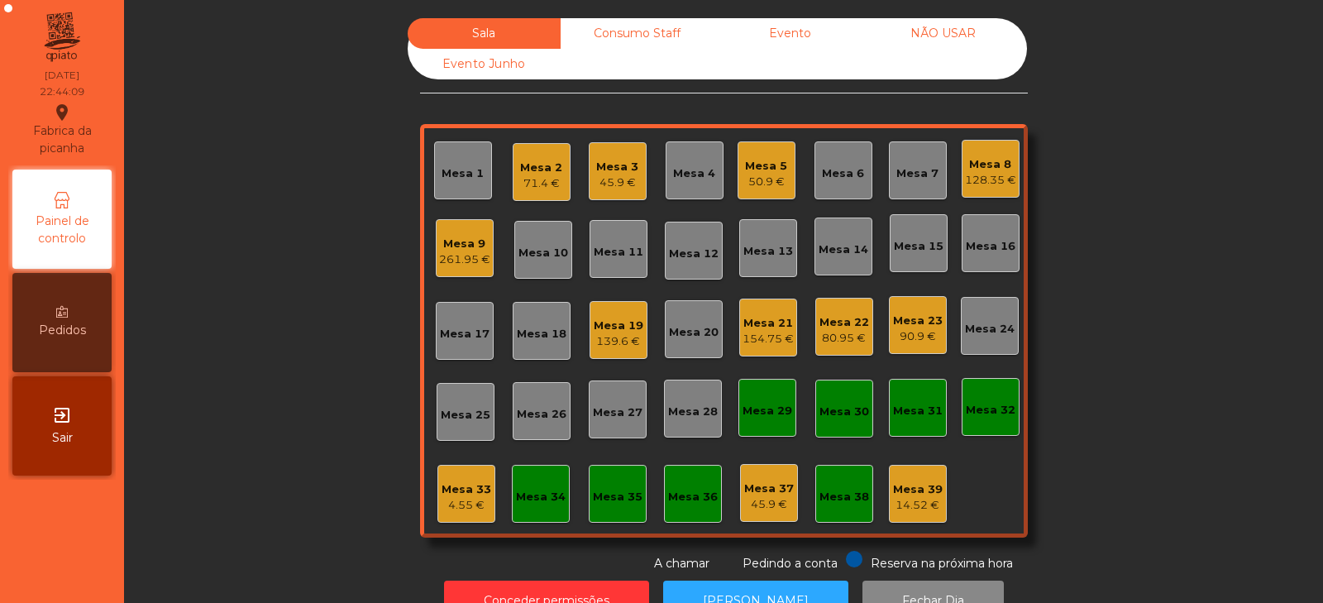
click at [629, 175] on div "45.9 €" at bounding box center [617, 183] width 42 height 17
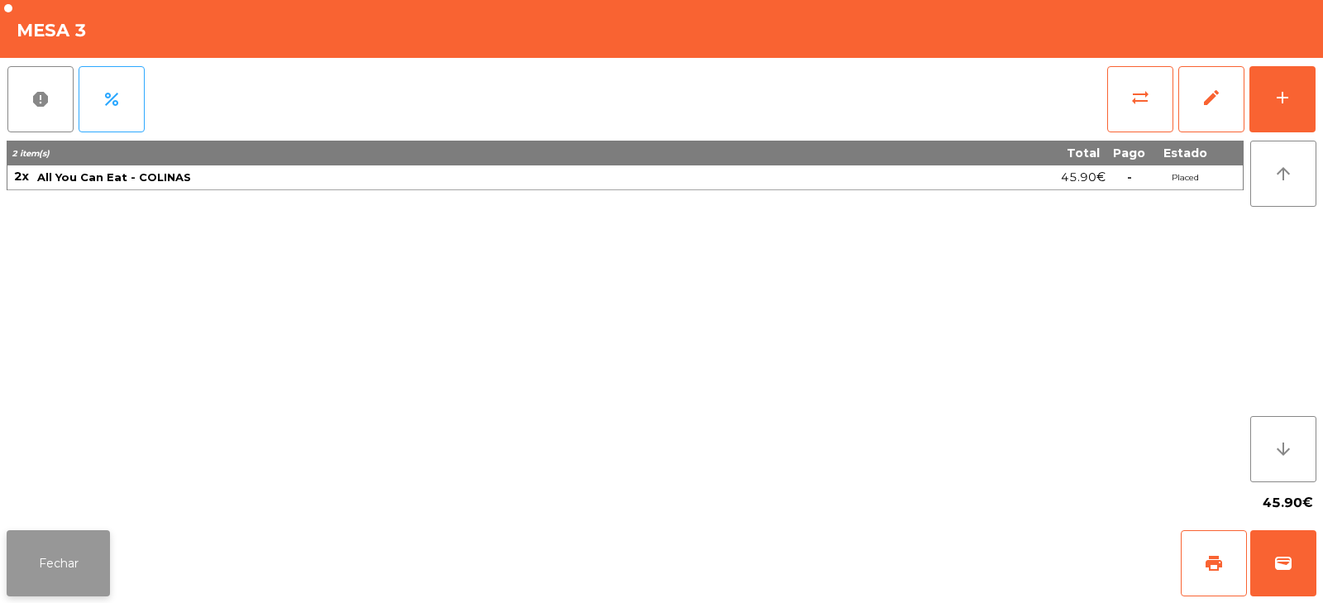
click at [83, 567] on button "Fechar" at bounding box center [58, 563] width 103 height 66
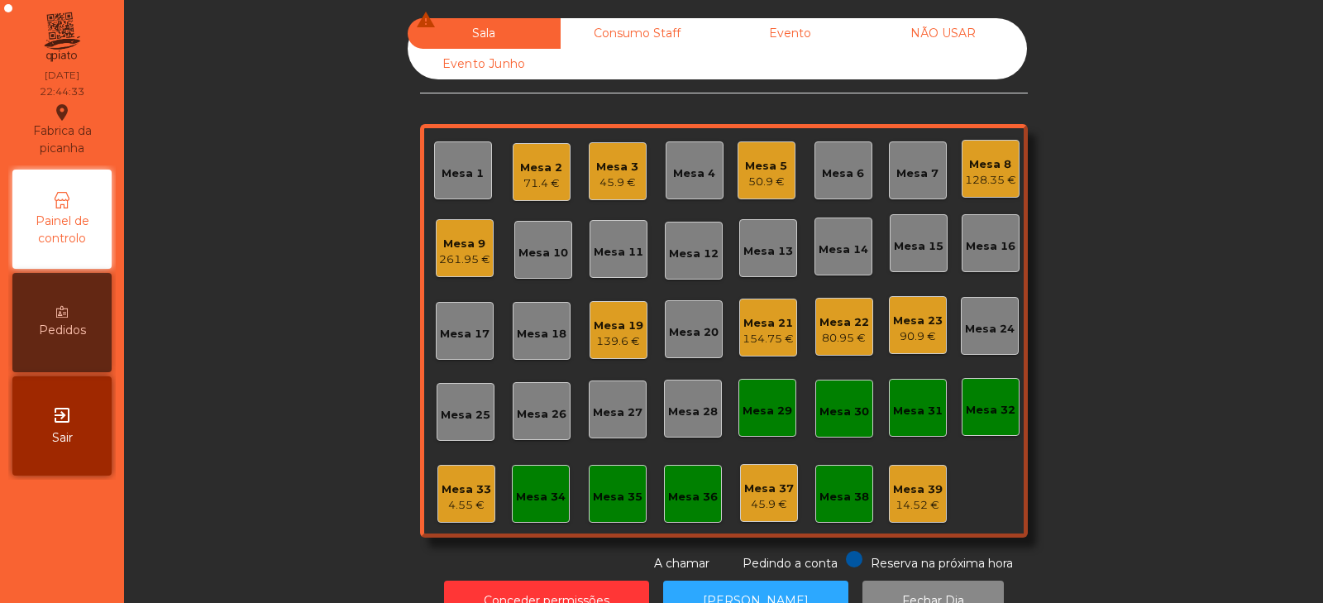
click at [612, 339] on div "139.6 €" at bounding box center [619, 341] width 50 height 17
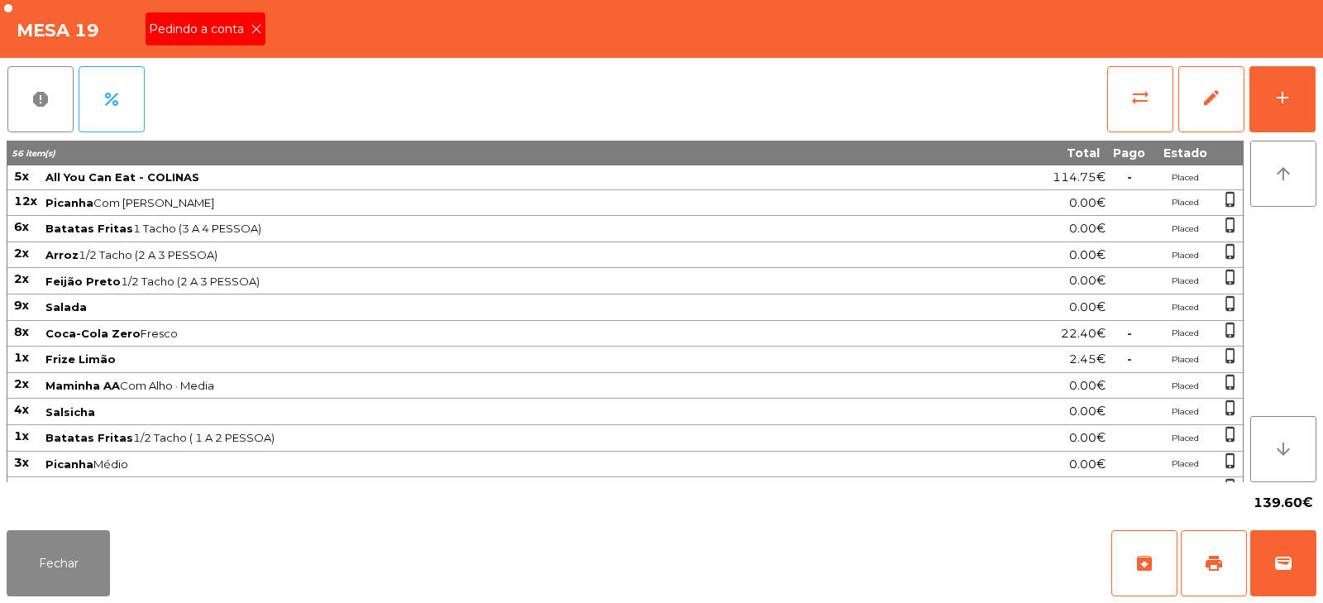
click at [256, 15] on div "Pedindo a conta" at bounding box center [206, 28] width 120 height 33
click at [1222, 555] on span "print" at bounding box center [1214, 563] width 20 height 20
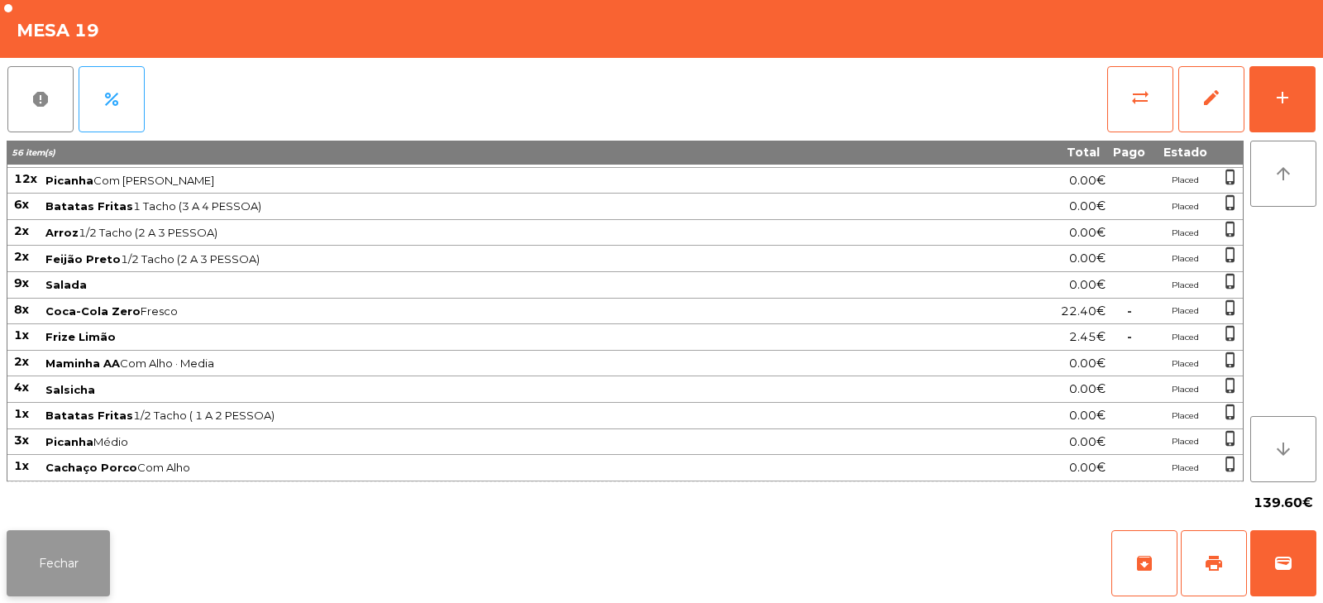
click at [86, 555] on button "Fechar" at bounding box center [58, 563] width 103 height 66
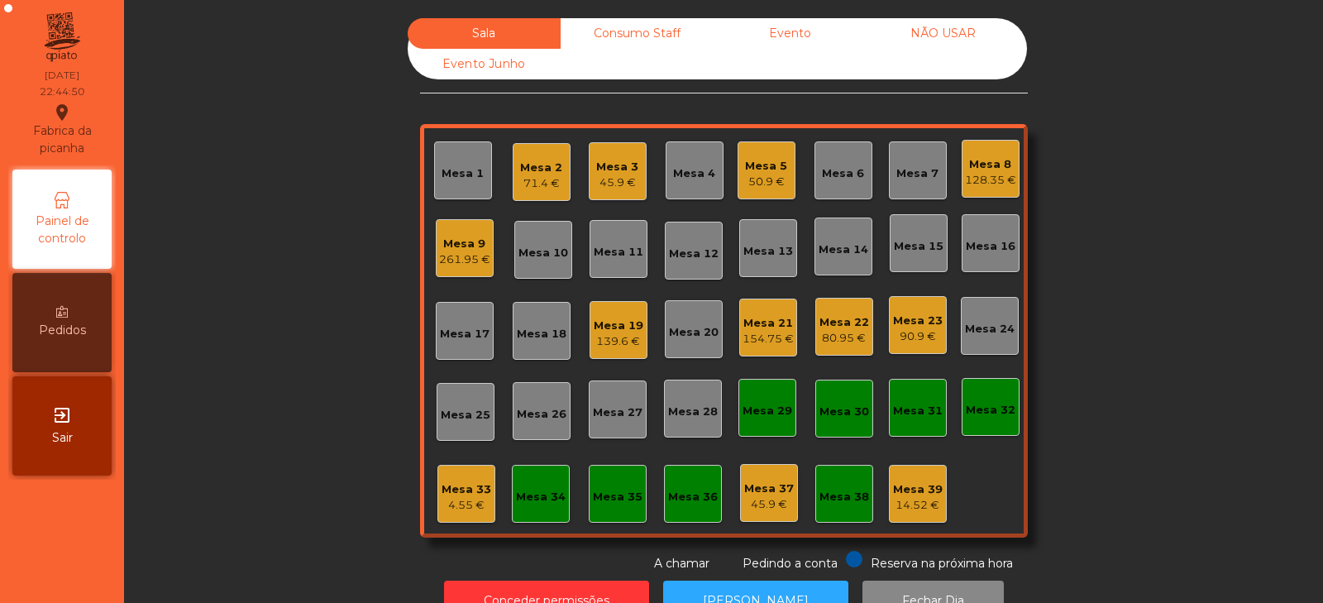
click at [907, 337] on div "90.9 €" at bounding box center [918, 336] width 50 height 17
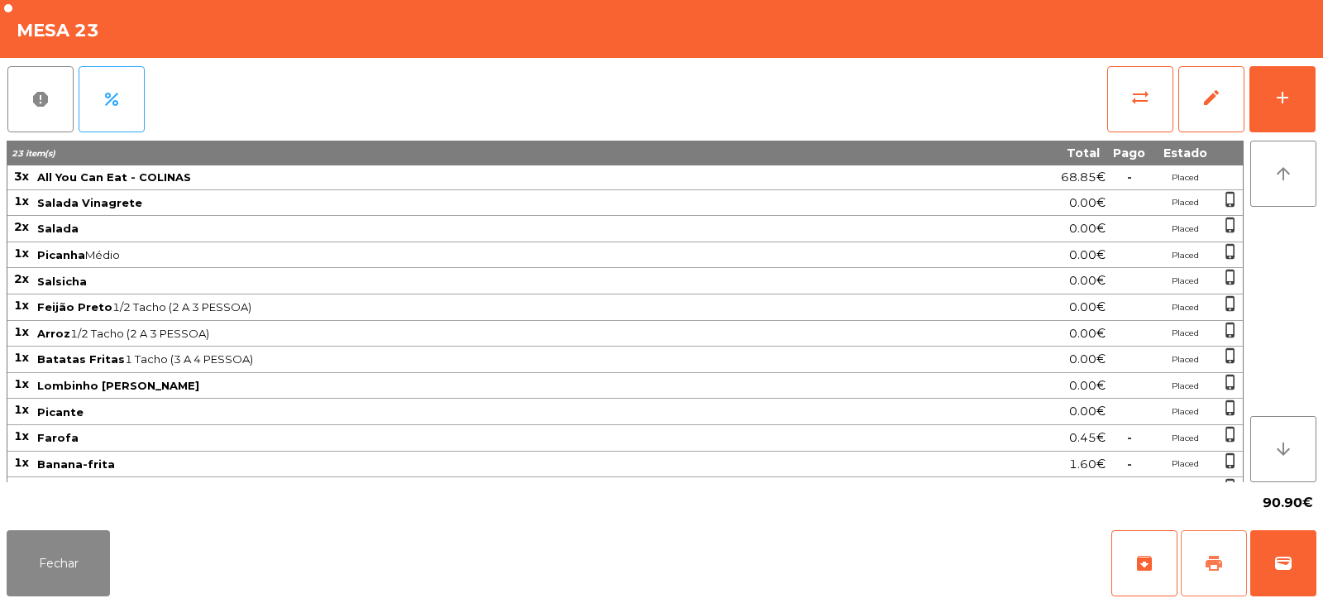
click at [1229, 559] on button "print" at bounding box center [1214, 563] width 66 height 66
click at [1213, 563] on span "print" at bounding box center [1214, 563] width 20 height 20
click at [1146, 114] on button "sync_alt" at bounding box center [1140, 99] width 66 height 66
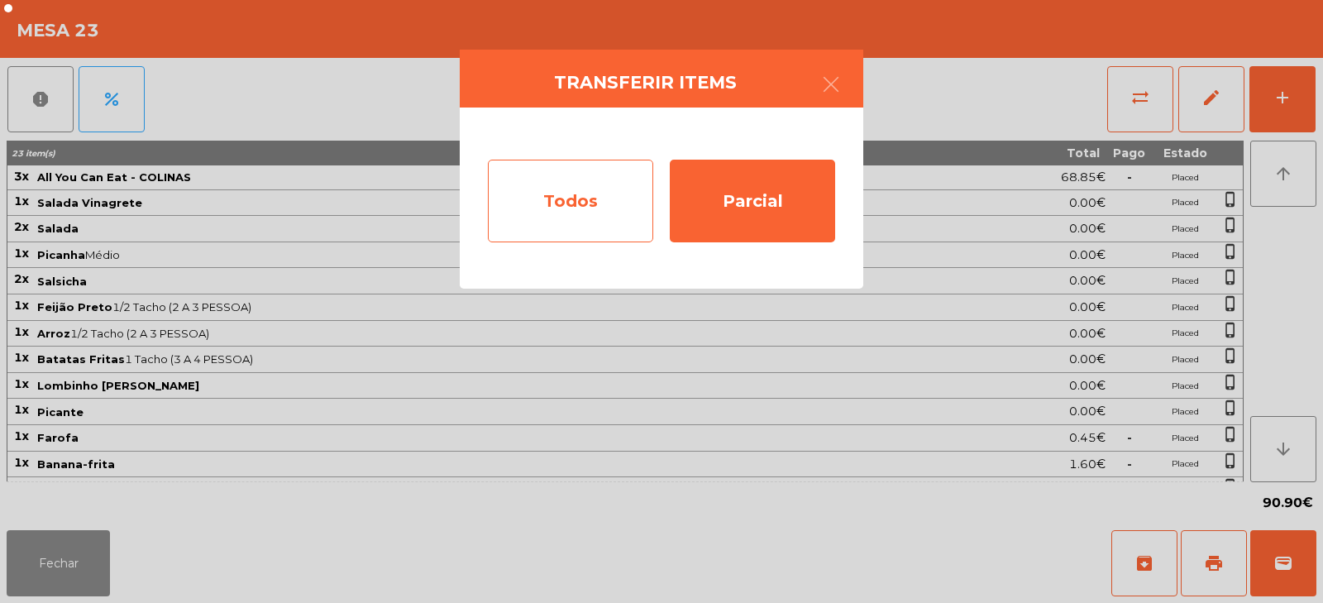
click at [573, 209] on div "Todos" at bounding box center [570, 201] width 165 height 83
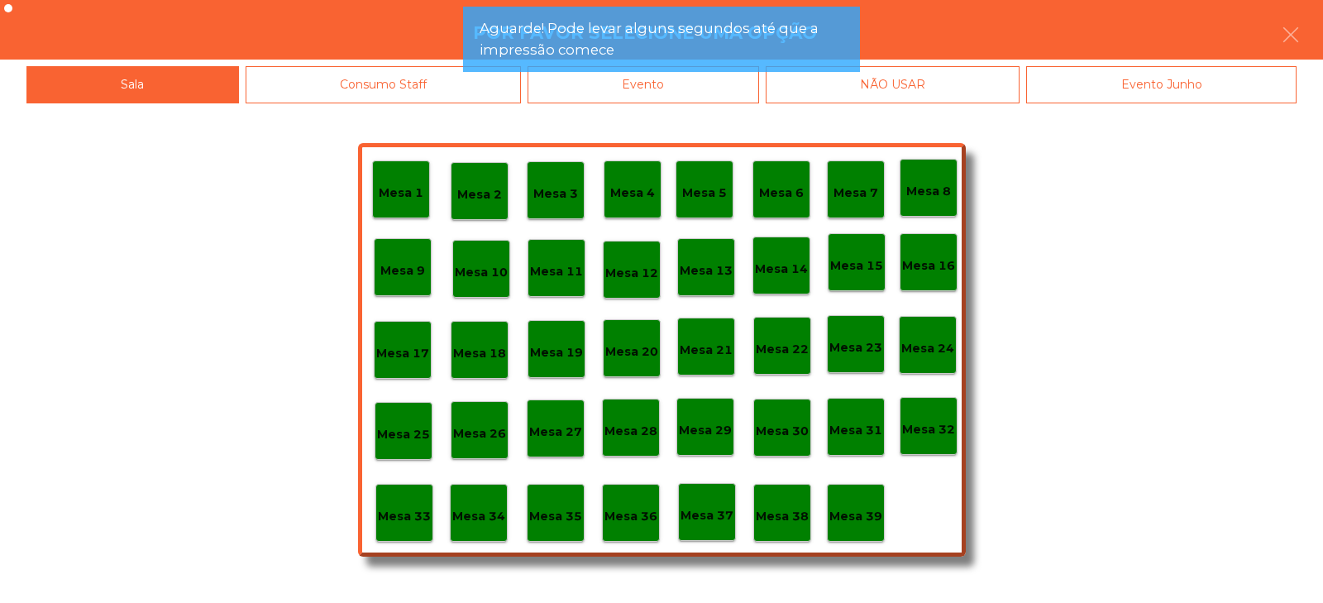
click at [737, 85] on app-alert "Aguarde! Pode levar alguns segundos até que a impressão comece" at bounding box center [661, 46] width 397 height 79
click at [735, 79] on app-alert "Aguarde! Pode levar alguns segundos até que a impressão comece" at bounding box center [661, 46] width 397 height 79
click at [736, 85] on app-alert "Aguarde! Pode levar alguns segundos até que a impressão comece" at bounding box center [661, 46] width 397 height 79
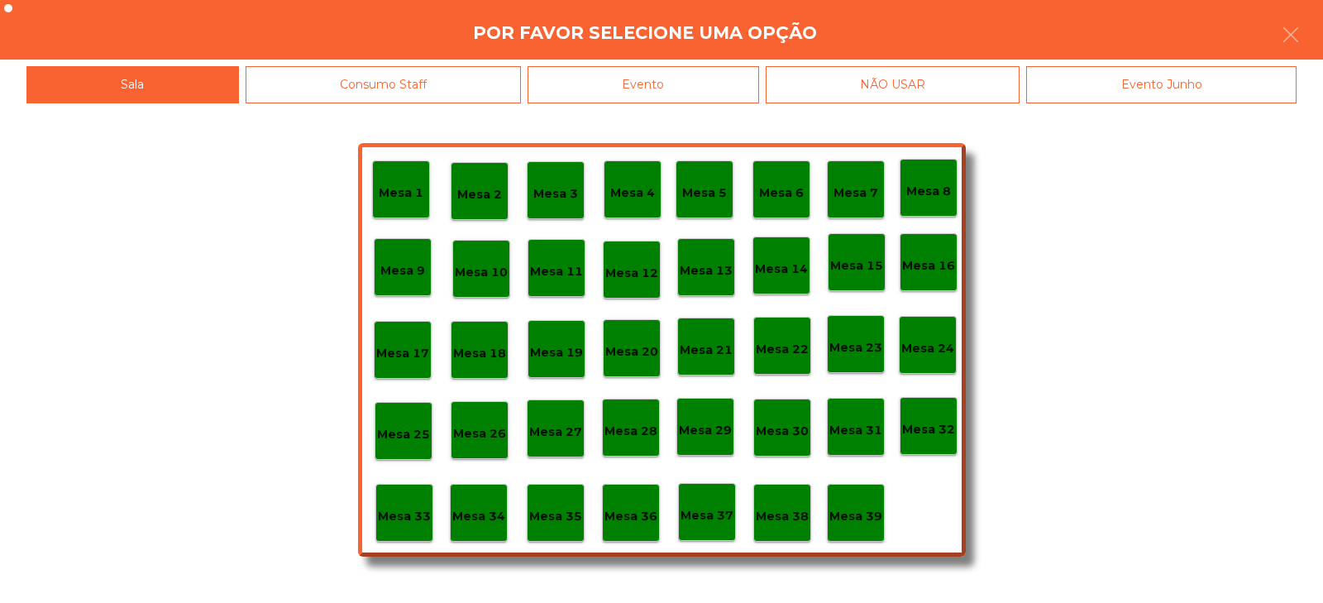
click at [712, 84] on div "Evento" at bounding box center [644, 84] width 232 height 37
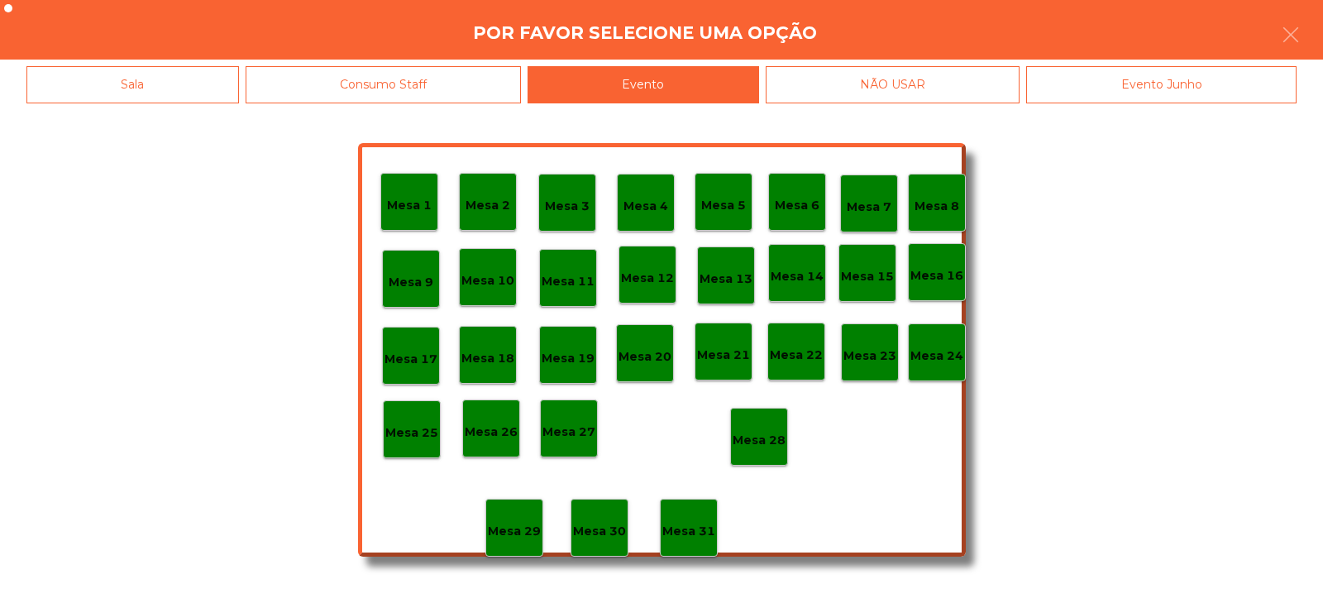
click at [767, 433] on p "Mesa 28" at bounding box center [759, 440] width 53 height 19
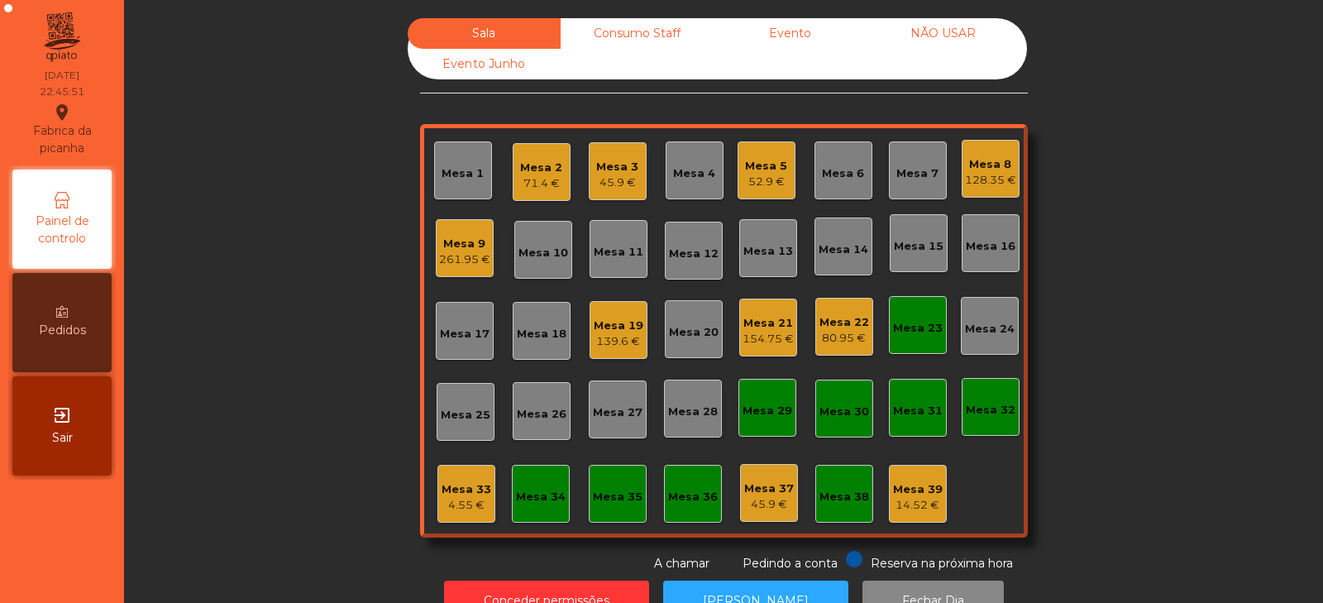
click at [919, 328] on div "Mesa 23" at bounding box center [918, 328] width 50 height 17
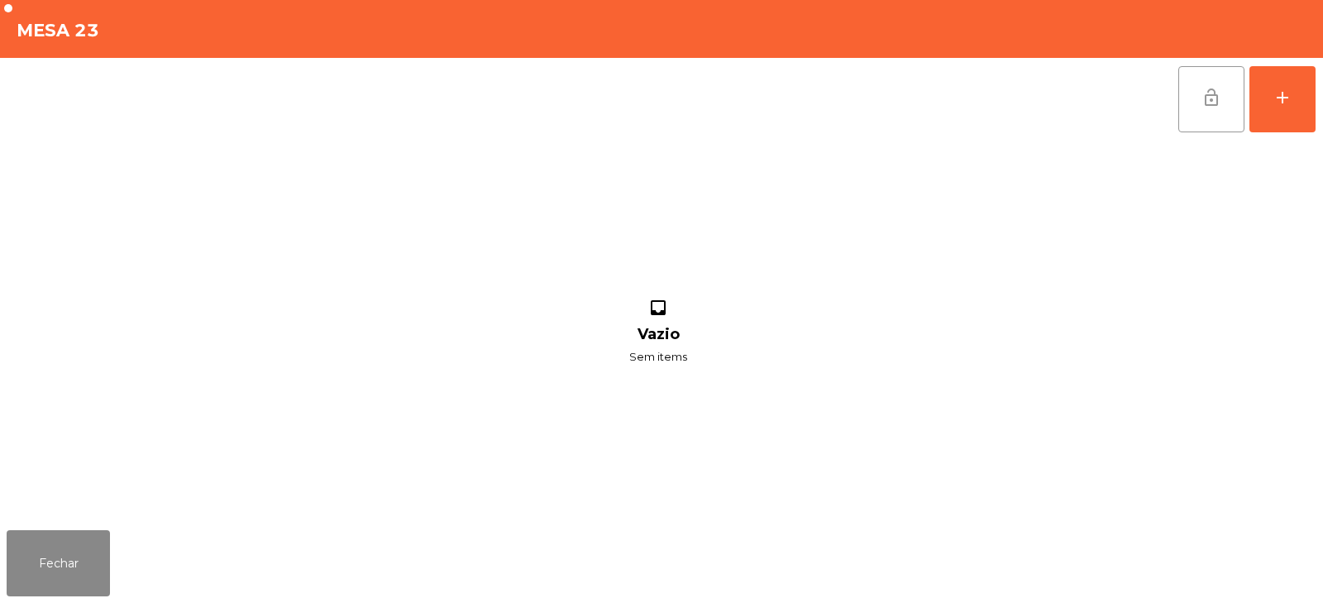
click at [1229, 86] on button "lock_open" at bounding box center [1212, 99] width 66 height 66
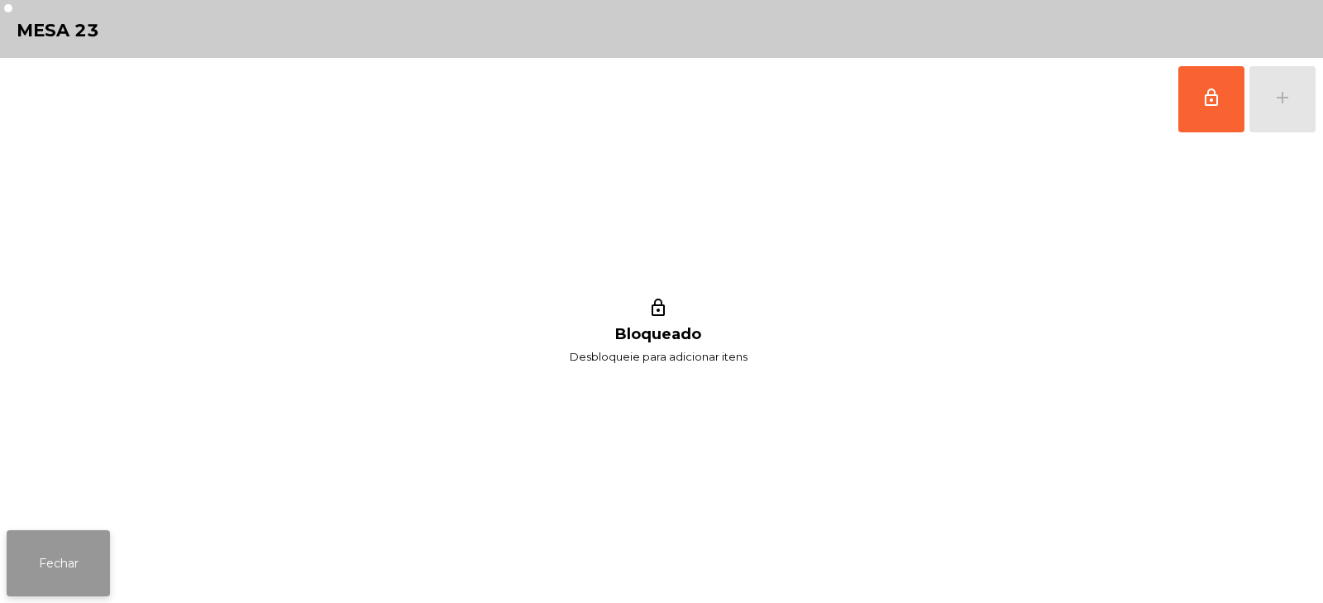
click at [77, 568] on button "Fechar" at bounding box center [58, 563] width 103 height 66
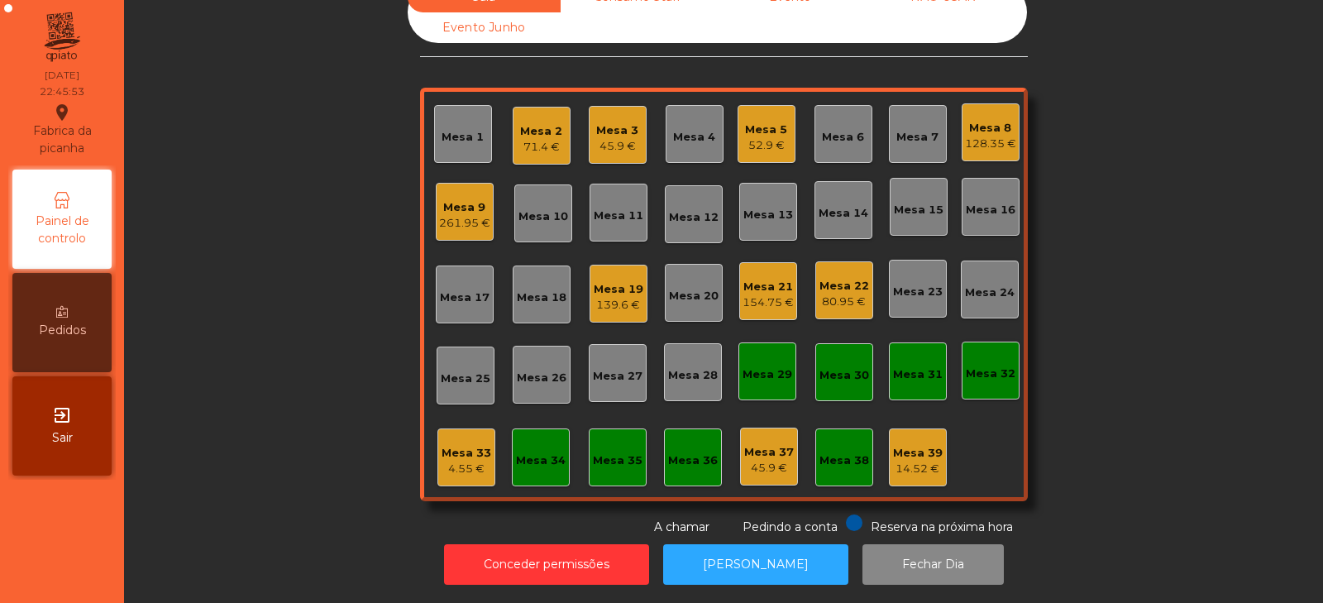
scroll to position [0, 0]
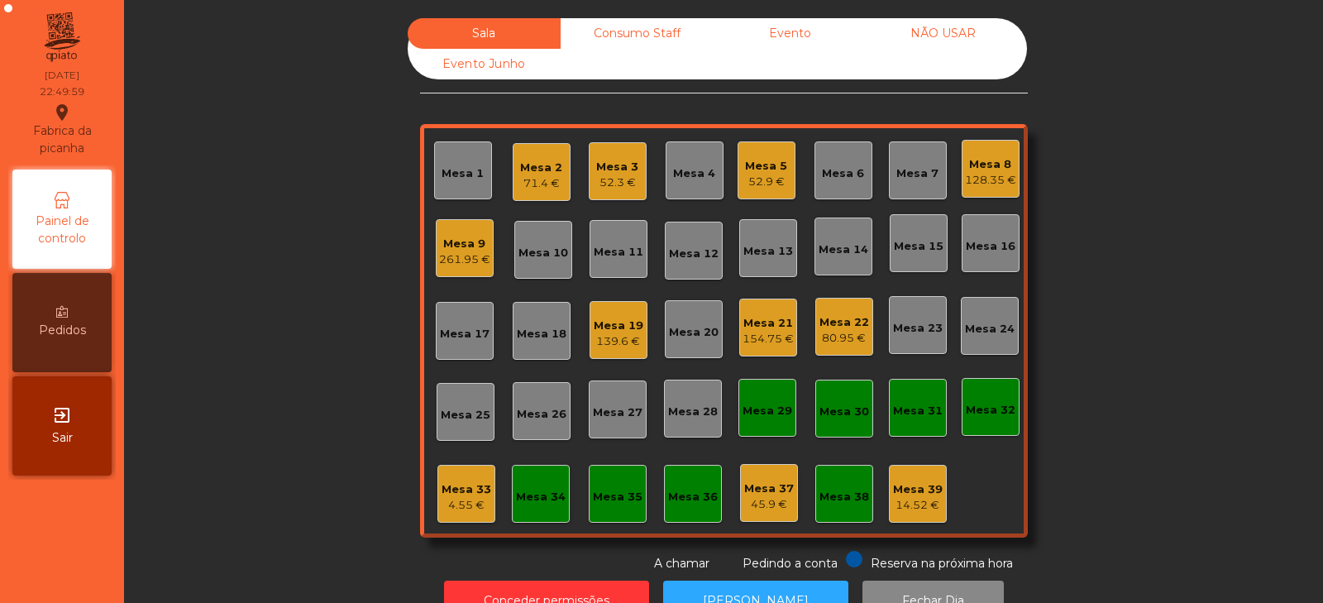
click at [835, 338] on div "80.95 €" at bounding box center [845, 338] width 50 height 17
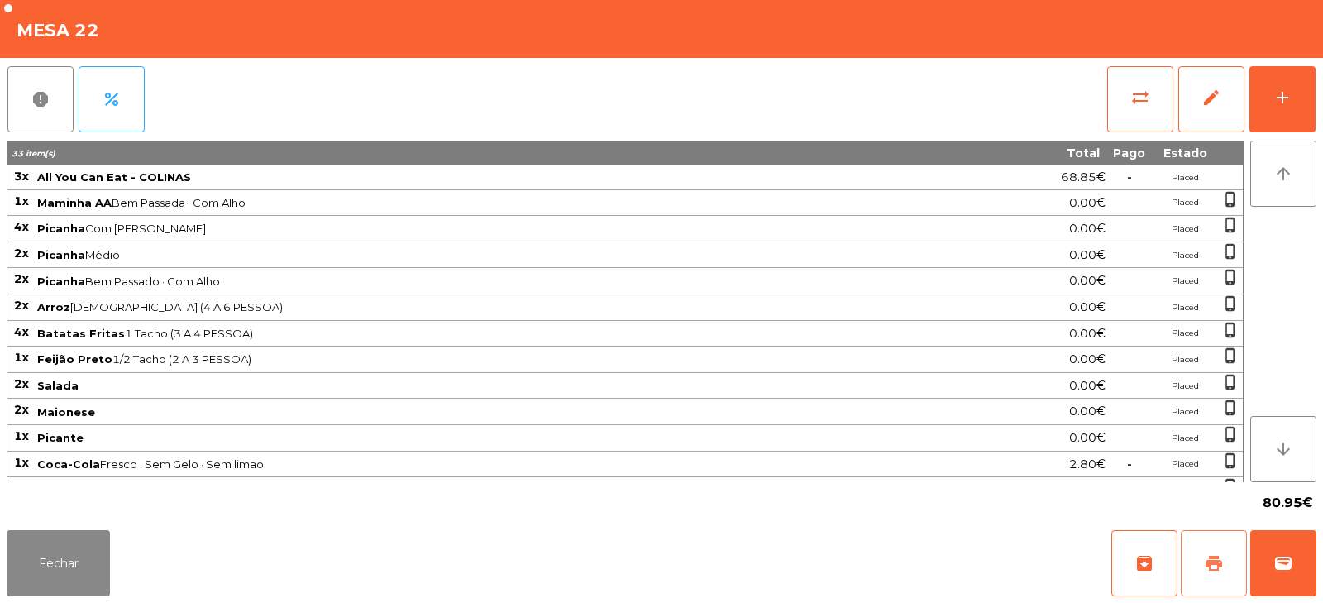
click at [1198, 535] on button "print" at bounding box center [1214, 563] width 66 height 66
click at [83, 566] on button "Fechar" at bounding box center [58, 563] width 103 height 66
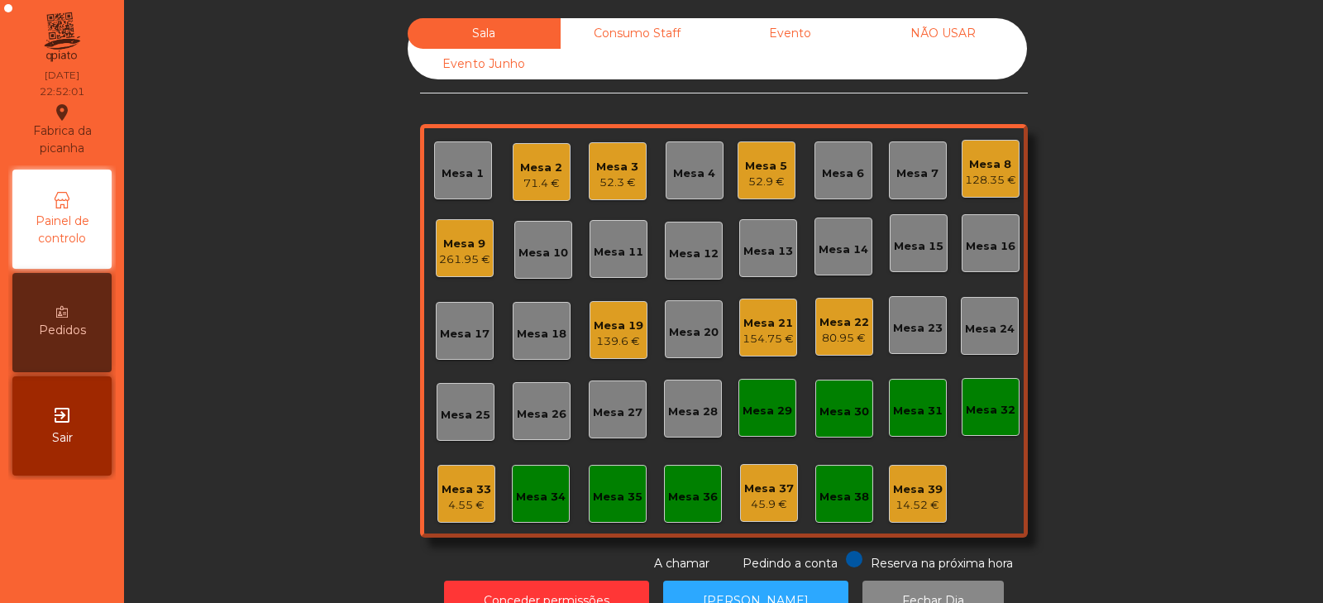
scroll to position [49, 0]
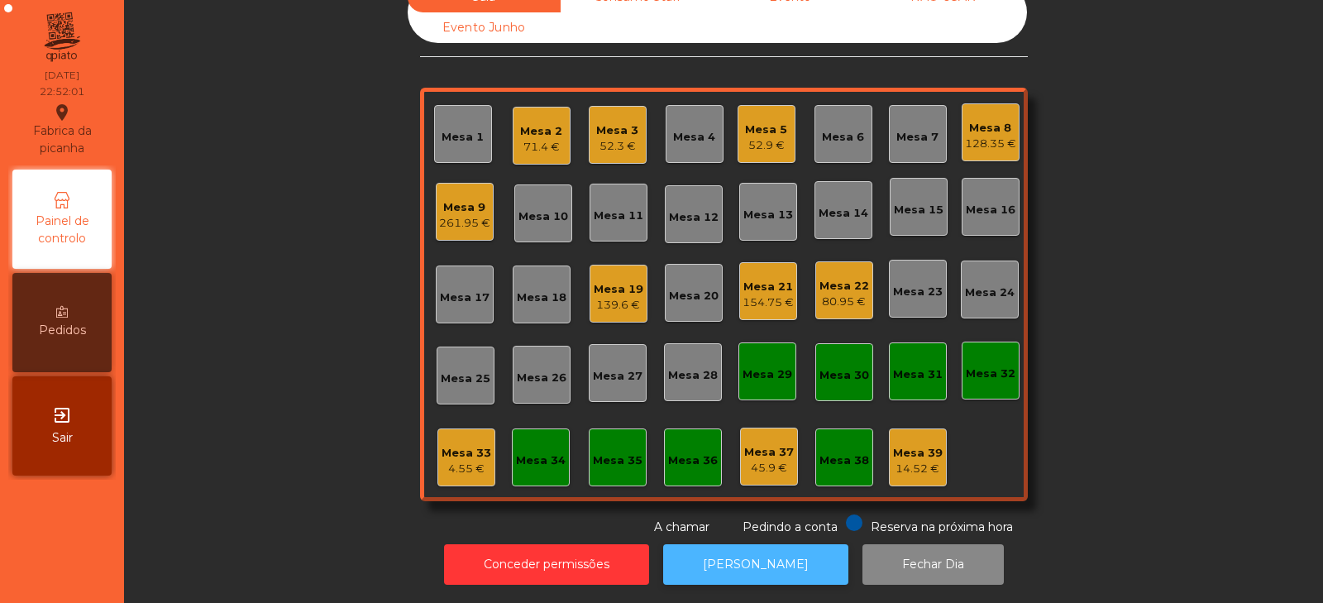
click at [753, 544] on button "[PERSON_NAME]" at bounding box center [755, 564] width 185 height 41
click at [713, 558] on button "[PERSON_NAME]" at bounding box center [755, 564] width 185 height 41
click at [835, 294] on div "80.95 €" at bounding box center [845, 302] width 50 height 17
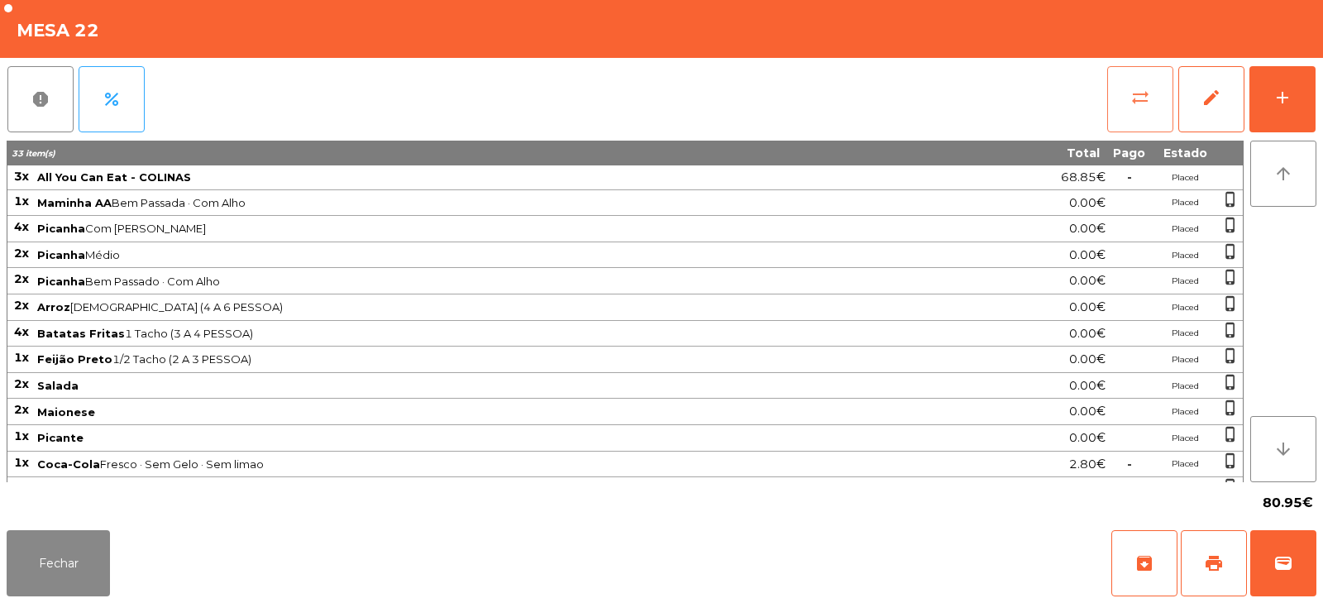
click at [1170, 90] on button "sync_alt" at bounding box center [1140, 99] width 66 height 66
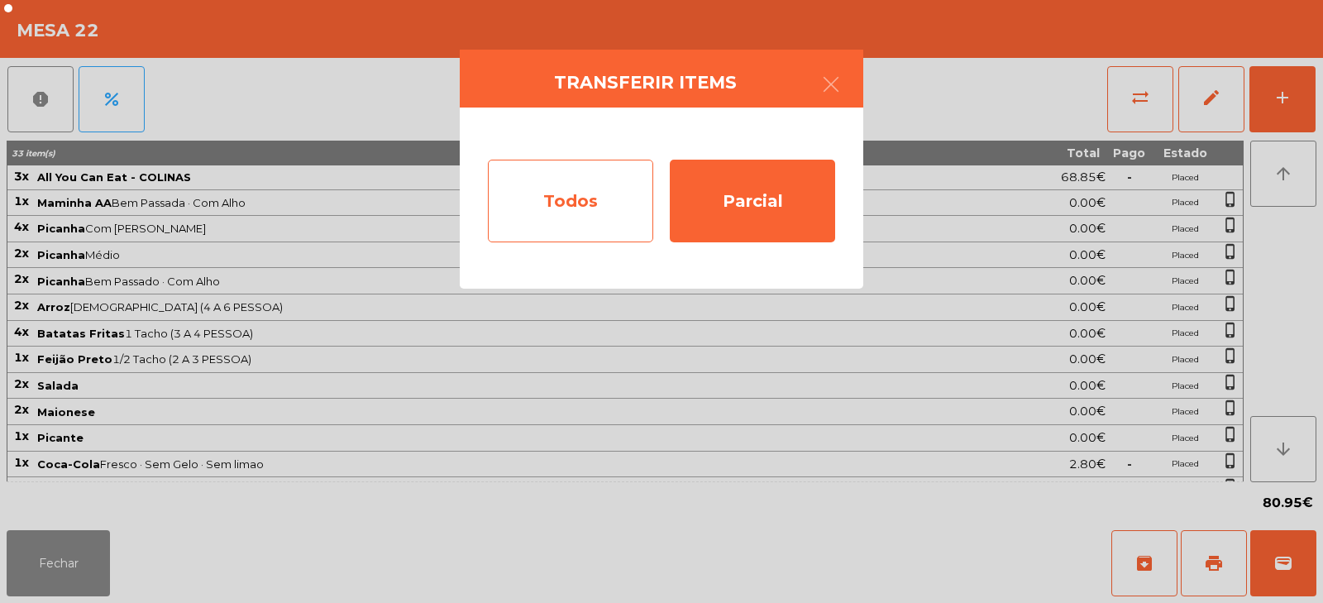
click at [634, 201] on div "Todos" at bounding box center [570, 201] width 165 height 83
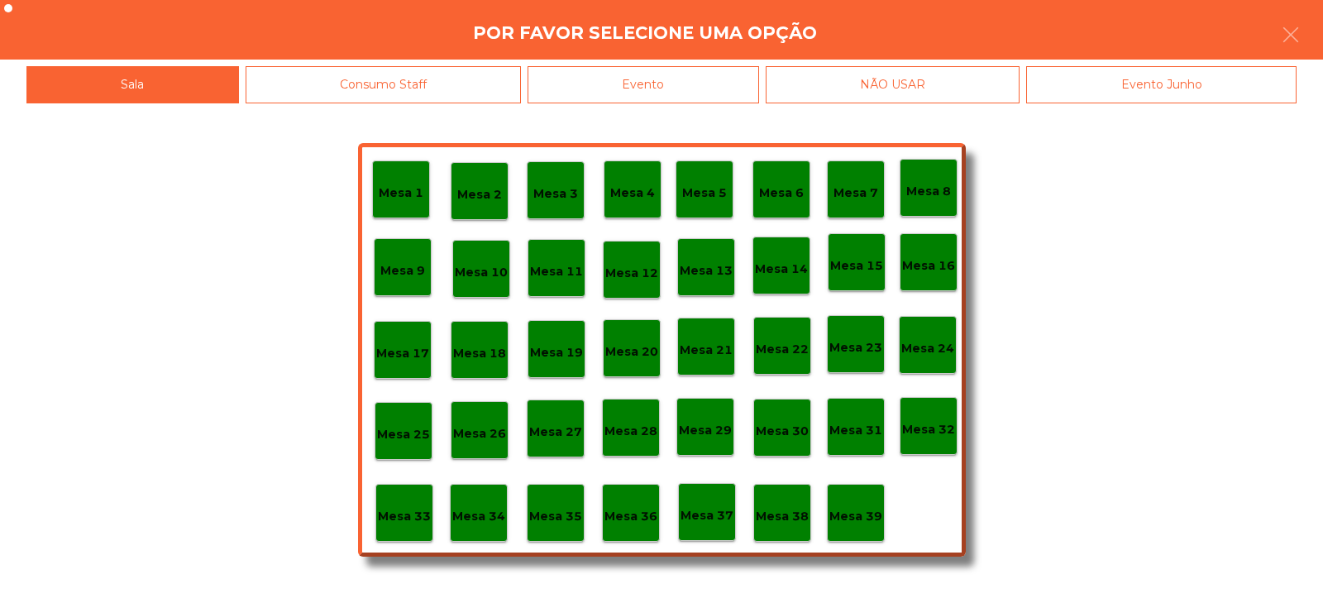
click at [772, 82] on div "NÃO USAR" at bounding box center [893, 84] width 255 height 37
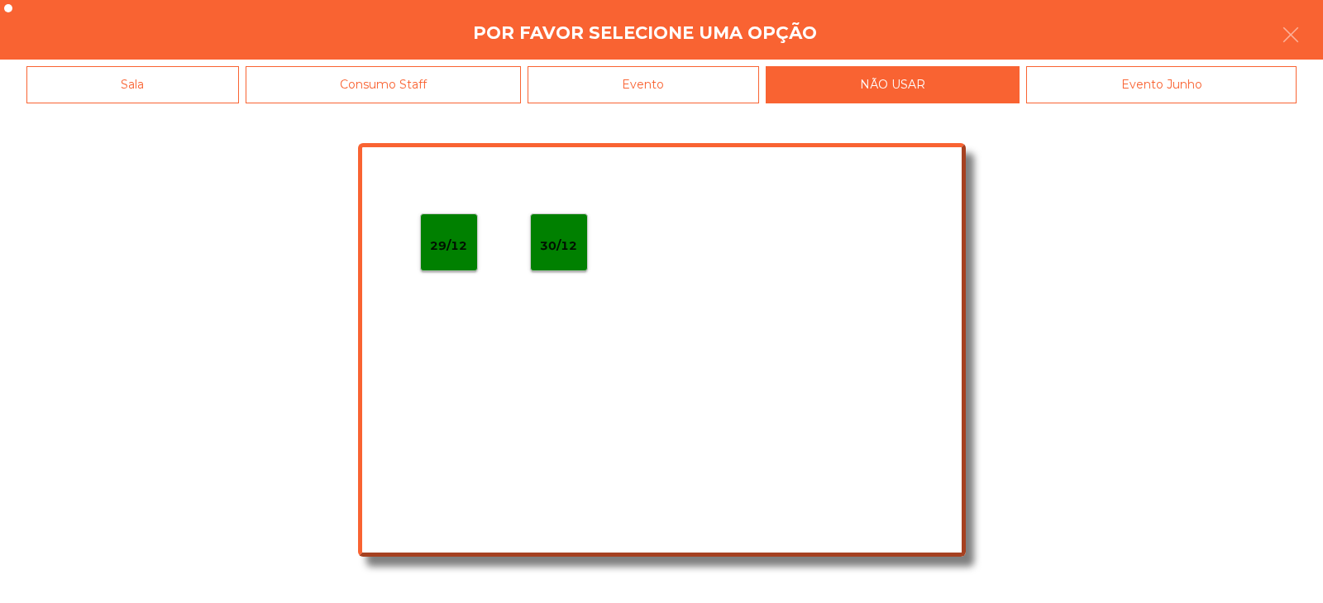
click at [721, 79] on div "Evento" at bounding box center [644, 84] width 232 height 37
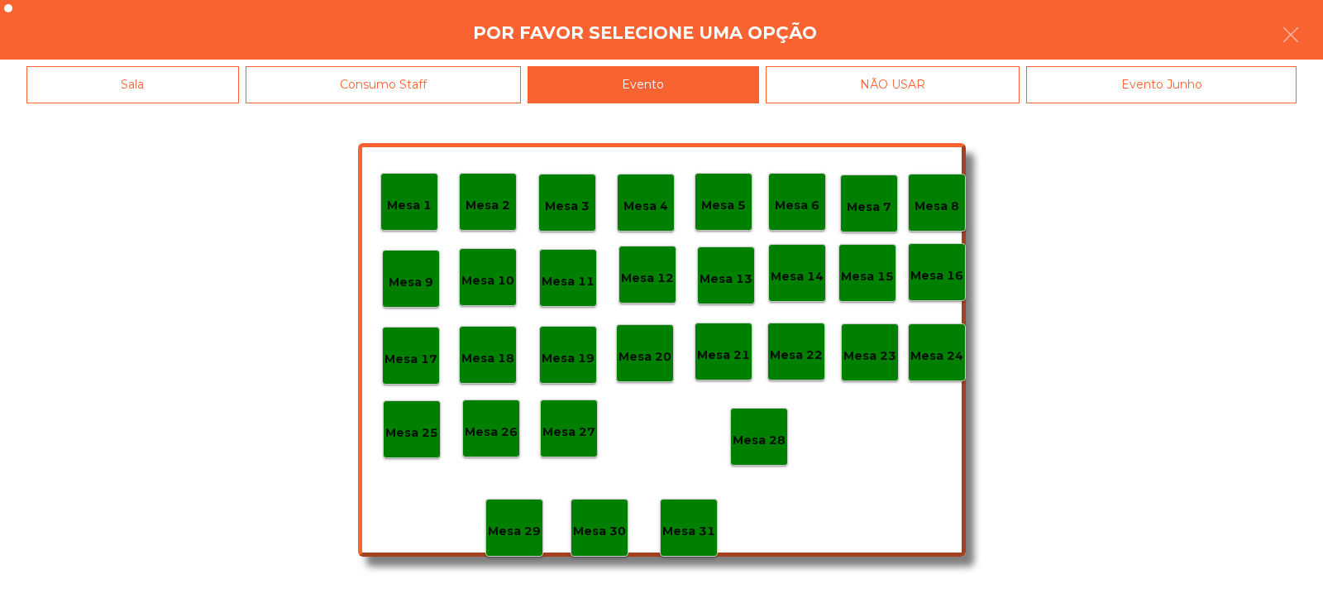
click at [754, 447] on p "Mesa 28" at bounding box center [759, 440] width 53 height 19
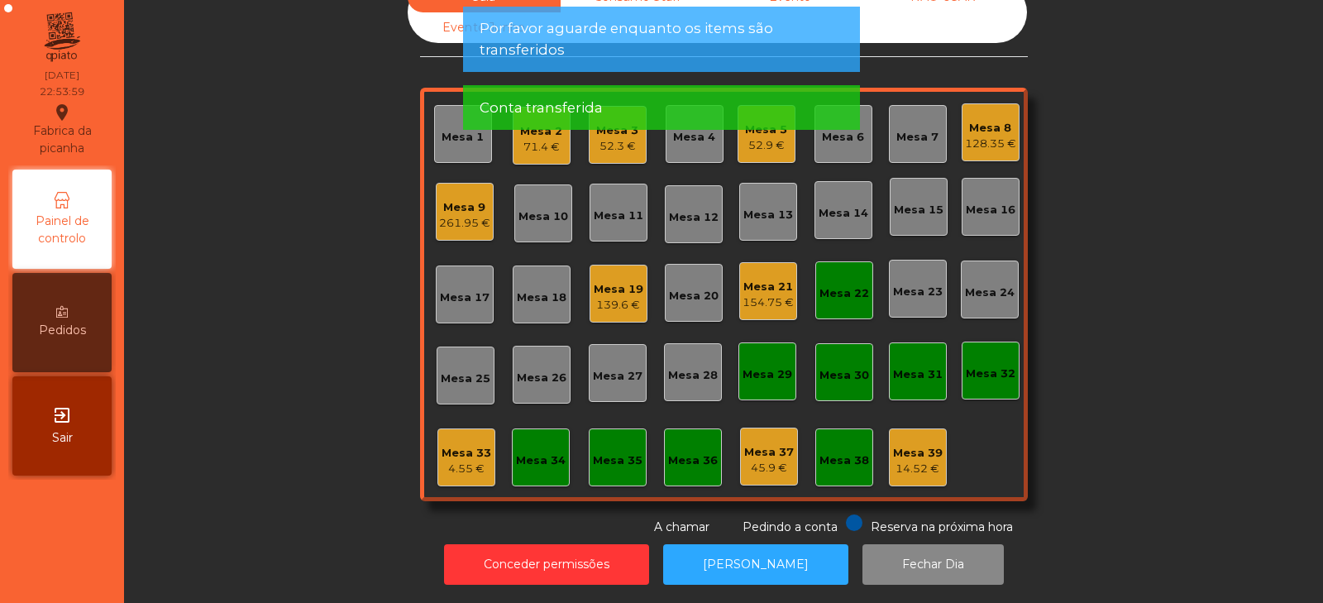
click at [850, 285] on div "Mesa 22" at bounding box center [845, 293] width 50 height 17
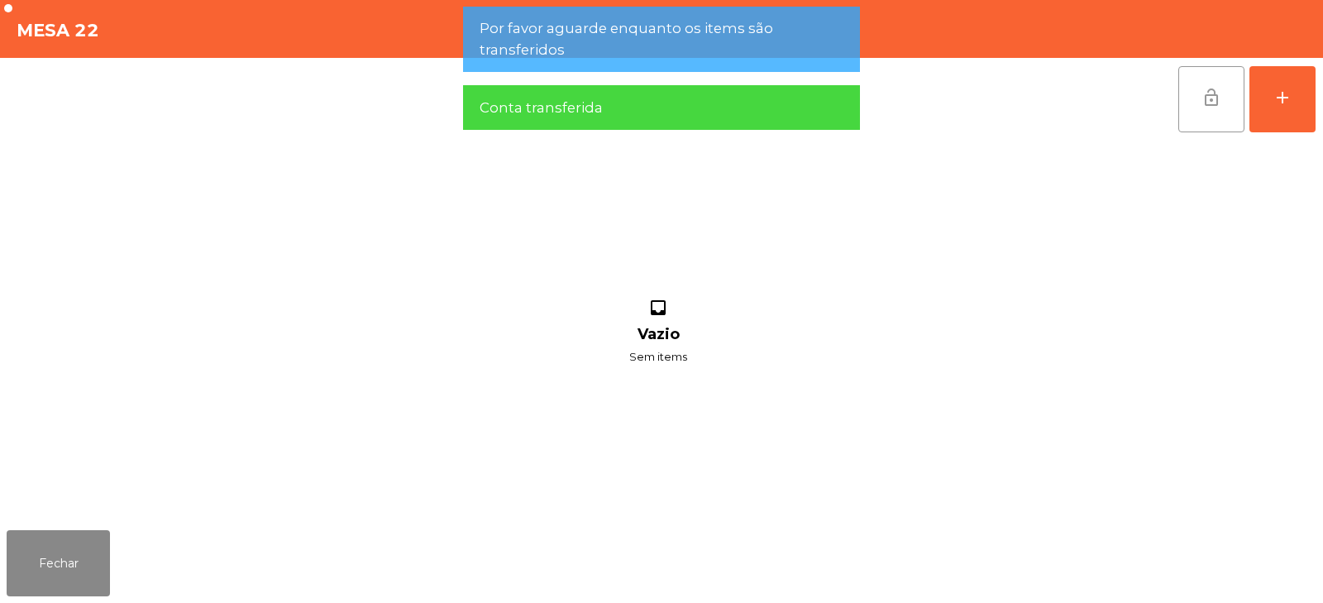
click at [1218, 106] on span "lock_open" at bounding box center [1212, 98] width 20 height 20
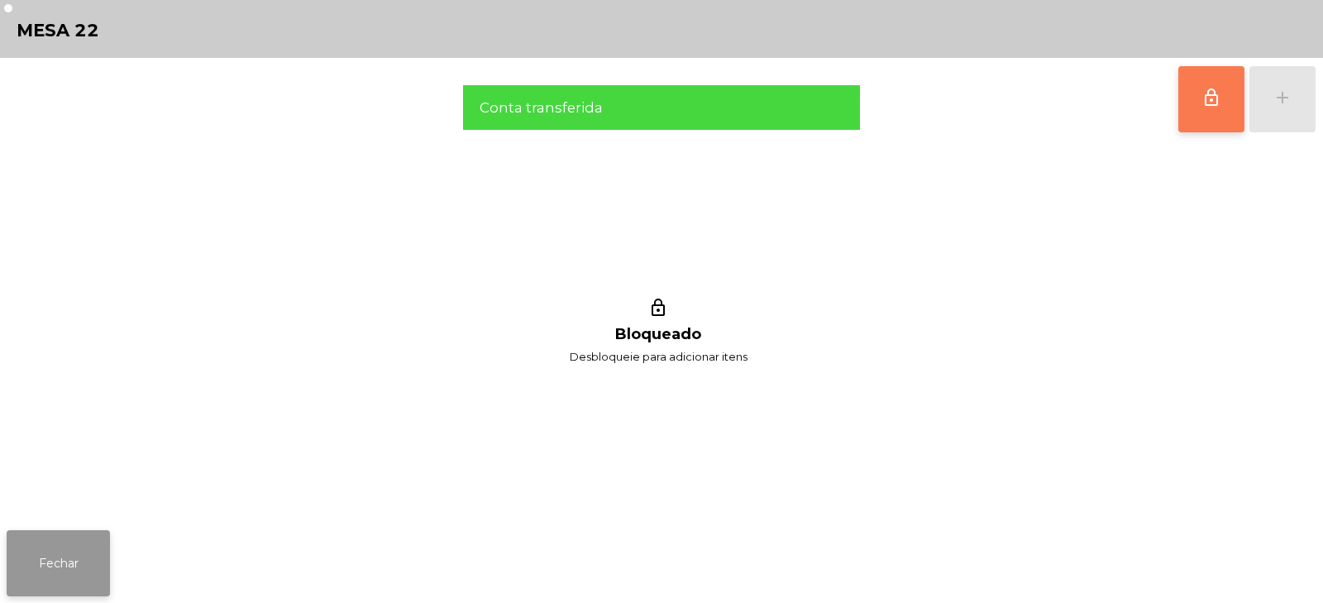
click at [89, 564] on button "Fechar" at bounding box center [58, 563] width 103 height 66
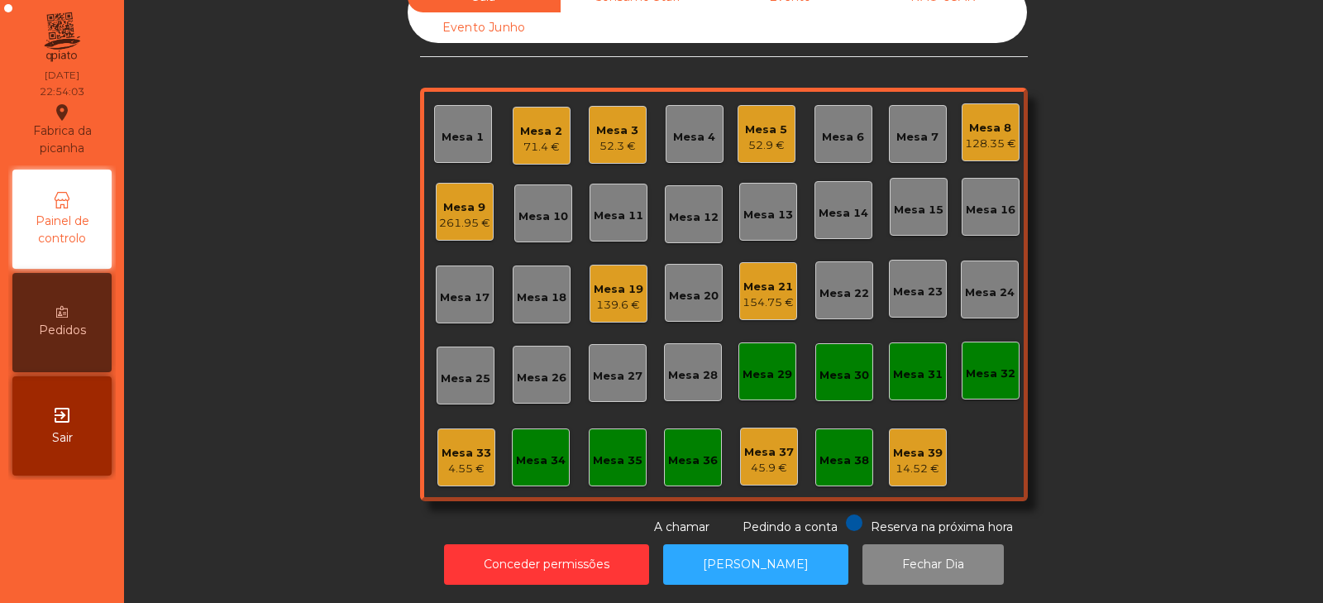
click at [621, 283] on div "Mesa 19" at bounding box center [619, 289] width 50 height 17
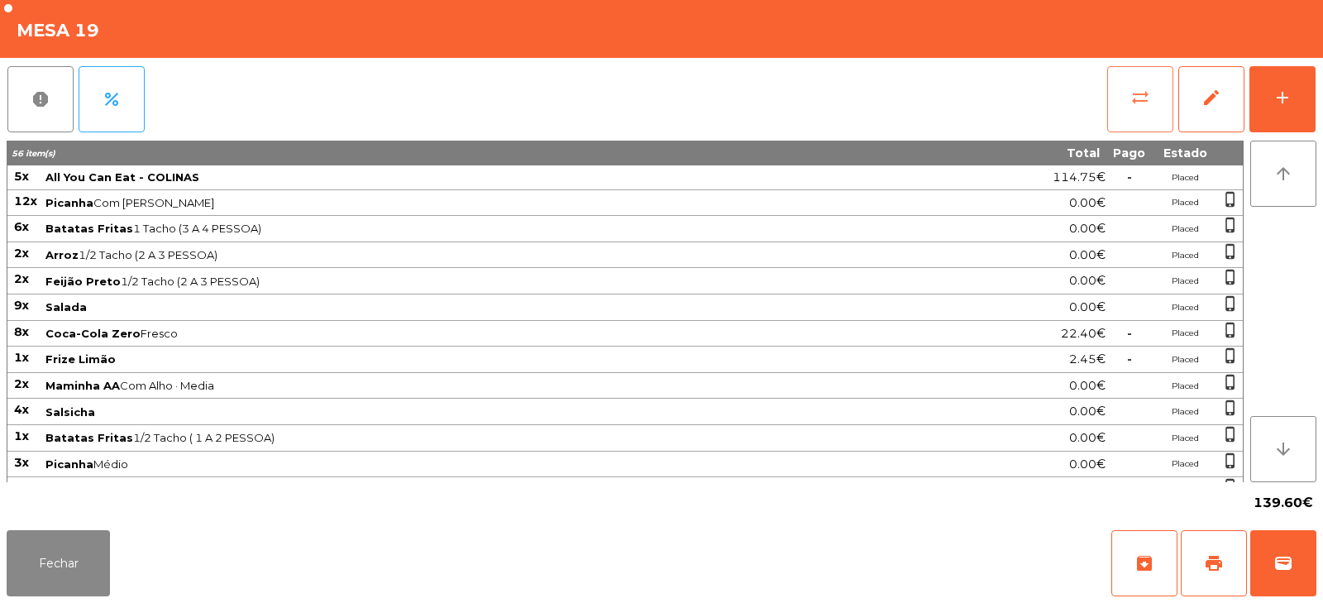
click at [1130, 110] on button "sync_alt" at bounding box center [1140, 99] width 66 height 66
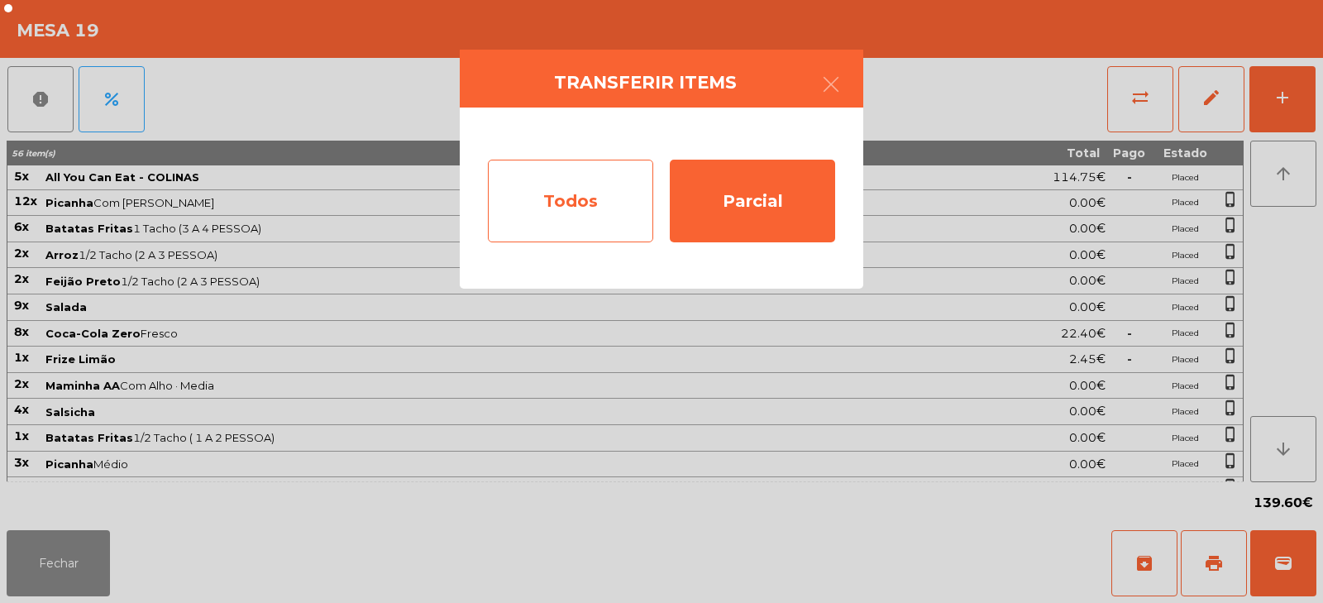
click at [609, 194] on div "Todos" at bounding box center [570, 201] width 165 height 83
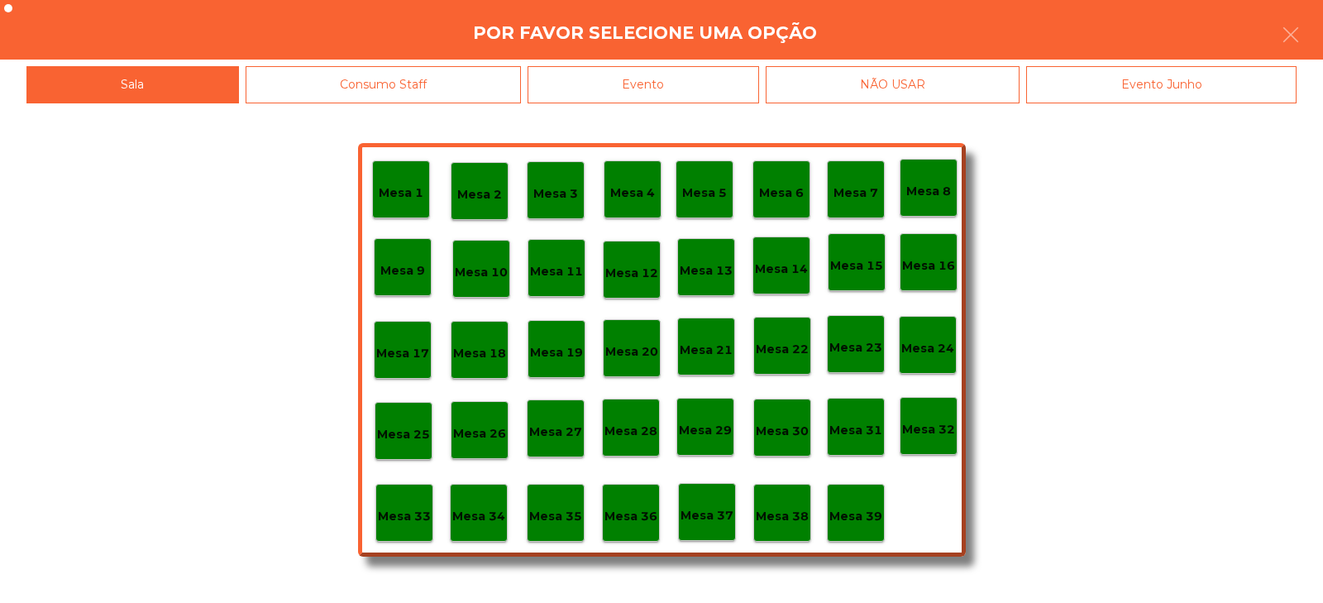
click at [728, 80] on div "Evento" at bounding box center [644, 84] width 232 height 37
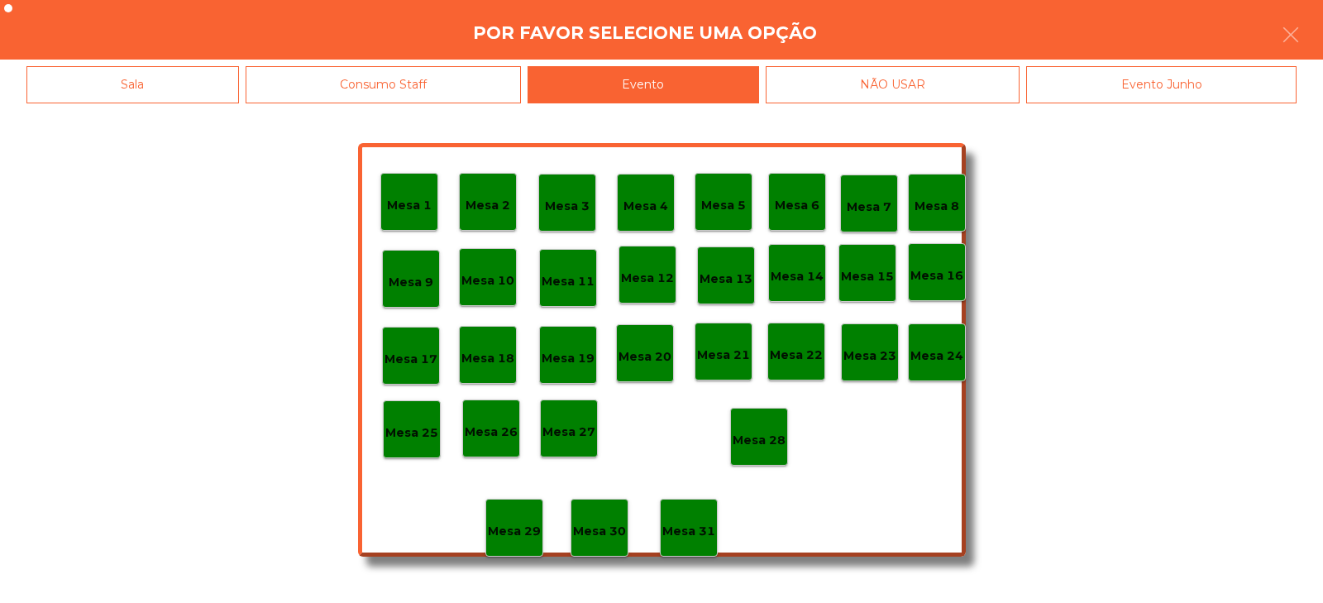
click at [759, 433] on p "Mesa 28" at bounding box center [759, 440] width 53 height 19
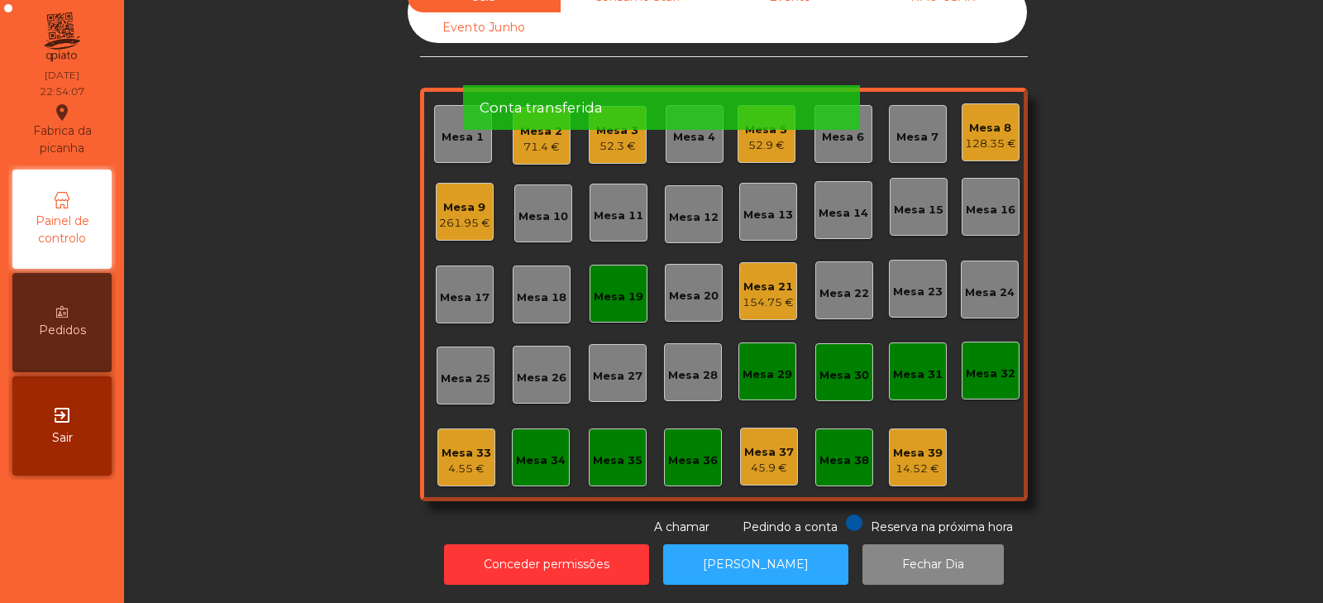
click at [630, 289] on div "Mesa 19" at bounding box center [619, 297] width 50 height 17
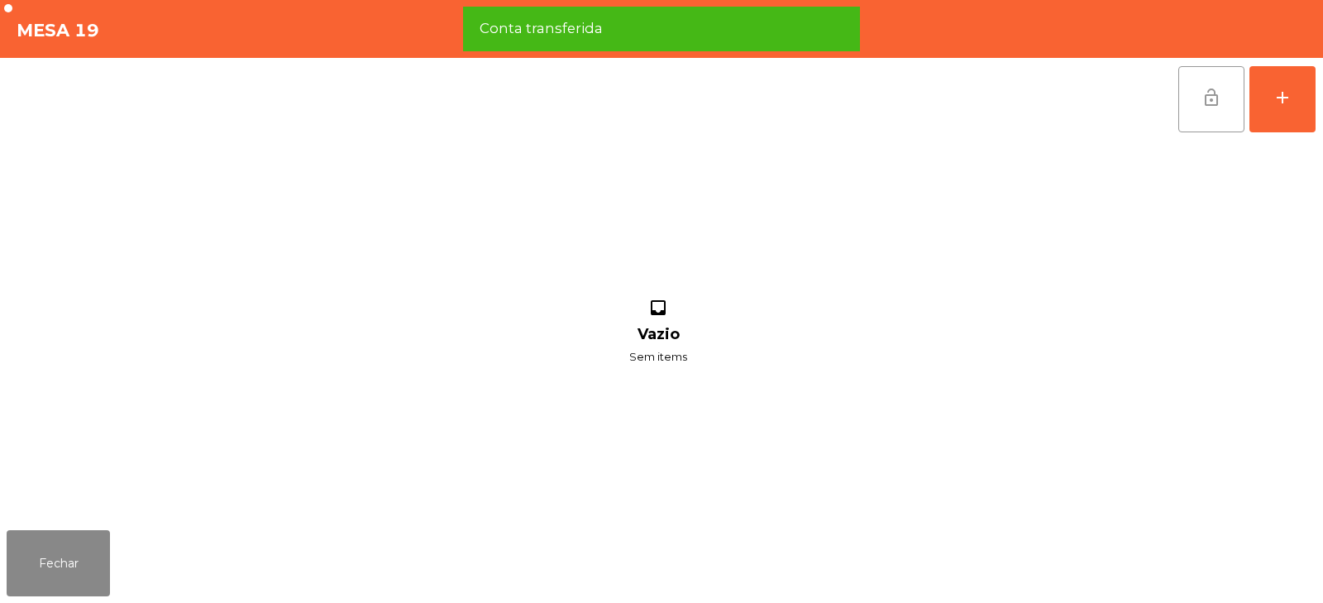
click at [1212, 106] on span "lock_open" at bounding box center [1212, 98] width 20 height 20
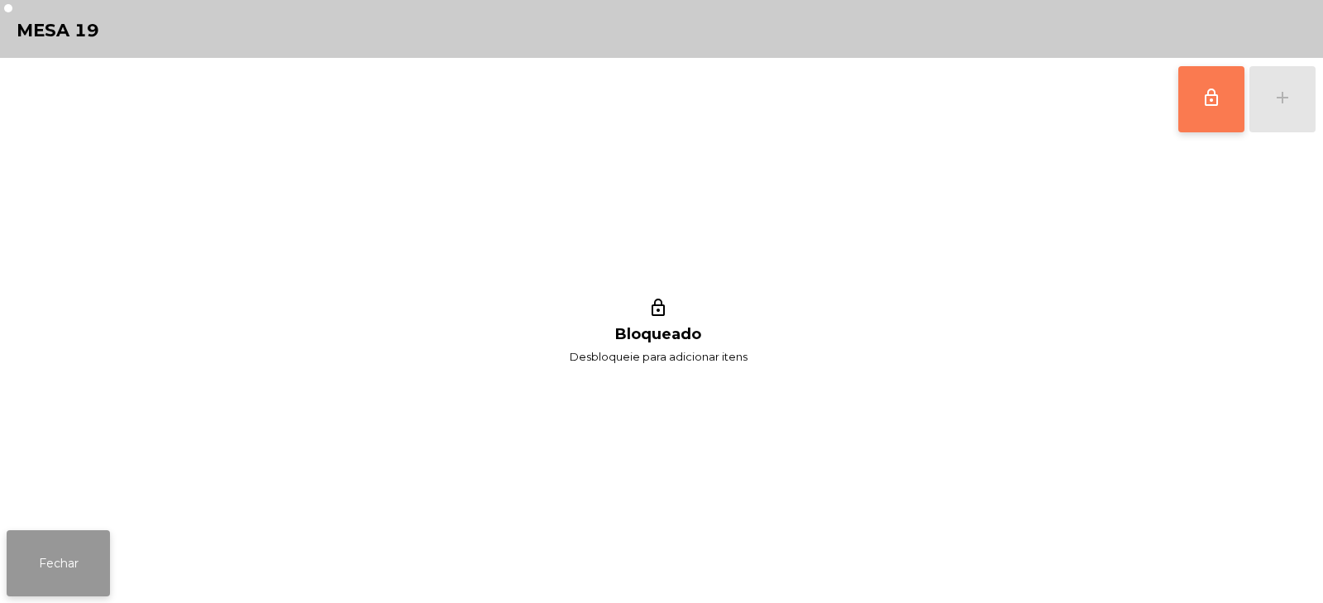
click at [80, 550] on button "Fechar" at bounding box center [58, 563] width 103 height 66
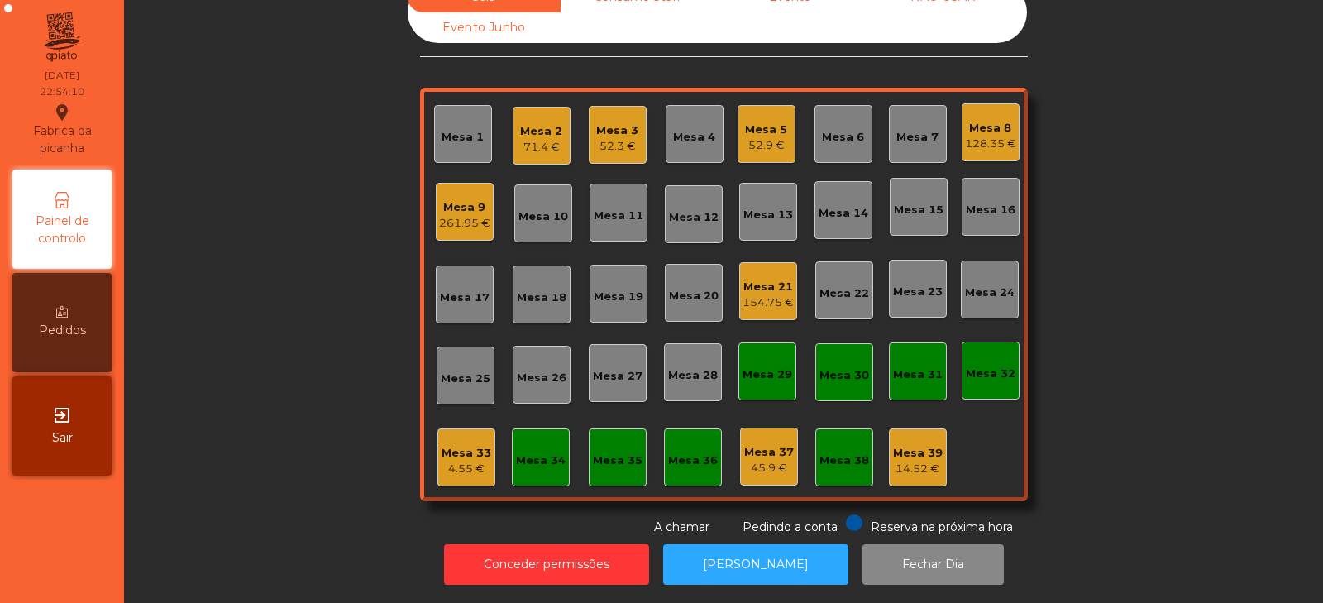
scroll to position [0, 0]
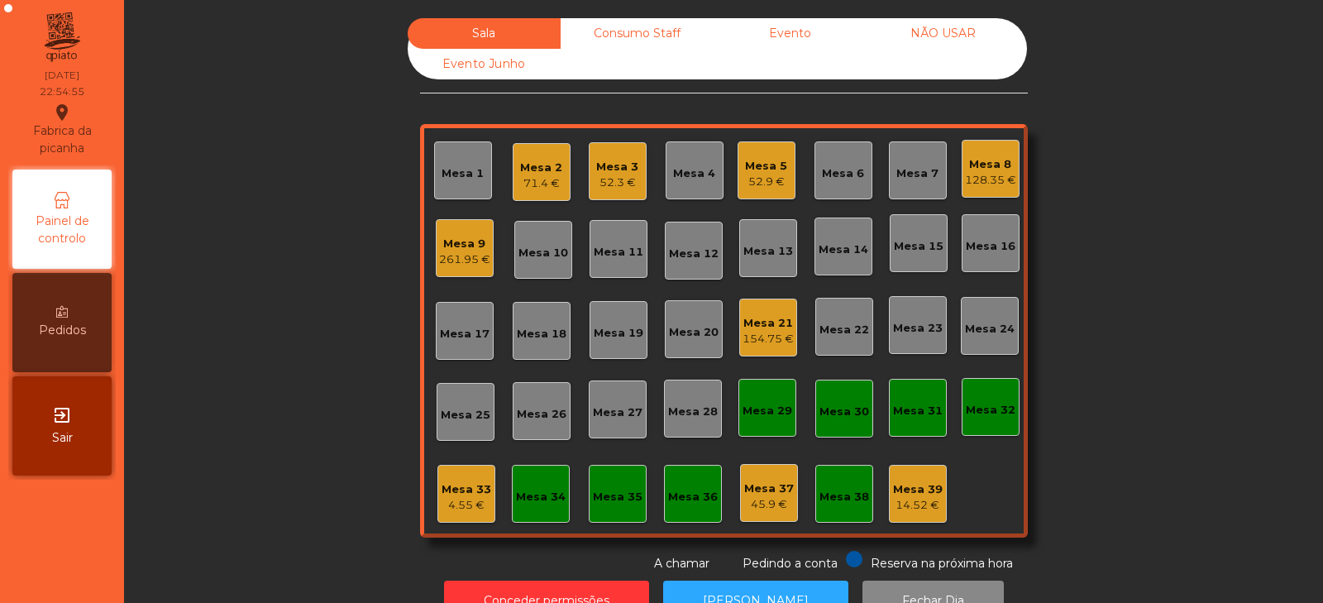
click at [533, 177] on div "71.4 €" at bounding box center [541, 183] width 42 height 17
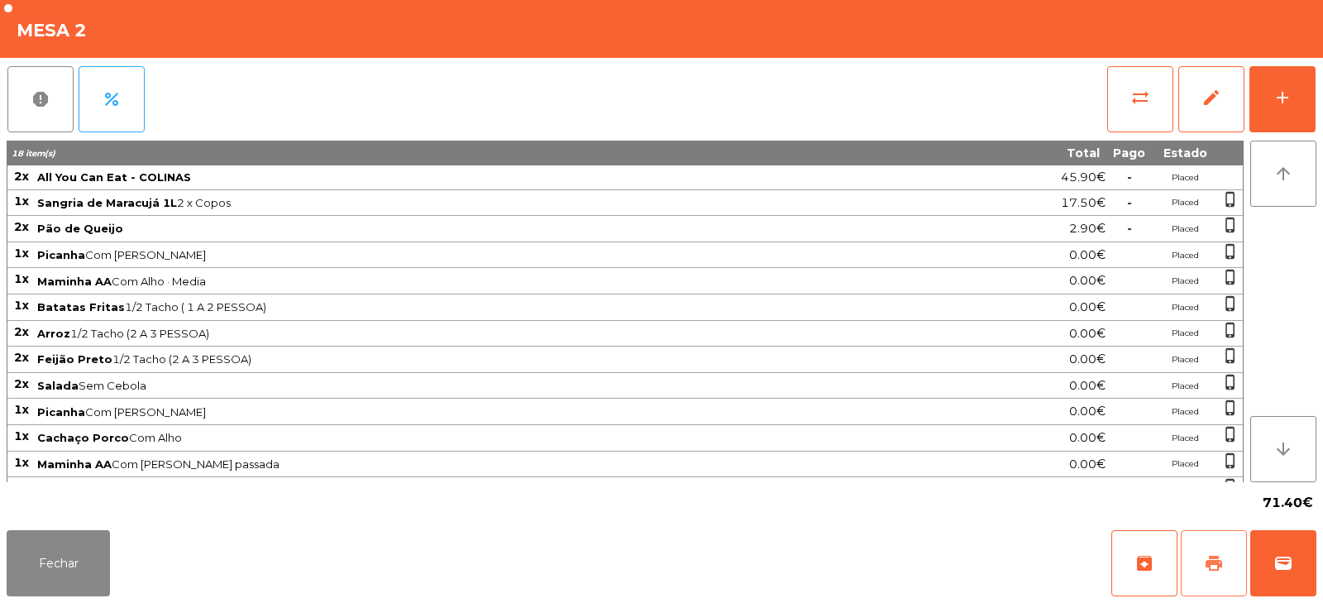
click at [1222, 568] on span "print" at bounding box center [1214, 563] width 20 height 20
click at [1213, 557] on span "print" at bounding box center [1214, 563] width 20 height 20
click at [1286, 563] on span "wallet" at bounding box center [1284, 563] width 20 height 20
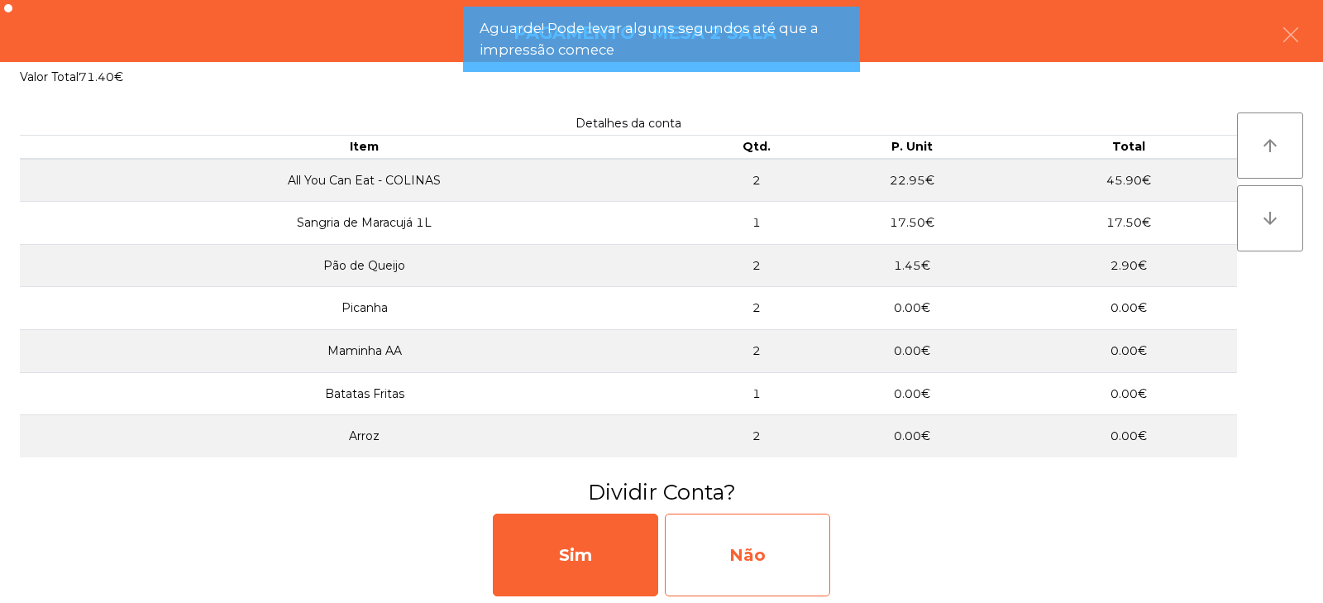
click at [734, 576] on div "Não" at bounding box center [747, 555] width 165 height 83
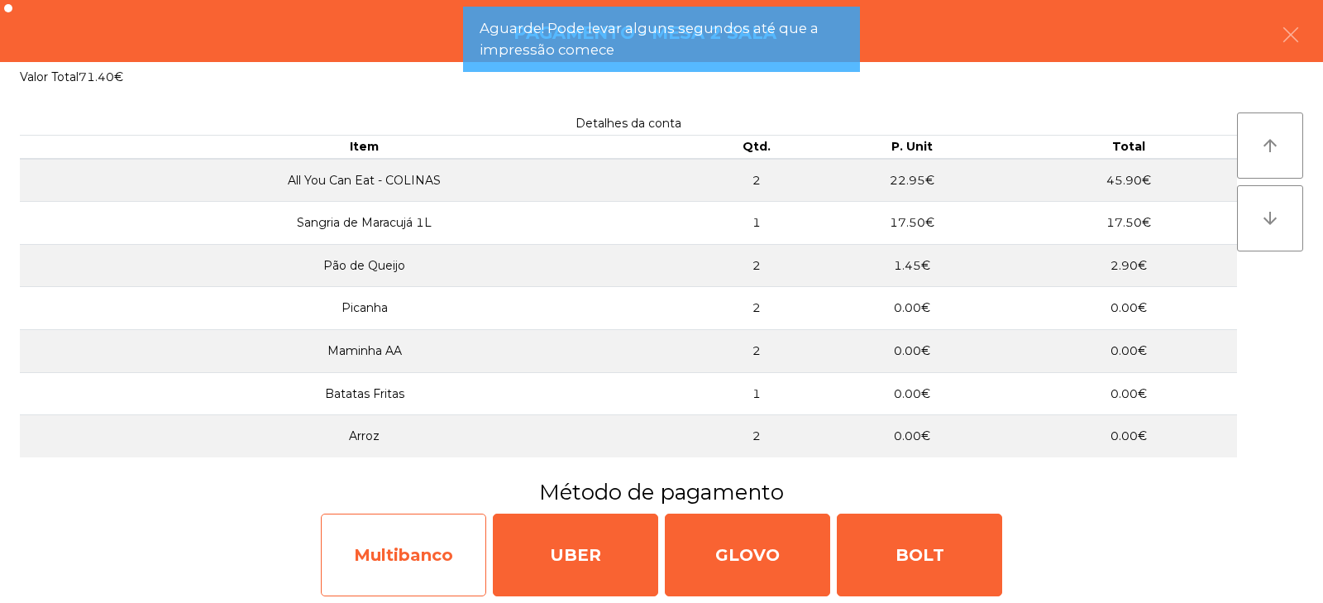
click at [390, 556] on div "Multibanco" at bounding box center [403, 555] width 165 height 83
select select "**"
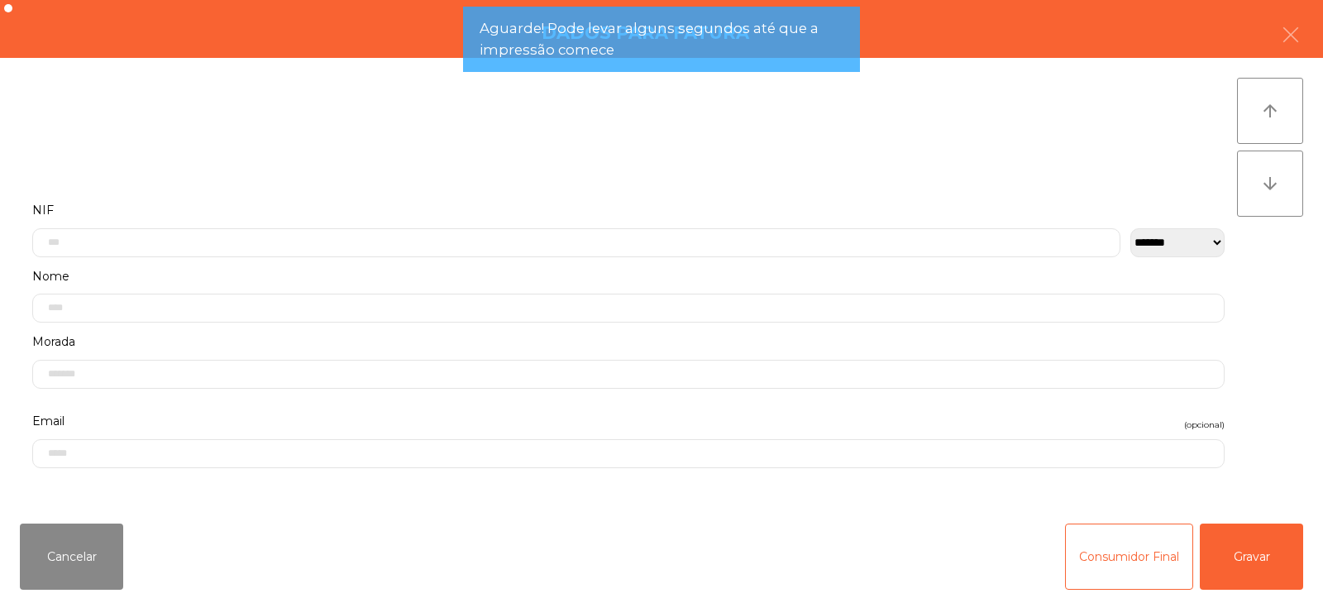
click at [248, 270] on label "Nome" at bounding box center [628, 277] width 1193 height 22
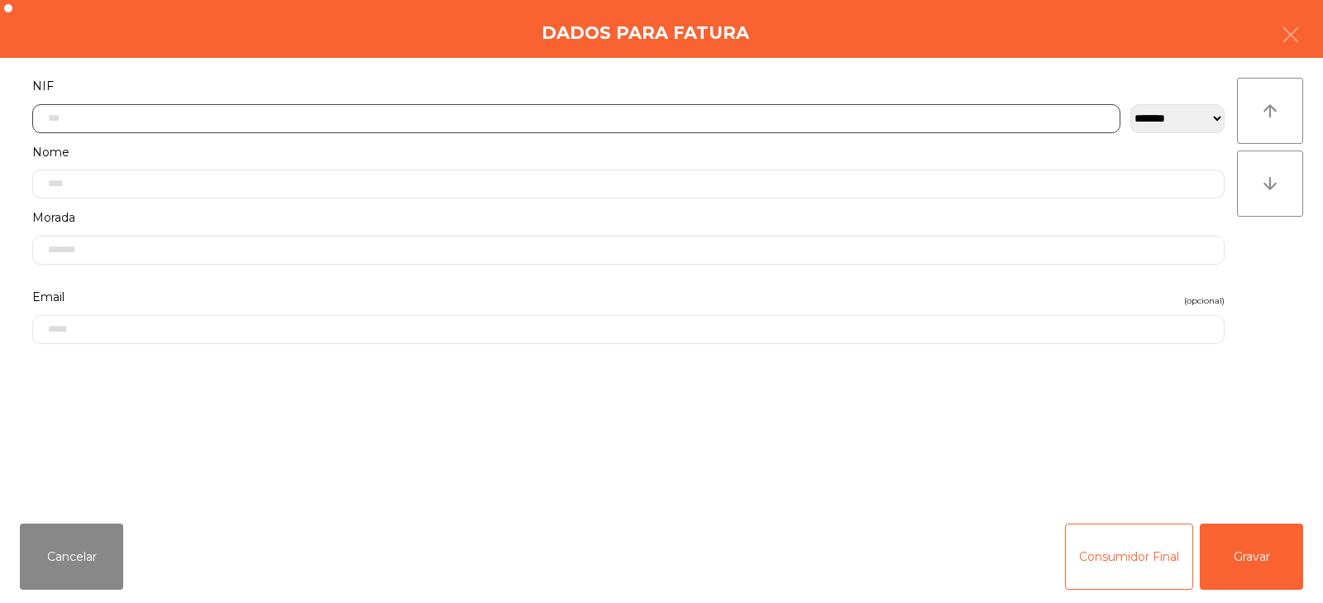
click at [199, 118] on input "text" at bounding box center [576, 118] width 1088 height 29
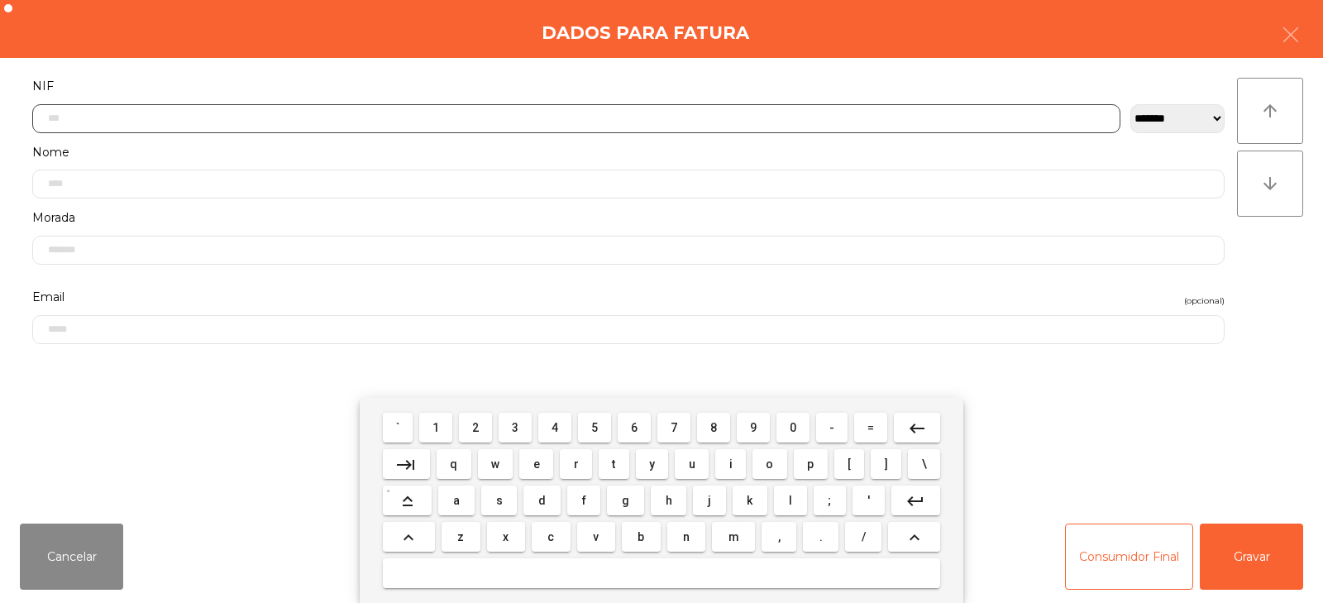
scroll to position [121, 0]
type input "*********"
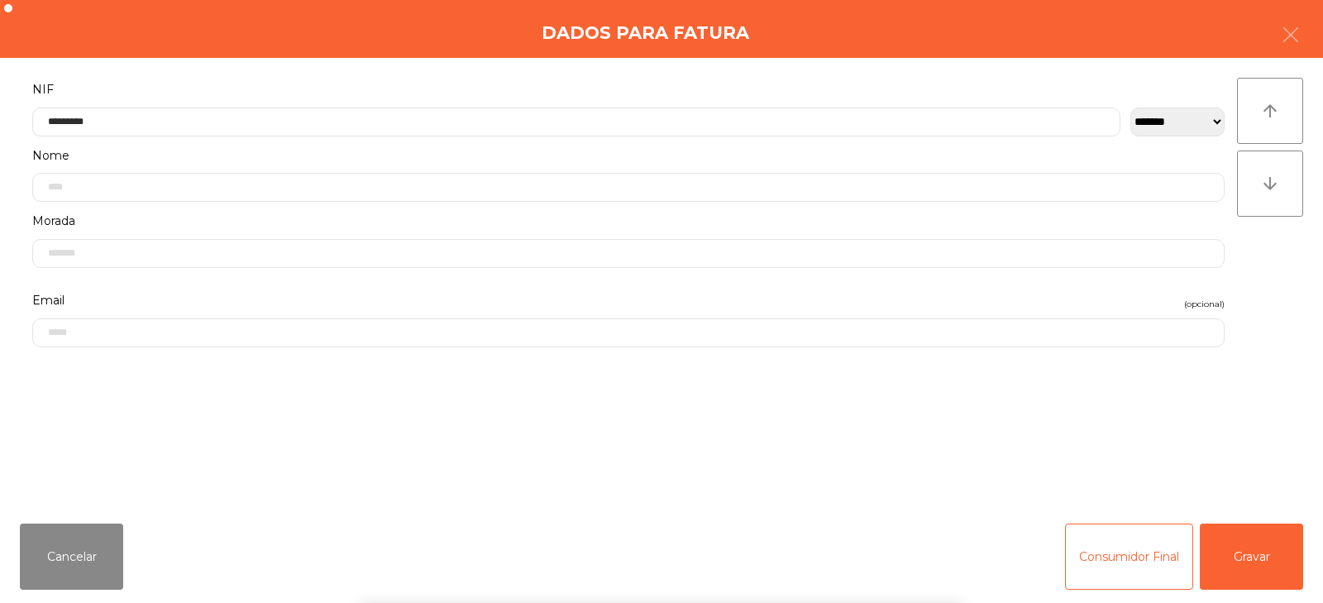
click at [1227, 557] on div "` 1 2 3 4 5 6 7 8 9 0 - = keyboard_backspace keyboard_tab q w e r t y u i o p […" at bounding box center [661, 500] width 1323 height 205
click at [1251, 569] on button "Gravar" at bounding box center [1251, 557] width 103 height 66
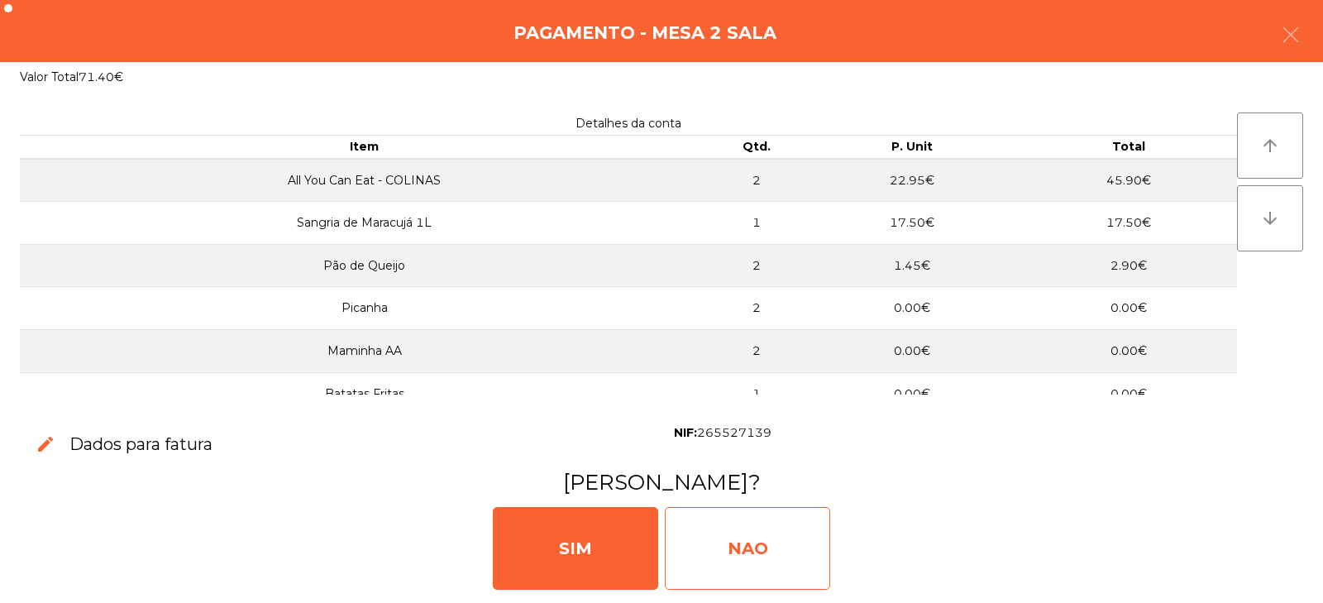
click at [770, 533] on div "NAO" at bounding box center [747, 548] width 165 height 83
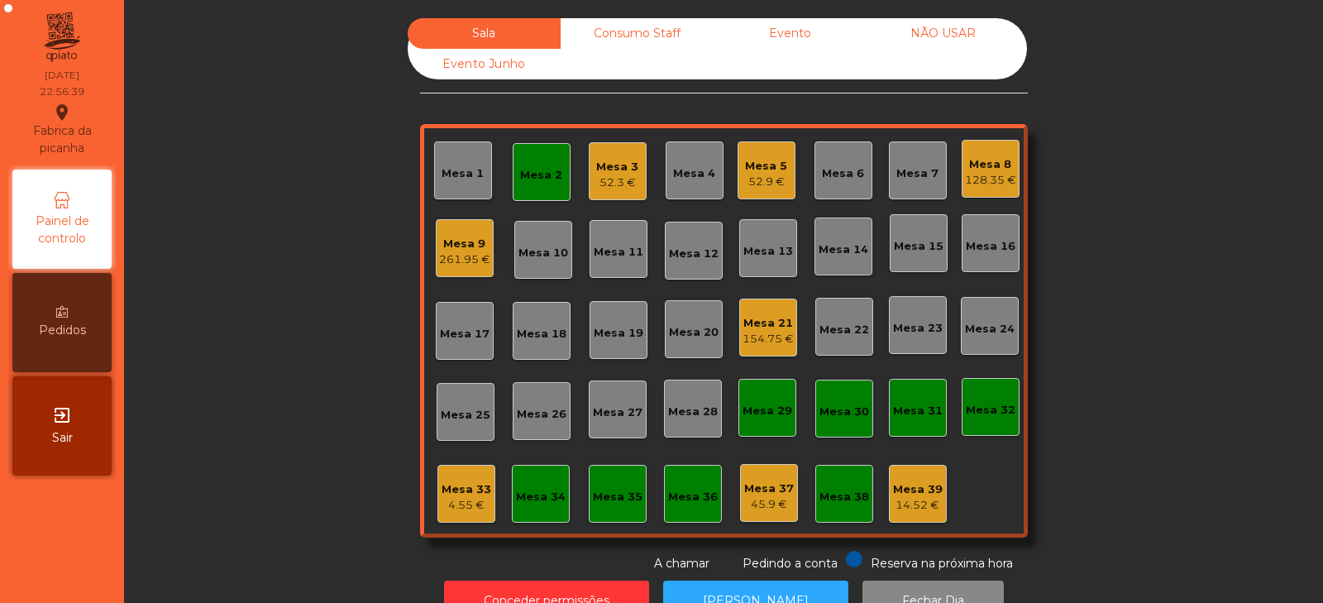
click at [457, 244] on div "Mesa 9" at bounding box center [464, 244] width 51 height 17
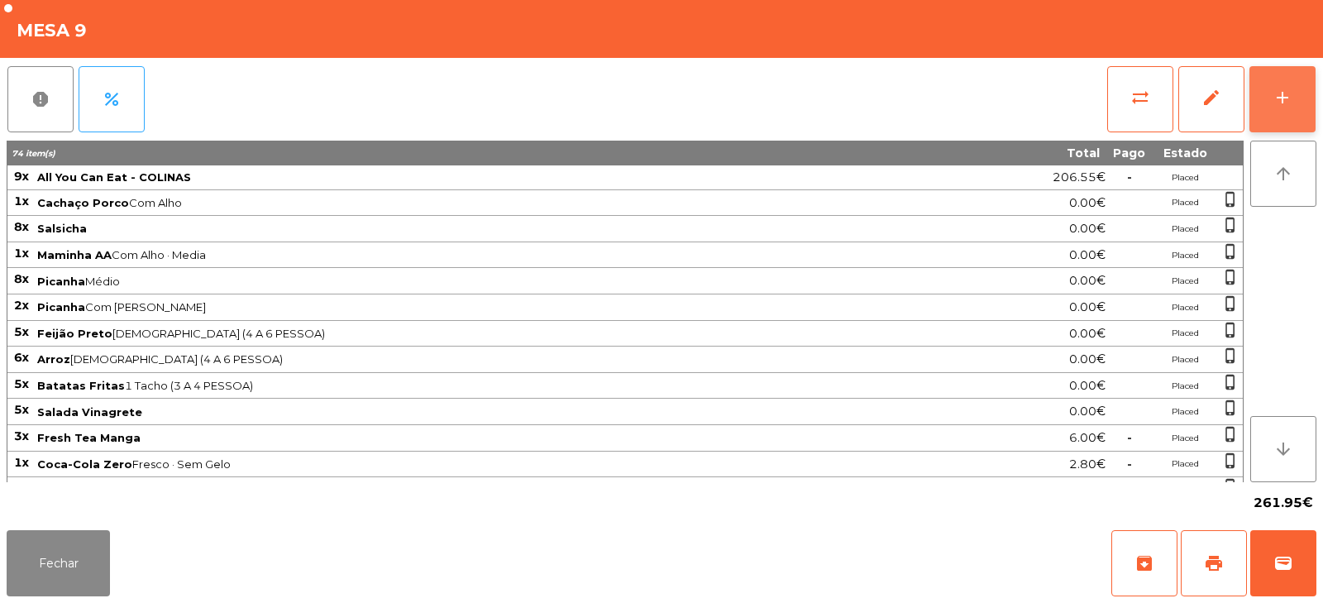
click at [1305, 89] on button "add" at bounding box center [1283, 99] width 66 height 66
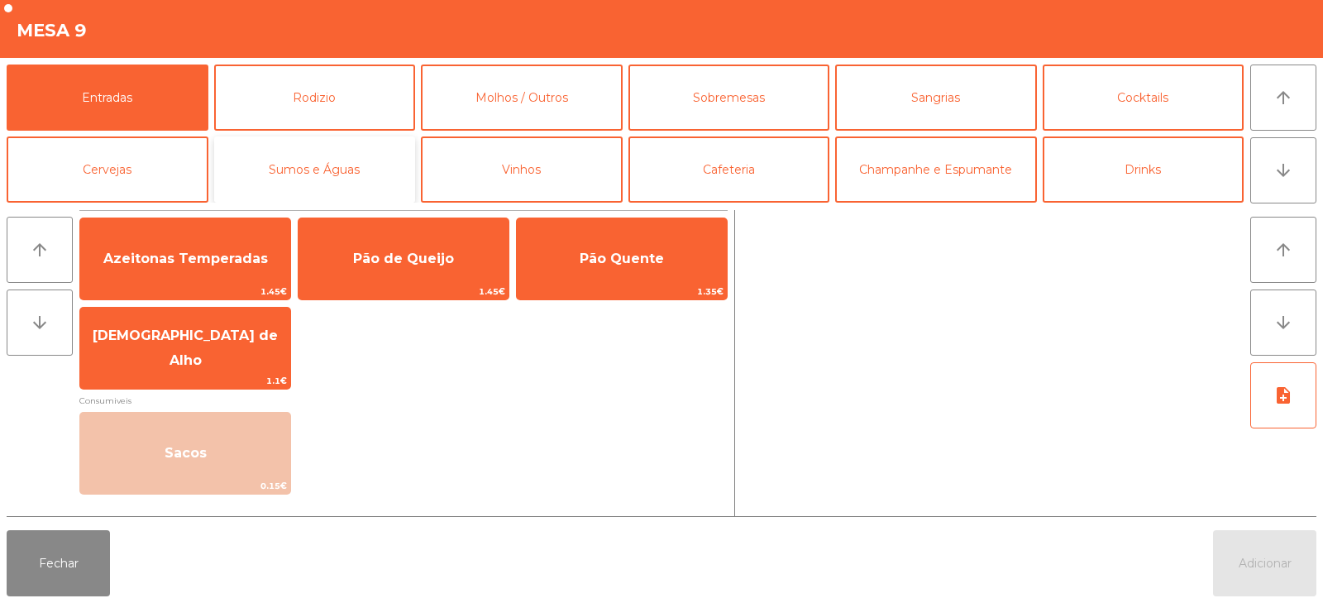
click at [331, 172] on button "Sumos e Águas" at bounding box center [315, 169] width 202 height 66
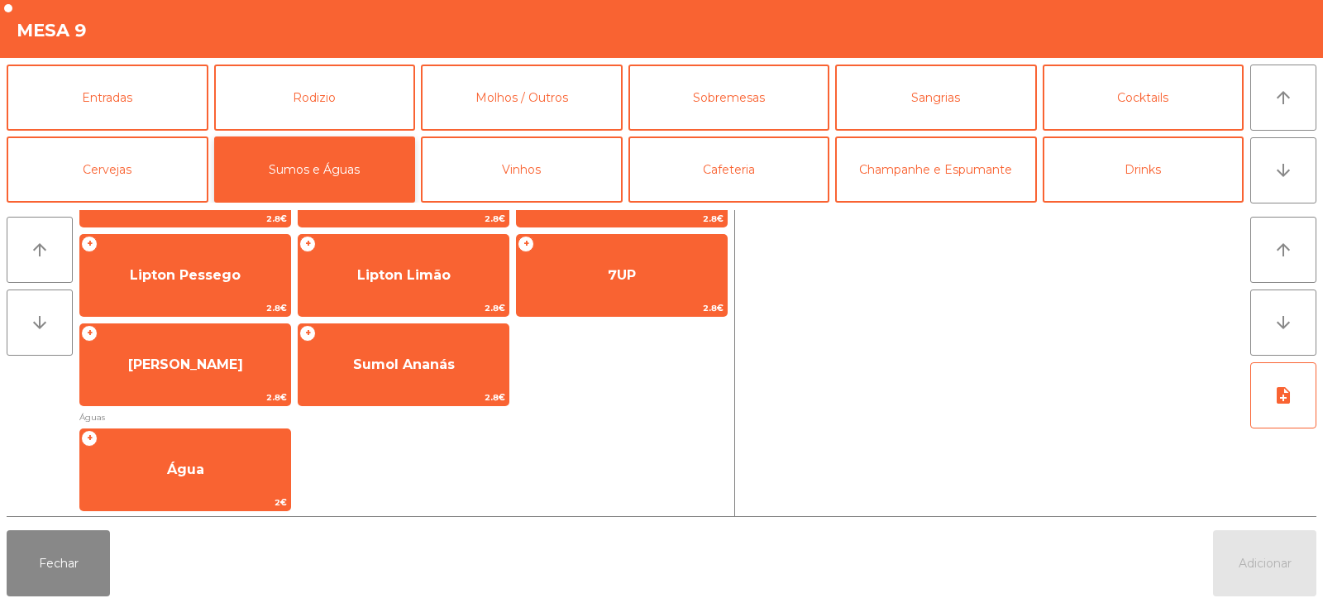
scroll to position [380, 0]
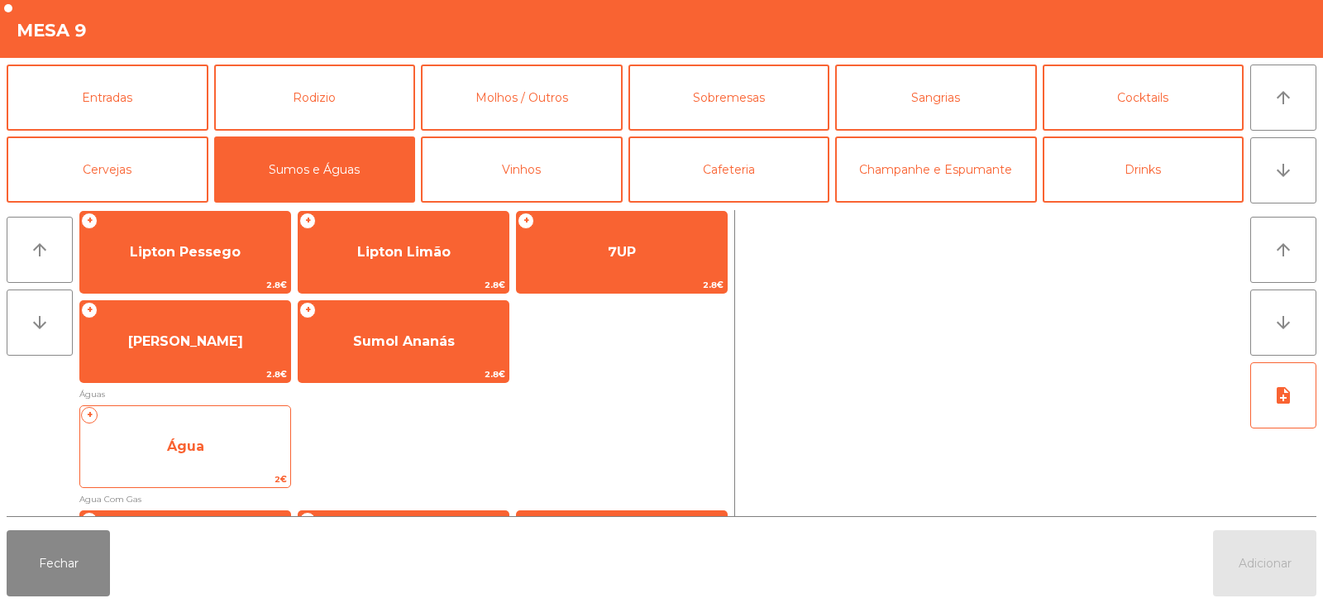
click at [206, 443] on span "Água" at bounding box center [185, 446] width 210 height 45
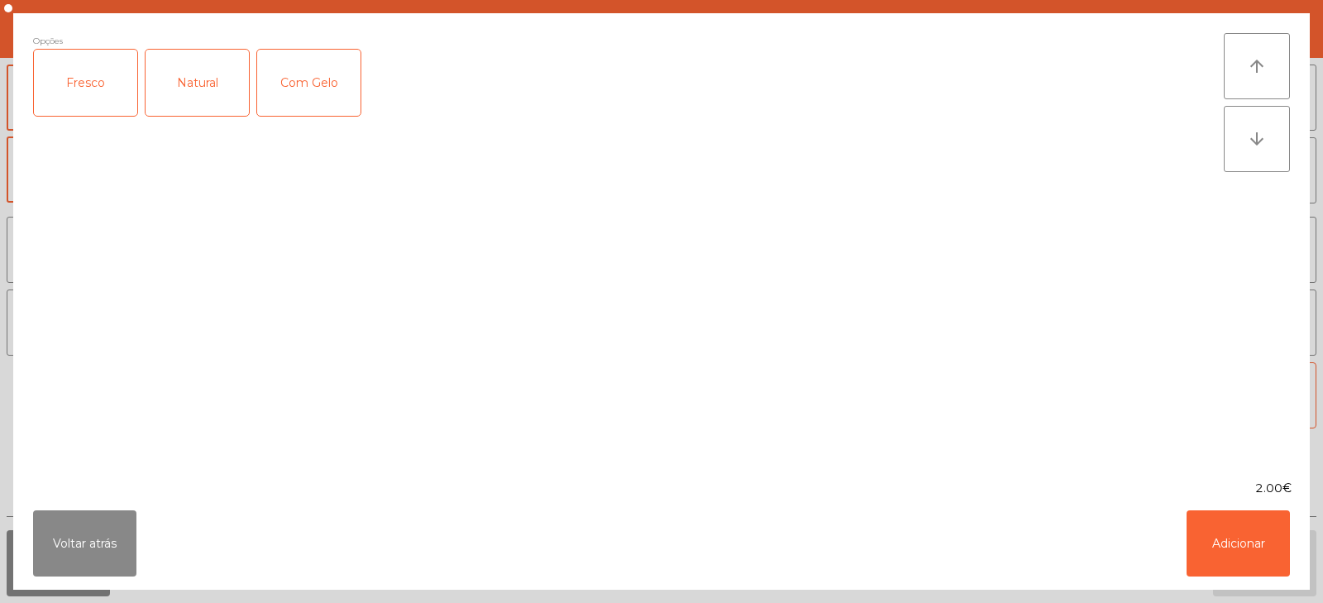
click at [95, 76] on div "Fresco" at bounding box center [85, 83] width 103 height 66
click at [1254, 533] on button "Adicionar" at bounding box center [1238, 543] width 103 height 66
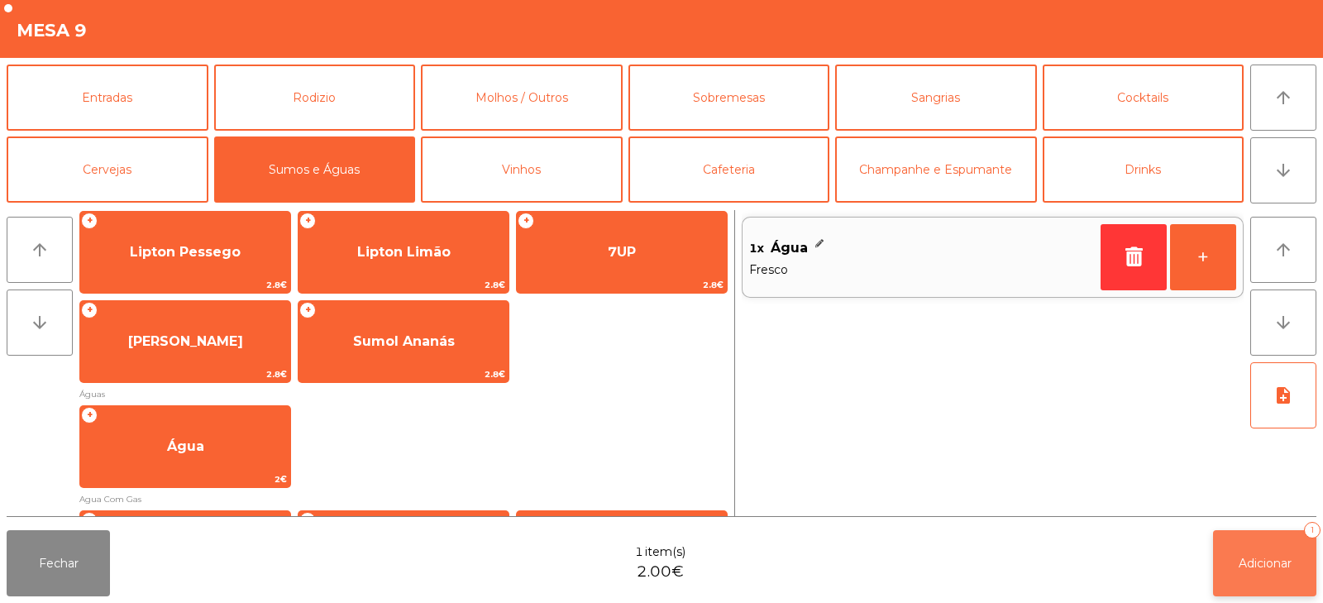
click at [1265, 561] on span "Adicionar" at bounding box center [1265, 563] width 53 height 15
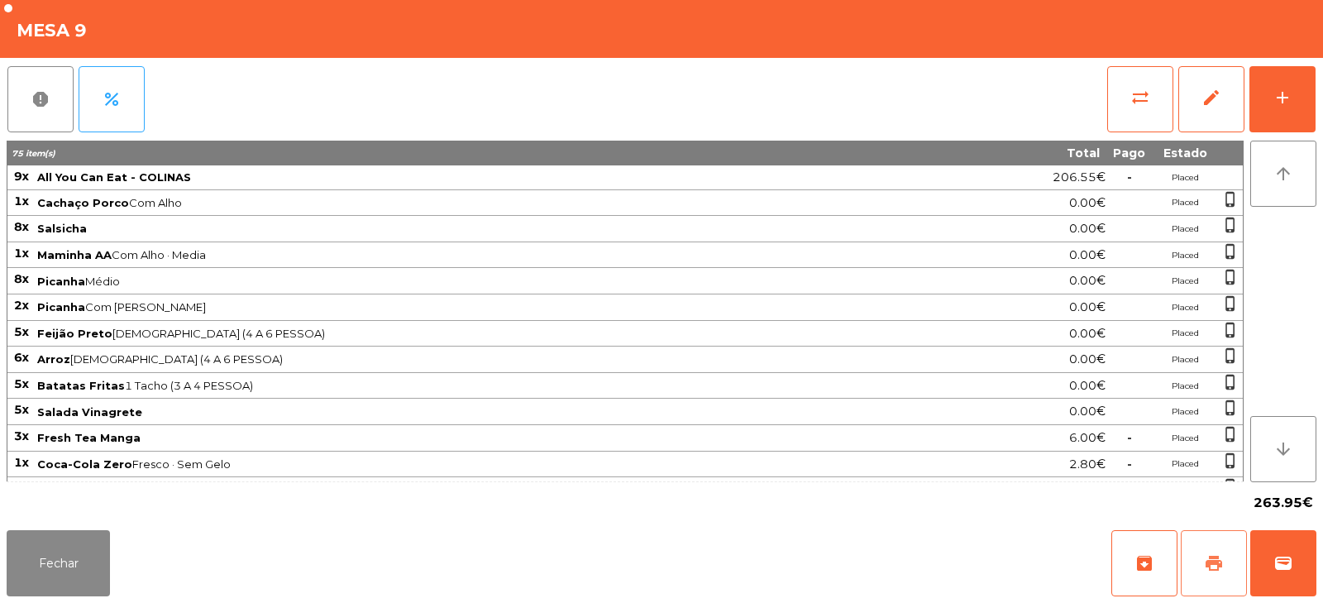
click at [1213, 563] on span "print" at bounding box center [1214, 563] width 20 height 20
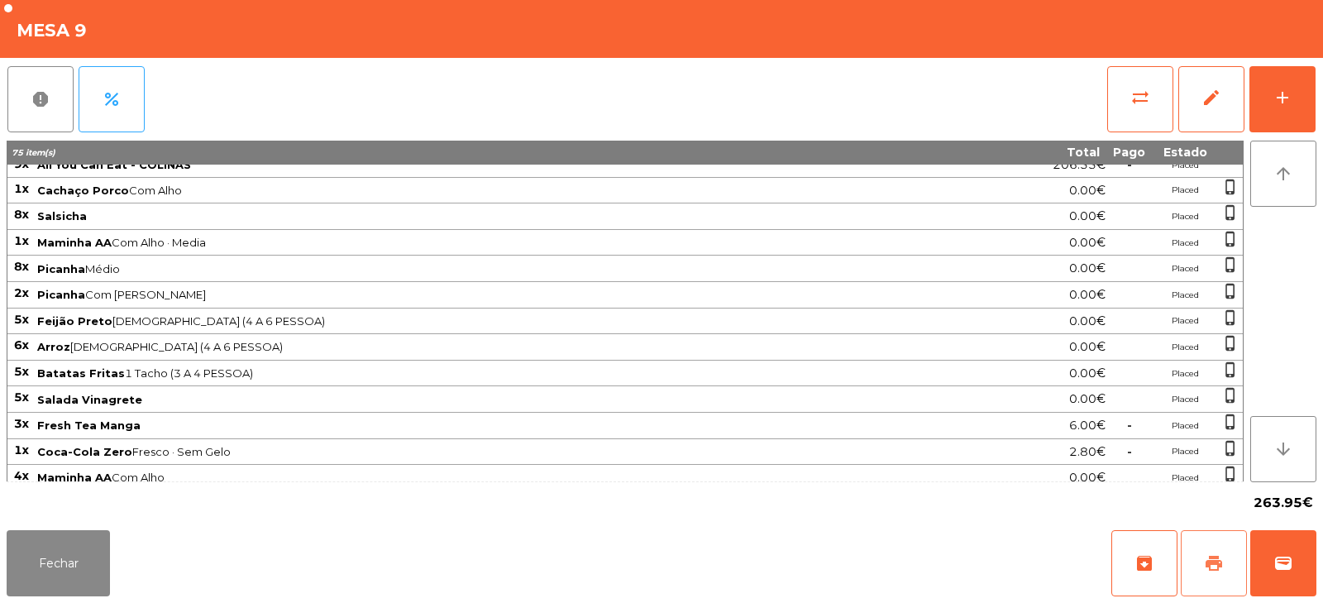
scroll to position [0, 0]
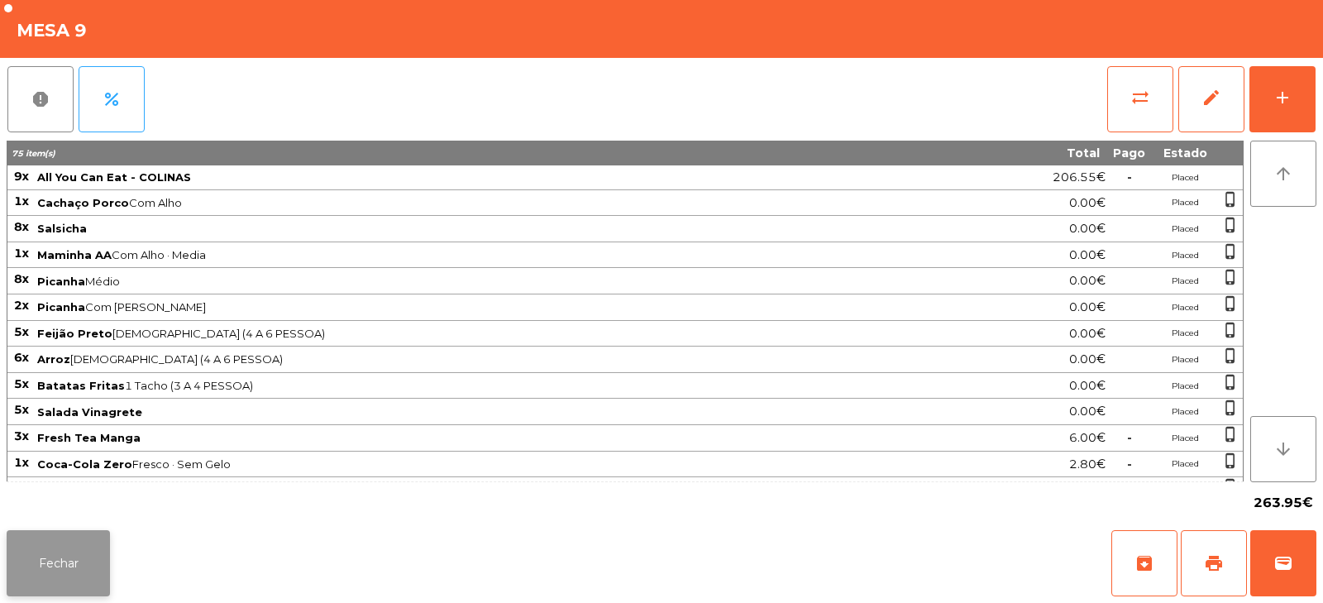
click at [71, 531] on button "Fechar" at bounding box center [58, 563] width 103 height 66
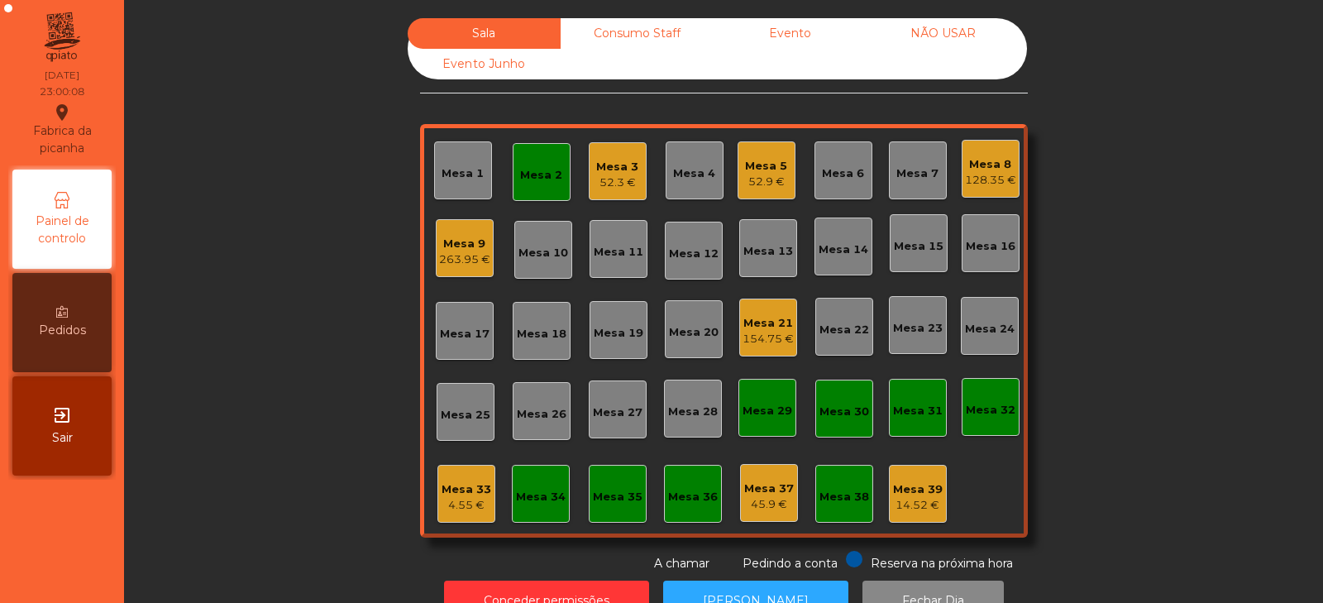
click at [454, 261] on div "263.95 €" at bounding box center [464, 259] width 51 height 17
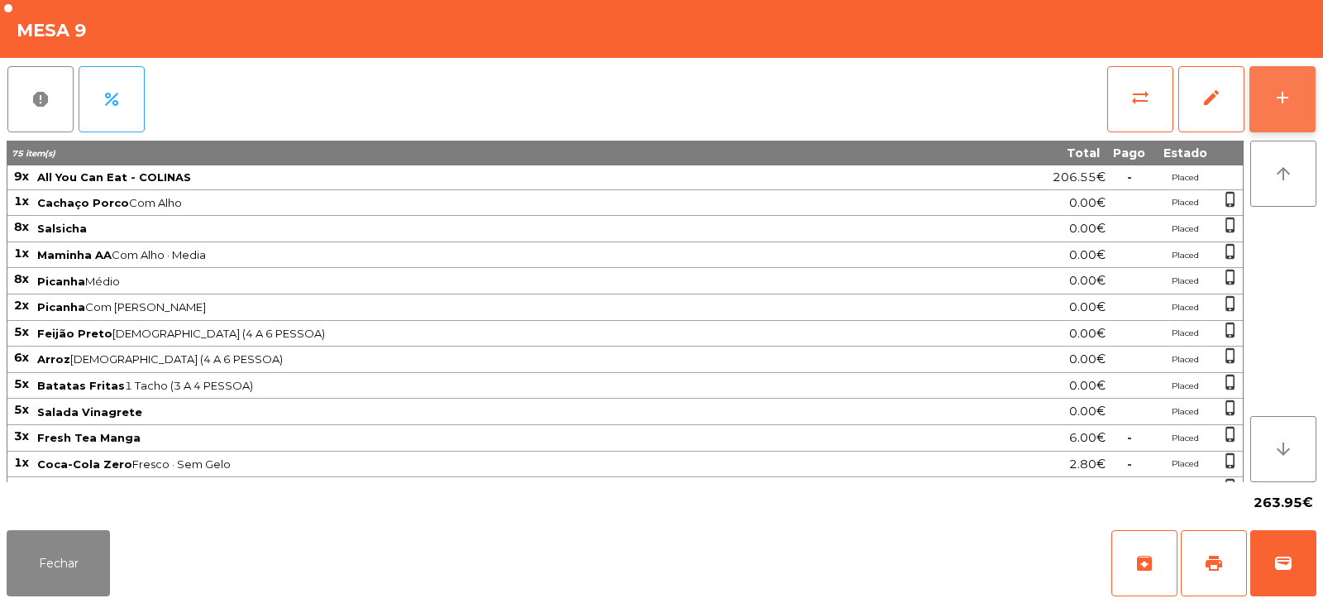
click at [1284, 115] on button "add" at bounding box center [1283, 99] width 66 height 66
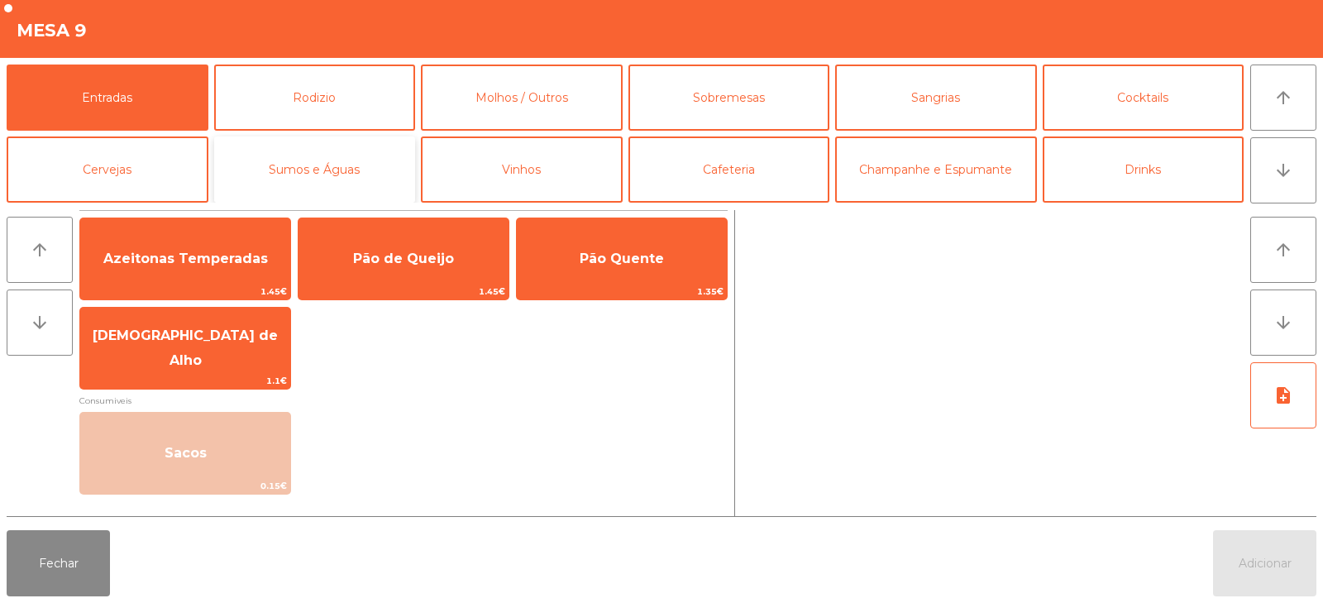
click at [296, 177] on button "Sumos e Águas" at bounding box center [315, 169] width 202 height 66
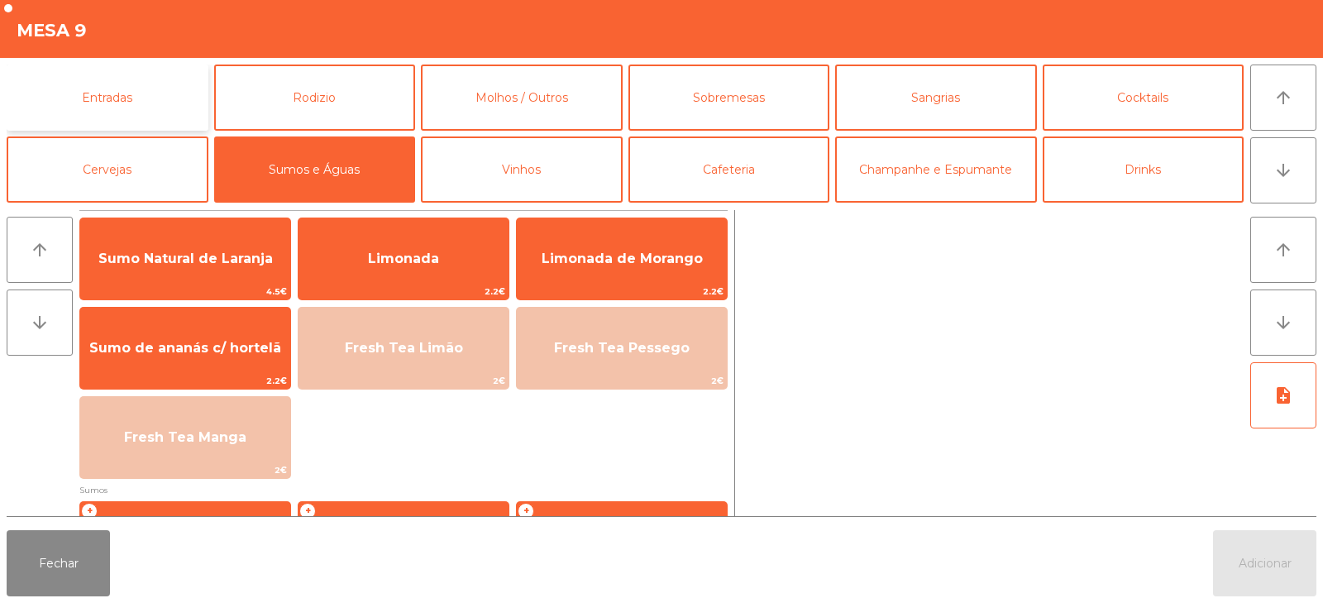
click at [172, 105] on button "Entradas" at bounding box center [108, 98] width 202 height 66
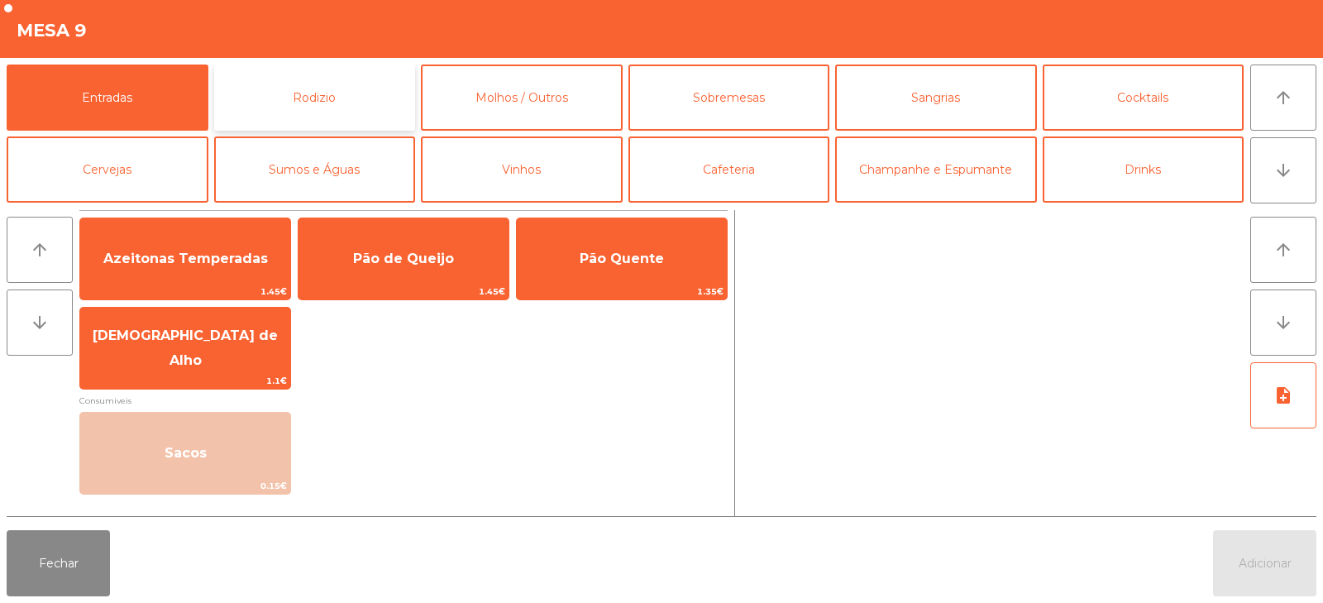
click at [386, 100] on button "Rodizio" at bounding box center [315, 98] width 202 height 66
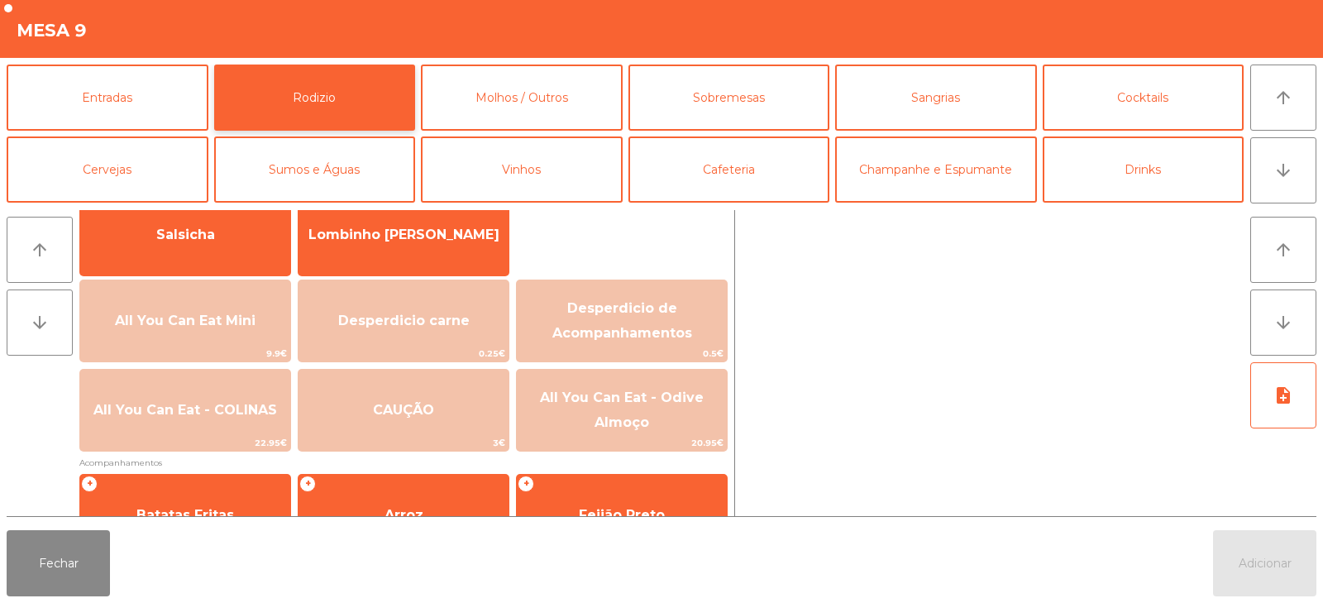
scroll to position [142, 0]
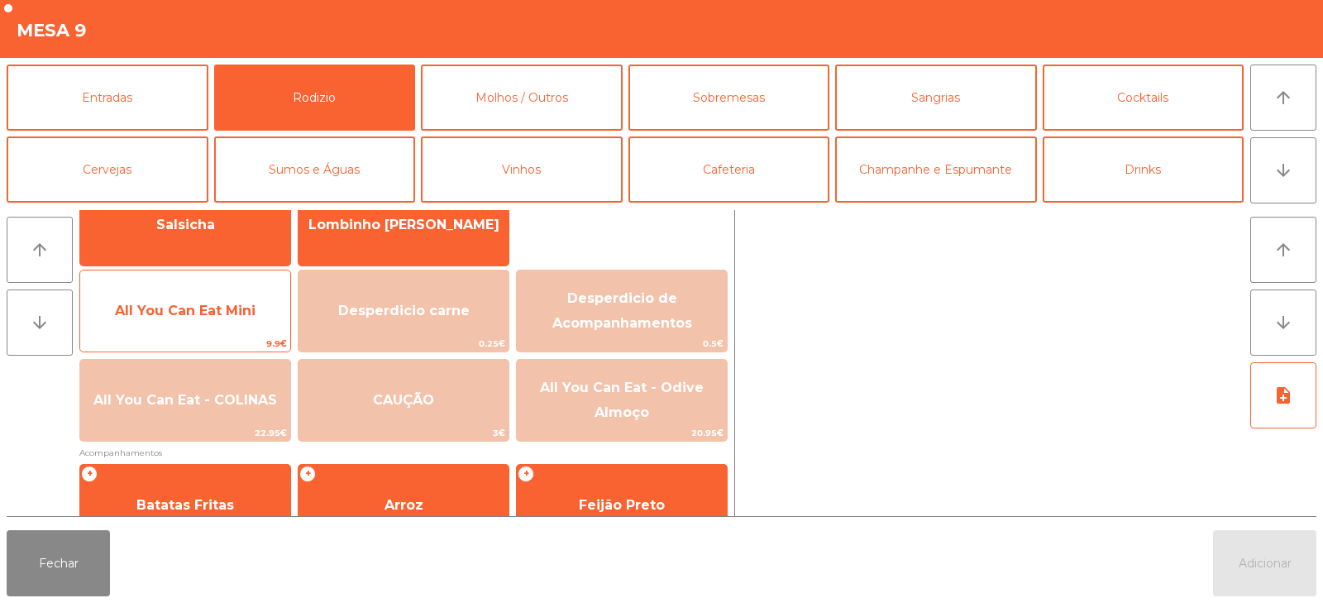
click at [250, 309] on span "All You Can Eat Mini" at bounding box center [185, 311] width 141 height 16
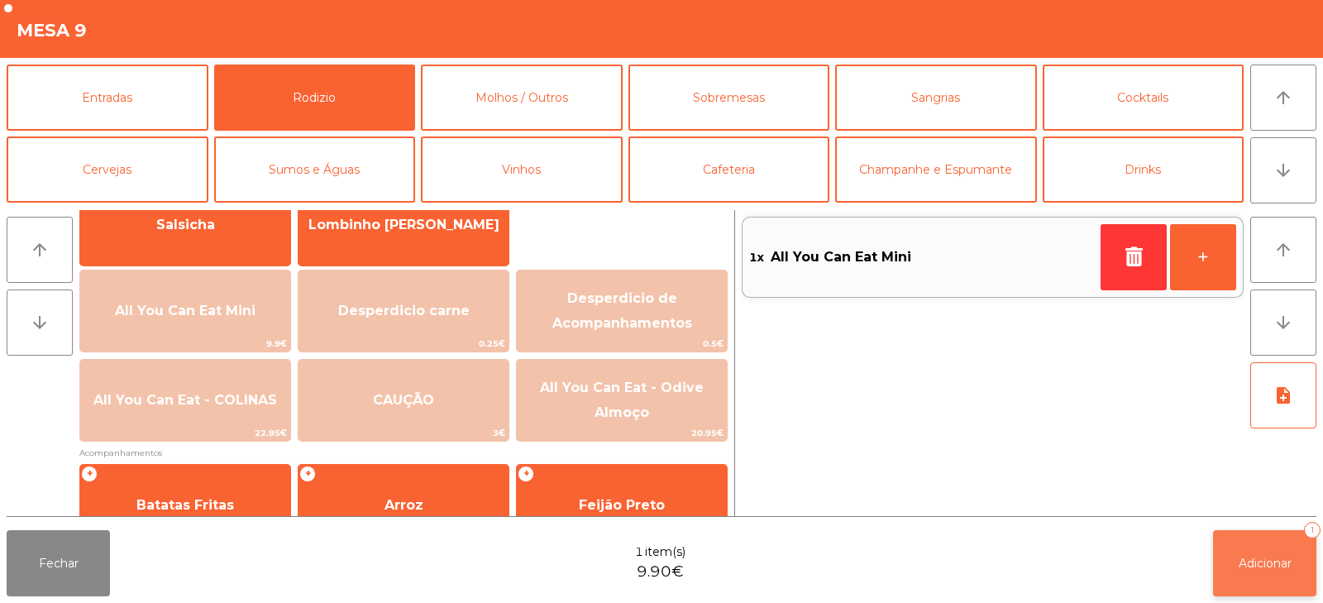
click at [1248, 576] on button "Adicionar 1" at bounding box center [1264, 563] width 103 height 66
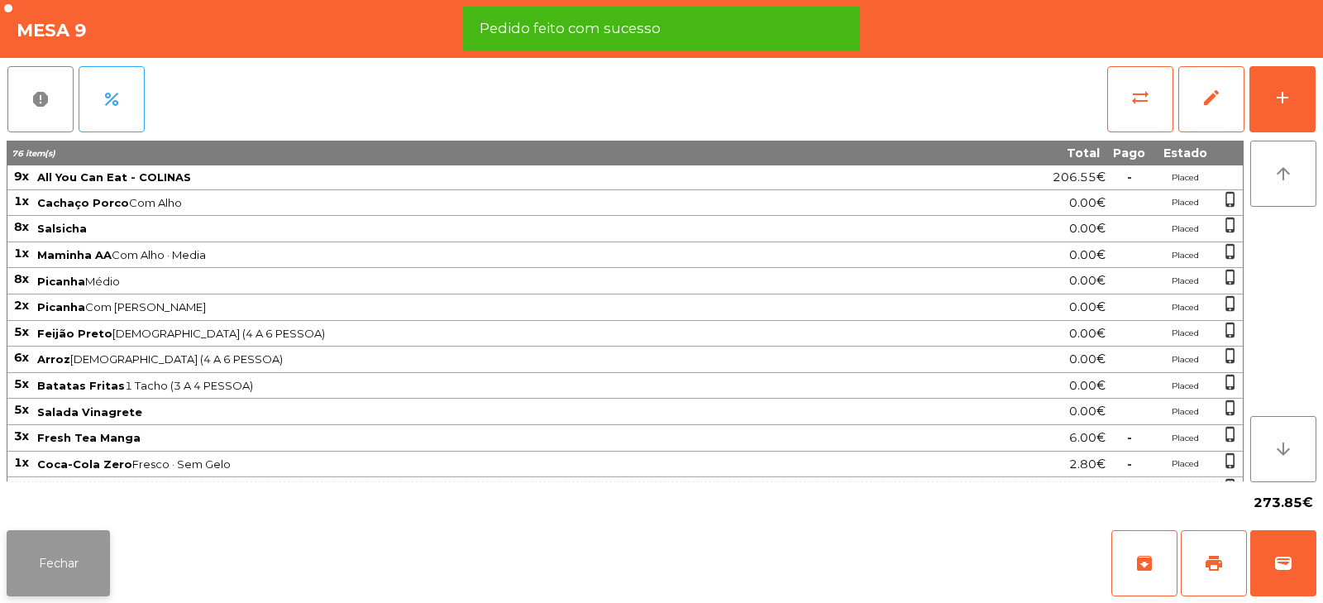
click at [68, 579] on button "Fechar" at bounding box center [58, 563] width 103 height 66
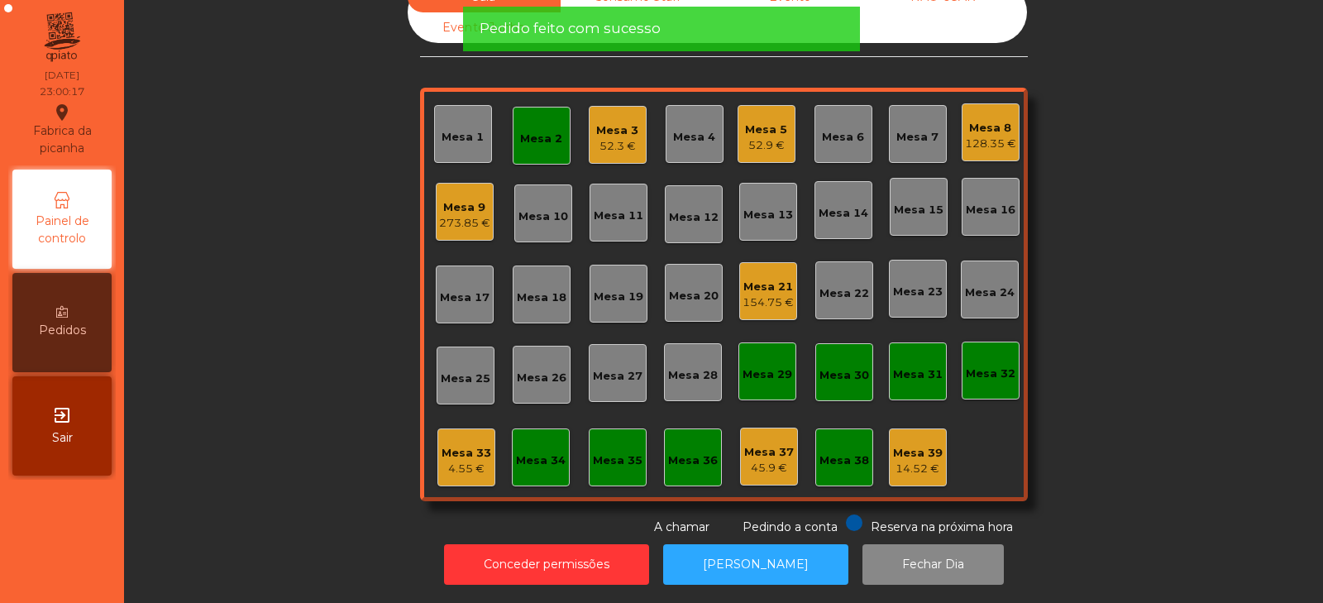
scroll to position [0, 0]
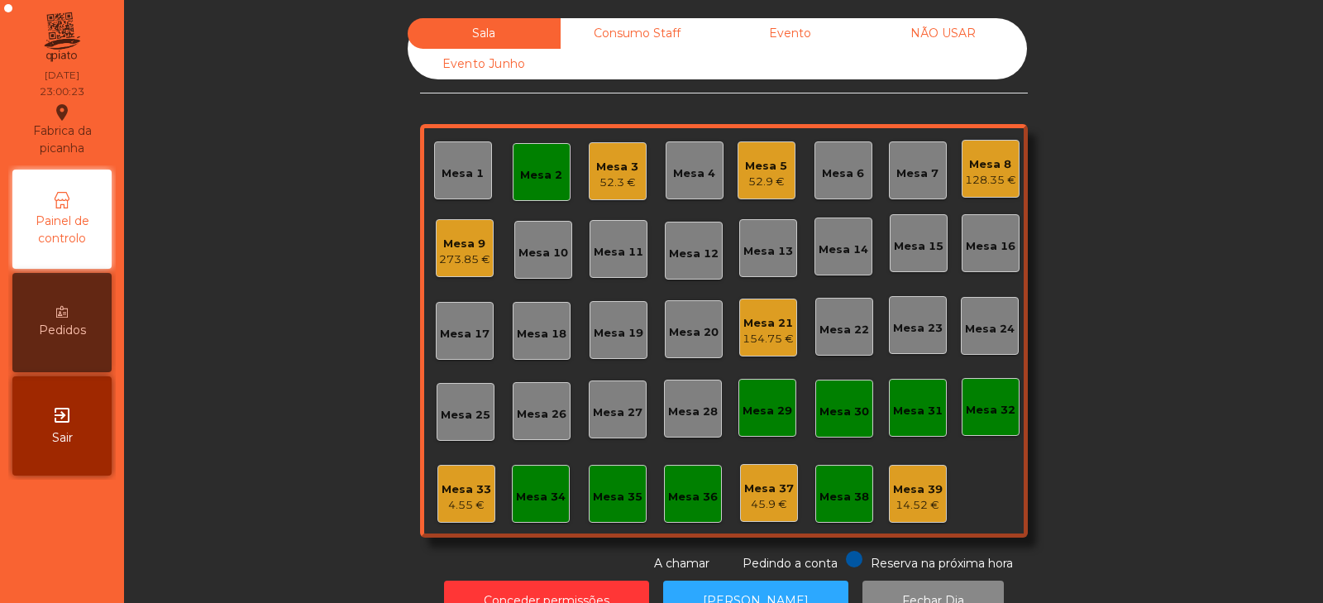
click at [452, 257] on div "273.85 €" at bounding box center [464, 259] width 51 height 17
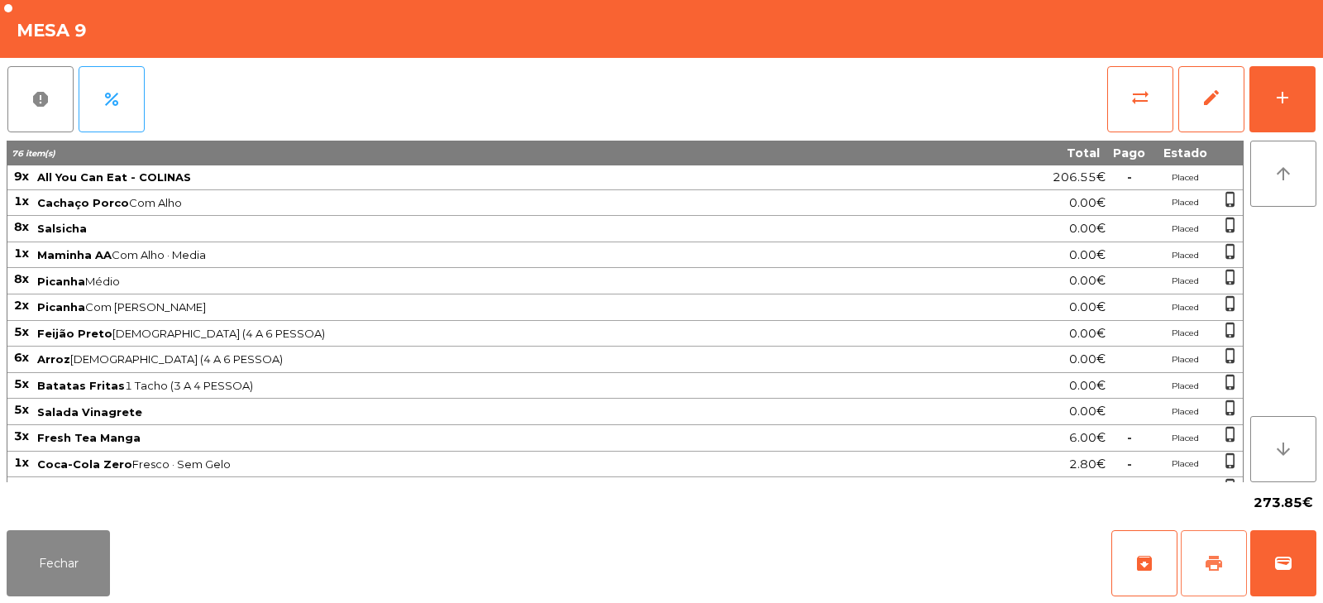
click at [1216, 556] on span "print" at bounding box center [1214, 563] width 20 height 20
click at [60, 557] on button "Fechar" at bounding box center [58, 563] width 103 height 66
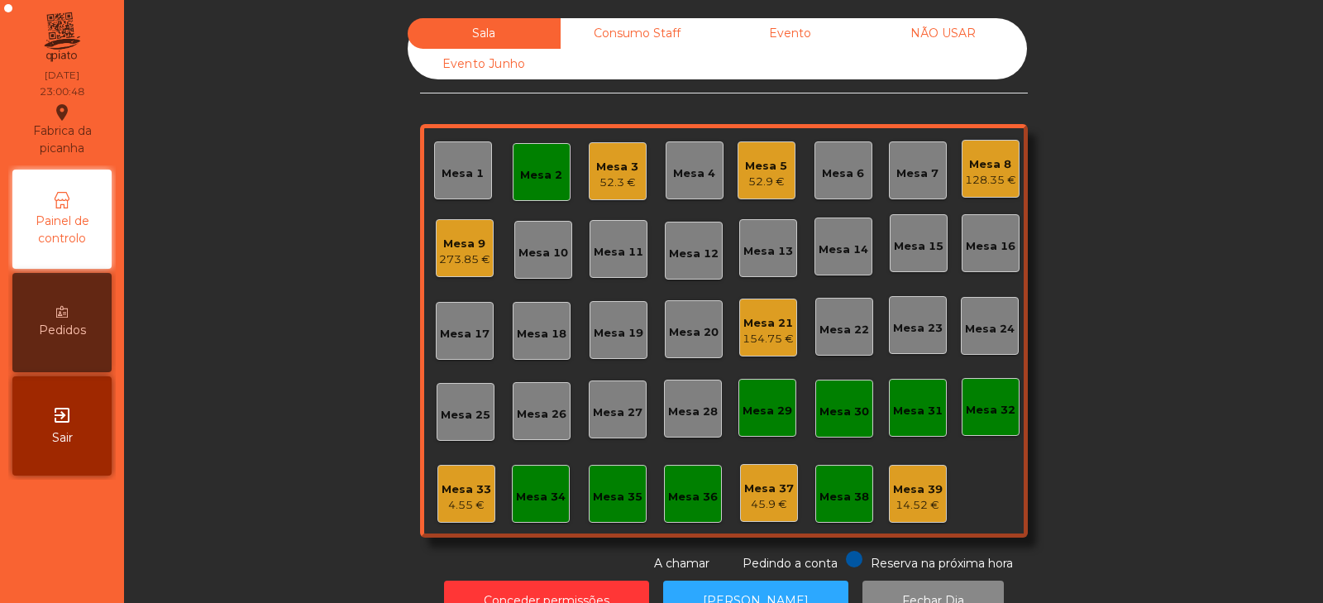
click at [691, 167] on div "Mesa 4" at bounding box center [694, 173] width 42 height 17
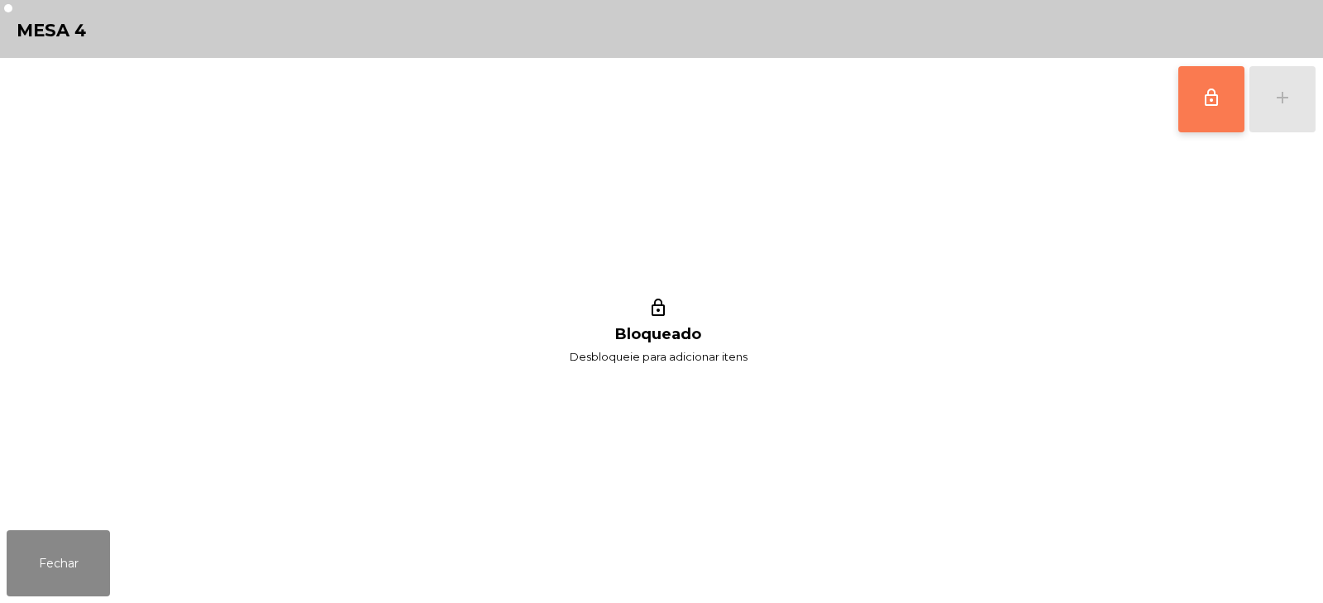
click at [1213, 107] on span "lock_outline" at bounding box center [1212, 98] width 20 height 20
click at [1281, 113] on button "add" at bounding box center [1283, 99] width 66 height 66
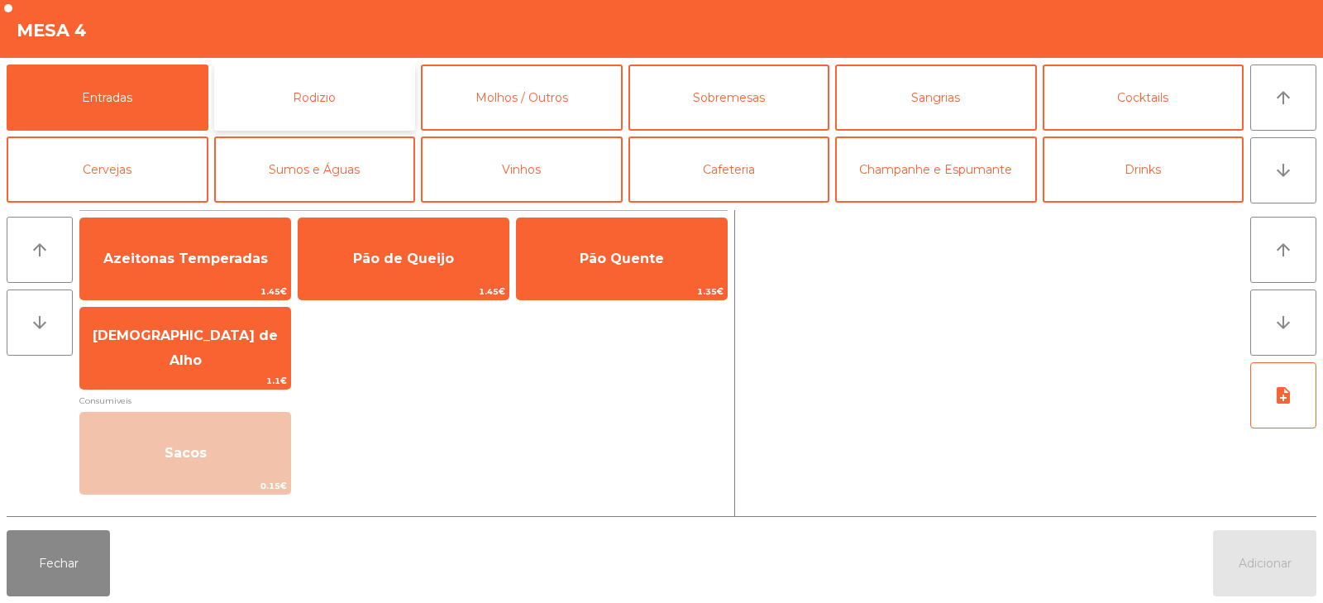
click at [312, 99] on button "Rodizio" at bounding box center [315, 98] width 202 height 66
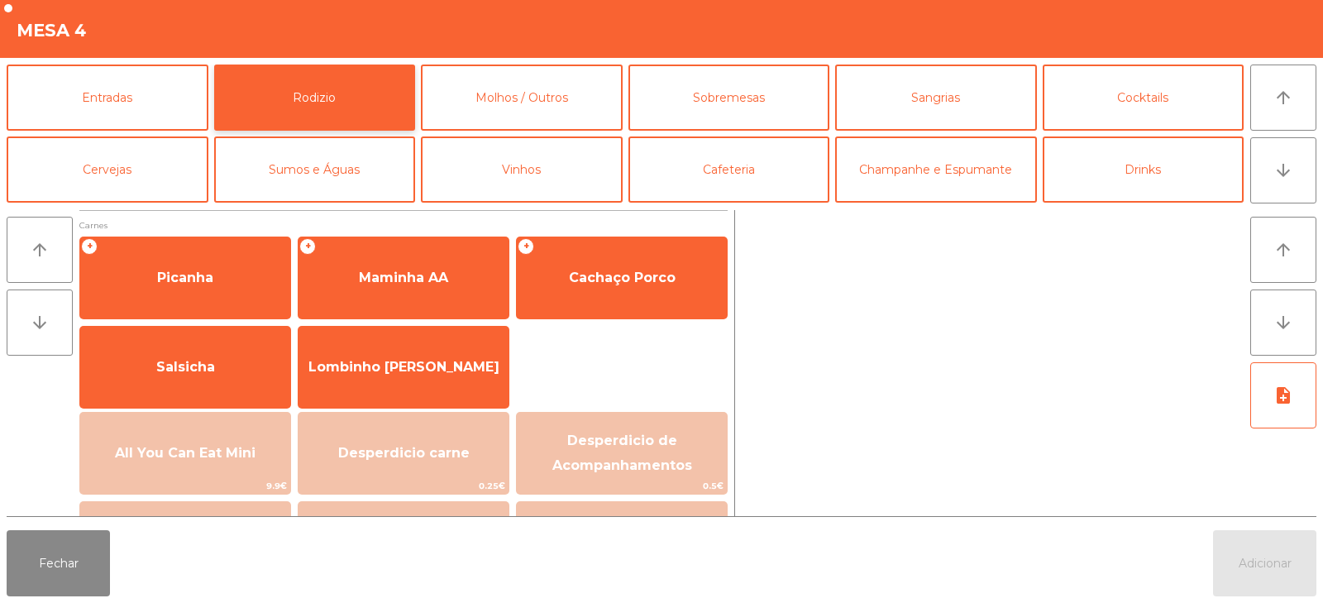
scroll to position [146, 0]
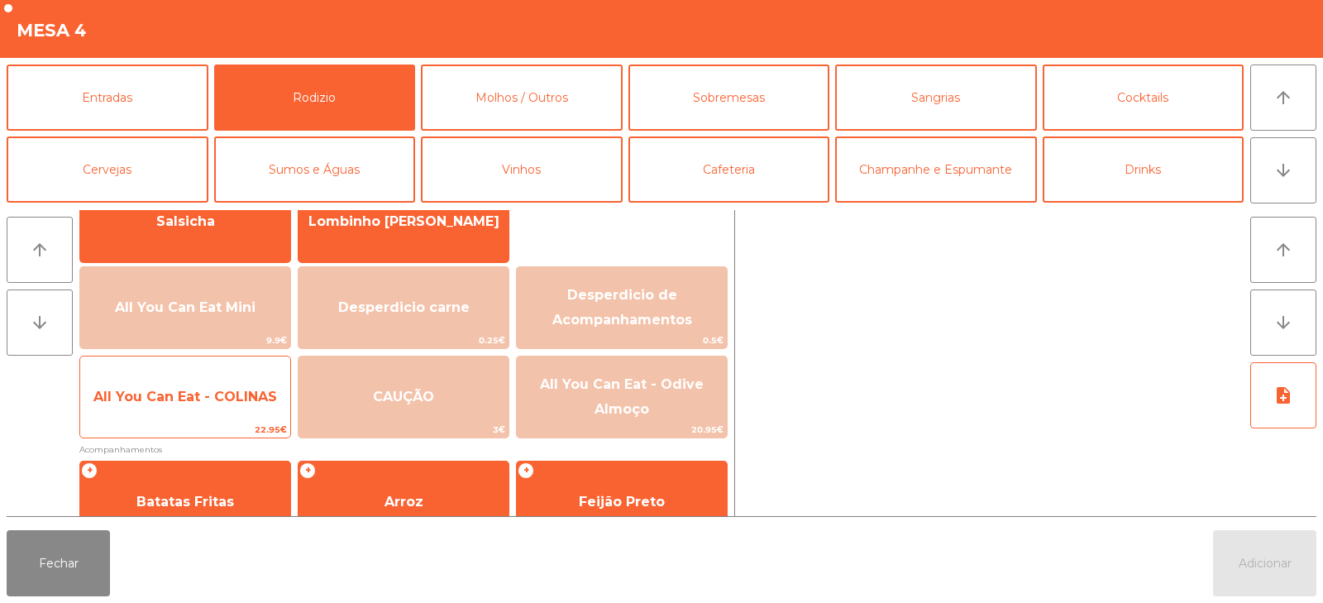
click at [236, 391] on span "All You Can Eat - COLINAS" at bounding box center [185, 397] width 184 height 16
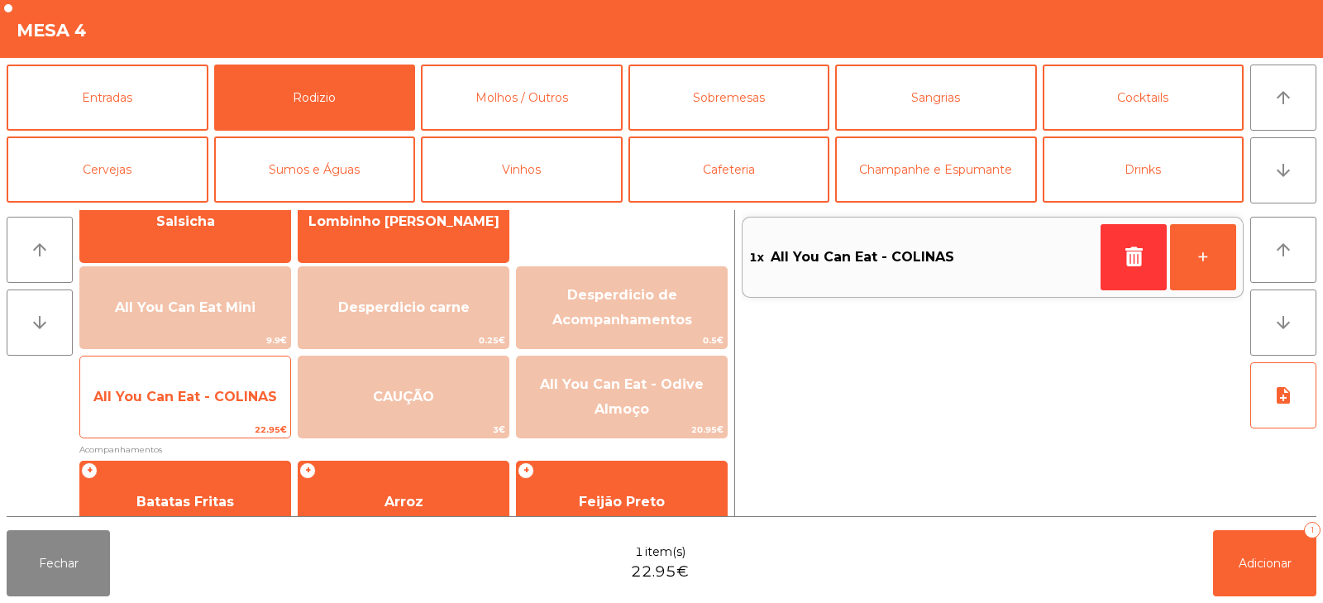
click at [232, 398] on span "All You Can Eat - COLINAS" at bounding box center [185, 397] width 184 height 16
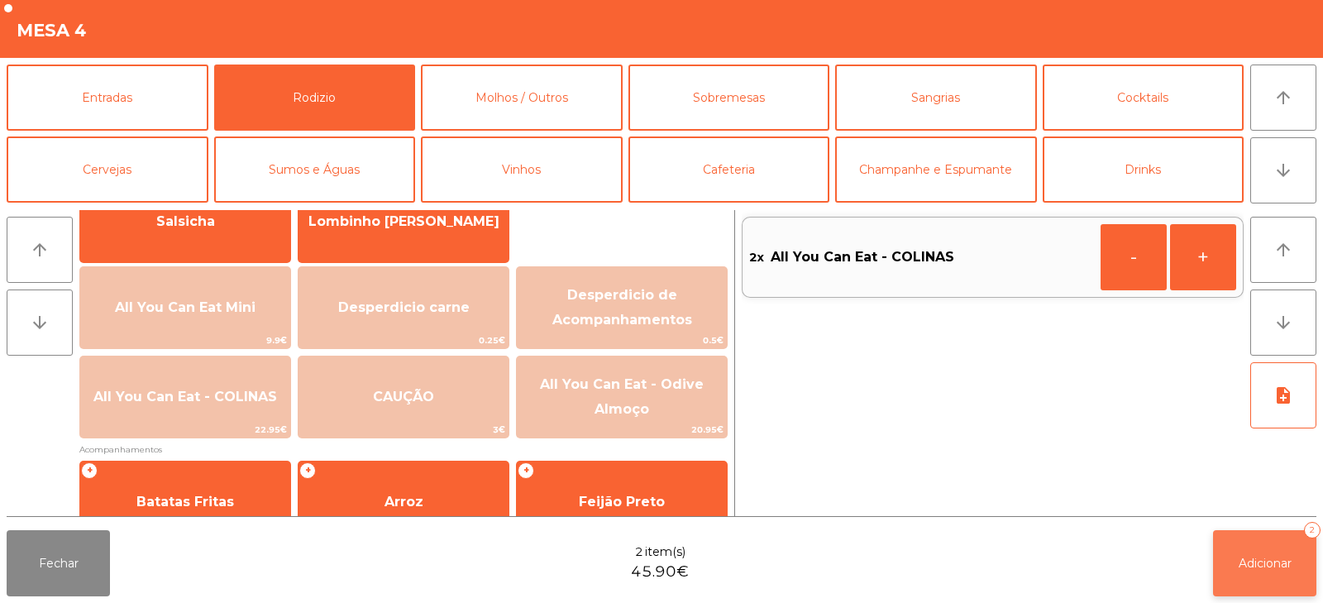
click at [1253, 579] on button "Adicionar 2" at bounding box center [1264, 563] width 103 height 66
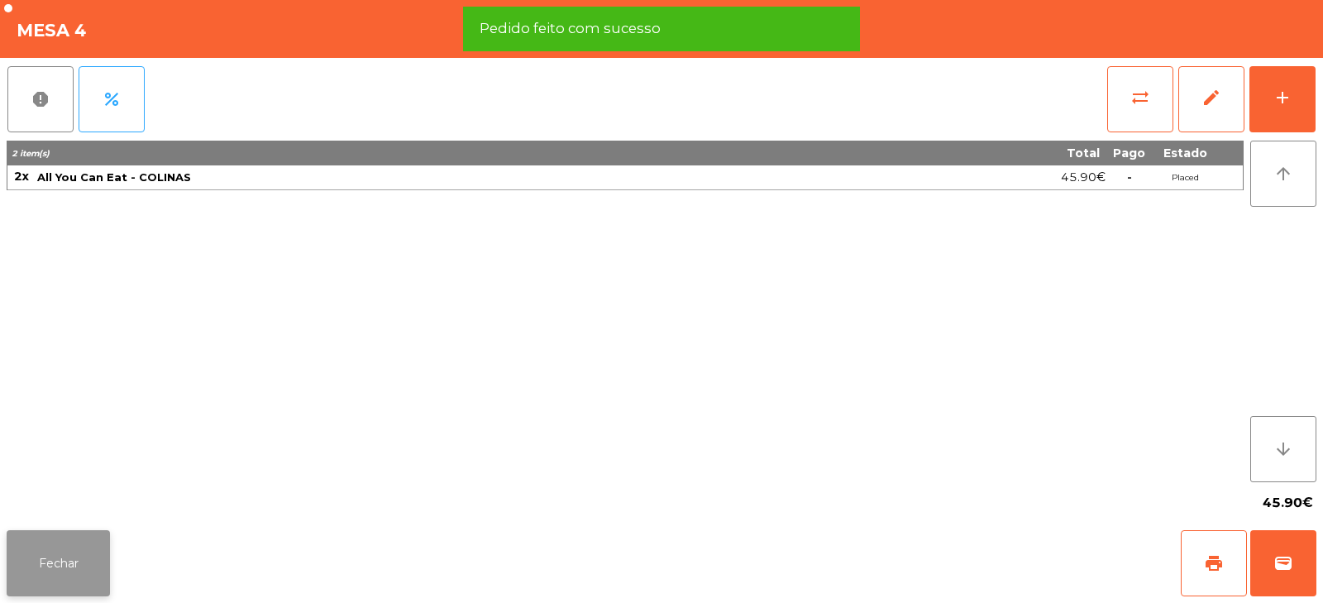
click at [77, 566] on button "Fechar" at bounding box center [58, 563] width 103 height 66
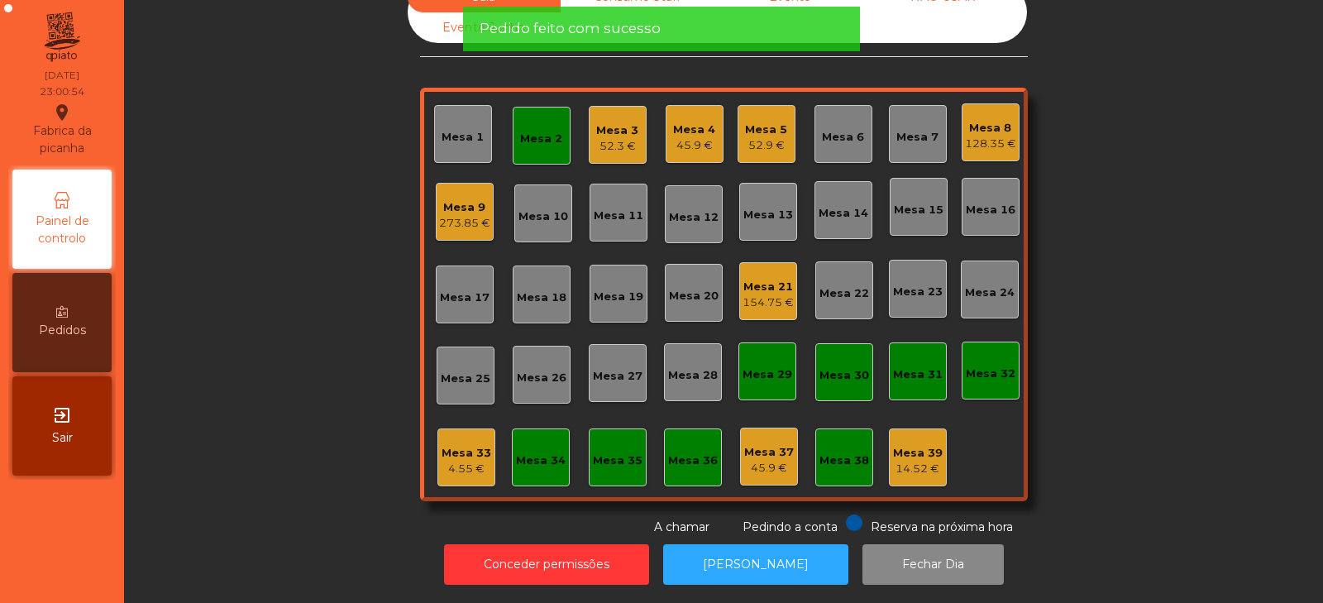
scroll to position [0, 0]
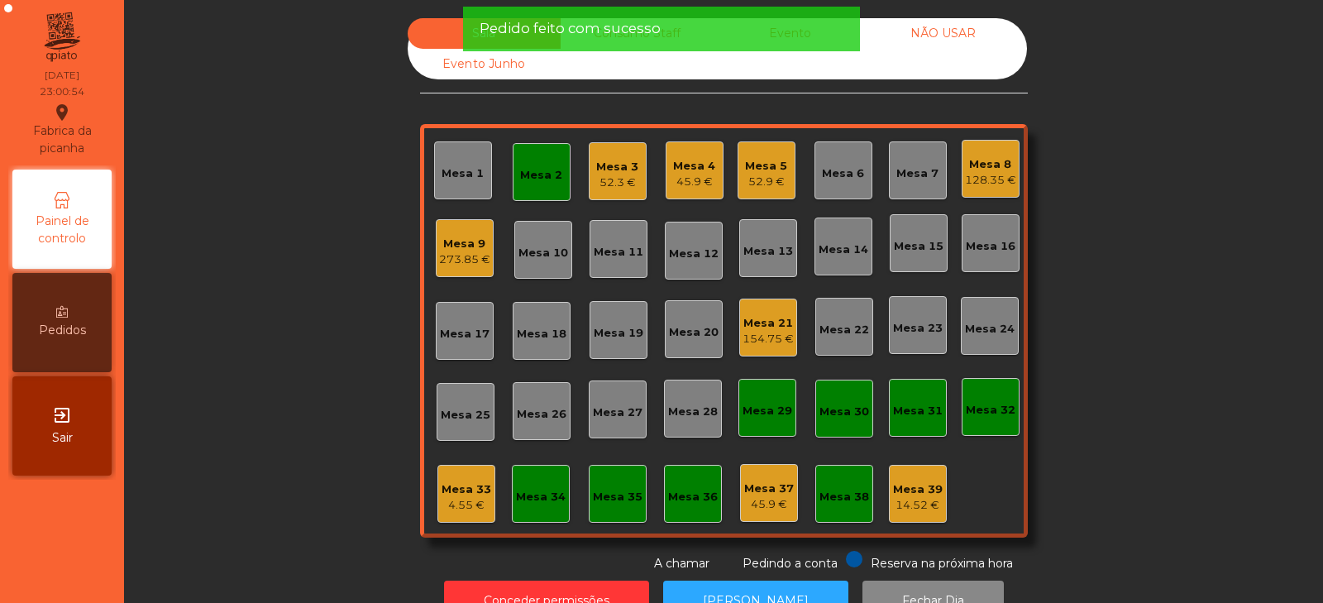
click at [551, 179] on div "Mesa 2" at bounding box center [541, 175] width 42 height 17
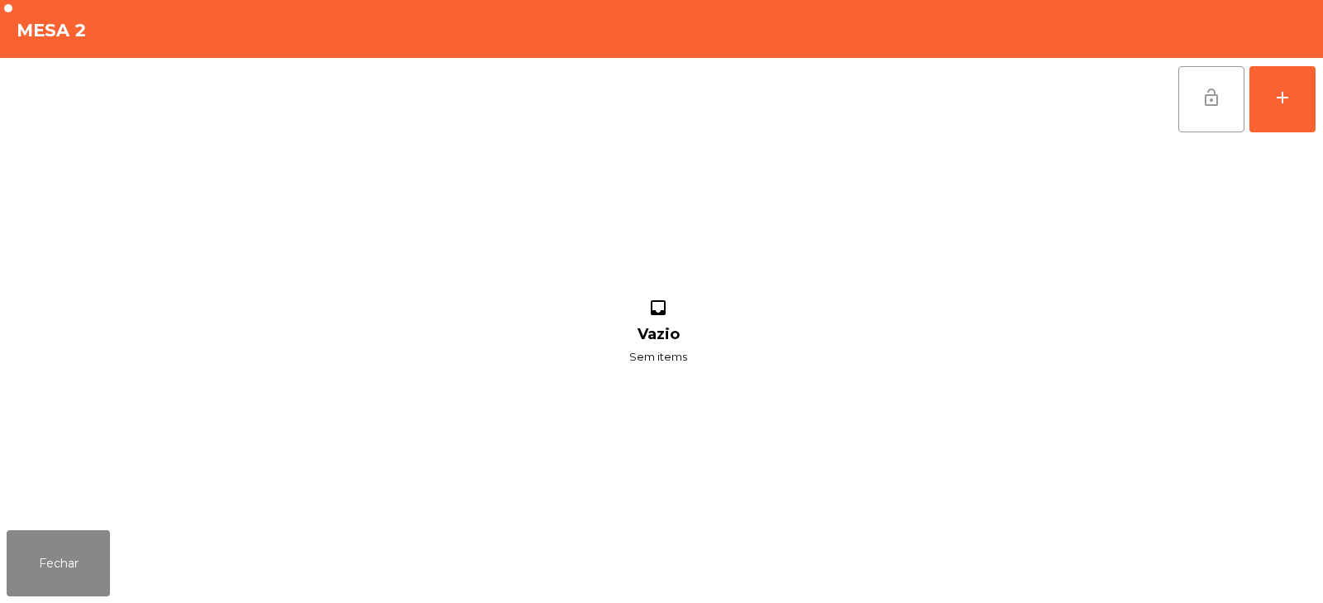
click at [1203, 100] on span "lock_open" at bounding box center [1212, 98] width 20 height 20
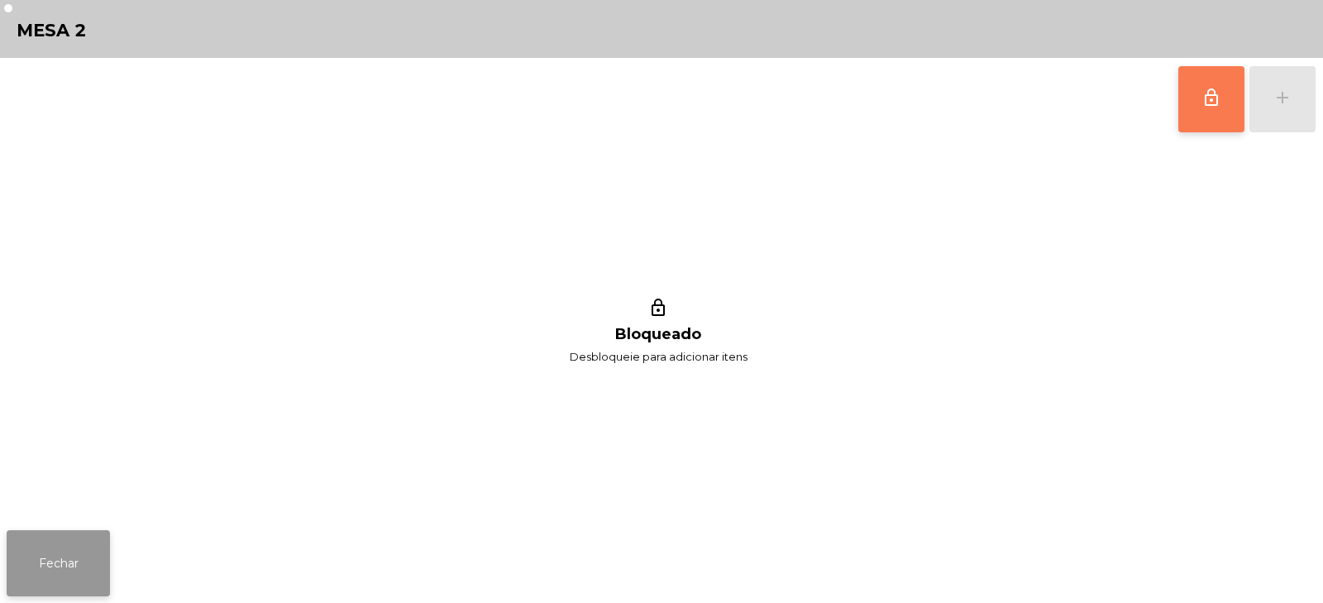
click at [79, 573] on button "Fechar" at bounding box center [58, 563] width 103 height 66
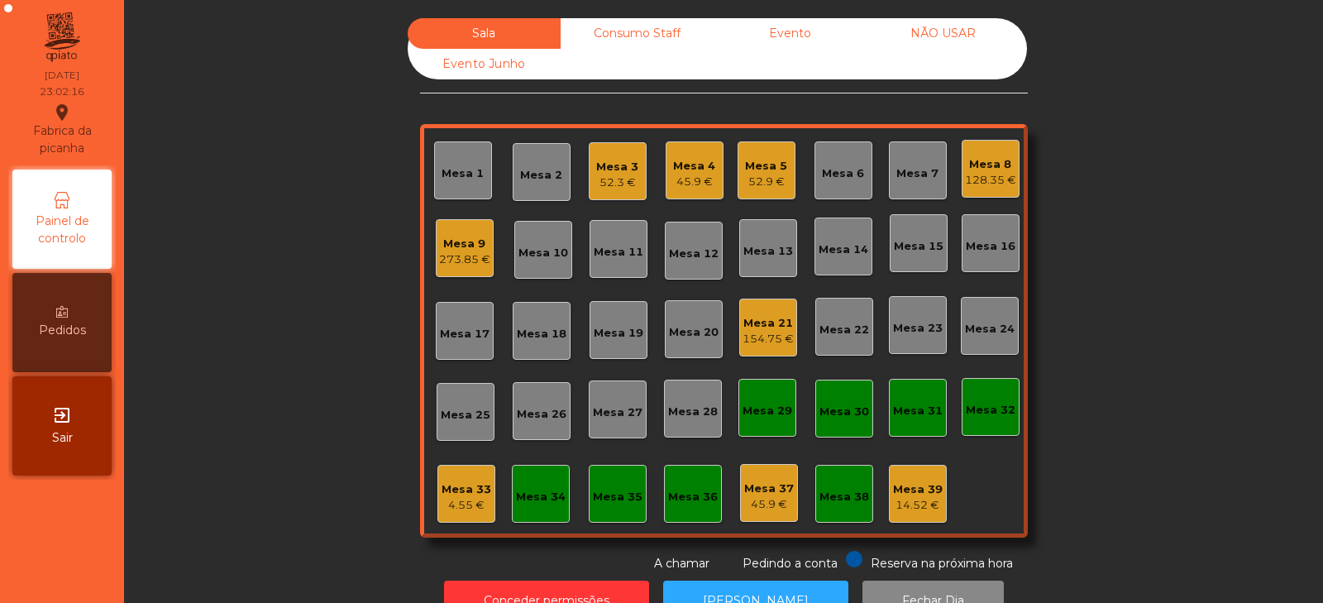
click at [975, 426] on div "Mesa 32" at bounding box center [991, 407] width 58 height 58
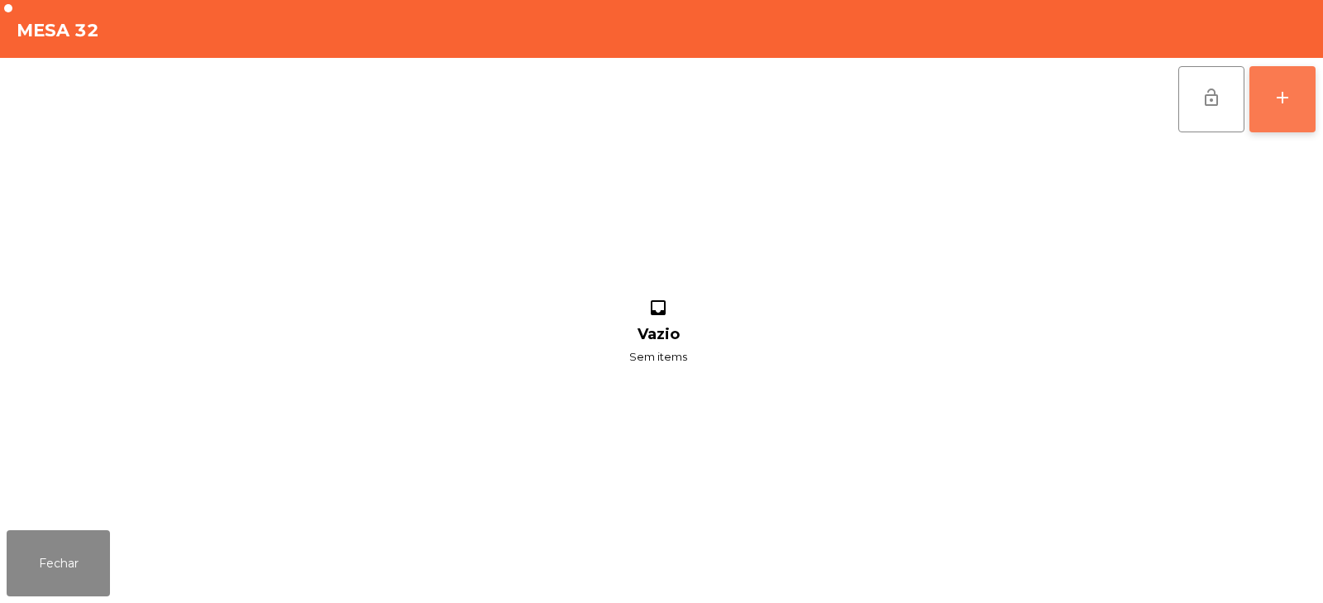
click at [1283, 112] on button "add" at bounding box center [1283, 99] width 66 height 66
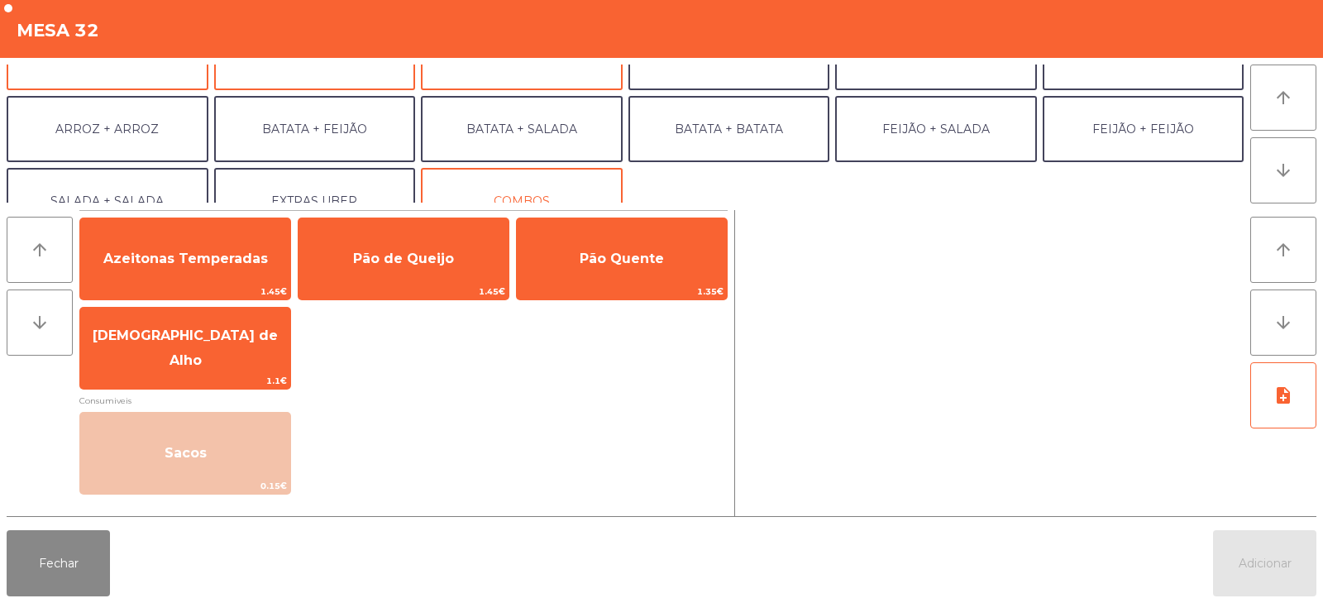
scroll to position [212, 0]
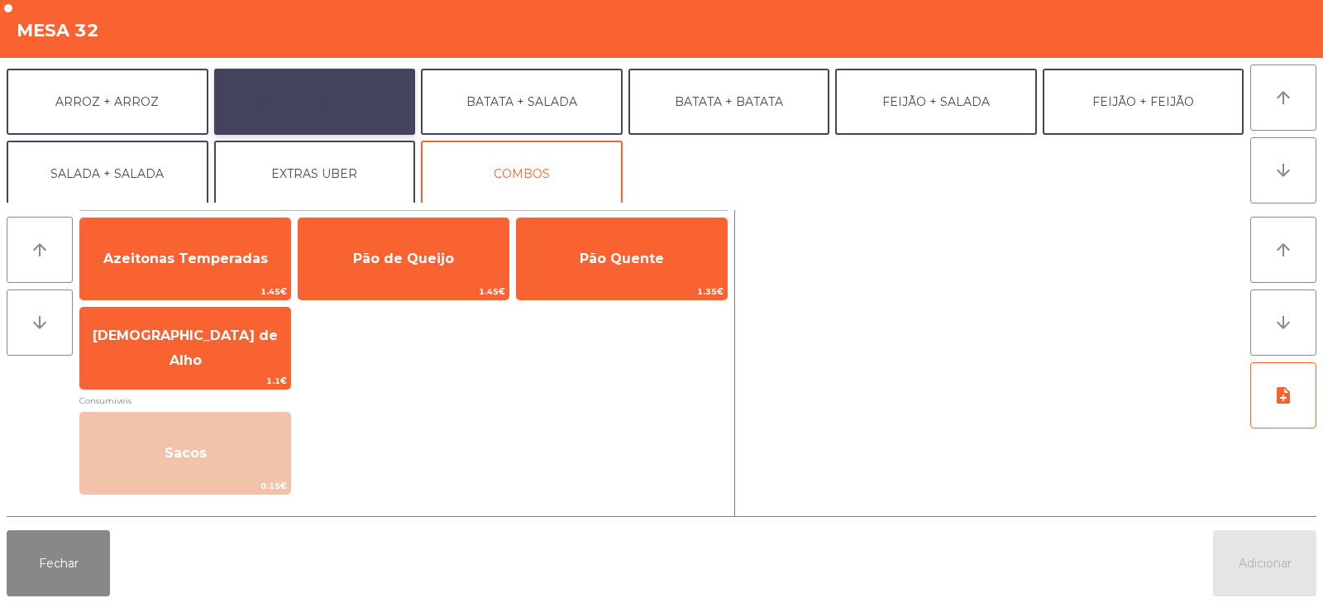
click at [365, 112] on button "BATATA + FEIJÃO" at bounding box center [315, 102] width 202 height 66
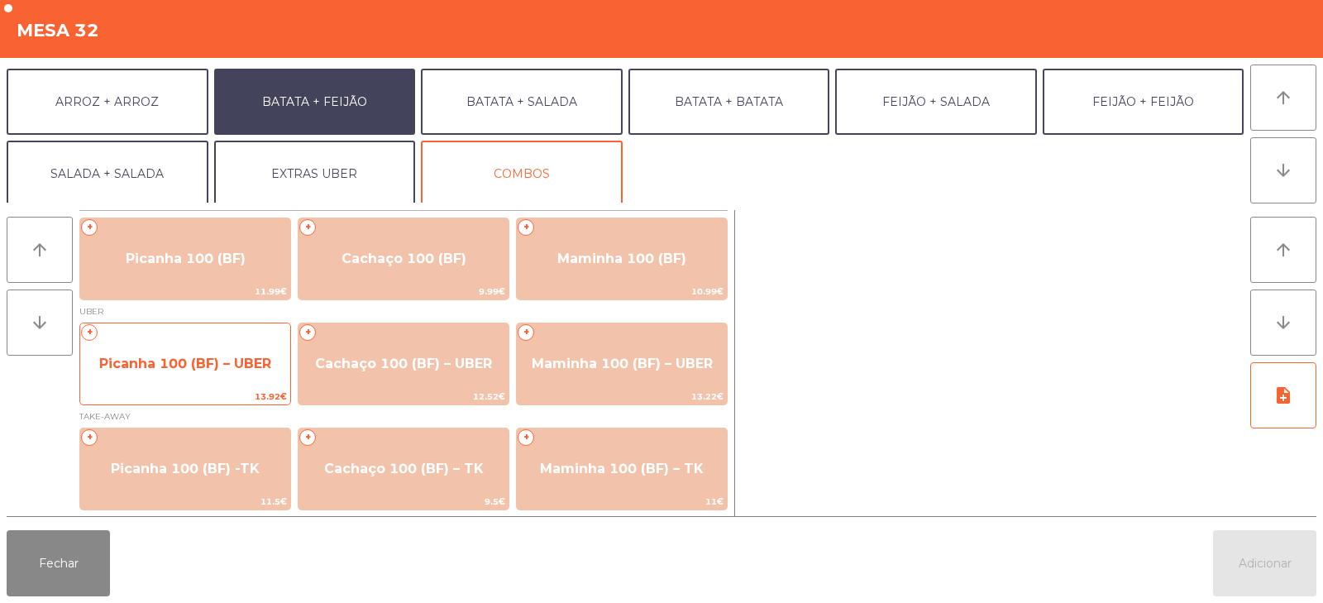
click at [240, 372] on span "Picanha 100 (BF) – UBER" at bounding box center [185, 364] width 210 height 45
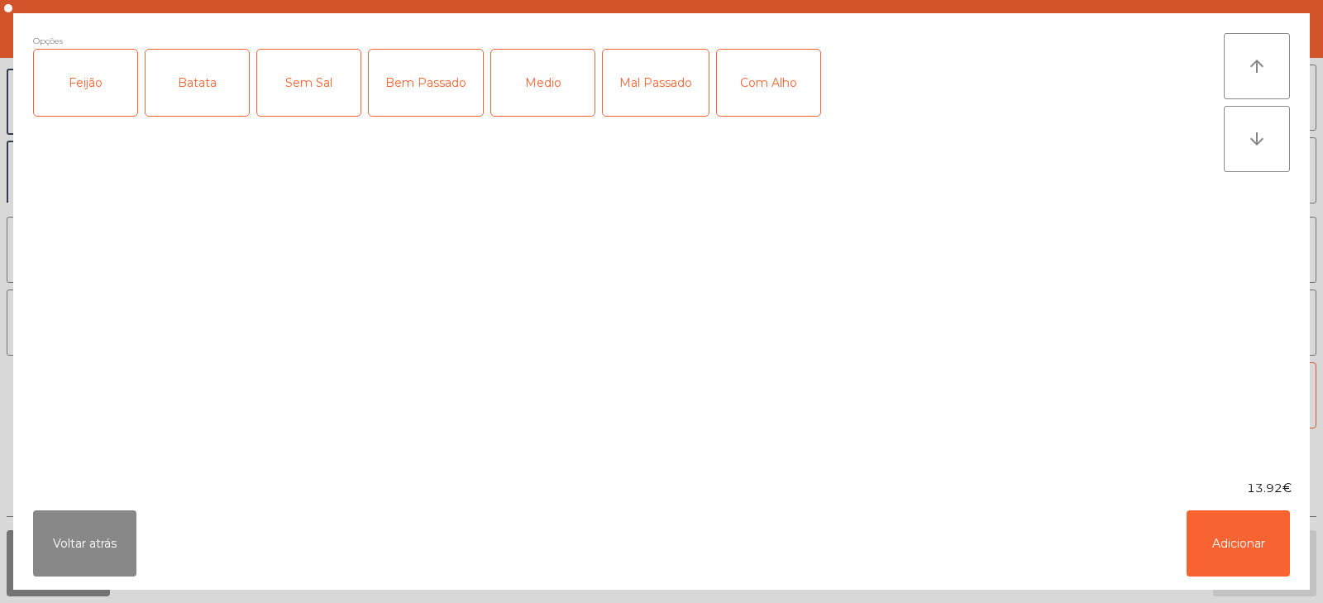
click at [109, 101] on div "Feijão" at bounding box center [85, 83] width 103 height 66
click at [189, 108] on div "Batata" at bounding box center [197, 83] width 103 height 66
click at [529, 93] on div "Medio" at bounding box center [542, 83] width 103 height 66
click at [741, 79] on div "Com Alho" at bounding box center [768, 83] width 103 height 66
click at [1241, 533] on button "Adicionar" at bounding box center [1238, 543] width 103 height 66
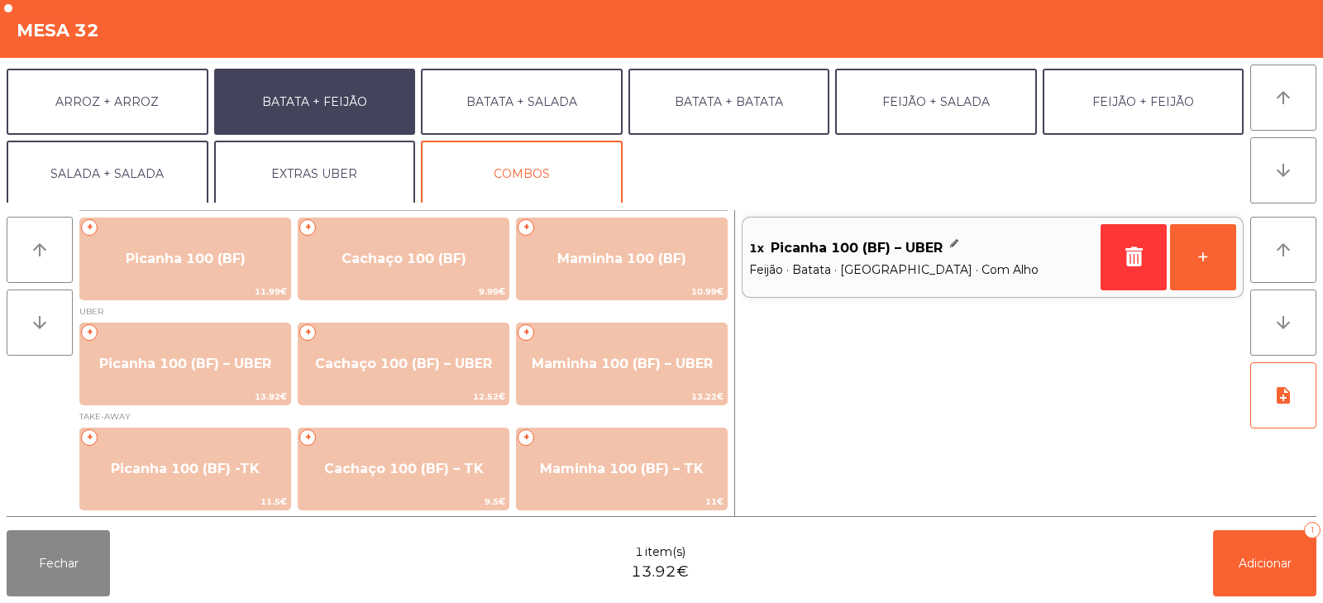
scroll to position [216, 0]
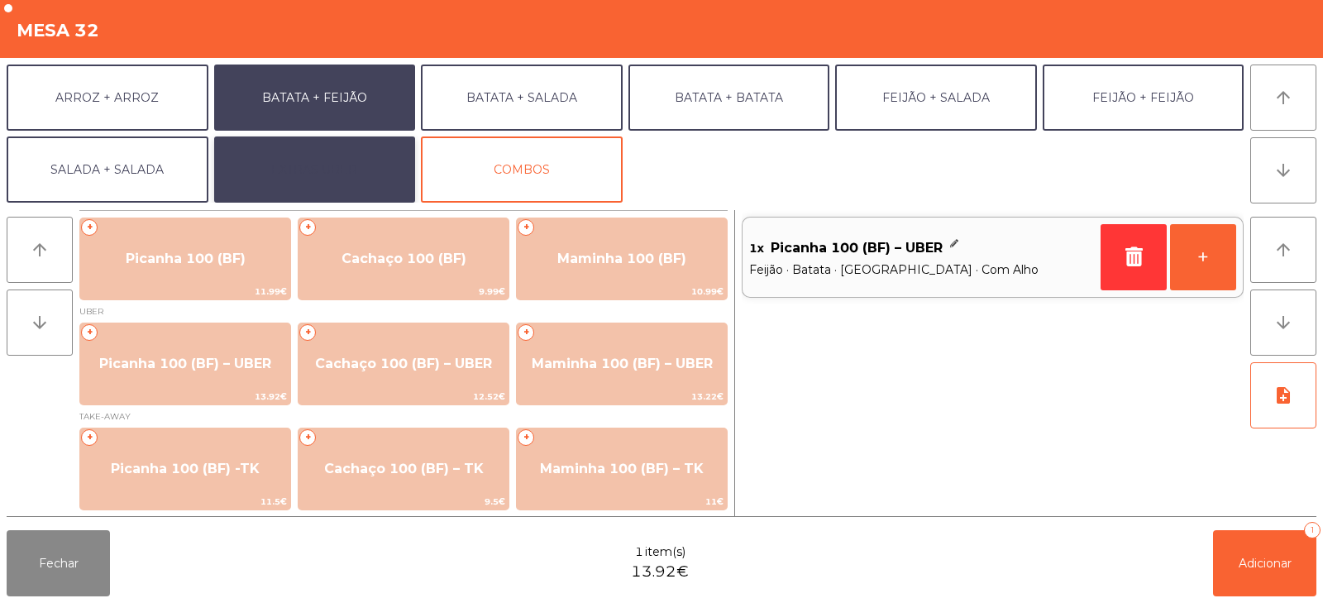
click at [343, 151] on button "EXTRAS UBER" at bounding box center [315, 169] width 202 height 66
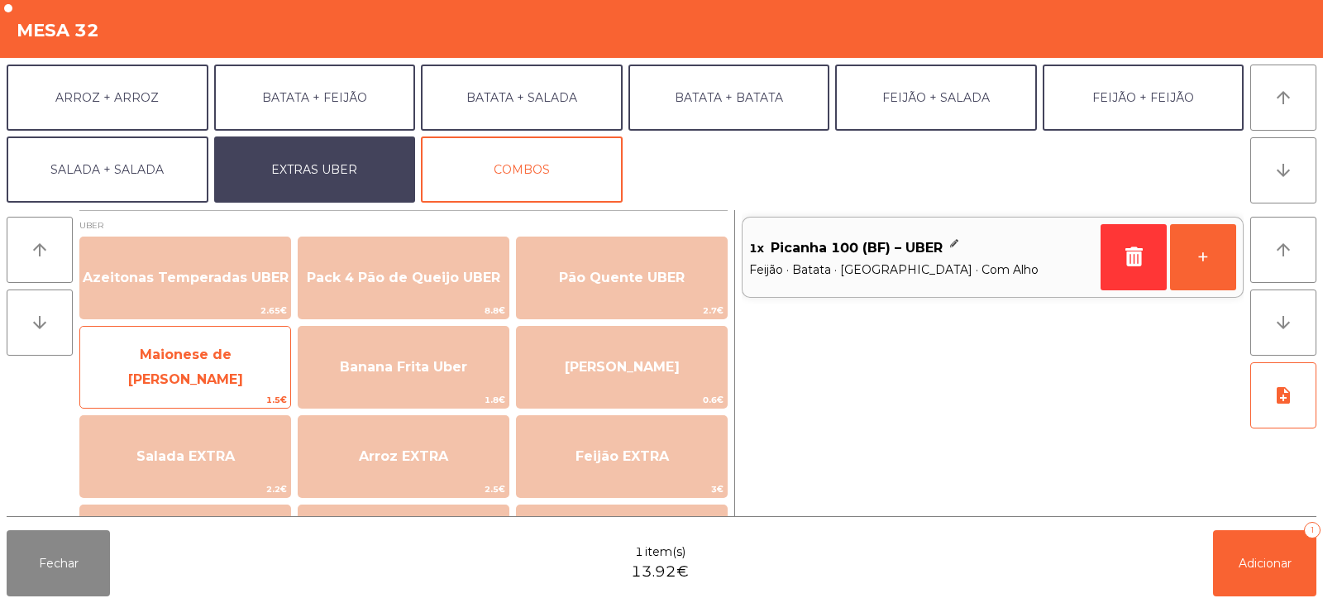
click at [241, 360] on span "Maionese de [PERSON_NAME]" at bounding box center [185, 367] width 115 height 41
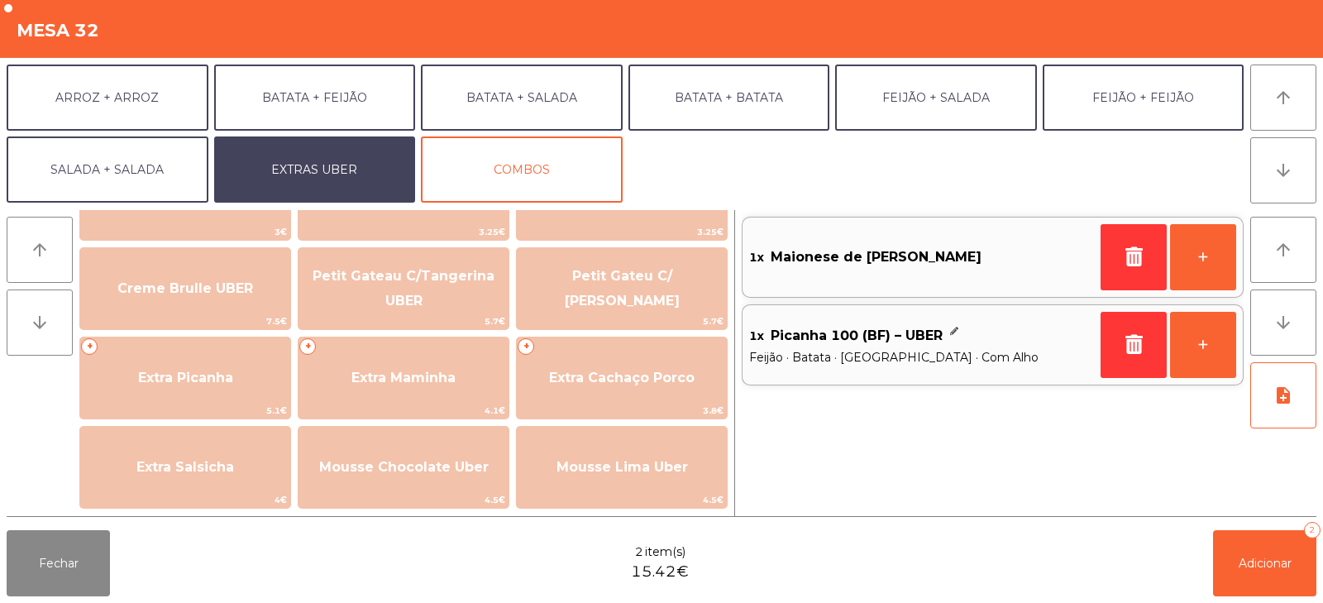
scroll to position [363, 0]
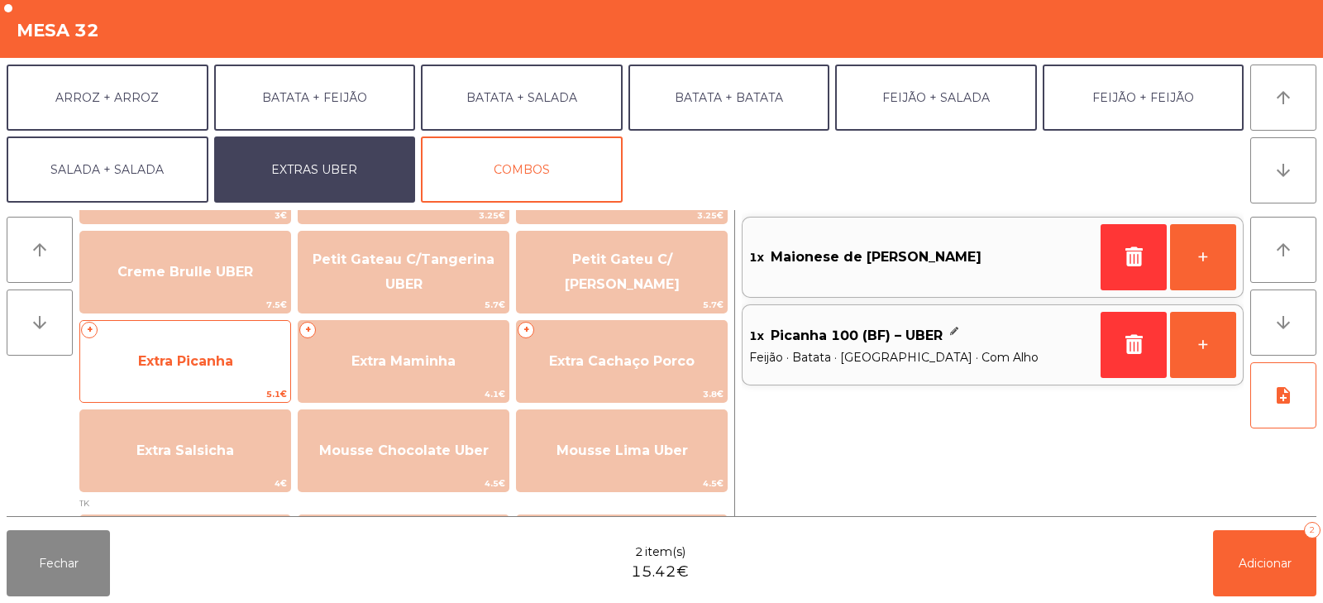
click at [244, 360] on span "Extra Picanha" at bounding box center [185, 361] width 210 height 45
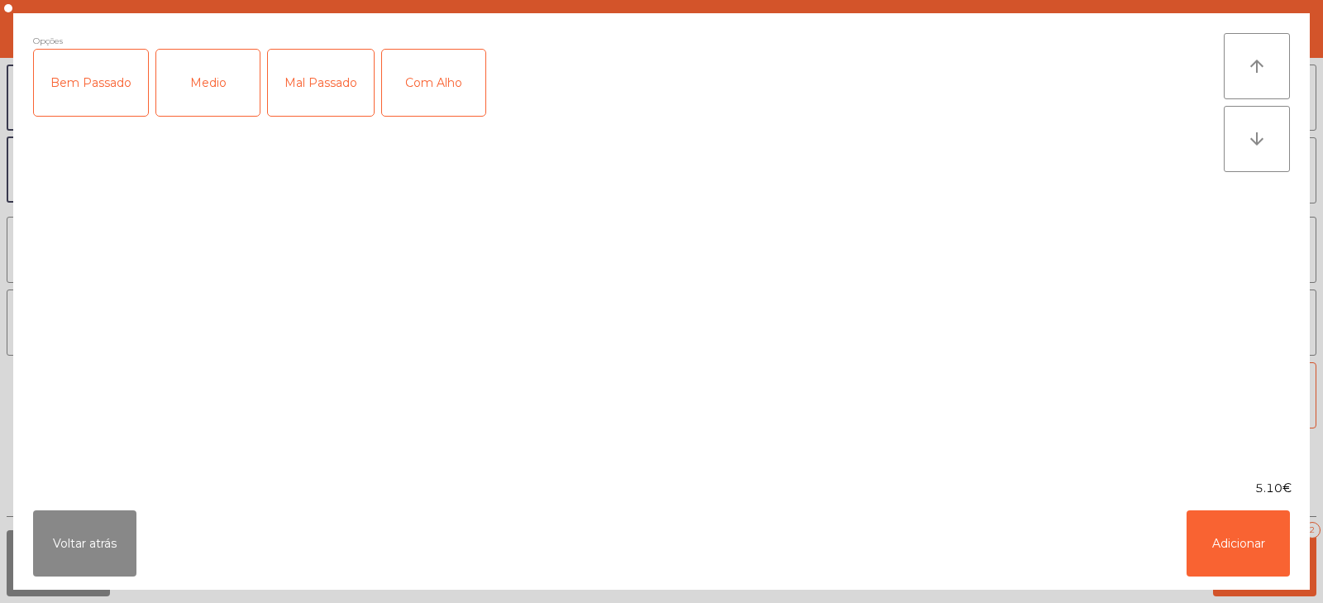
click at [219, 79] on div "Medio" at bounding box center [207, 83] width 103 height 66
click at [1256, 544] on button "Adicionar" at bounding box center [1238, 543] width 103 height 66
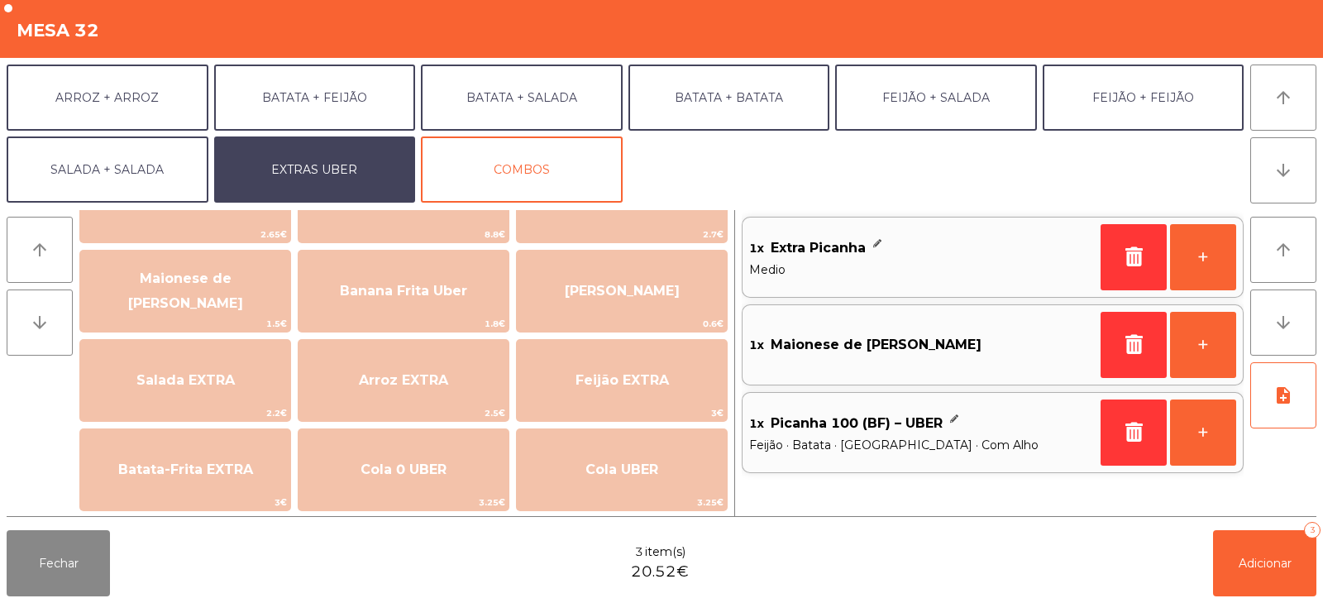
scroll to position [41, 0]
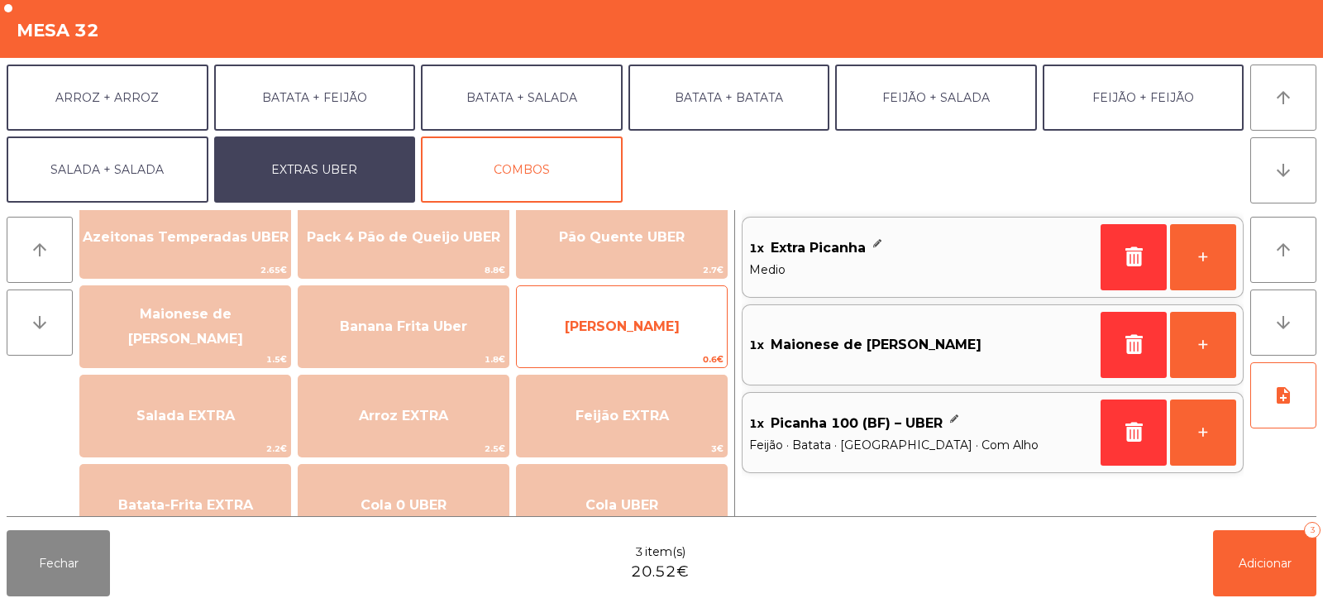
click at [678, 343] on span "[PERSON_NAME]" at bounding box center [622, 326] width 210 height 45
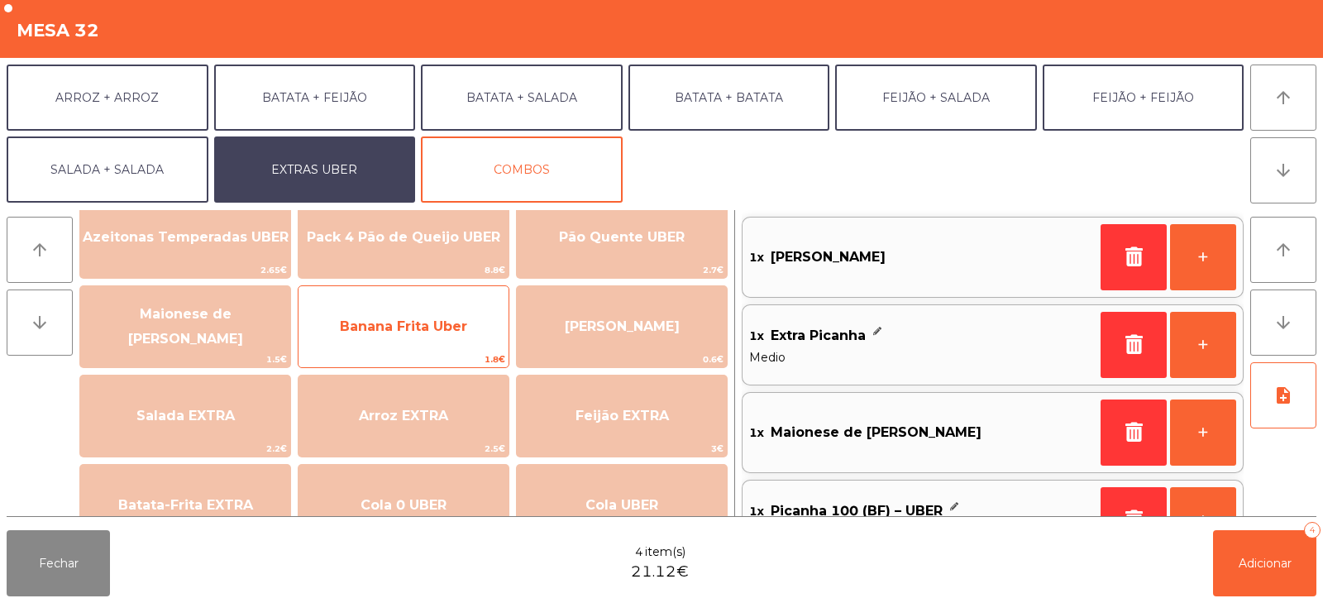
click at [462, 329] on span "Banana Frita Uber" at bounding box center [403, 326] width 127 height 16
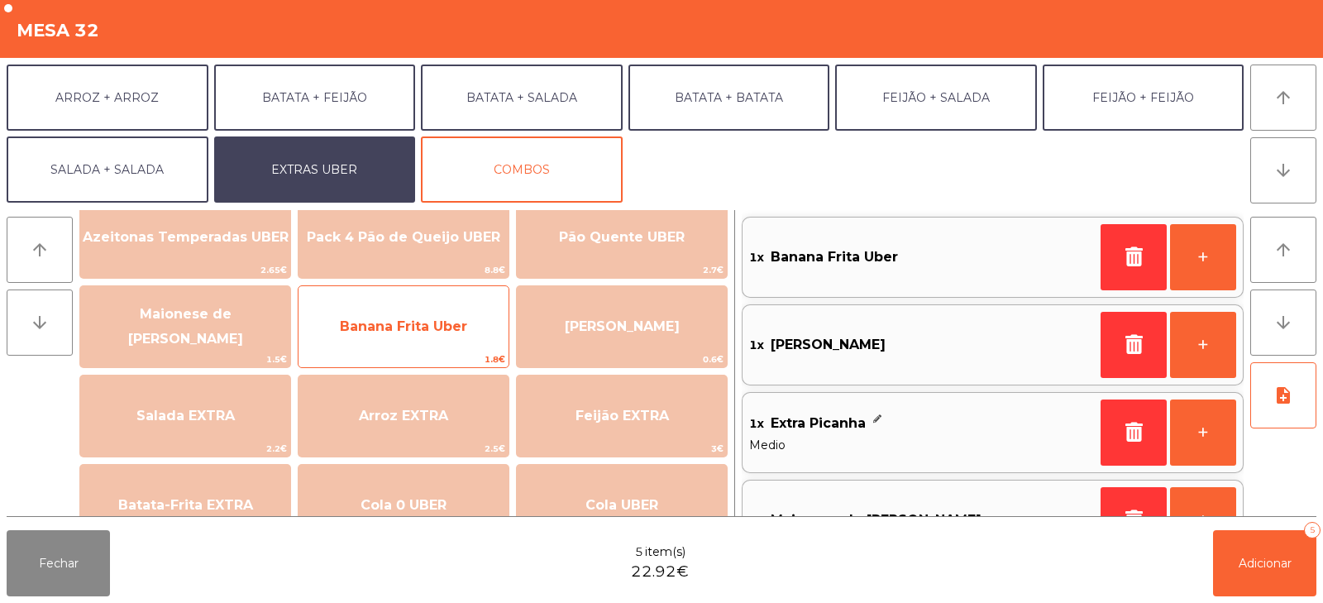
scroll to position [7, 0]
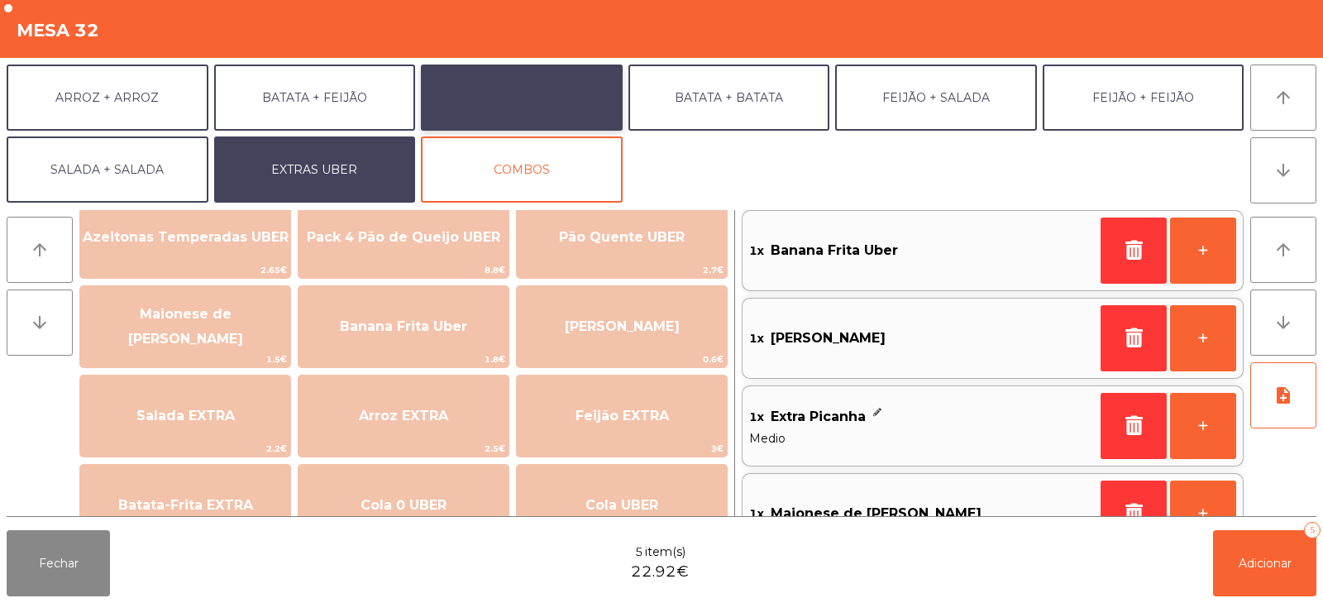
click at [548, 102] on button "BATATA + SALADA" at bounding box center [522, 98] width 202 height 66
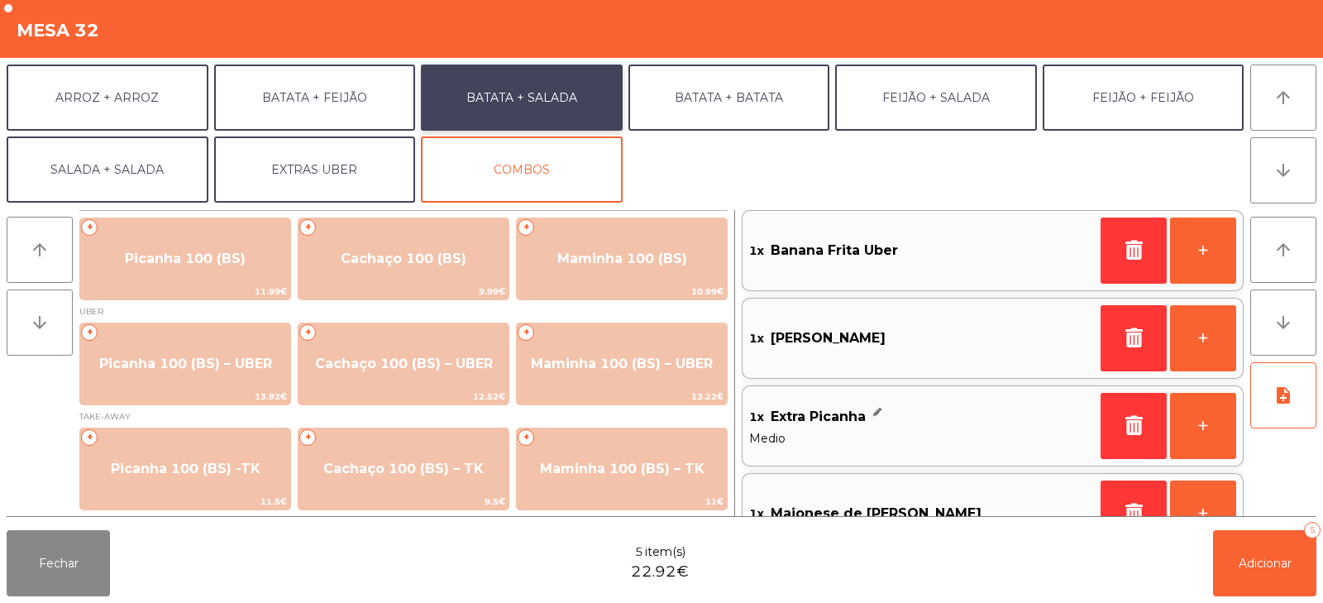
scroll to position [1, 0]
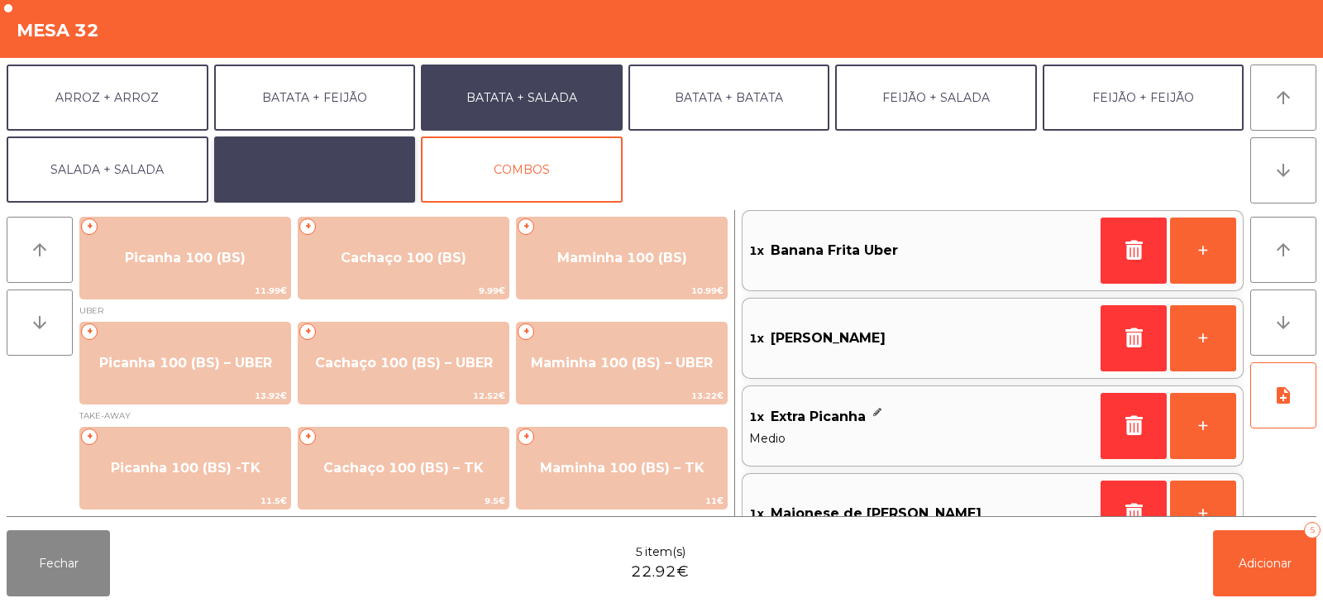
click at [380, 174] on button "EXTRAS UBER" at bounding box center [315, 169] width 202 height 66
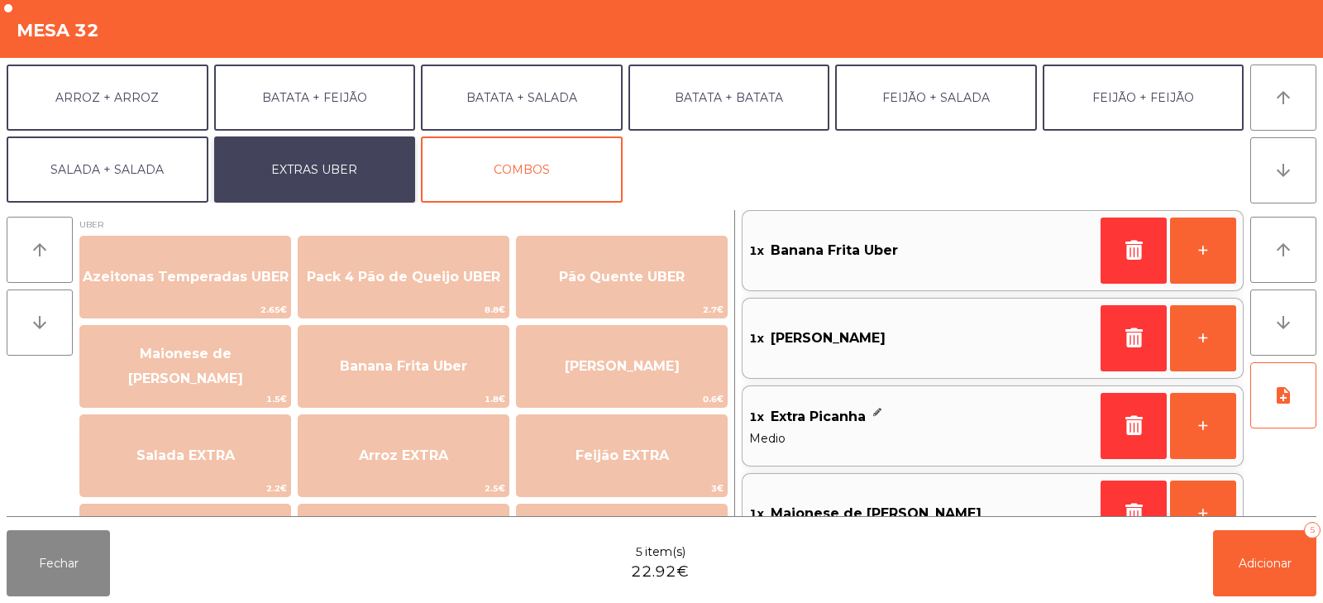
scroll to position [139, 0]
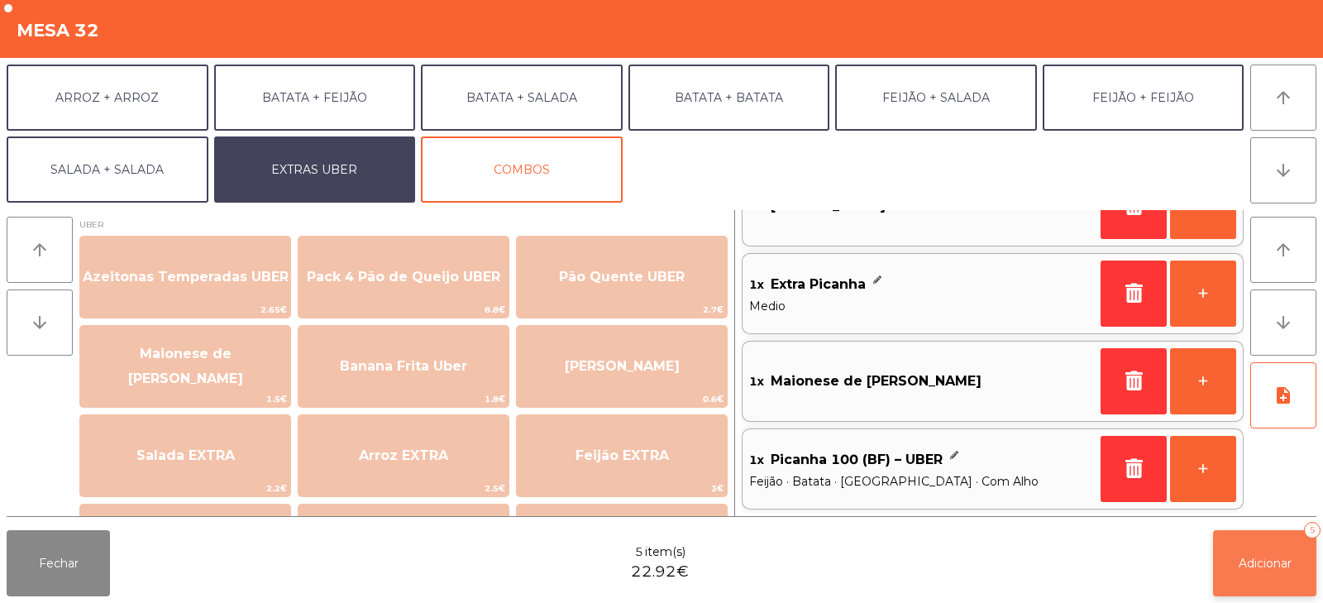
click at [1268, 567] on span "Adicionar" at bounding box center [1265, 563] width 53 height 15
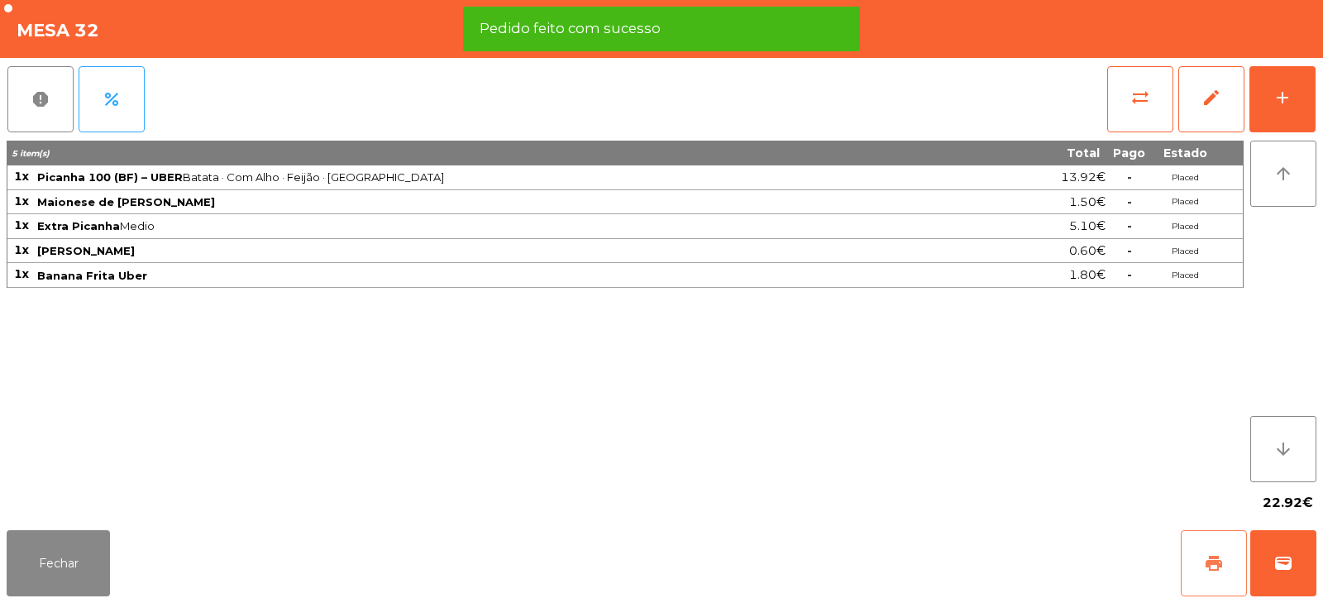
click at [1215, 561] on span "print" at bounding box center [1214, 563] width 20 height 20
click at [1292, 551] on button "wallet" at bounding box center [1284, 563] width 66 height 66
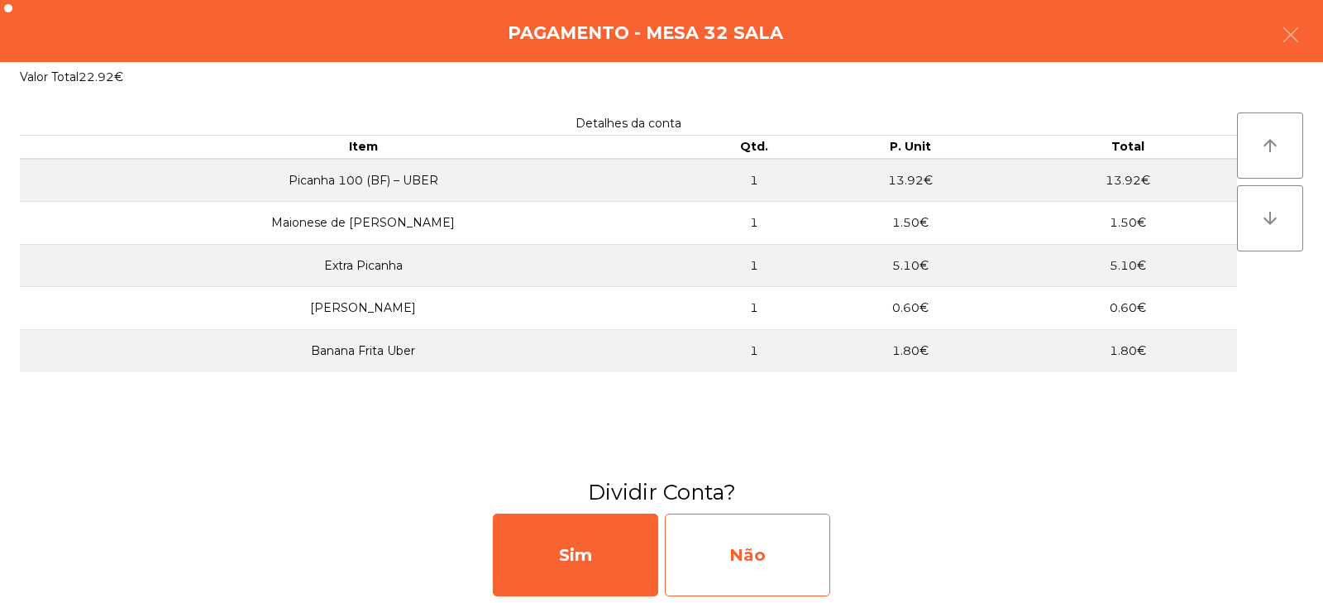
click at [771, 572] on div "Não" at bounding box center [747, 555] width 165 height 83
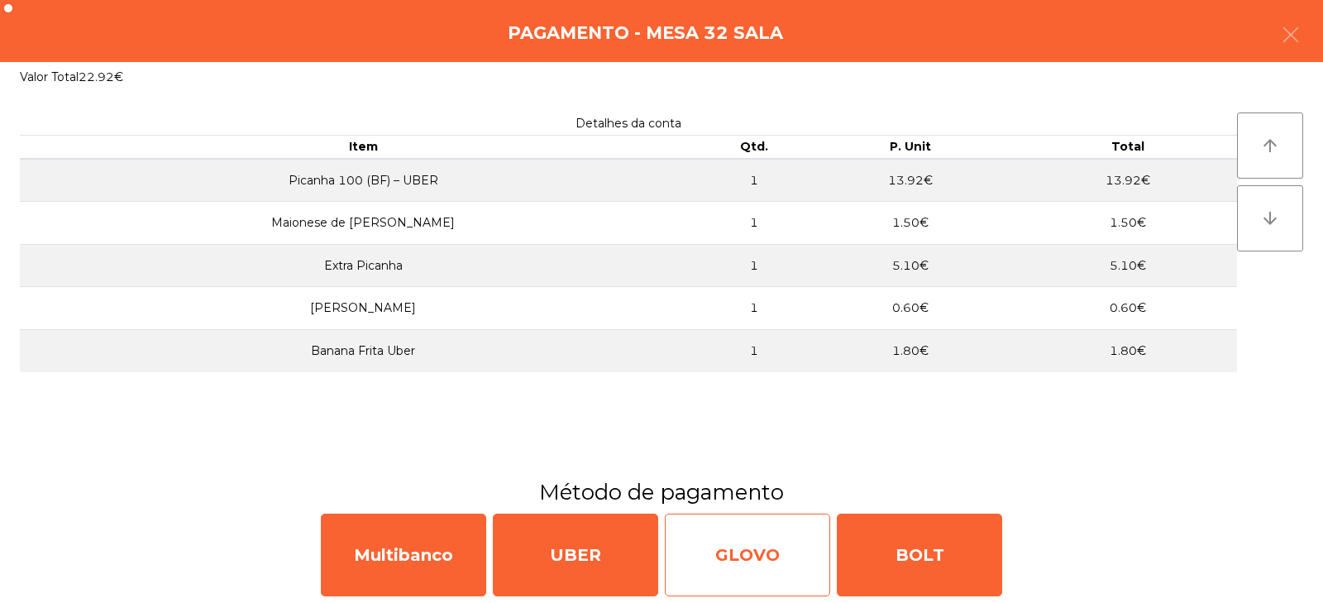
click at [768, 559] on div "GLOVO" at bounding box center [747, 555] width 165 height 83
select select "**"
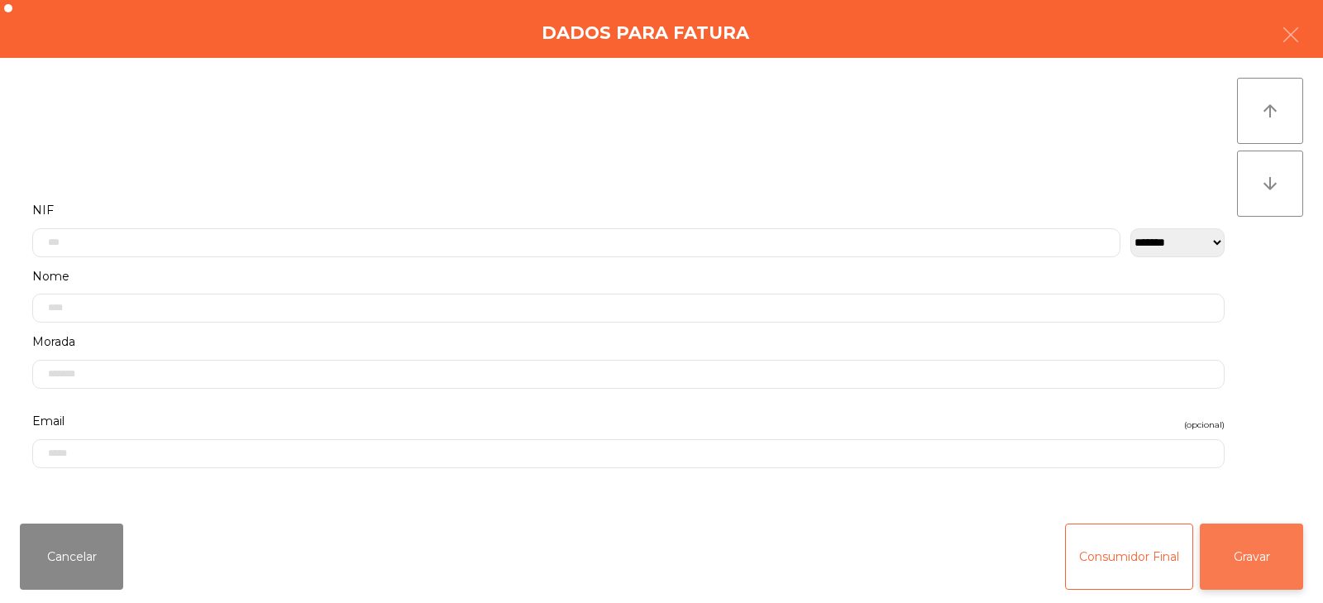
click at [1250, 570] on button "Gravar" at bounding box center [1251, 557] width 103 height 66
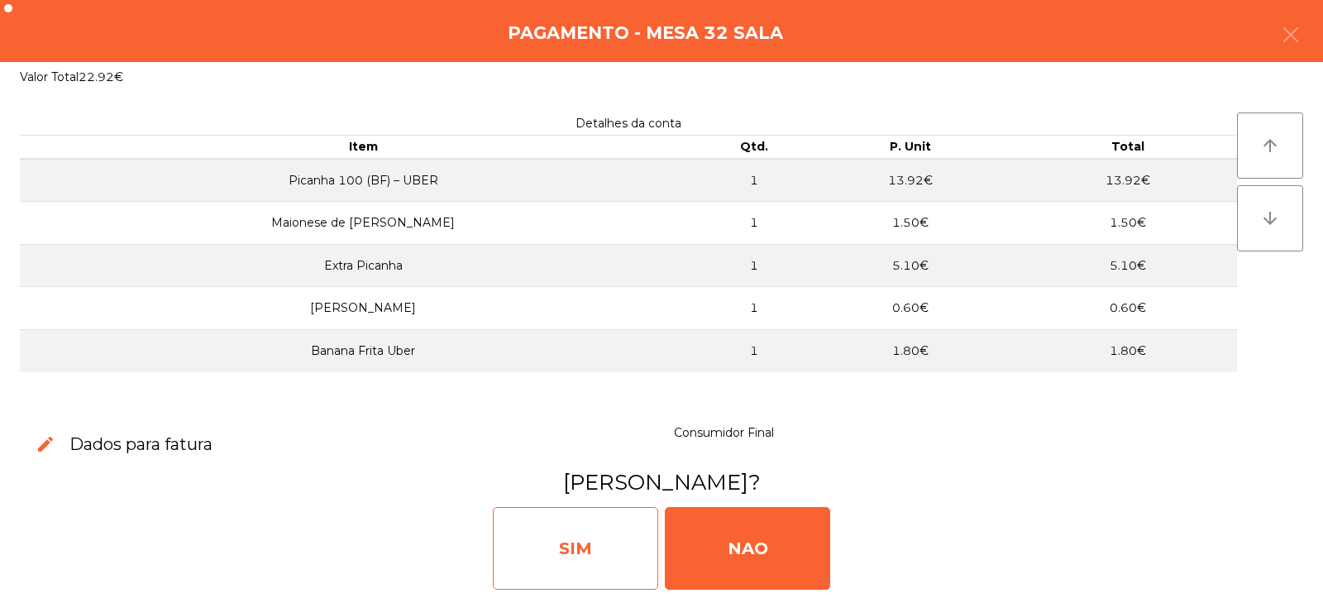
click at [621, 540] on div "SIM" at bounding box center [575, 548] width 165 height 83
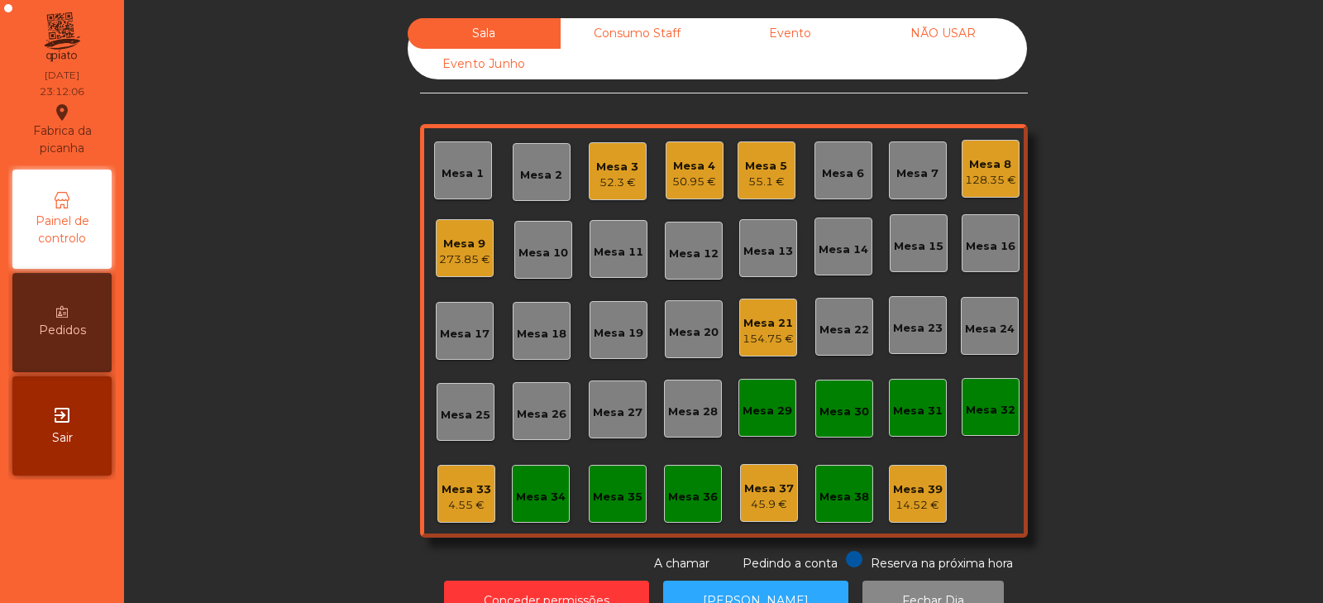
click at [762, 333] on div "154.75 €" at bounding box center [768, 339] width 51 height 17
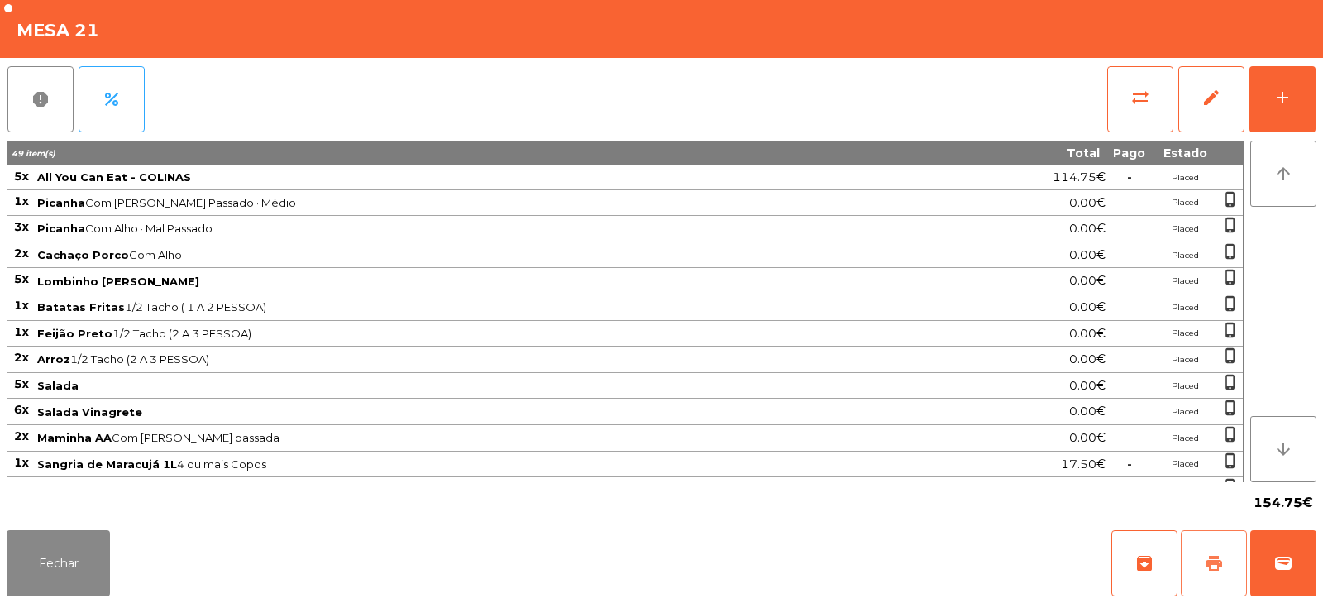
click at [1222, 564] on span "print" at bounding box center [1214, 563] width 20 height 20
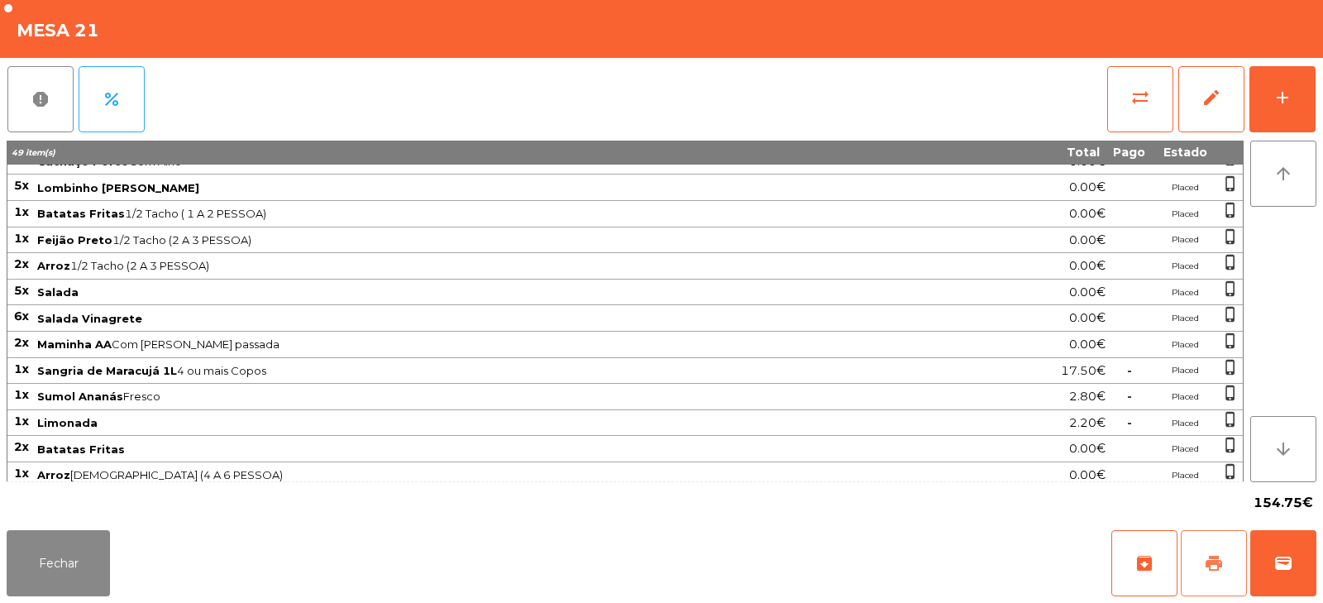
scroll to position [257, 0]
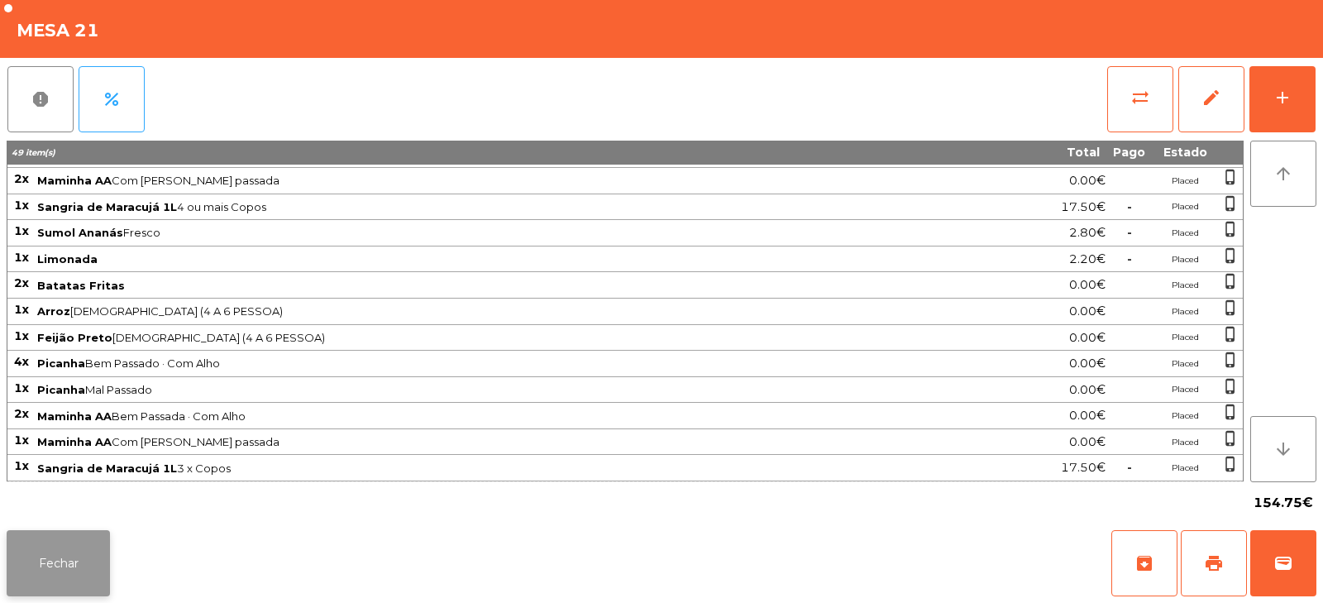
click at [63, 543] on button "Fechar" at bounding box center [58, 563] width 103 height 66
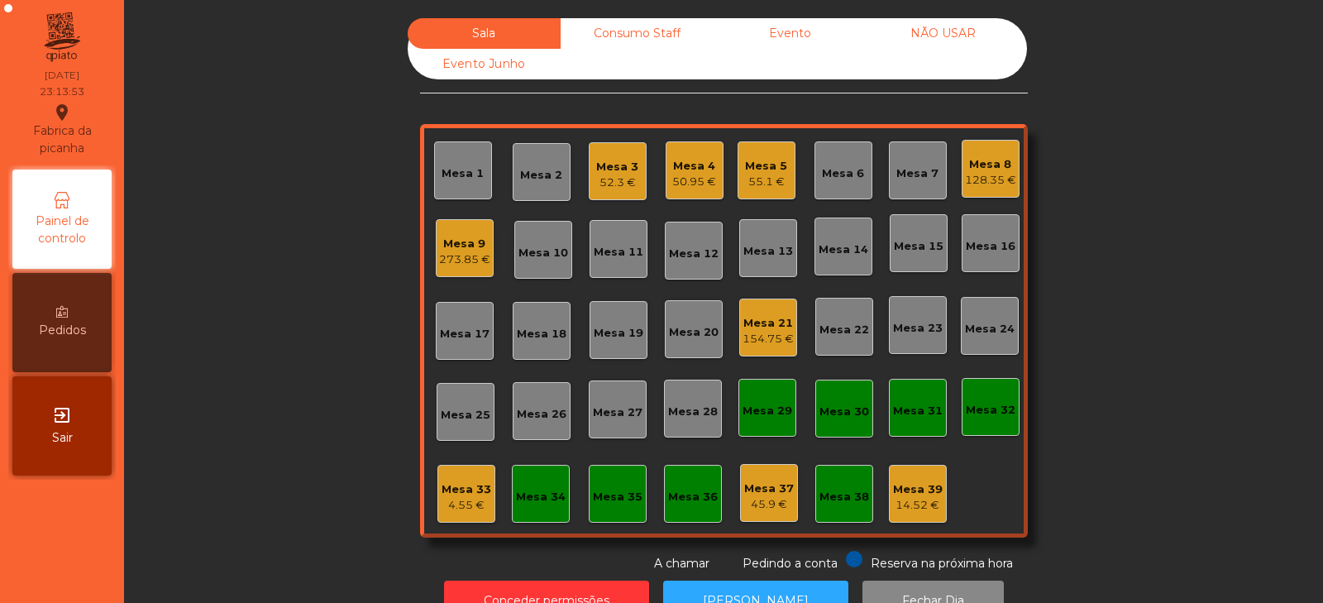
click at [472, 259] on div "273.85 €" at bounding box center [464, 259] width 51 height 17
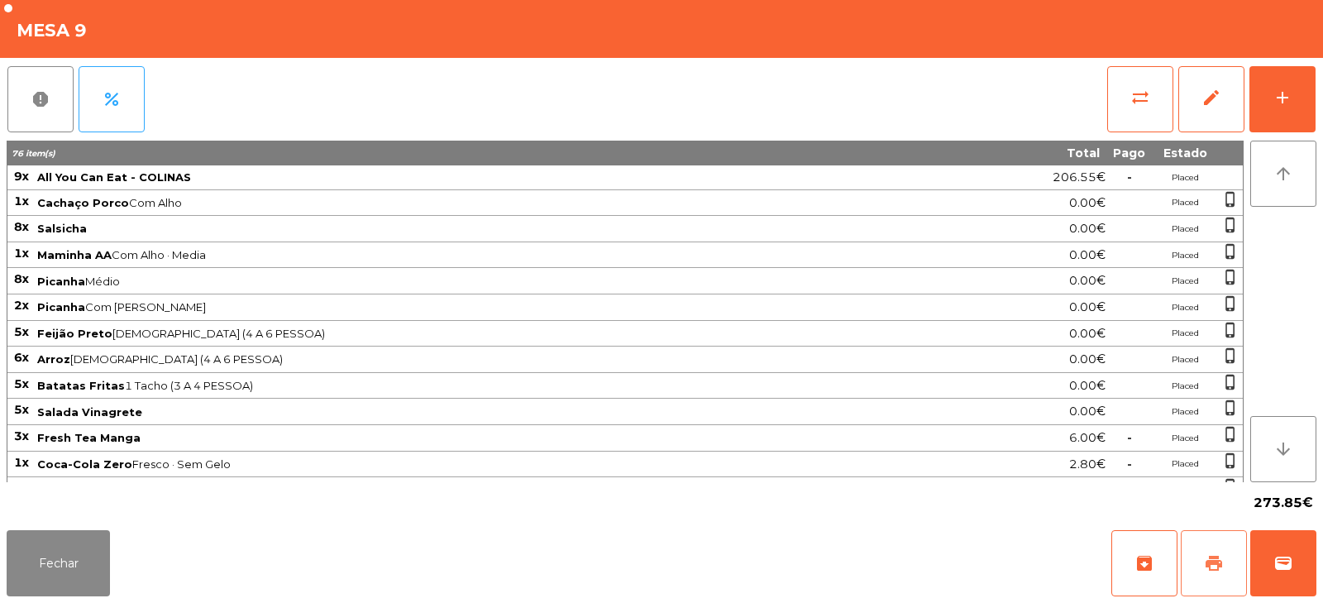
click at [1217, 560] on span "print" at bounding box center [1214, 563] width 20 height 20
click at [1297, 560] on button "wallet" at bounding box center [1284, 563] width 66 height 66
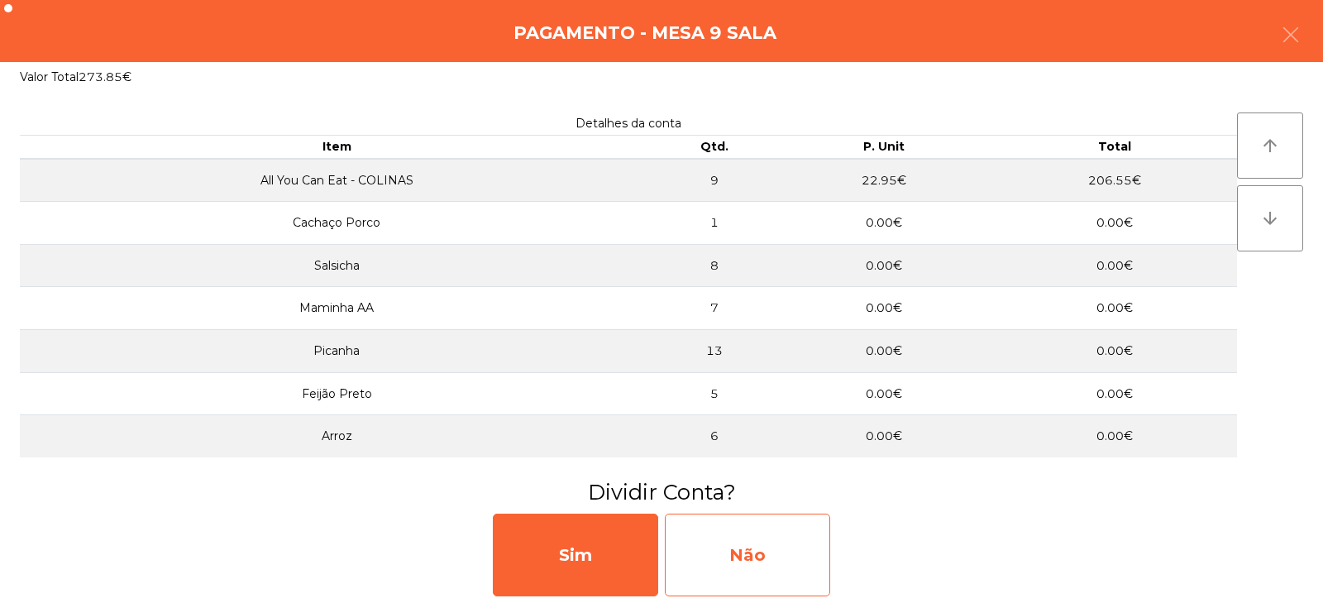
click at [732, 531] on div "Não" at bounding box center [747, 555] width 165 height 83
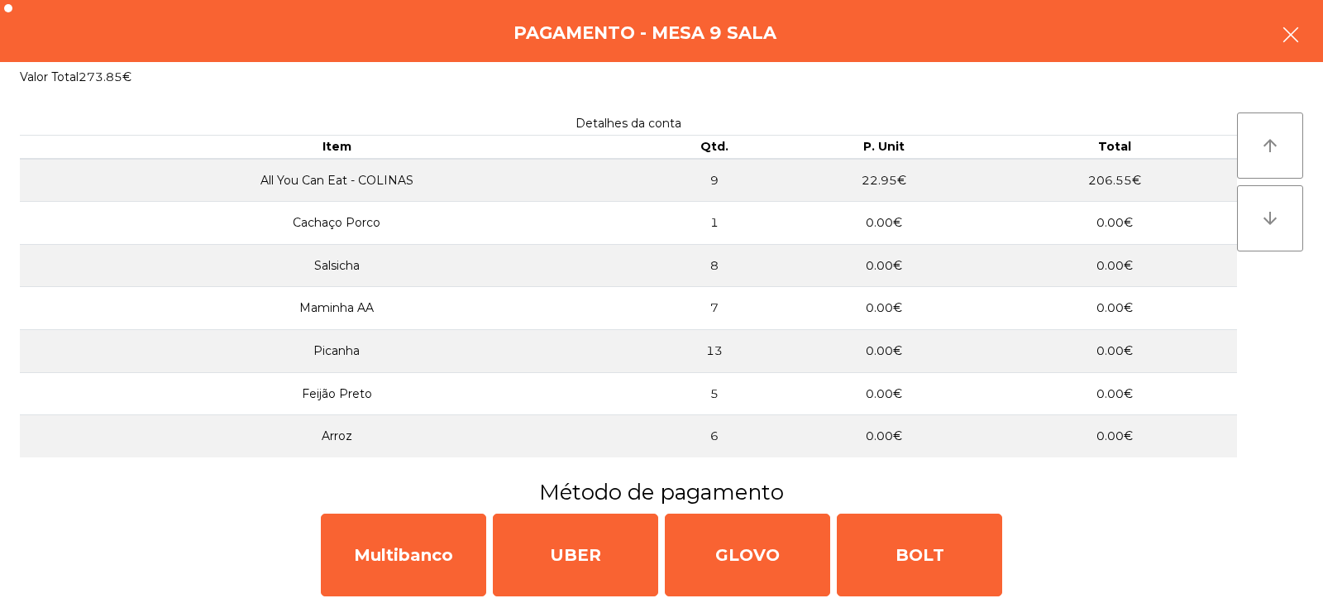
click at [1274, 22] on button "button" at bounding box center [1291, 37] width 46 height 50
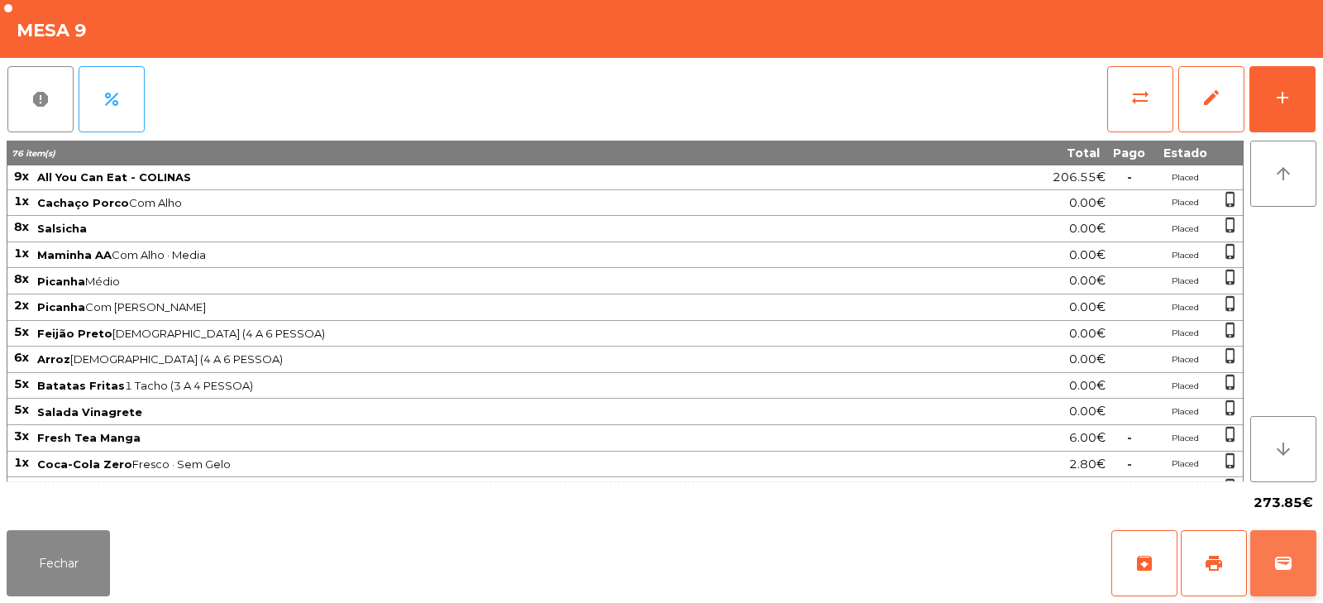
click at [1270, 565] on button "wallet" at bounding box center [1284, 563] width 66 height 66
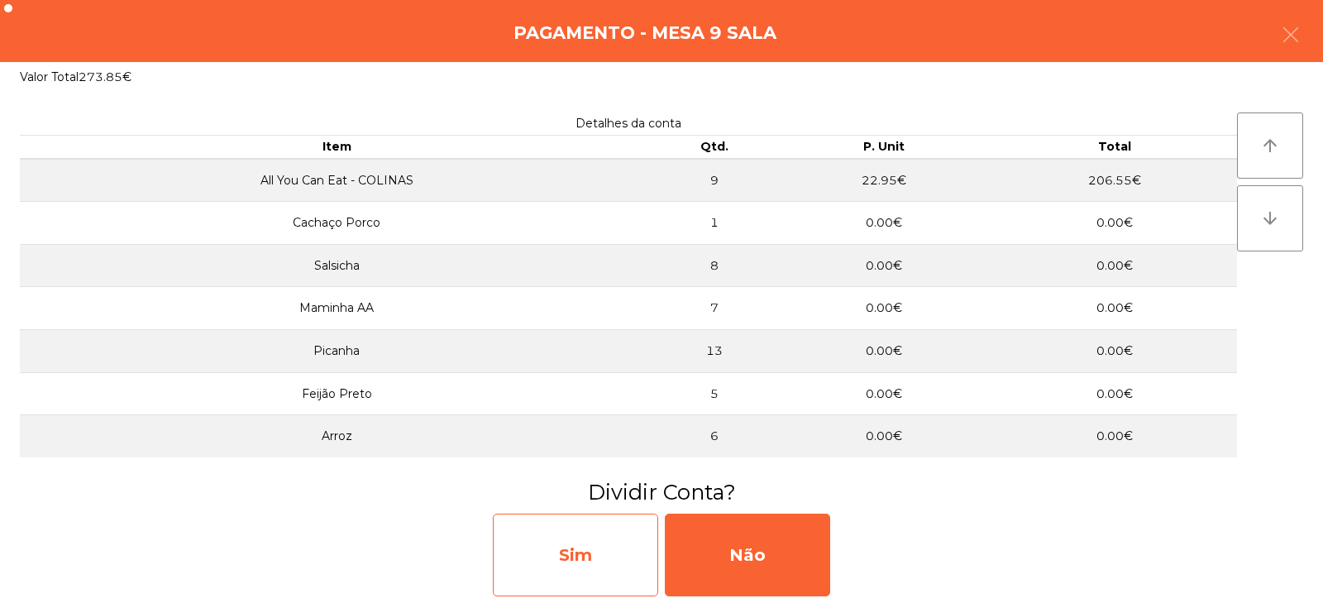
click at [594, 545] on div "Sim" at bounding box center [575, 555] width 165 height 83
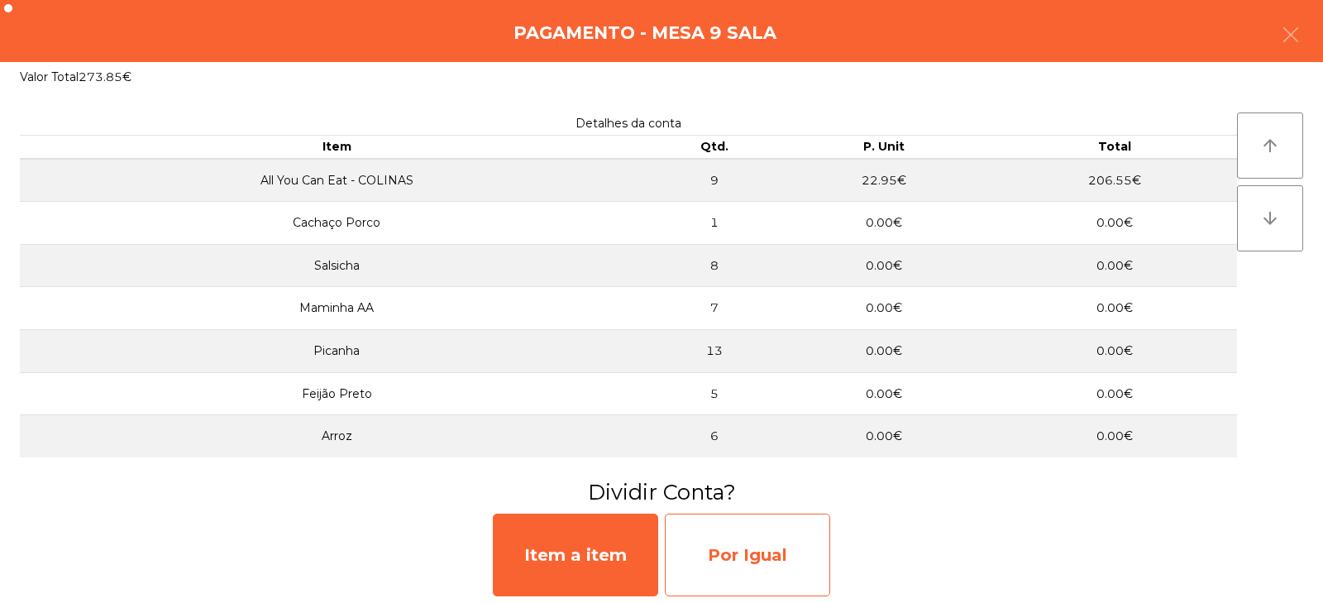
click at [735, 553] on div "Por Igual" at bounding box center [747, 555] width 165 height 83
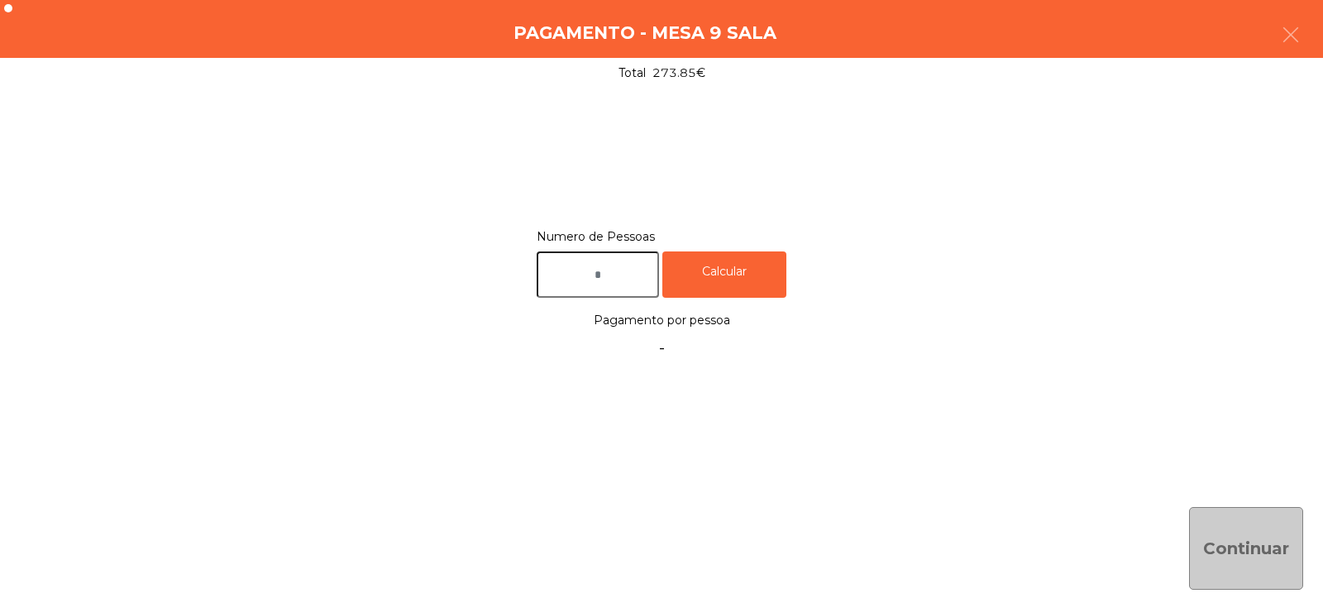
click at [583, 276] on input "text" at bounding box center [598, 274] width 122 height 47
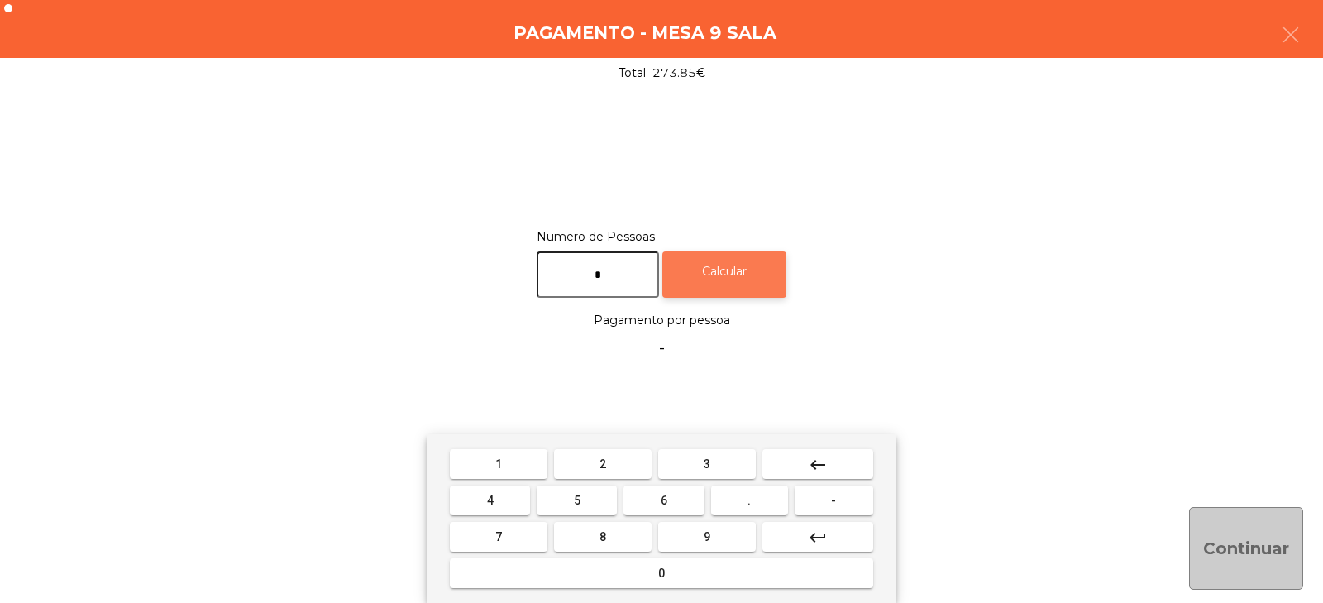
type input "*"
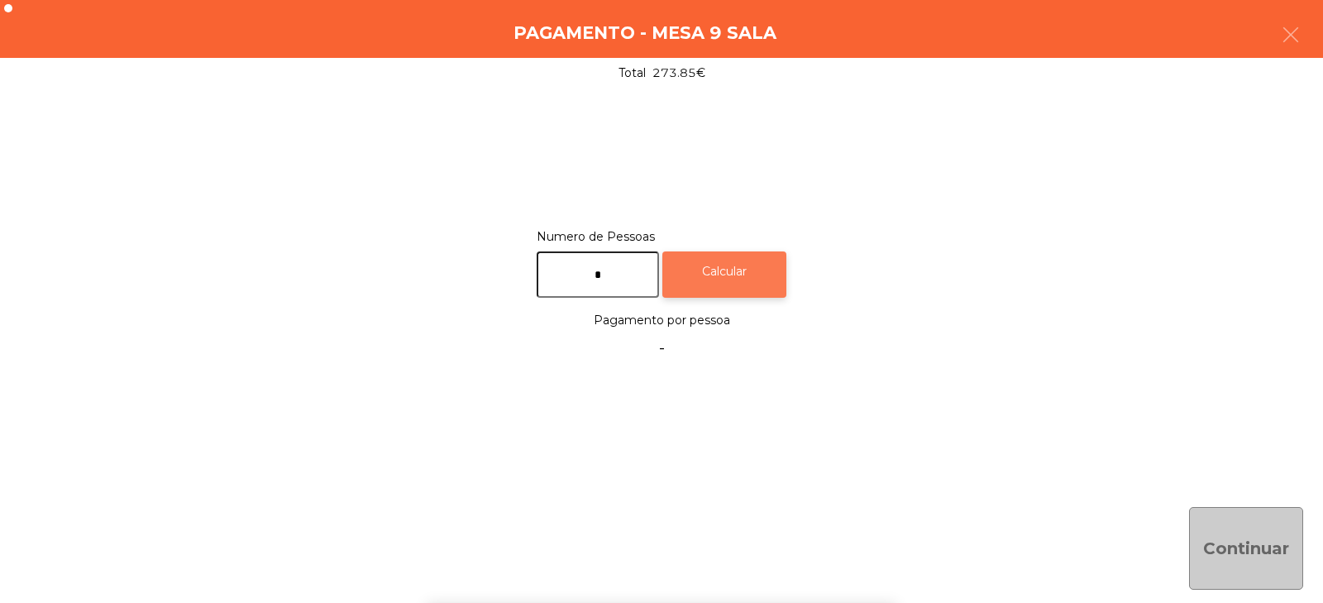
click at [740, 279] on div "Calcular" at bounding box center [725, 274] width 124 height 47
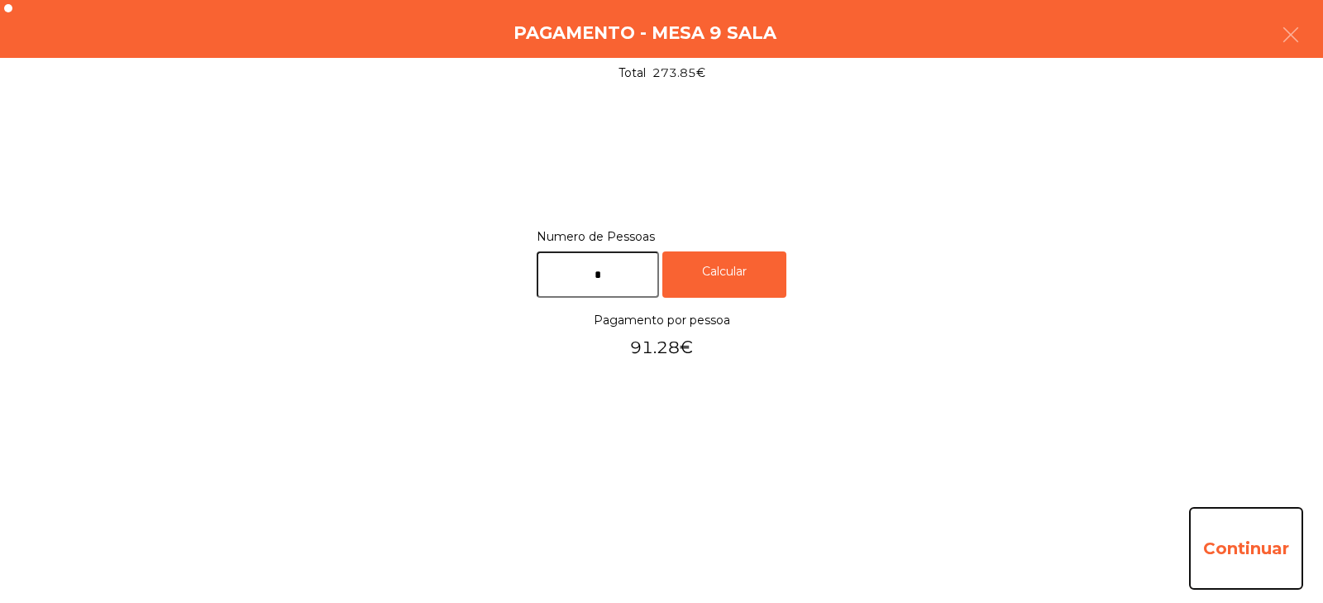
click at [1247, 564] on button "Continuar" at bounding box center [1246, 548] width 114 height 83
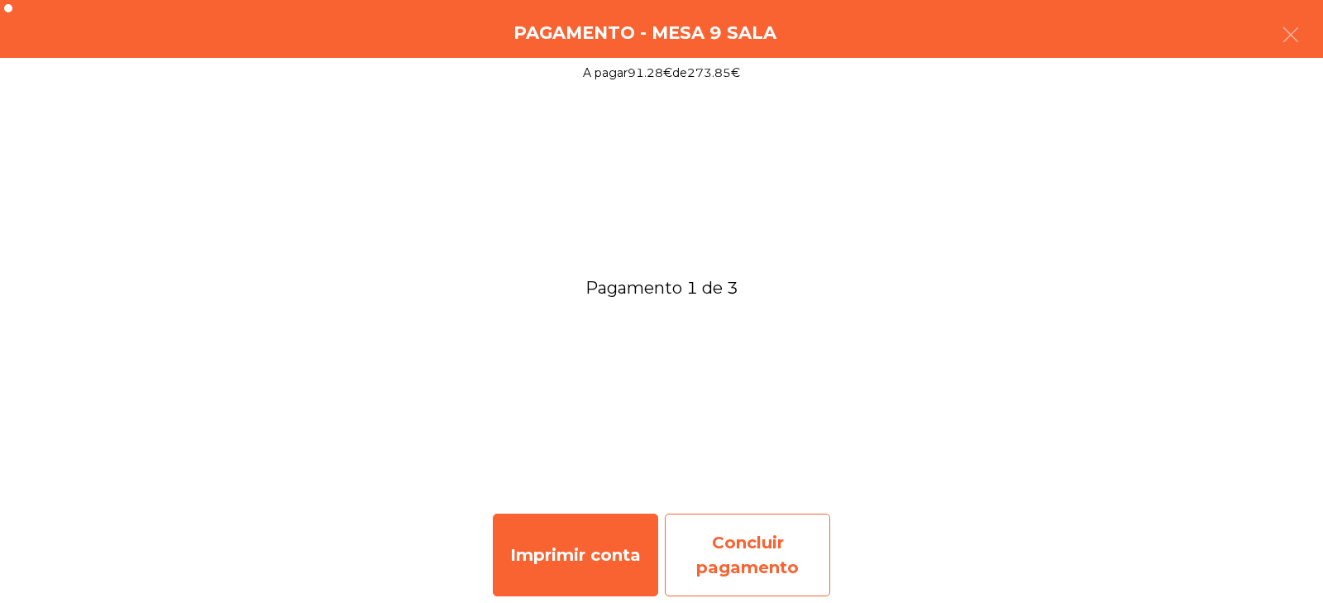
click at [748, 548] on div "Concluir pagamento" at bounding box center [747, 555] width 165 height 83
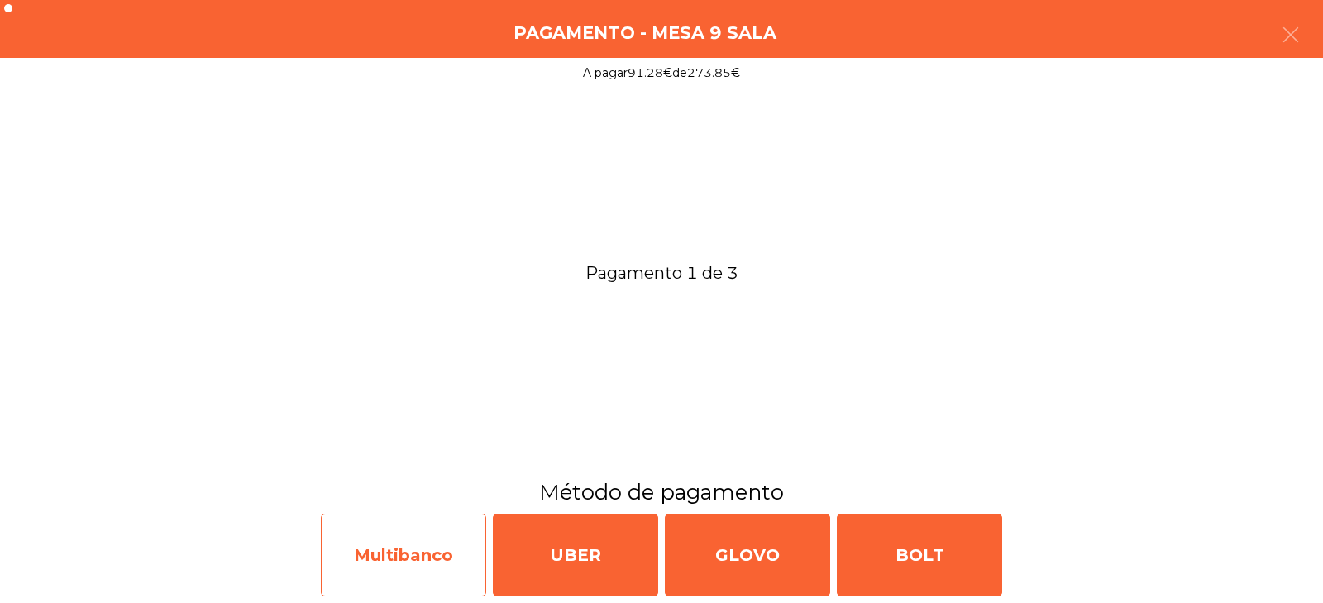
click at [391, 565] on div "Multibanco" at bounding box center [403, 555] width 165 height 83
select select "**"
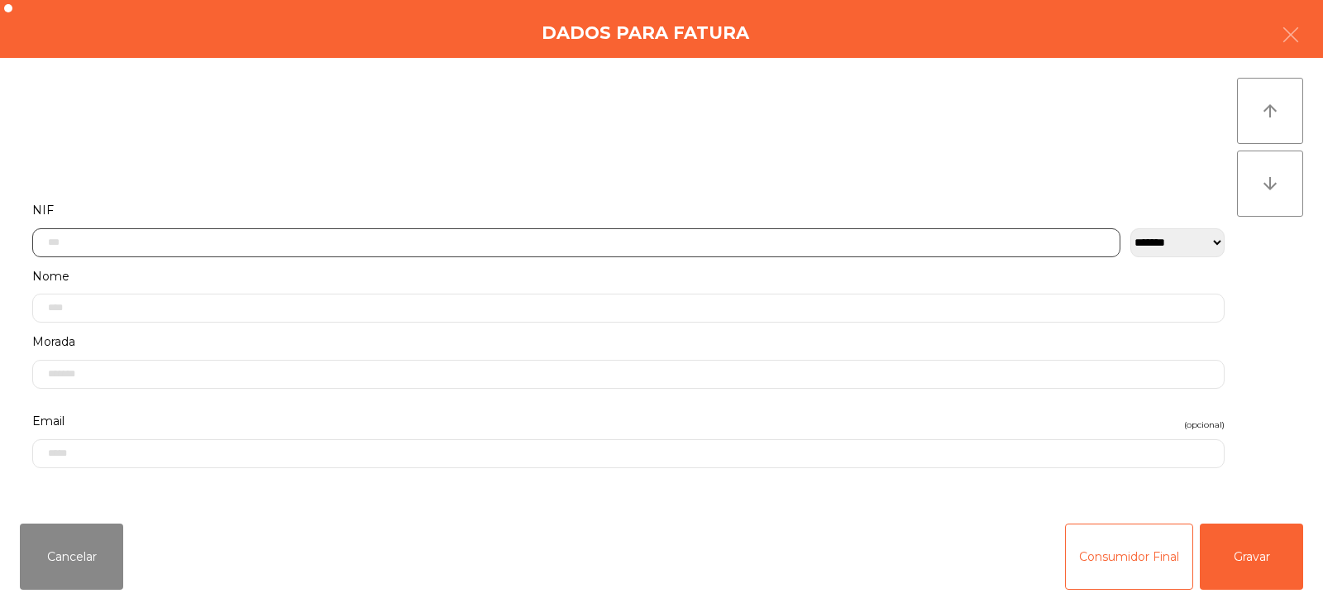
click at [389, 242] on input "text" at bounding box center [576, 242] width 1088 height 29
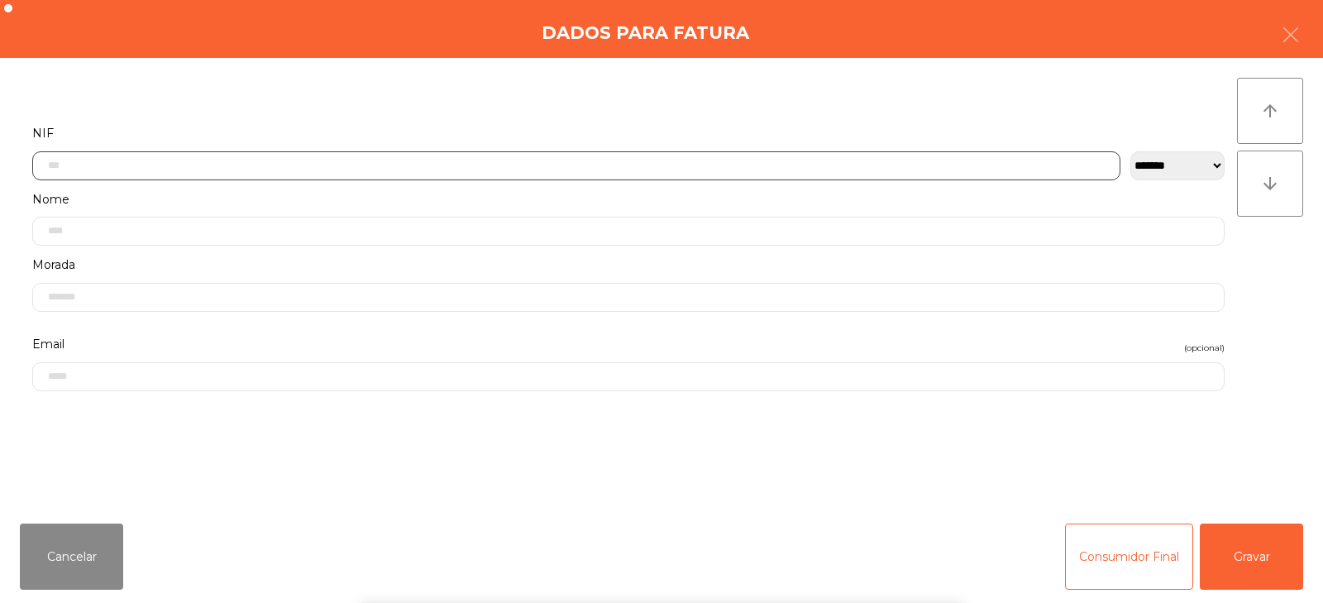
scroll to position [121, 0]
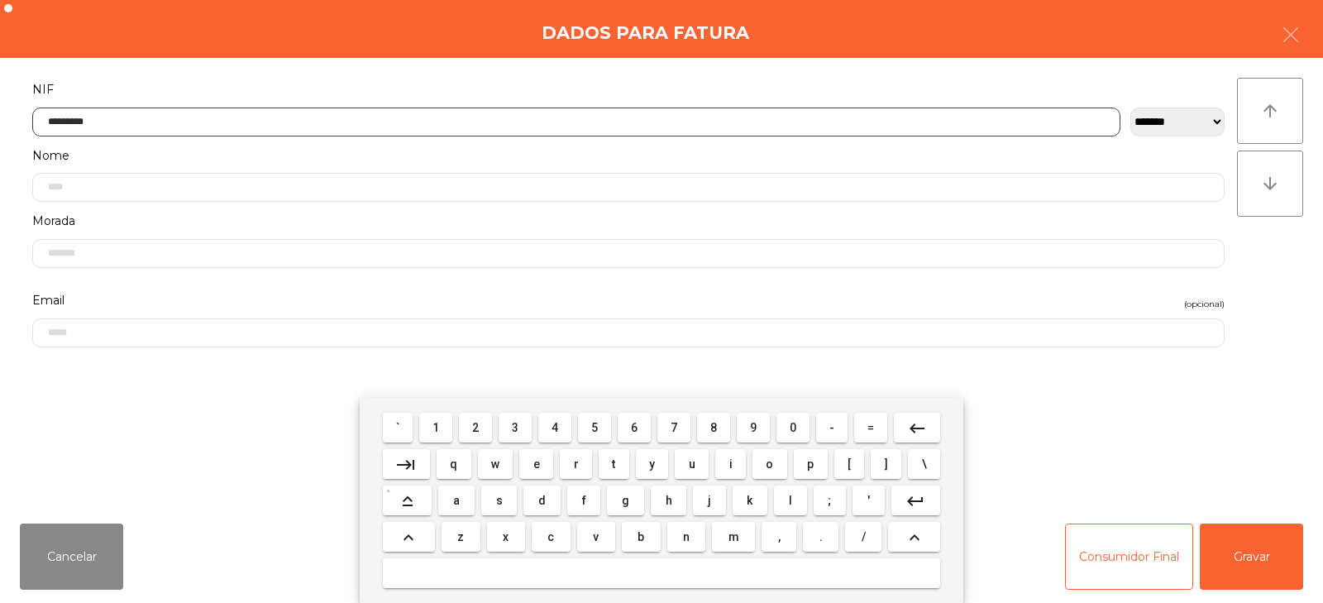
type input "*********"
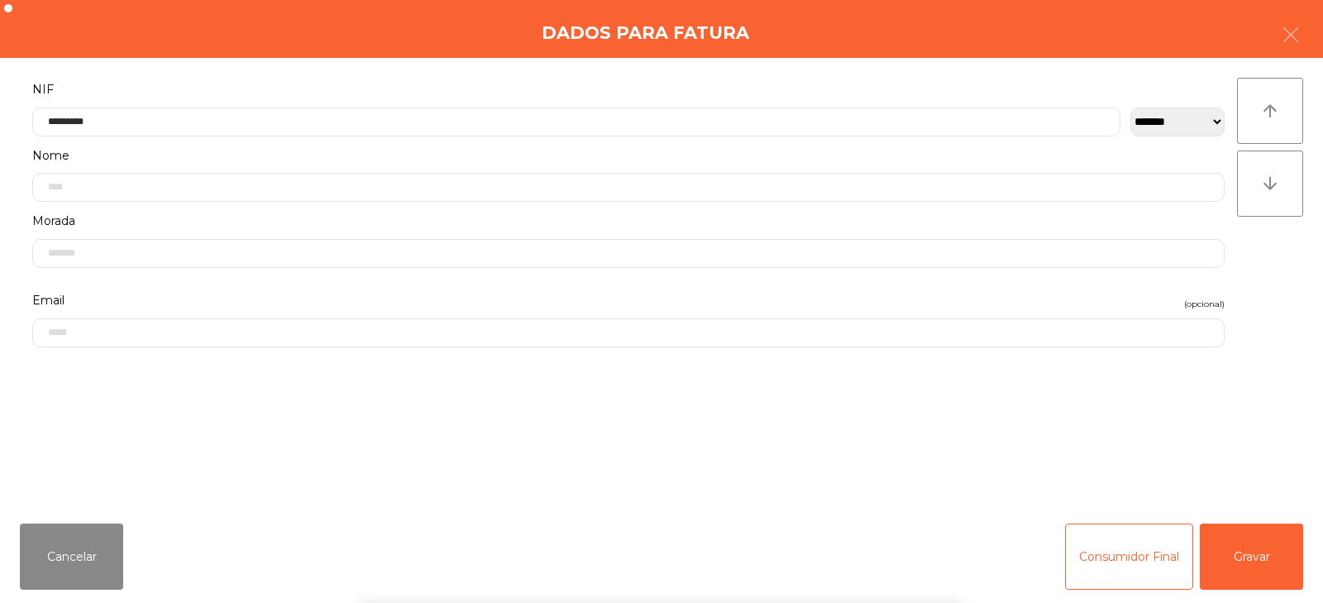
click at [1246, 554] on div "` 1 2 3 4 5 6 7 8 9 0 - = keyboard_backspace keyboard_tab q w e r t y u i o p […" at bounding box center [661, 500] width 1323 height 205
click at [1241, 557] on button "Gravar" at bounding box center [1251, 557] width 103 height 66
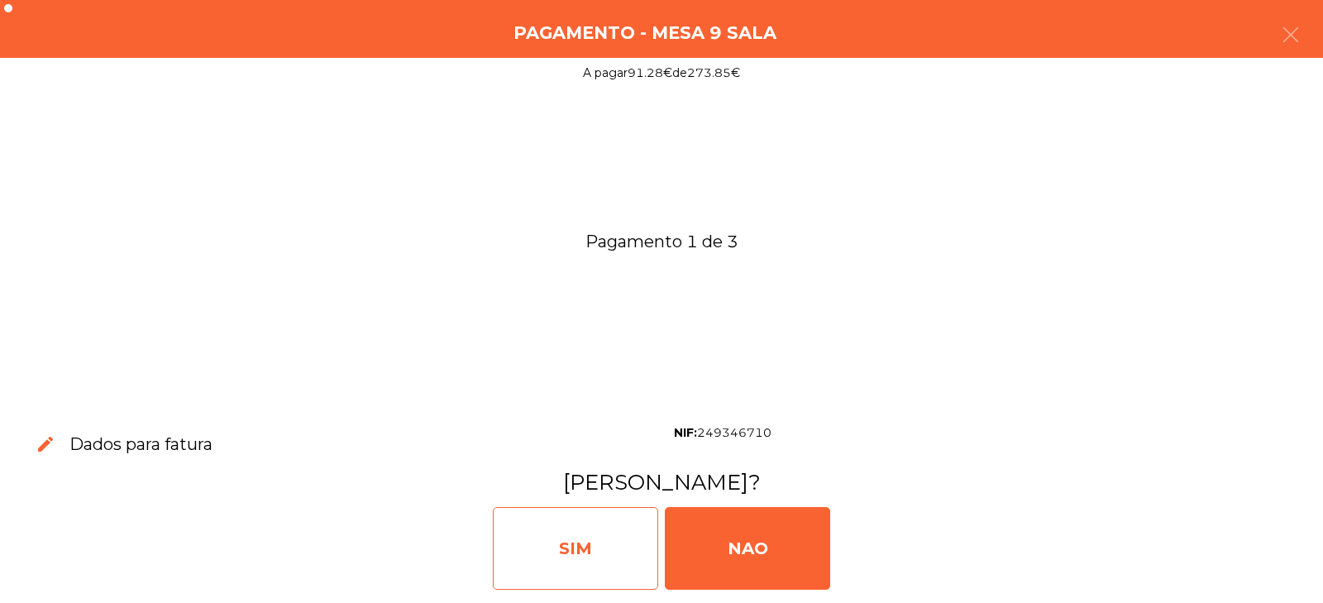
click at [611, 548] on div "SIM" at bounding box center [575, 548] width 165 height 83
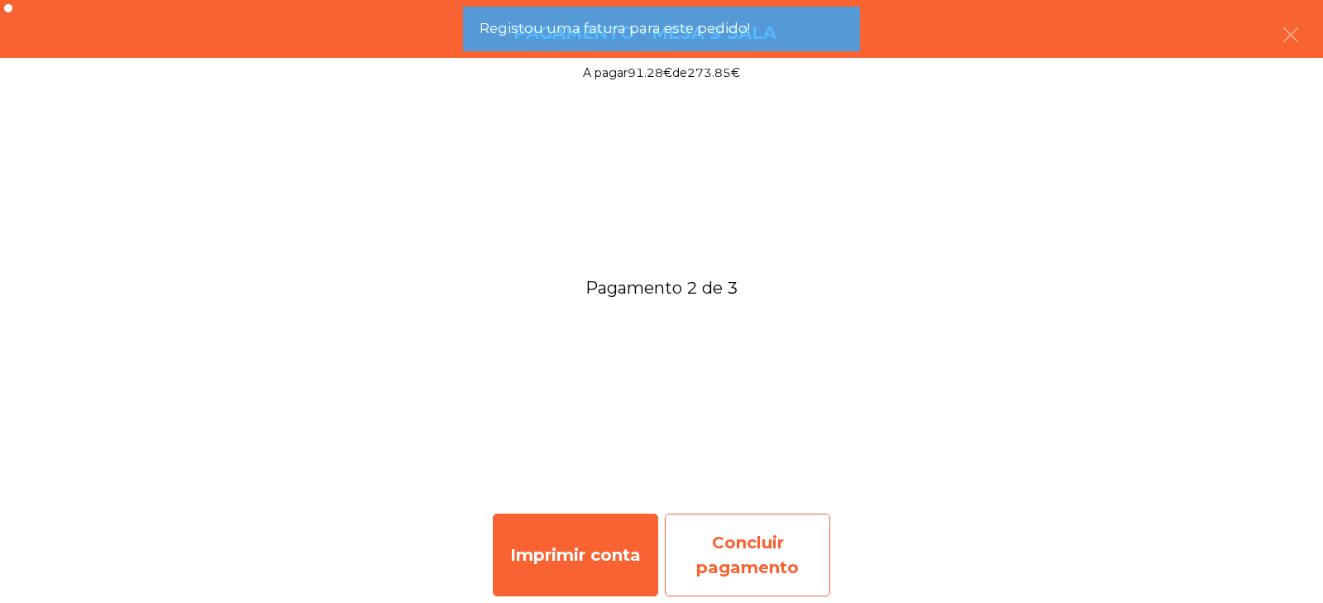
click at [774, 552] on div "Concluir pagamento" at bounding box center [747, 555] width 165 height 83
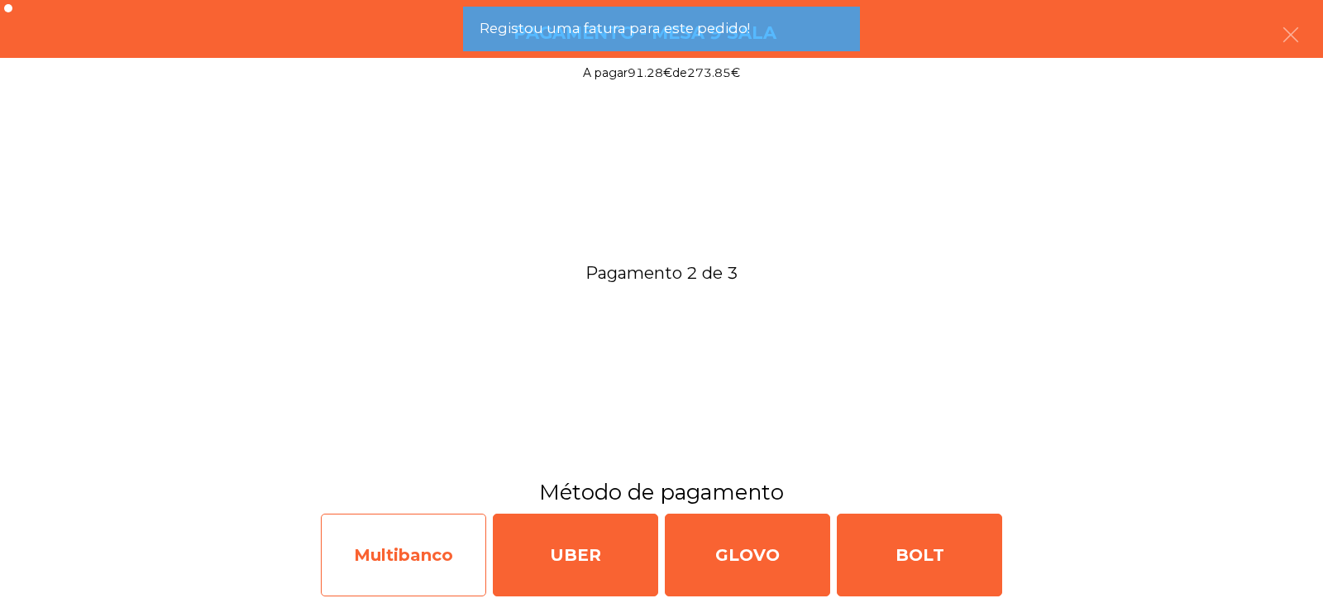
click at [395, 571] on div "Multibanco" at bounding box center [403, 555] width 165 height 83
select select "**"
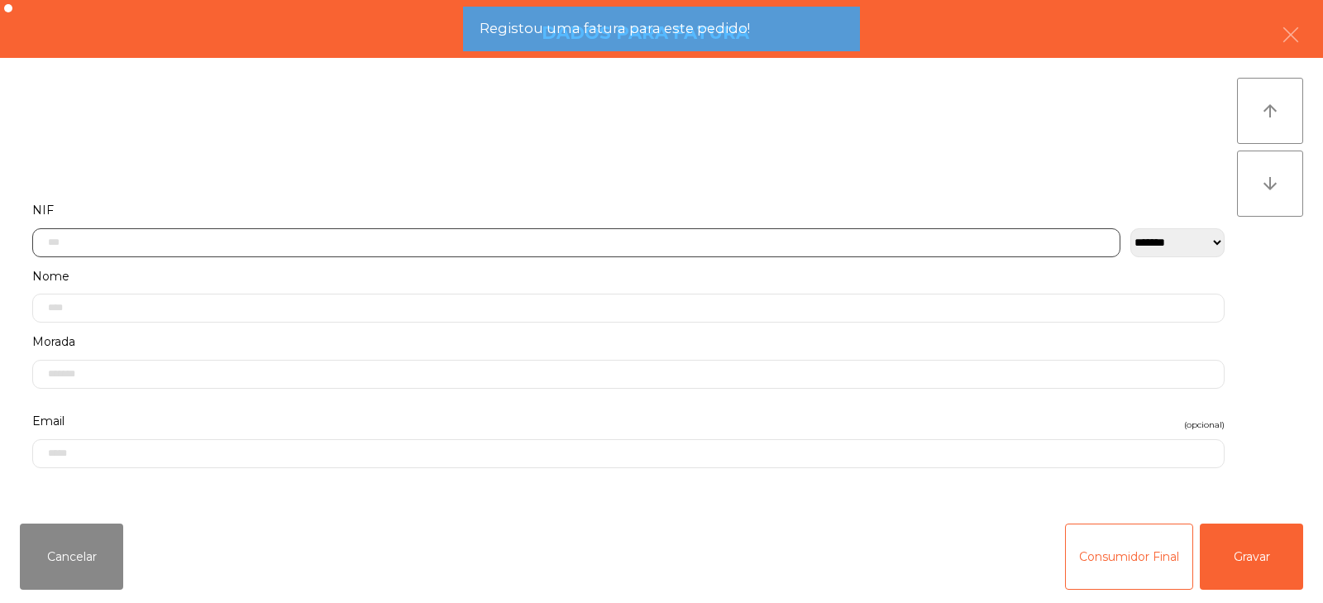
click at [379, 228] on input "text" at bounding box center [576, 242] width 1088 height 29
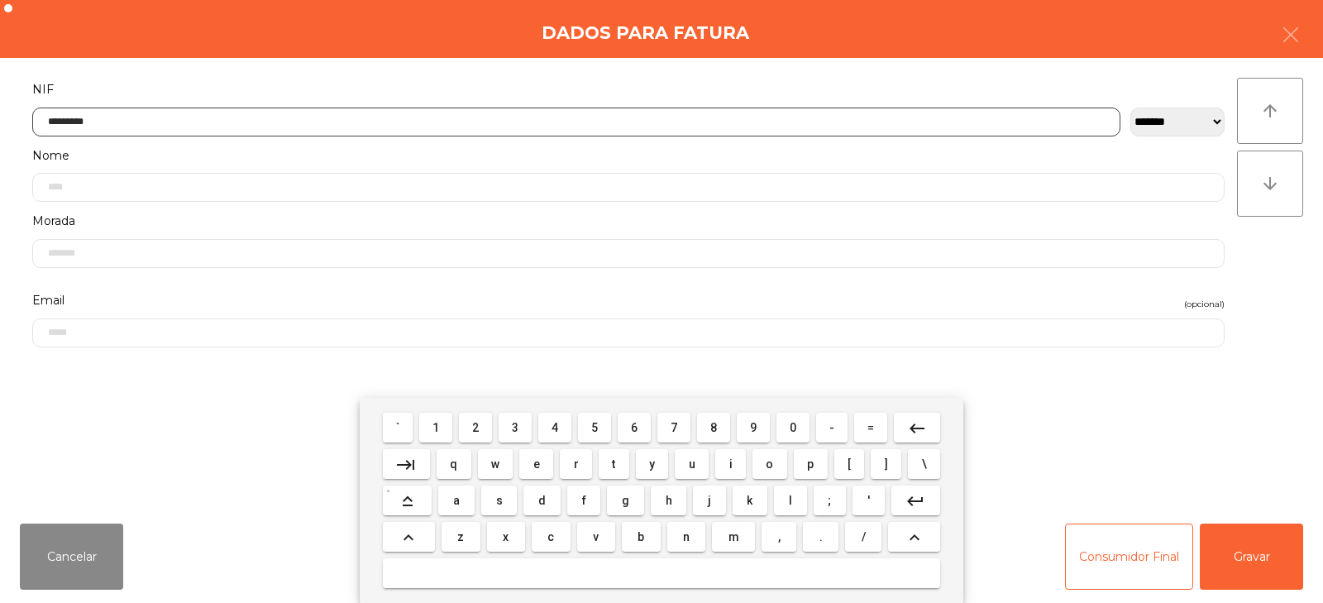
type input "*********"
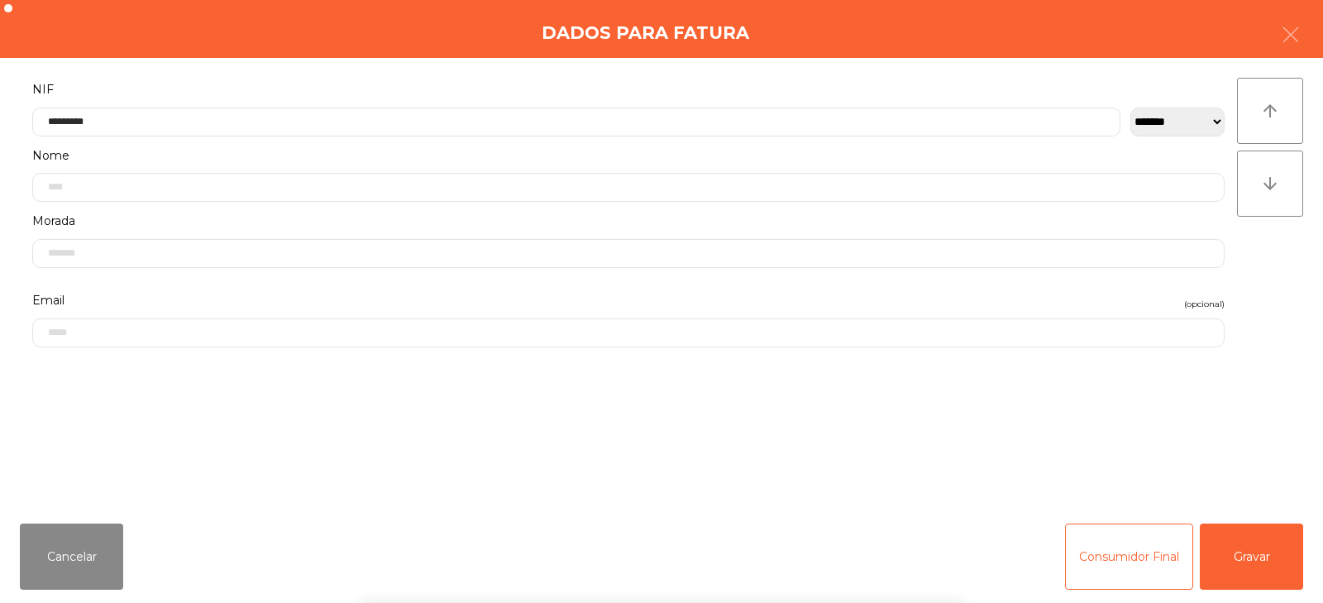
click at [1240, 551] on div "` 1 2 3 4 5 6 7 8 9 0 - = keyboard_backspace keyboard_tab q w e r t y u i o p […" at bounding box center [661, 500] width 1323 height 205
click at [1268, 567] on button "Gravar" at bounding box center [1251, 557] width 103 height 66
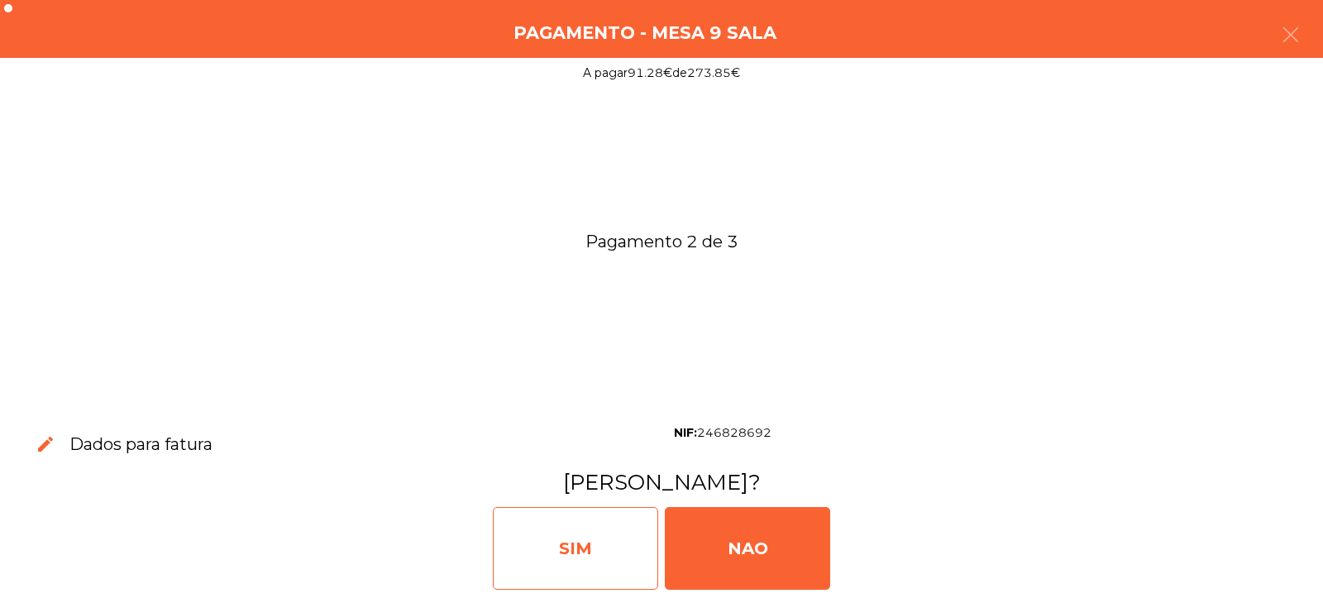
click at [577, 550] on div "SIM" at bounding box center [575, 548] width 165 height 83
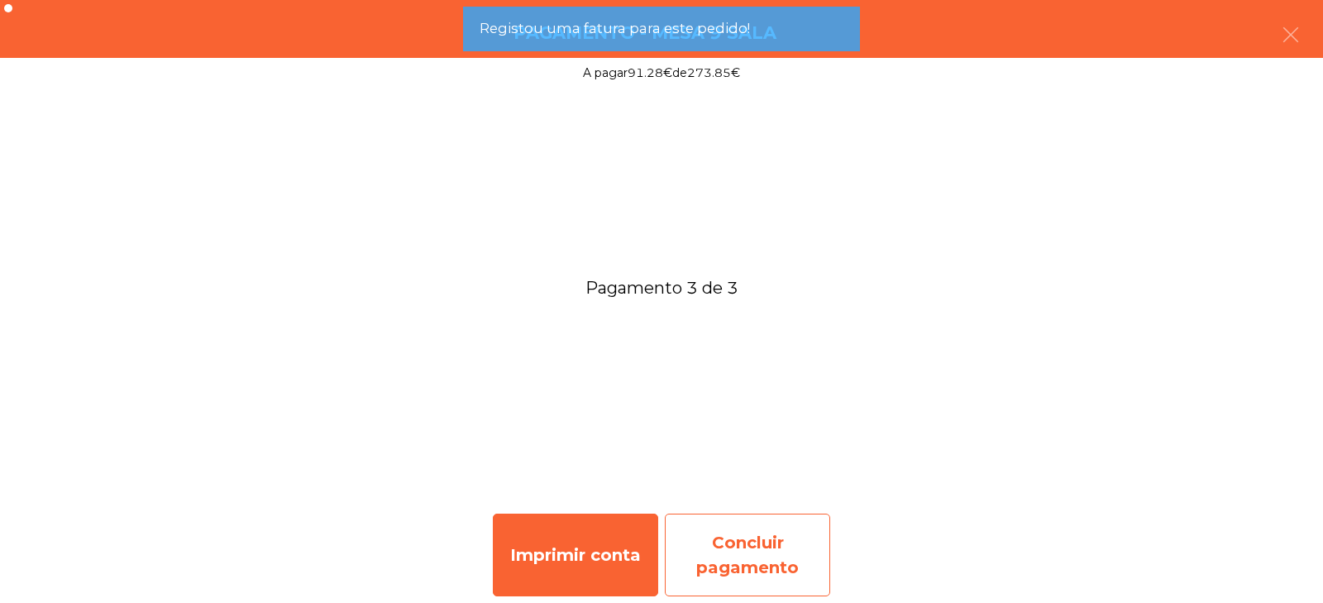
click at [771, 538] on div "Concluir pagamento" at bounding box center [747, 555] width 165 height 83
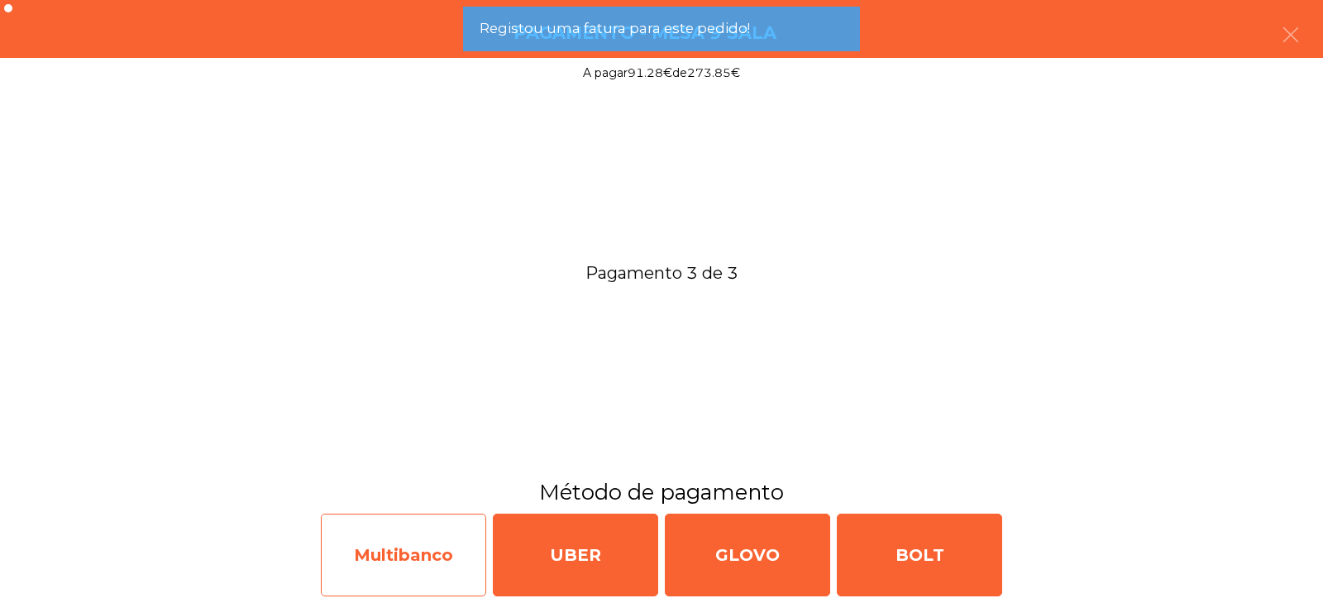
click at [385, 566] on div "Multibanco" at bounding box center [403, 555] width 165 height 83
select select "**"
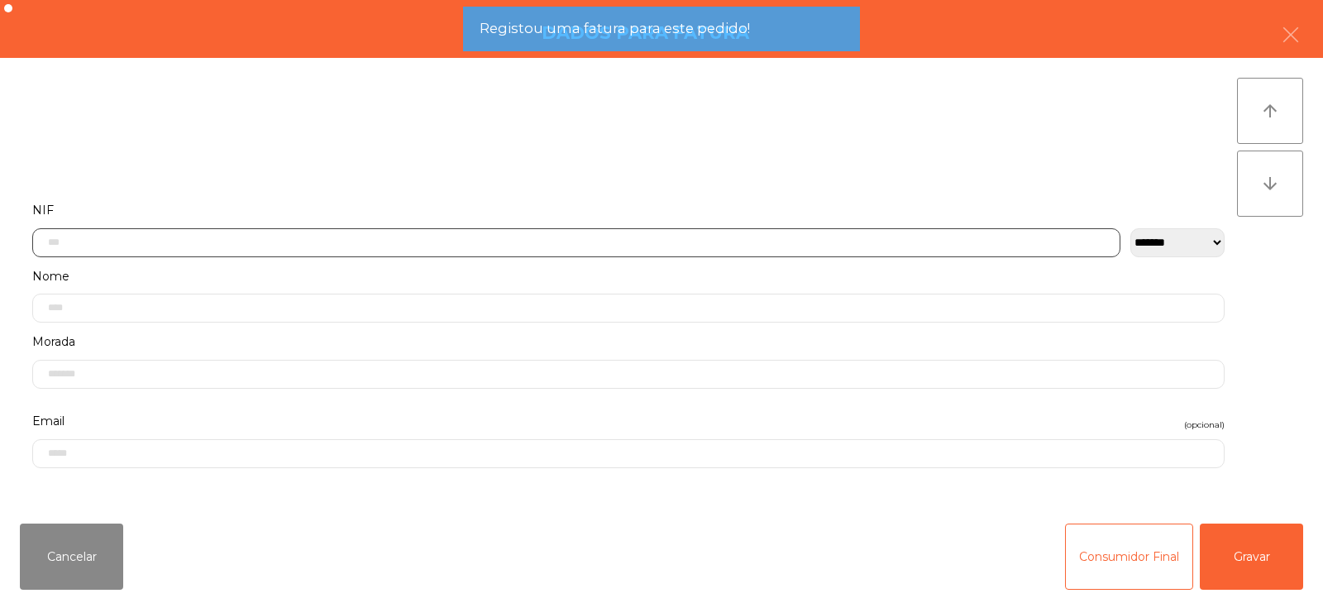
click at [385, 240] on input "text" at bounding box center [576, 242] width 1088 height 29
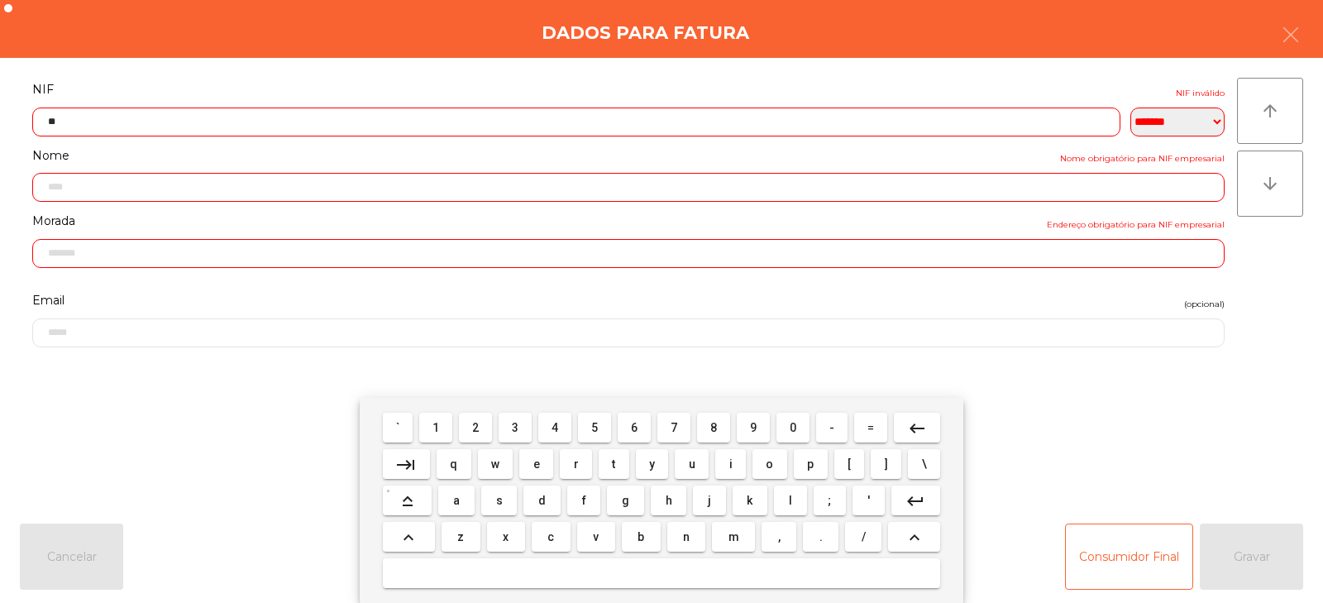
type input "*"
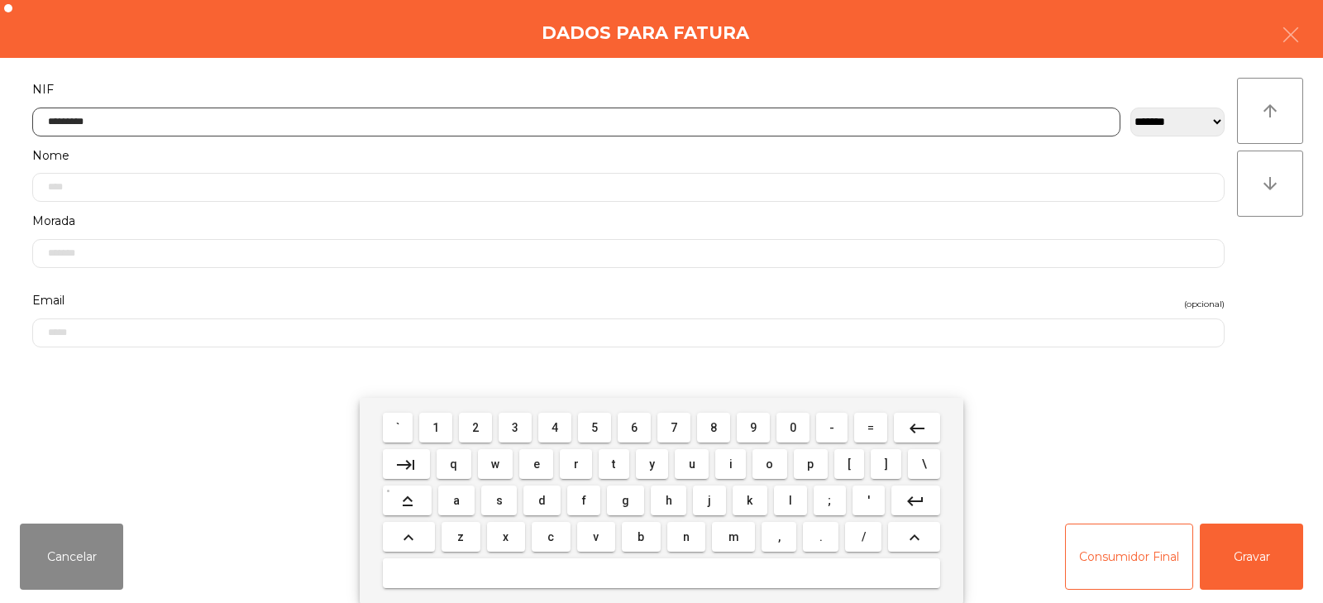
type input "*********"
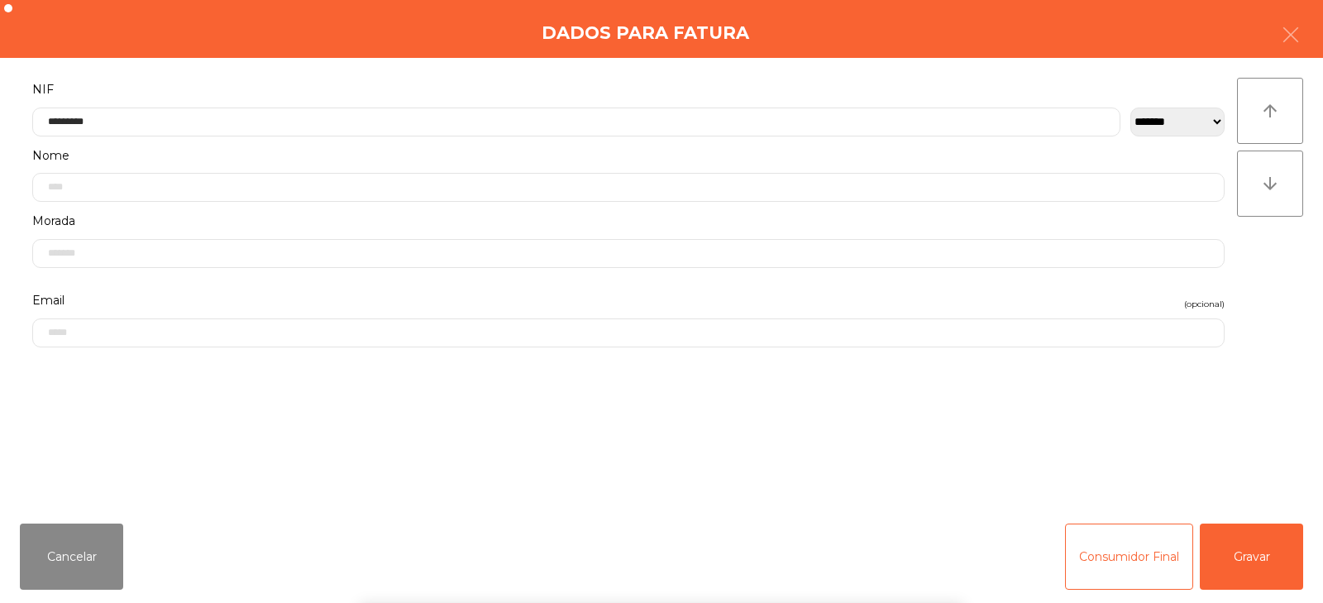
click at [1258, 541] on div "` 1 2 3 4 5 6 7 8 9 0 - = keyboard_backspace keyboard_tab q w e r t y u i o p […" at bounding box center [661, 500] width 1323 height 205
click at [1276, 550] on button "Gravar" at bounding box center [1251, 557] width 103 height 66
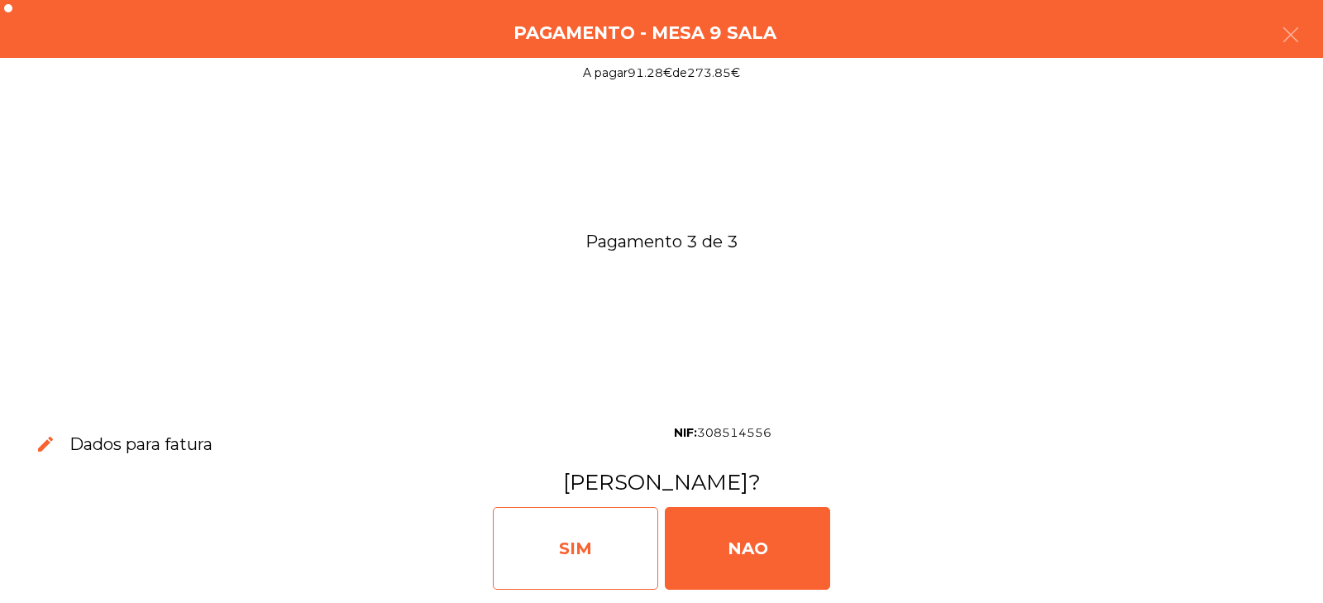
click at [575, 549] on div "SIM" at bounding box center [575, 548] width 165 height 83
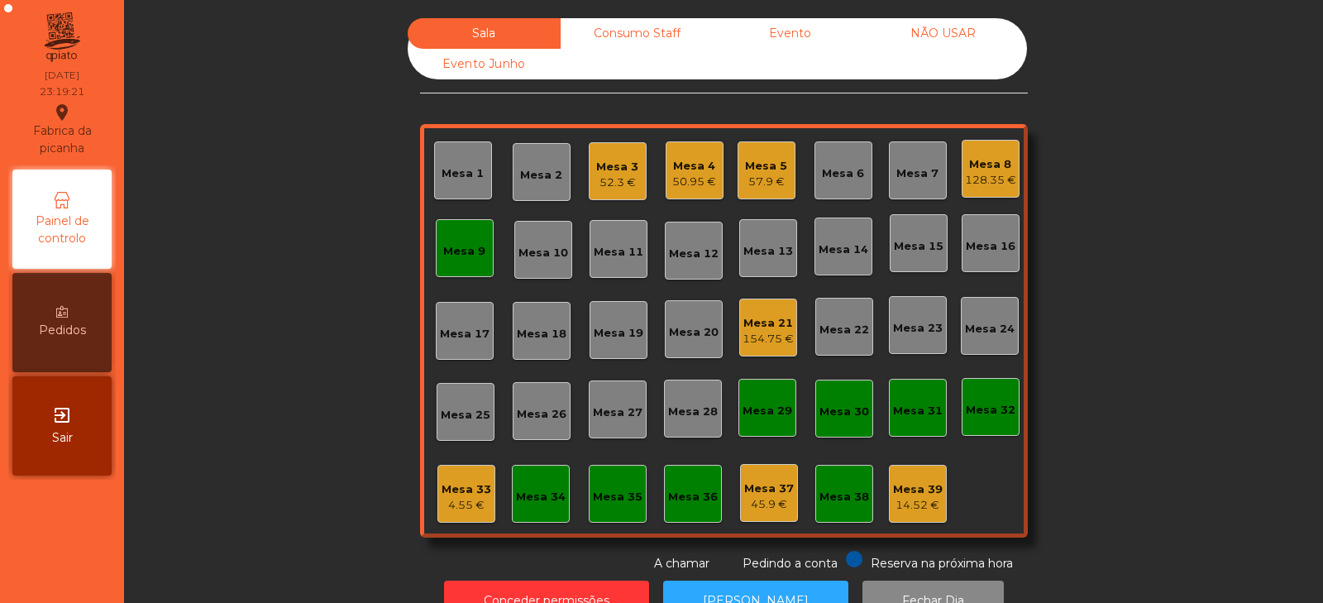
click at [758, 323] on div "Mesa 21" at bounding box center [768, 323] width 51 height 17
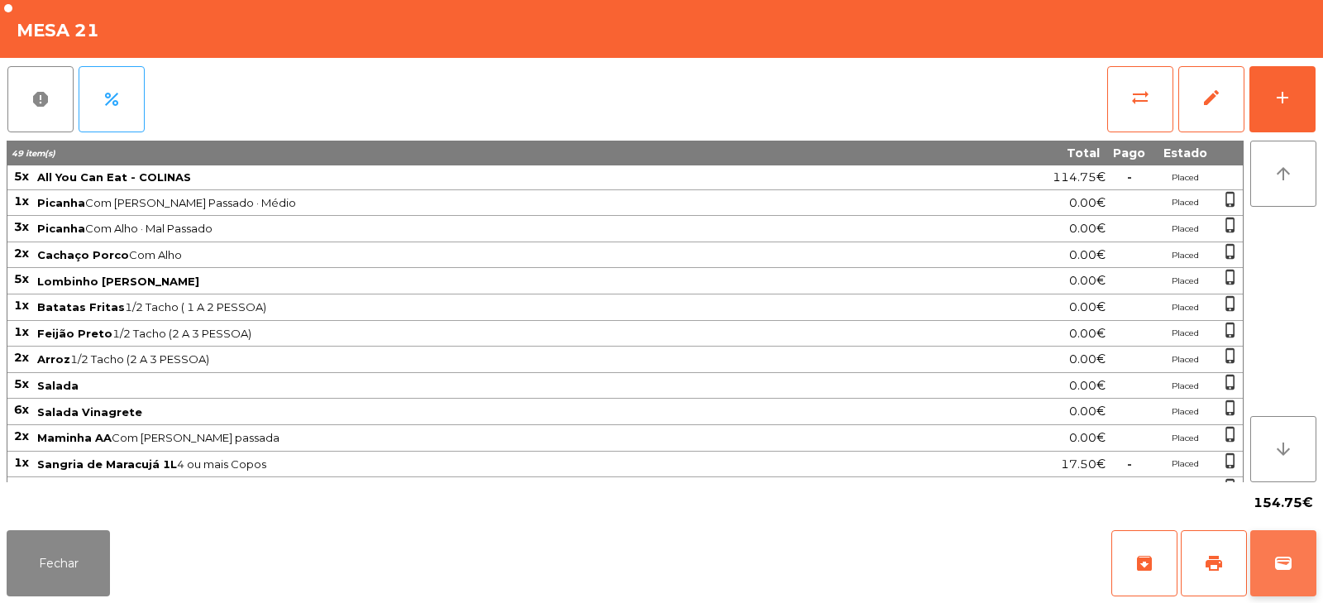
click at [1289, 563] on span "wallet" at bounding box center [1284, 563] width 20 height 20
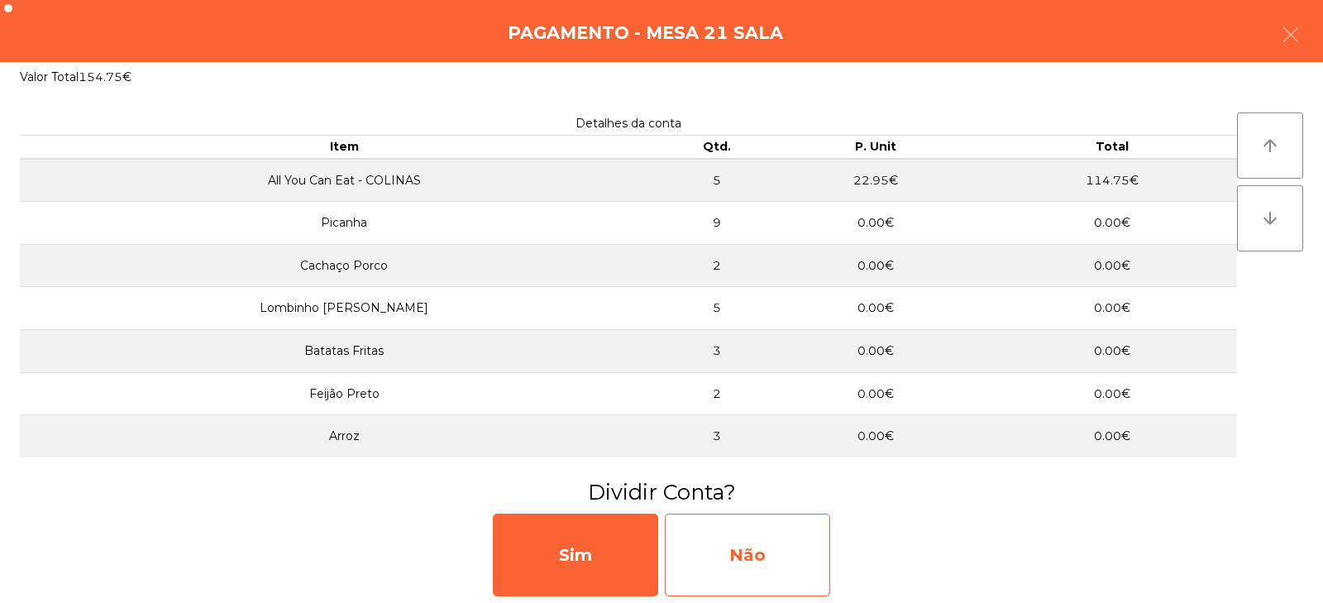
click at [754, 545] on div "Não" at bounding box center [747, 555] width 165 height 83
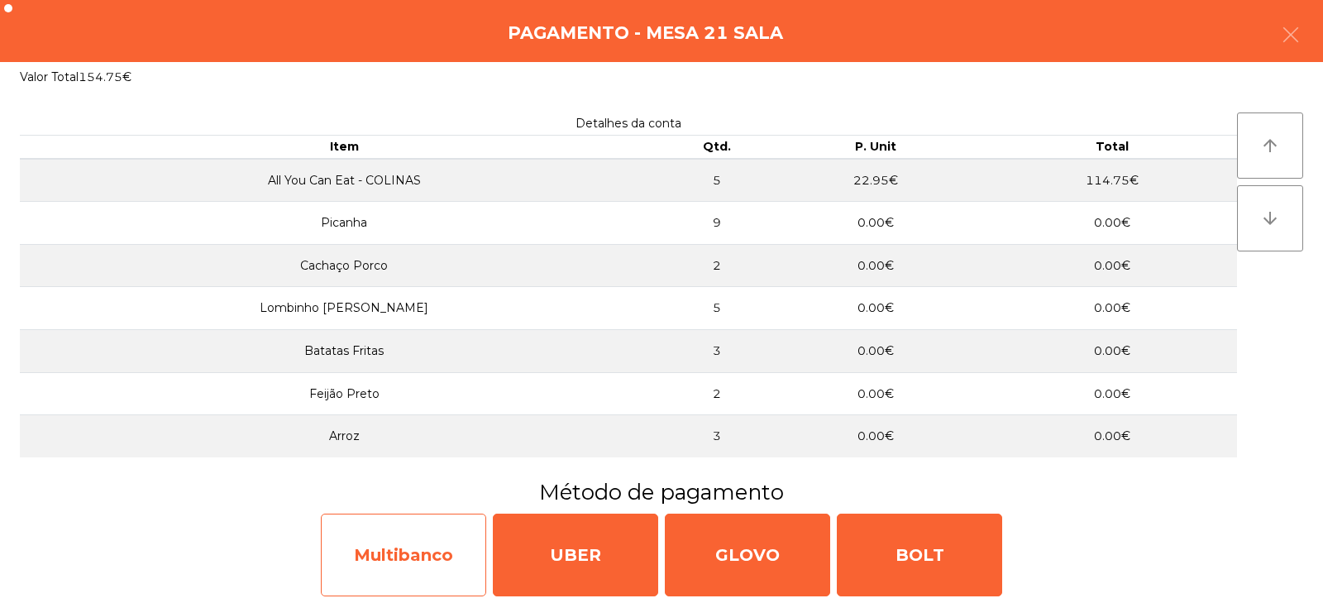
click at [414, 568] on div "Multibanco" at bounding box center [403, 555] width 165 height 83
select select "**"
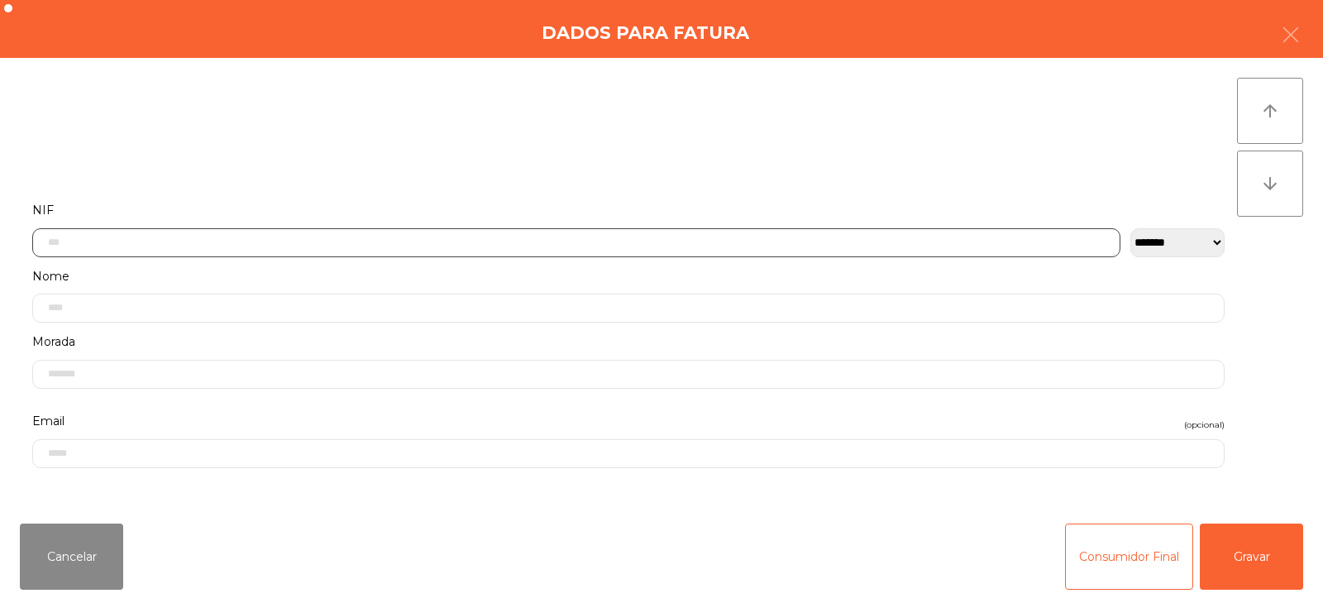
click at [513, 237] on input "text" at bounding box center [576, 242] width 1088 height 29
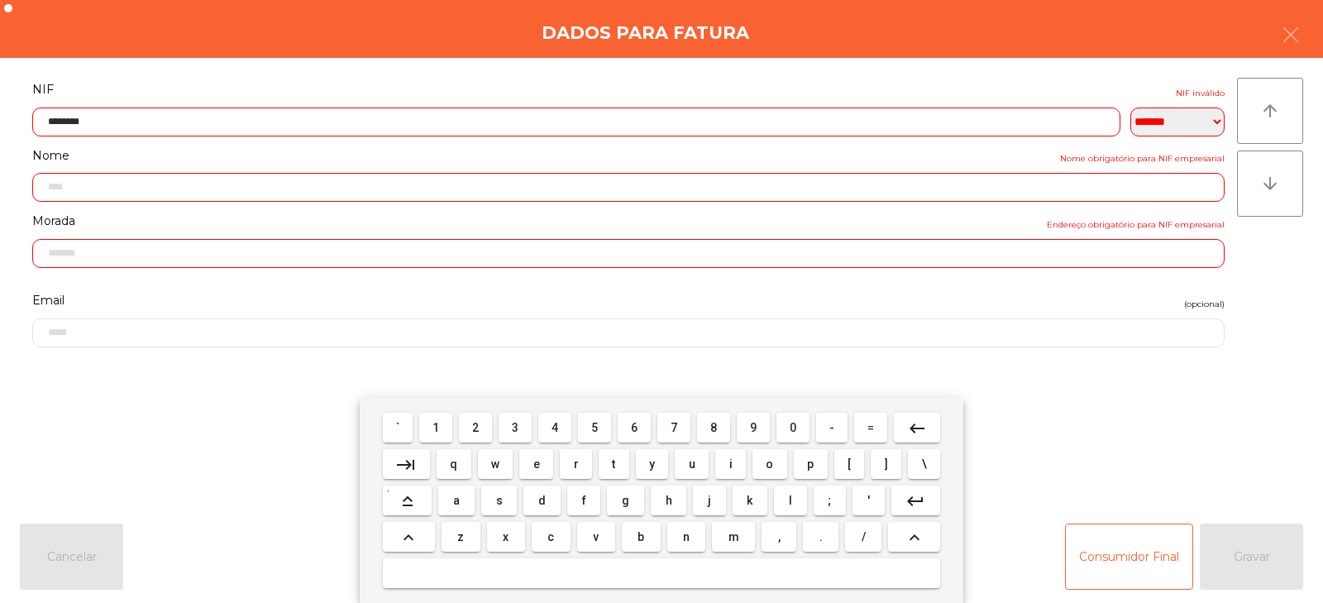
type input "*********"
type input "**********"
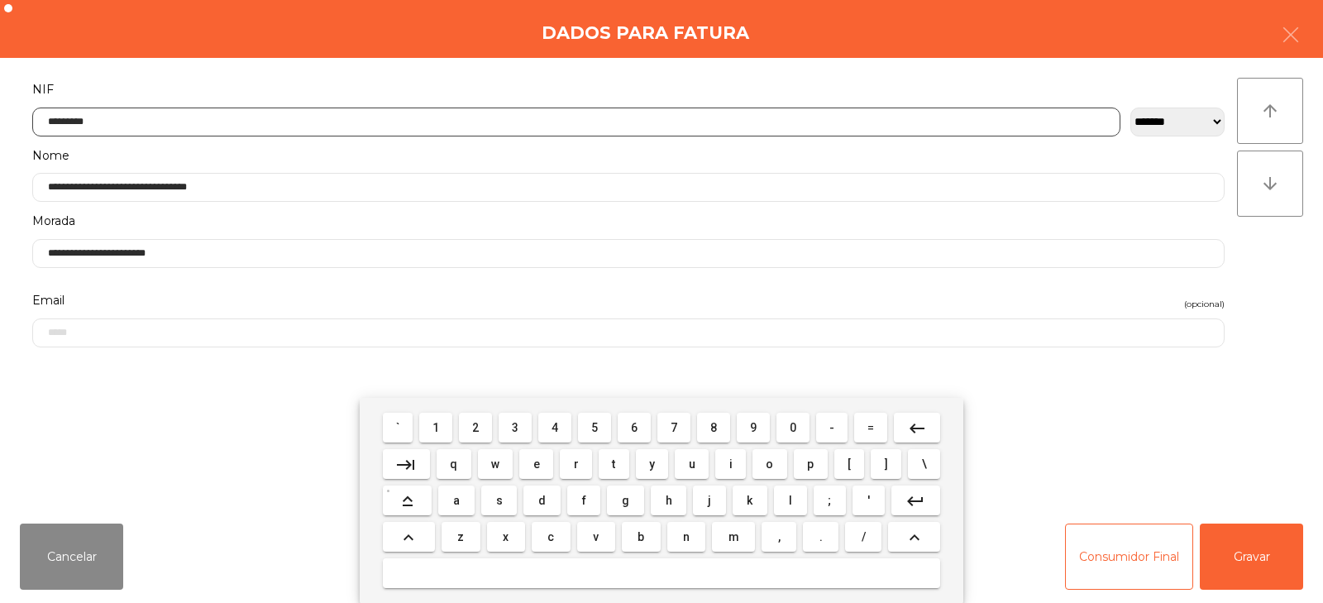
type input "*********"
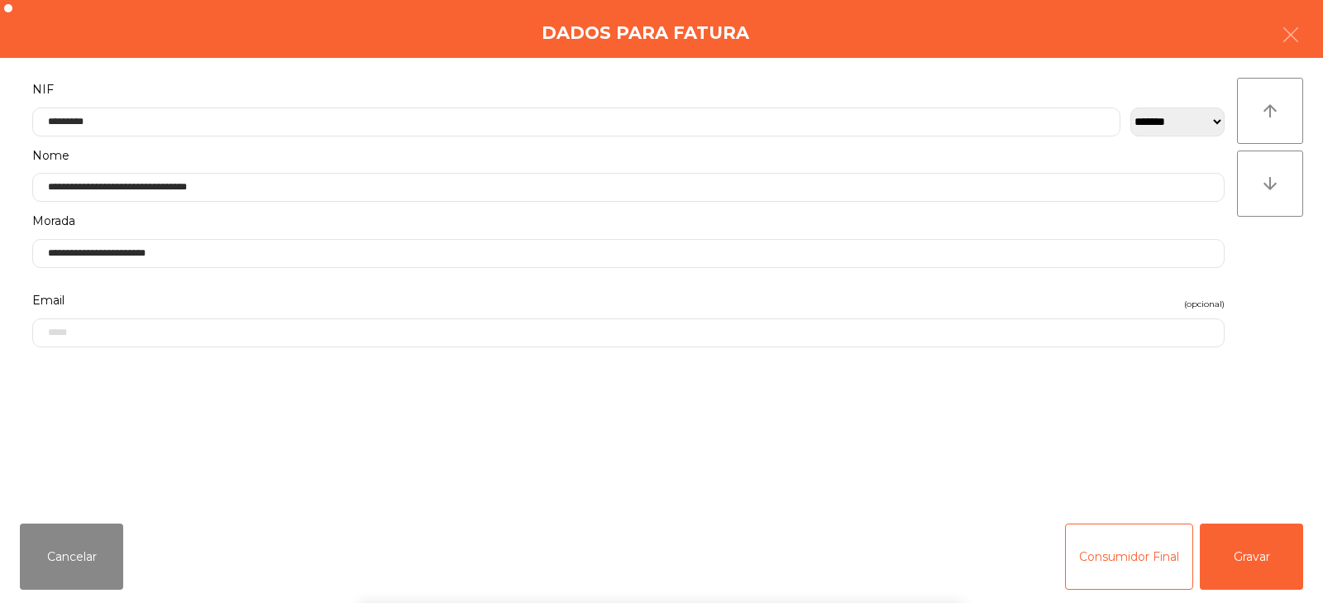
click at [1270, 283] on div "arrow_upward arrow_downward" at bounding box center [1270, 284] width 66 height 413
click at [1273, 534] on button "Gravar" at bounding box center [1251, 557] width 103 height 66
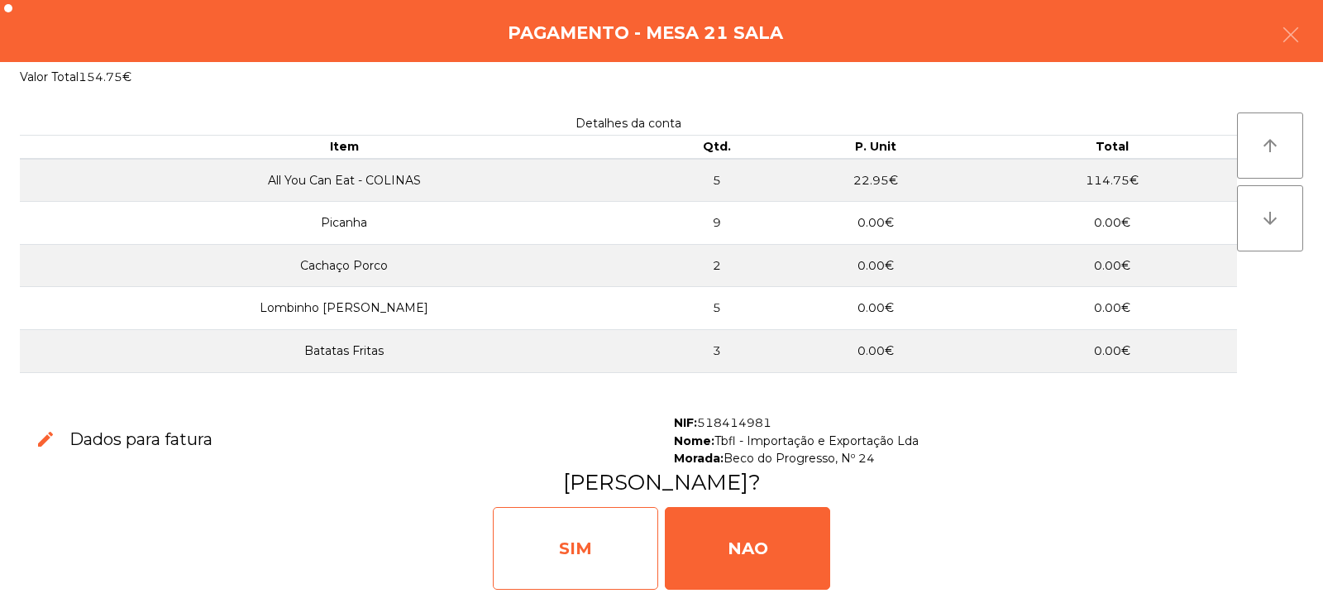
click at [533, 513] on div "SIM" at bounding box center [575, 548] width 165 height 83
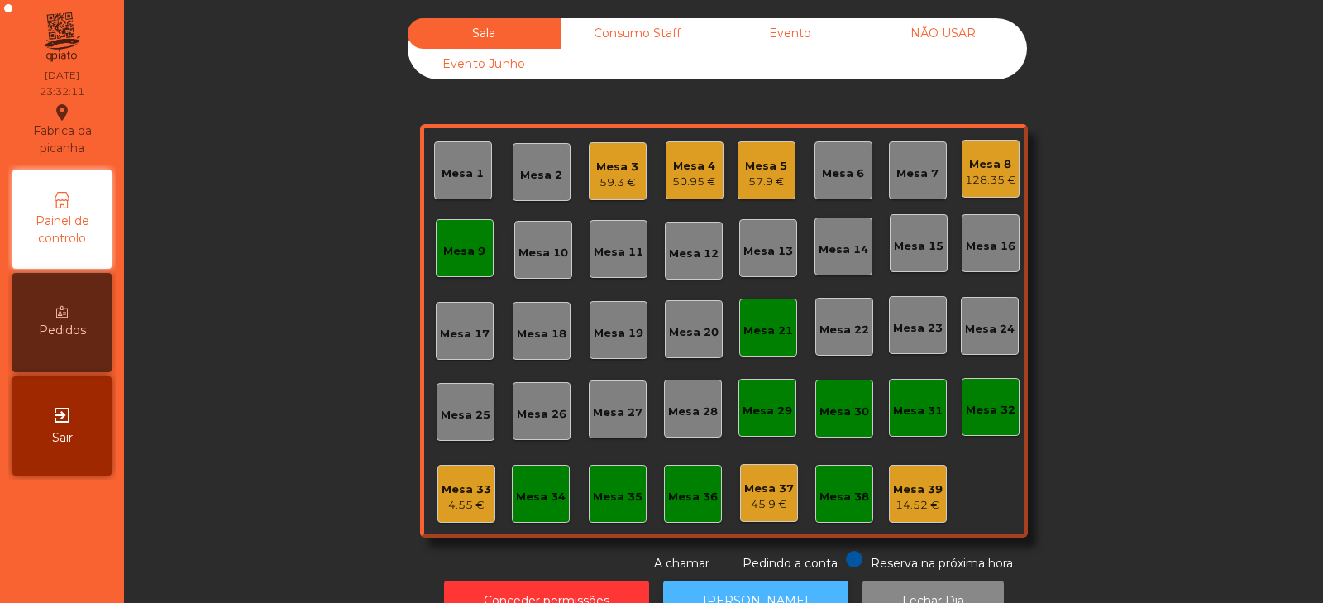
click at [730, 587] on button "[PERSON_NAME]" at bounding box center [755, 601] width 185 height 41
click at [589, 165] on div "Mesa 3 59.3 €" at bounding box center [618, 171] width 58 height 58
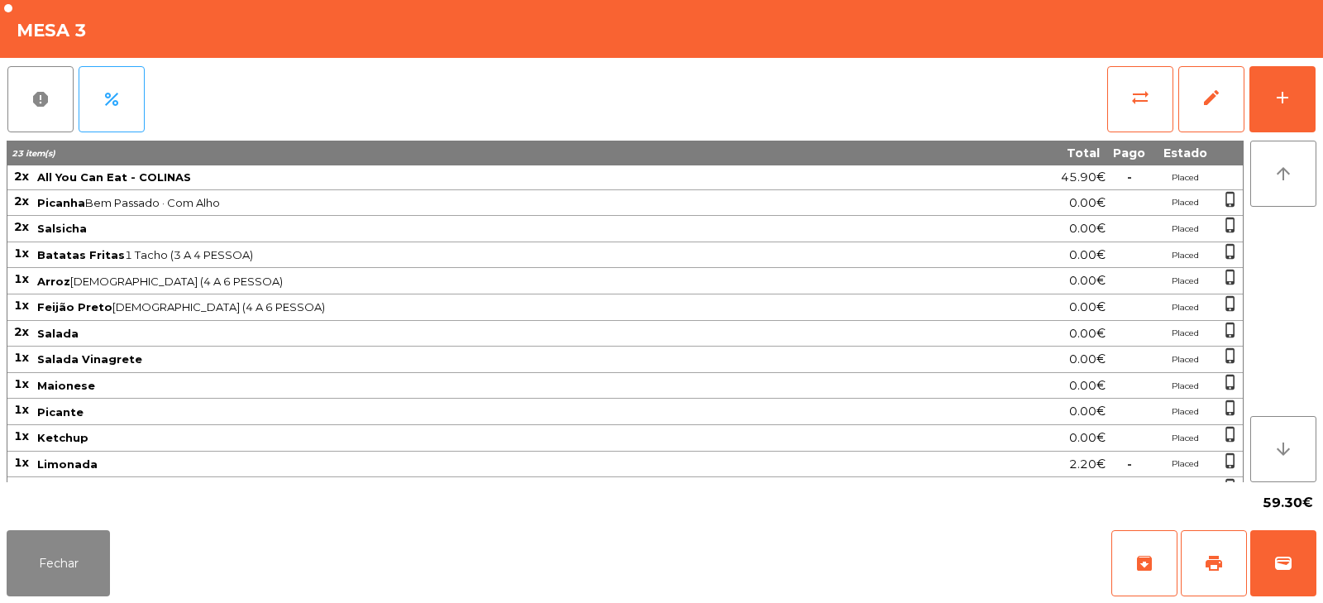
scroll to position [152, 0]
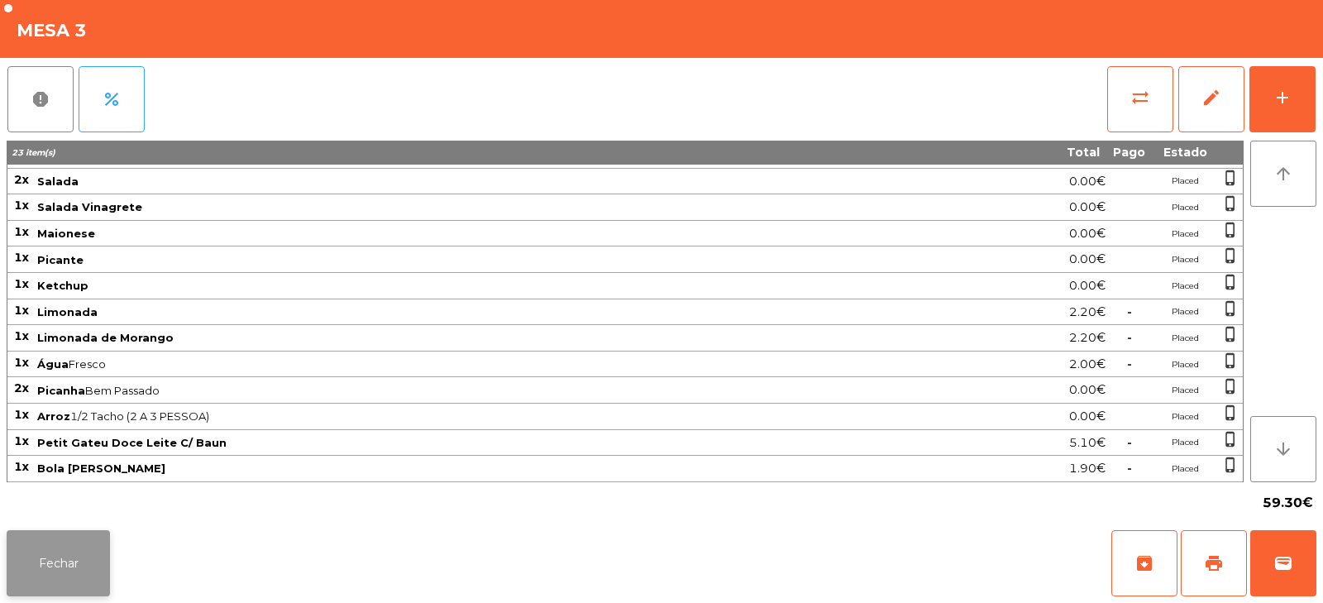
click at [65, 533] on button "Fechar" at bounding box center [58, 563] width 103 height 66
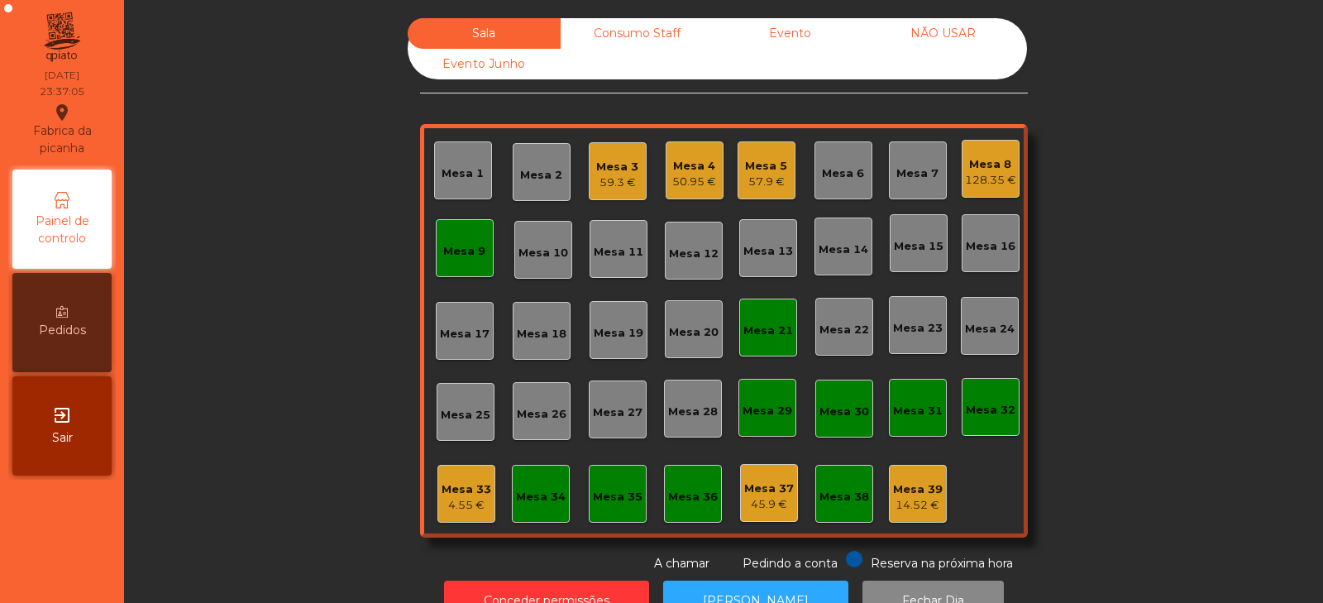
click at [462, 506] on div "4.55 €" at bounding box center [467, 505] width 50 height 17
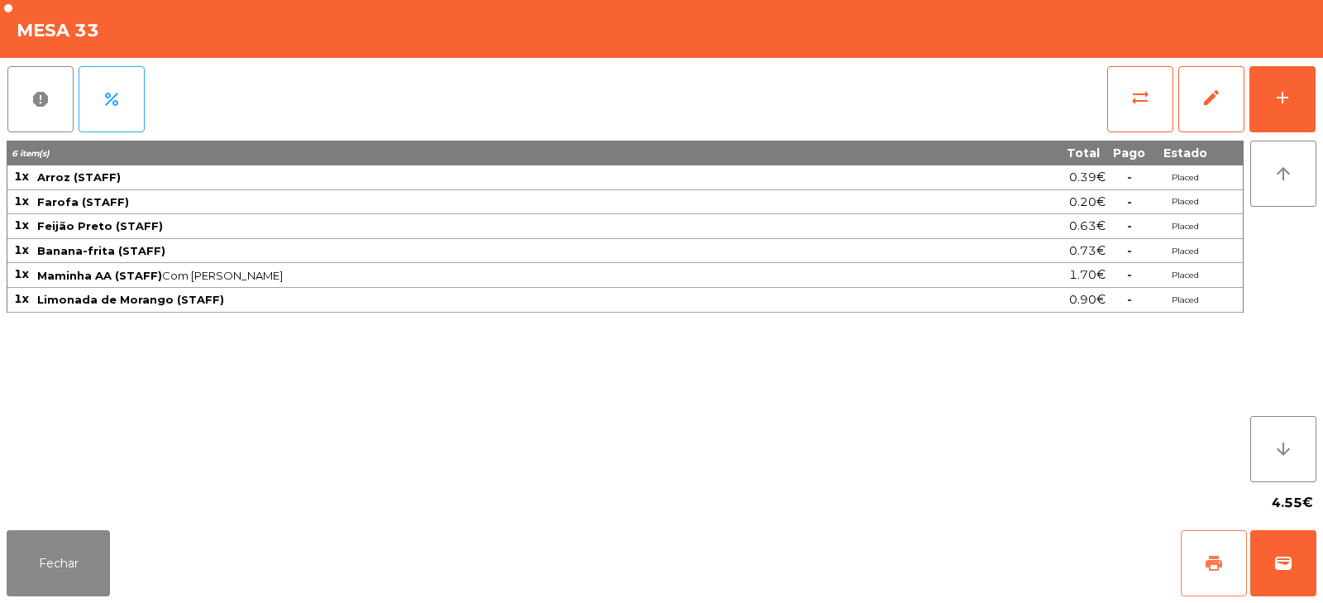
click at [1210, 548] on button "print" at bounding box center [1214, 563] width 66 height 66
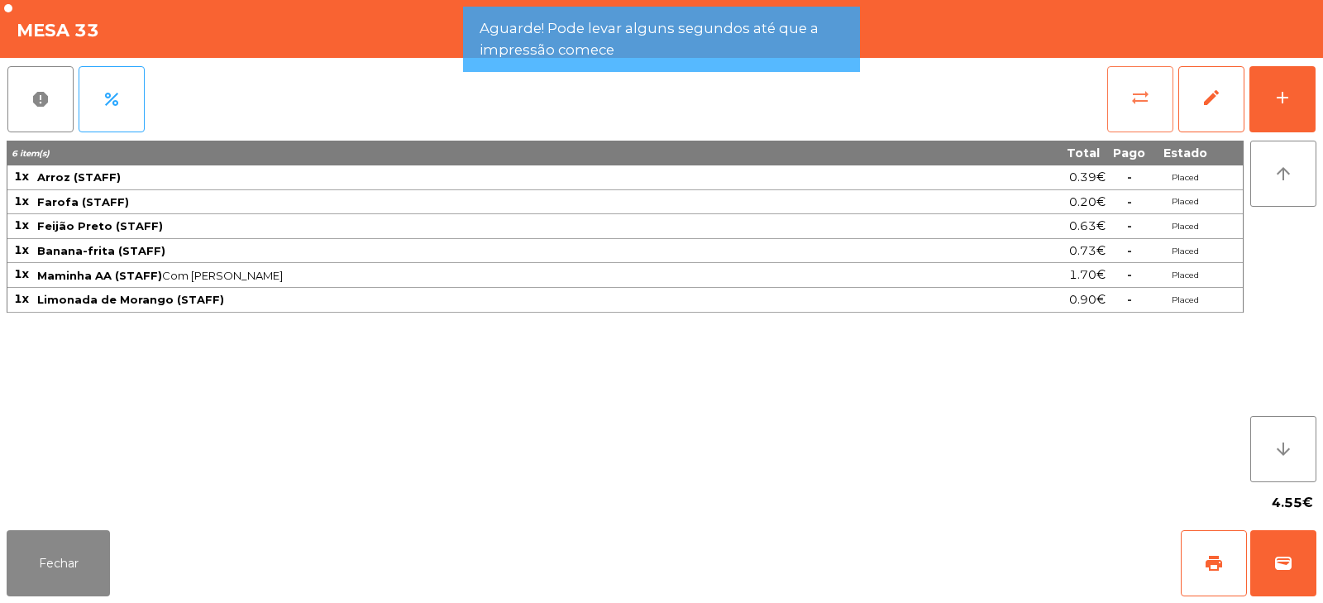
click at [1111, 110] on button "sync_alt" at bounding box center [1140, 99] width 66 height 66
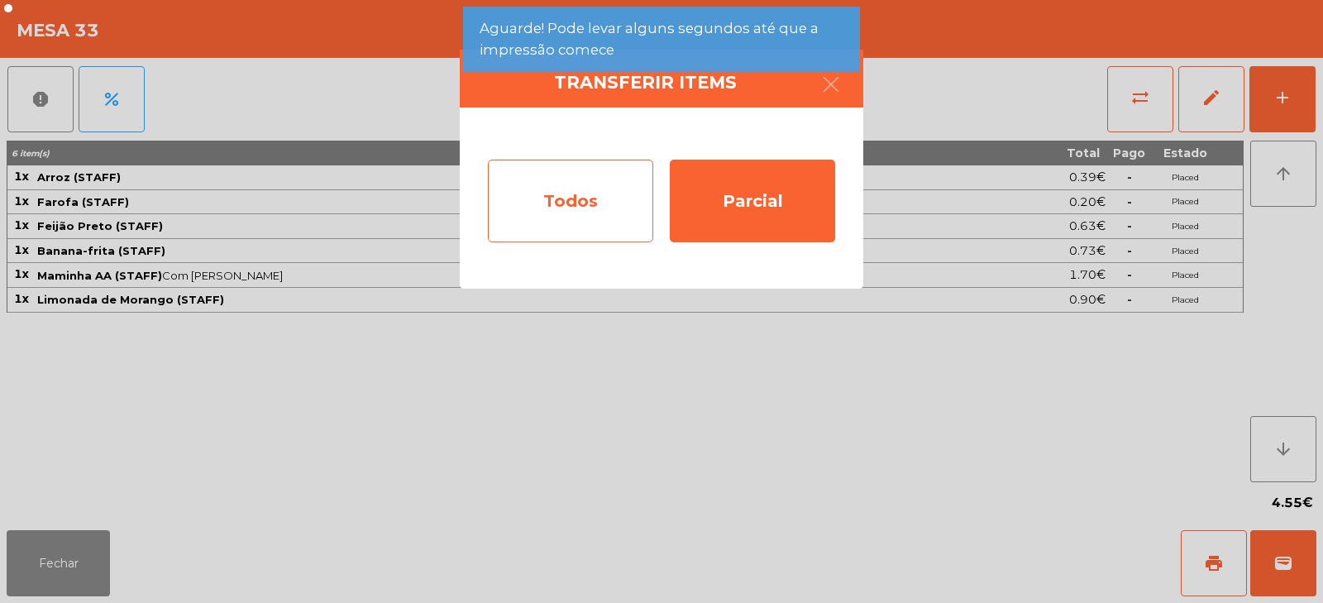
click at [601, 201] on div "Todos" at bounding box center [570, 201] width 165 height 83
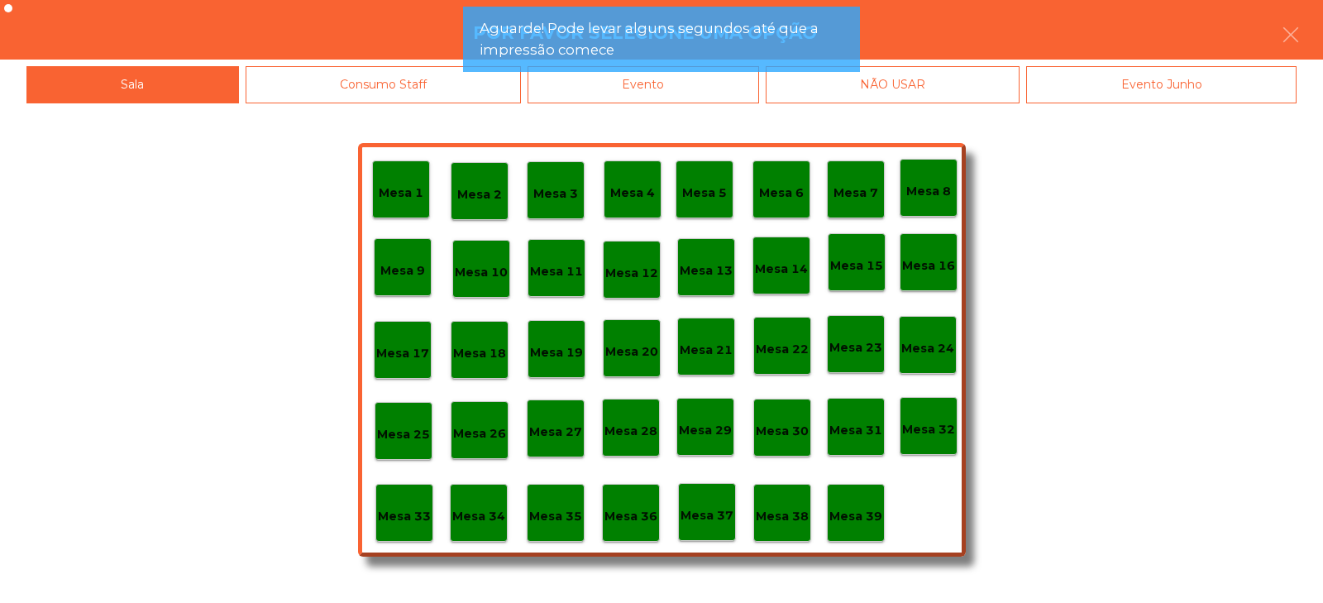
click at [859, 517] on p "Mesa 39" at bounding box center [856, 516] width 53 height 19
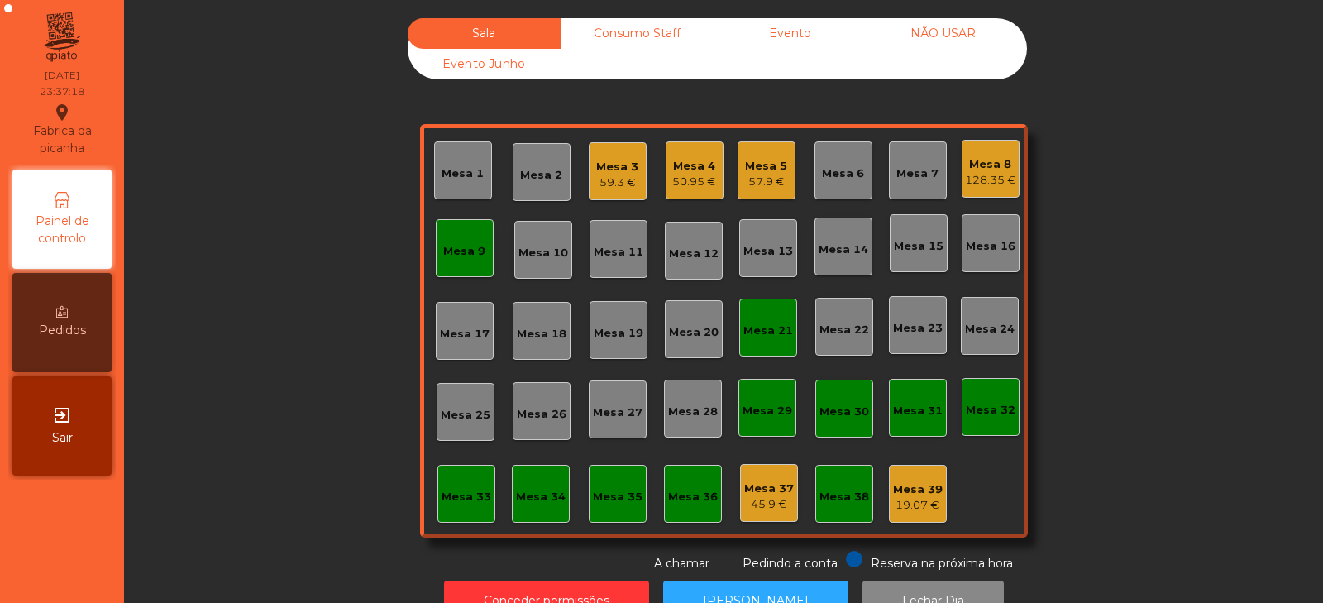
click at [666, 45] on div "Consumo Staff" at bounding box center [637, 33] width 153 height 31
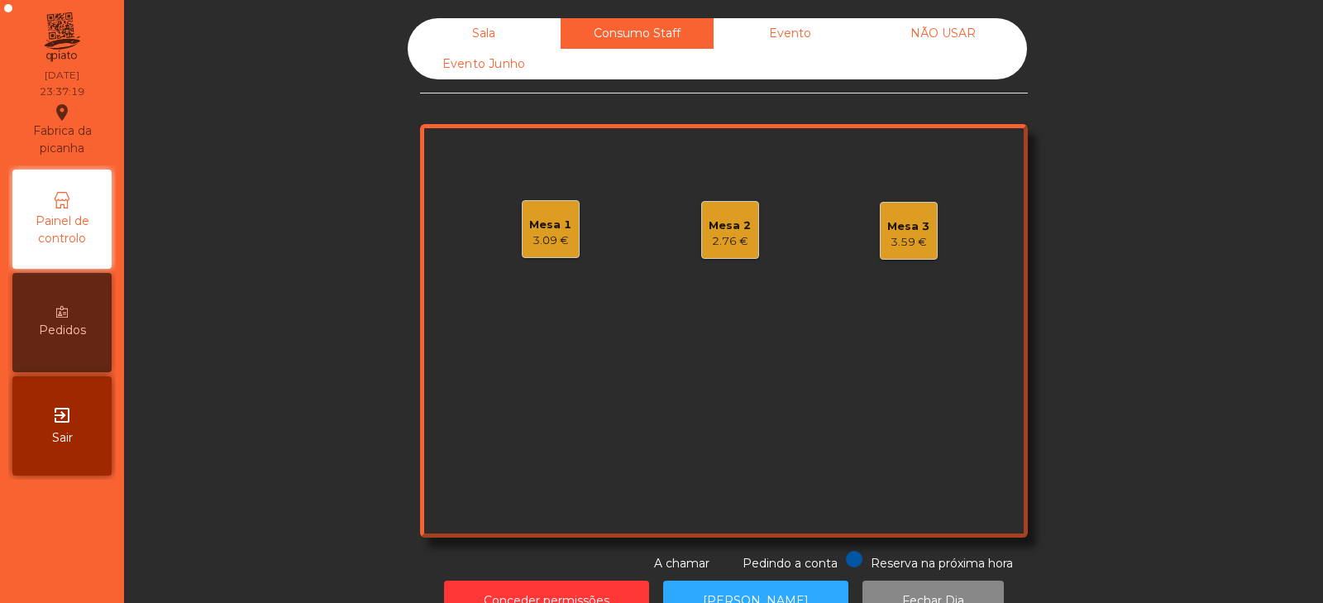
click at [556, 244] on div "3.09 €" at bounding box center [550, 240] width 42 height 17
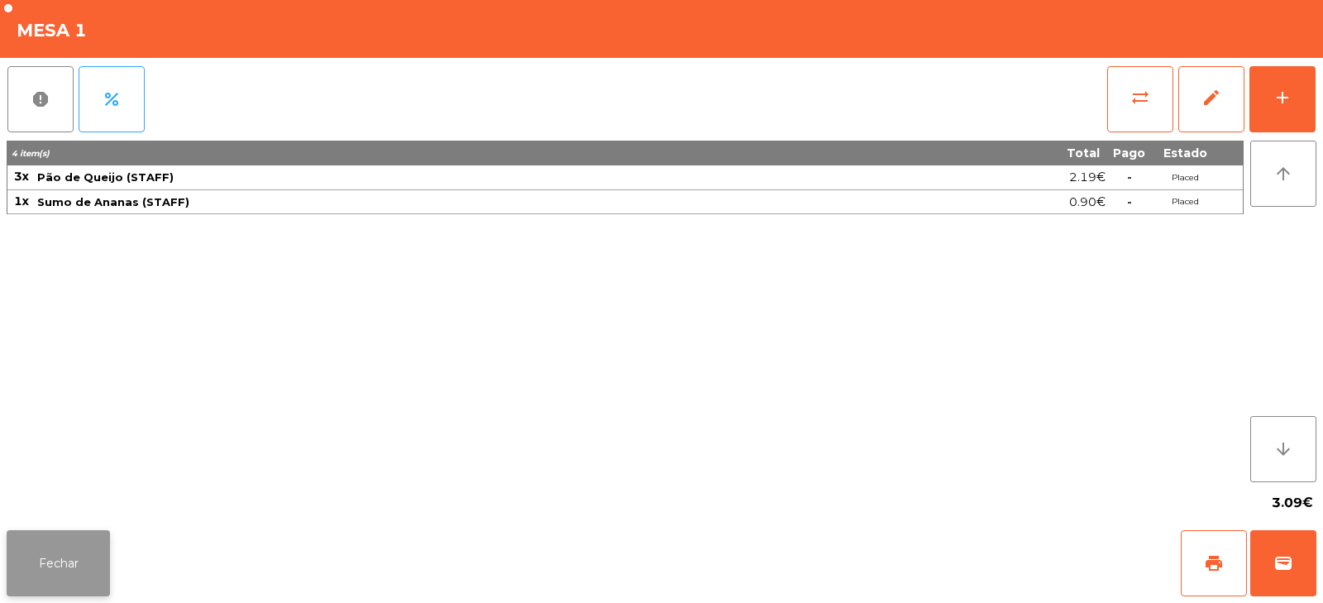
click at [63, 581] on button "Fechar" at bounding box center [58, 563] width 103 height 66
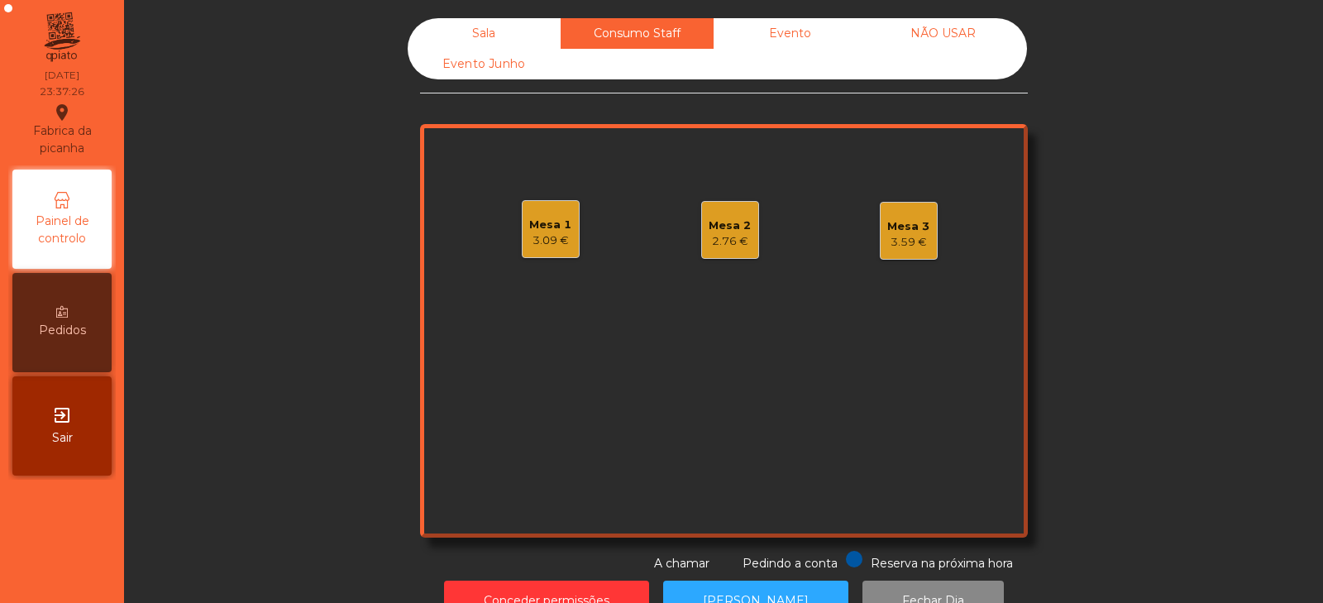
click at [739, 224] on div "Mesa 2" at bounding box center [730, 226] width 42 height 17
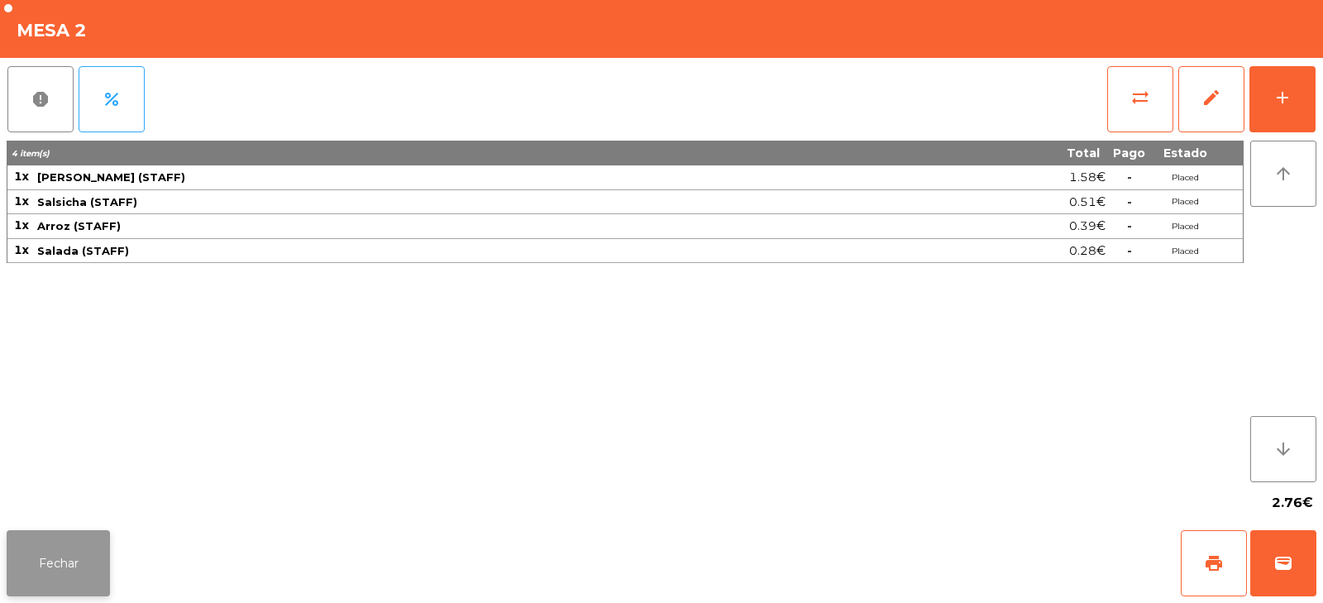
click at [96, 555] on button "Fechar" at bounding box center [58, 563] width 103 height 66
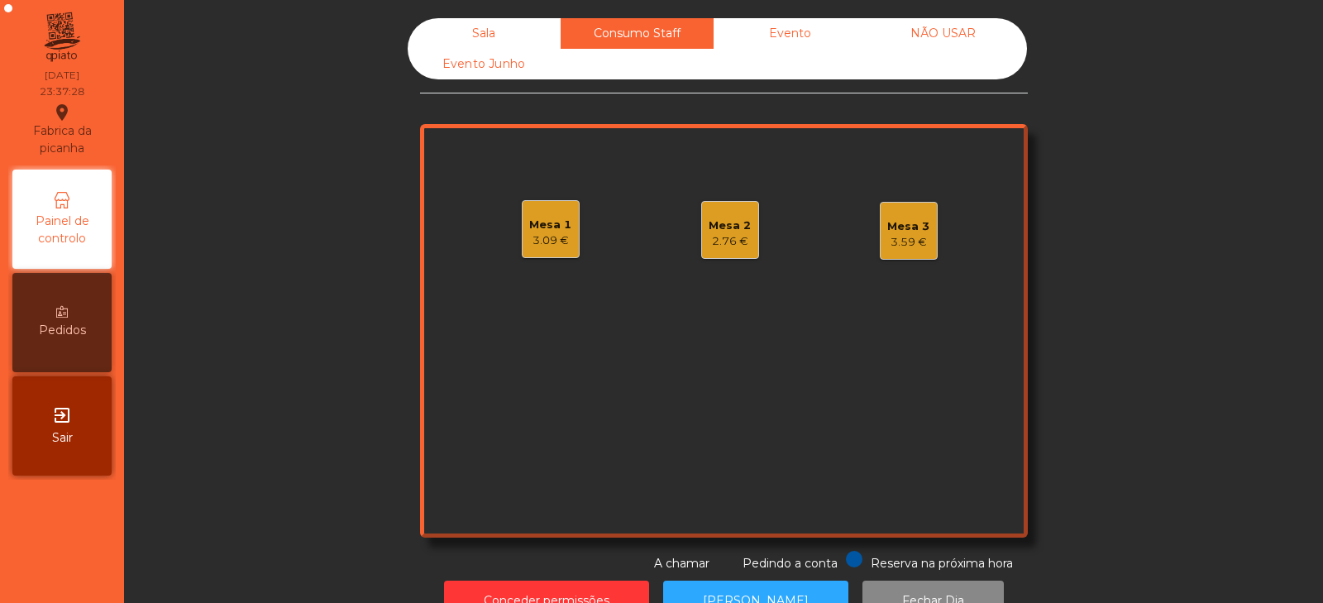
click at [529, 252] on div "Mesa 1 3.09 €" at bounding box center [551, 229] width 58 height 58
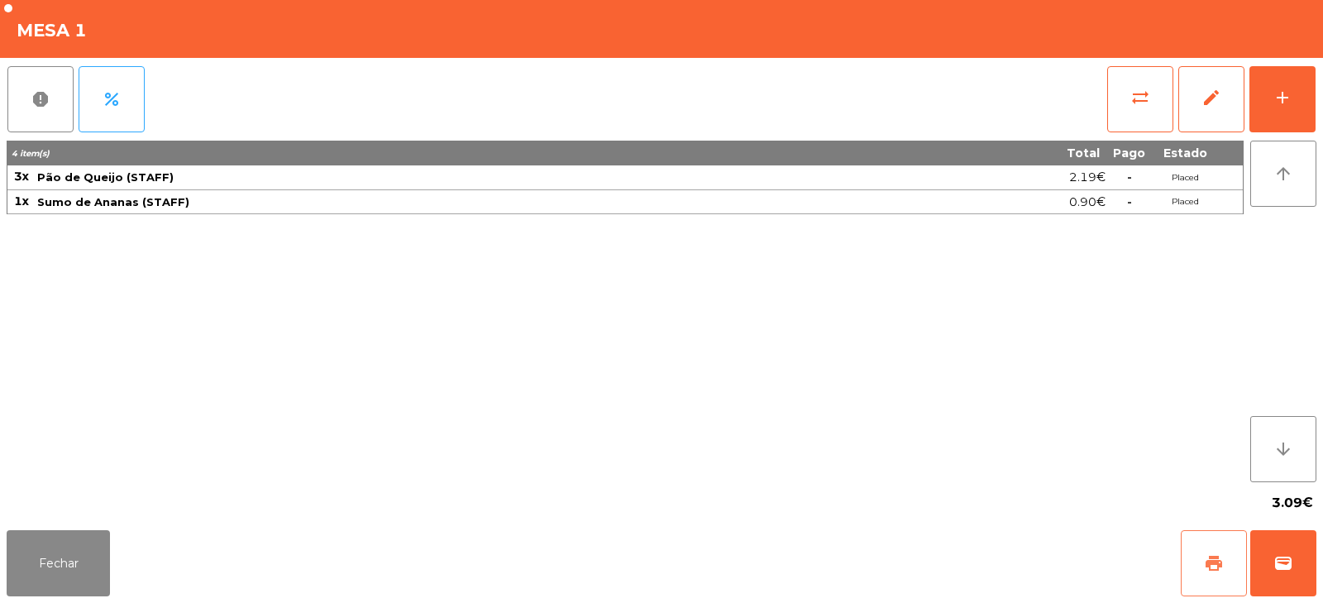
click at [1203, 554] on button "print" at bounding box center [1214, 563] width 66 height 66
click at [1128, 109] on button "sync_alt" at bounding box center [1140, 99] width 66 height 66
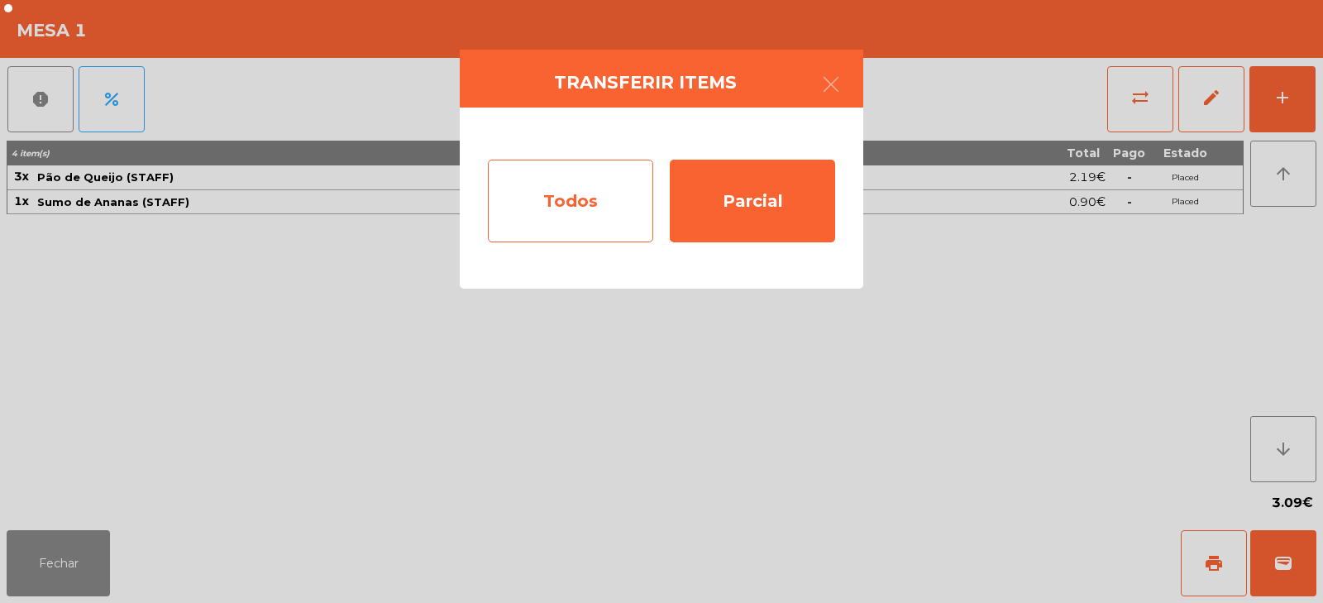
click at [545, 207] on div "Todos" at bounding box center [570, 201] width 165 height 83
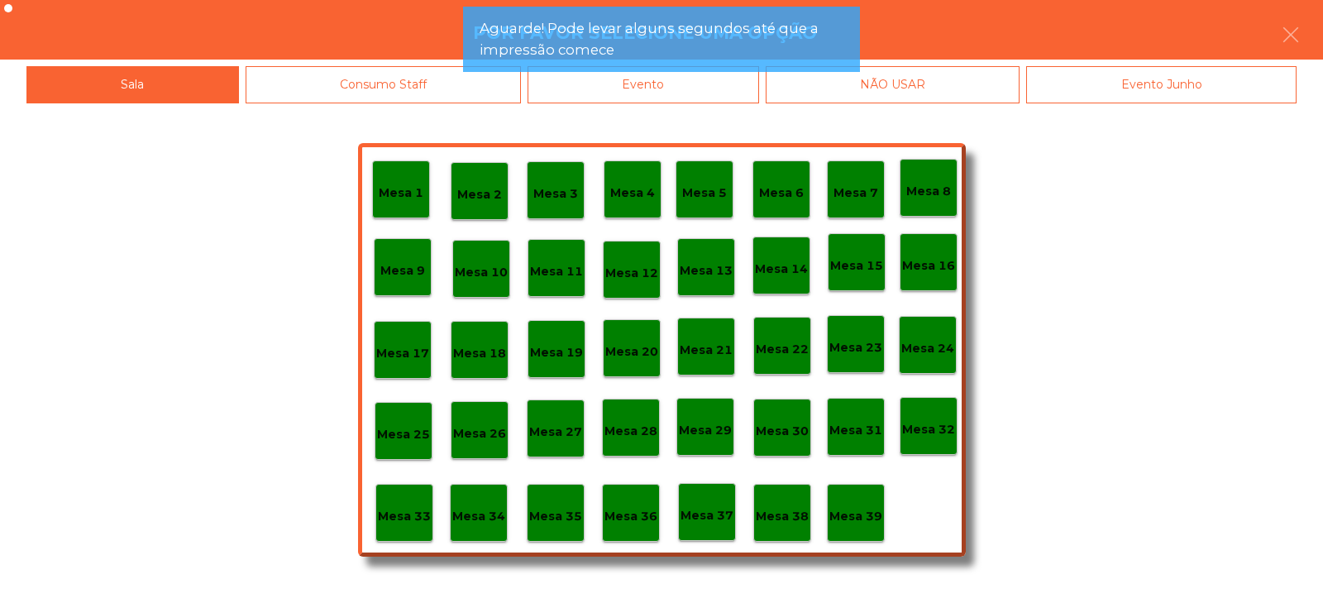
click at [883, 514] on div "Mesa 39" at bounding box center [856, 513] width 58 height 58
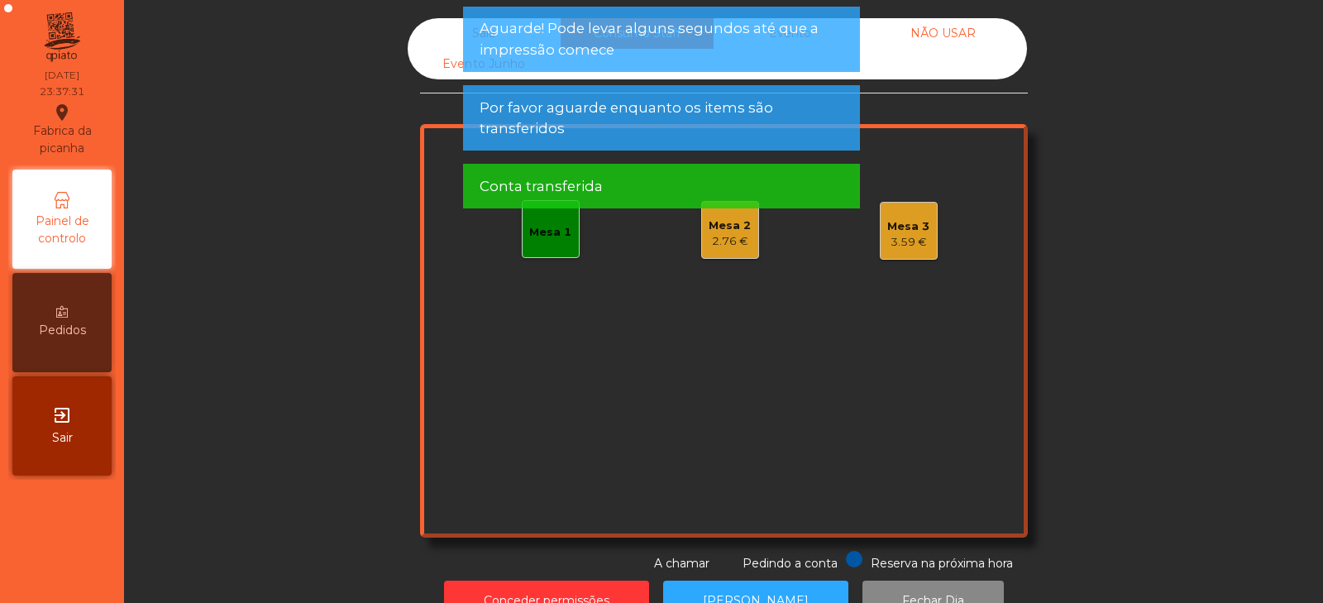
click at [715, 236] on div "2.76 €" at bounding box center [730, 241] width 42 height 17
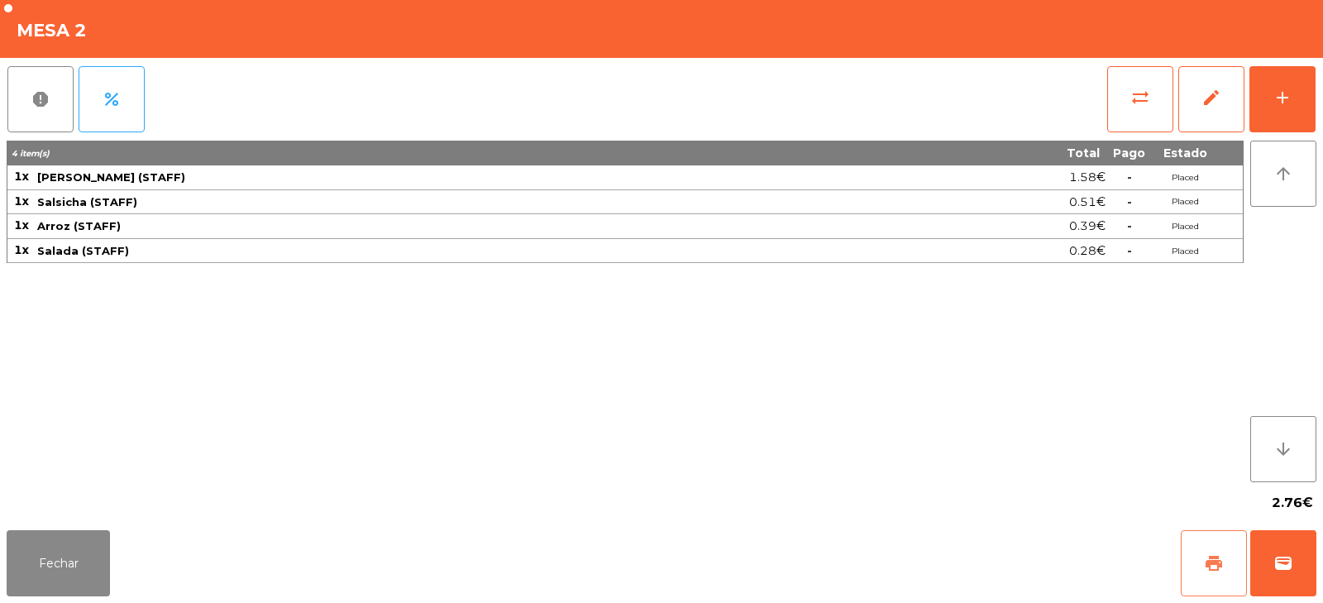
click at [1203, 570] on button "print" at bounding box center [1214, 563] width 66 height 66
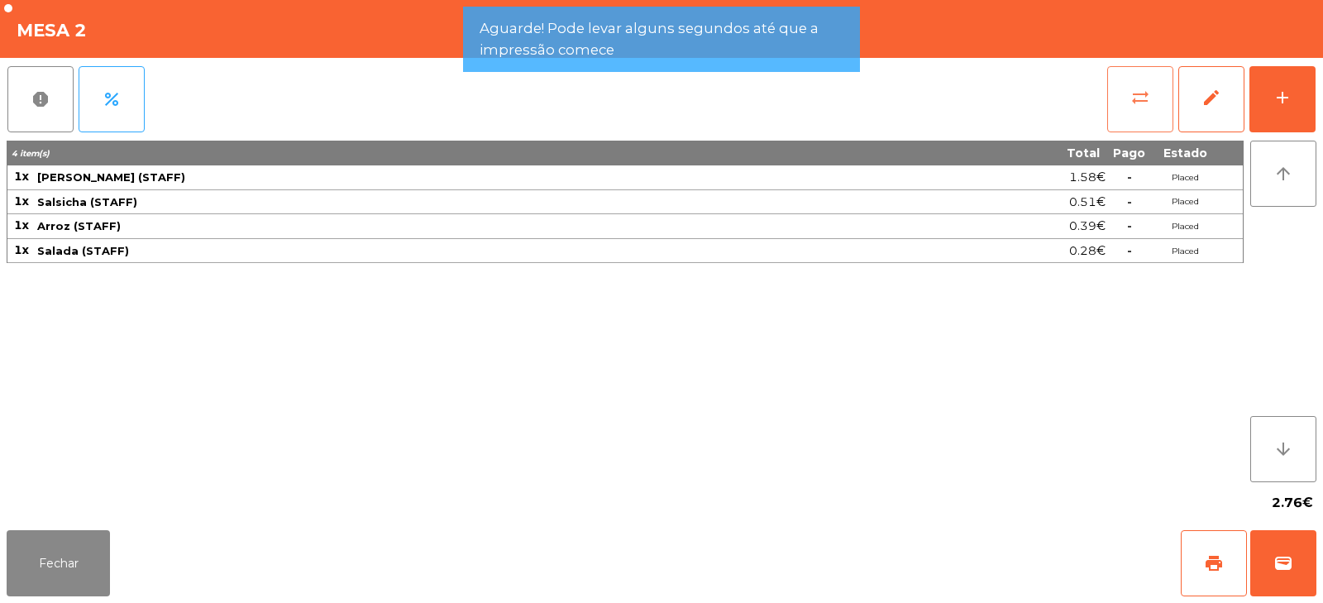
click at [1127, 72] on button "sync_alt" at bounding box center [1140, 99] width 66 height 66
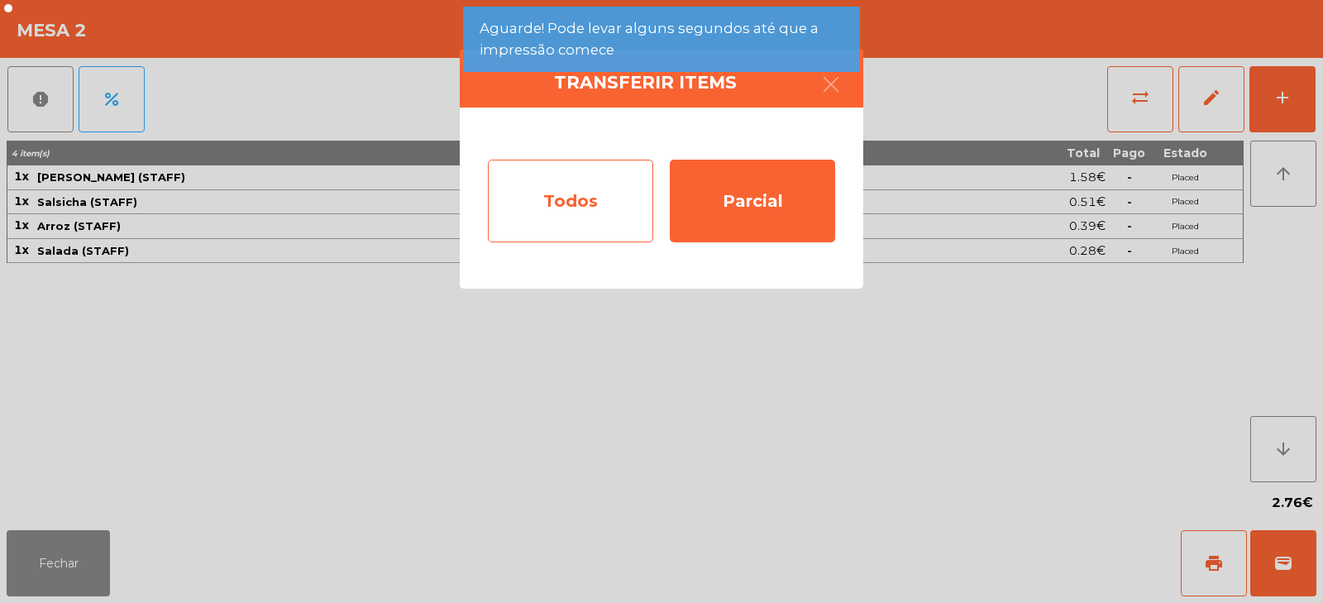
click at [628, 204] on div "Todos" at bounding box center [570, 201] width 165 height 83
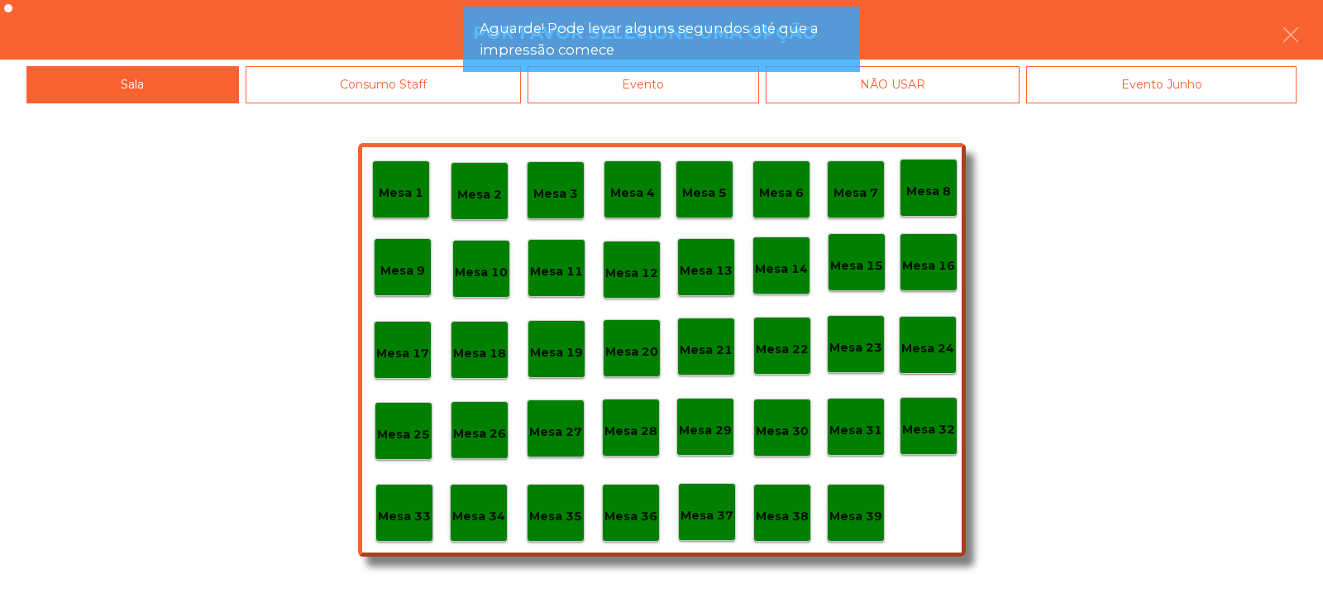
click at [849, 505] on div "Mesa 39" at bounding box center [856, 513] width 53 height 26
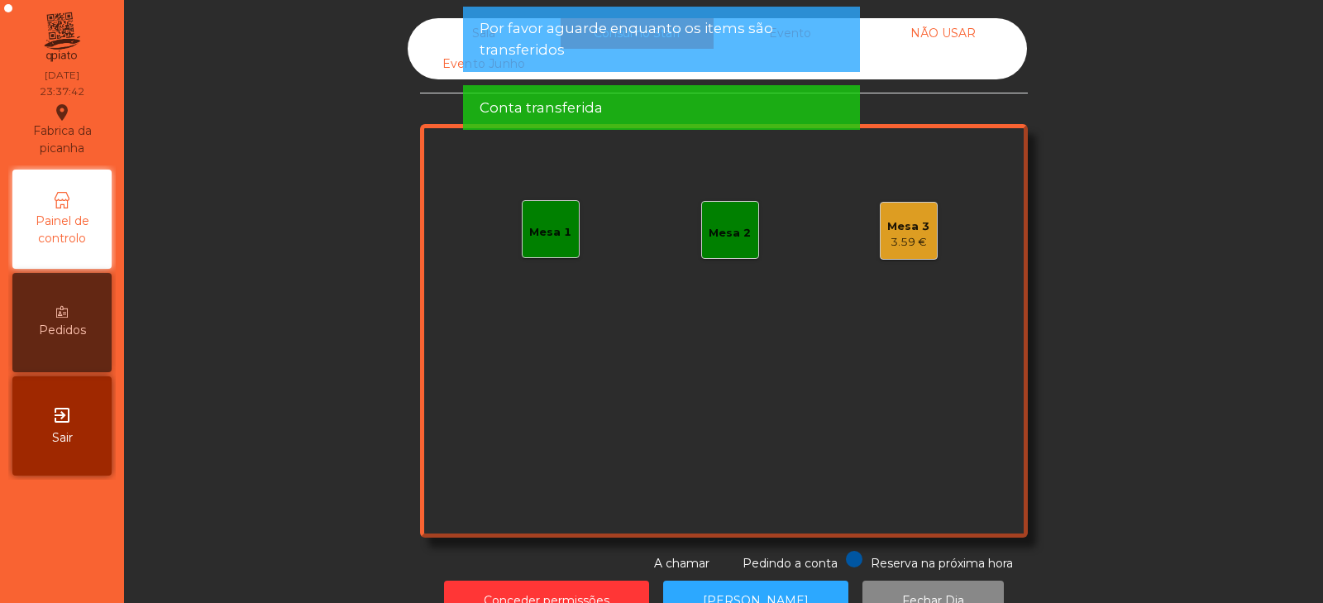
click at [895, 234] on div "3.59 €" at bounding box center [908, 242] width 42 height 17
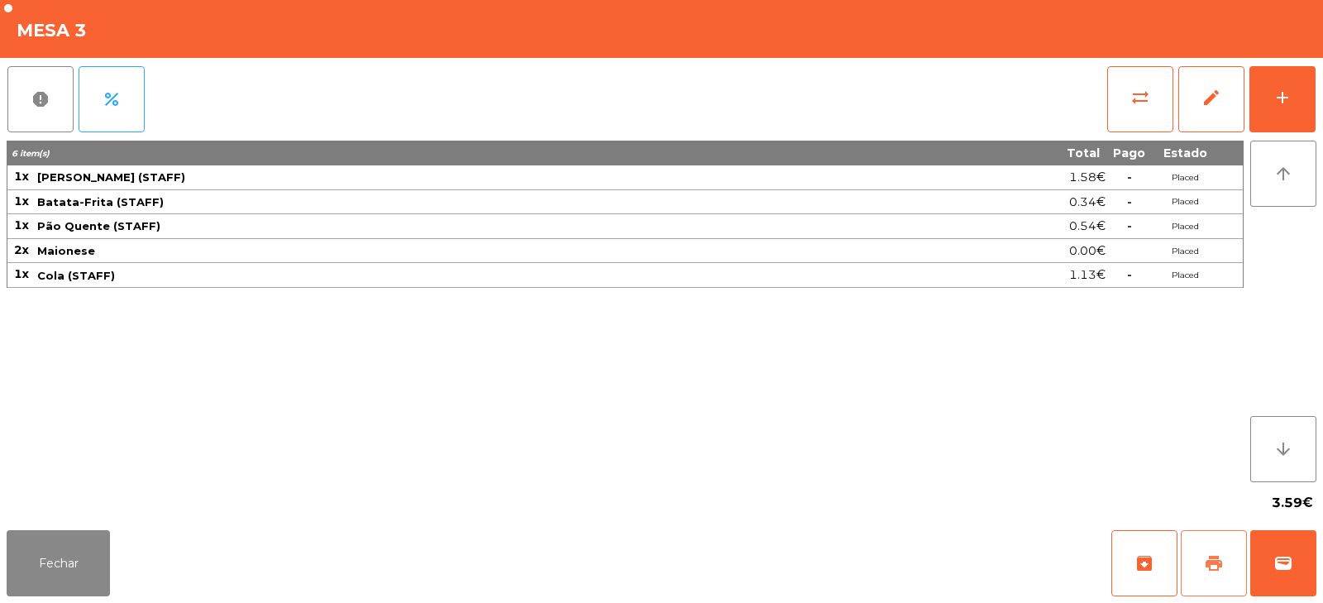
click at [1209, 558] on span "print" at bounding box center [1214, 563] width 20 height 20
click at [1112, 109] on button "sync_alt" at bounding box center [1140, 99] width 66 height 66
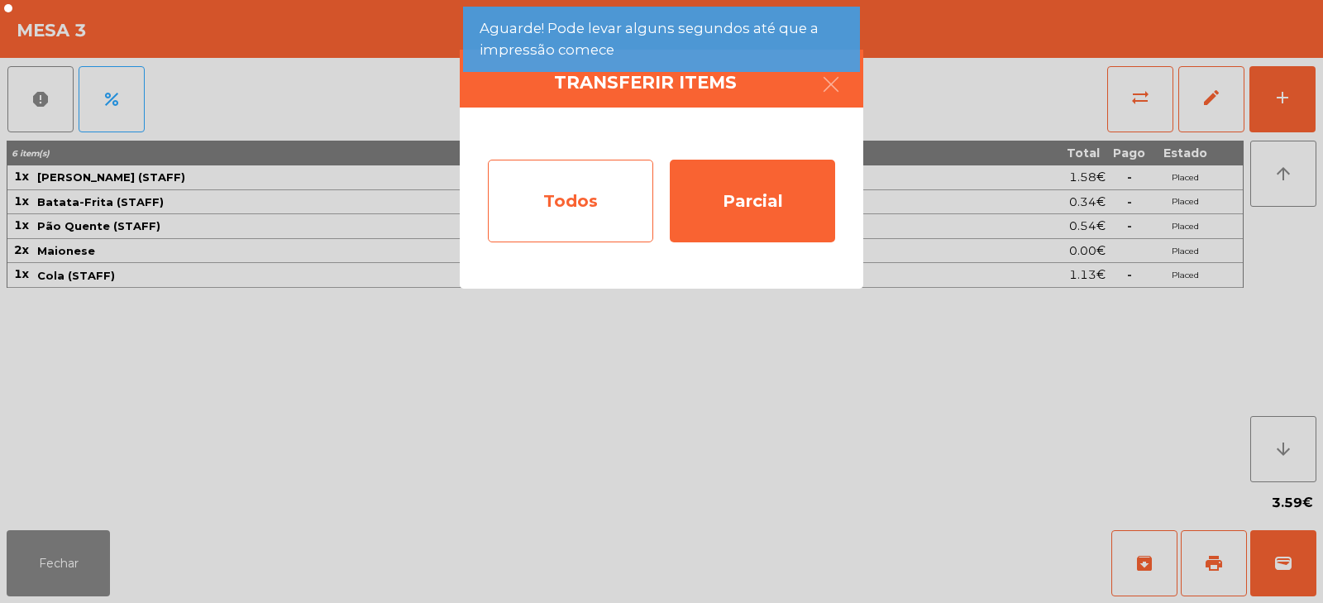
click at [558, 225] on div "Todos" at bounding box center [570, 201] width 165 height 83
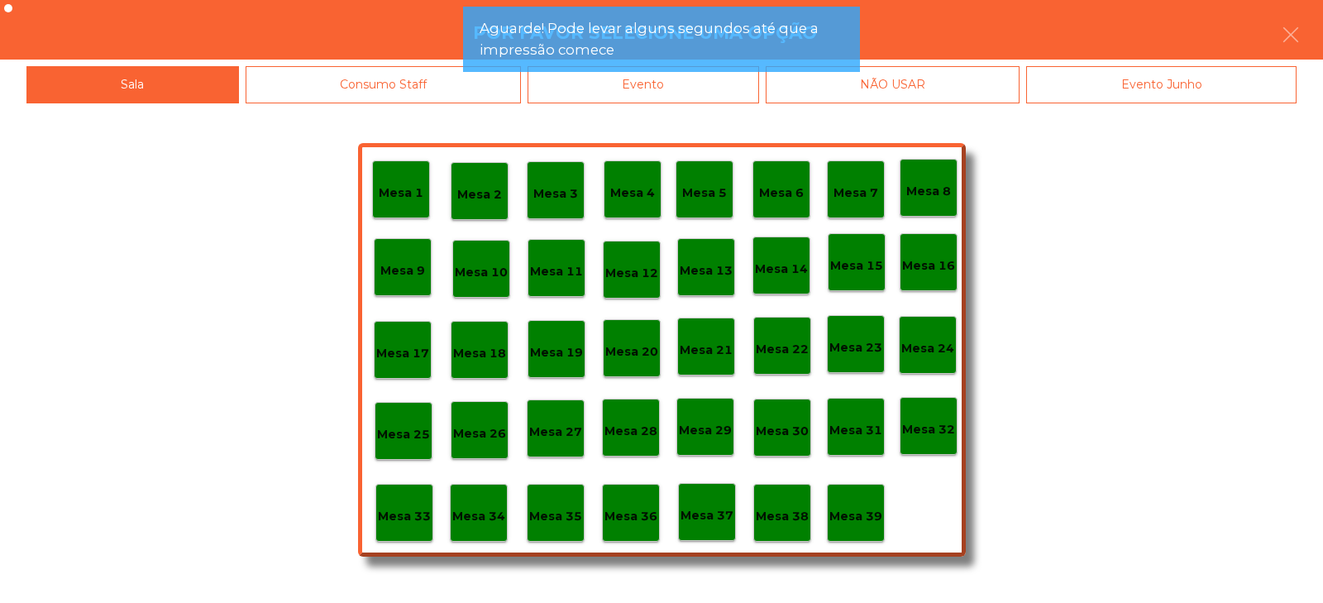
click at [859, 516] on p "Mesa 39" at bounding box center [856, 516] width 53 height 19
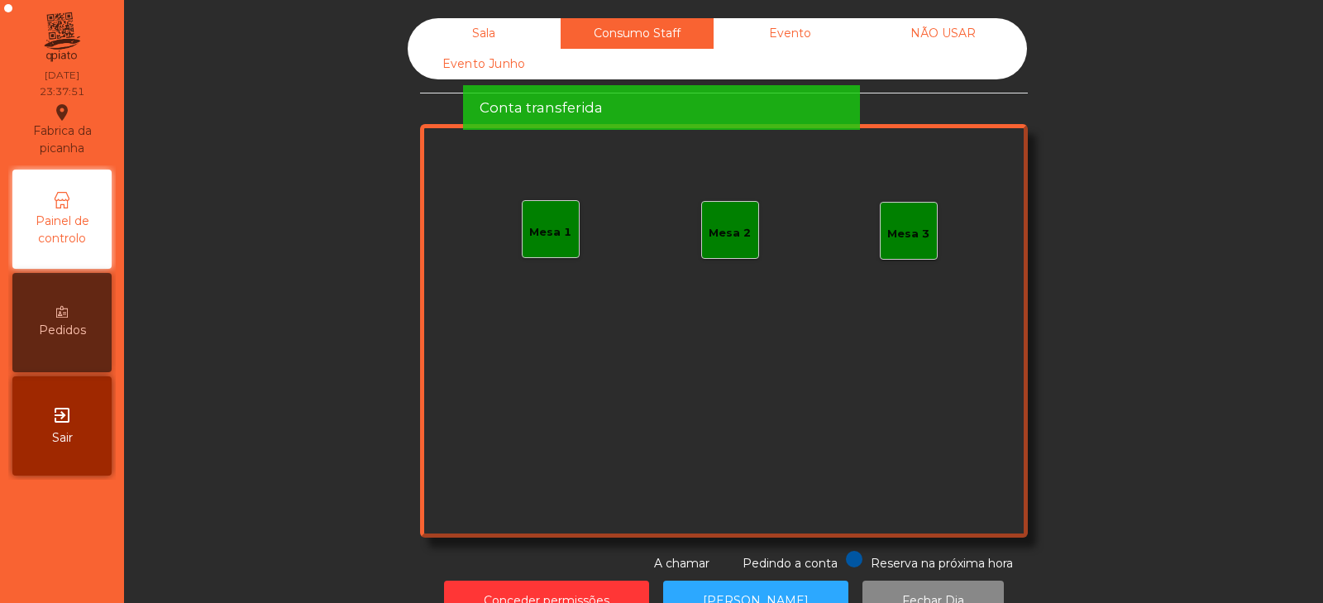
click at [423, 31] on div "Sala" at bounding box center [484, 33] width 153 height 31
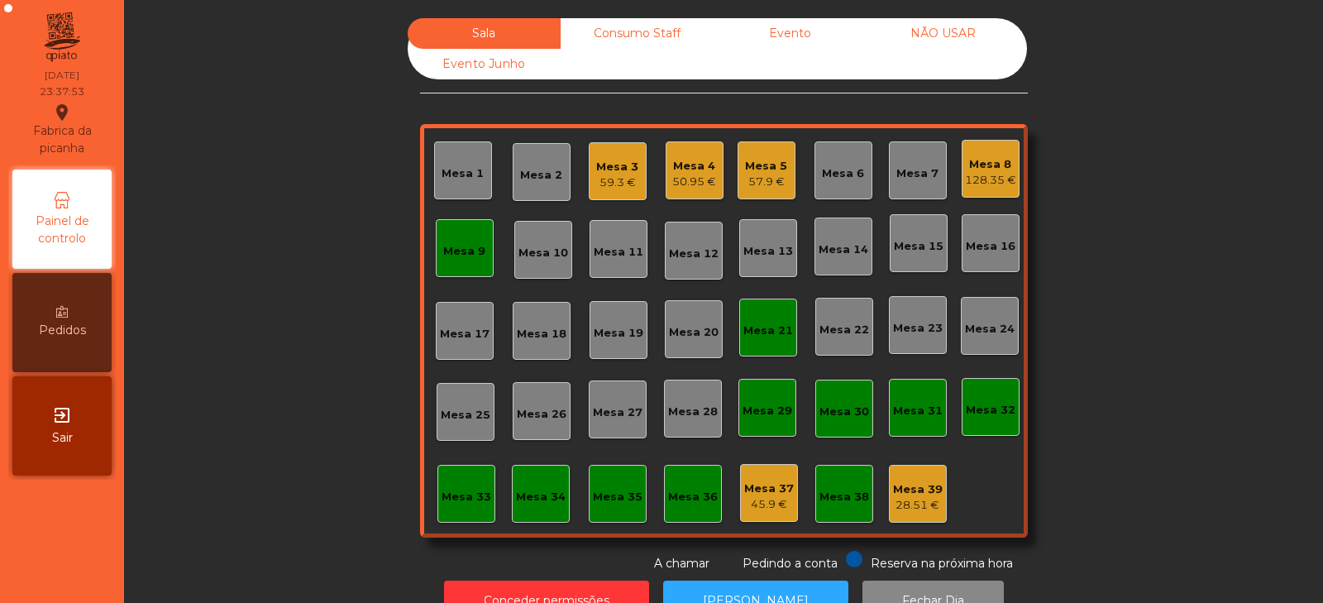
click at [911, 495] on div "Mesa 39" at bounding box center [918, 489] width 50 height 17
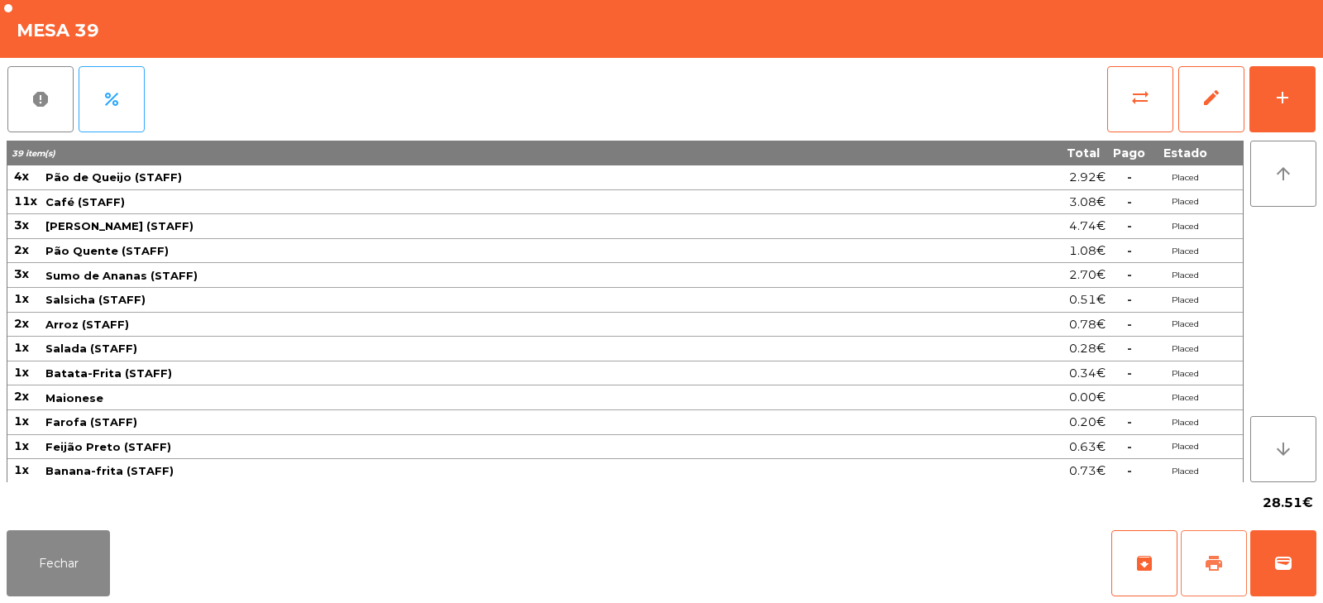
click at [1211, 572] on span "print" at bounding box center [1214, 563] width 20 height 20
click at [74, 571] on button "Fechar" at bounding box center [58, 563] width 103 height 66
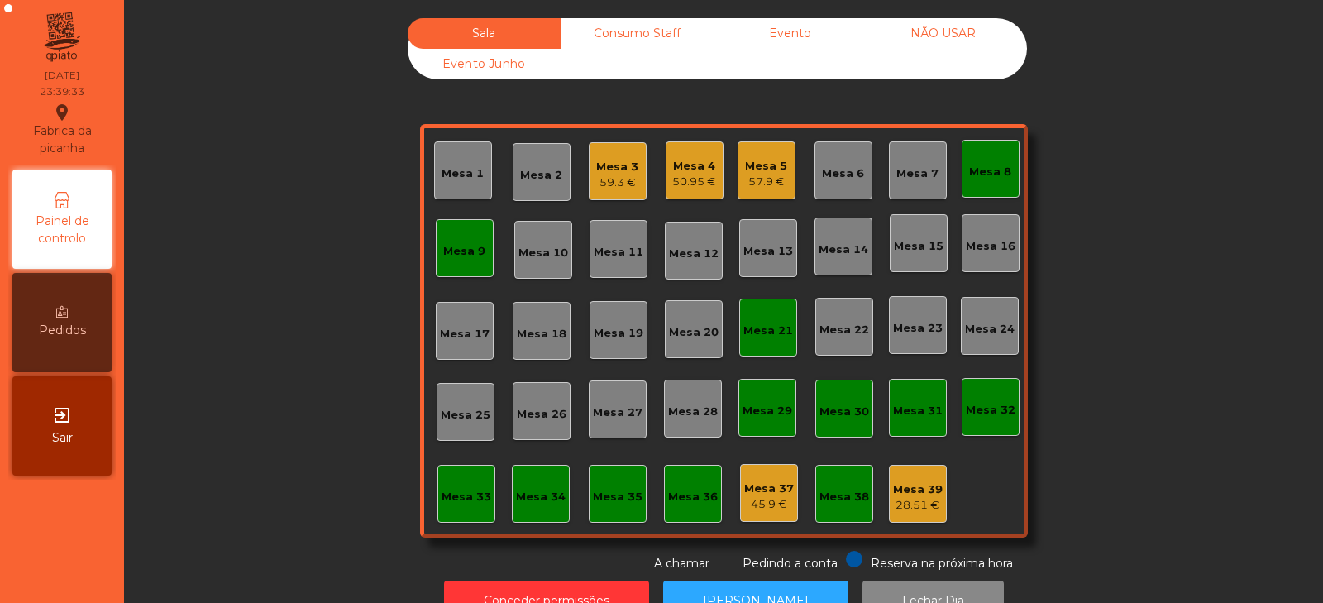
click at [624, 176] on div "59.3 €" at bounding box center [617, 183] width 42 height 17
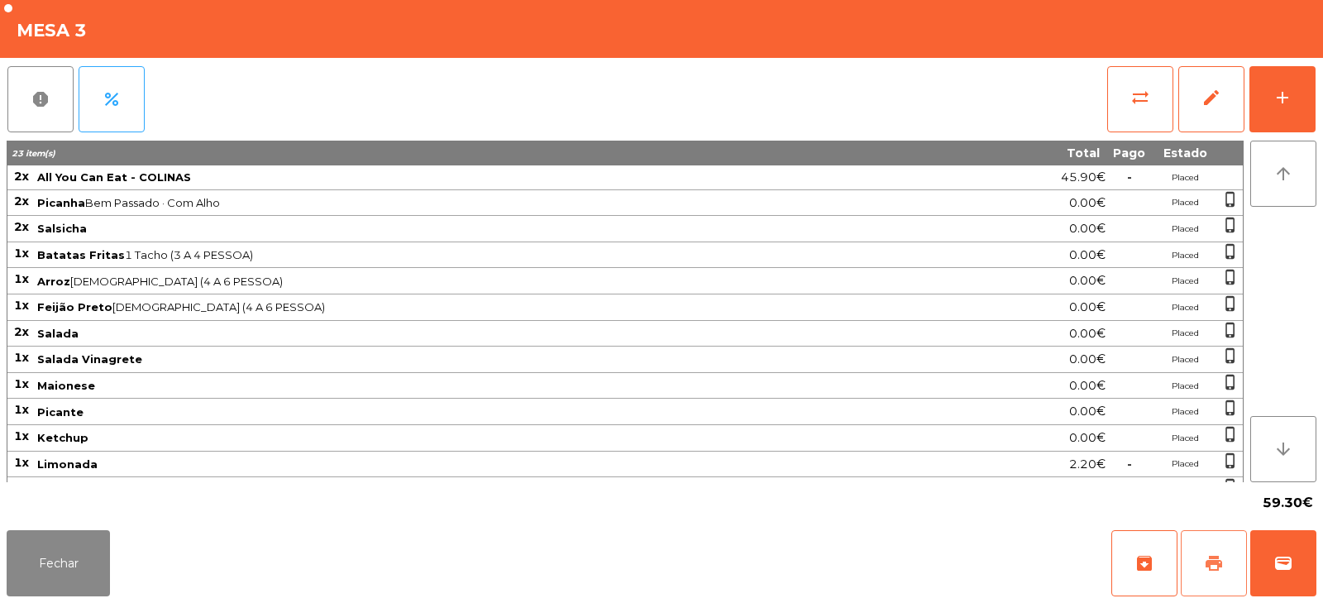
click at [1215, 566] on span "print" at bounding box center [1214, 563] width 20 height 20
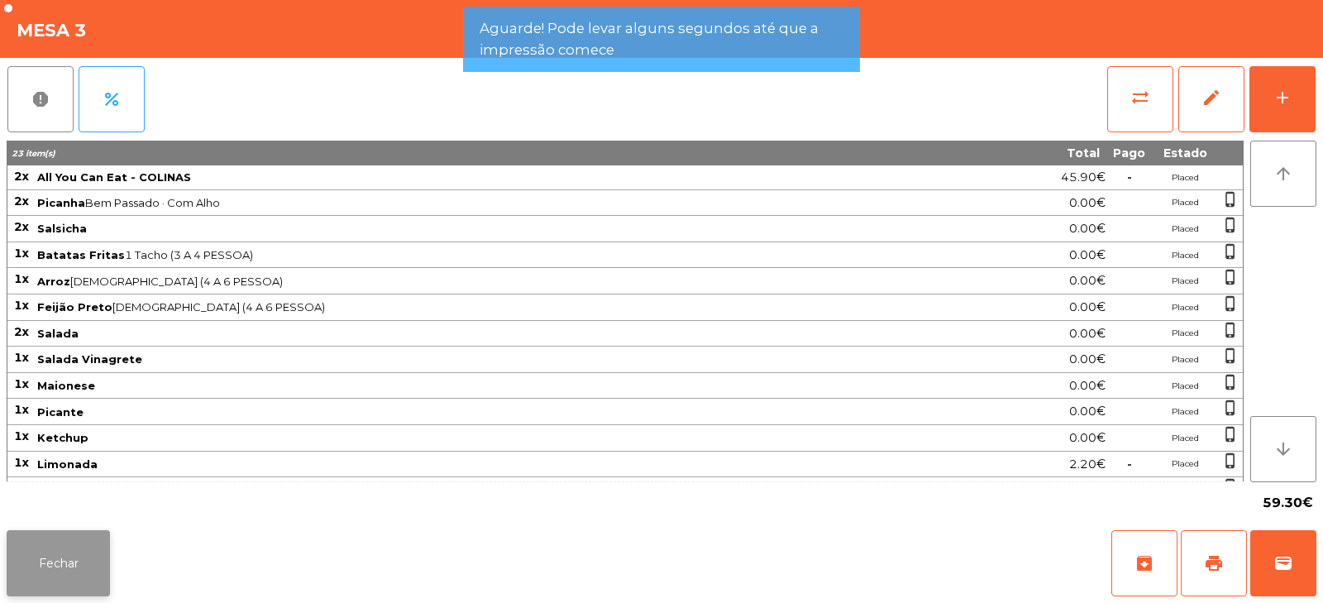
click at [91, 539] on button "Fechar" at bounding box center [58, 563] width 103 height 66
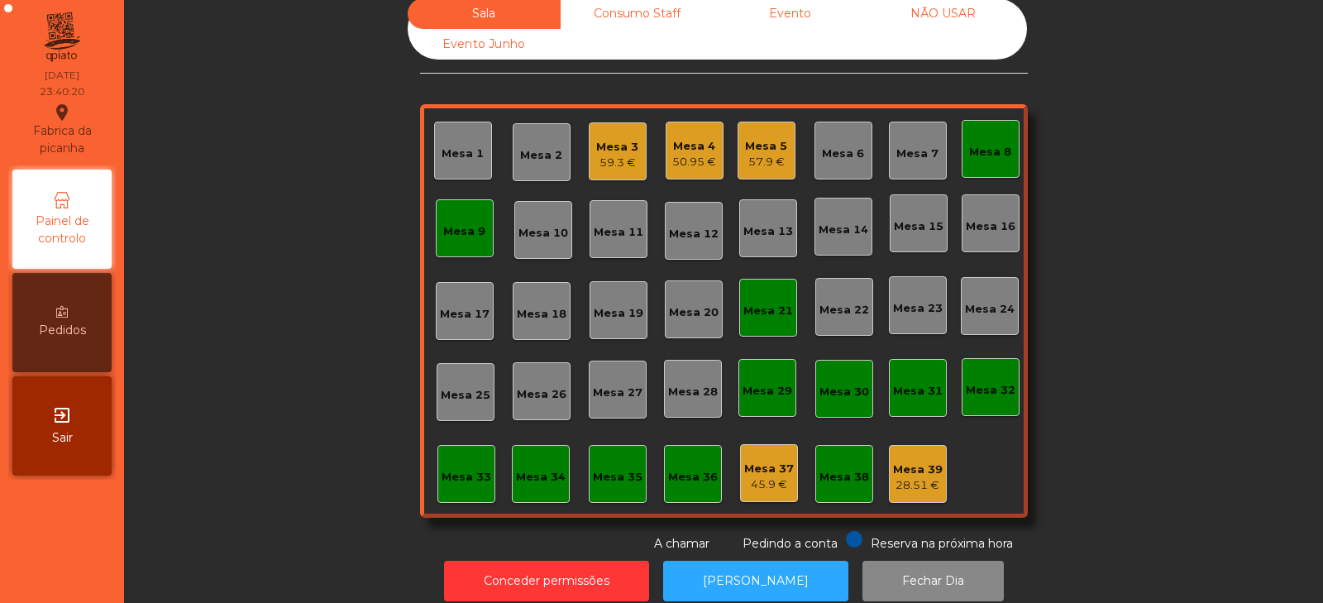
scroll to position [49, 0]
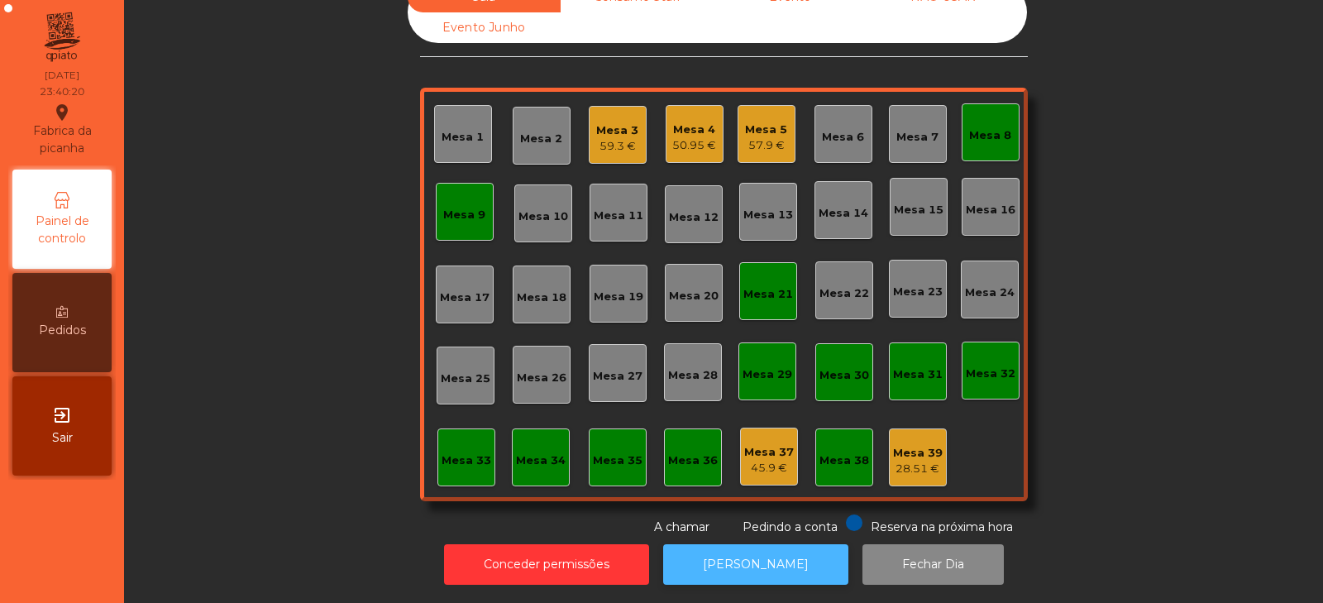
click at [749, 544] on button "[PERSON_NAME]" at bounding box center [755, 564] width 185 height 41
click at [601, 142] on div "59.3 €" at bounding box center [617, 146] width 42 height 17
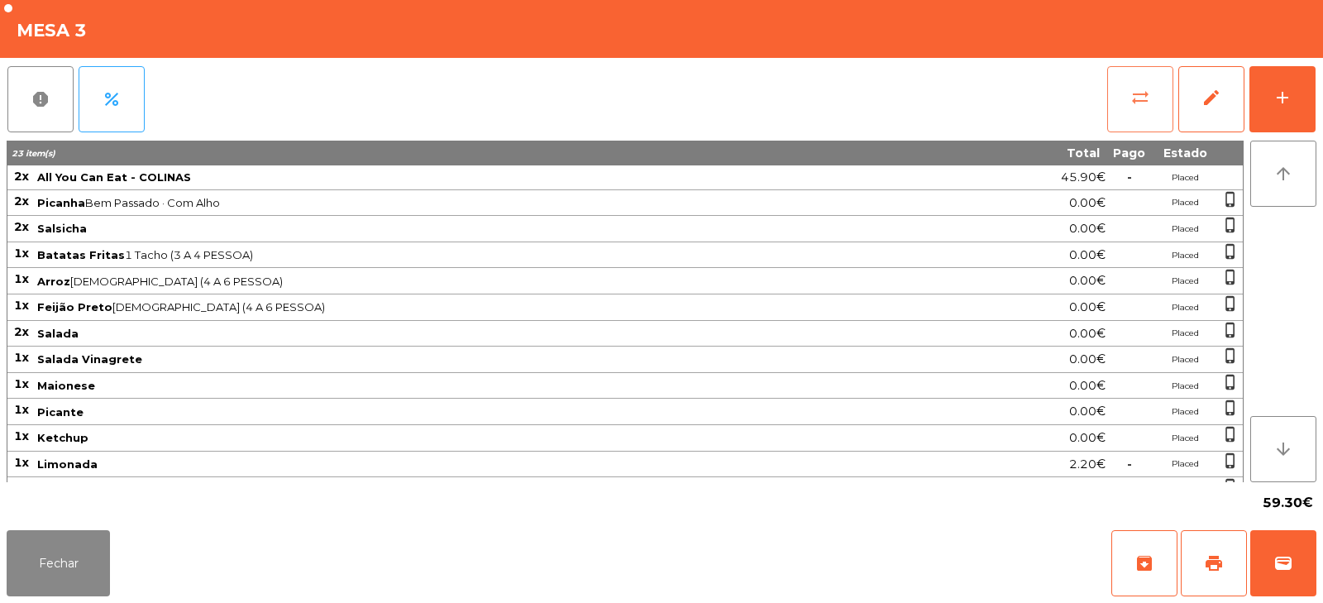
click at [1126, 103] on button "sync_alt" at bounding box center [1140, 99] width 66 height 66
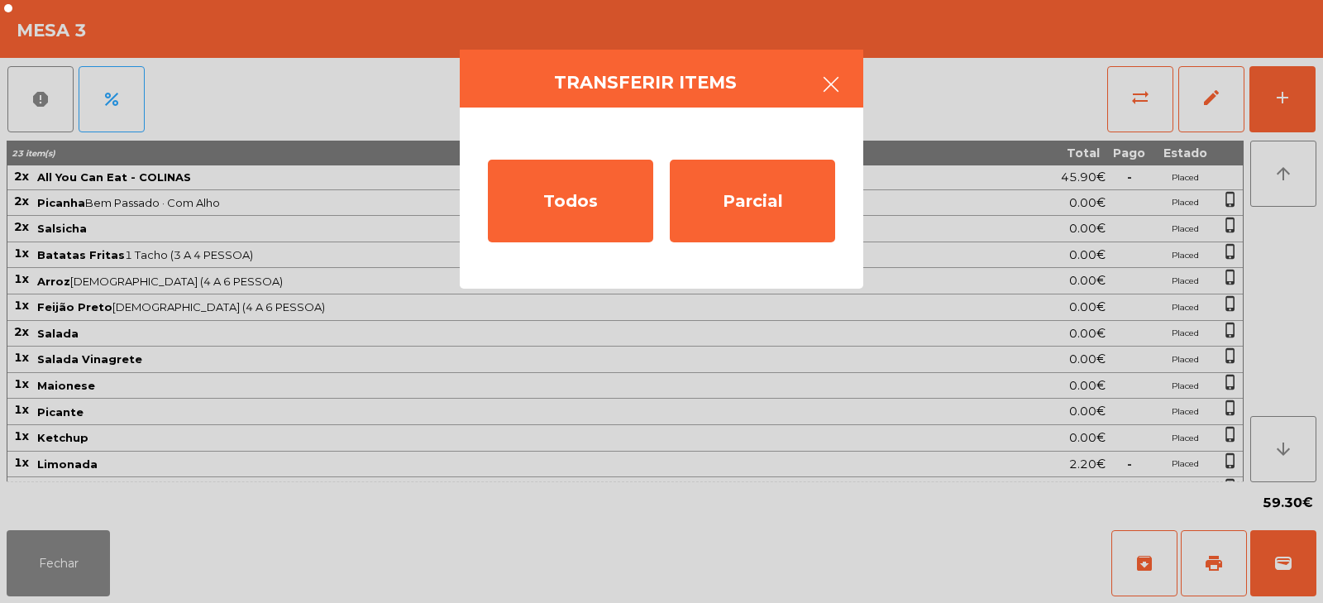
click at [831, 71] on button "button" at bounding box center [831, 86] width 46 height 50
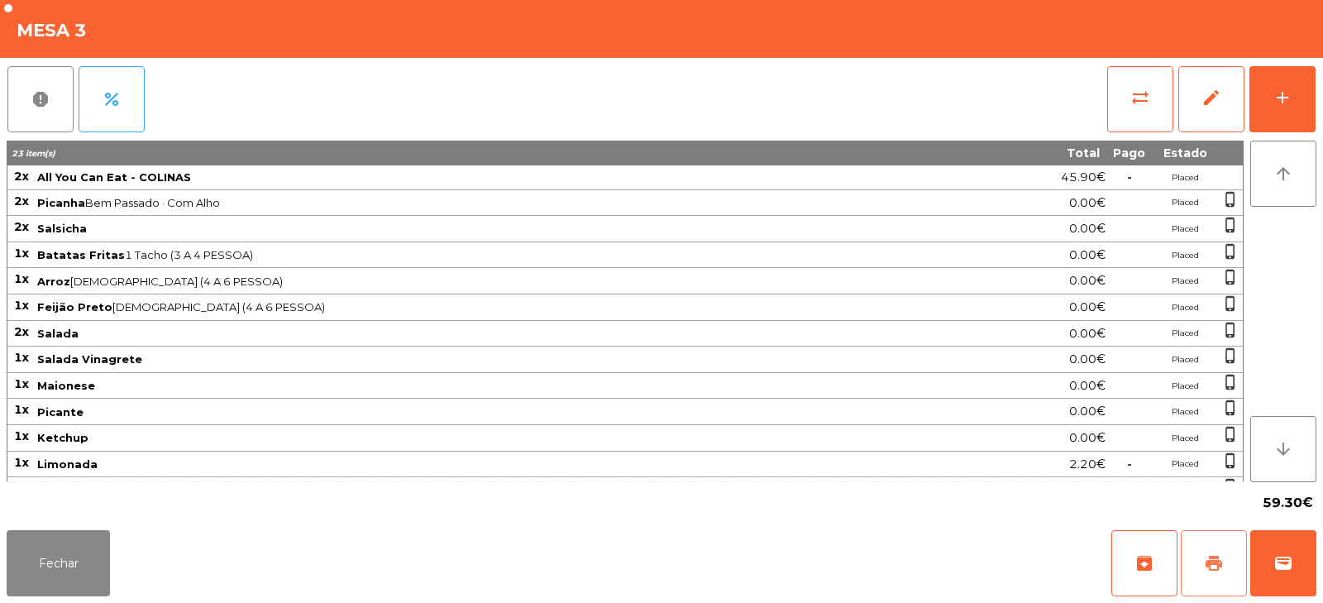
click at [1211, 554] on span "print" at bounding box center [1214, 563] width 20 height 20
click at [1127, 101] on button "sync_alt" at bounding box center [1140, 99] width 66 height 66
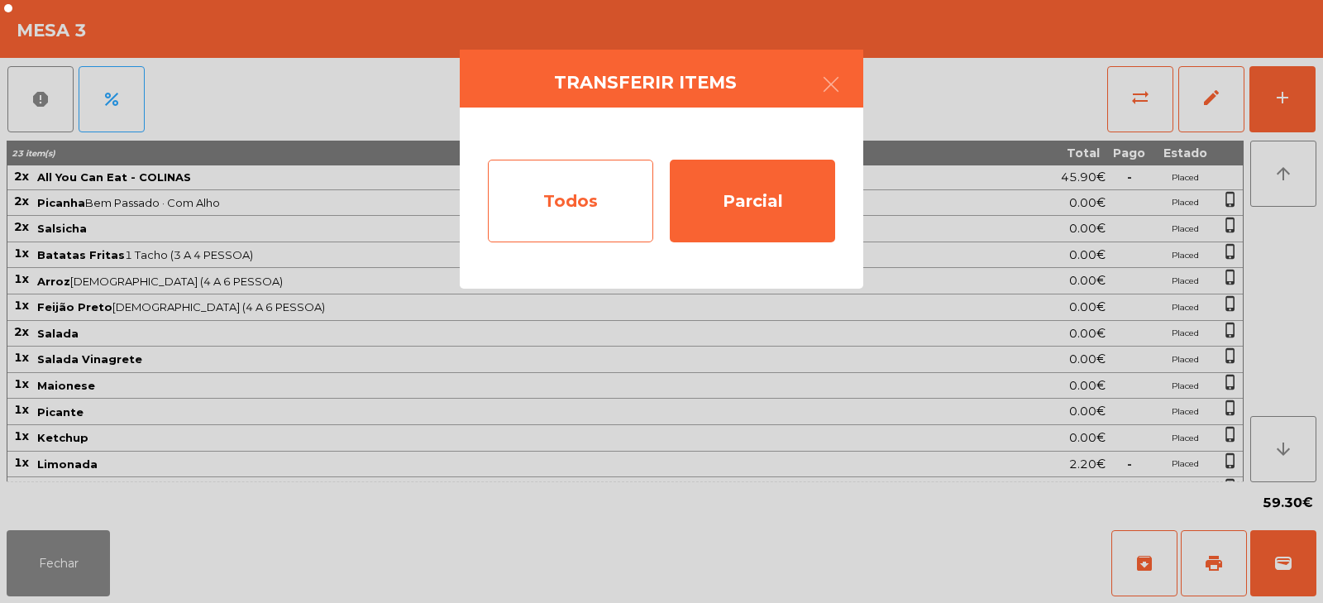
click at [583, 199] on div "Todos" at bounding box center [570, 201] width 165 height 83
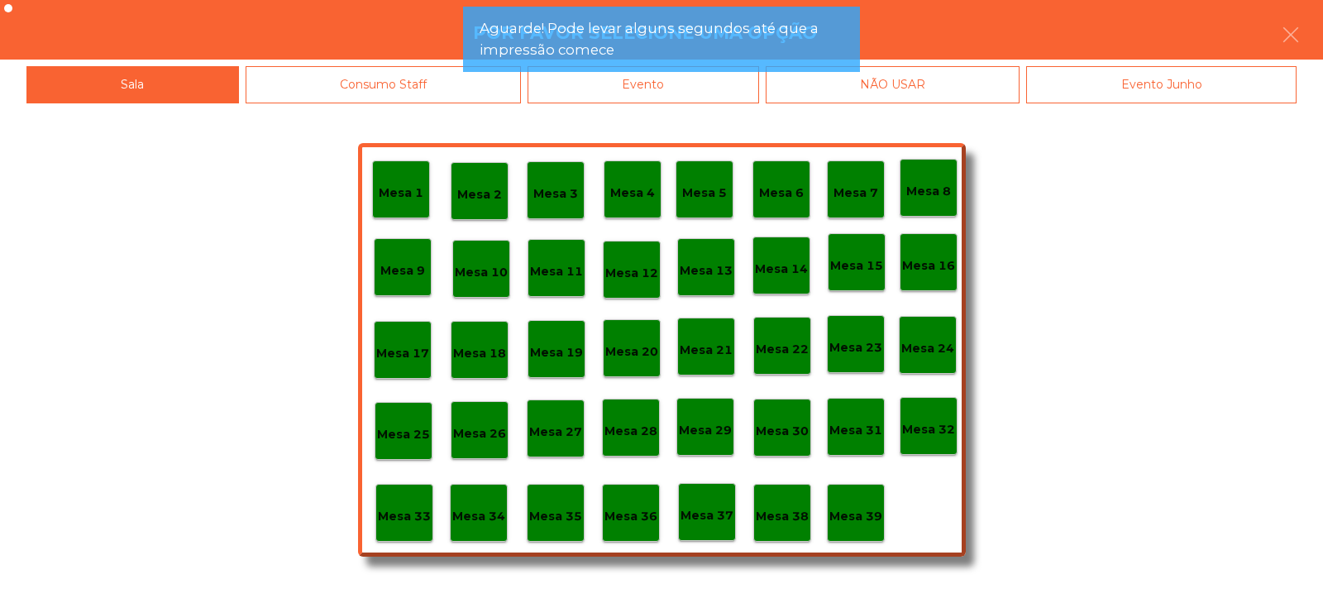
click at [705, 99] on div "Evento" at bounding box center [644, 84] width 232 height 37
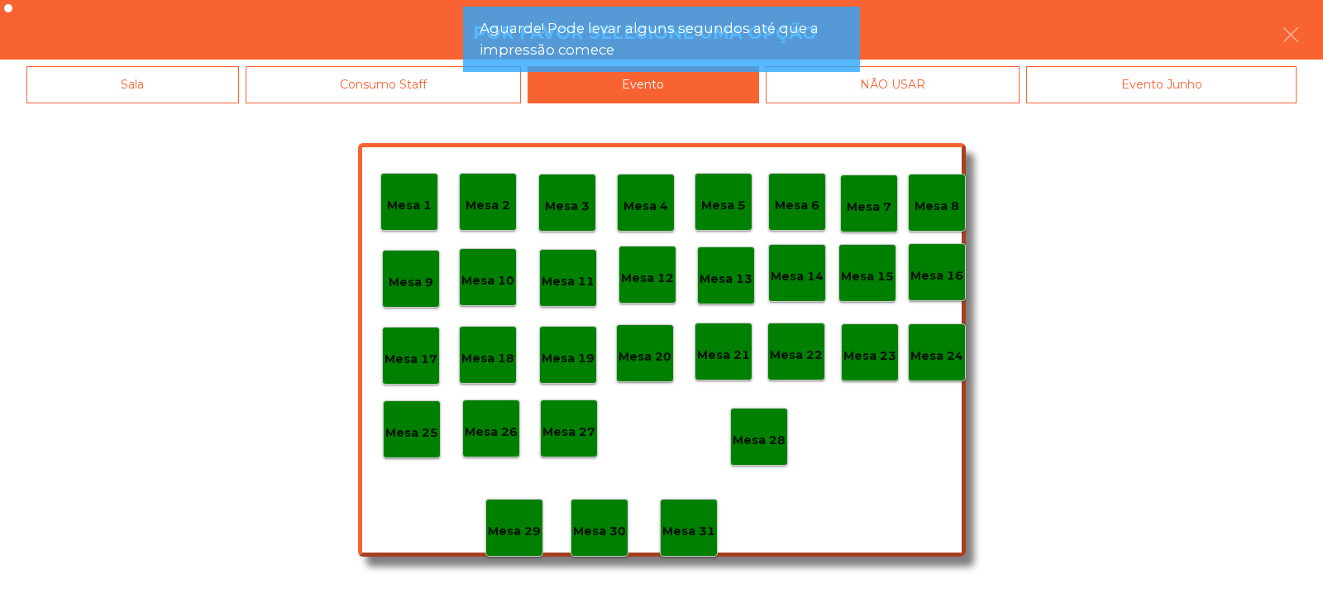
click at [764, 444] on p "Mesa 28" at bounding box center [759, 440] width 53 height 19
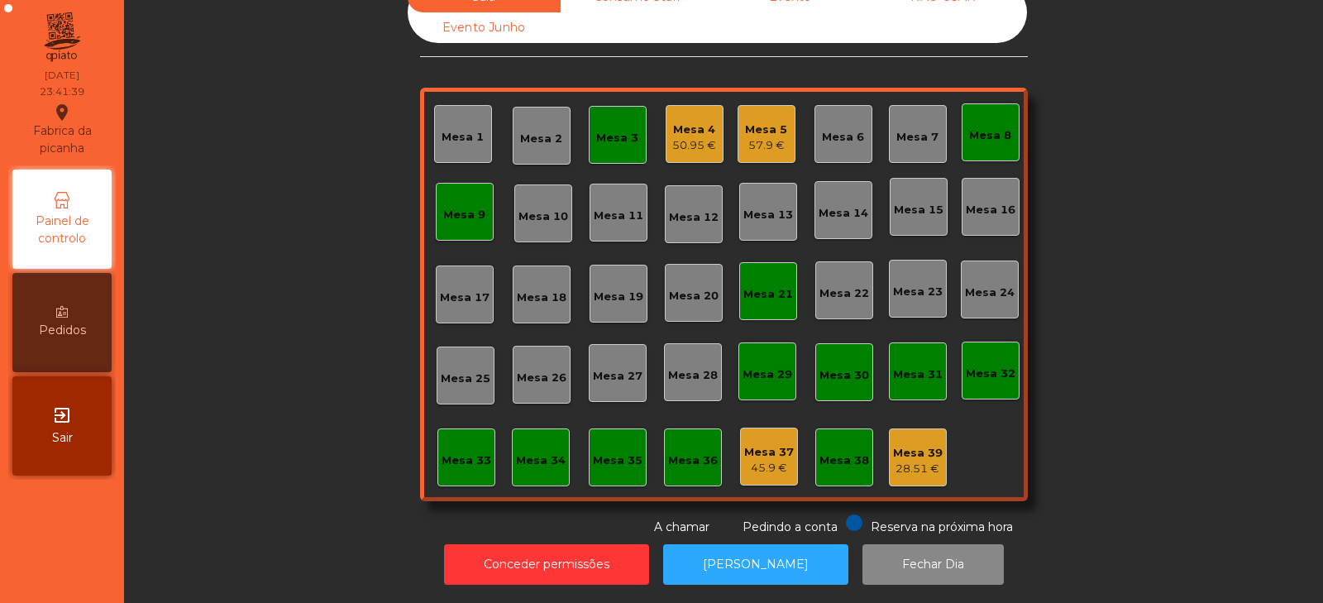
click at [762, 138] on div "57.9 €" at bounding box center [766, 145] width 42 height 17
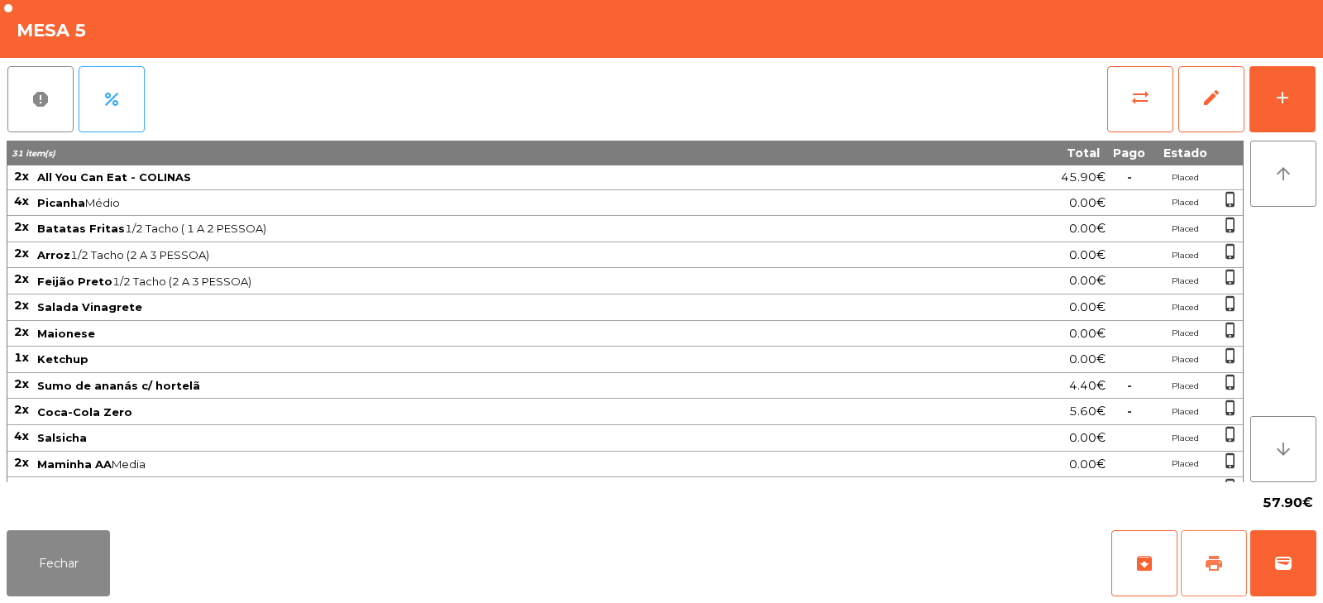
click at [1216, 562] on span "print" at bounding box center [1214, 563] width 20 height 20
click at [1291, 551] on button "wallet" at bounding box center [1284, 563] width 66 height 66
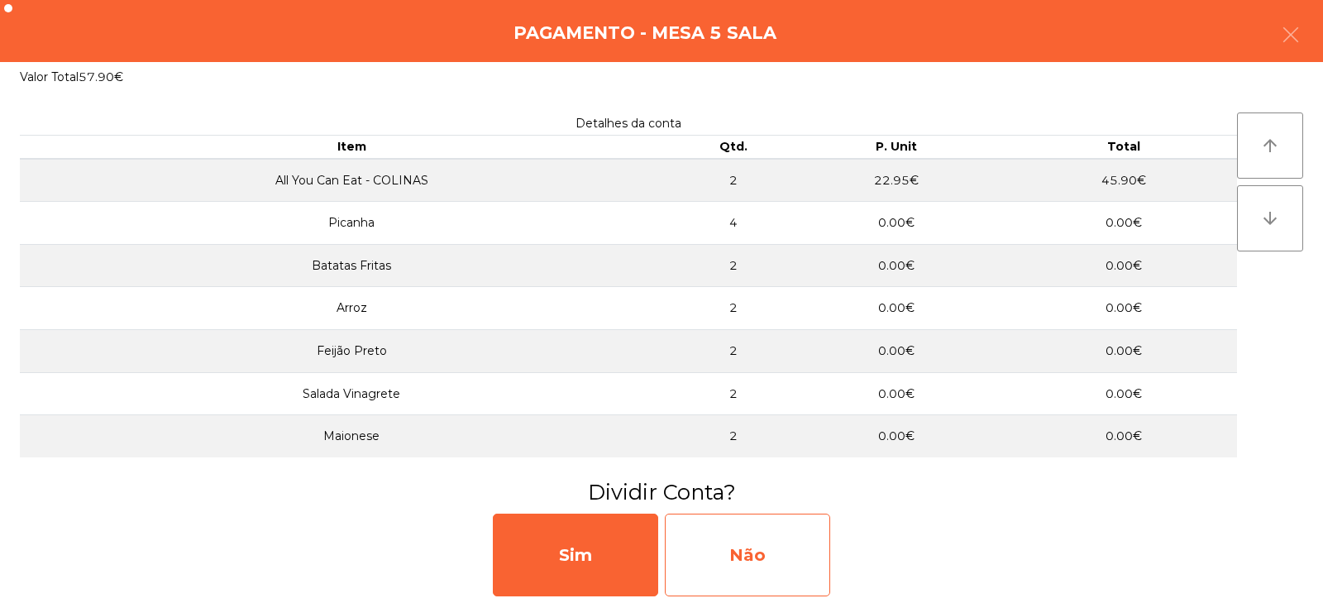
click at [707, 550] on div "Não" at bounding box center [747, 555] width 165 height 83
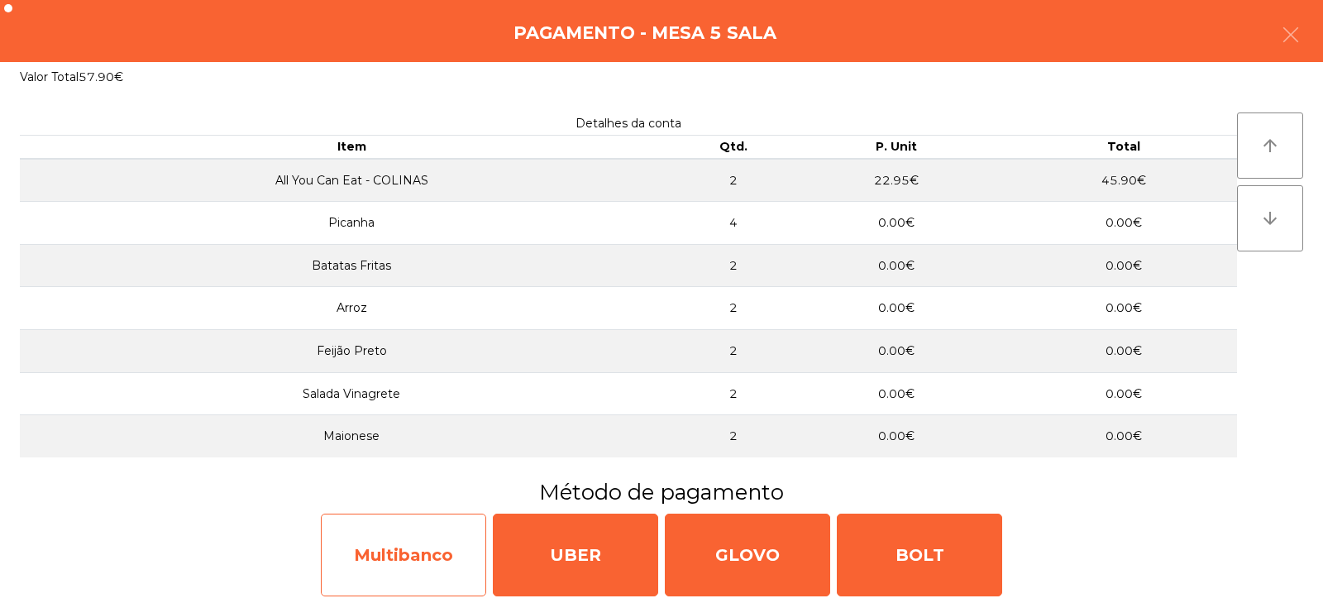
click at [415, 555] on div "Multibanco" at bounding box center [403, 555] width 165 height 83
select select "**"
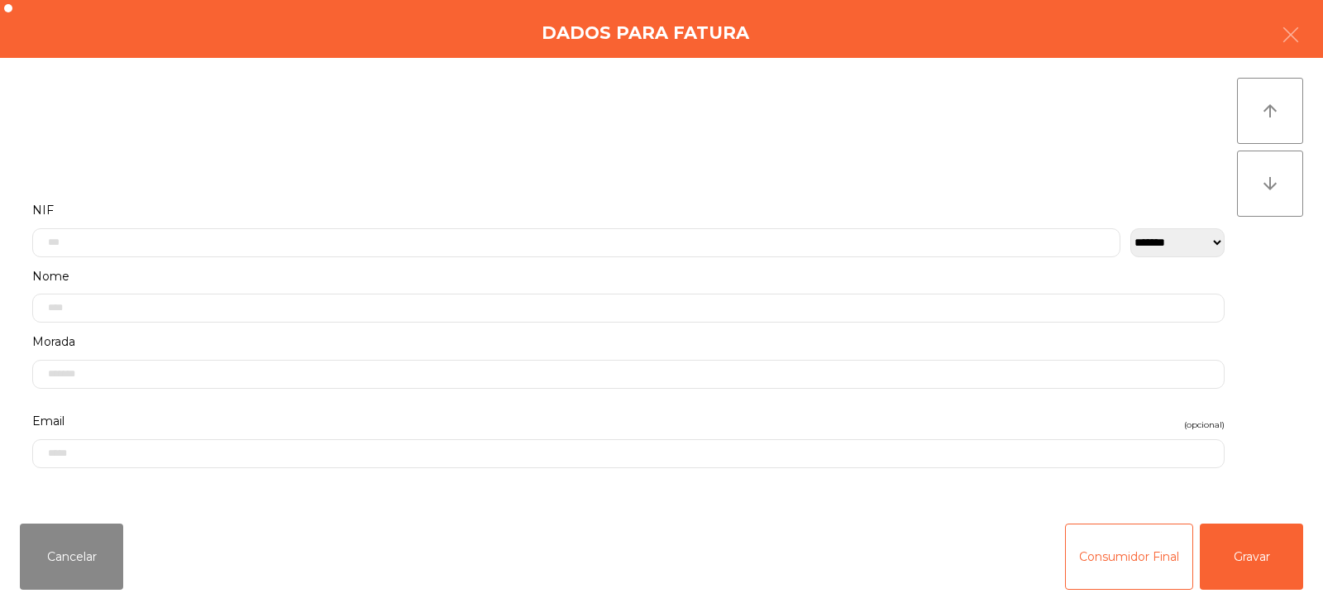
click at [553, 213] on label "NIF" at bounding box center [628, 210] width 1193 height 22
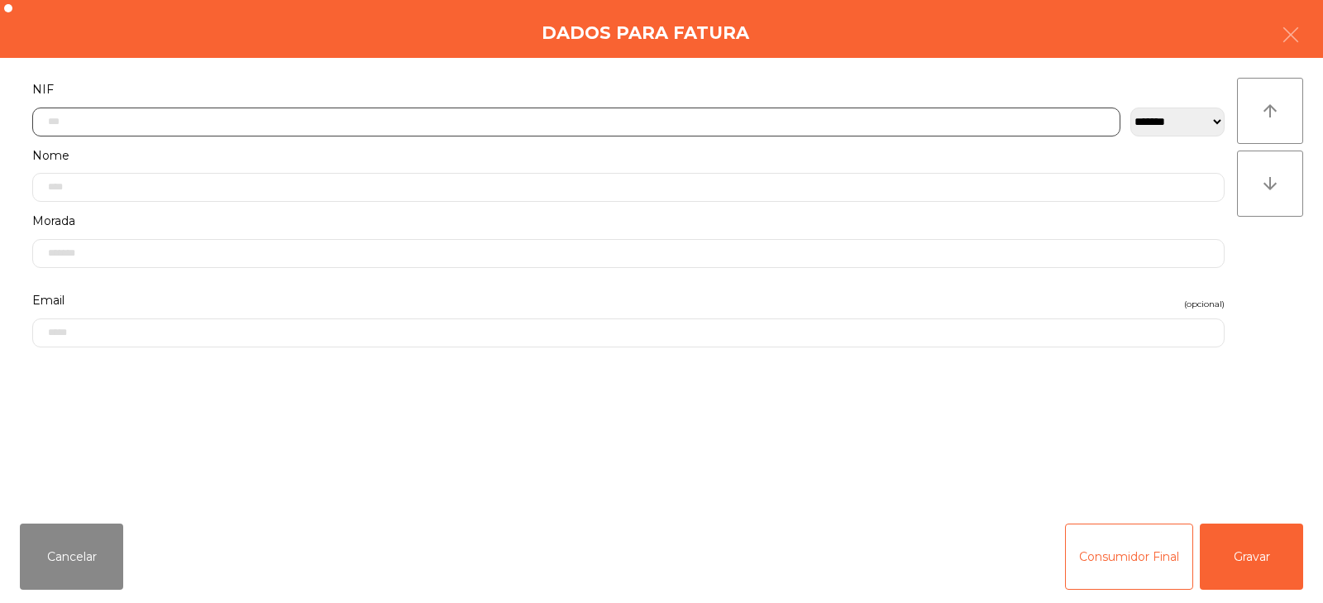
click at [562, 122] on input "text" at bounding box center [576, 122] width 1088 height 29
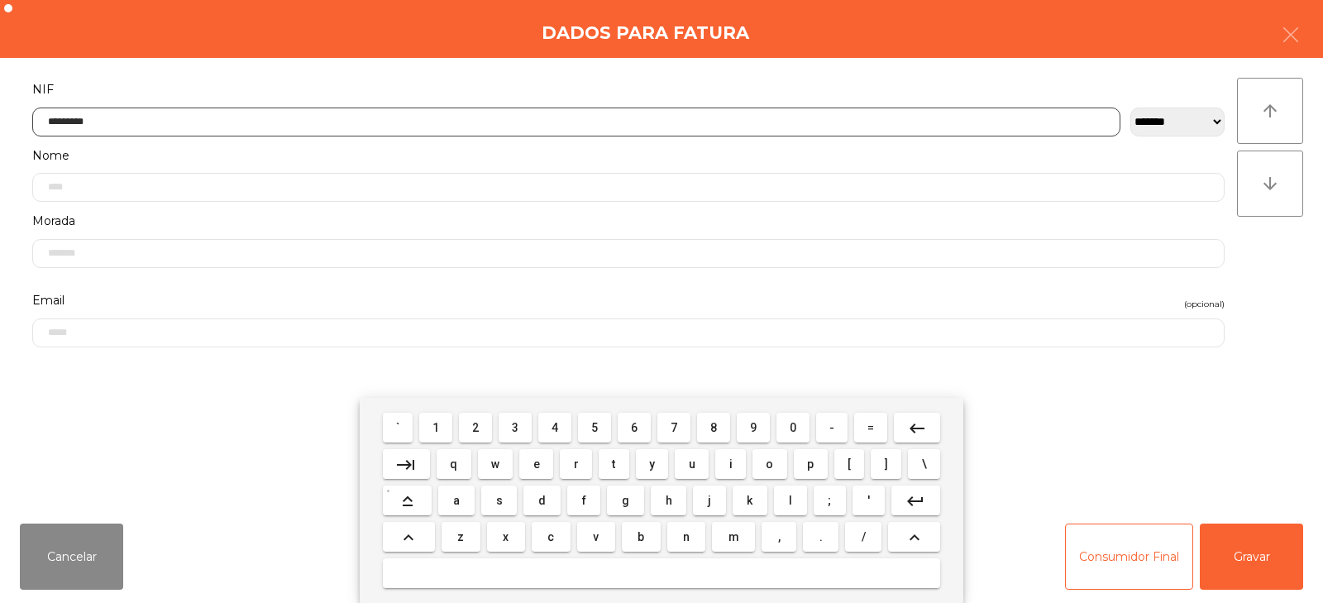
type input "*********"
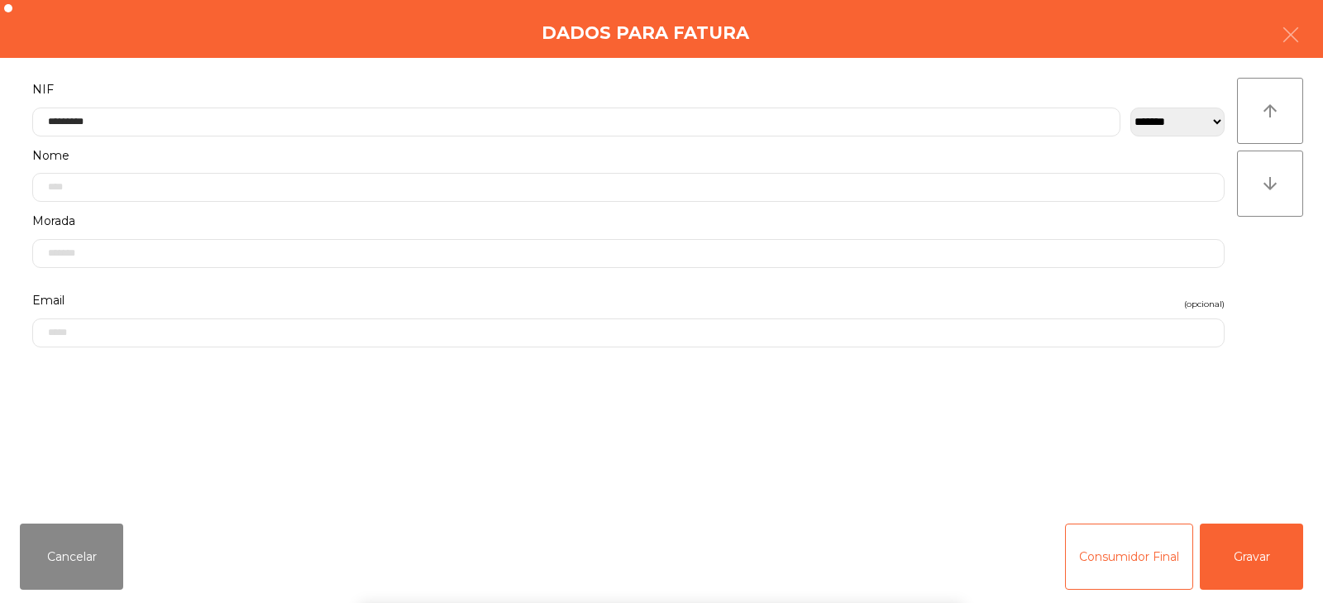
click at [1259, 554] on div "` 1 2 3 4 5 6 7 8 9 0 - = keyboard_backspace keyboard_tab q w e r t y u i o p […" at bounding box center [661, 500] width 1323 height 205
click at [1258, 562] on button "Gravar" at bounding box center [1251, 557] width 103 height 66
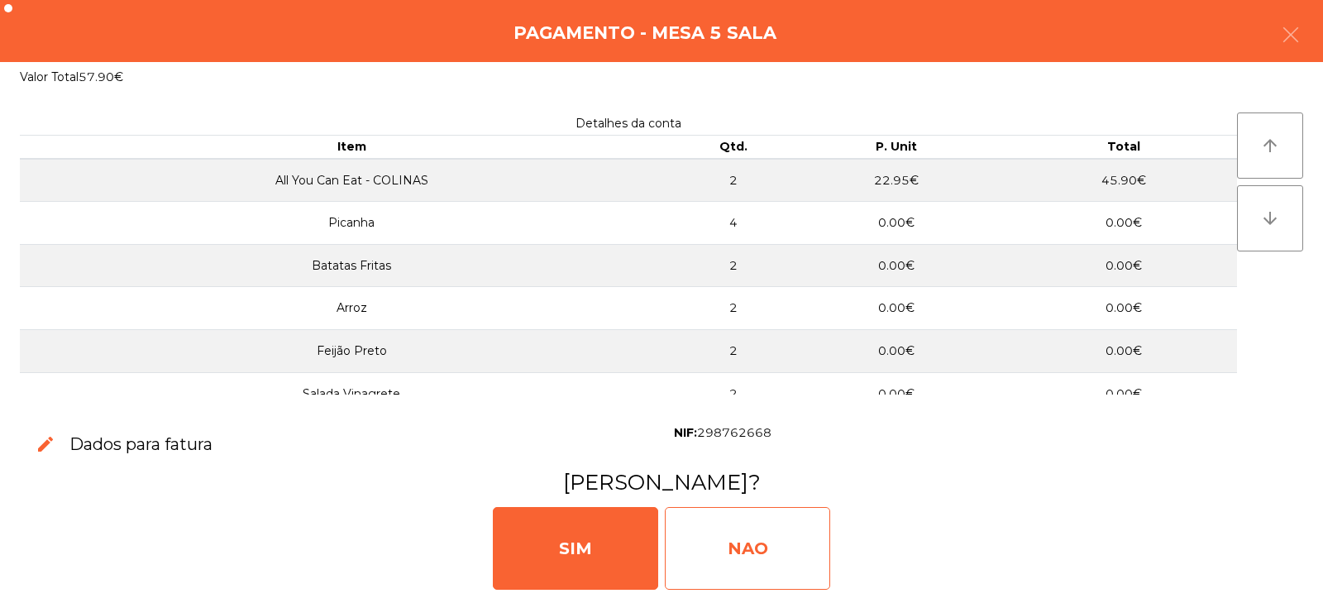
click at [745, 535] on div "NAO" at bounding box center [747, 548] width 165 height 83
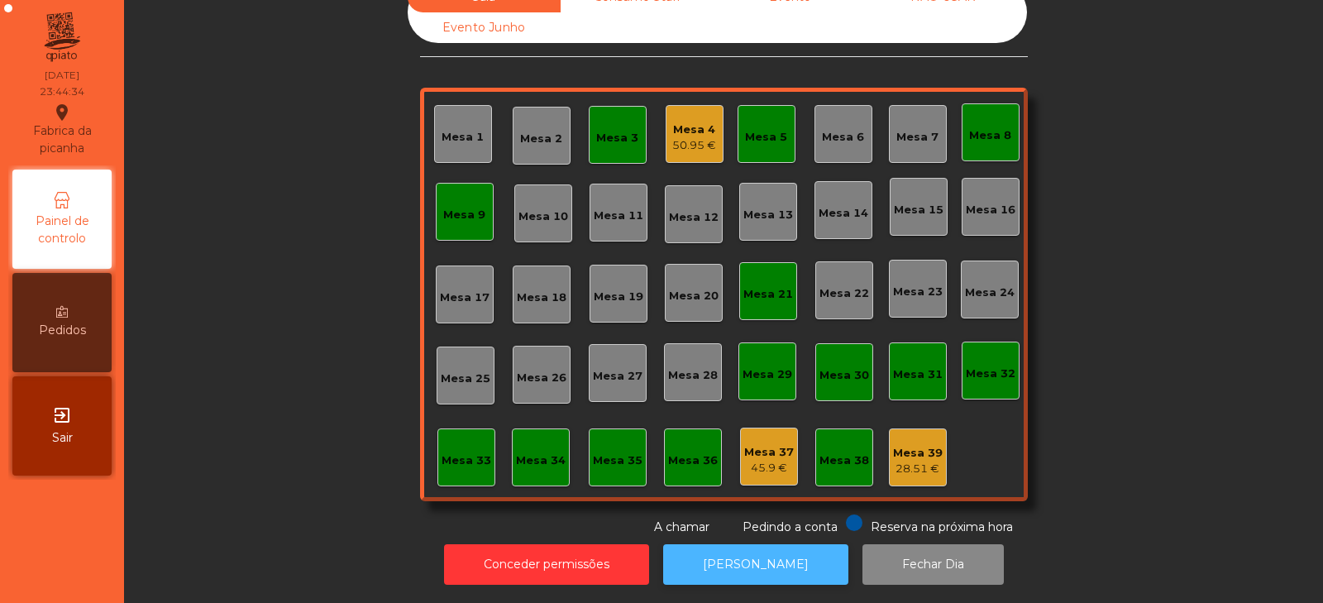
click at [737, 562] on button "[PERSON_NAME]" at bounding box center [755, 564] width 185 height 41
click at [686, 148] on div "50.95 €" at bounding box center [694, 145] width 44 height 17
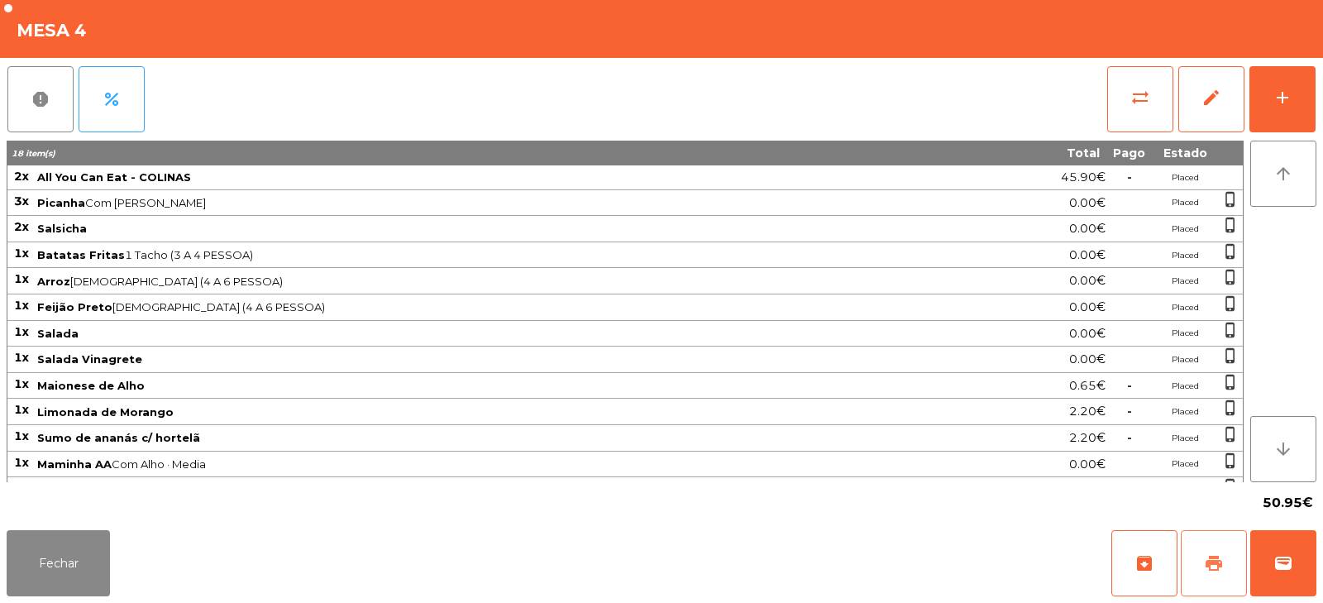
click at [1203, 562] on button "print" at bounding box center [1214, 563] width 66 height 66
click at [79, 564] on button "Fechar" at bounding box center [58, 563] width 103 height 66
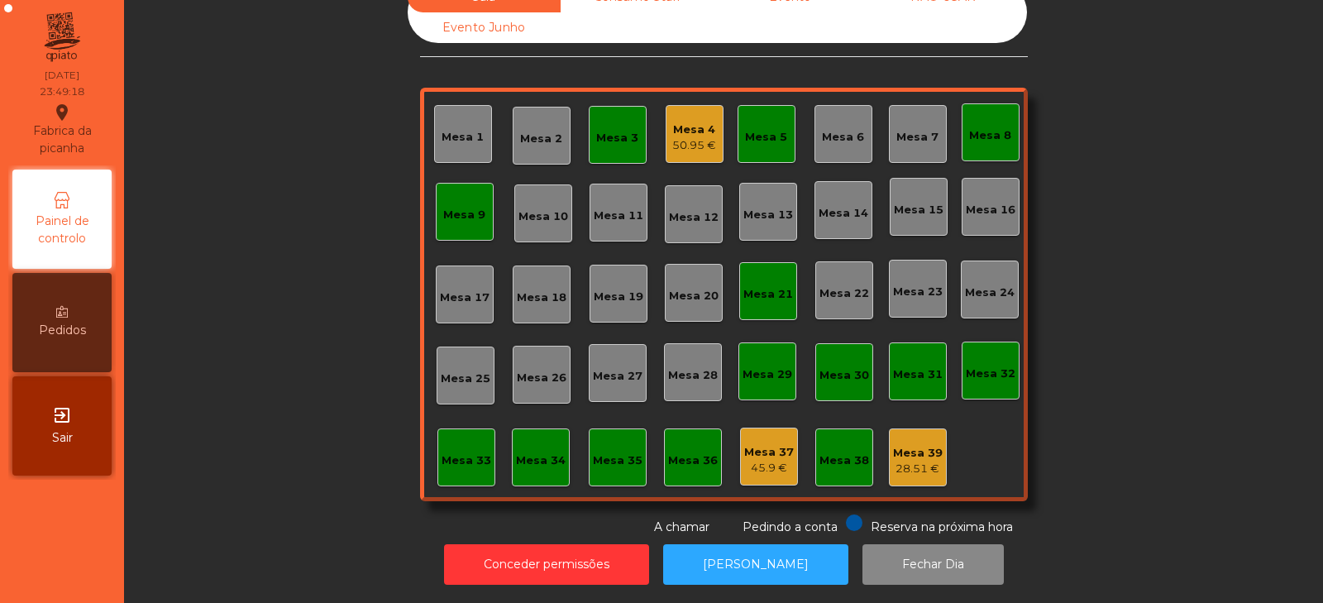
click at [457, 469] on div "Mesa 33" at bounding box center [467, 457] width 58 height 58
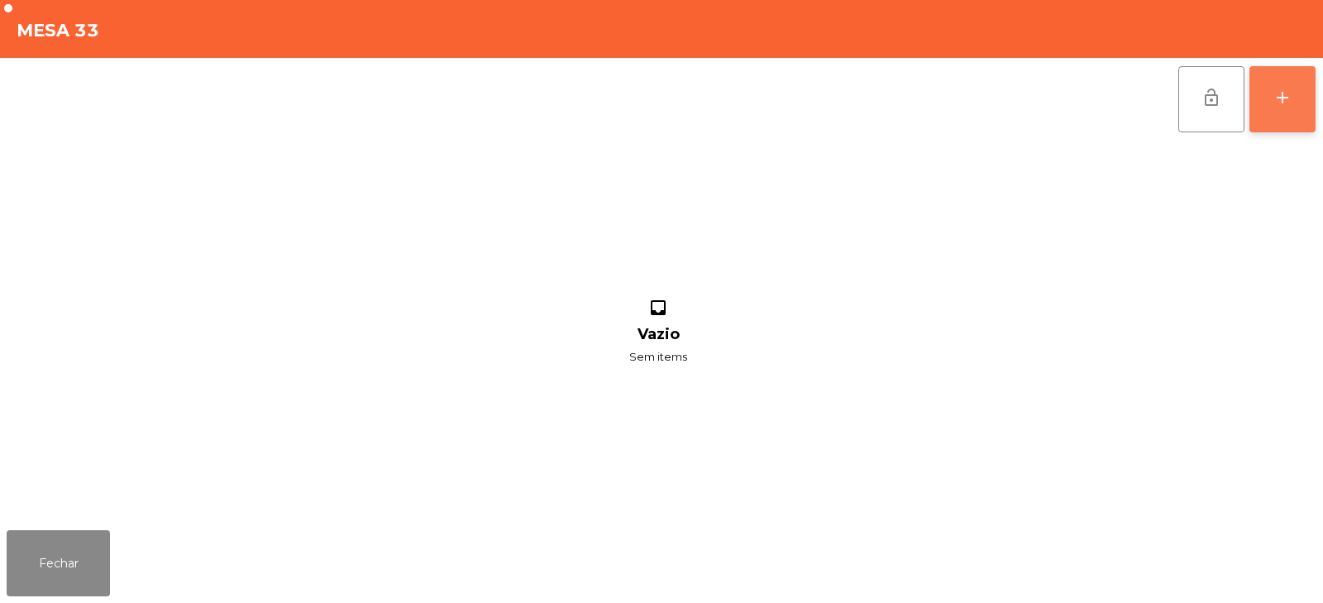
click at [1276, 93] on div "add" at bounding box center [1283, 98] width 20 height 20
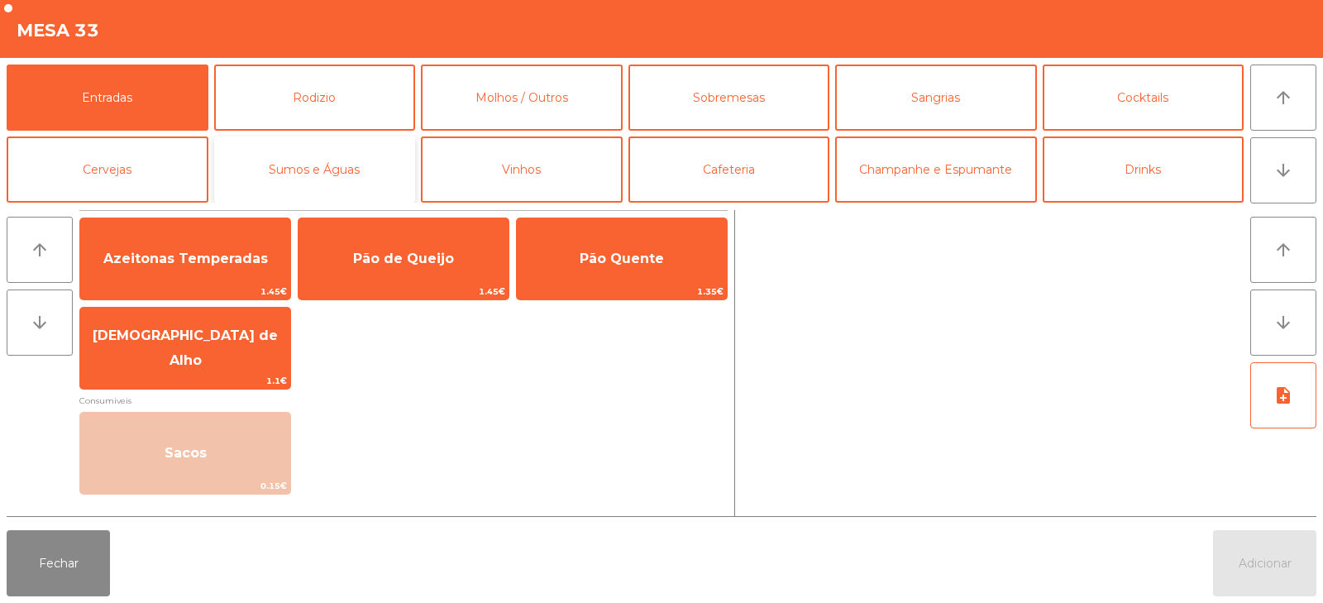
click at [334, 166] on button "Sumos e Águas" at bounding box center [315, 169] width 202 height 66
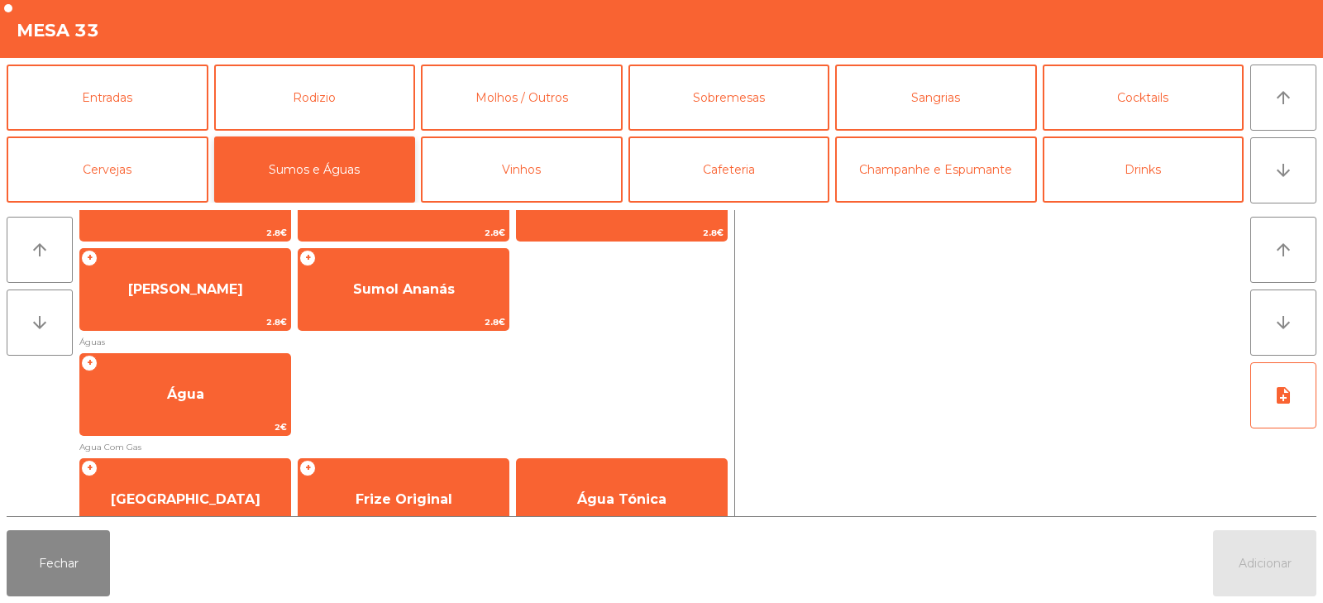
scroll to position [430, 0]
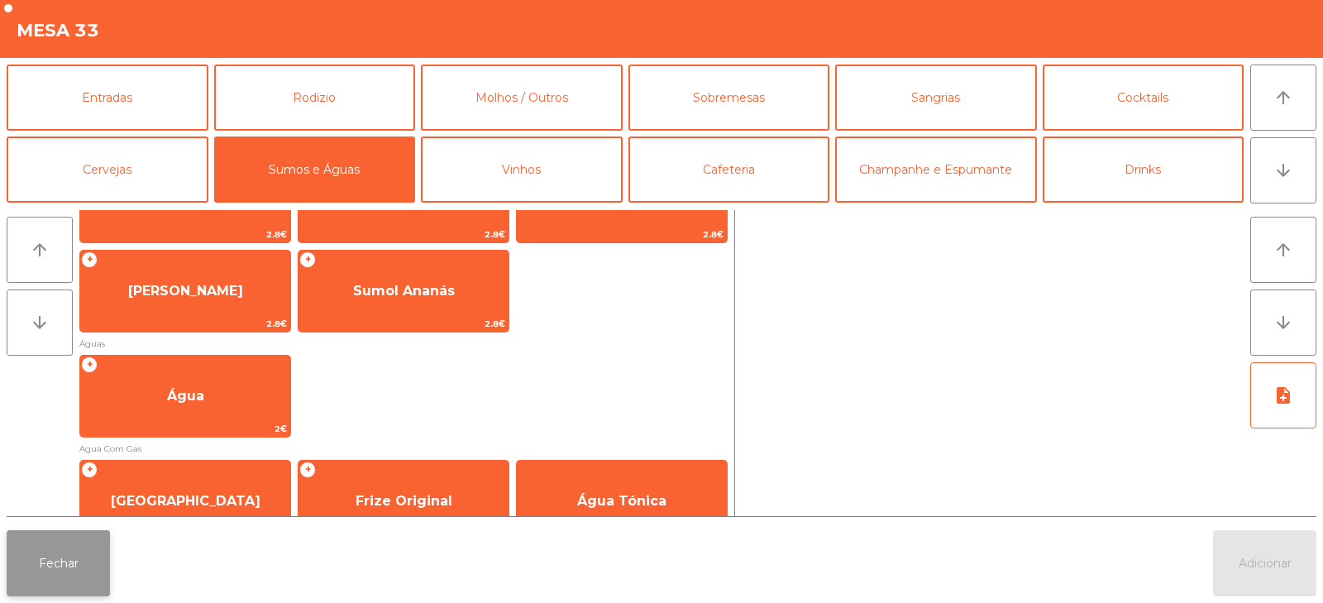
click at [36, 538] on button "Fechar" at bounding box center [58, 563] width 103 height 66
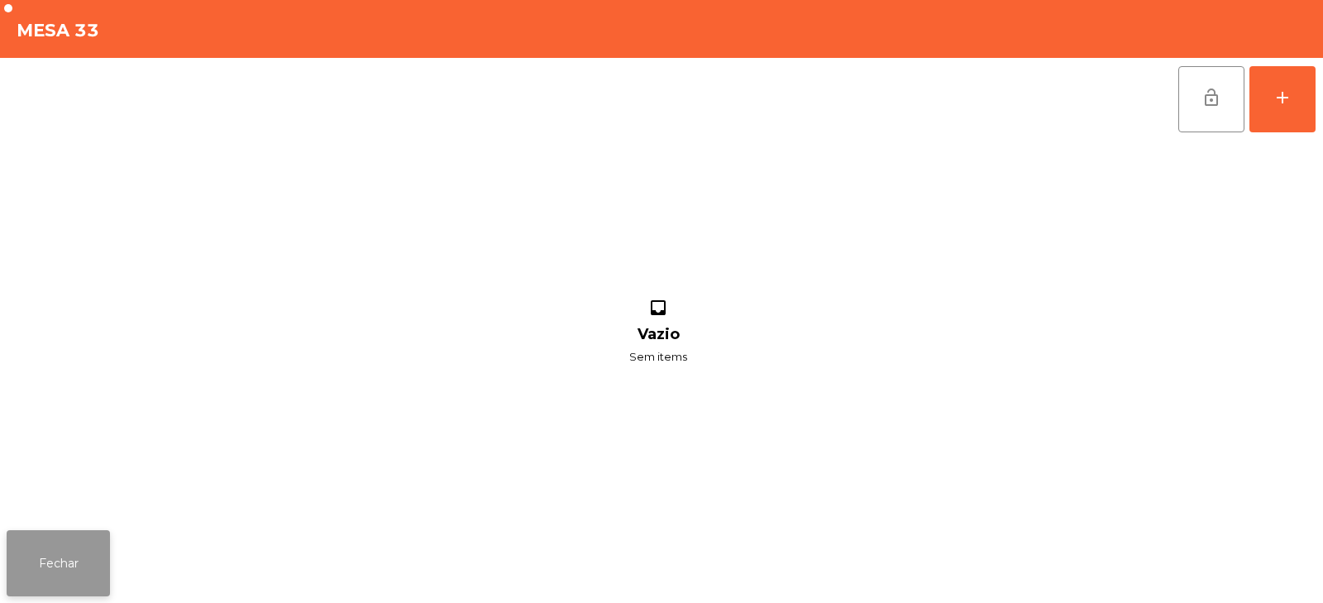
click at [78, 562] on button "Fechar" at bounding box center [58, 563] width 103 height 66
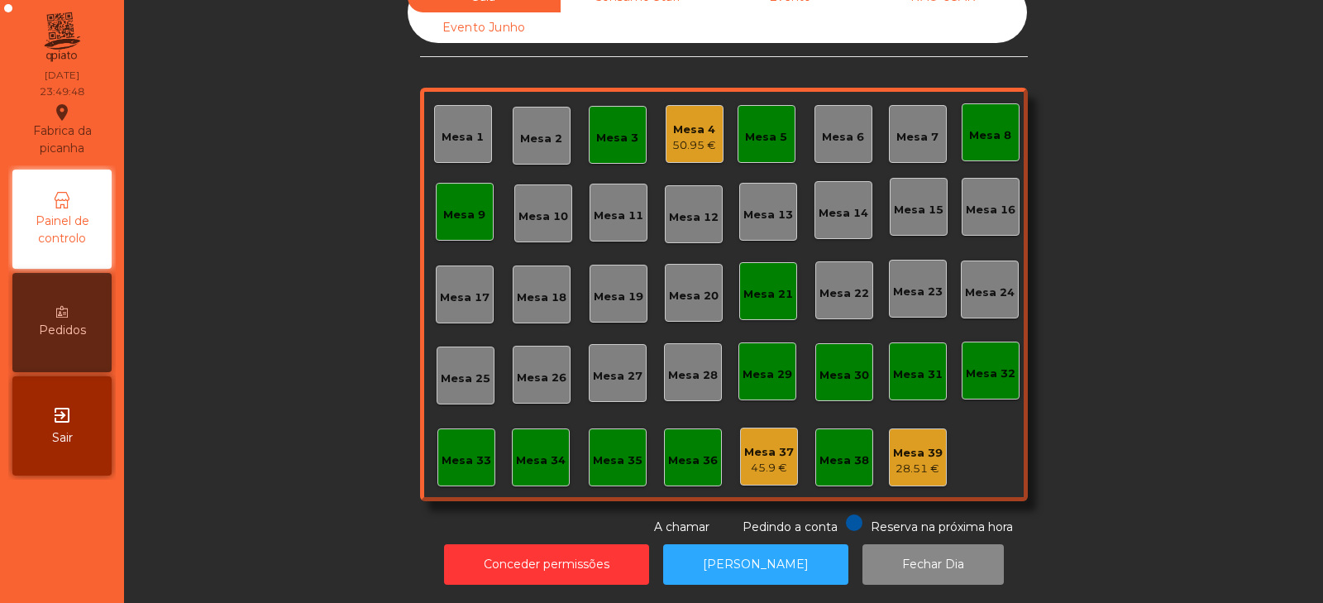
click at [688, 137] on div "50.95 €" at bounding box center [694, 145] width 44 height 17
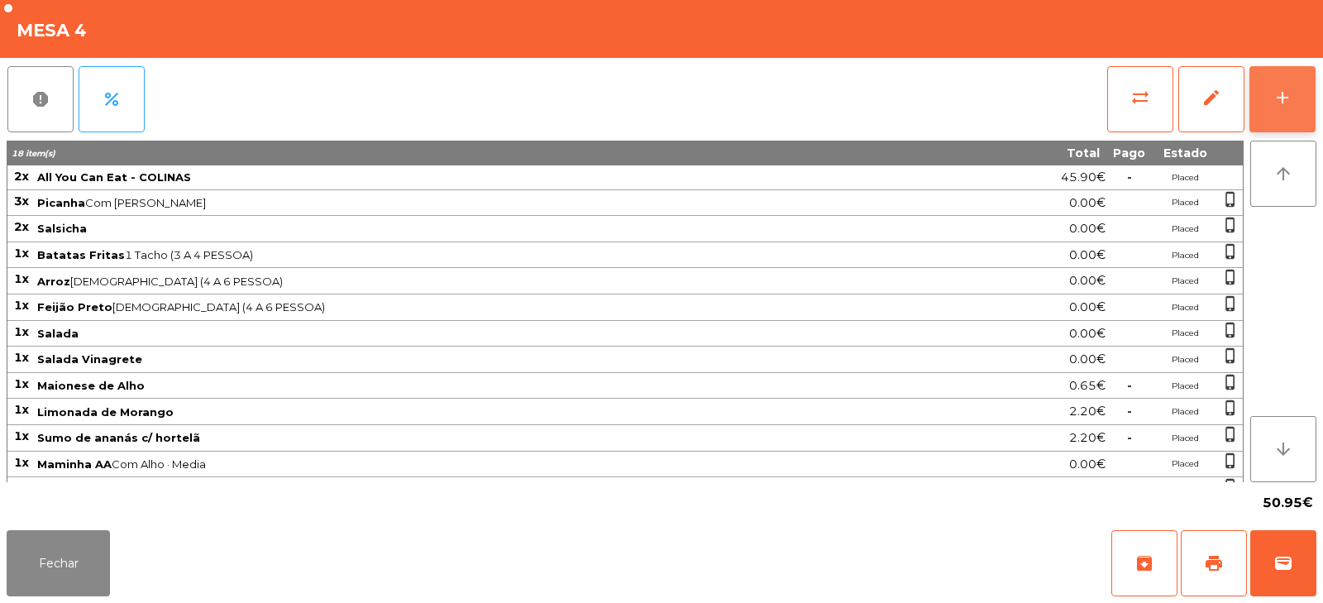
click at [1284, 98] on div "add" at bounding box center [1283, 98] width 20 height 20
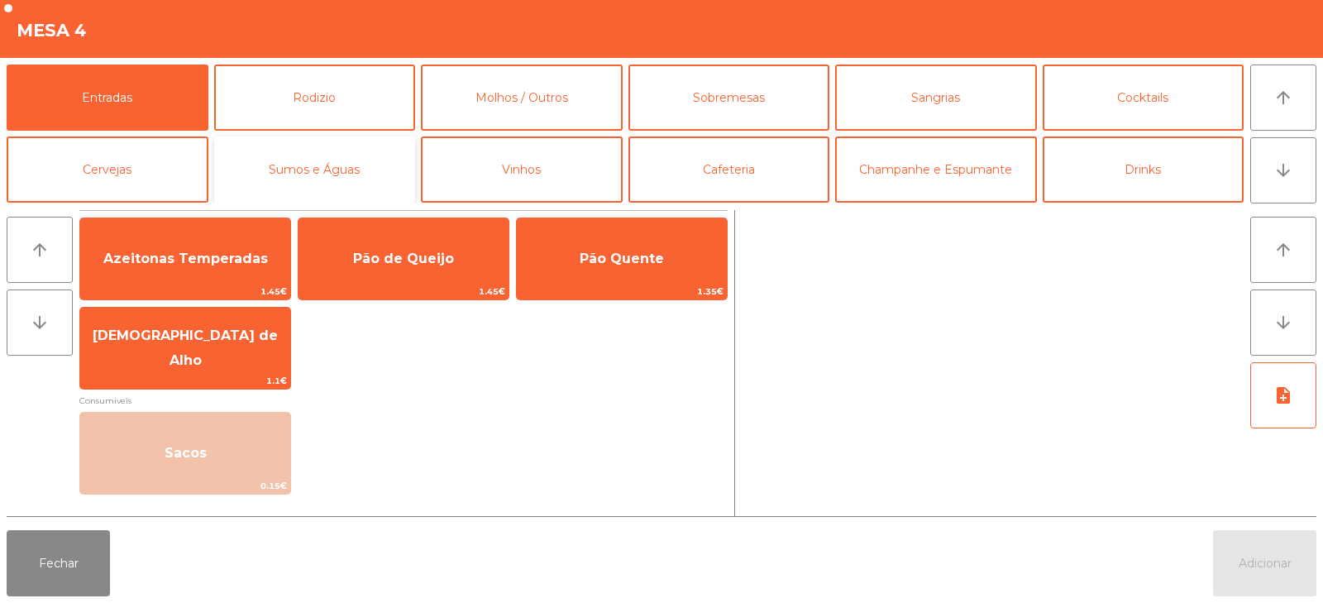
click at [285, 174] on button "Sumos e Águas" at bounding box center [315, 169] width 202 height 66
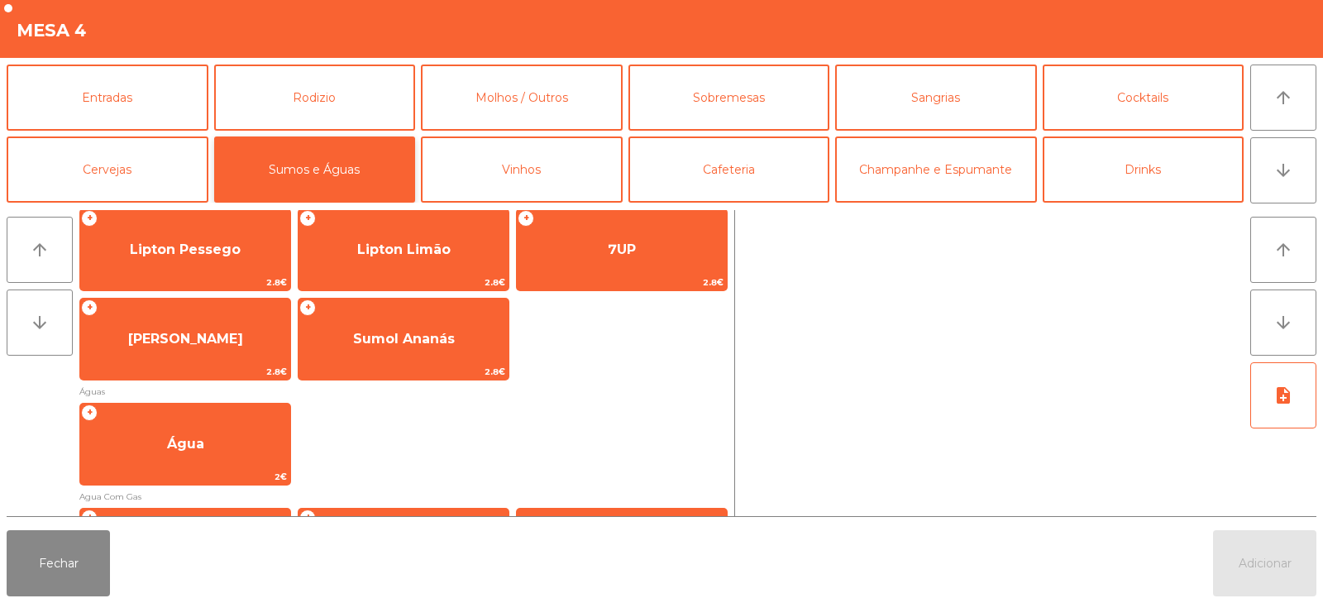
scroll to position [390, 0]
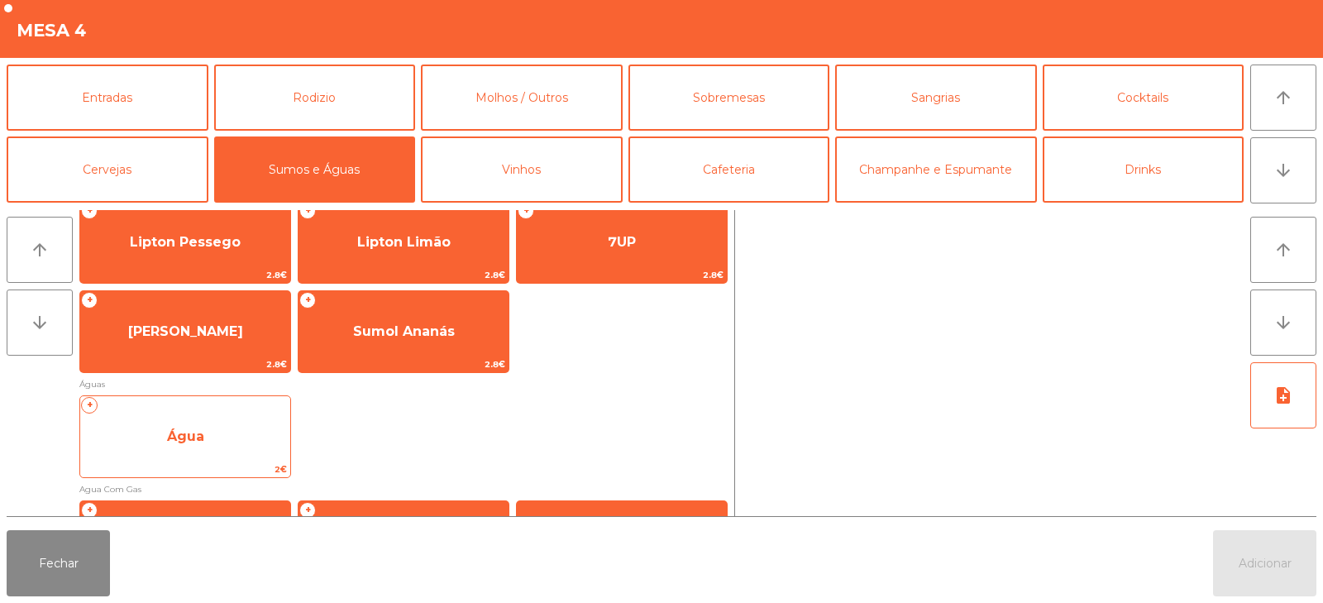
click at [179, 444] on span "Água" at bounding box center [185, 436] width 210 height 45
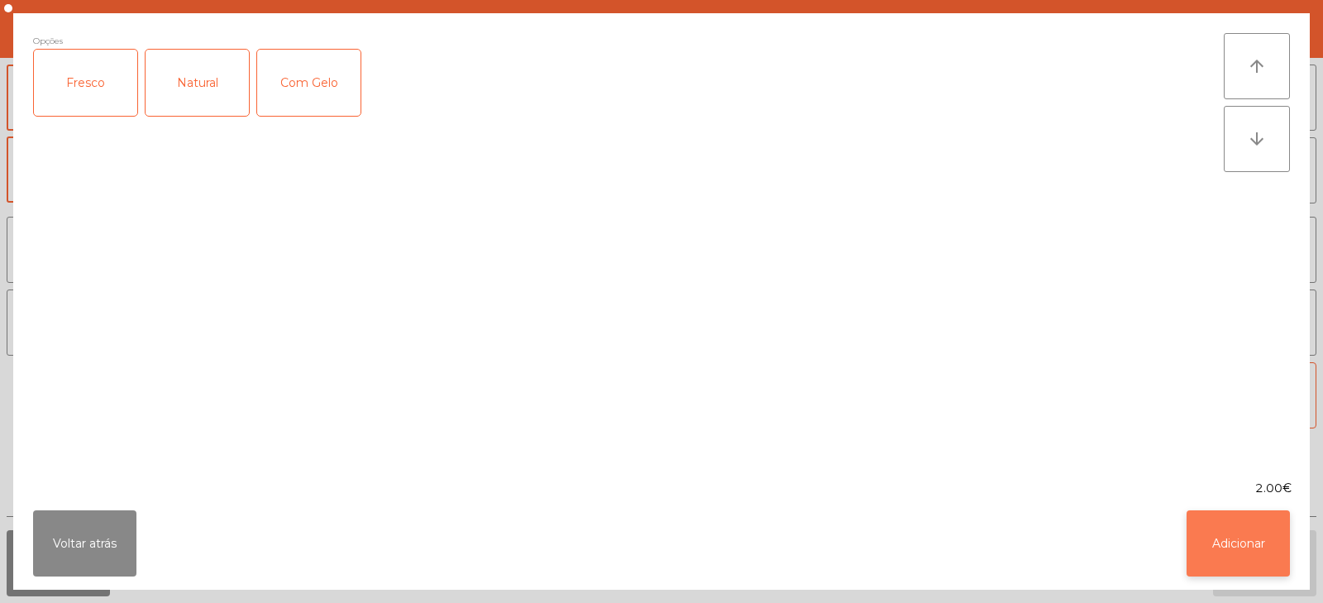
click at [1237, 570] on button "Adicionar" at bounding box center [1238, 543] width 103 height 66
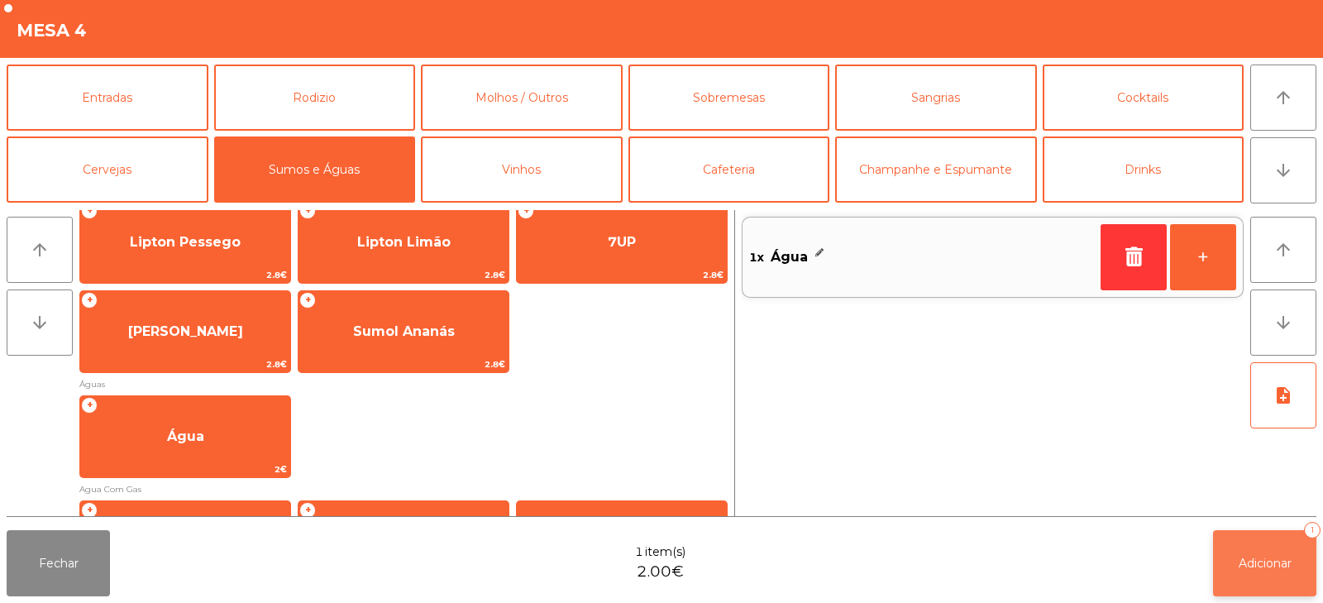
click at [1270, 573] on button "Adicionar 1" at bounding box center [1264, 563] width 103 height 66
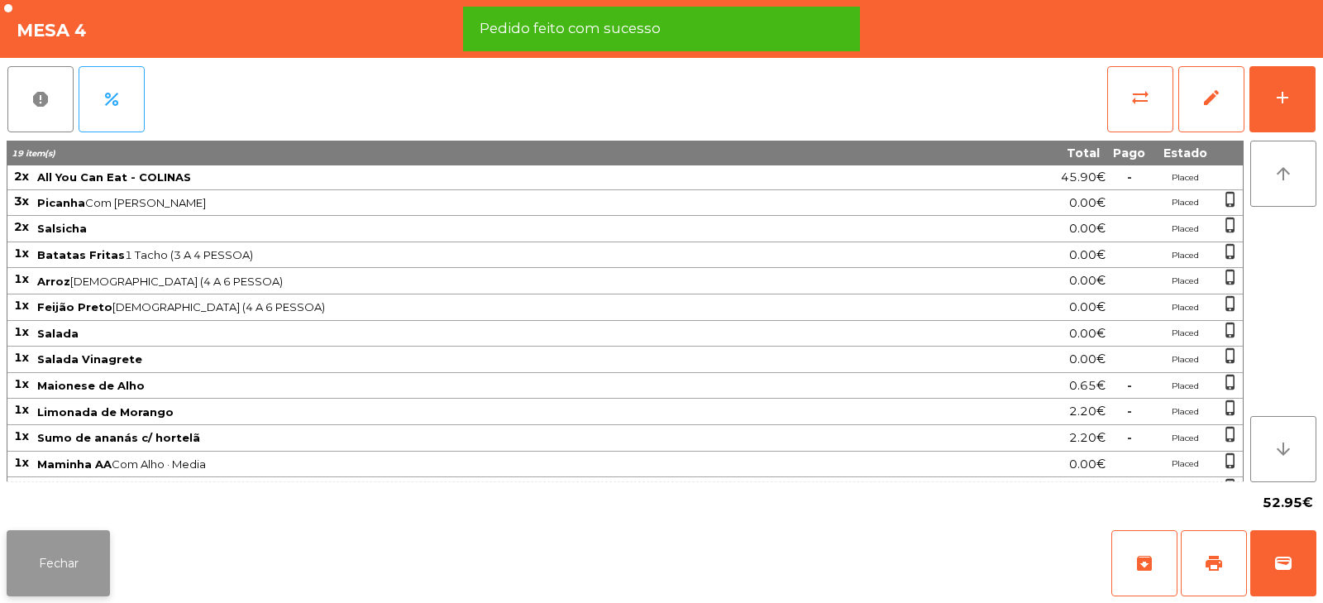
click at [79, 565] on button "Fechar" at bounding box center [58, 563] width 103 height 66
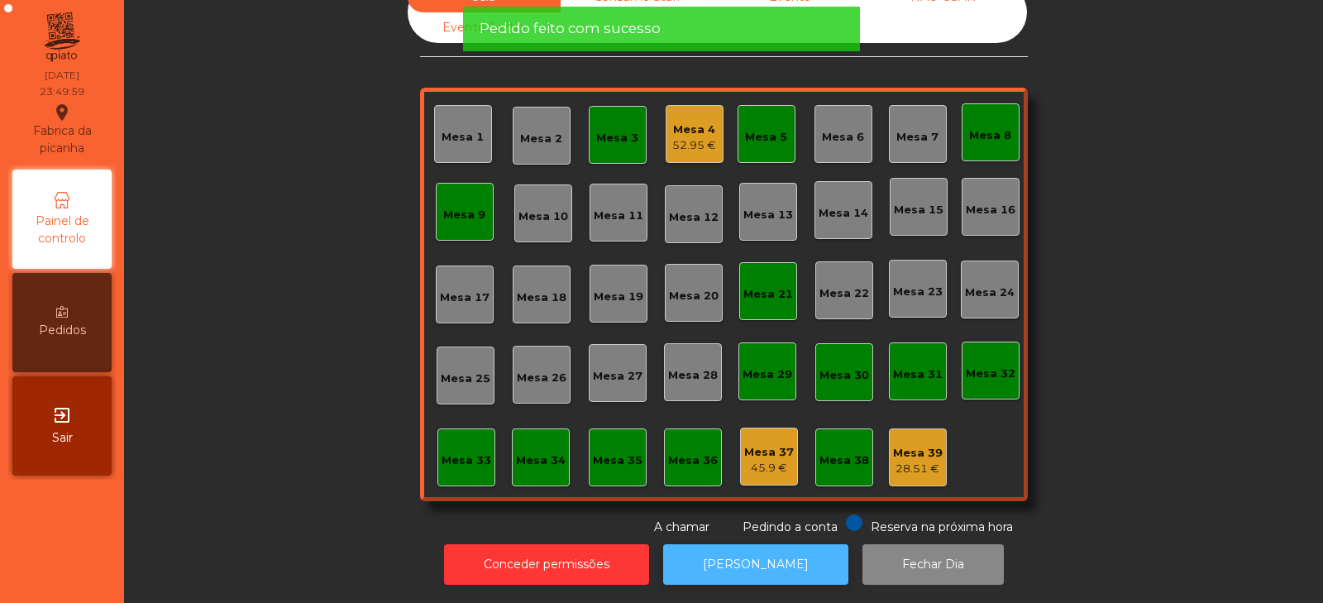
click at [728, 570] on button "[PERSON_NAME]" at bounding box center [755, 564] width 185 height 41
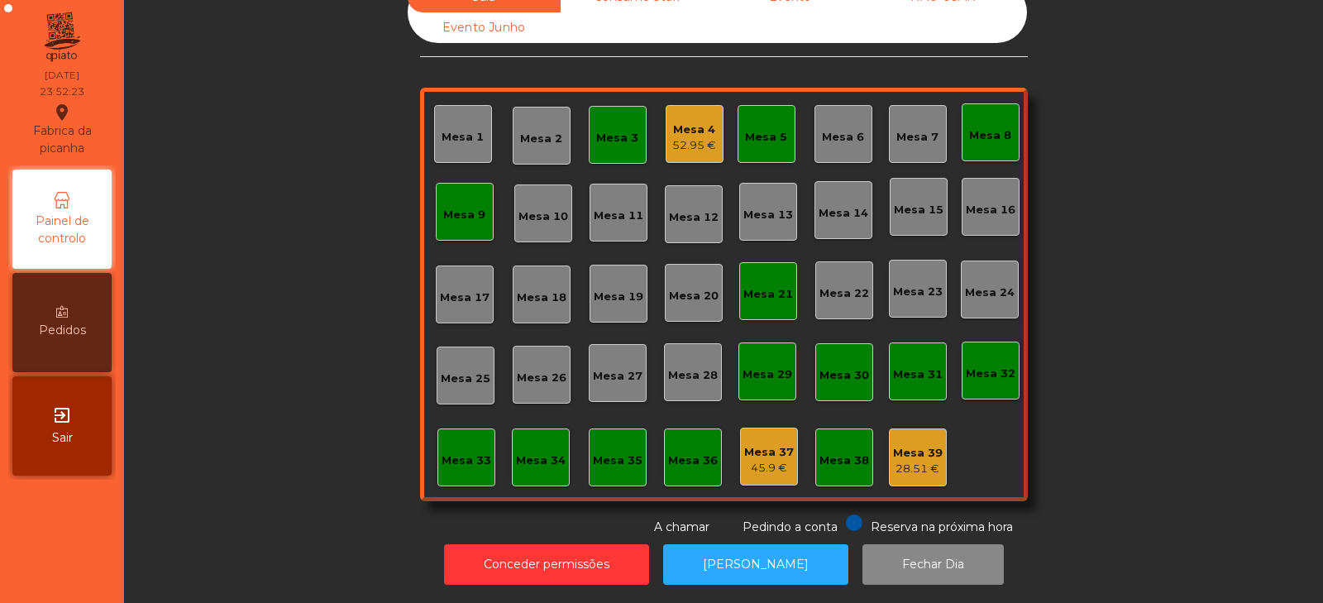
click at [672, 137] on div "52.95 €" at bounding box center [694, 145] width 44 height 17
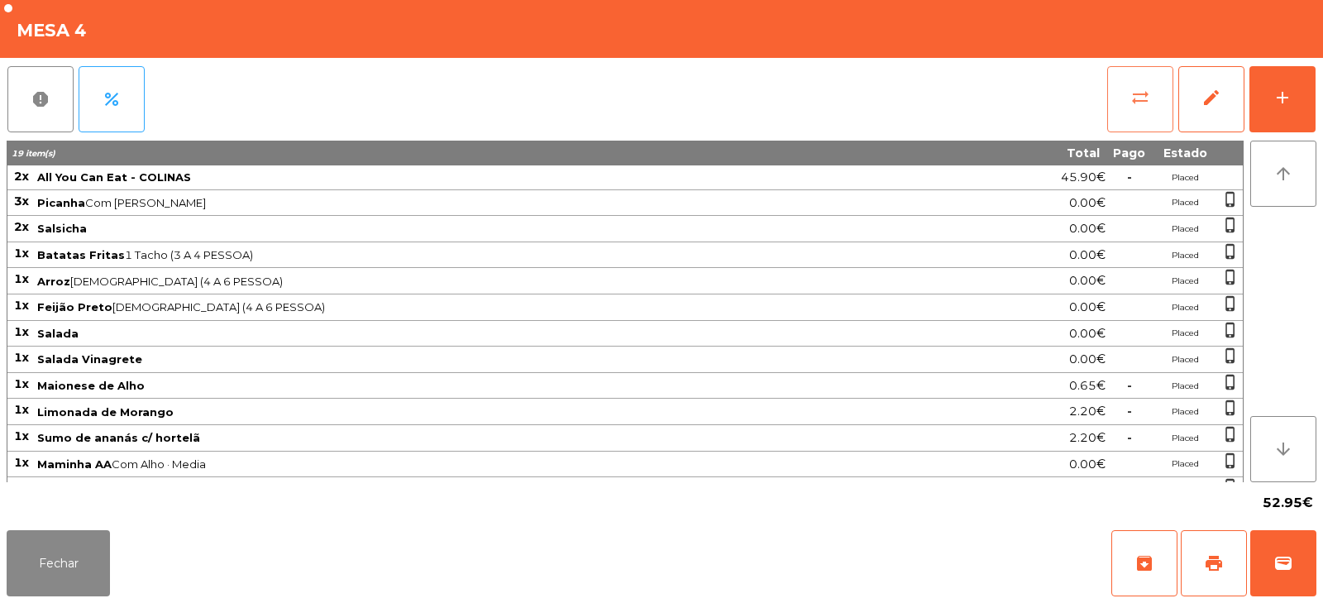
click at [1112, 89] on button "sync_alt" at bounding box center [1140, 99] width 66 height 66
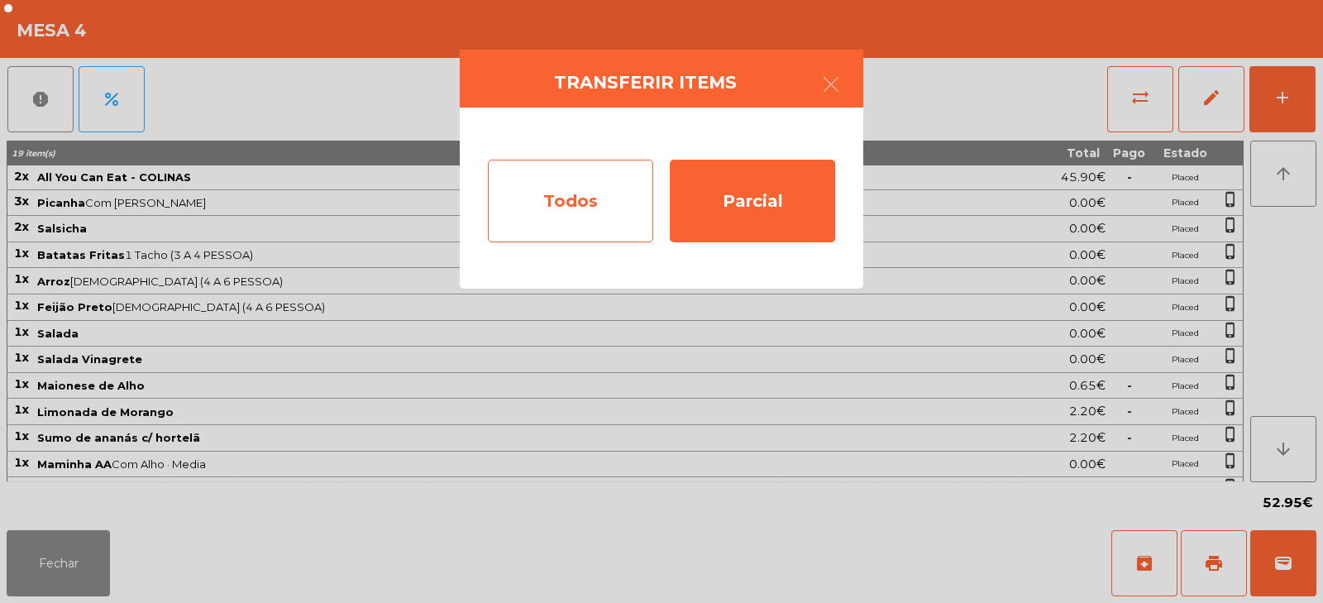
click at [594, 223] on div "Todos" at bounding box center [570, 201] width 165 height 83
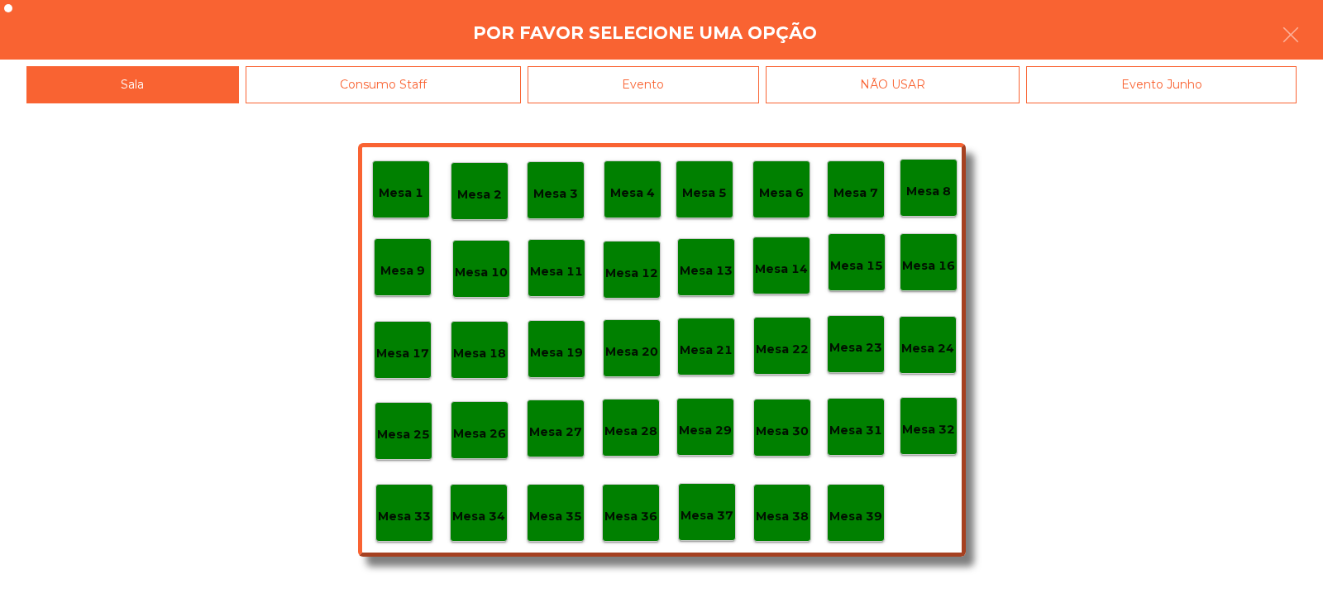
click at [692, 102] on div "Evento" at bounding box center [644, 84] width 232 height 37
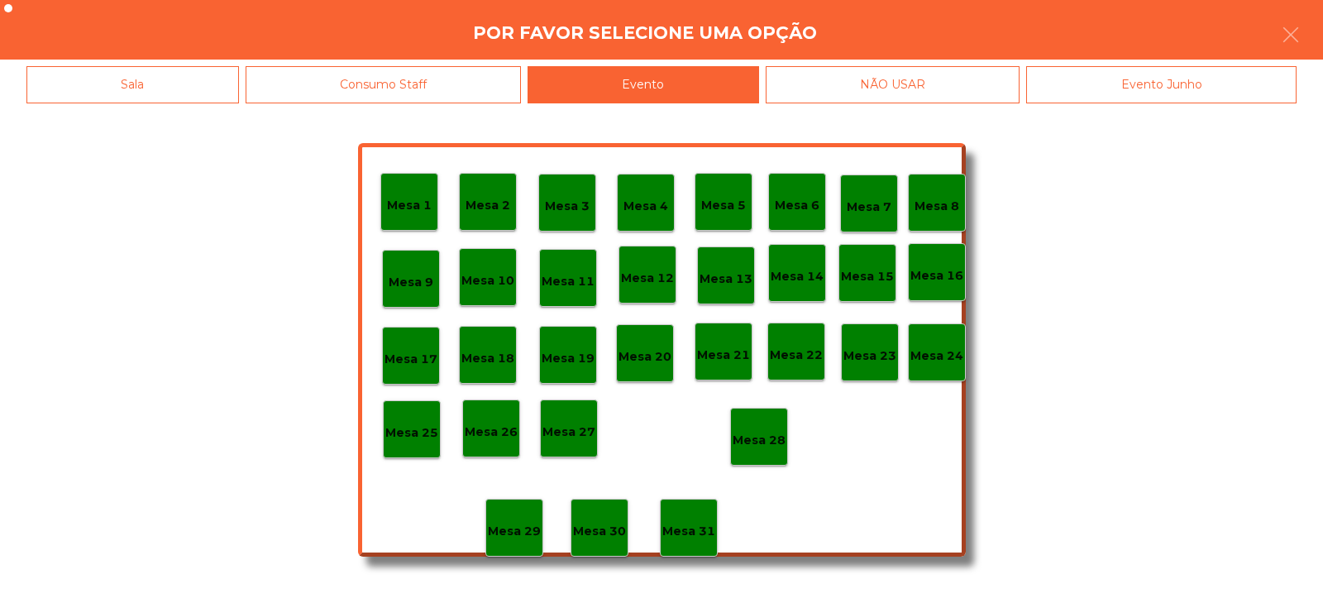
click at [767, 435] on p "Mesa 28" at bounding box center [759, 440] width 53 height 19
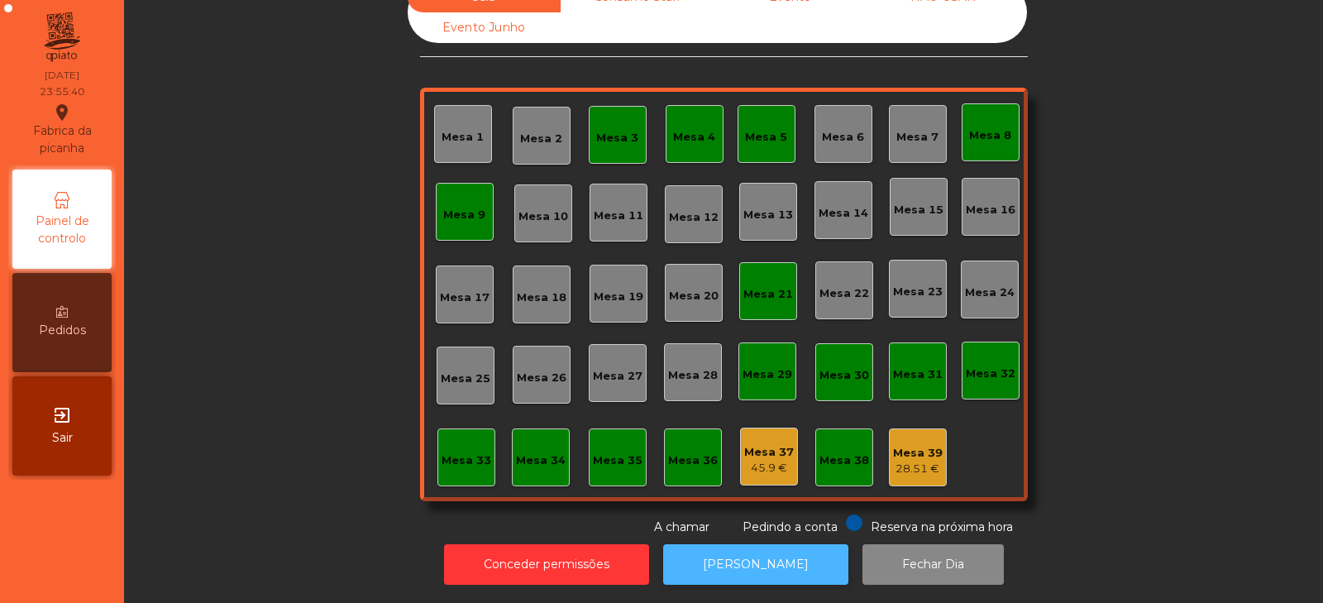
click at [716, 560] on button "[PERSON_NAME]" at bounding box center [755, 564] width 185 height 41
click at [758, 575] on button "[PERSON_NAME]" at bounding box center [755, 564] width 185 height 41
click at [761, 552] on button "[PERSON_NAME]" at bounding box center [755, 564] width 185 height 41
click at [753, 461] on div "45.9 €" at bounding box center [769, 468] width 50 height 17
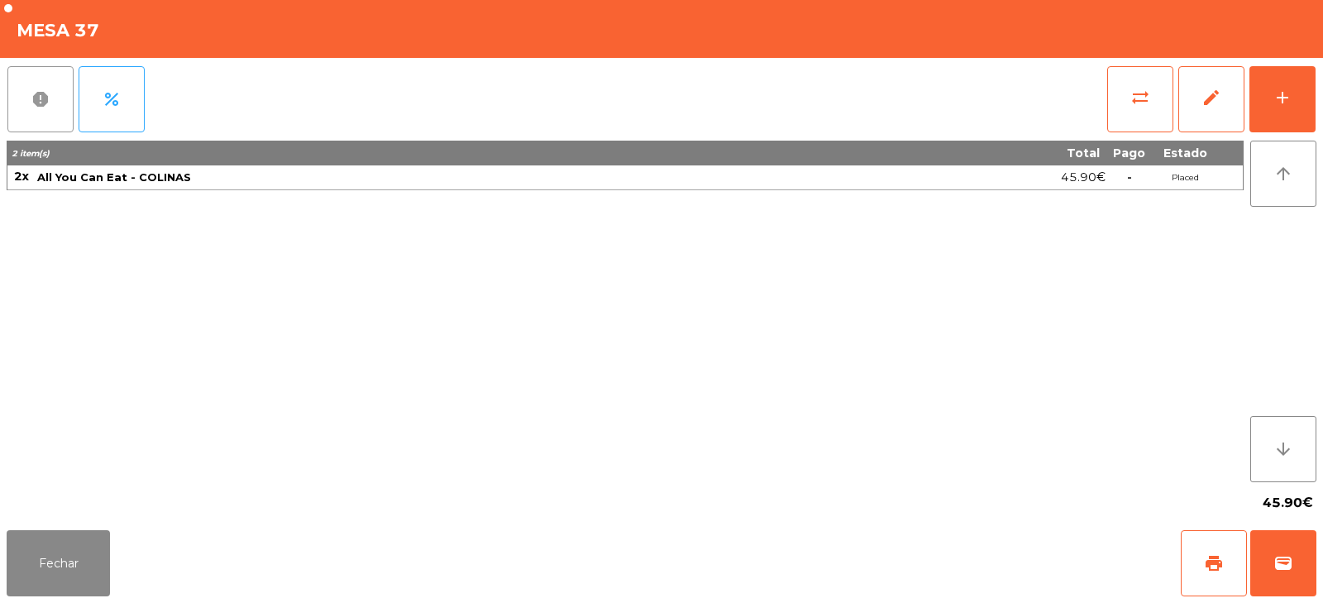
click at [22, 101] on button "report" at bounding box center [40, 99] width 66 height 66
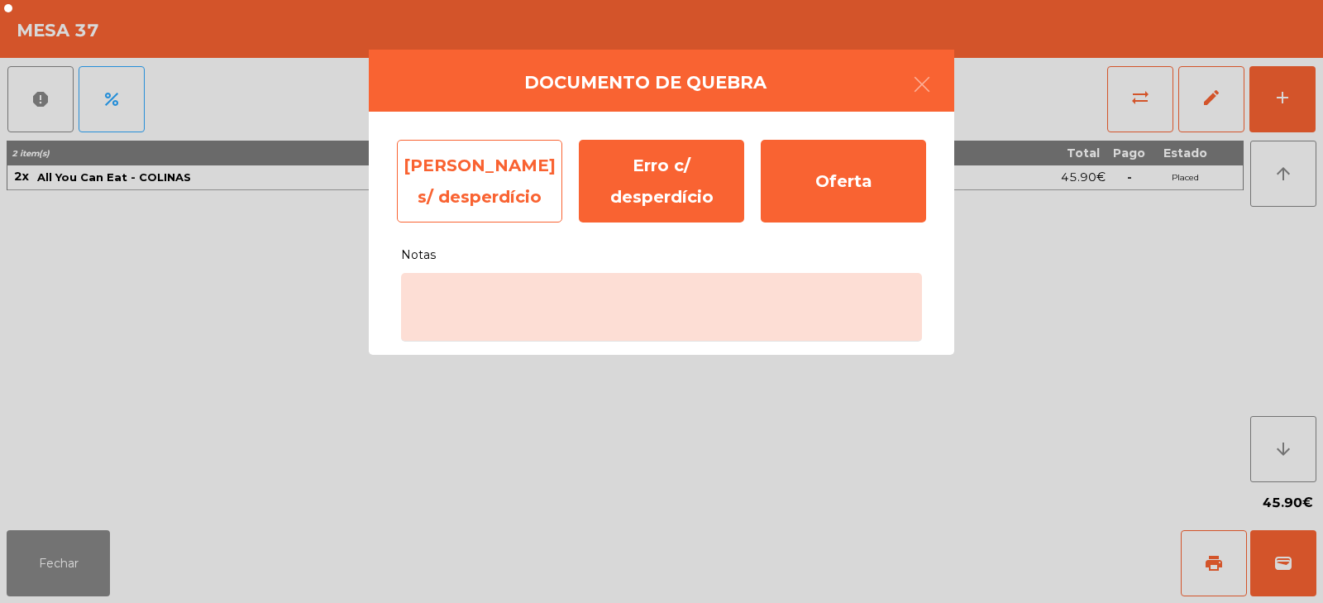
click at [479, 189] on div "Erro s/ desperdício" at bounding box center [479, 181] width 165 height 83
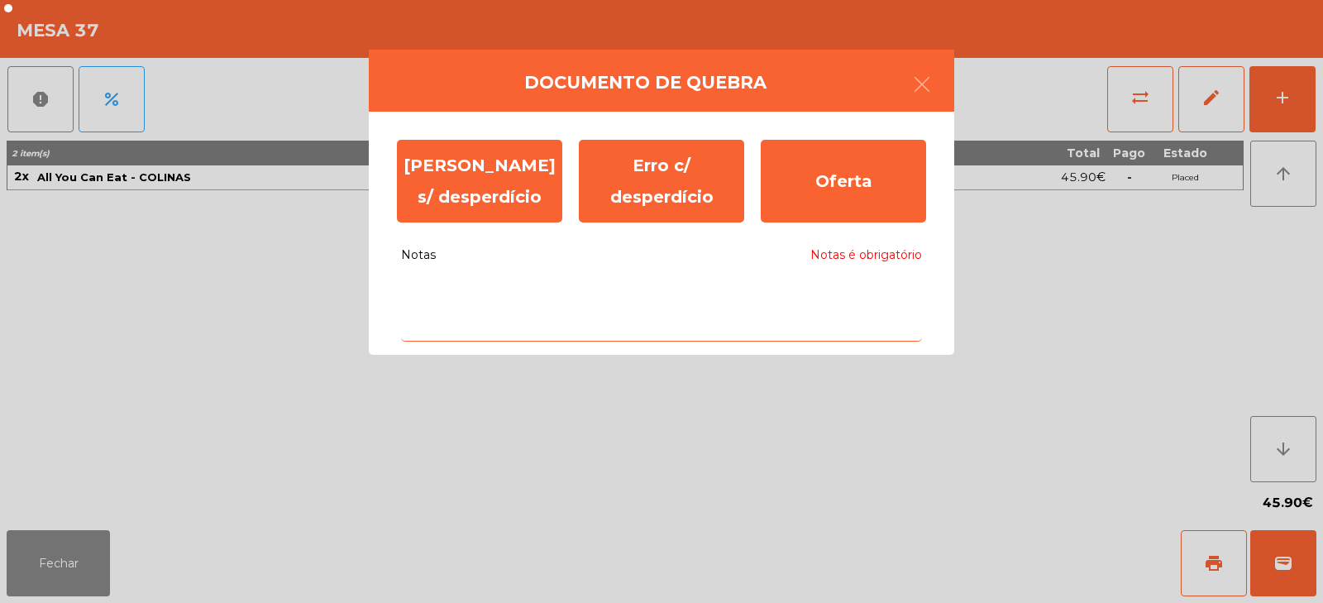
click at [691, 324] on textarea "Notas Notas é obrigatório" at bounding box center [661, 307] width 521 height 69
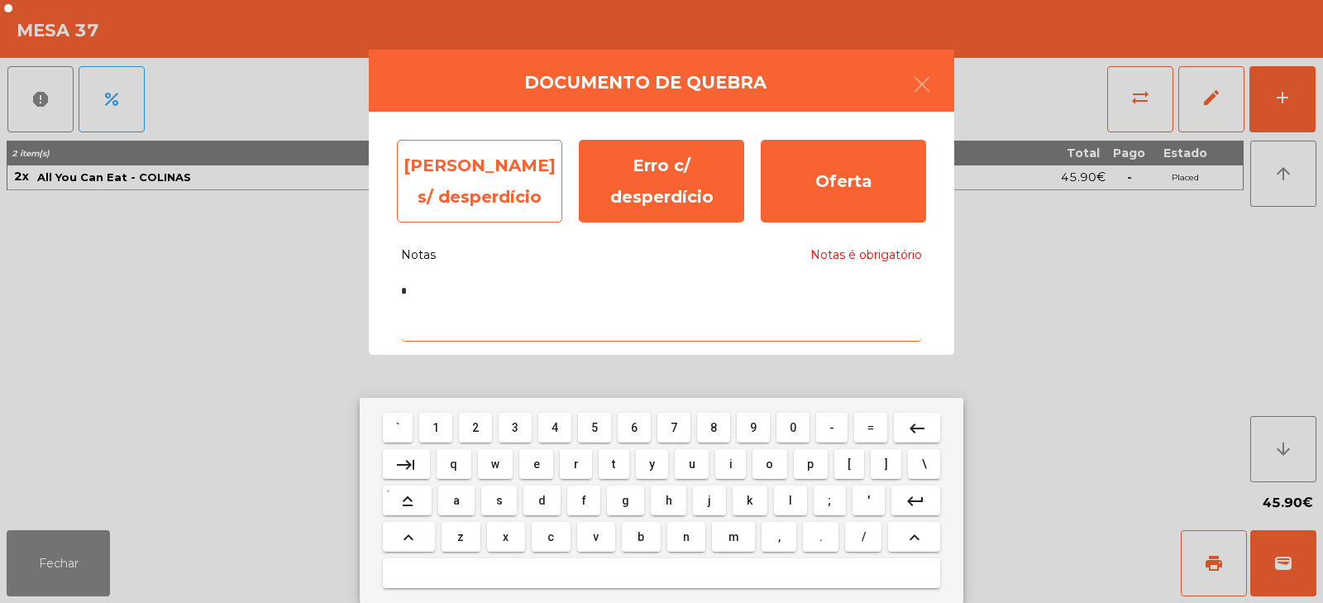
type textarea "*"
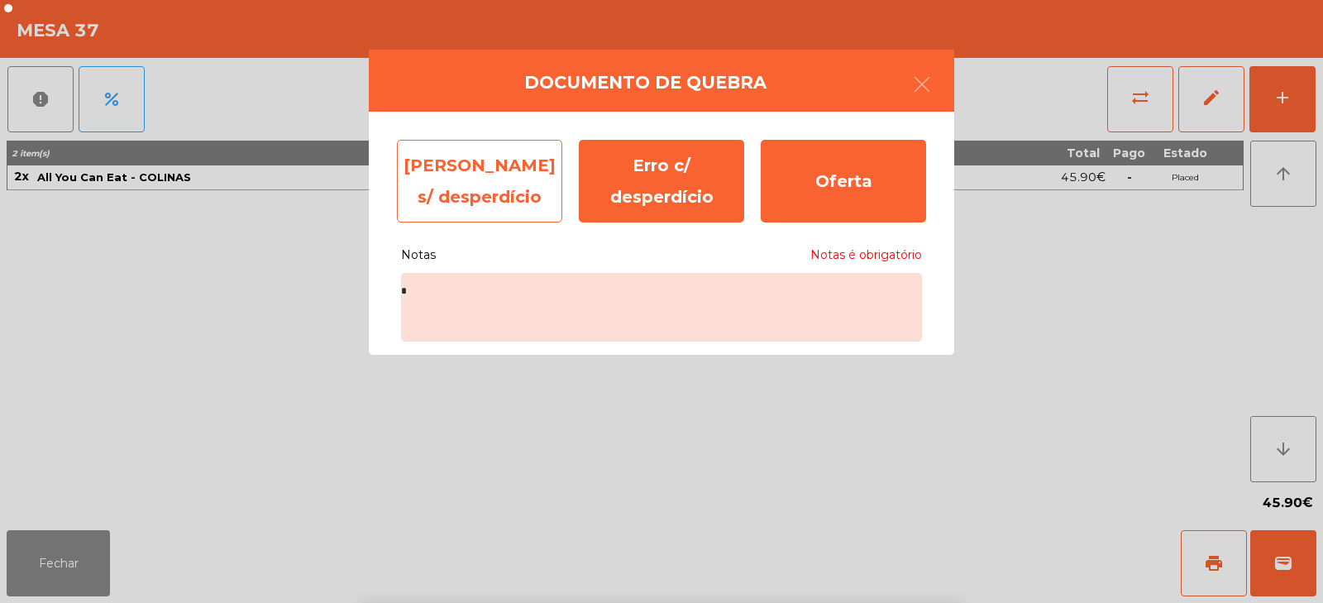
click at [506, 174] on div "Erro s/ desperdício" at bounding box center [479, 181] width 165 height 83
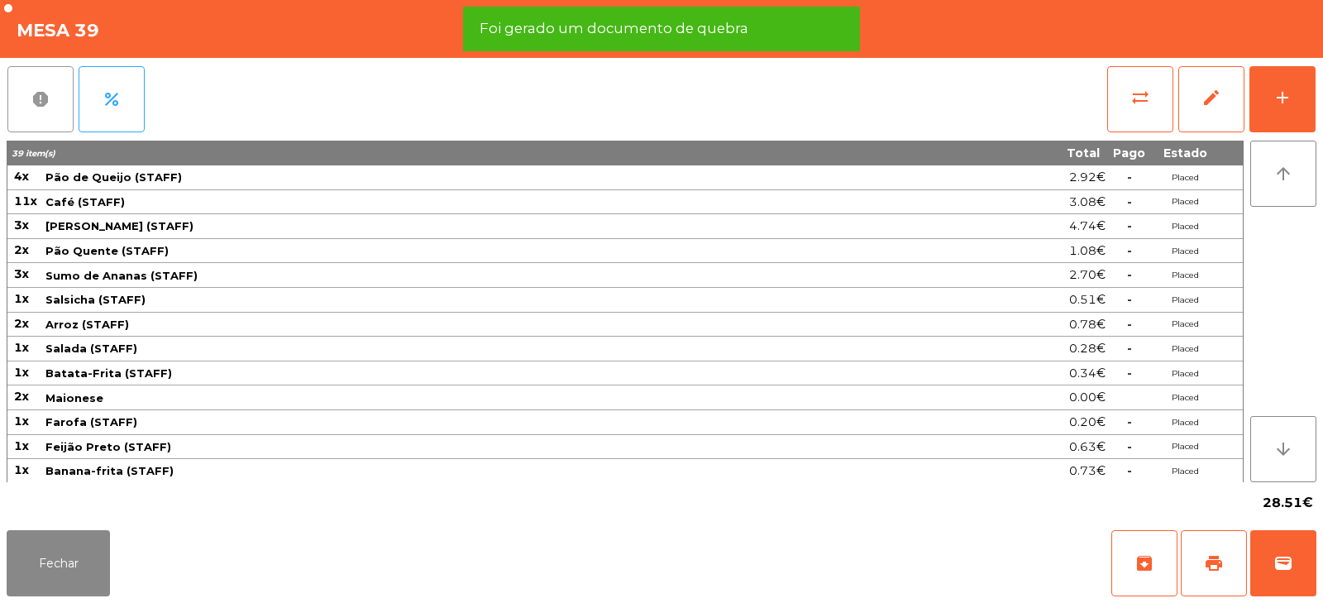
click at [36, 116] on button "report" at bounding box center [40, 99] width 66 height 66
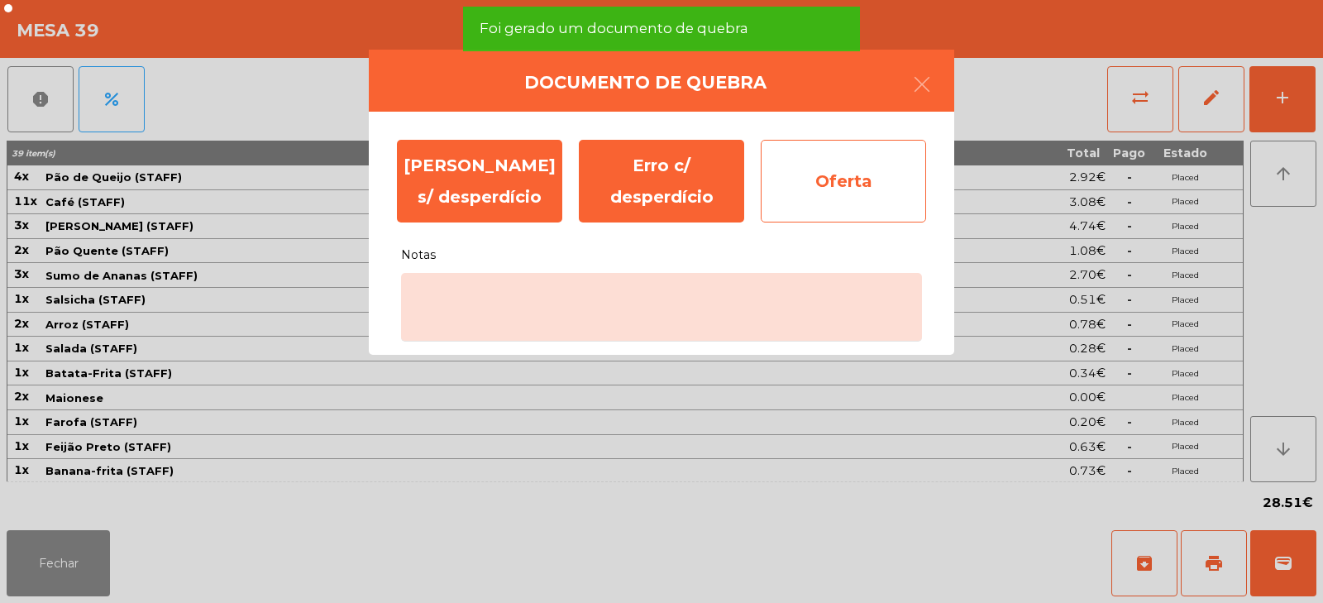
click at [873, 181] on div "Oferta" at bounding box center [843, 181] width 165 height 83
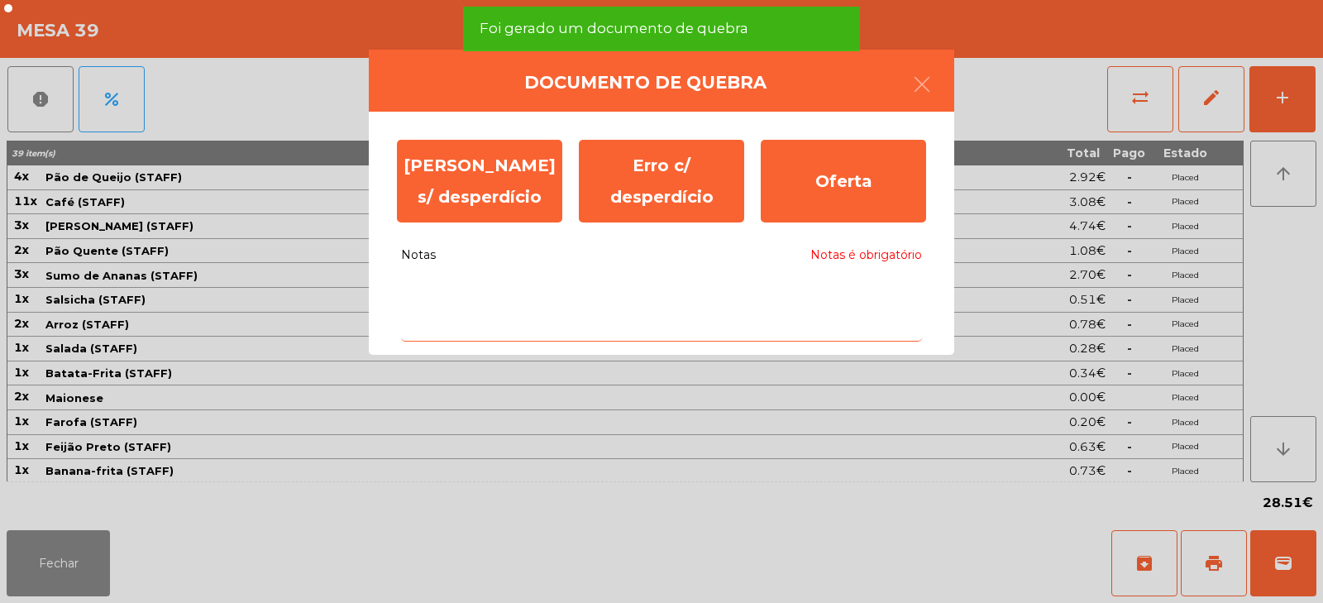
click at [731, 301] on textarea "Notas Notas é obrigatório" at bounding box center [661, 307] width 521 height 69
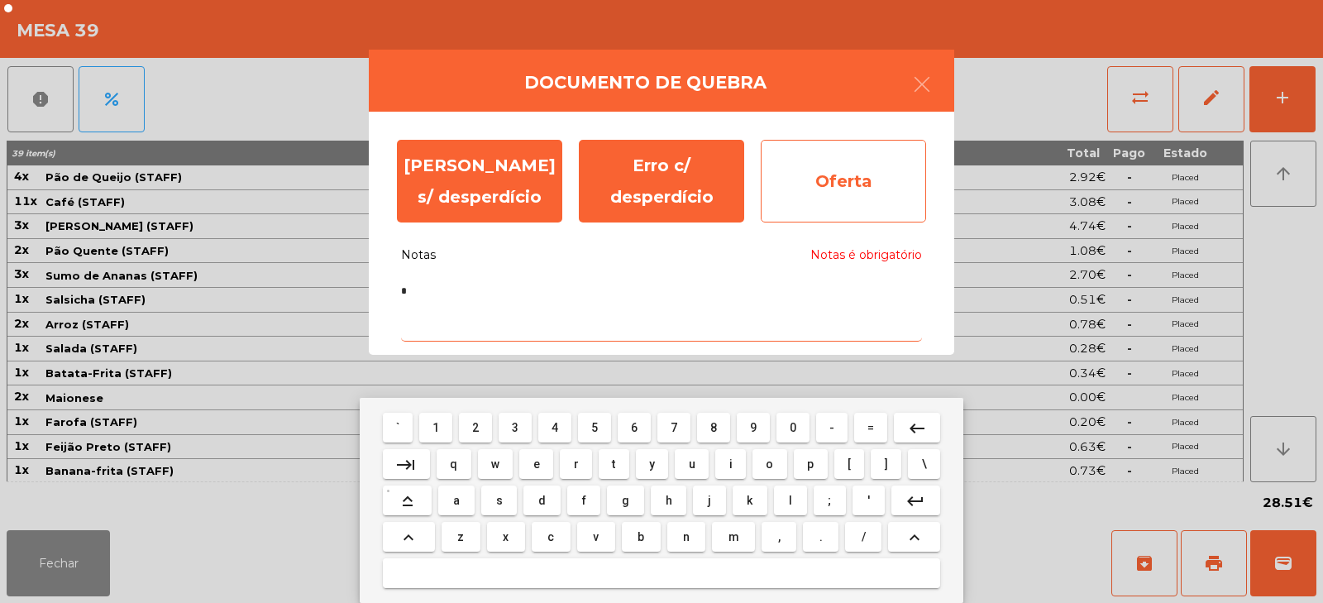
type textarea "*"
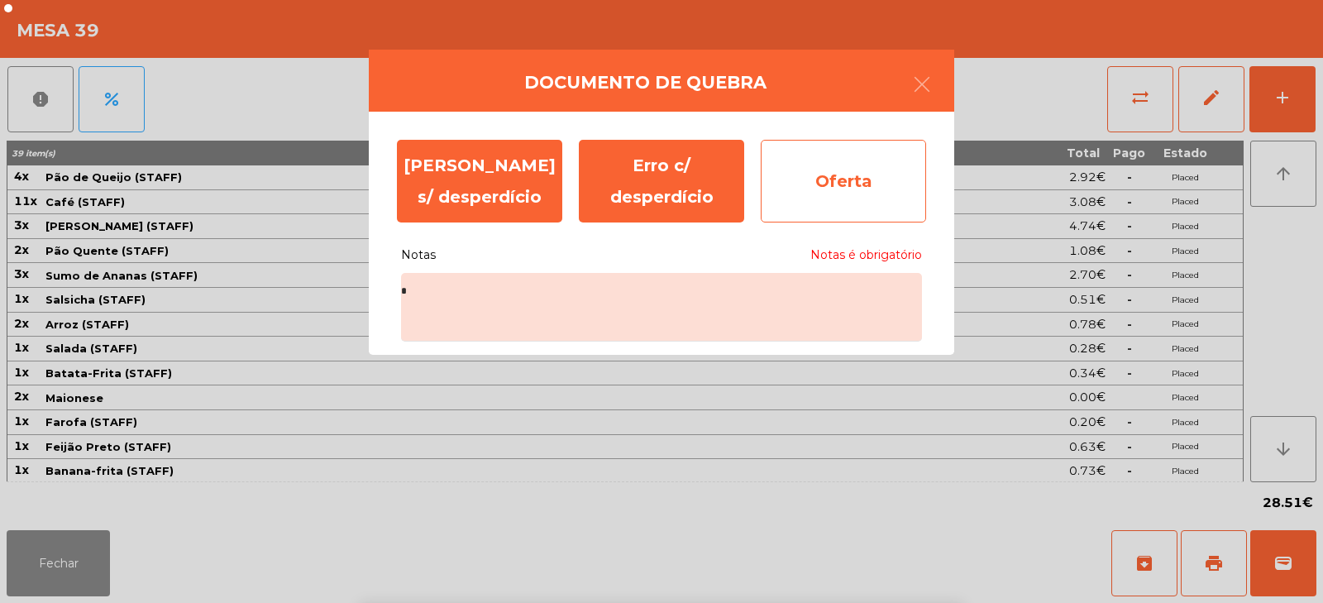
click at [827, 181] on div "Oferta" at bounding box center [843, 181] width 165 height 83
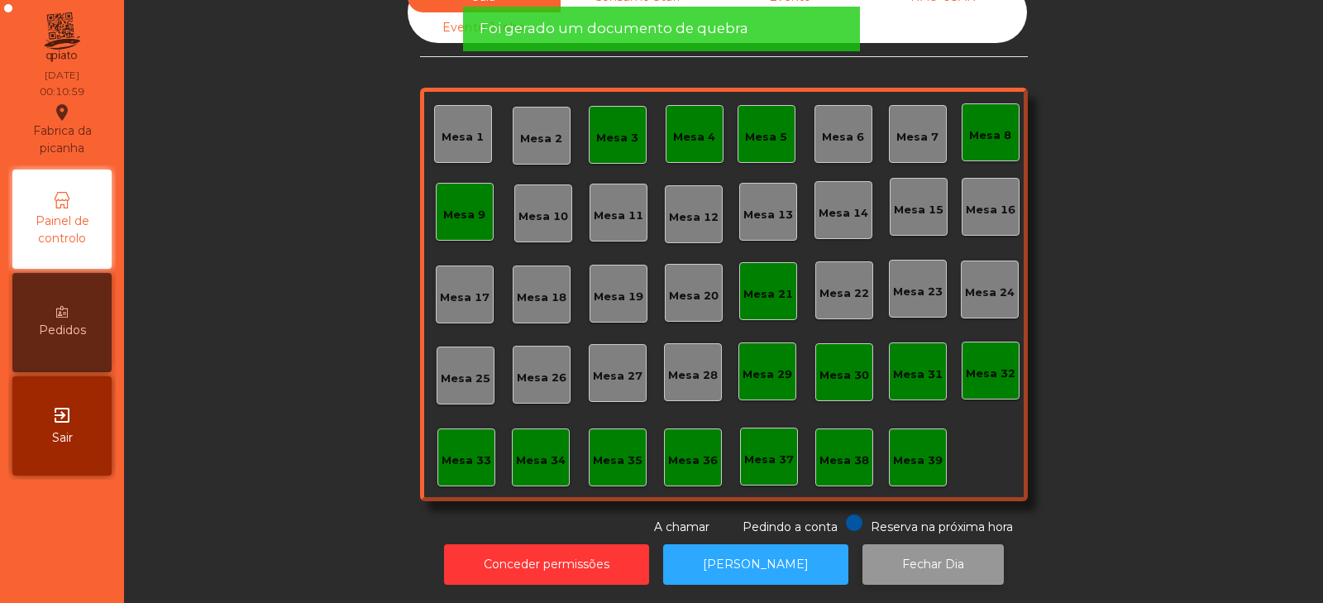
click at [952, 579] on button "Fechar Dia" at bounding box center [933, 564] width 141 height 41
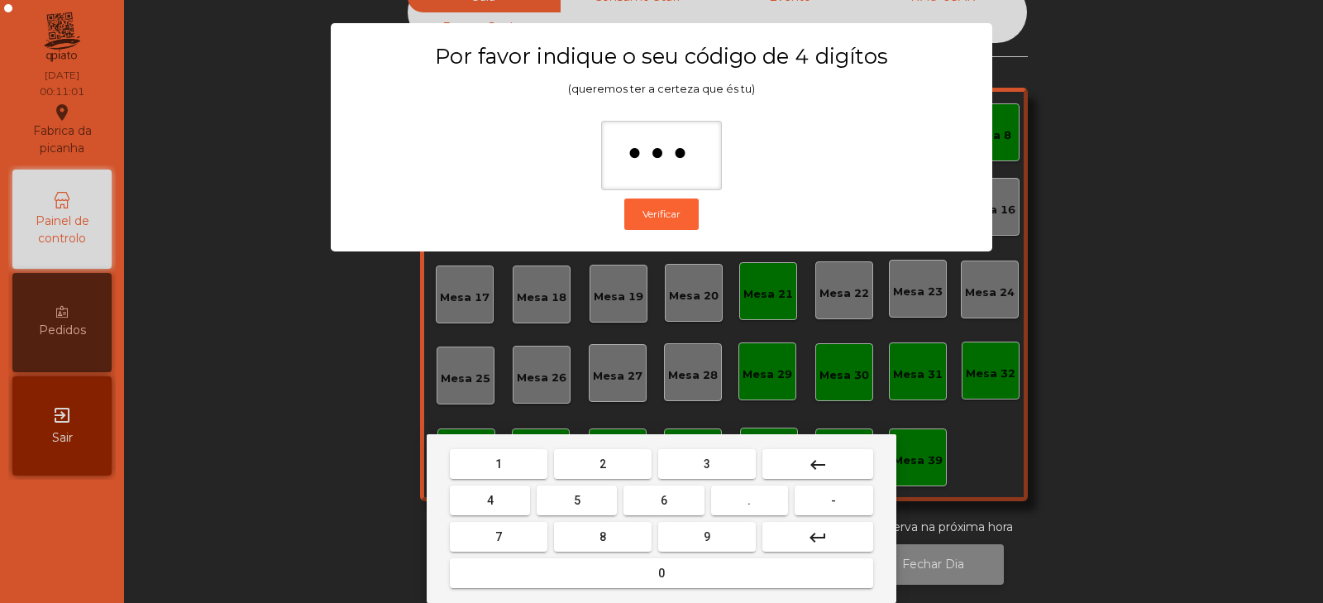
type input "****"
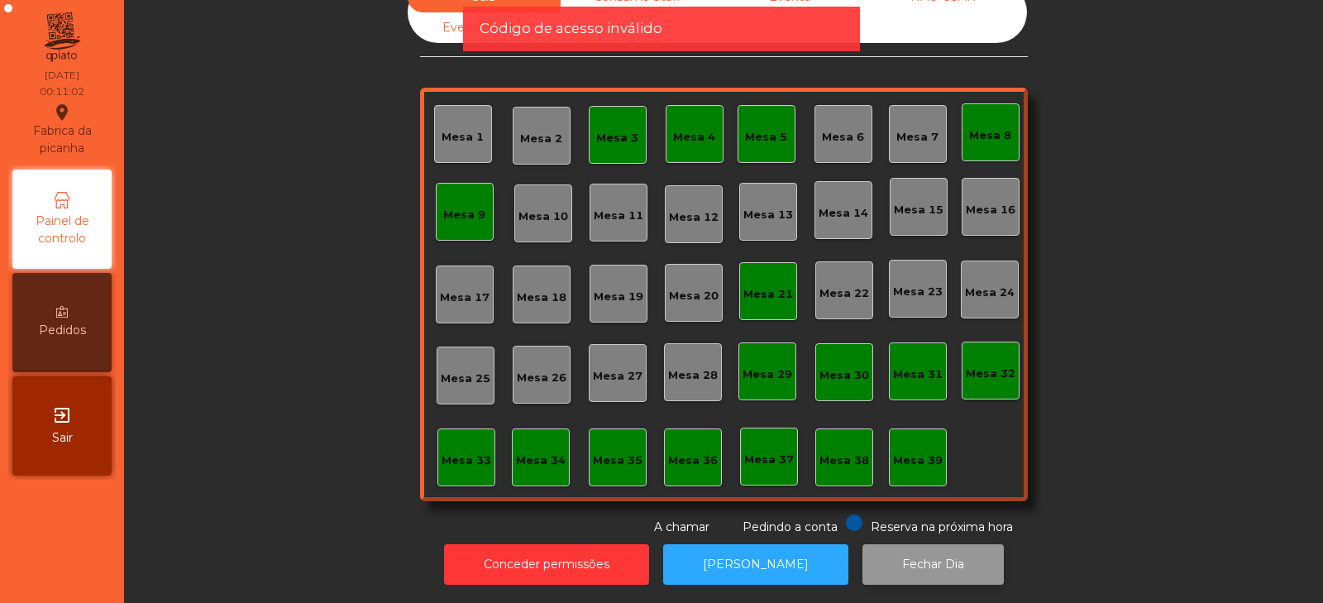
click at [891, 548] on button "Fechar Dia" at bounding box center [933, 564] width 141 height 41
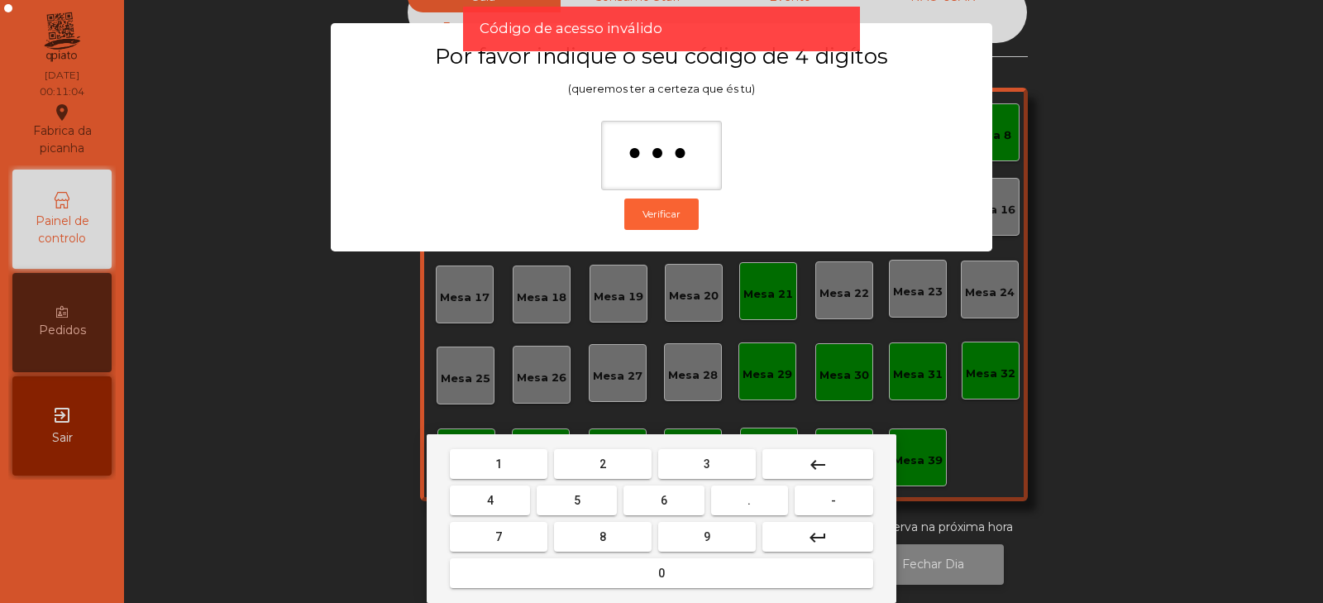
type input "****"
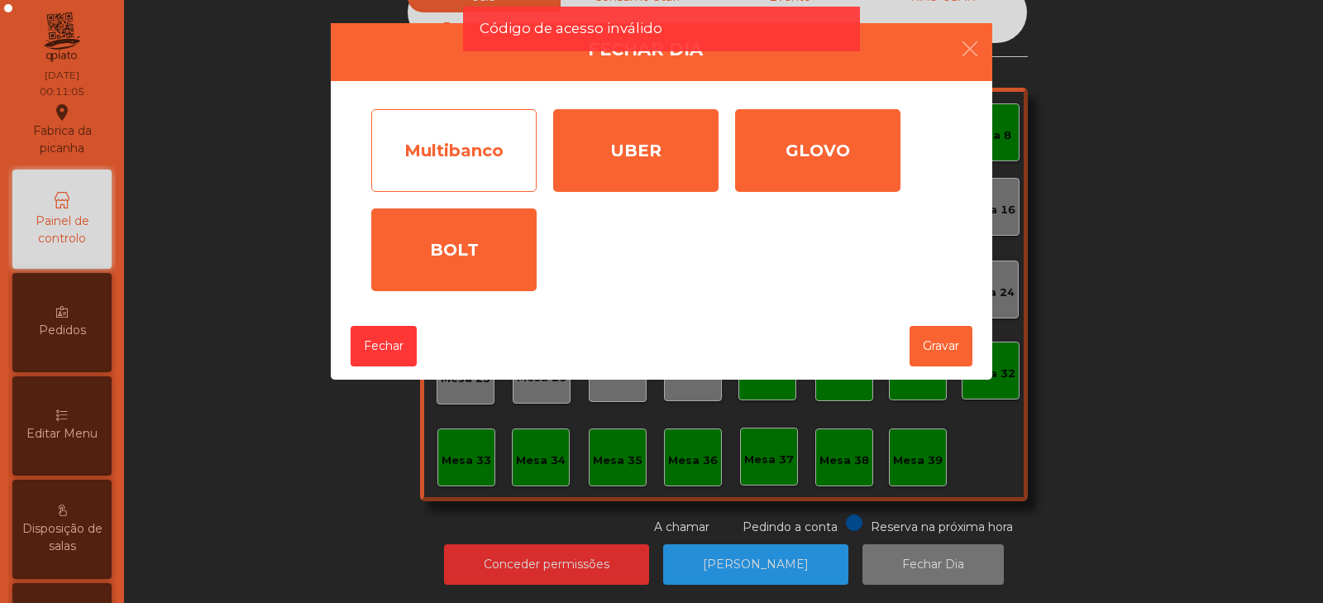
click at [458, 161] on div "Multibanco" at bounding box center [453, 150] width 165 height 83
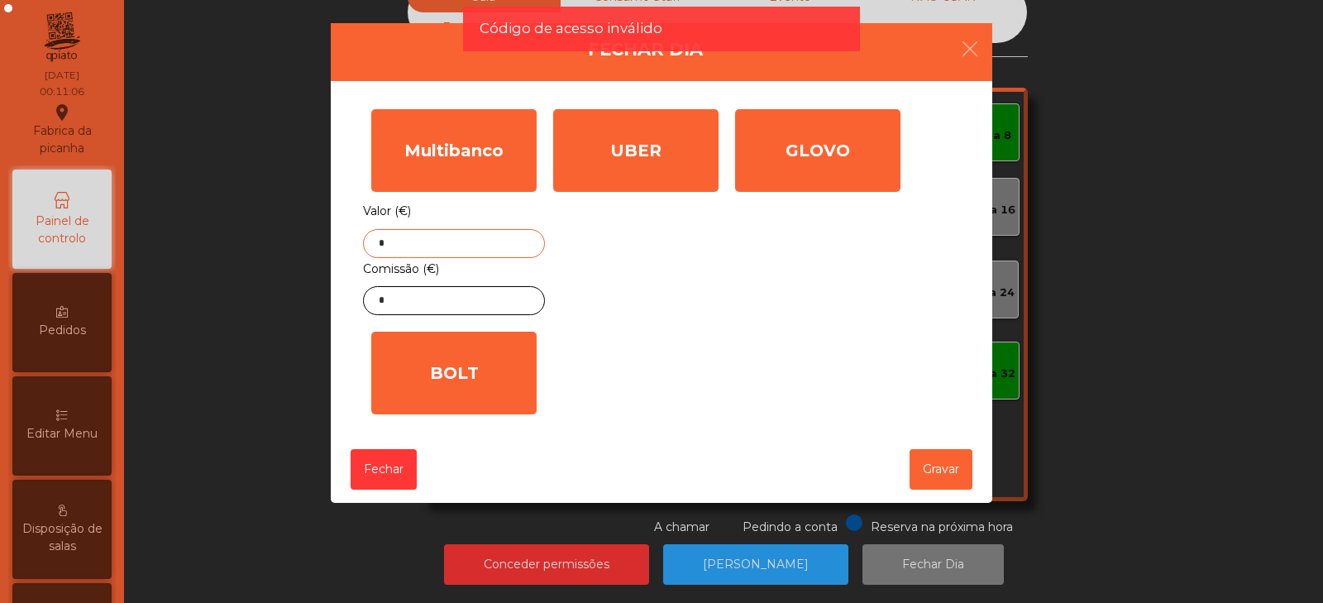
click at [475, 242] on input "*" at bounding box center [454, 243] width 182 height 29
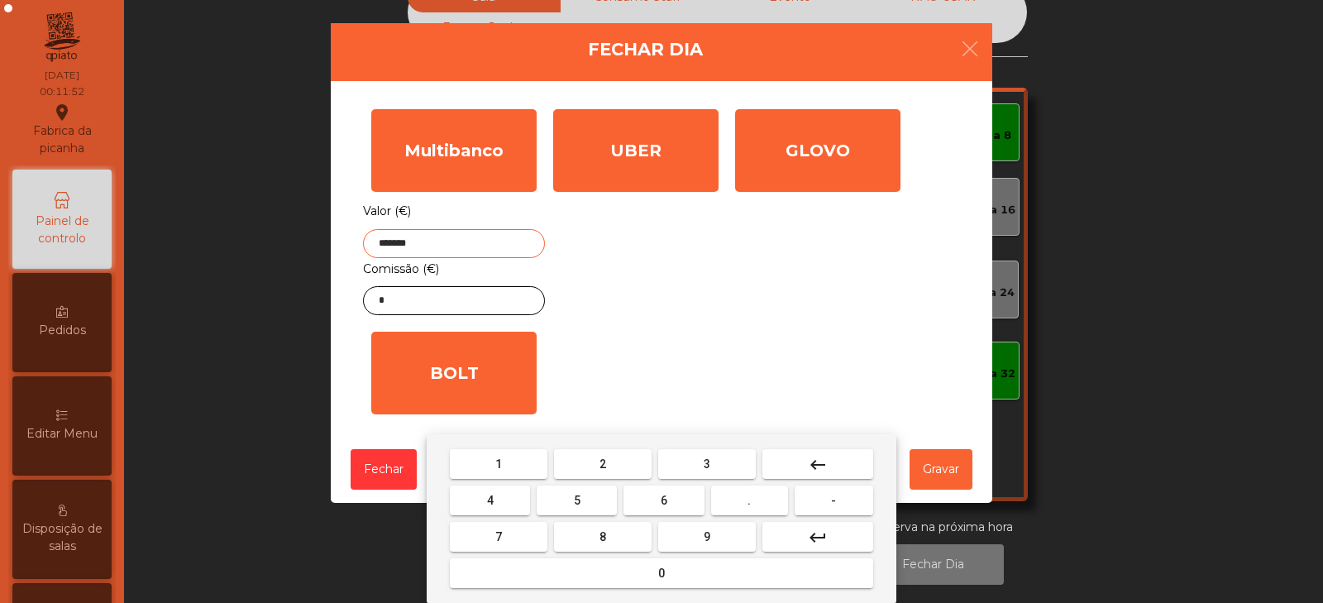
type input "*******"
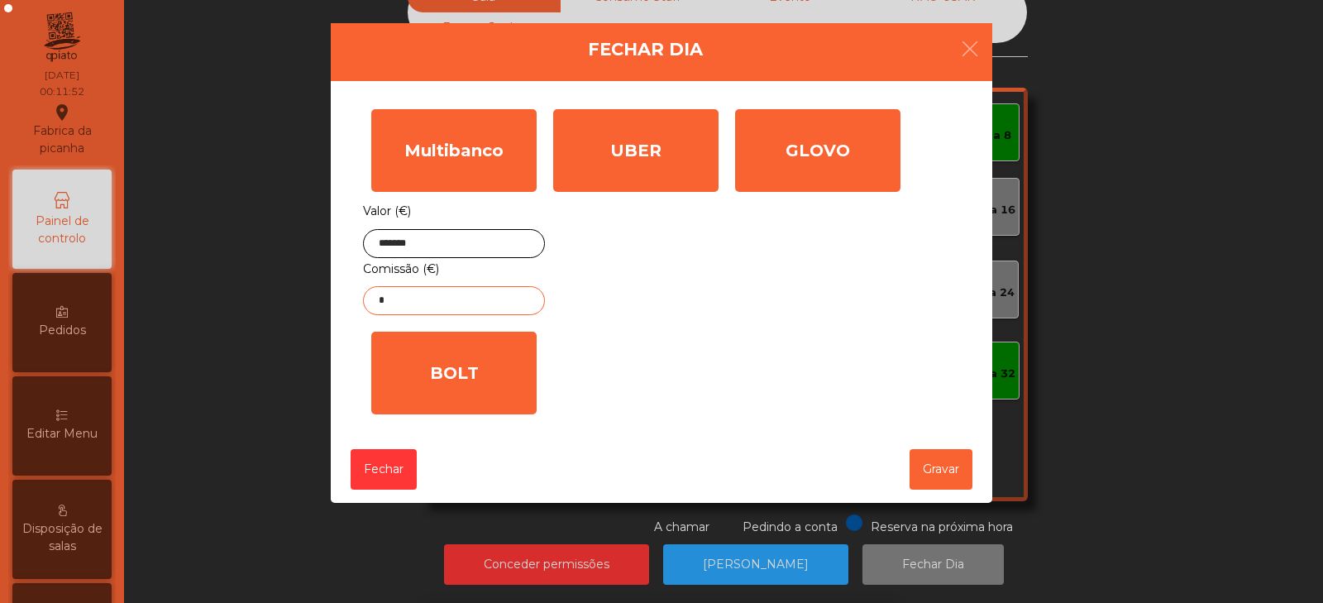
click at [489, 299] on input "*" at bounding box center [454, 300] width 182 height 29
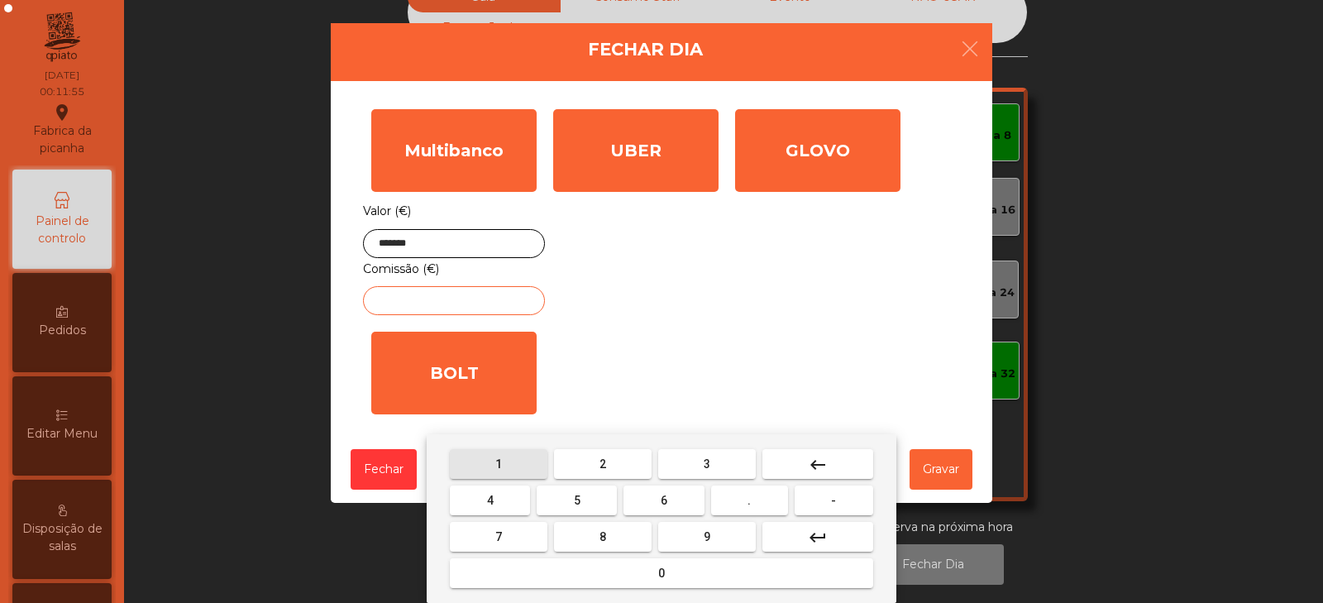
click at [499, 464] on span "1" at bounding box center [498, 463] width 7 height 13
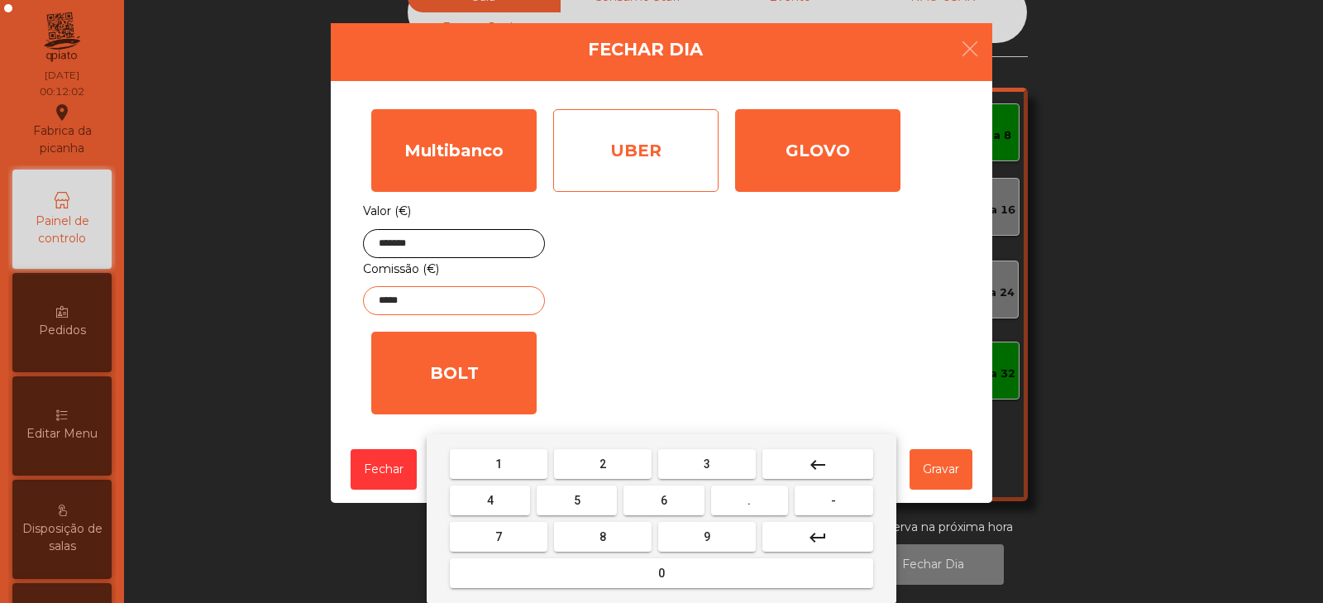
type input "*****"
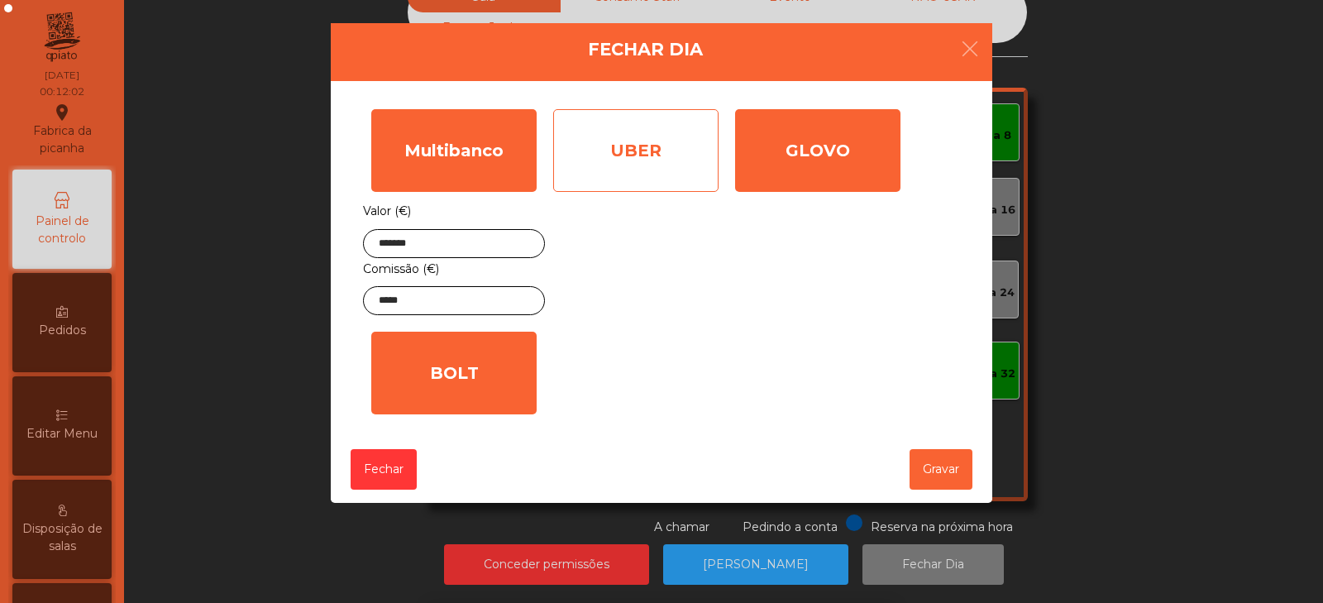
click at [671, 165] on div "UBER" at bounding box center [635, 150] width 165 height 83
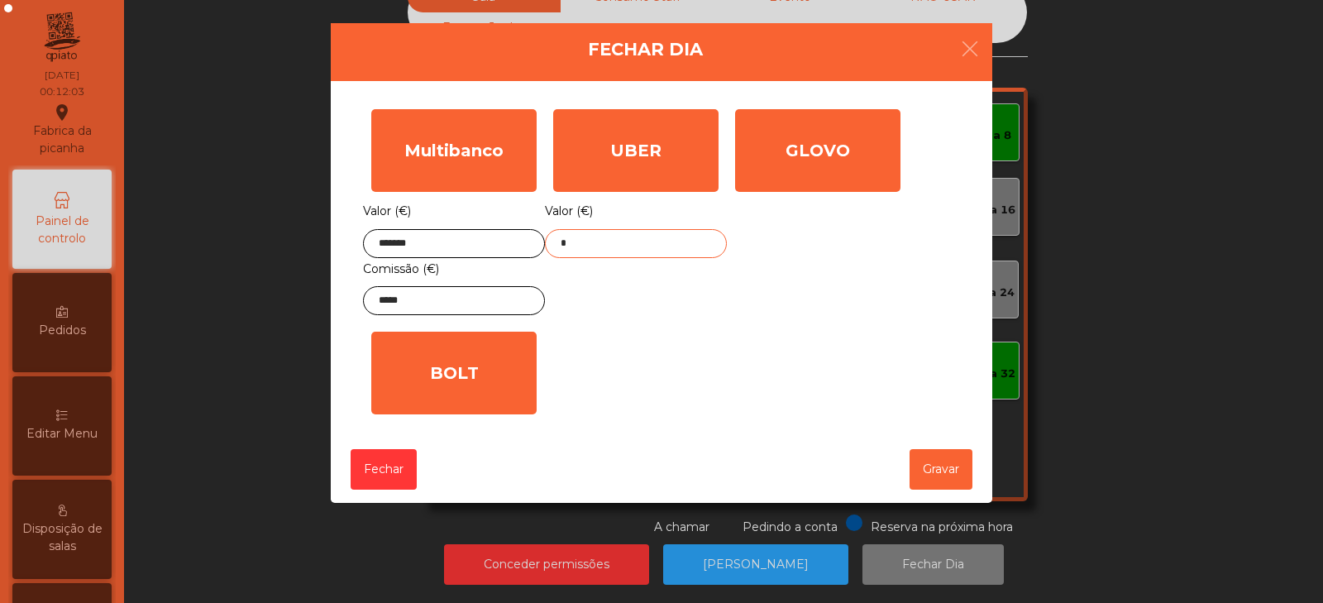
click at [666, 256] on input "*" at bounding box center [636, 243] width 182 height 29
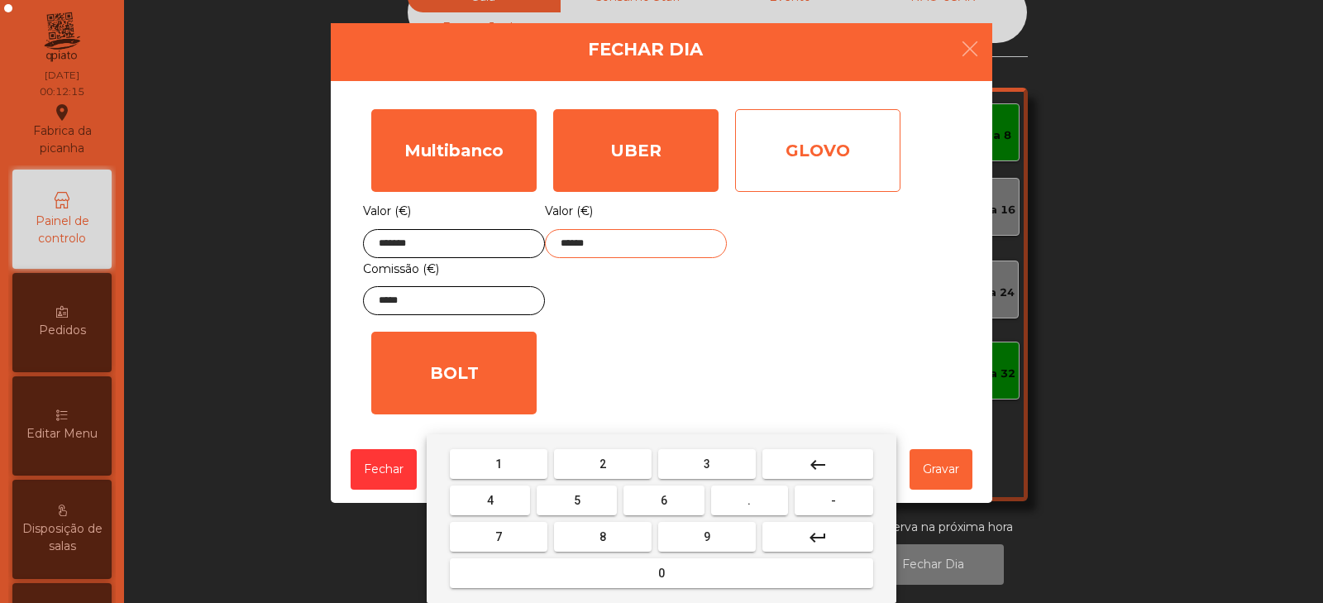
type input "******"
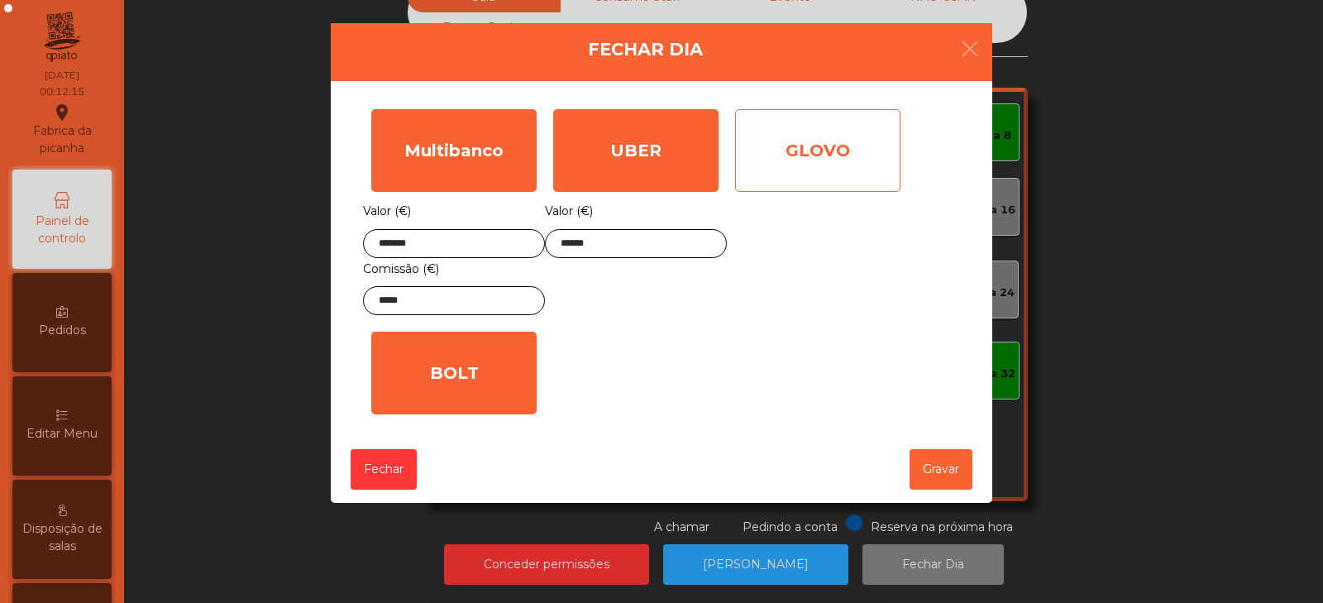
click at [840, 175] on div "GLOVO" at bounding box center [817, 150] width 165 height 83
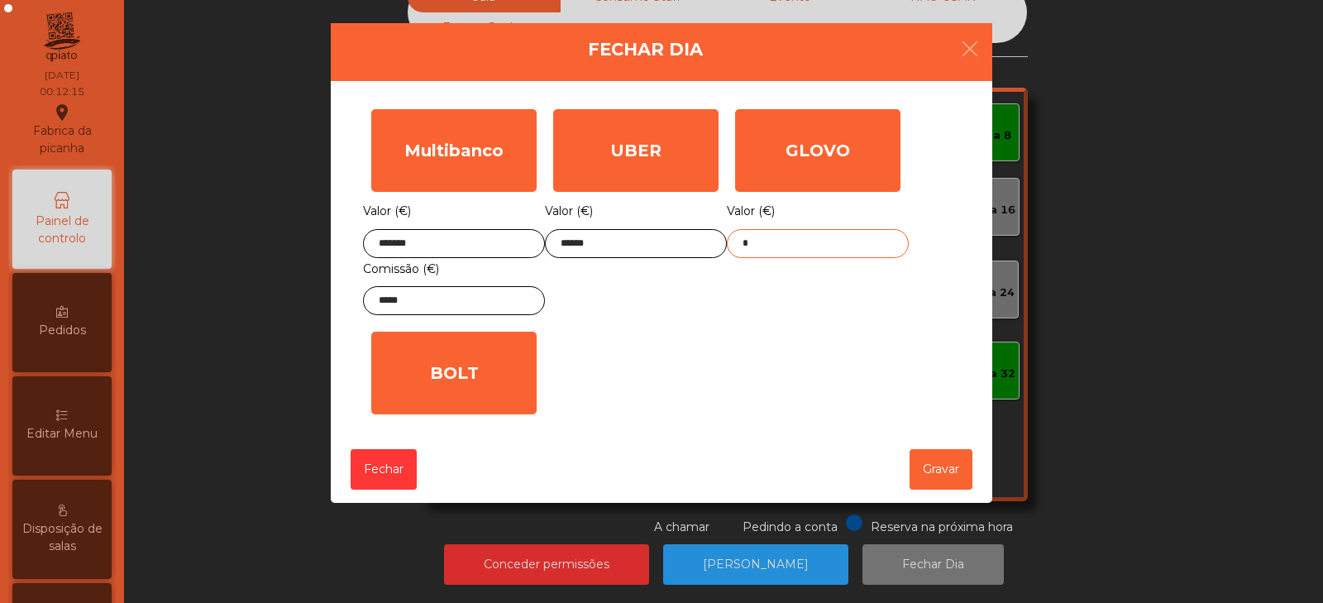
click at [830, 256] on input "*" at bounding box center [818, 243] width 182 height 29
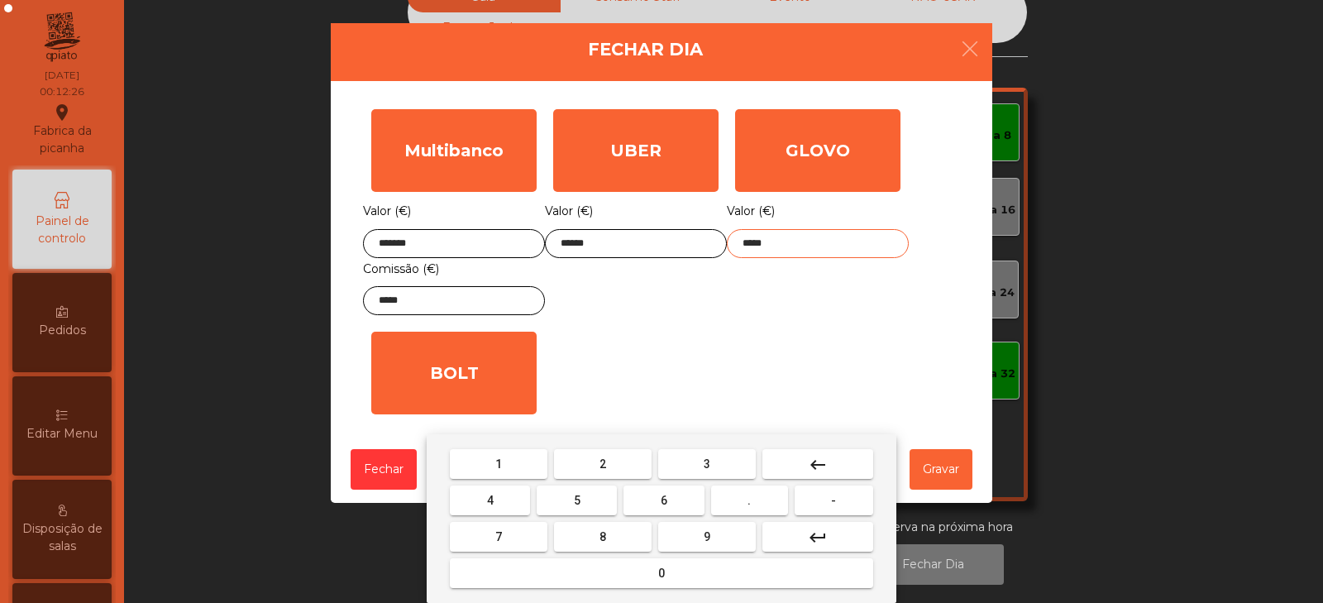
type input "*****"
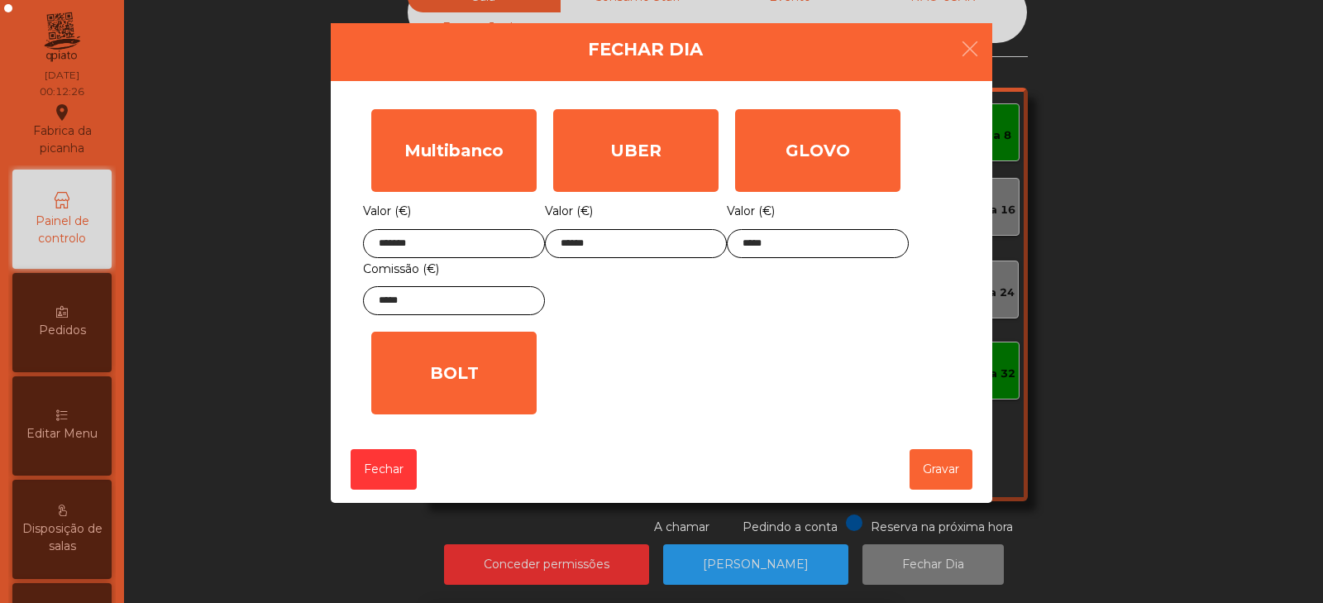
click at [944, 471] on div "1 2 3 keyboard_backspace 4 5 6 . - 7 8 9 keyboard_return 0" at bounding box center [661, 518] width 1323 height 169
click at [942, 475] on button "Gravar" at bounding box center [941, 469] width 63 height 41
